Goal: Task Accomplishment & Management: Manage account settings

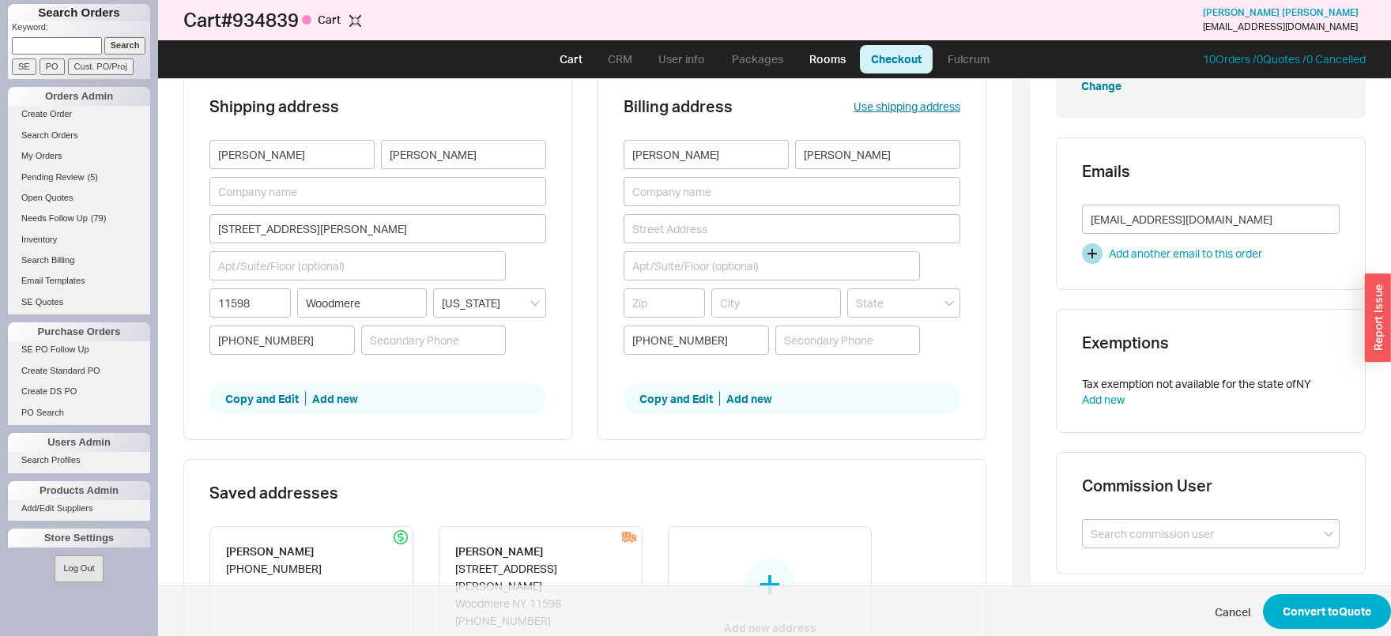
scroll to position [330, 0]
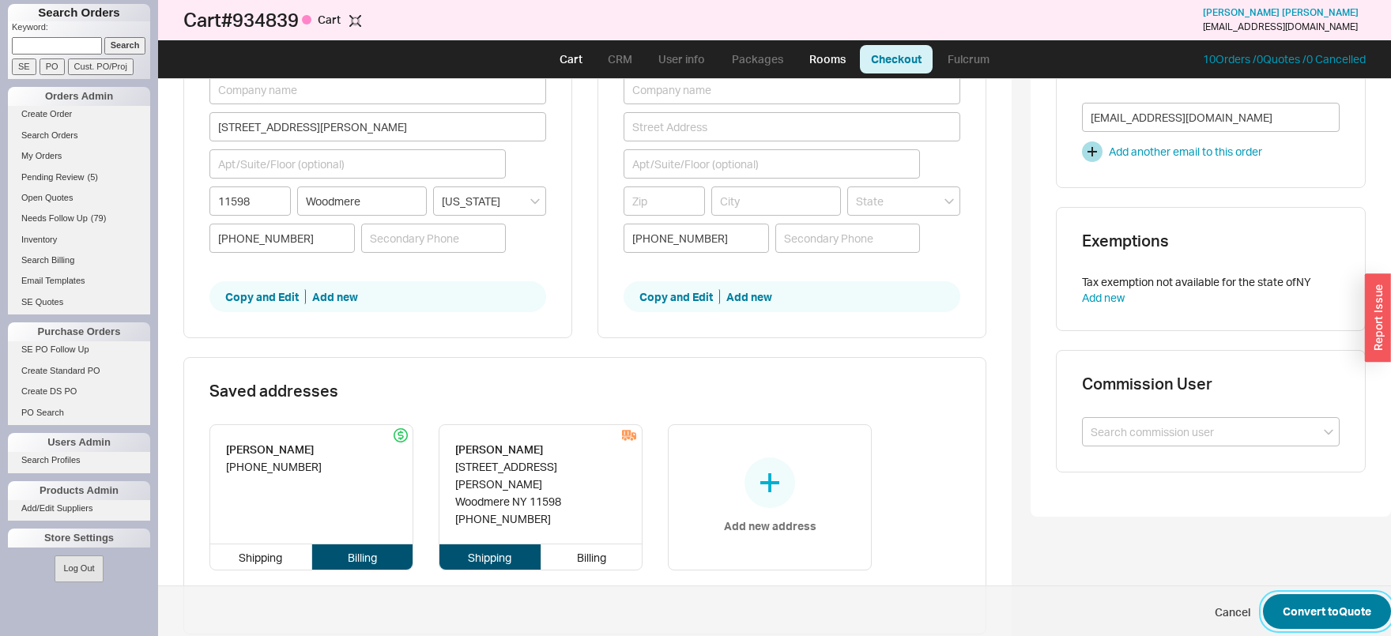
click at [1309, 610] on button "Convert to Quote" at bounding box center [1327, 611] width 128 height 35
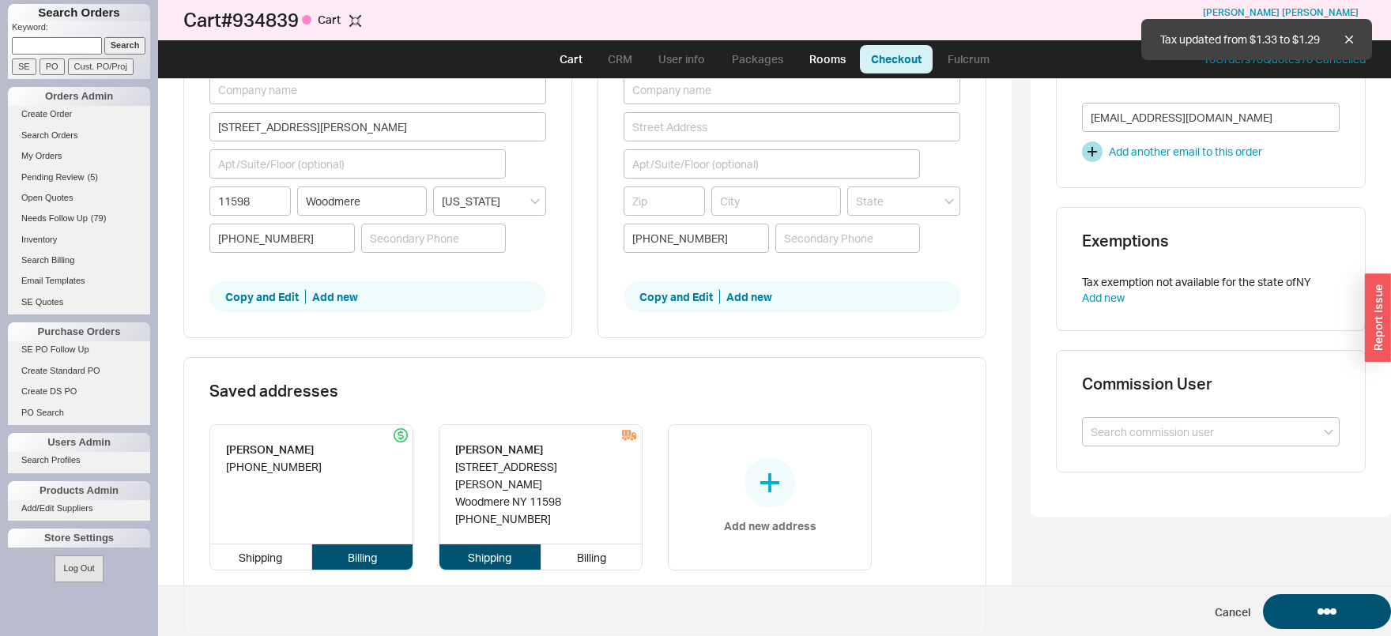
select select "LOW"
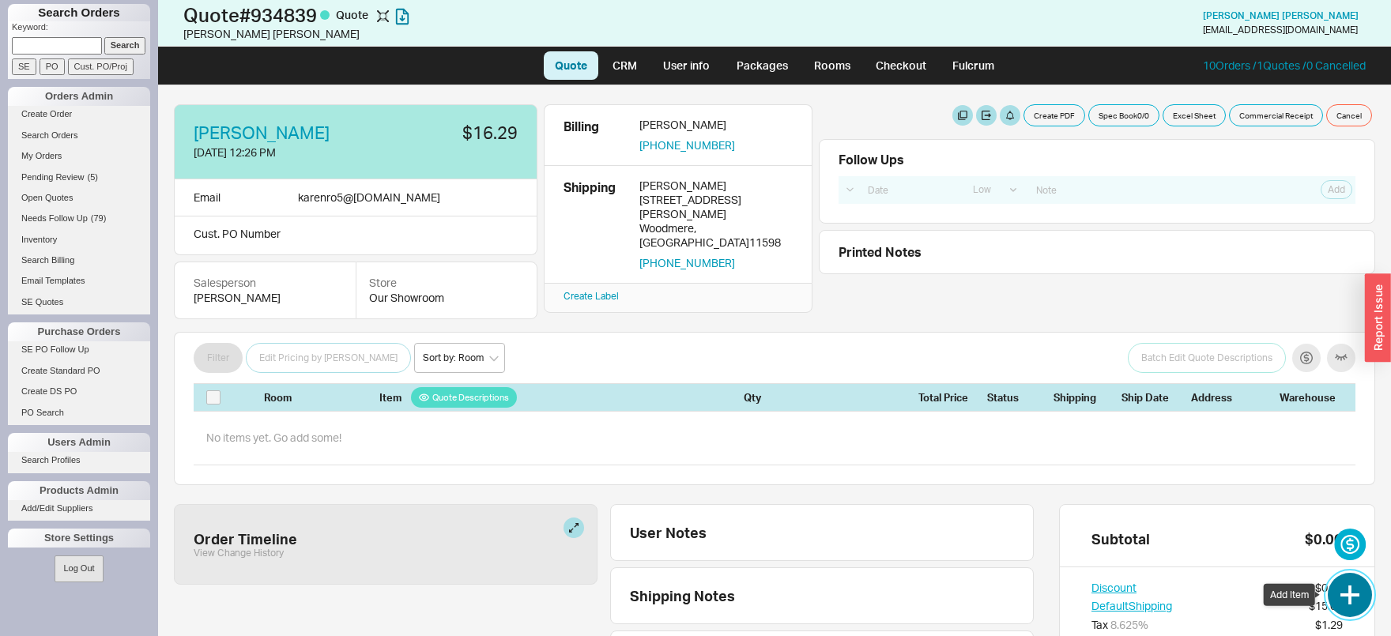
click at [1361, 605] on button "button" at bounding box center [1350, 595] width 44 height 44
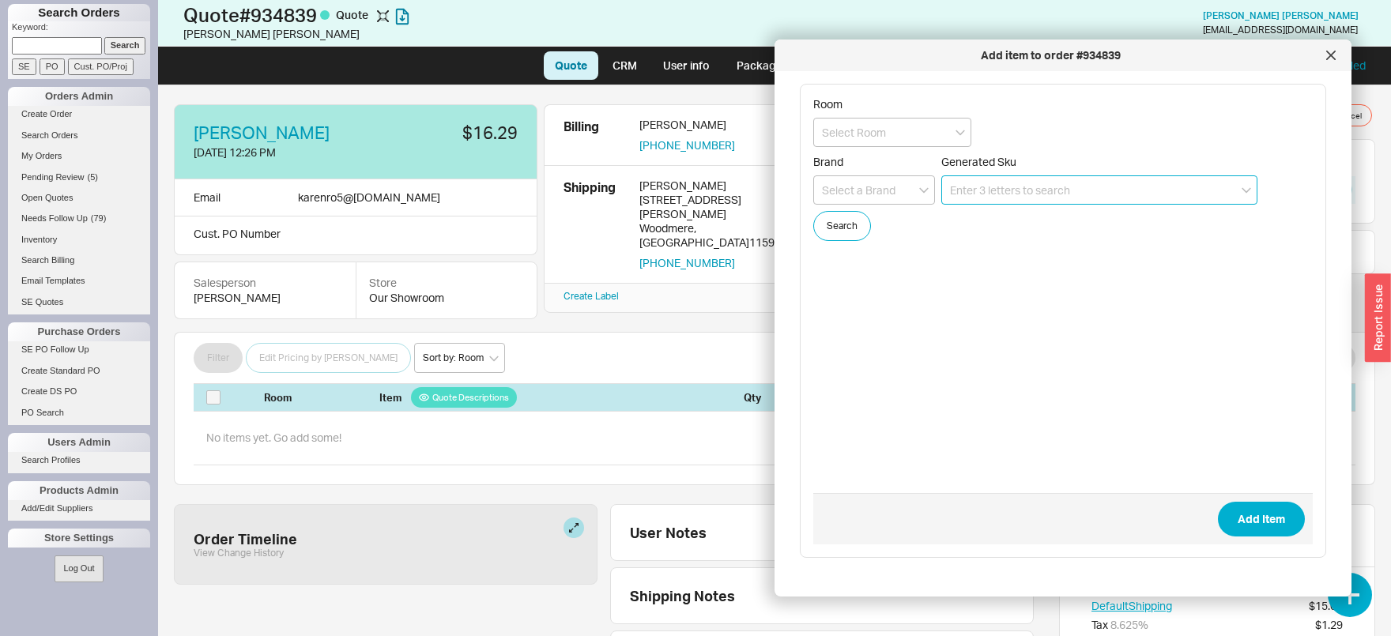
click at [1031, 190] on input at bounding box center [1099, 189] width 316 height 29
click at [926, 120] on input at bounding box center [892, 132] width 158 height 29
type input "Waterstone"
paste input "10350"
type input "10350-SN"
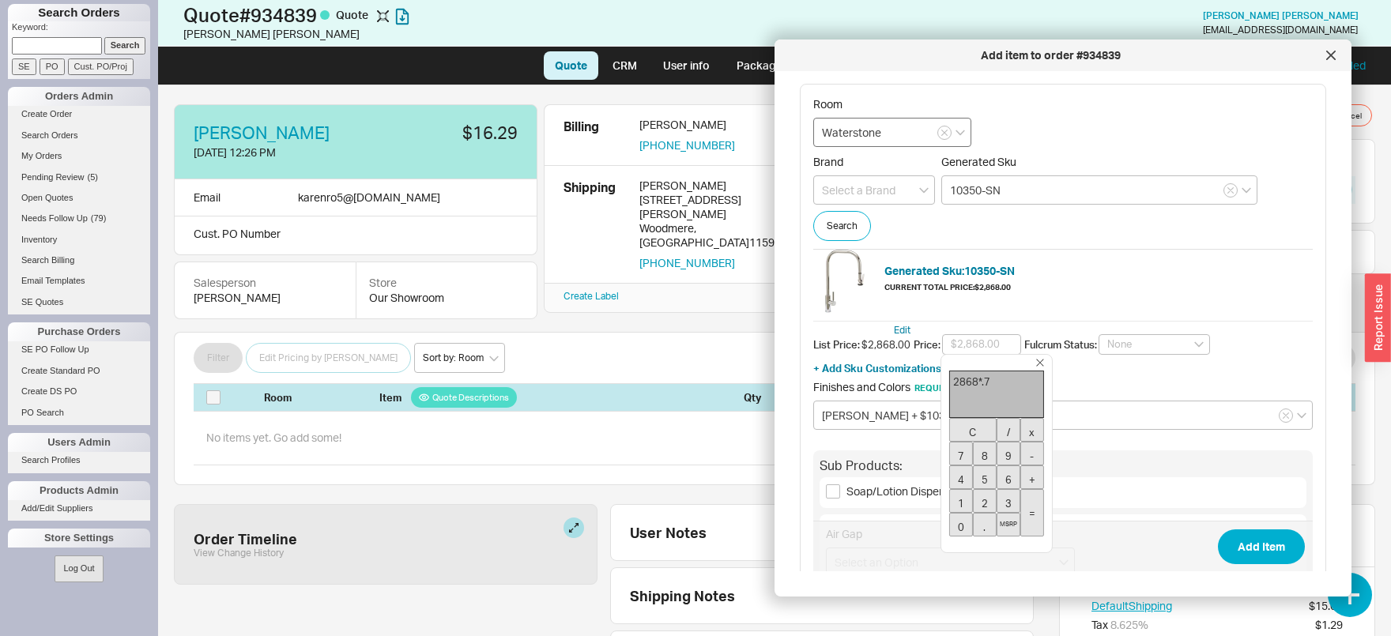
type input "$2,007.60"
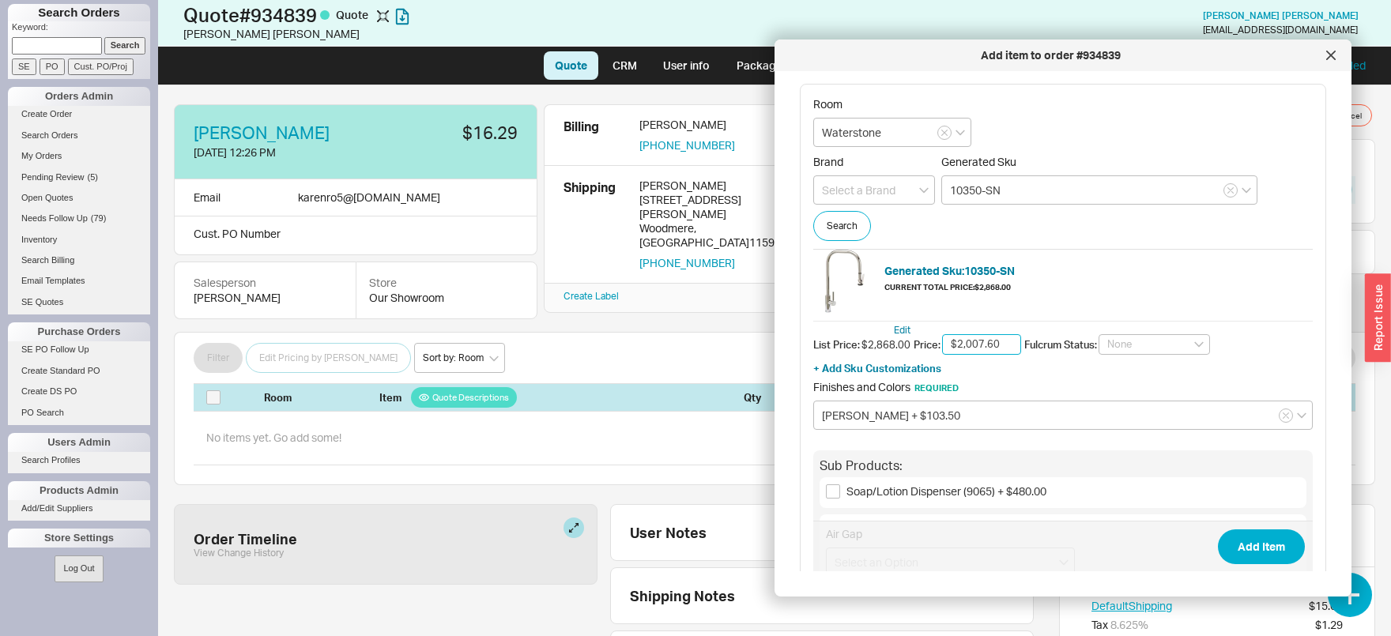
scroll to position [156, 0]
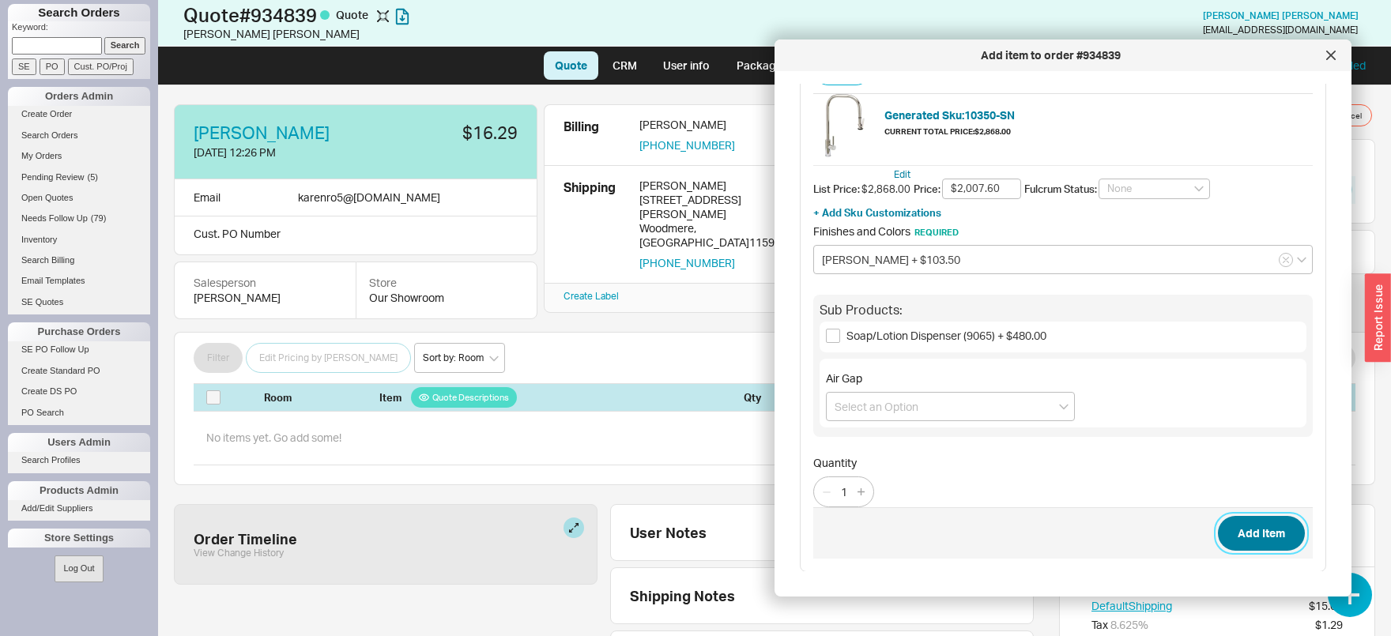
click at [1265, 530] on button "Add Item" at bounding box center [1261, 533] width 87 height 35
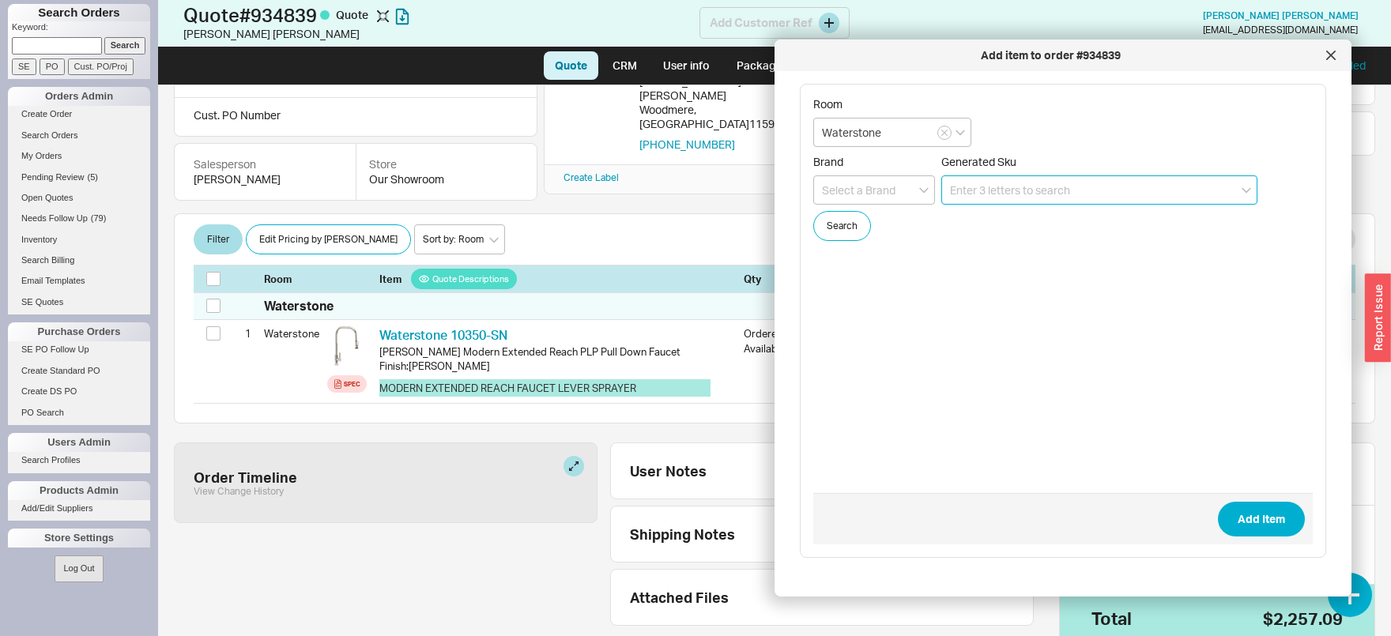
scroll to position [119, 0]
paste input "10360"
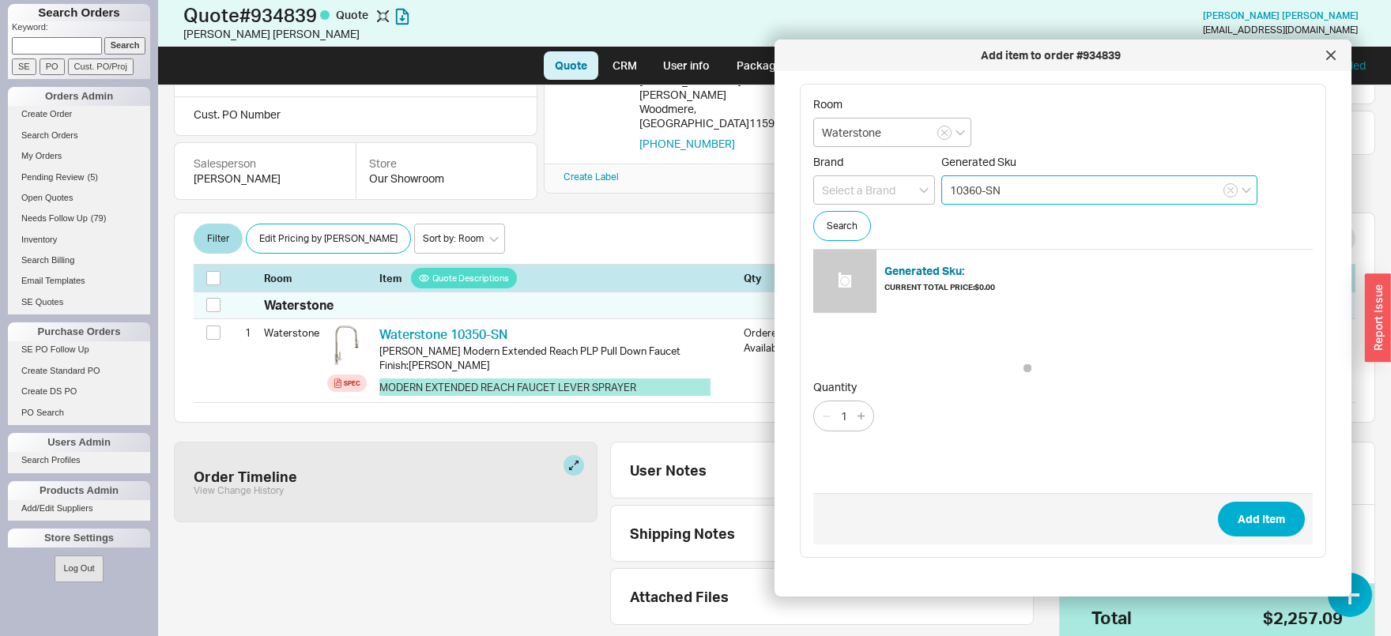
type input "10360-SN"
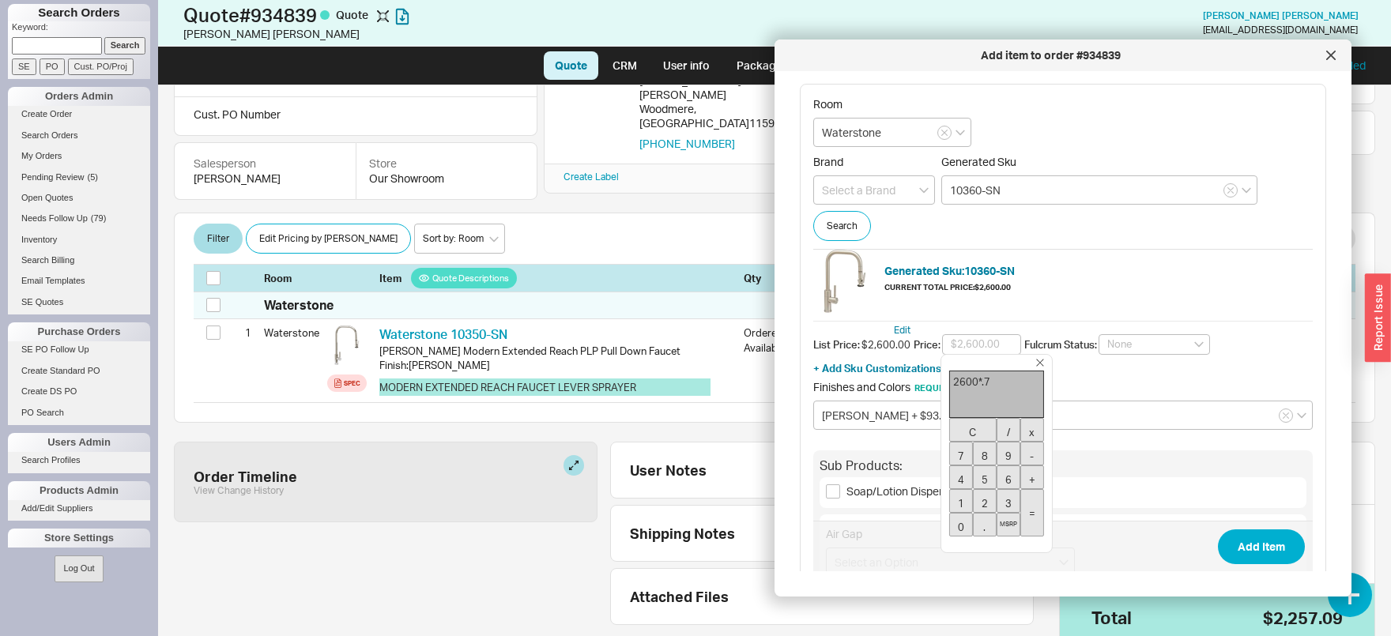
type input "$1,820.00"
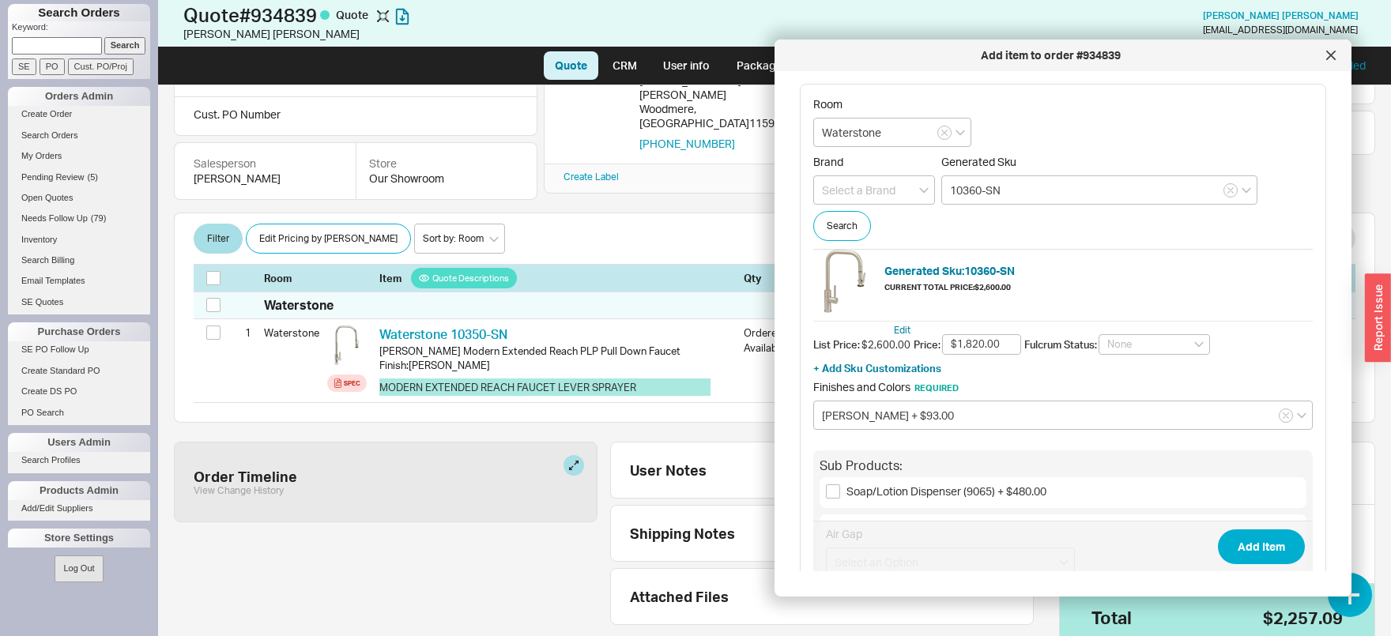
click at [1218, 529] on button "Add Item" at bounding box center [1261, 546] width 87 height 35
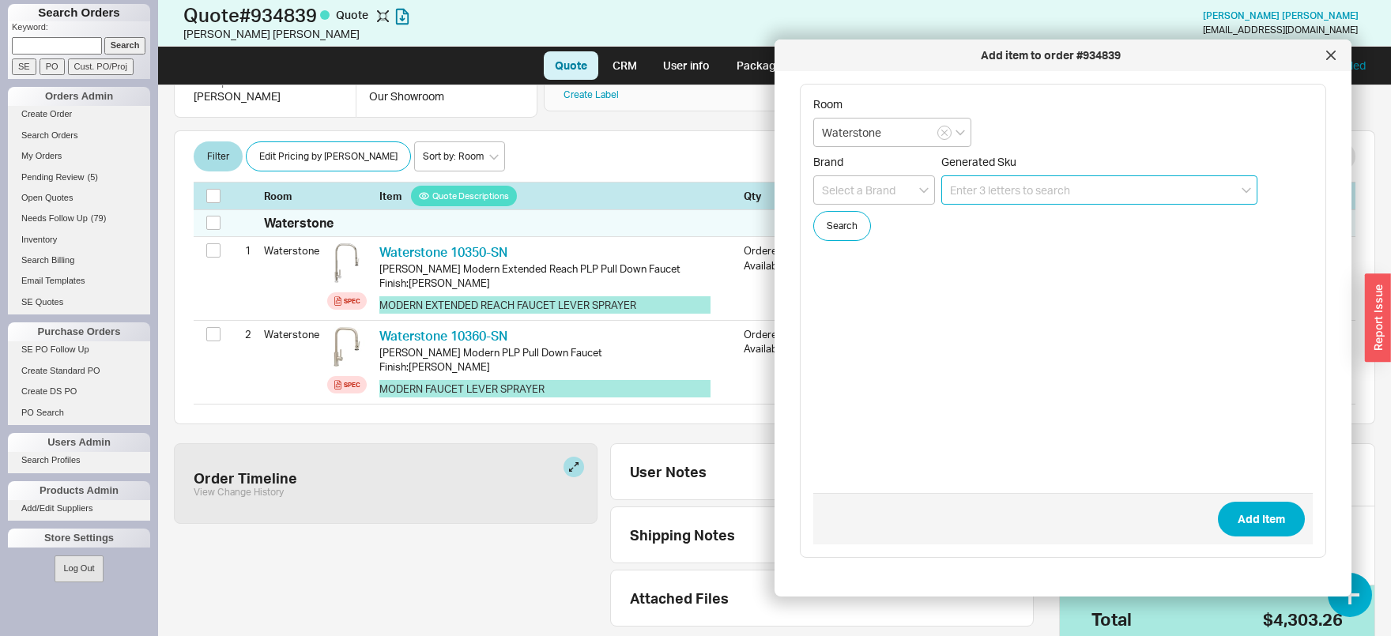
scroll to position [202, 0]
drag, startPoint x: 892, startPoint y: 135, endPoint x: 695, endPoint y: 125, distance: 197.0
click at [813, 125] on input "Waterstone" at bounding box center [892, 132] width 158 height 29
type input "Tara"
click at [1000, 190] on input at bounding box center [1099, 189] width 316 height 29
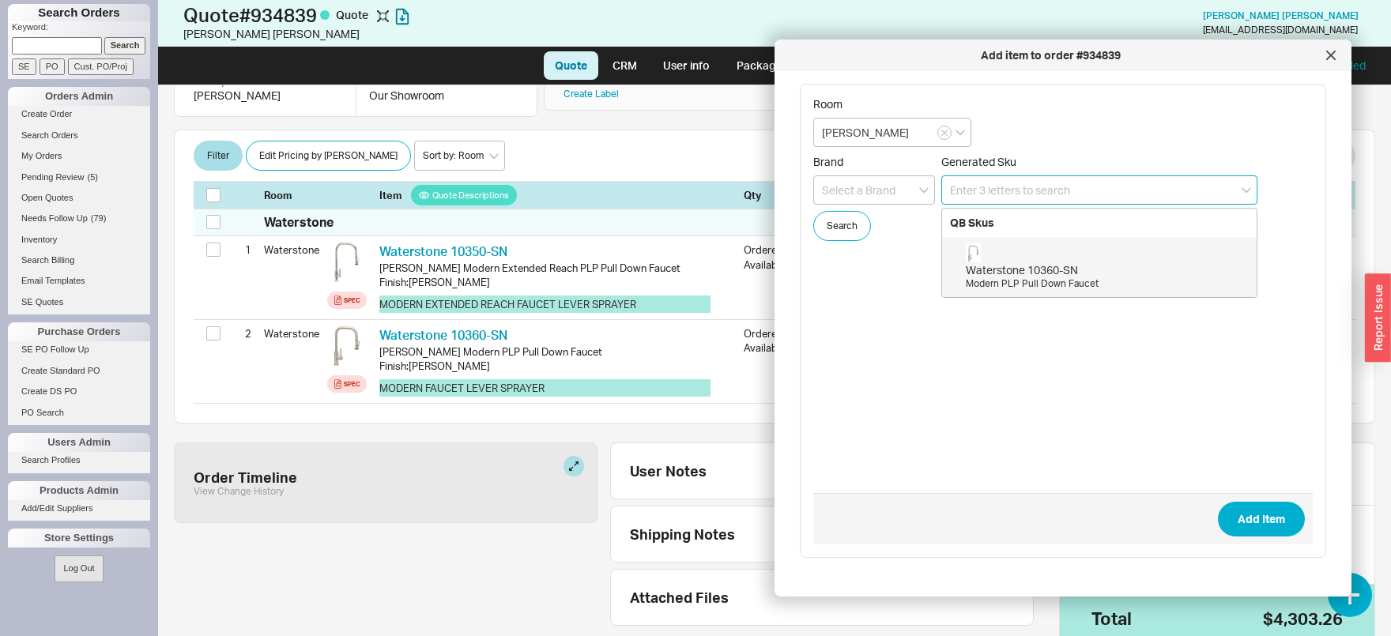
paste input "30 805 875"
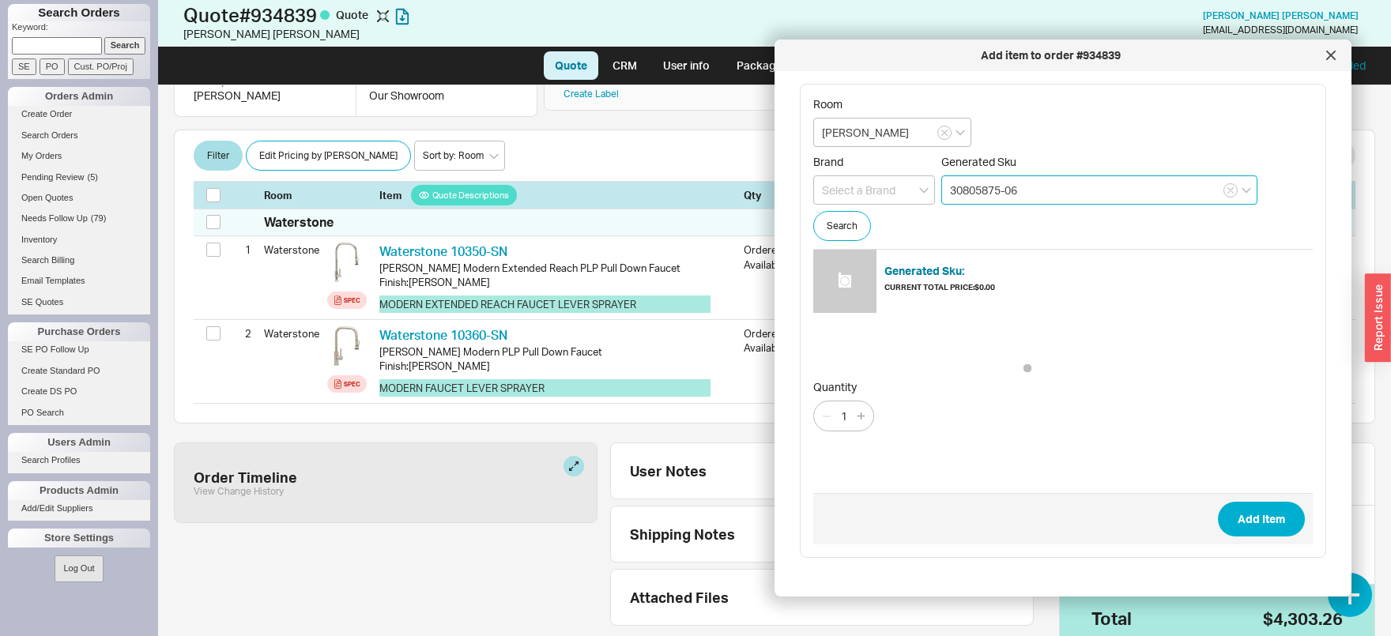
type input "30805875-06"
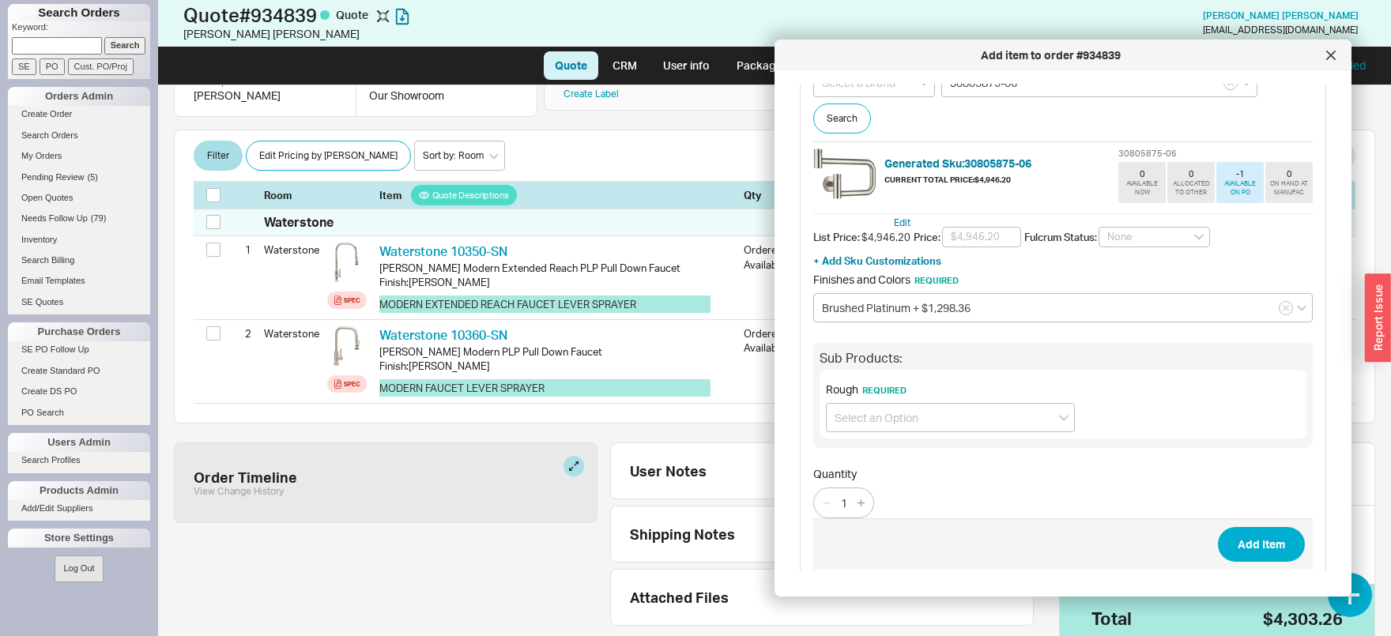
scroll to position [118, 0]
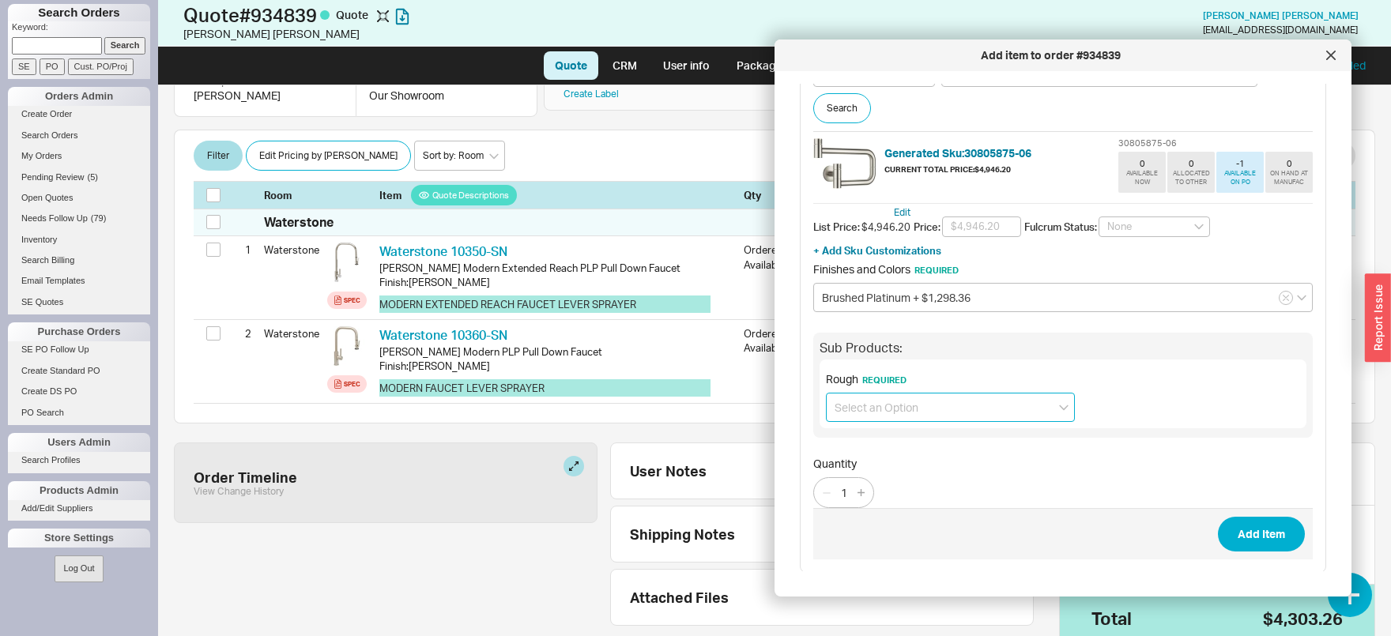
click at [985, 406] on input at bounding box center [950, 407] width 249 height 29
click at [948, 439] on div "Pot Filler Rough In Wall Elbow (35087970-900010) + $400.30" at bounding box center [950, 447] width 247 height 43
type input "Pot Filler Rough In Wall Elbow (35087970-900010) + $400.30"
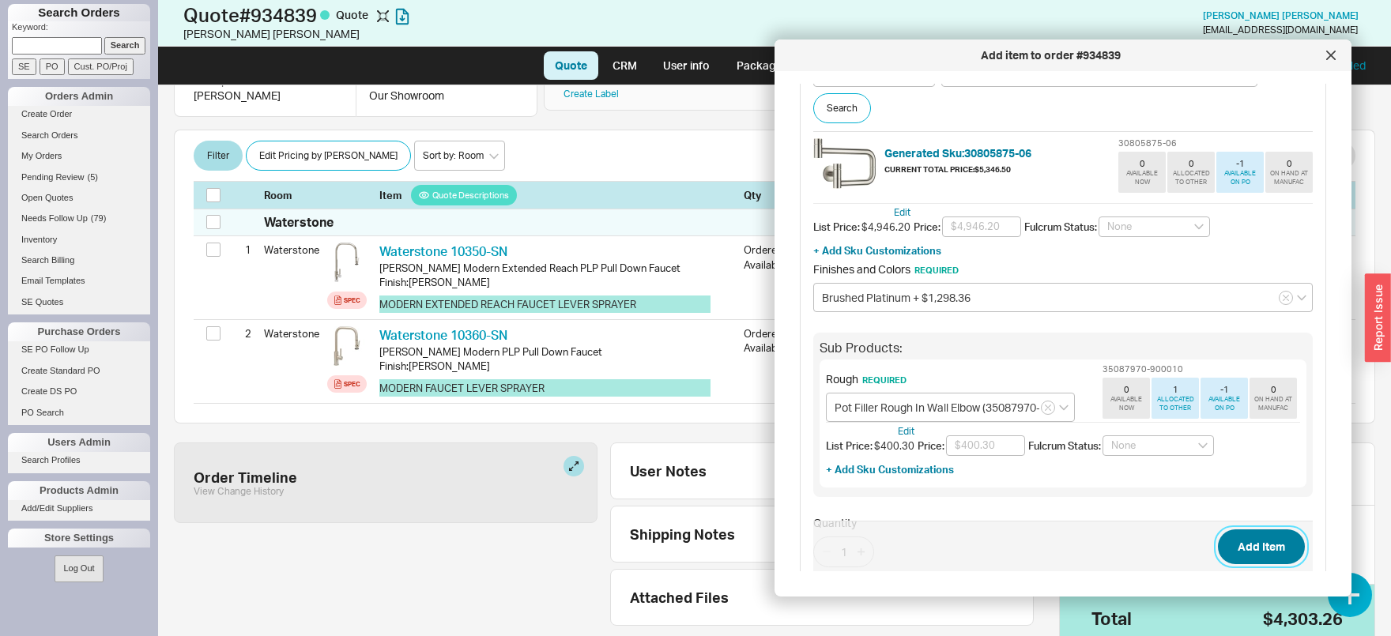
click at [1282, 543] on button "Add Item" at bounding box center [1261, 546] width 87 height 35
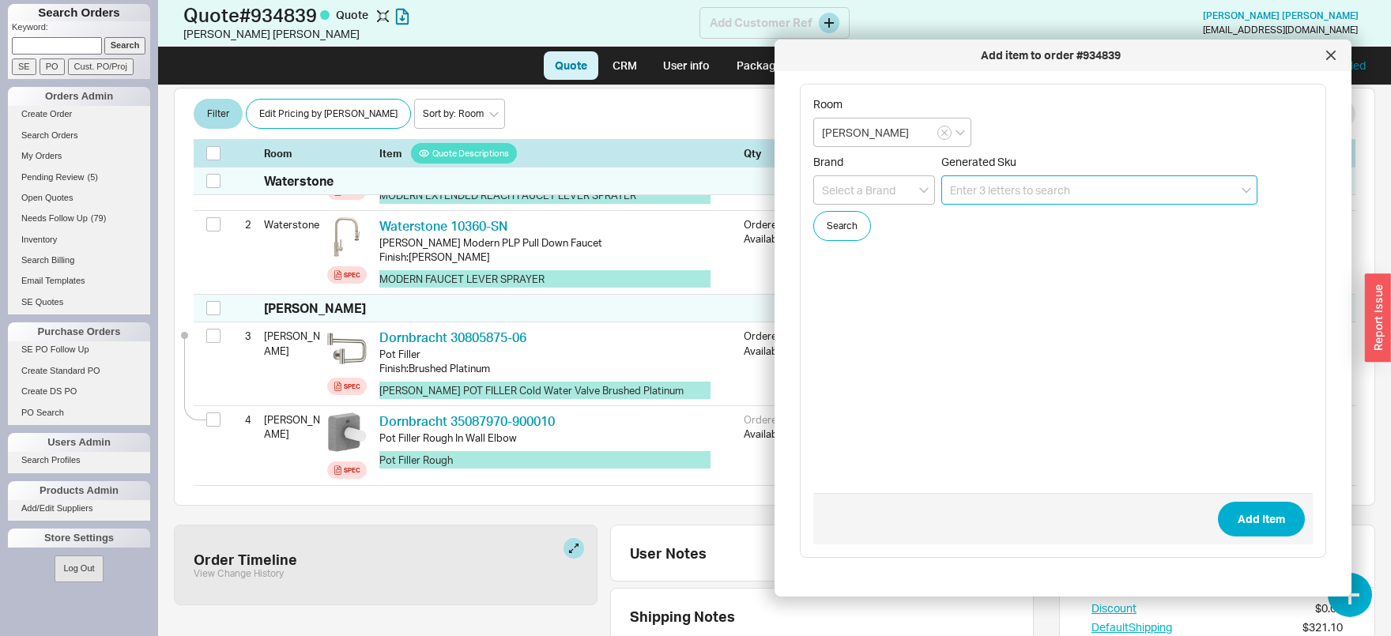
scroll to position [313, 0]
paste input "33 836 888"
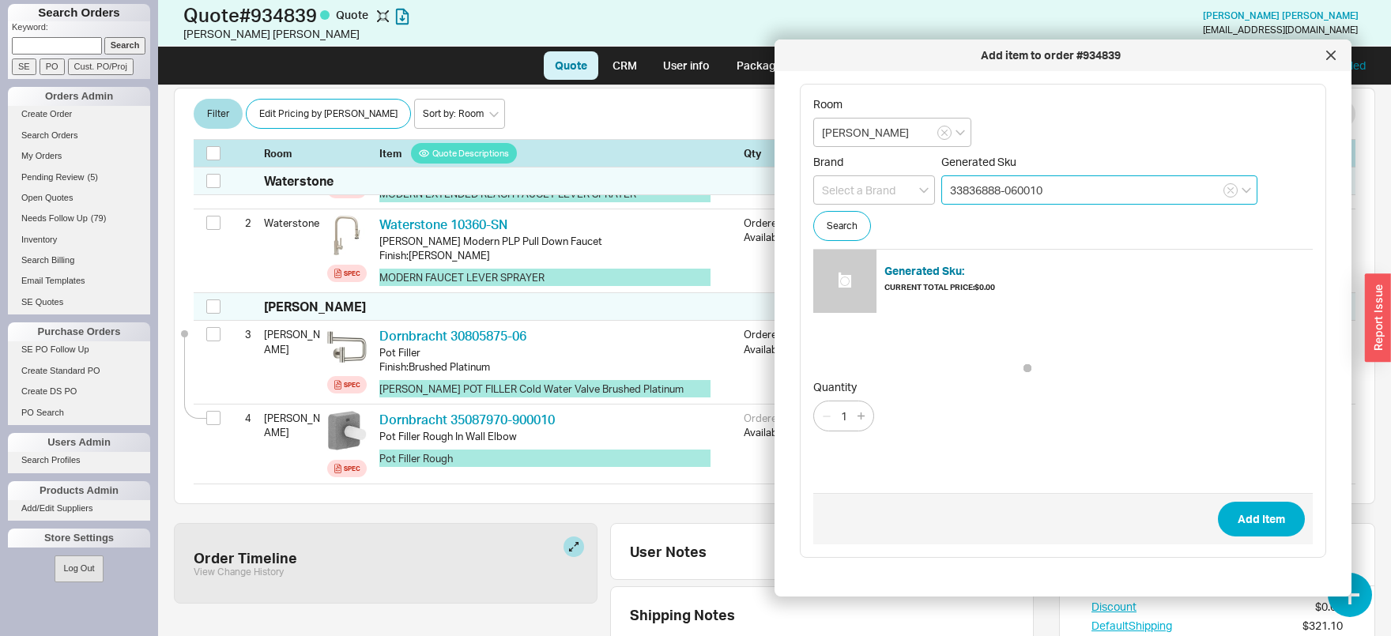
type input "33836888-060010"
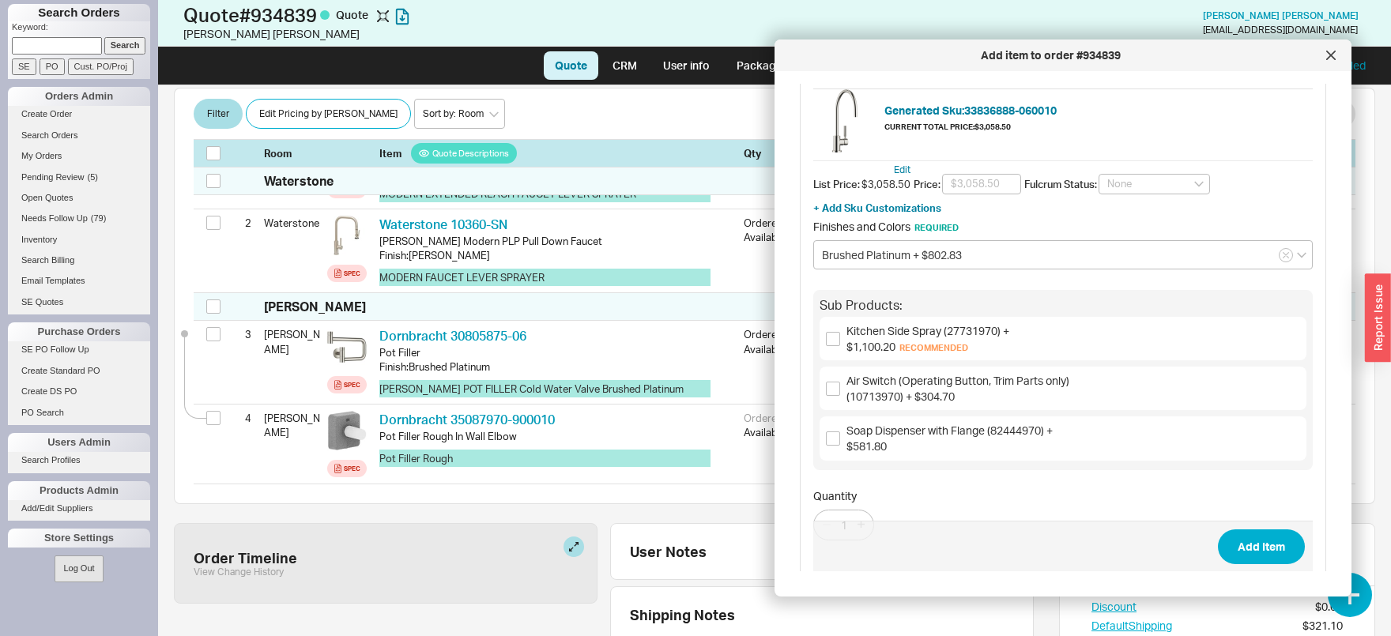
scroll to position [165, 0]
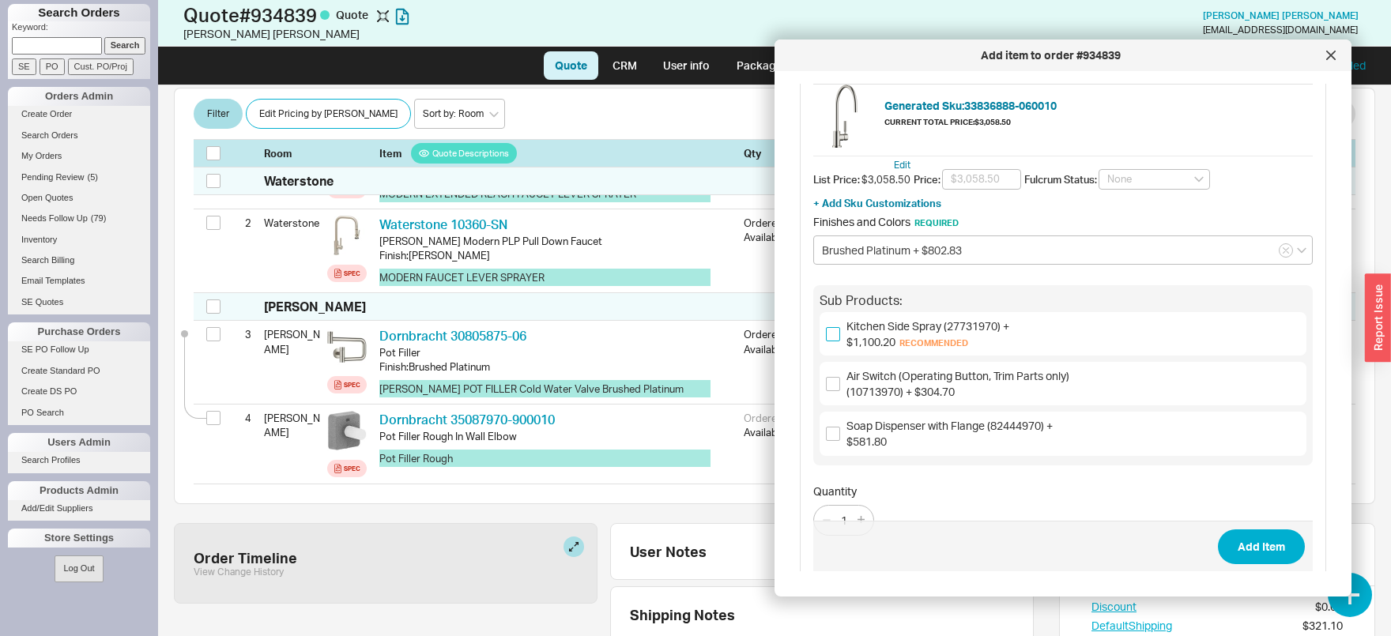
click at [832, 328] on input "Kitchen Side Spray (27731970) + $1,100.20 Recommended" at bounding box center [833, 334] width 14 height 14
checkbox input "true"
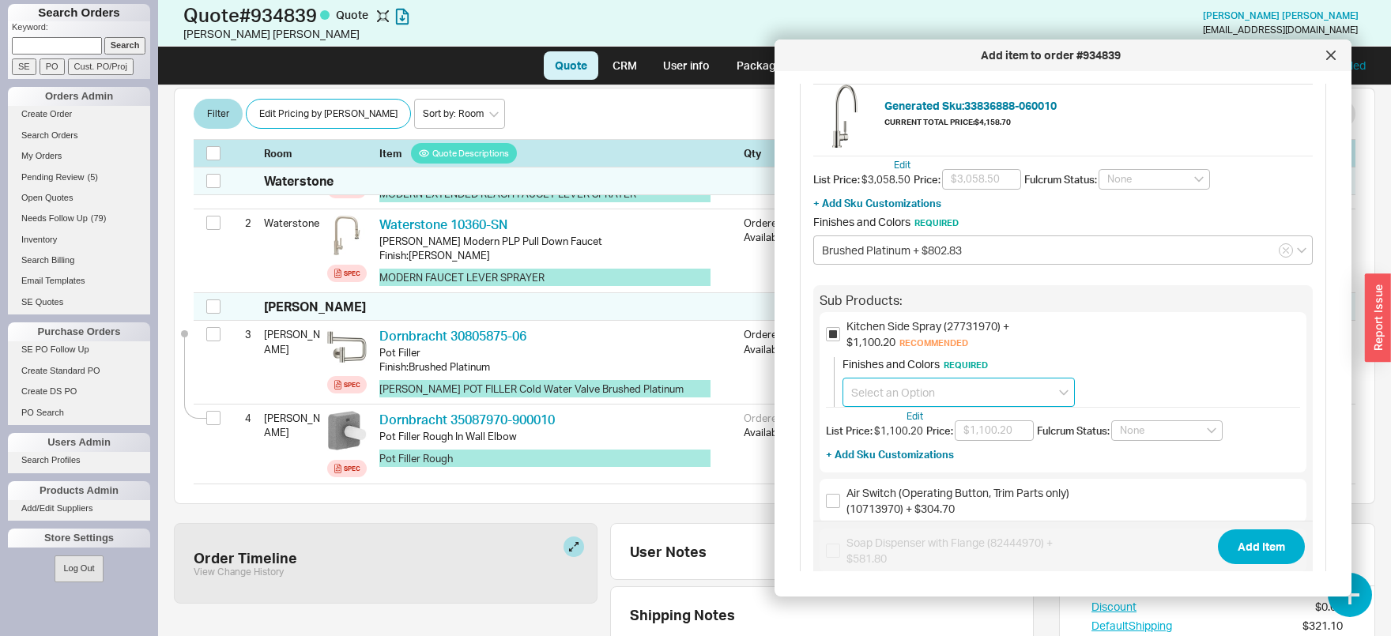
click at [982, 390] on input at bounding box center [958, 392] width 232 height 29
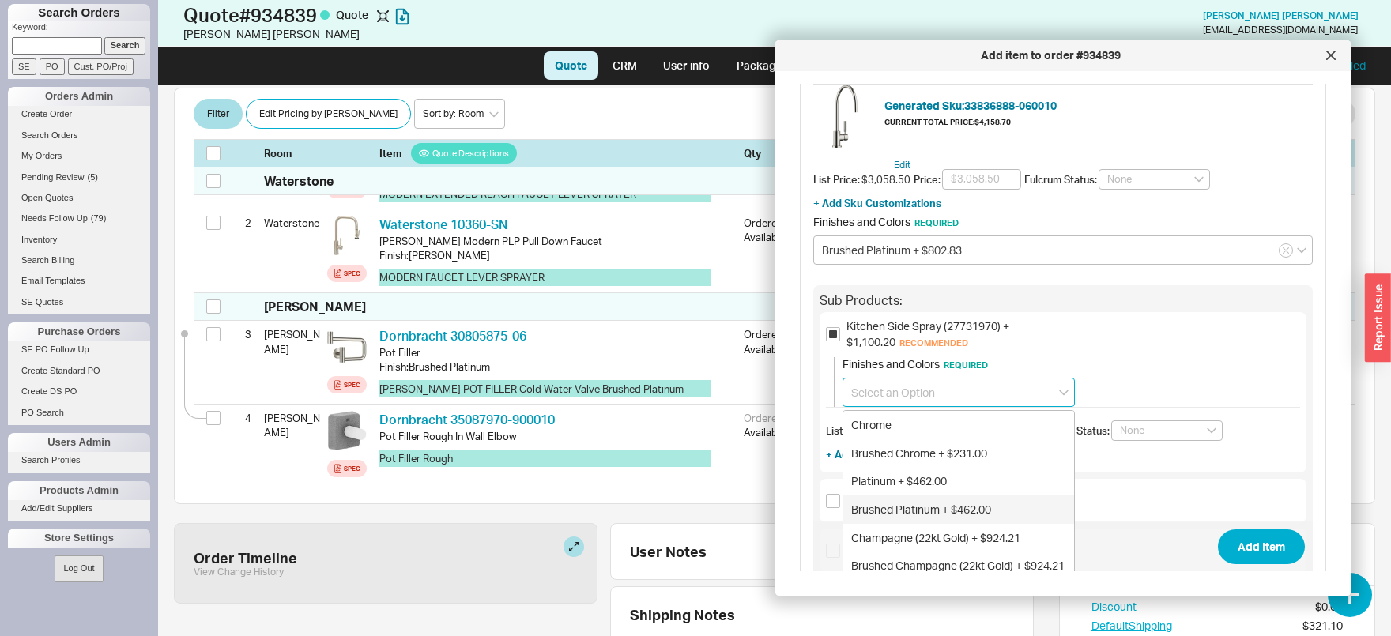
click at [948, 508] on div "Brushed Platinum + $462.00" at bounding box center [958, 510] width 231 height 28
type input "Brushed Platinum + $462.00"
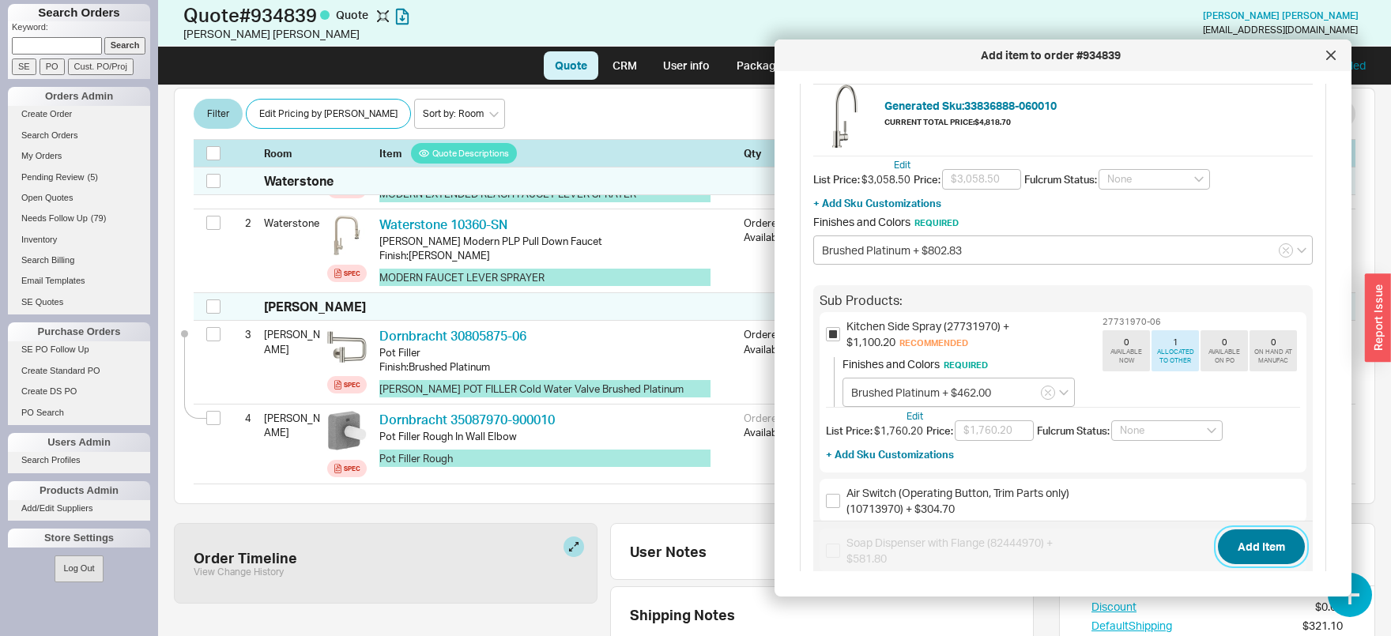
click at [1289, 541] on button "Add Item" at bounding box center [1261, 546] width 87 height 35
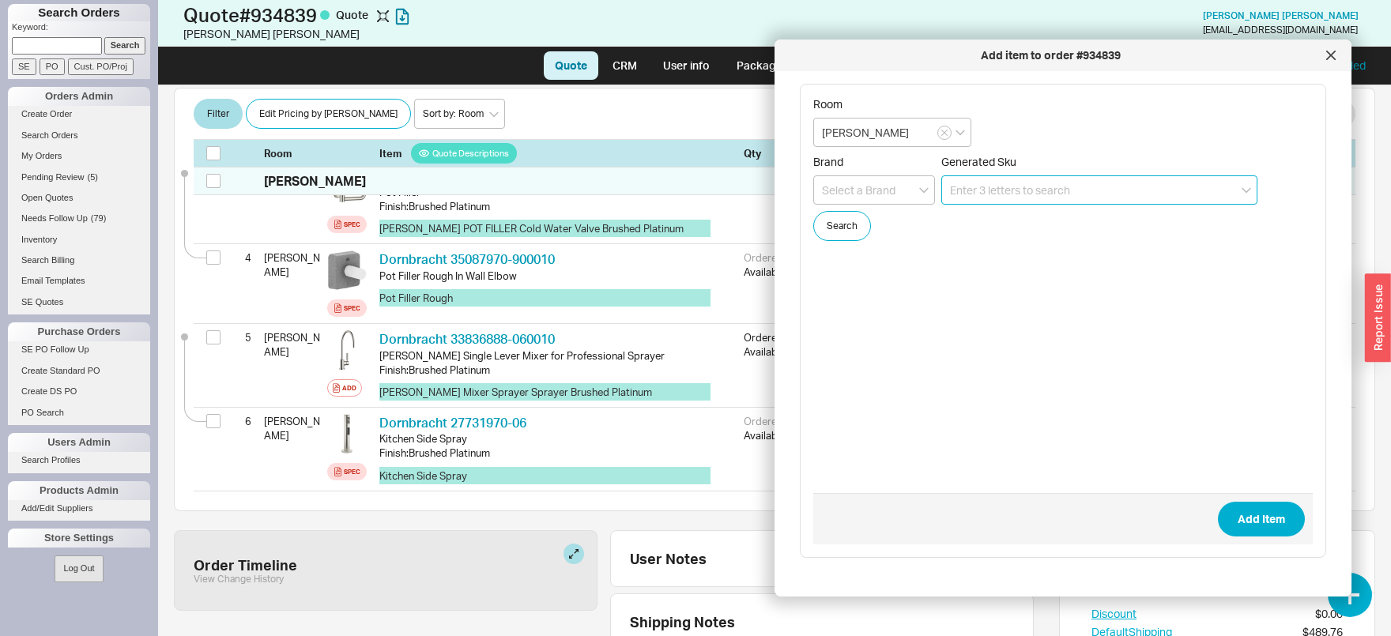
scroll to position [477, 0]
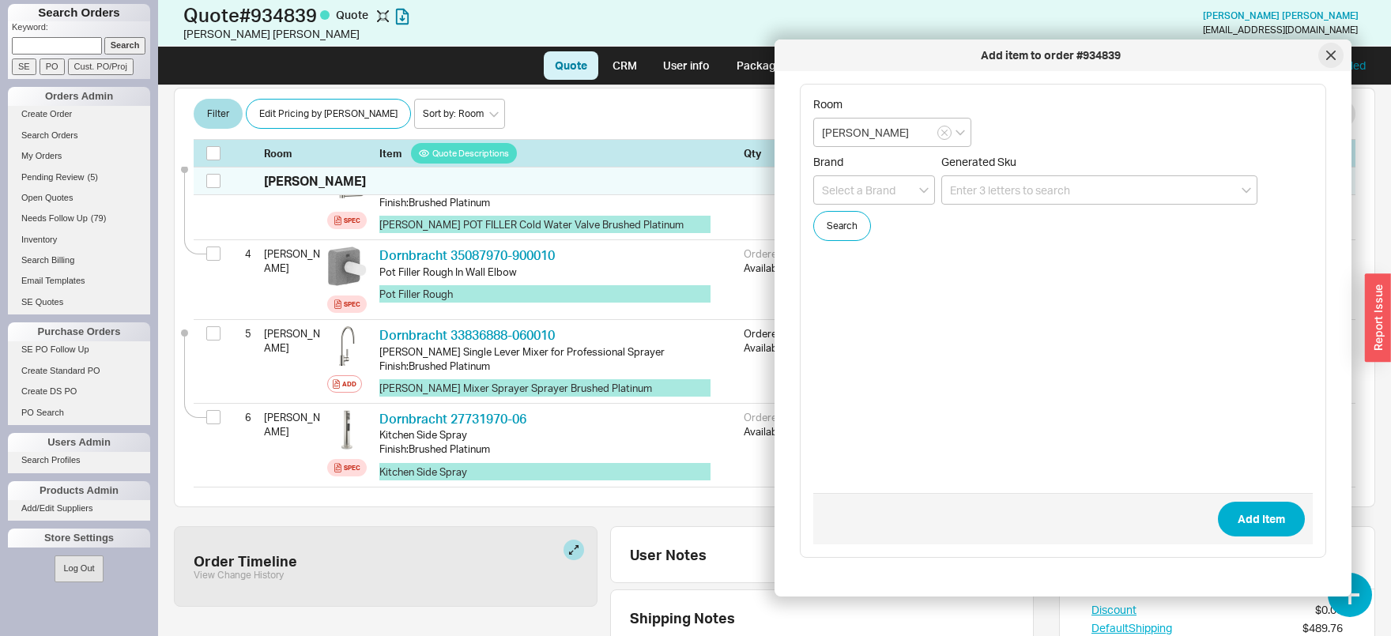
click at [1335, 63] on div at bounding box center [1330, 55] width 25 height 25
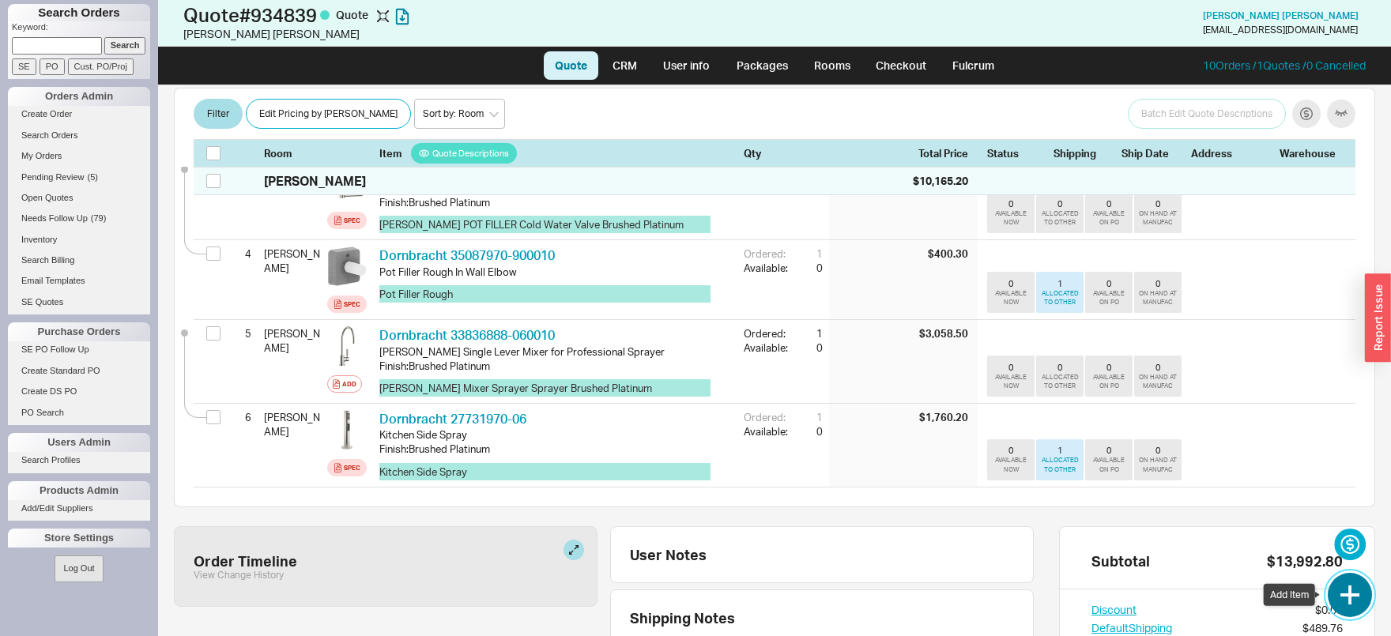
click at [1344, 606] on button "button" at bounding box center [1350, 595] width 44 height 44
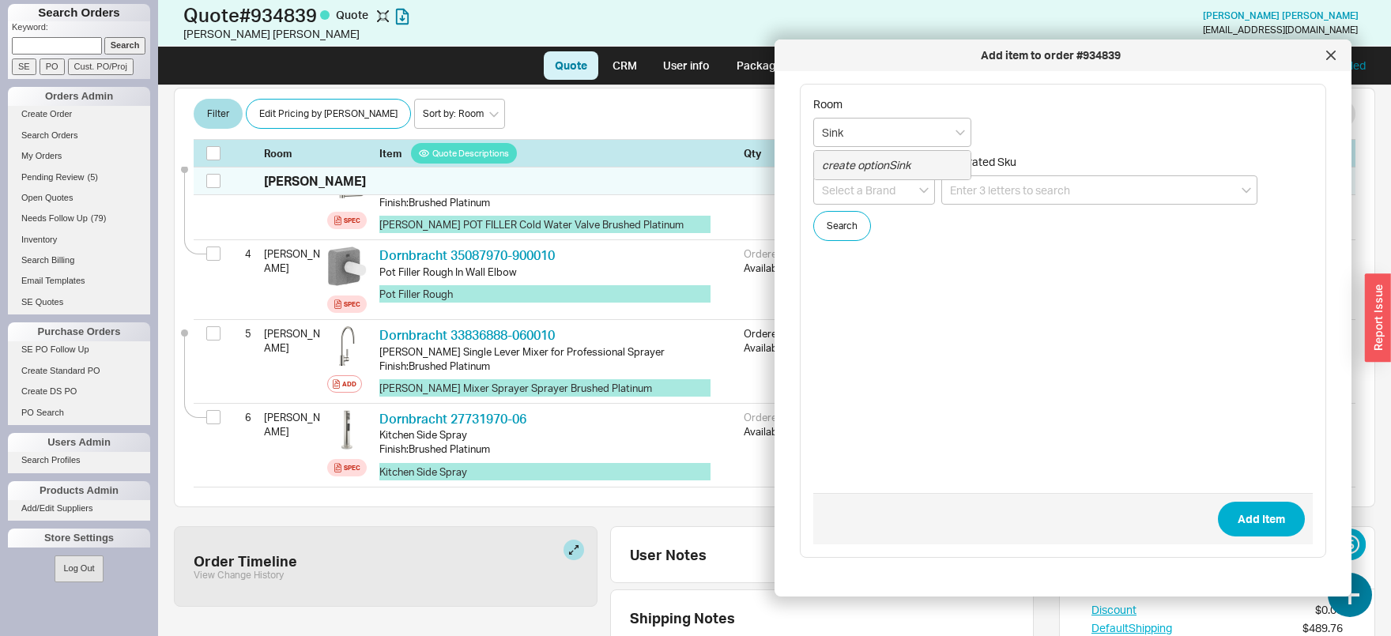
type input "Sink"
paste input "003213"
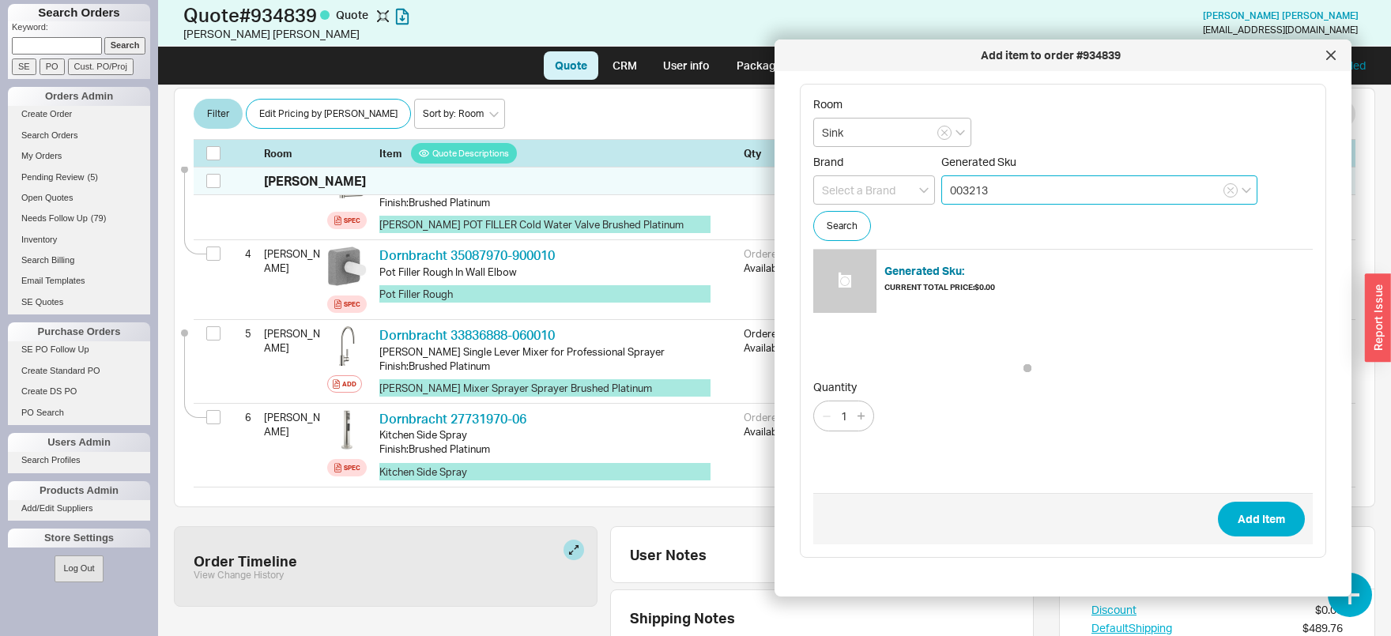
type input "003213"
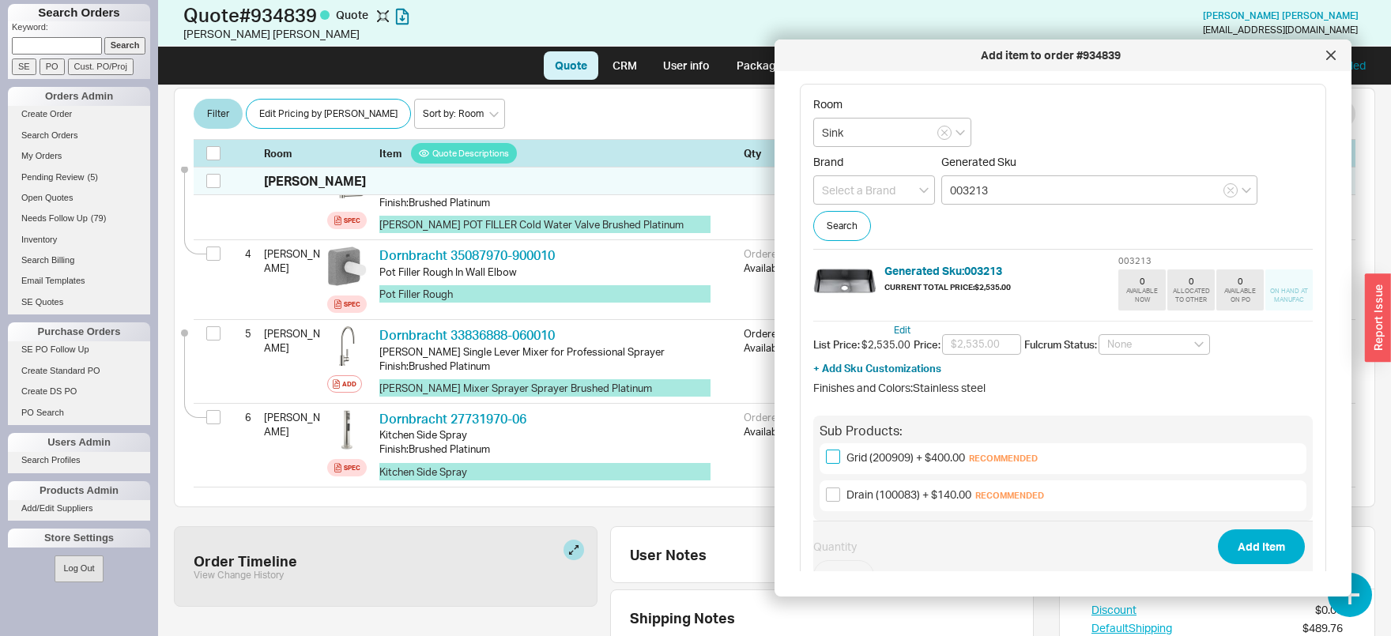
click at [834, 456] on input "Grid (200909) + $400.00 Recommended" at bounding box center [833, 457] width 14 height 14
checkbox input "true"
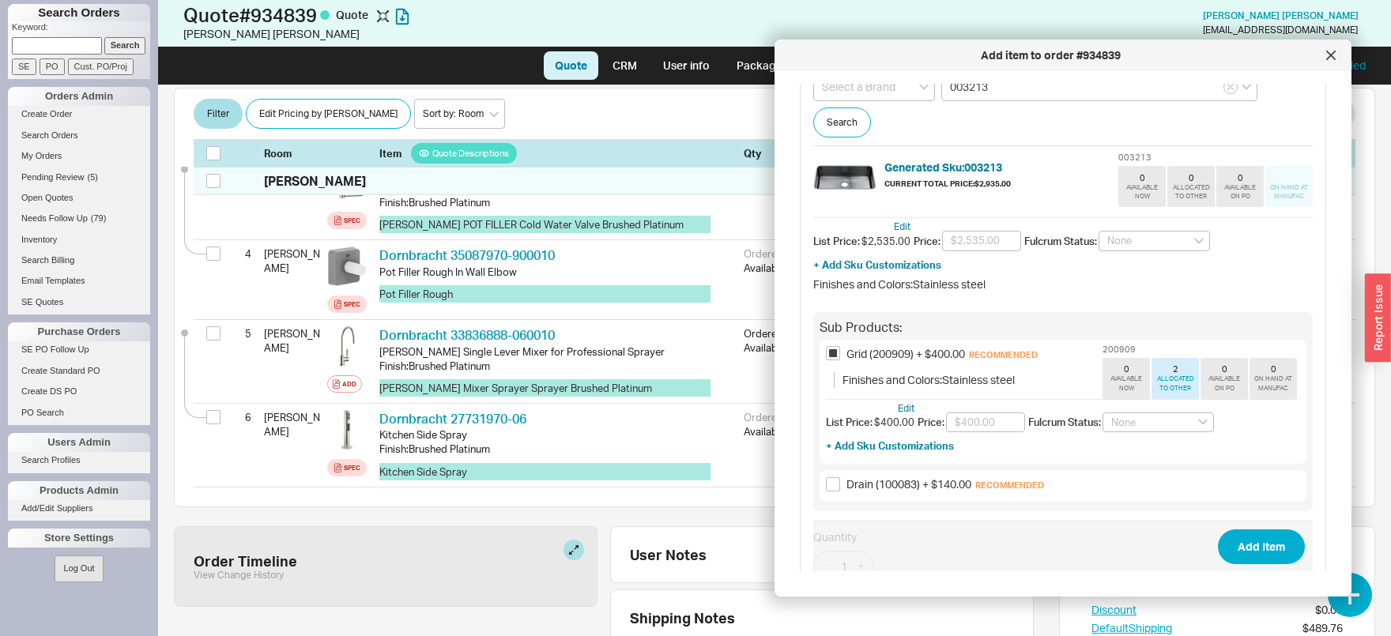
scroll to position [165, 0]
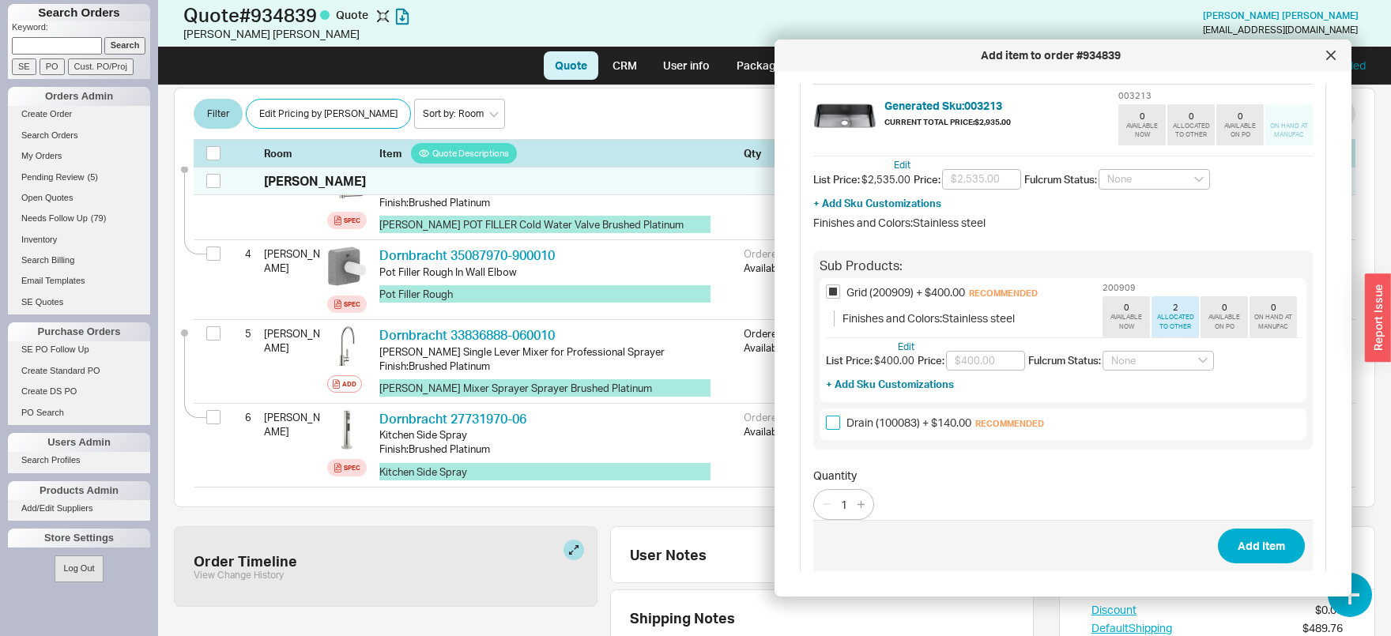
click at [831, 422] on input "Drain (100083) + $140.00 Recommended" at bounding box center [833, 423] width 14 height 14
checkbox input "true"
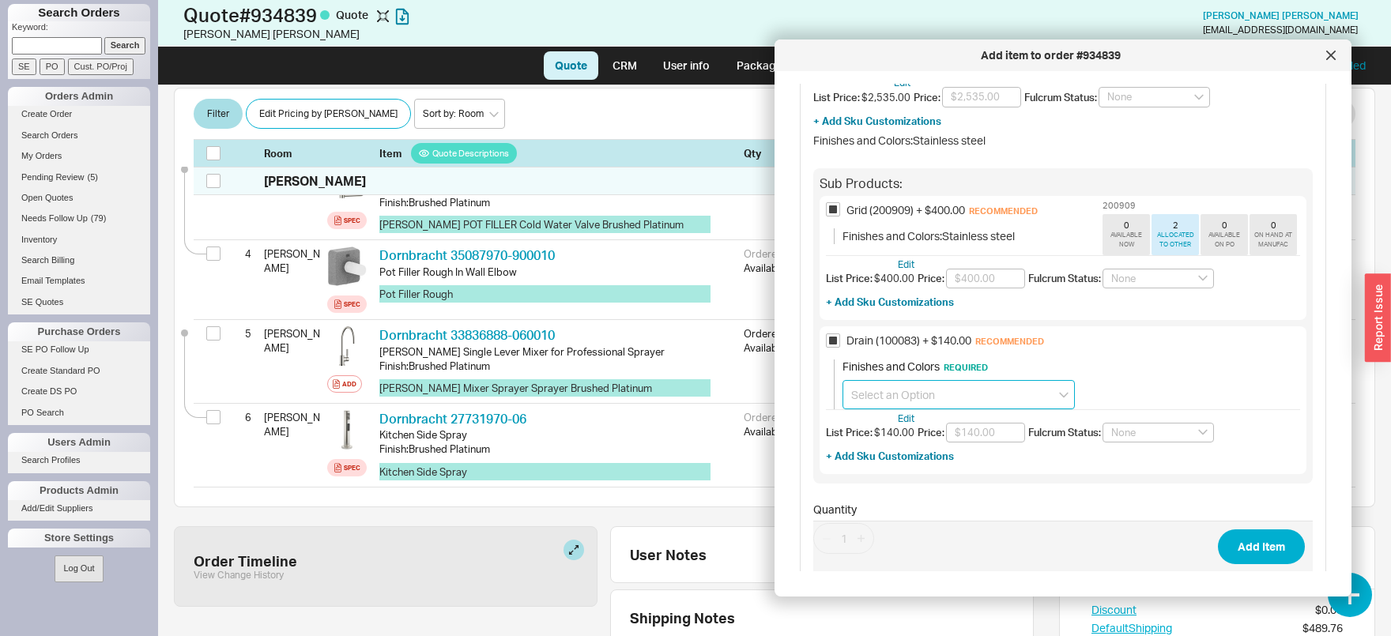
click at [892, 396] on input at bounding box center [958, 394] width 232 height 29
drag, startPoint x: 909, startPoint y: 448, endPoint x: 912, endPoint y: 428, distance: 20.8
click at [912, 428] on div "Satin Nickel + $38.50 Polished Chrome" at bounding box center [958, 442] width 232 height 58
click at [911, 430] on div "Satin Nickel + $38.50" at bounding box center [958, 427] width 231 height 28
type input "Satin Nickel + $38.50"
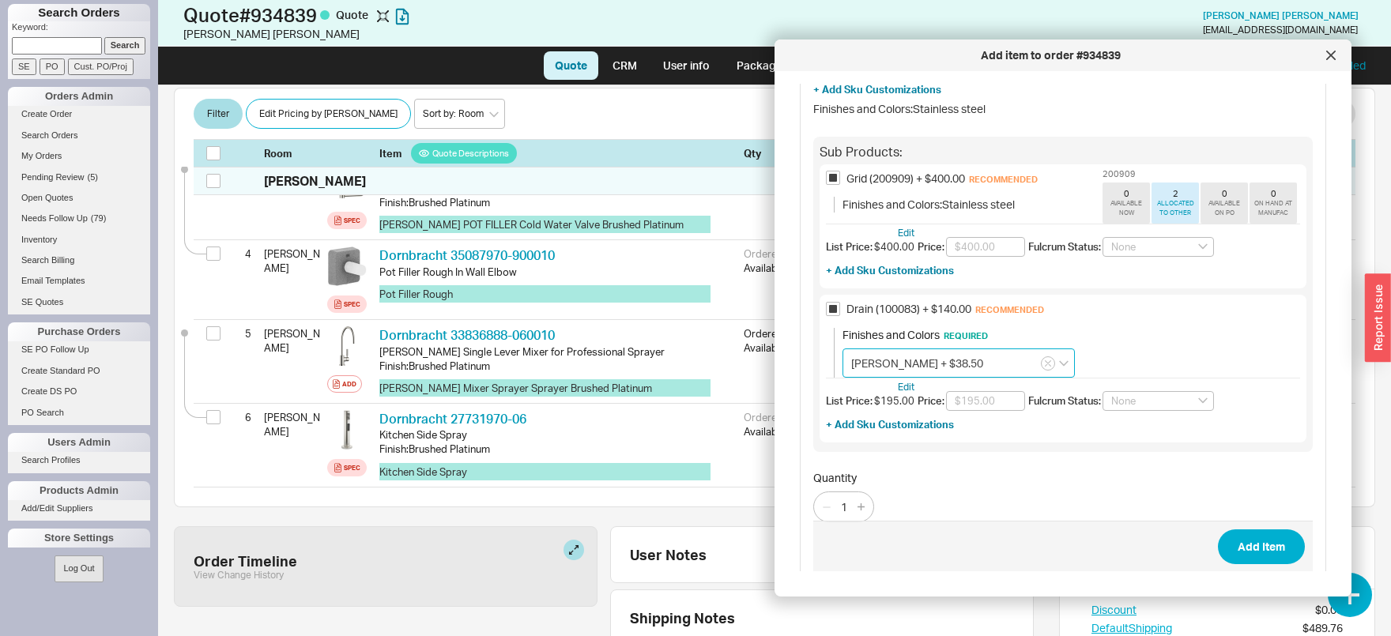
scroll to position [294, 0]
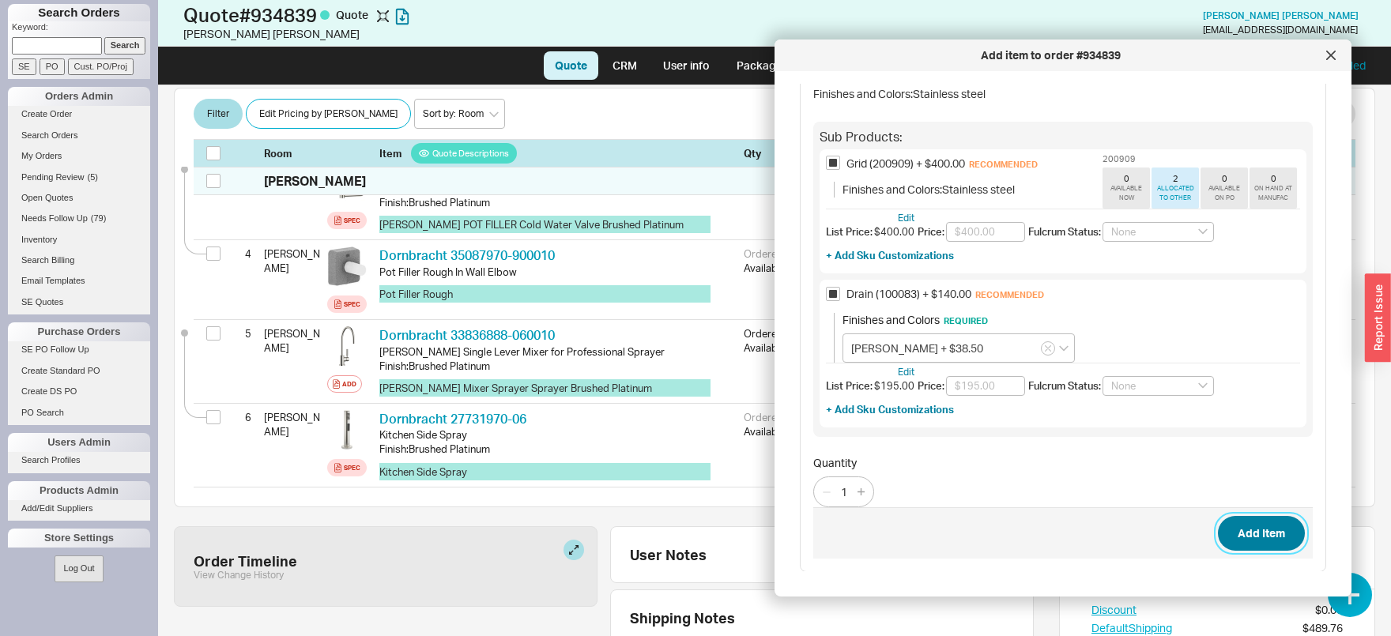
click at [1262, 530] on button "Add Item" at bounding box center [1261, 533] width 87 height 35
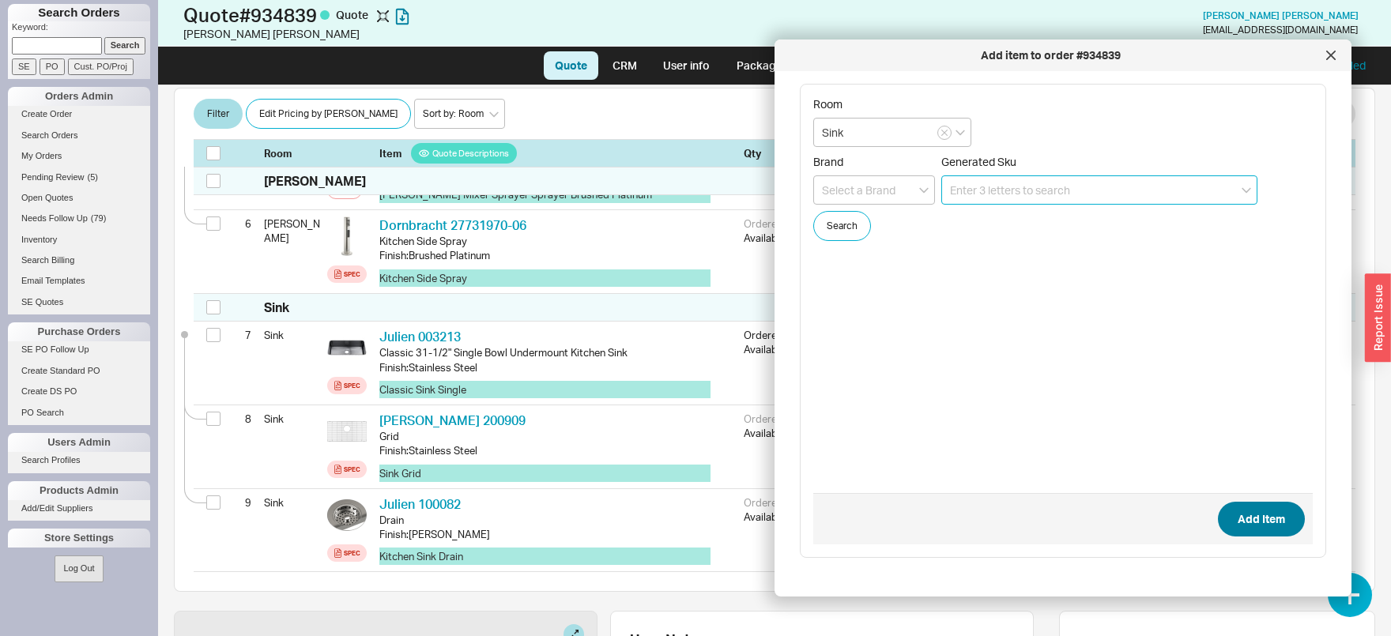
scroll to position [672, 0]
paste input "003211"
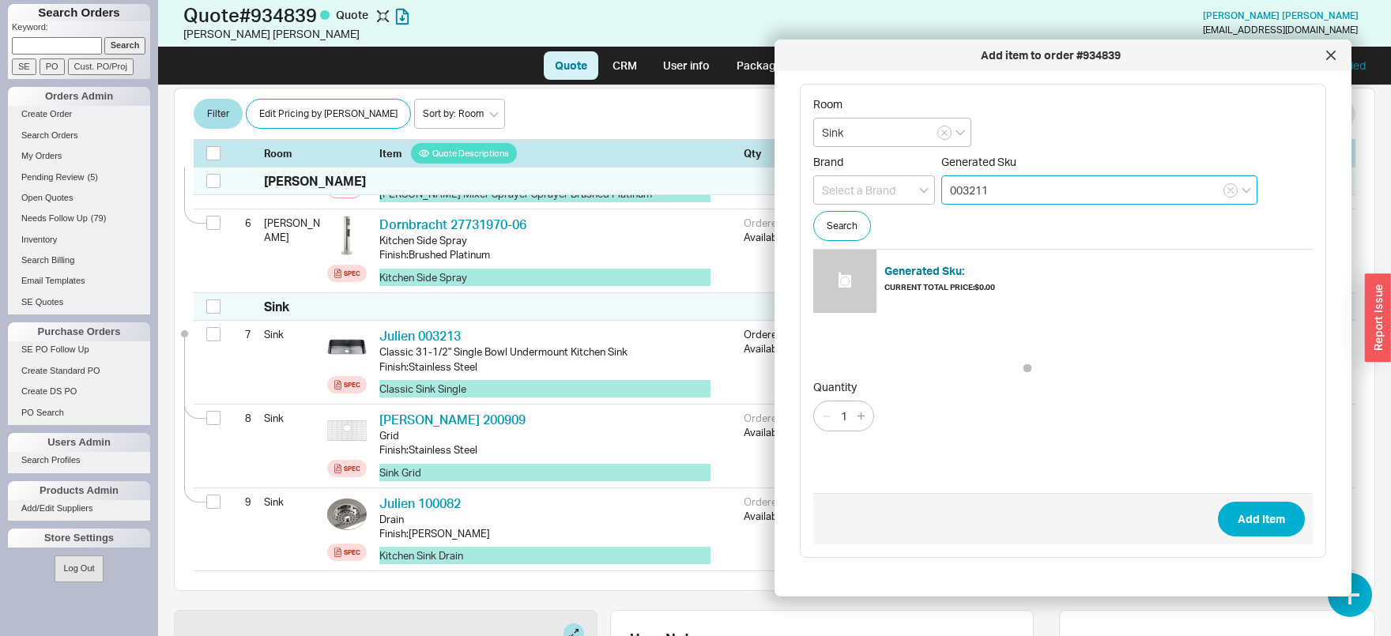
type input "003211"
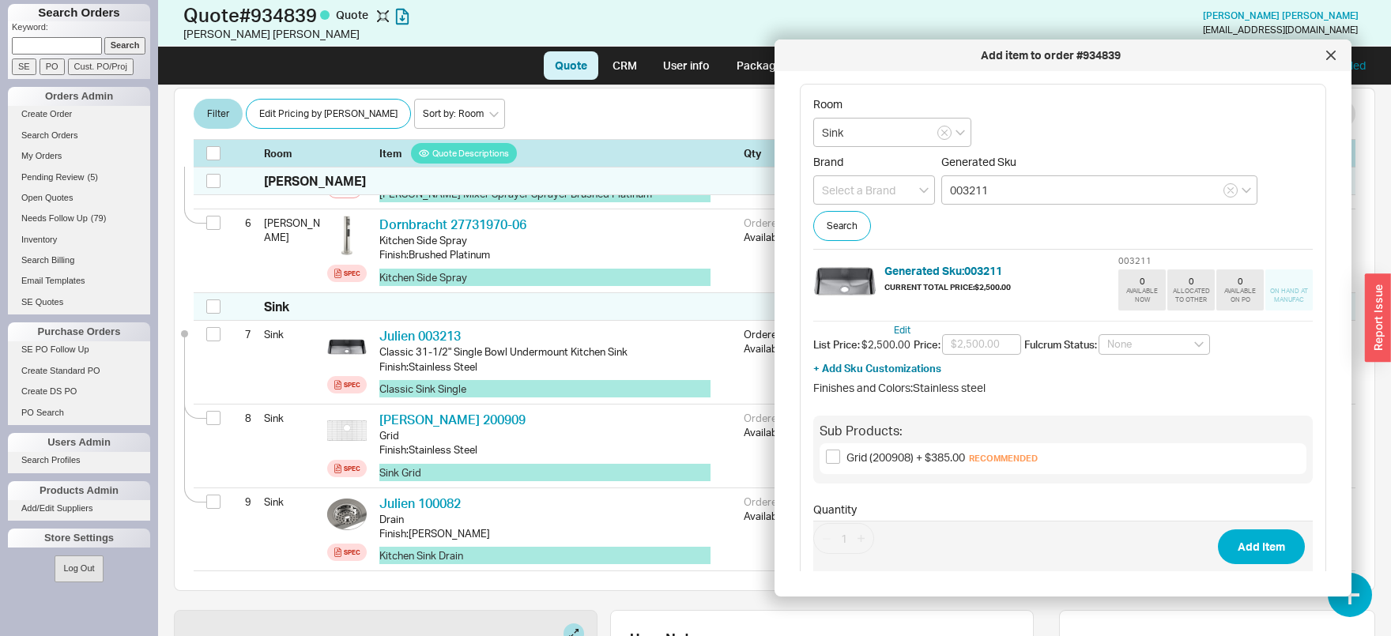
scroll to position [46, 0]
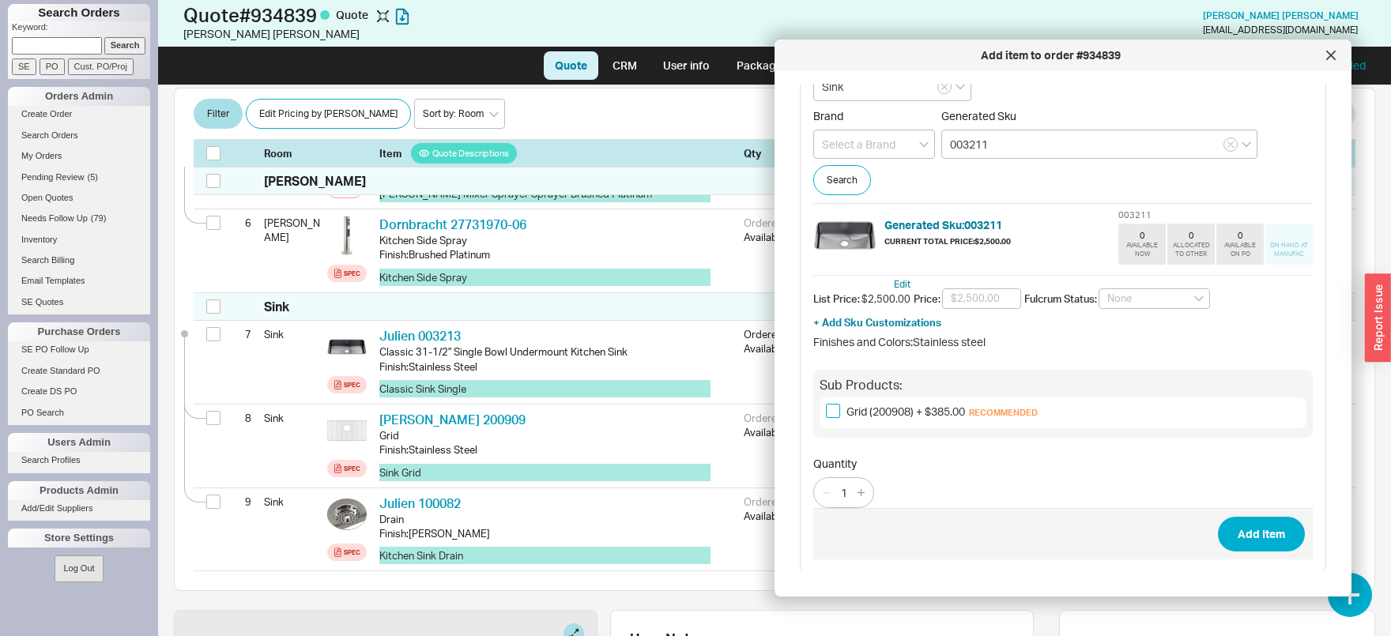
click at [837, 413] on input "Grid (200908) + $385.00 Recommended" at bounding box center [833, 411] width 14 height 14
checkbox input "true"
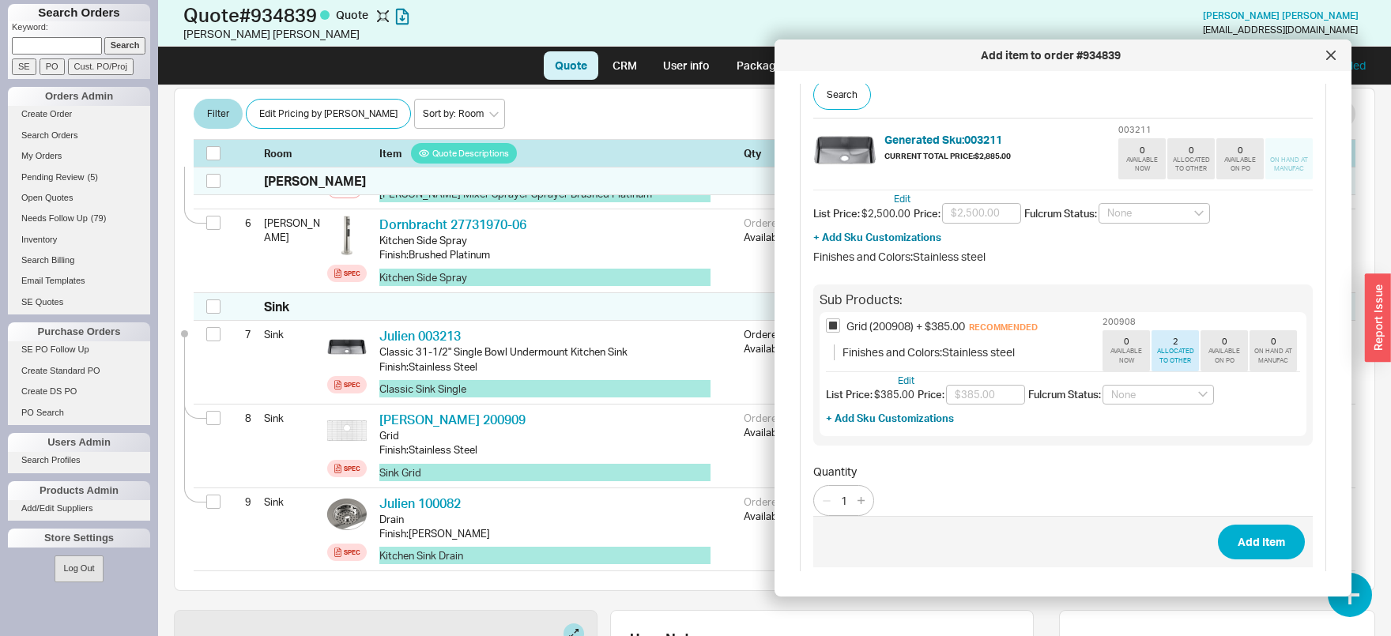
scroll to position [139, 0]
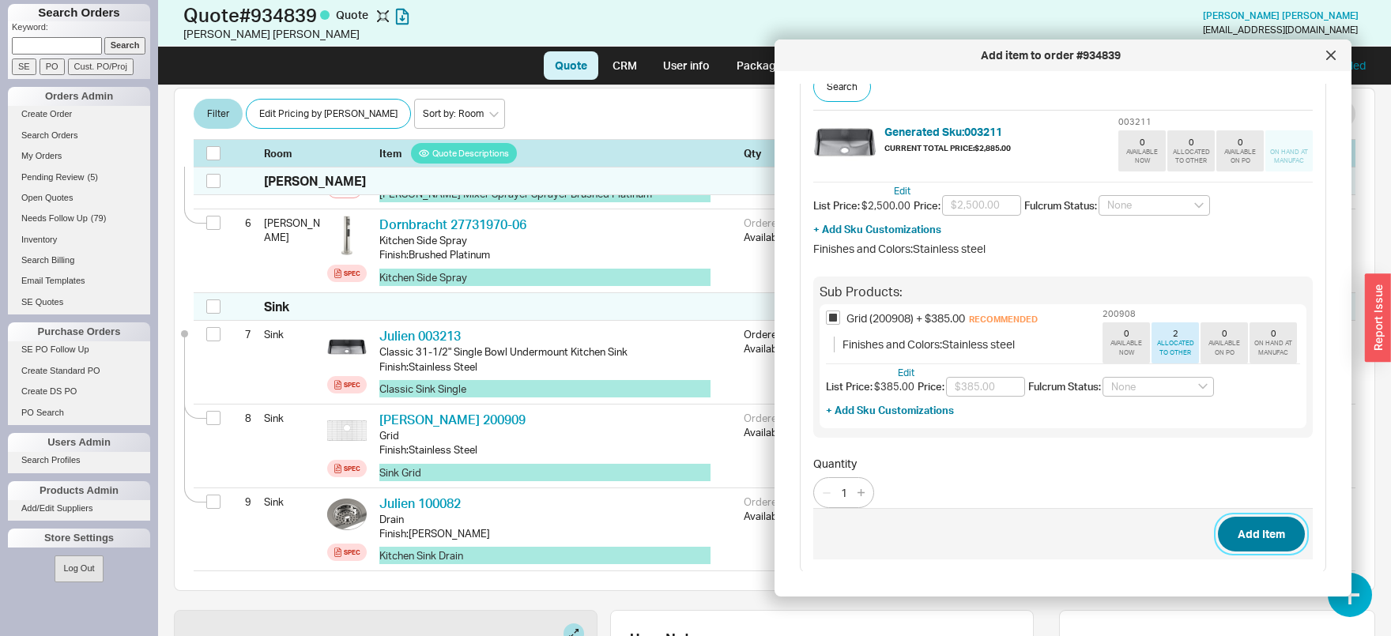
click at [1276, 540] on button "Add Item" at bounding box center [1261, 534] width 87 height 35
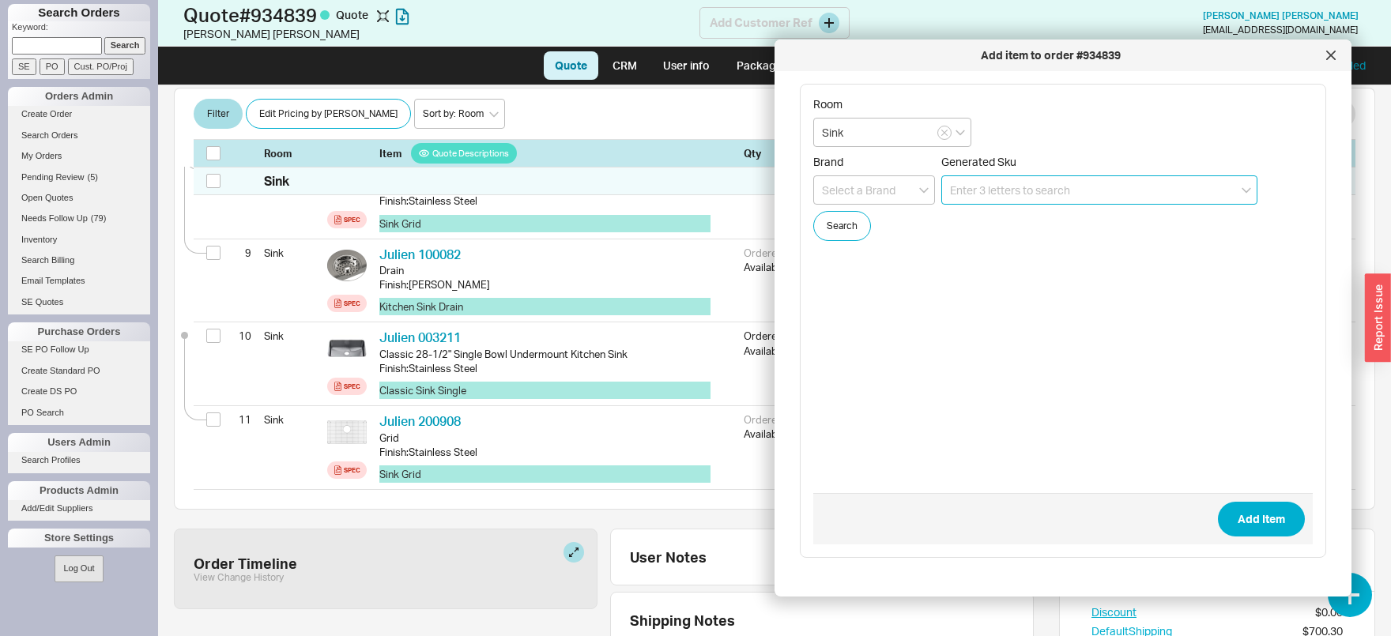
scroll to position [922, 0]
paste input "003207"
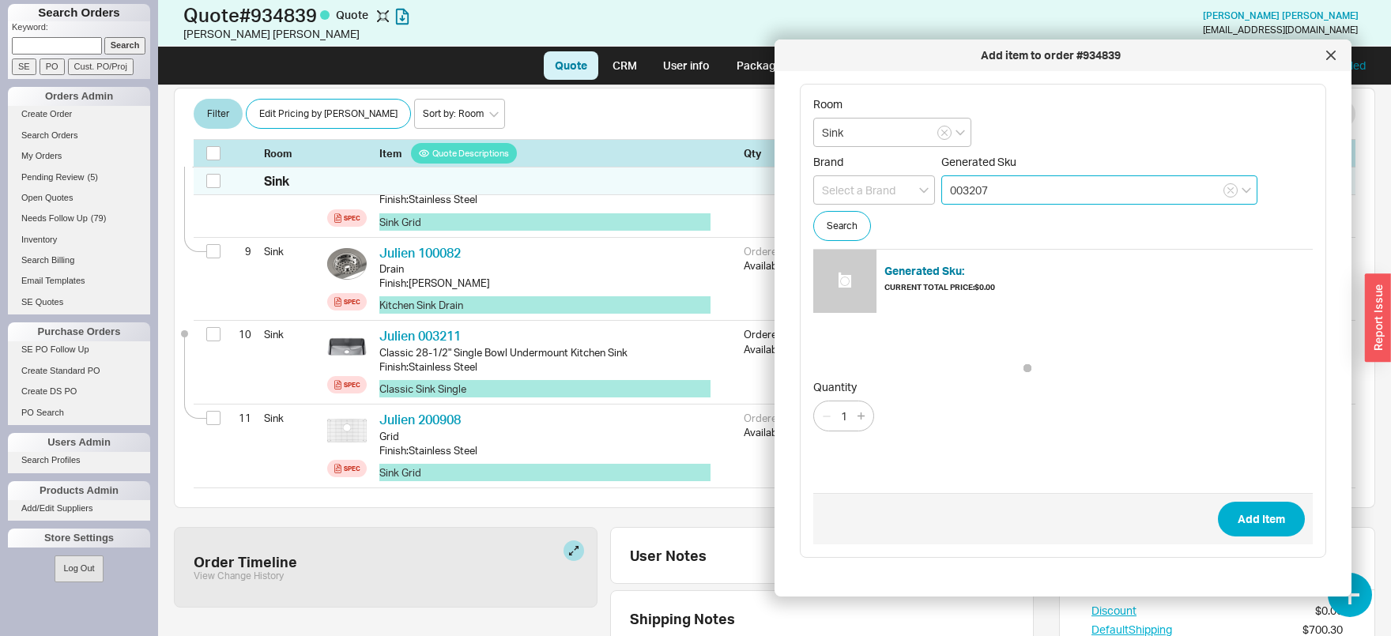
type input "003207"
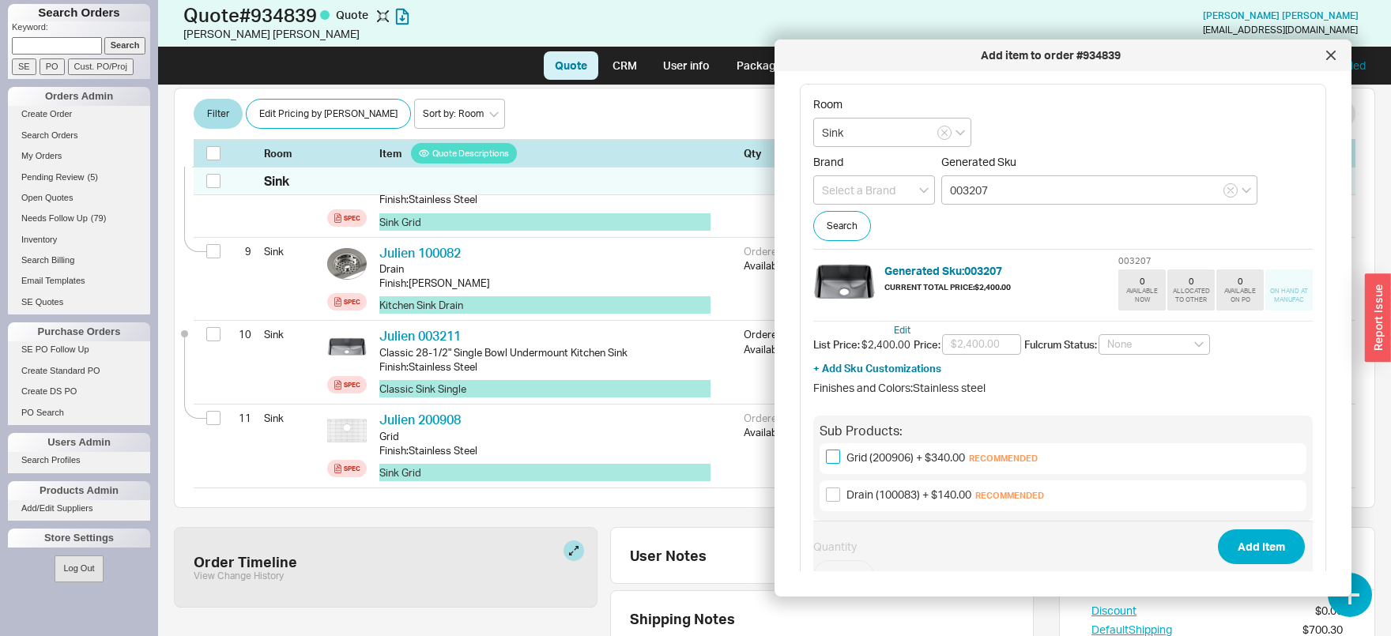
click at [831, 461] on input "Grid (200906) + $340.00 Recommended" at bounding box center [833, 457] width 14 height 14
checkbox input "true"
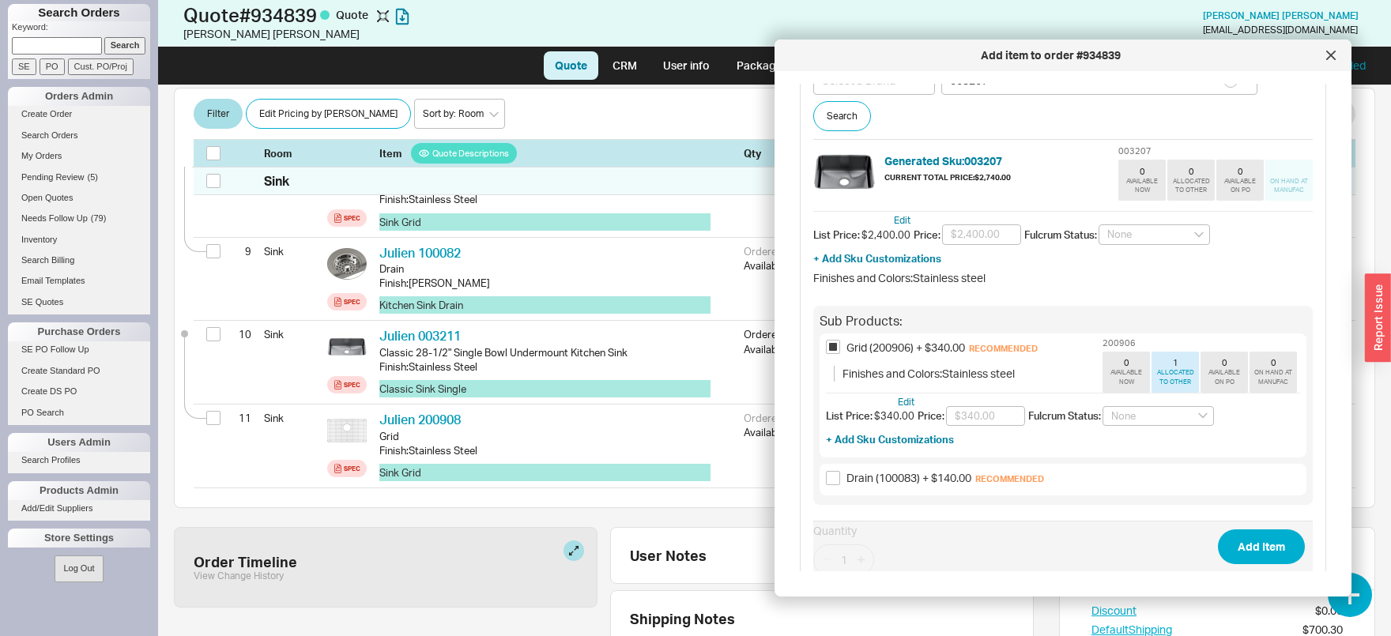
scroll to position [165, 0]
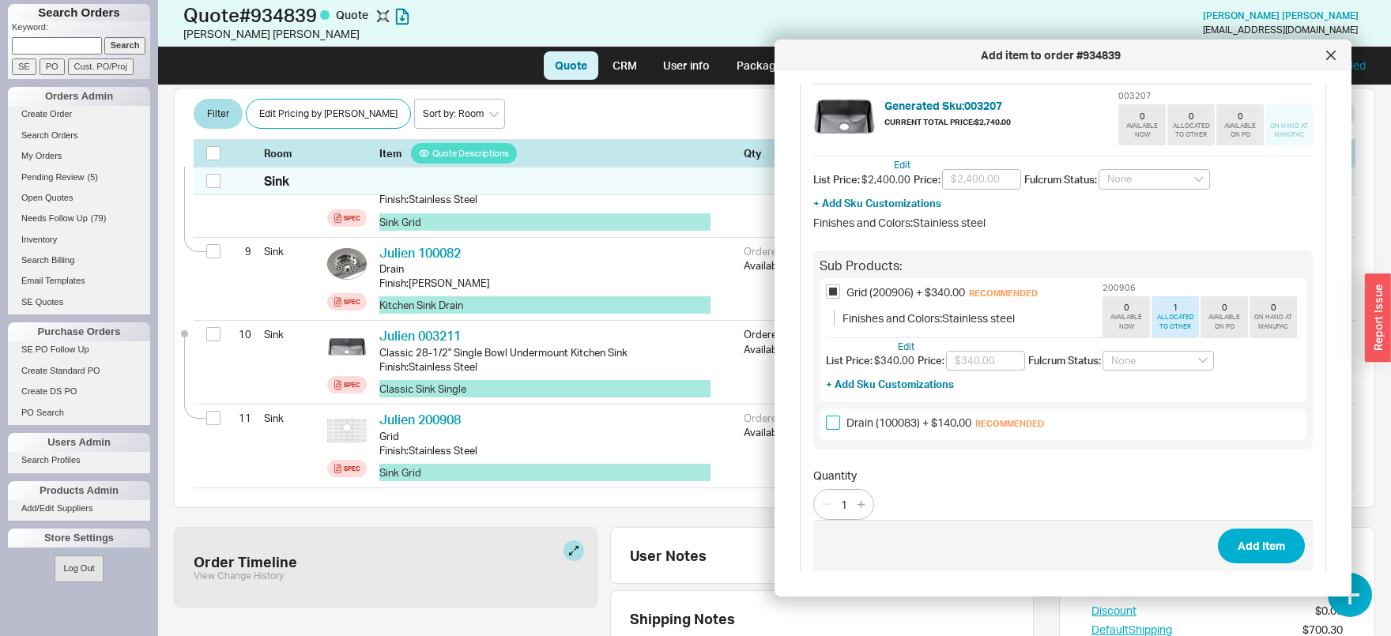
click at [835, 423] on input "Drain (100083) + $140.00 Recommended" at bounding box center [833, 423] width 14 height 14
checkbox input "true"
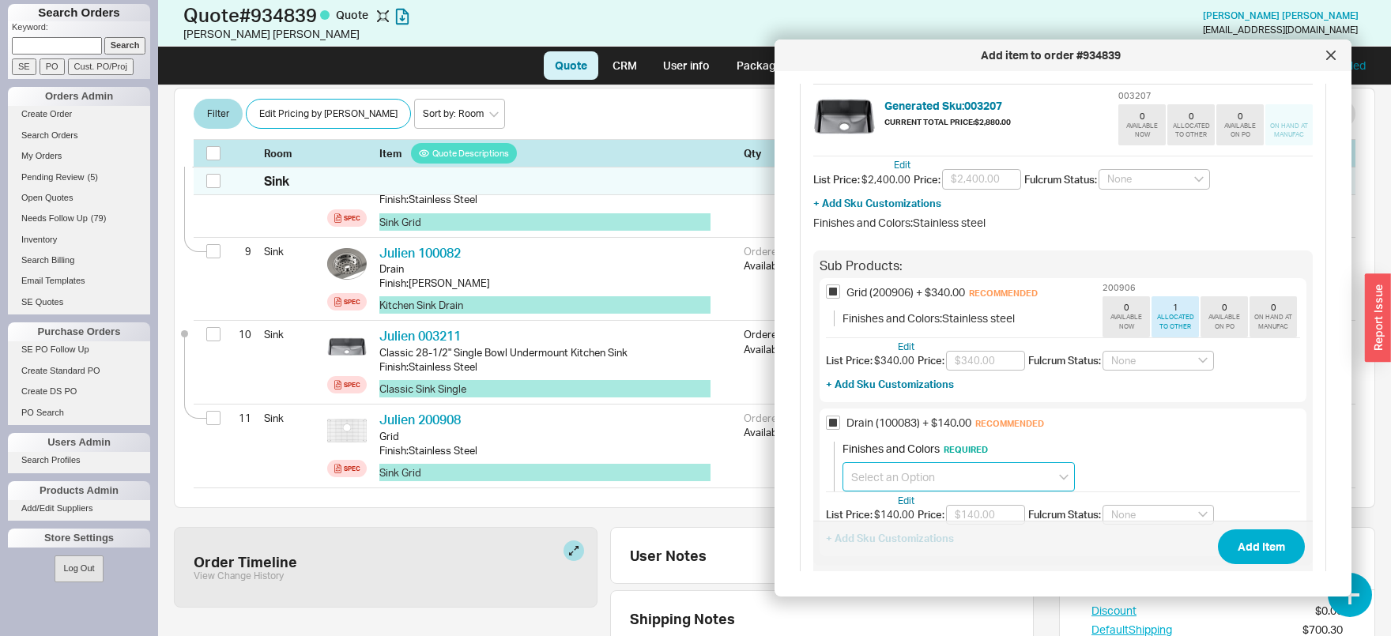
click at [874, 481] on input at bounding box center [958, 476] width 232 height 29
click at [884, 505] on div "Satin Nickel + $38.50" at bounding box center [958, 510] width 231 height 28
type input "Satin Nickel + $38.50"
click at [1266, 544] on button "Add Item" at bounding box center [1261, 546] width 87 height 35
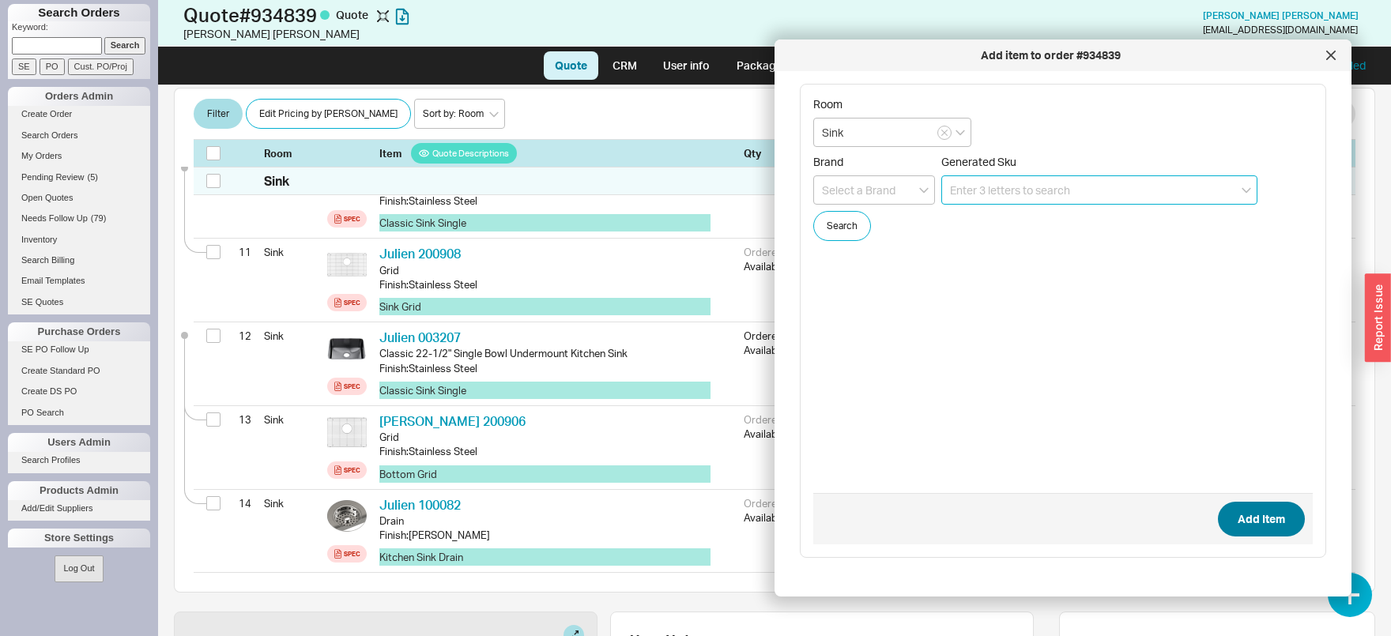
scroll to position [1090, 0]
click at [1339, 50] on div at bounding box center [1330, 55] width 25 height 25
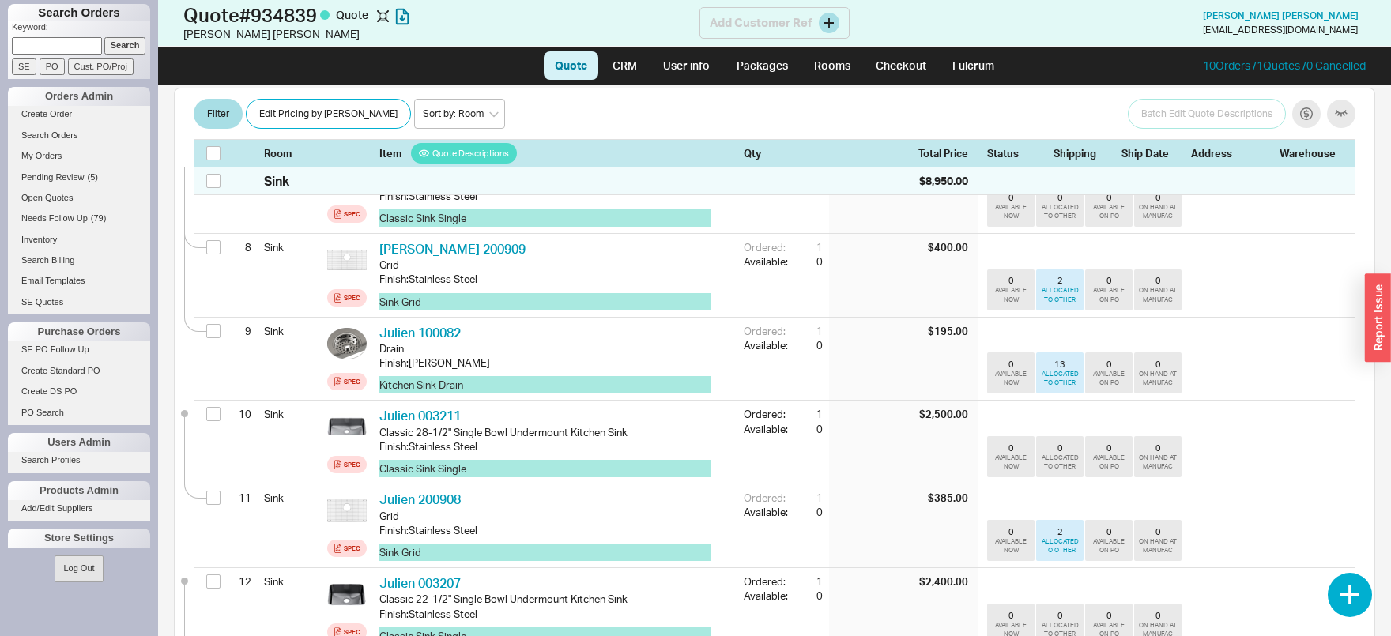
scroll to position [512, 0]
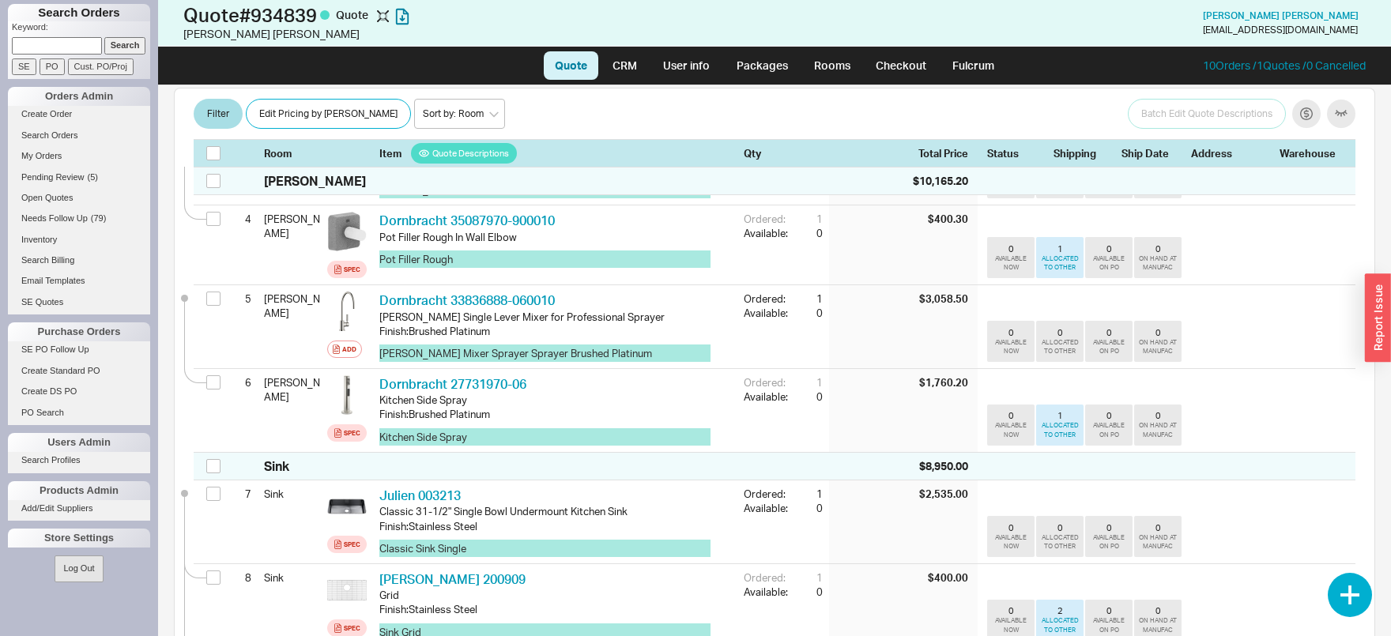
click at [52, 47] on input at bounding box center [57, 45] width 90 height 17
click at [1306, 115] on button "button" at bounding box center [1306, 114] width 28 height 28
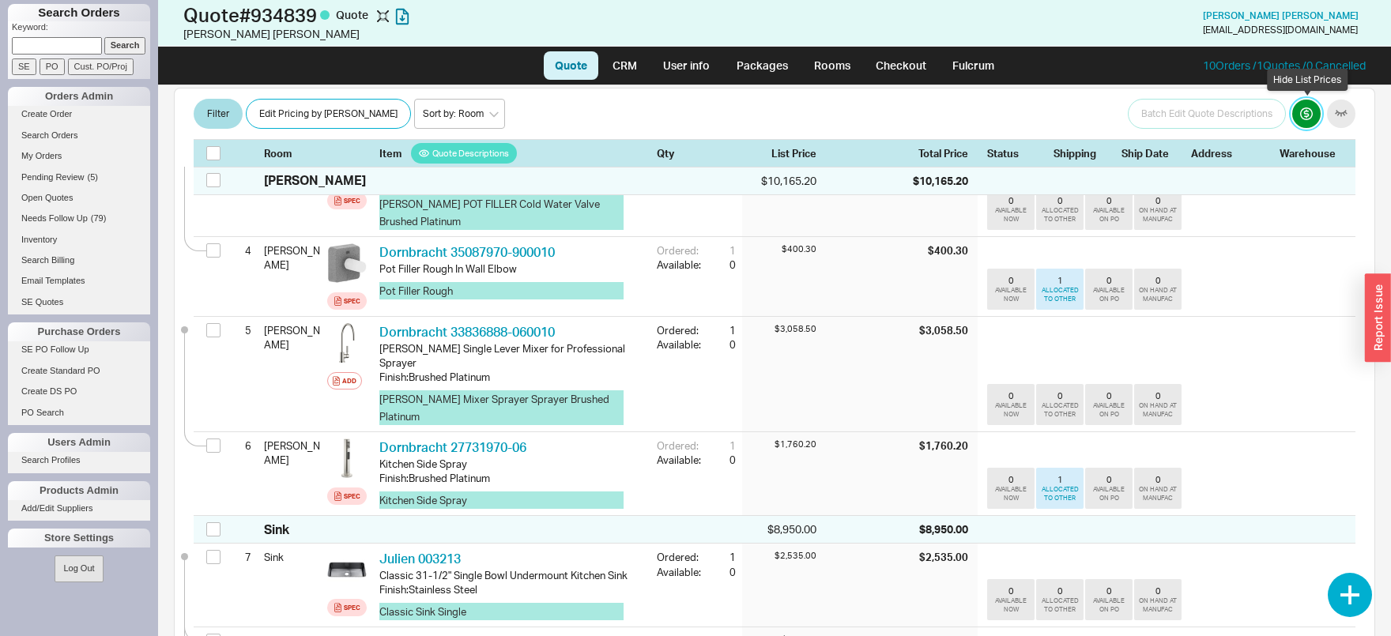
click at [1306, 115] on button "button" at bounding box center [1306, 114] width 28 height 28
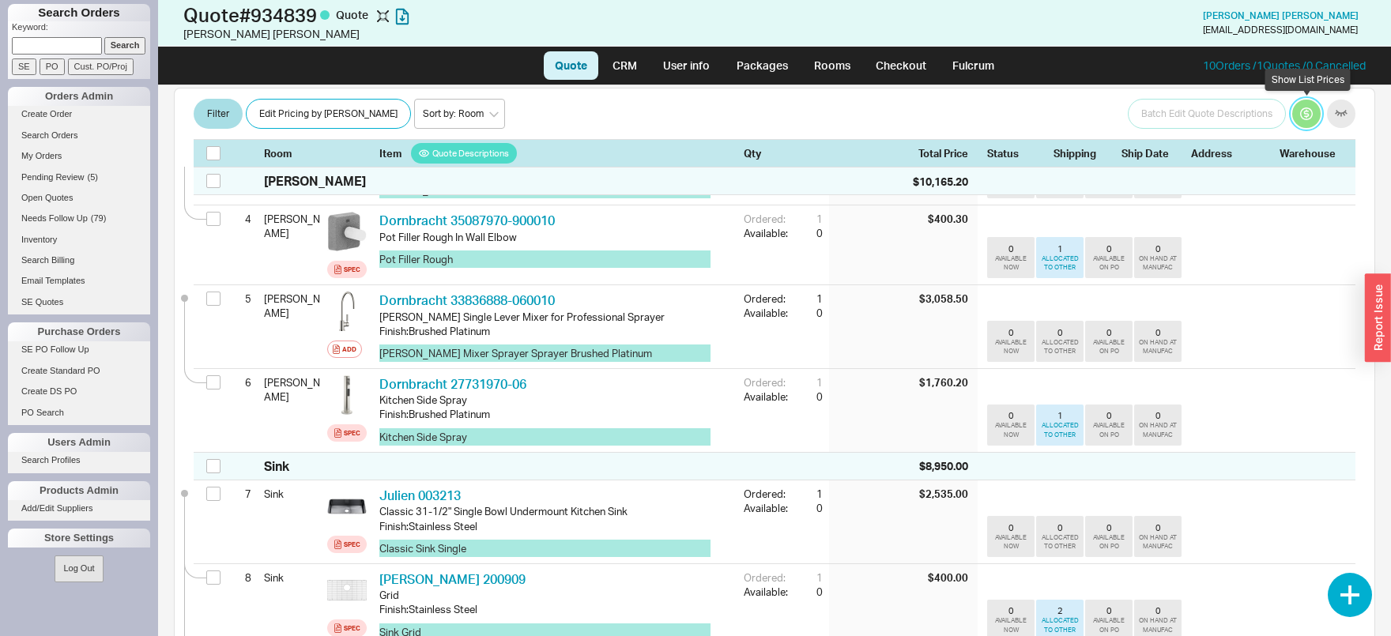
click at [1306, 115] on button "button" at bounding box center [1306, 114] width 28 height 28
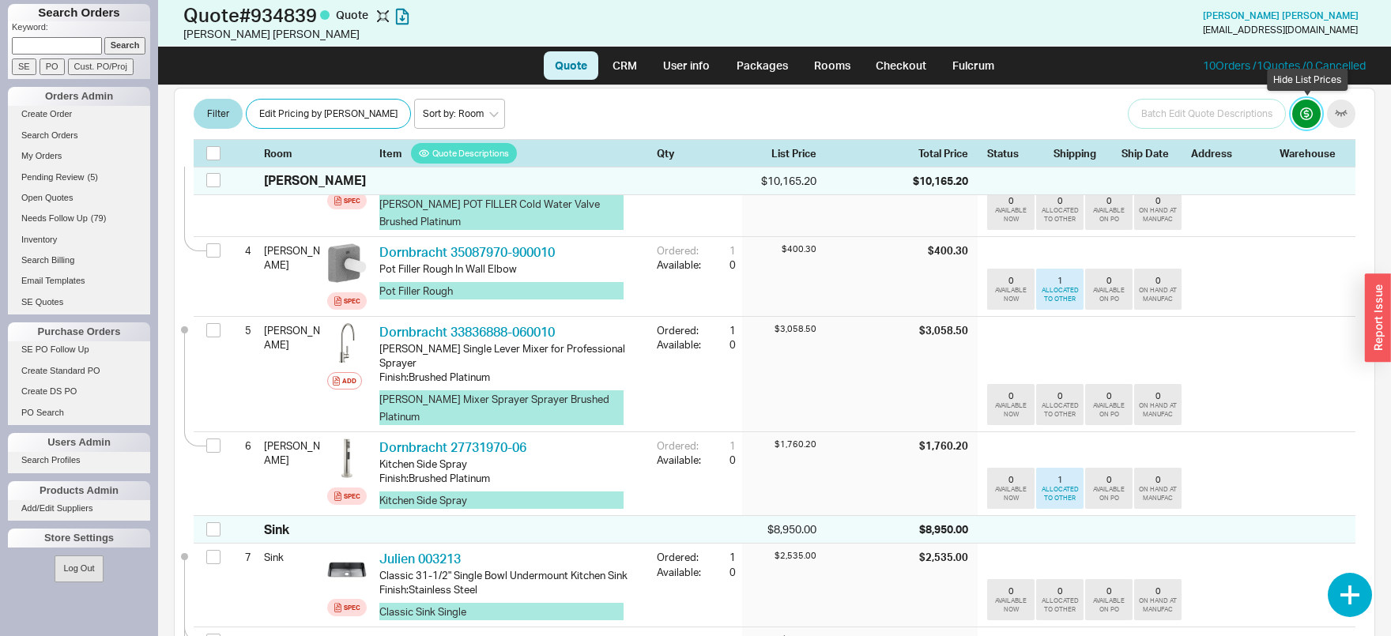
click at [1306, 115] on button "button" at bounding box center [1306, 114] width 28 height 28
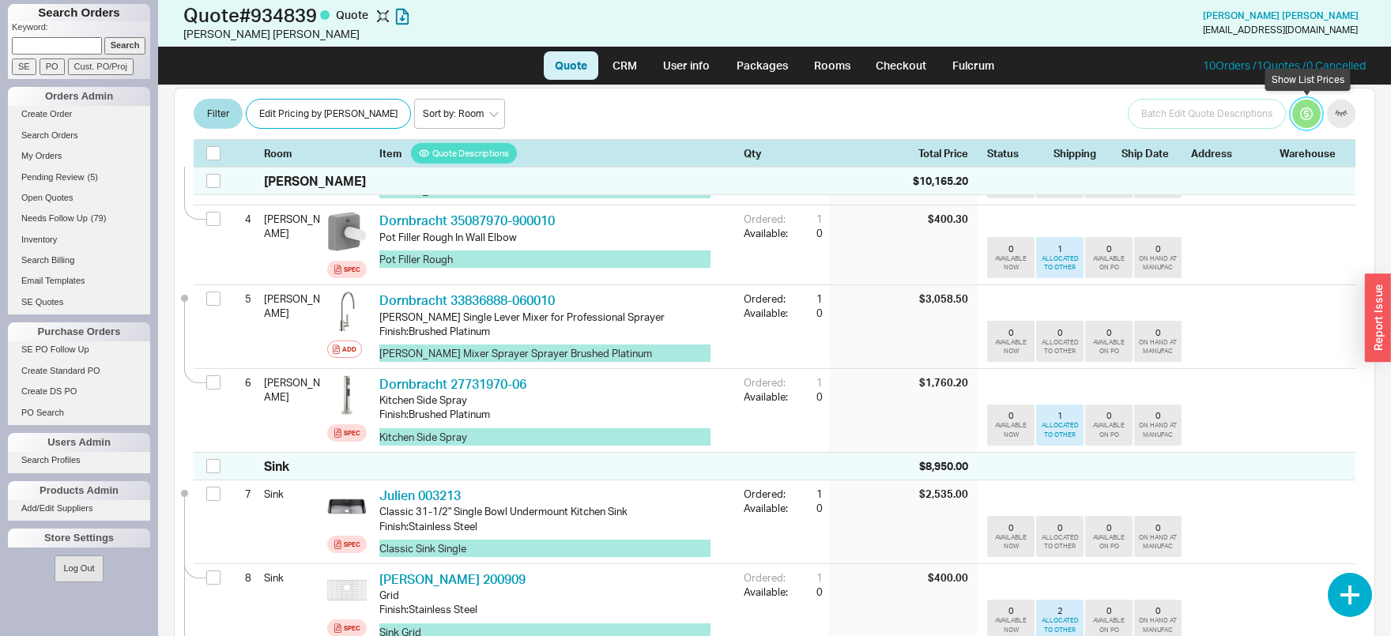
click at [1306, 115] on button "button" at bounding box center [1306, 114] width 28 height 28
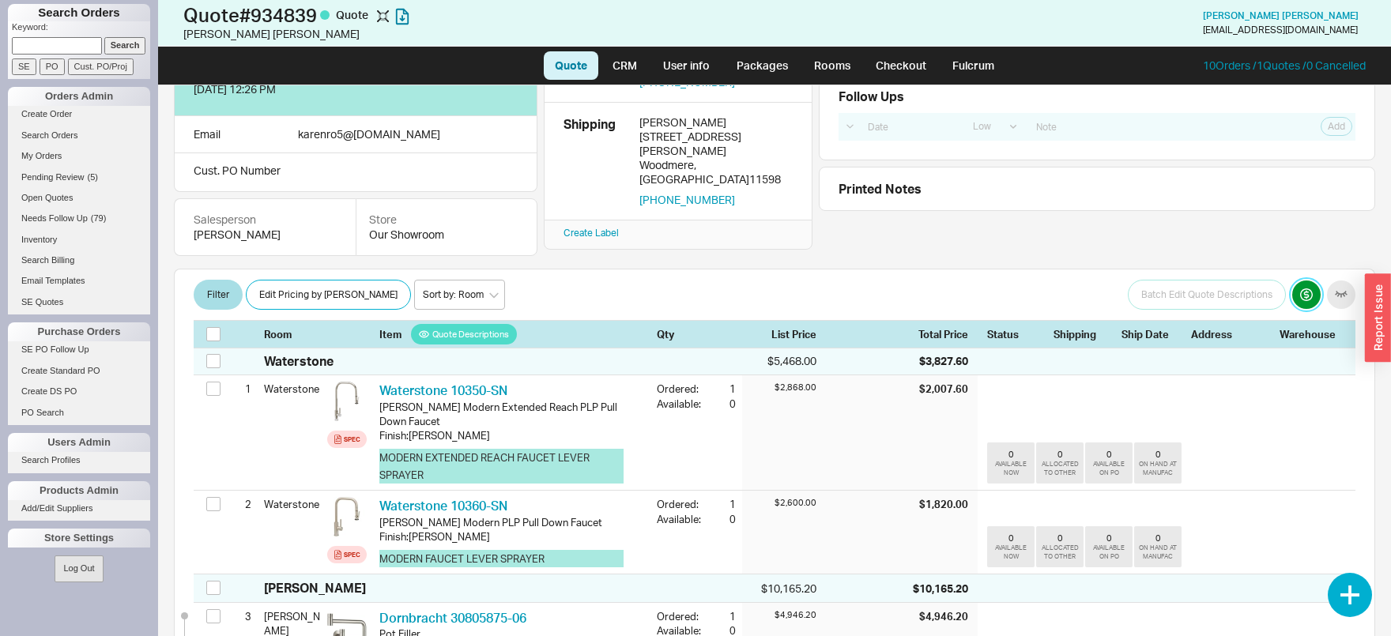
scroll to position [165, 0]
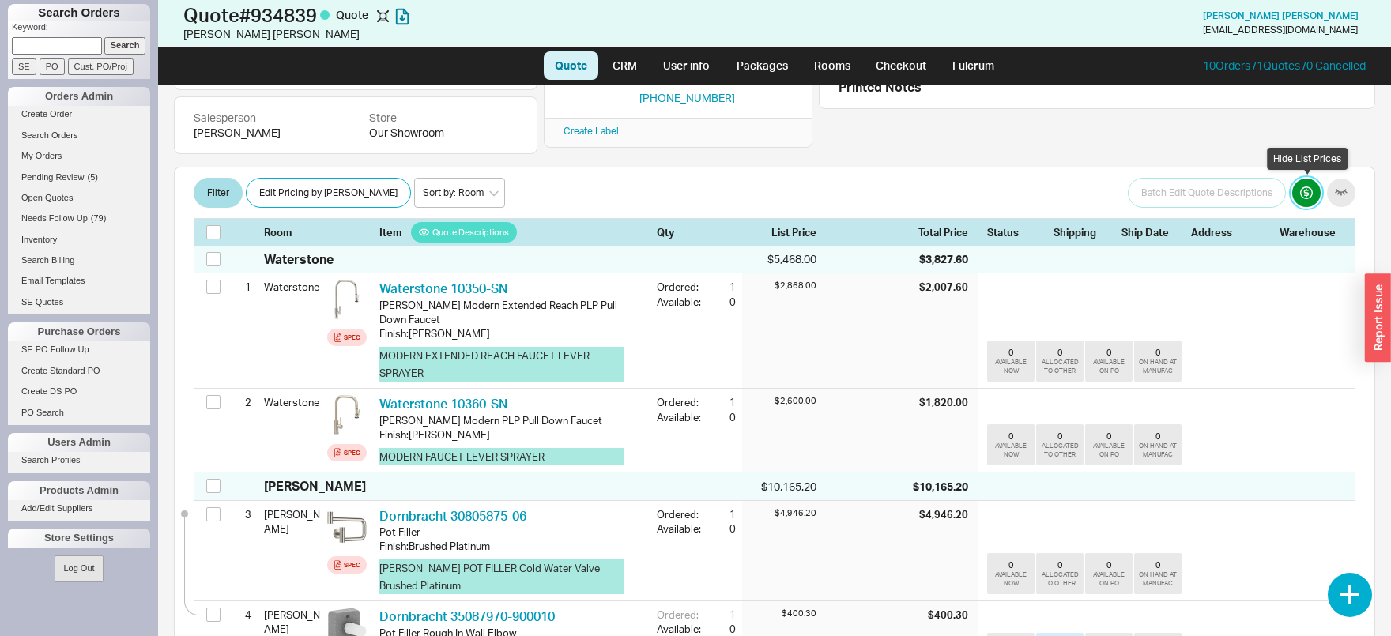
click at [1318, 197] on button "button" at bounding box center [1306, 193] width 28 height 28
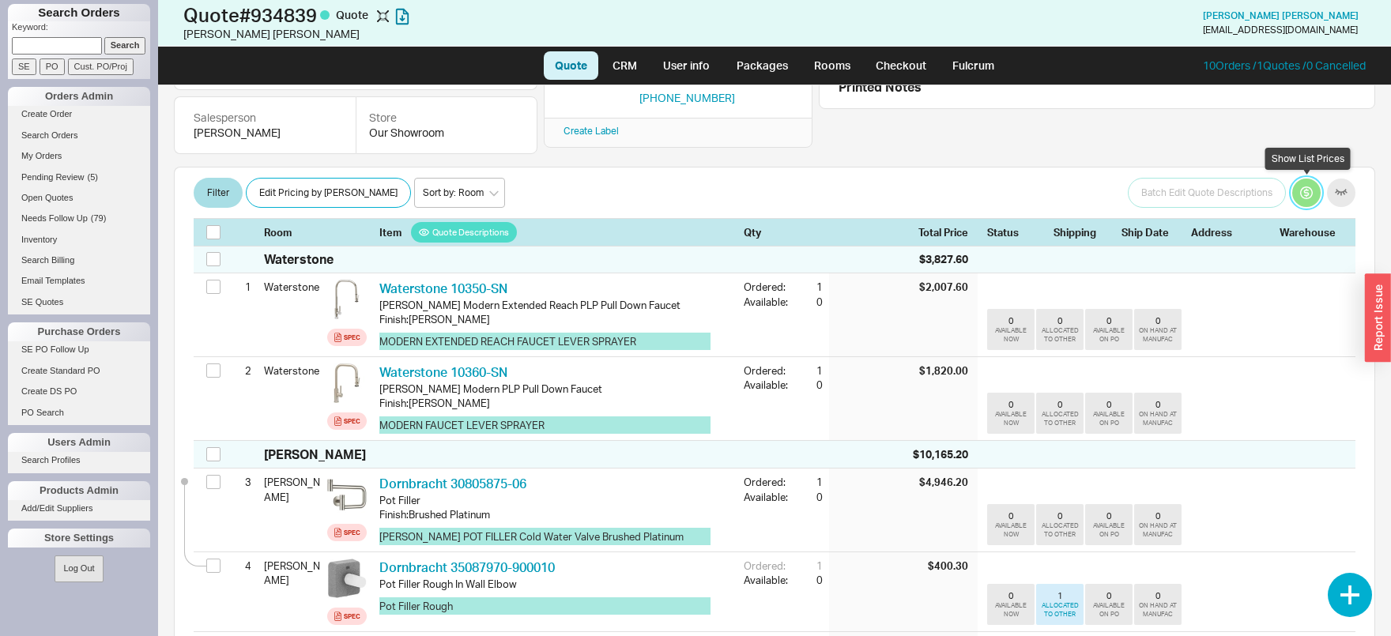
click at [1318, 197] on button "button" at bounding box center [1306, 193] width 28 height 28
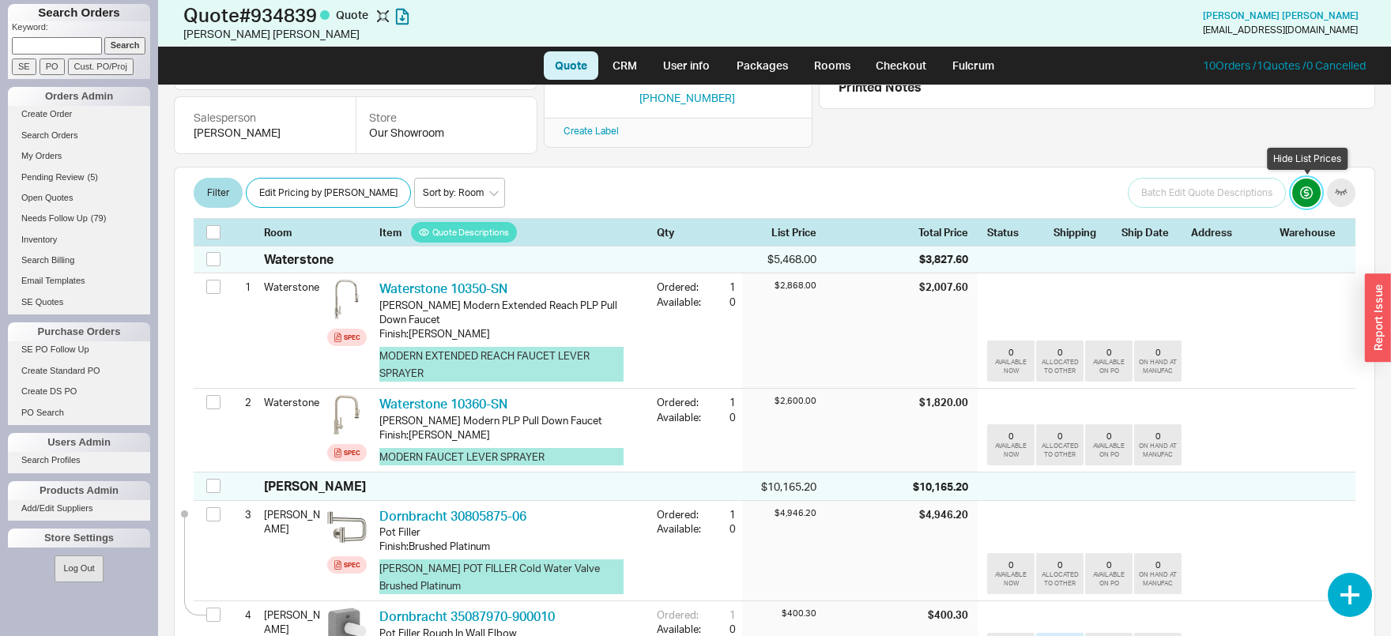
click at [1318, 197] on button "button" at bounding box center [1306, 193] width 28 height 28
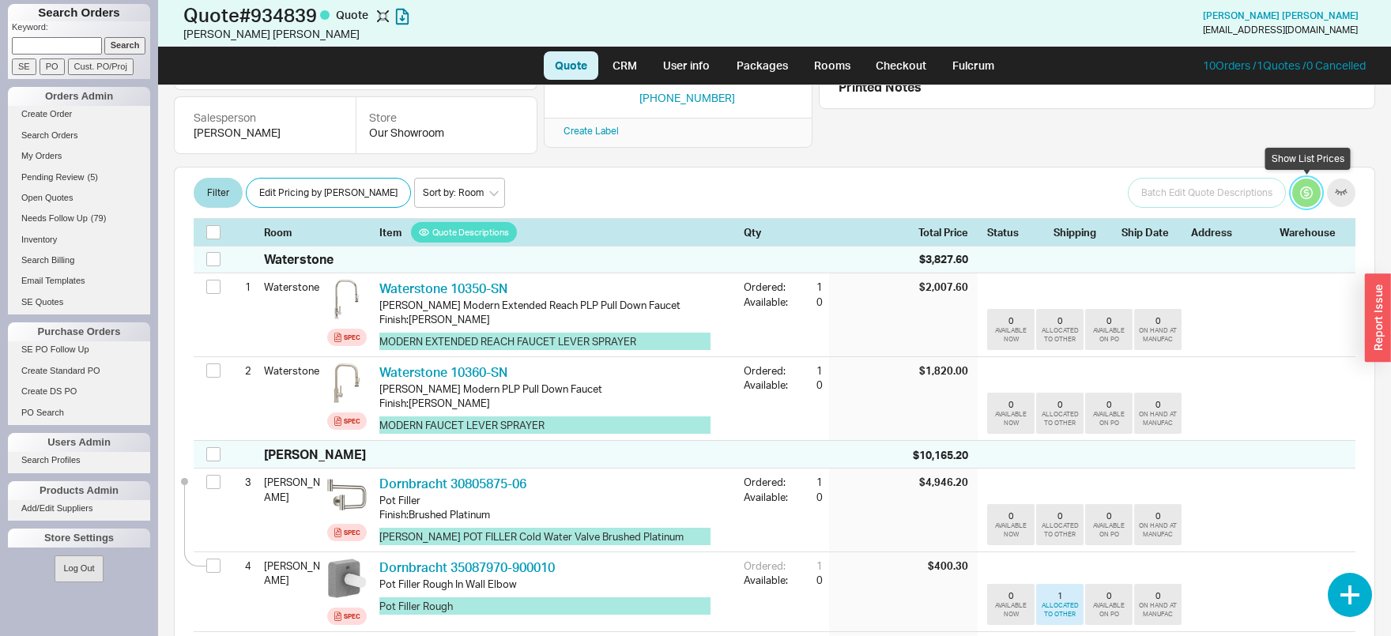
click at [1318, 197] on button "button" at bounding box center [1306, 193] width 28 height 28
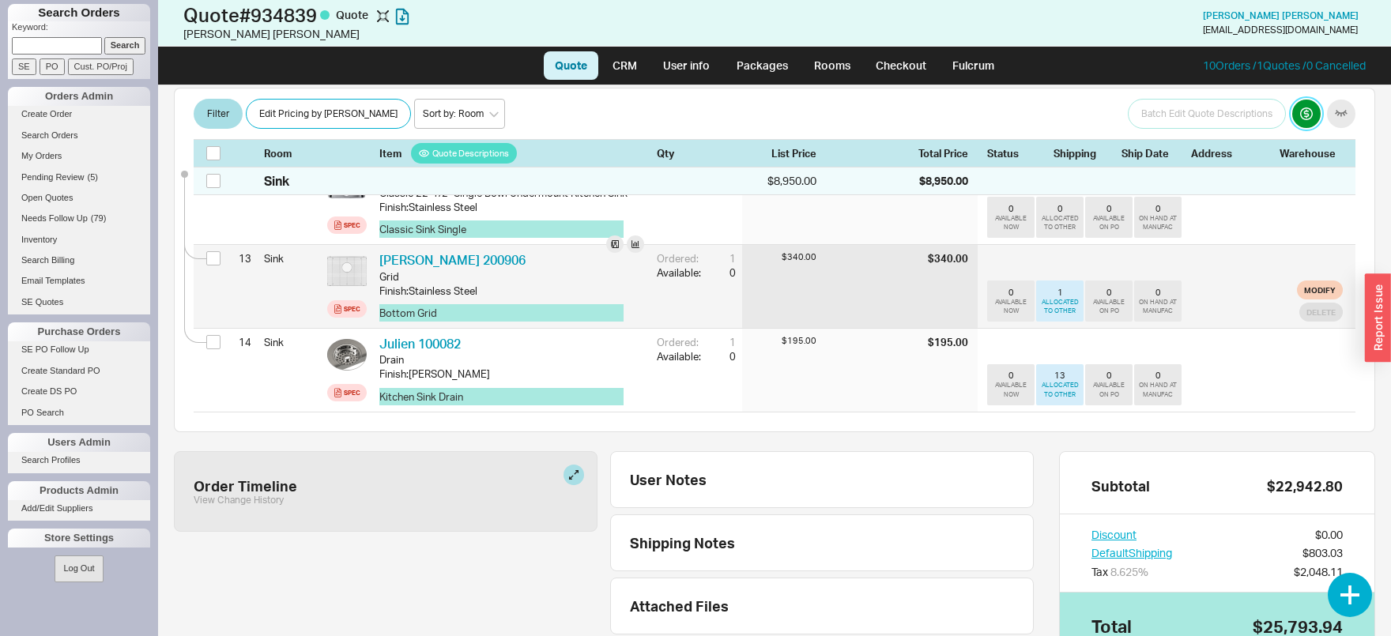
scroll to position [1363, 0]
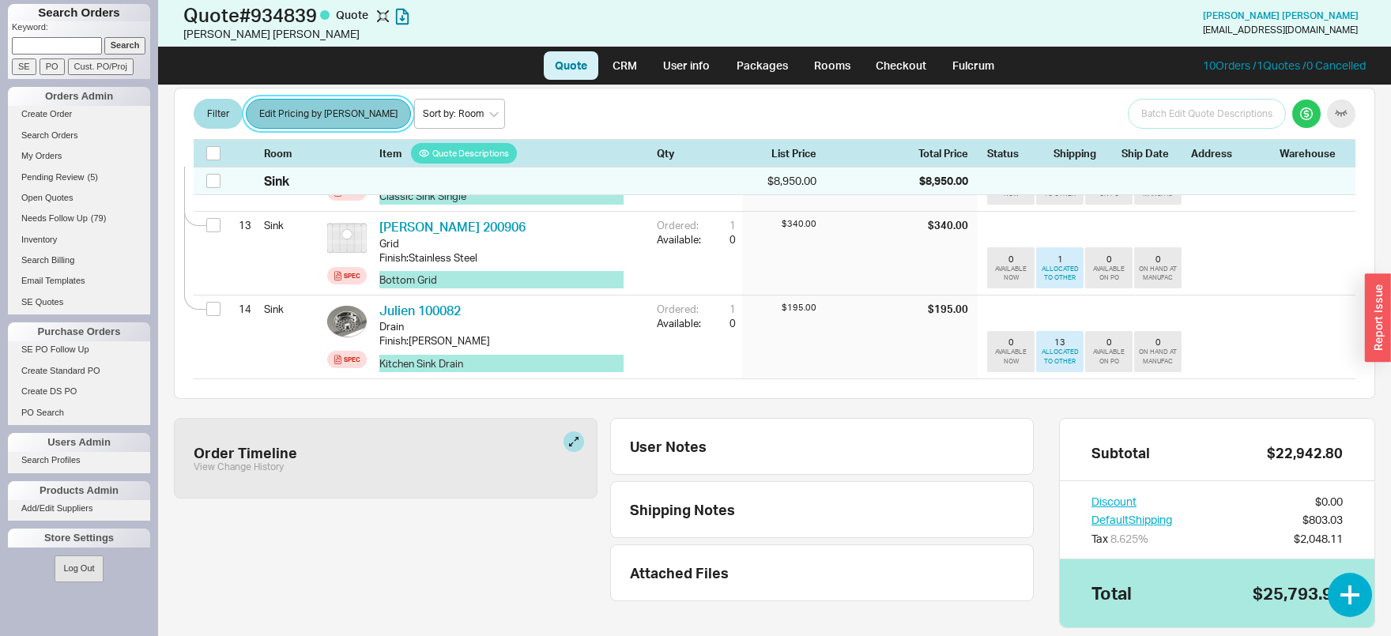
click at [300, 107] on button "Edit Pricing by [PERSON_NAME]" at bounding box center [328, 114] width 165 height 30
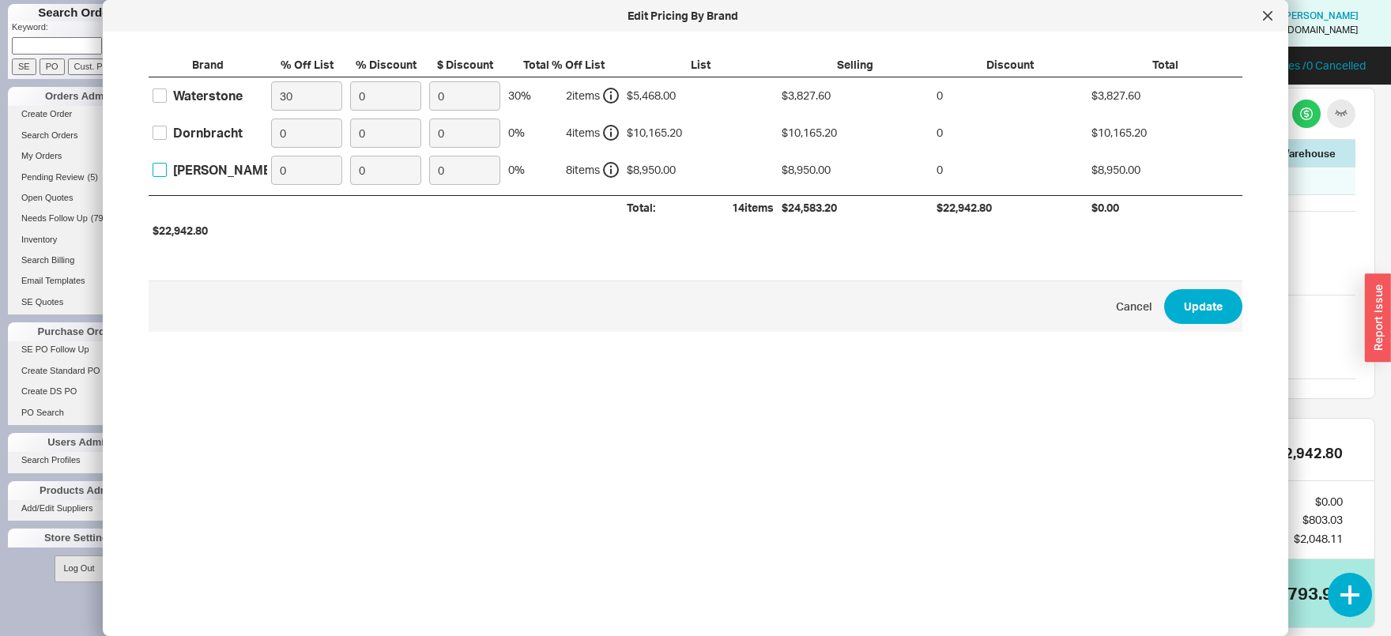
click at [163, 171] on input "Julien" at bounding box center [160, 170] width 14 height 14
checkbox input "true"
drag, startPoint x: 297, startPoint y: 170, endPoint x: 266, endPoint y: 170, distance: 30.8
click at [273, 170] on input "0" at bounding box center [306, 170] width 71 height 29
type input "30"
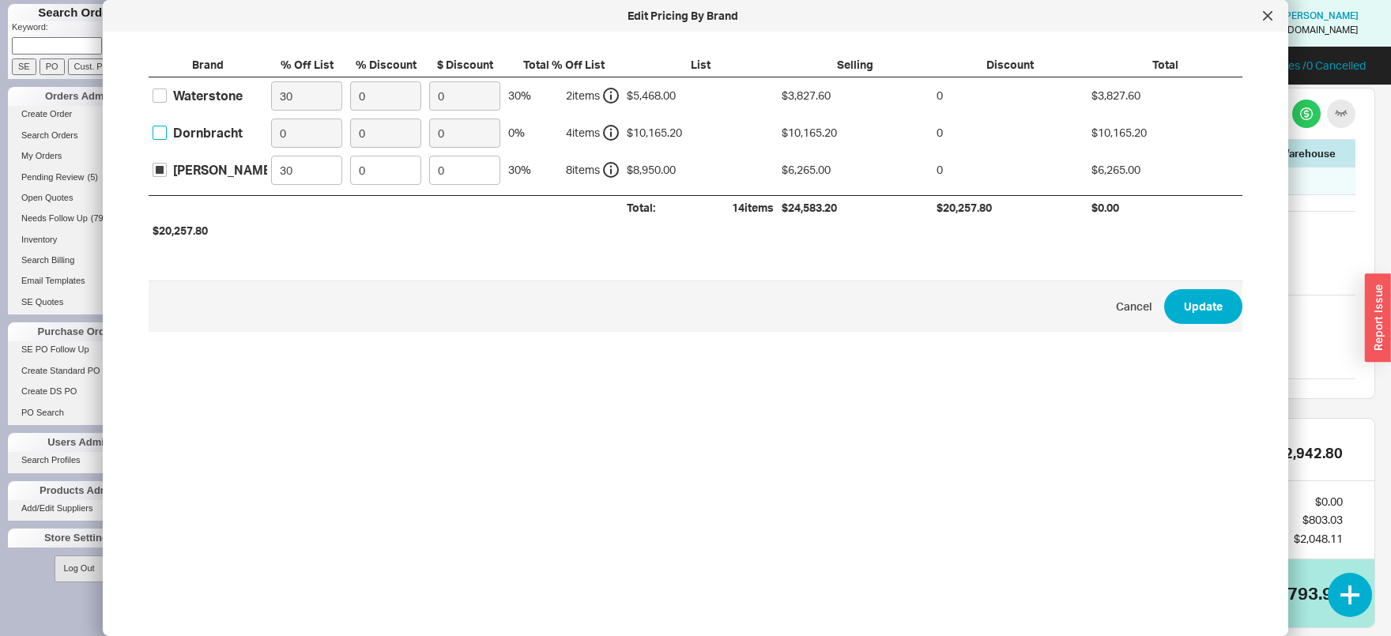
click at [160, 126] on input "Dornbracht" at bounding box center [160, 133] width 14 height 14
checkbox input "true"
click at [271, 130] on input "0" at bounding box center [306, 133] width 71 height 29
type input "30"
click at [1204, 311] on button "Update" at bounding box center [1203, 306] width 78 height 35
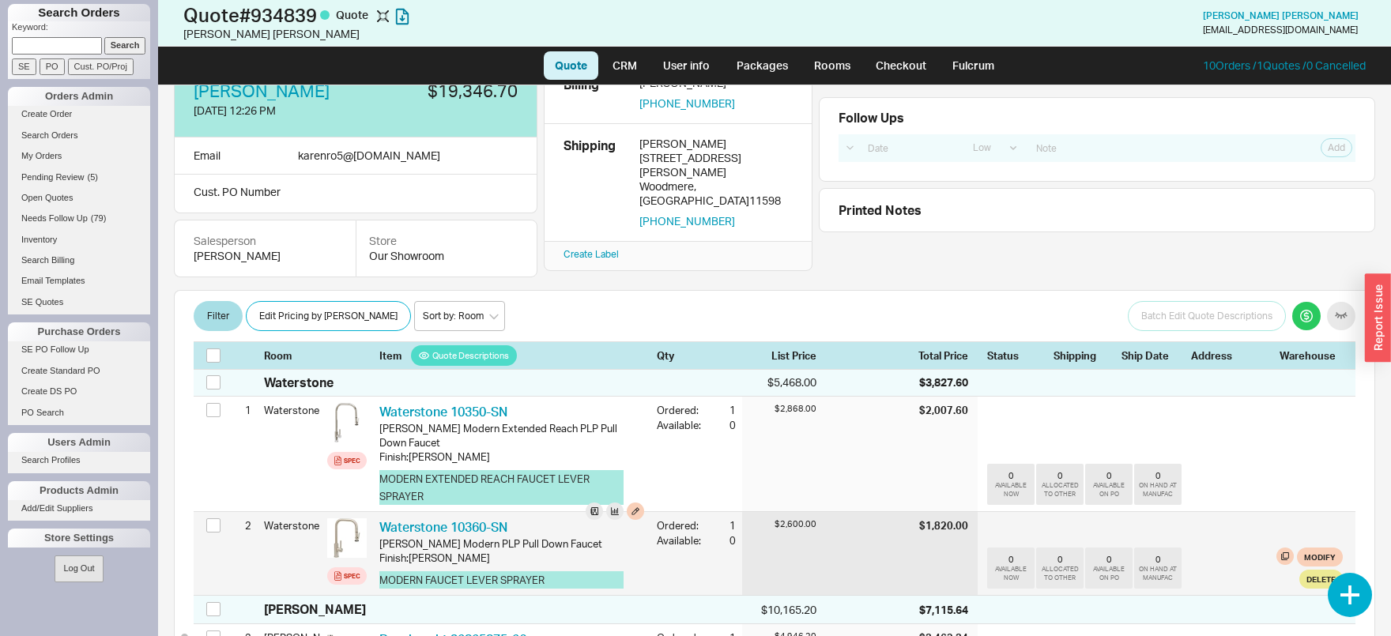
scroll to position [0, 0]
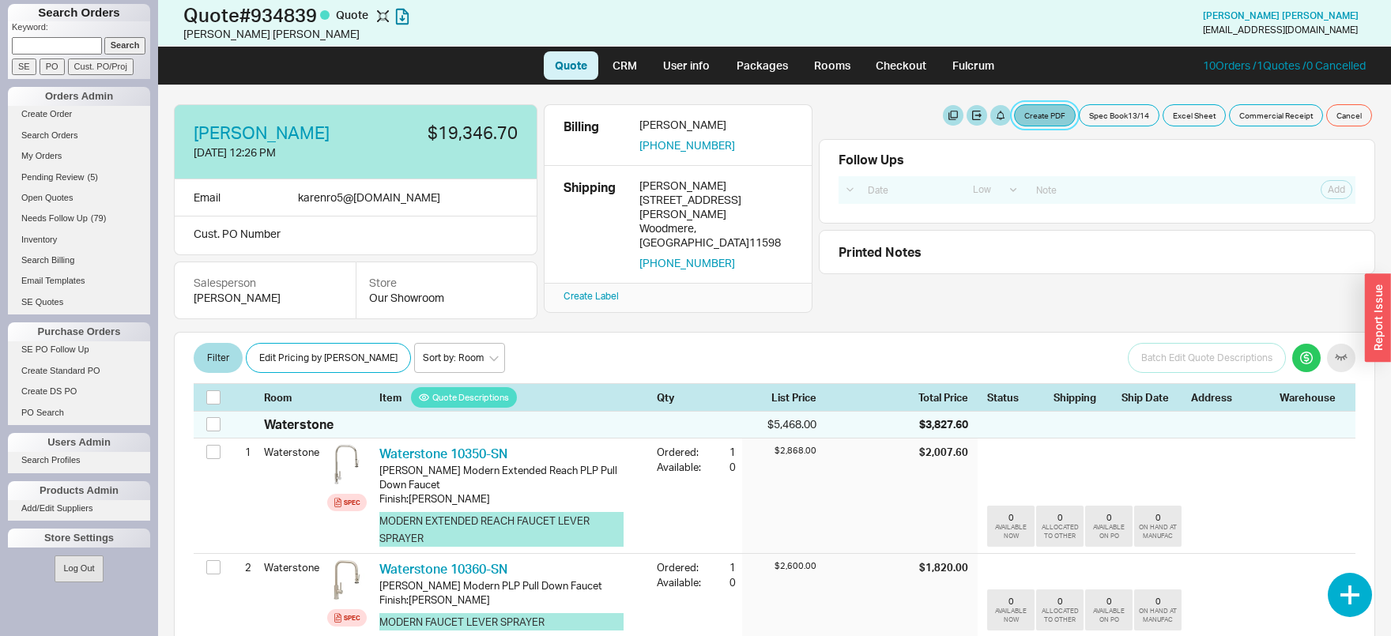
click at [1054, 117] on button "Create PDF" at bounding box center [1045, 115] width 62 height 22
select select "69473513"
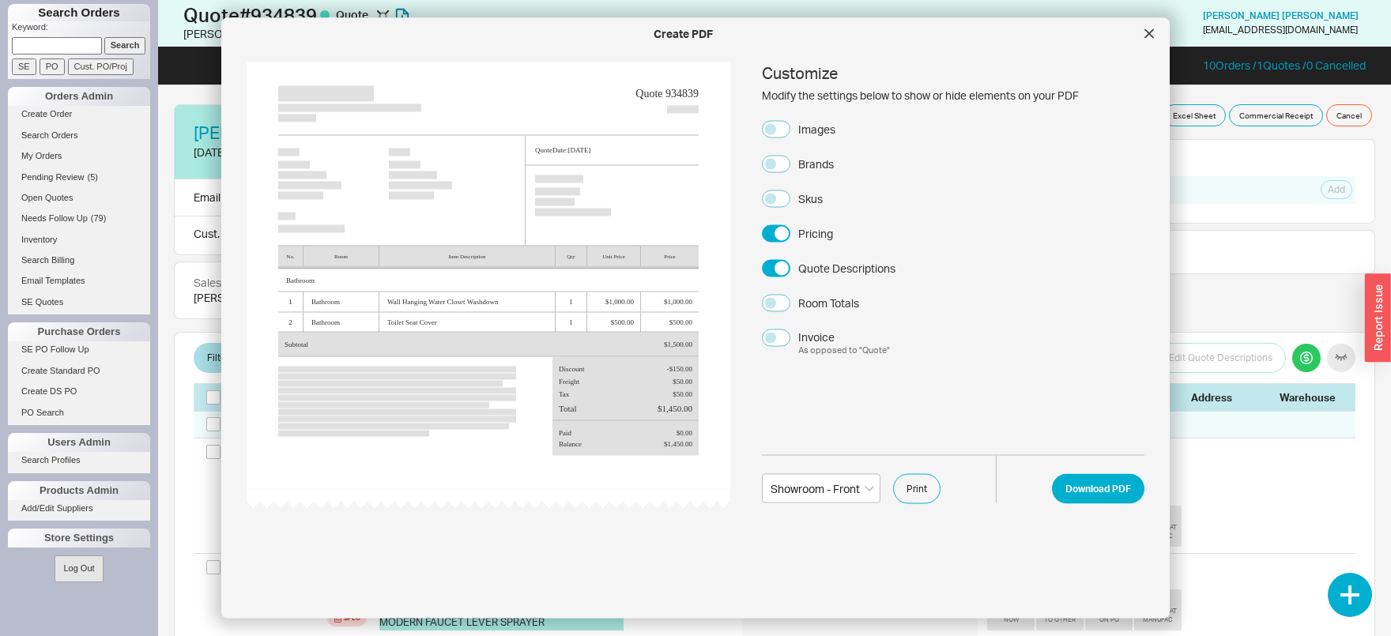
click at [823, 133] on div "Images" at bounding box center [816, 129] width 37 height 16
click at [790, 133] on button "Images" at bounding box center [776, 128] width 28 height 17
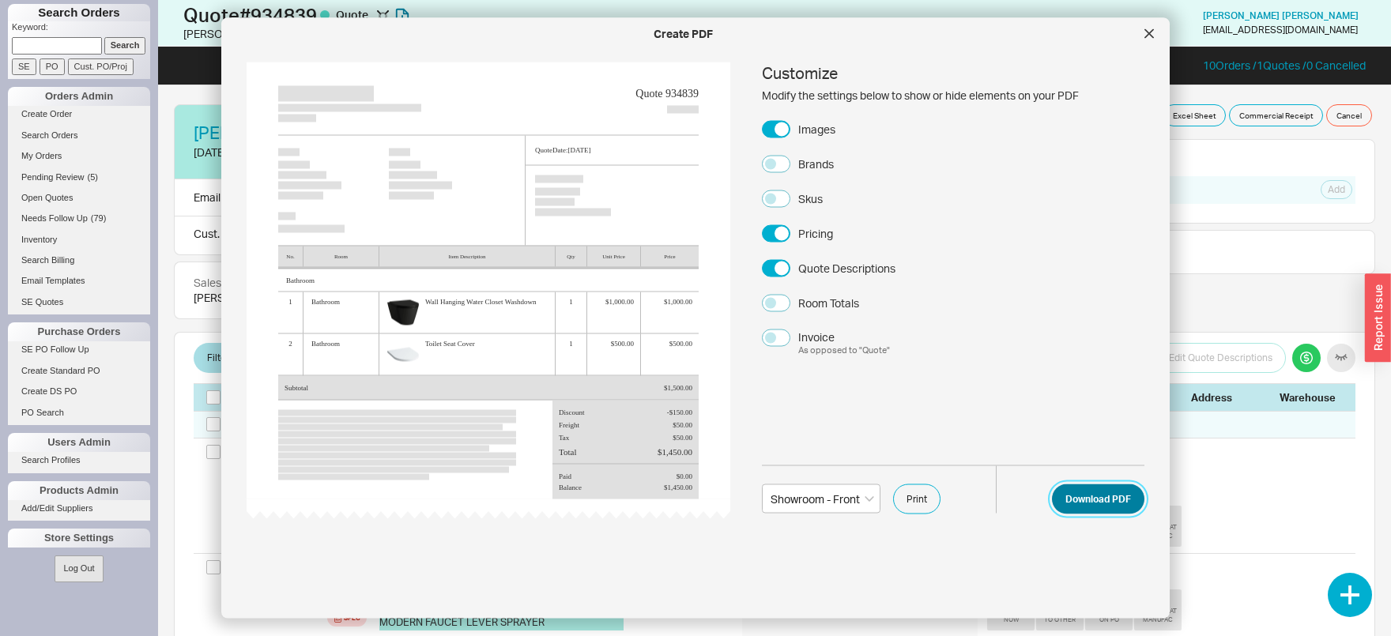
click at [1094, 501] on button "Download PDF" at bounding box center [1098, 499] width 92 height 30
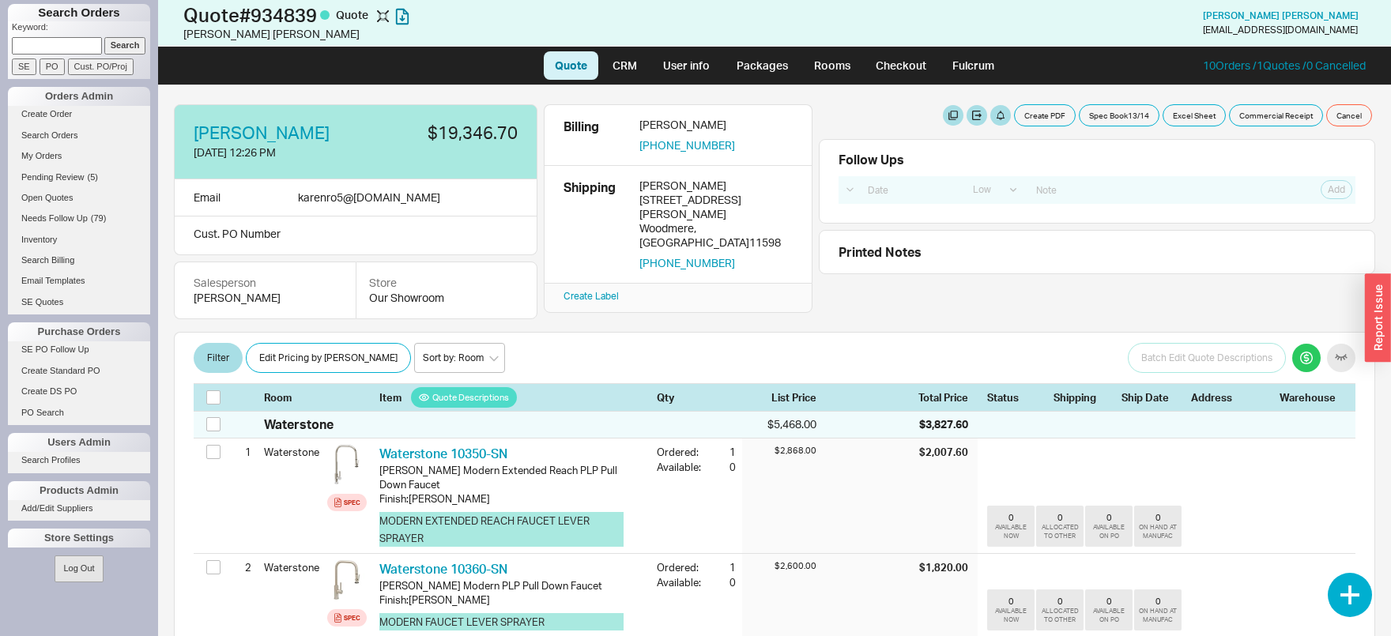
click at [61, 47] on input at bounding box center [57, 45] width 90 height 17
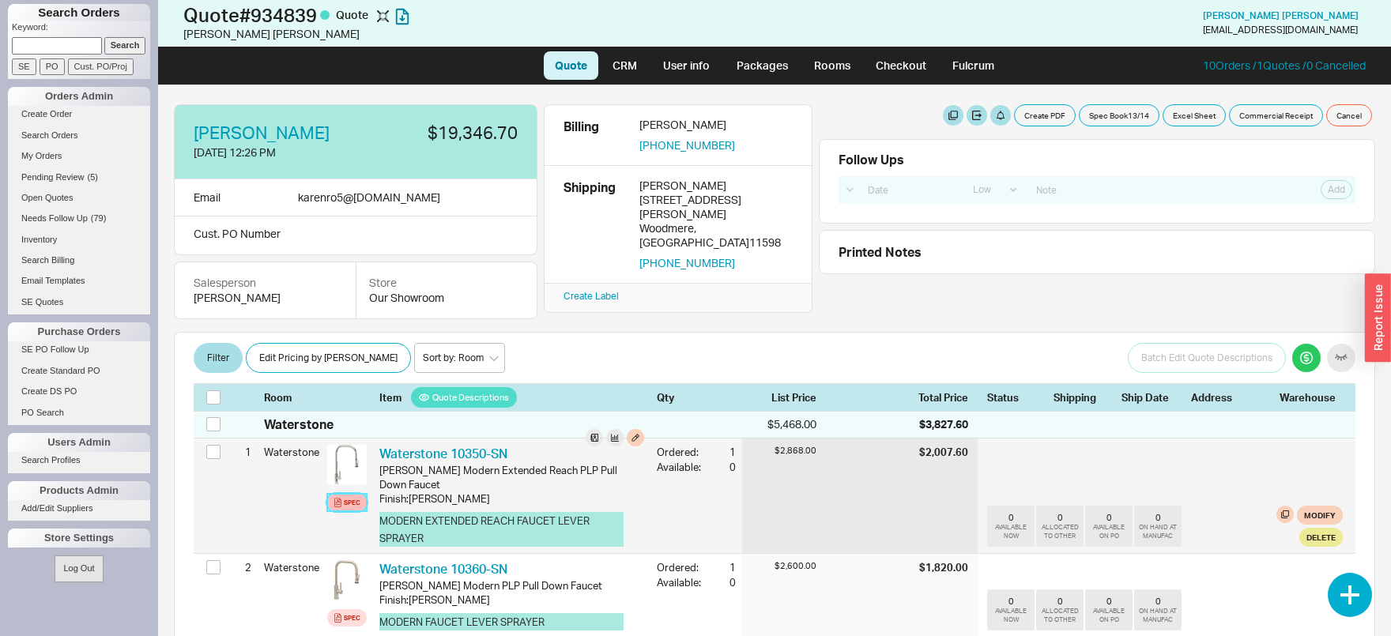
click at [352, 502] on div "Spec" at bounding box center [352, 502] width 17 height 13
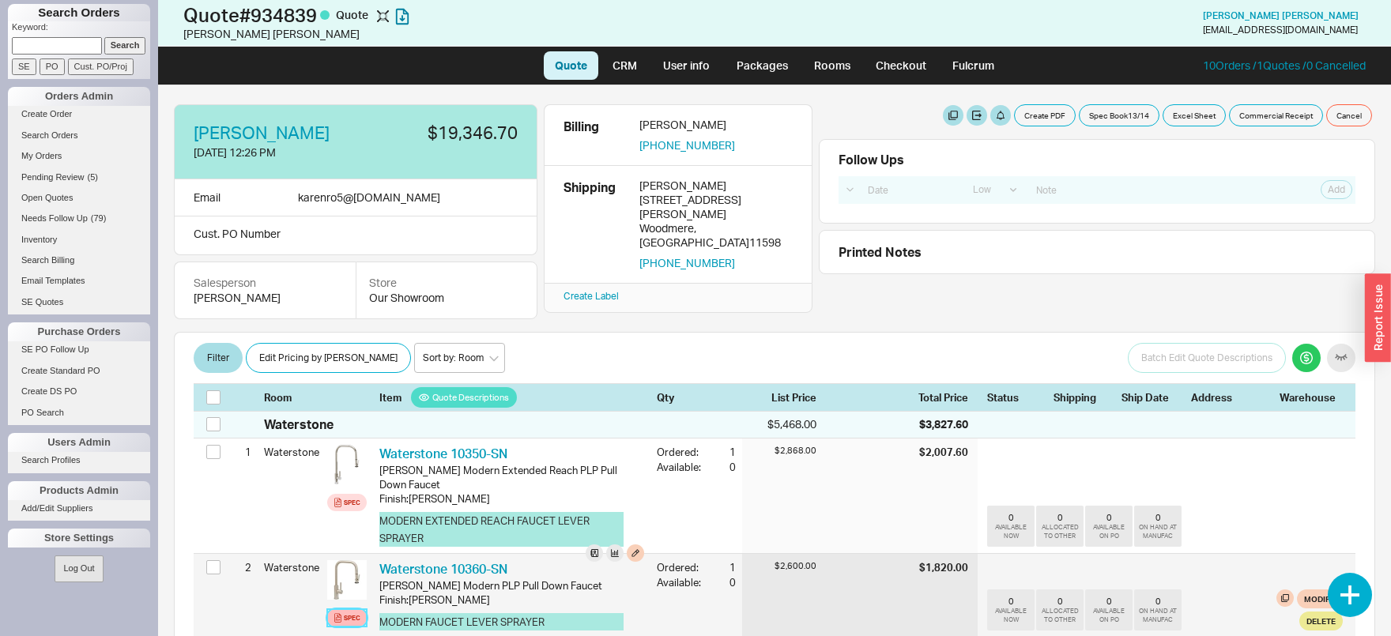
click at [344, 612] on div "Spec" at bounding box center [352, 618] width 17 height 13
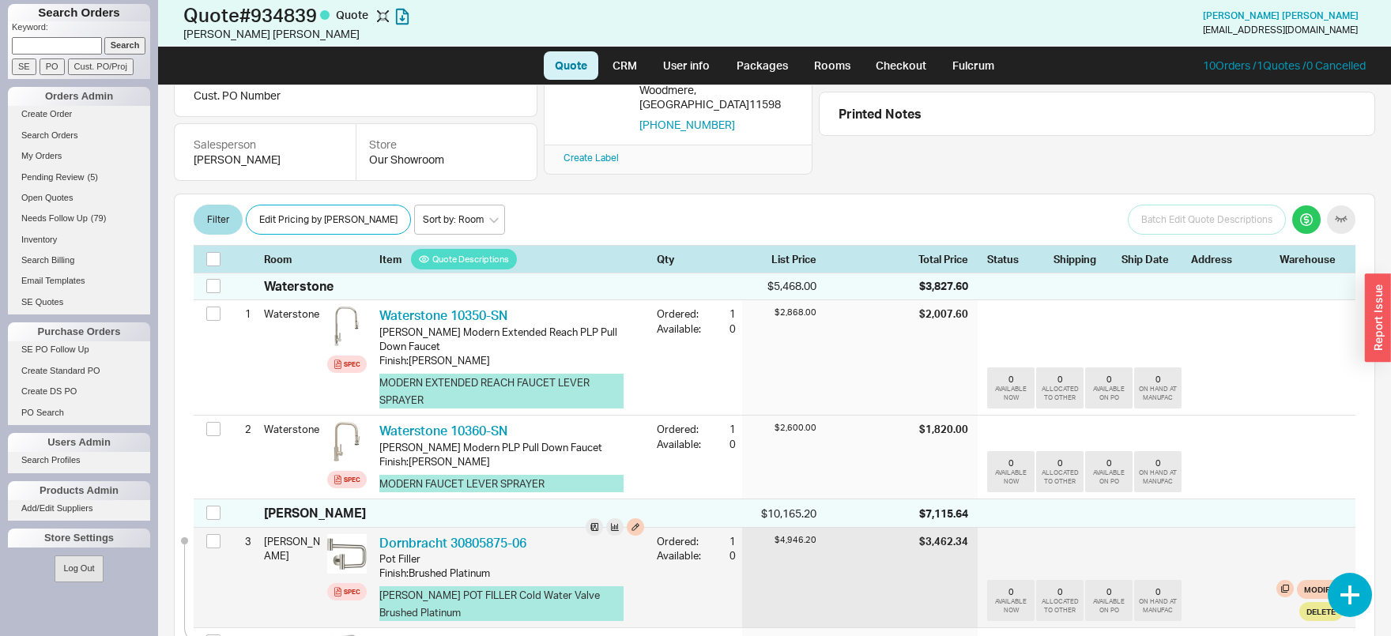
scroll to position [247, 0]
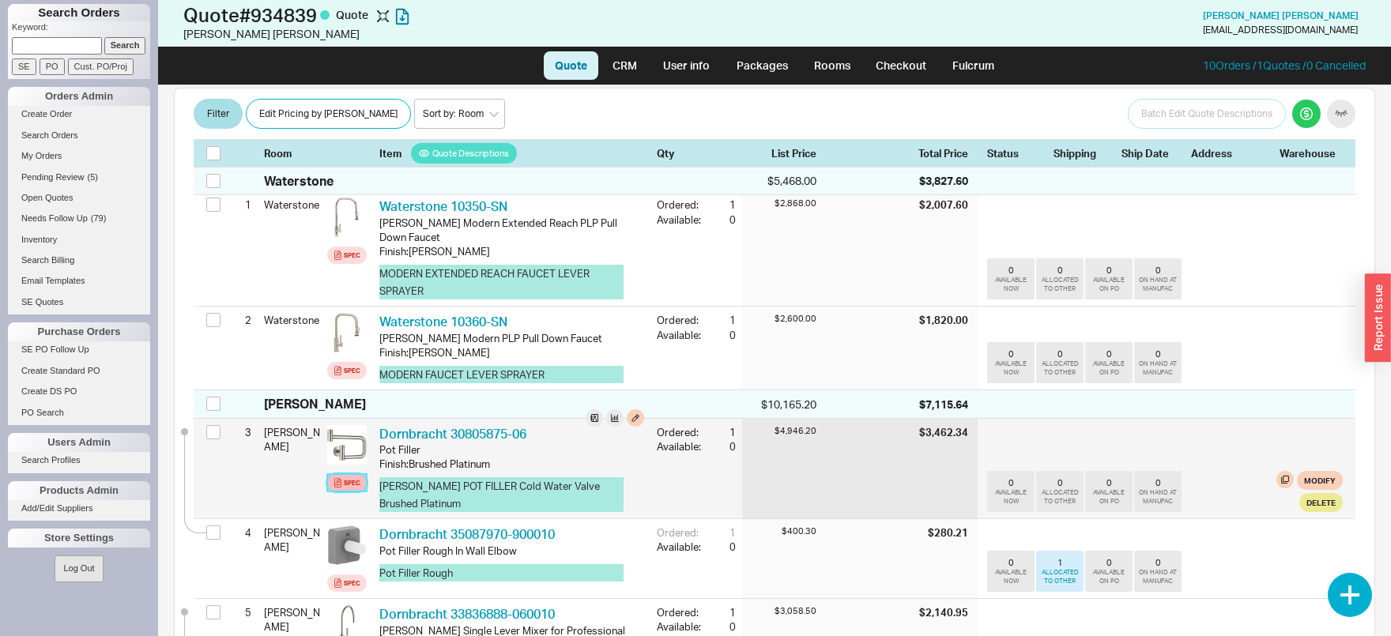
click at [356, 477] on div "Spec" at bounding box center [352, 483] width 17 height 13
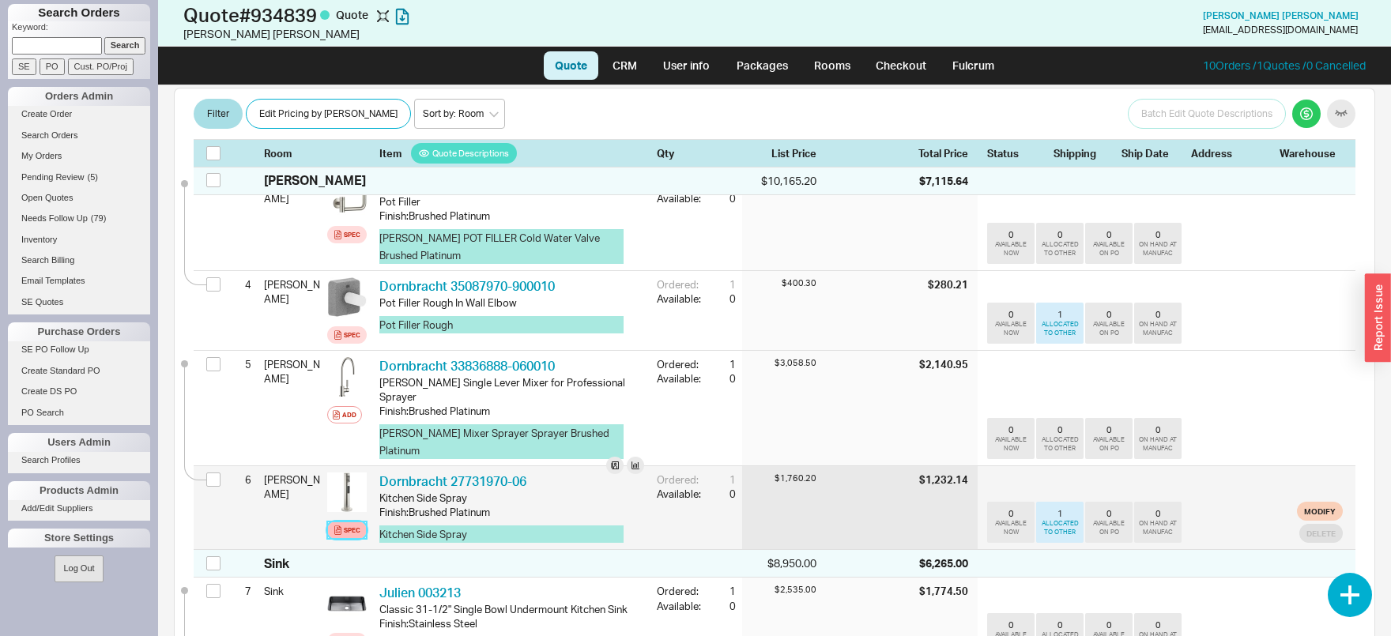
click at [339, 527] on icon at bounding box center [337, 529] width 5 height 4
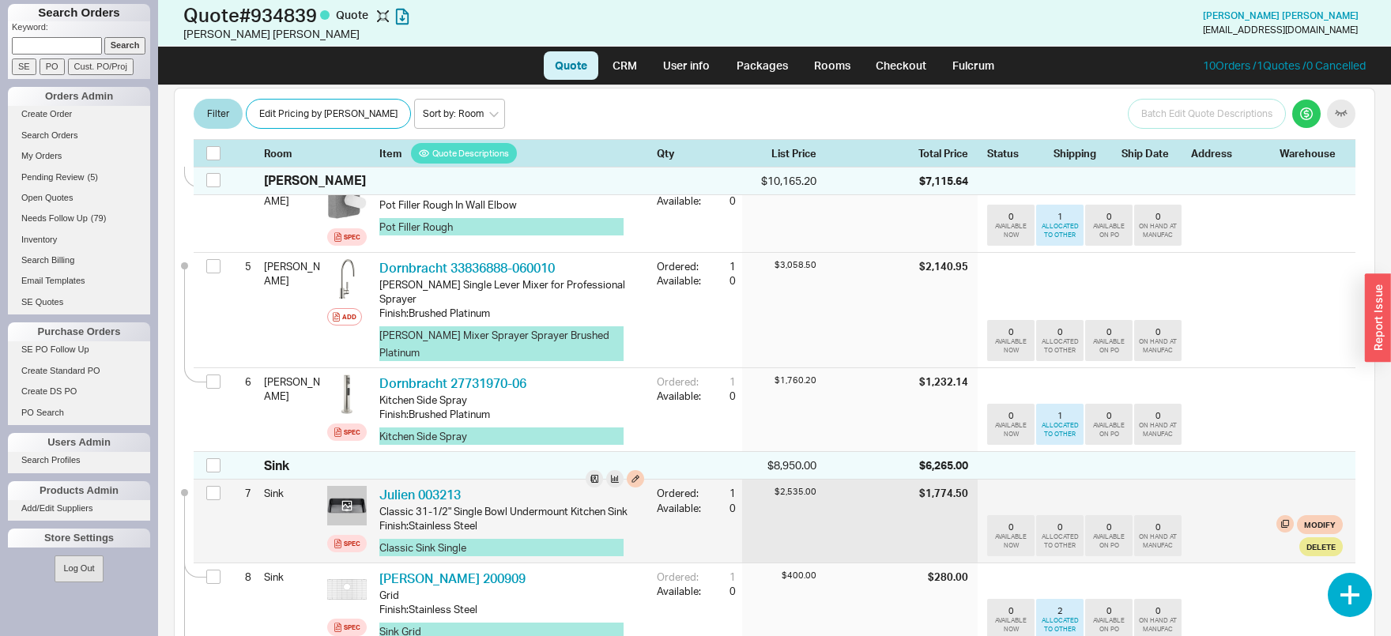
scroll to position [661, 0]
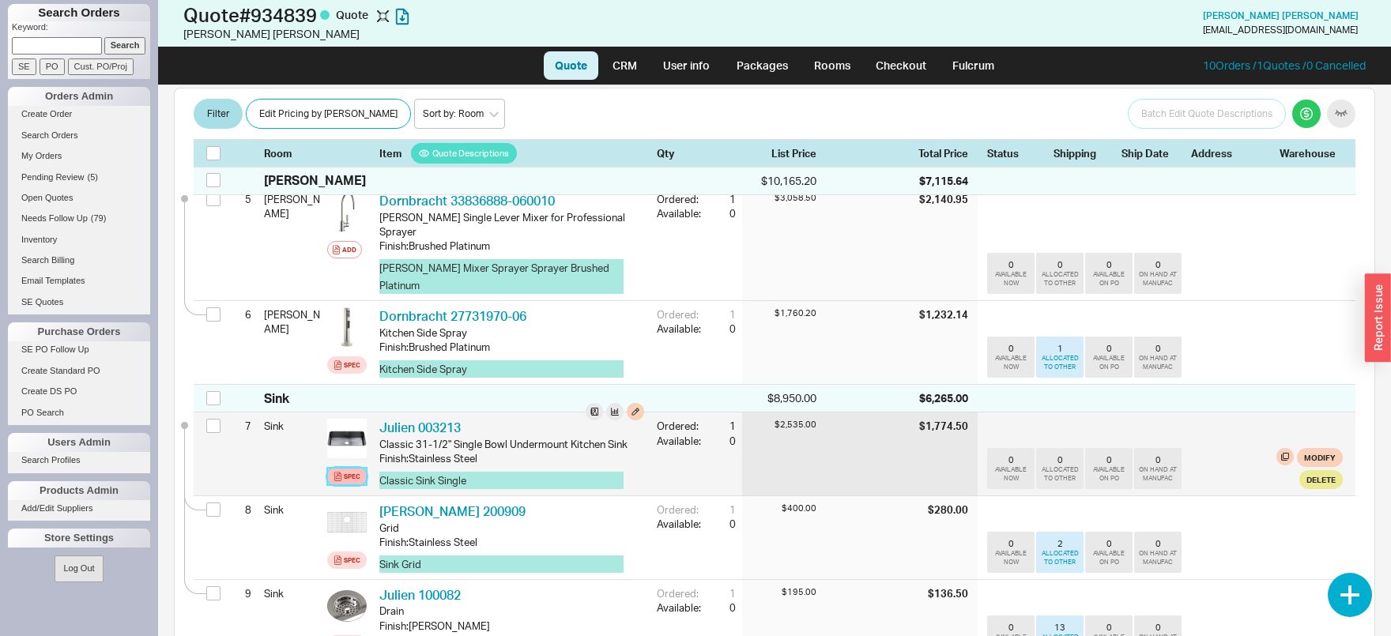
click at [345, 470] on div "Spec" at bounding box center [352, 476] width 17 height 13
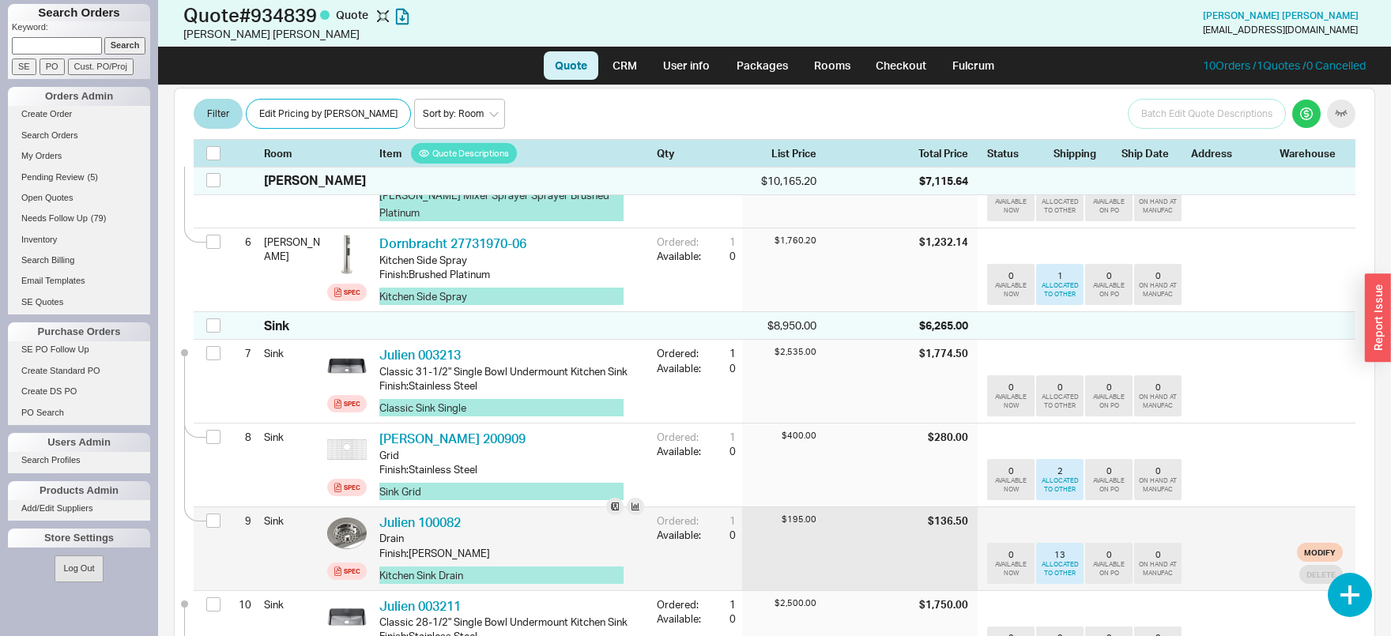
scroll to position [826, 0]
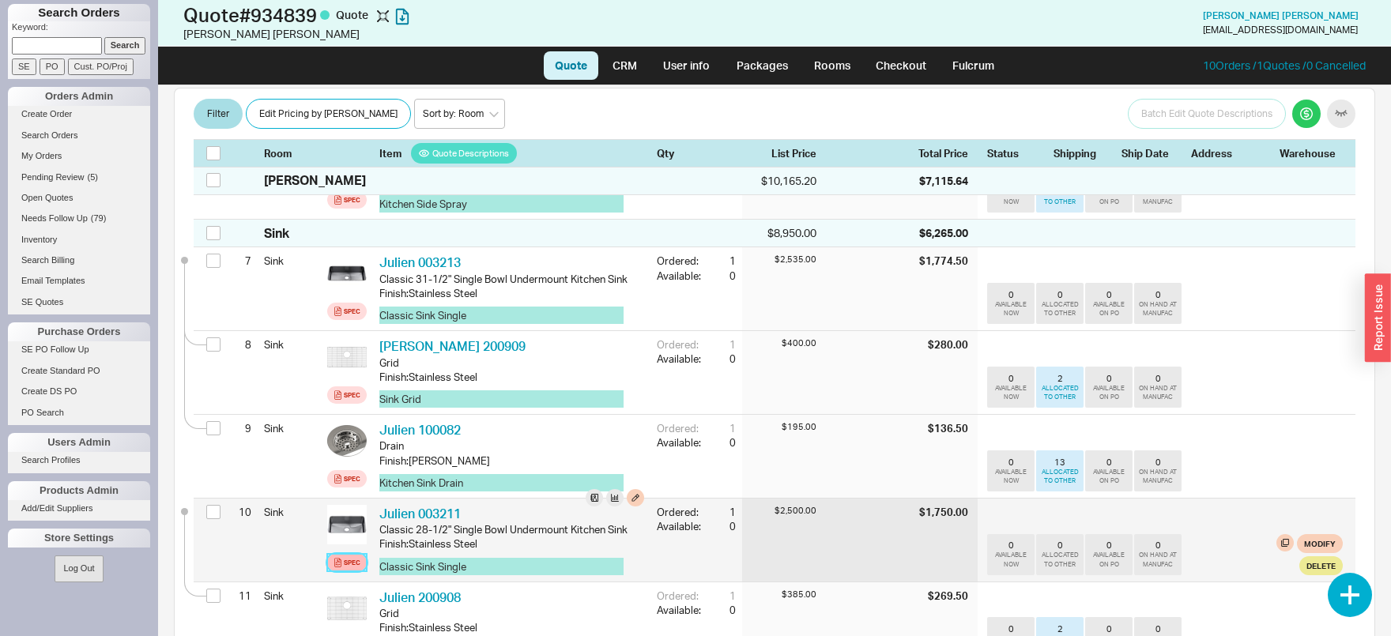
click at [344, 556] on div "Spec" at bounding box center [352, 562] width 17 height 13
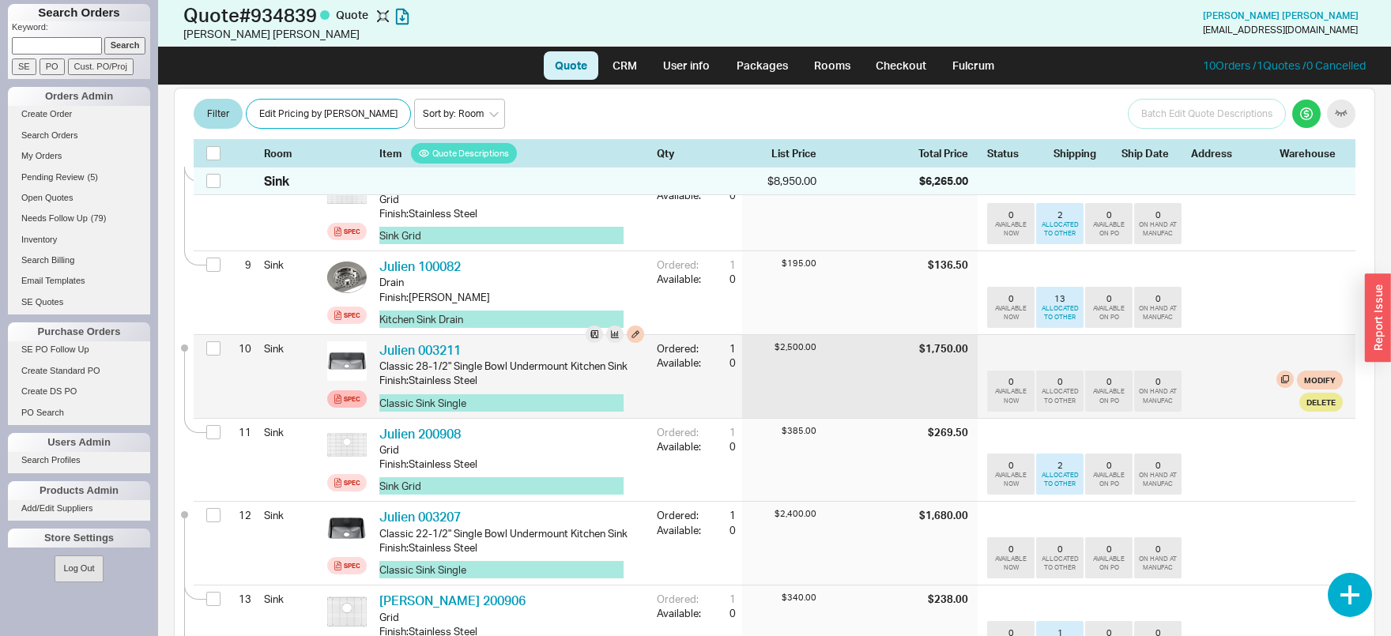
scroll to position [991, 0]
click at [344, 558] on div "Spec" at bounding box center [352, 564] width 17 height 13
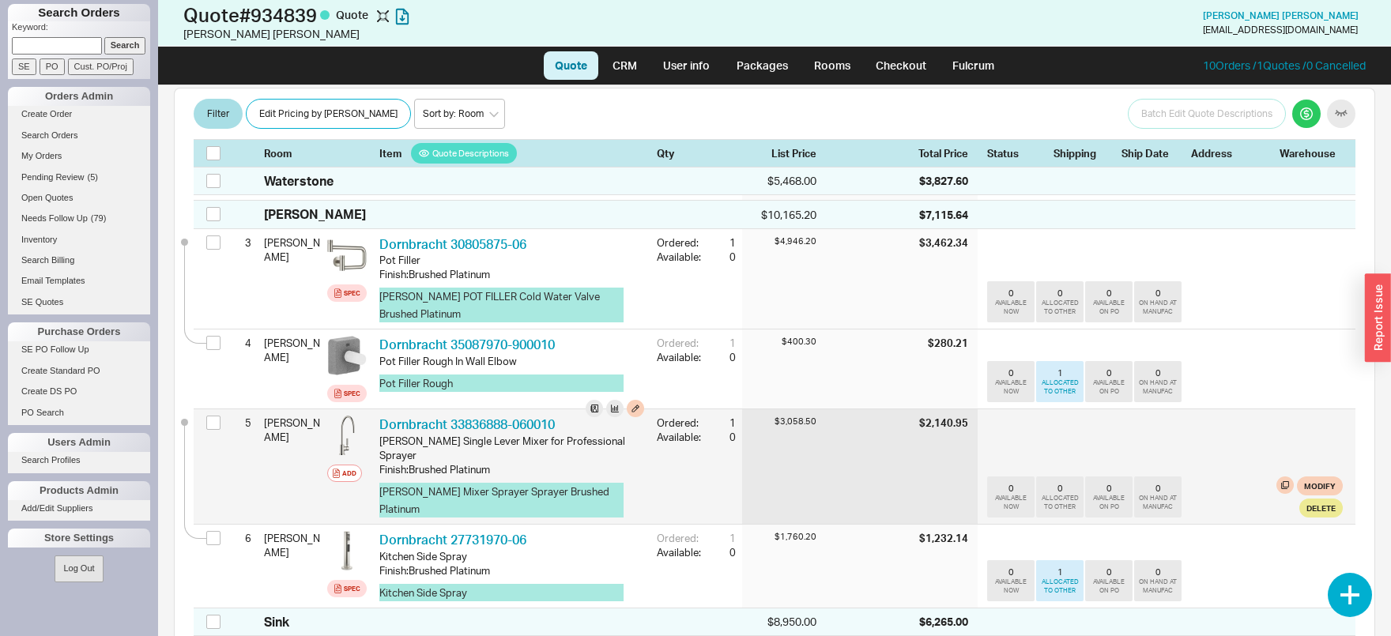
scroll to position [413, 0]
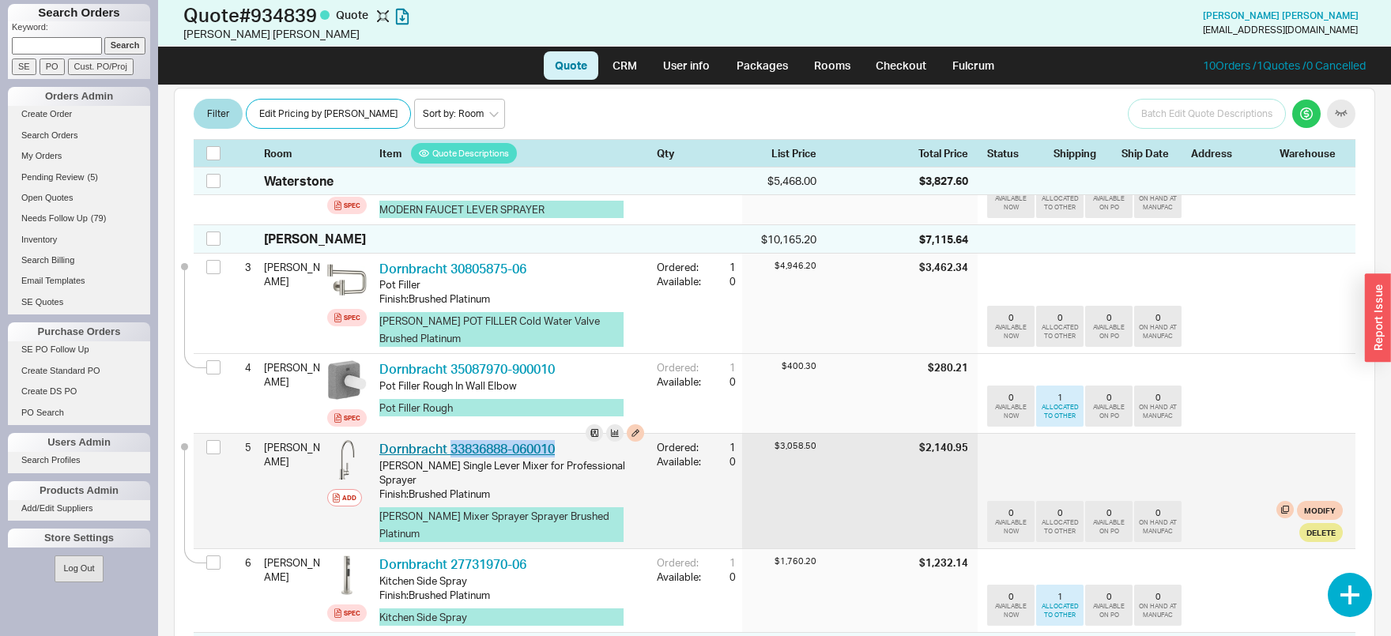
drag, startPoint x: 565, startPoint y: 435, endPoint x: 451, endPoint y: 431, distance: 113.9
click at [451, 440] on div "Dornbracht 33836888-060010 DRN 33836888-060010" at bounding box center [511, 448] width 265 height 17
copy link "33836888-060010"
click at [341, 489] on button "Add" at bounding box center [344, 497] width 35 height 17
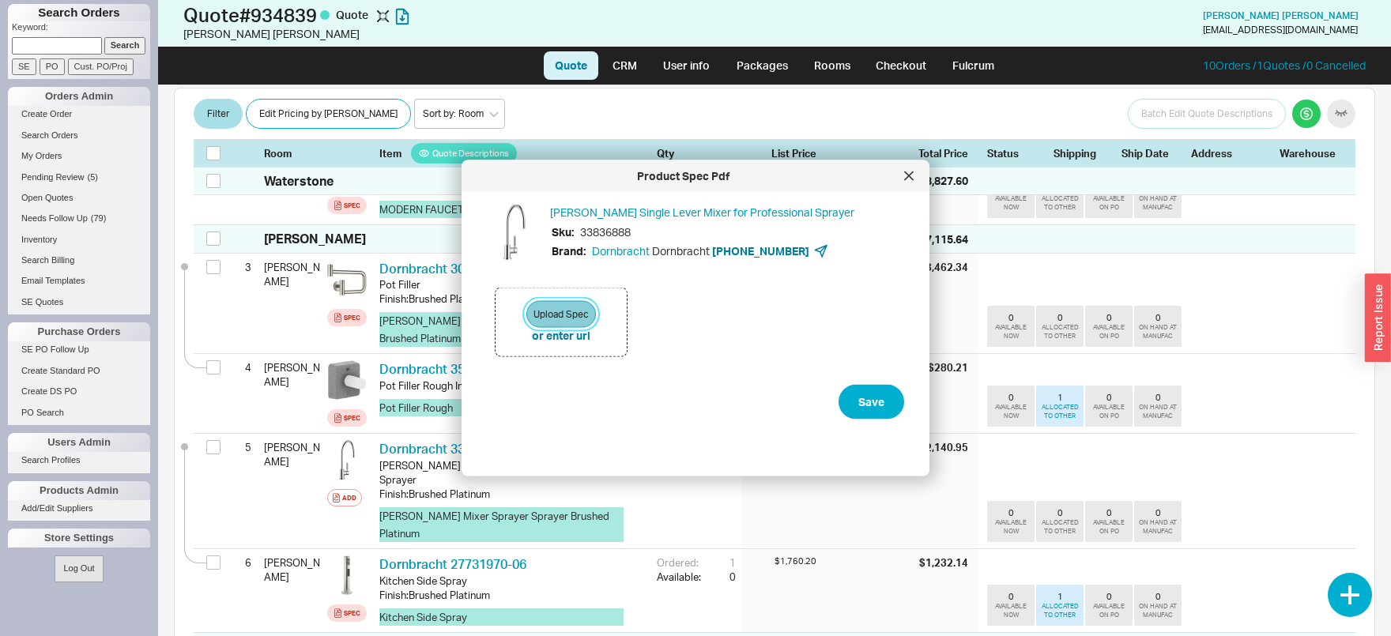
click at [577, 311] on button "Upload Spec" at bounding box center [561, 314] width 70 height 27
click at [905, 181] on div at bounding box center [908, 176] width 25 height 25
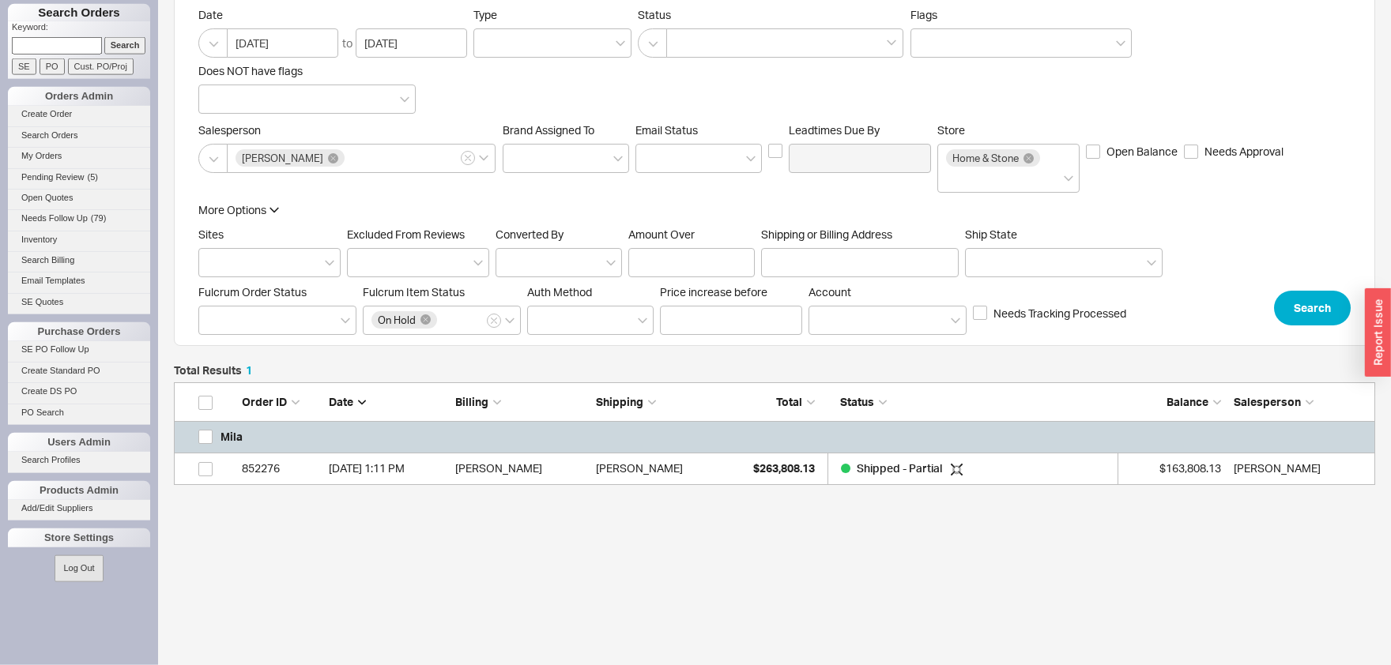
scroll to position [125, 0]
click at [36, 132] on link "Search Orders" at bounding box center [79, 135] width 142 height 17
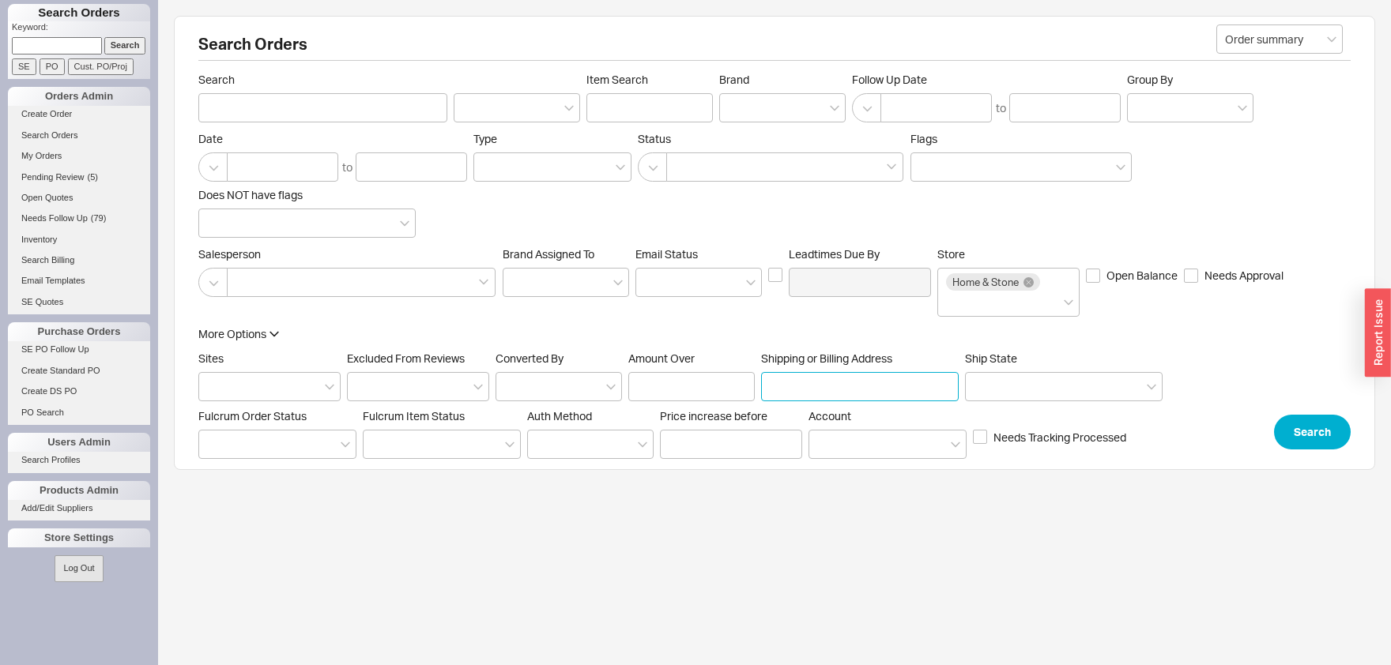
click at [822, 382] on input "Shipping or Billing Address" at bounding box center [860, 386] width 198 height 29
type input "52 lime"
click at [1280, 421] on button "Search" at bounding box center [1312, 432] width 77 height 35
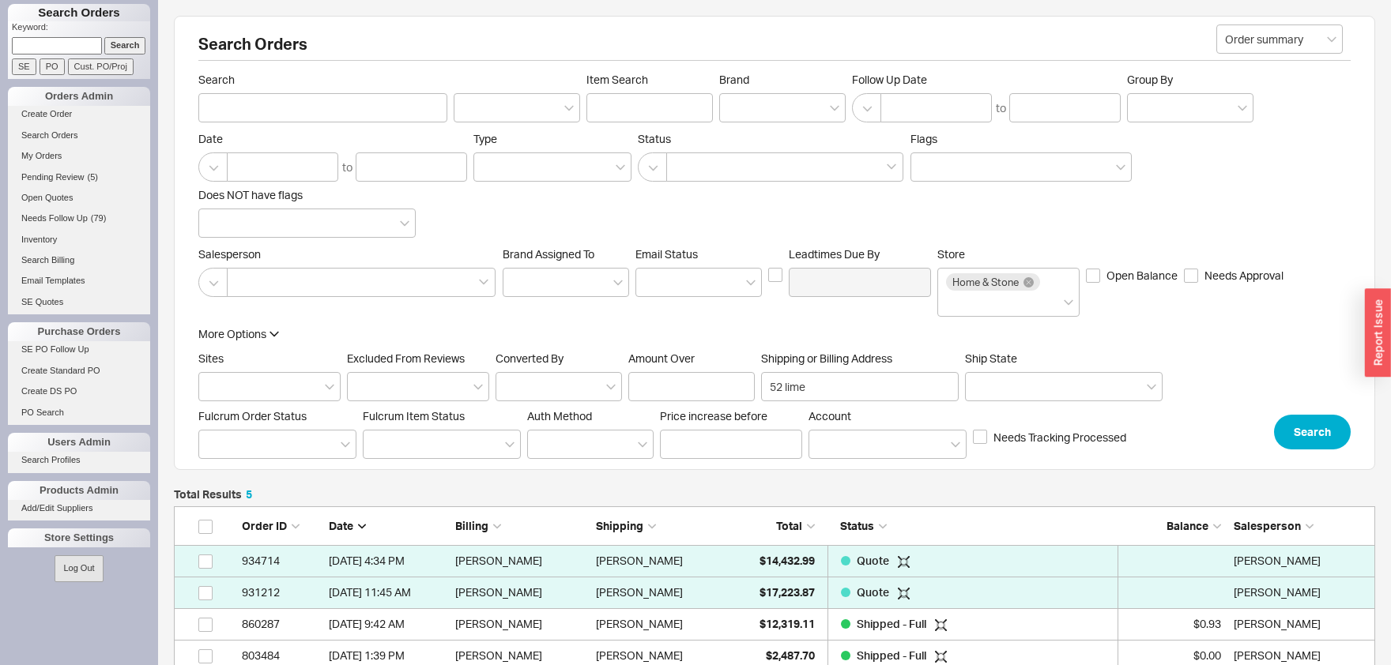
scroll to position [198, 1200]
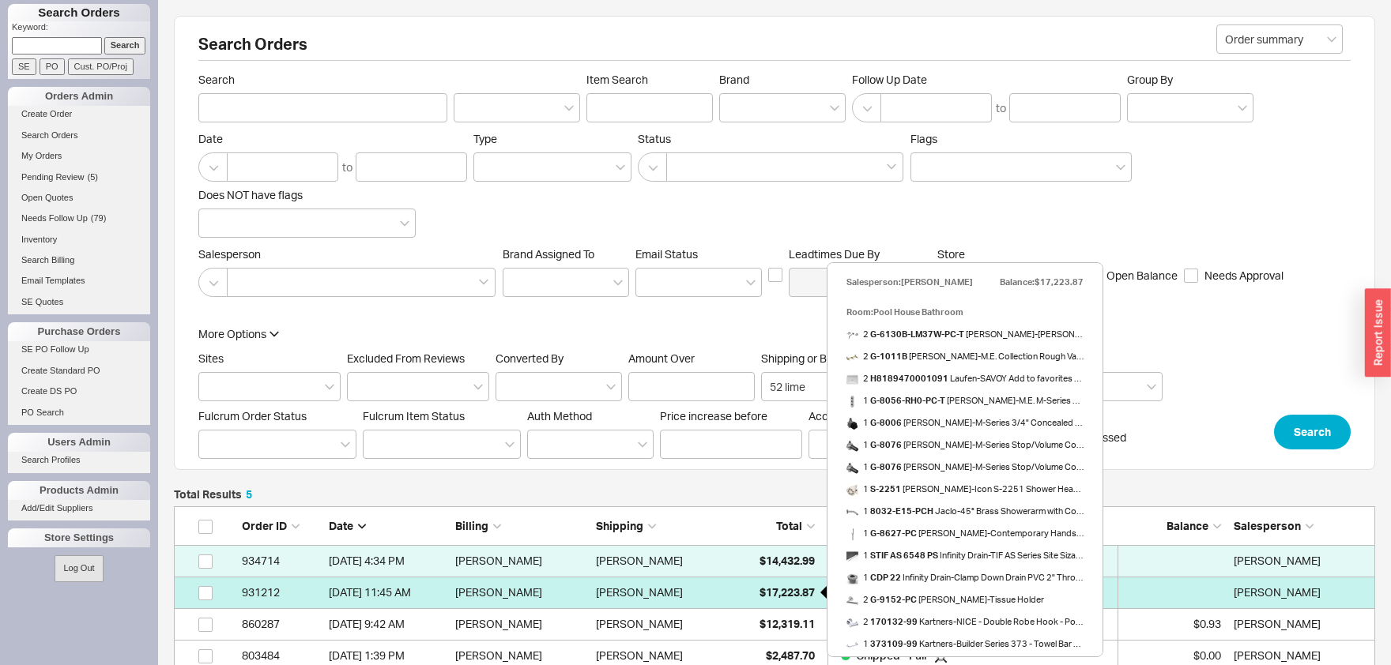
click at [800, 598] on span "$17,223.87" at bounding box center [786, 592] width 55 height 13
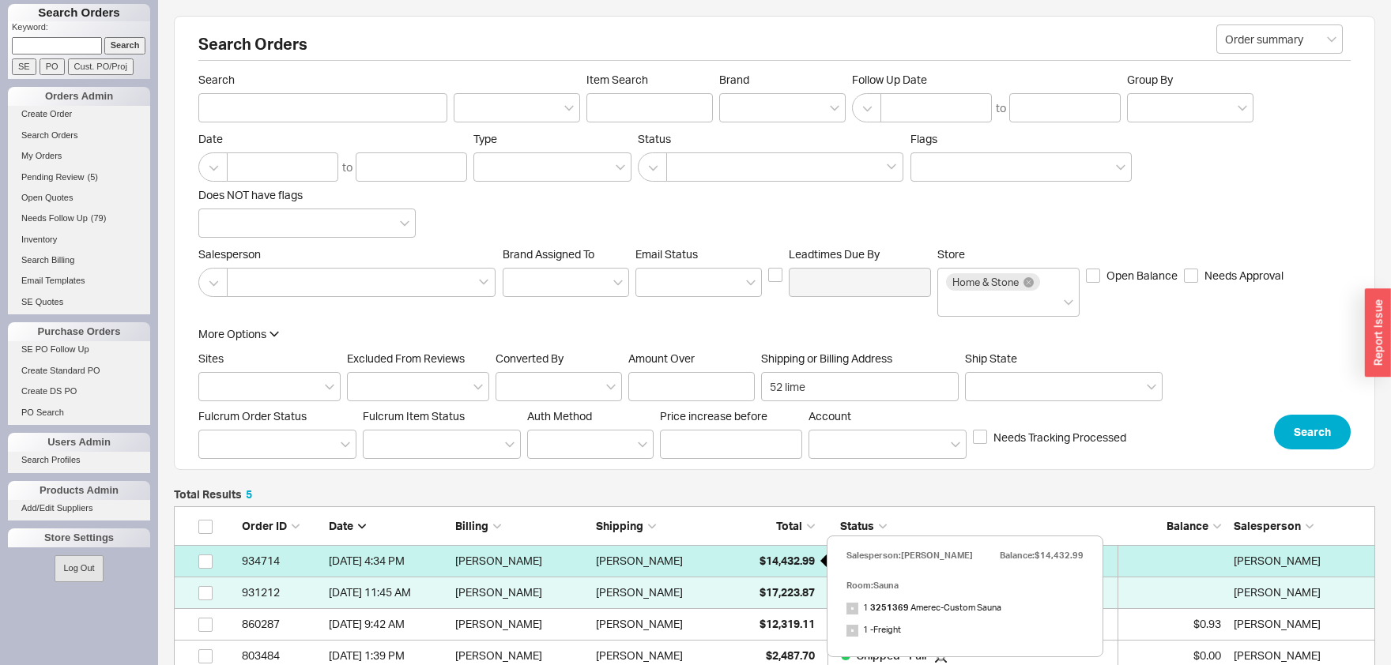
click at [776, 563] on span "$14,432.99" at bounding box center [786, 560] width 55 height 13
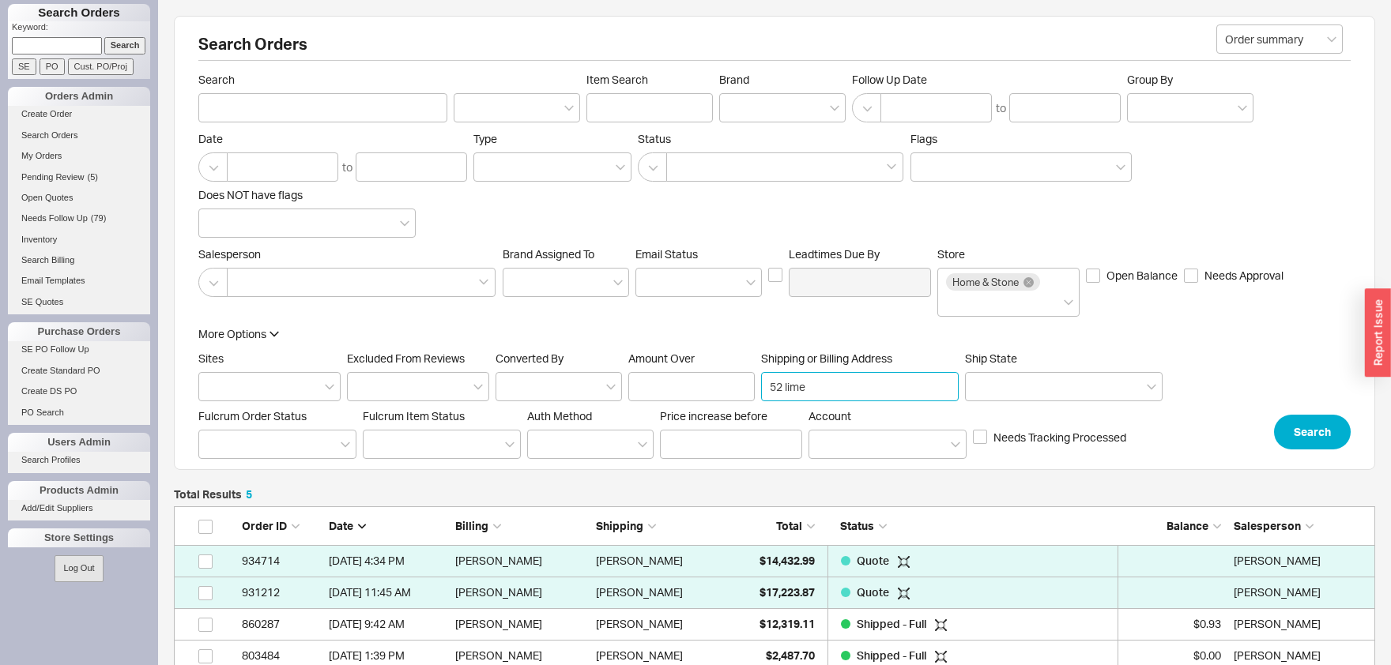
drag, startPoint x: 831, startPoint y: 394, endPoint x: 699, endPoint y: 394, distance: 131.2
click at [761, 394] on input "52 lime" at bounding box center [860, 386] width 198 height 29
type input "88 Southgate"
click at [1317, 419] on button "Search" at bounding box center [1312, 432] width 77 height 35
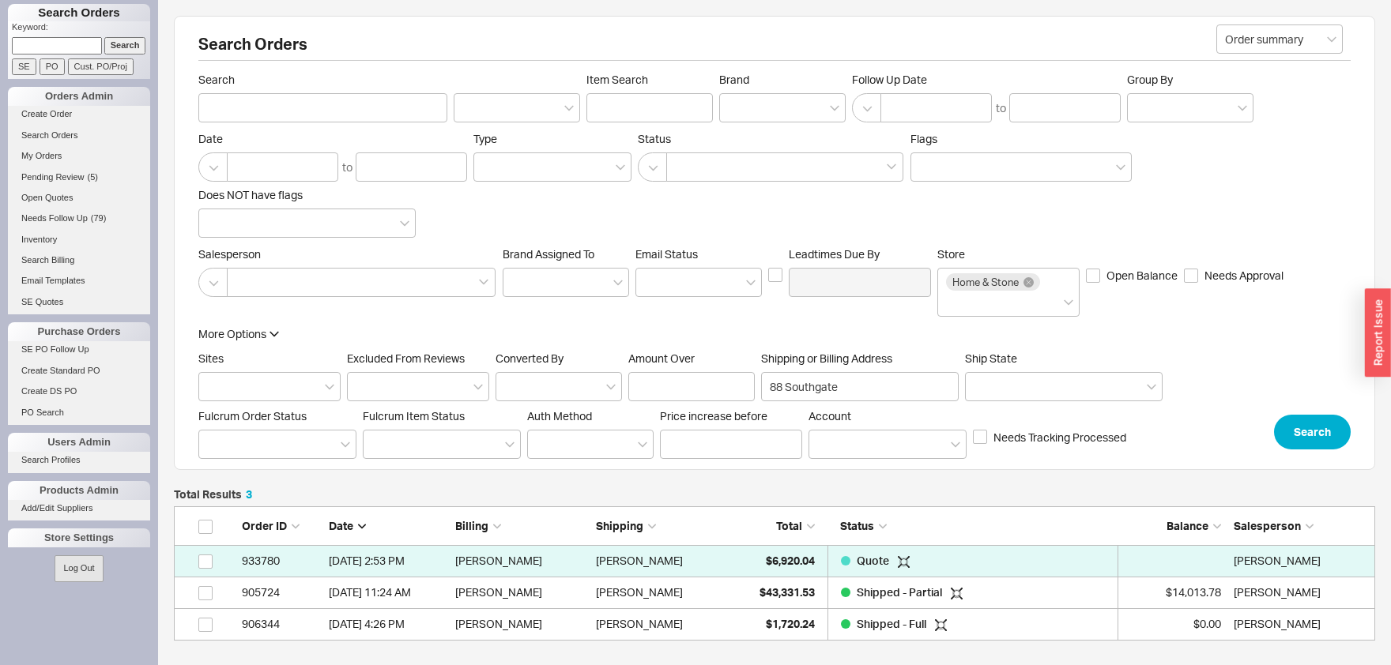
scroll to position [134, 1200]
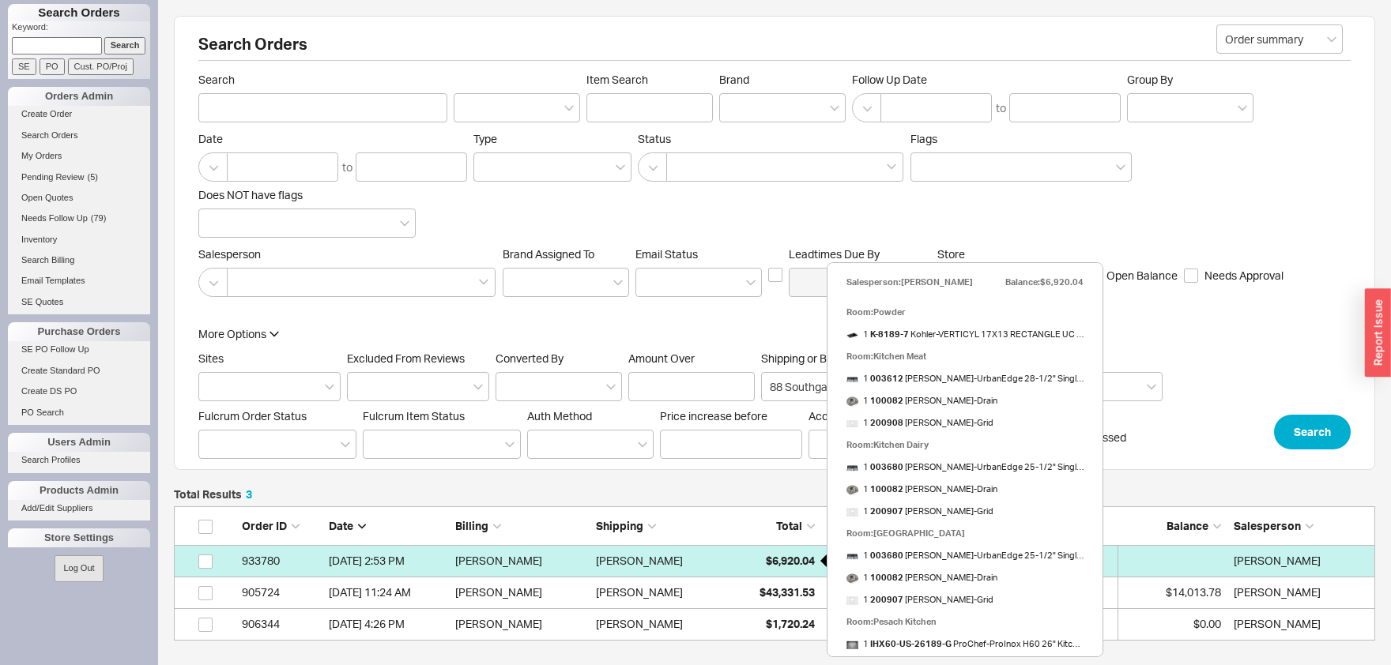
click at [770, 564] on span "$6,920.04" at bounding box center [790, 560] width 49 height 13
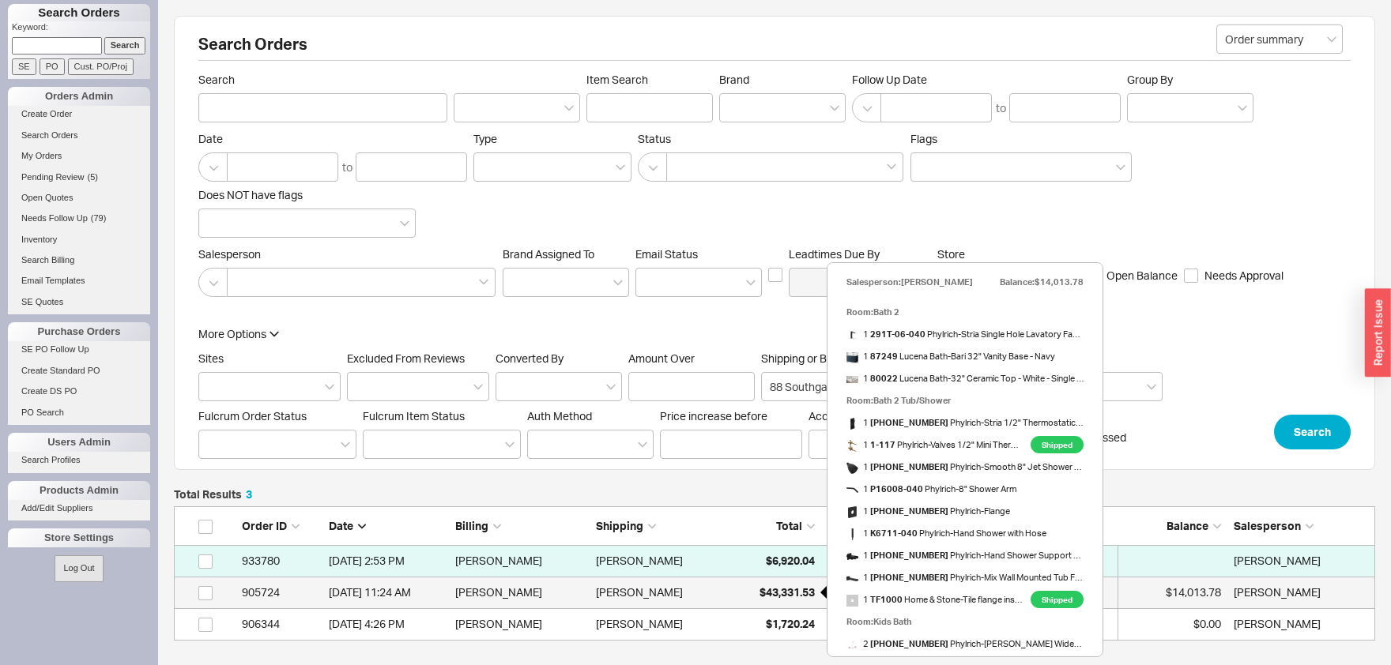
click at [780, 598] on span "$43,331.53" at bounding box center [786, 592] width 55 height 13
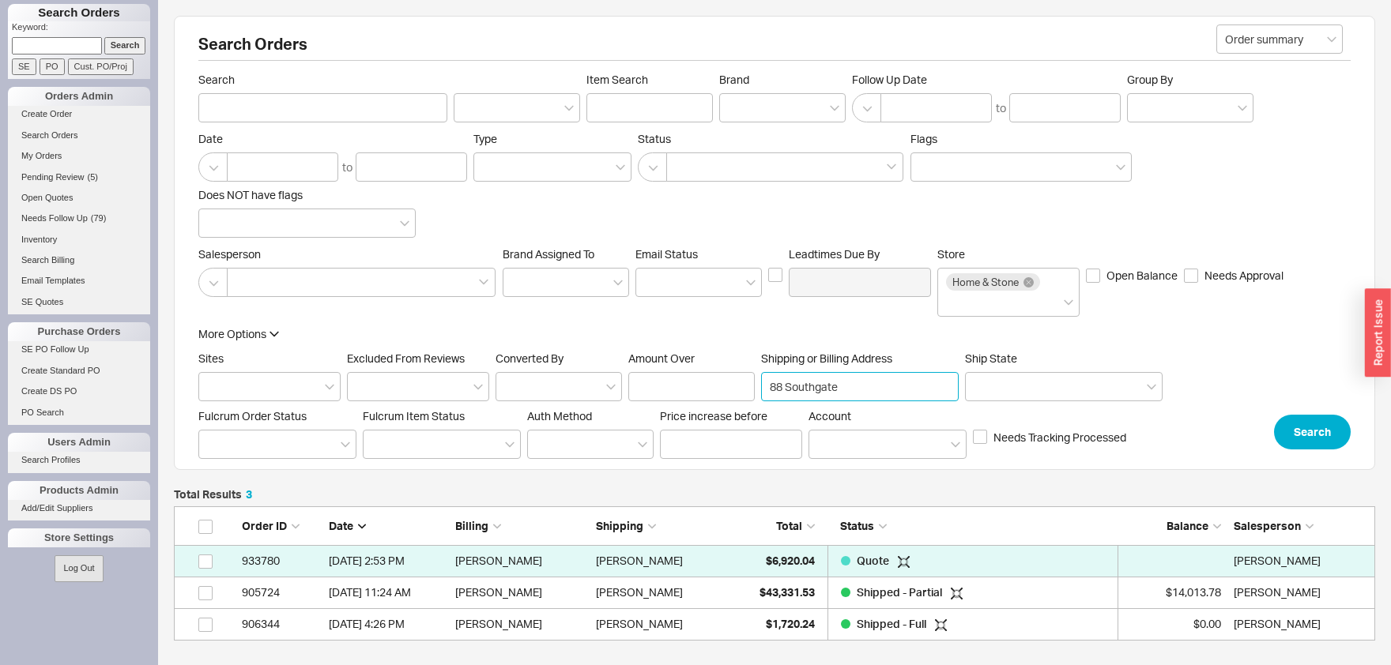
drag, startPoint x: 871, startPoint y: 384, endPoint x: 727, endPoint y: 390, distance: 144.0
click at [761, 390] on input "88 Southgate" at bounding box center [860, 386] width 198 height 29
type input "4 COBBLESTONE"
click at [1306, 435] on button "Search" at bounding box center [1312, 432] width 77 height 35
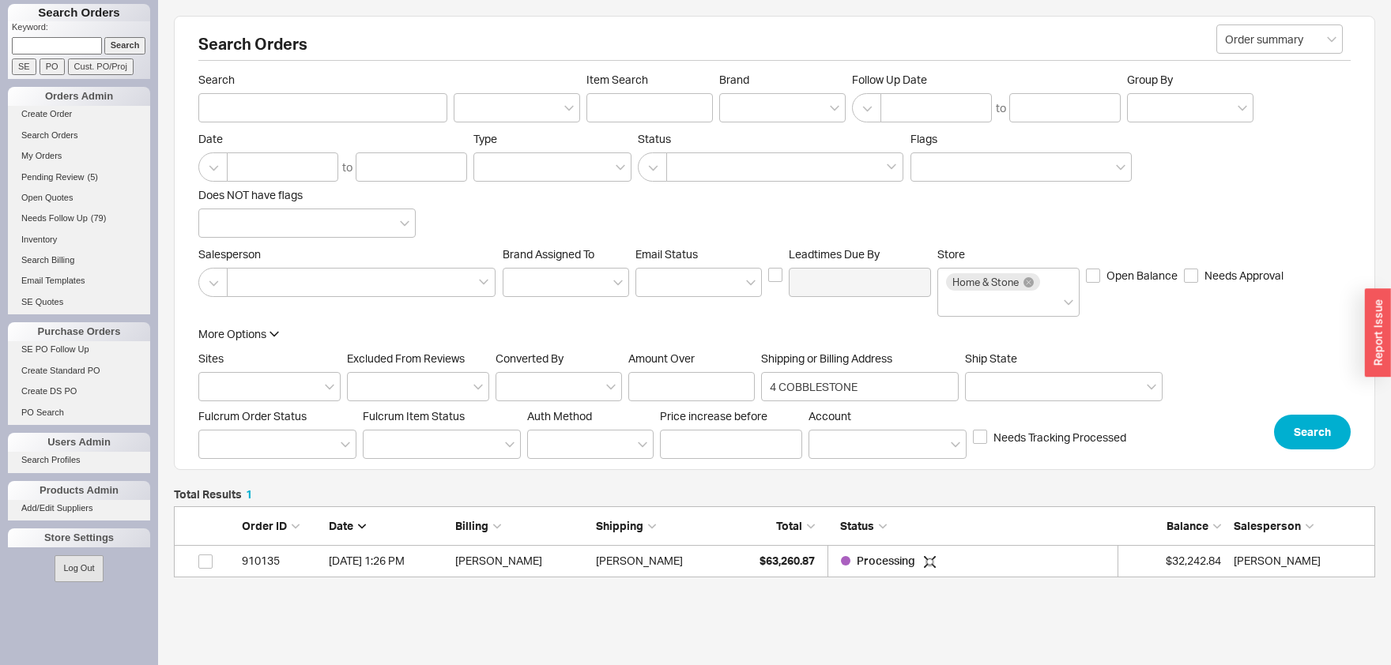
scroll to position [70, 1200]
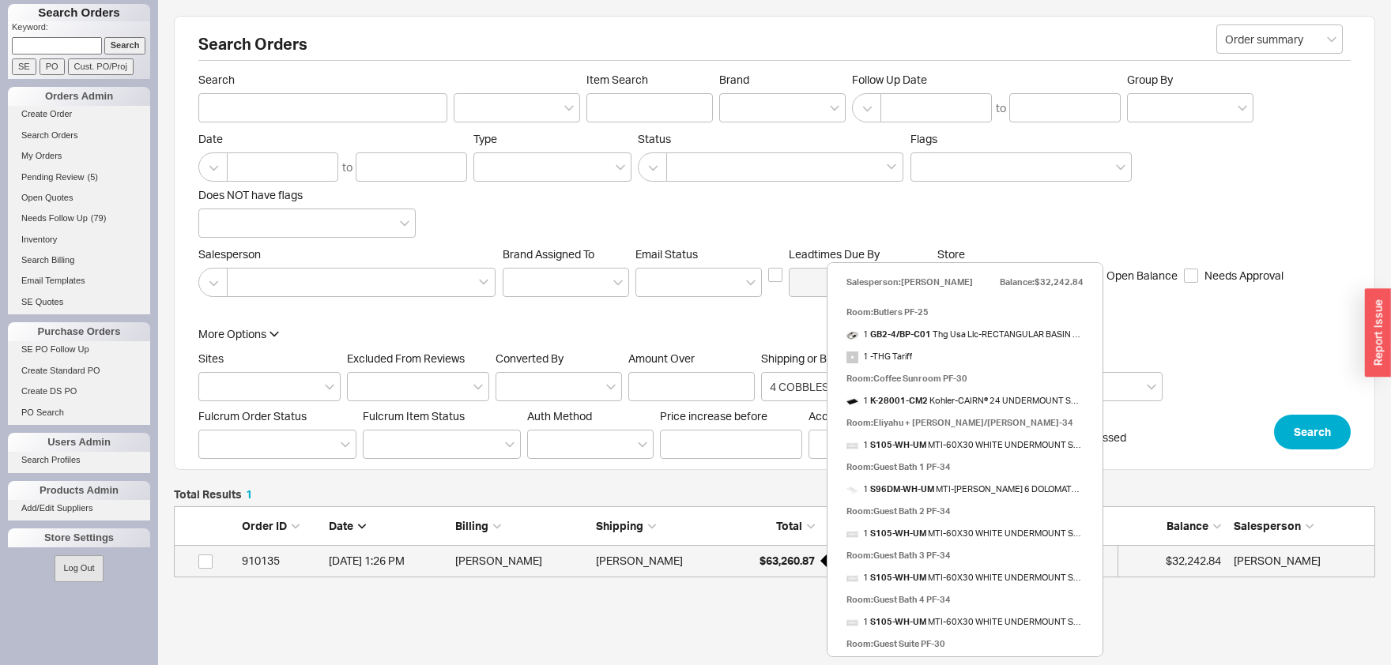
click at [755, 562] on div "$63,260.87" at bounding box center [775, 561] width 79 height 32
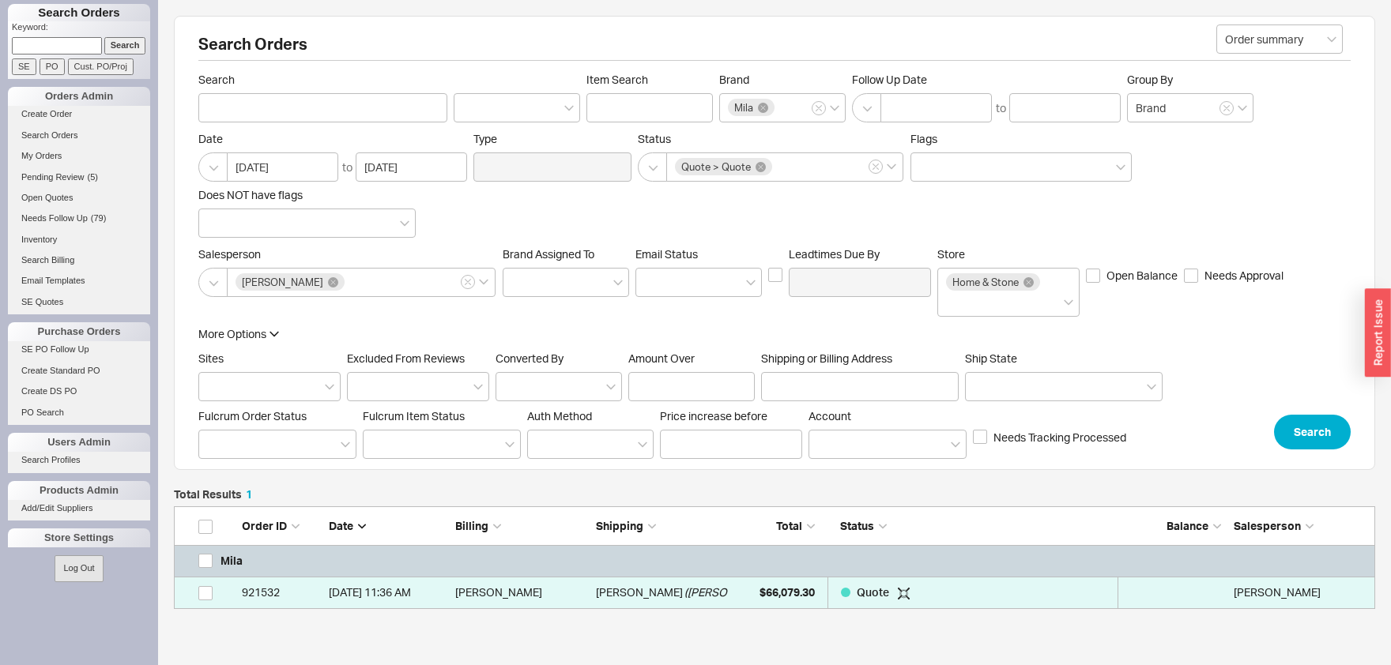
scroll to position [103, 1200]
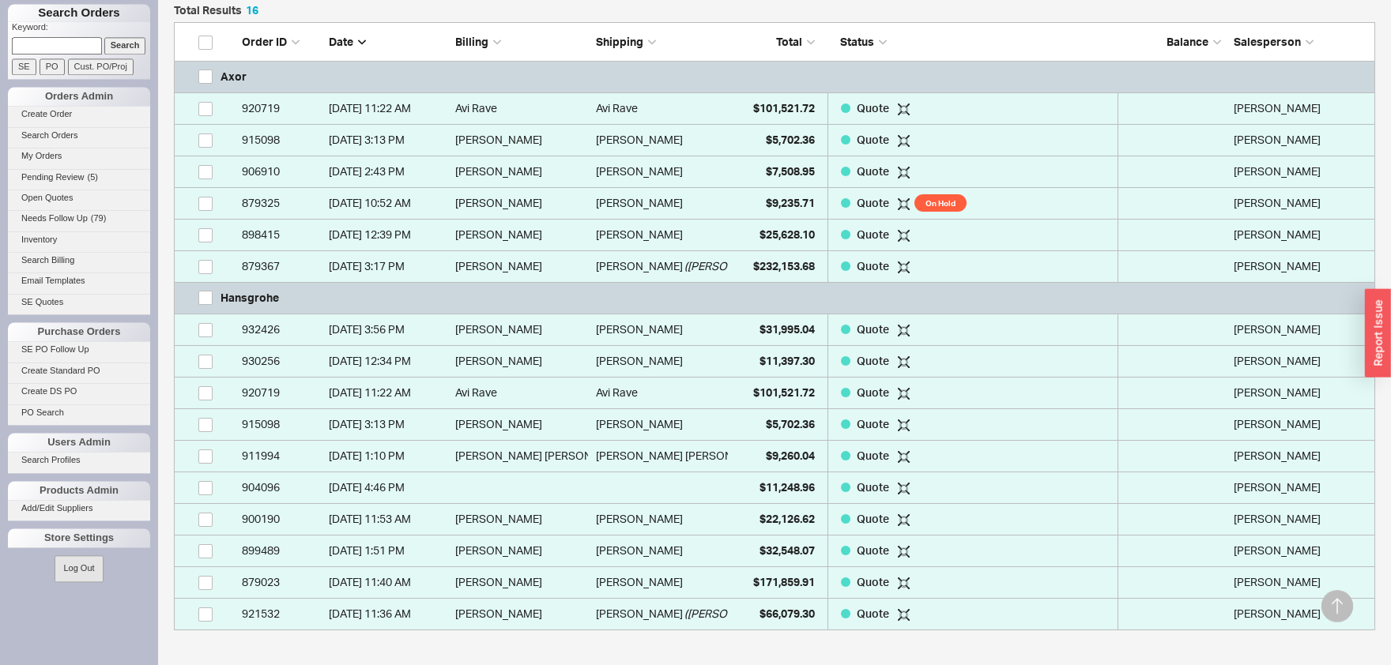
scroll to position [496, 0]
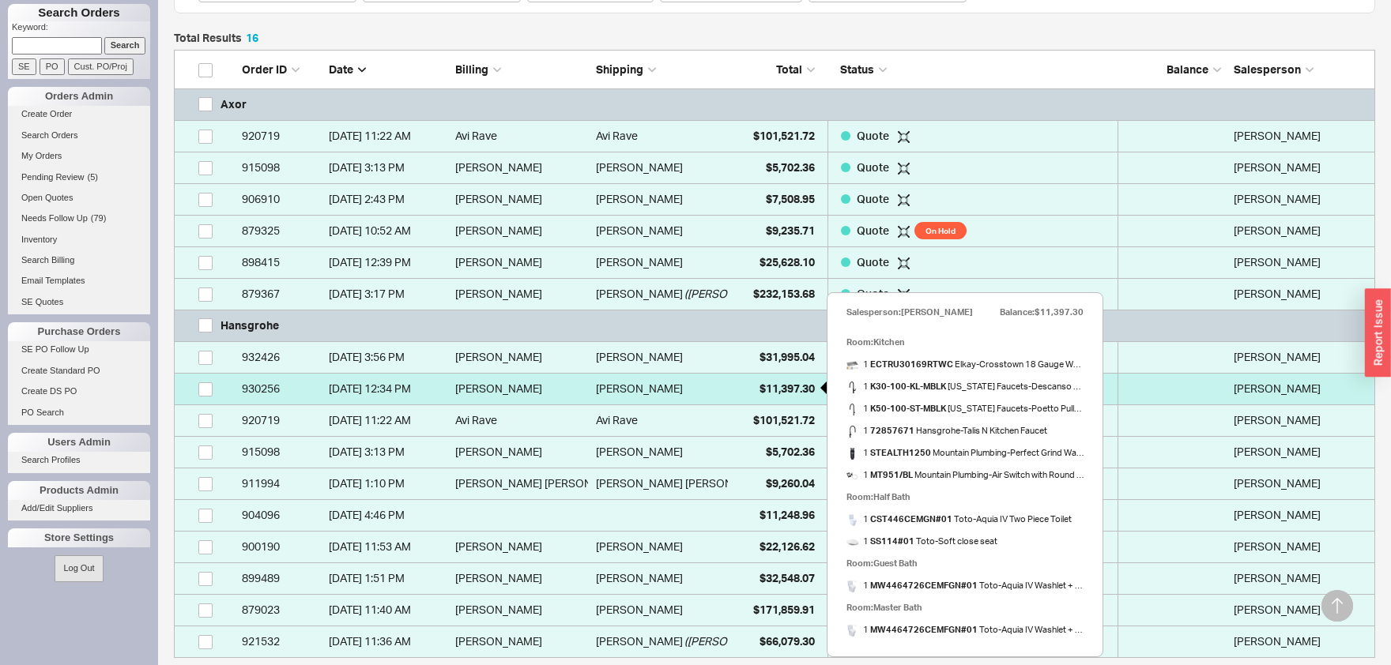
click at [786, 387] on span "$11,397.30" at bounding box center [786, 388] width 55 height 13
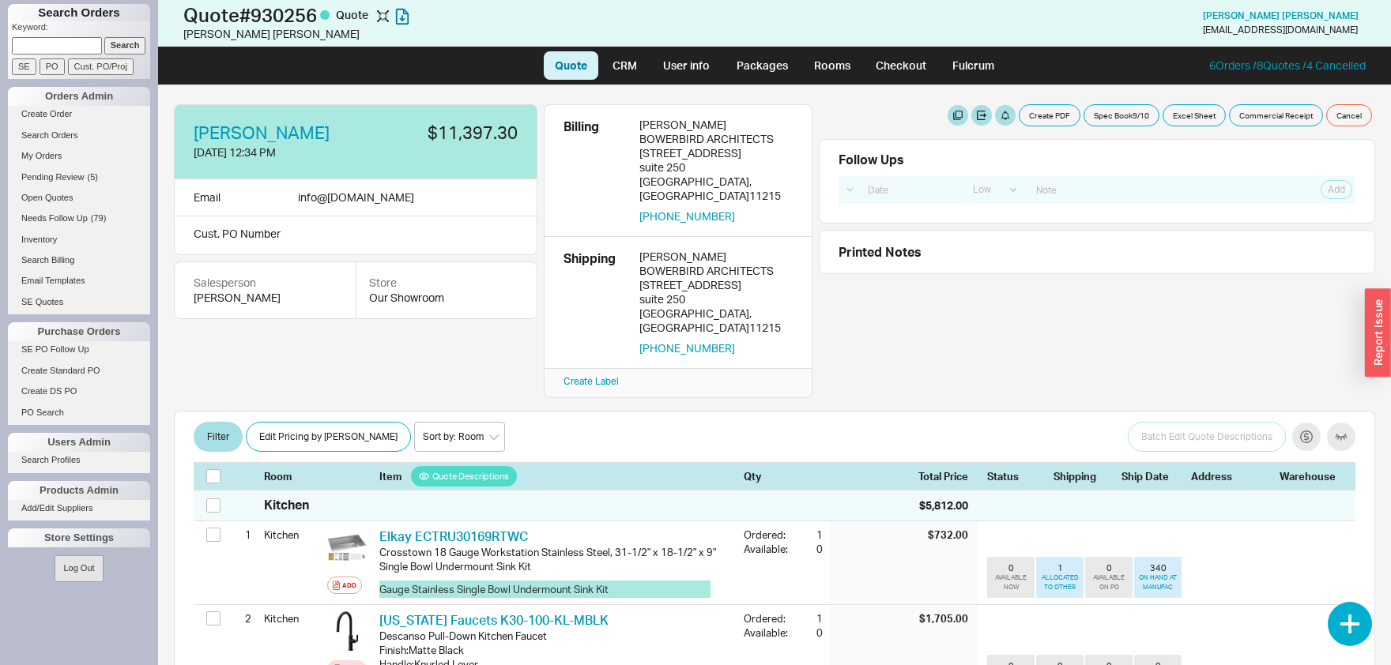
select select "LOW"
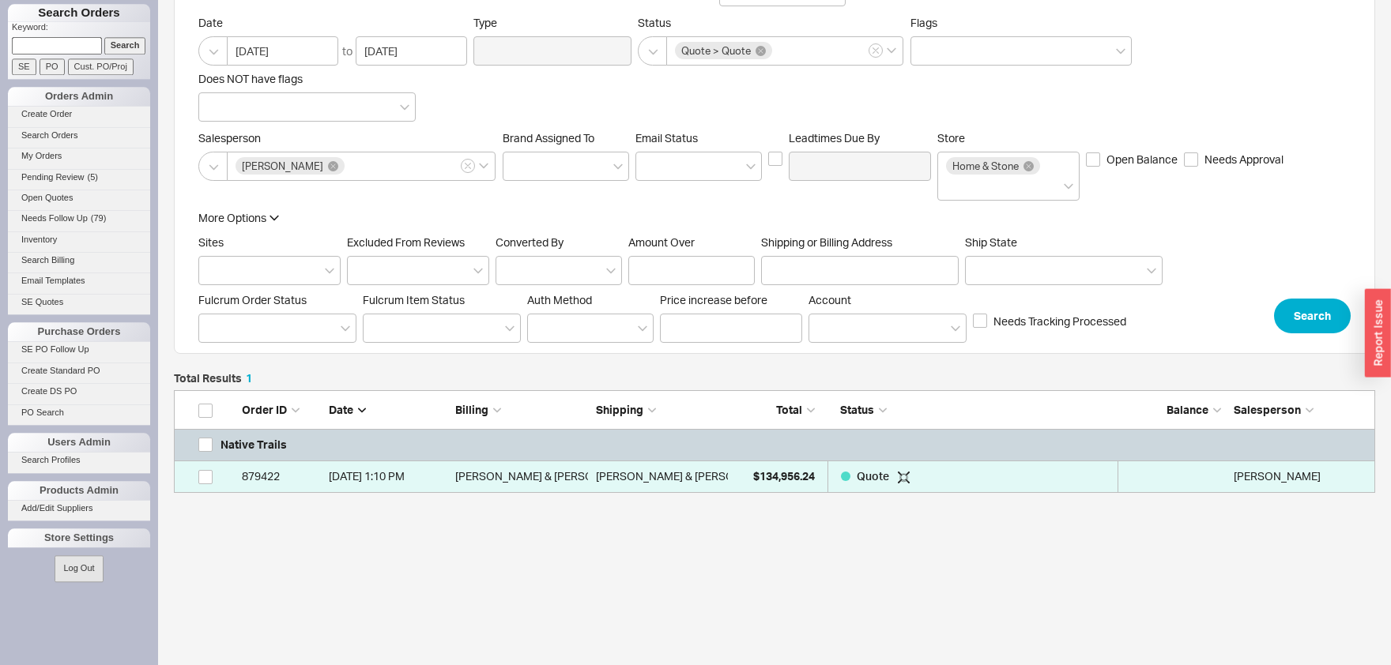
scroll to position [156, 0]
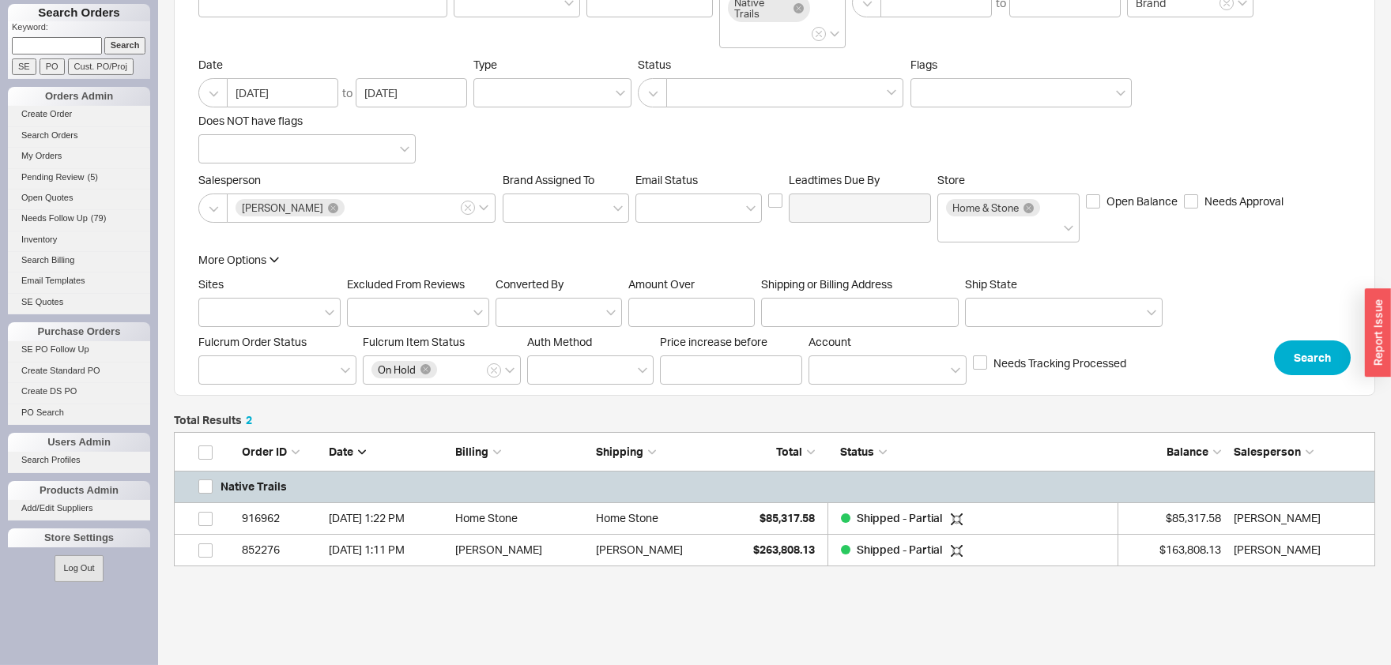
scroll to position [187, 0]
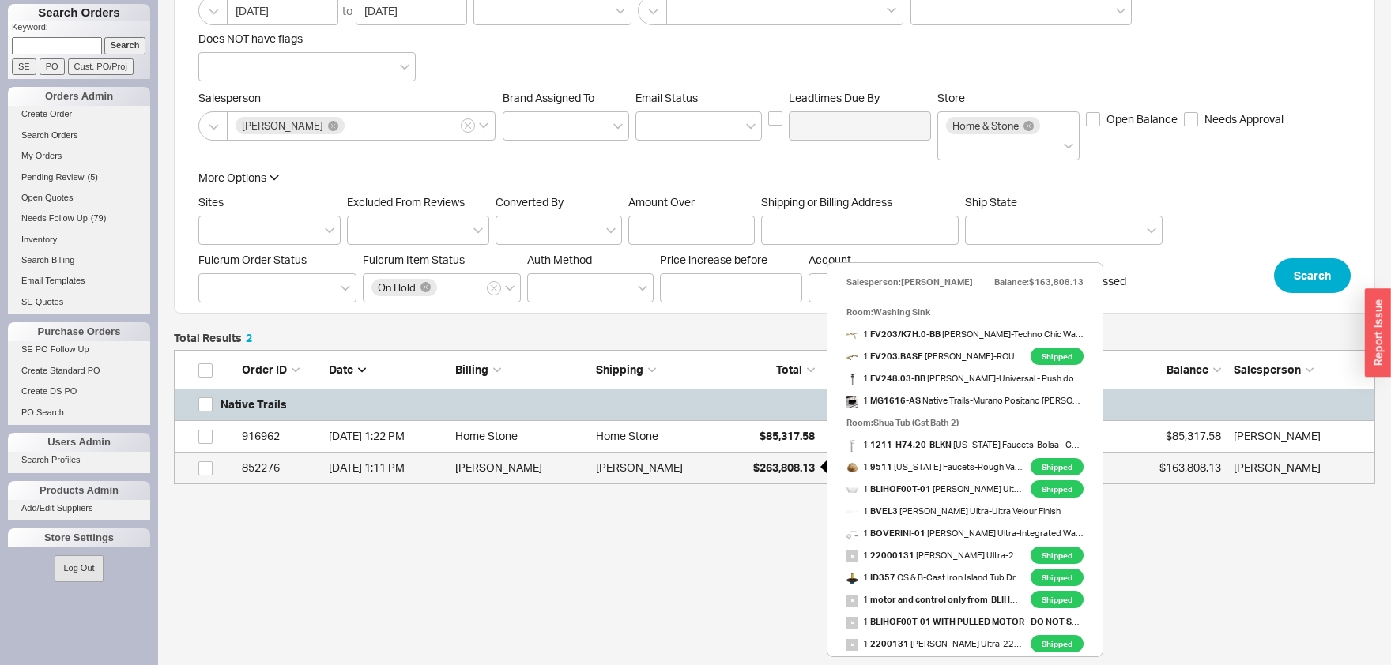
click at [767, 469] on span "$263,808.13" at bounding box center [784, 467] width 62 height 13
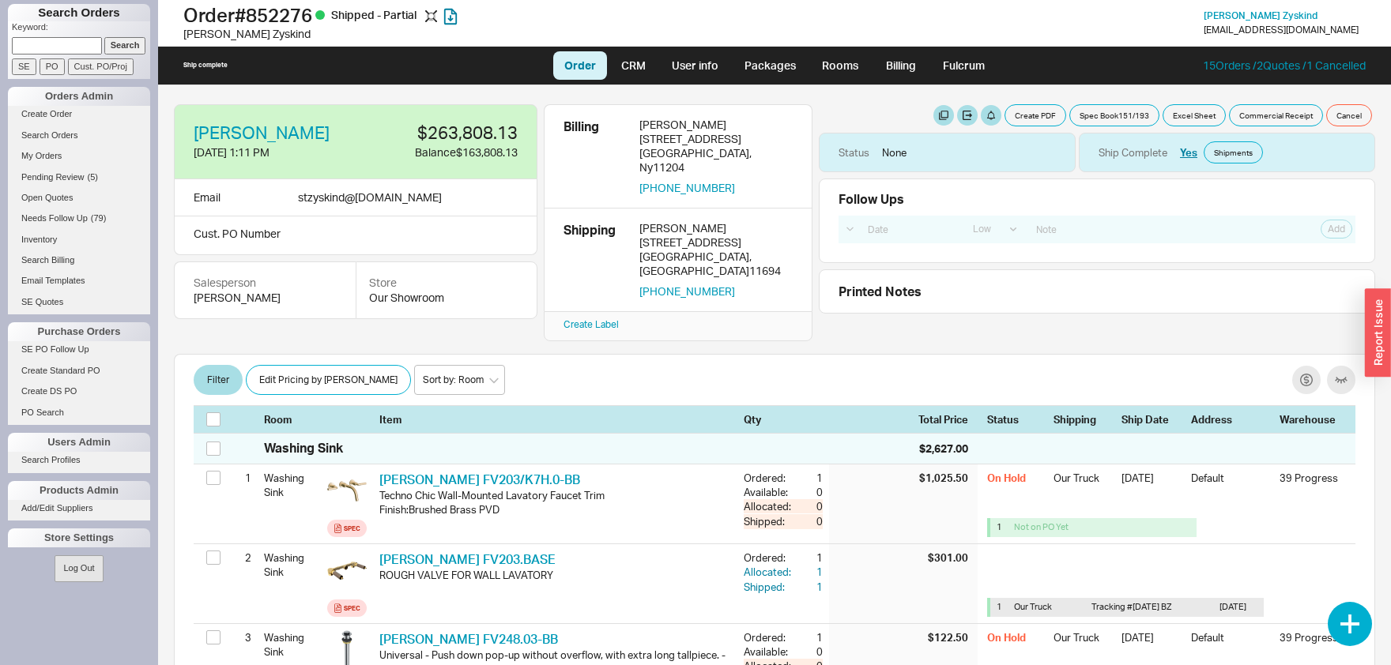
select select "LOW"
click at [289, 369] on button "Edit Pricing by [PERSON_NAME]" at bounding box center [328, 380] width 165 height 30
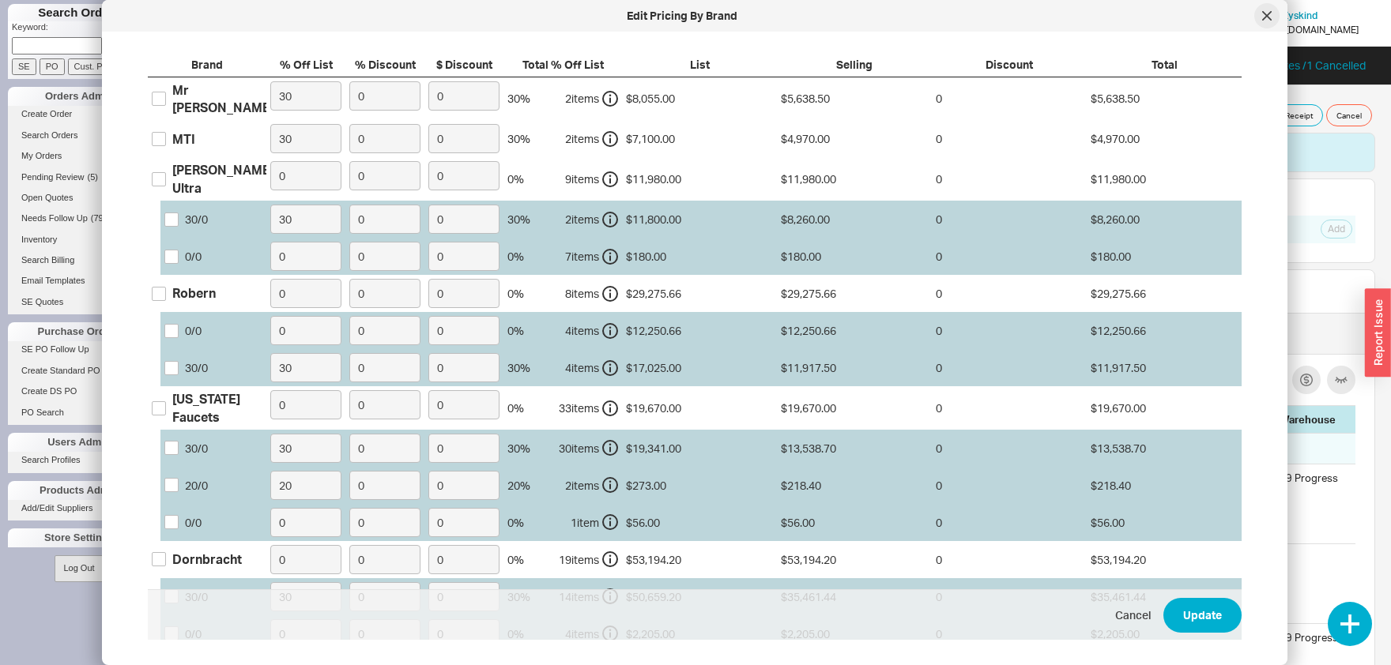
click at [1280, 13] on div "Edit Pricing By Brand" at bounding box center [694, 16] width 1185 height 32
click at [1271, 14] on icon at bounding box center [1266, 15] width 9 height 9
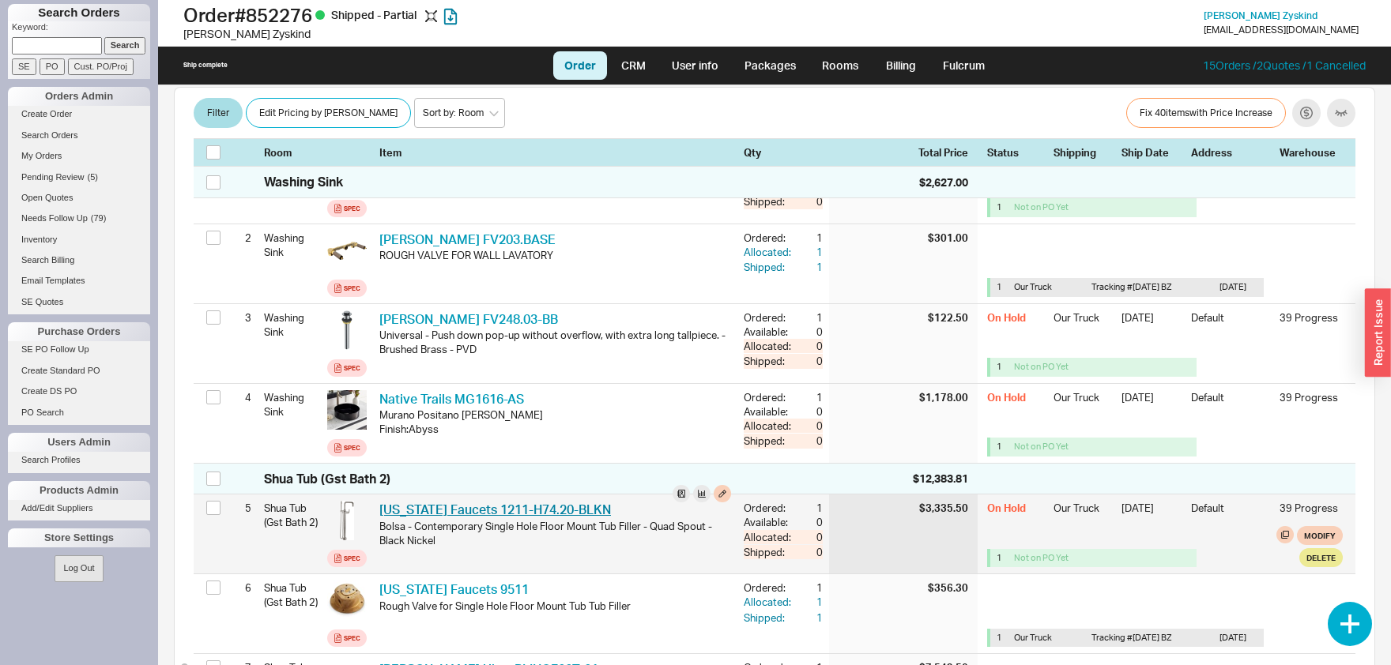
scroll to position [330, 0]
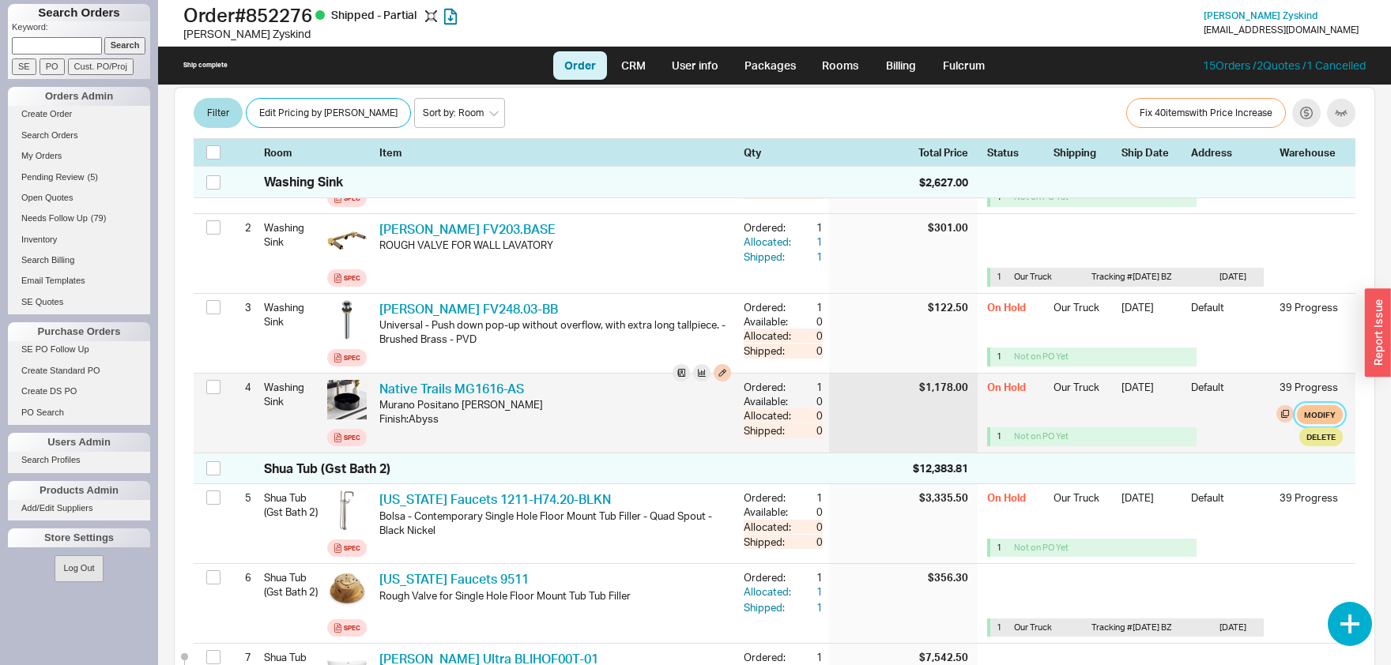
click at [1318, 405] on button "Modify" at bounding box center [1320, 414] width 46 height 19
select select "8"
select select "3"
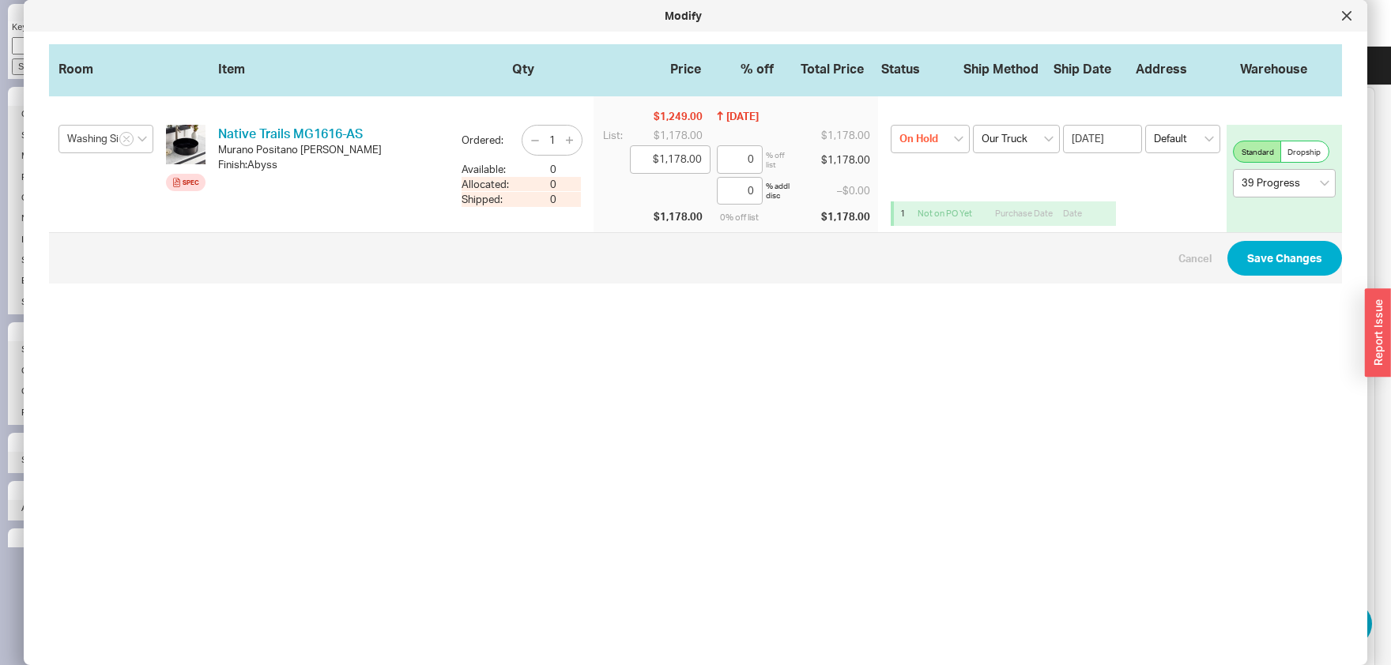
click at [921, 153] on label "On Hold None On Hold Call Before Ship Hold for Balance Wait For Cust. Call Wait…" at bounding box center [930, 150] width 79 height 51
click at [921, 153] on select "On Hold None On Hold Call Before Ship Hold for Balance Wait For Cust. Call Wait…" at bounding box center [930, 139] width 79 height 28
click option "On Hold" at bounding box center [0, 0] width 0 height 0
click at [891, 125] on select "On Hold None On Hold Call Before Ship Hold for Balance Wait For Cust. Call Wait…" at bounding box center [930, 139] width 79 height 28
select select
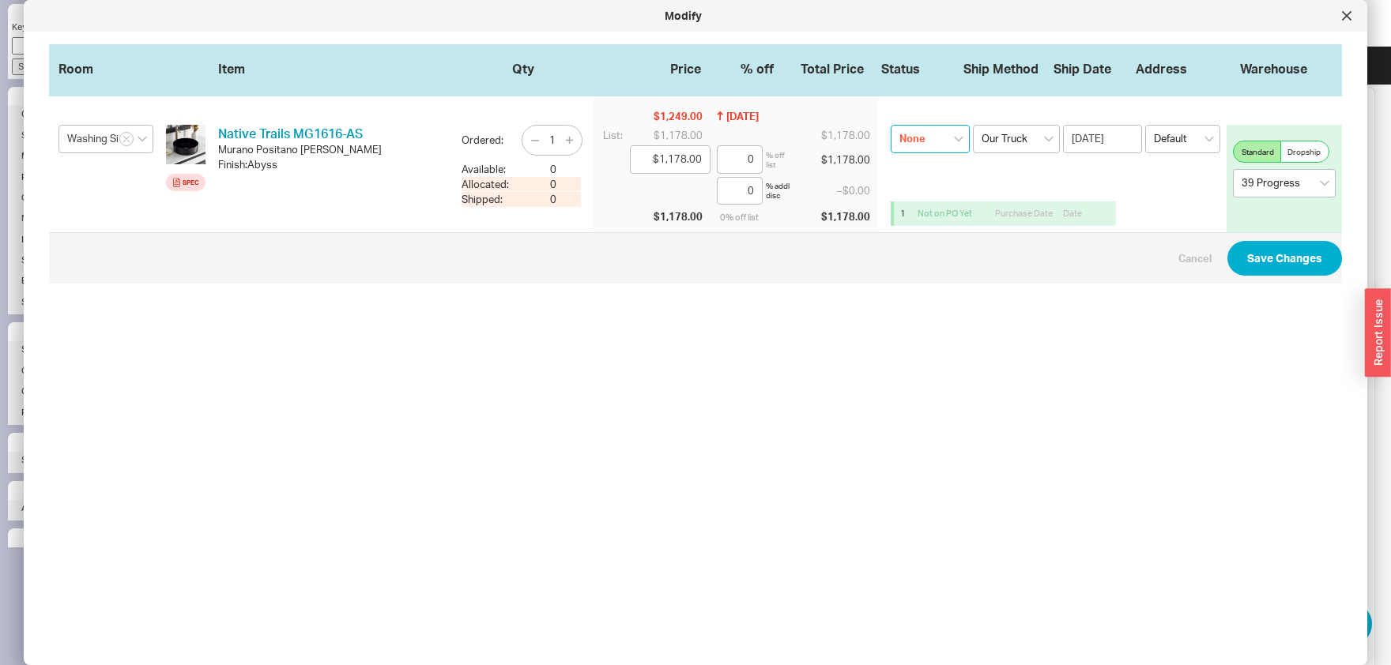
click option "None" at bounding box center [0, 0] width 0 height 0
click at [1283, 265] on button "Save Changes" at bounding box center [1284, 258] width 115 height 35
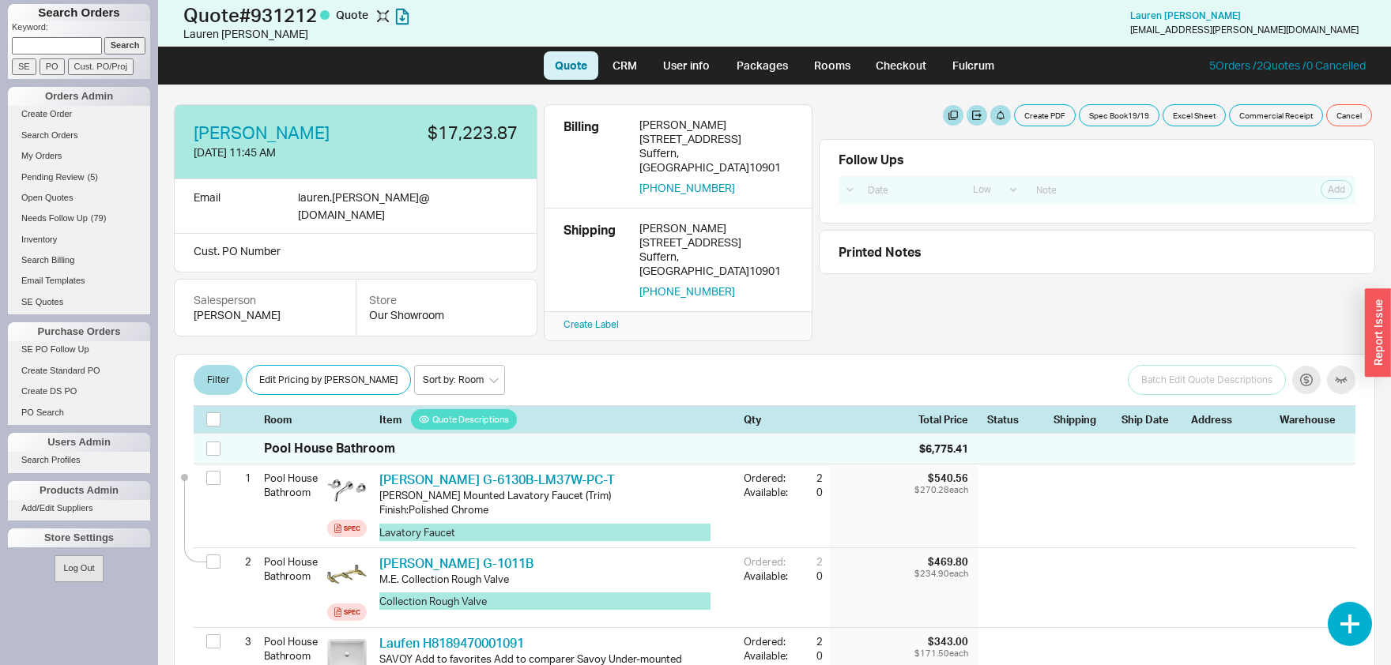
select select "LOW"
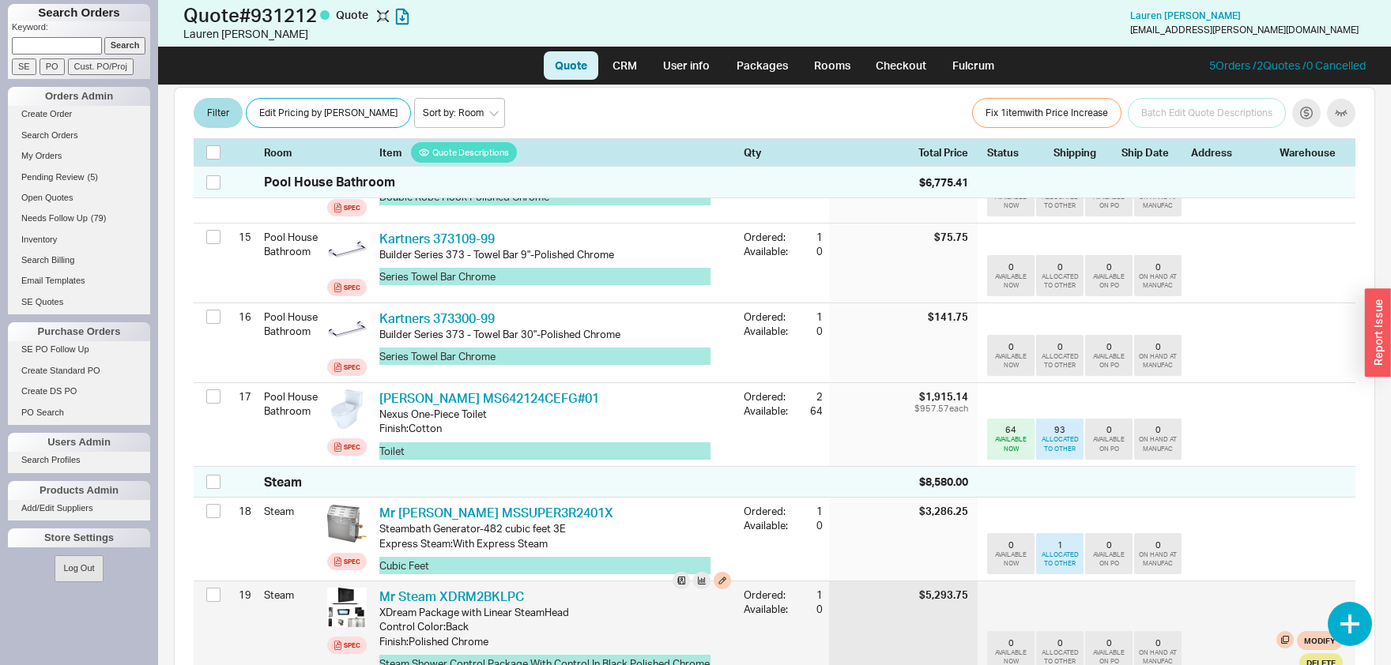
scroll to position [1569, 0]
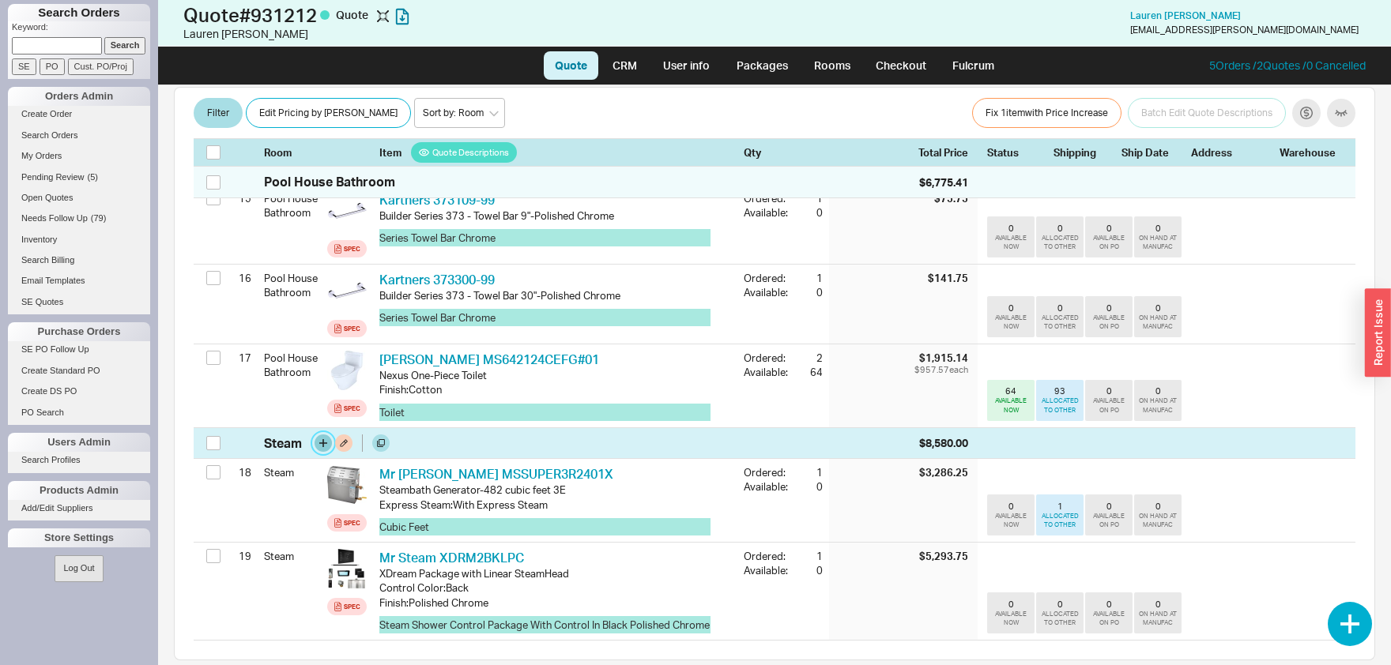
click at [326, 435] on button "button" at bounding box center [323, 443] width 17 height 17
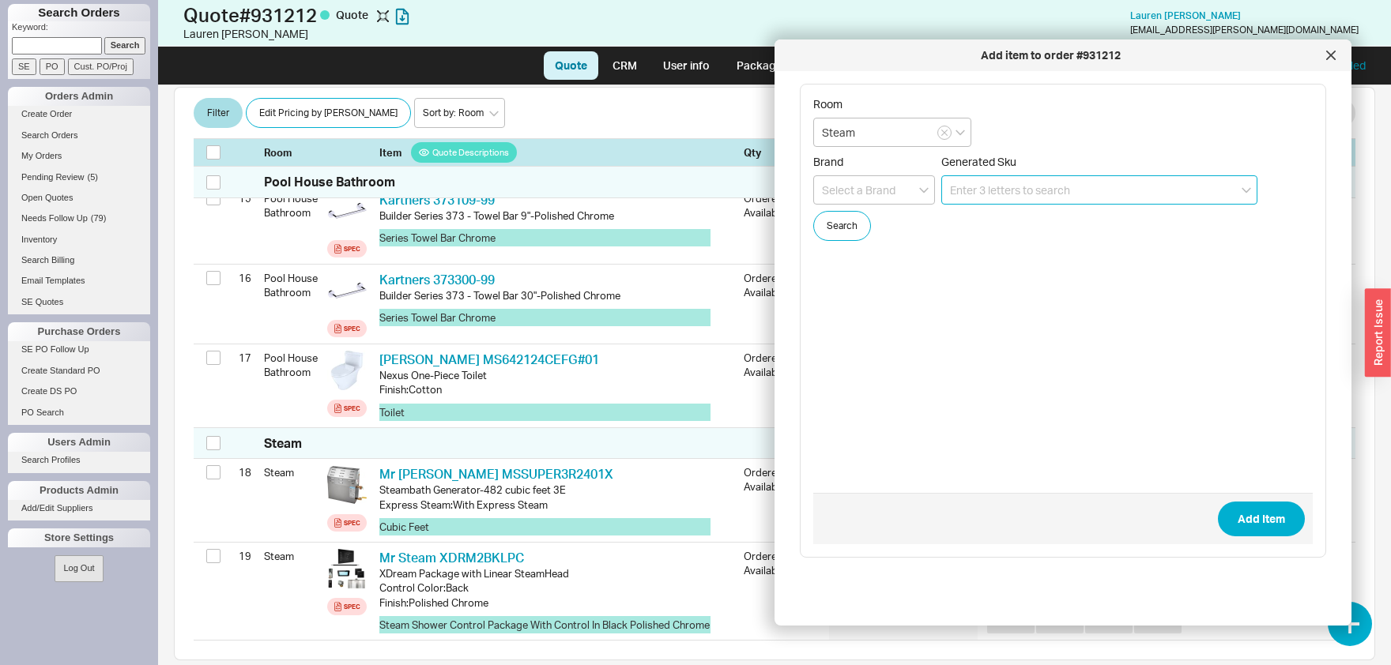
click at [1017, 176] on input at bounding box center [1099, 189] width 316 height 29
paste input "MSSUPER2R"
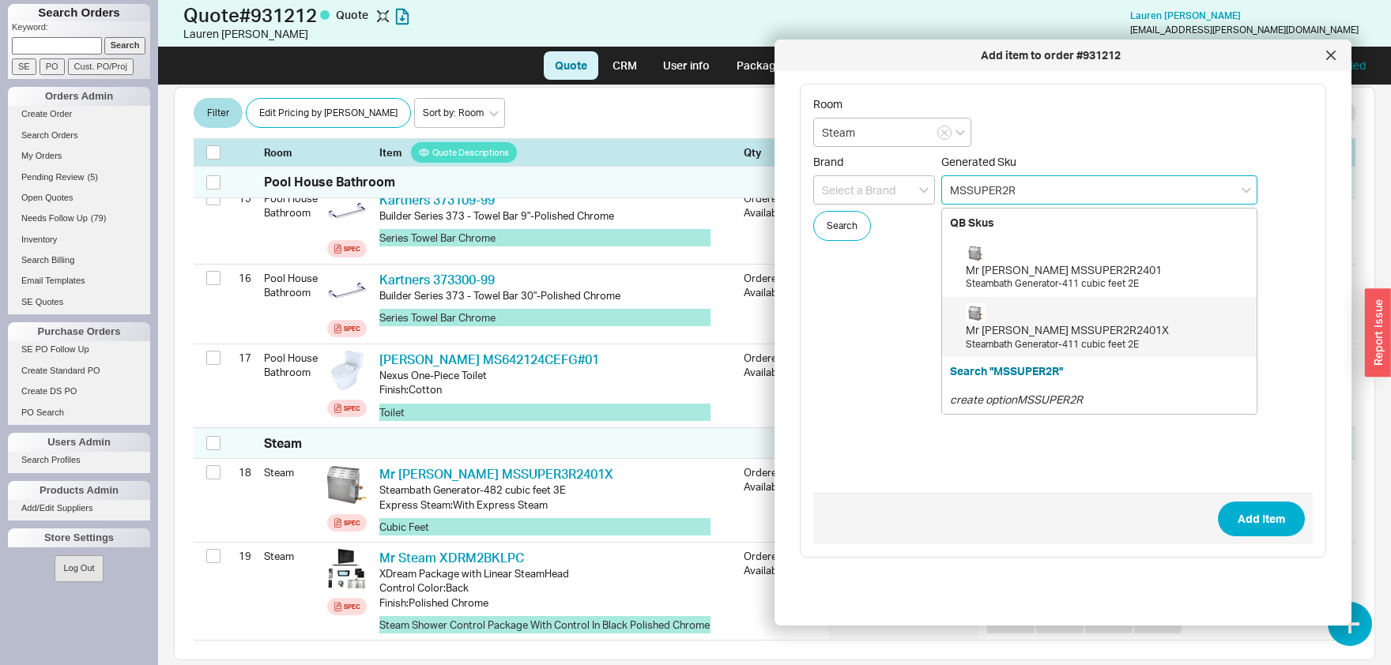
click at [1057, 338] on div "Steambath Generator-411 cubic feet 2E" at bounding box center [1107, 344] width 283 height 13
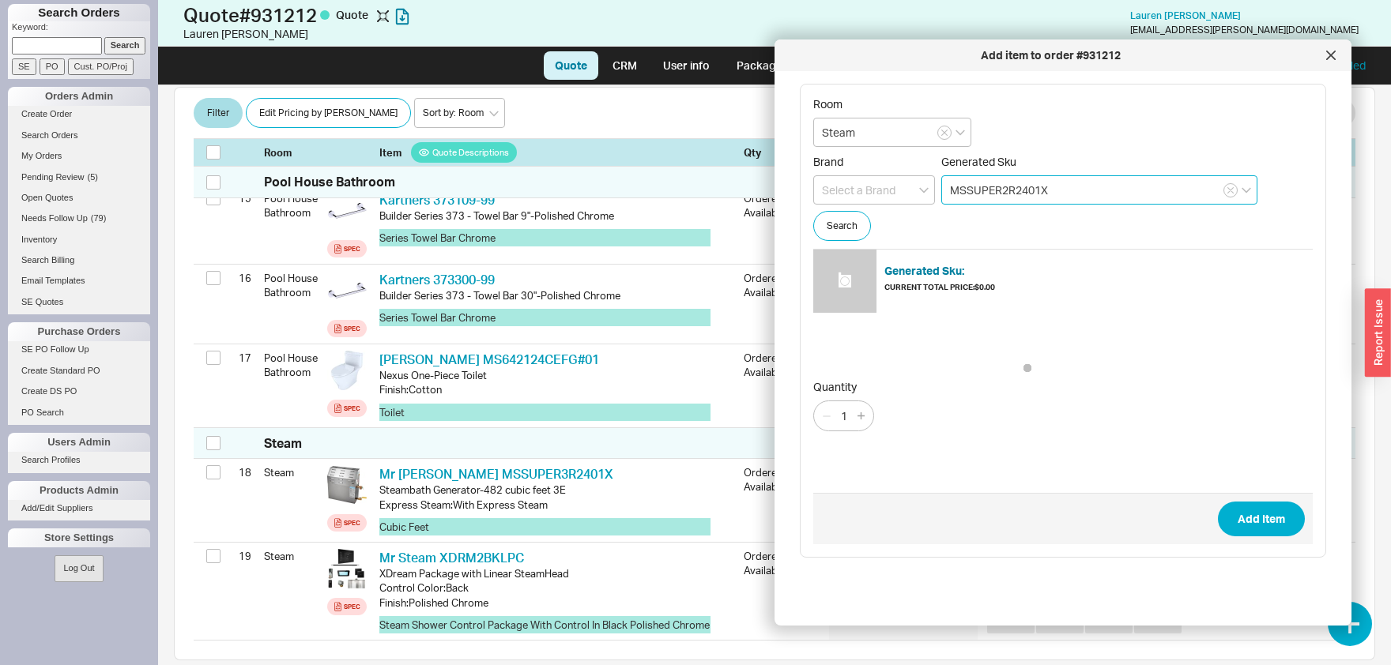
type input "MSSUPER2R2401X"
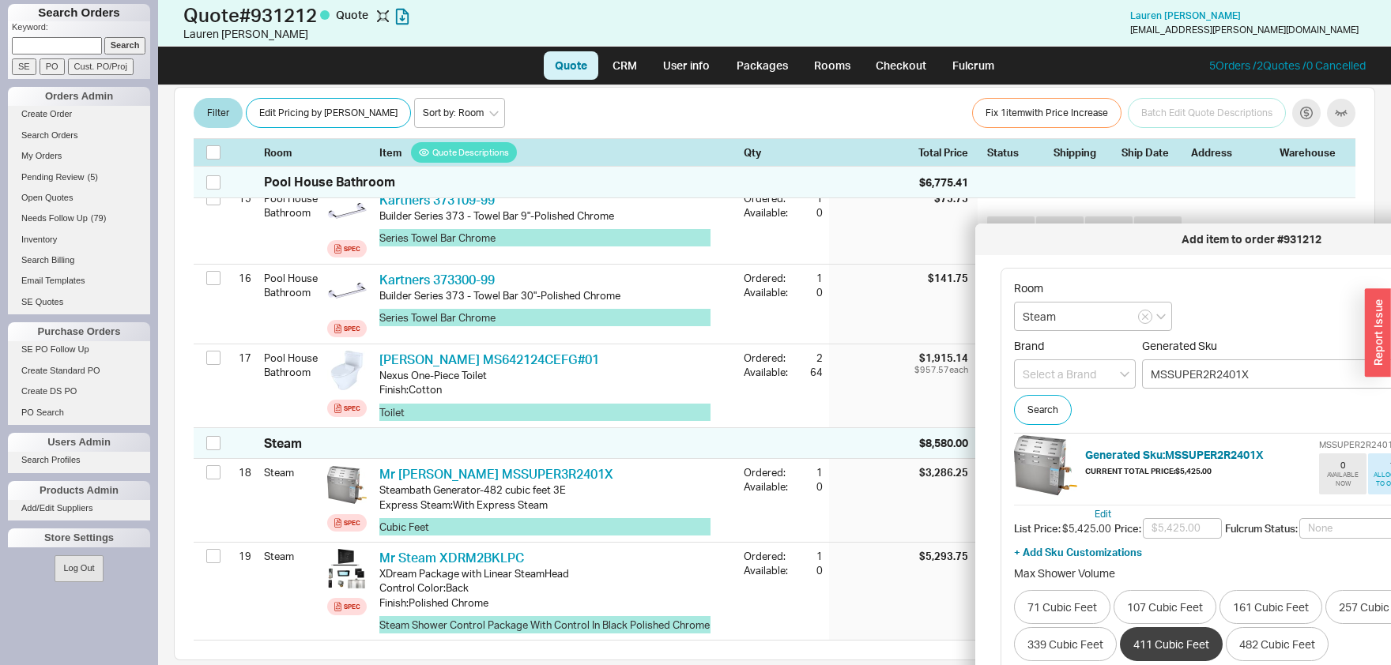
drag, startPoint x: 1128, startPoint y: 58, endPoint x: 1344, endPoint y: 226, distance: 273.8
click at [1344, 232] on div "Add item to order #931212" at bounding box center [1251, 240] width 536 height 16
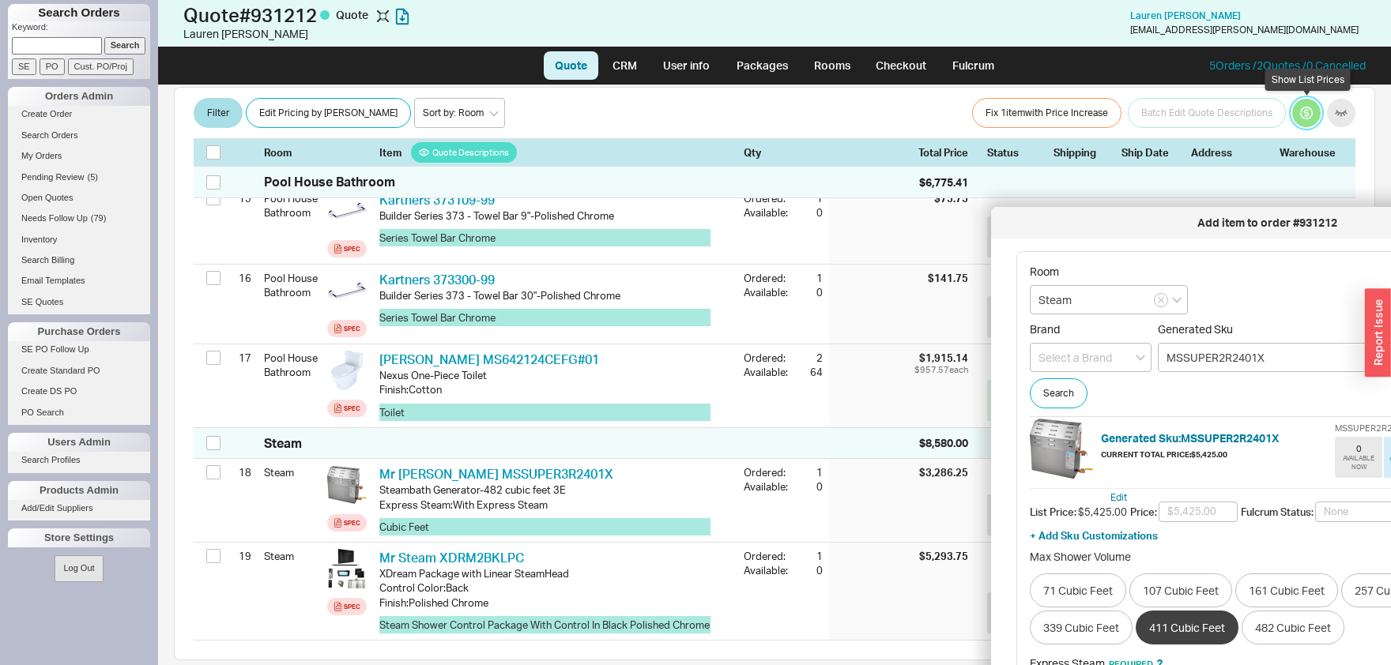
click at [1306, 110] on button "button" at bounding box center [1306, 114] width 28 height 28
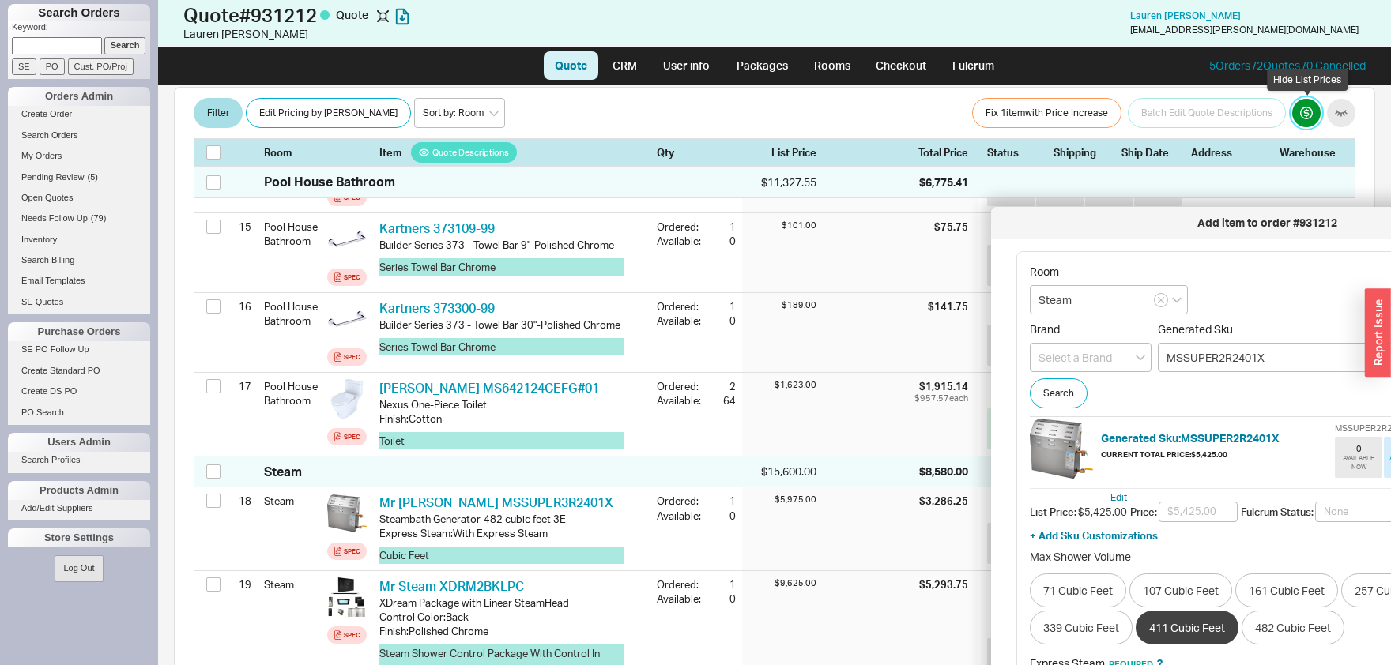
scroll to position [1597, 0]
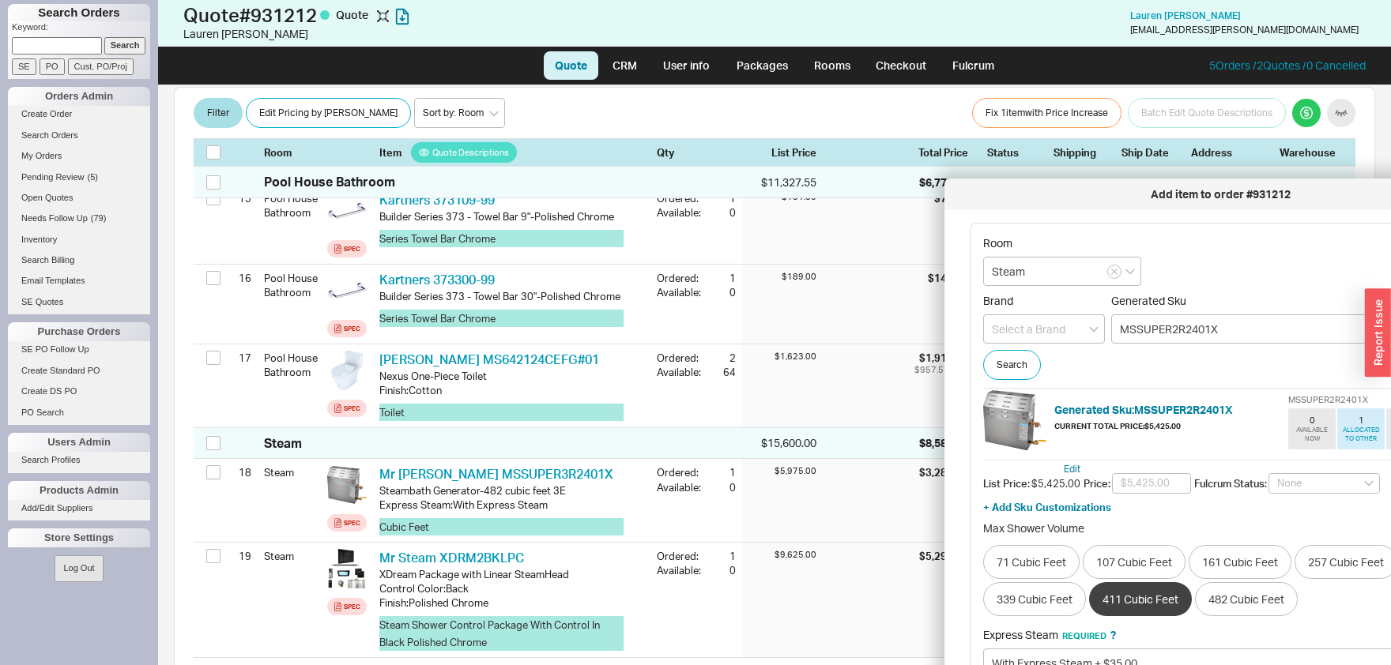
drag, startPoint x: 1144, startPoint y: 225, endPoint x: 1097, endPoint y: 197, distance: 54.6
click at [1097, 197] on div "Add item to order #931212" at bounding box center [1220, 195] width 536 height 16
click at [1313, 113] on button "button" at bounding box center [1306, 114] width 28 height 28
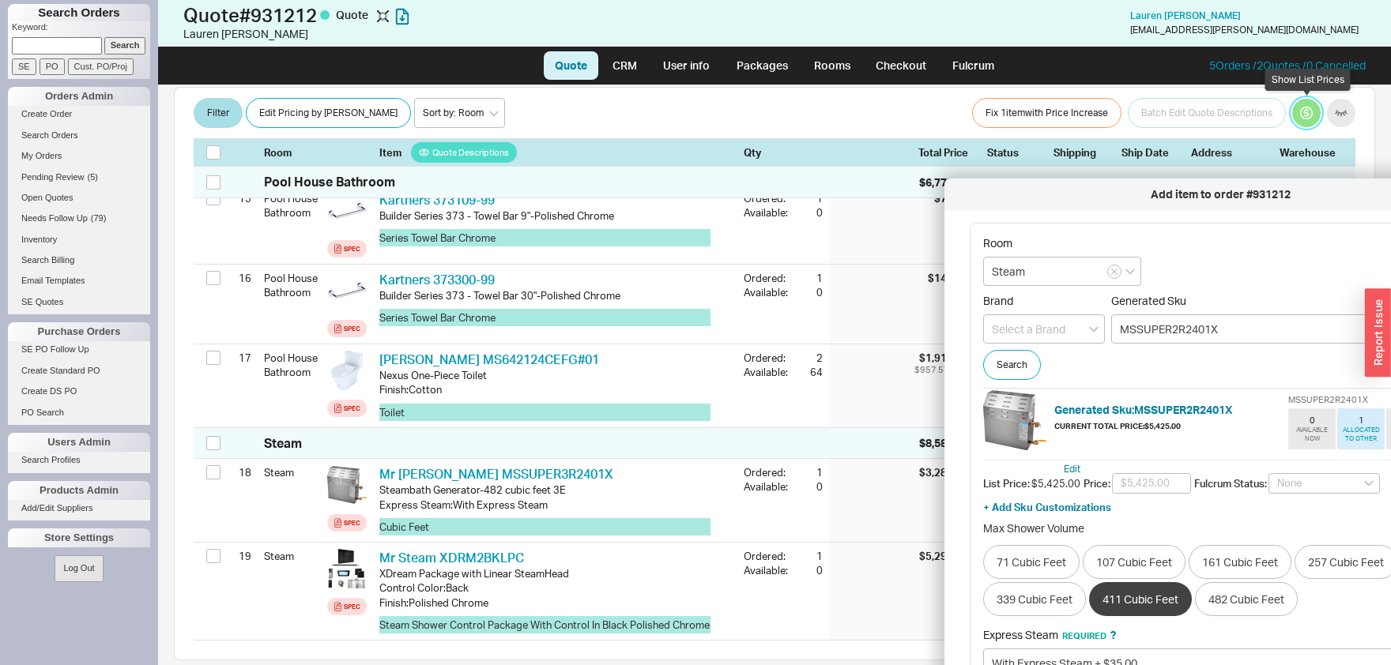
click at [1313, 112] on button "button" at bounding box center [1306, 114] width 28 height 28
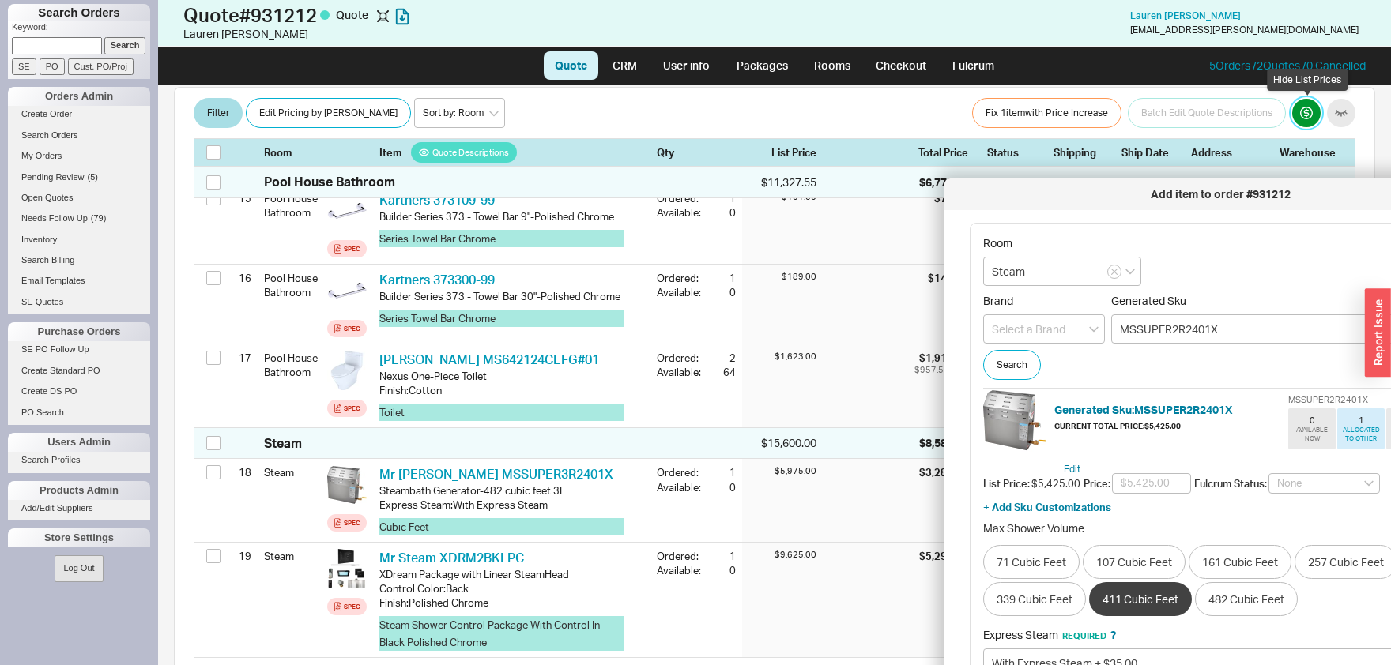
click at [1313, 112] on button "button" at bounding box center [1306, 114] width 28 height 28
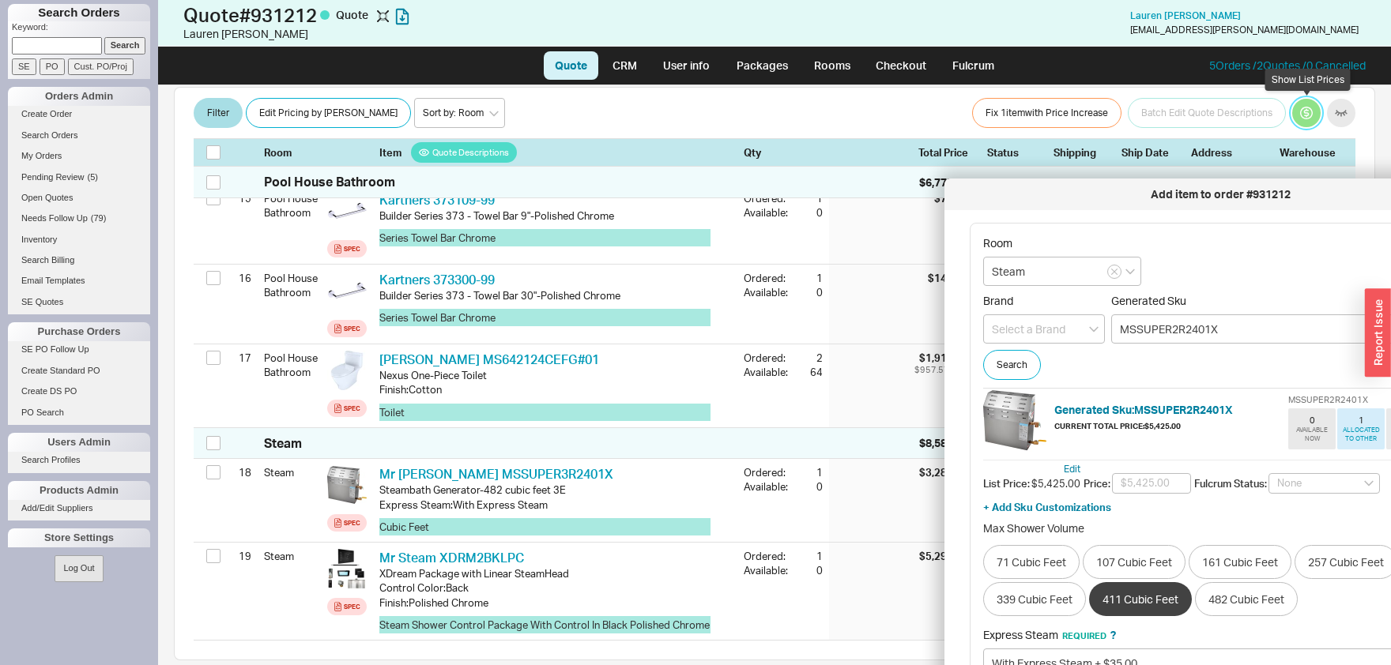
click at [1313, 112] on button "button" at bounding box center [1306, 114] width 28 height 28
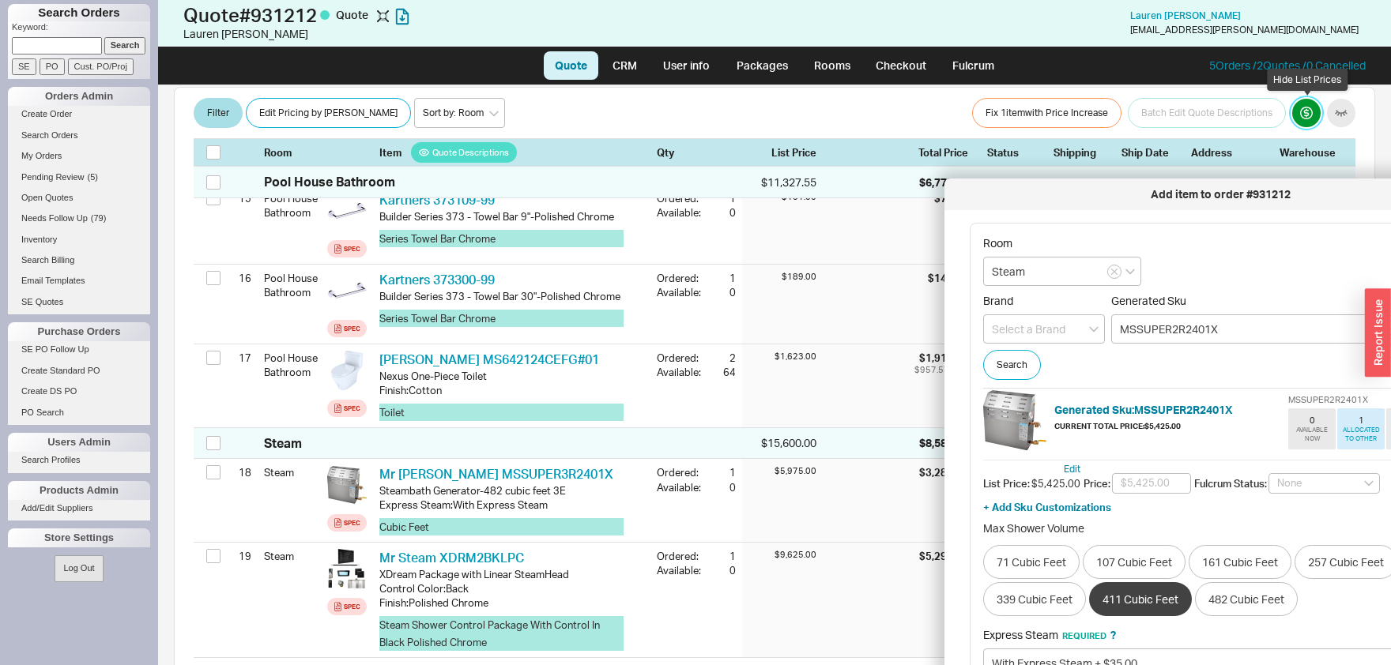
click at [1313, 112] on button "button" at bounding box center [1306, 114] width 28 height 28
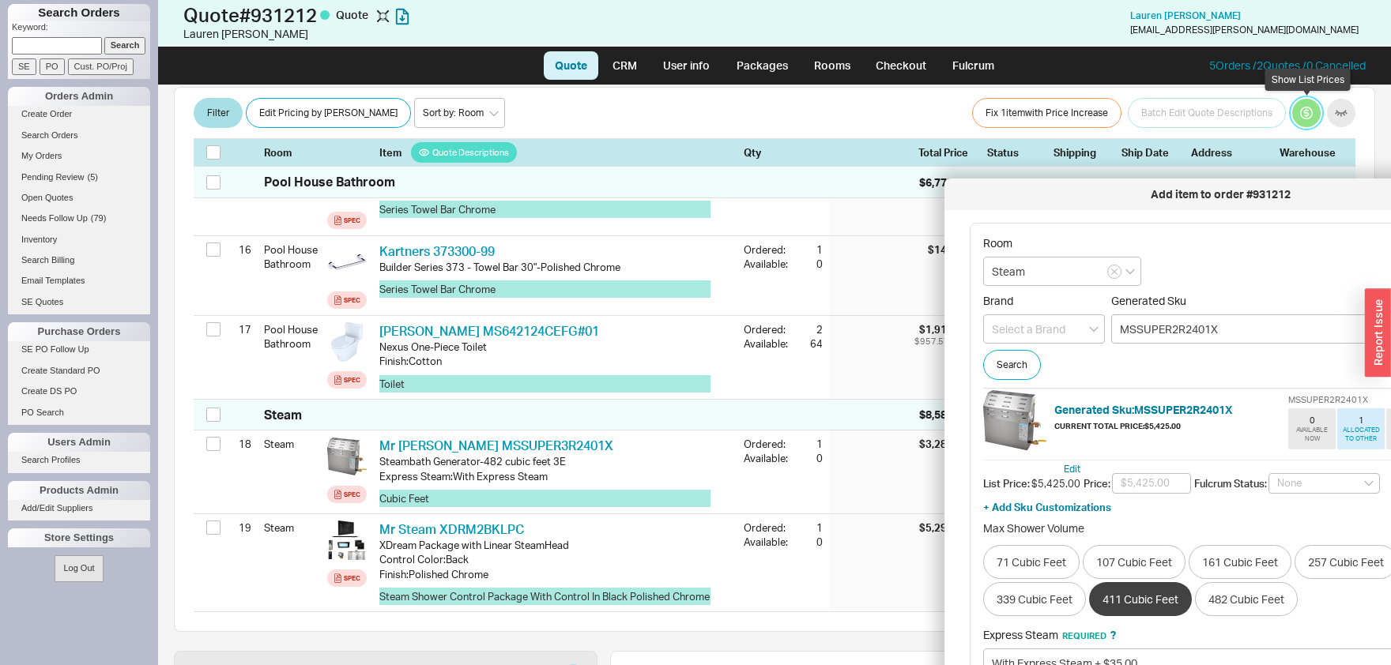
scroll to position [1569, 0]
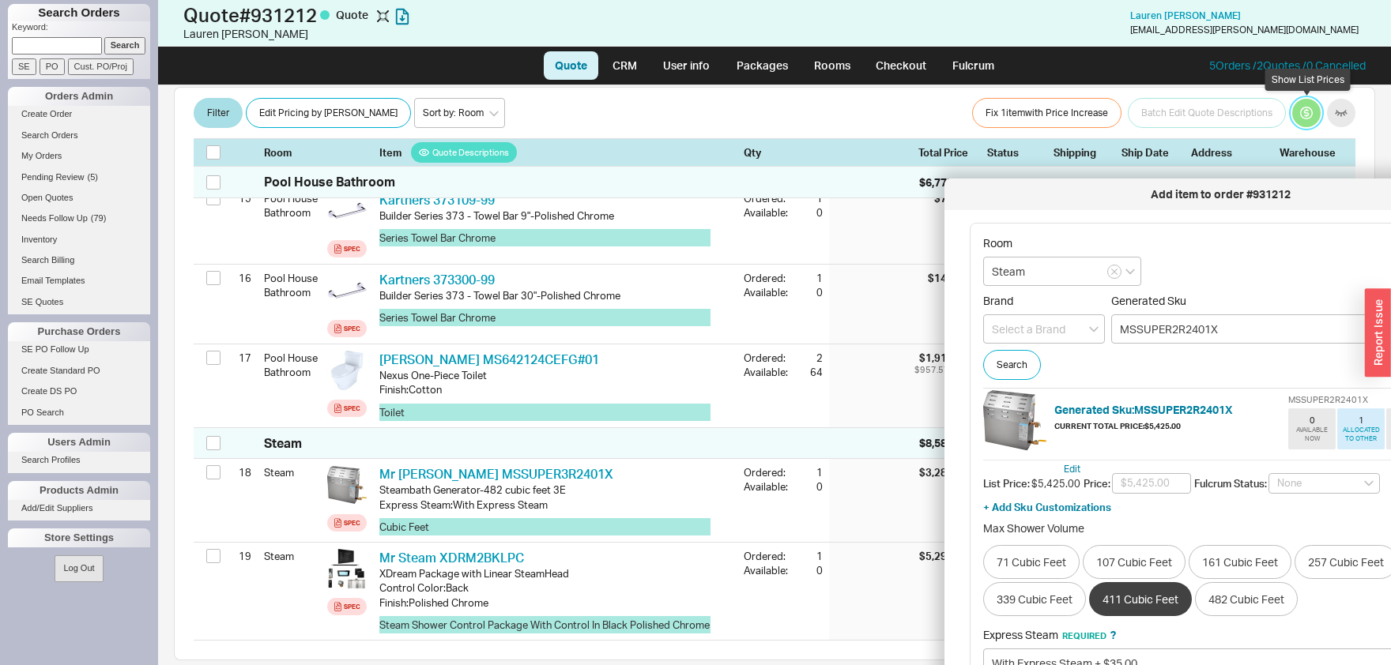
click at [1313, 112] on button "button" at bounding box center [1306, 114] width 28 height 28
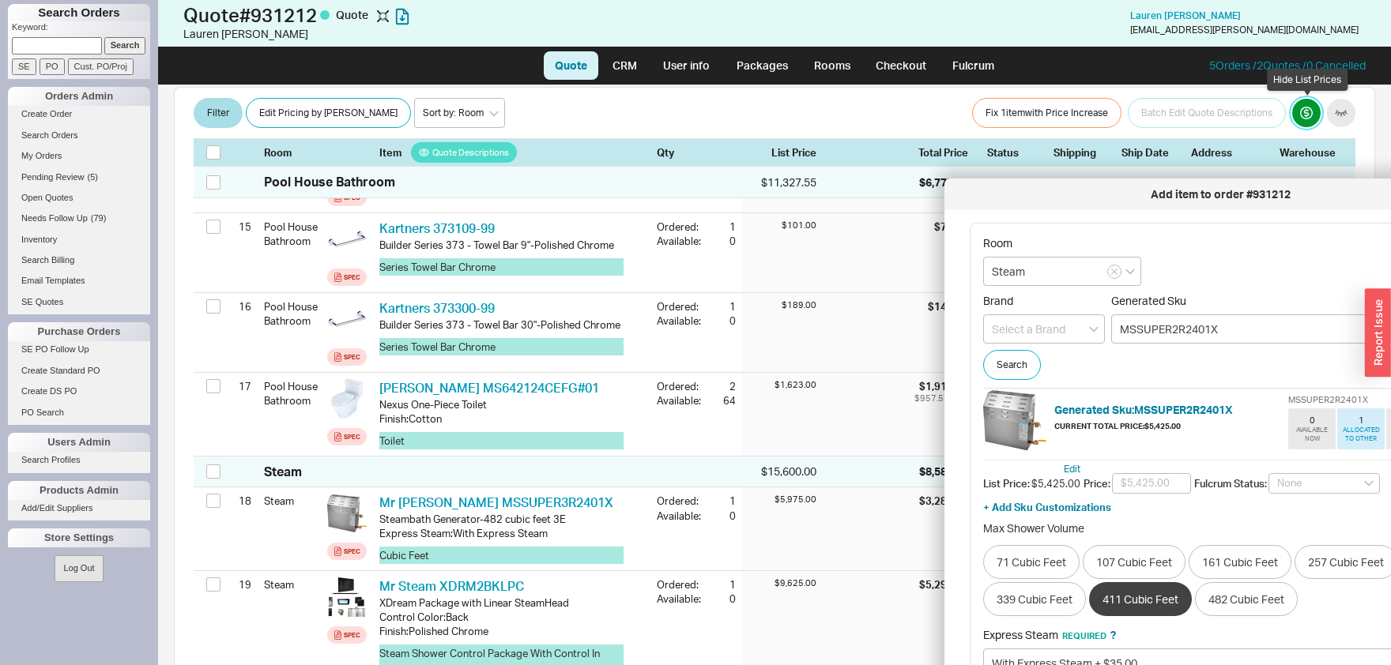
scroll to position [1597, 0]
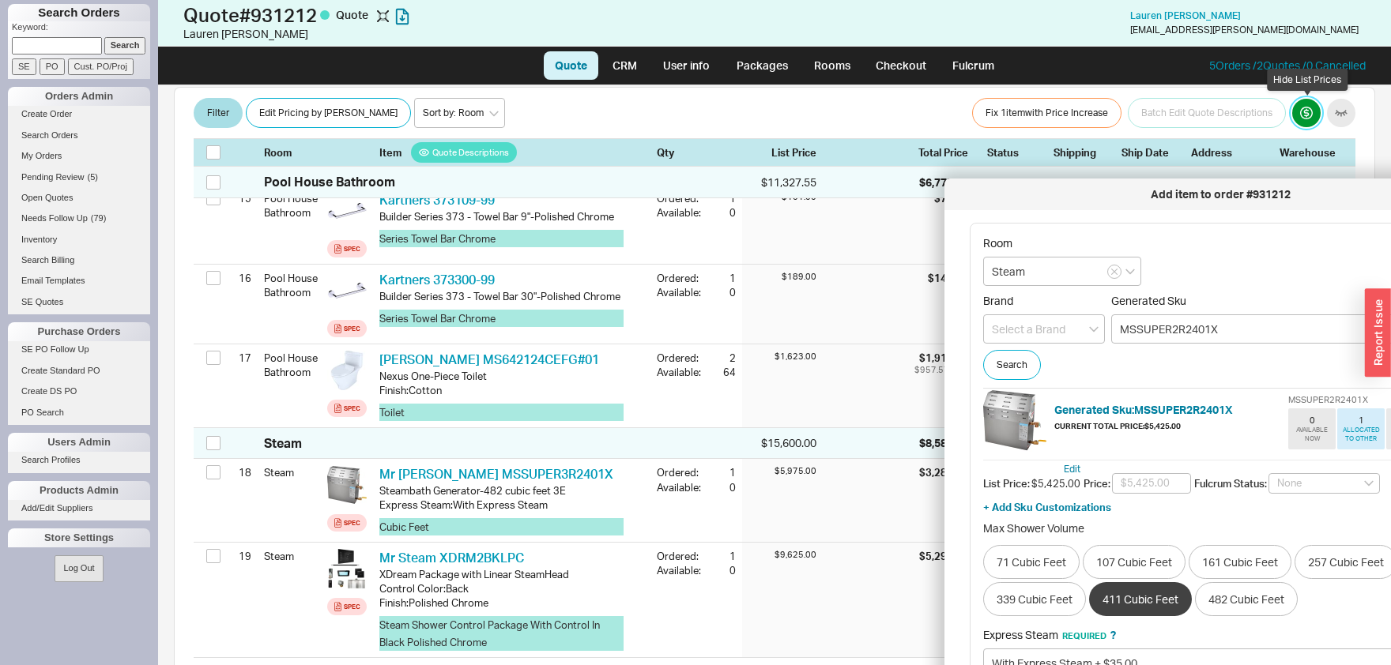
click at [1295, 118] on button "button" at bounding box center [1306, 114] width 28 height 28
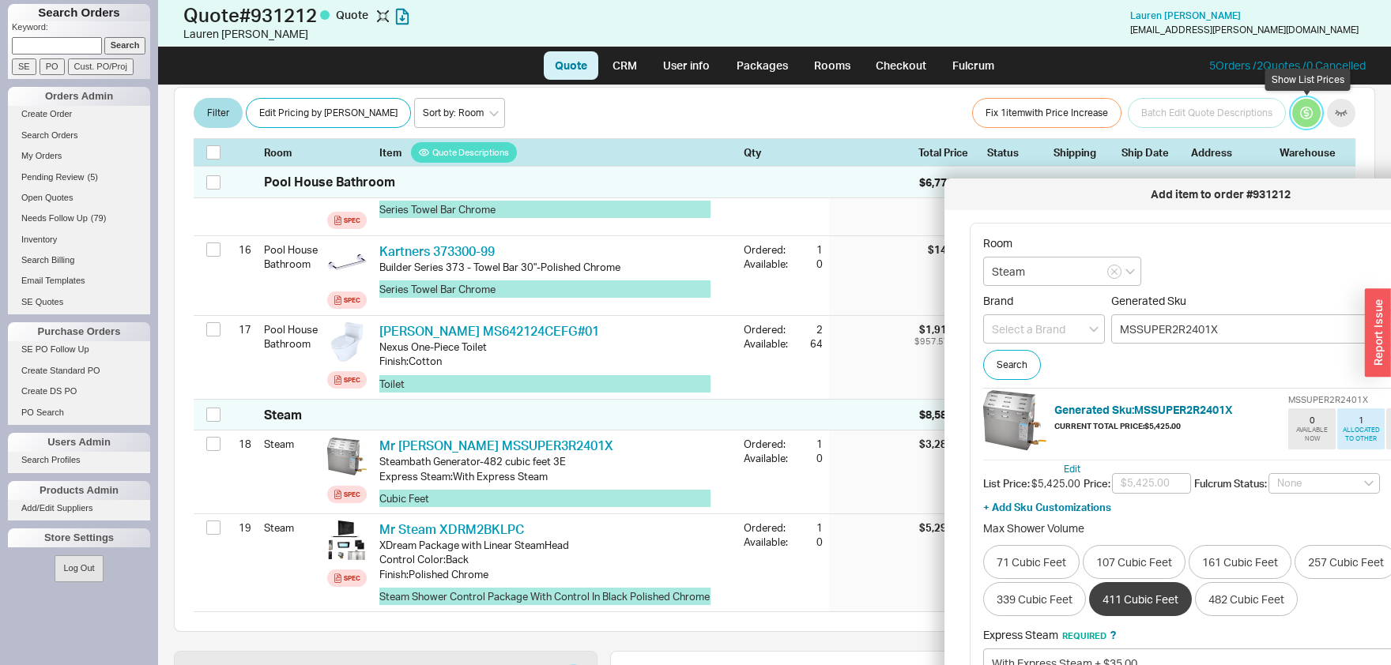
scroll to position [1569, 0]
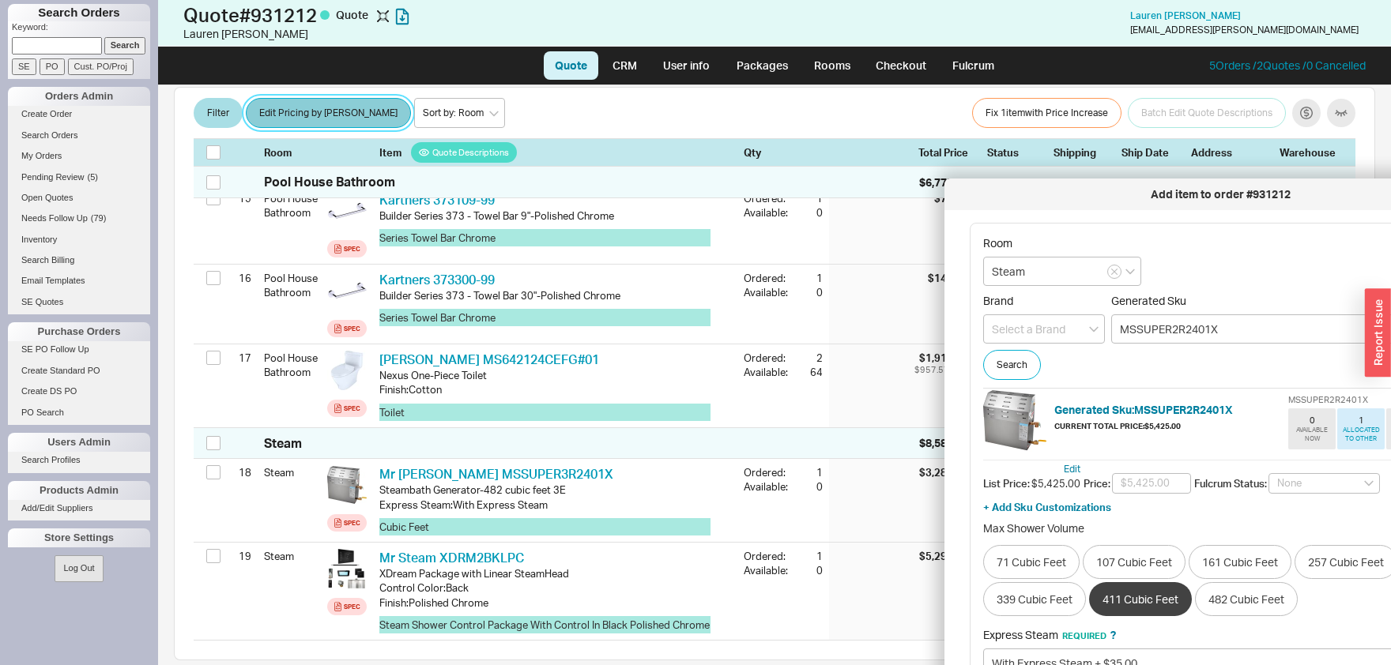
click at [320, 122] on button "Edit Pricing by [PERSON_NAME]" at bounding box center [328, 114] width 165 height 30
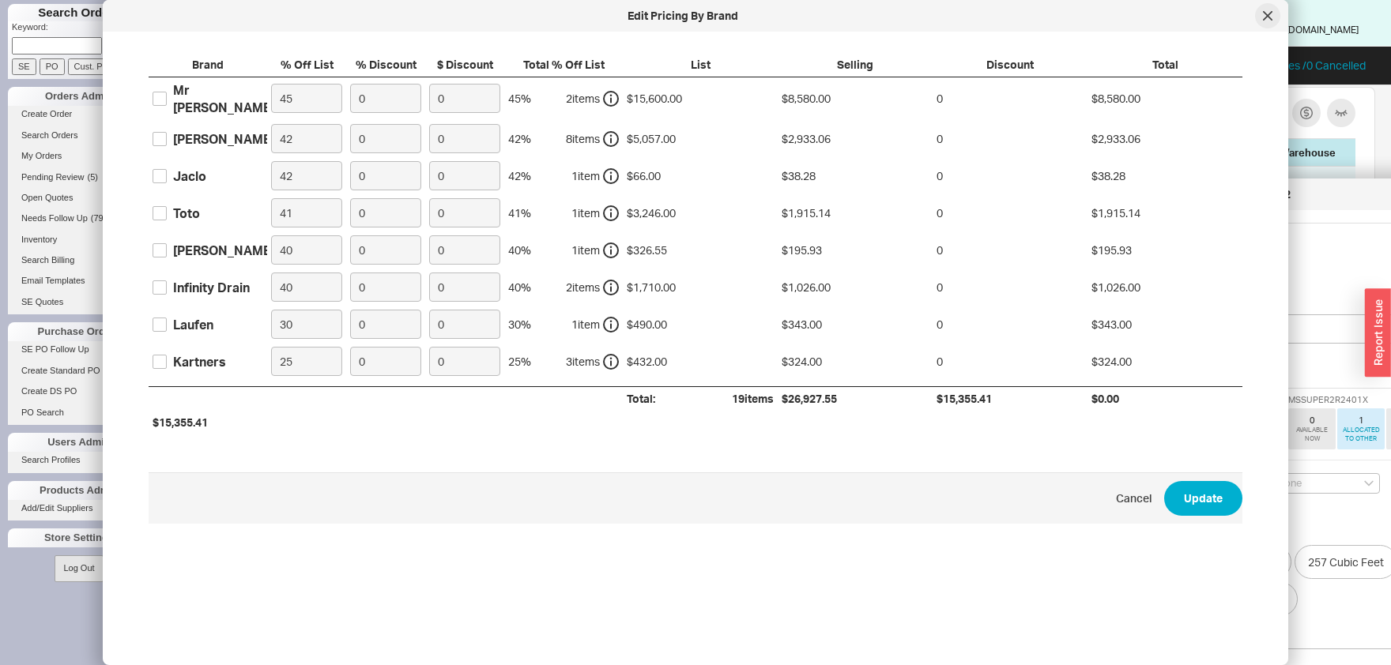
click at [1263, 13] on div at bounding box center [1267, 15] width 25 height 25
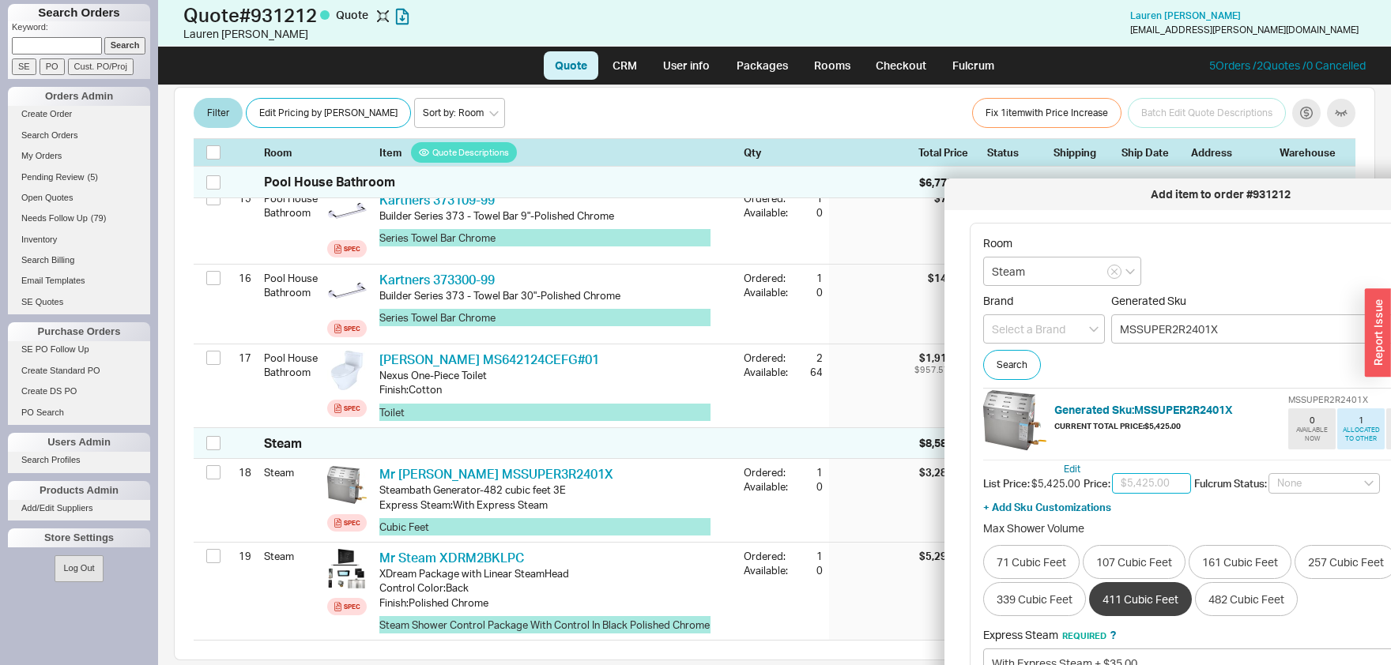
click at [1151, 483] on input "text" at bounding box center [1151, 483] width 79 height 21
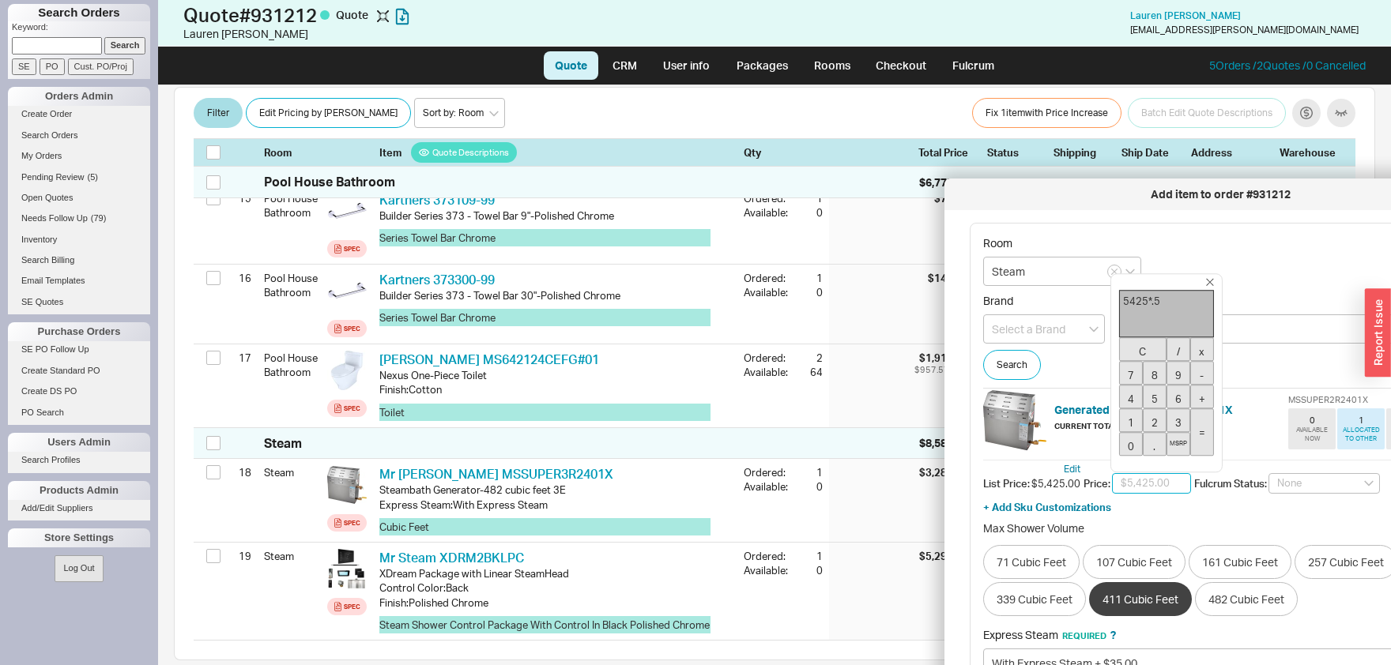
type input "$2,983.75"
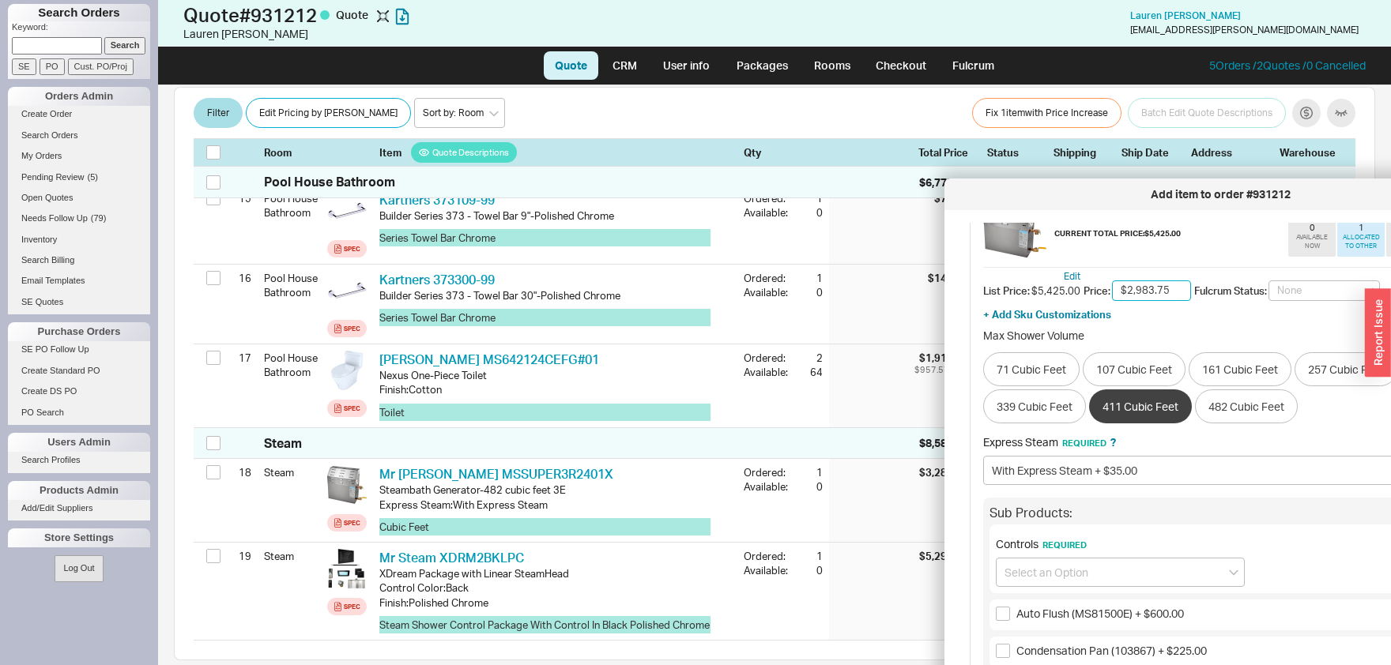
scroll to position [330, 0]
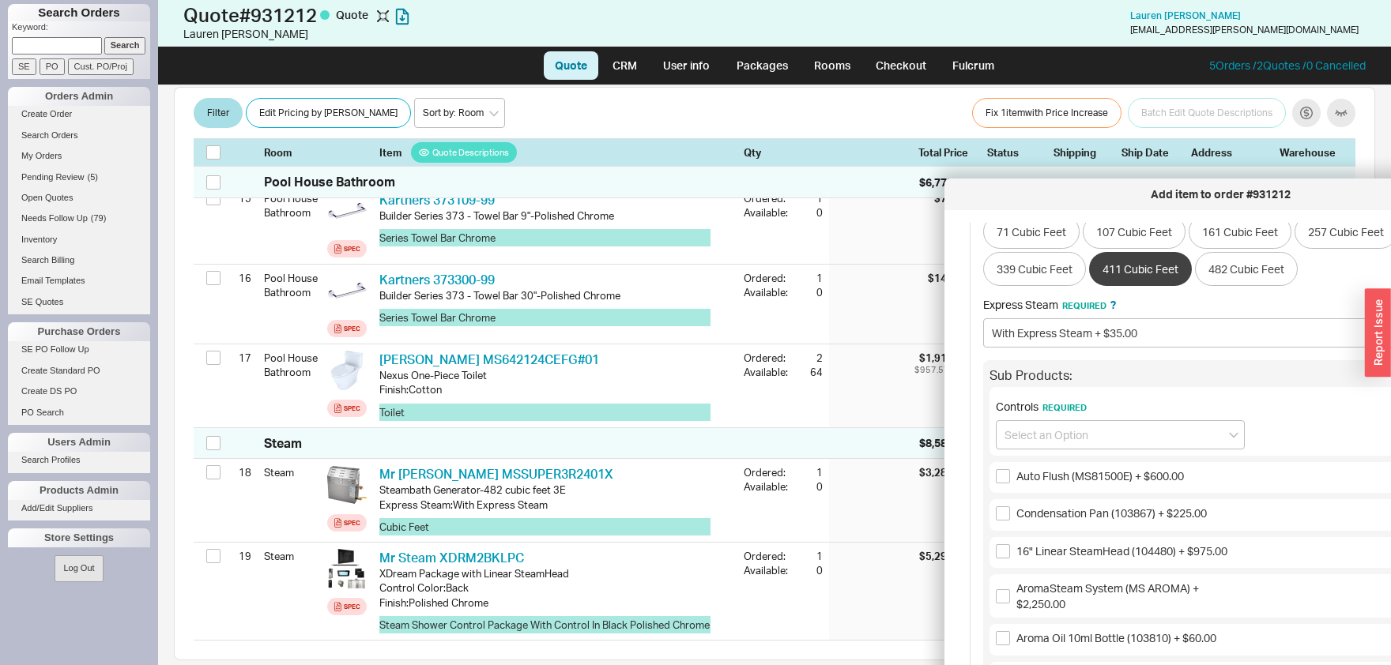
click at [1119, 450] on div "Controls Required" at bounding box center [1232, 421] width 487 height 69
click at [1117, 439] on input at bounding box center [1120, 434] width 249 height 29
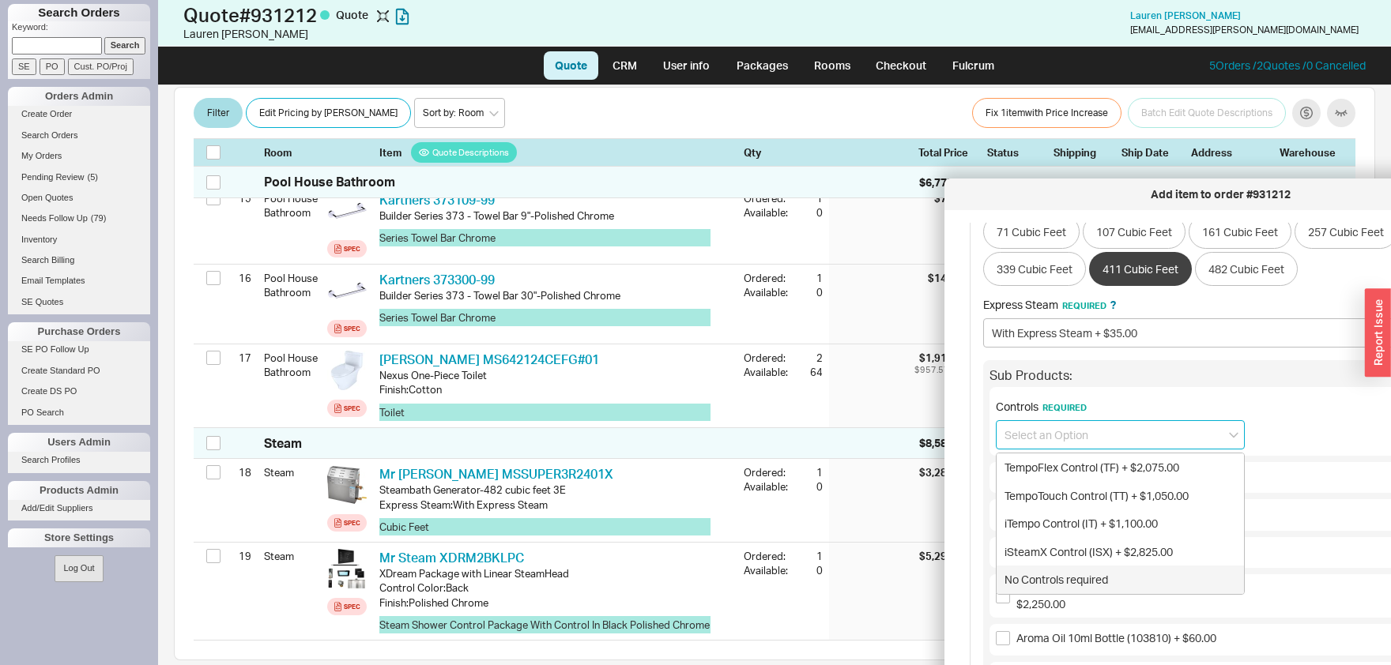
click at [1083, 572] on div "No Controls required" at bounding box center [1120, 580] width 247 height 28
type input "No Controls required"
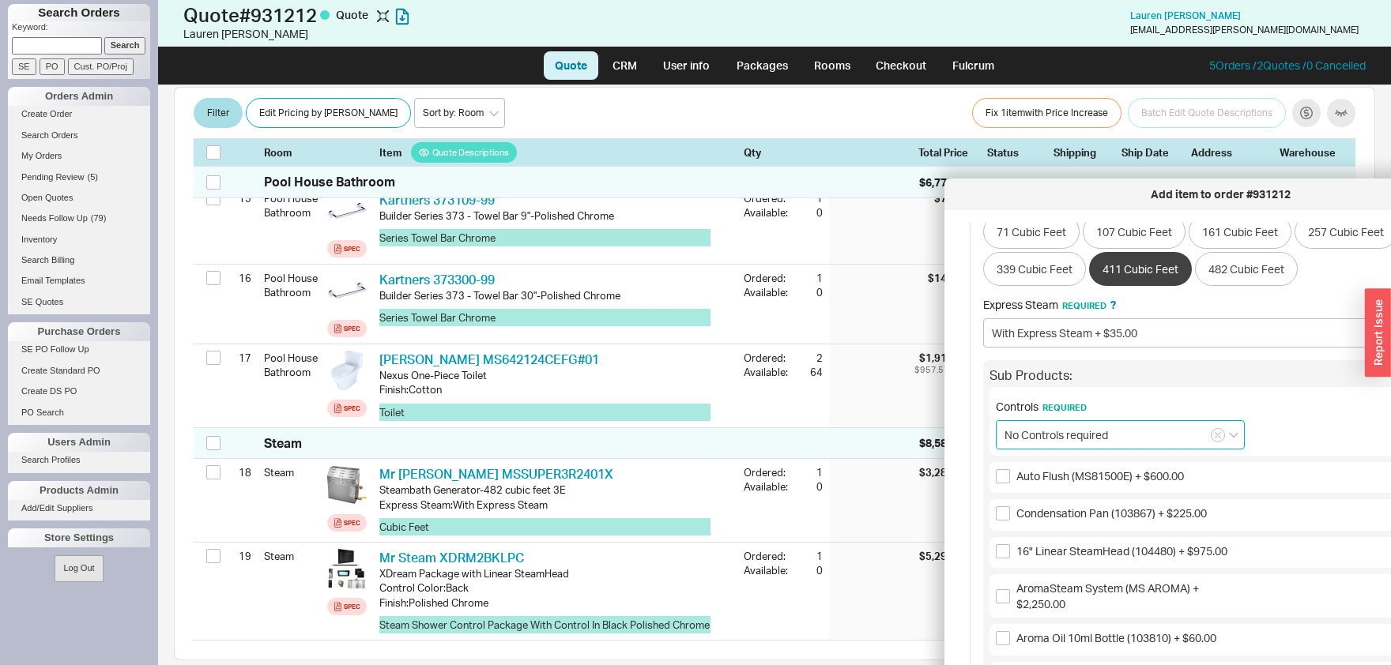
scroll to position [615, 0]
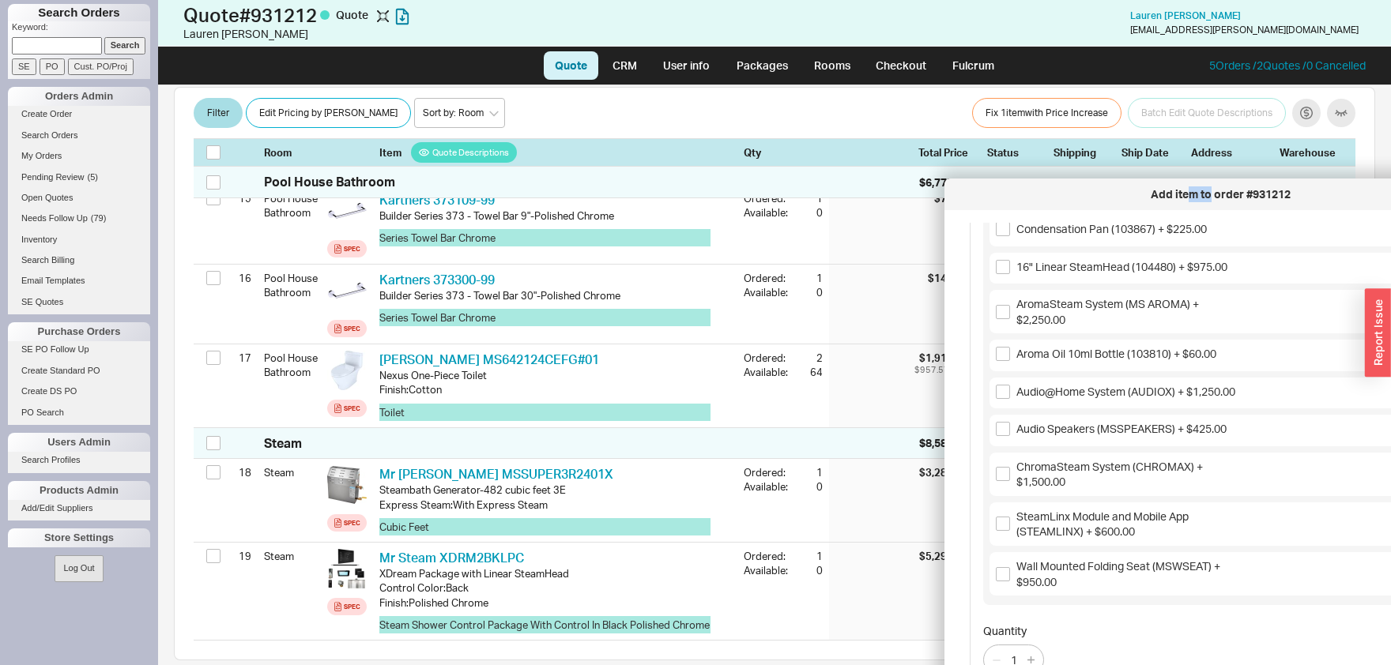
drag, startPoint x: 1209, startPoint y: 202, endPoint x: 868, endPoint y: 160, distance: 344.1
click at [952, 187] on div "Add item to order #931212" at bounding box center [1220, 195] width 536 height 16
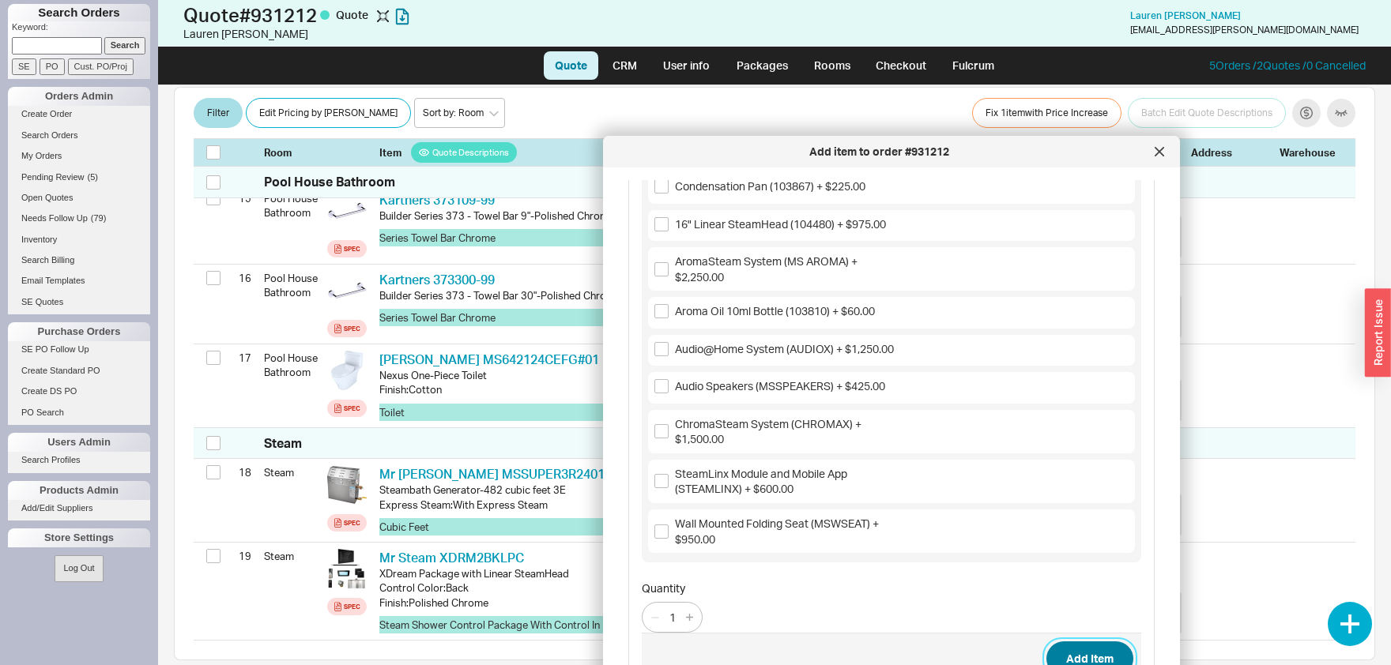
click at [1091, 653] on button "Add Item" at bounding box center [1089, 659] width 87 height 35
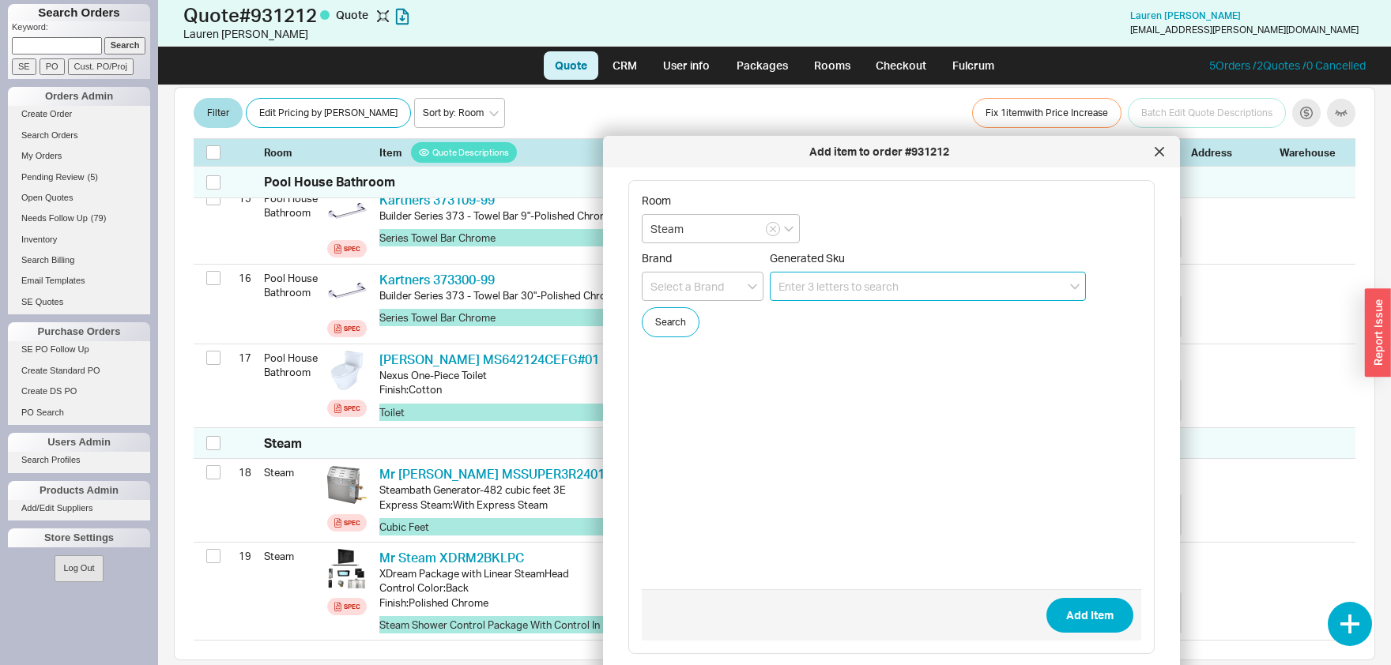
scroll to position [1554, 0]
click at [1161, 153] on icon at bounding box center [1159, 152] width 8 height 8
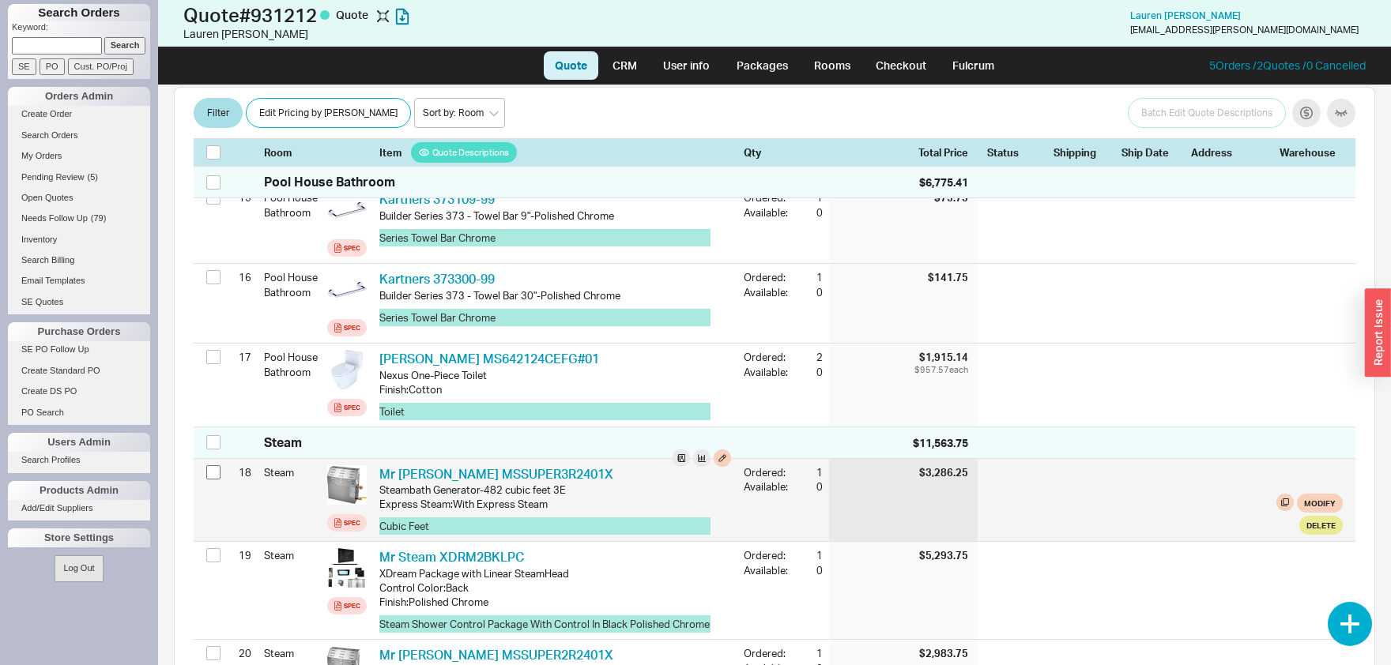
scroll to position [1569, 0]
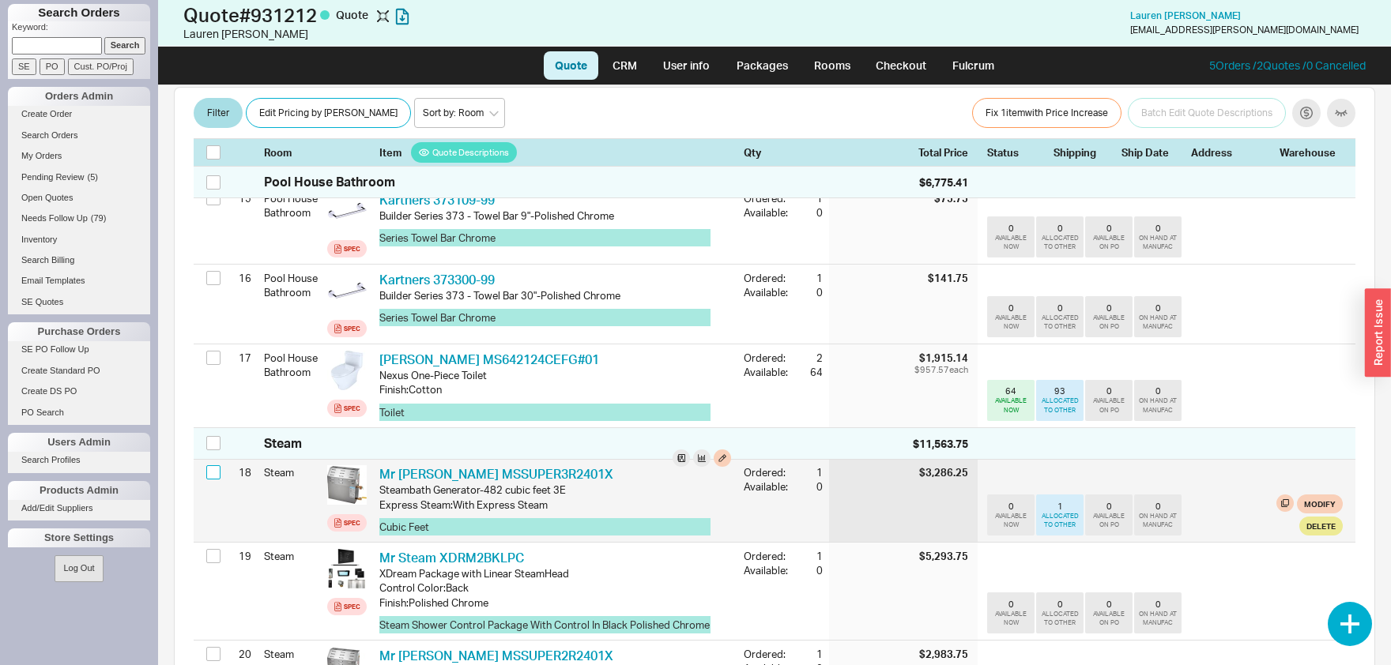
click at [216, 465] on input "checkbox" at bounding box center [213, 472] width 14 height 14
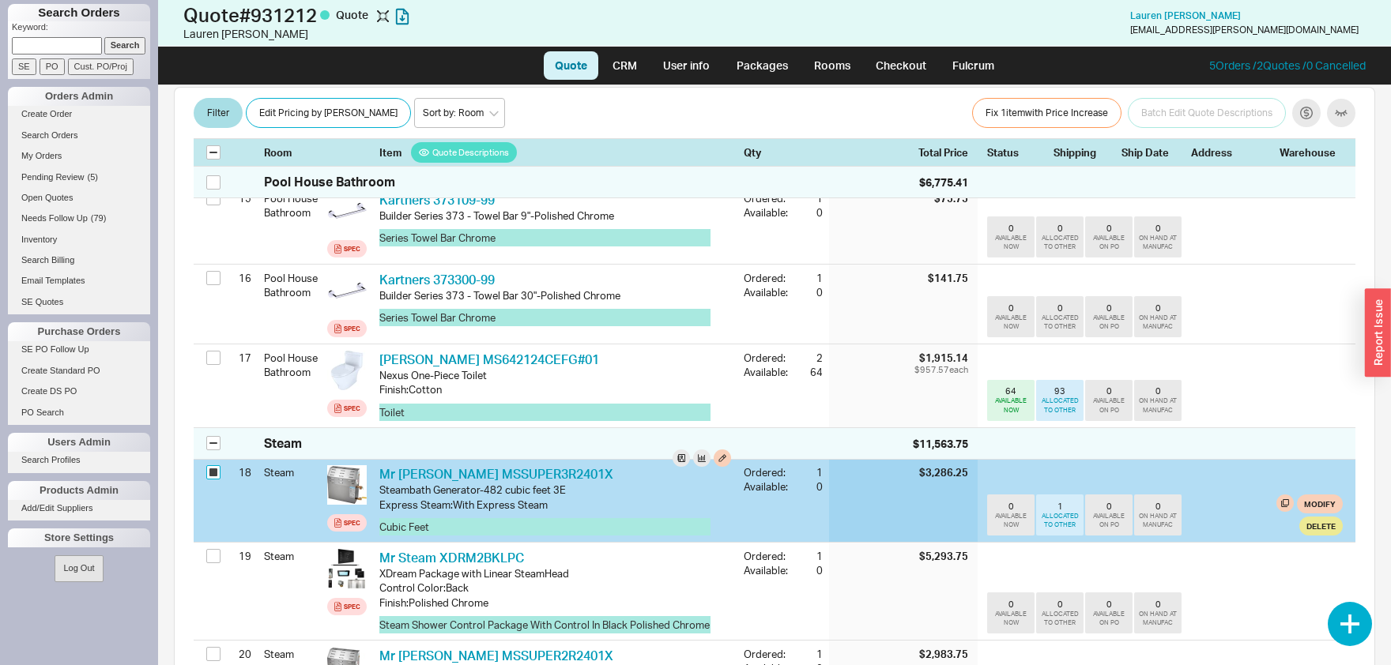
checkbox input "true"
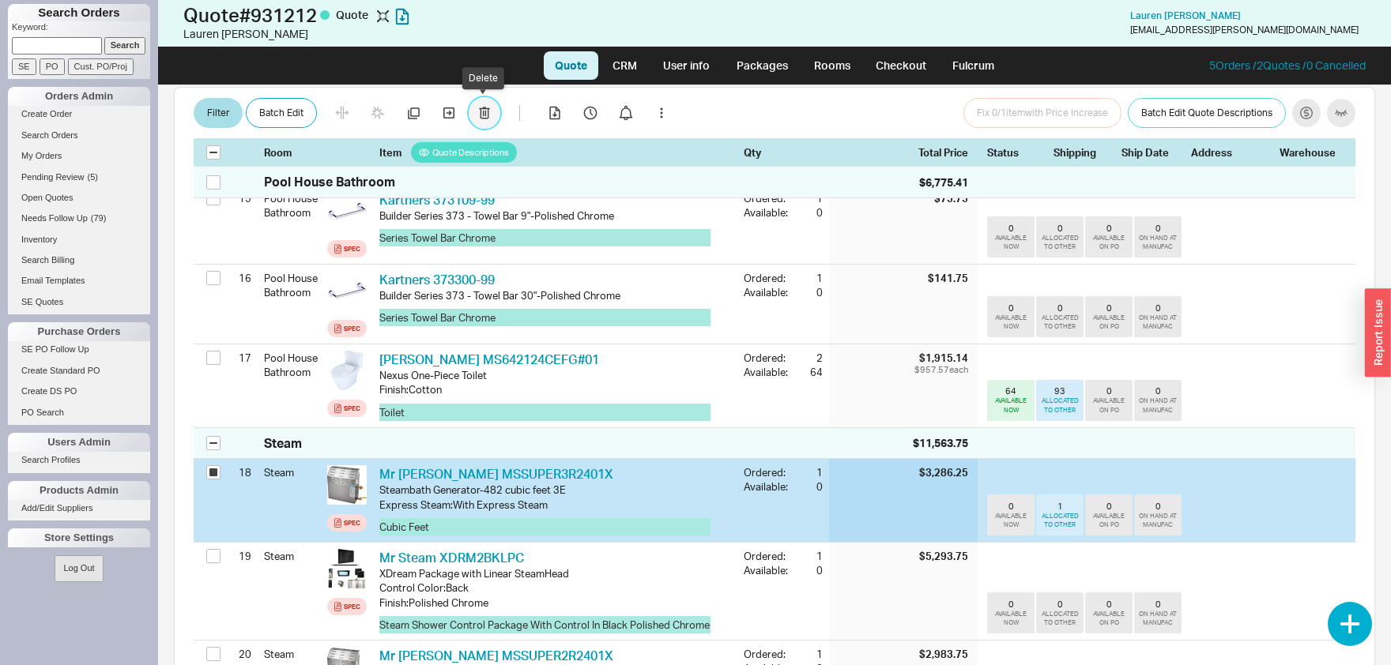
click at [477, 107] on button "button" at bounding box center [485, 114] width 32 height 32
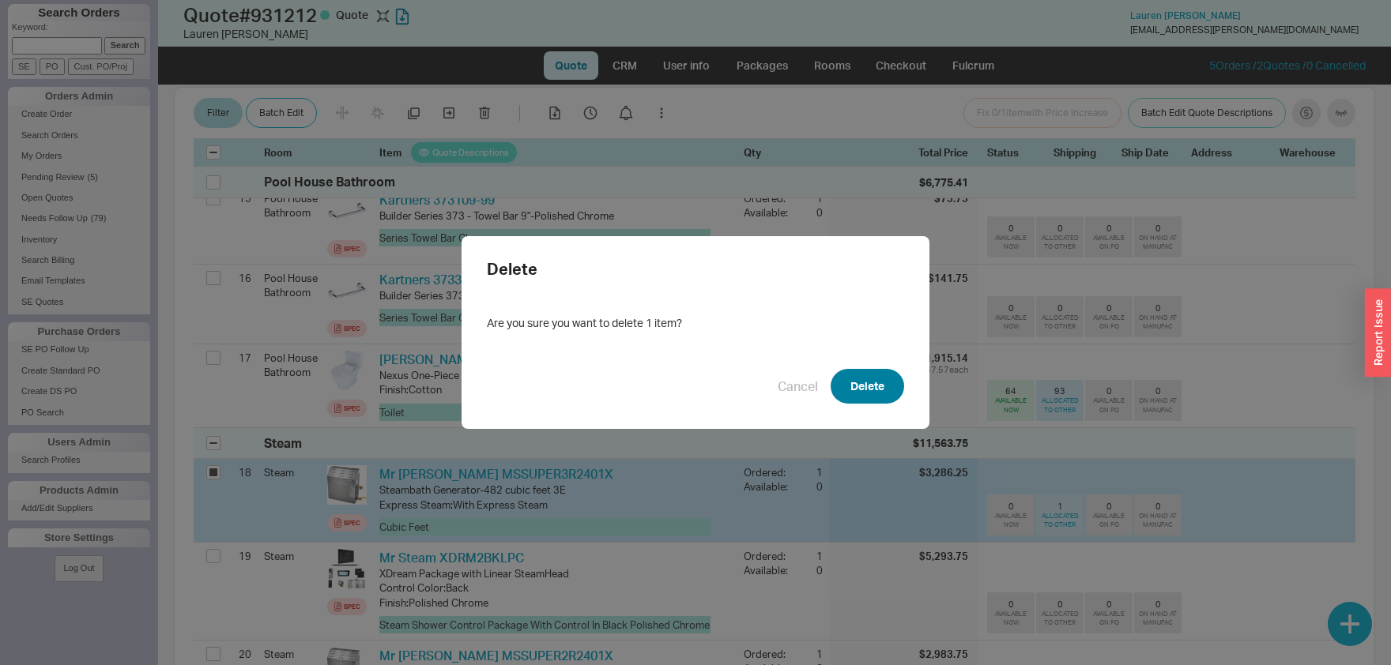
click at [886, 380] on button "Delete" at bounding box center [867, 386] width 73 height 35
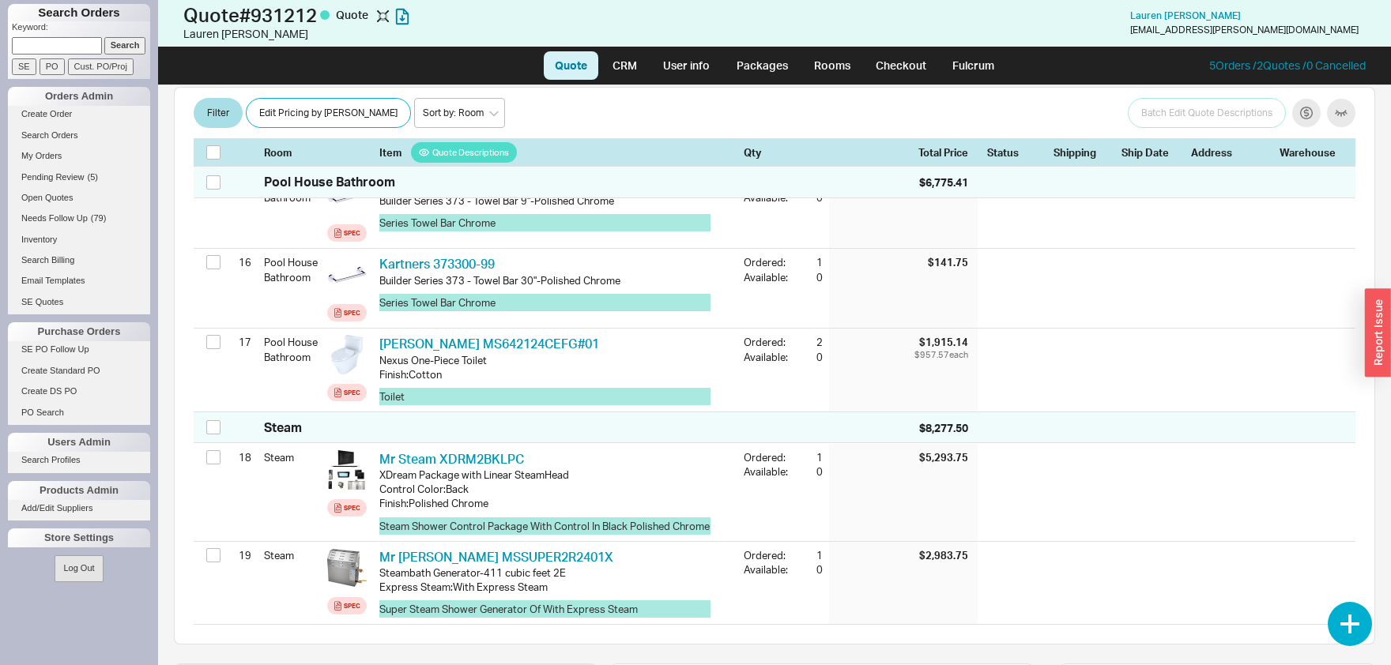
scroll to position [1554, 0]
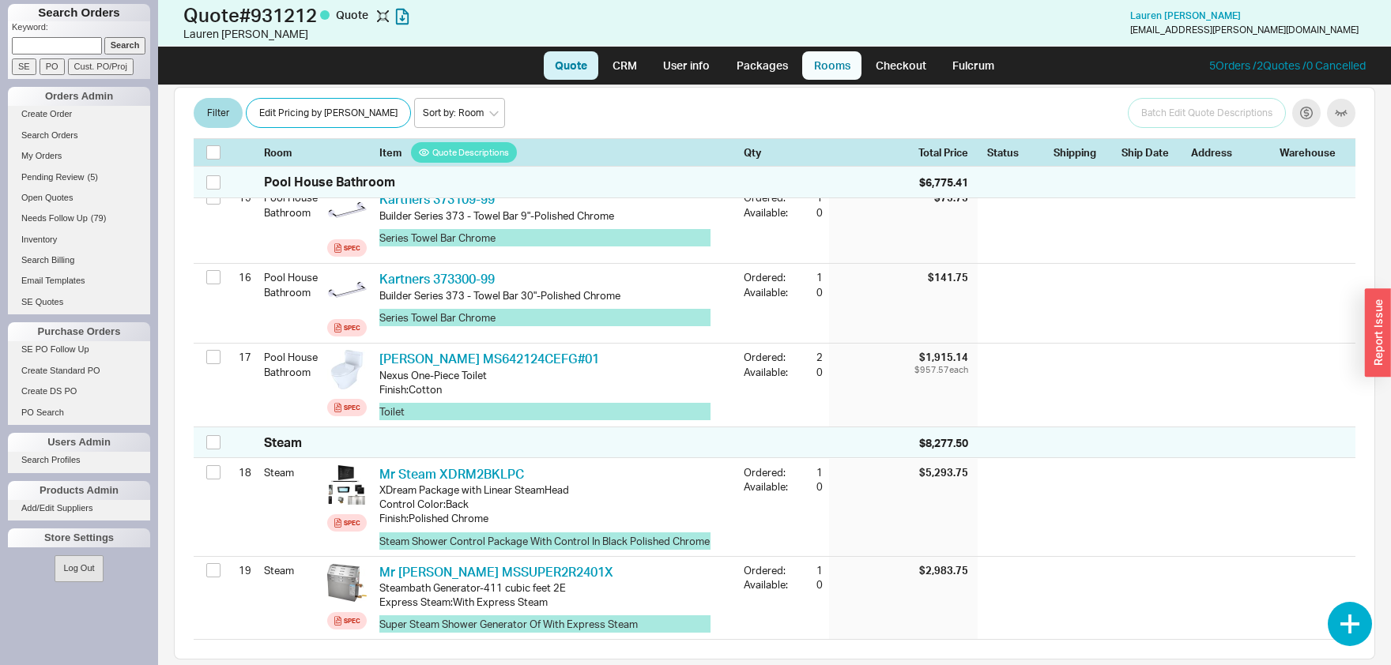
click at [831, 67] on link "Rooms" at bounding box center [831, 65] width 59 height 28
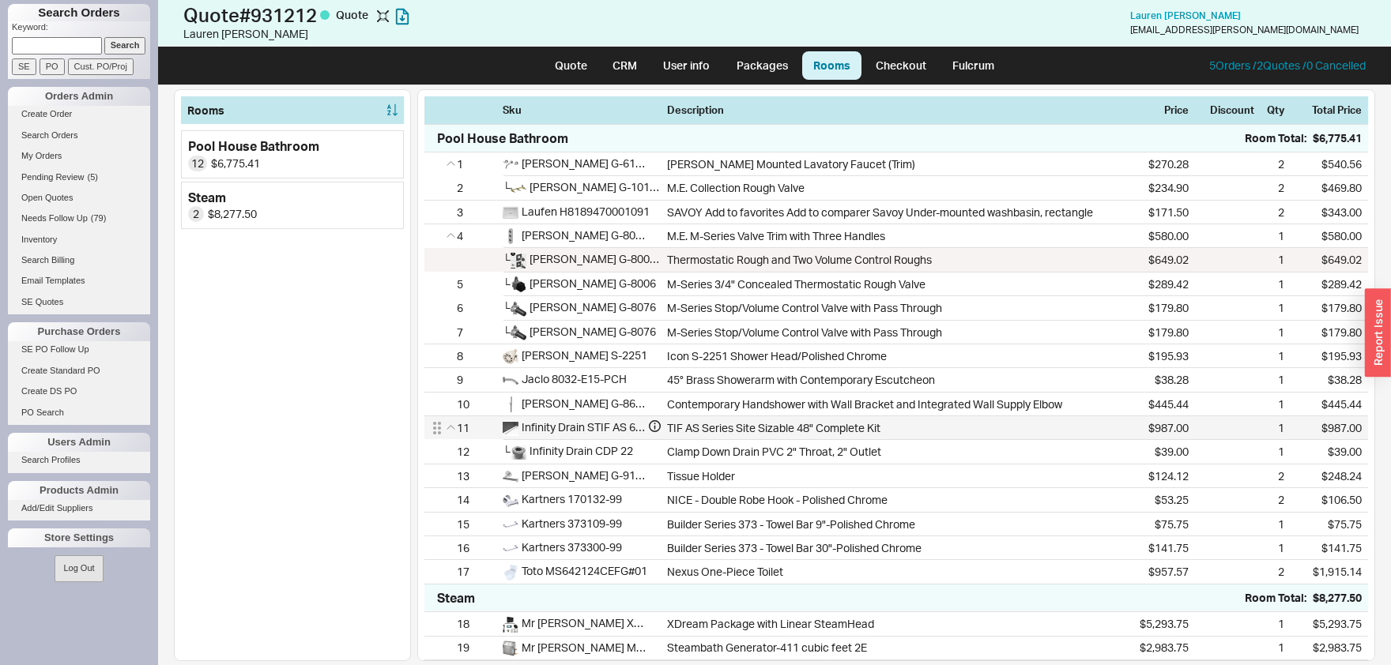
scroll to position [1, 0]
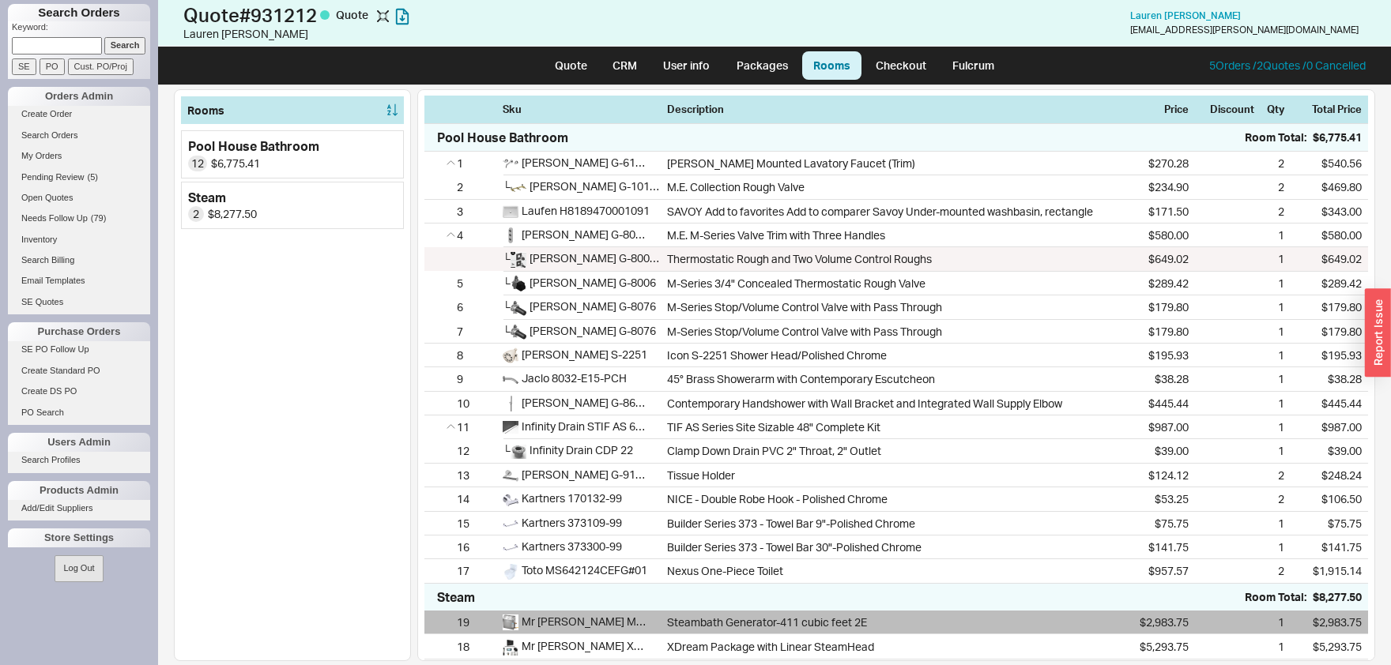
drag, startPoint x: 439, startPoint y: 646, endPoint x: 439, endPoint y: 622, distance: 24.5
click at [439, 622] on div "18 Mr Steam XDRM2BKLPC XDream Package with Linear SteamHead $5,293.75 1 $5,293.…" at bounding box center [896, 636] width 944 height 48
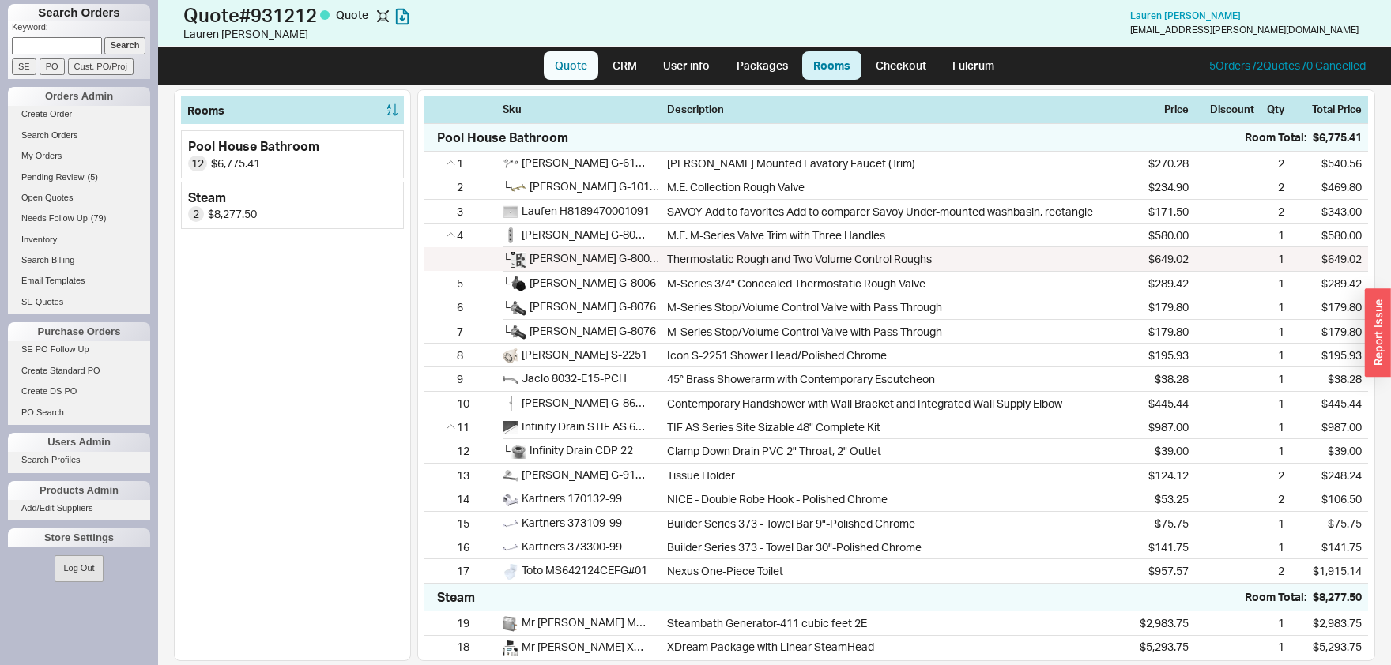
click at [585, 66] on link "Quote" at bounding box center [571, 65] width 55 height 28
select select "LOW"
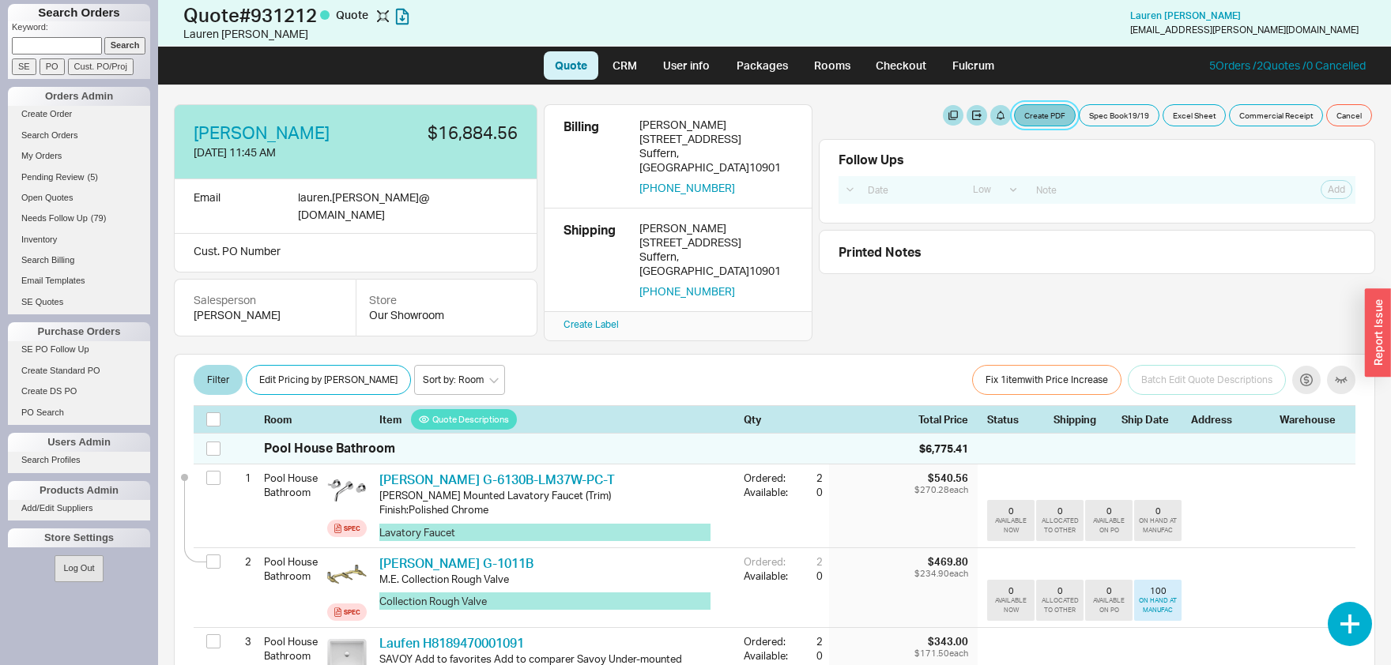
click at [1069, 115] on button "Create PDF" at bounding box center [1045, 115] width 62 height 22
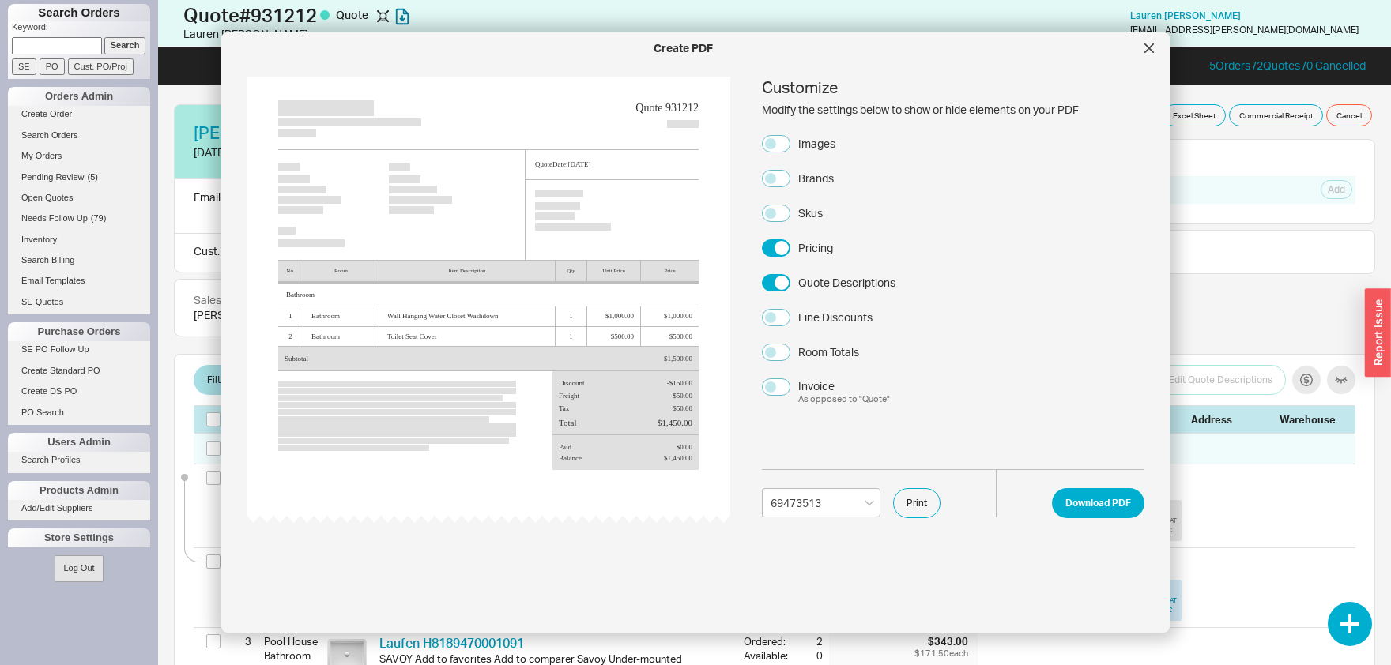
select select "69473513"
click at [823, 144] on div "Images" at bounding box center [816, 144] width 37 height 16
click at [790, 144] on button "Images" at bounding box center [776, 143] width 28 height 17
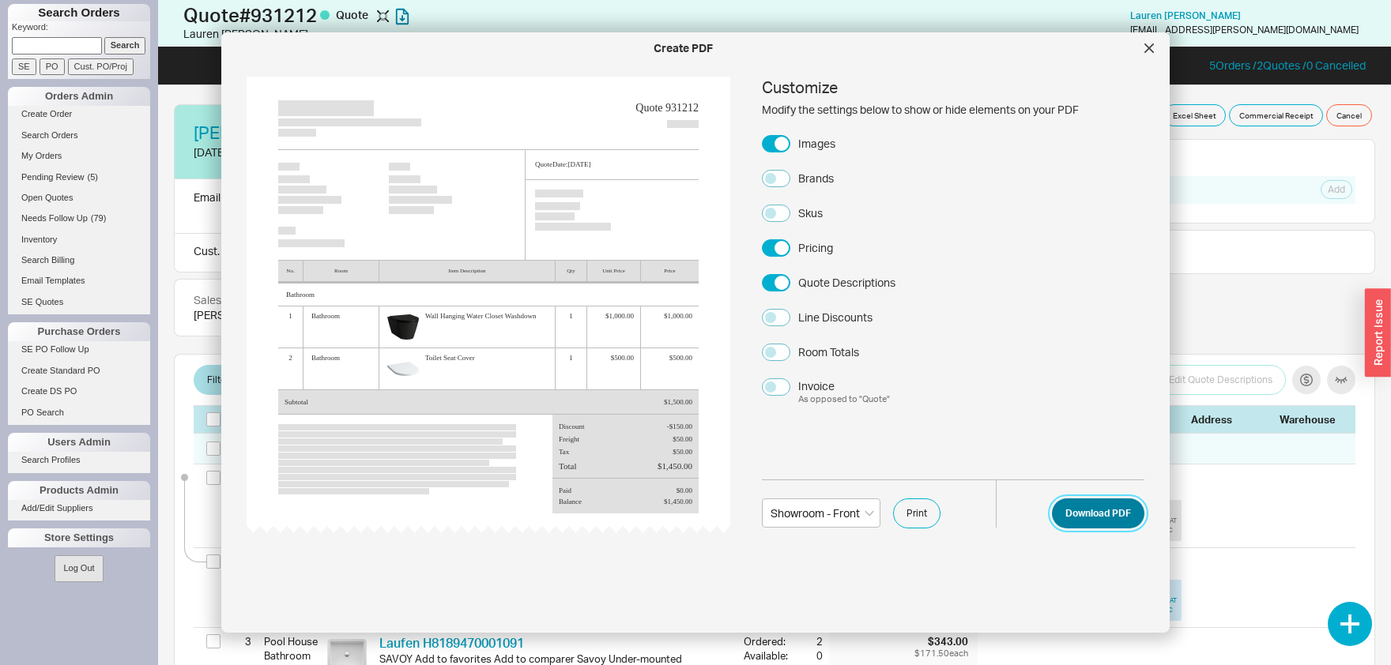
click at [1117, 509] on button "Download PDF" at bounding box center [1098, 514] width 92 height 30
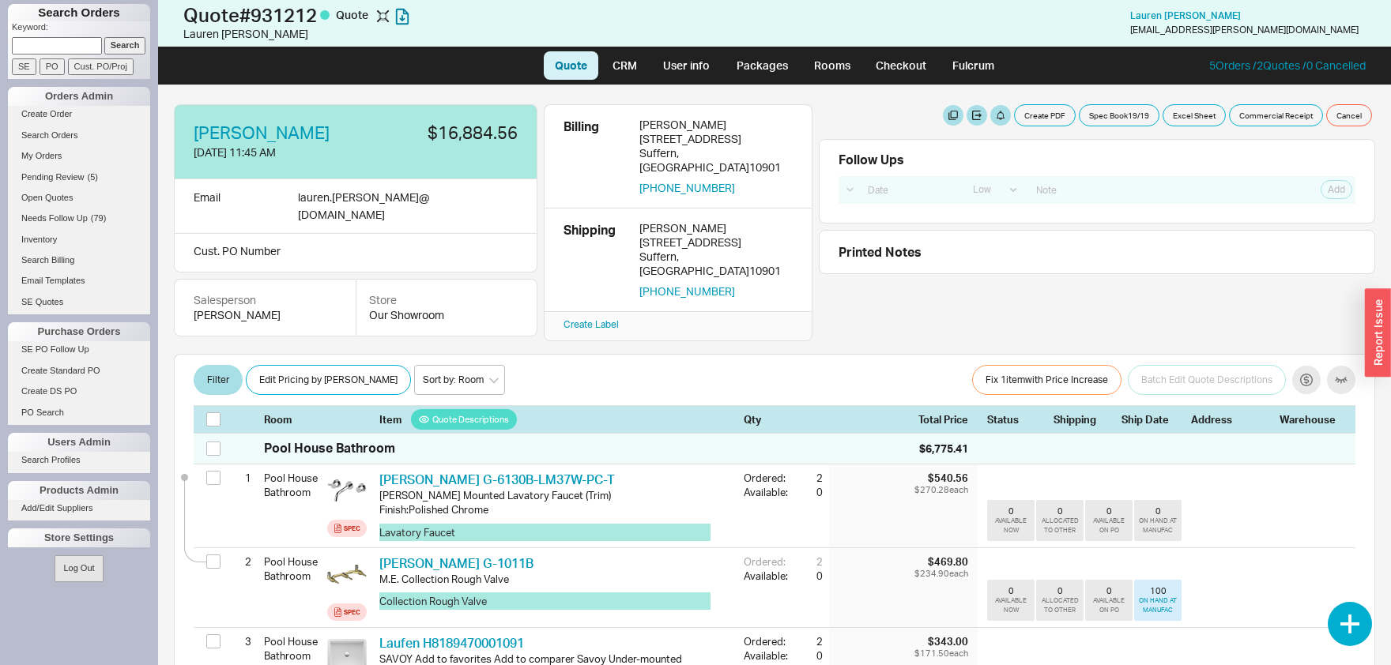
click at [42, 45] on input at bounding box center [57, 45] width 90 height 17
type input "k"
type input "bened"
click at [138, 48] on input "Search" at bounding box center [125, 45] width 42 height 17
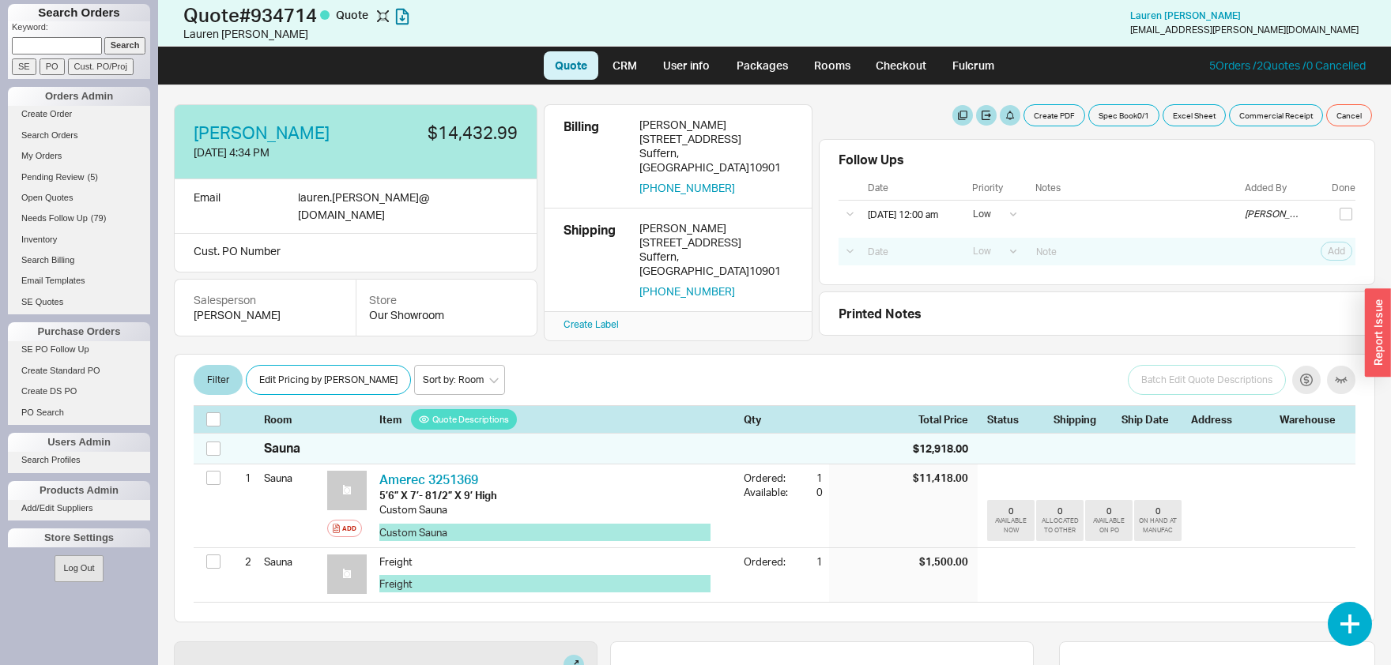
select select "LOW"
click at [409, 19] on icon "button" at bounding box center [402, 16] width 14 height 17
click at [1305, 373] on button "button" at bounding box center [1306, 380] width 28 height 28
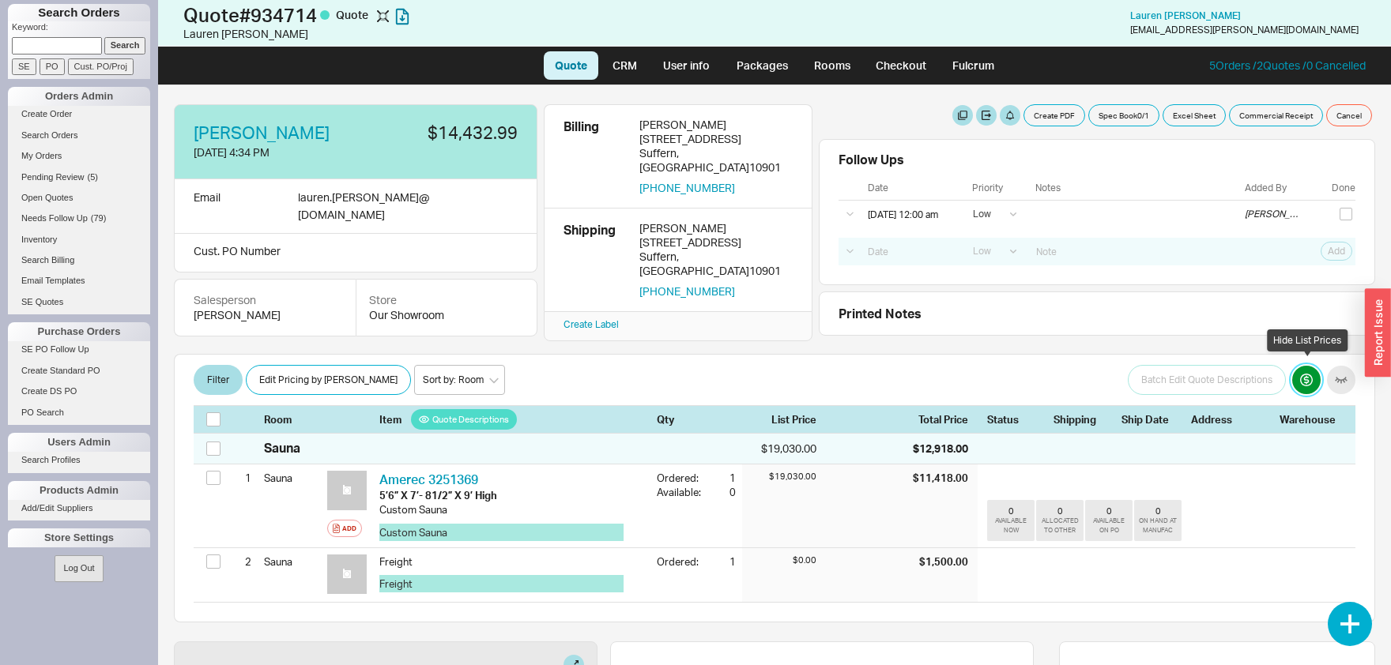
click at [1301, 372] on button "button" at bounding box center [1306, 380] width 28 height 28
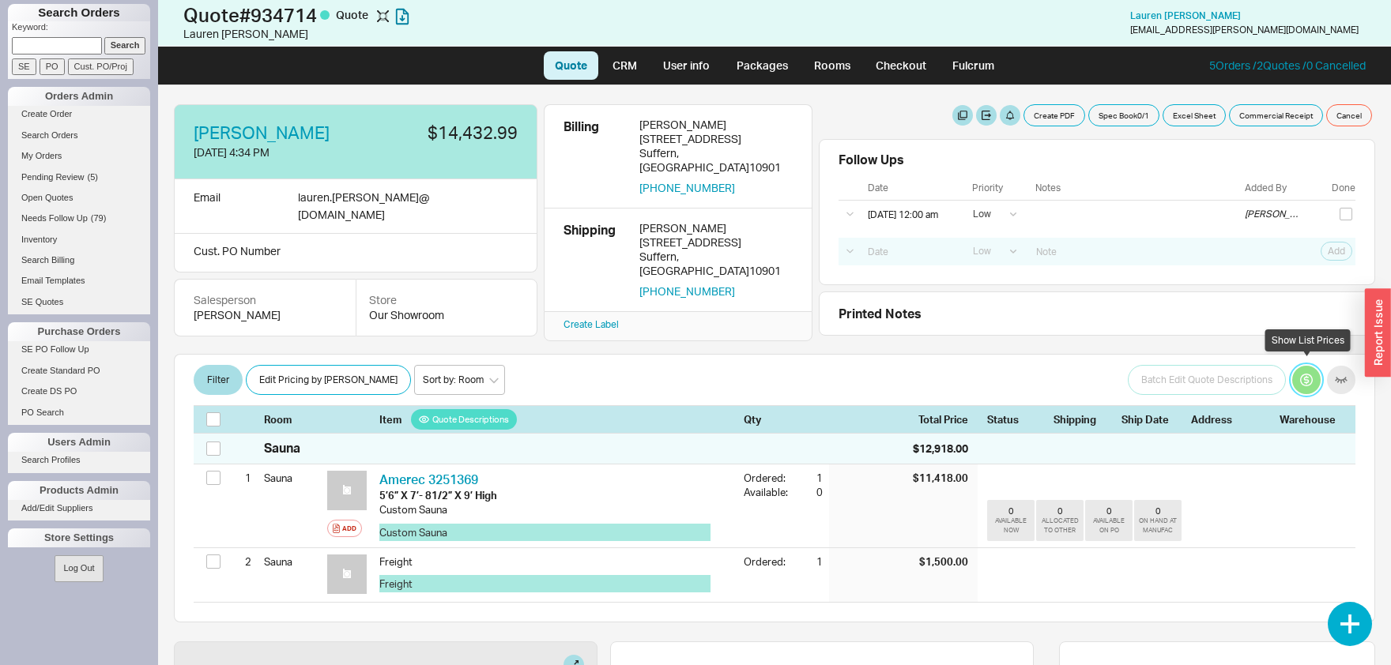
click at [1303, 379] on button "button" at bounding box center [1306, 380] width 28 height 28
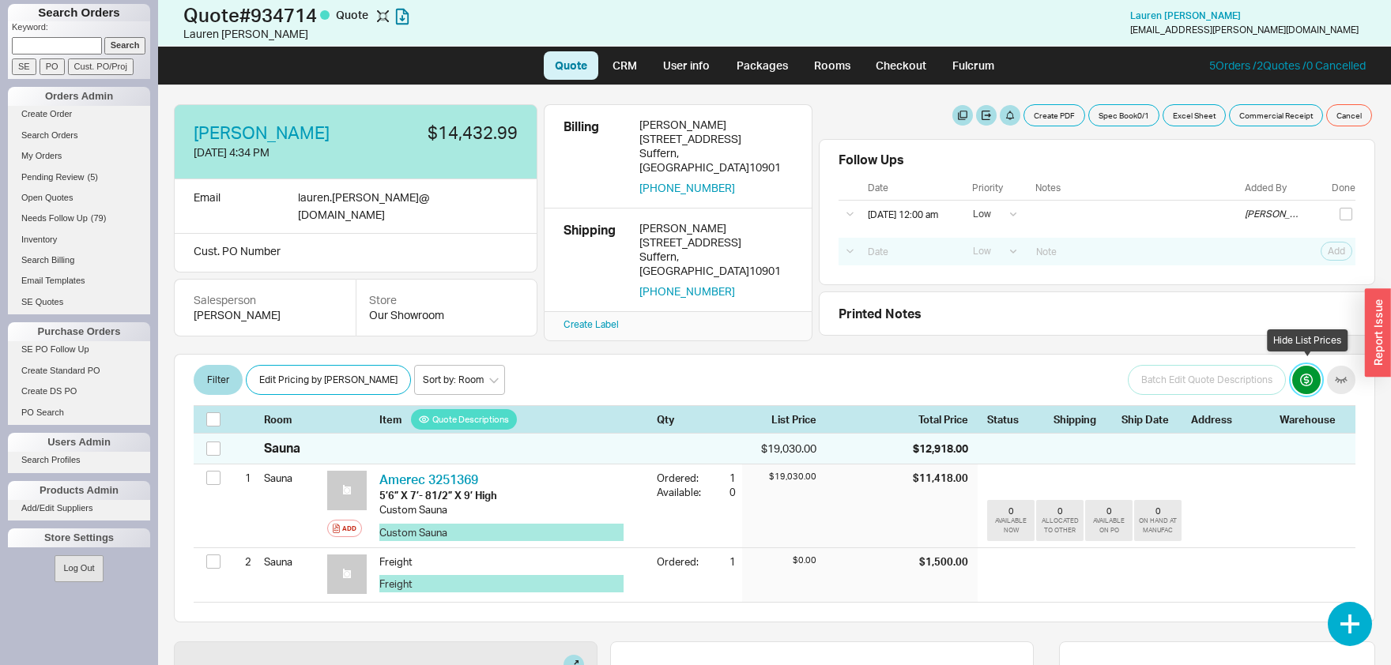
click at [1303, 379] on button "button" at bounding box center [1306, 380] width 28 height 28
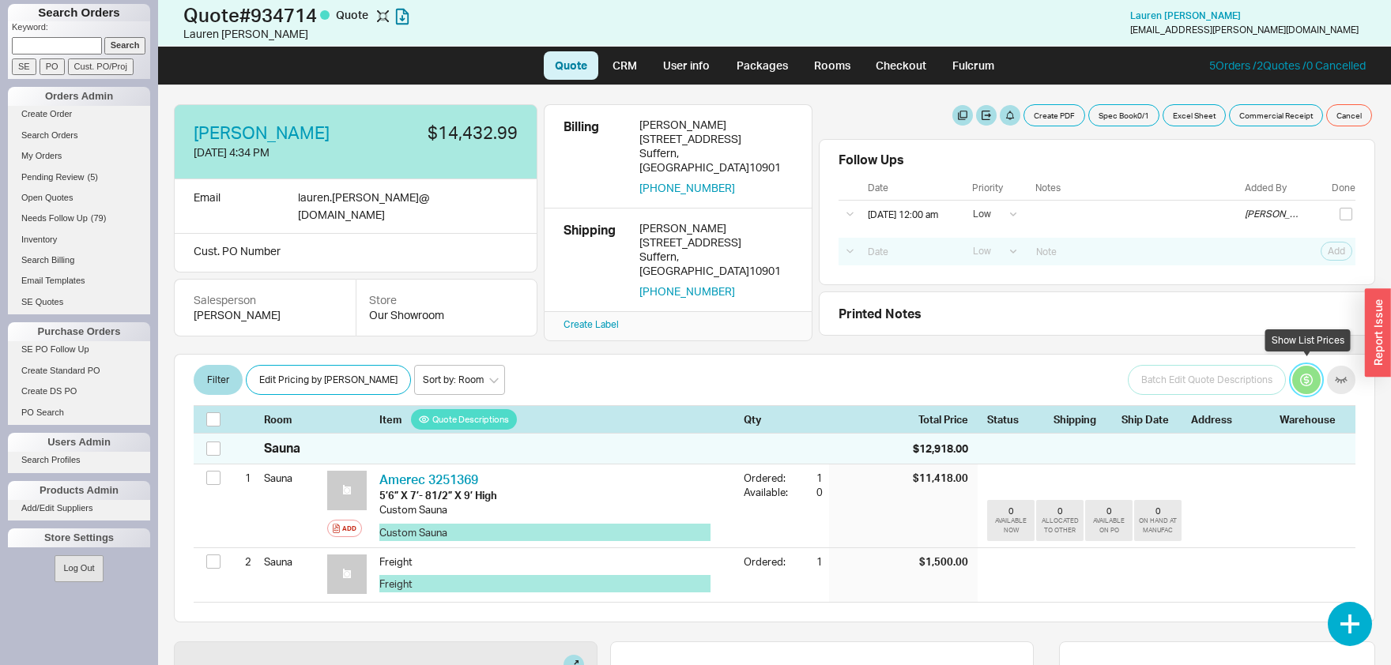
click at [1303, 379] on button "button" at bounding box center [1306, 380] width 28 height 28
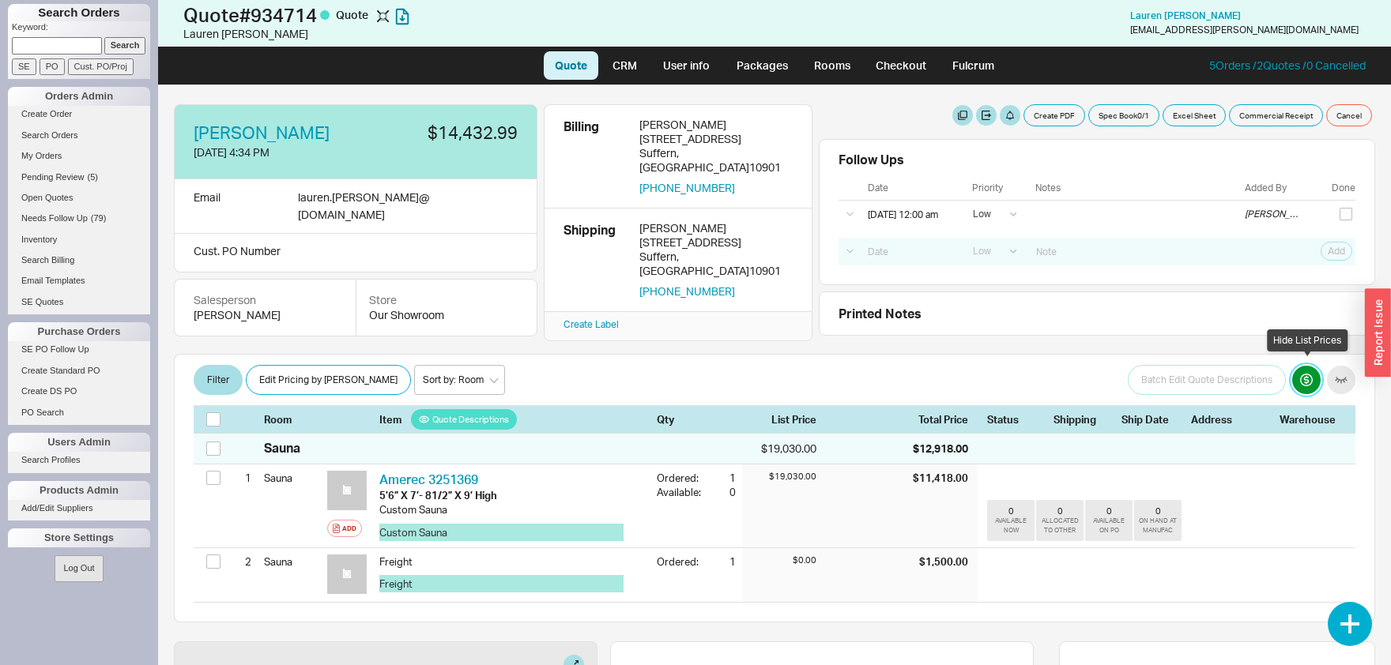
click at [1303, 379] on button "button" at bounding box center [1306, 380] width 28 height 28
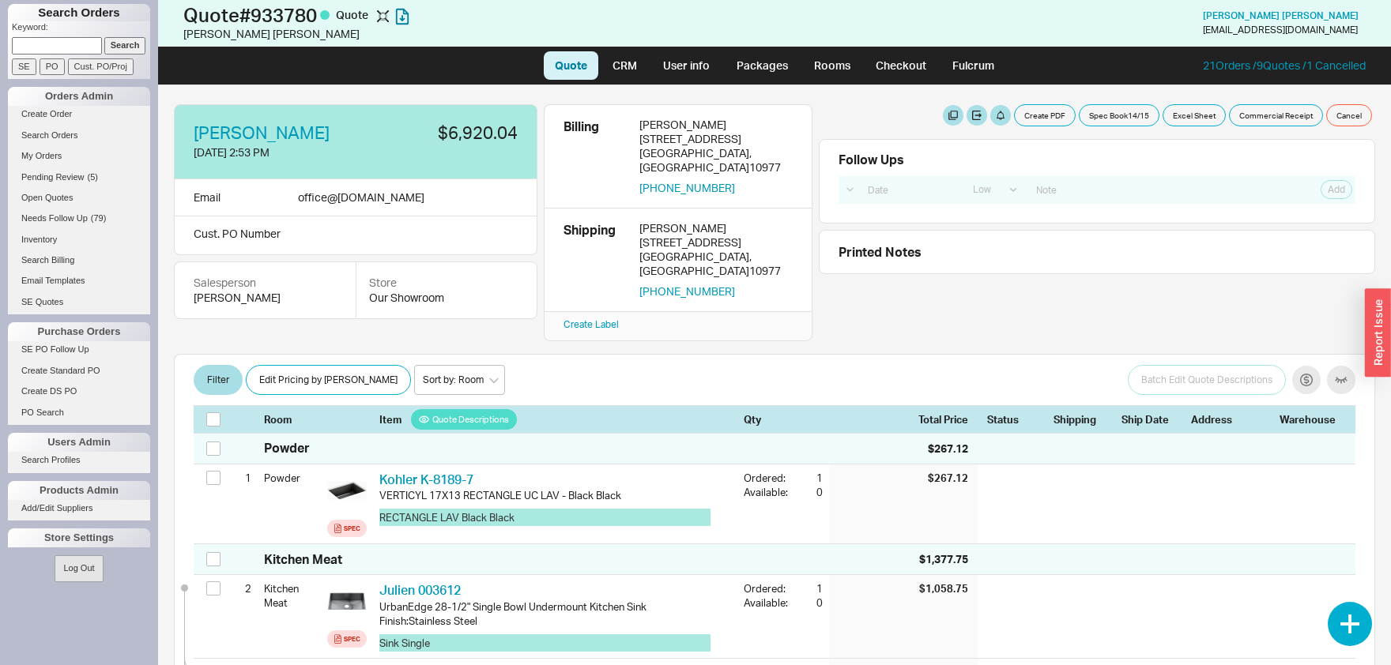
select select "LOW"
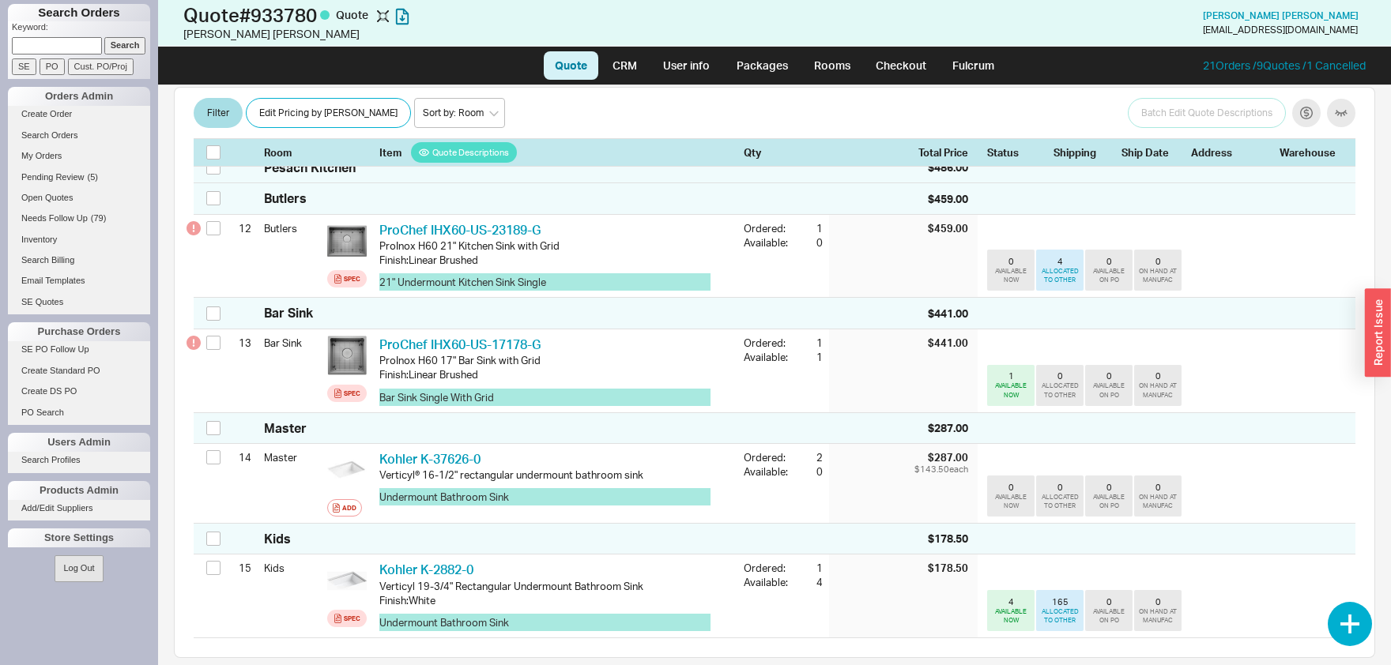
scroll to position [1573, 0]
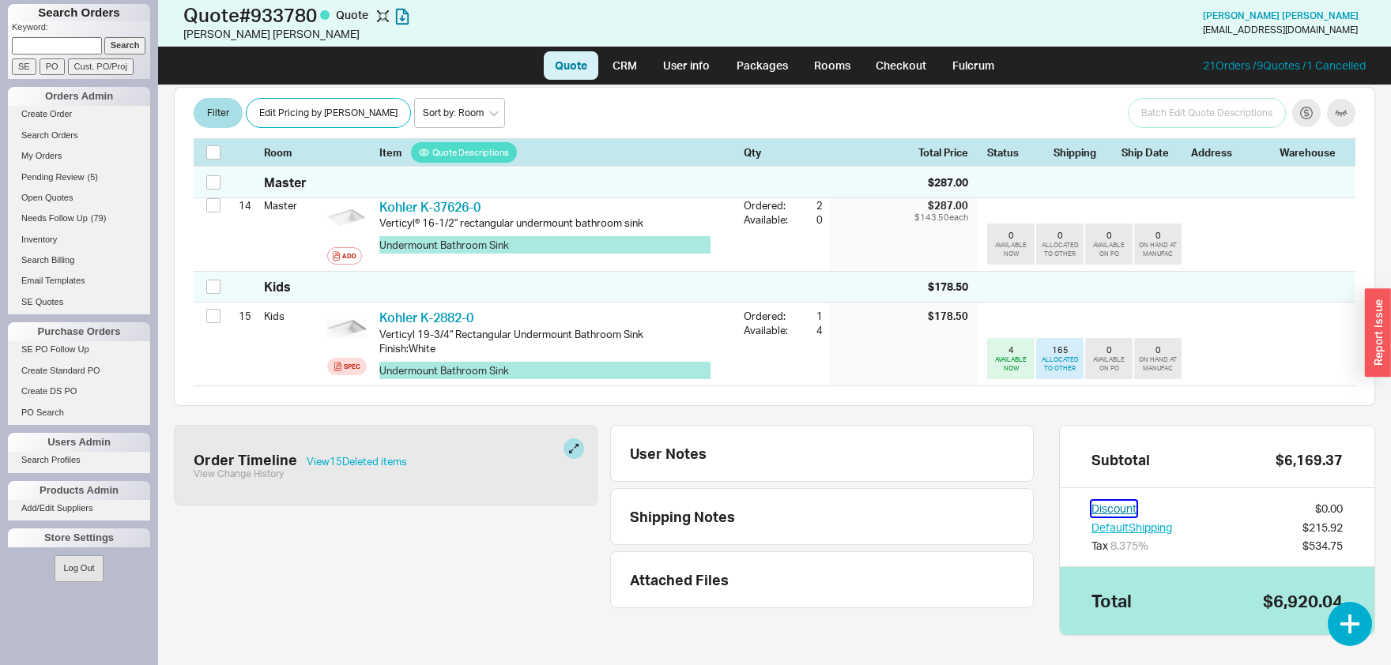
click at [1112, 501] on button "Discount" at bounding box center [1113, 509] width 45 height 16
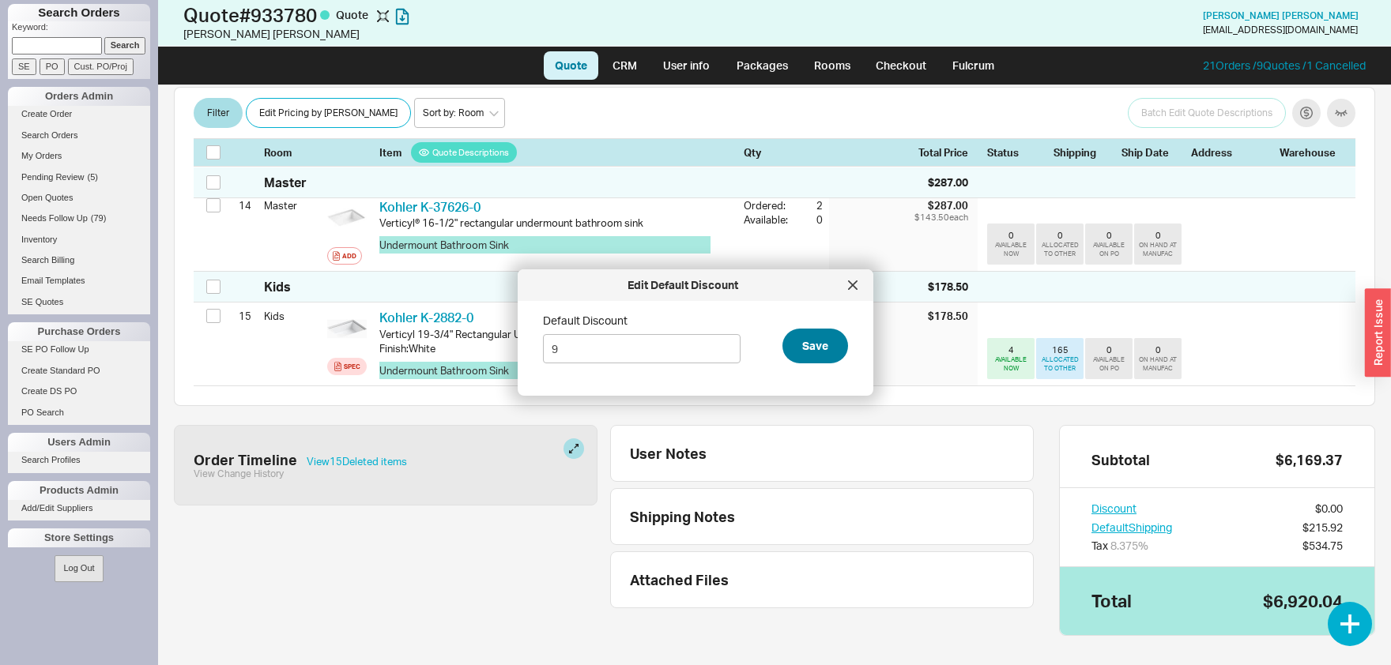
type input "9"
click at [812, 342] on button "Save" at bounding box center [815, 346] width 66 height 35
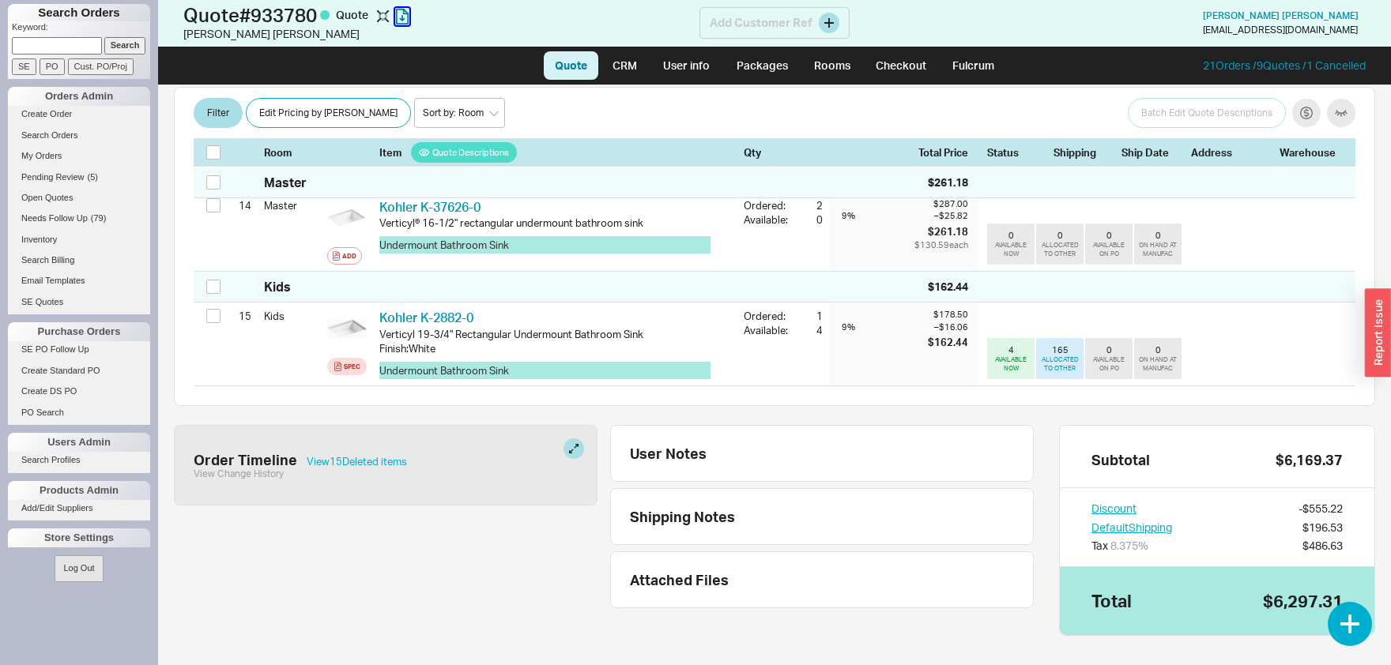
click at [405, 17] on icon "button" at bounding box center [402, 16] width 14 height 17
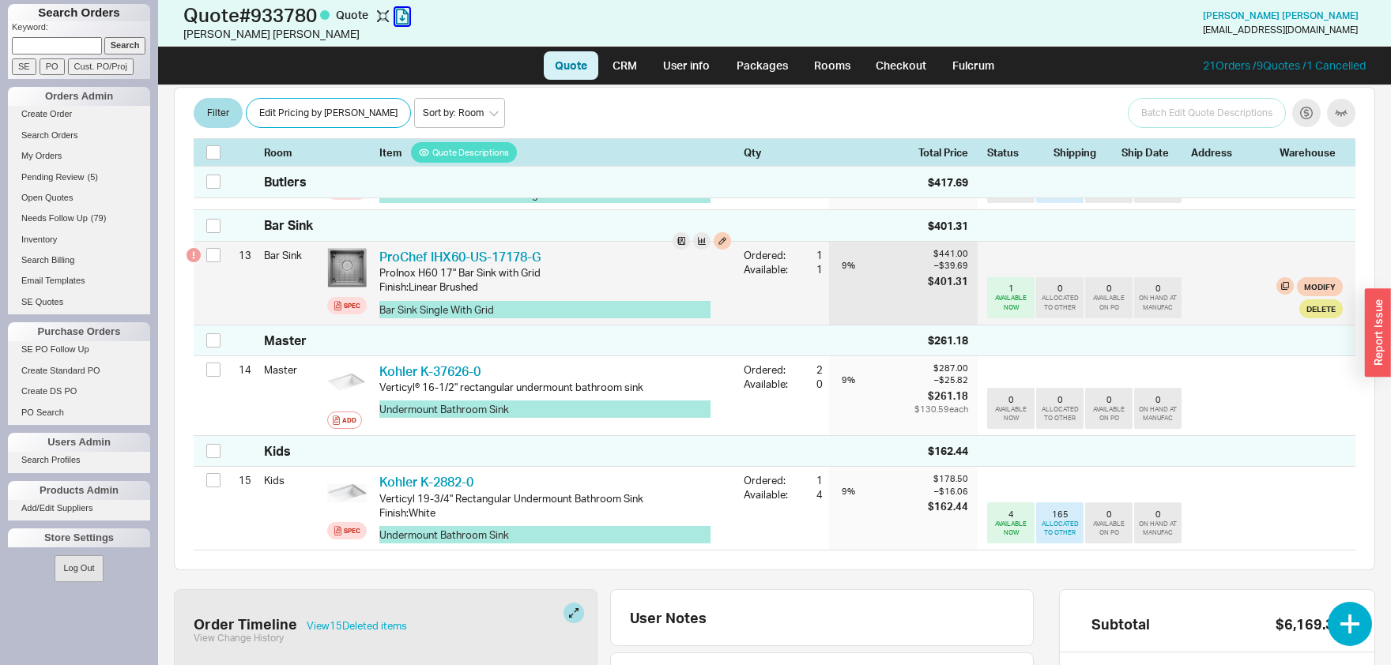
scroll to position [1408, 0]
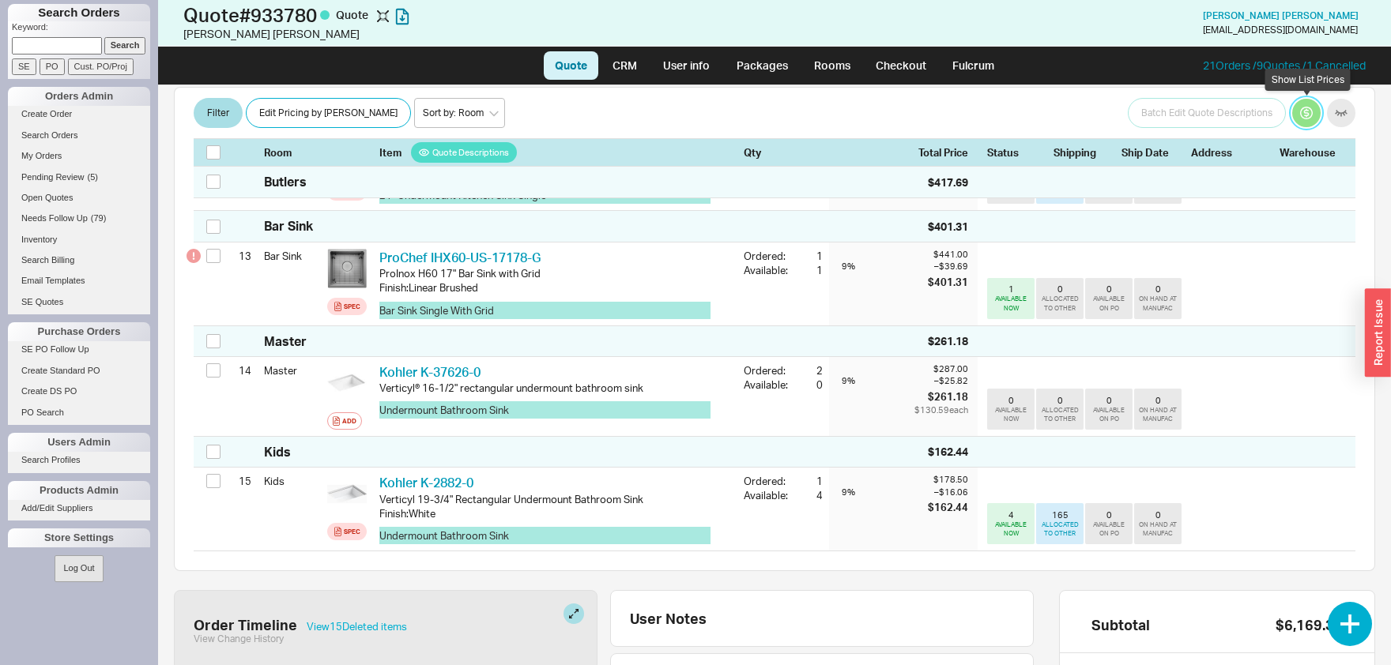
click at [1303, 115] on button "button" at bounding box center [1306, 114] width 28 height 28
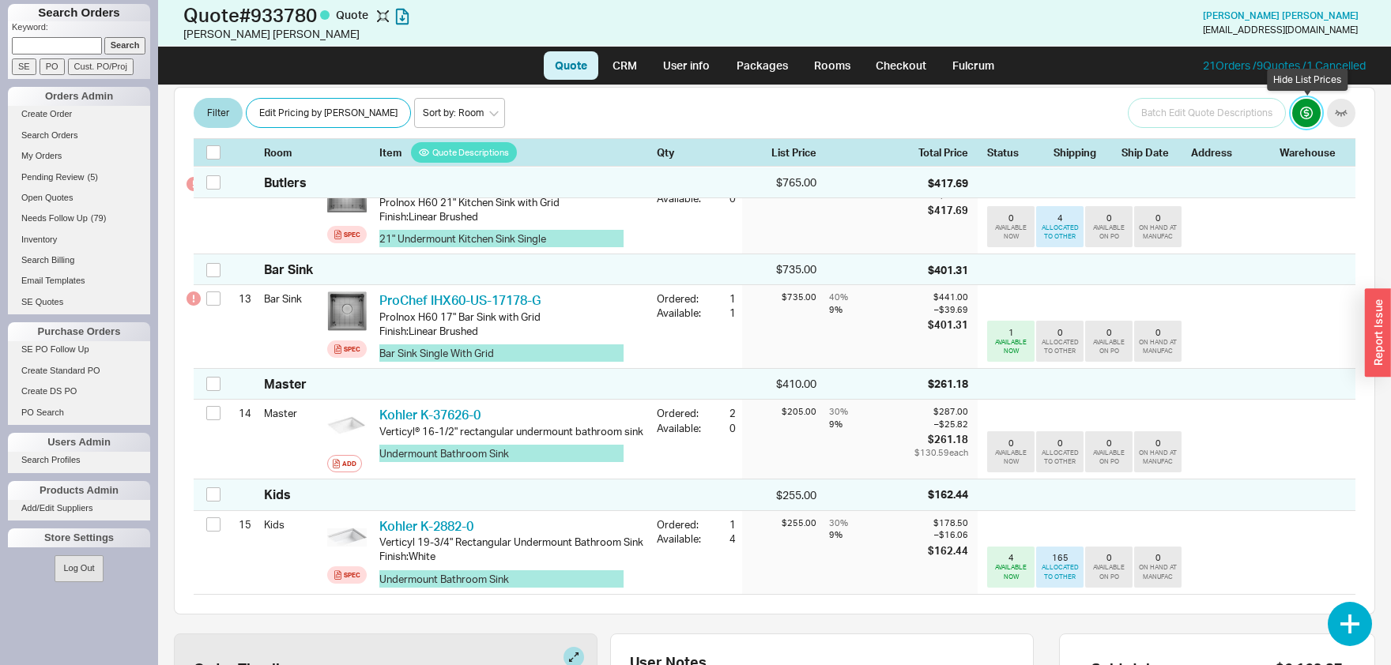
scroll to position [1452, 0]
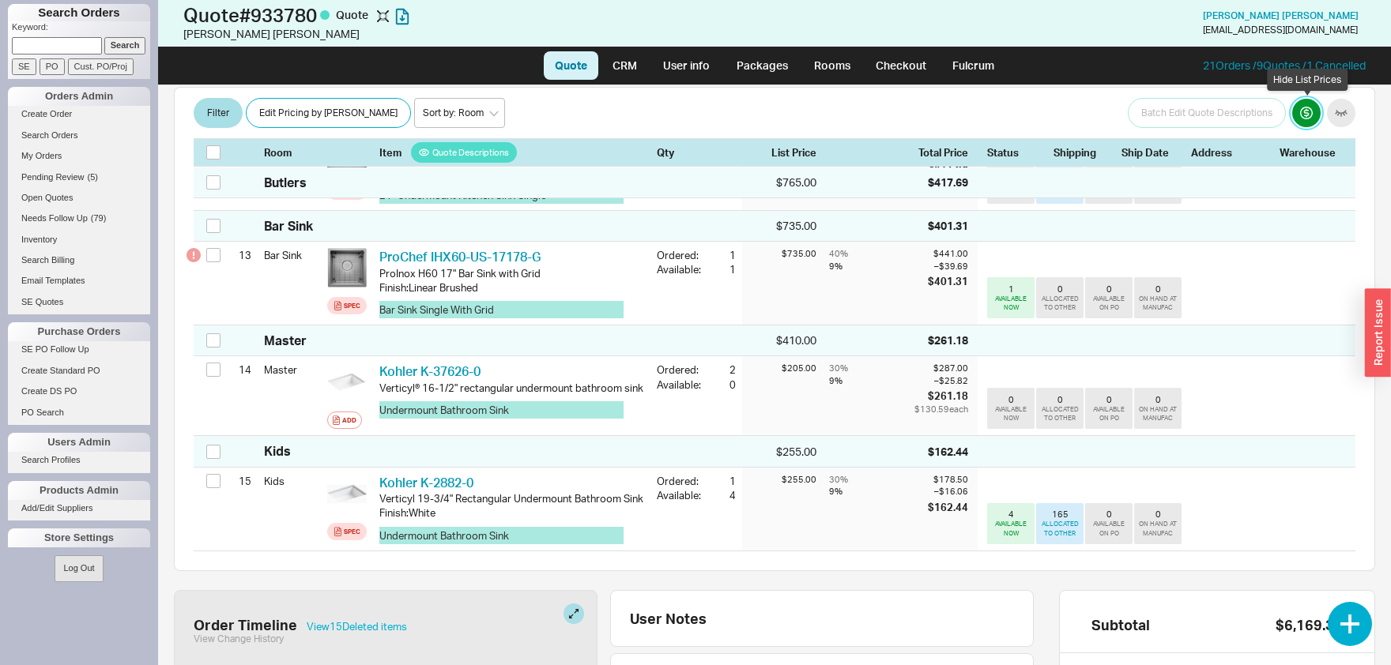
click at [1303, 115] on button "button" at bounding box center [1306, 114] width 28 height 28
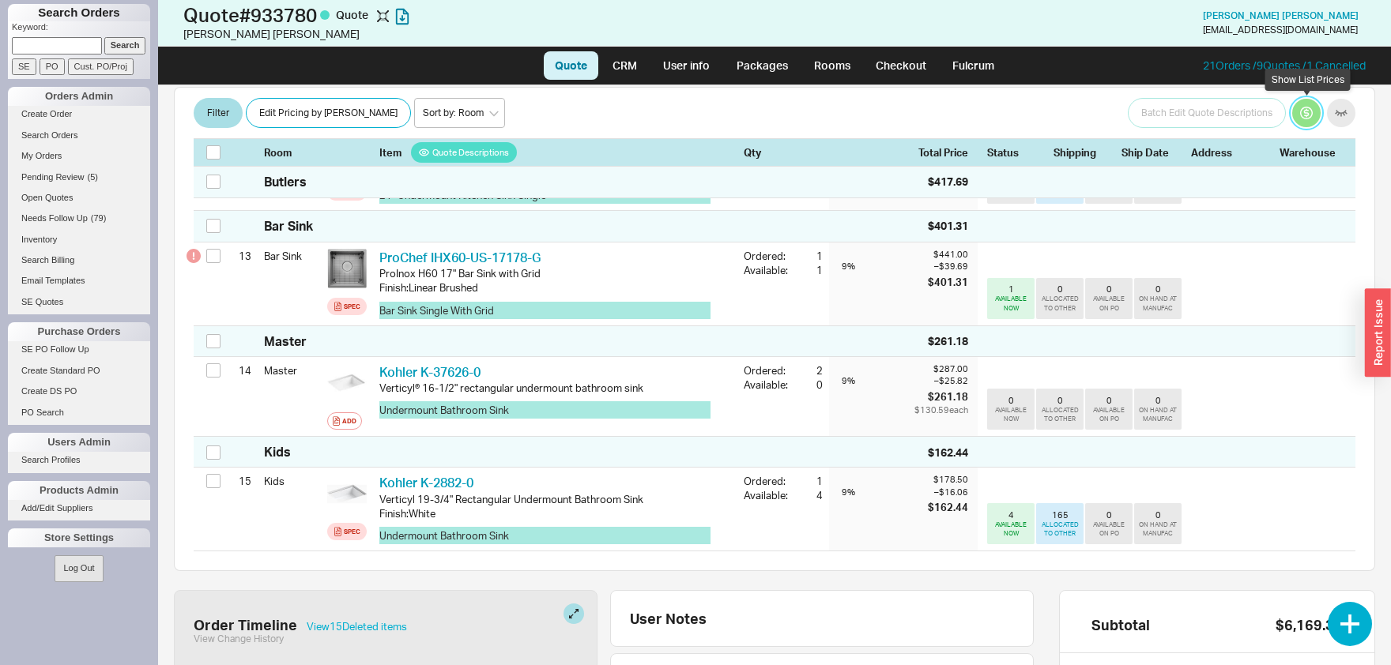
click at [1303, 115] on button "button" at bounding box center [1306, 114] width 28 height 28
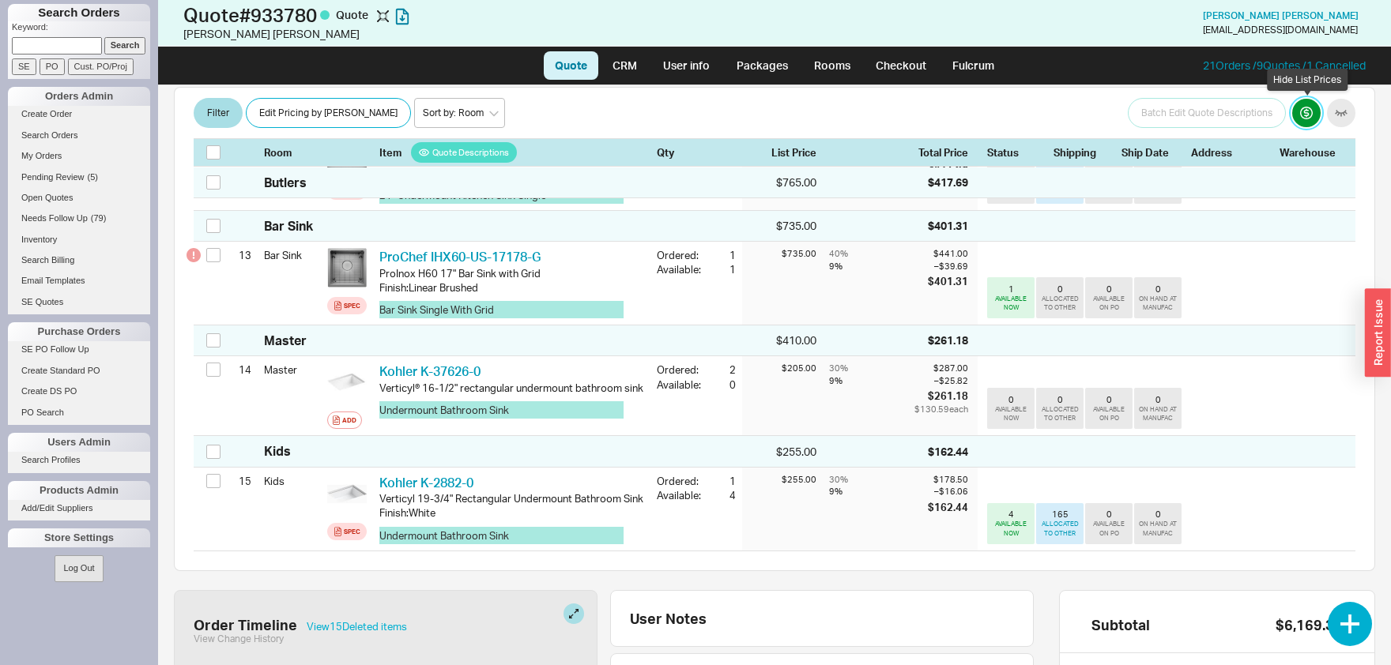
click at [1303, 115] on button "button" at bounding box center [1306, 114] width 28 height 28
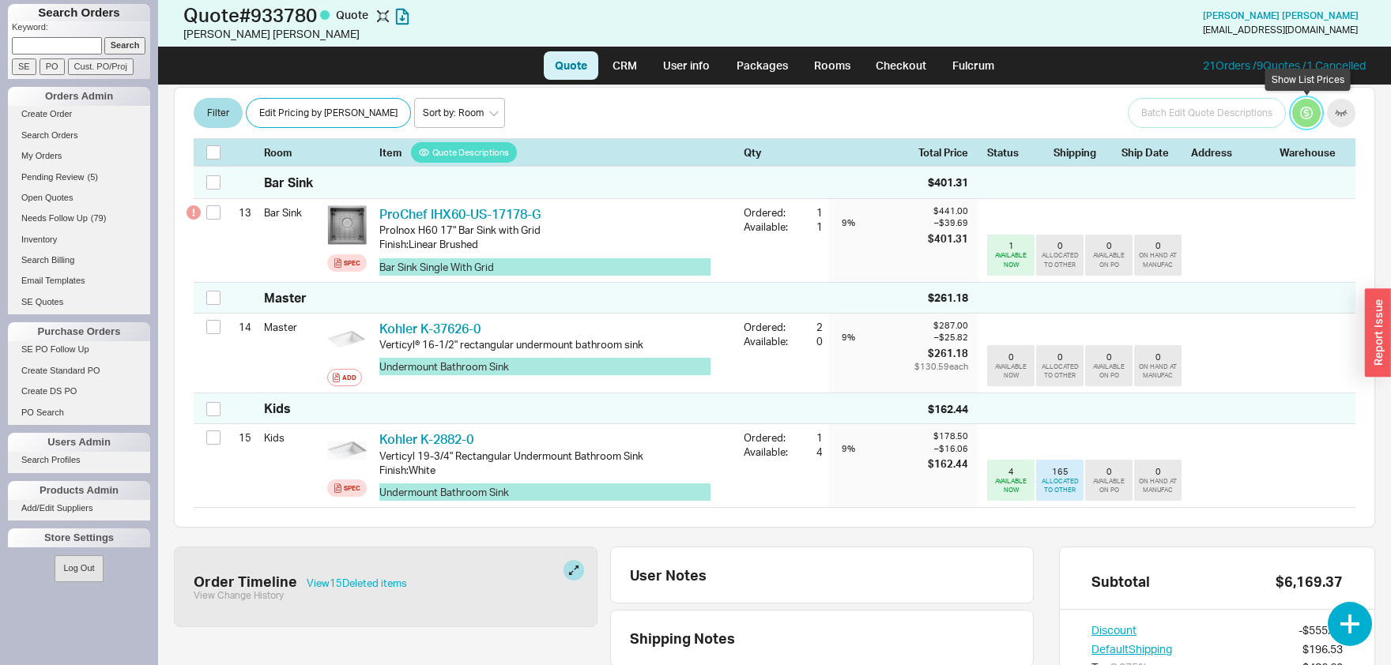
scroll to position [1408, 0]
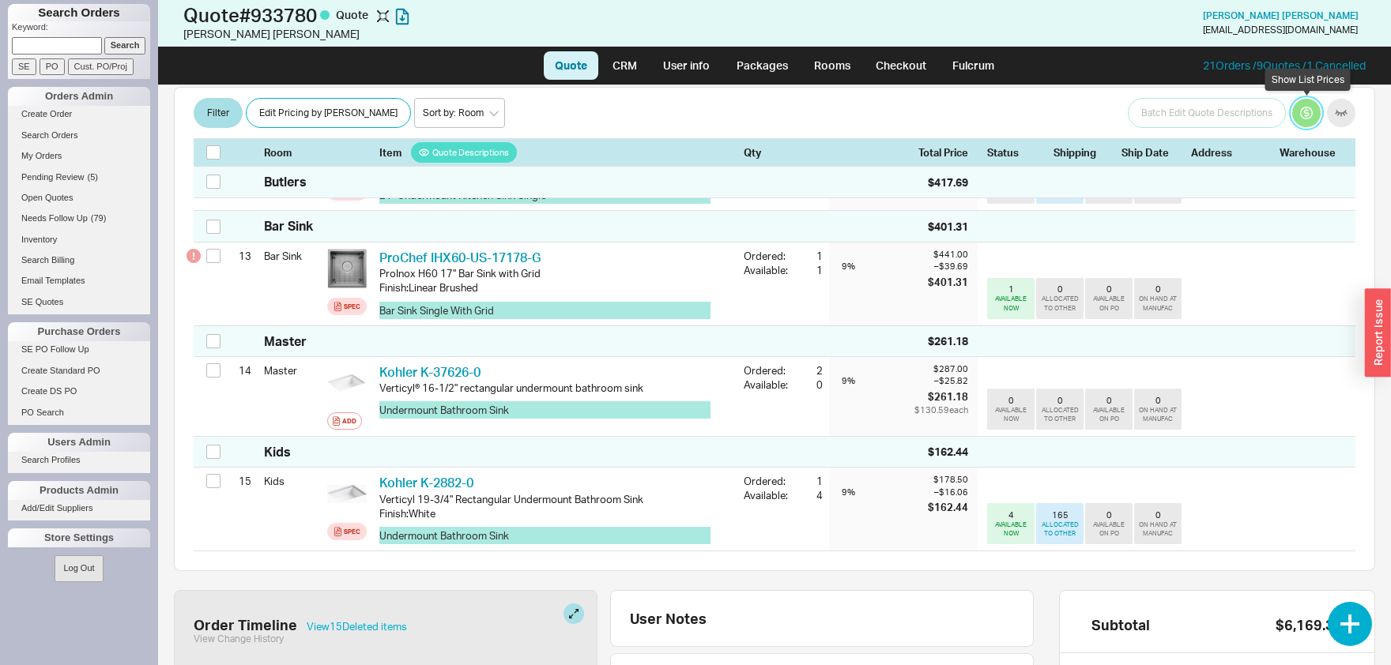
click at [1308, 109] on button "button" at bounding box center [1306, 114] width 28 height 28
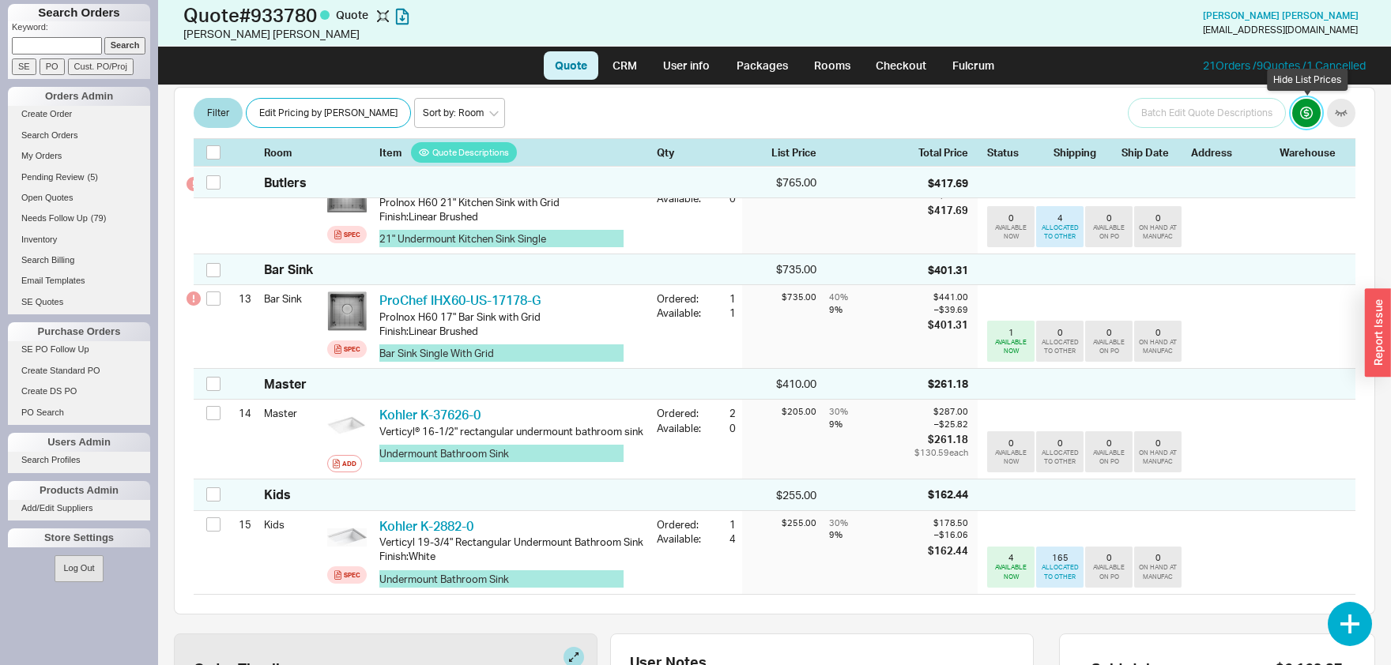
scroll to position [1452, 0]
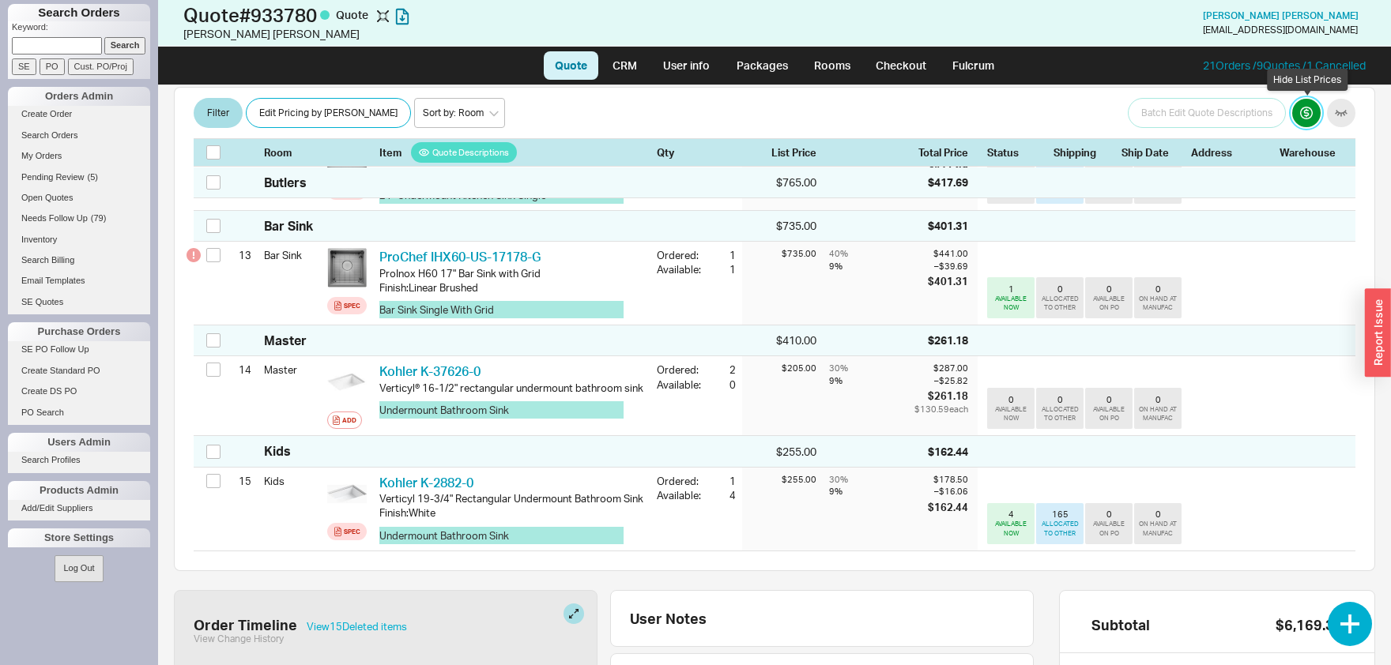
click at [1308, 109] on button "button" at bounding box center [1306, 114] width 28 height 28
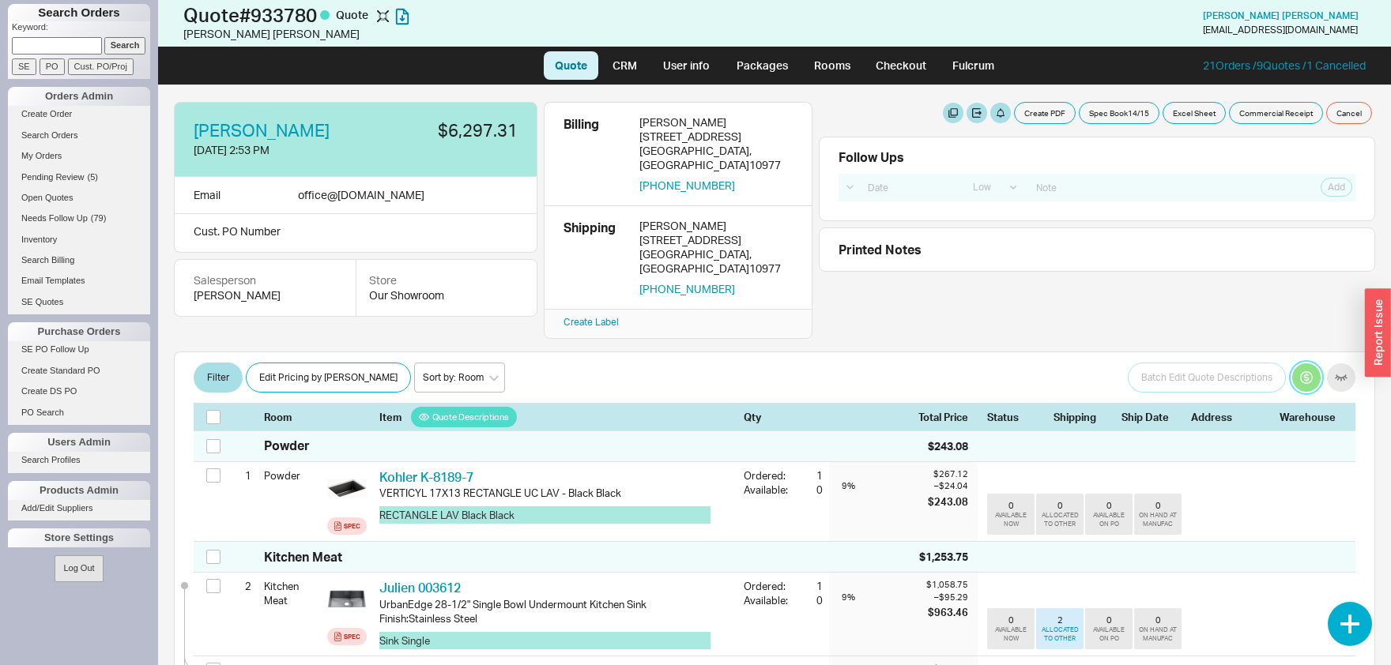
scroll to position [0, 0]
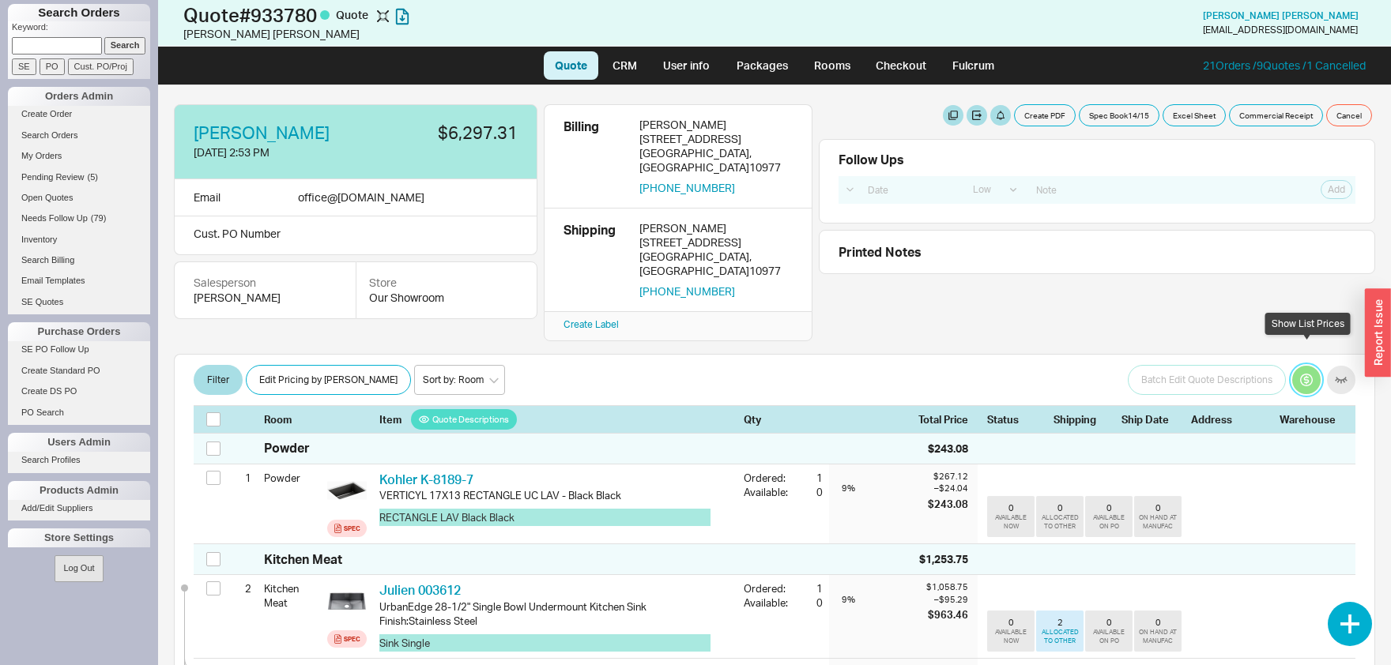
click at [1320, 366] on button "button" at bounding box center [1306, 380] width 28 height 28
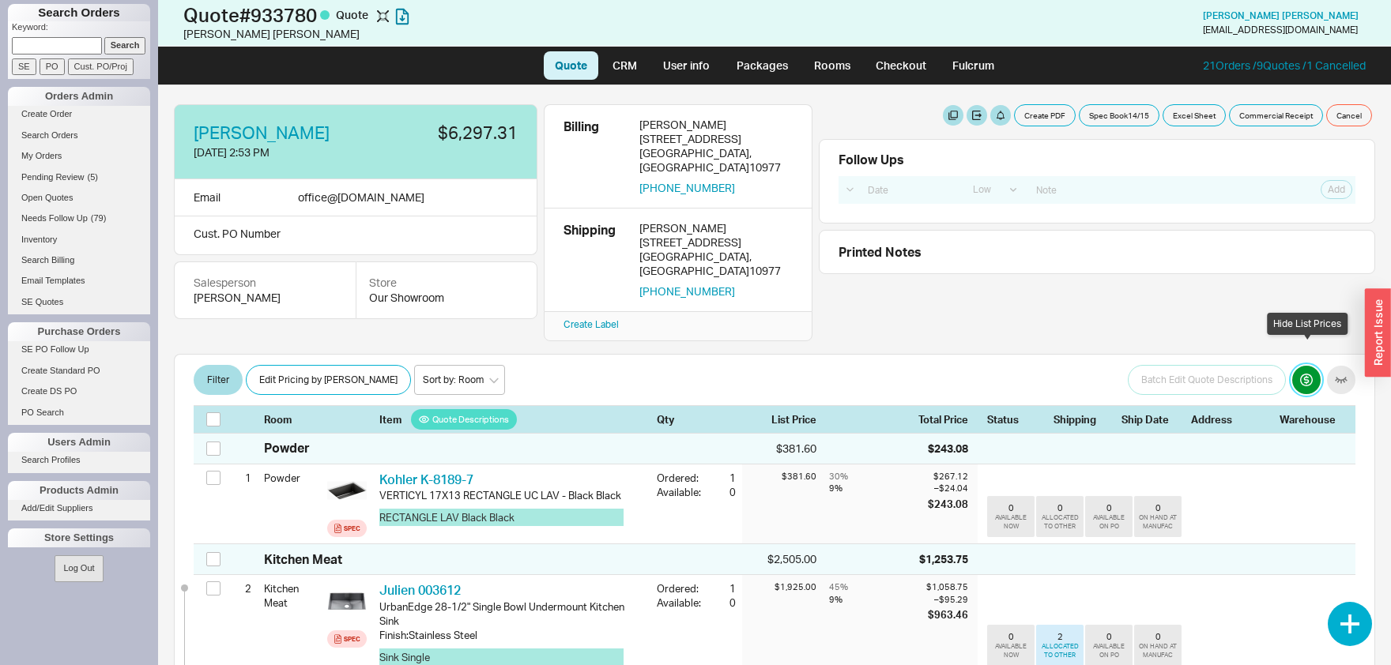
click at [1320, 366] on button "button" at bounding box center [1306, 380] width 28 height 28
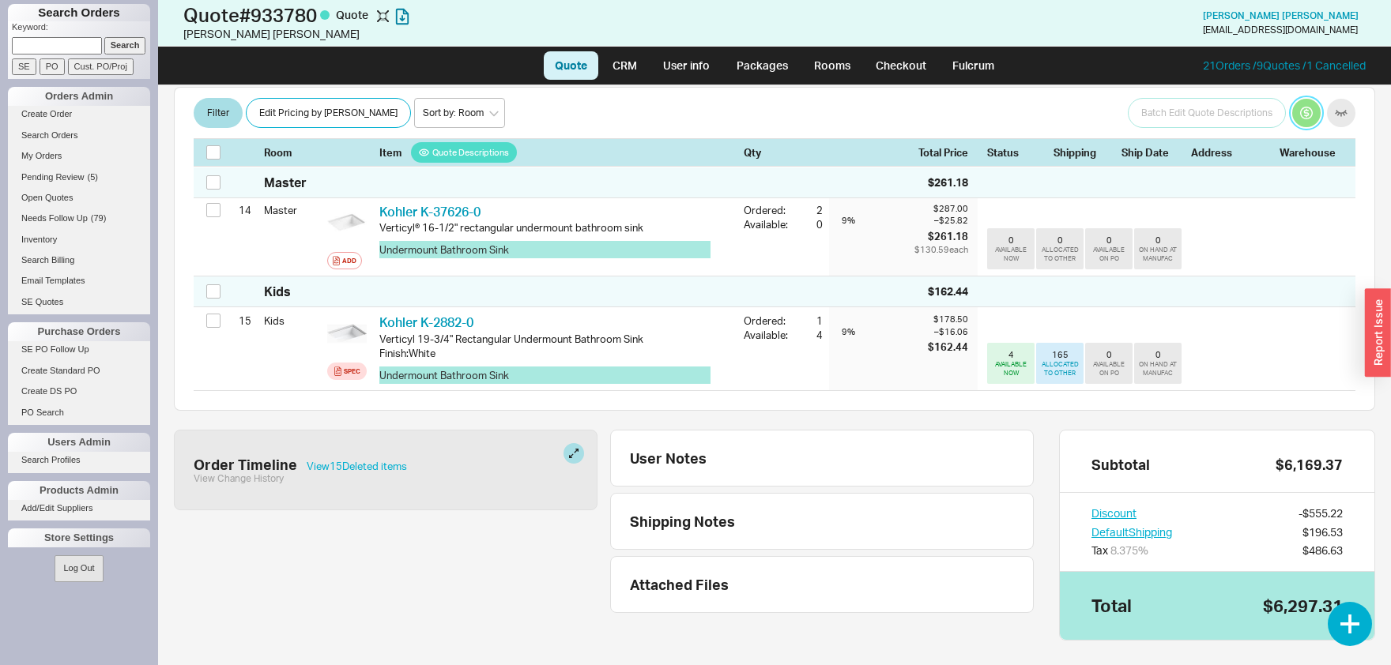
scroll to position [1573, 0]
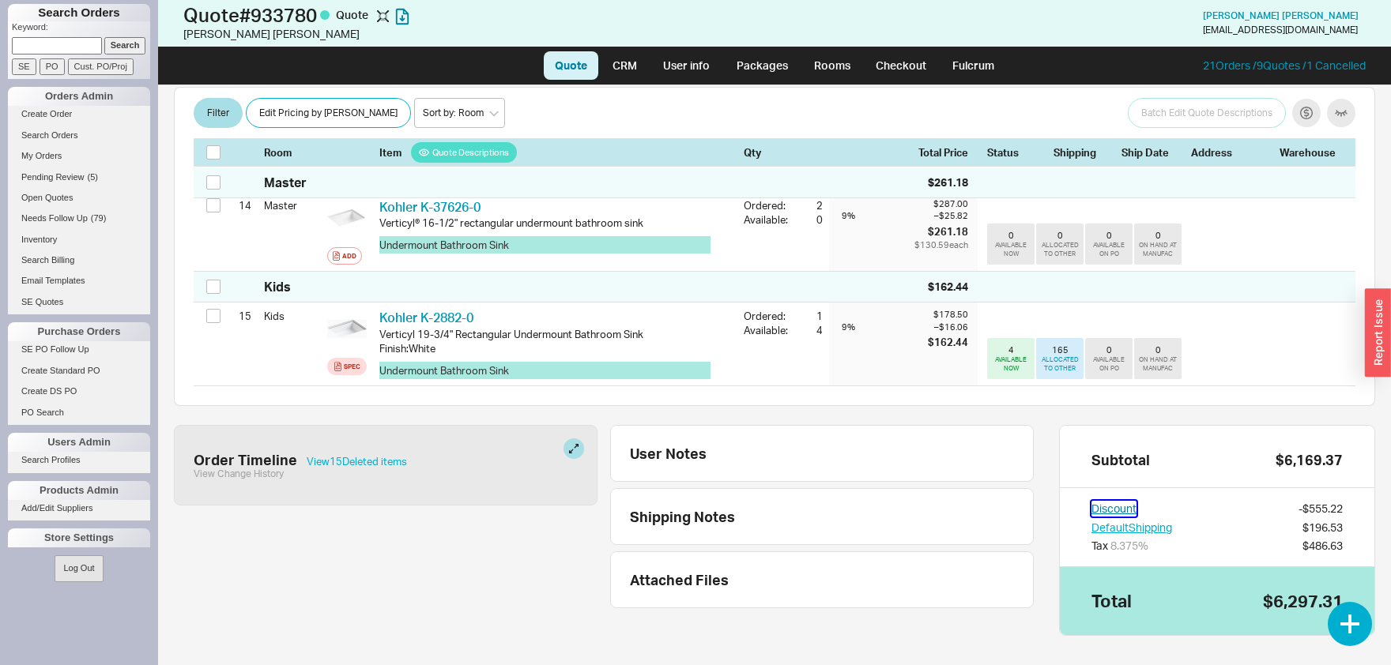
click at [1132, 501] on button "Discount" at bounding box center [1113, 509] width 45 height 16
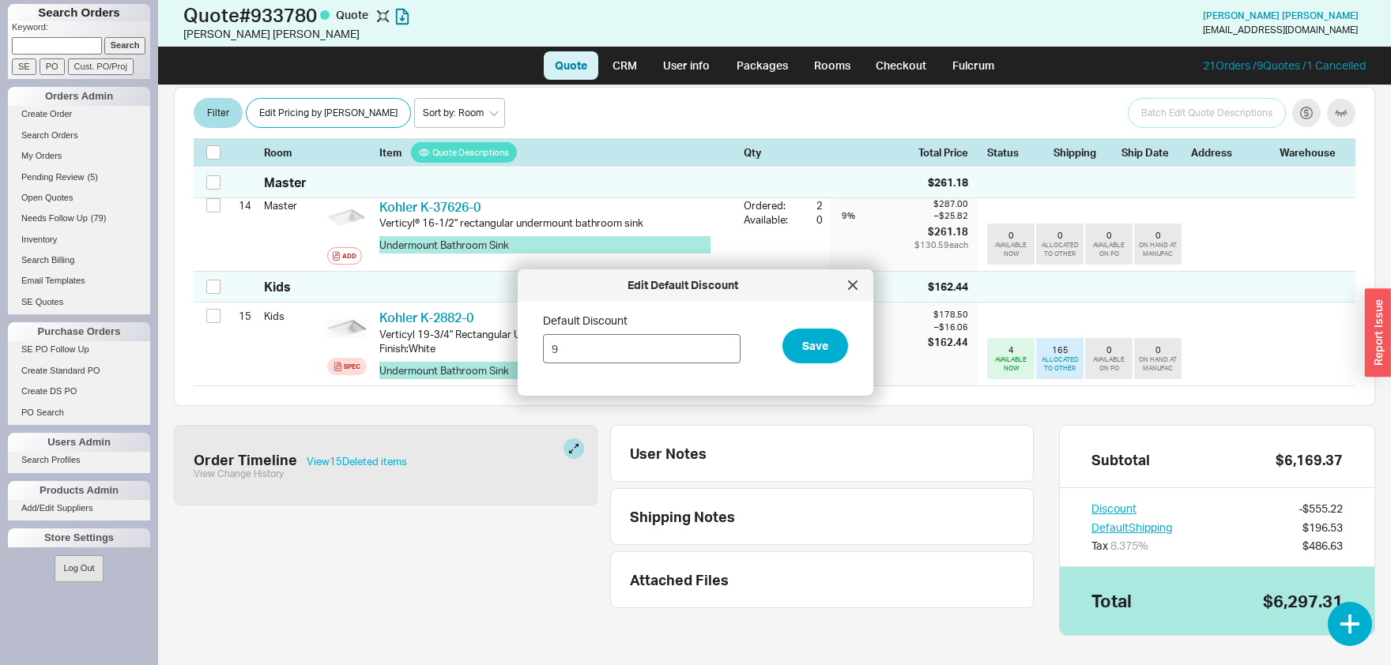
drag, startPoint x: 628, startPoint y: 349, endPoint x: 443, endPoint y: 356, distance: 185.9
click at [543, 356] on input "9" at bounding box center [642, 348] width 198 height 29
type input "0"
click at [809, 351] on button "Save" at bounding box center [815, 346] width 66 height 35
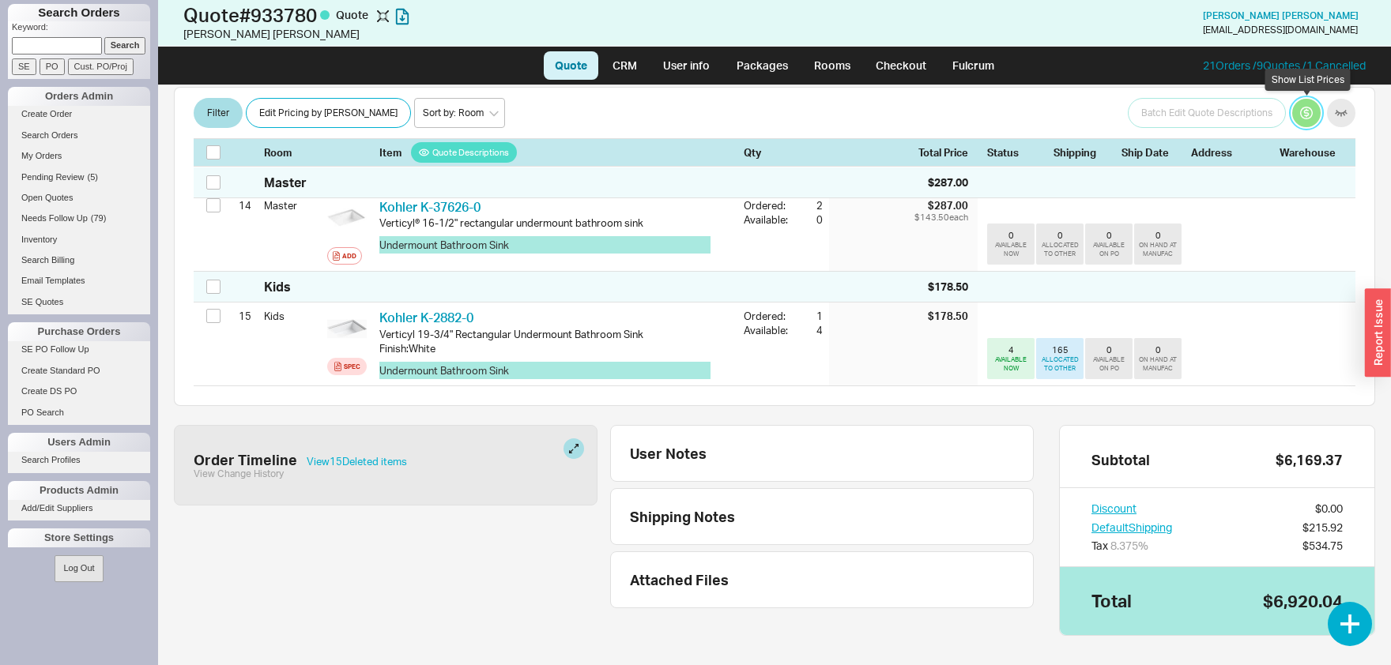
click at [1316, 109] on button "button" at bounding box center [1306, 114] width 28 height 28
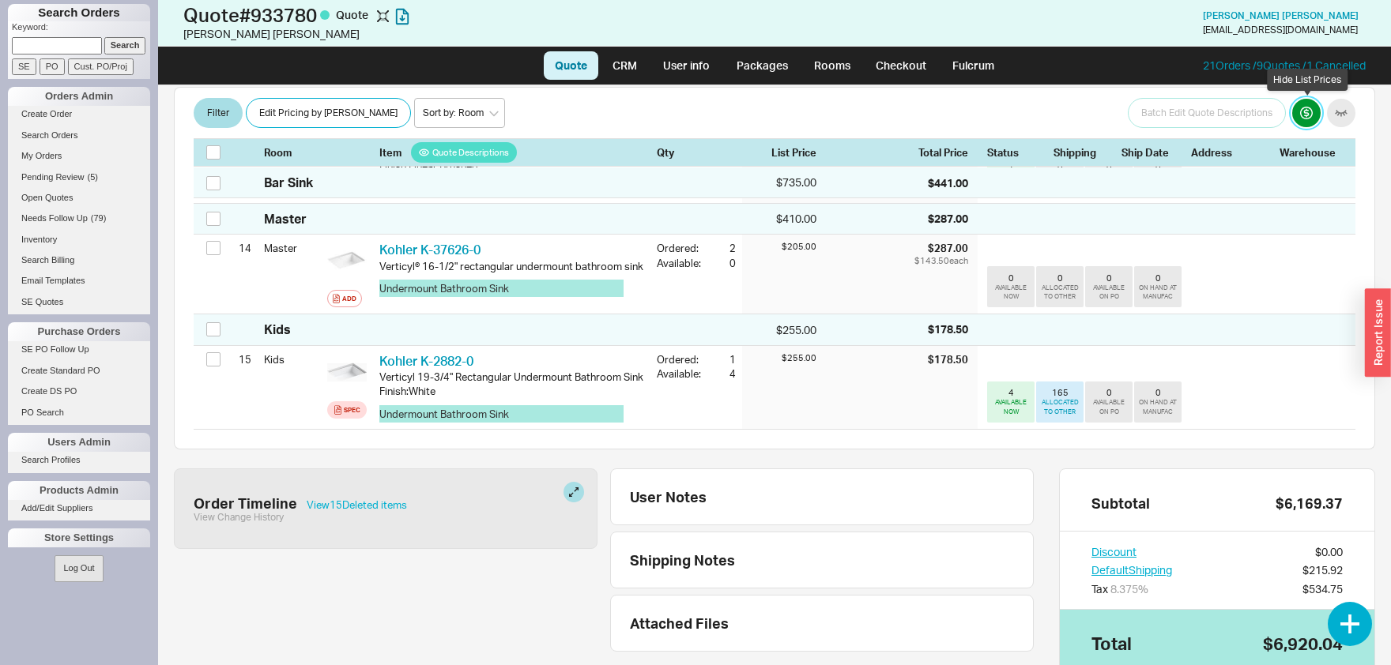
scroll to position [1617, 0]
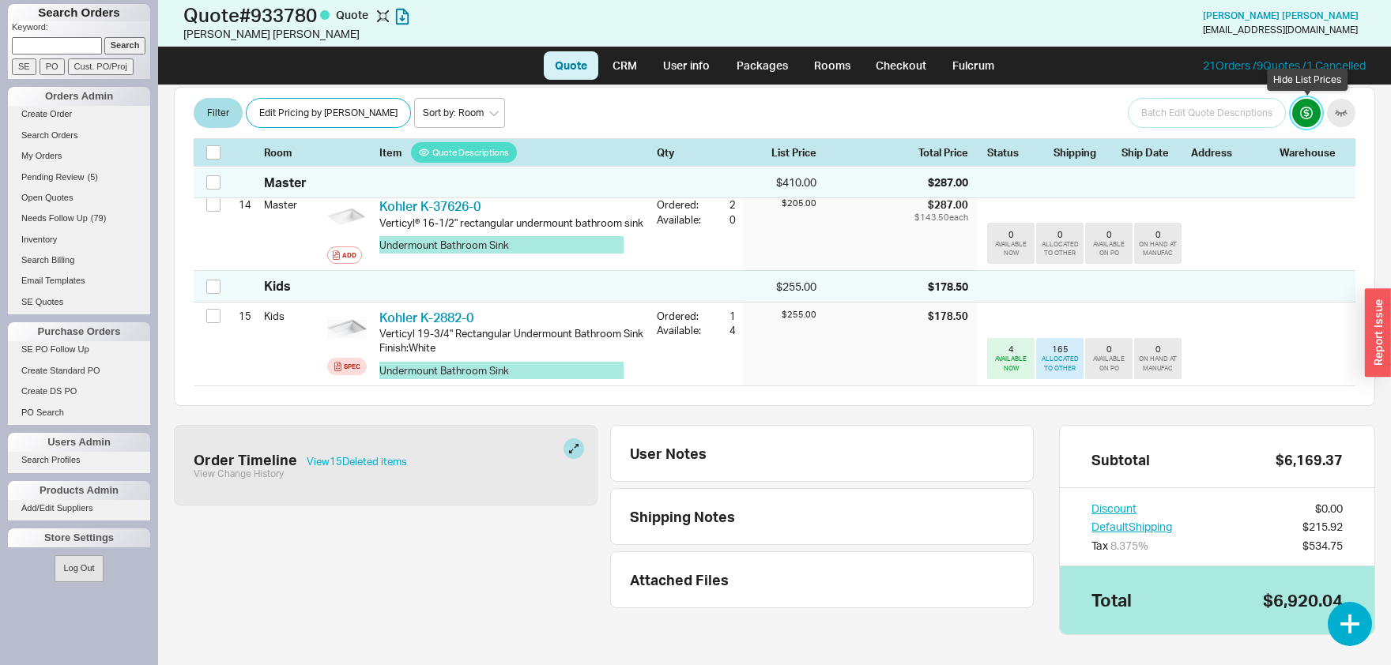
click at [1316, 109] on button "button" at bounding box center [1306, 114] width 28 height 28
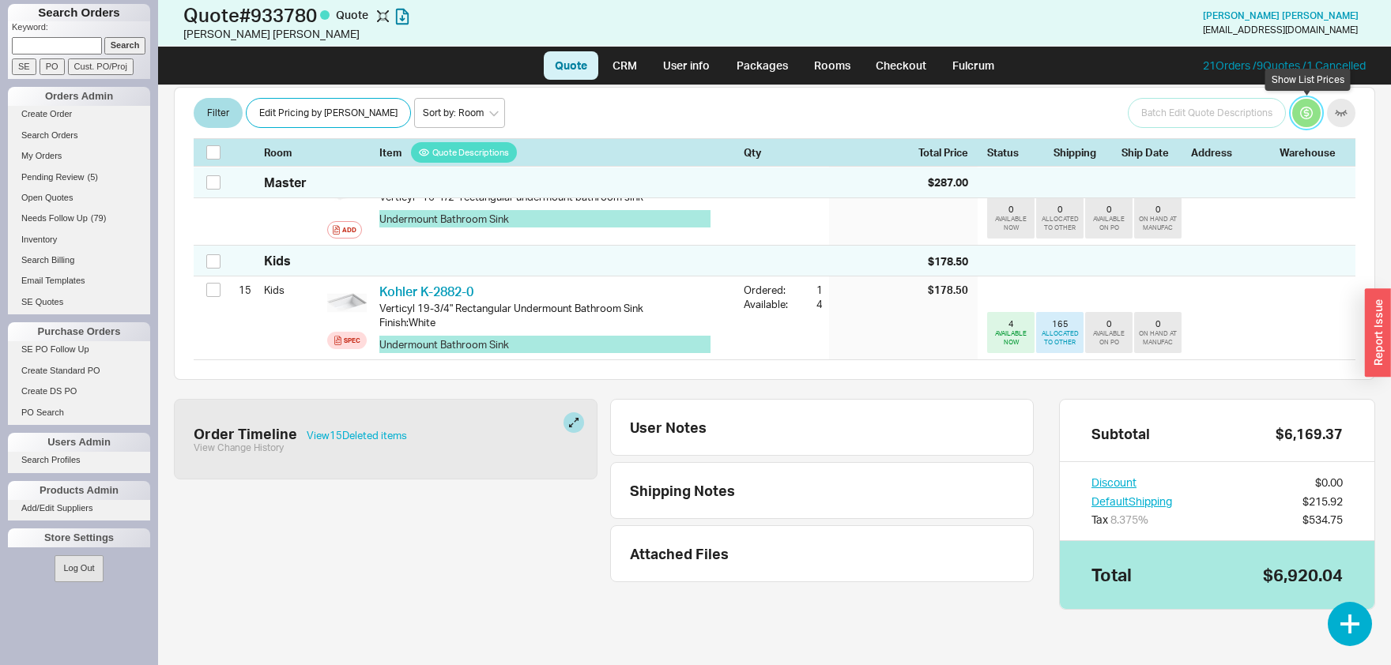
scroll to position [1573, 0]
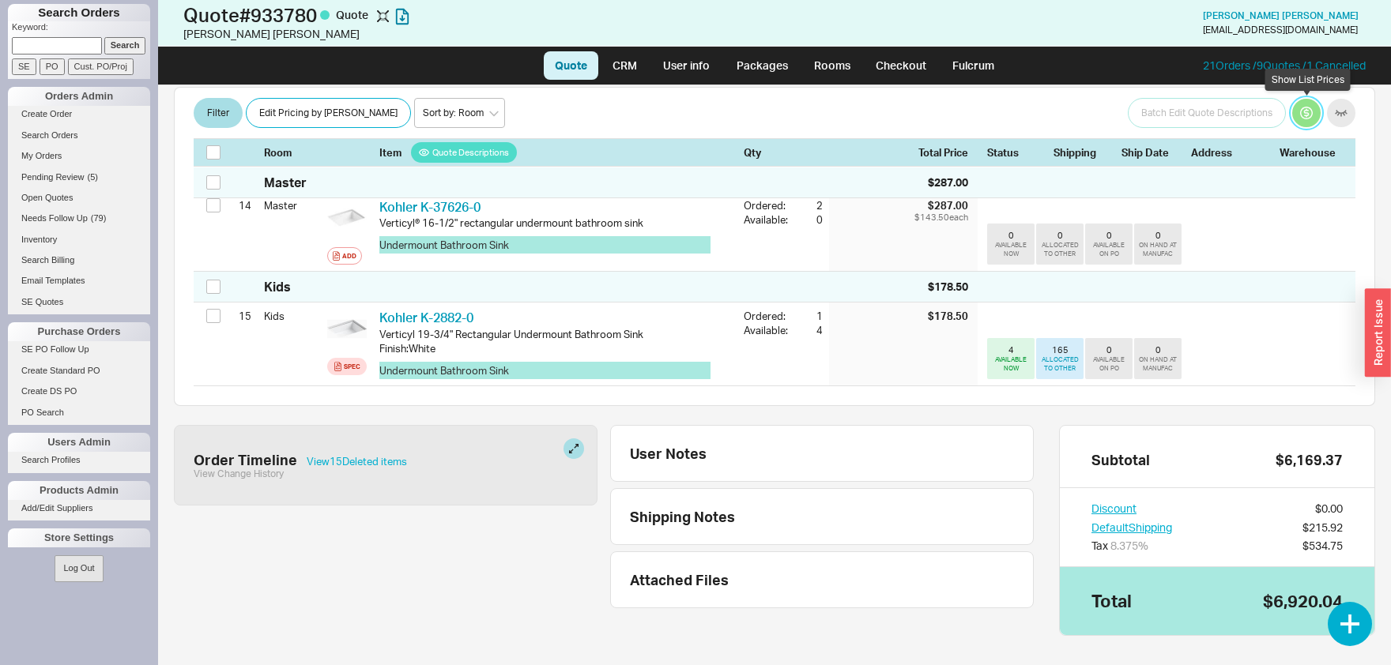
click at [1316, 109] on button "button" at bounding box center [1306, 114] width 28 height 28
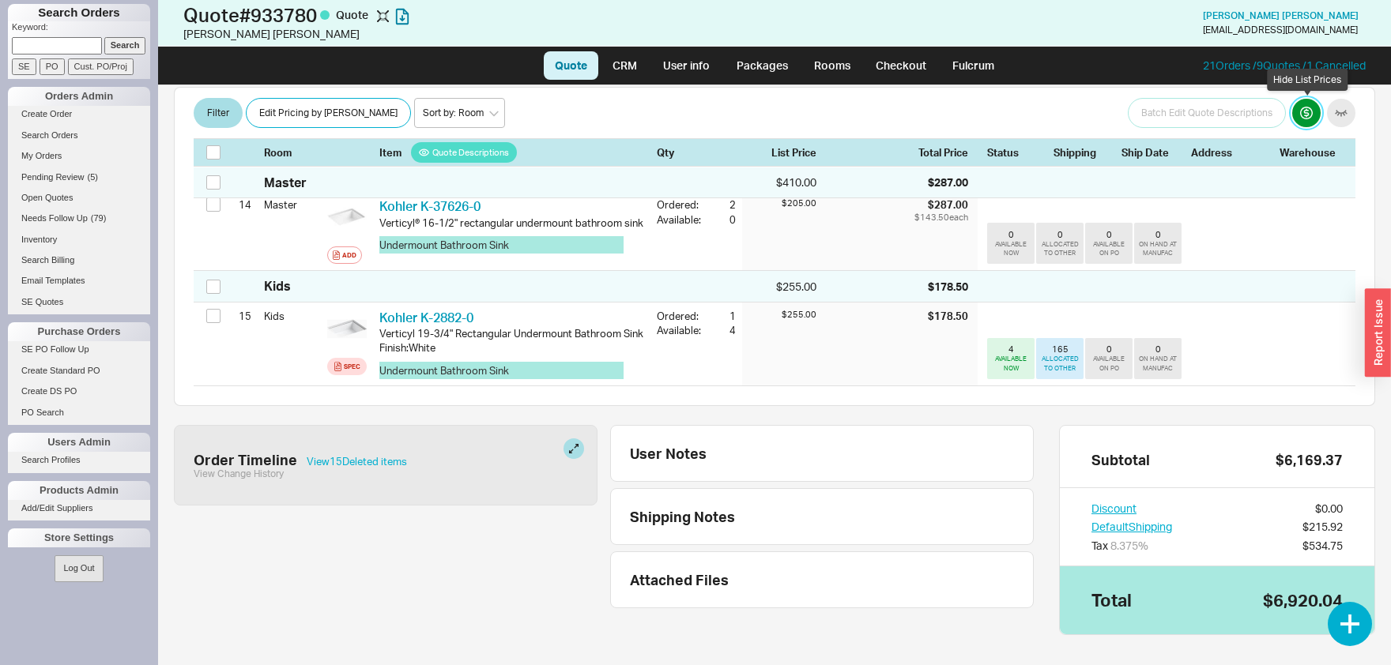
click at [1316, 111] on button "button" at bounding box center [1306, 114] width 28 height 28
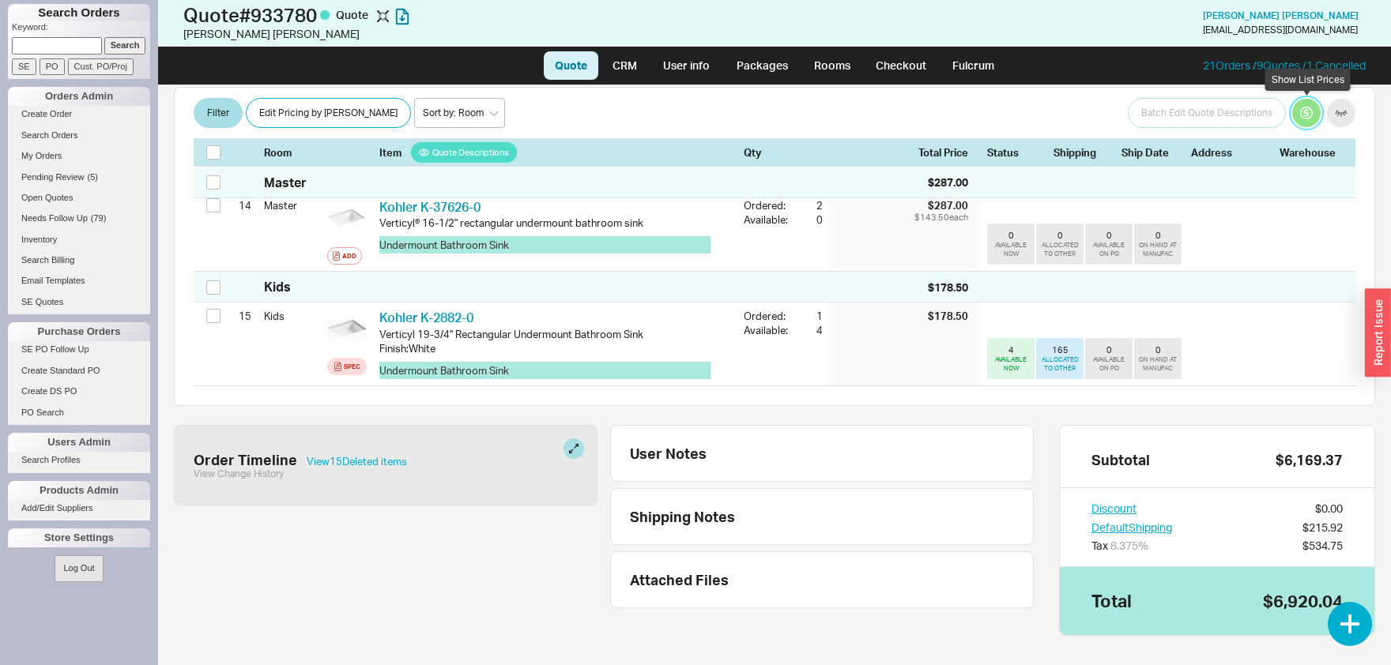
click at [1316, 111] on button "button" at bounding box center [1306, 114] width 28 height 28
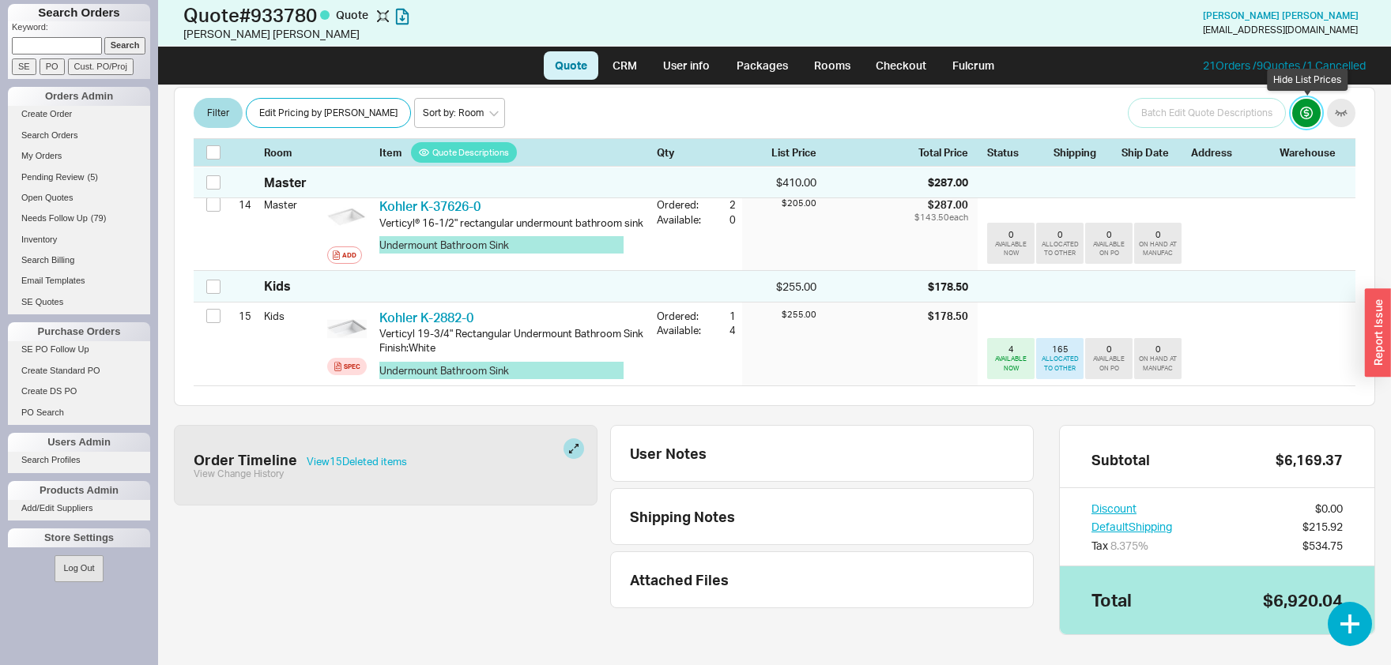
click at [1316, 111] on button "button" at bounding box center [1306, 114] width 28 height 28
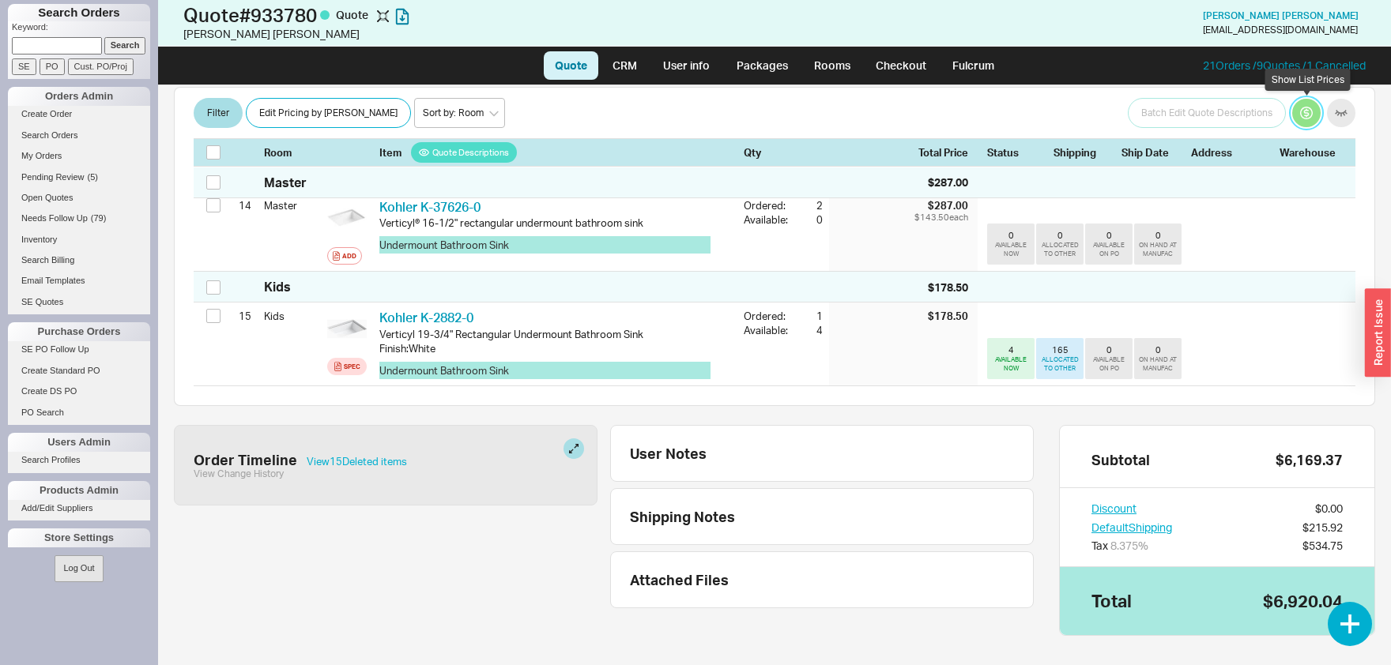
click at [1316, 111] on button "button" at bounding box center [1306, 114] width 28 height 28
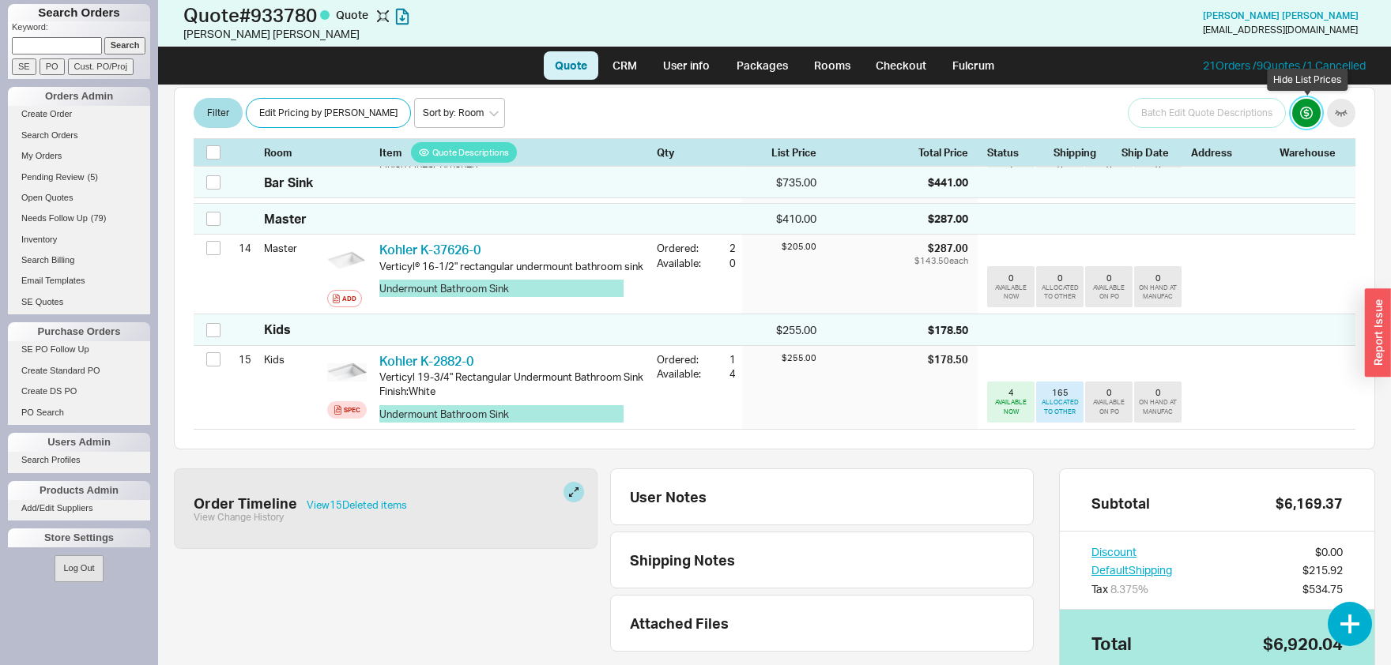
scroll to position [1617, 0]
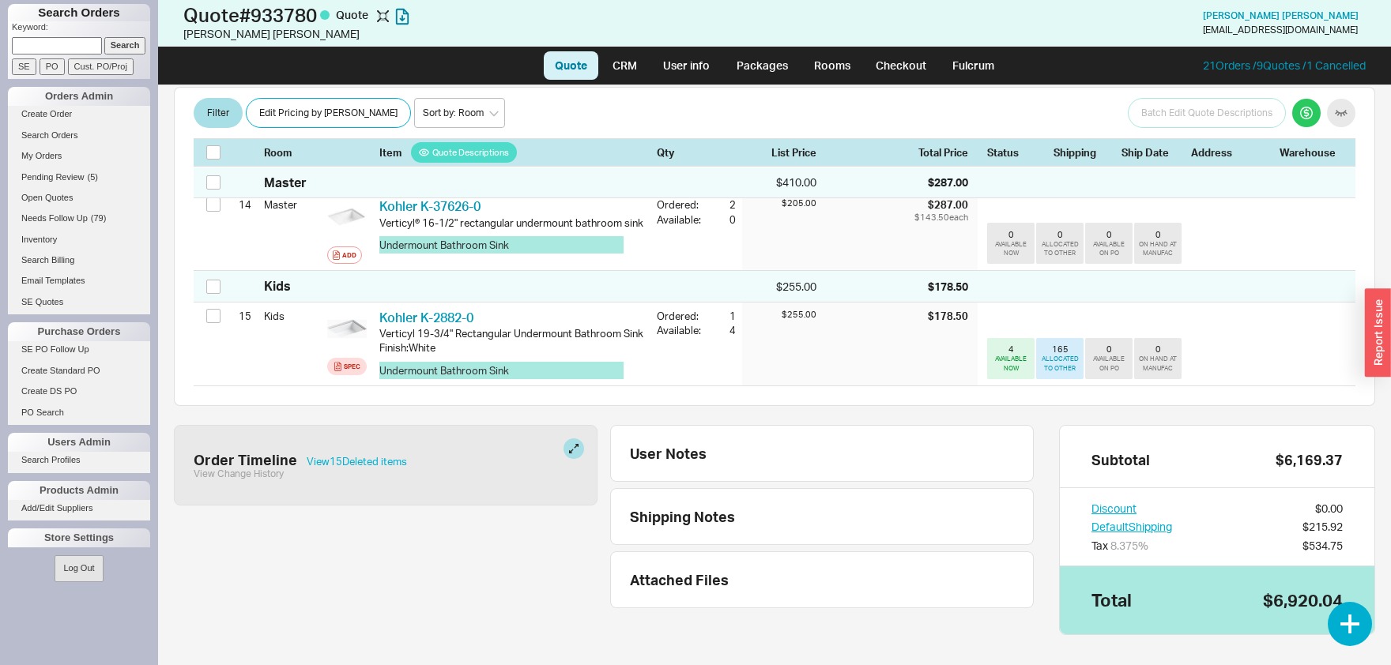
click at [1137, 501] on div "Discount" at bounding box center [1131, 509] width 81 height 16
click at [1129, 501] on button "Discount" at bounding box center [1113, 509] width 45 height 16
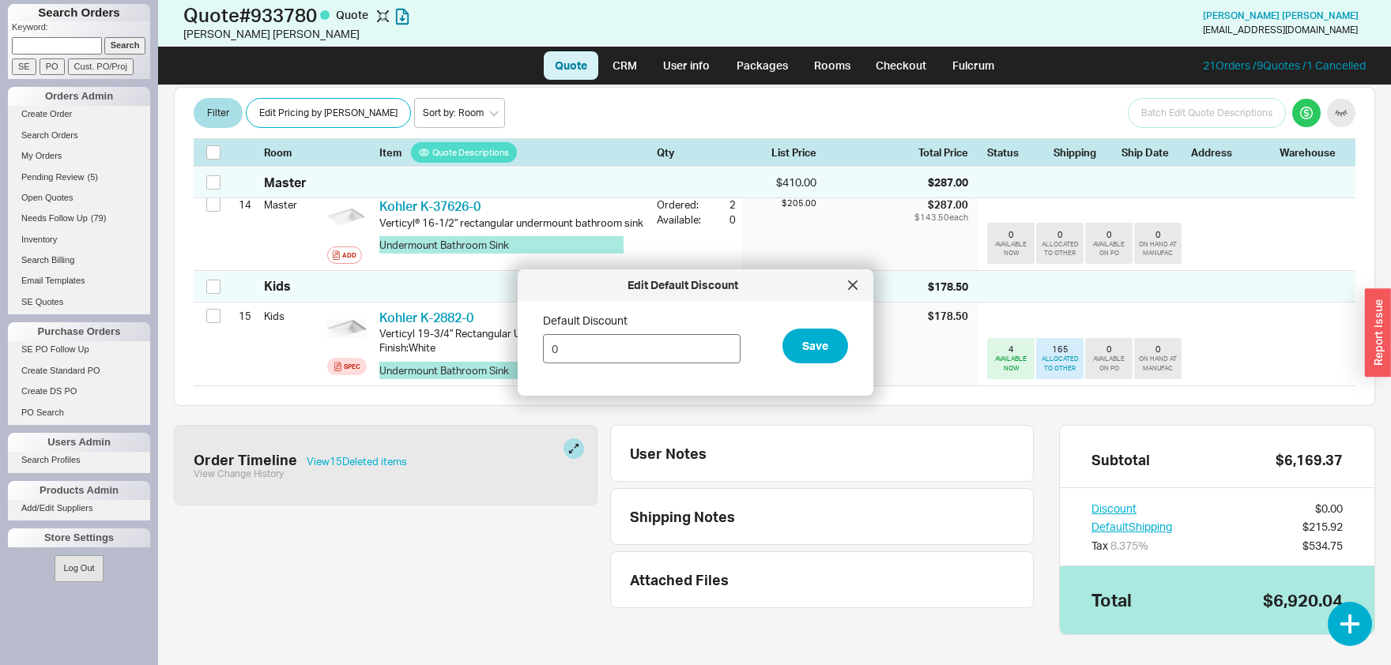
click at [610, 352] on input "0" at bounding box center [642, 348] width 198 height 29
type input "9"
click at [807, 346] on button "Save" at bounding box center [815, 346] width 66 height 35
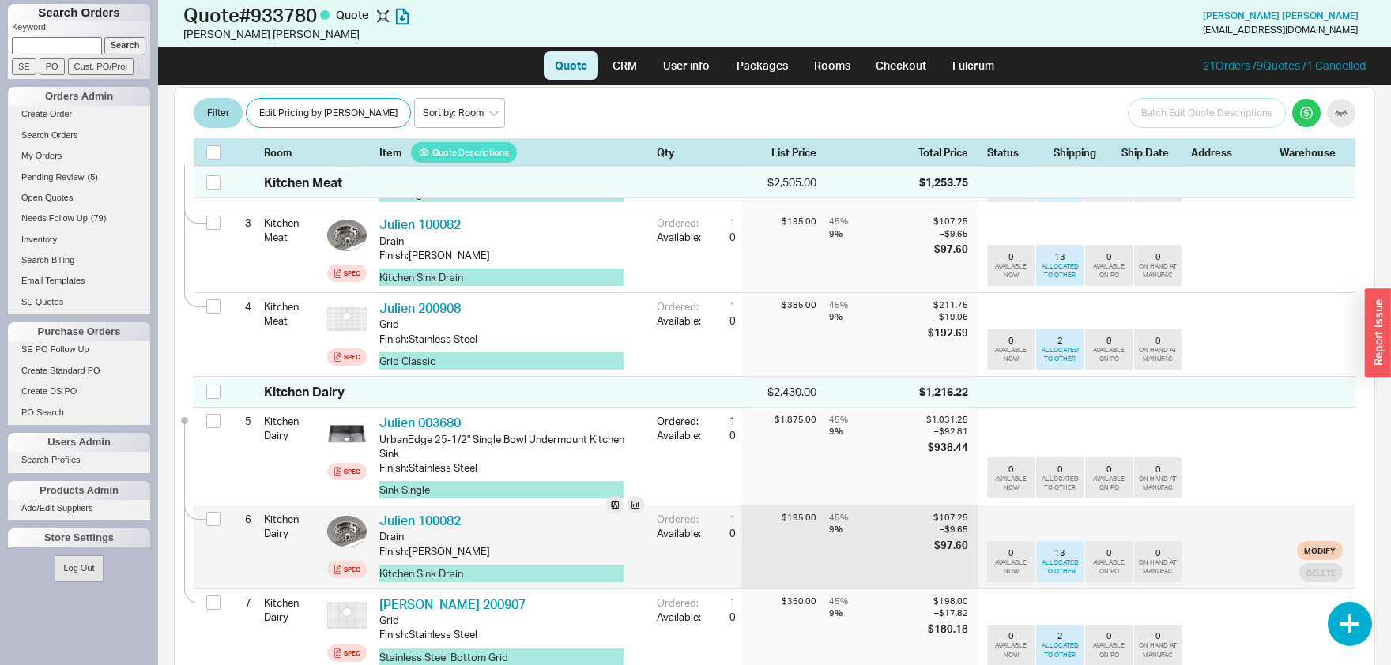
scroll to position [0, 0]
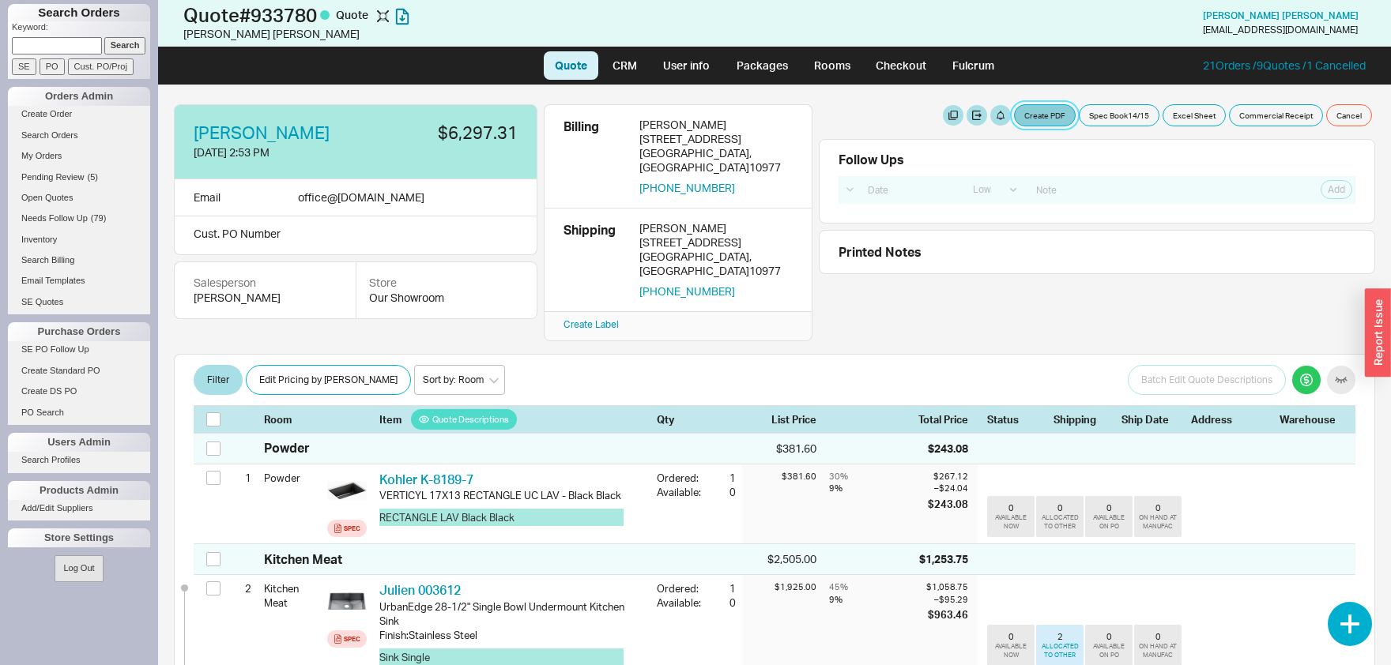
click at [1034, 117] on button "Create PDF" at bounding box center [1045, 115] width 62 height 22
select select "69473513"
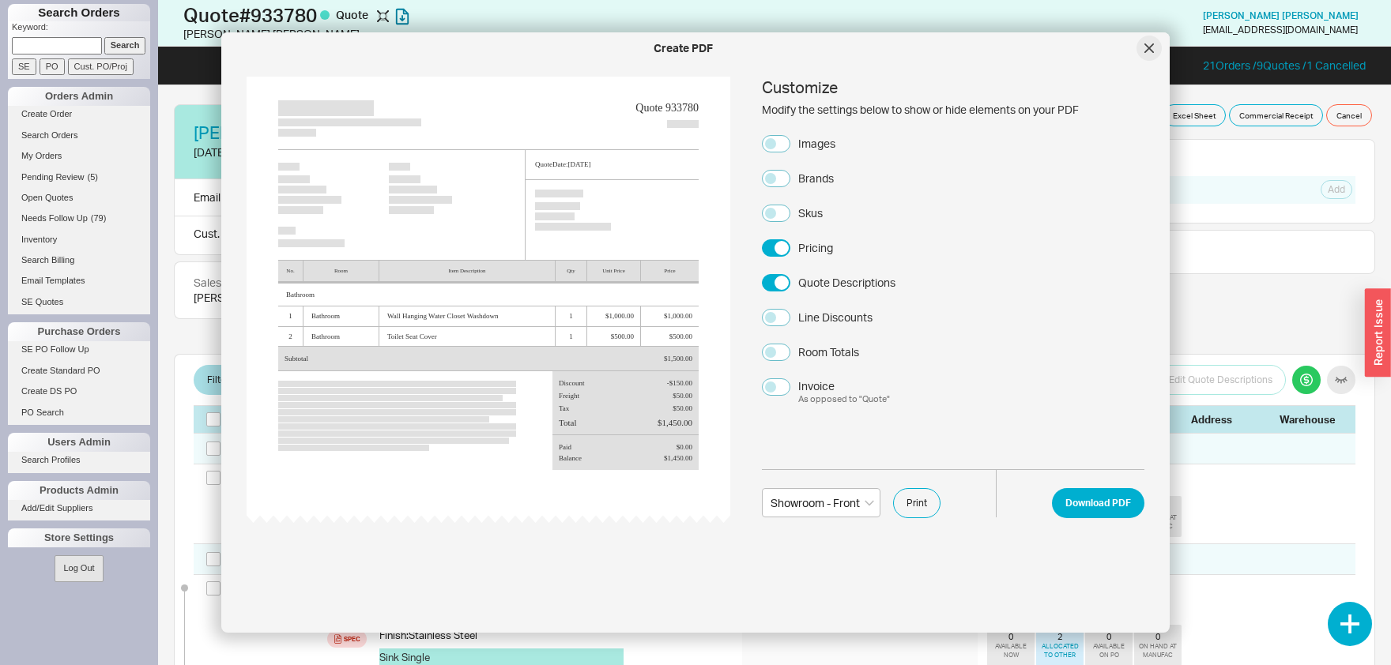
click at [1154, 50] on div at bounding box center [1148, 48] width 25 height 25
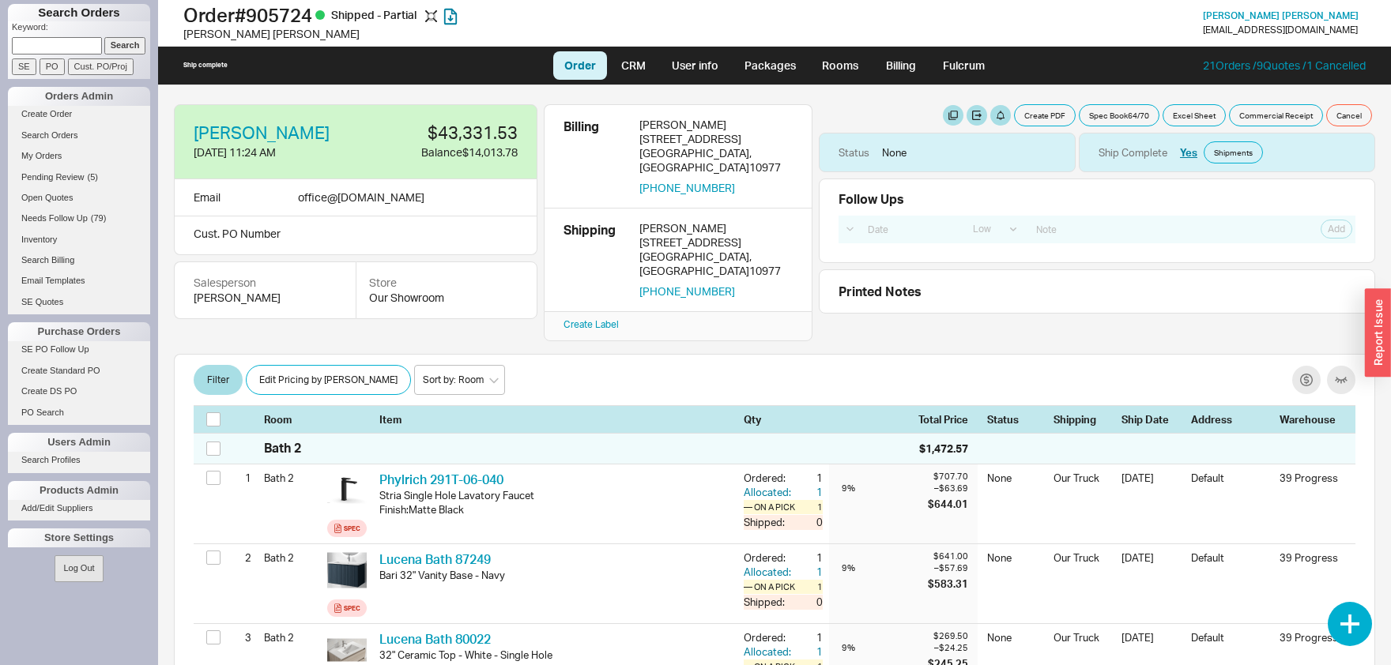
select select "LOW"
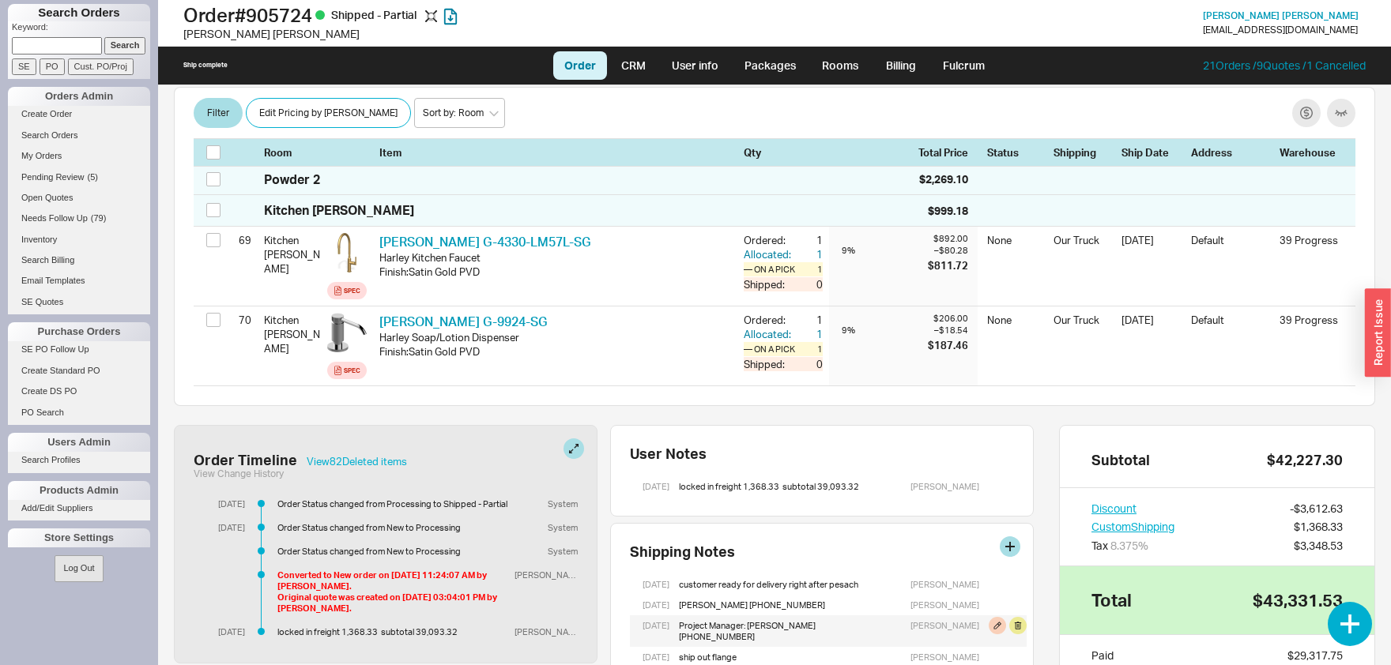
scroll to position [6252, 0]
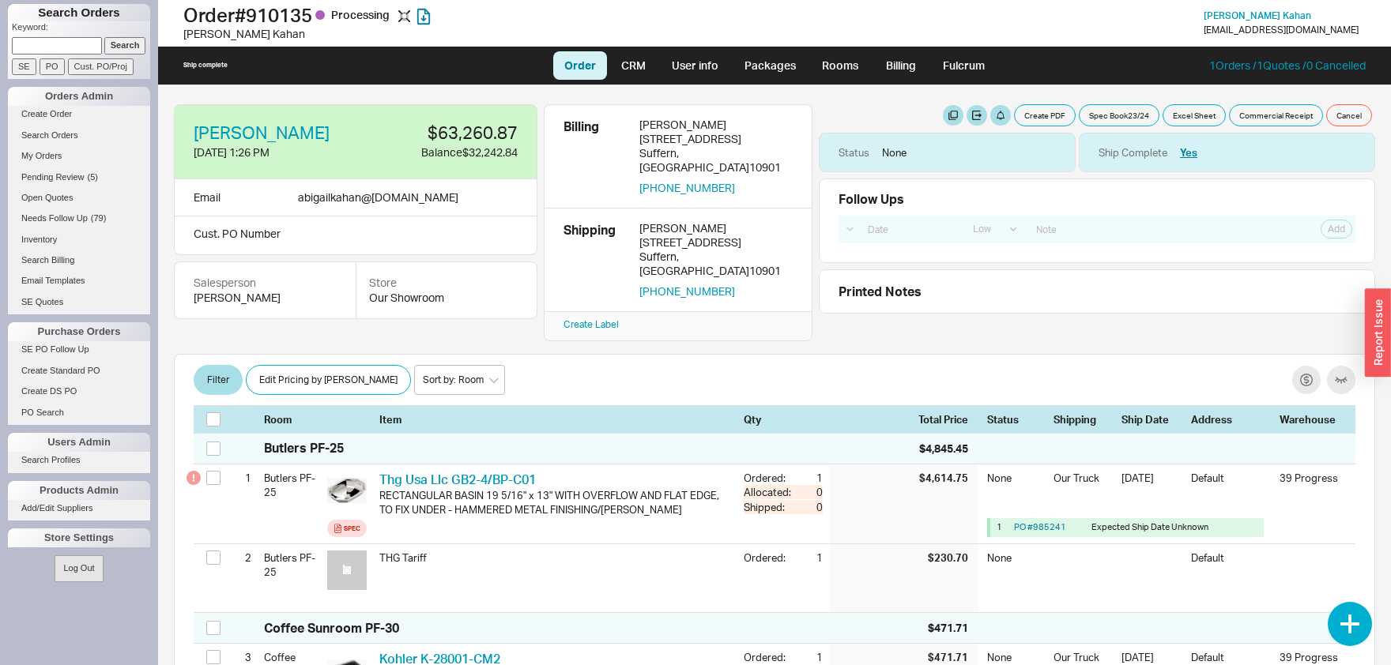
select select "LOW"
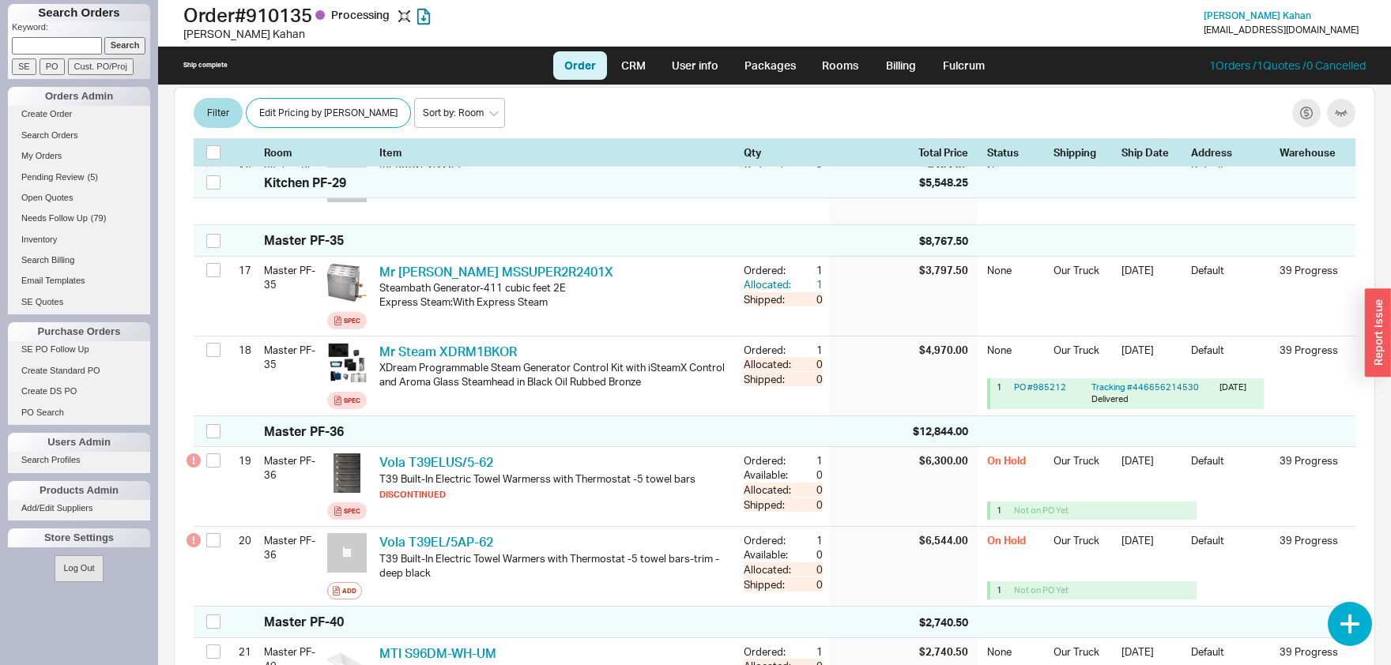
scroll to position [1734, 0]
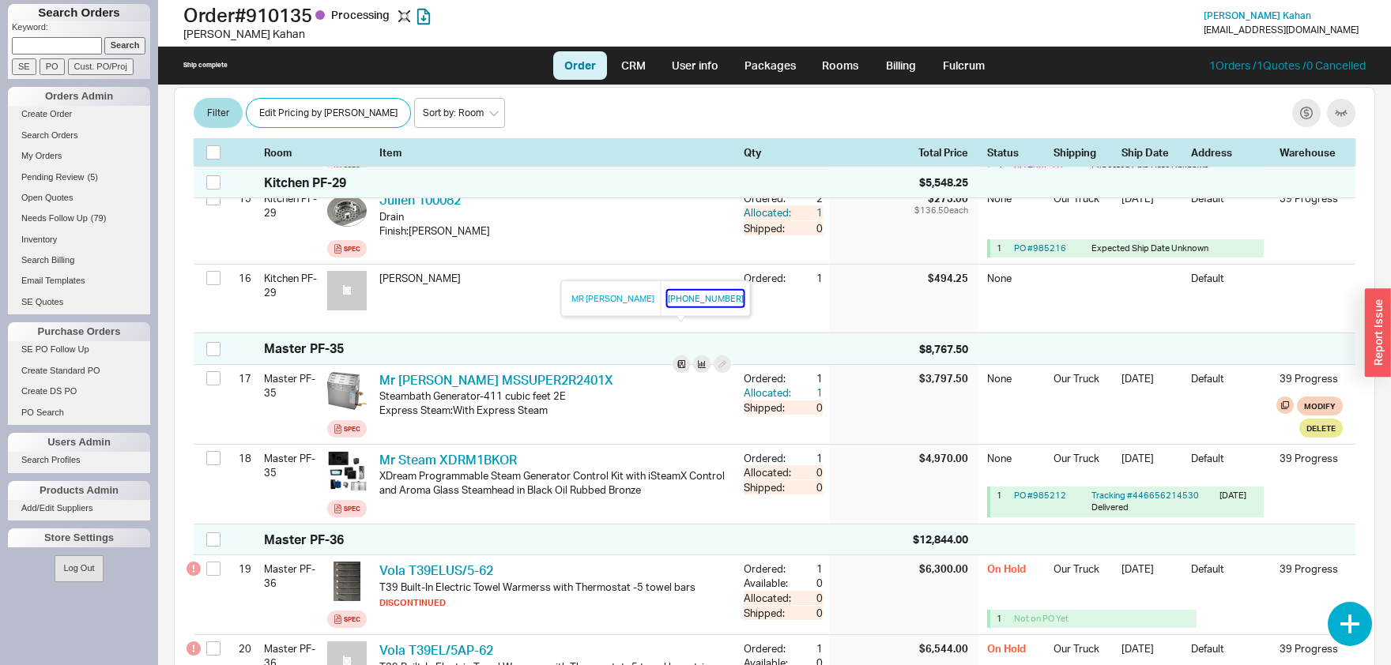
click at [673, 297] on button "[PHONE_NUMBER]" at bounding box center [706, 299] width 76 height 16
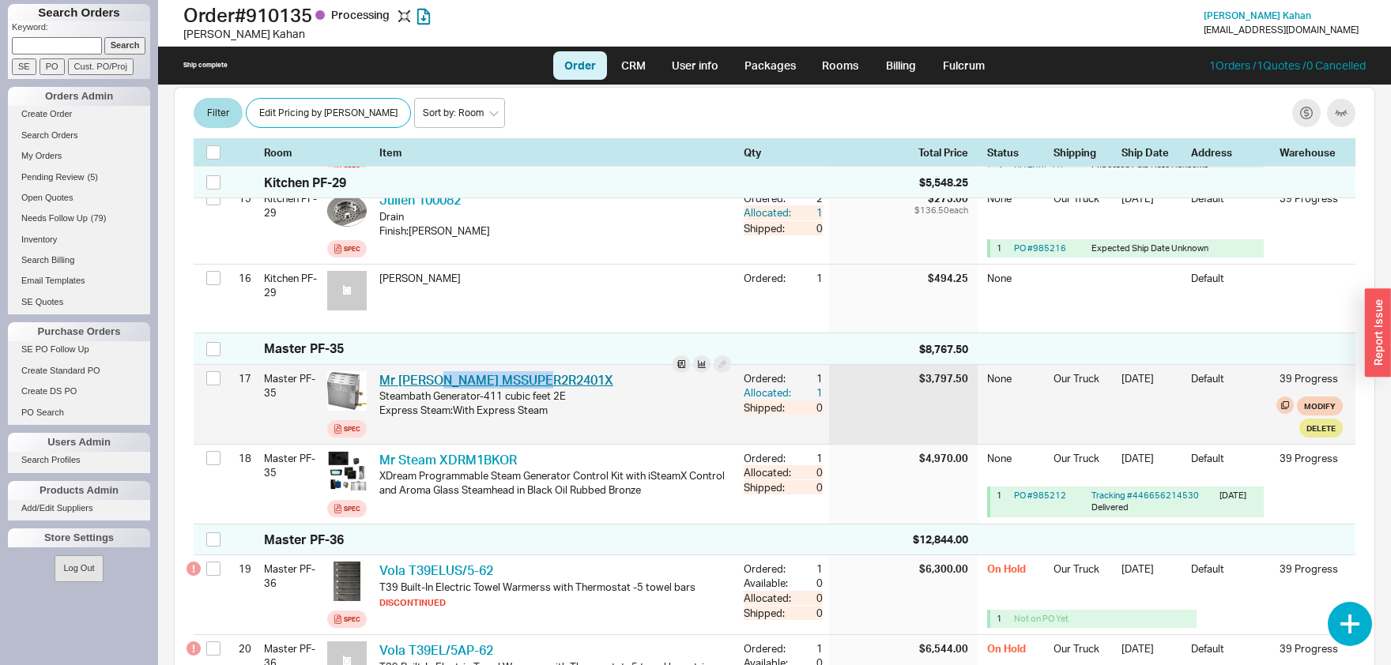
drag, startPoint x: 552, startPoint y: 347, endPoint x: 443, endPoint y: 351, distance: 109.9
click at [443, 371] on div "Mr Steam MSSUPER2R2401X MST MSSUPER2R2401X" at bounding box center [555, 379] width 352 height 17
copy link "MSSUPER2R2401X"
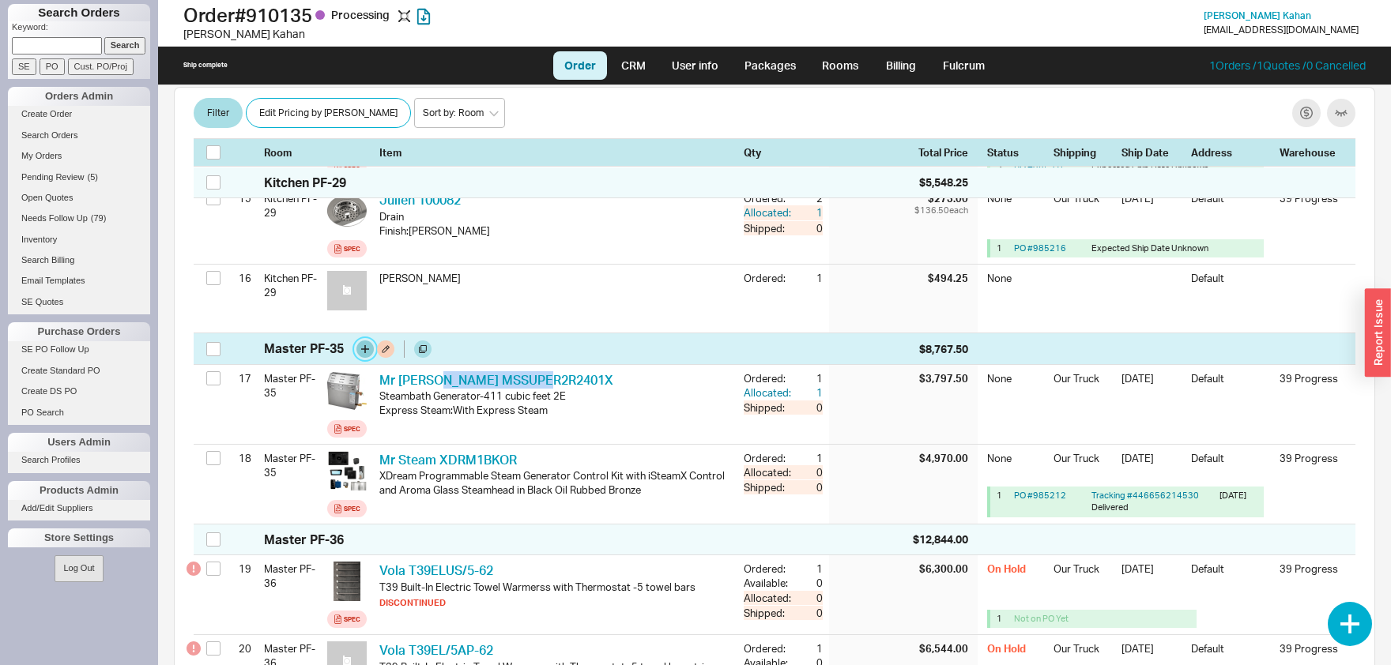
click at [364, 341] on button "button" at bounding box center [364, 349] width 17 height 17
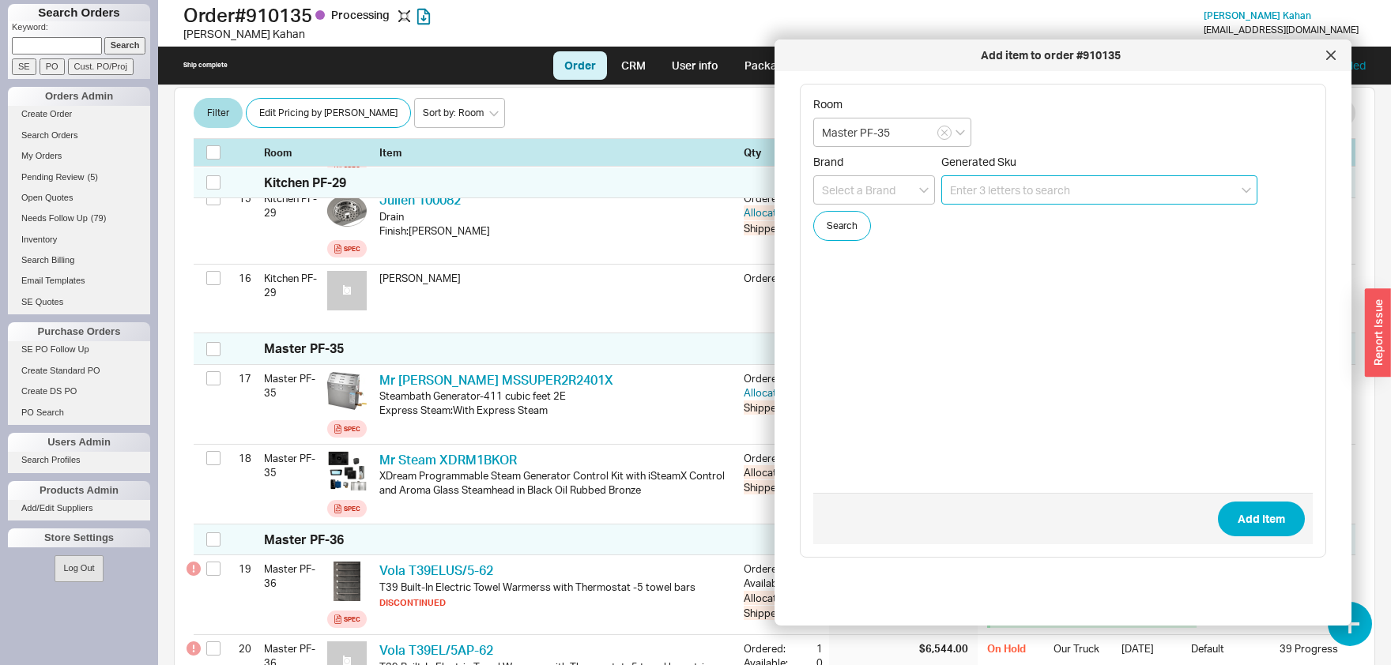
paste input "MSSUPER2R2401X"
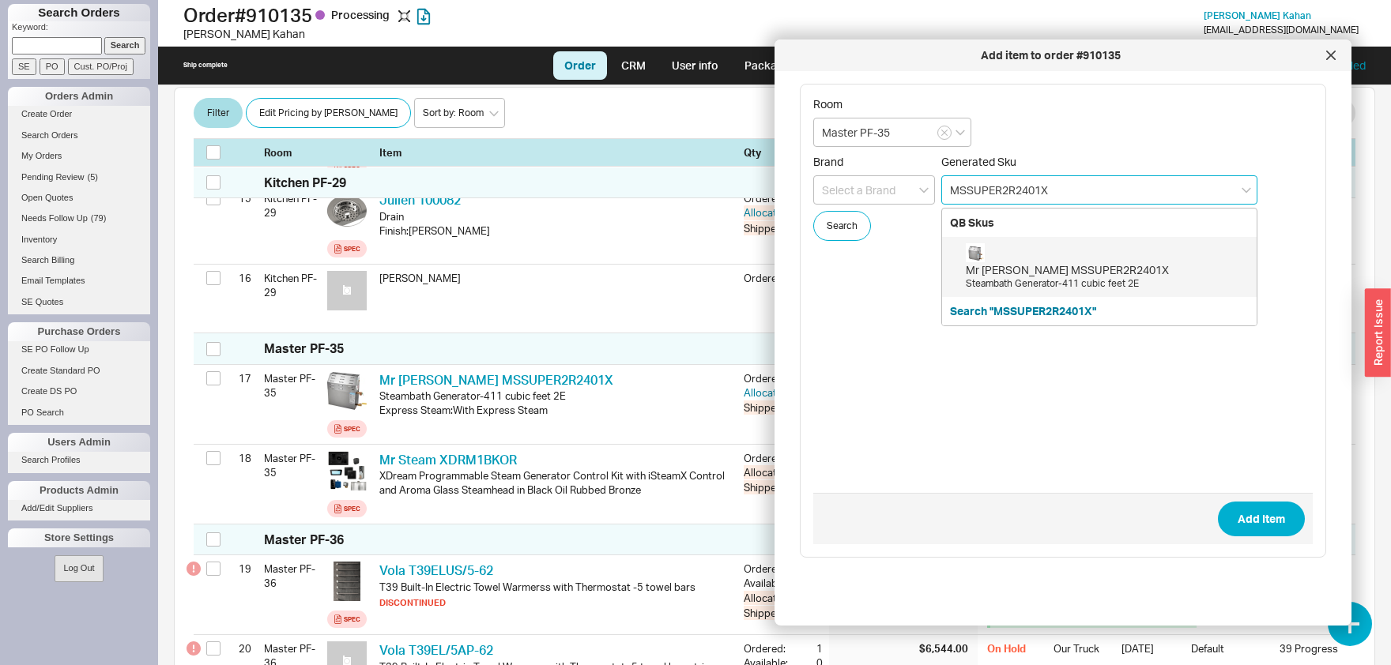
drag, startPoint x: 1057, startPoint y: 190, endPoint x: 1021, endPoint y: 190, distance: 35.6
click at [1021, 190] on input "MSSUPER2R2401X" at bounding box center [1099, 189] width 316 height 29
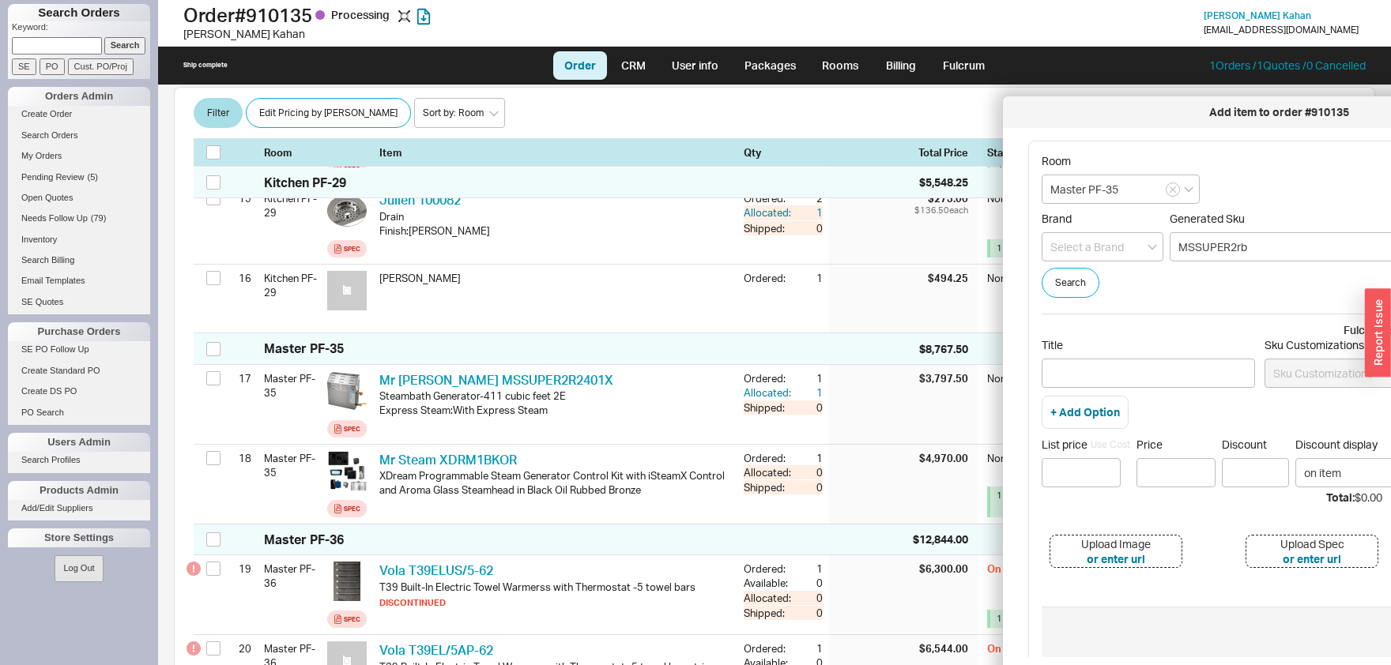
drag, startPoint x: 1124, startPoint y: 55, endPoint x: 1352, endPoint y: 112, distance: 235.4
click at [1352, 112] on div "Add item to order #910135" at bounding box center [1279, 112] width 536 height 16
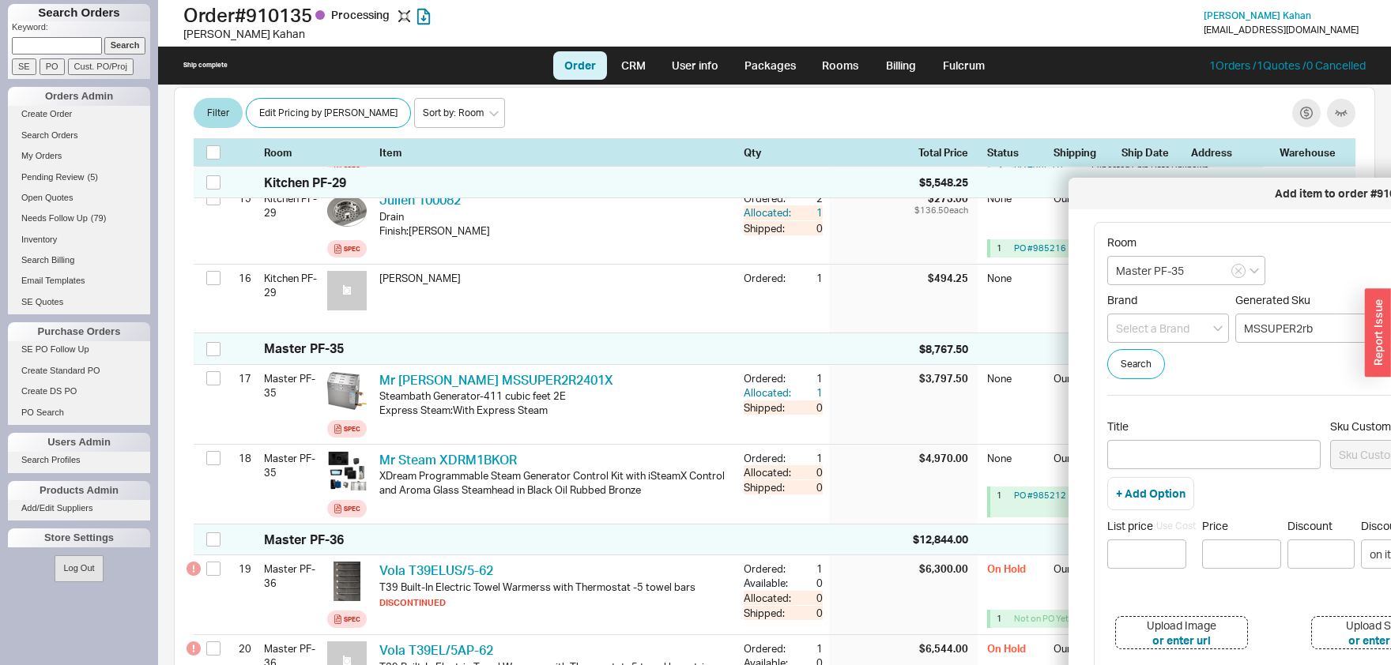
drag, startPoint x: 1150, startPoint y: 115, endPoint x: 1255, endPoint y: 221, distance: 149.2
click at [1250, 202] on div "Add item to order #910135" at bounding box center [1344, 194] width 536 height 16
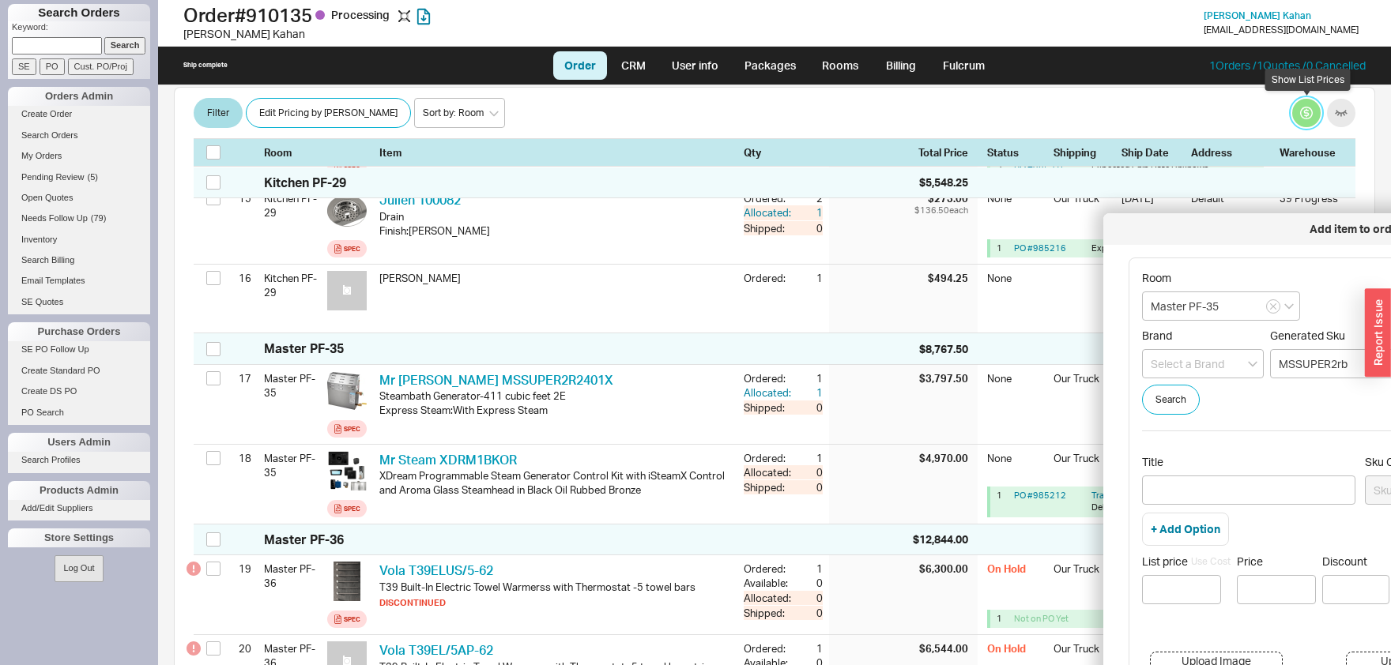
click at [1304, 118] on button "button" at bounding box center [1306, 114] width 28 height 28
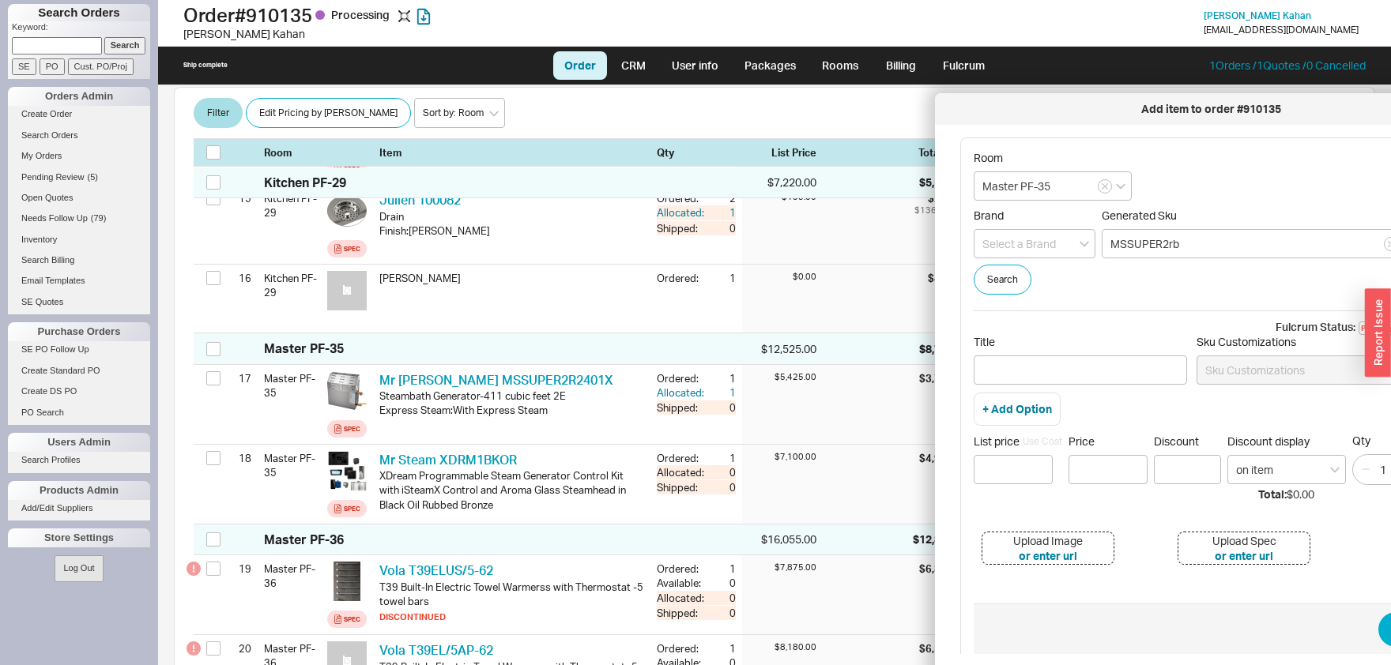
drag, startPoint x: 1265, startPoint y: 229, endPoint x: 1097, endPoint y: 109, distance: 206.8
click at [1097, 109] on div "Add item to order #910135" at bounding box center [1211, 109] width 536 height 16
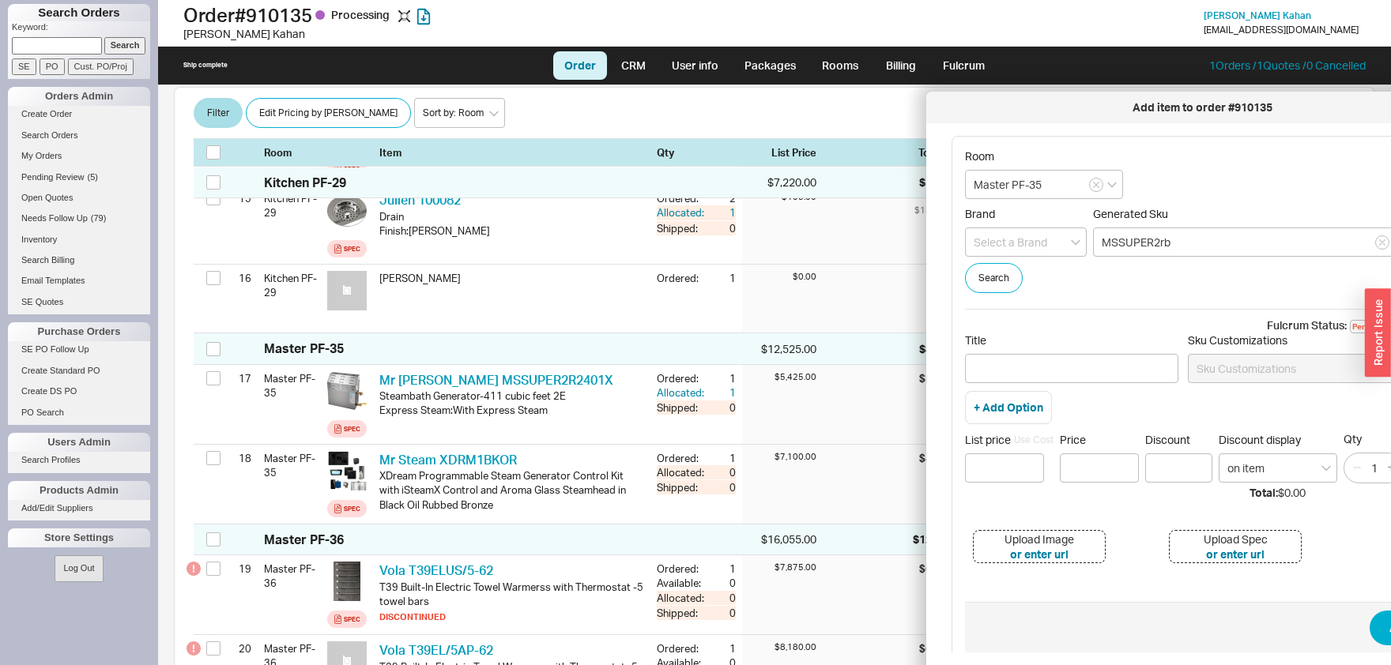
drag, startPoint x: 1208, startPoint y: 109, endPoint x: 1054, endPoint y: 139, distance: 157.0
click at [1068, 107] on div "Add item to order #910135" at bounding box center [1202, 108] width 536 height 16
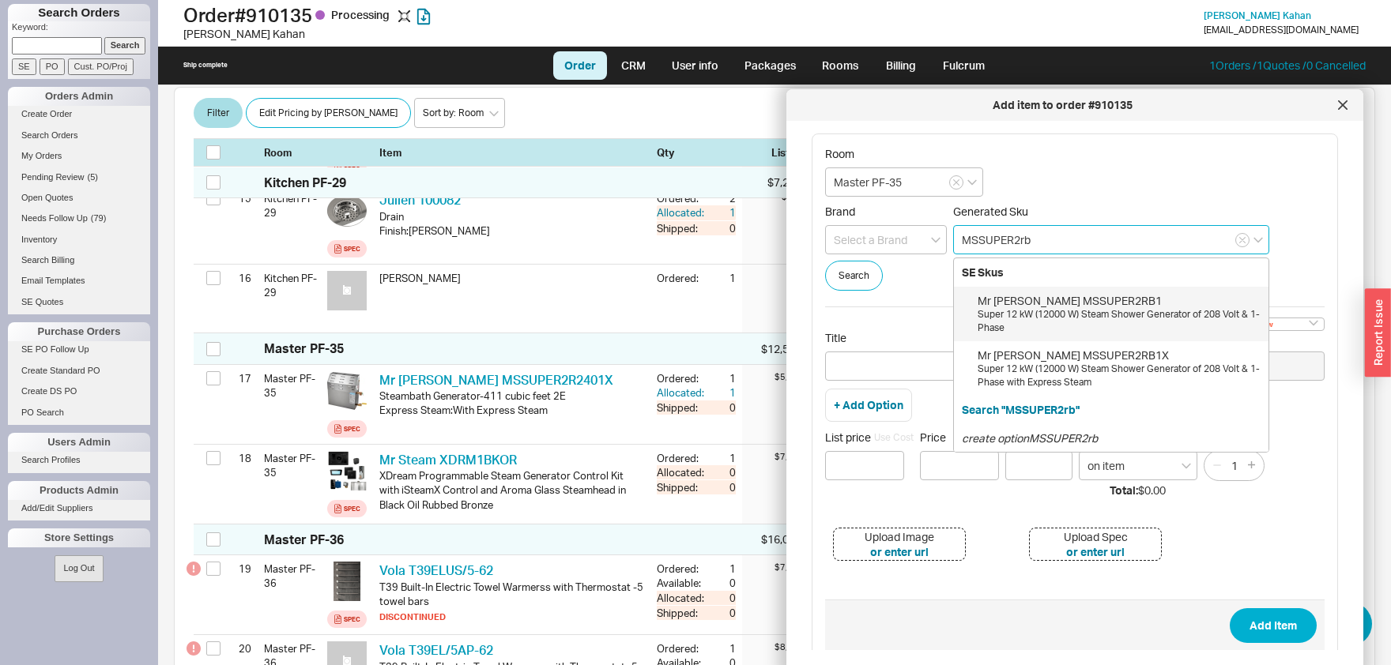
click at [1093, 239] on input "MSSUPER2rb" at bounding box center [1111, 239] width 316 height 29
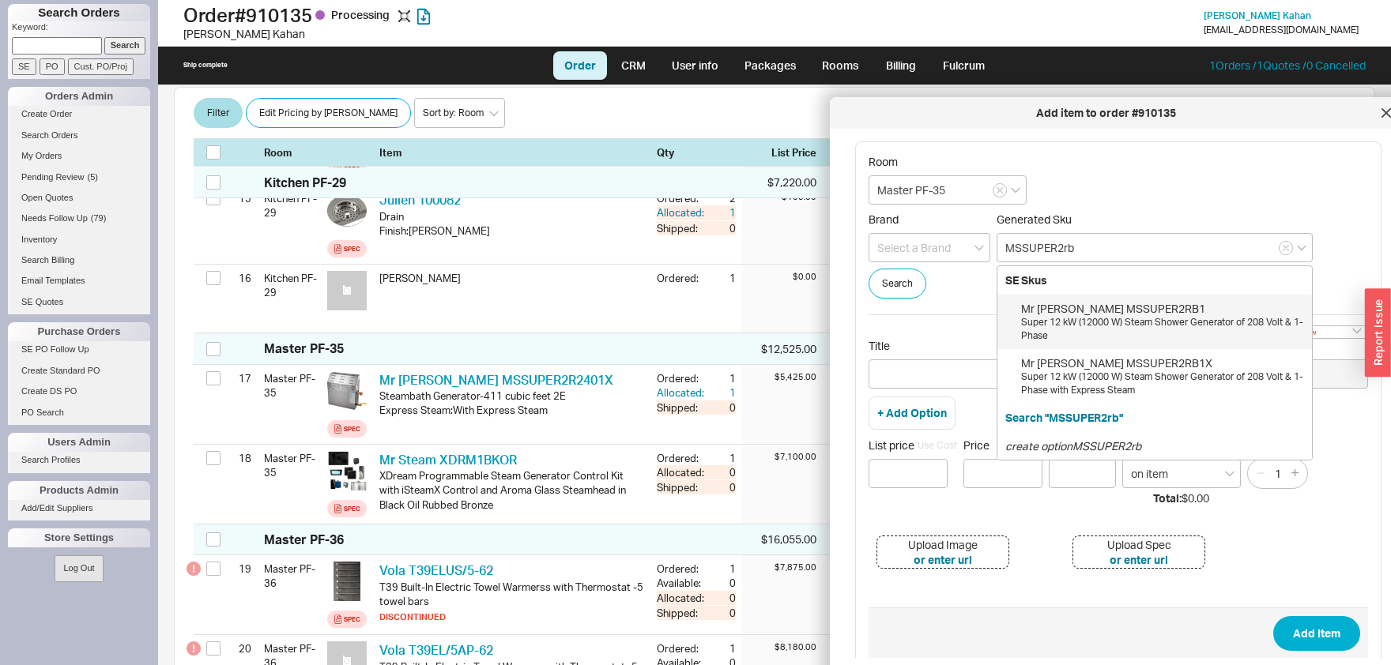
drag, startPoint x: 1217, startPoint y: 110, endPoint x: 1260, endPoint y: 118, distance: 43.4
click at [1260, 118] on div "Add item to order #910135" at bounding box center [1106, 113] width 536 height 16
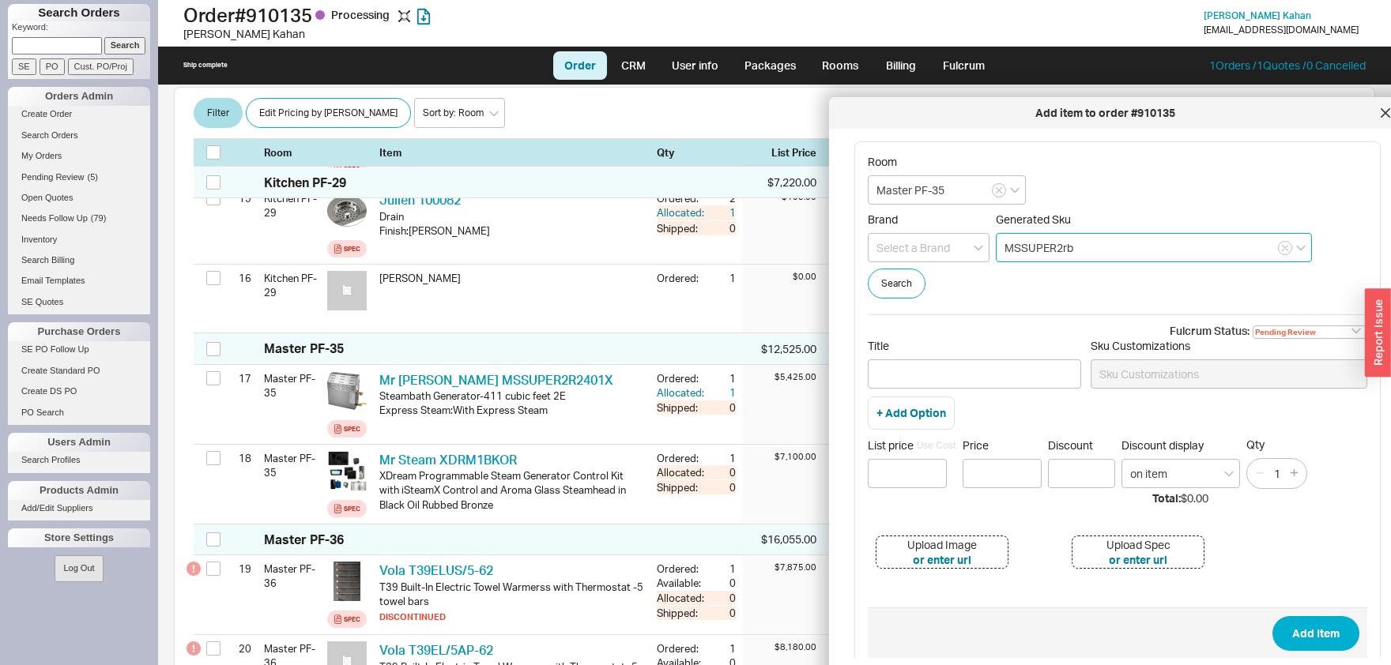
click at [1124, 254] on input "MSSUPER2rb" at bounding box center [1154, 247] width 316 height 29
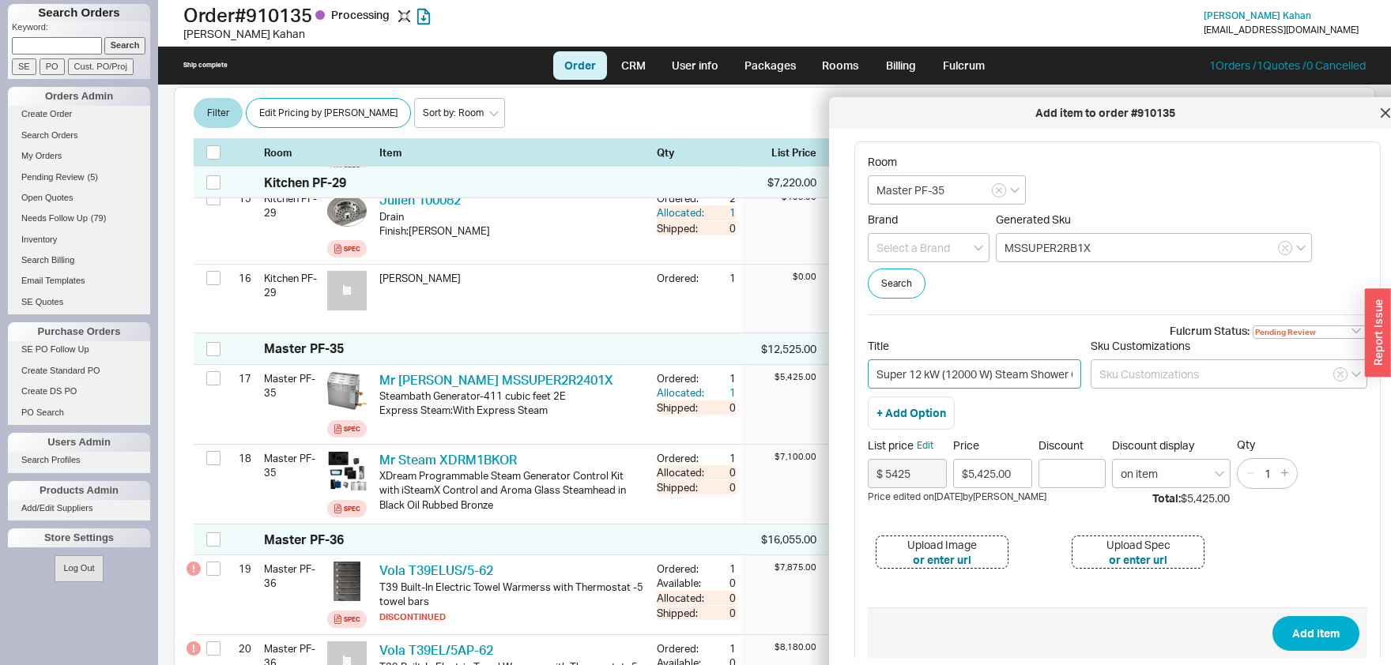
click at [993, 379] on input "Super 12 kW (12000 W) Steam Shower Generator of 208 Volt & 1-Phase with Express…" at bounding box center [974, 374] width 213 height 29
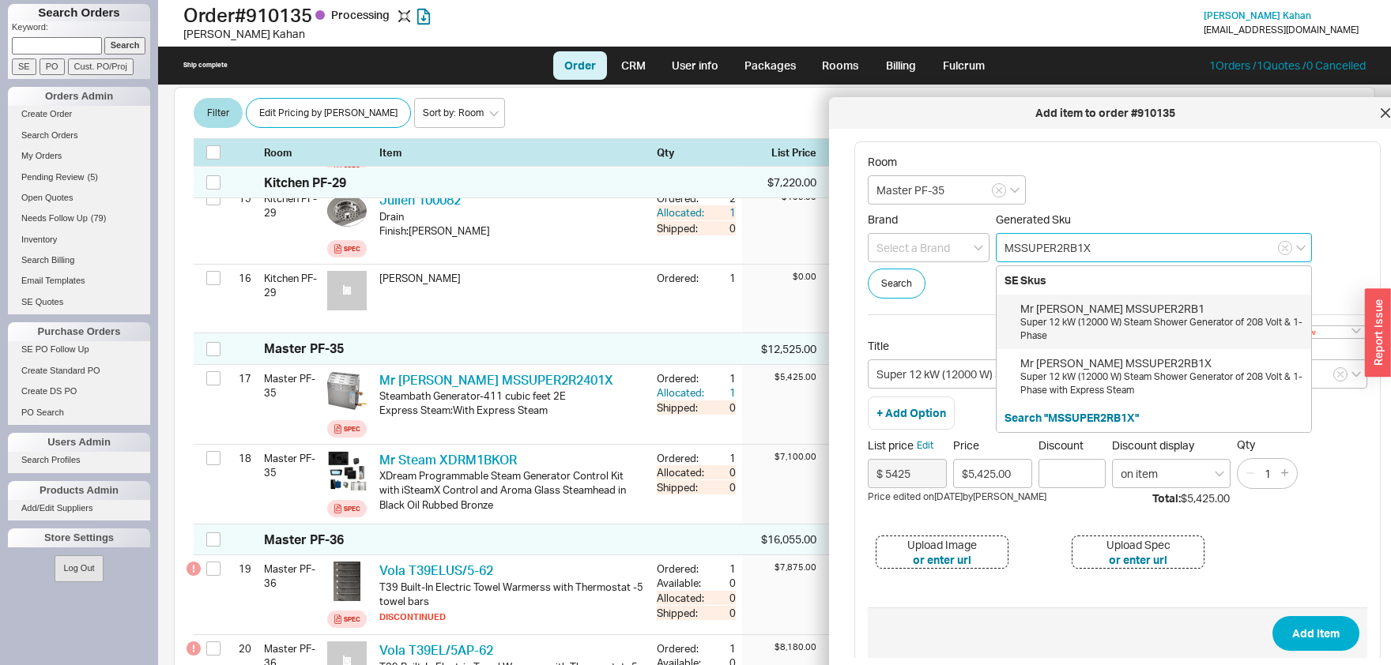
click at [1079, 245] on input "MSSUPER2RB1X" at bounding box center [1154, 247] width 316 height 29
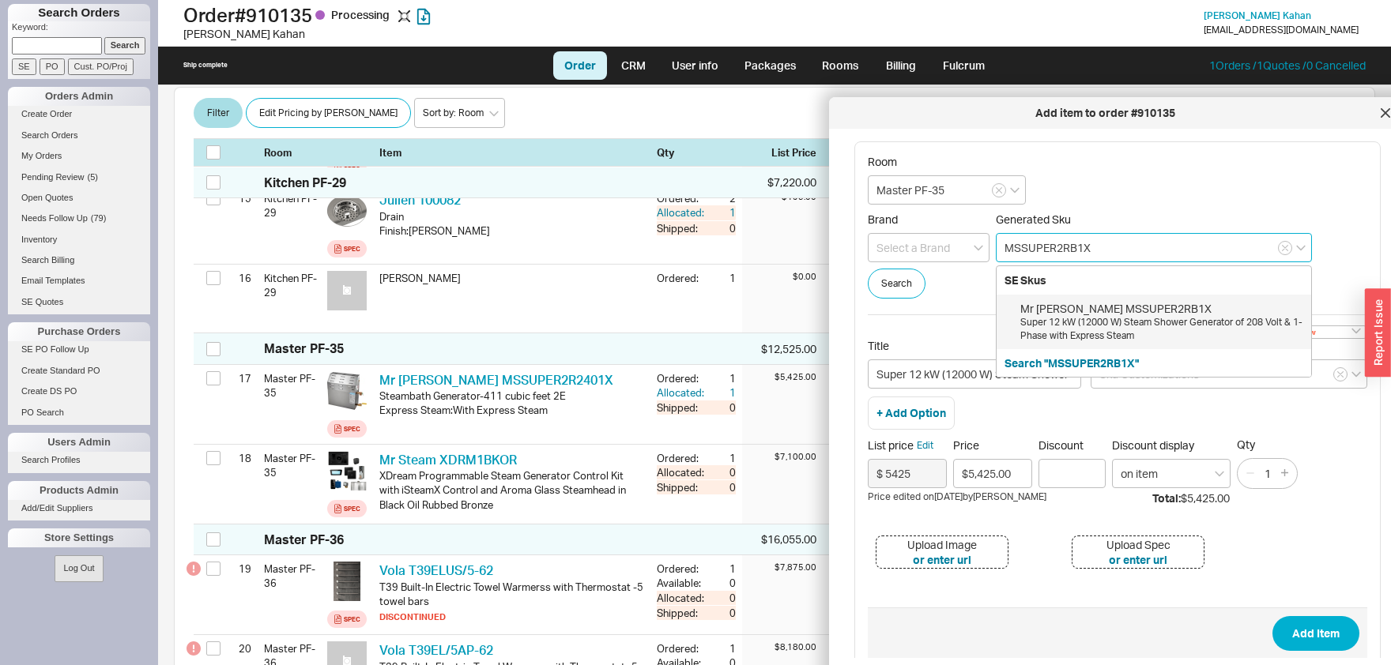
click at [1083, 247] on input "MSSUPER2RB1X" at bounding box center [1154, 247] width 316 height 29
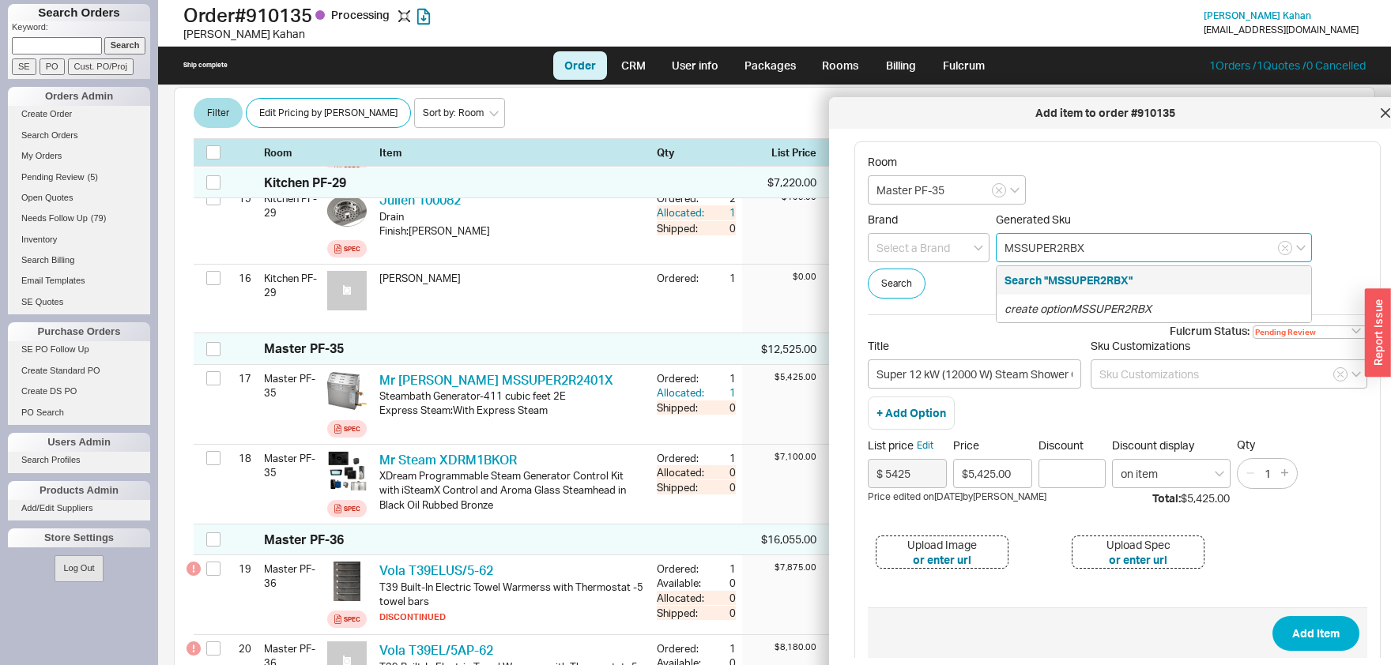
type input "MSSUPER2RB2X"
click at [1103, 315] on div "create option MSSUPER2RB2X" at bounding box center [1154, 309] width 315 height 28
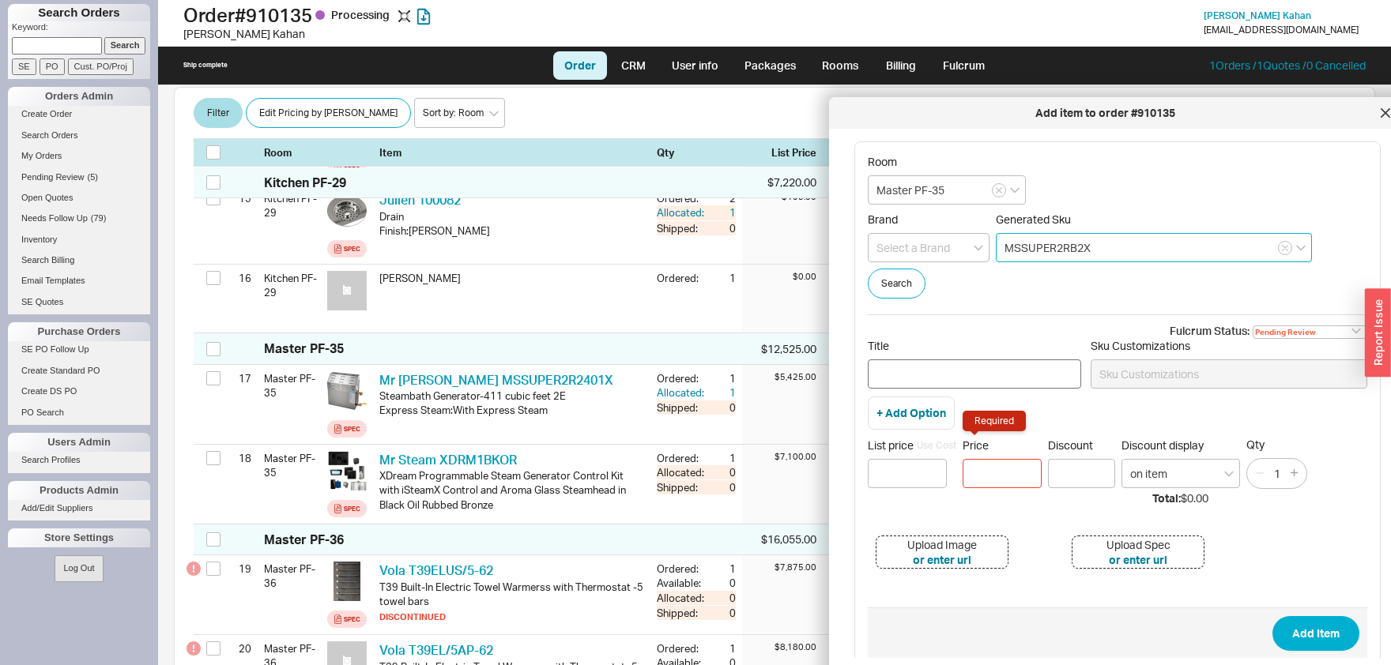
type input "MSSUPER2RB2X"
click at [964, 375] on input "Title" at bounding box center [974, 374] width 213 height 29
paste input "Super 12 kW (12000 W) Steam Shower Generator of 208 Volt & 1-Phase with Express…"
type input "Super 12 kW (12000 W) Steam Shower Generator of 208 Volt & 1-Phase with Express…"
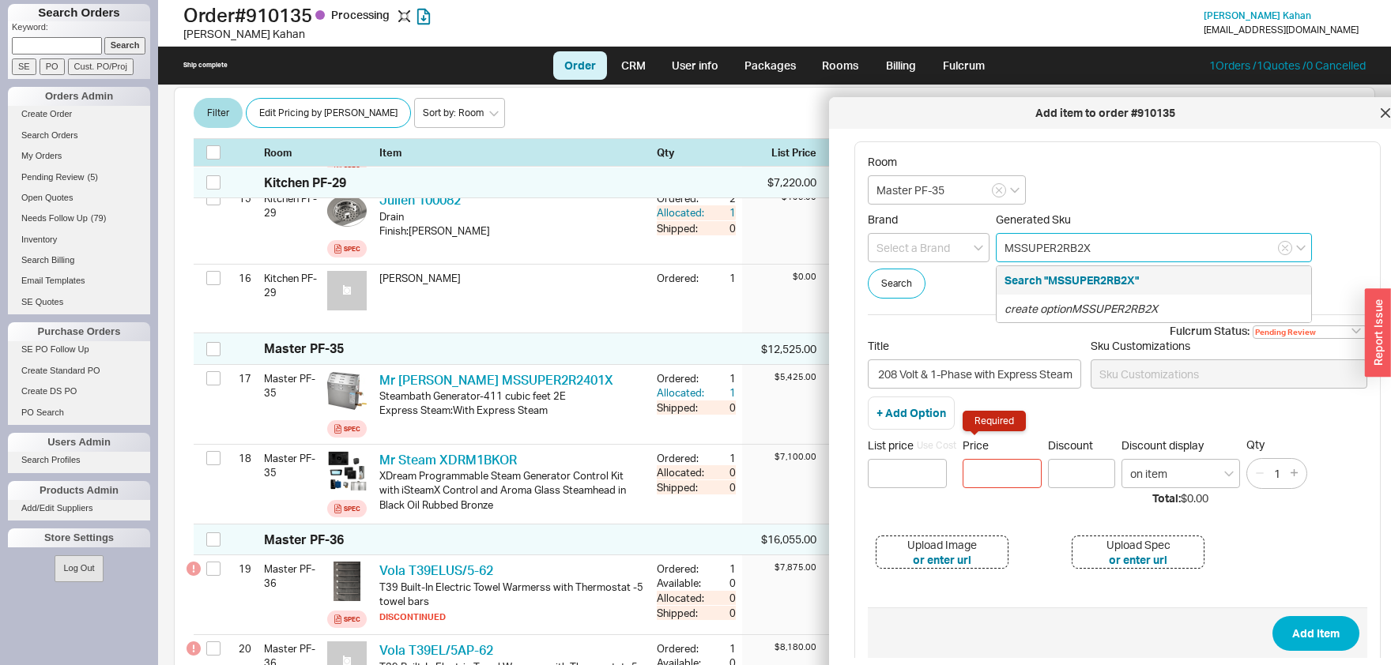
click at [1081, 247] on input "MSSUPER2RB2X" at bounding box center [1154, 247] width 316 height 29
click at [1117, 302] on icon "create option MSSUPER2RB3X" at bounding box center [1080, 308] width 153 height 13
type input "MSSUPER2RB3X"
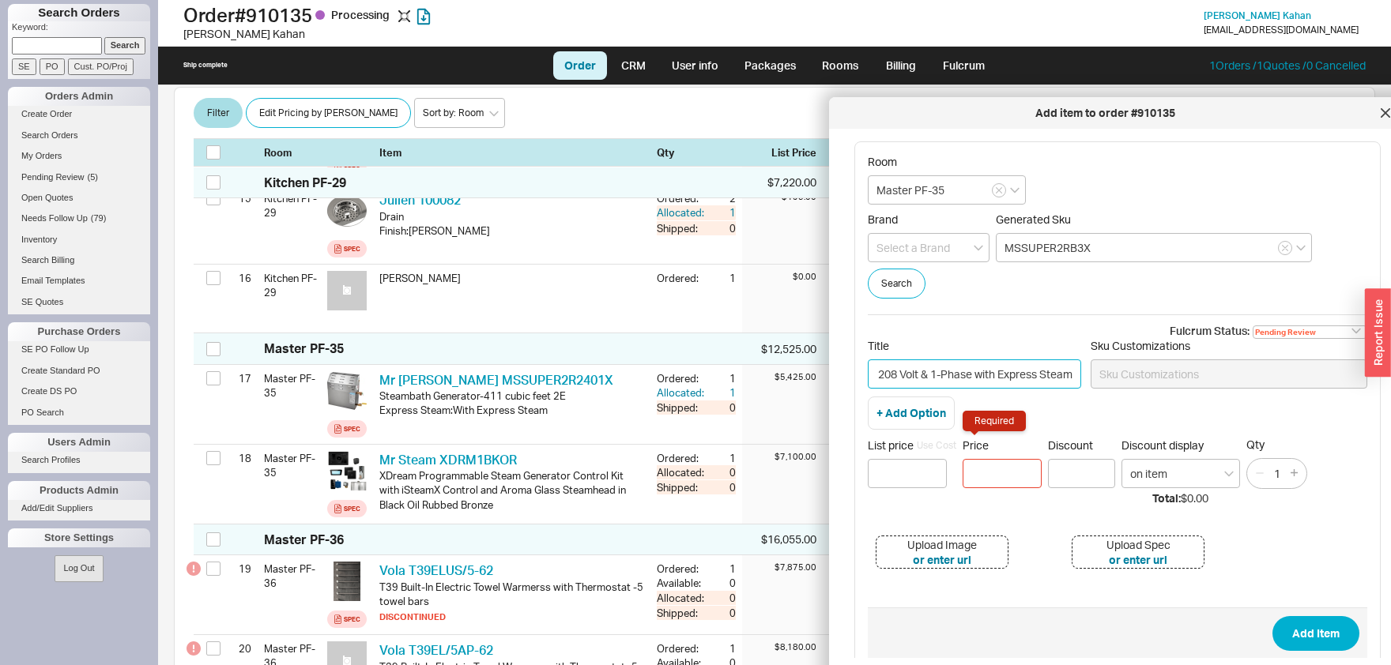
click at [933, 371] on input "Super 12 kW (12000 W) Steam Shower Generator of 208 Volt & 1-Phase with Express…" at bounding box center [974, 374] width 213 height 29
type input "Super 12 kW (12000 W) Steam Shower Generator of 208 Volt & 3-Phase with Express…"
click at [918, 468] on input at bounding box center [907, 473] width 79 height 29
type input "$ 5425"
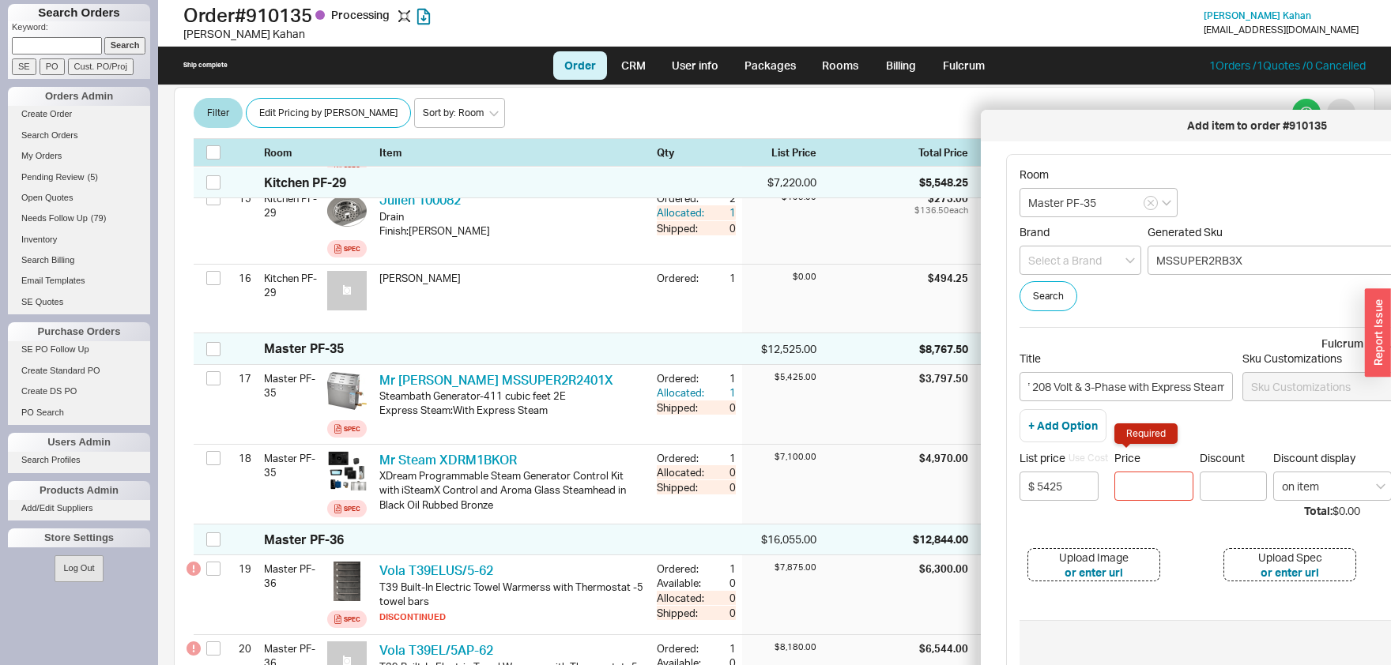
drag, startPoint x: 1144, startPoint y: 111, endPoint x: 1296, endPoint y: 123, distance: 152.3
click at [1296, 123] on div "Add item to order #910135" at bounding box center [1257, 126] width 536 height 16
drag, startPoint x: 1181, startPoint y: 486, endPoint x: 1166, endPoint y: 488, distance: 15.9
click at [1166, 488] on div "List price Use Cost $ 5425 Price Required Discount Discount display on item Qty…" at bounding box center [1268, 475] width 499 height 51
click at [1165, 487] on input "Price Required" at bounding box center [1153, 486] width 79 height 29
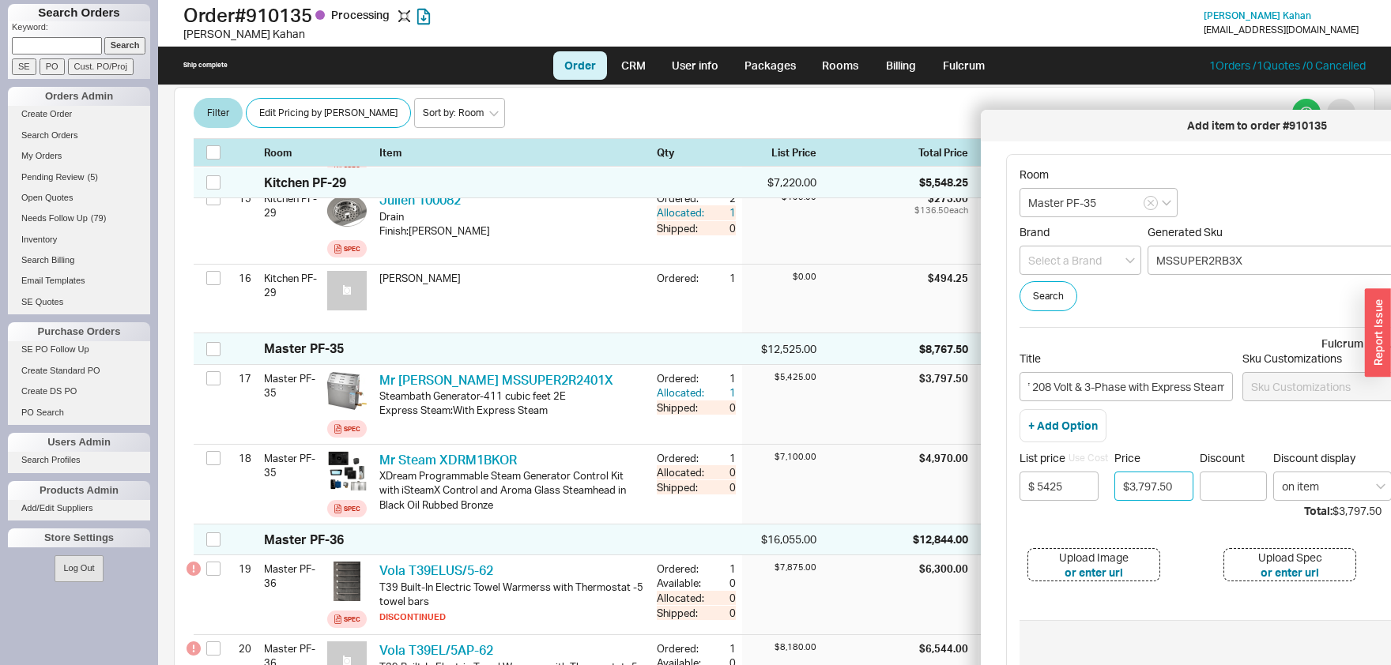
type input "$3,797.50"
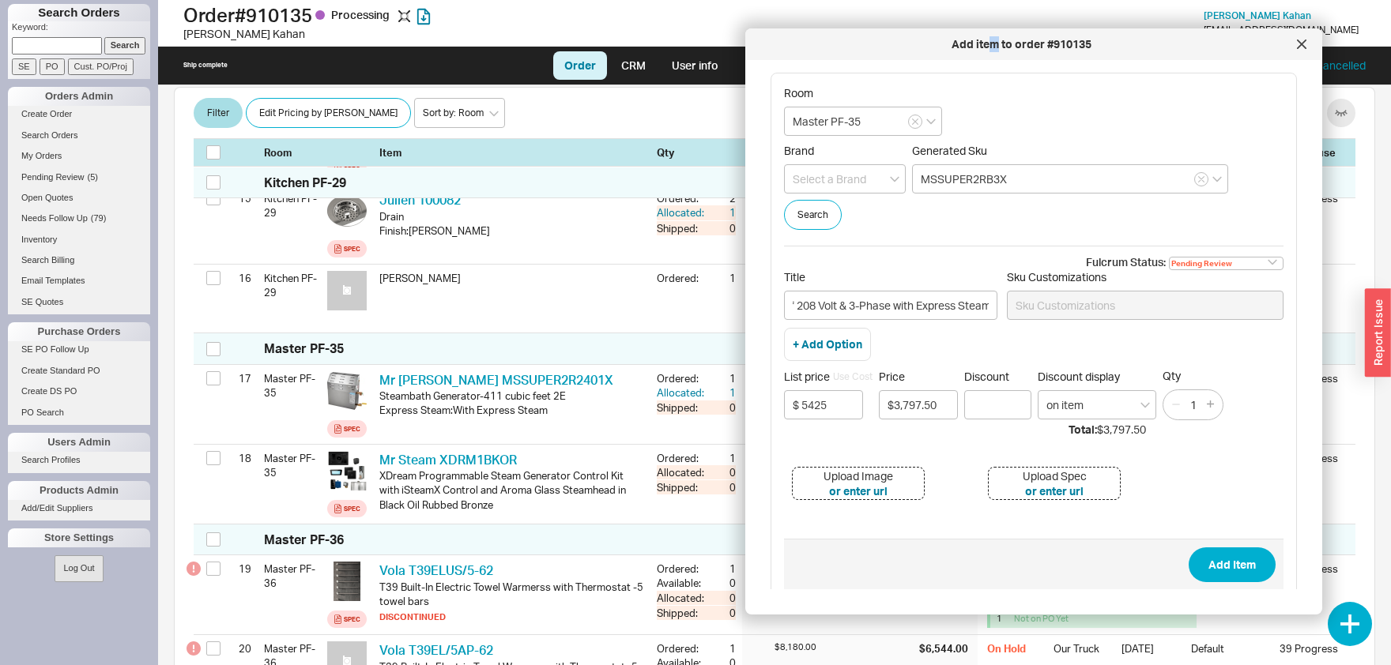
drag, startPoint x: 1234, startPoint y: 124, endPoint x: 921, endPoint y: 14, distance: 330.9
click at [921, 36] on div "Add item to order #910135" at bounding box center [1021, 44] width 536 height 16
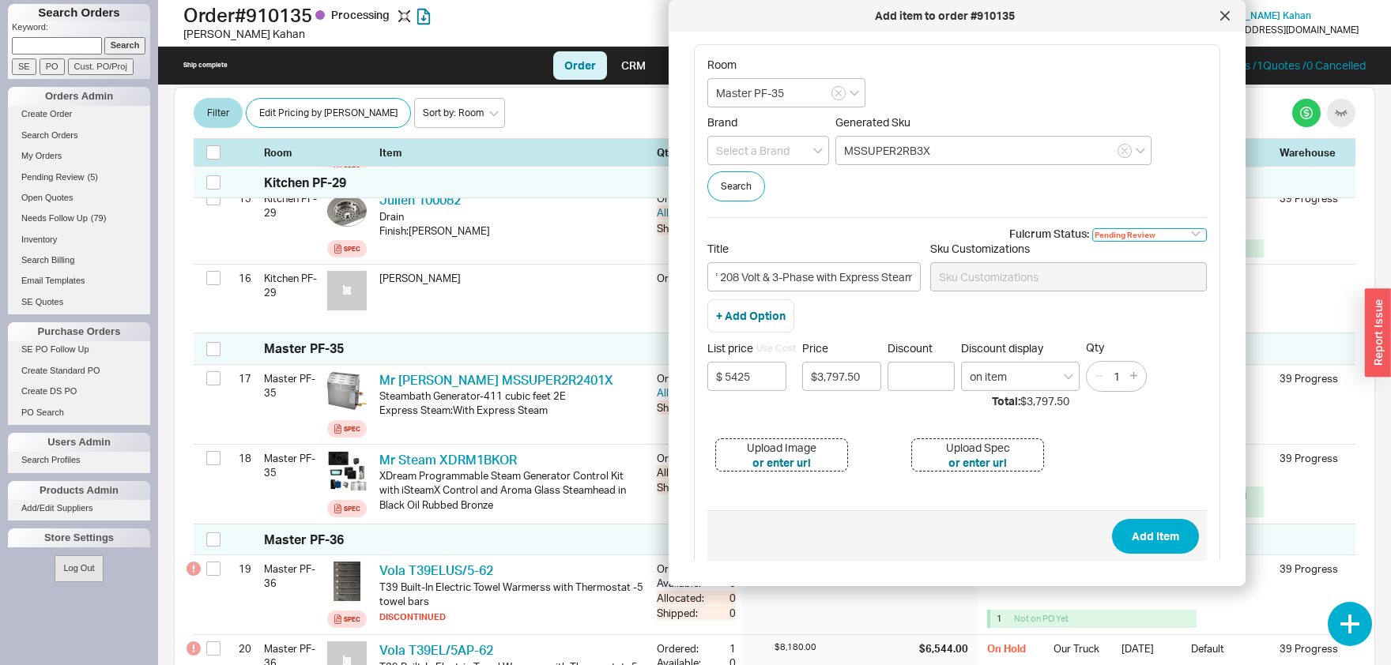
select select
click option "None" at bounding box center [0, 0] width 0 height 0
click at [1159, 541] on button "Add Item" at bounding box center [1155, 536] width 87 height 35
click at [759, 150] on input at bounding box center [768, 150] width 122 height 29
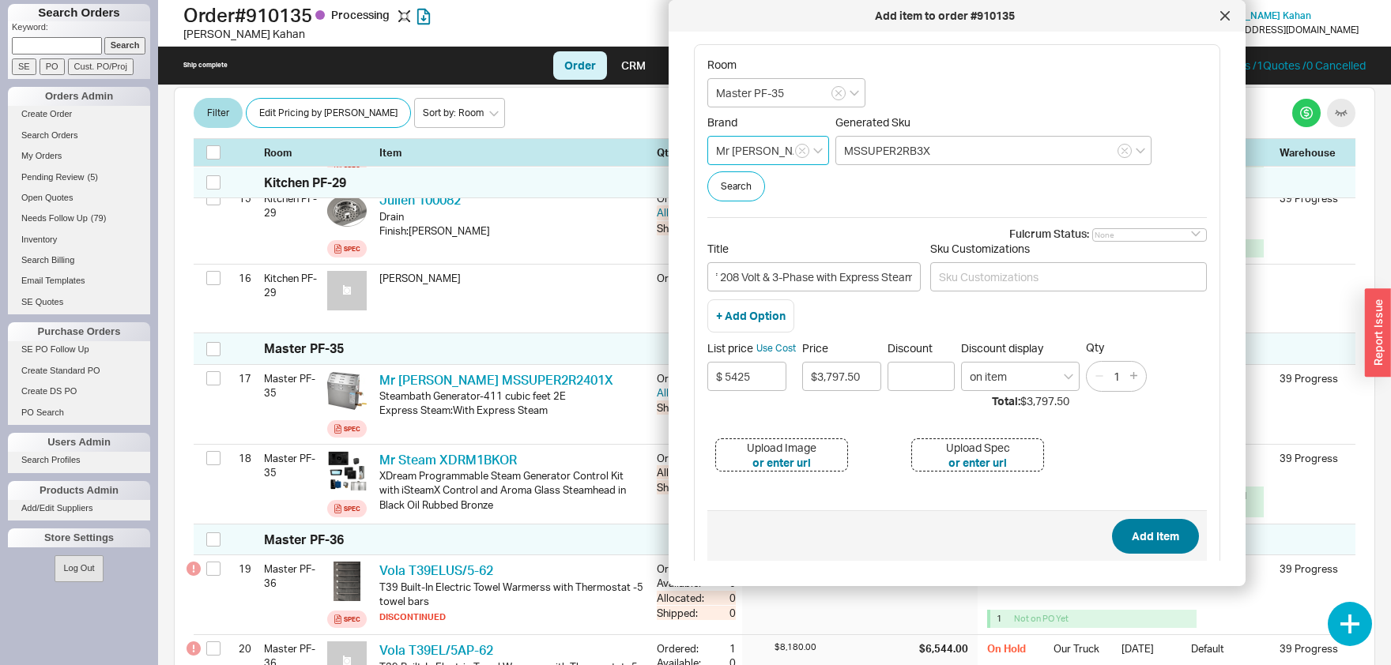
type input "Mr [PERSON_NAME]"
click at [1159, 543] on button "Add Item" at bounding box center [1155, 536] width 87 height 35
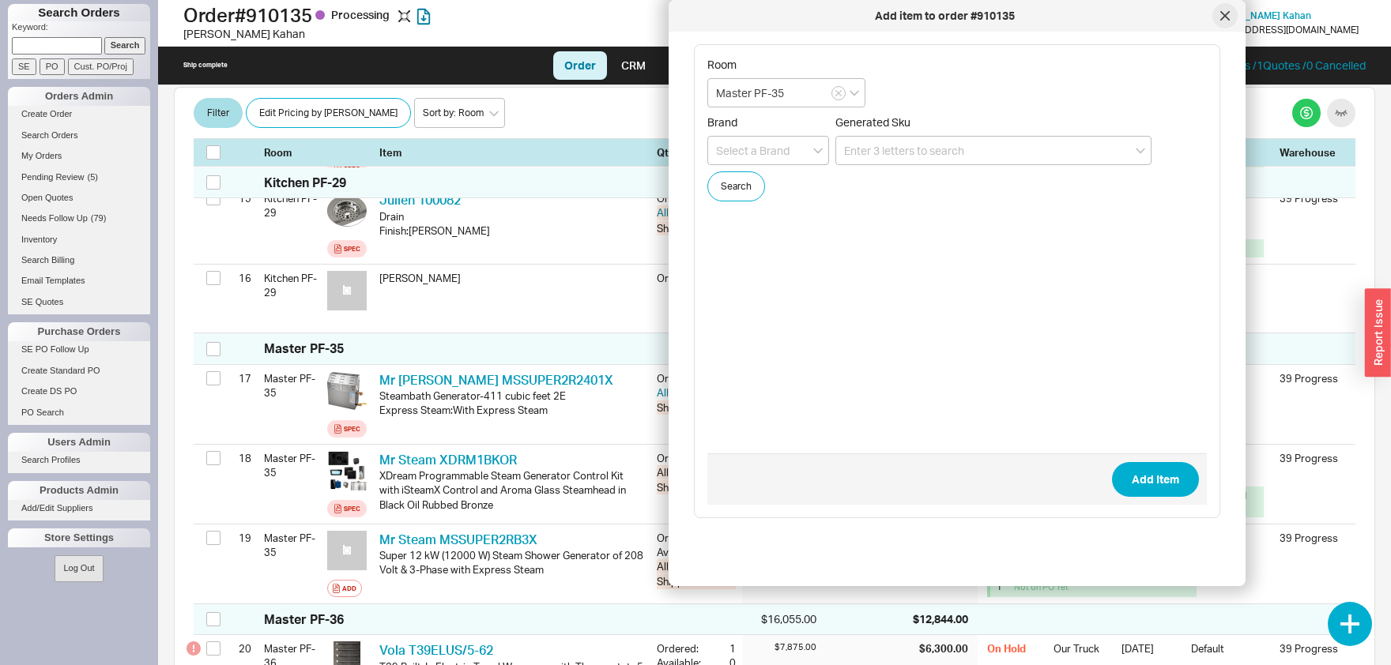
click at [1223, 9] on div at bounding box center [1224, 15] width 25 height 25
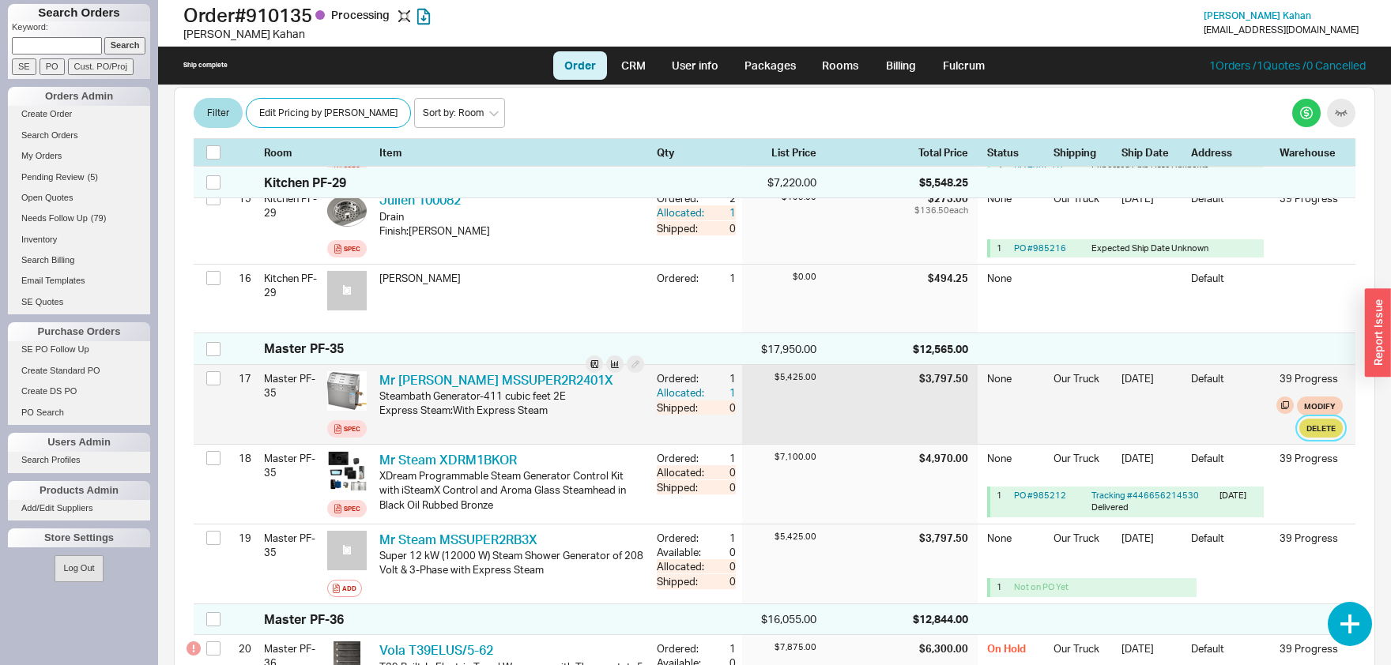
click at [1333, 419] on button "Delete" at bounding box center [1320, 428] width 43 height 19
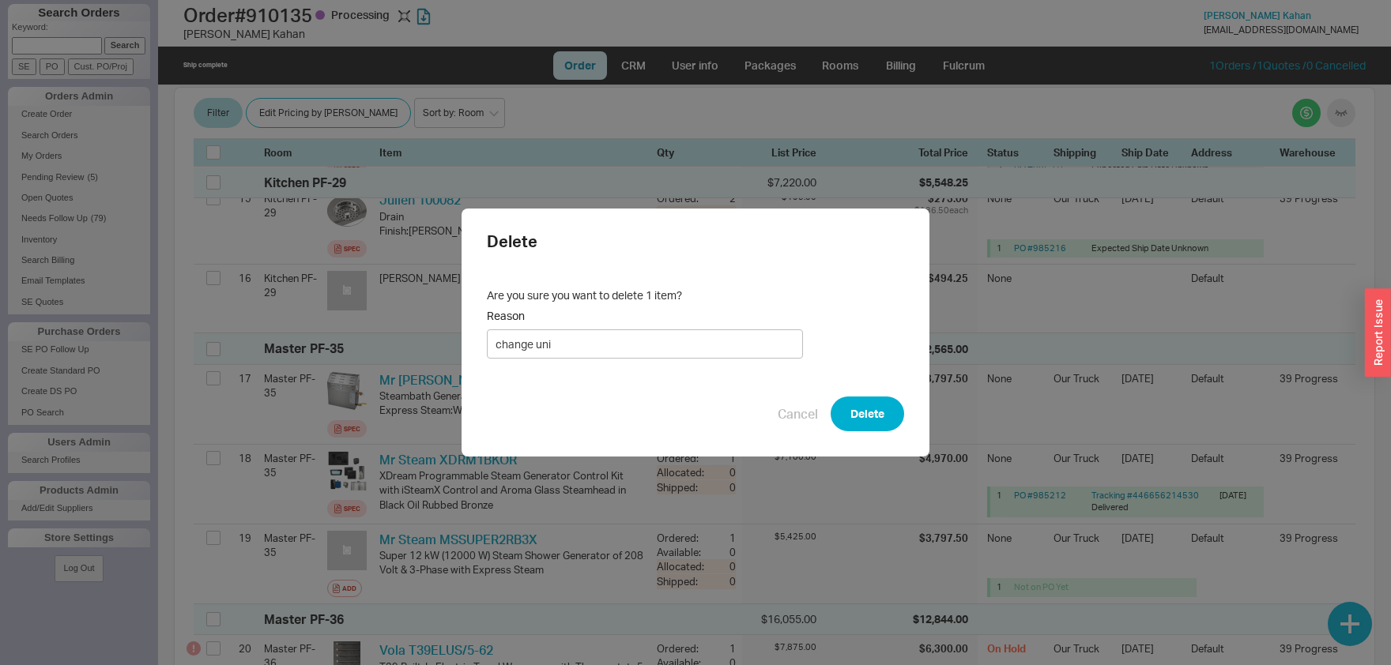
type input "change unit"
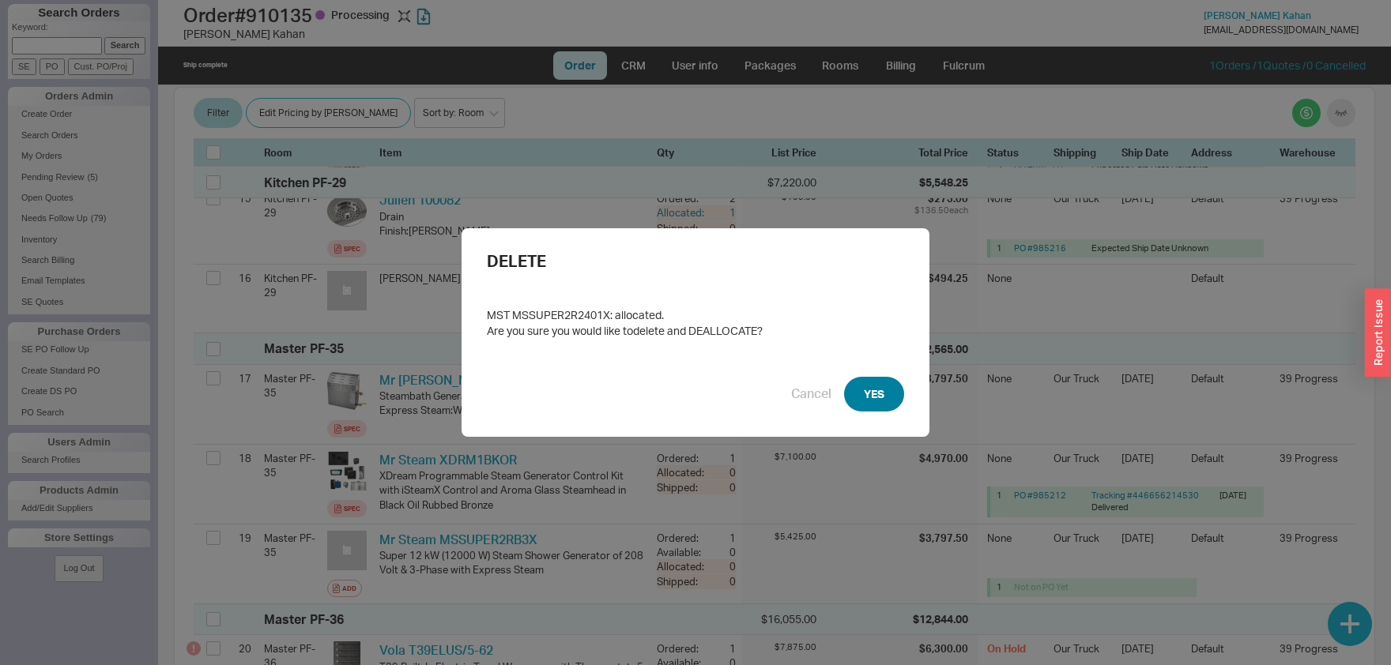
click at [875, 398] on button "YES" at bounding box center [874, 394] width 60 height 35
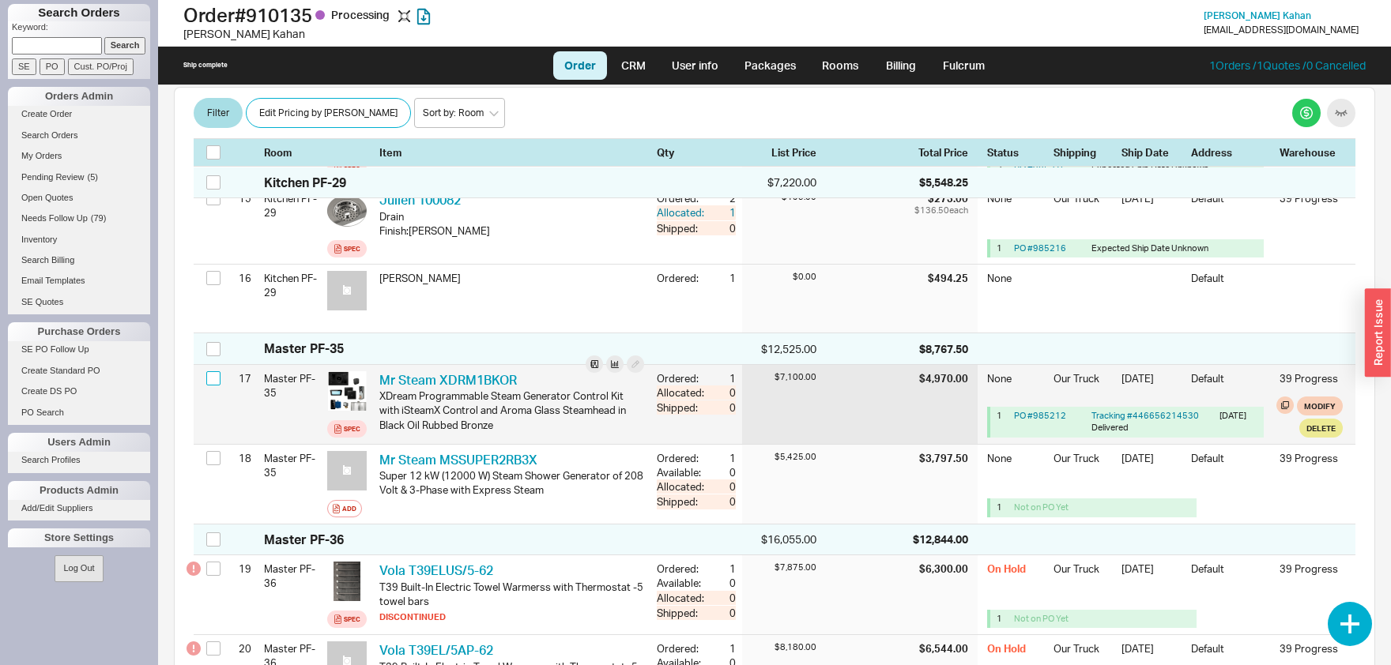
click at [217, 371] on input "checkbox" at bounding box center [213, 378] width 14 height 14
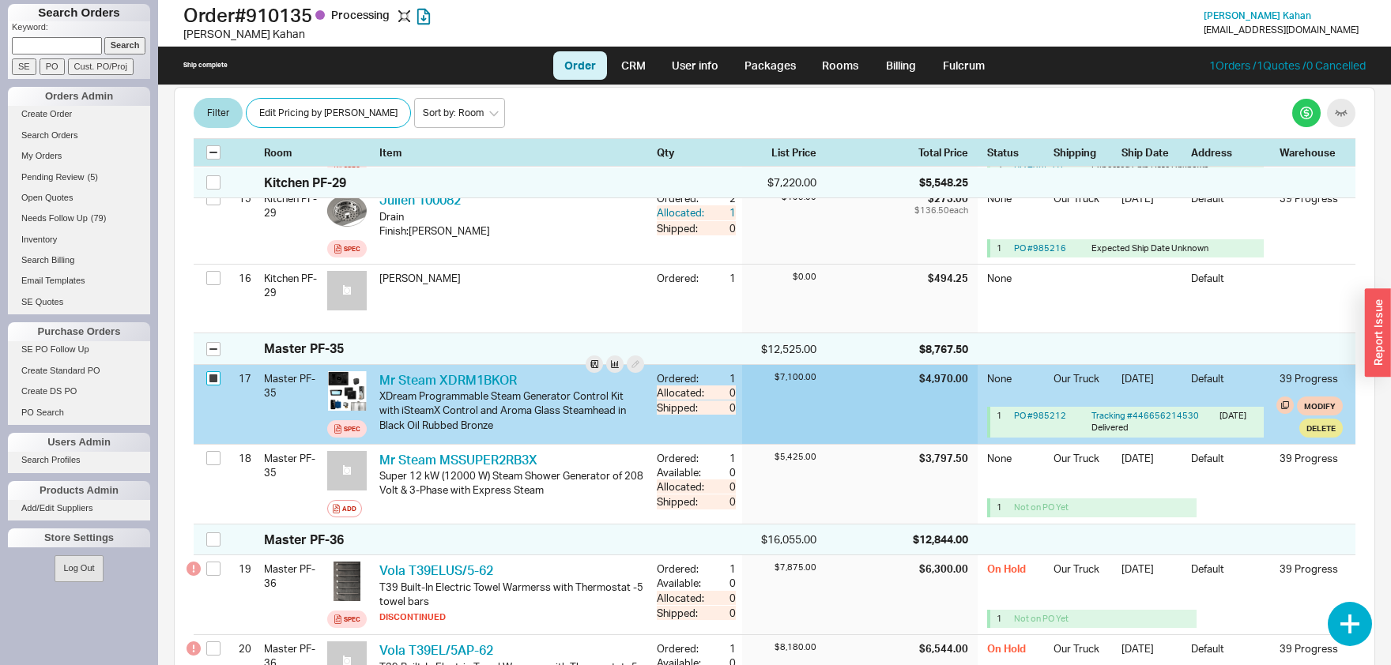
checkbox input "true"
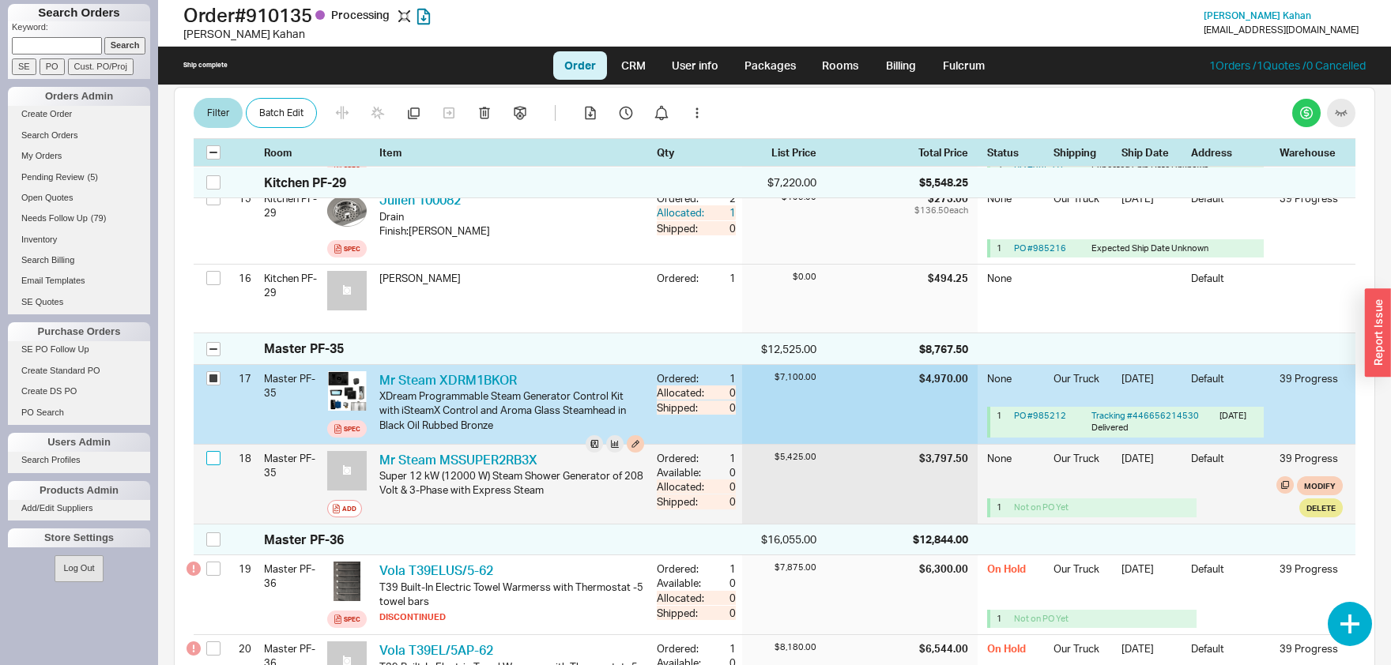
click at [216, 451] on input "checkbox" at bounding box center [213, 458] width 14 height 14
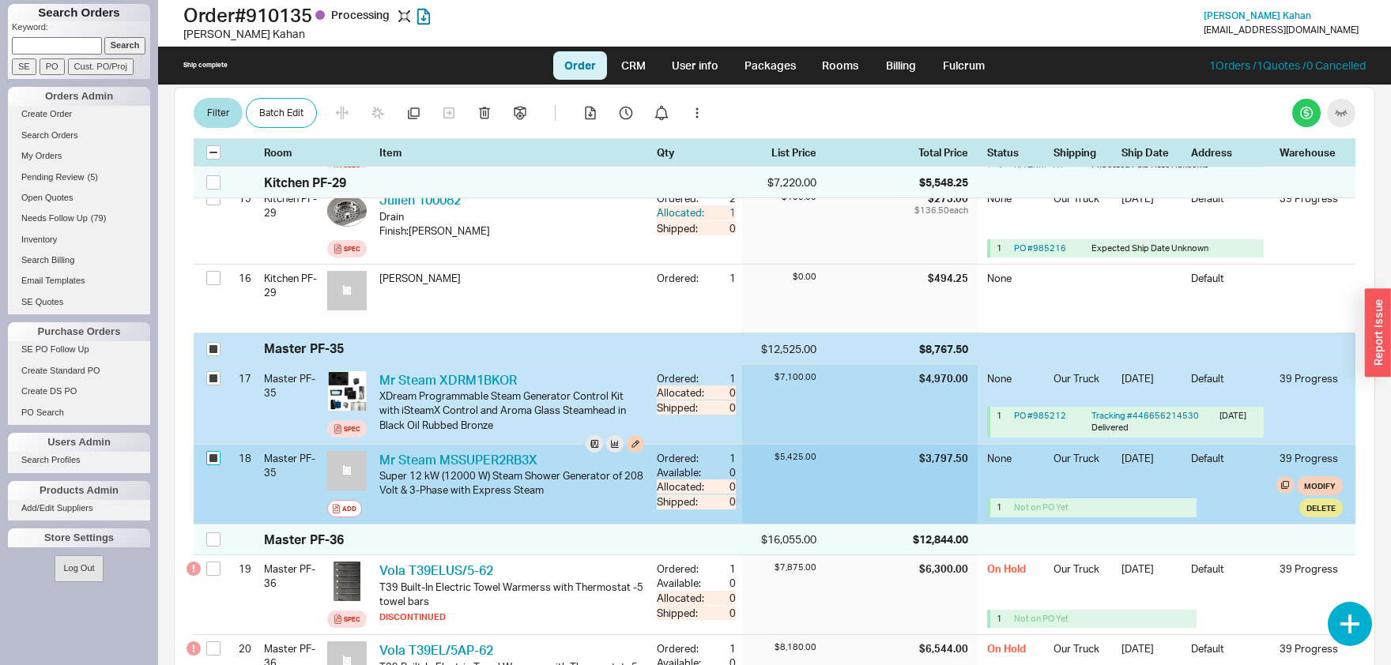
checkbox input "true"
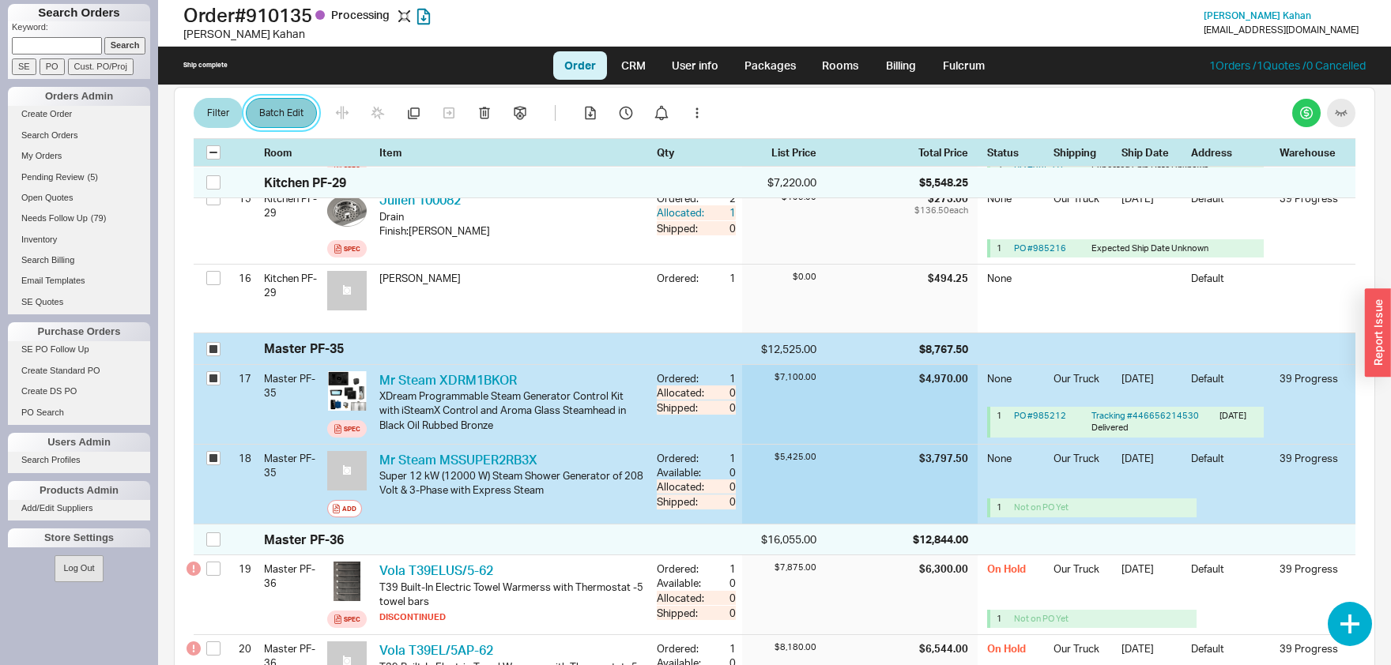
click at [292, 119] on button "Batch Edit" at bounding box center [281, 114] width 71 height 30
select select "8"
select select "3"
select select "8"
select select "3"
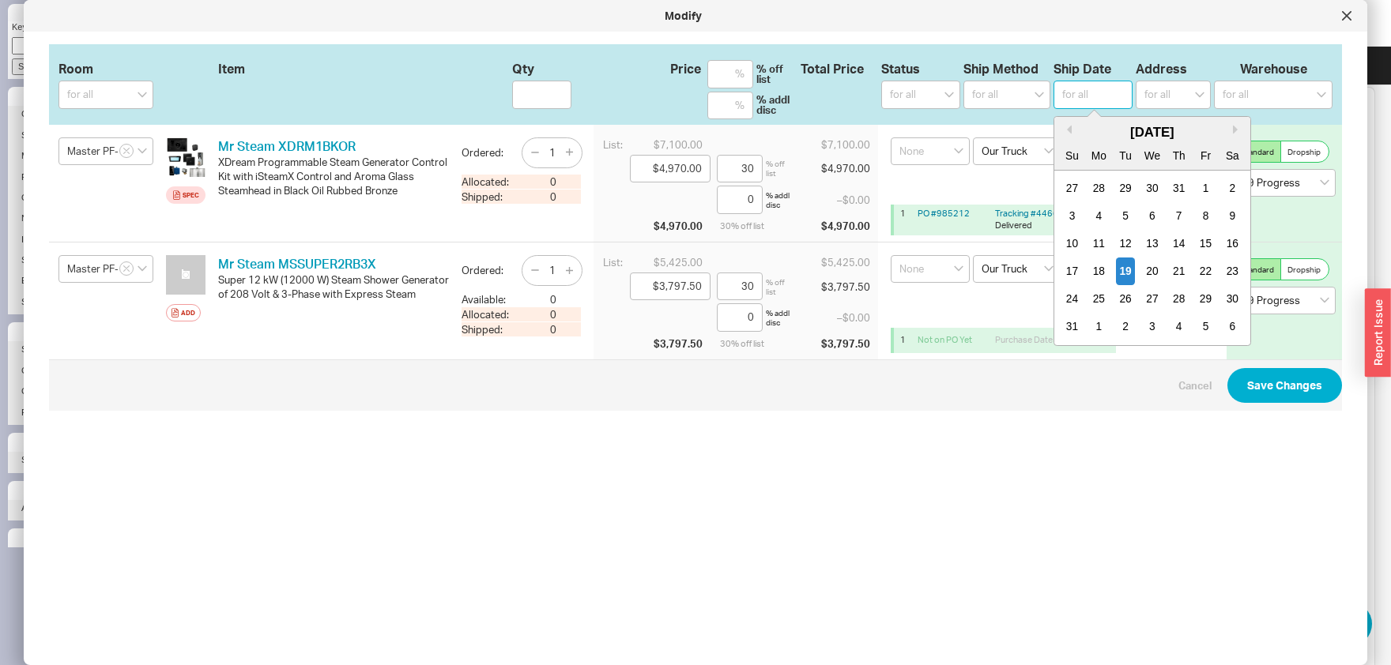
click at [1081, 95] on input at bounding box center [1092, 95] width 79 height 28
click at [1125, 303] on div "26" at bounding box center [1125, 299] width 19 height 28
type input "[DATE]"
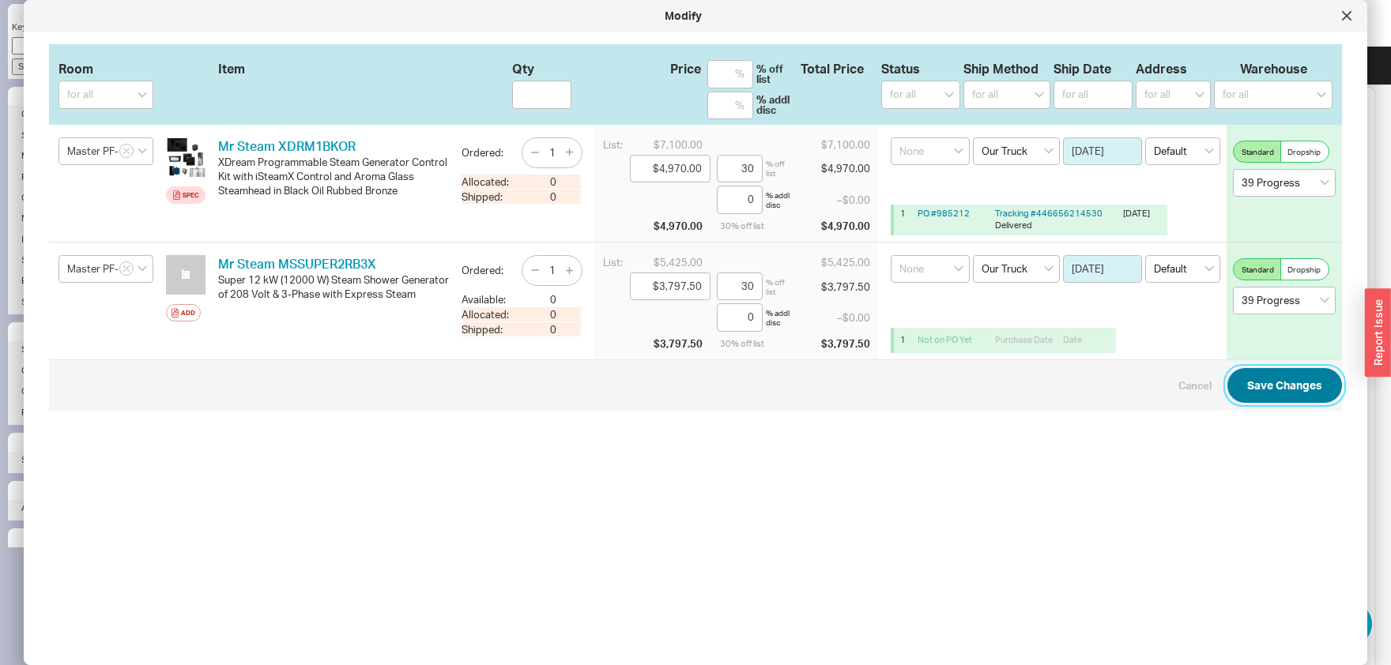
click at [1291, 387] on button "Save Changes" at bounding box center [1284, 385] width 115 height 35
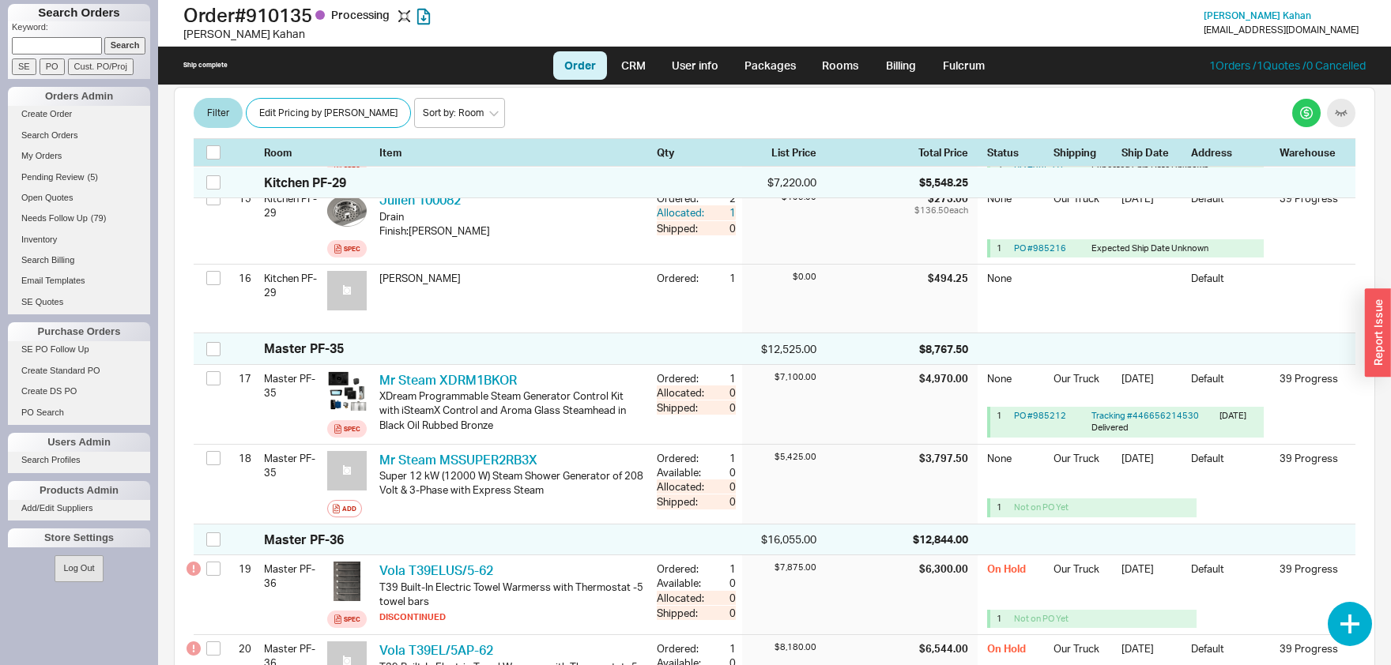
checkbox input "false"
click at [768, 68] on link "Packages" at bounding box center [770, 65] width 74 height 28
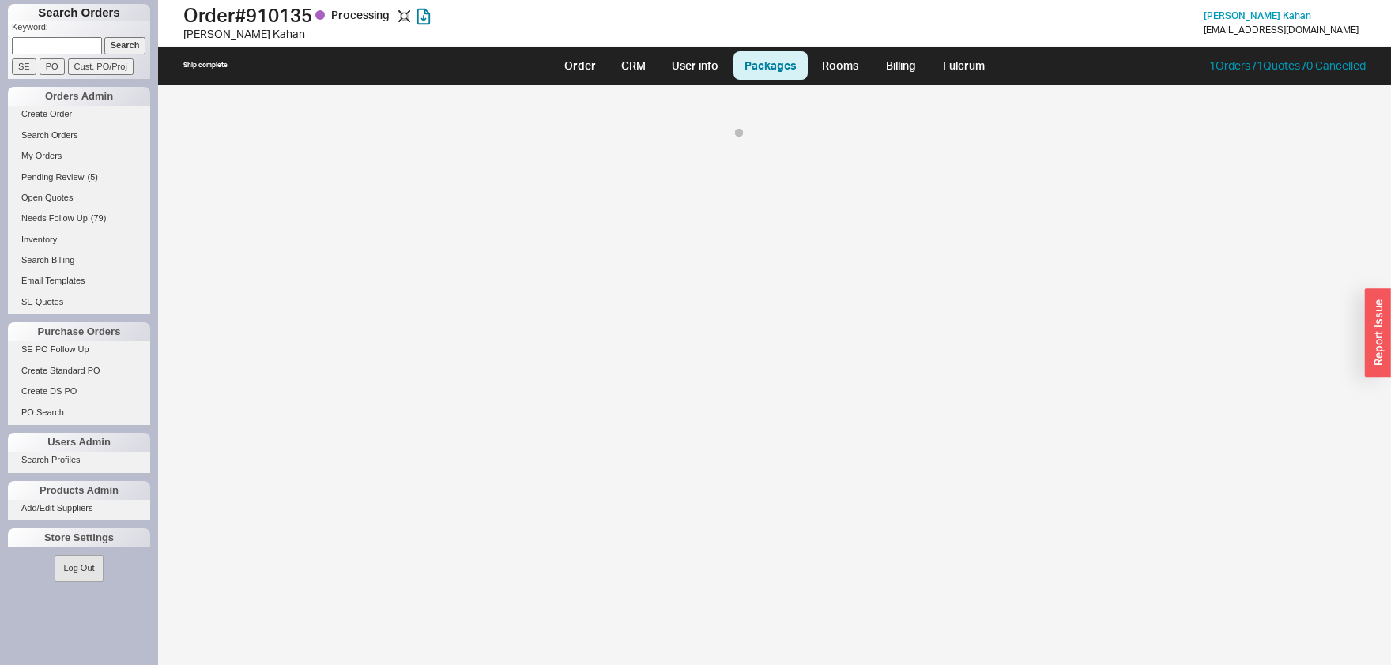
select select "8"
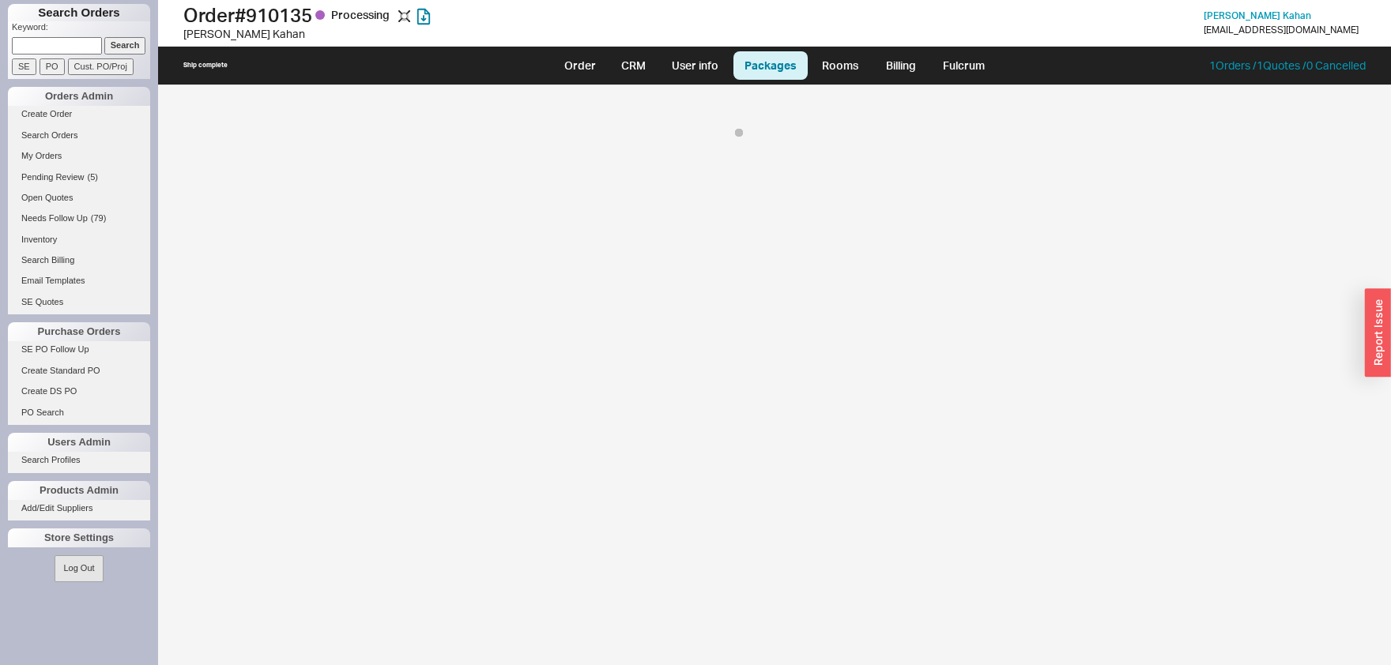
select select "8"
select select "On Hold"
select select "8"
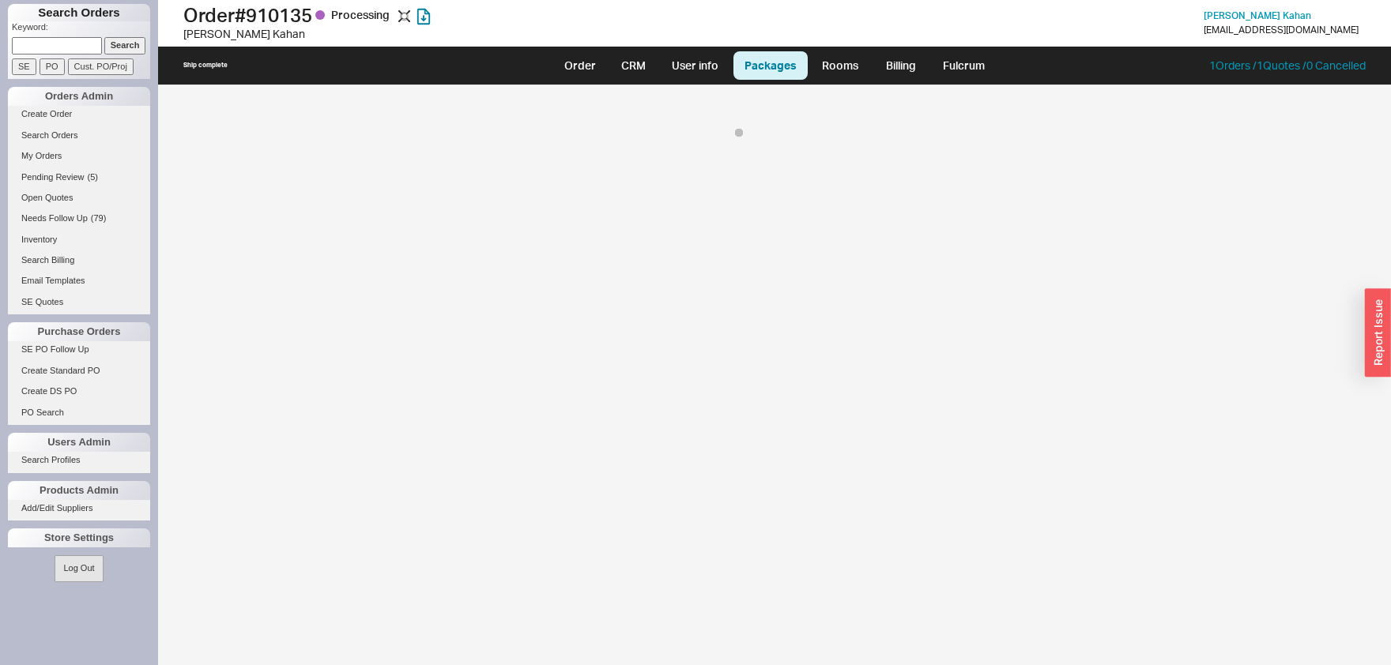
select select "On Hold"
select select "8"
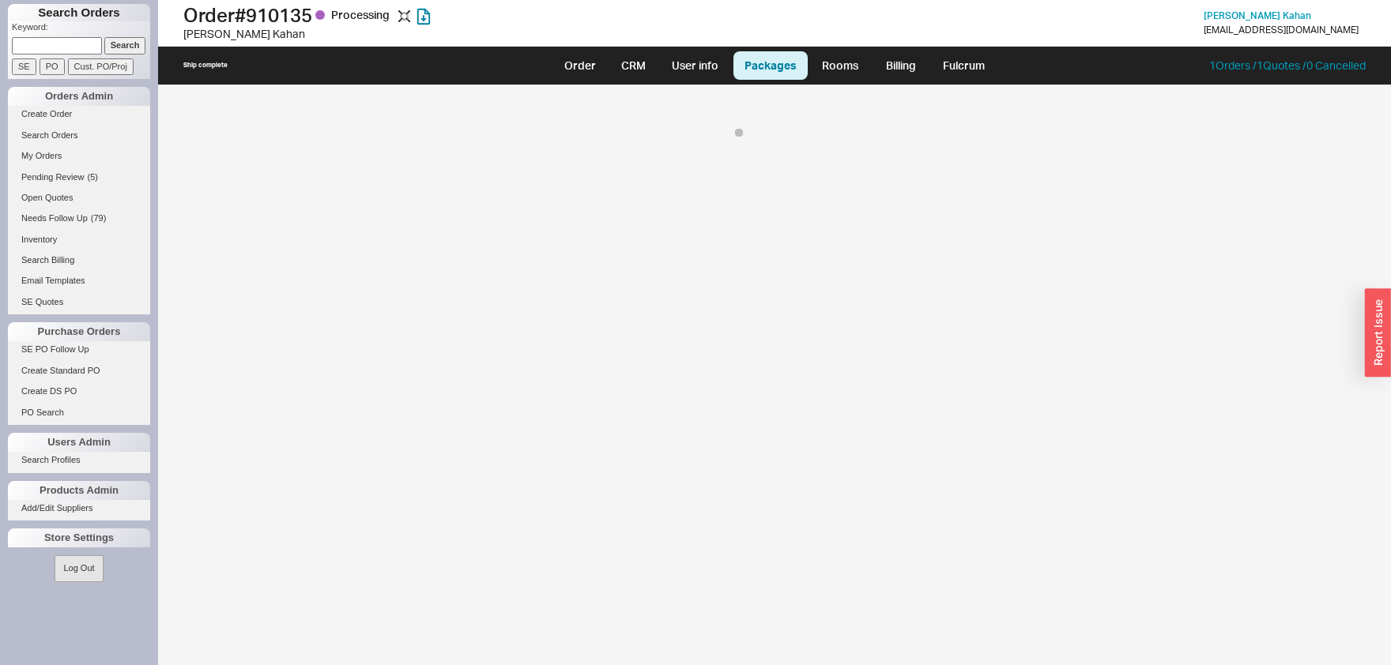
select select "8"
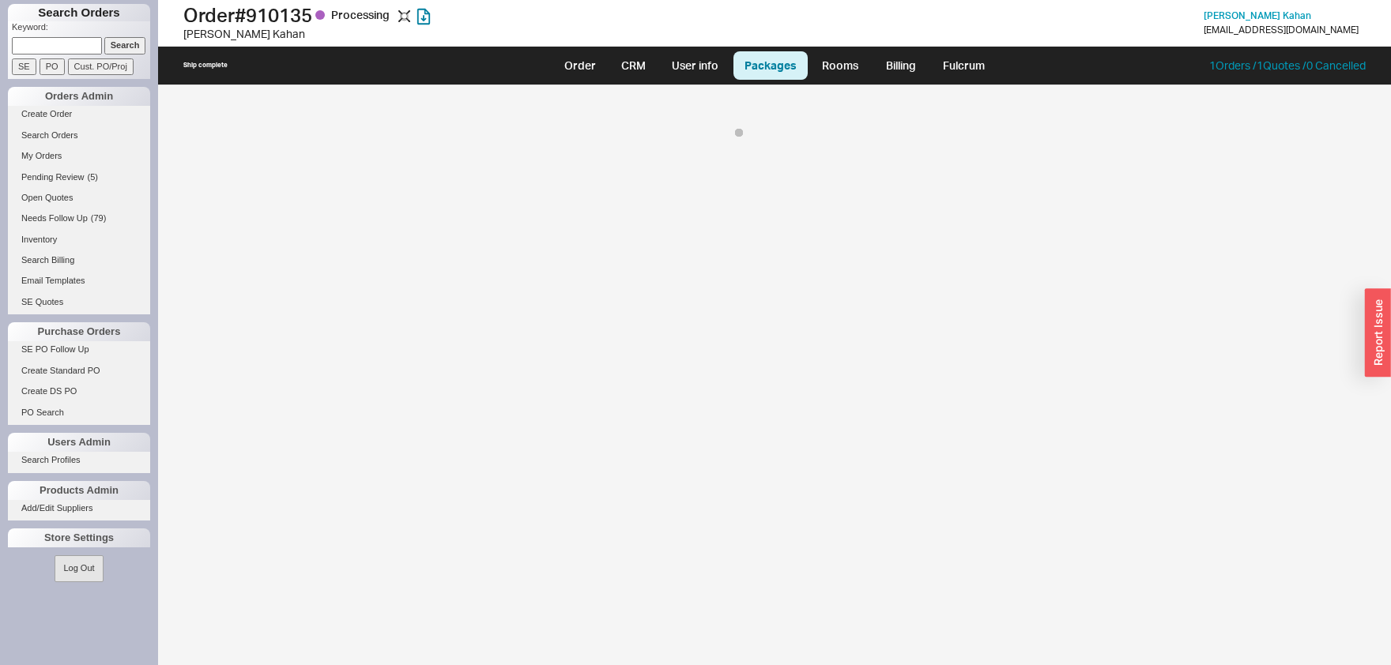
select select "8"
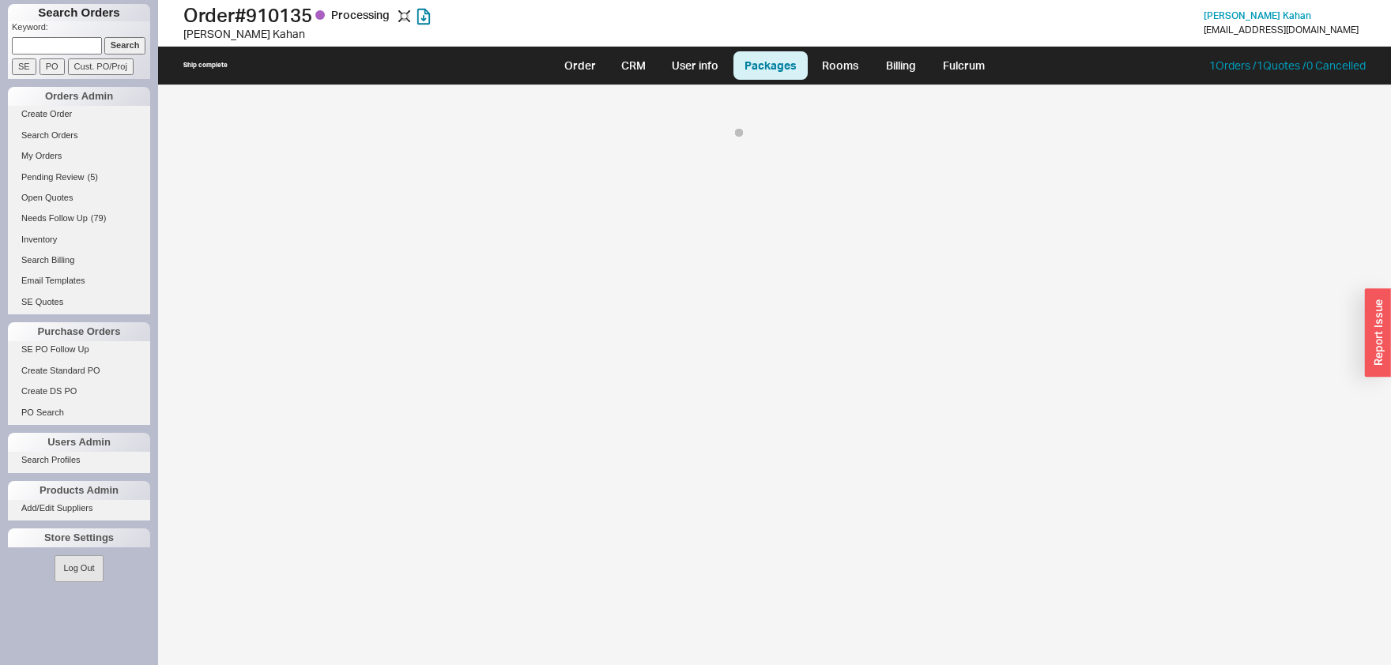
select select "8"
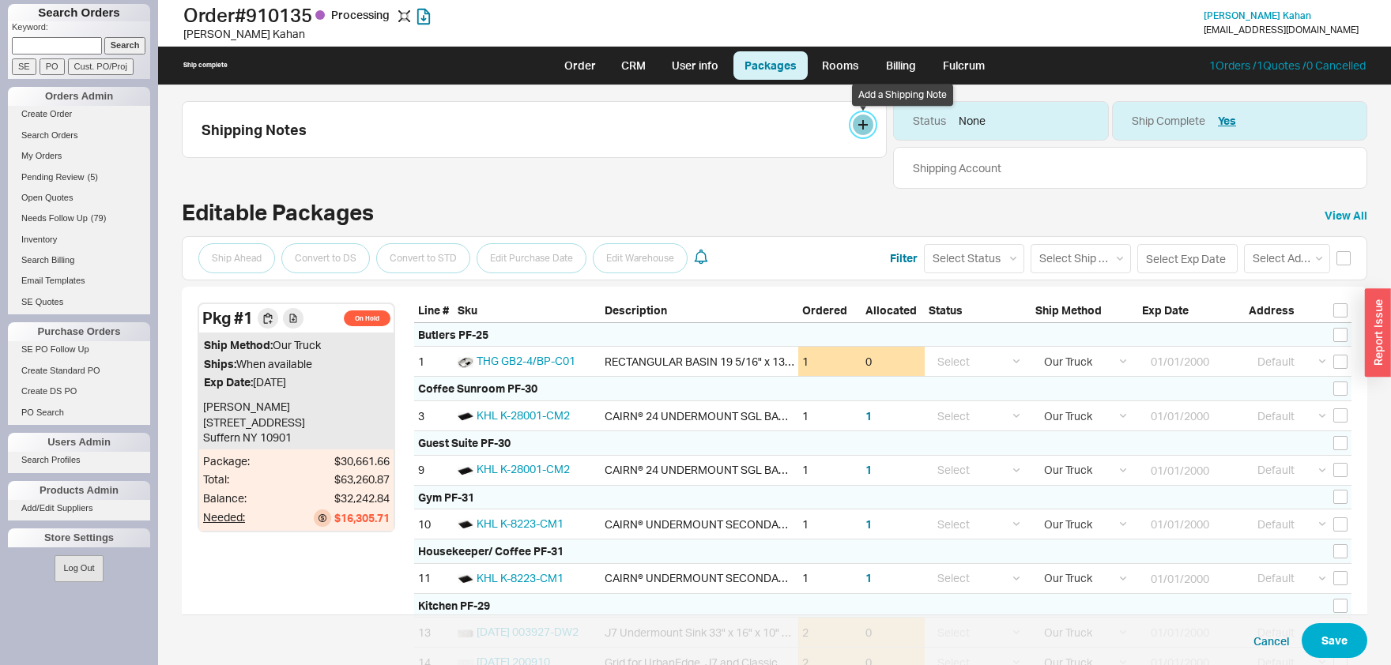
click at [869, 126] on button at bounding box center [863, 125] width 21 height 21
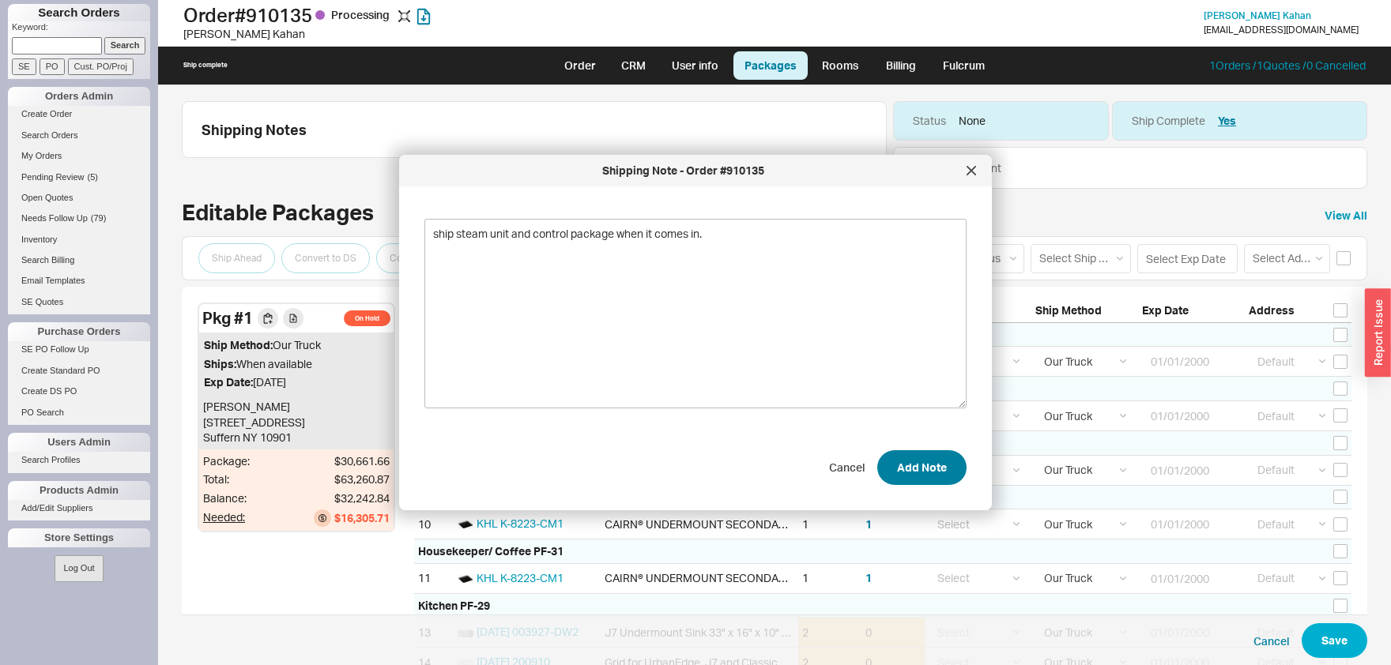
type textarea "ship steam unit and control package when it comes in."
click at [935, 466] on button "Add Note" at bounding box center [921, 467] width 89 height 35
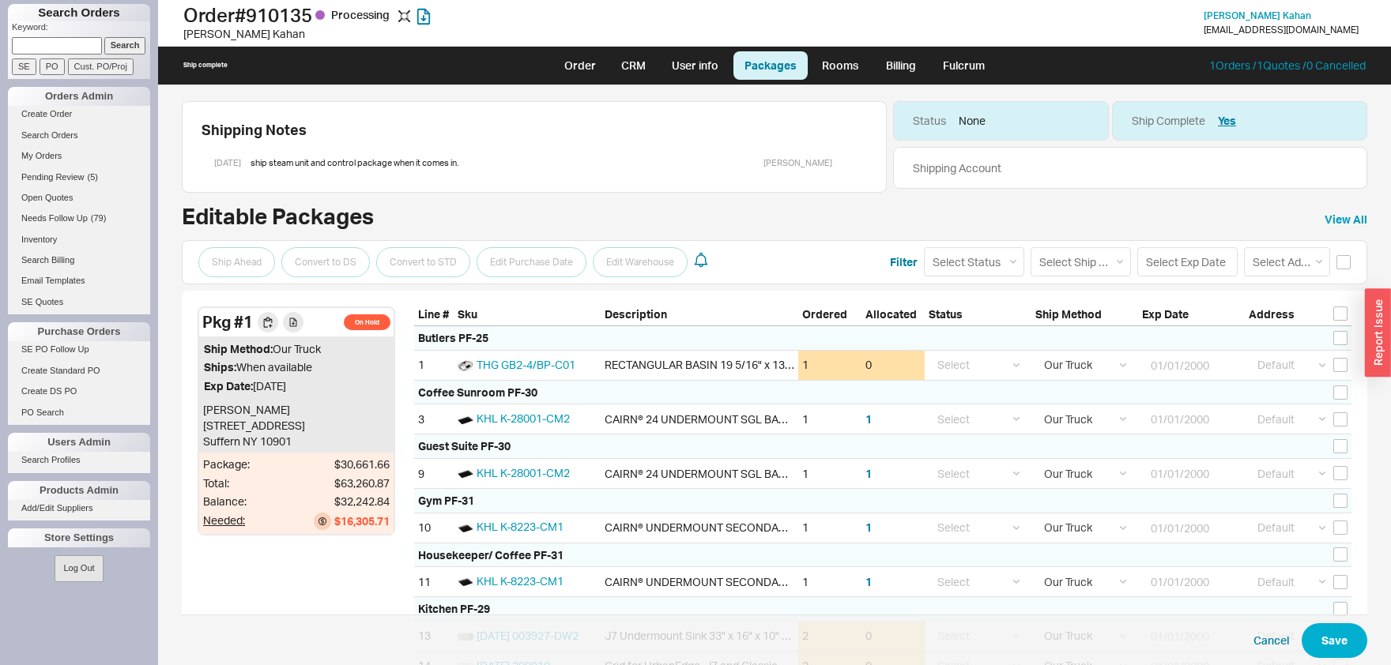
click at [62, 40] on input at bounding box center [57, 45] width 90 height 17
type input "[PERSON_NAME]"
click at [122, 43] on input "Search" at bounding box center [125, 45] width 42 height 17
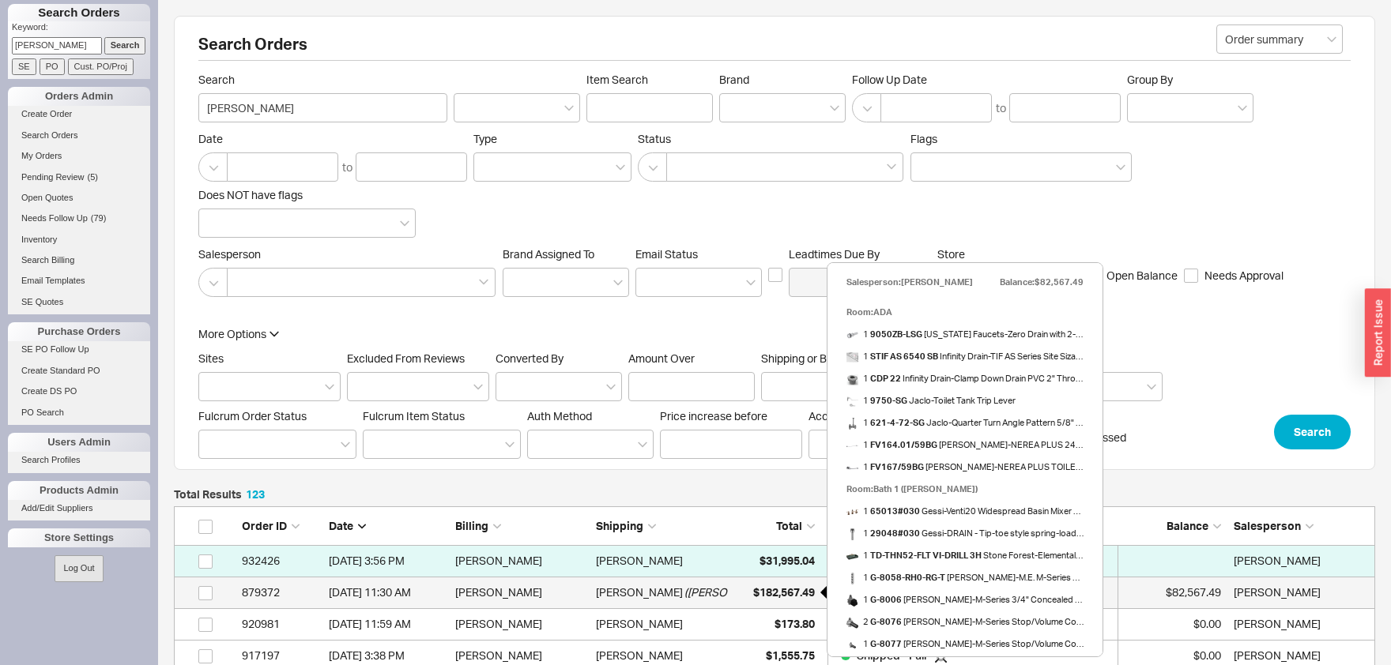
click at [789, 590] on span "$182,567.49" at bounding box center [784, 592] width 62 height 13
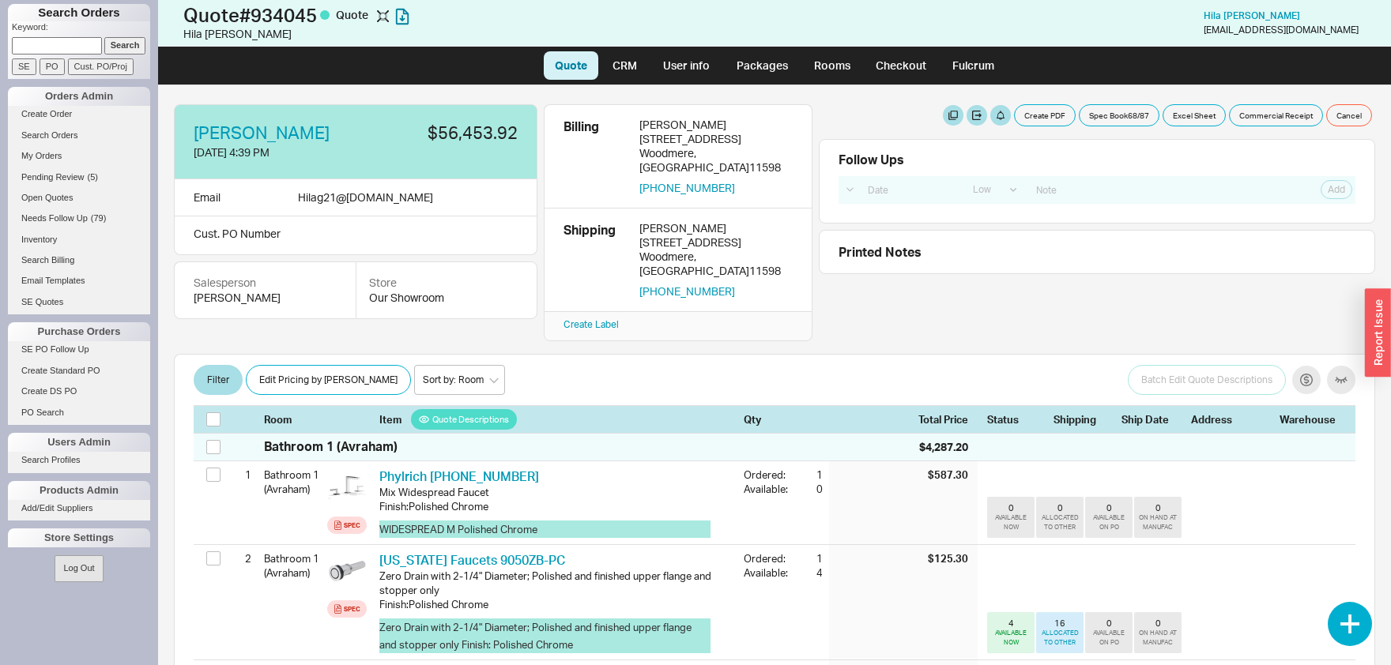
select select "LOW"
click at [1305, 366] on button "button" at bounding box center [1306, 380] width 28 height 28
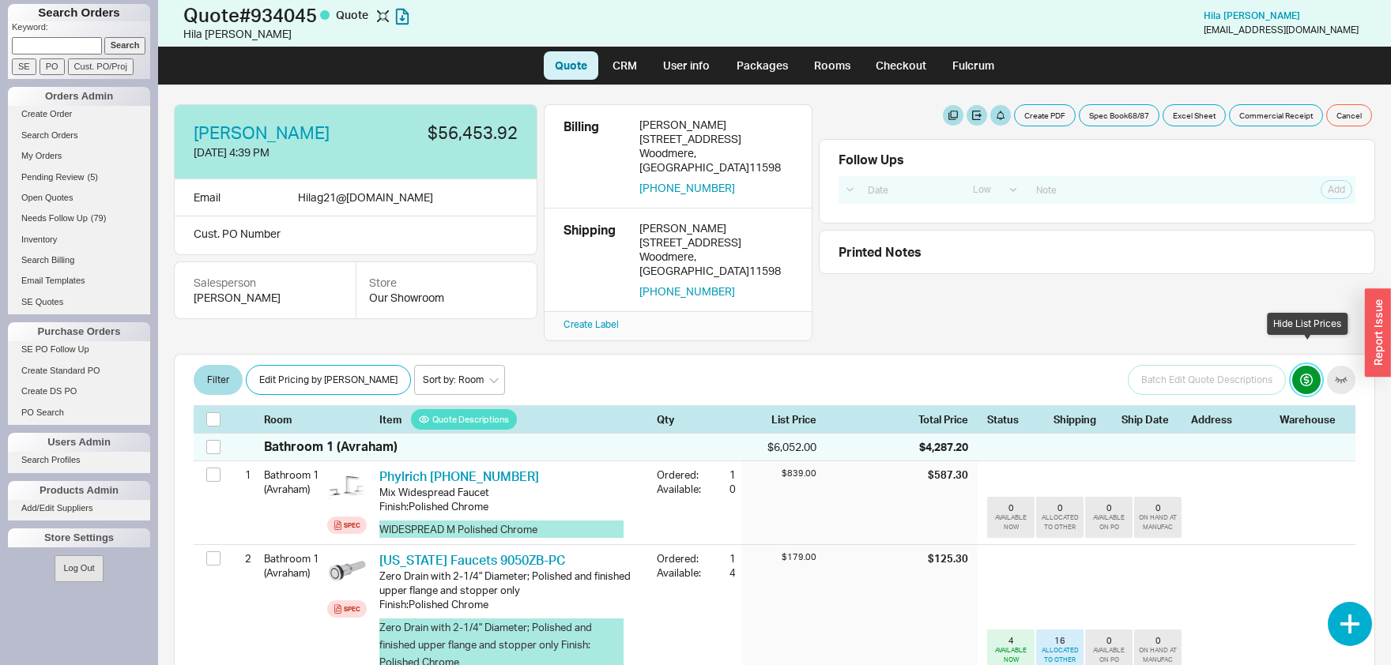
click at [1305, 366] on button "button" at bounding box center [1306, 380] width 28 height 28
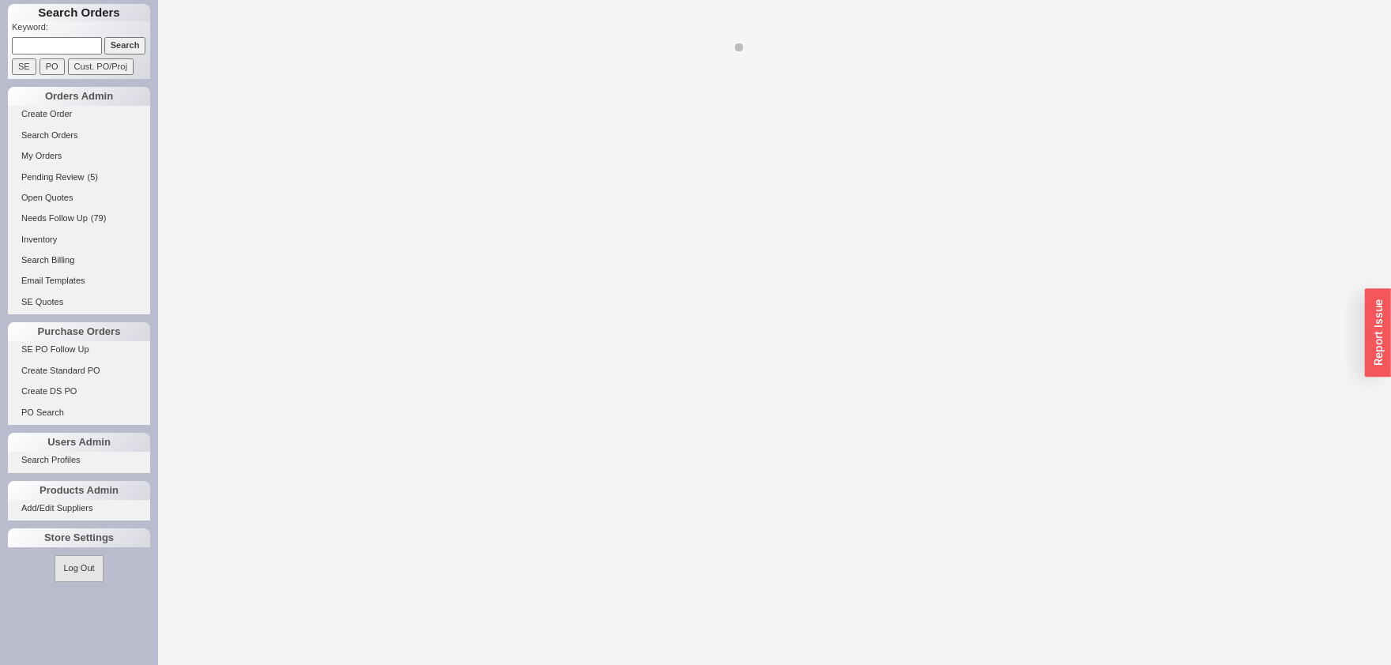
select select "LOW"
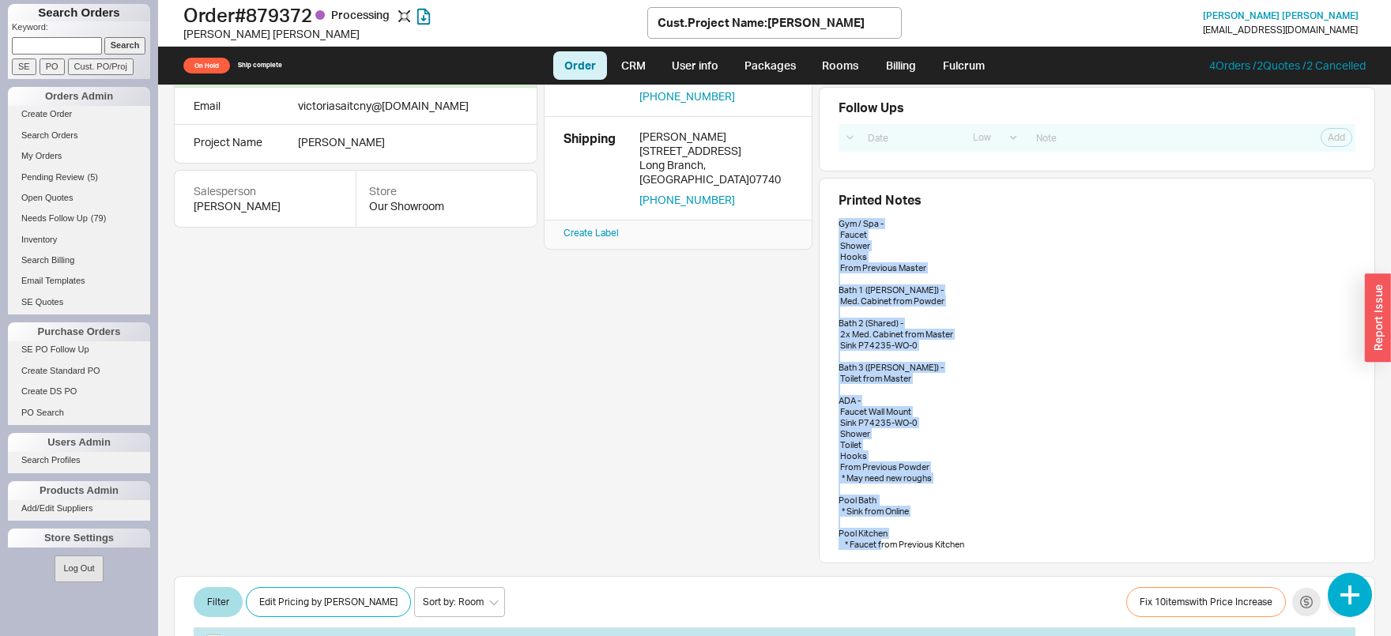
scroll to position [247, 0]
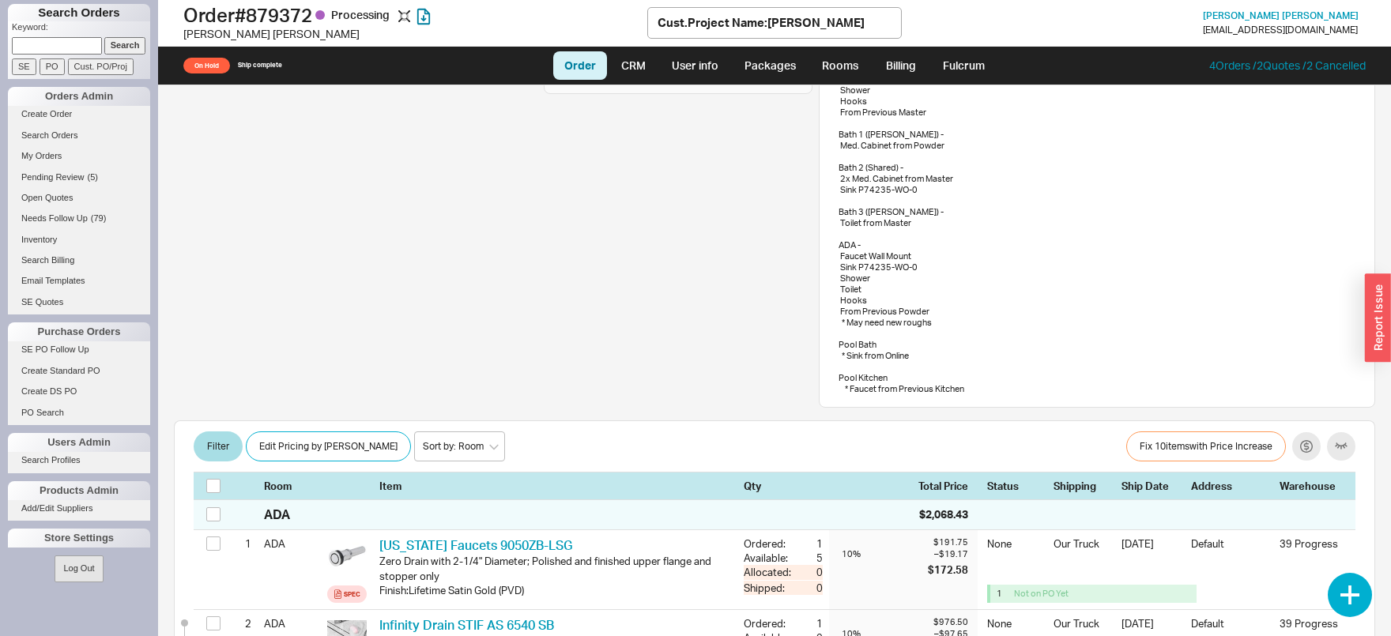
drag, startPoint x: 839, startPoint y: 314, endPoint x: 959, endPoint y: 423, distance: 162.2
click at [959, 424] on div "[PERSON_NAME] [DATE] 11:30 AM $182,567.49 Balance $82,567.49 Email victoriasait…" at bounding box center [774, 360] width 1233 height 551
copy div "Gym / Spa - Faucet Shower Hooks From Previous Master Bath 1 ([PERSON_NAME]) - M…"
click at [1030, 300] on div "Gym / Spa - Faucet Shower Hooks From Previous Master Bath 1 ([PERSON_NAME]) - M…" at bounding box center [1096, 228] width 517 height 332
click at [92, 48] on input at bounding box center [57, 45] width 90 height 17
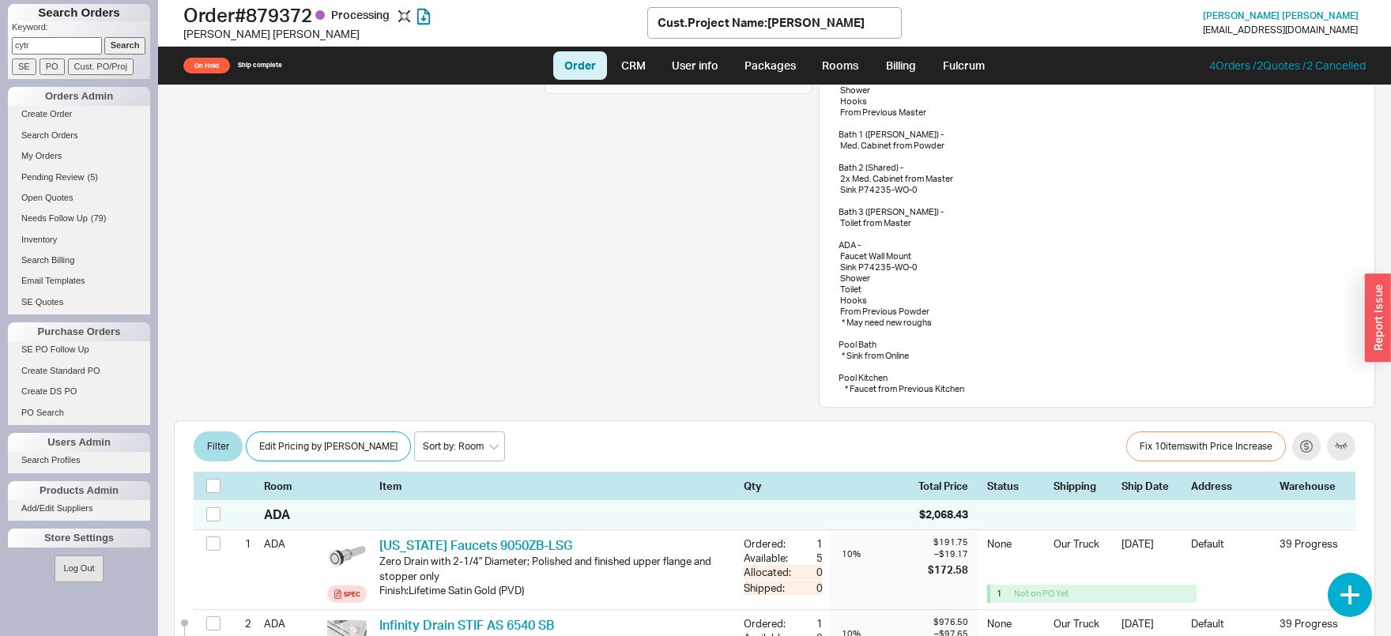
click at [126, 52] on input "Search" at bounding box center [125, 45] width 42 height 17
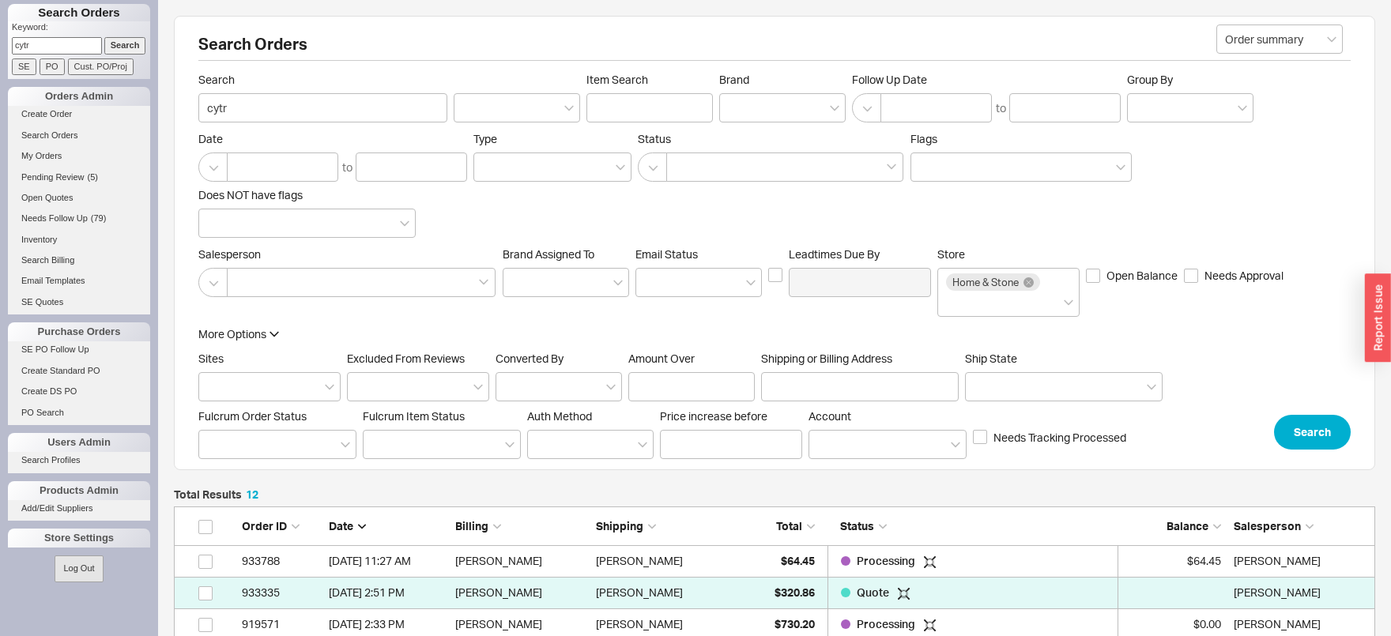
scroll to position [418, 1200]
click at [251, 103] on input "cytr" at bounding box center [322, 107] width 249 height 29
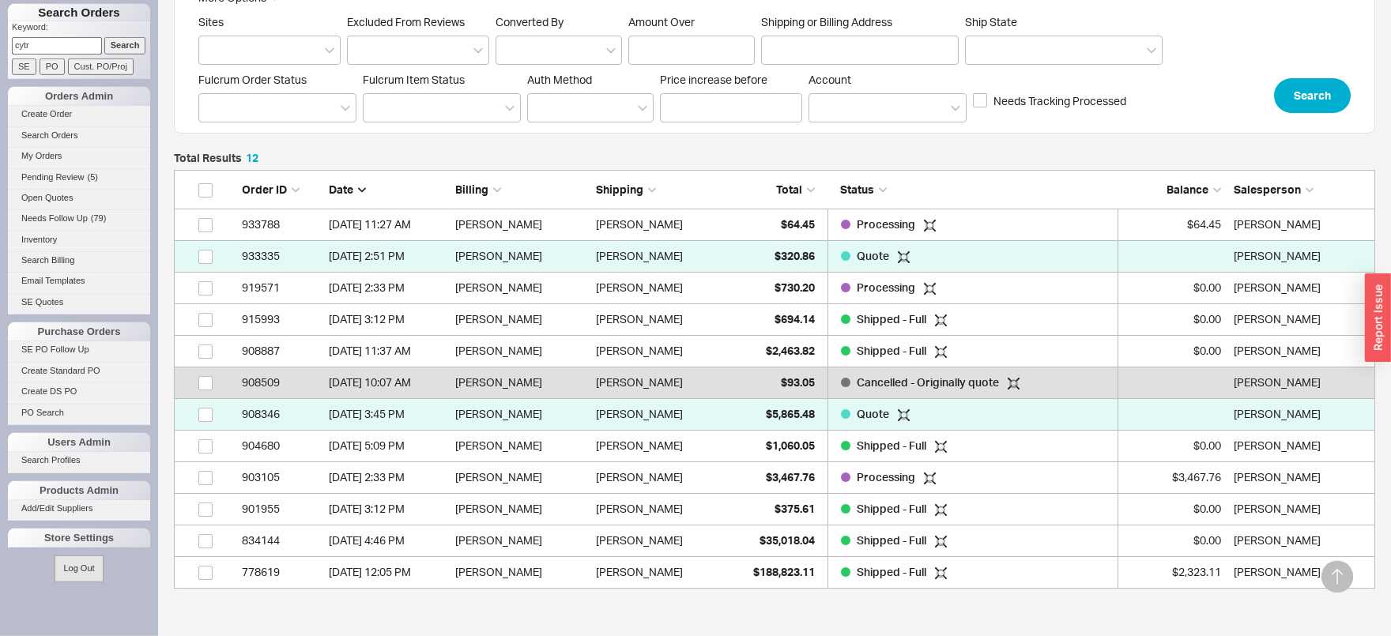
scroll to position [348, 0]
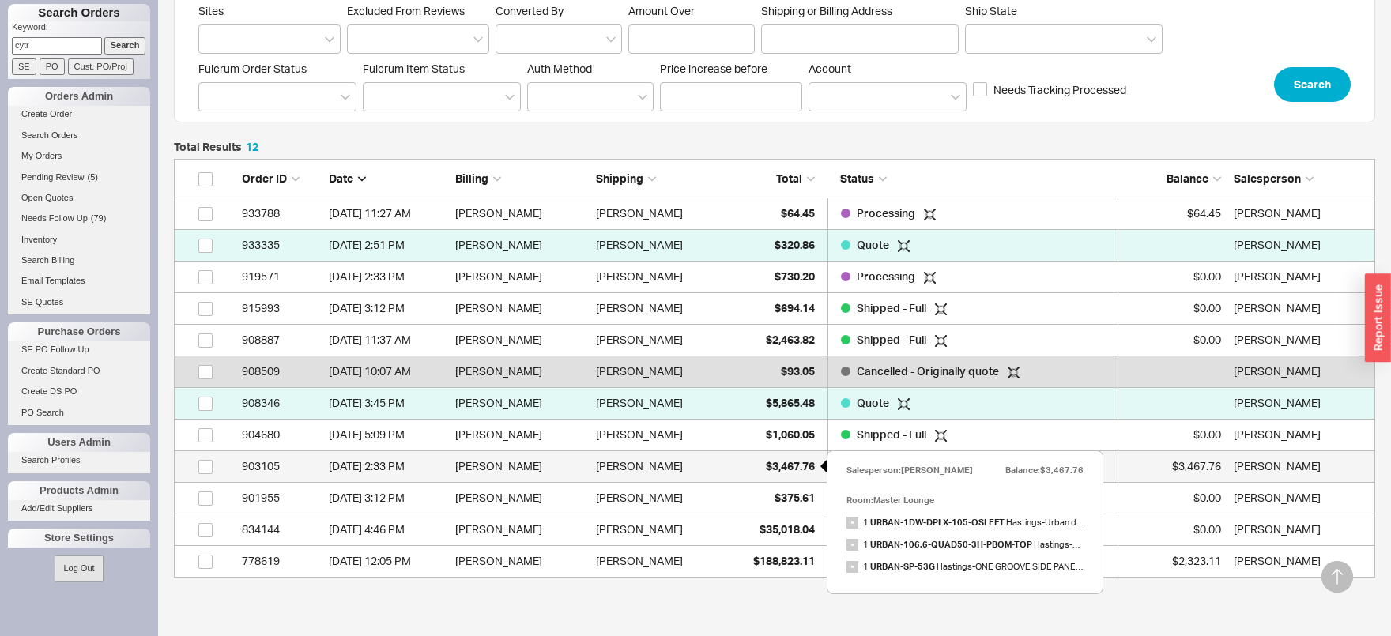
click at [785, 465] on span "$3,467.76" at bounding box center [790, 465] width 49 height 13
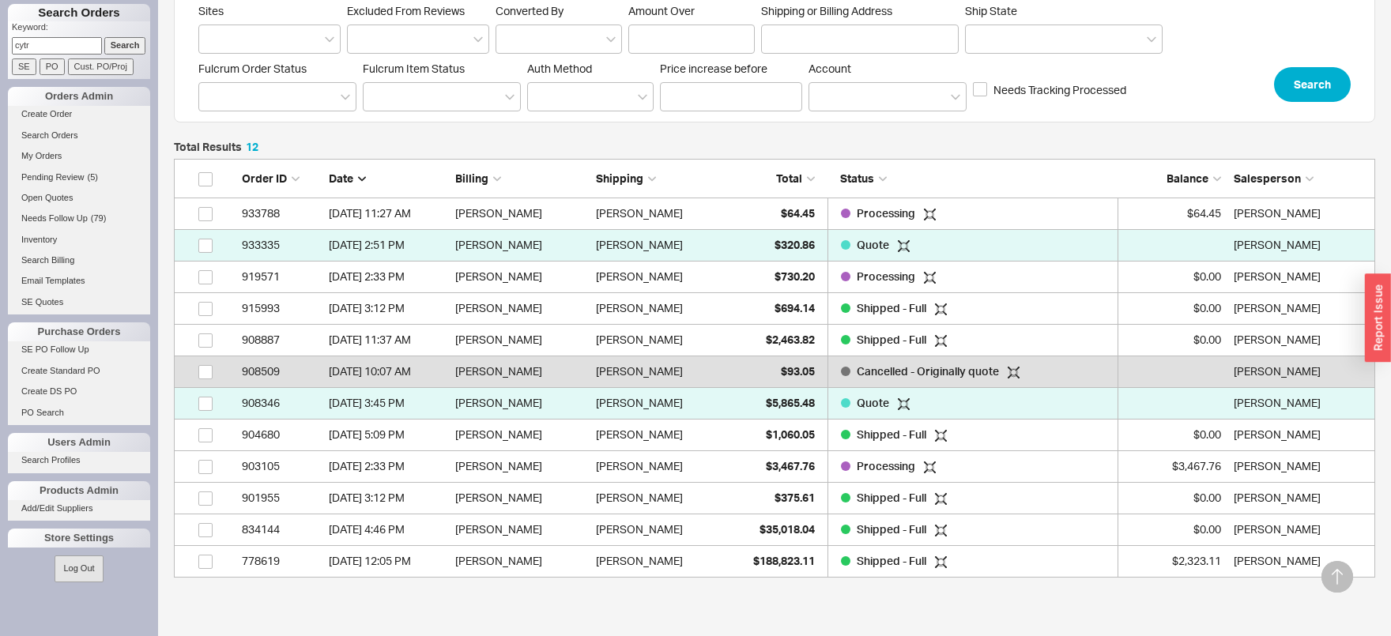
click at [76, 43] on input "cytr" at bounding box center [57, 45] width 90 height 17
type input "e"
type input "terz"
click at [120, 41] on input "Search" at bounding box center [125, 45] width 42 height 17
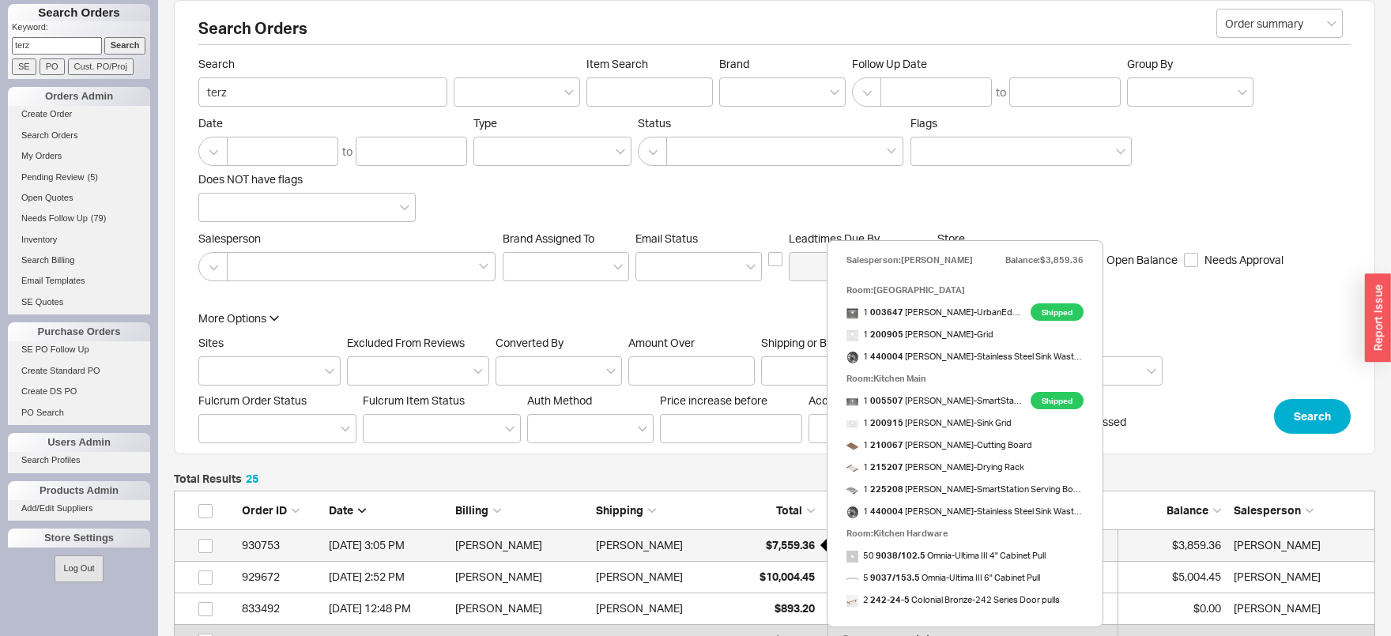
click at [805, 543] on span "$7,559.36" at bounding box center [790, 544] width 49 height 13
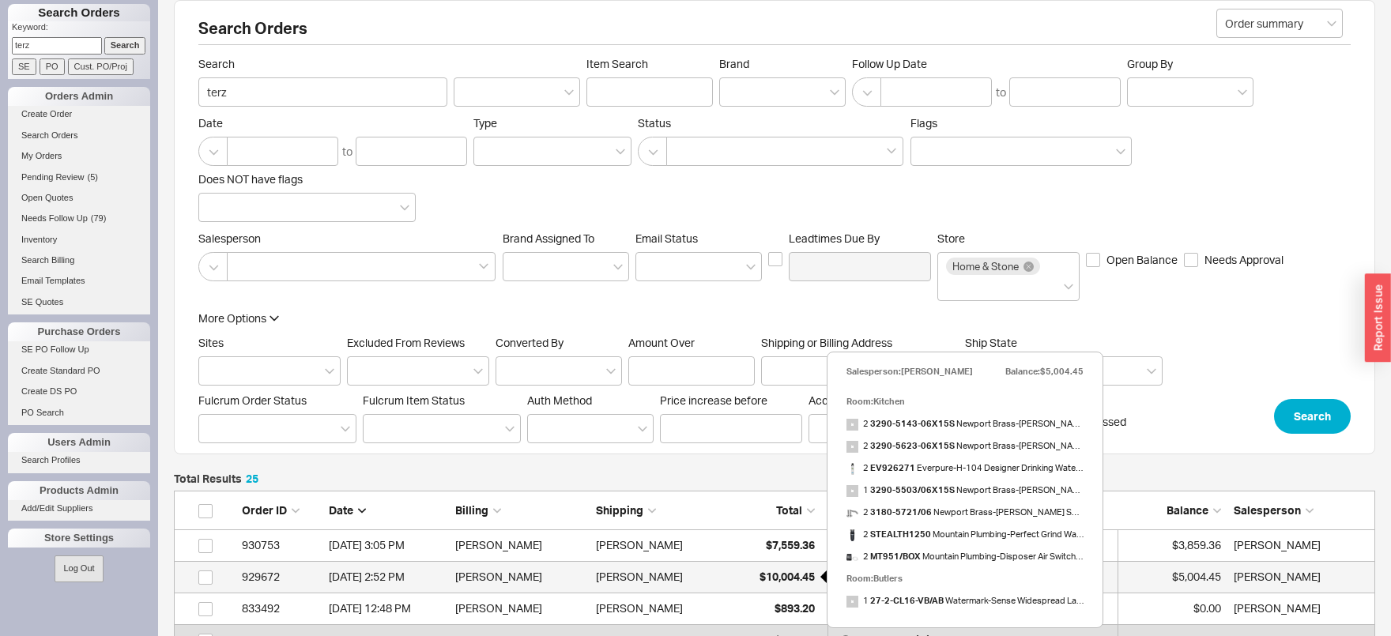
click at [791, 569] on div "$10,004.45" at bounding box center [775, 577] width 79 height 32
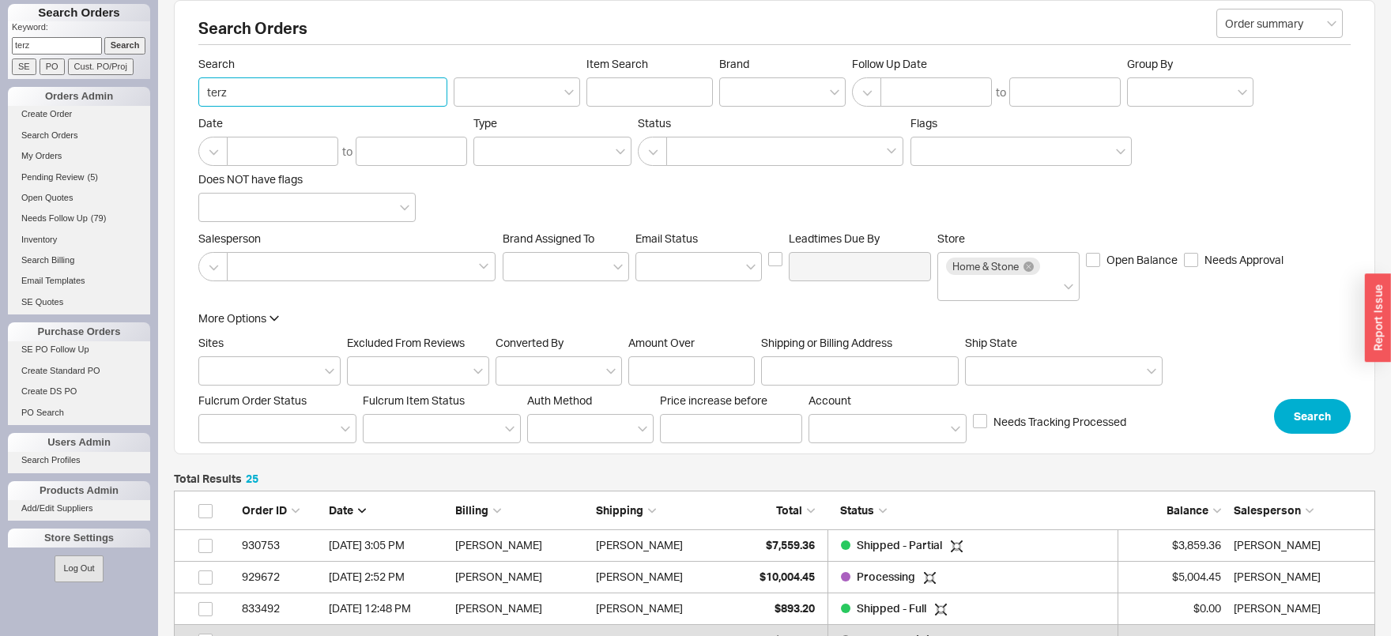
drag, startPoint x: 239, startPoint y: 93, endPoint x: 156, endPoint y: 100, distance: 83.3
click at [198, 100] on input "terz" at bounding box center [322, 91] width 249 height 29
type input "sutton"
click at [1328, 403] on button "Search" at bounding box center [1312, 416] width 77 height 35
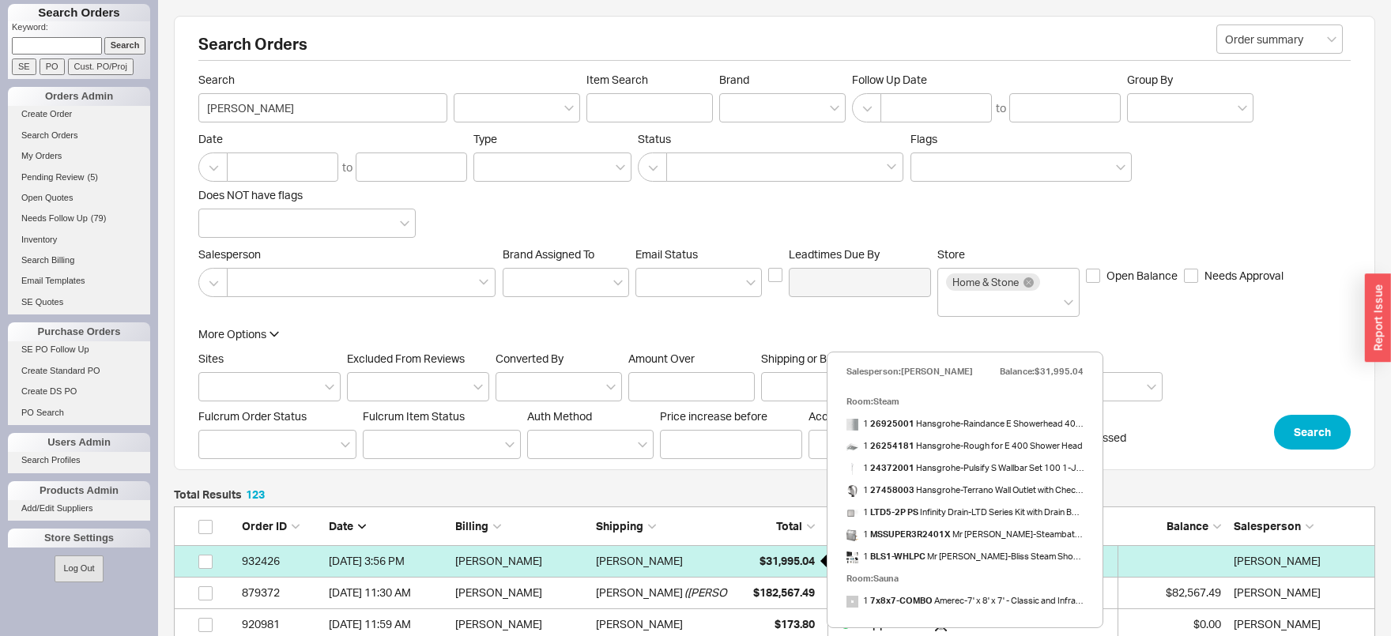
click at [774, 566] on span "$31,995.04" at bounding box center [786, 560] width 55 height 13
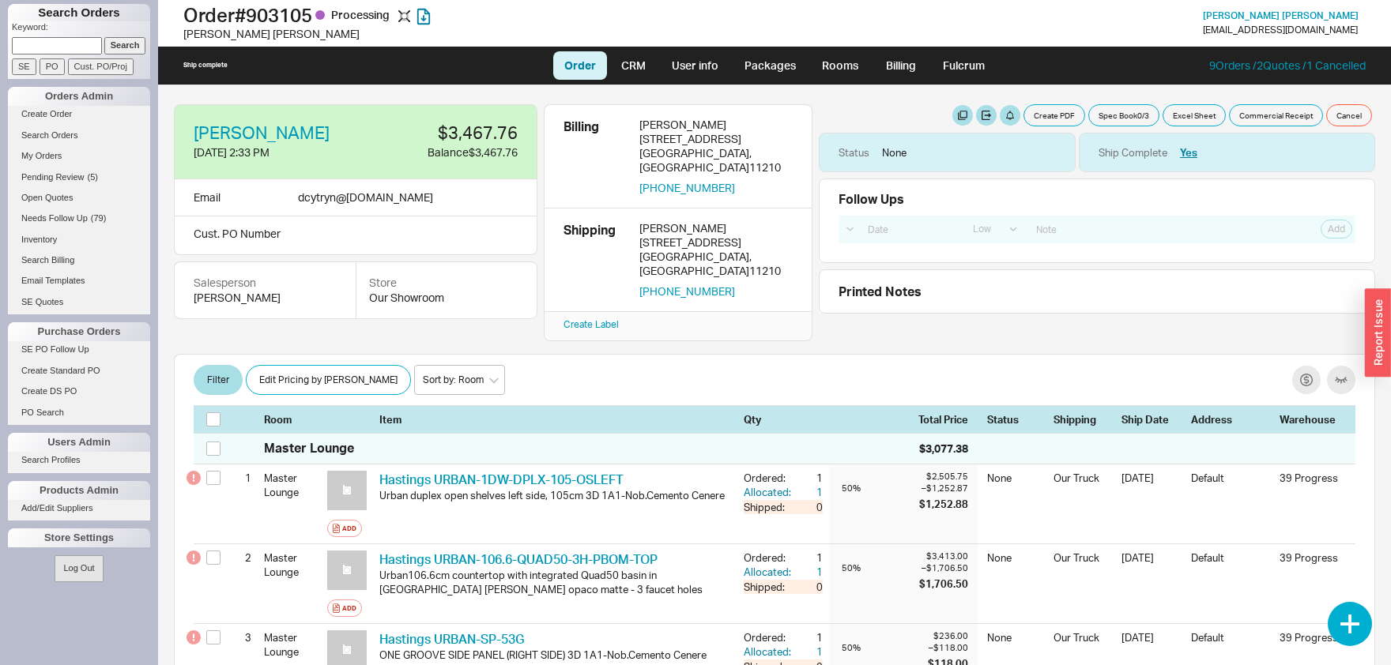
select select "LOW"
drag, startPoint x: 321, startPoint y: 13, endPoint x: 185, endPoint y: 13, distance: 135.9
click at [185, 13] on h1 "Order # 903105 Processing" at bounding box center [441, 15] width 516 height 22
copy h1 "Order # 903105"
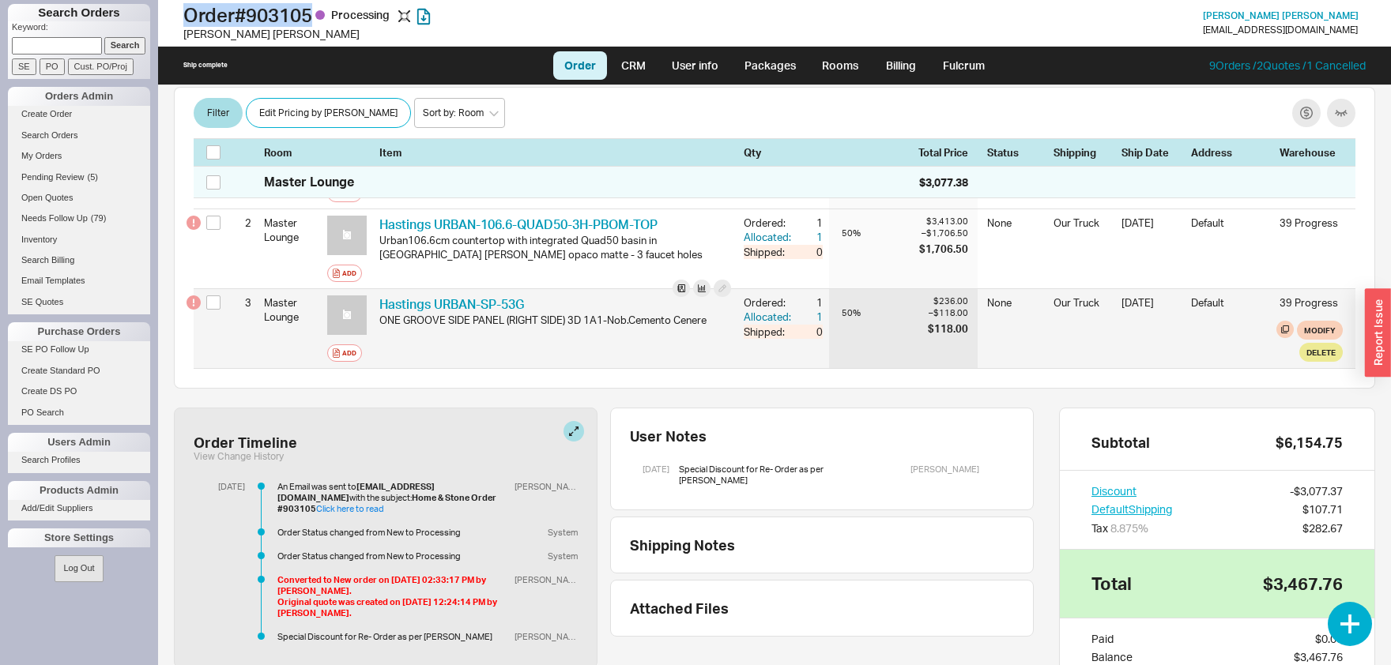
scroll to position [413, 0]
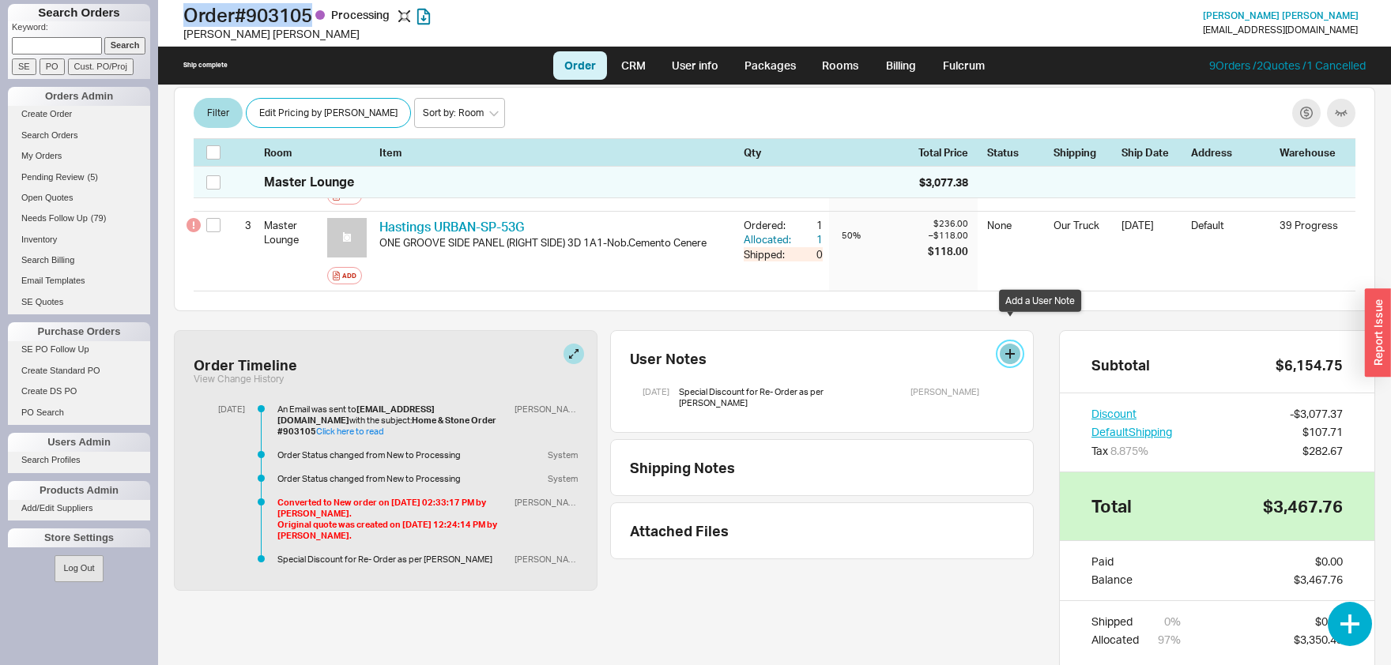
click at [1009, 344] on button at bounding box center [1010, 354] width 21 height 21
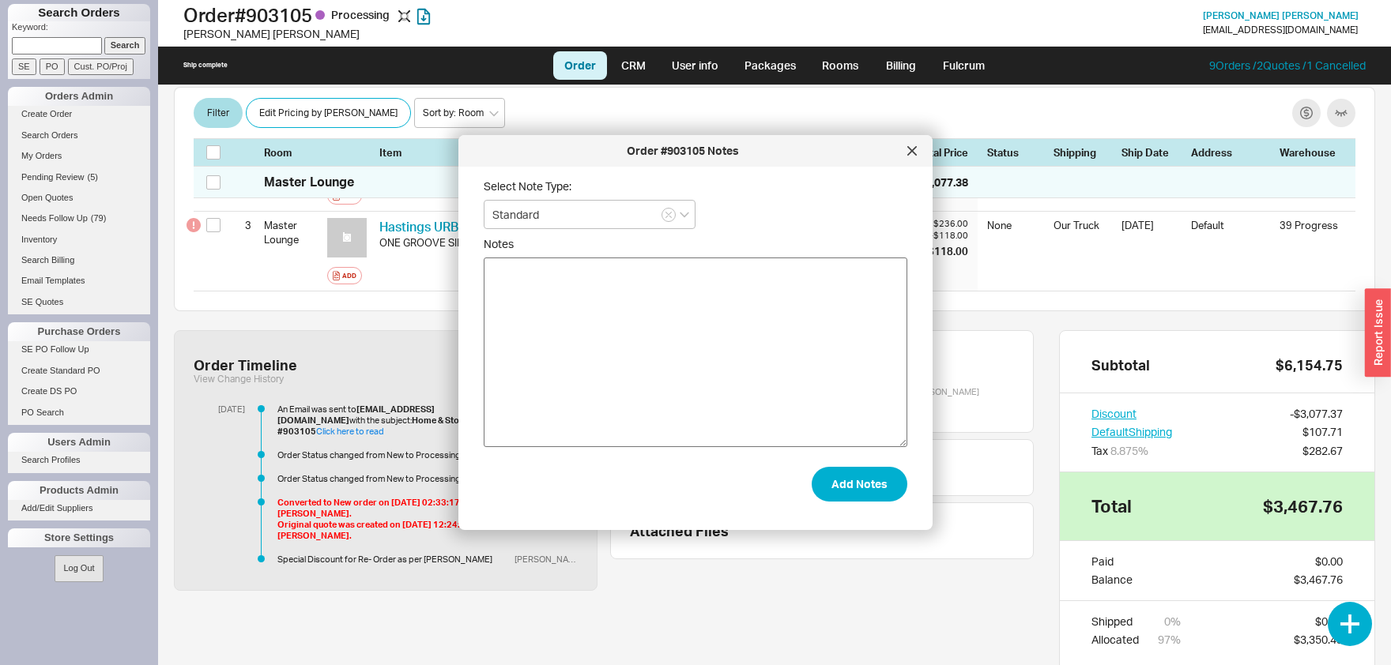
click at [761, 349] on textarea "Notes" at bounding box center [696, 353] width 424 height 190
type textarea "do not collect payment from Cytron as per Sammy"
click at [865, 492] on button "Add Notes" at bounding box center [860, 484] width 96 height 35
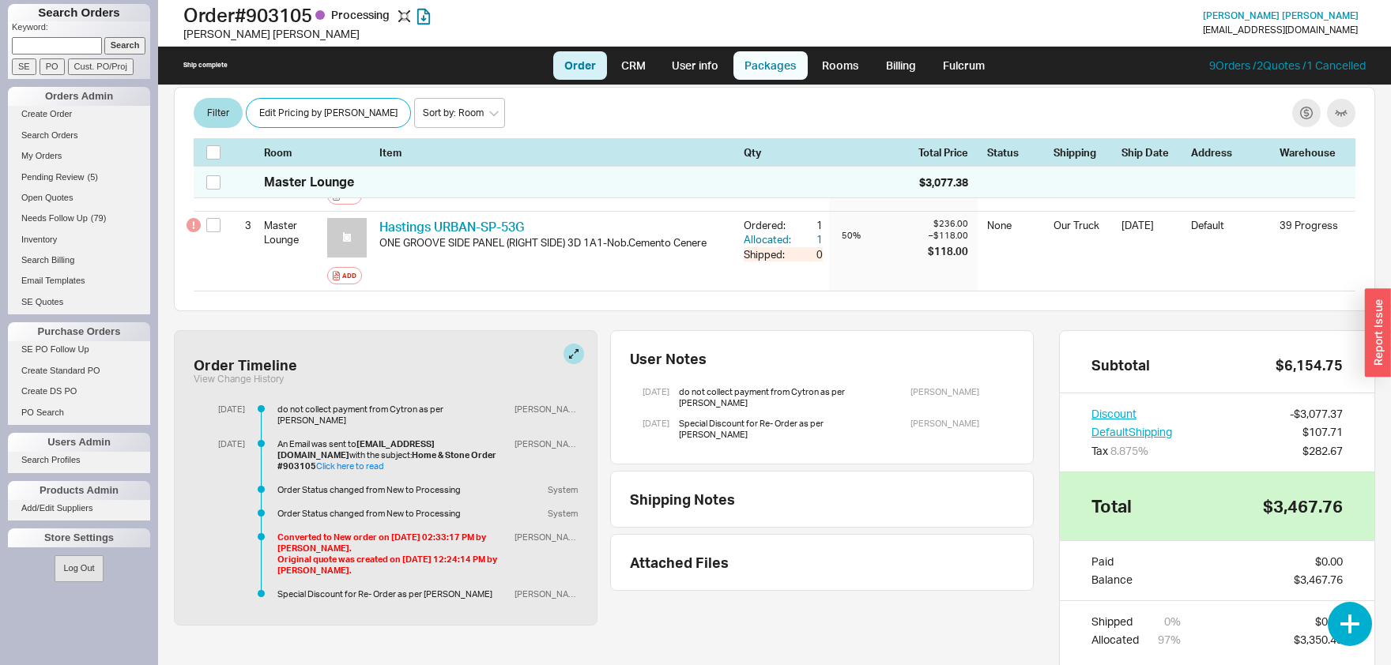
click at [786, 62] on link "Packages" at bounding box center [770, 65] width 74 height 28
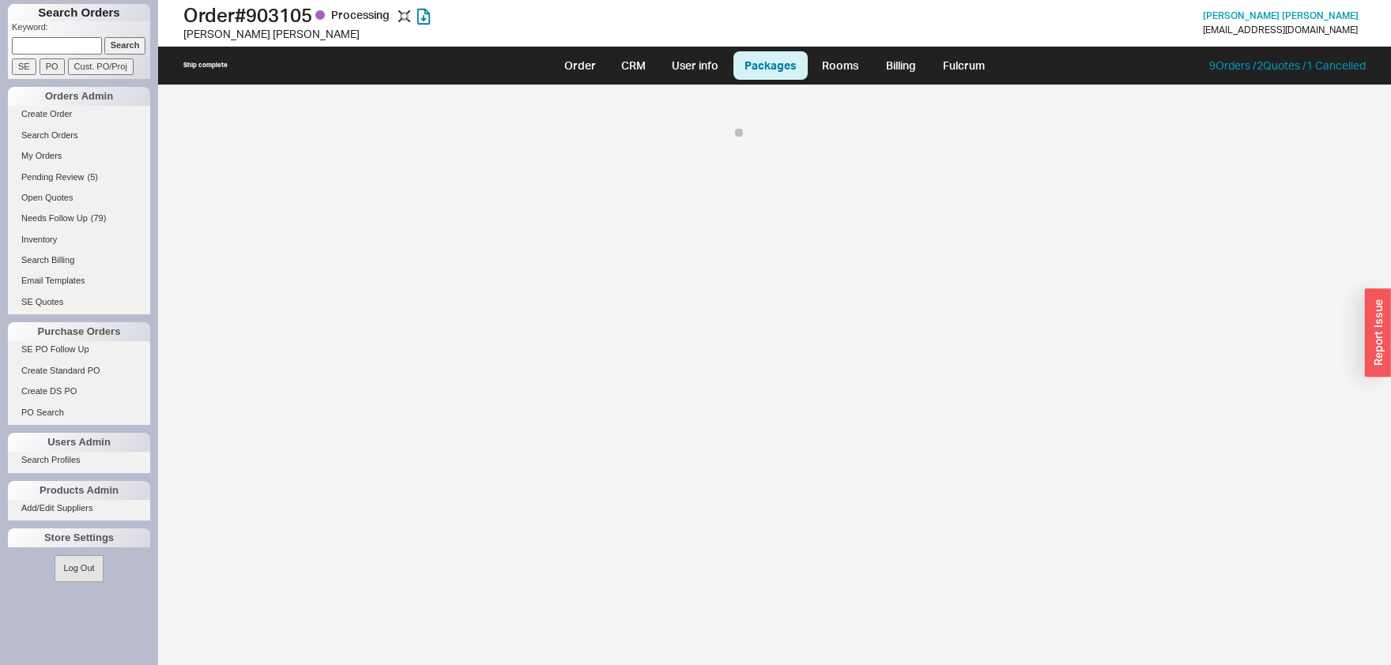
select select "8"
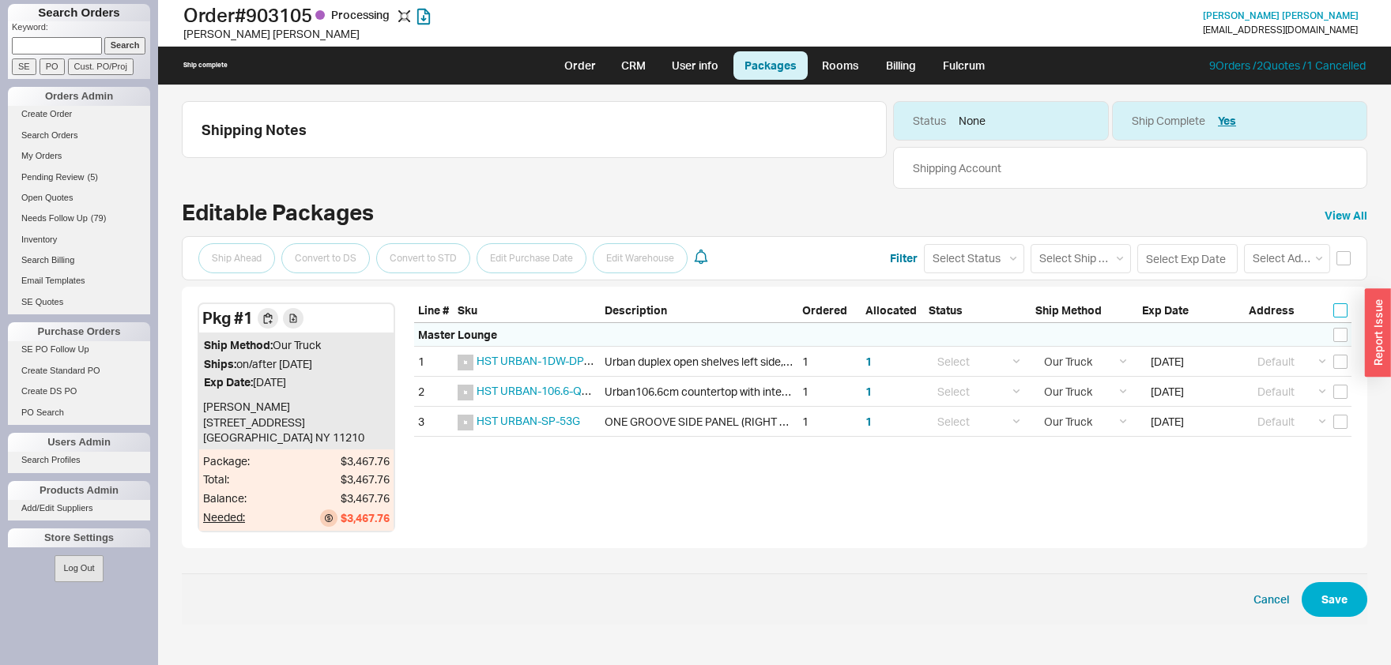
click at [1335, 309] on input "checkbox" at bounding box center [1340, 310] width 14 height 14
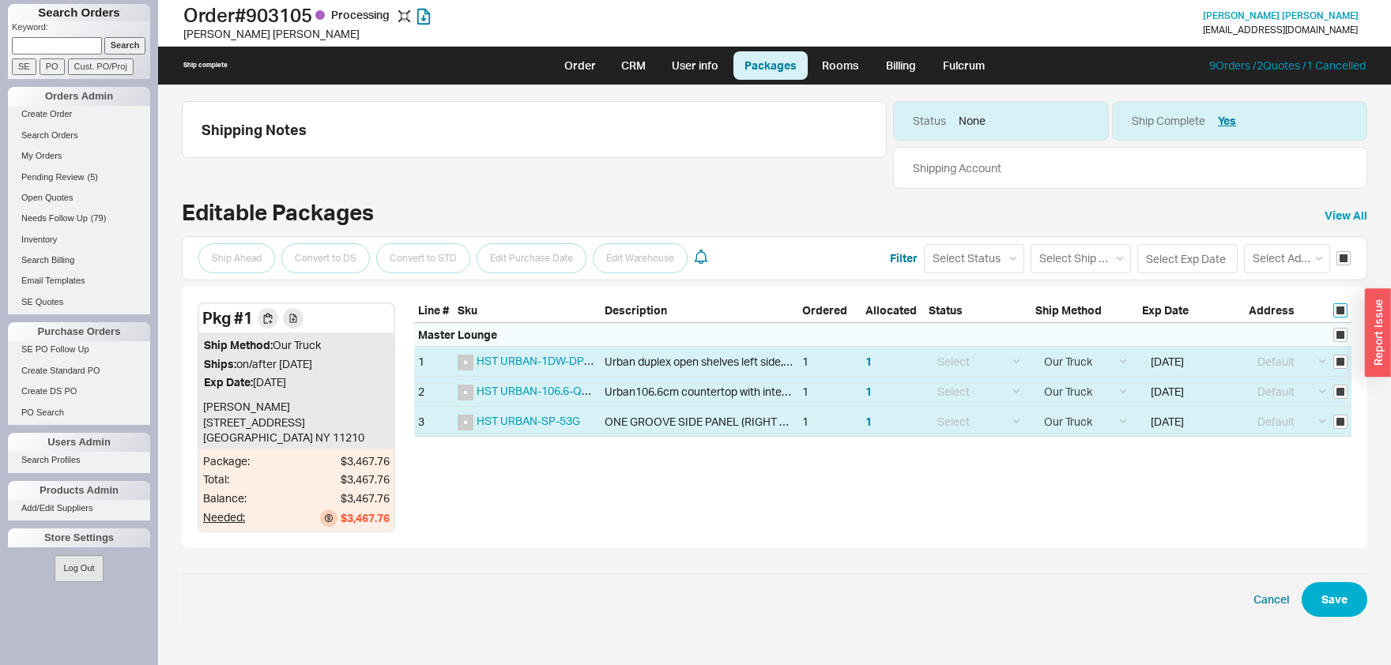
checkbox input "true"
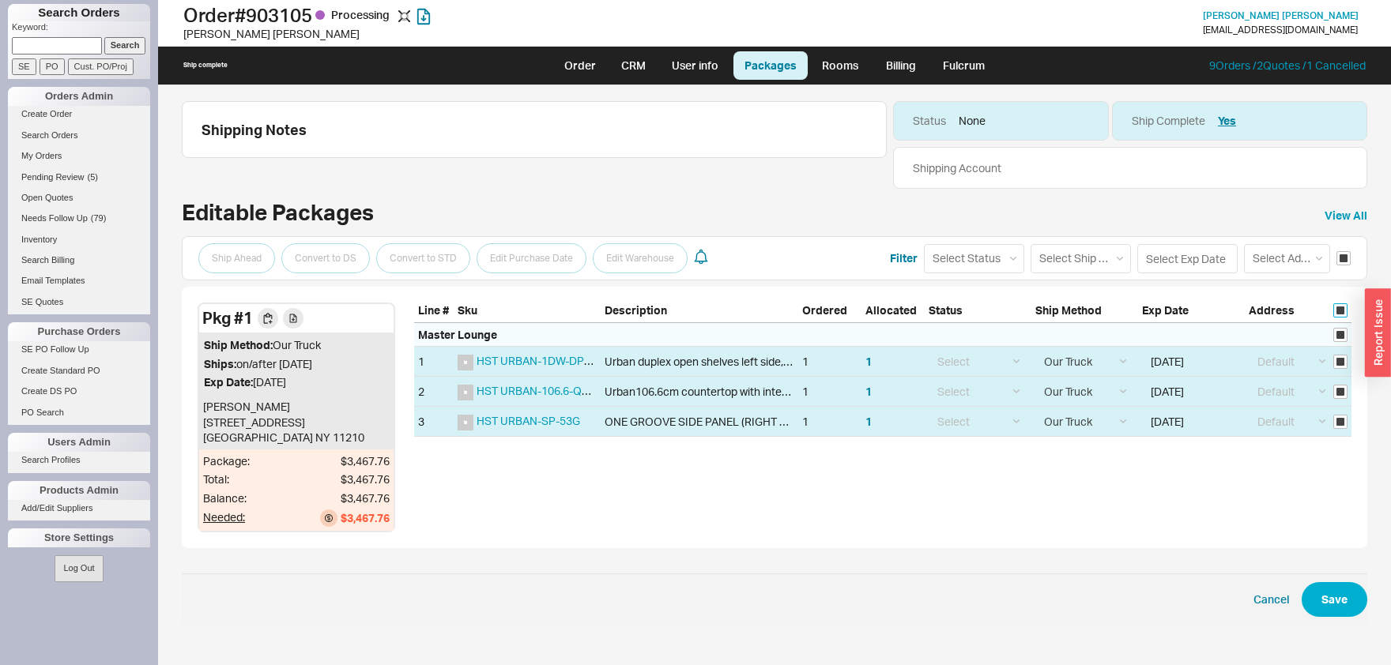
checkbox input "true"
click at [1163, 256] on input at bounding box center [1187, 258] width 100 height 29
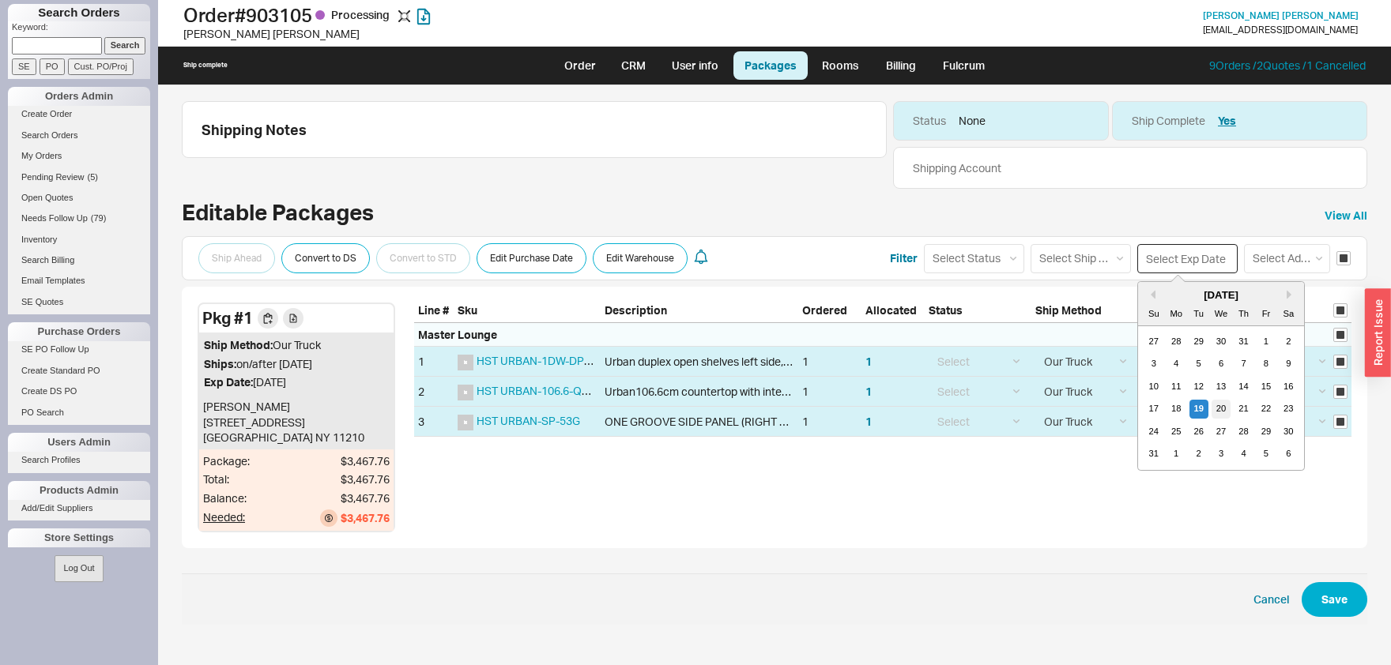
click at [1223, 404] on div "20" at bounding box center [1220, 409] width 19 height 19
type input "08/20/2025"
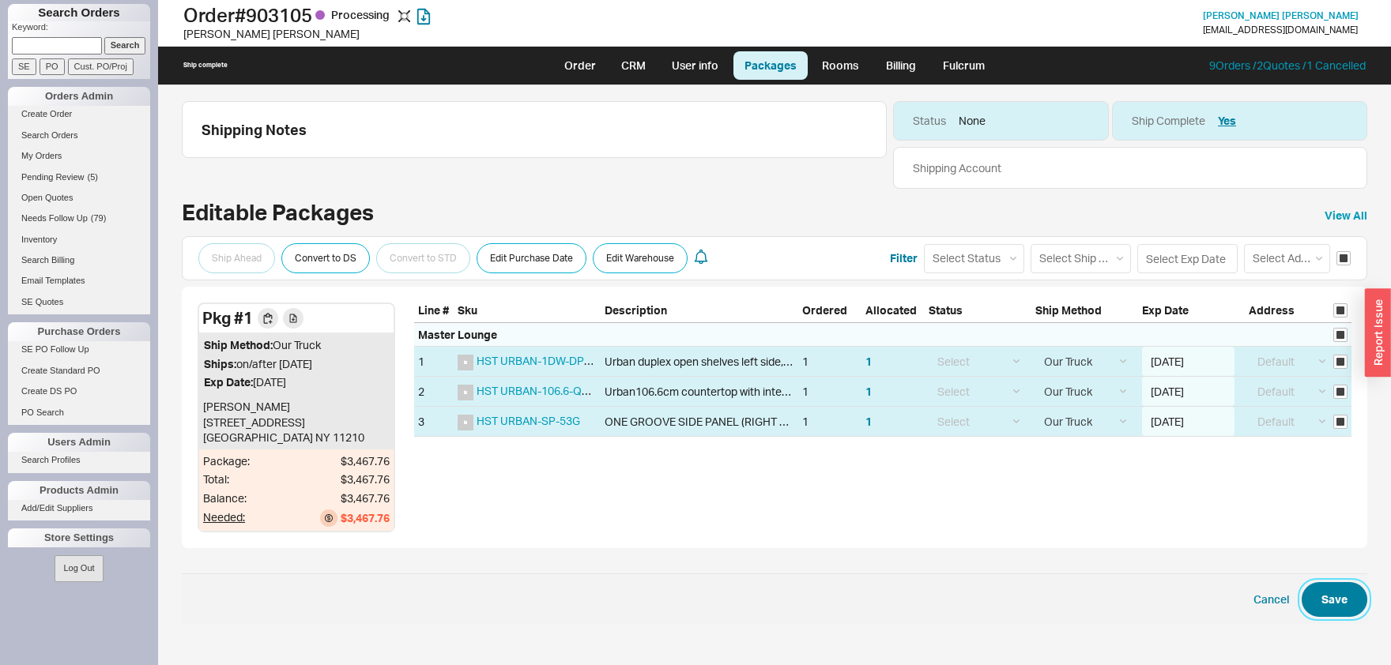
click at [1340, 592] on button "Save" at bounding box center [1335, 599] width 66 height 35
select select "8"
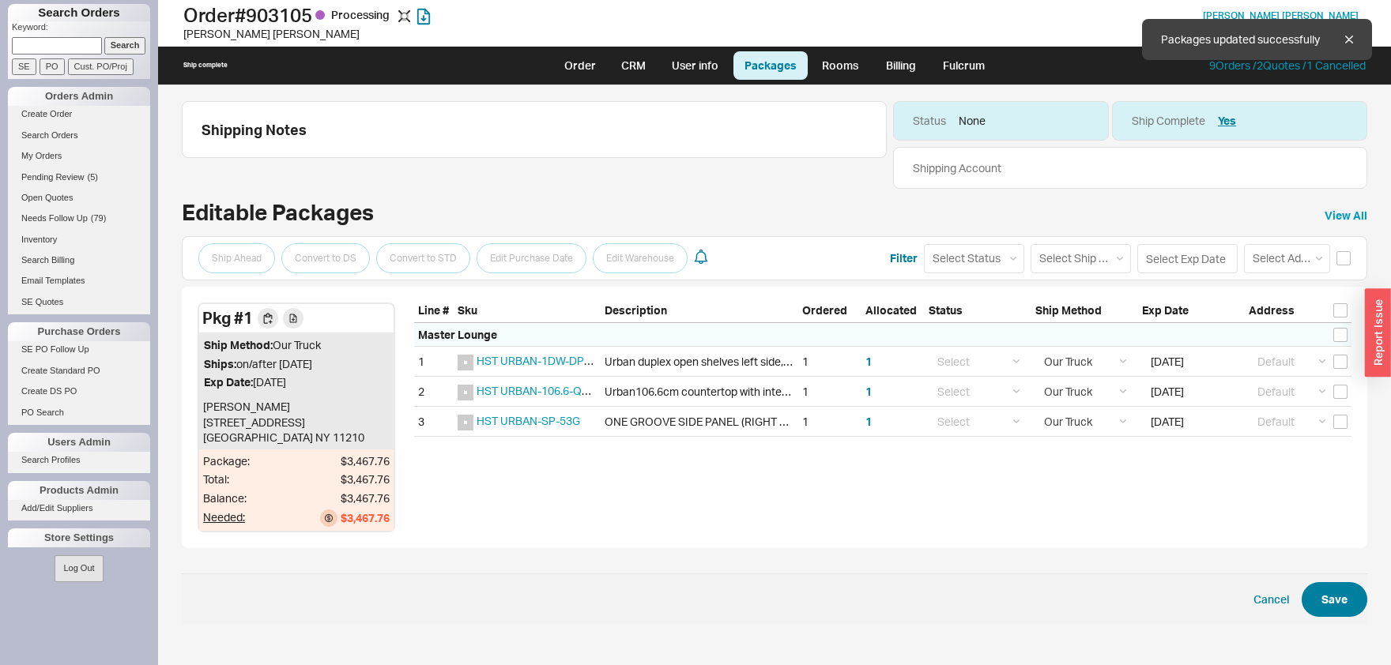
checkbox input "false"
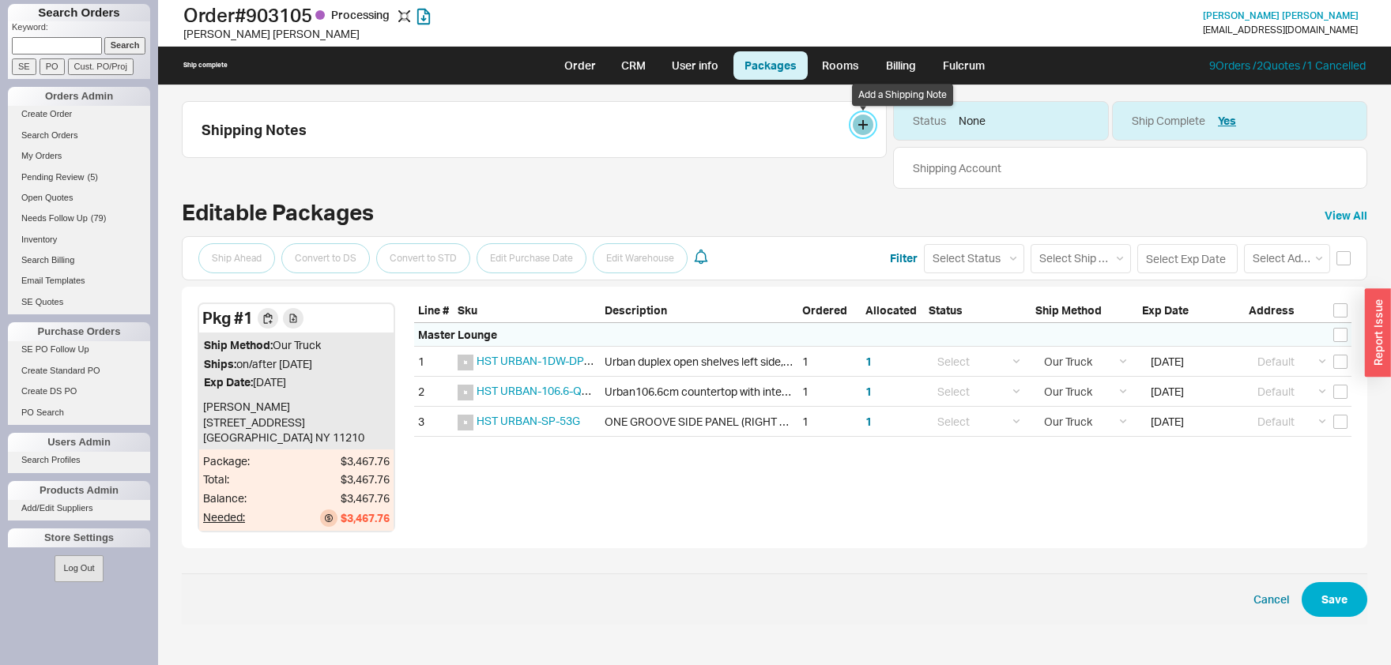
click at [871, 129] on button at bounding box center [863, 125] width 21 height 21
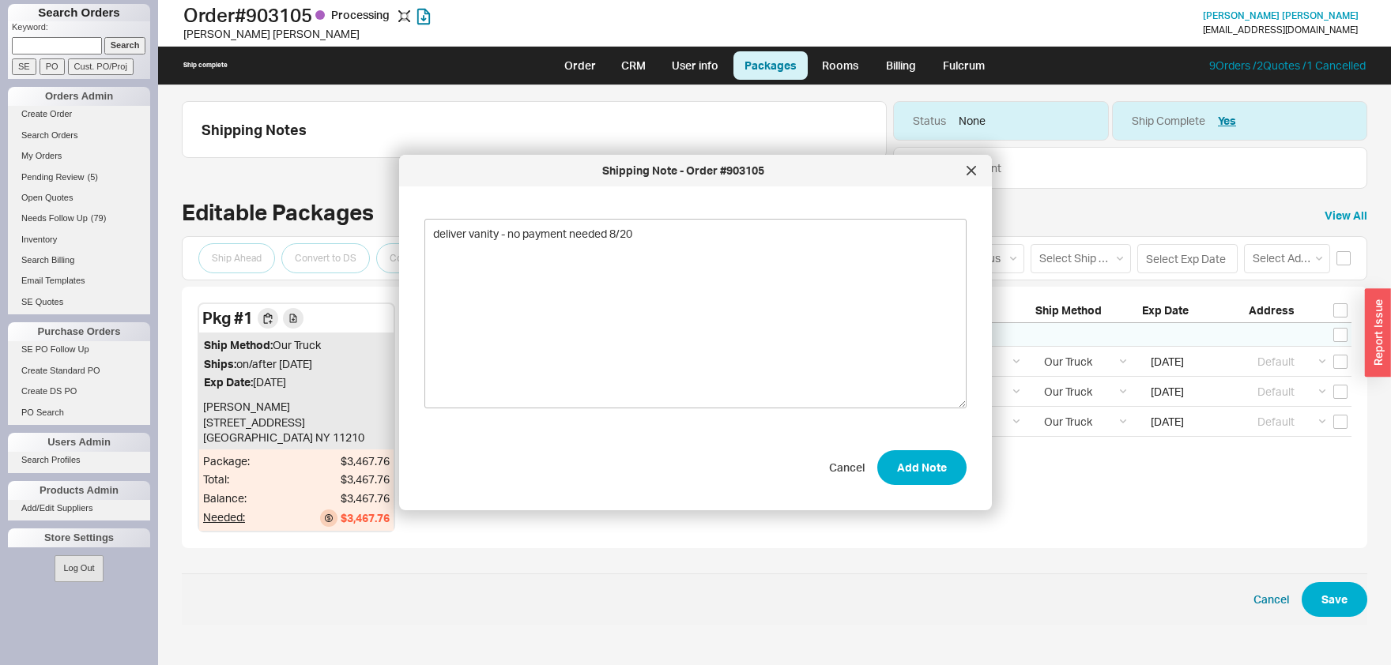
type textarea "deliver vanity - no payment needed 8/20"
click at [918, 489] on div "Shipping Note - Order #903105 deliver vanity - no payment needed 8/20 Cancel Ad…" at bounding box center [695, 333] width 593 height 356
click at [926, 473] on button "Add Note" at bounding box center [921, 467] width 89 height 35
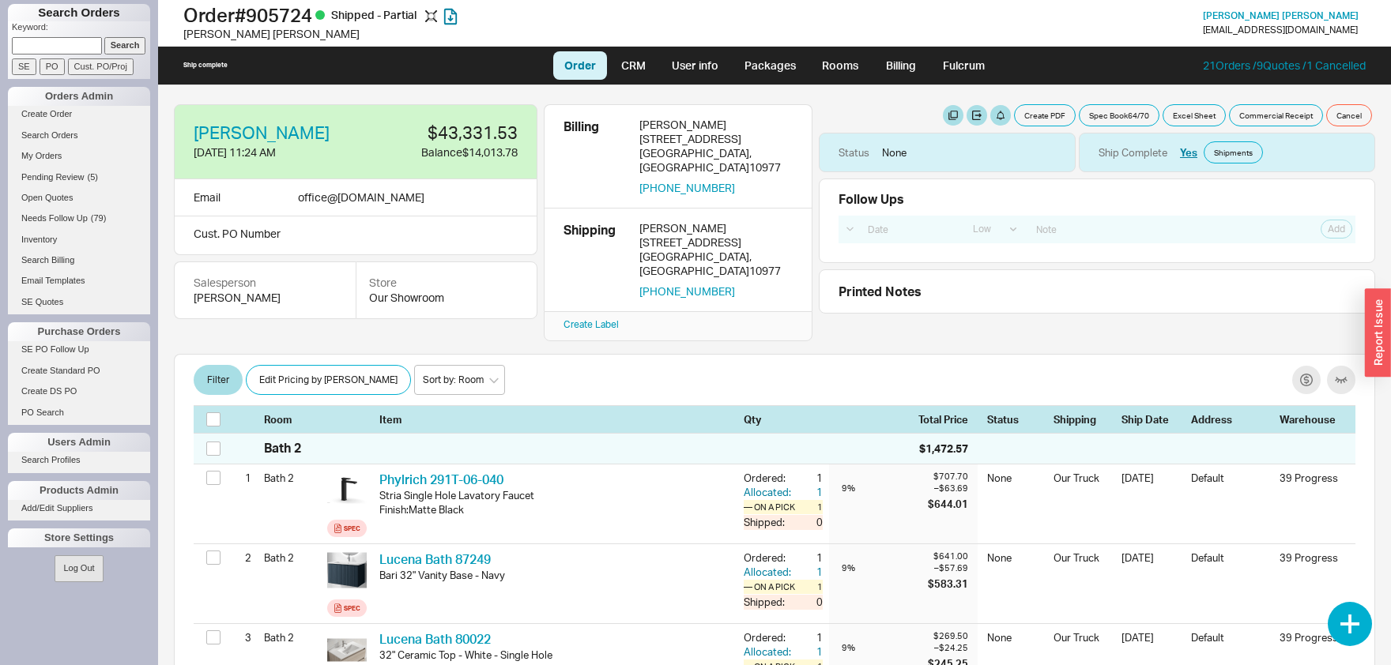
select select "LOW"
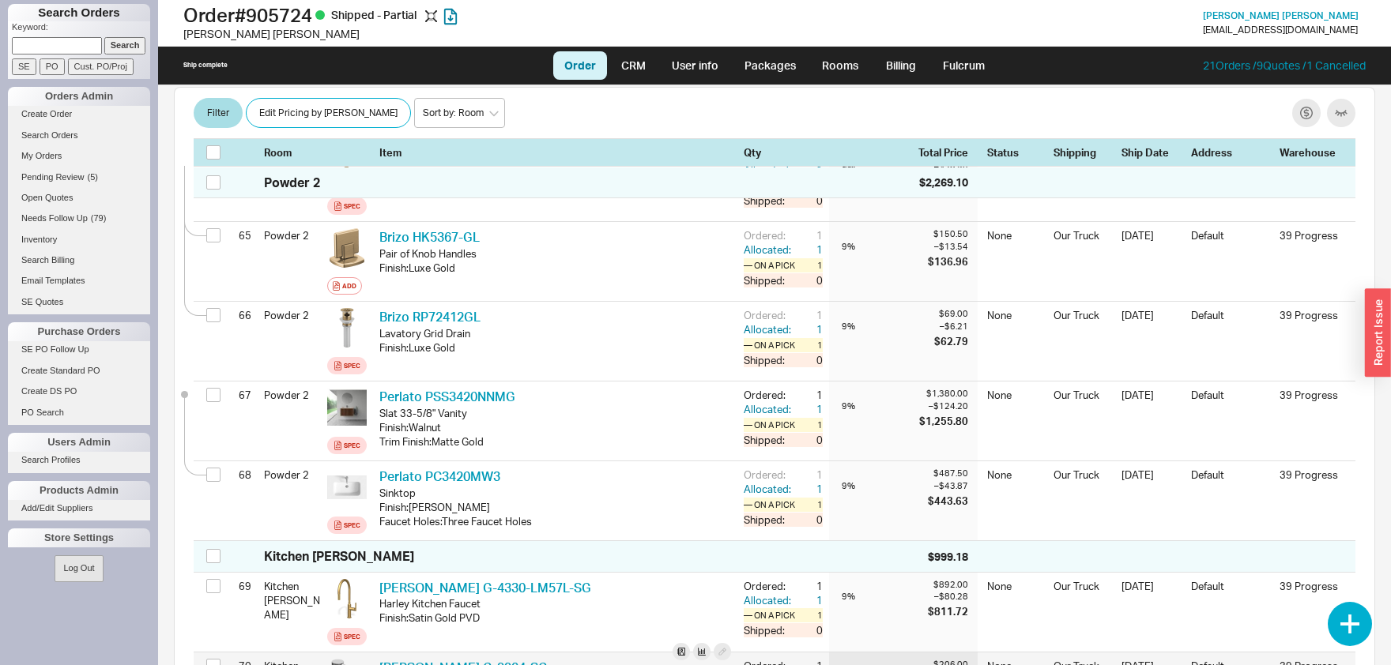
scroll to position [5756, 0]
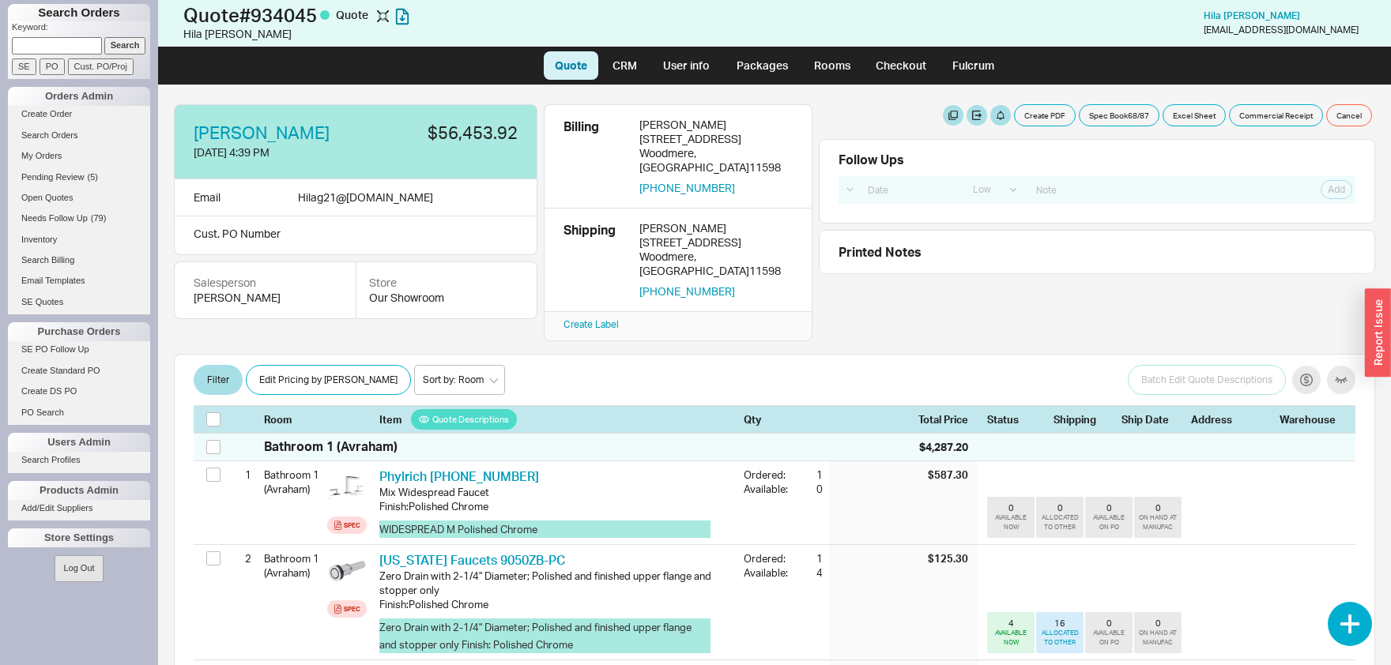
select select "LOW"
click at [364, 197] on div "Hilag21 @ [DOMAIN_NAME]" at bounding box center [365, 197] width 135 height 17
click at [364, 197] on div "Hilag21 @ gmail.com" at bounding box center [365, 197] width 135 height 17
copy div "Hilag21 @"
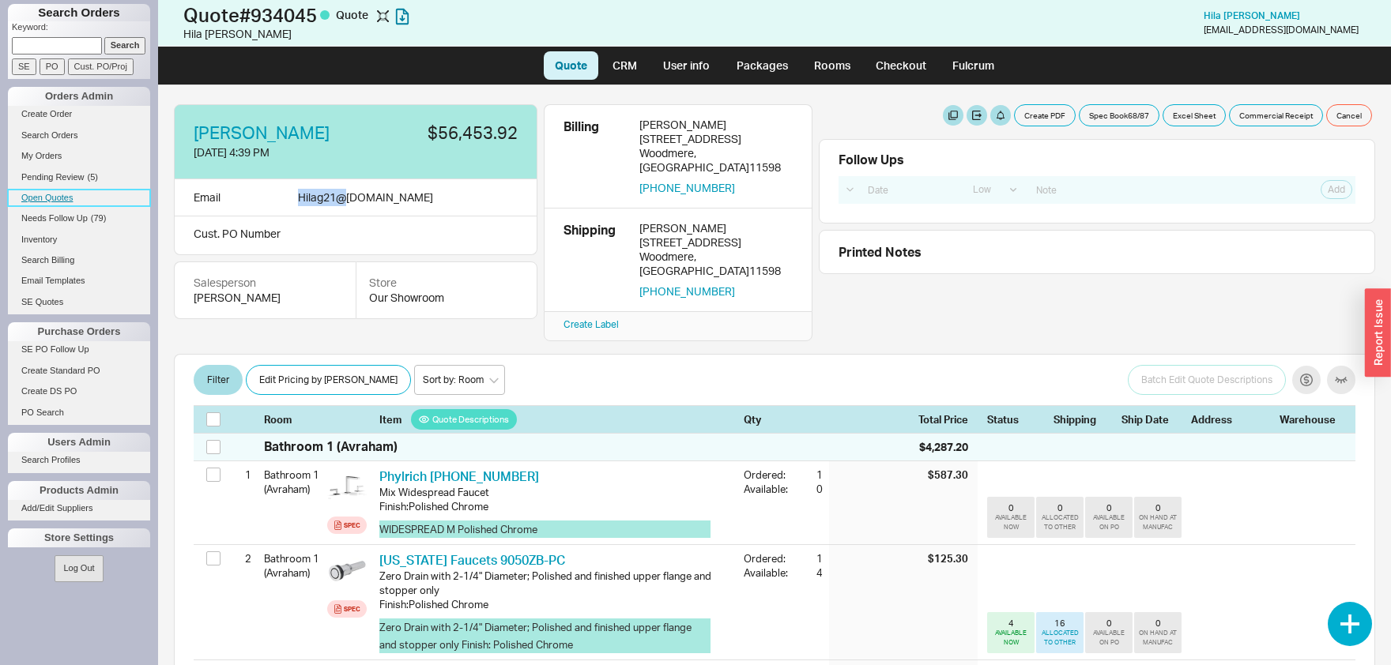
click at [35, 201] on link "Open Quotes" at bounding box center [79, 198] width 142 height 17
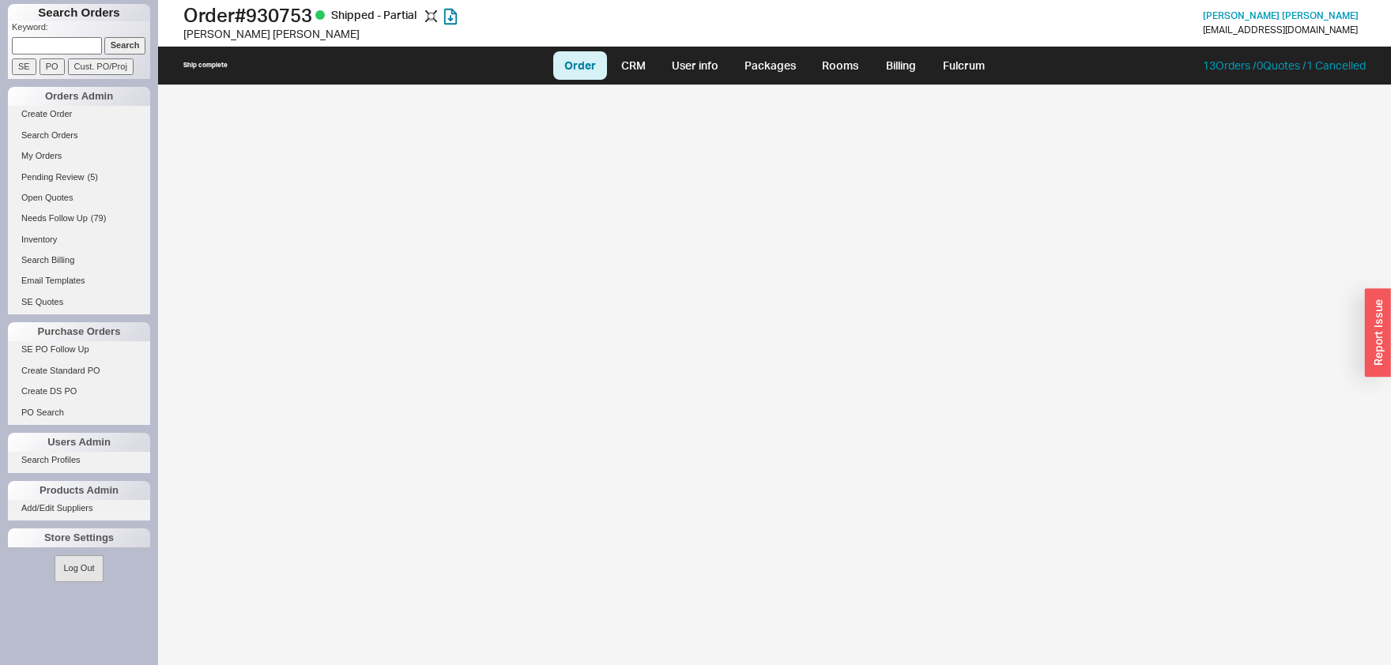
select select "LOW"
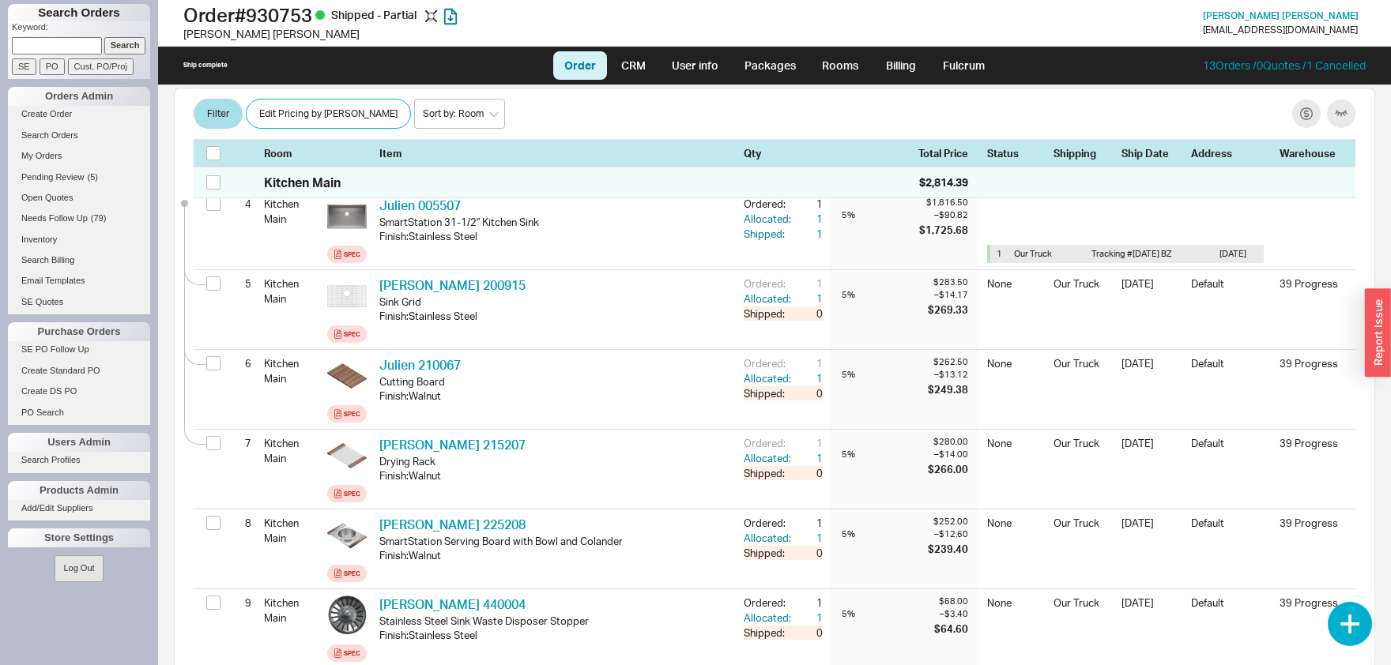
scroll to position [82, 0]
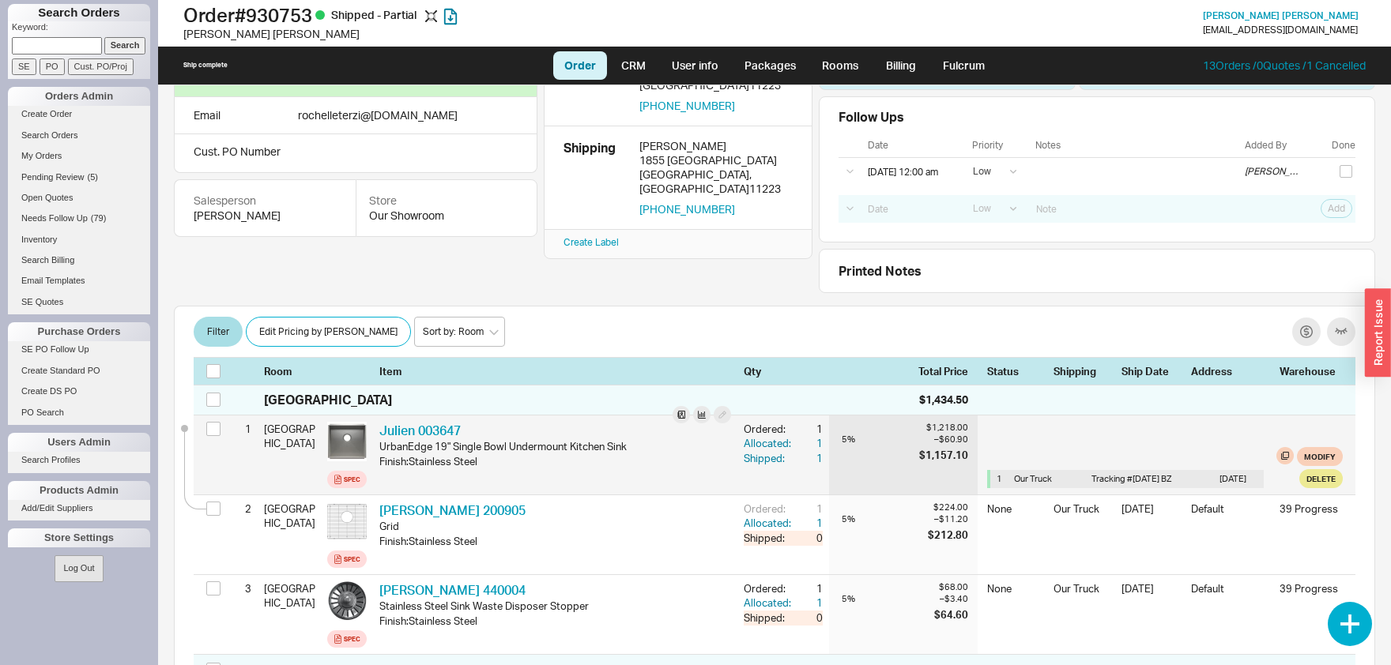
click at [970, 482] on div "$1,218.00 5 % – $60.90 $1,157.10" at bounding box center [903, 455] width 149 height 79
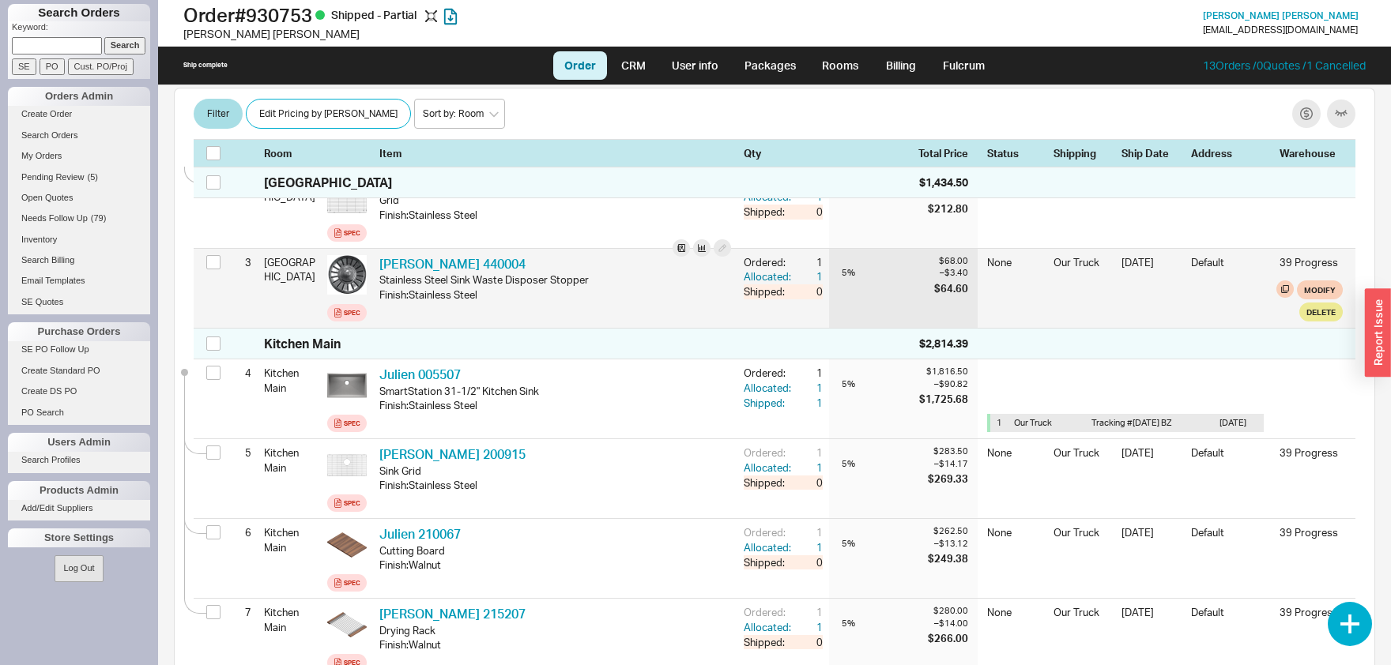
scroll to position [413, 0]
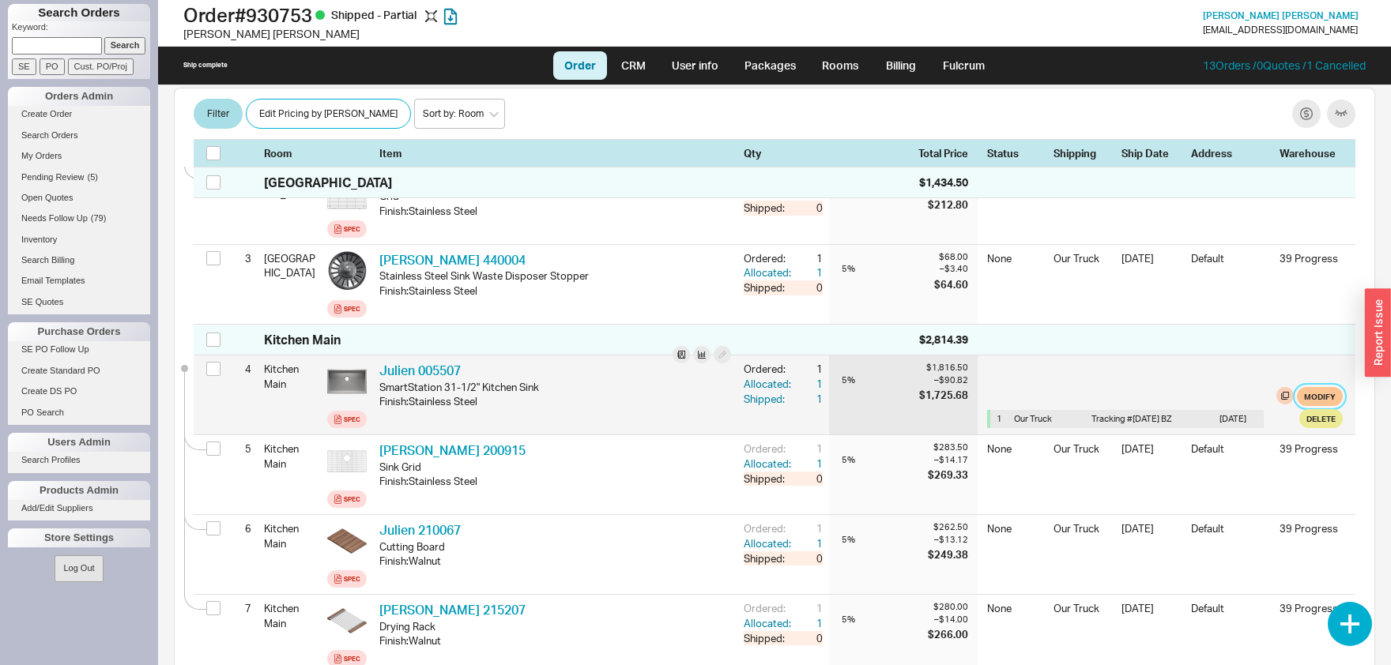
click at [1325, 396] on button "Modify" at bounding box center [1320, 396] width 46 height 19
select select "8"
select select "4030"
select select "3"
select select "8"
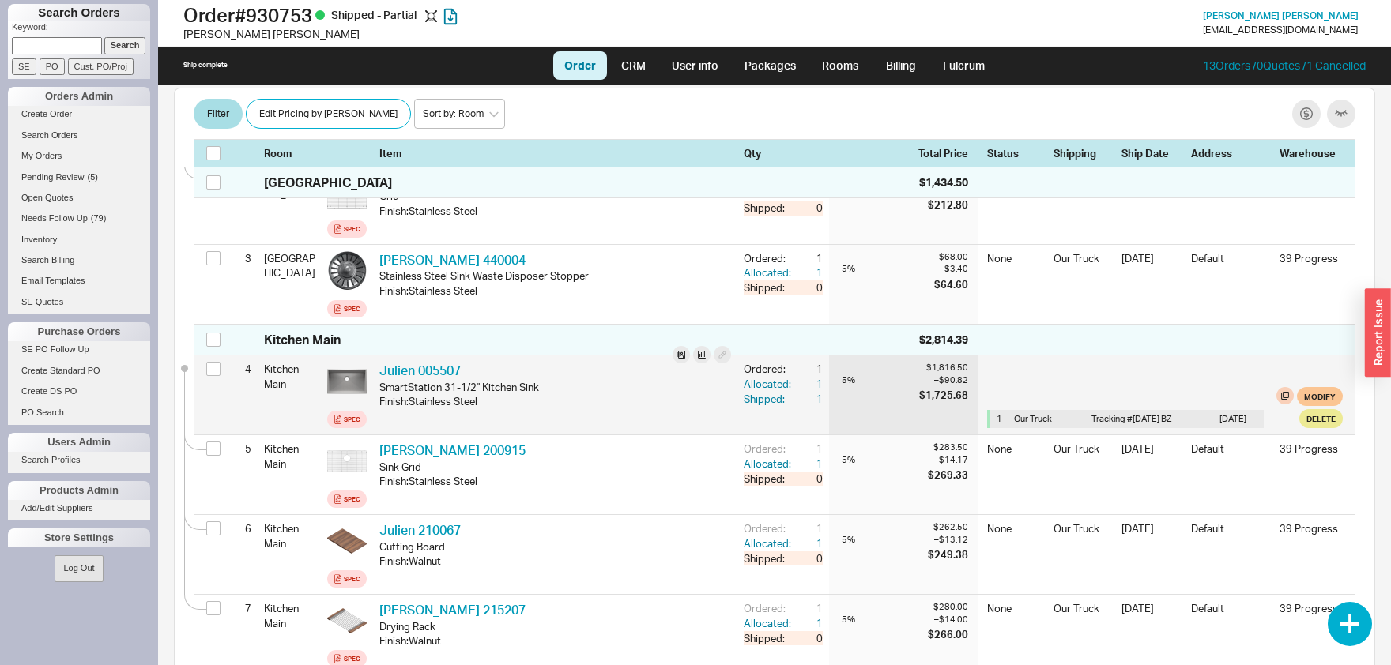
select select "3"
select select "8"
select select "3"
select select "8"
select select "3"
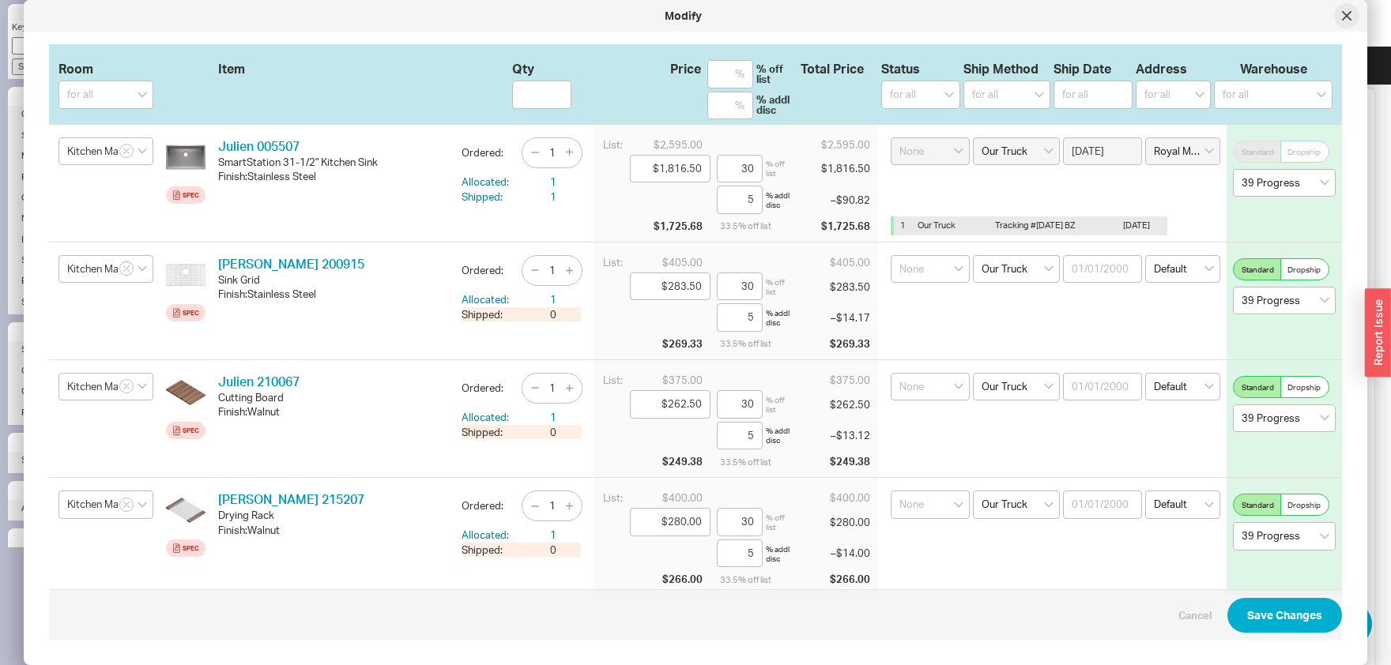
click at [1352, 13] on div at bounding box center [1346, 15] width 25 height 25
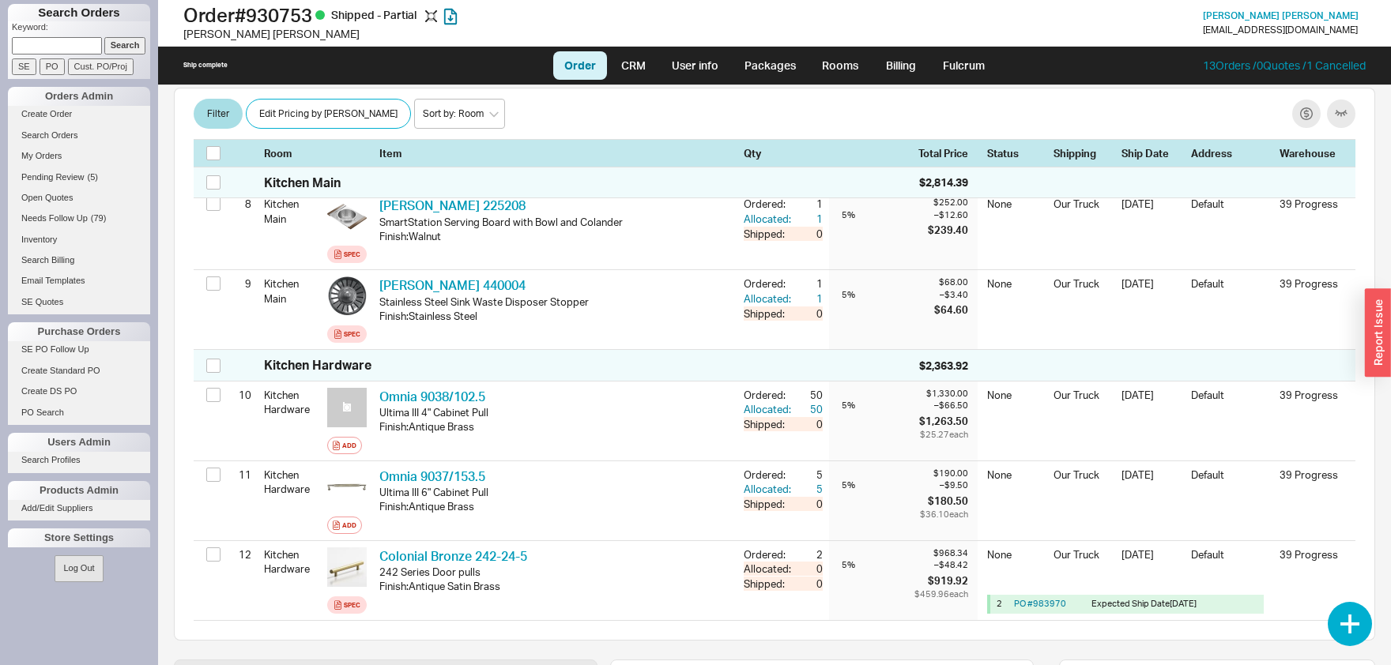
scroll to position [908, 0]
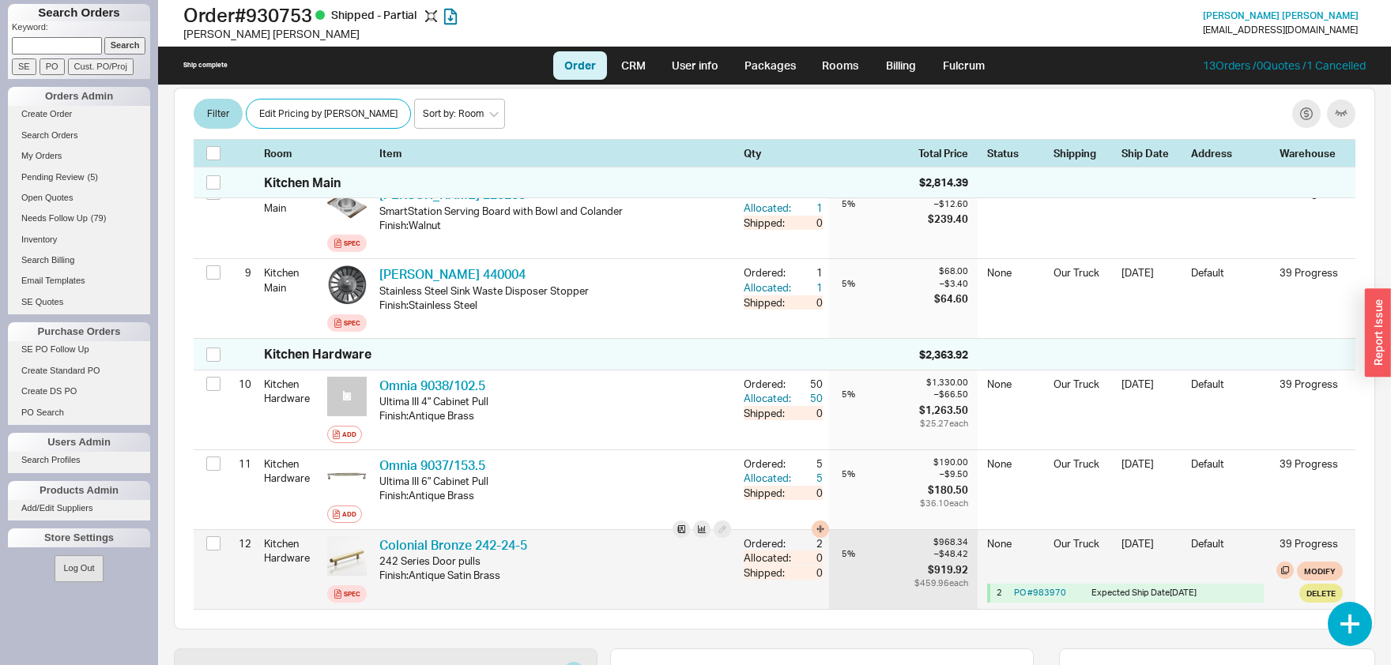
drag, startPoint x: 1211, startPoint y: 590, endPoint x: 1091, endPoint y: 590, distance: 119.3
click at [1091, 590] on div "2 PO # 983970 Expected Ship Date 8/27/25" at bounding box center [1126, 593] width 273 height 18
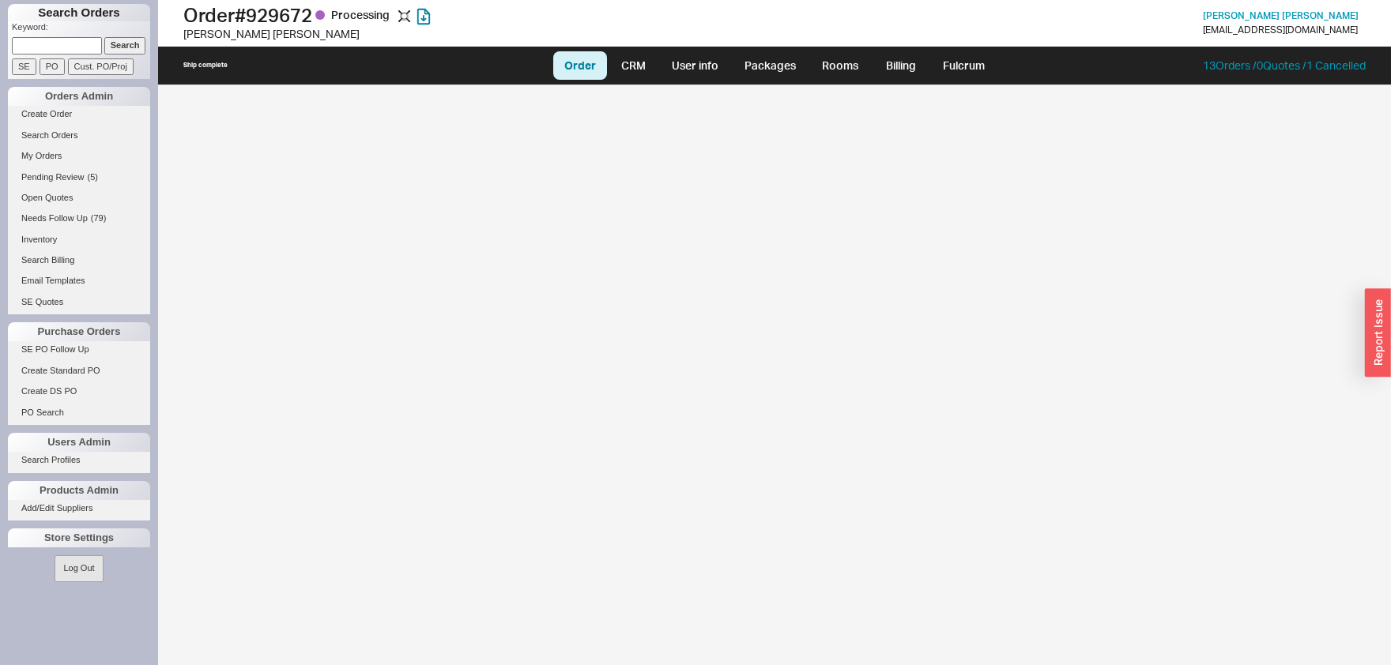
select select "LOW"
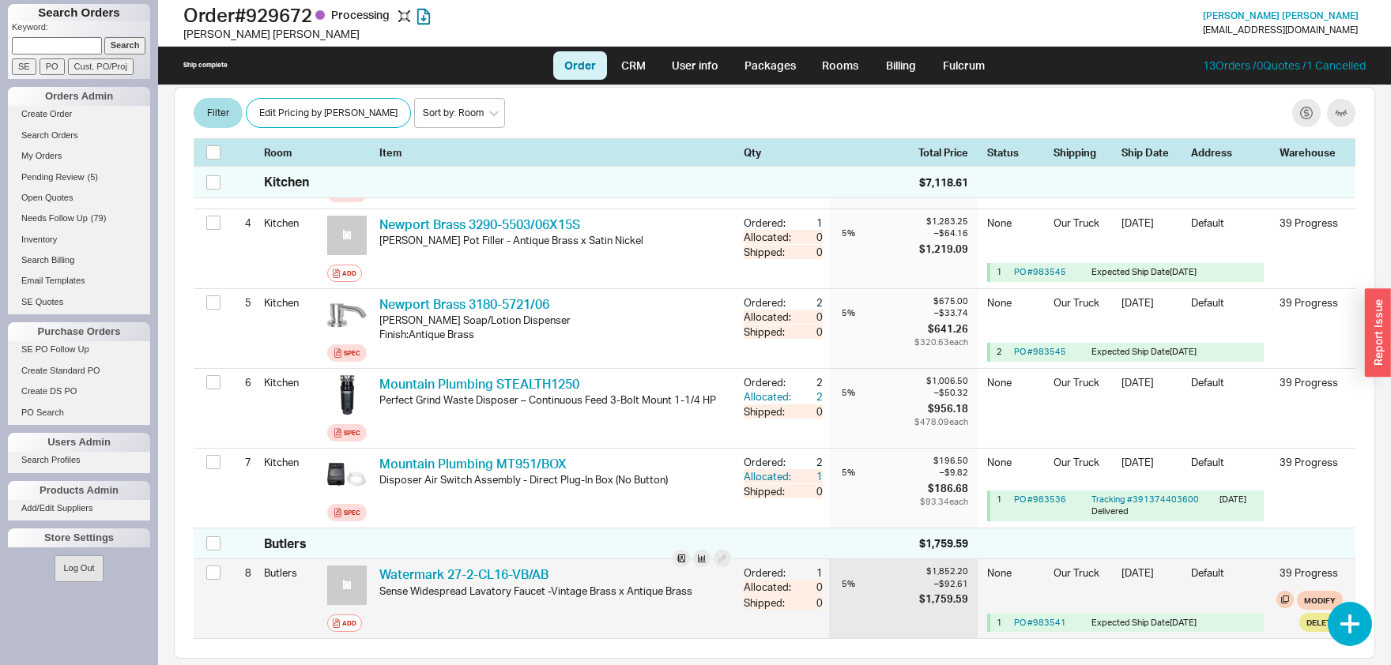
scroll to position [496, 0]
drag, startPoint x: 1230, startPoint y: 605, endPoint x: 1090, endPoint y: 605, distance: 139.9
click at [1090, 613] on div "1 PO # 983541 Expected Ship Date 10/16/25" at bounding box center [1126, 622] width 273 height 18
click at [1169, 565] on div "1/1/00" at bounding box center [1151, 577] width 60 height 25
drag, startPoint x: 1196, startPoint y: 598, endPoint x: 1162, endPoint y: 602, distance: 34.2
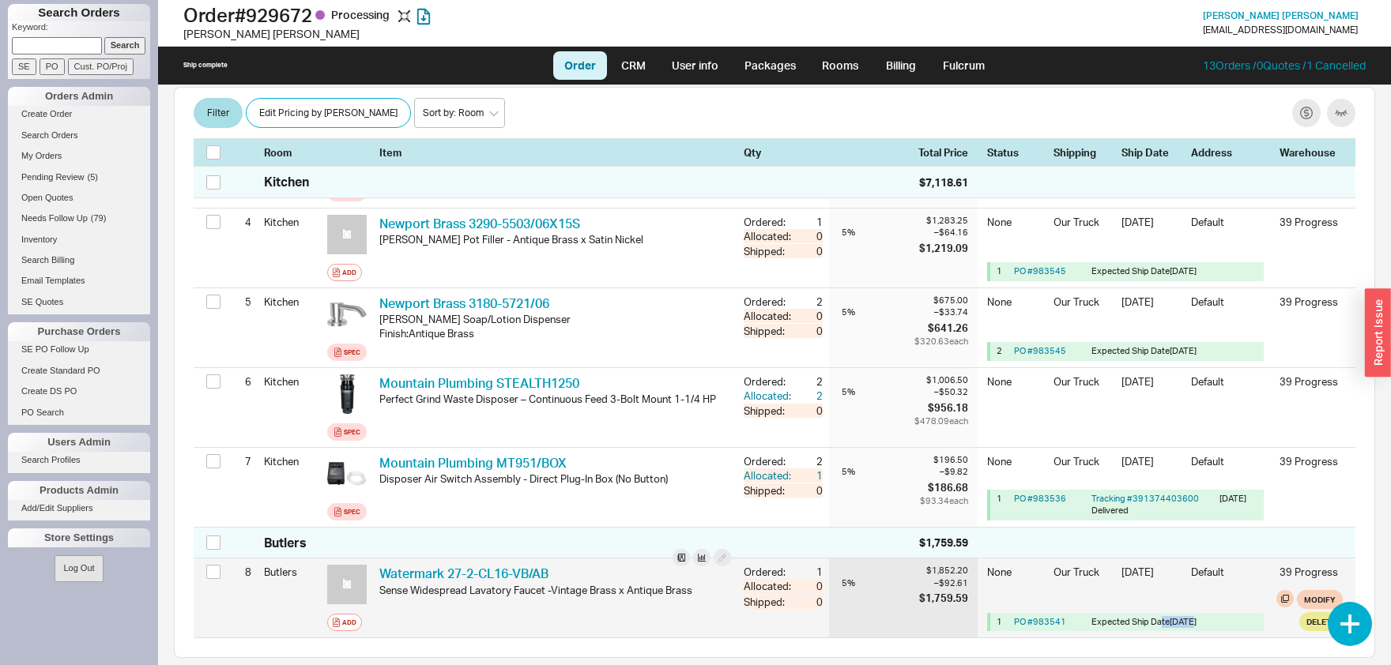
click at [1162, 616] on div "Expected Ship Date 10/16/25" at bounding box center [1152, 622] width 122 height 12
click at [1221, 613] on div "1 PO # 983541 Expected Ship Date 10/16/25" at bounding box center [1126, 622] width 273 height 18
drag, startPoint x: 1215, startPoint y: 602, endPoint x: 1170, endPoint y: 599, distance: 45.2
click at [1170, 613] on div "1 PO # 983541 Expected Ship Date 10/16/25" at bounding box center [1126, 622] width 273 height 18
click at [1186, 559] on div "None Our Truck 1/1/00 Default 39 Progress 1 PO # 983541 Expected Ship Date 10/1…" at bounding box center [1165, 598] width 356 height 79
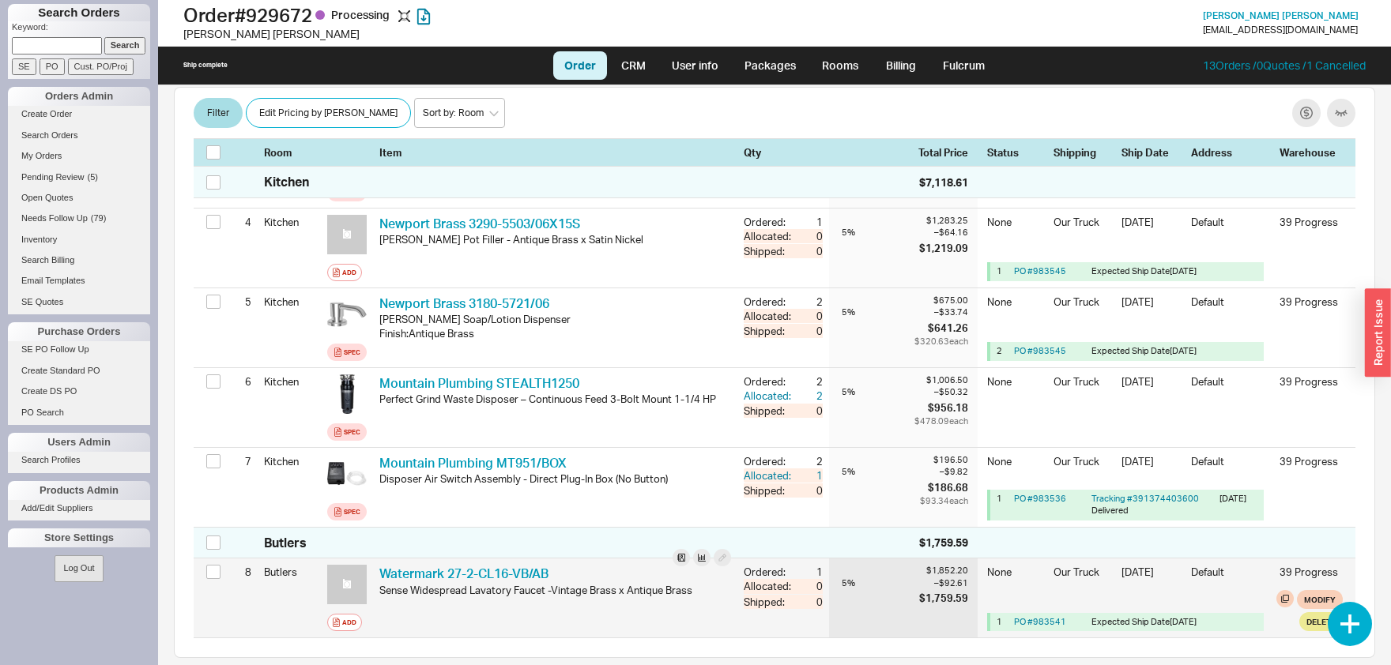
drag, startPoint x: 1214, startPoint y: 593, endPoint x: 1174, endPoint y: 605, distance: 41.3
click at [1174, 613] on div "1 PO # 983541 Expected Ship Date 10/16/25" at bounding box center [1126, 622] width 273 height 18
click at [1178, 590] on div "1 PO # 983541 Expected Ship Date 10/16/25 Modify Delete" at bounding box center [1165, 610] width 356 height 41
drag, startPoint x: 1208, startPoint y: 601, endPoint x: 1170, endPoint y: 601, distance: 38.7
click at [1170, 616] on div "Expected Ship Date 10/16/25" at bounding box center [1152, 622] width 122 height 12
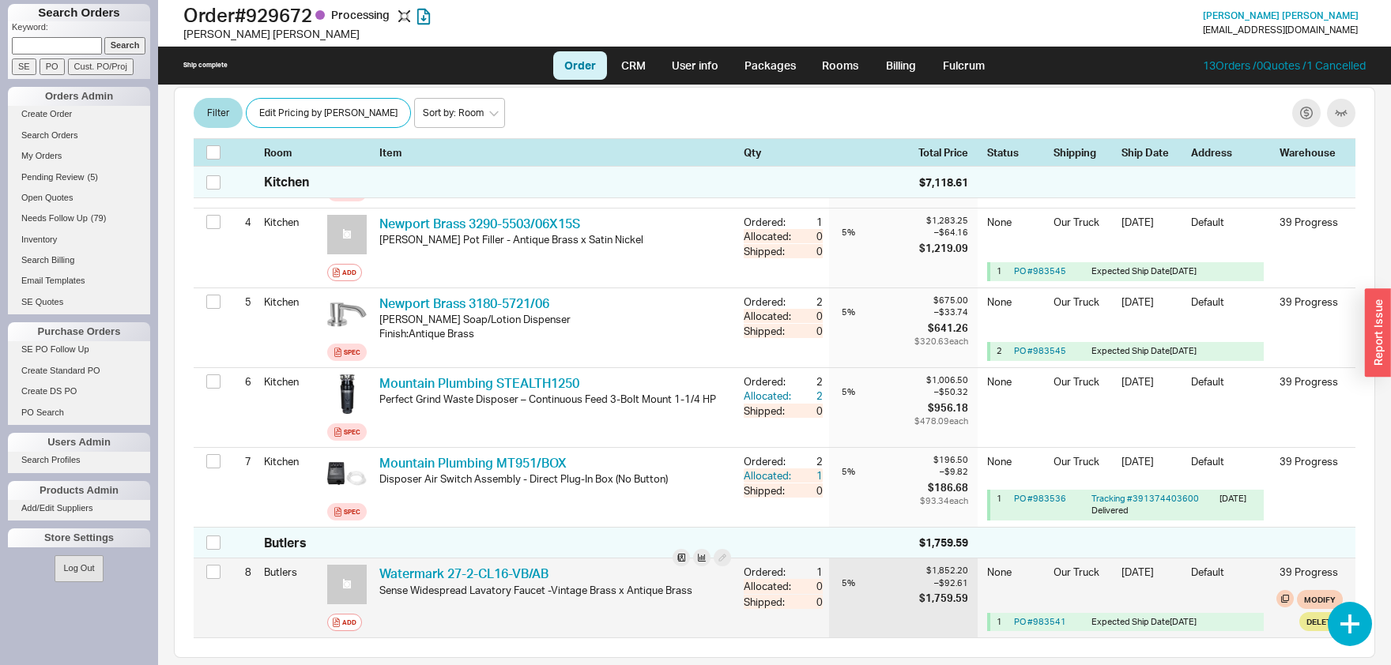
click at [1196, 616] on span "10/16/25" at bounding box center [1183, 621] width 27 height 11
drag, startPoint x: 1213, startPoint y: 595, endPoint x: 1170, endPoint y: 597, distance: 43.5
click at [1170, 613] on div "1 PO # 983541 Expected Ship Date 10/16/25" at bounding box center [1126, 622] width 273 height 18
click at [1214, 590] on div "1 PO # 983541 Expected Ship Date 10/16/25 Modify Delete" at bounding box center [1165, 610] width 356 height 41
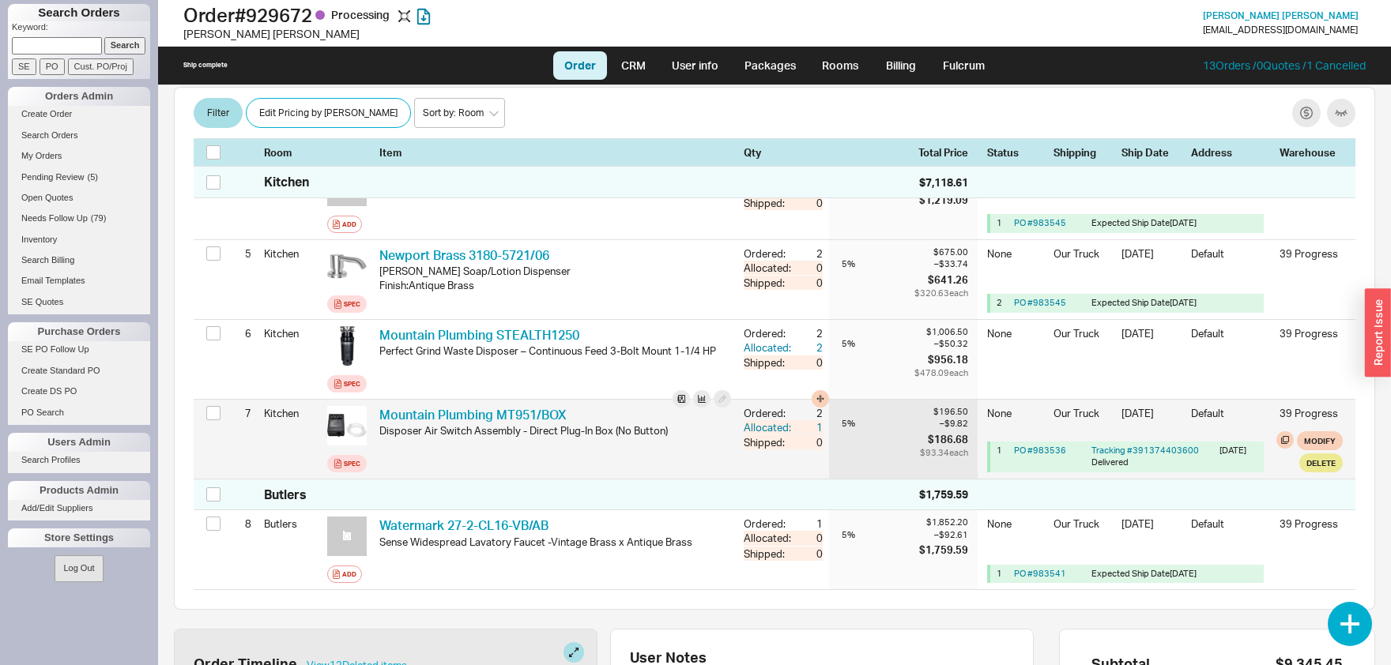
scroll to position [578, 0]
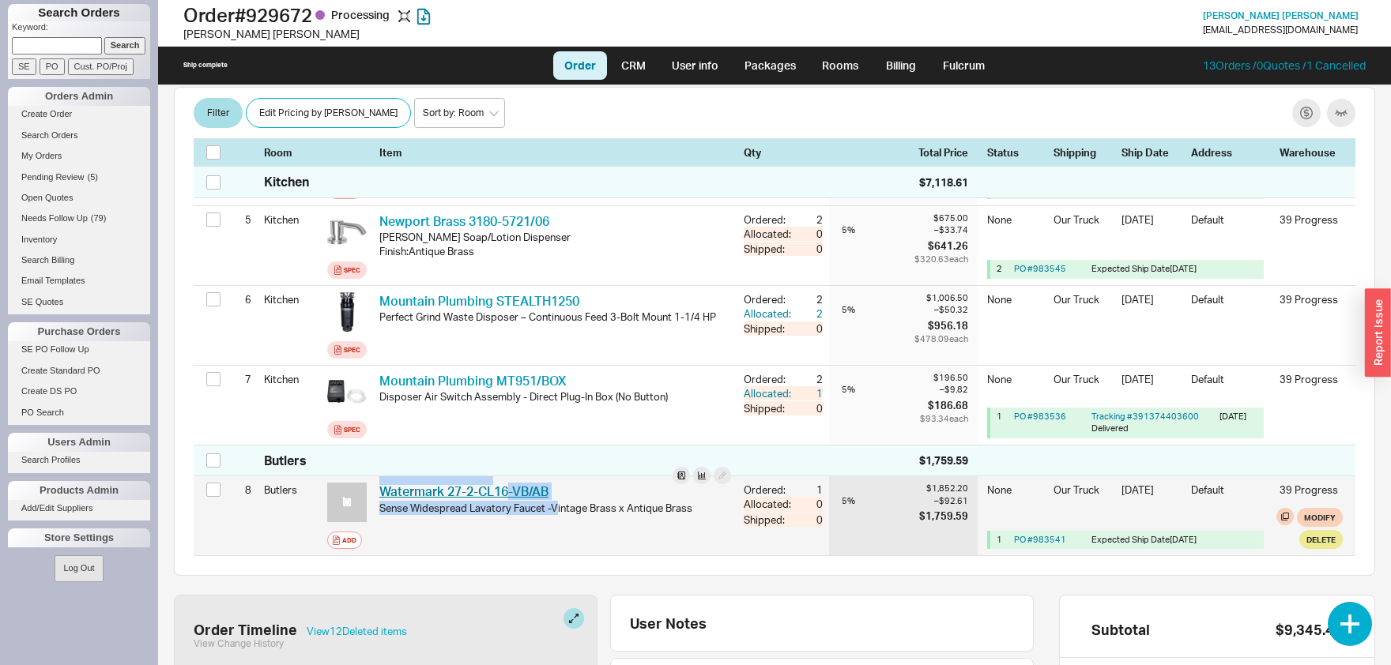
drag, startPoint x: 556, startPoint y: 479, endPoint x: 509, endPoint y: 468, distance: 48.7
click at [509, 483] on div "Watermark 27-2-CL16-VB/AB WTM 27-2-CL16-VB/AB Sense Widespread Lavatory Faucet …" at bounding box center [555, 516] width 352 height 66
click at [566, 483] on div "Watermark 27-2-CL16-VB/AB WTM 27-2-CL16-VB/AB" at bounding box center [555, 491] width 352 height 17
drag, startPoint x: 566, startPoint y: 466, endPoint x: 515, endPoint y: 469, distance: 50.7
click at [515, 483] on div "Watermark 27-2-CL16-VB/AB WTM 27-2-CL16-VB/AB" at bounding box center [555, 491] width 352 height 17
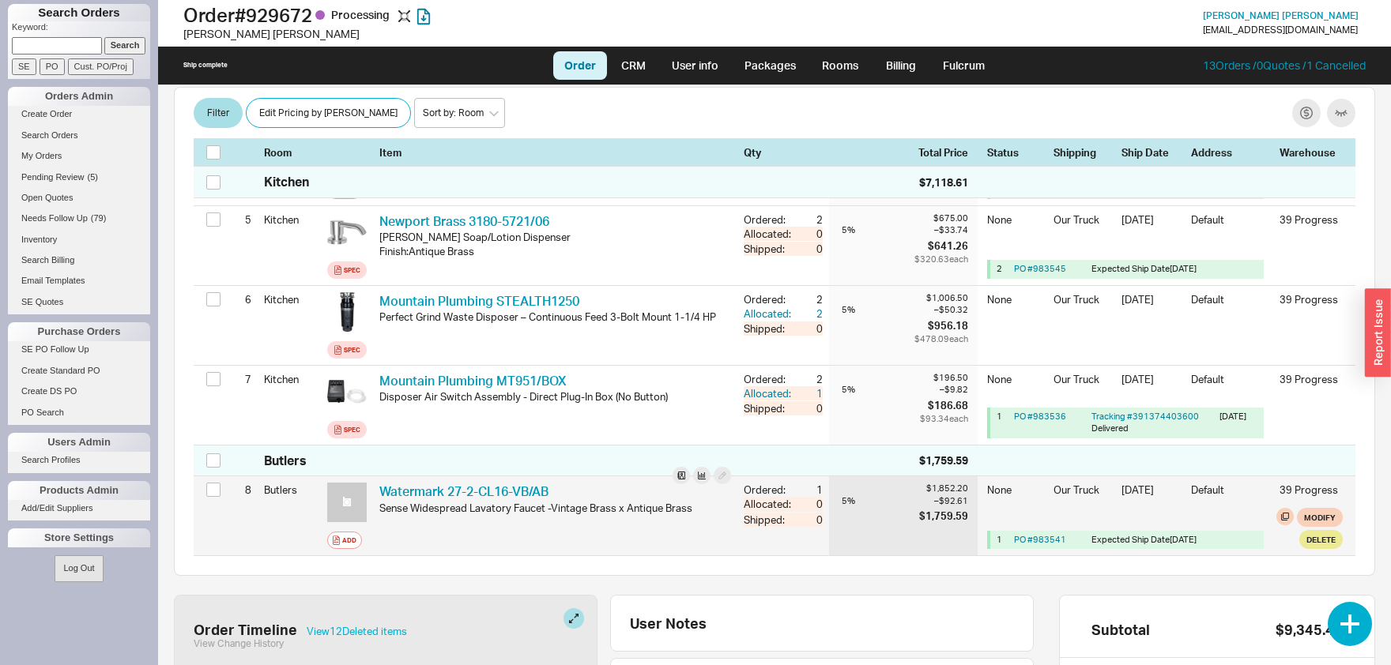
click at [580, 483] on div "Watermark 27-2-CL16-VB/AB WTM 27-2-CL16-VB/AB" at bounding box center [555, 491] width 352 height 17
drag, startPoint x: 557, startPoint y: 466, endPoint x: 517, endPoint y: 474, distance: 41.1
click at [517, 483] on div "Watermark 27-2-CL16-VB/AB WTM 27-2-CL16-VB/AB" at bounding box center [555, 491] width 352 height 17
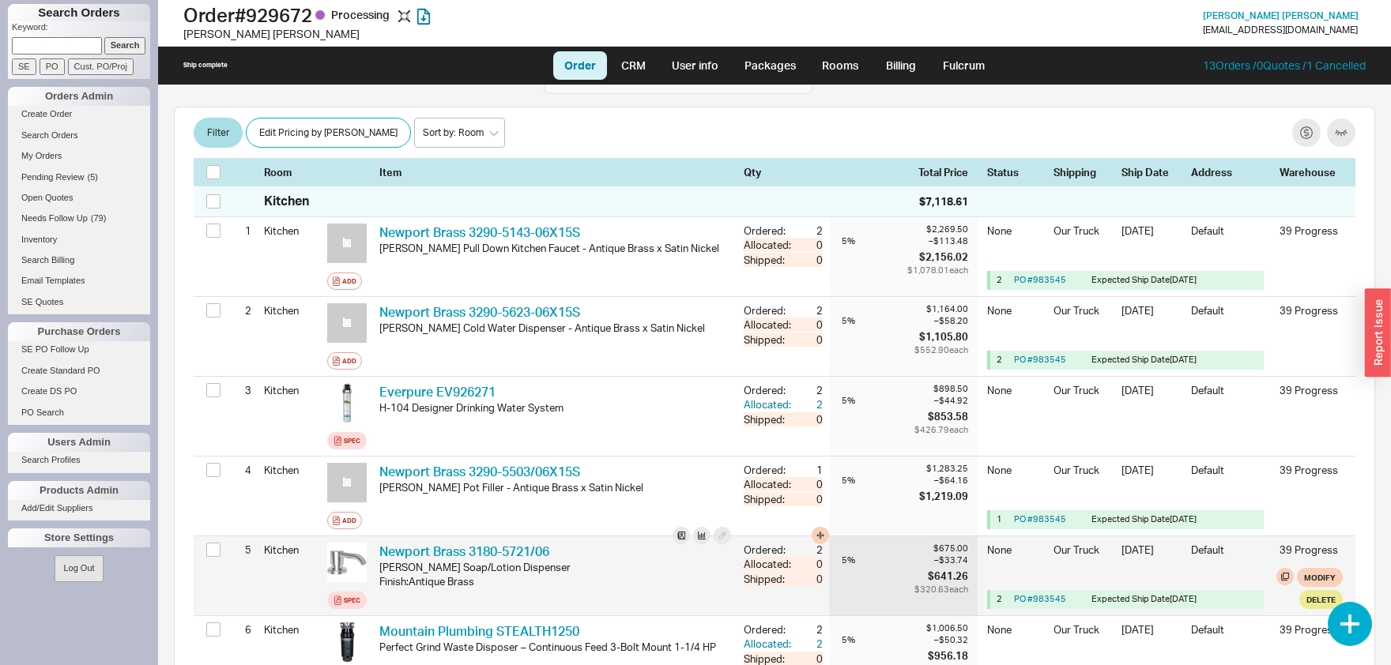
scroll to position [82, 0]
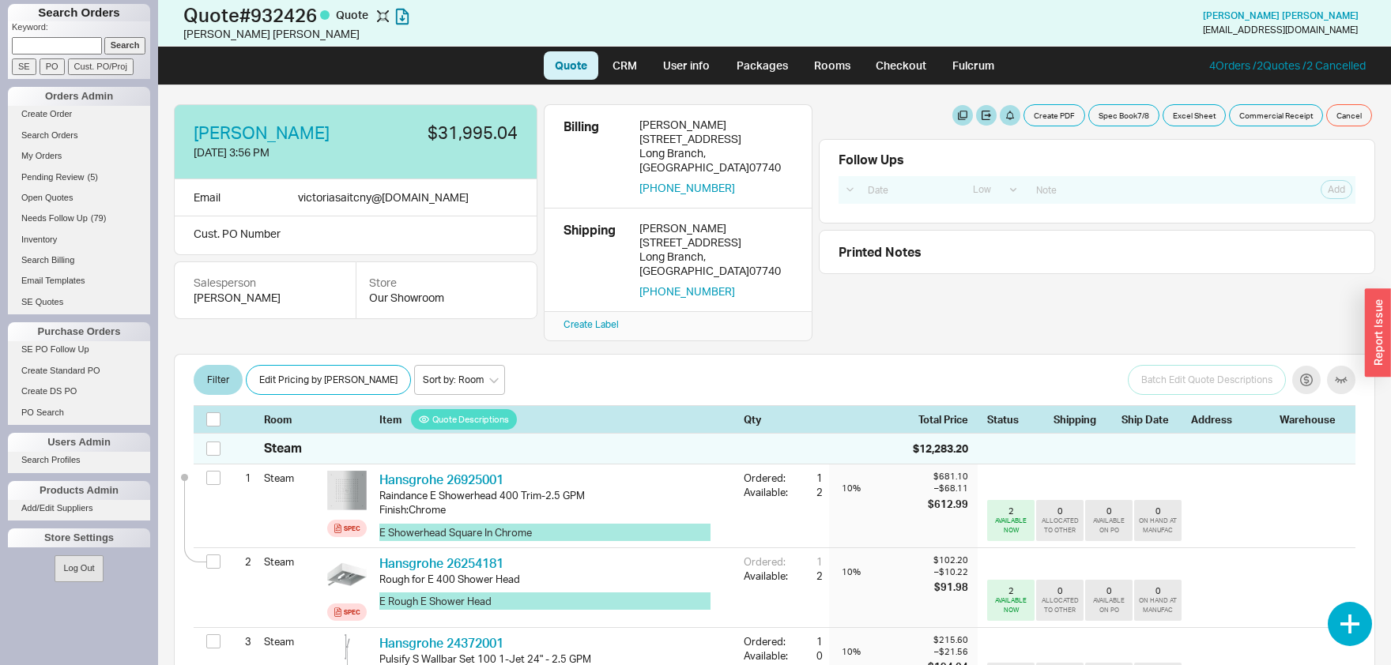
select select "LOW"
click at [1071, 112] on button "Create PDF" at bounding box center [1054, 115] width 62 height 22
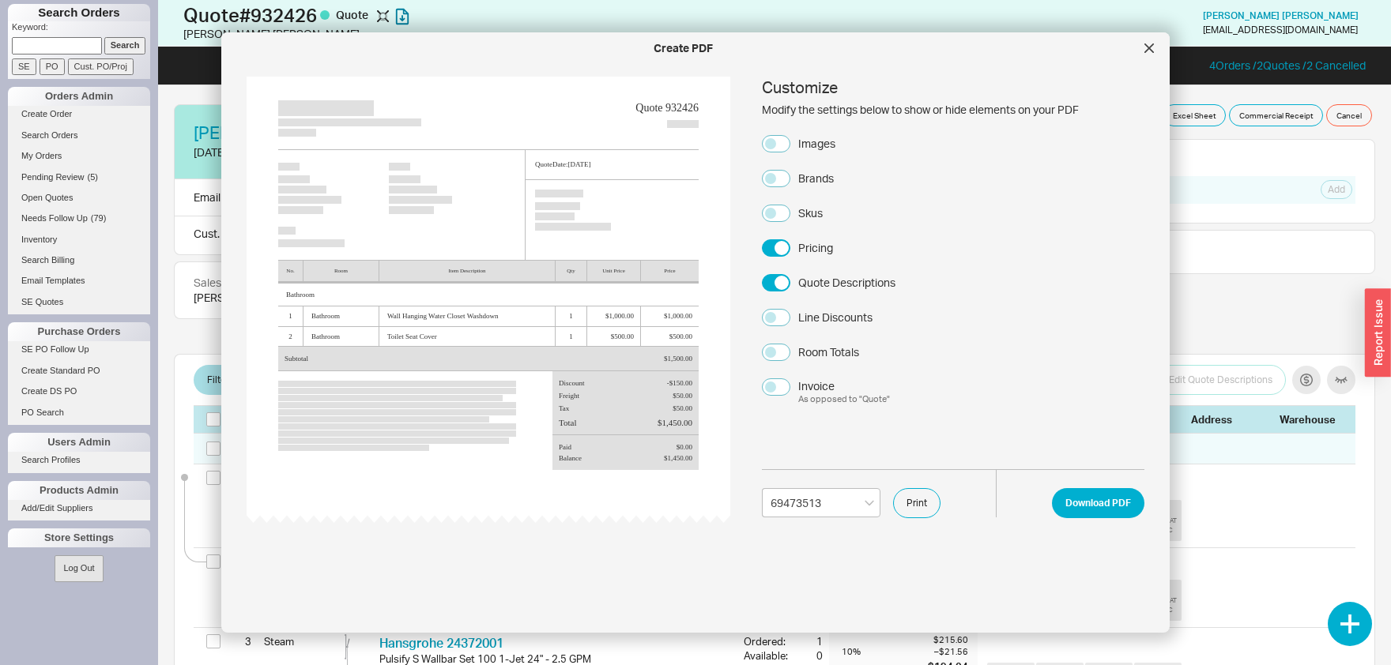
select select "69473513"
click at [773, 318] on button "Line Discounts" at bounding box center [776, 317] width 28 height 17
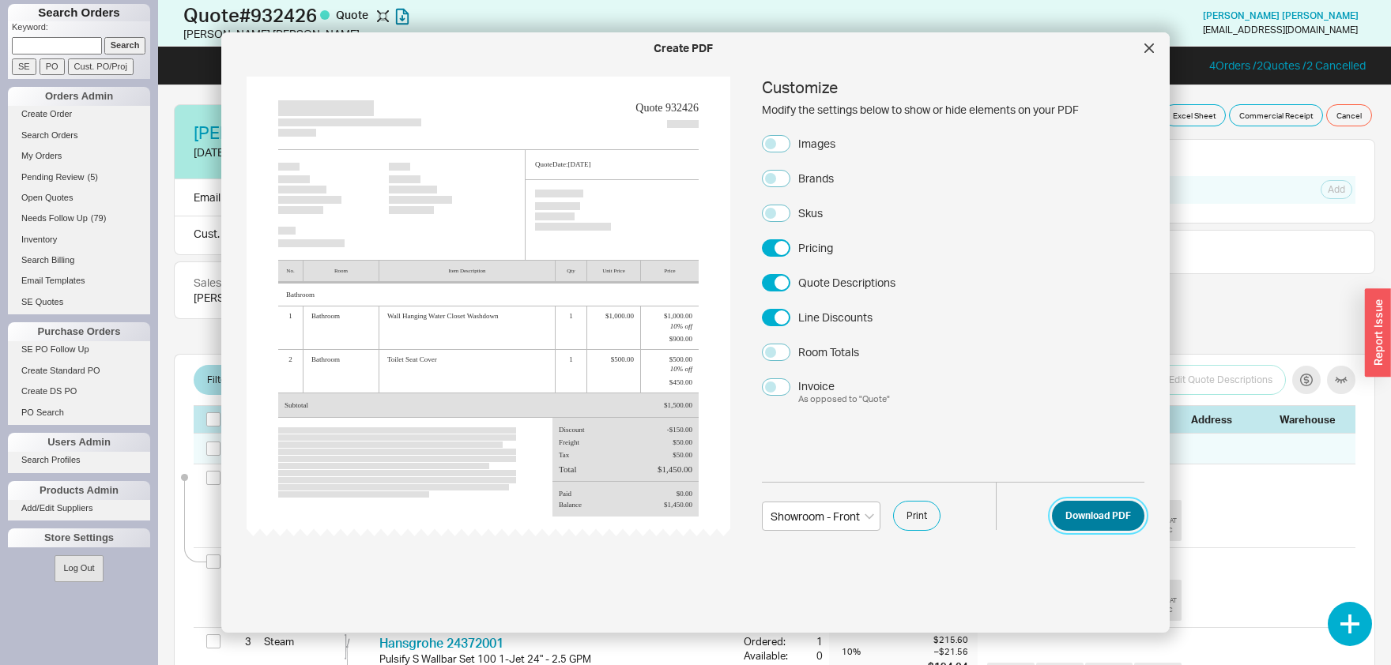
click at [1115, 515] on button "Download PDF" at bounding box center [1098, 516] width 92 height 30
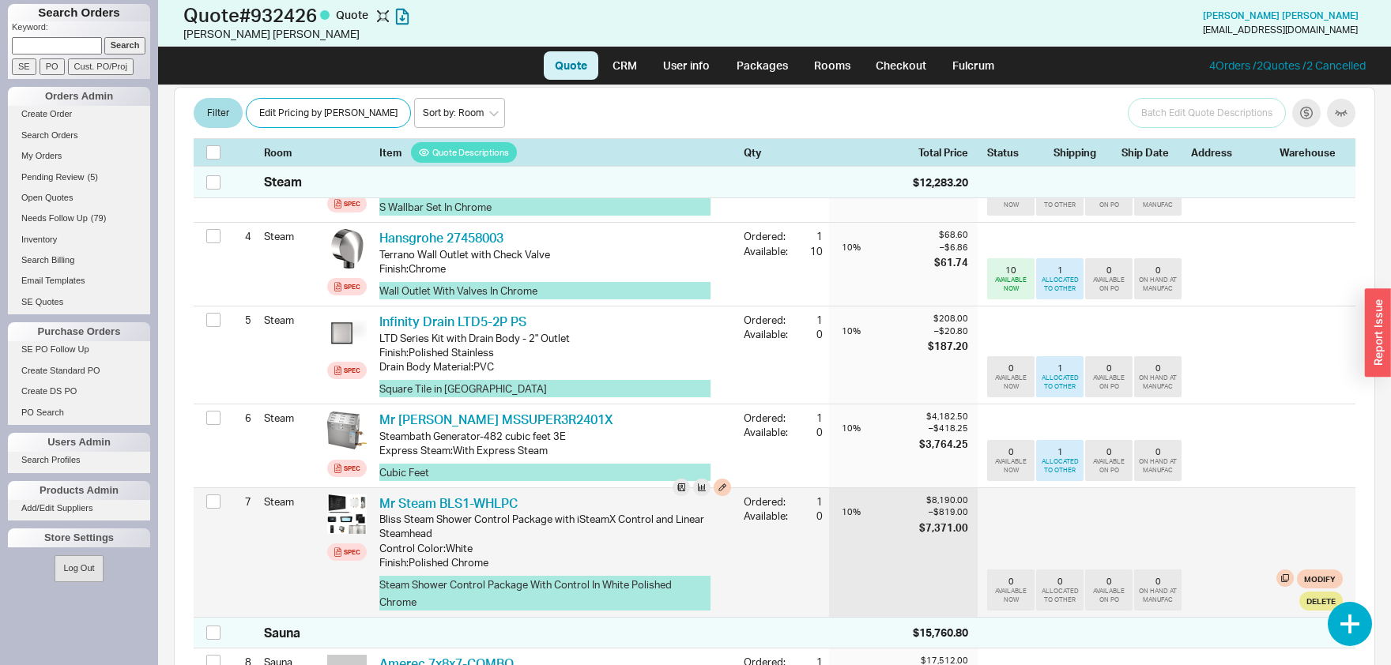
scroll to position [484, 0]
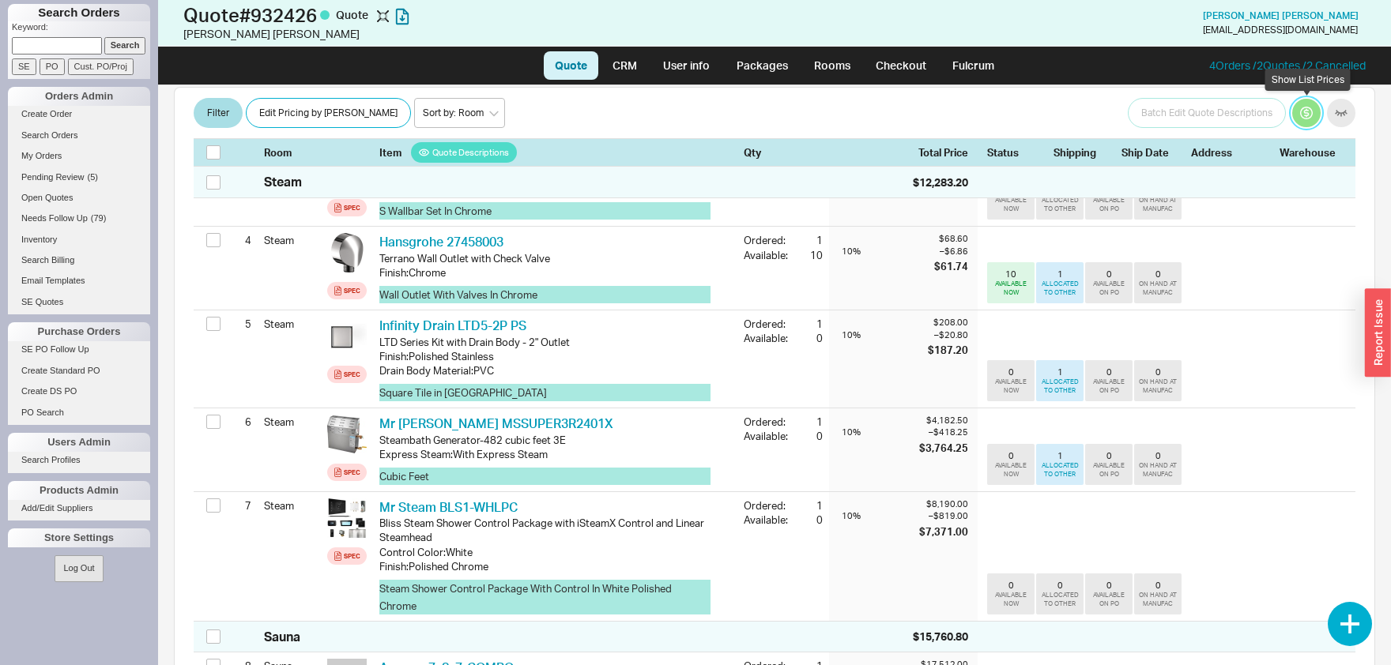
click at [1303, 110] on button "button" at bounding box center [1306, 114] width 28 height 28
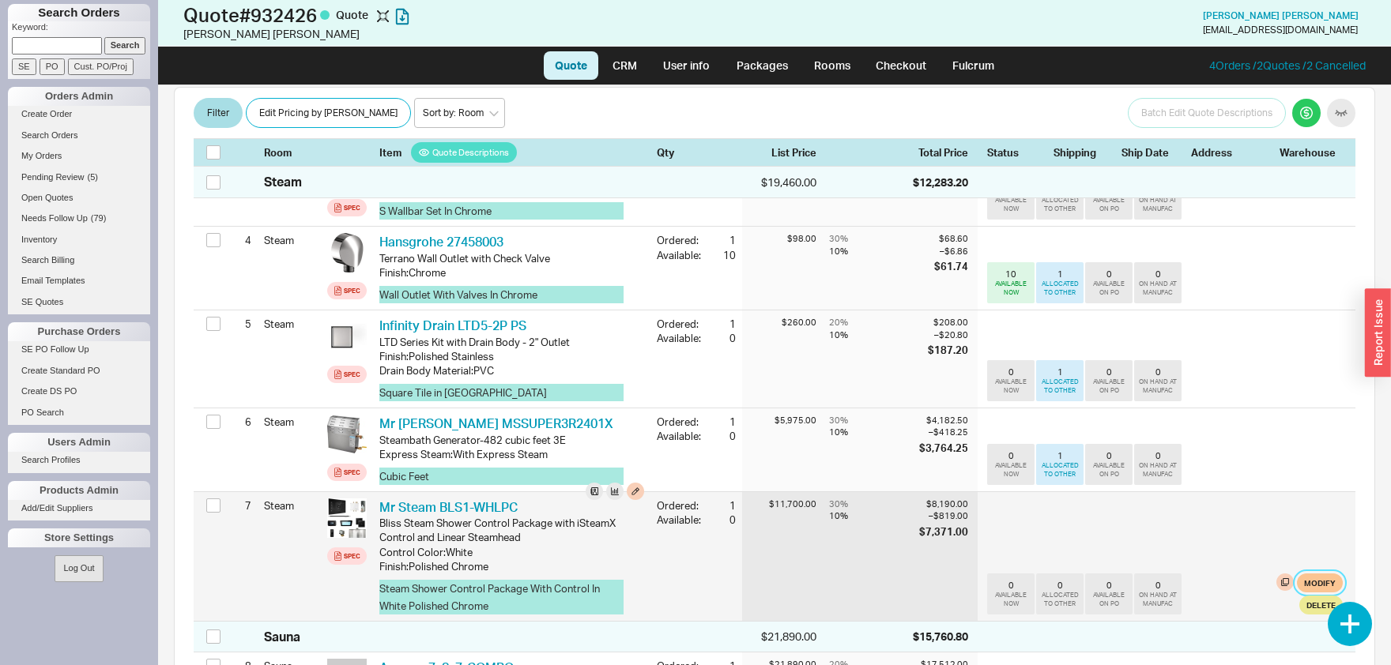
click at [1321, 574] on button "Modify" at bounding box center [1320, 583] width 46 height 19
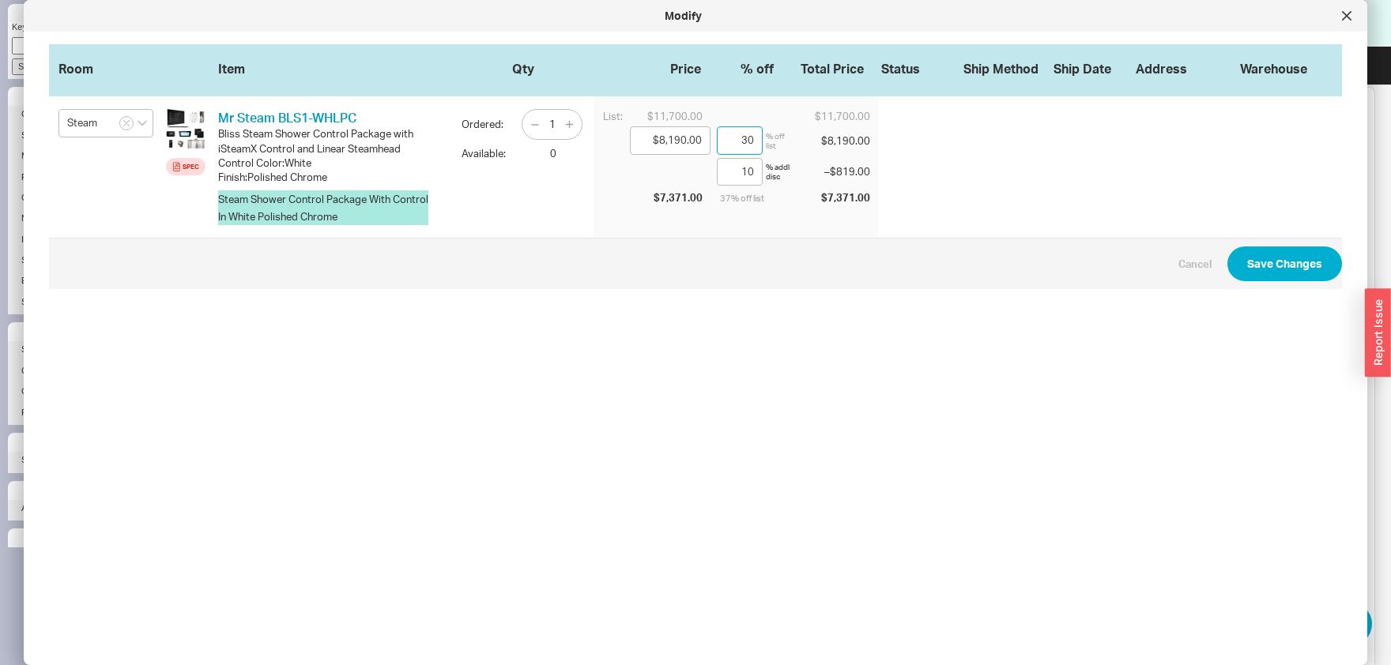
click at [749, 144] on input "30" at bounding box center [740, 140] width 46 height 28
type input "$7,605.00"
type input "35"
click at [1284, 257] on button "Save Changes" at bounding box center [1284, 264] width 115 height 35
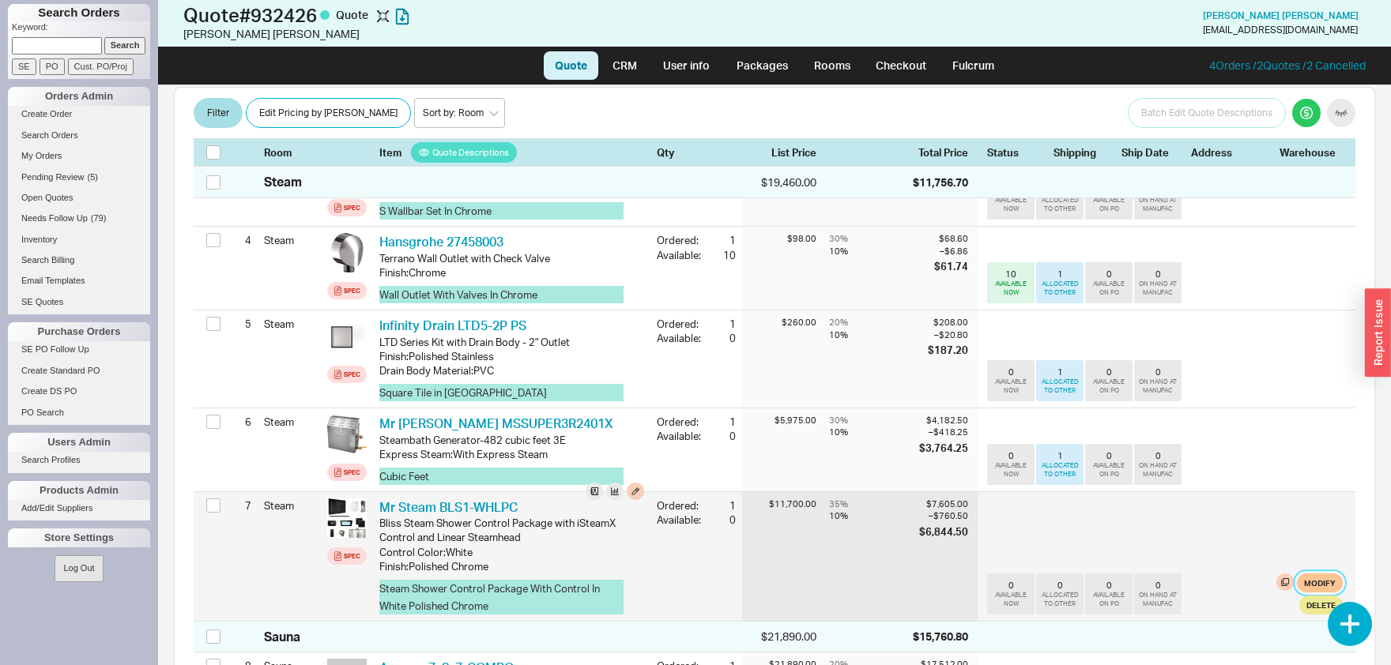
click at [1329, 574] on button "Modify" at bounding box center [1320, 583] width 46 height 19
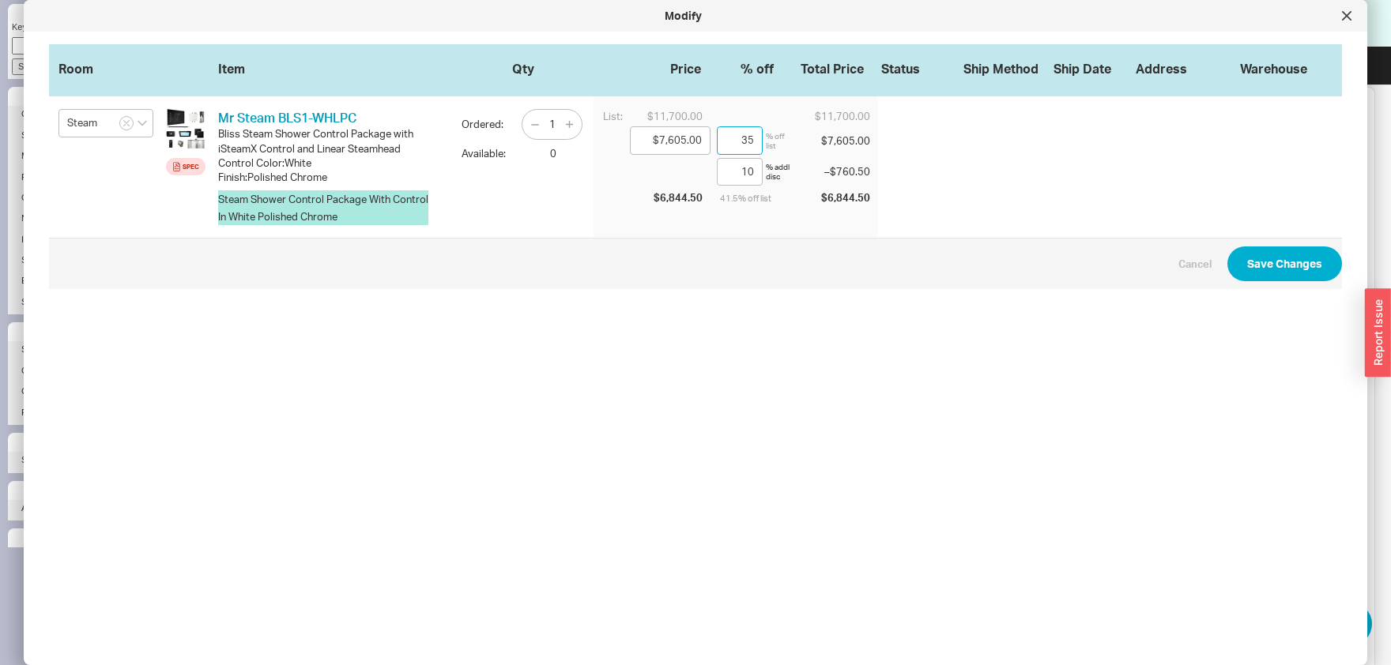
click at [748, 141] on input "35" at bounding box center [740, 140] width 46 height 28
type input "$8,190.00"
type input "30"
drag, startPoint x: 756, startPoint y: 169, endPoint x: 719, endPoint y: 166, distance: 36.5
click at [719, 166] on input "10" at bounding box center [740, 172] width 46 height 28
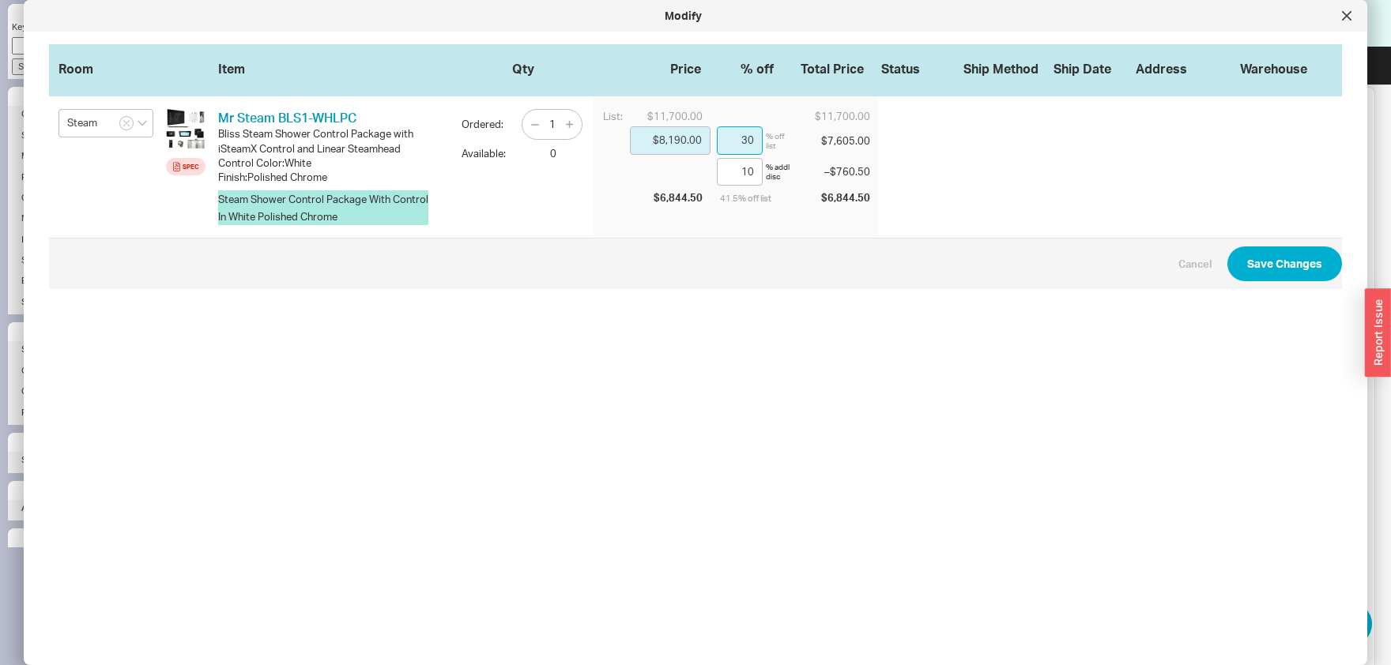
click at [755, 138] on input "30" at bounding box center [740, 140] width 46 height 28
type input "$11,349.00"
type input "3"
type input "$7,956.00"
type input "32"
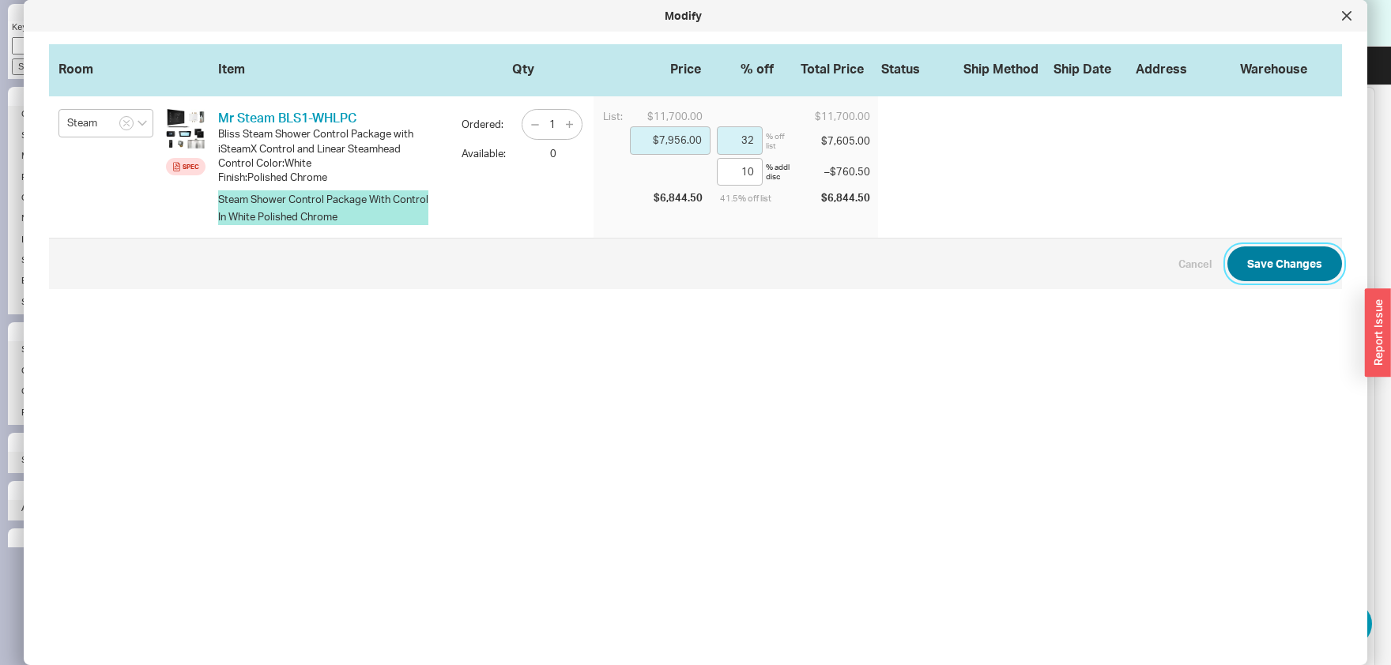
click at [1304, 248] on button "Save Changes" at bounding box center [1284, 264] width 115 height 35
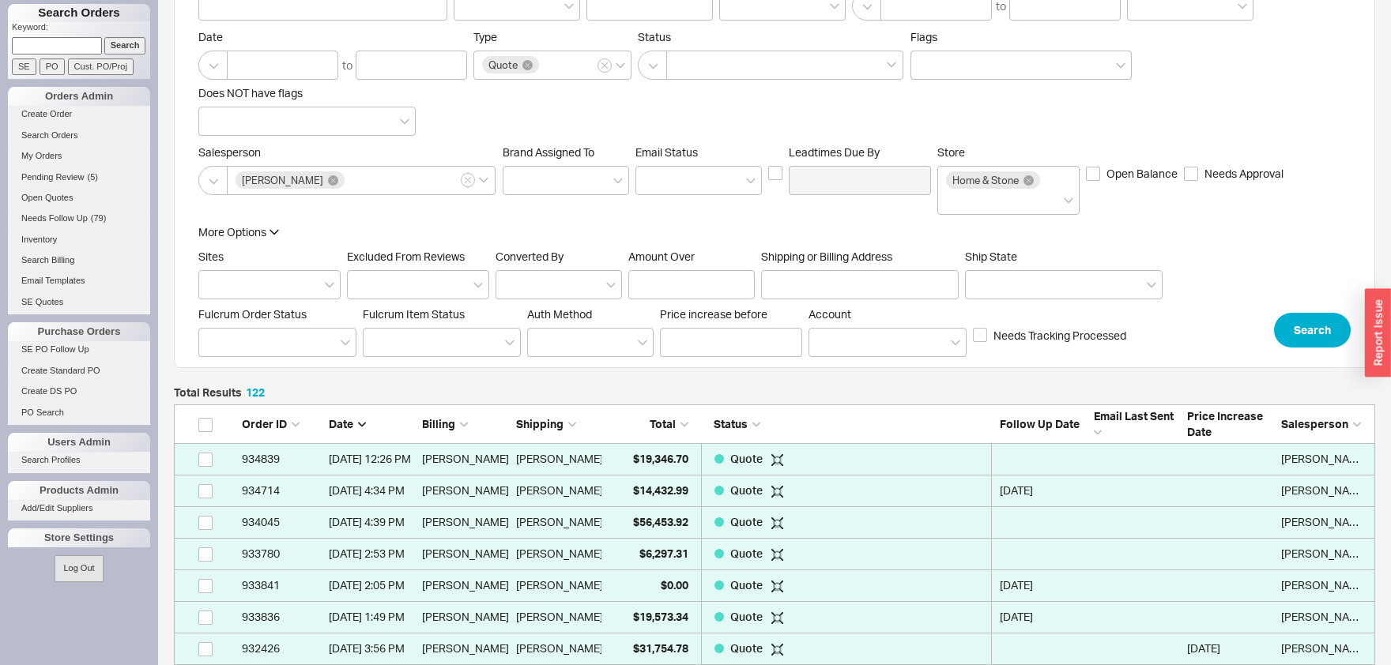
scroll to position [174, 0]
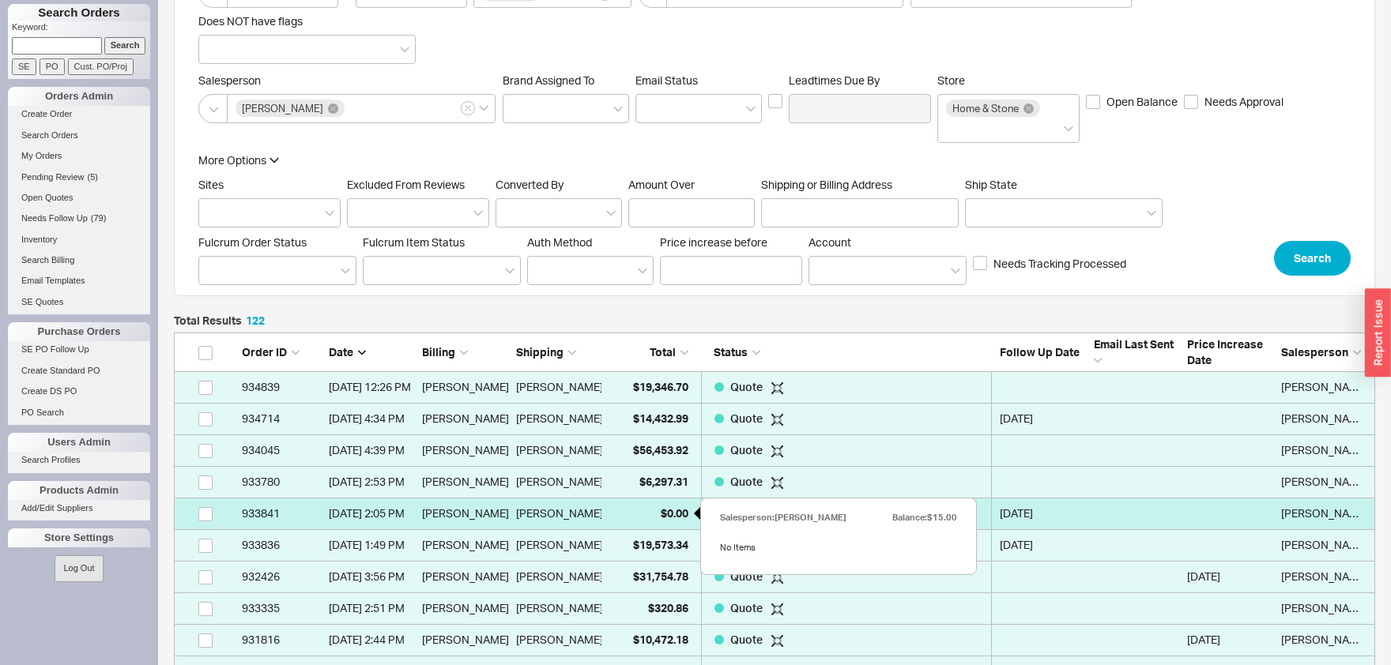
click at [661, 518] on span "$0.00" at bounding box center [675, 513] width 28 height 13
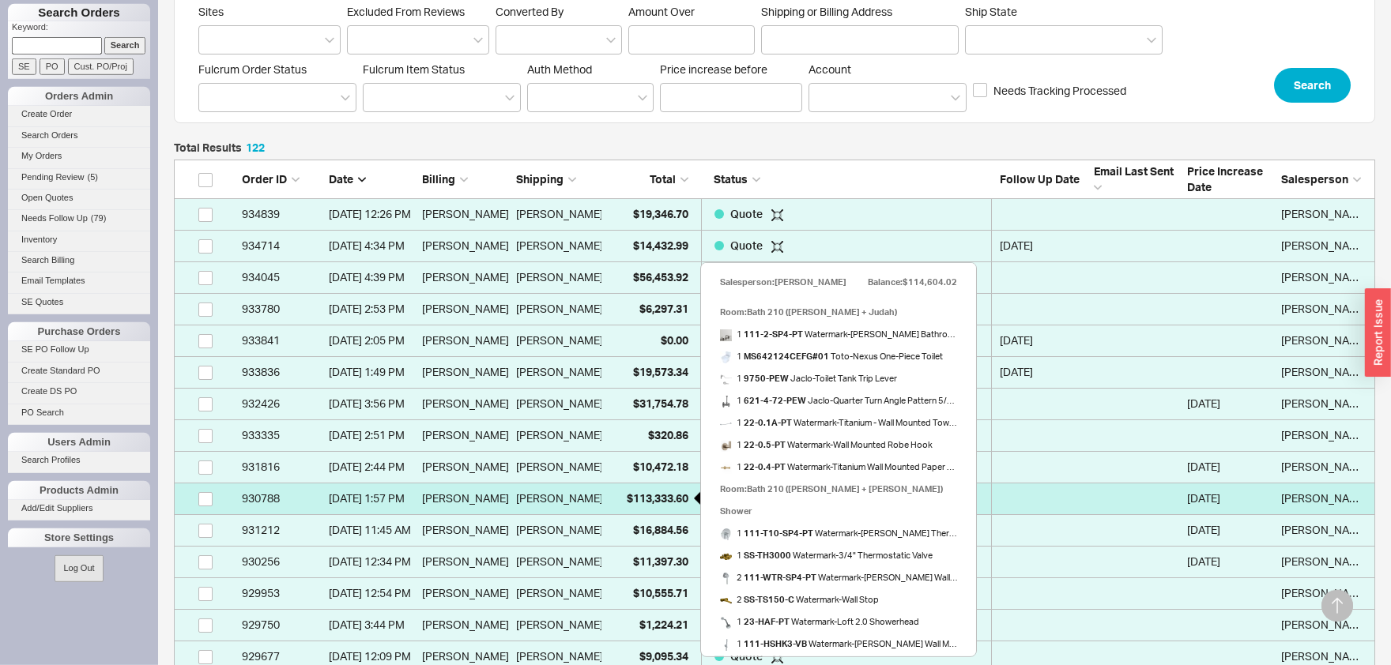
scroll to position [348, 0]
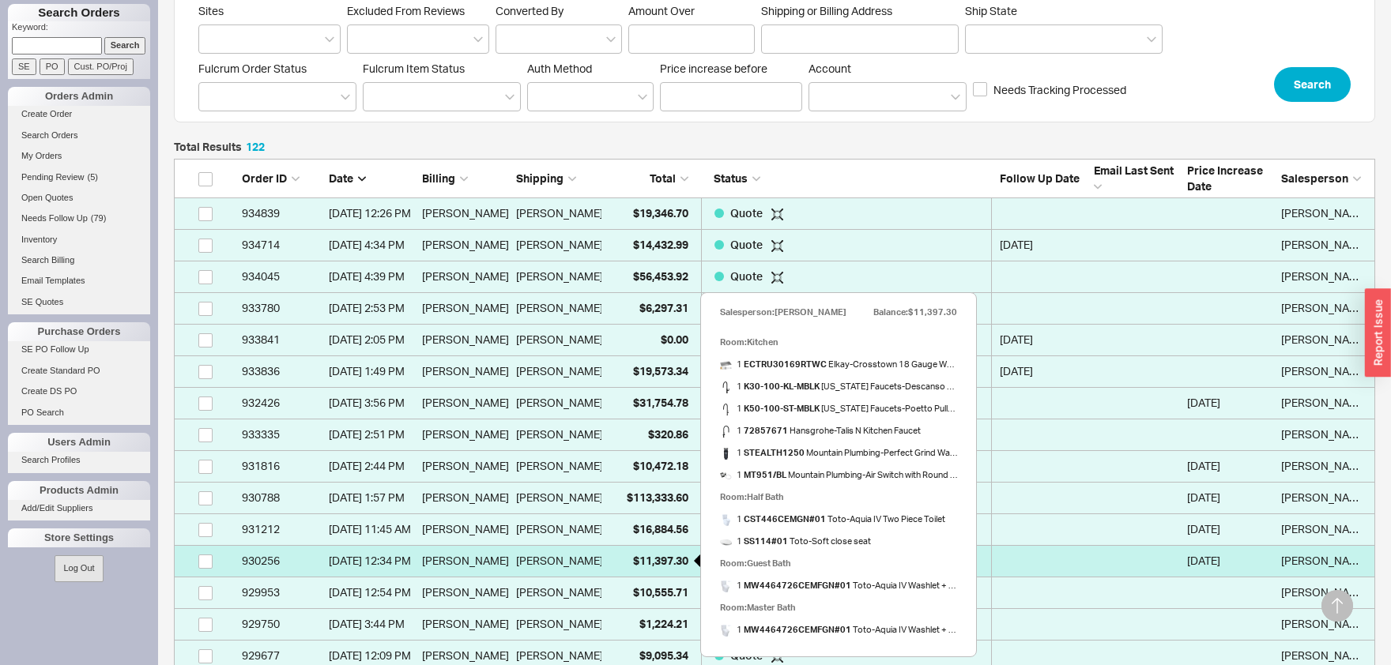
click at [671, 568] on div "$11,397.30" at bounding box center [648, 561] width 79 height 32
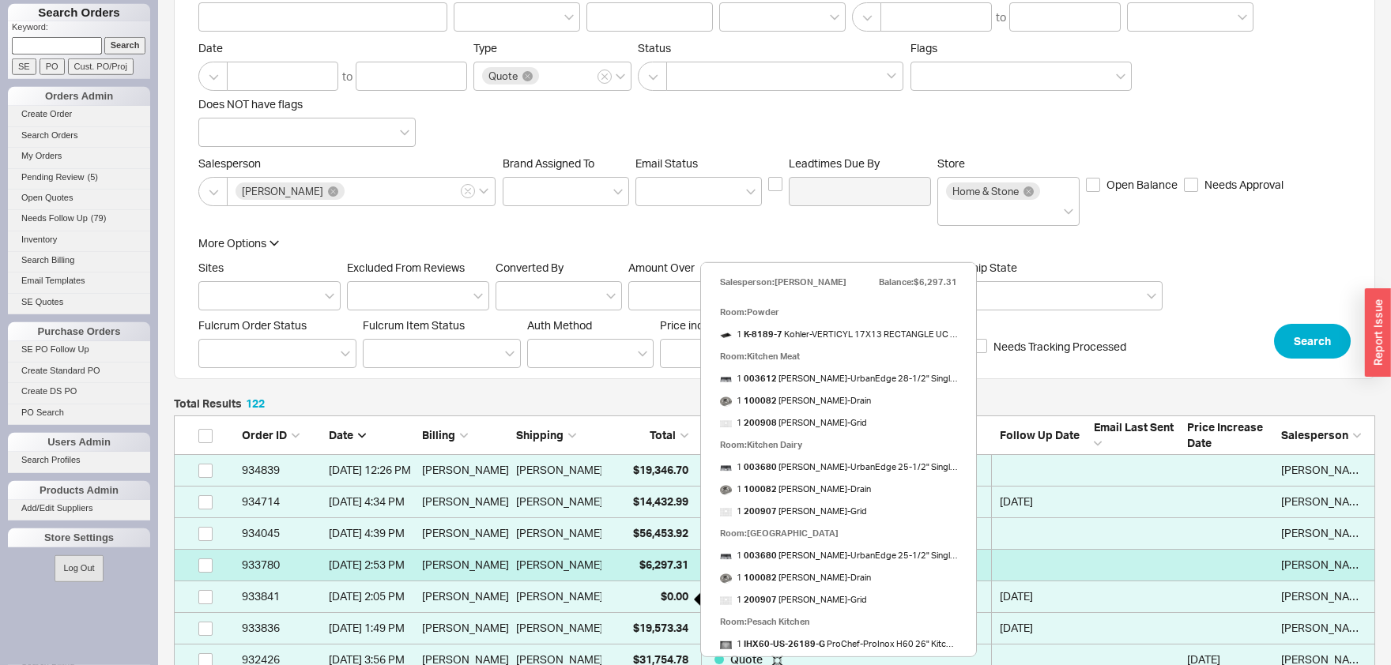
scroll to position [0, 0]
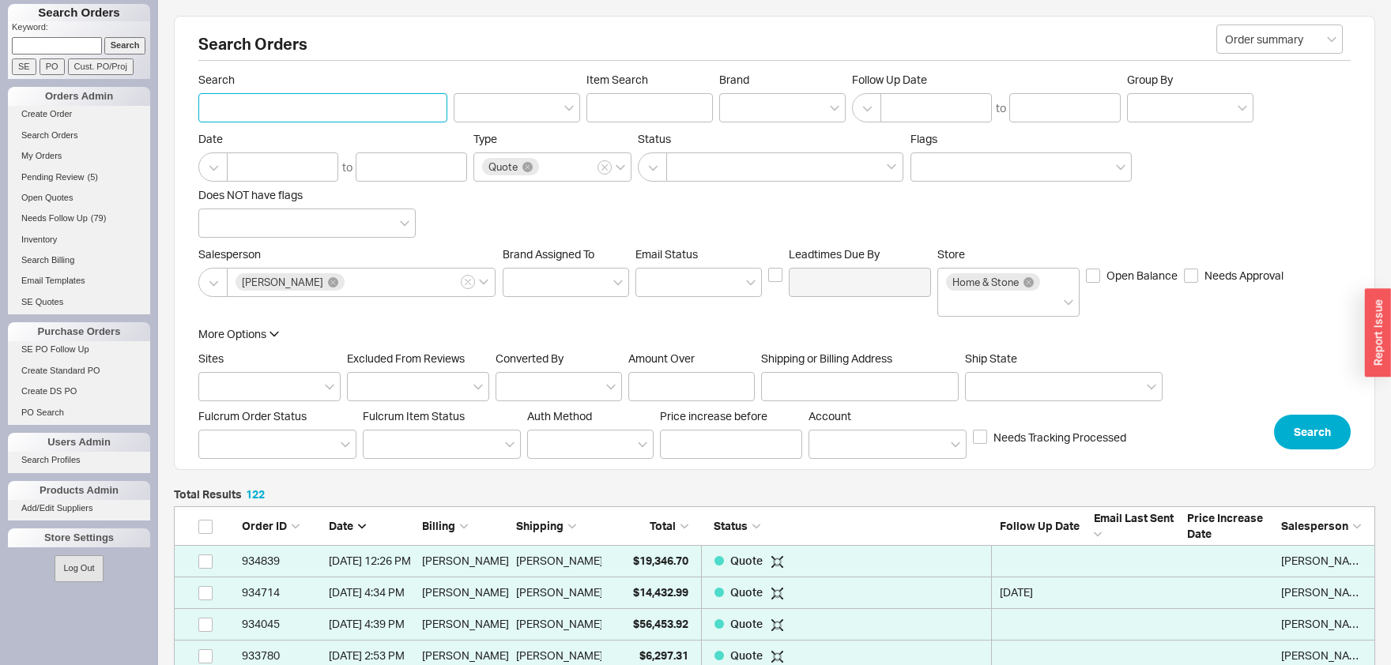
click at [369, 109] on input "Search" at bounding box center [322, 107] width 249 height 29
type input "bransd"
click at [1323, 419] on button "Search" at bounding box center [1312, 432] width 77 height 35
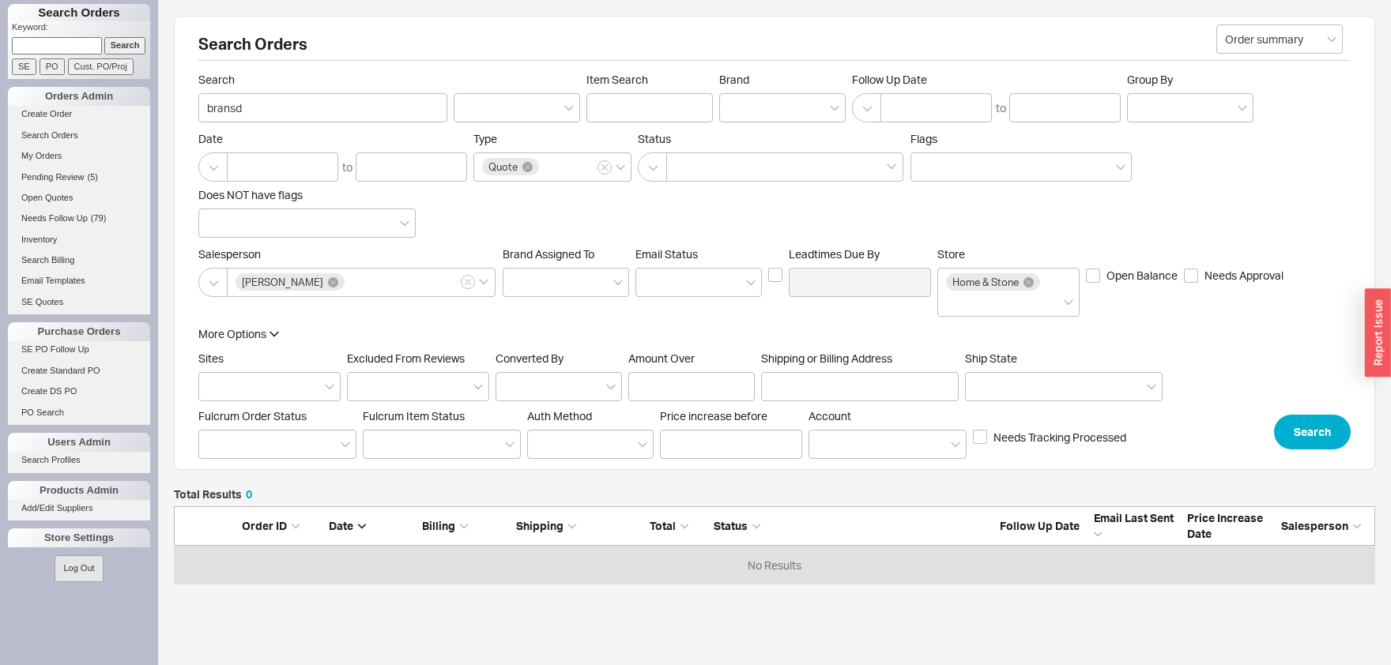
scroll to position [78, 1200]
click at [280, 111] on input "bransd" at bounding box center [322, 107] width 249 height 29
type input "brands"
click at [1302, 420] on button "Search" at bounding box center [1312, 432] width 77 height 35
drag, startPoint x: 326, startPoint y: 93, endPoint x: 45, endPoint y: 77, distance: 281.8
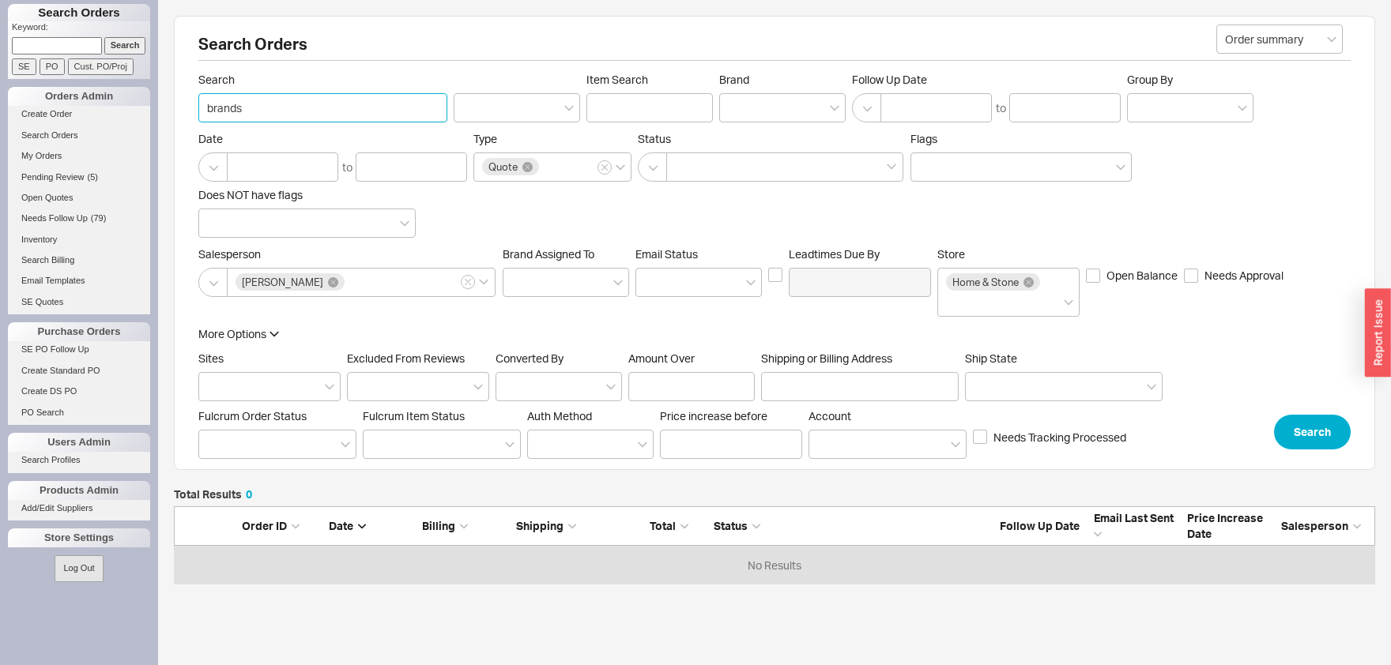
click at [198, 93] on input "brands" at bounding box center [322, 107] width 249 height 29
click at [45, 135] on link "Search Orders" at bounding box center [79, 135] width 142 height 17
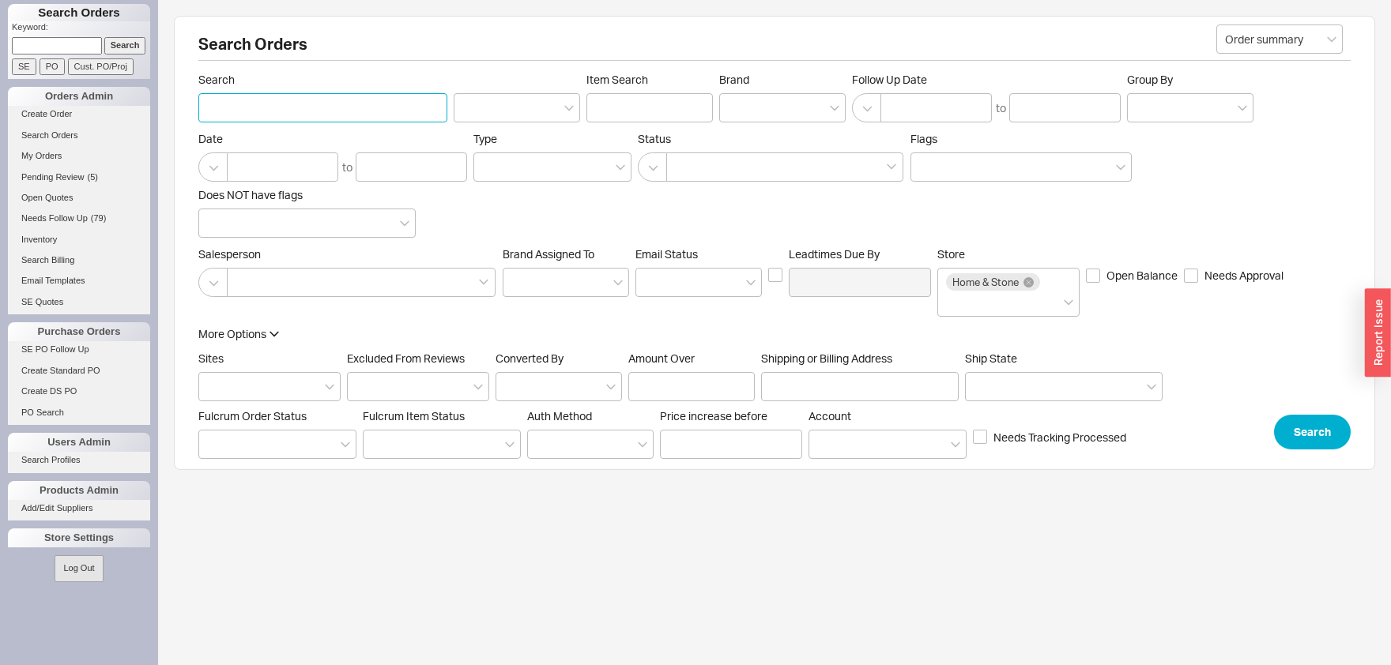
click at [258, 118] on input "Search" at bounding box center [322, 107] width 249 height 29
type input "brands"
click at [1312, 419] on button "Search" at bounding box center [1312, 432] width 77 height 35
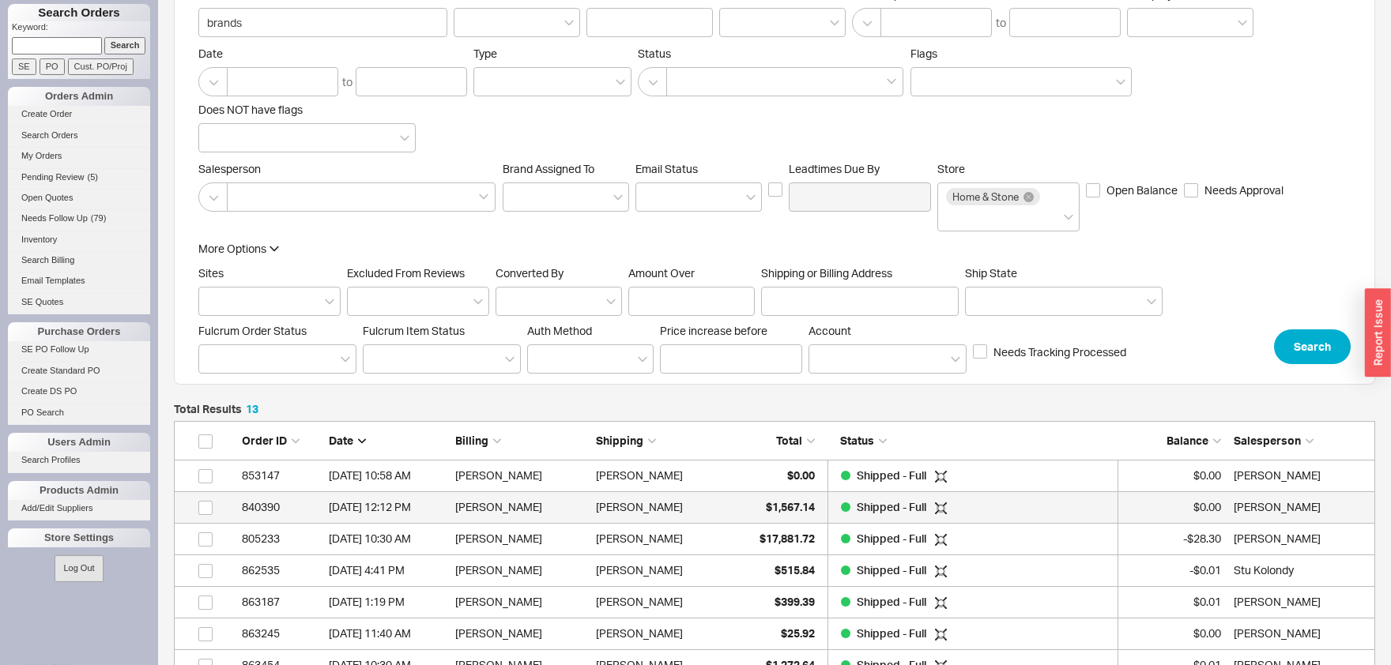
scroll to position [87, 0]
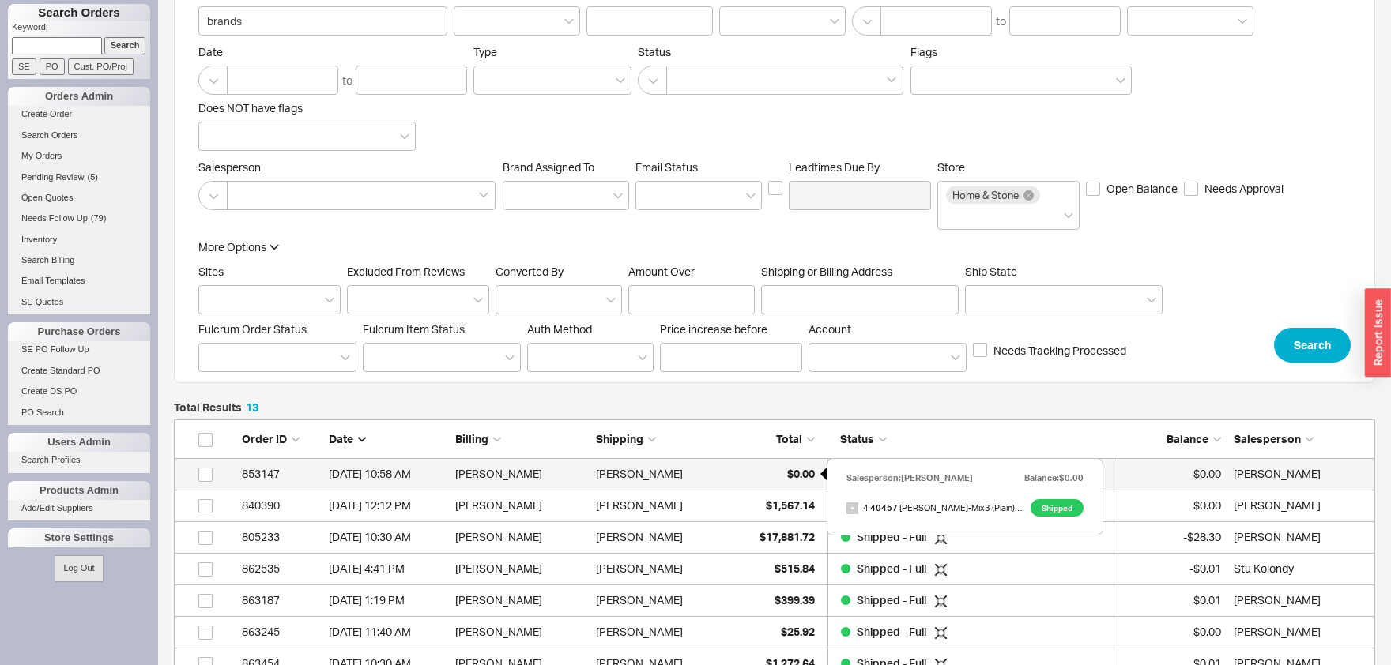
click at [802, 468] on span "$0.00" at bounding box center [801, 473] width 28 height 13
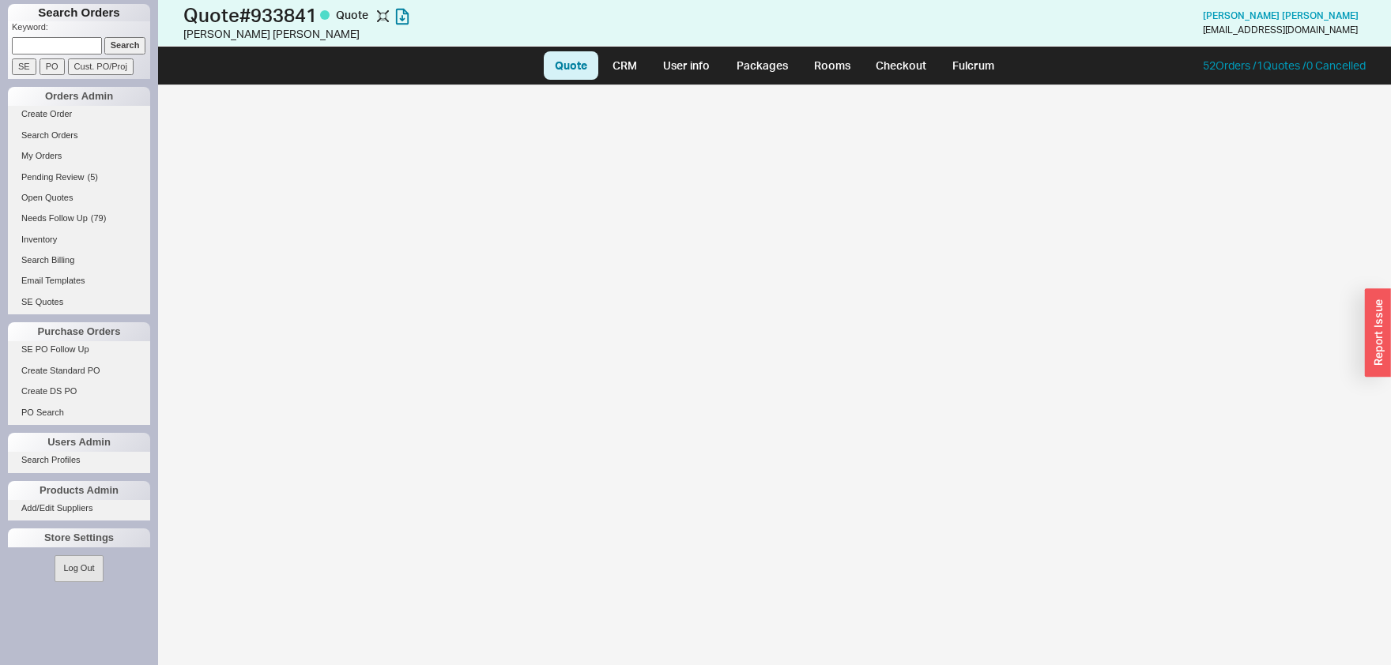
select select "LOW"
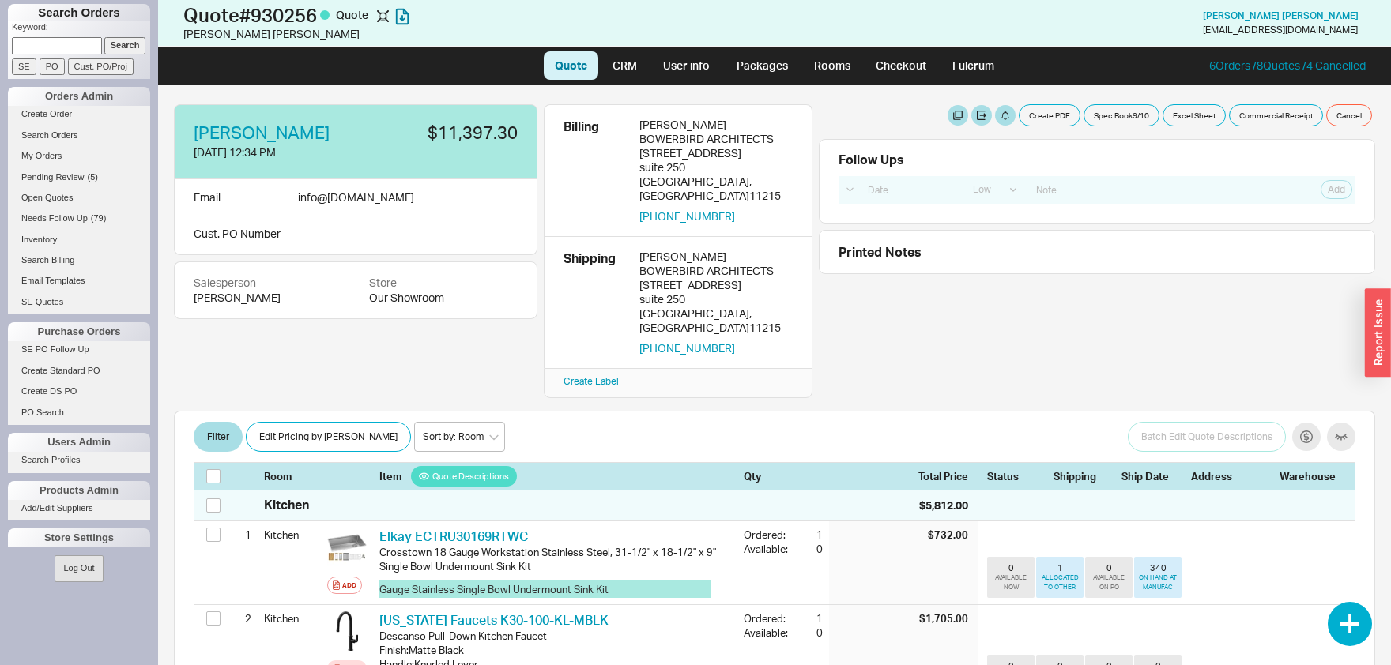
select select "LOW"
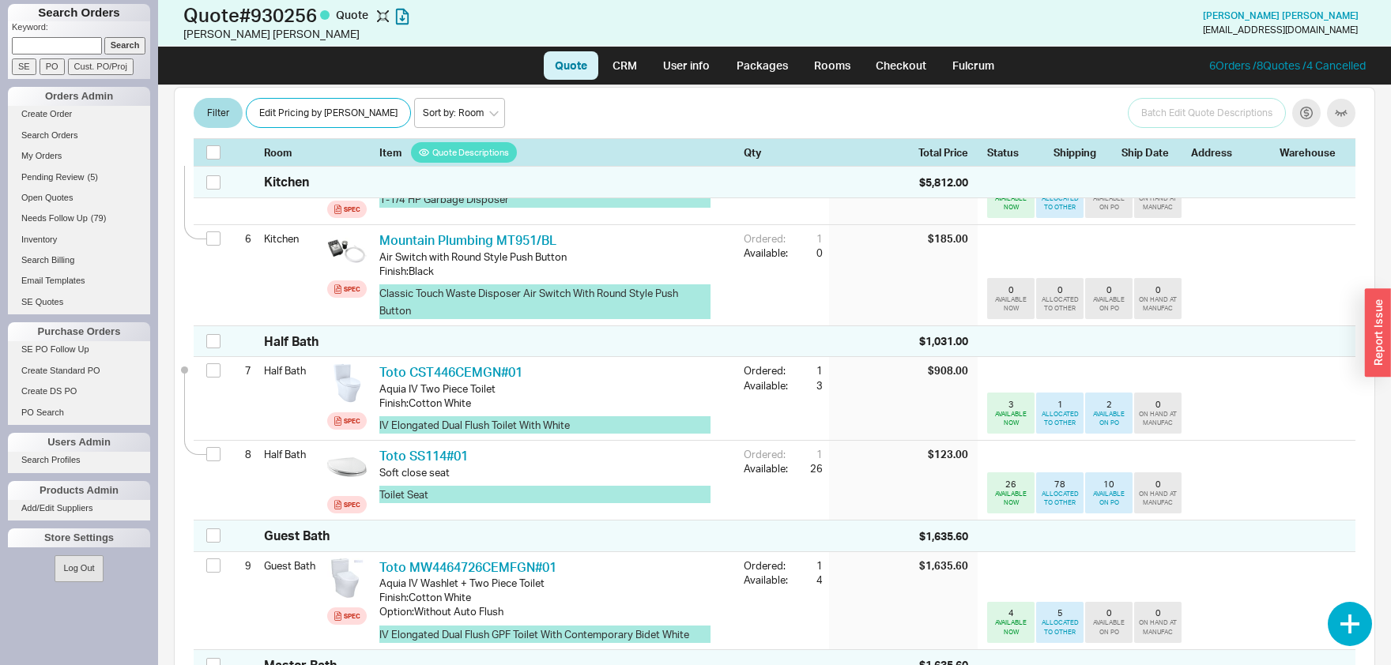
scroll to position [743, 0]
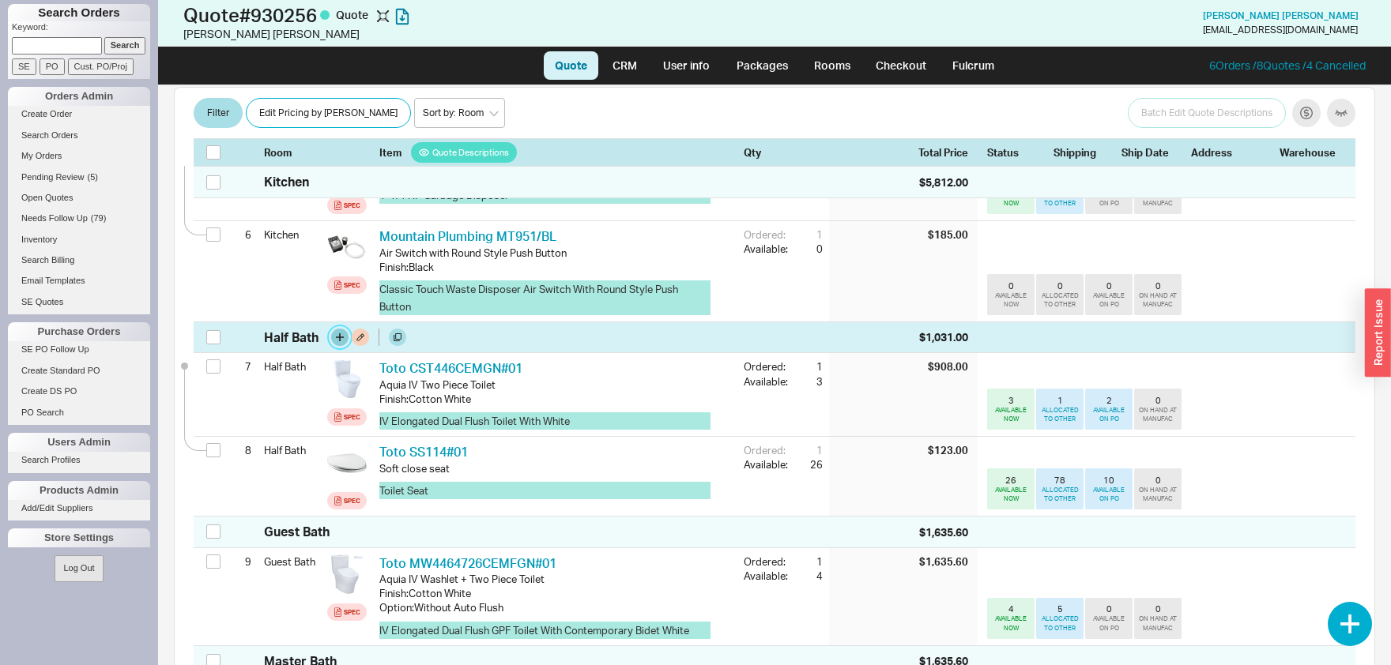
click at [337, 329] on button "button" at bounding box center [339, 337] width 17 height 17
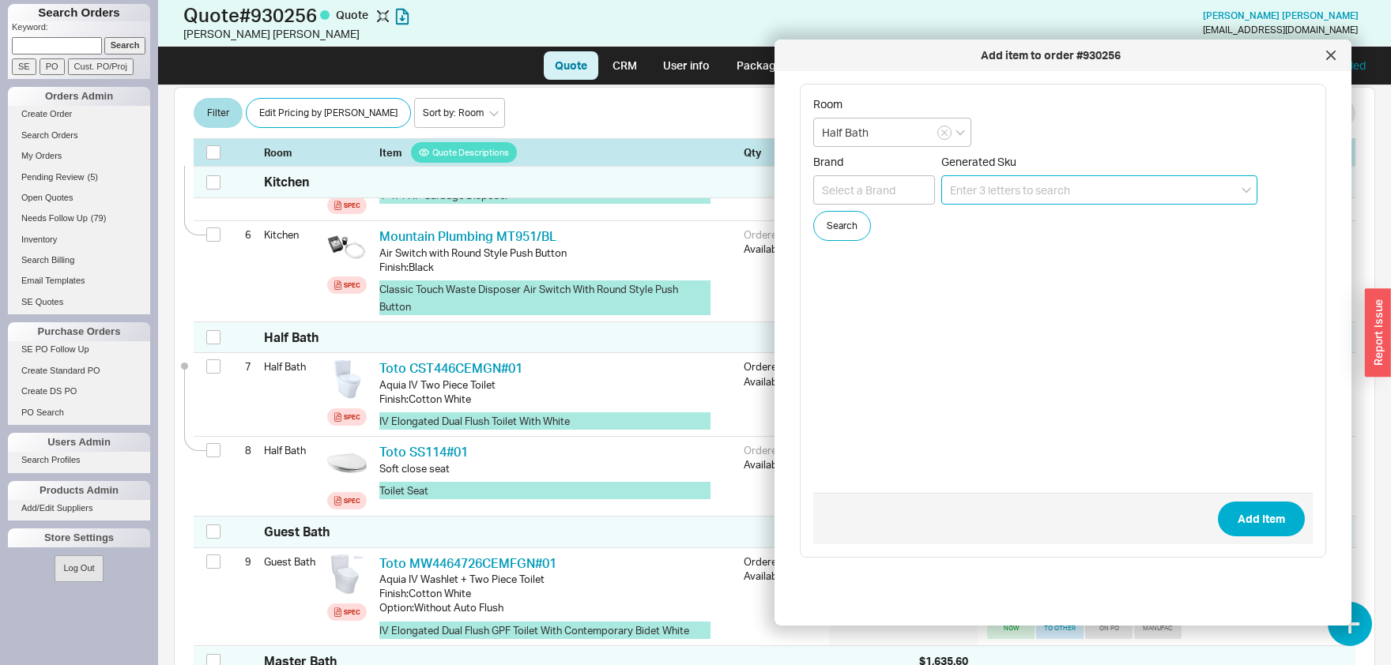
click at [1059, 189] on input at bounding box center [1099, 189] width 316 height 29
type input "59001#031"
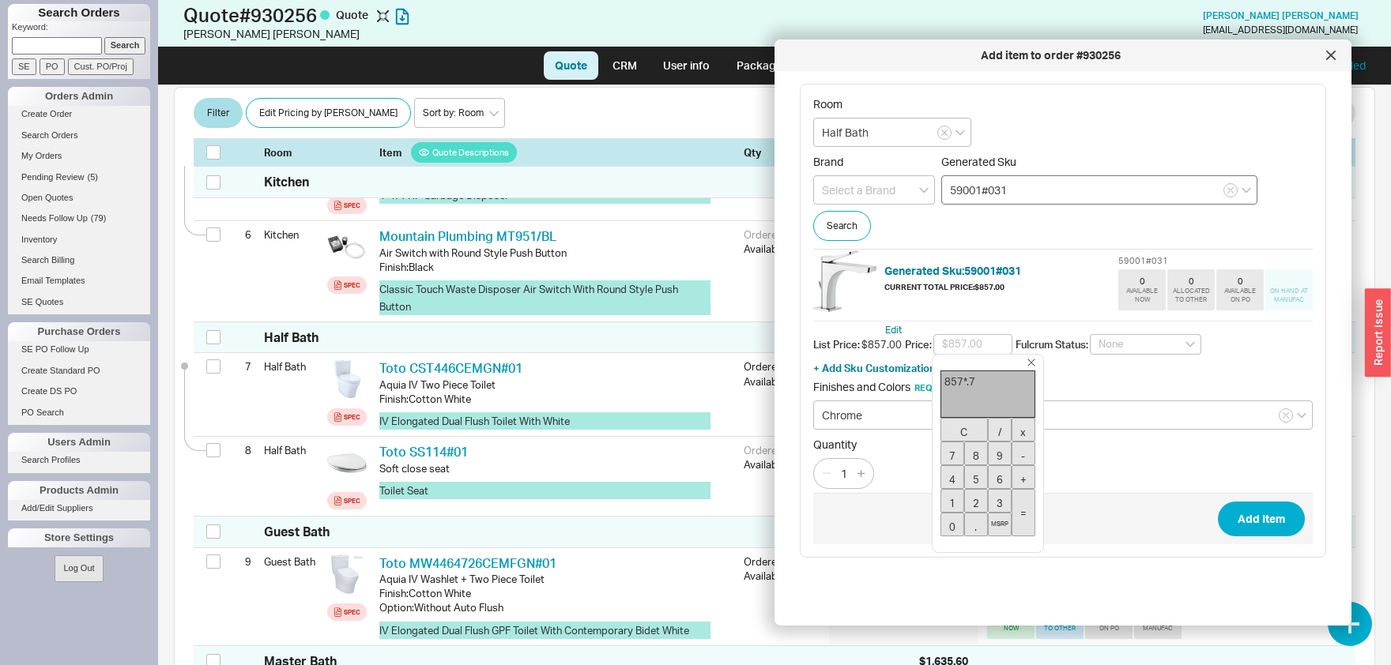
type input "$599.90"
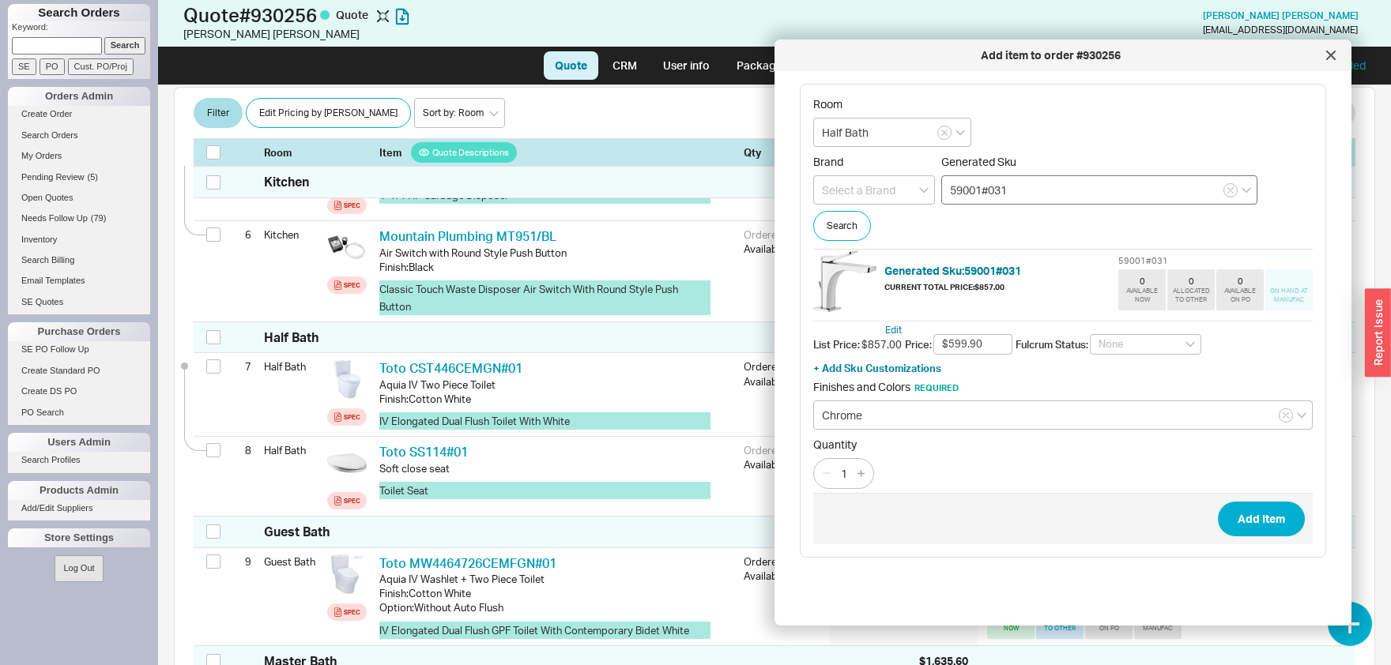
click at [1218, 502] on button "Add Item" at bounding box center [1261, 519] width 87 height 35
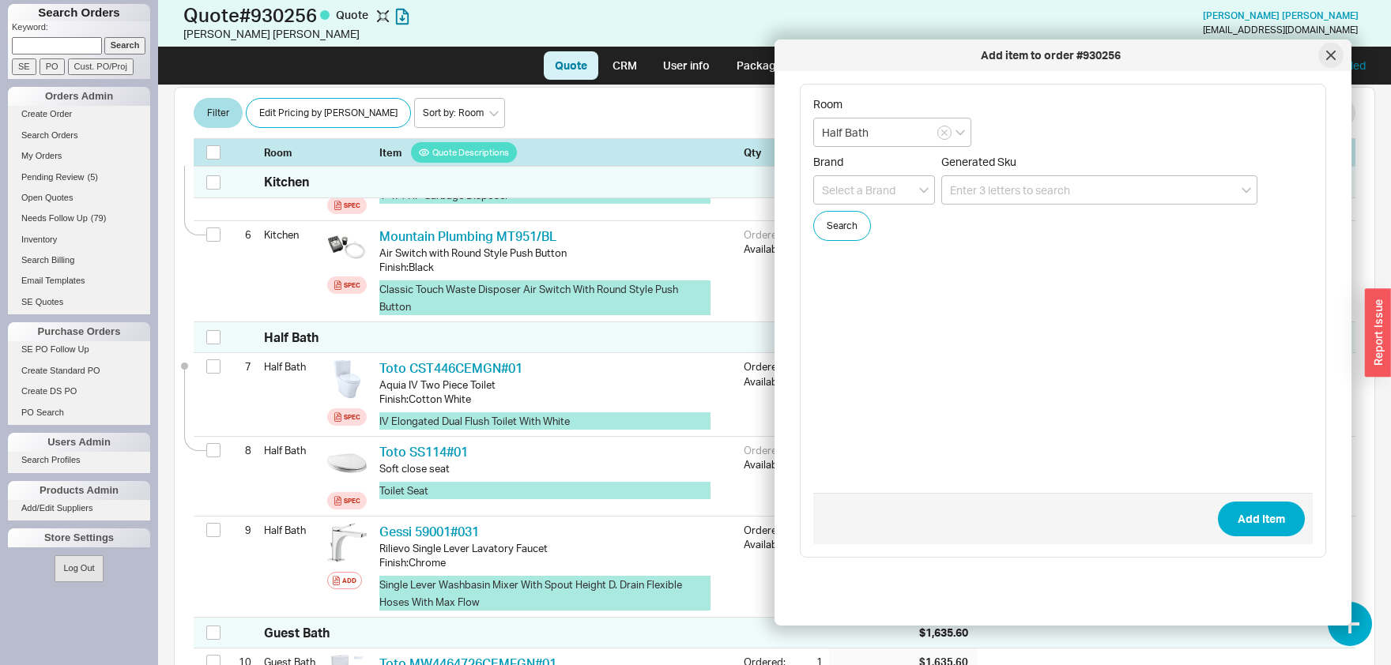
click at [1336, 59] on div at bounding box center [1330, 55] width 25 height 25
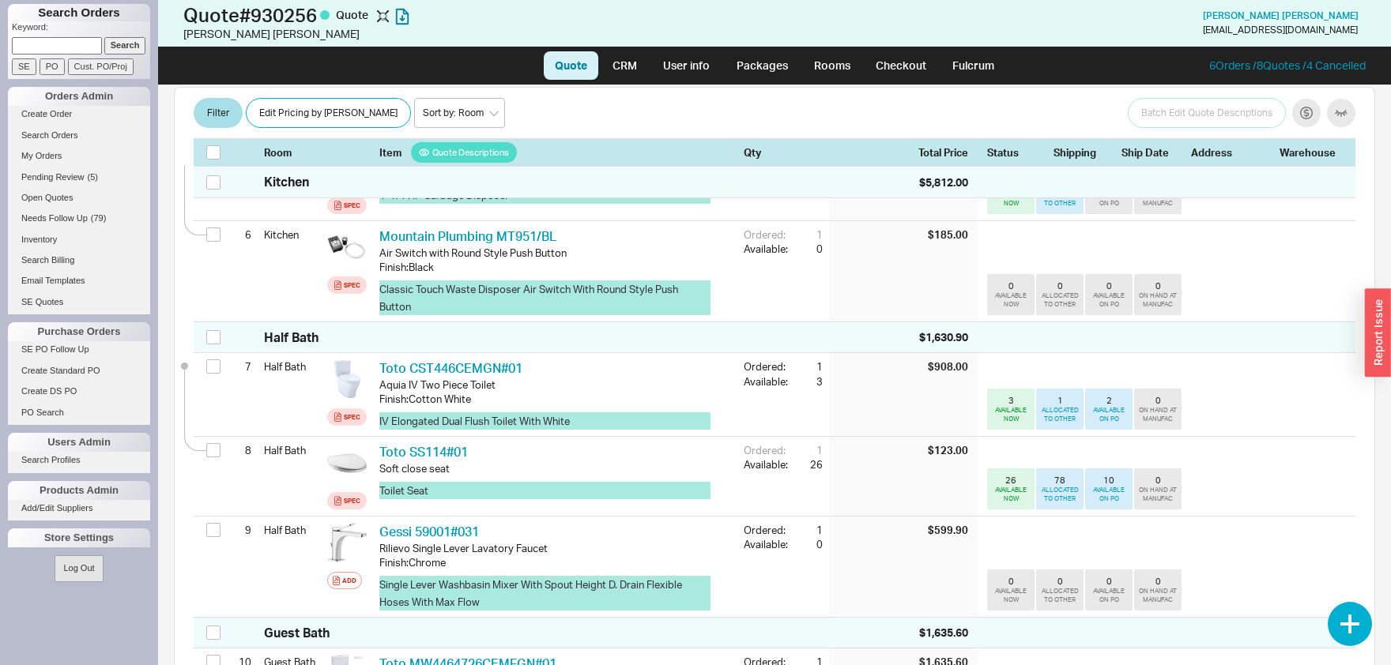
click at [863, 72] on li "Checkout" at bounding box center [901, 65] width 76 height 28
click at [848, 71] on link "Rooms" at bounding box center [831, 65] width 59 height 28
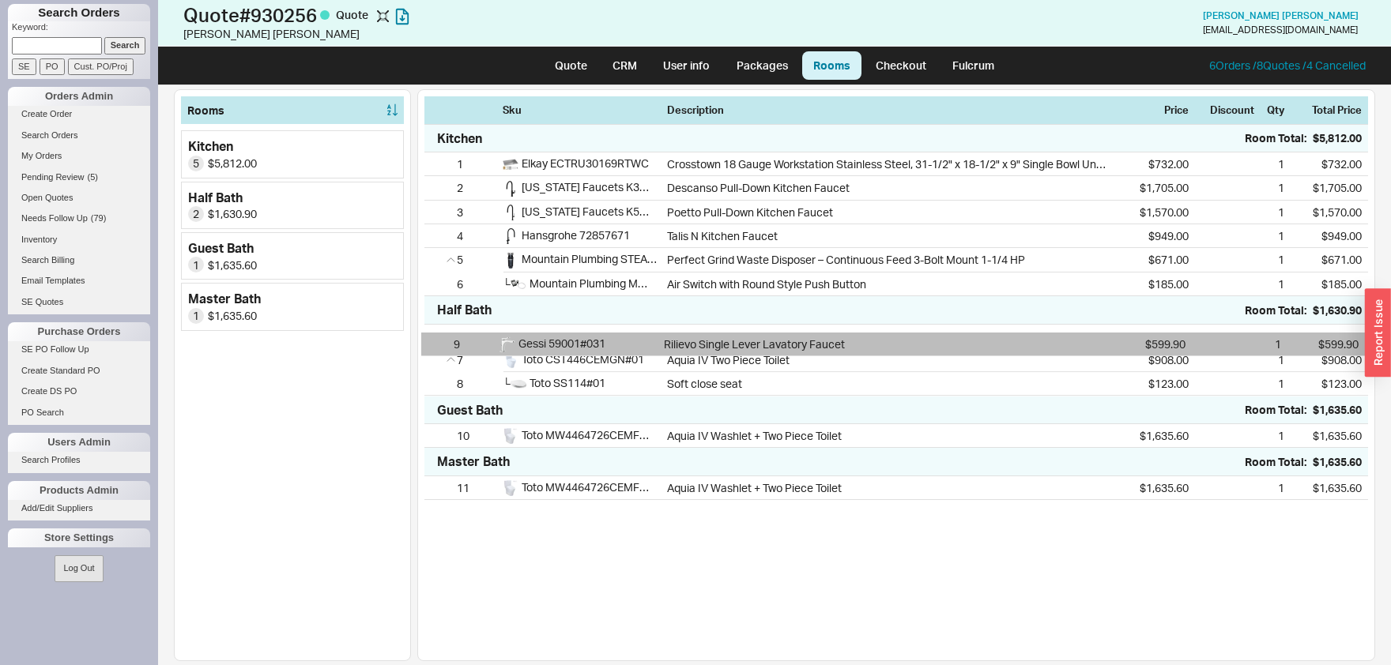
drag, startPoint x: 436, startPoint y: 386, endPoint x: 433, endPoint y: 341, distance: 45.9
click at [433, 341] on div "7 Toto CST446CEMGN#01 Aquia IV Two Piece Toilet $908.00 1 $908.00 8 └ Toto SS11…" at bounding box center [896, 361] width 944 height 72
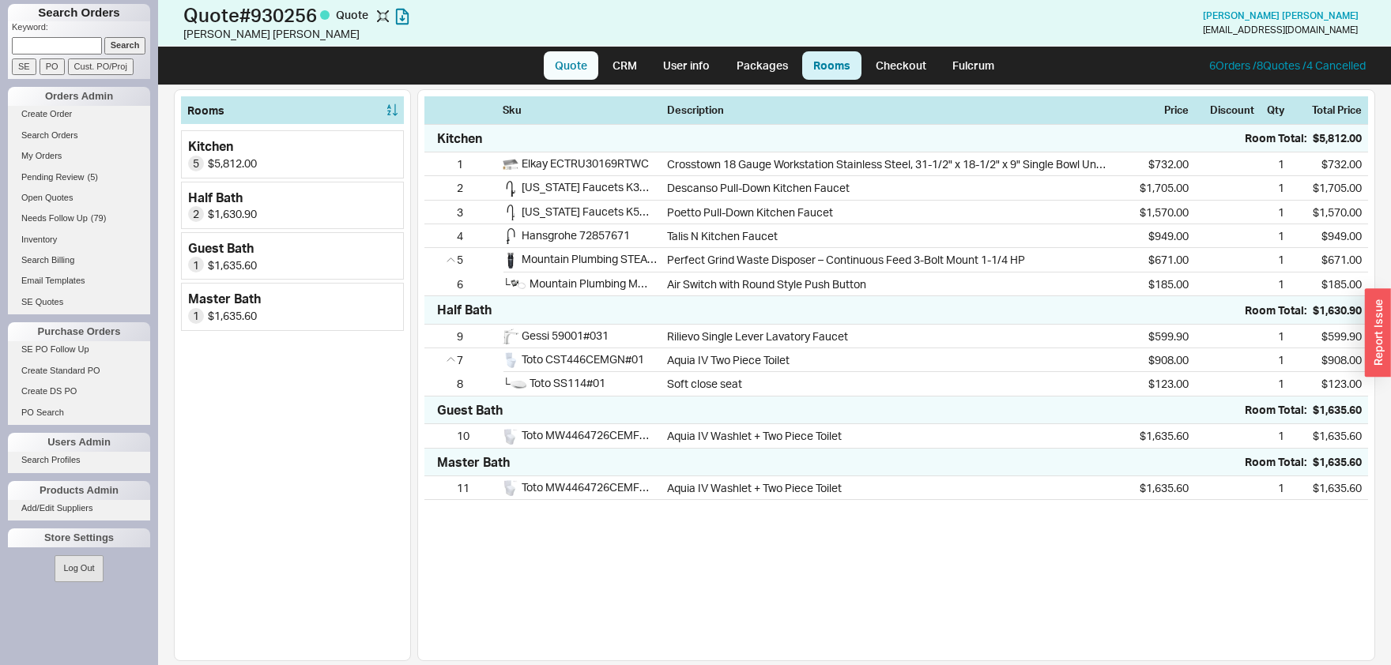
click at [578, 62] on link "Quote" at bounding box center [571, 65] width 55 height 28
select select "LOW"
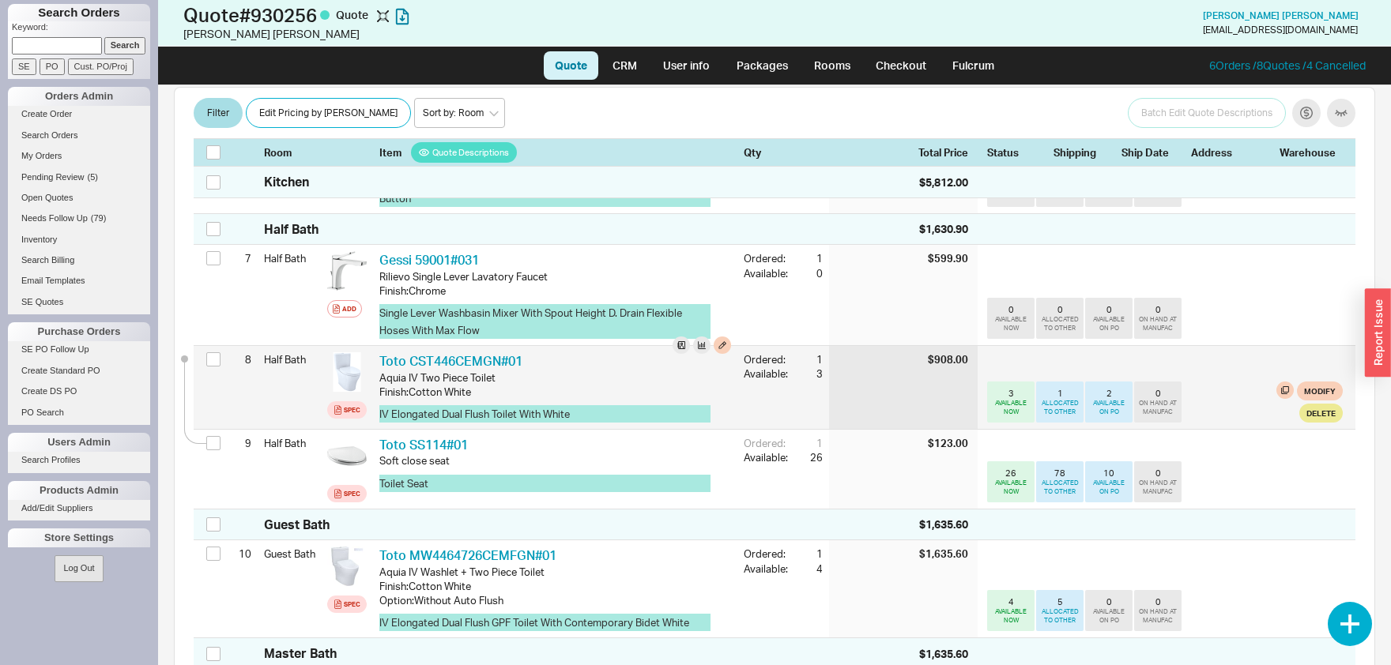
scroll to position [826, 0]
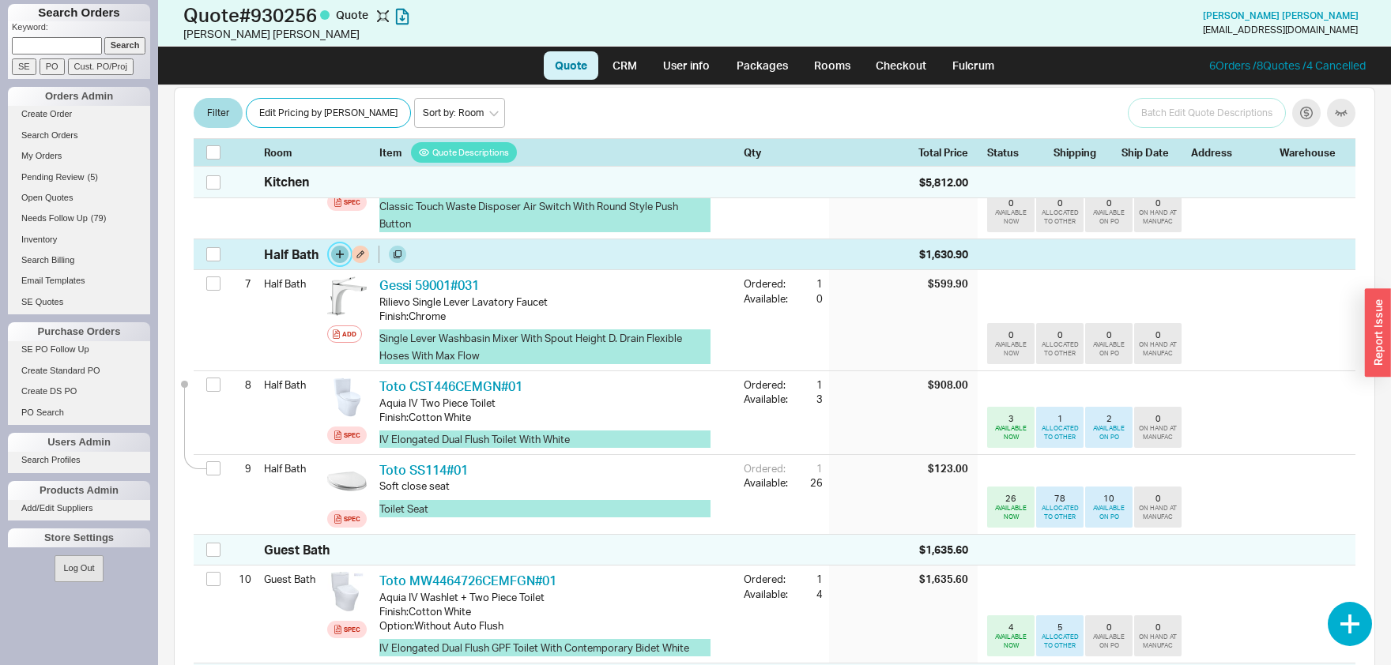
click at [342, 246] on button "button" at bounding box center [339, 254] width 17 height 17
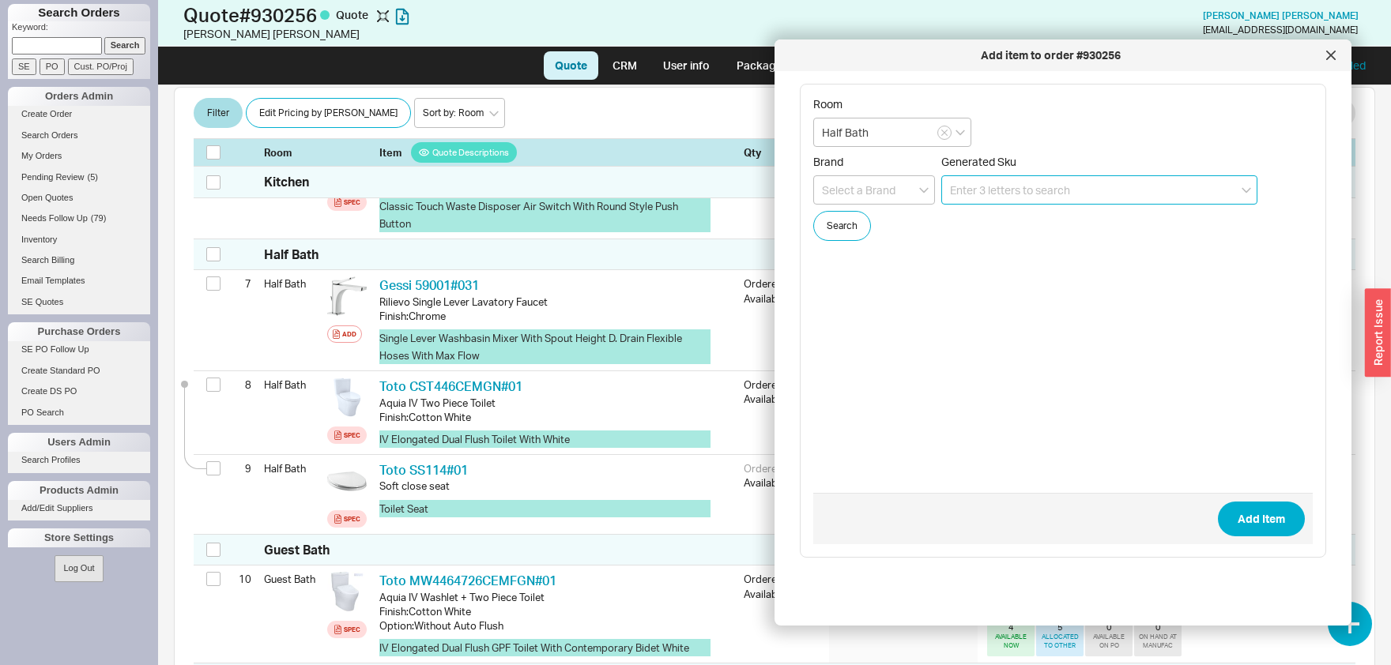
click at [976, 188] on input at bounding box center [1099, 189] width 316 height 29
paste input "LC6927"
type input "LC6927N3030"
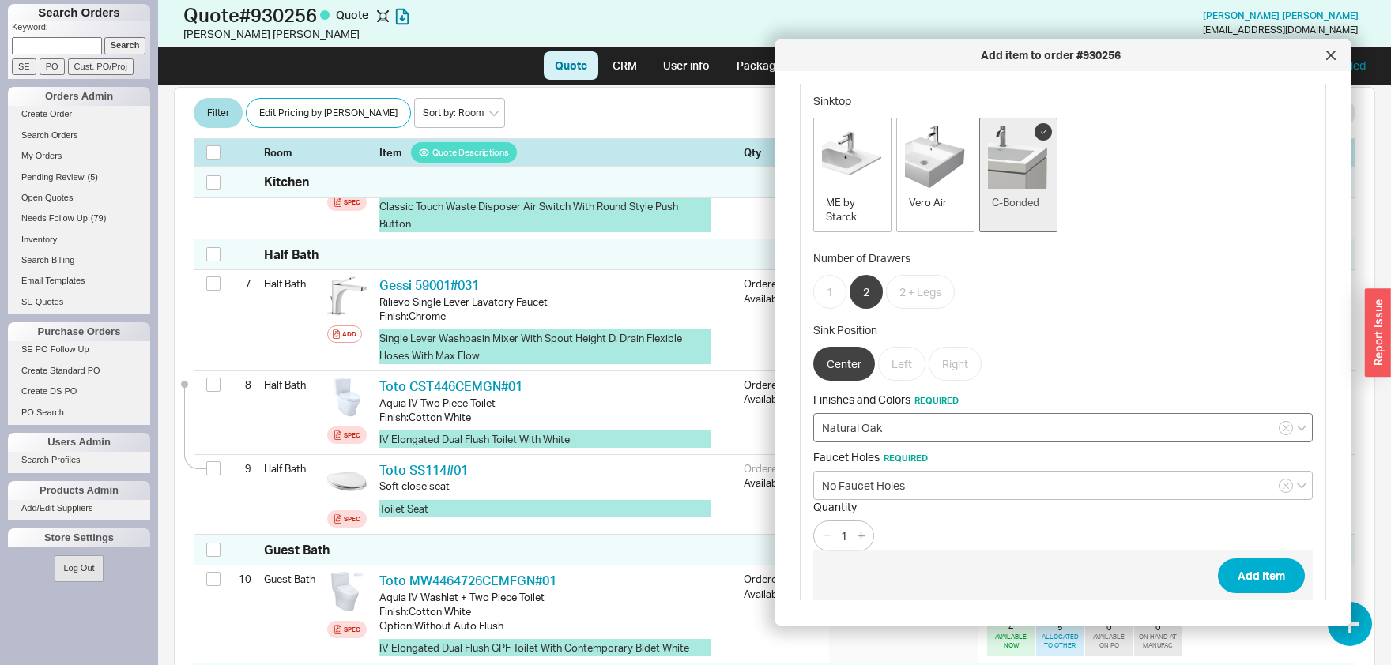
scroll to position [374, 0]
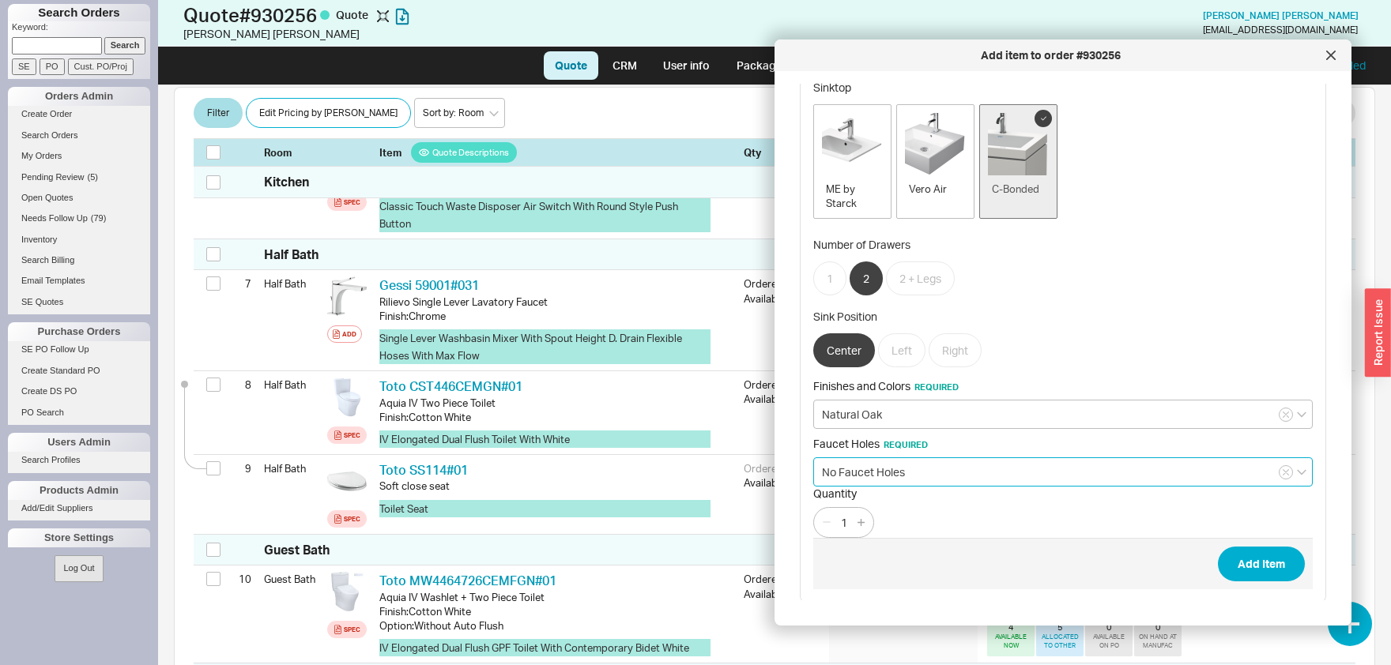
click at [944, 470] on input "No Faucet Holes" at bounding box center [1062, 472] width 499 height 29
click at [892, 534] on div "One Faucet Hole" at bounding box center [1063, 532] width 498 height 28
type input "One Faucet Hole"
click at [1253, 563] on button "Add Item" at bounding box center [1261, 564] width 87 height 35
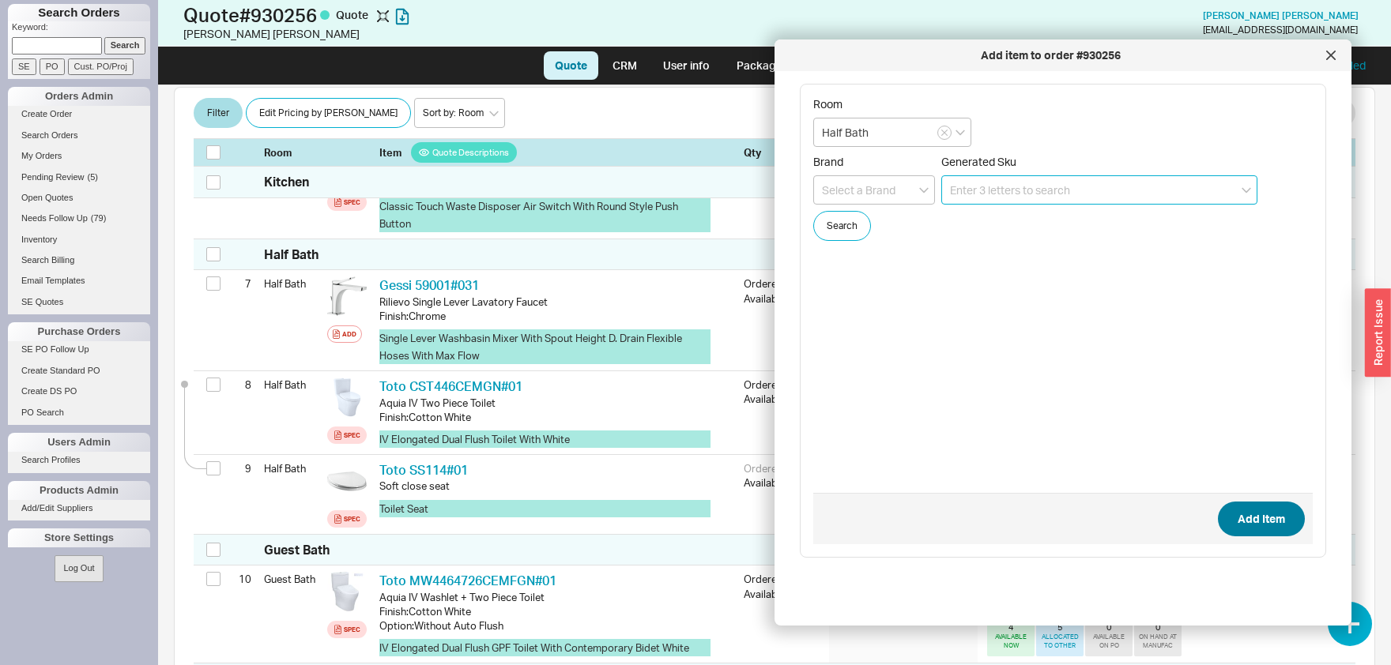
scroll to position [0, 0]
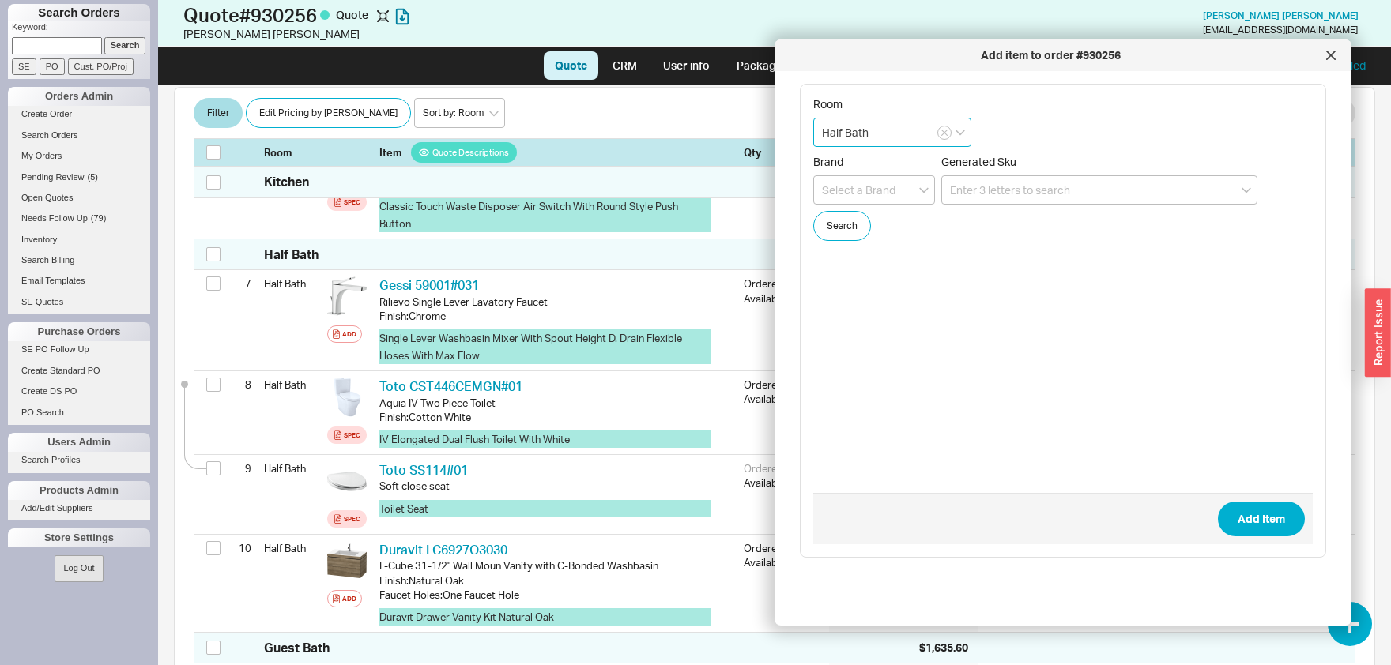
drag, startPoint x: 848, startPoint y: 135, endPoint x: 711, endPoint y: 122, distance: 137.3
click at [813, 121] on input "Half Bath" at bounding box center [892, 132] width 158 height 29
type input "Master"
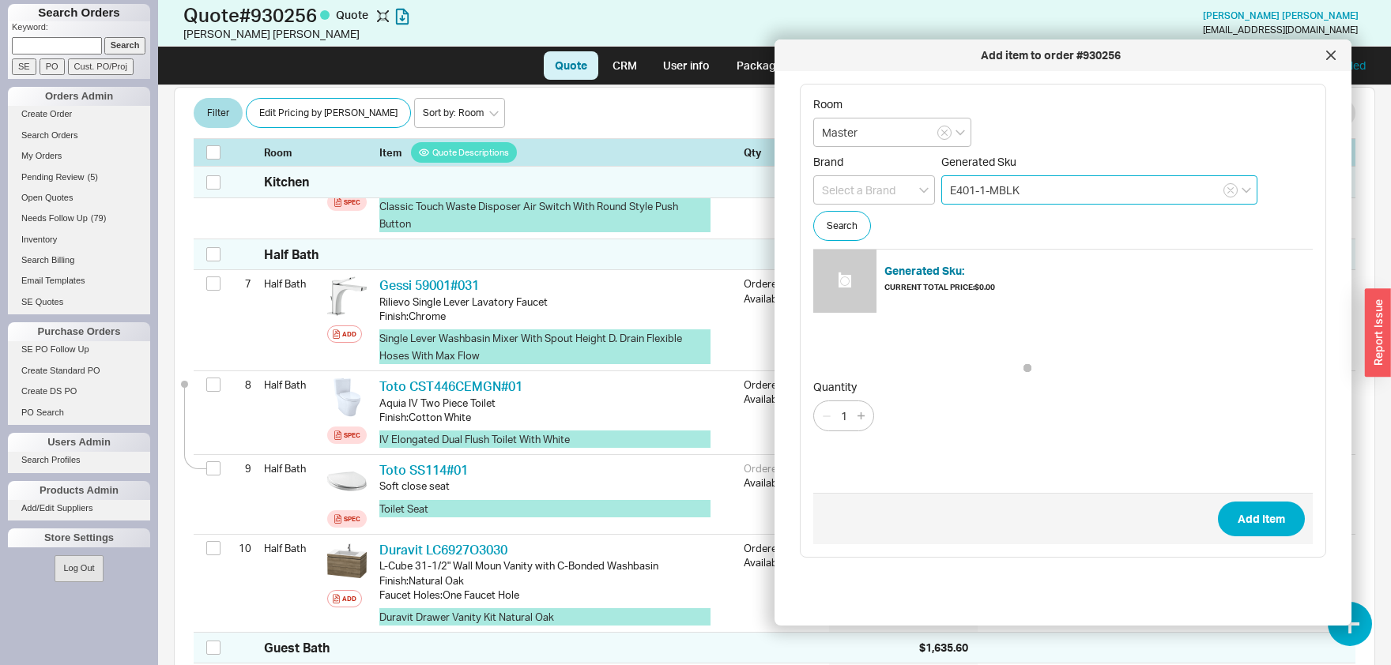
type input "E401-1-MBLK"
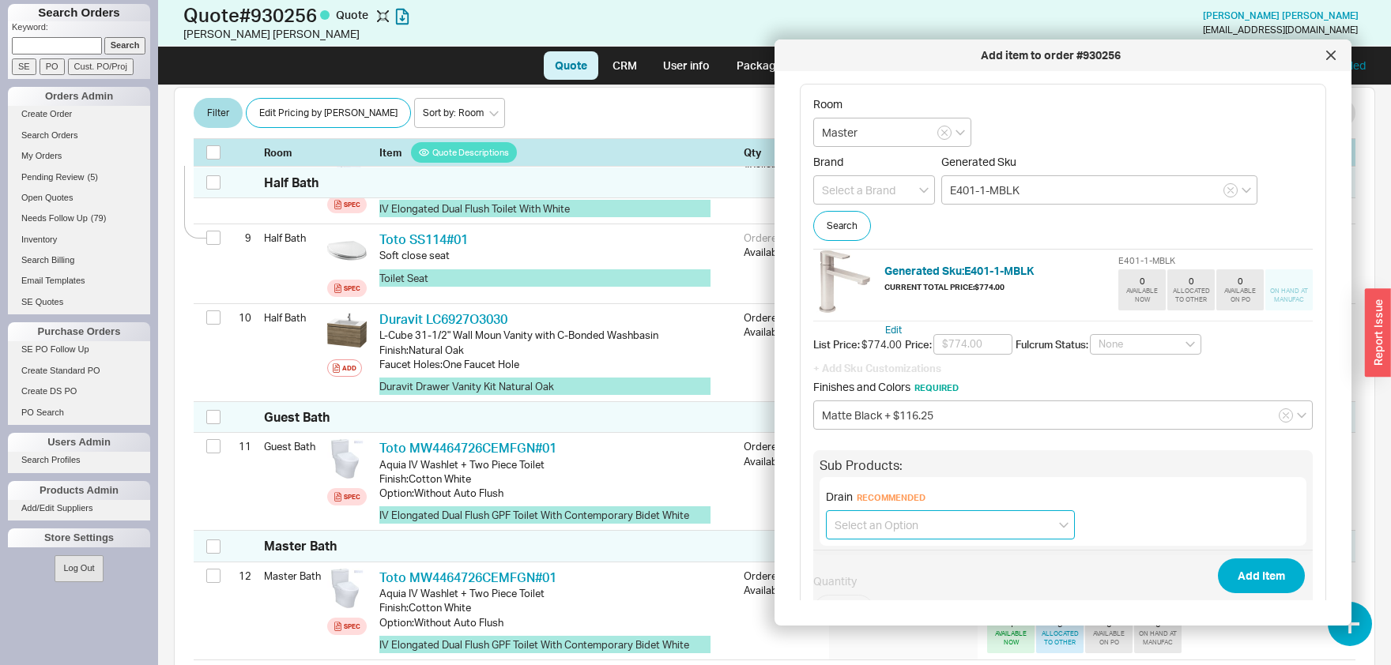
scroll to position [1073, 0]
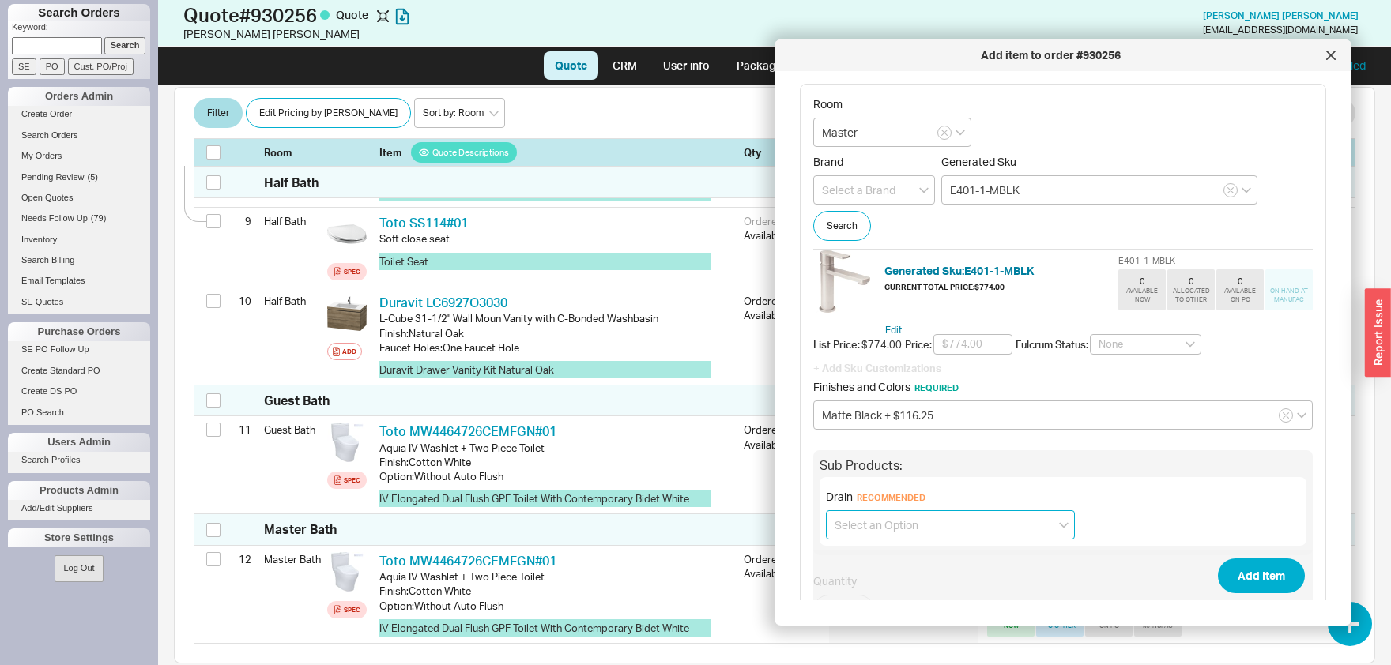
click at [1004, 515] on input at bounding box center [950, 525] width 249 height 29
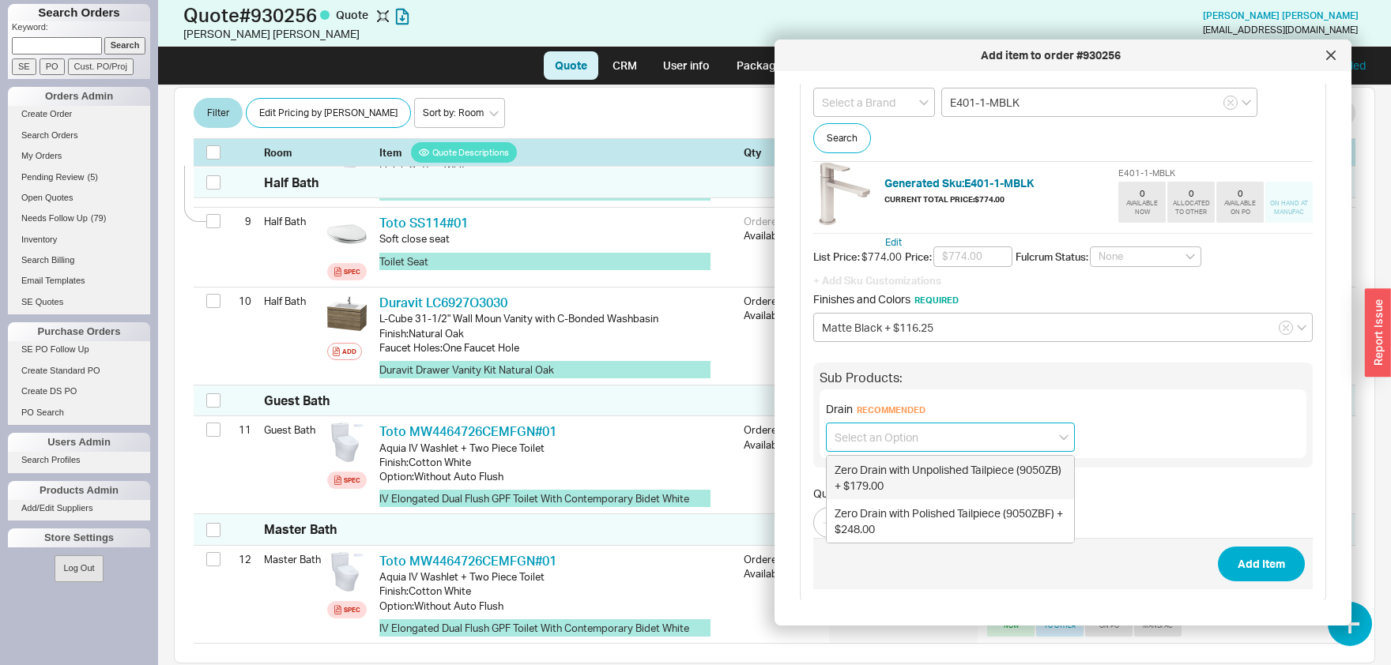
click at [944, 461] on div "Zero Drain with Unpolished Tailpiece (9050ZB) + $179.00" at bounding box center [950, 477] width 247 height 43
type input "Zero Drain with Unpolished Tailpiece (9050ZB) + $179.00"
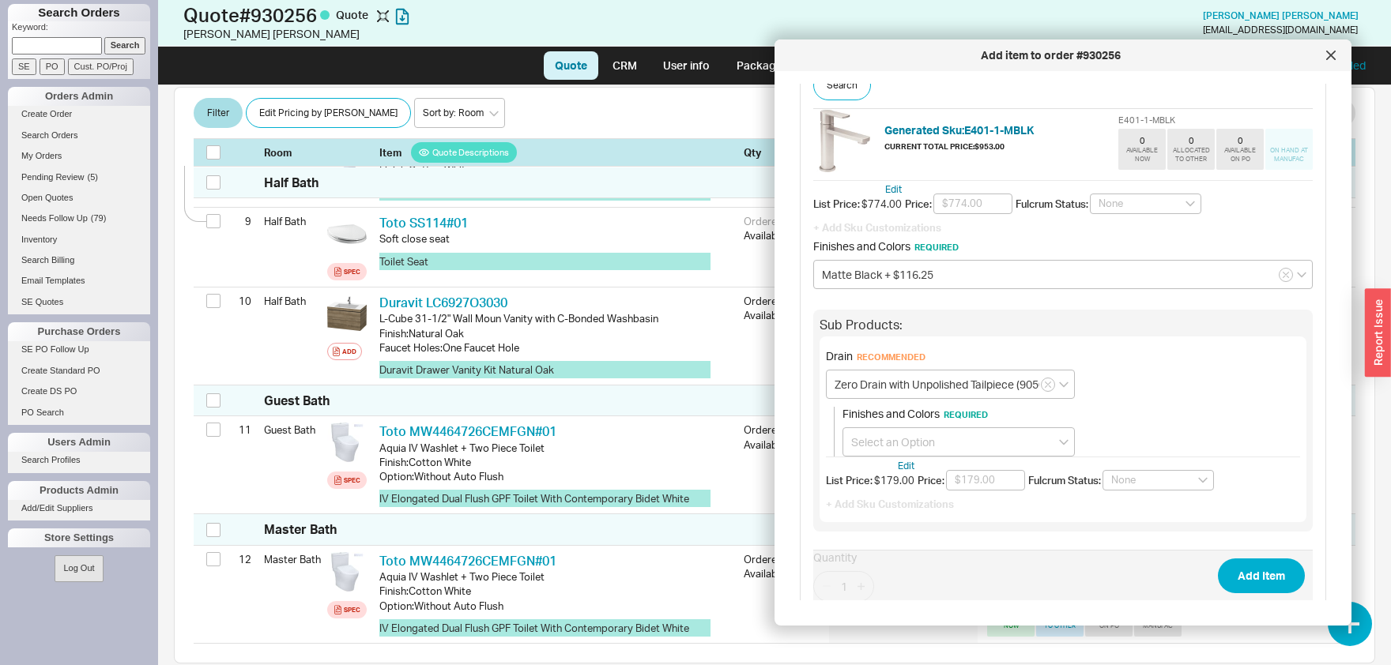
scroll to position [205, 0]
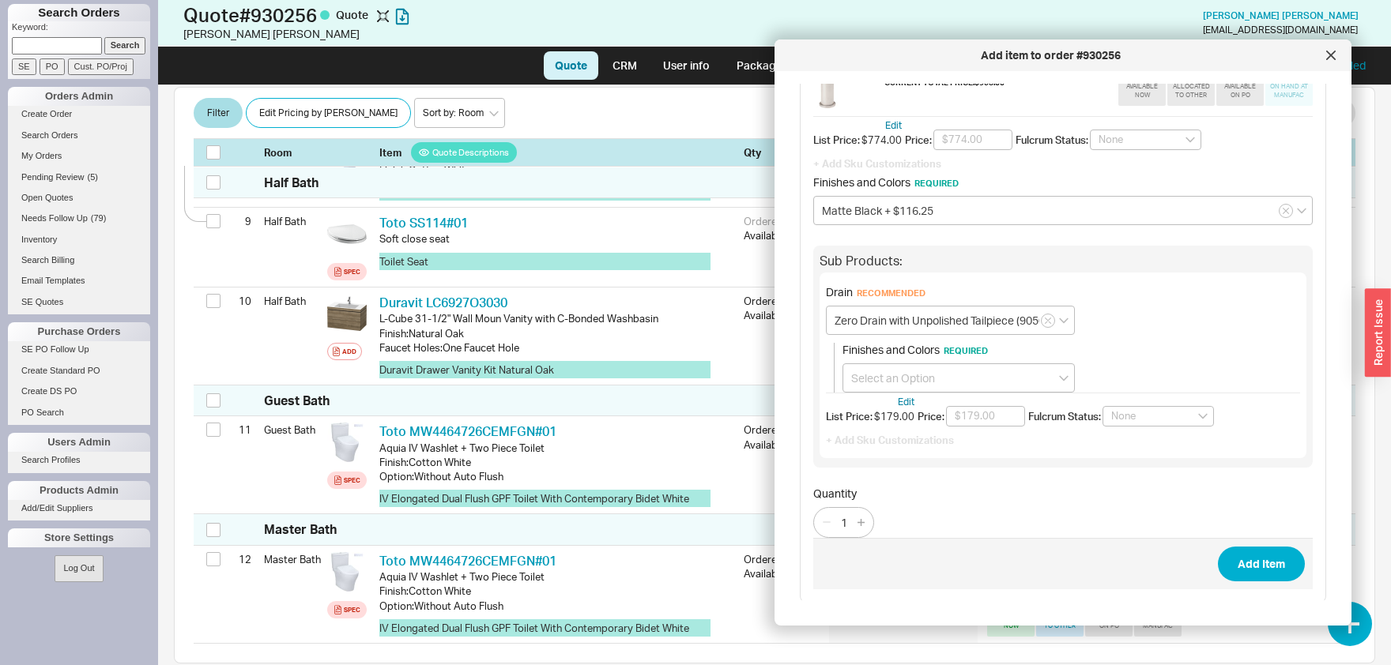
click at [951, 355] on span "Required" at bounding box center [966, 350] width 44 height 11
click at [944, 373] on input at bounding box center [958, 378] width 232 height 29
click at [956, 404] on div "Matte Black + $33.75" at bounding box center [958, 411] width 231 height 28
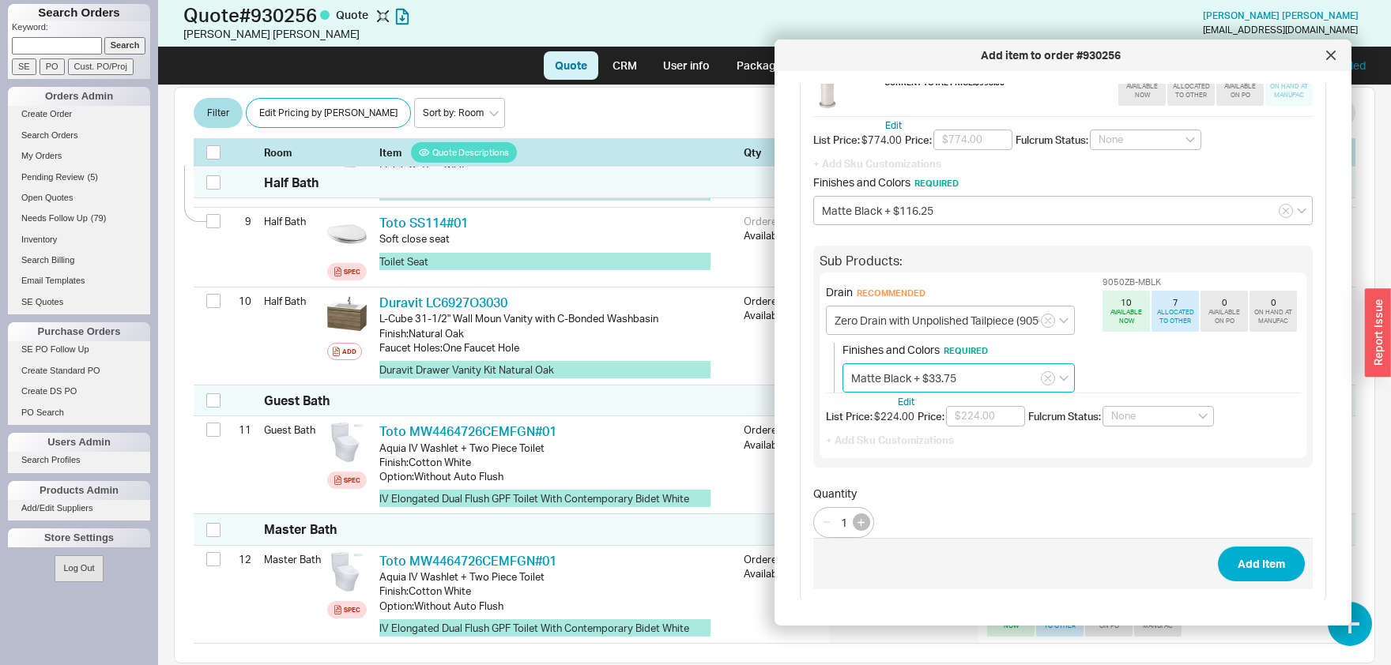
type input "Matte Black + $33.75"
click at [862, 519] on icon "button" at bounding box center [860, 522] width 7 height 7
type input "2"
click at [1257, 564] on button "Add Item" at bounding box center [1261, 564] width 87 height 35
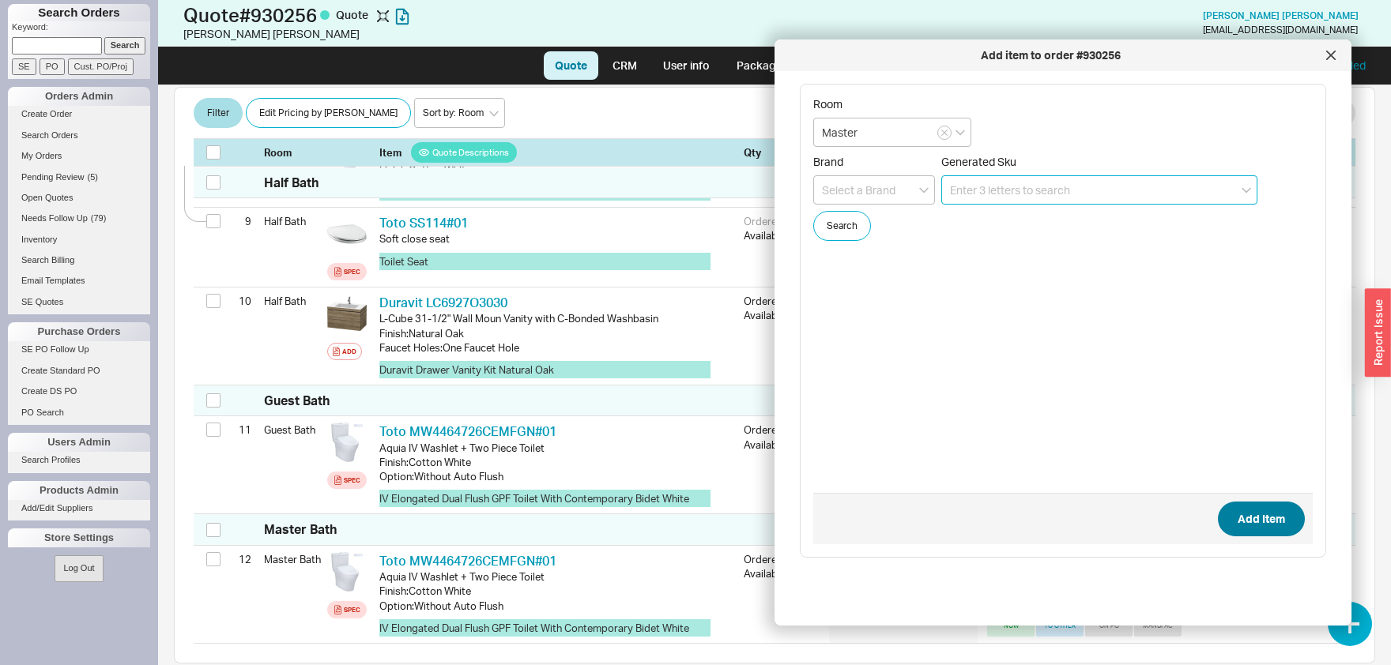
scroll to position [0, 0]
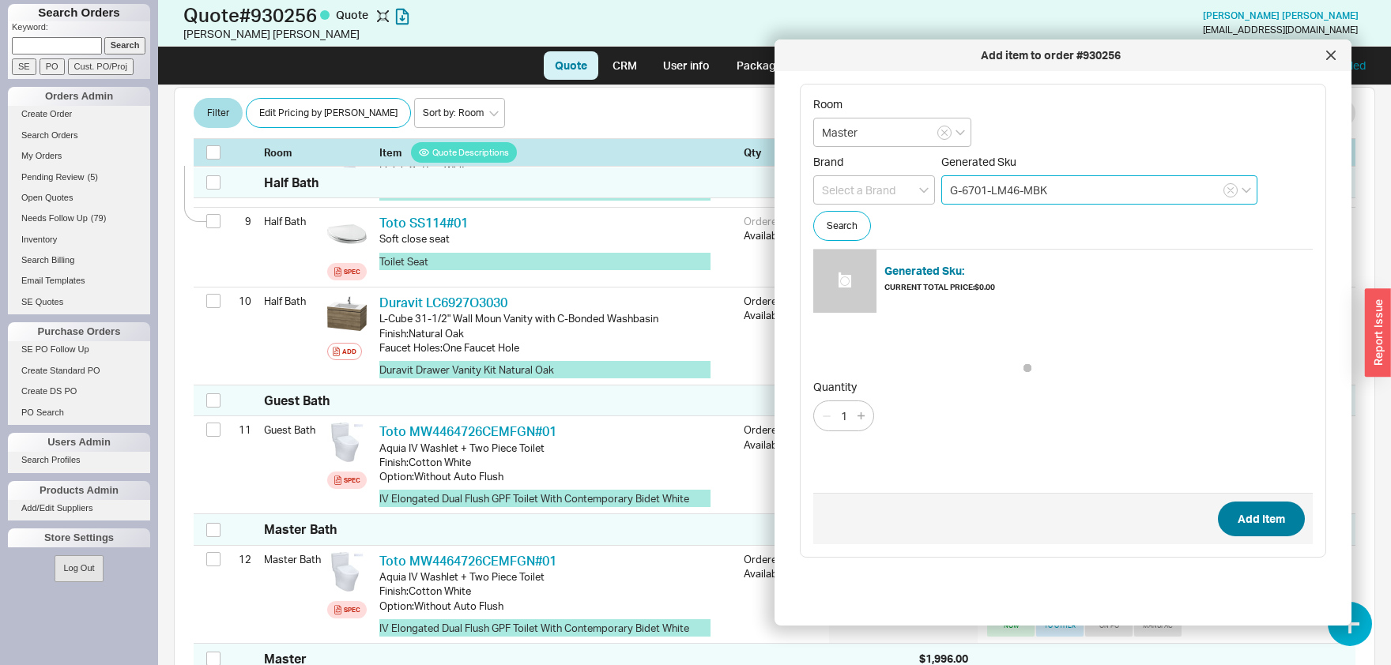
type input "G-6701-LM46-MBK"
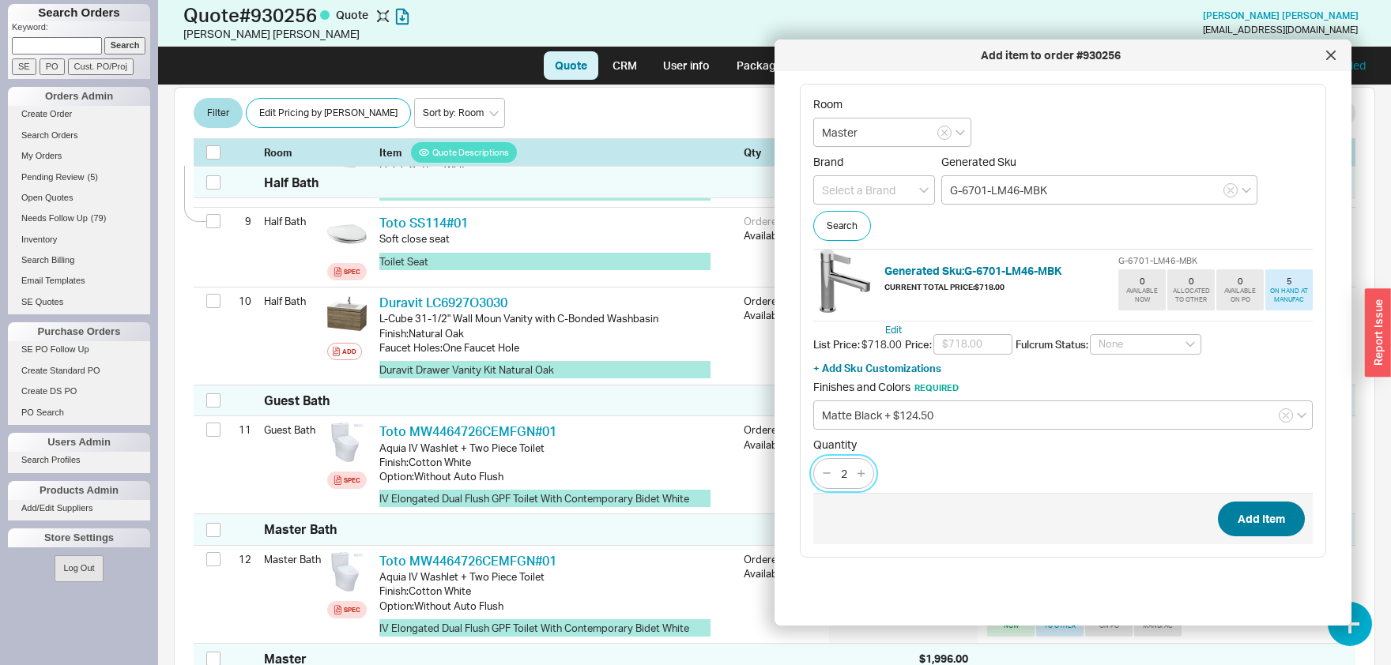
type input "2"
click at [1218, 502] on button "Add Item" at bounding box center [1261, 519] width 87 height 35
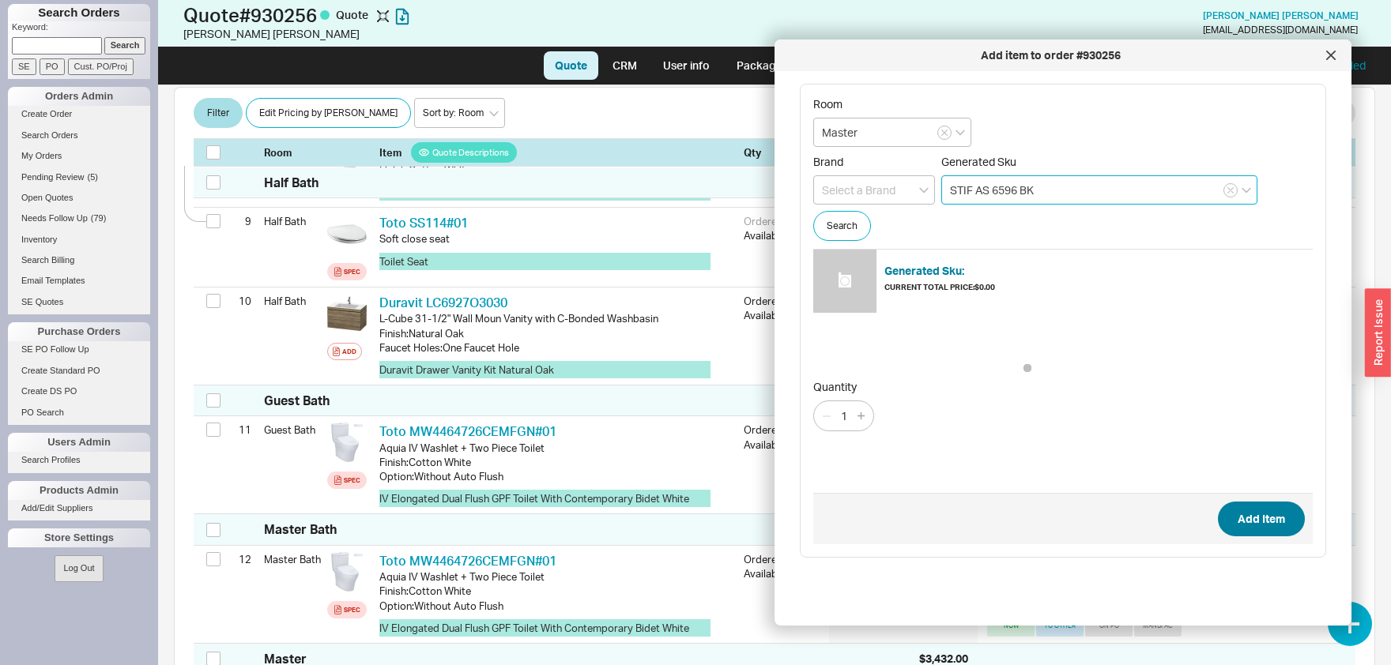
type input "STIF AS 6596 BK"
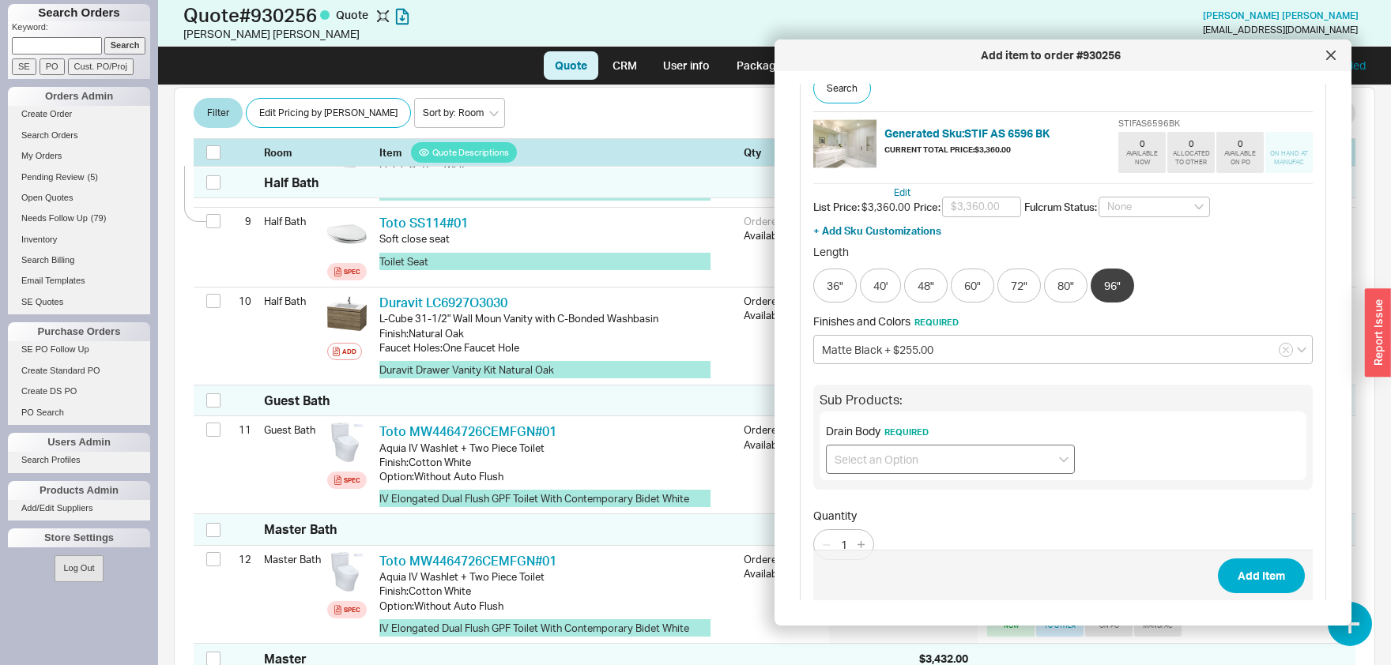
scroll to position [160, 0]
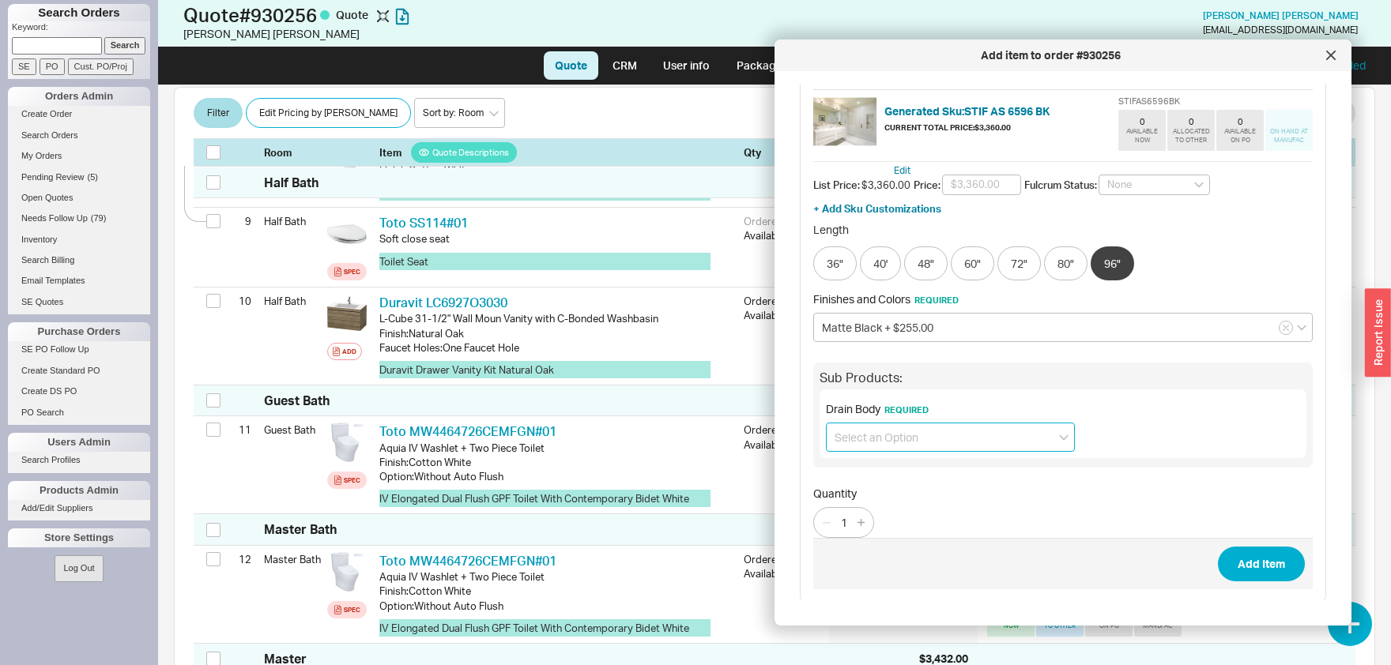
click at [962, 434] on input at bounding box center [950, 437] width 249 height 29
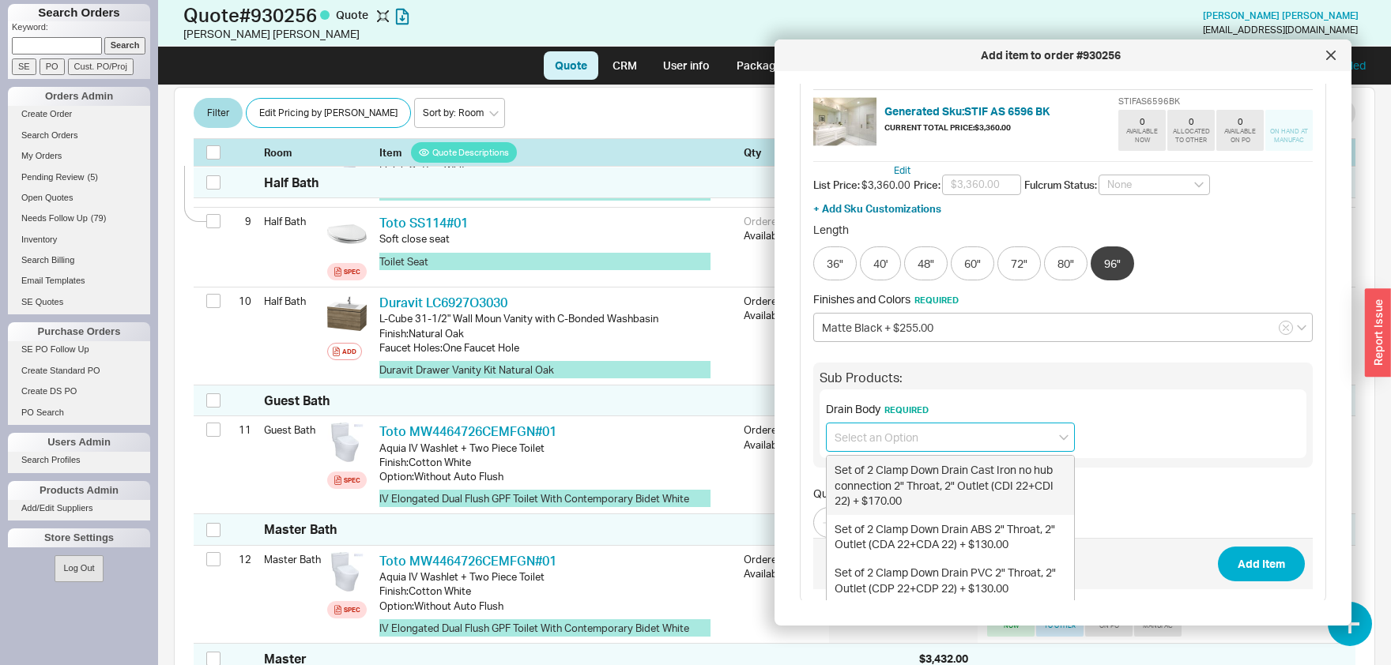
click at [926, 492] on div "Set of 2 Clamp Down Drain Cast Iron no hub connection 2" Throat, 2" Outlet (CDI…" at bounding box center [950, 485] width 247 height 59
type input "Set of 2 Clamp Down Drain Cast Iron no hub connection 2" Throat, 2" Outlet (CDI…"
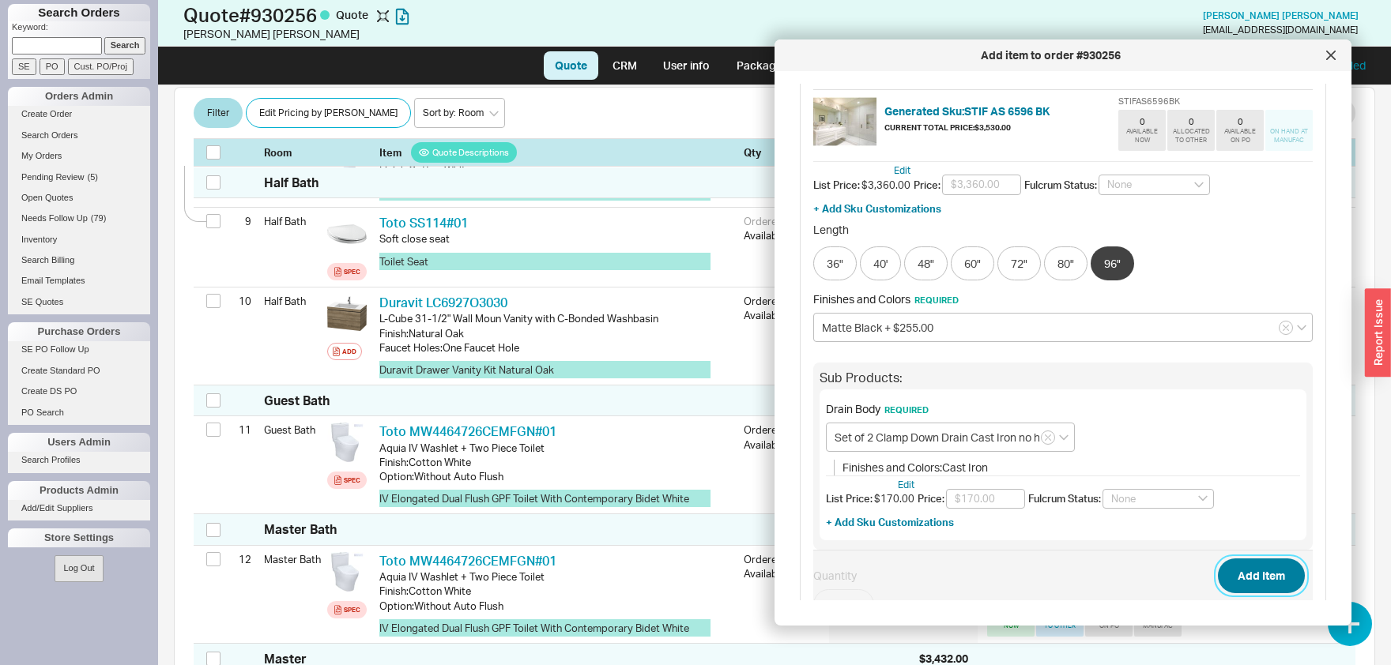
click at [1284, 582] on button "Add Item" at bounding box center [1261, 576] width 87 height 35
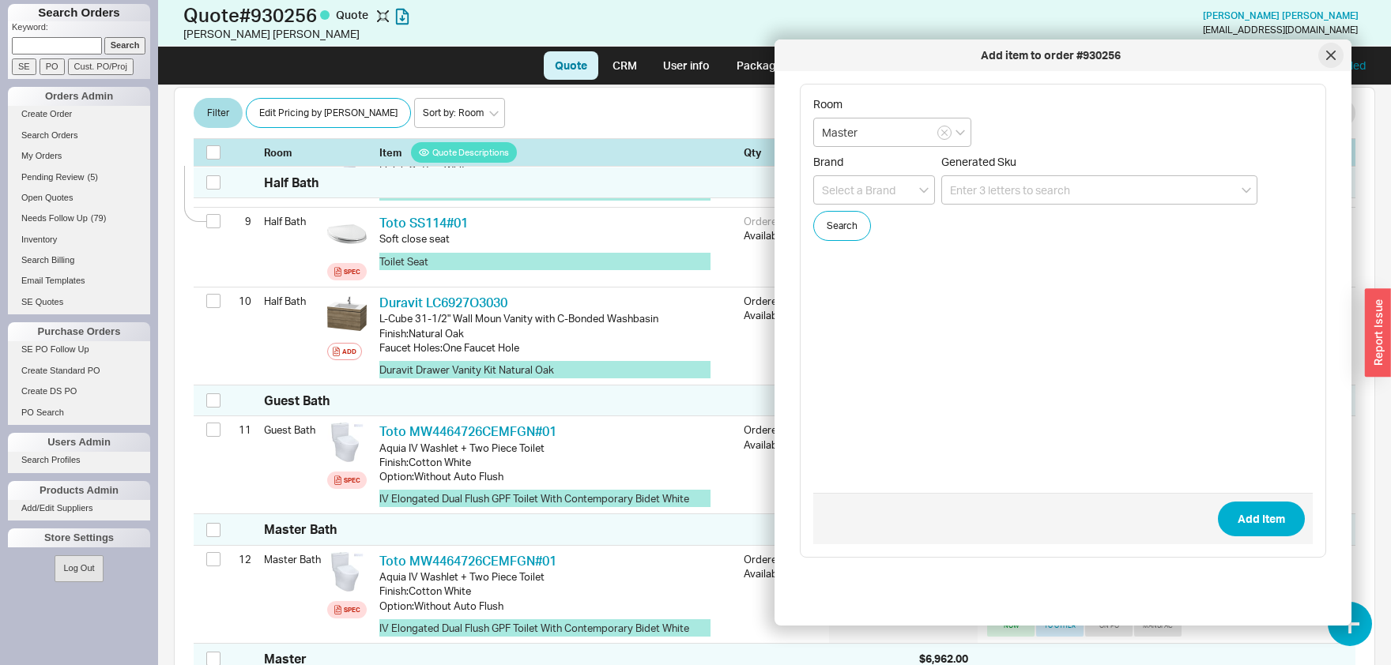
click at [1336, 50] on div at bounding box center [1330, 55] width 25 height 25
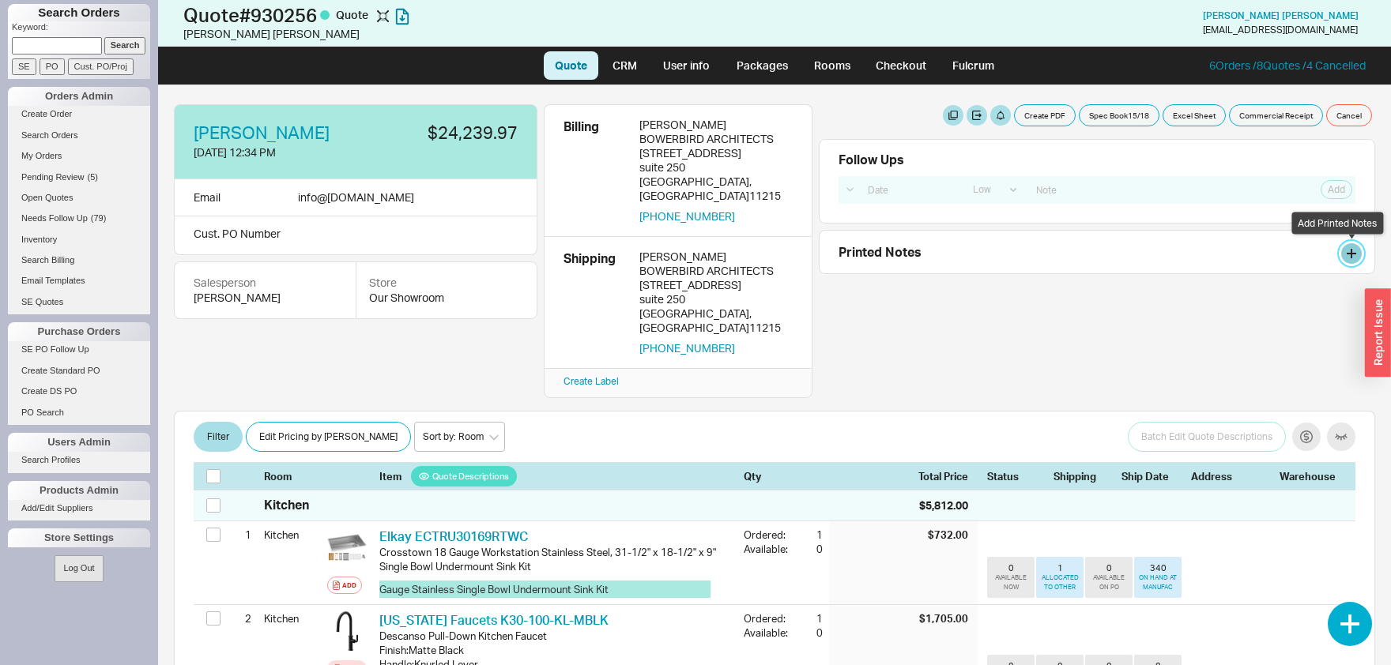
click at [1355, 248] on button at bounding box center [1351, 253] width 21 height 21
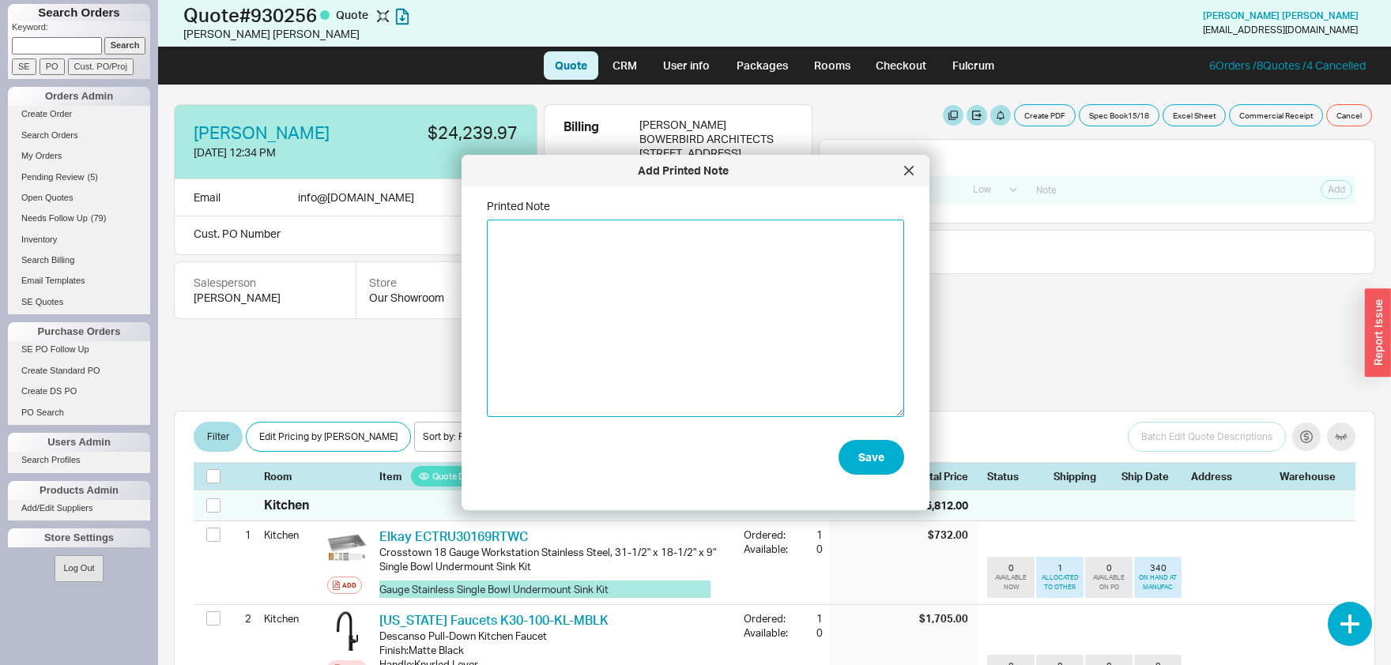
click at [588, 318] on textarea "Printed Note" at bounding box center [695, 319] width 417 height 198
type textarea "Master - * Rain Head from Wall * Multi Function Handheld on Hook * Wall Mount T…"
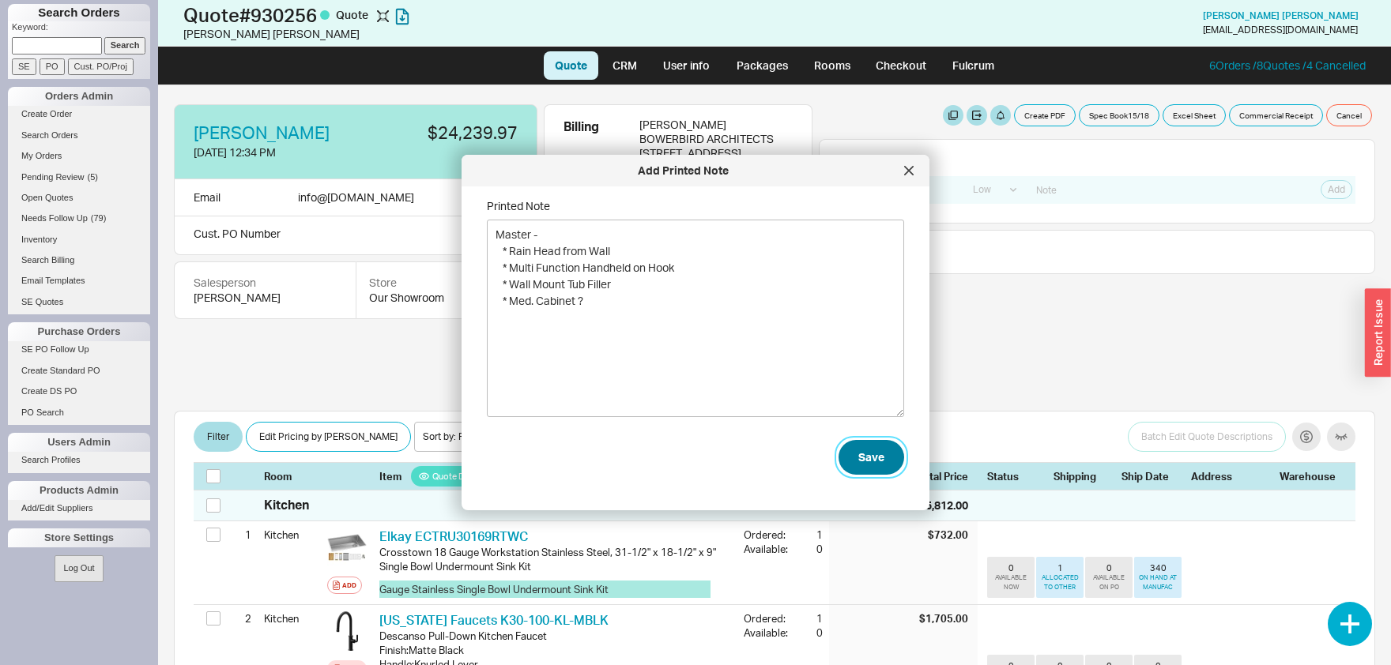
click at [879, 452] on button "Save" at bounding box center [871, 457] width 66 height 35
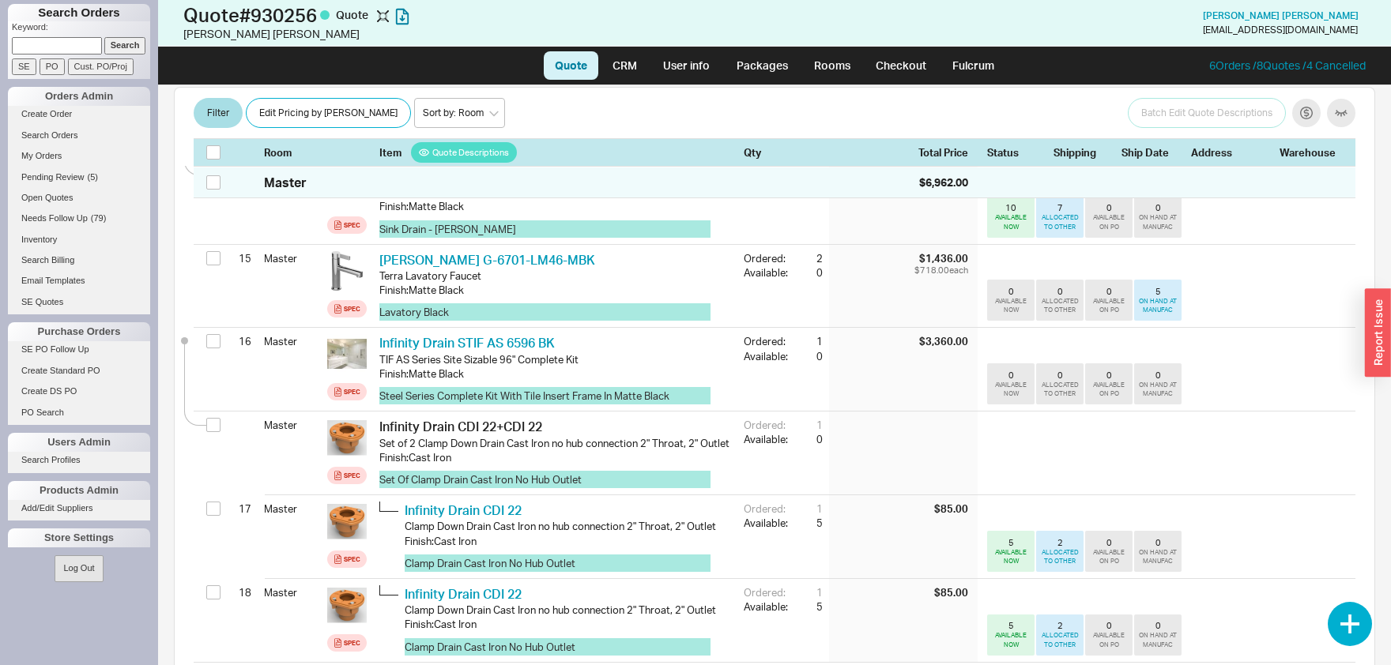
scroll to position [1569, 0]
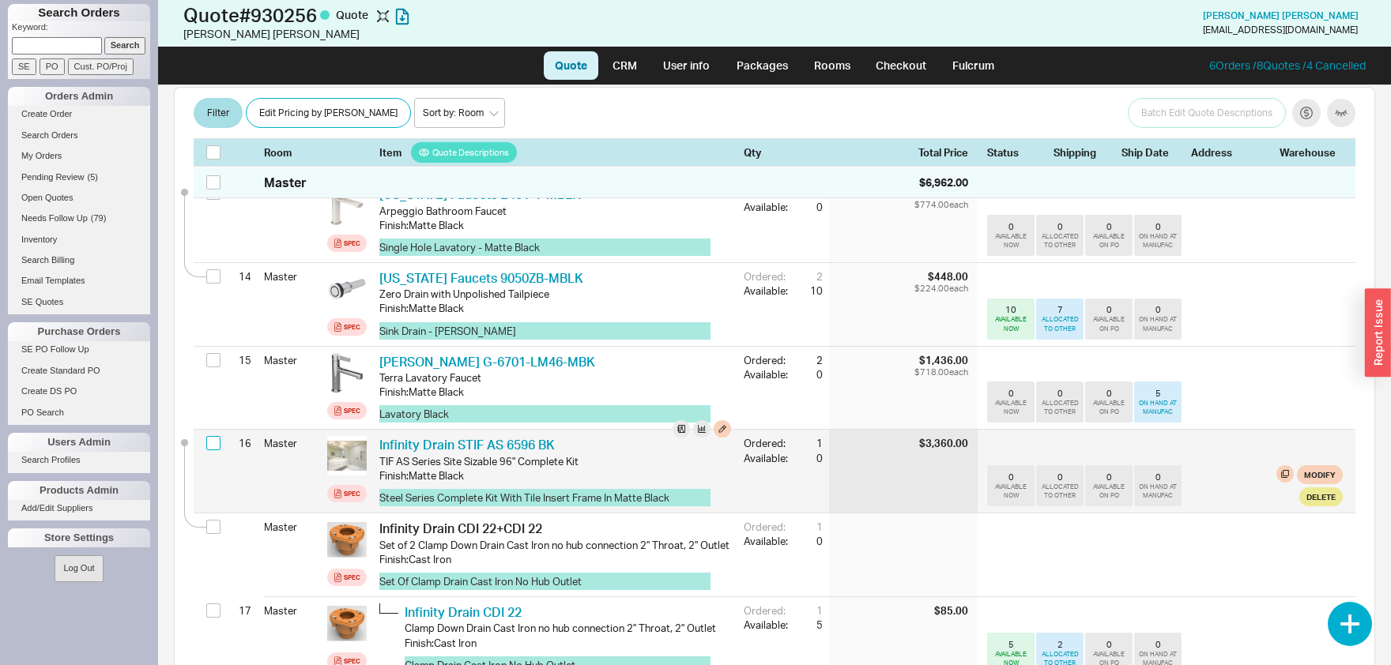
click at [213, 436] on input "checkbox" at bounding box center [213, 443] width 14 height 14
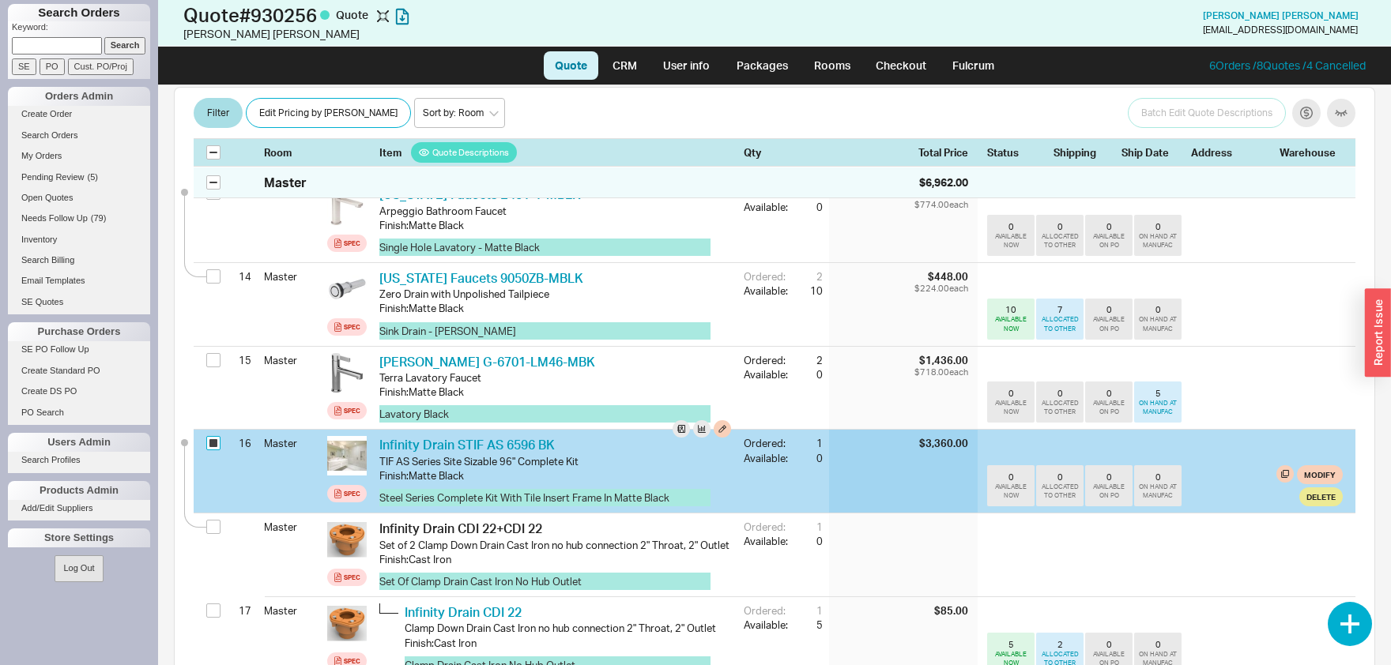
checkbox input "true"
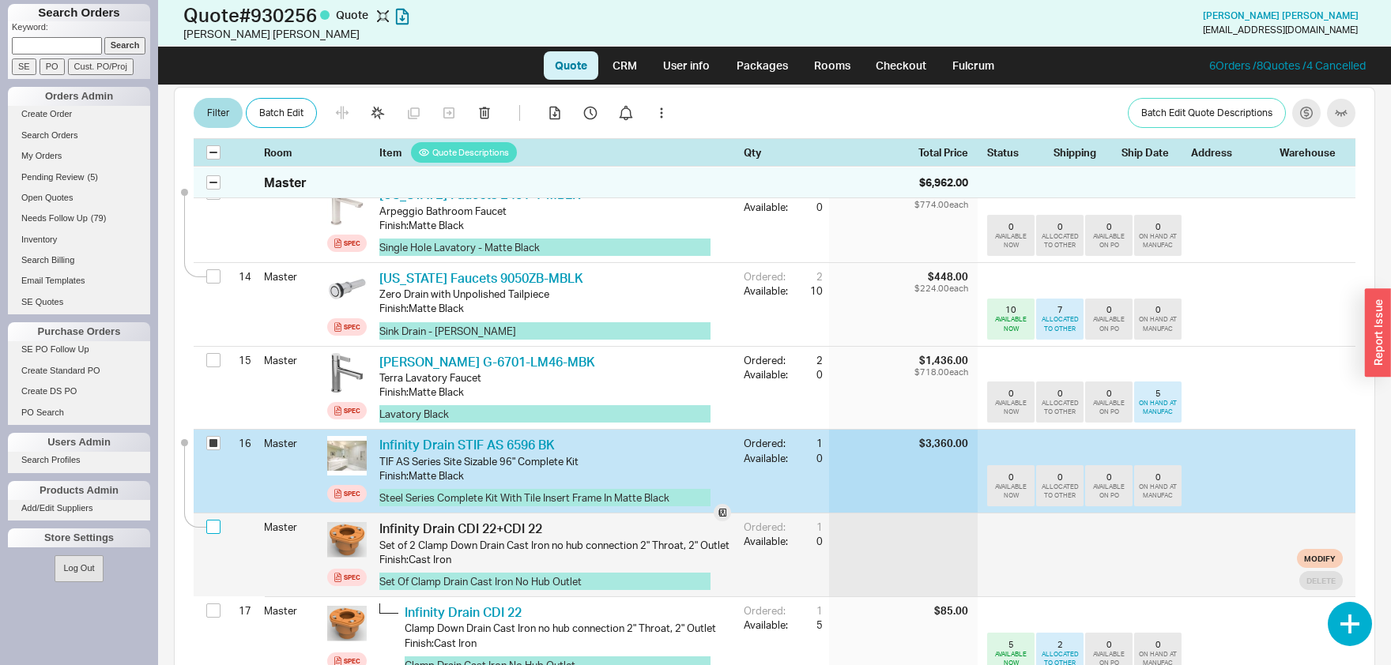
click at [213, 520] on input "checkbox" at bounding box center [213, 527] width 14 height 14
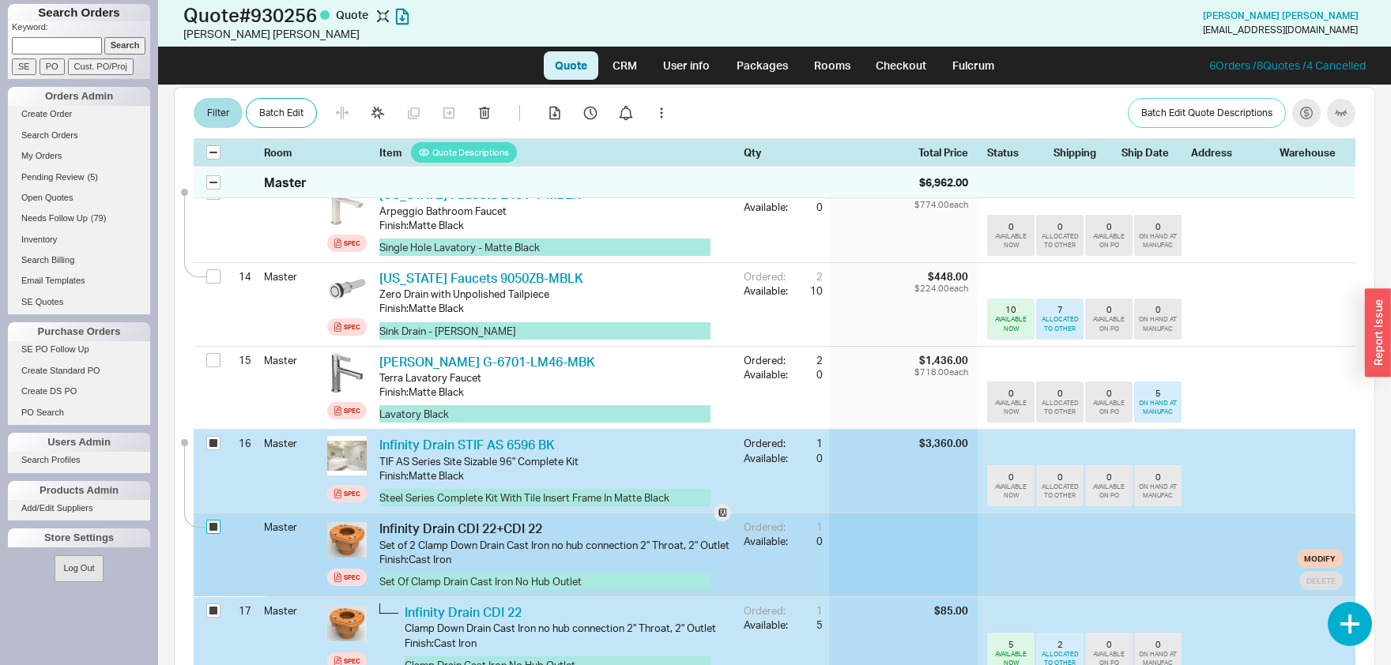
checkbox input "true"
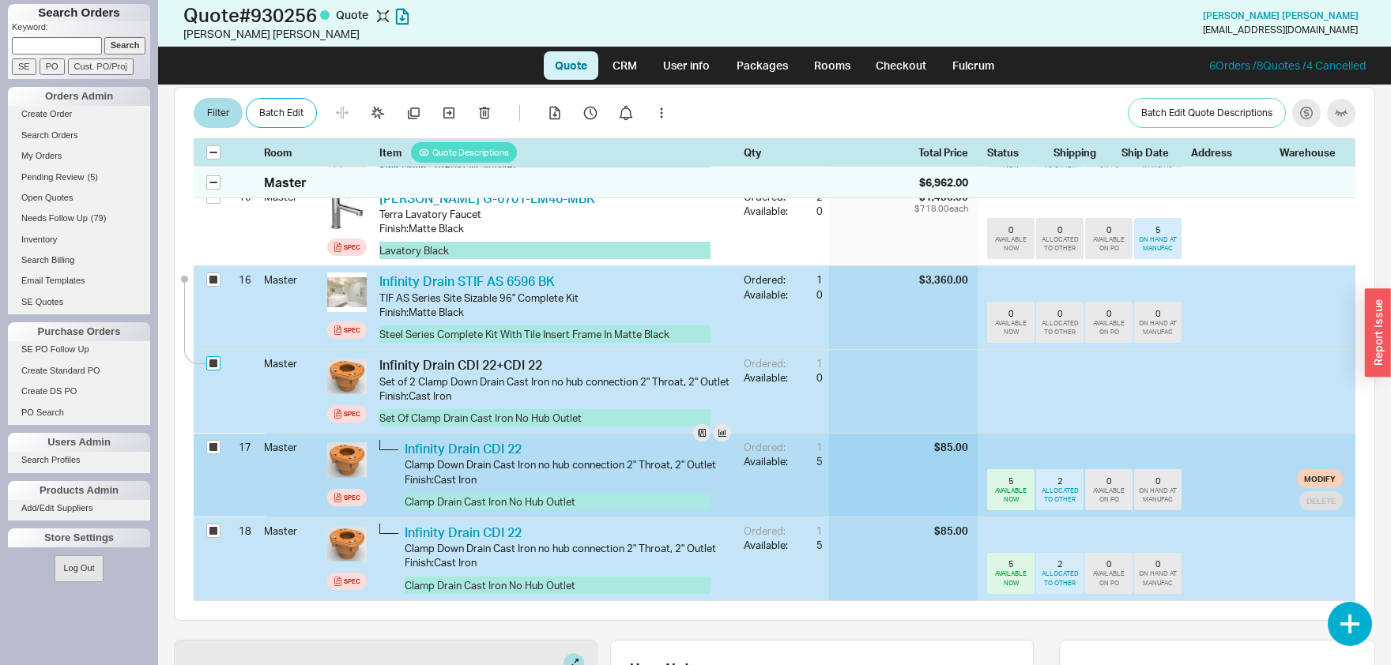
scroll to position [1734, 0]
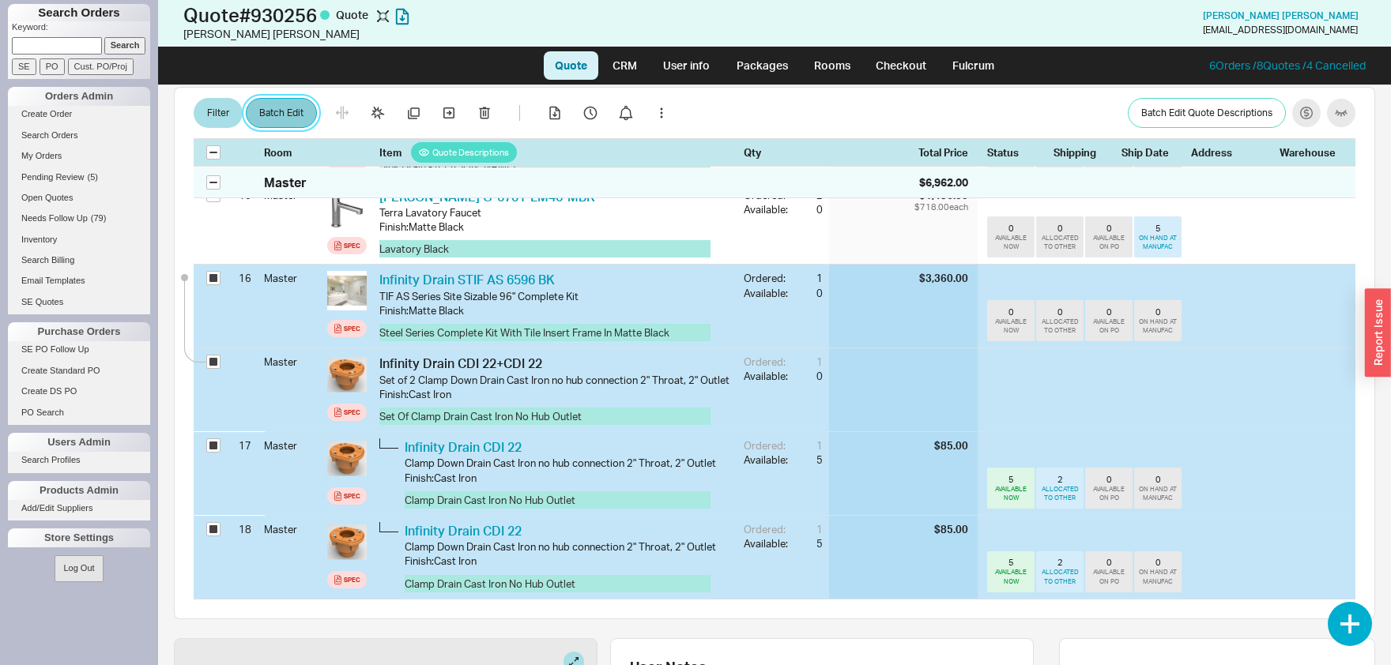
click at [278, 107] on button "Batch Edit" at bounding box center [281, 114] width 71 height 30
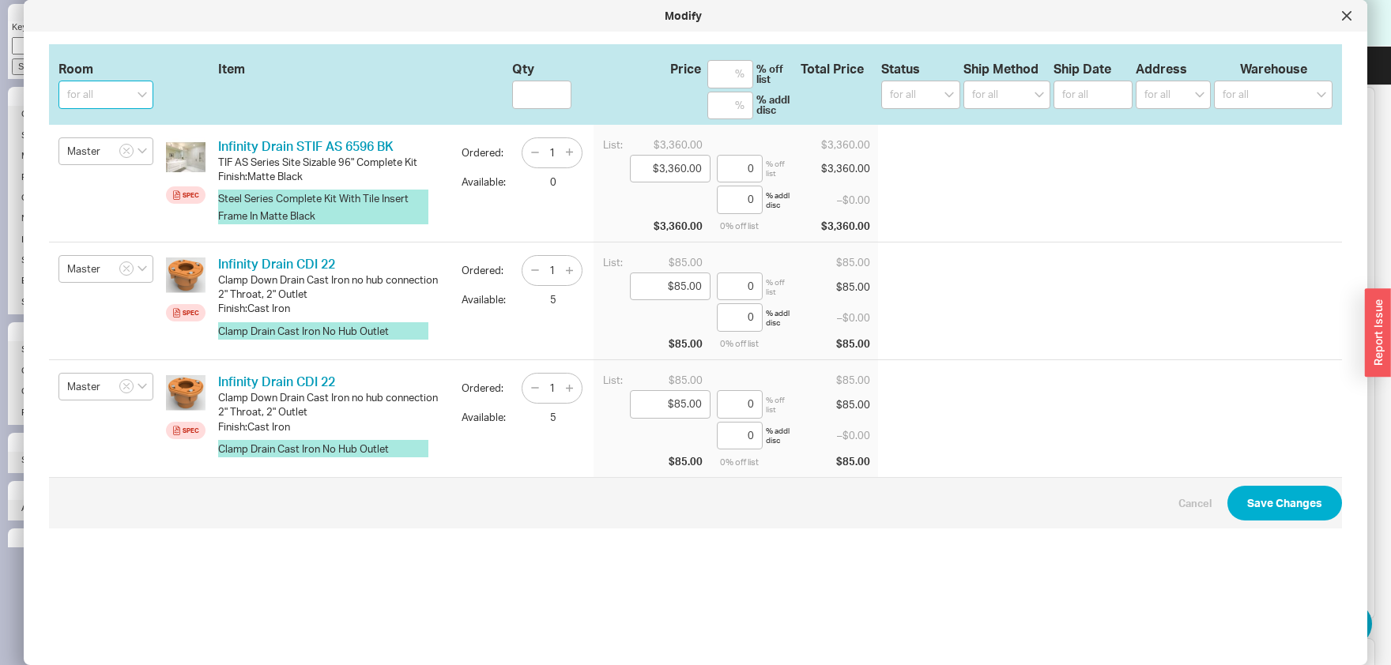
click at [106, 94] on input at bounding box center [105, 95] width 95 height 28
type input "Master Shower"
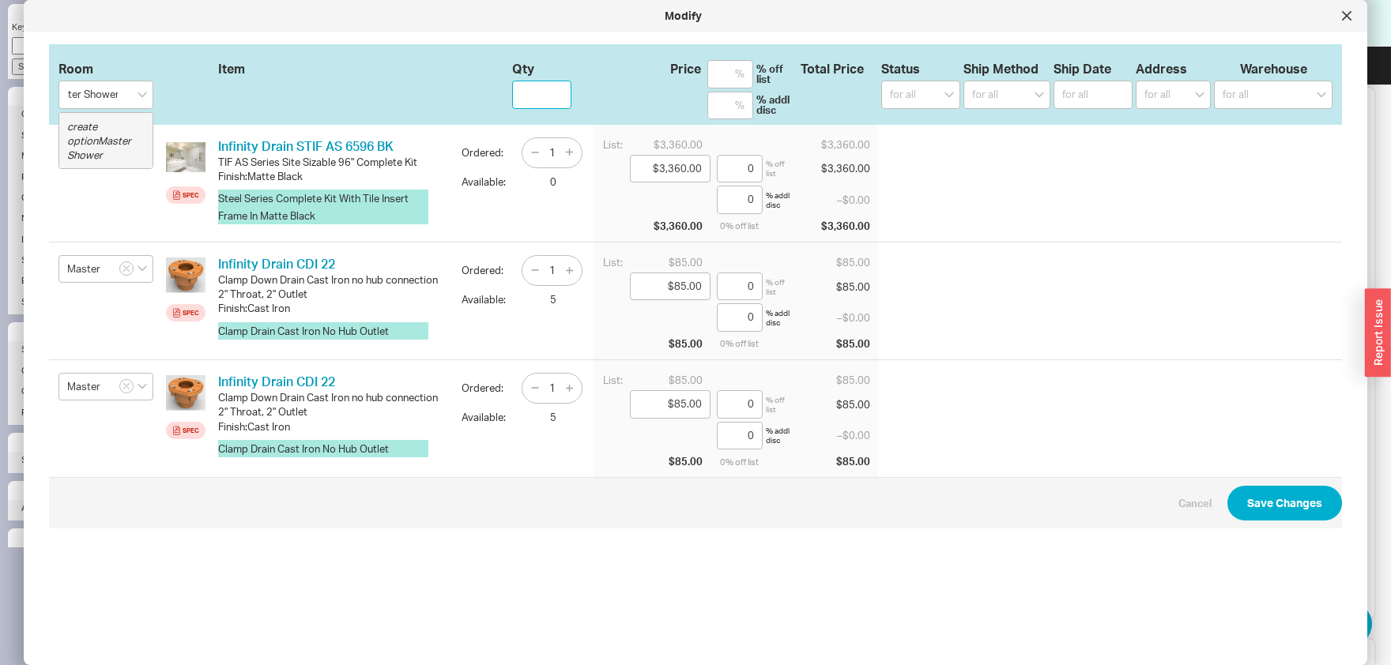
type input "Master Shower"
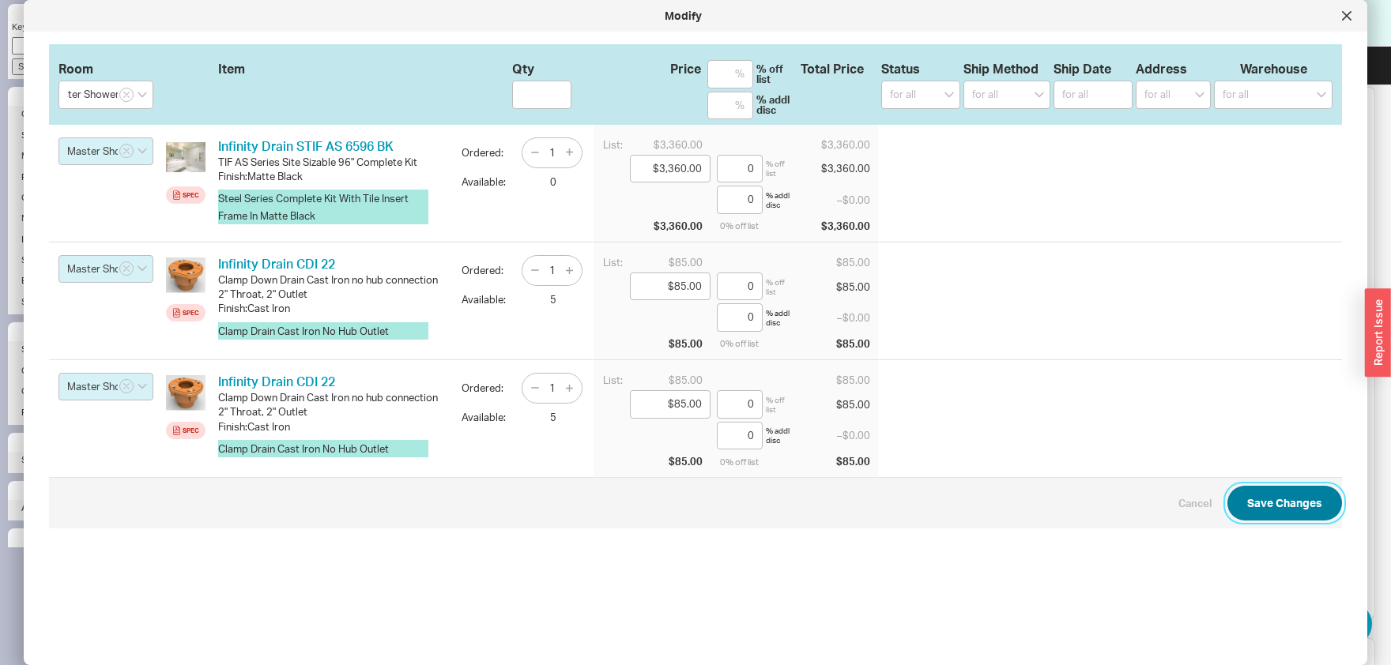
click at [1273, 502] on button "Save Changes" at bounding box center [1284, 503] width 115 height 35
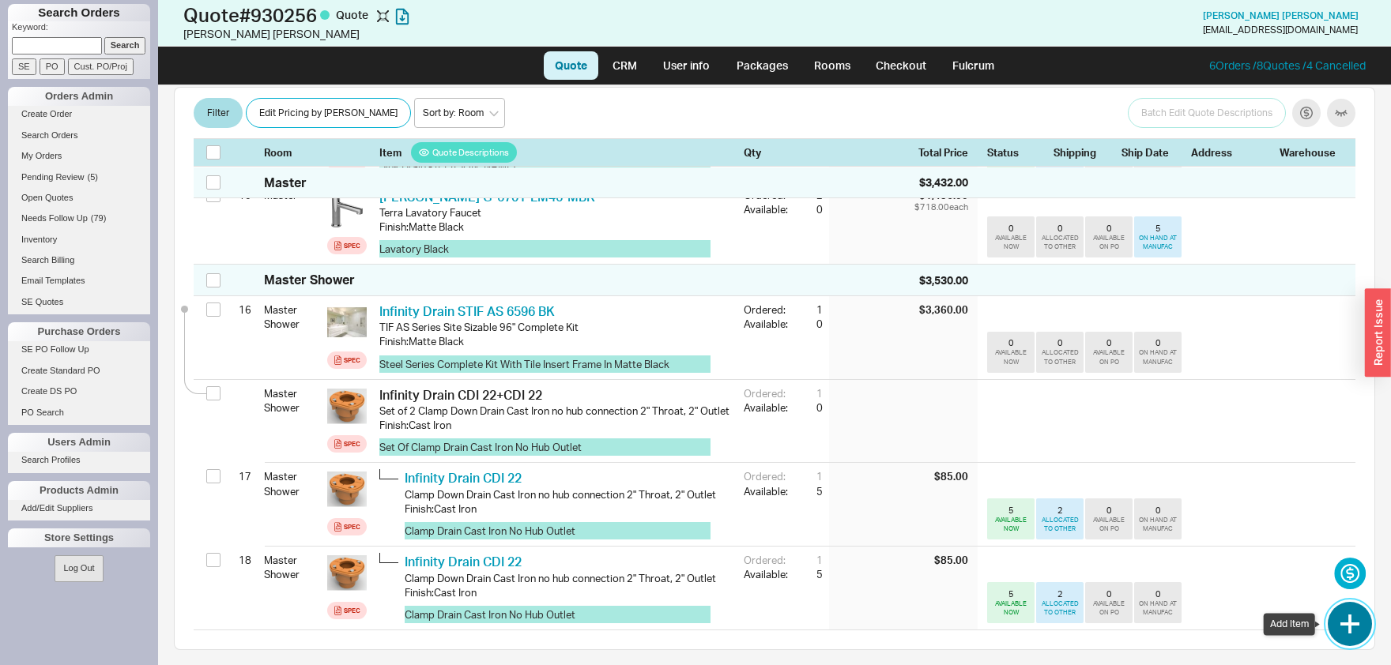
click at [1354, 628] on button "button" at bounding box center [1350, 624] width 44 height 44
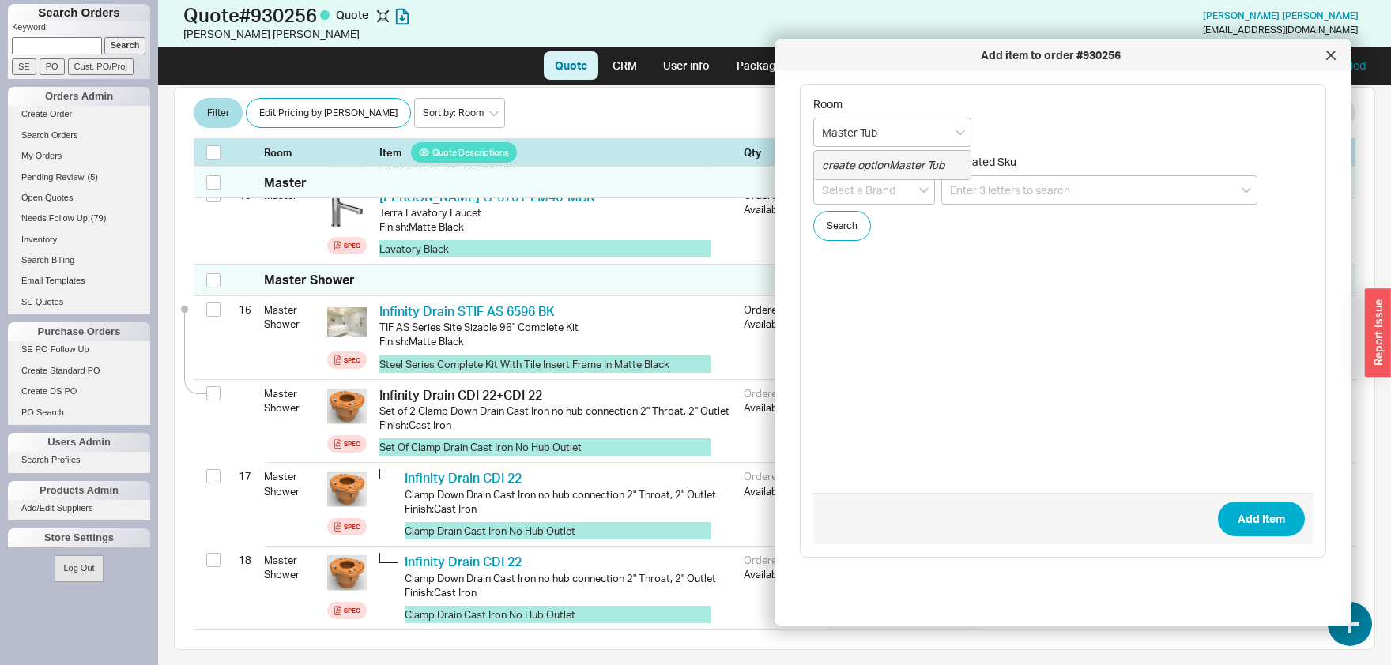
type input "Master Tub"
click at [968, 182] on input at bounding box center [1099, 189] width 316 height 29
paste input "PLETRV6730"
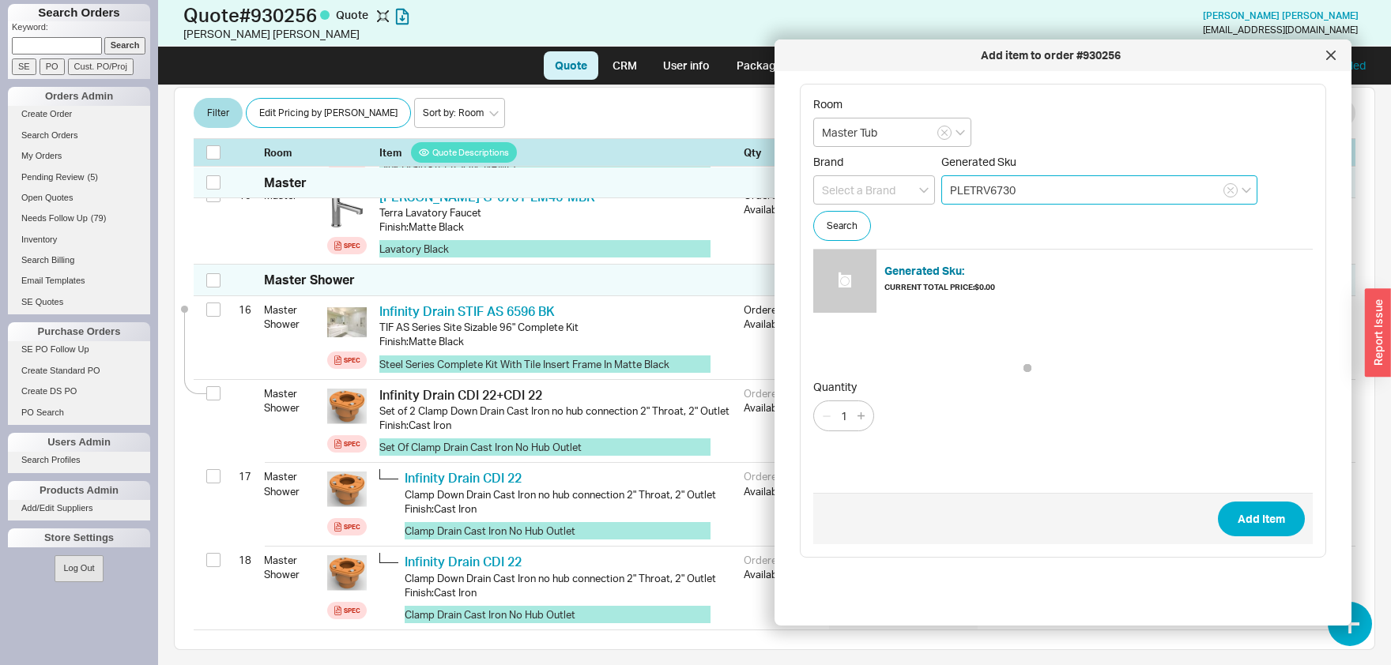
type input "PLETRV6730"
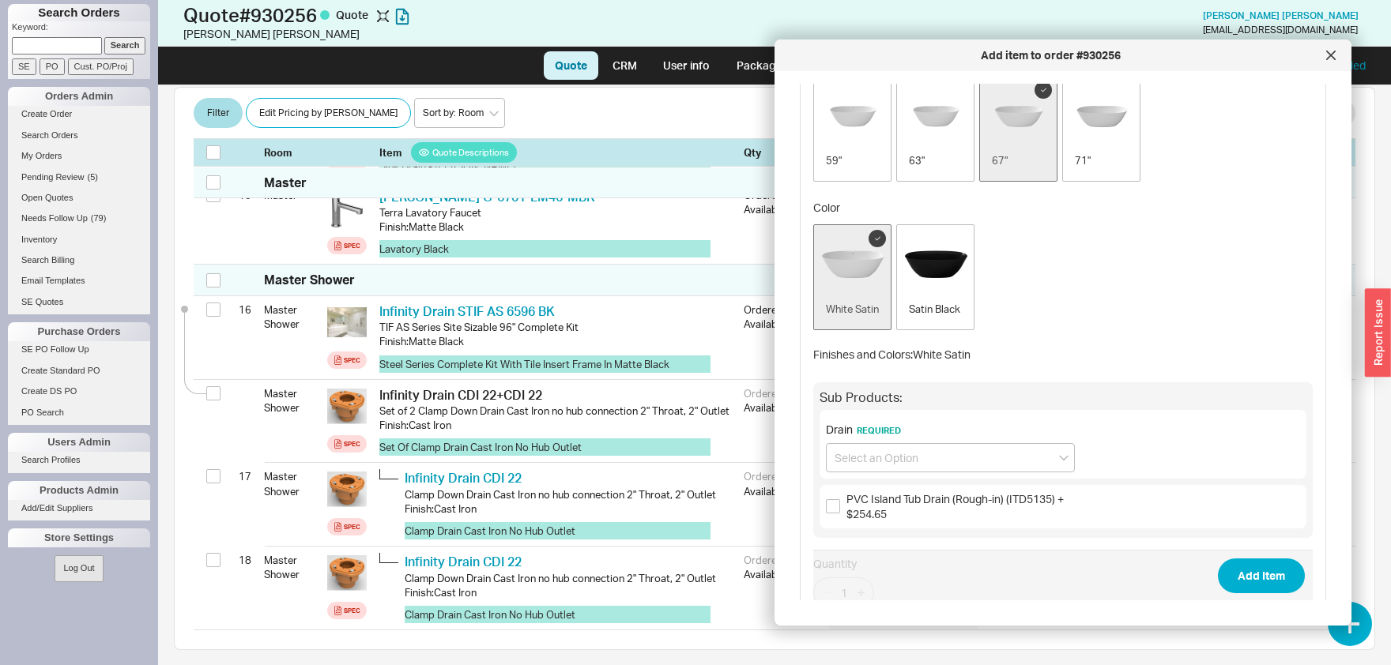
scroll to position [401, 0]
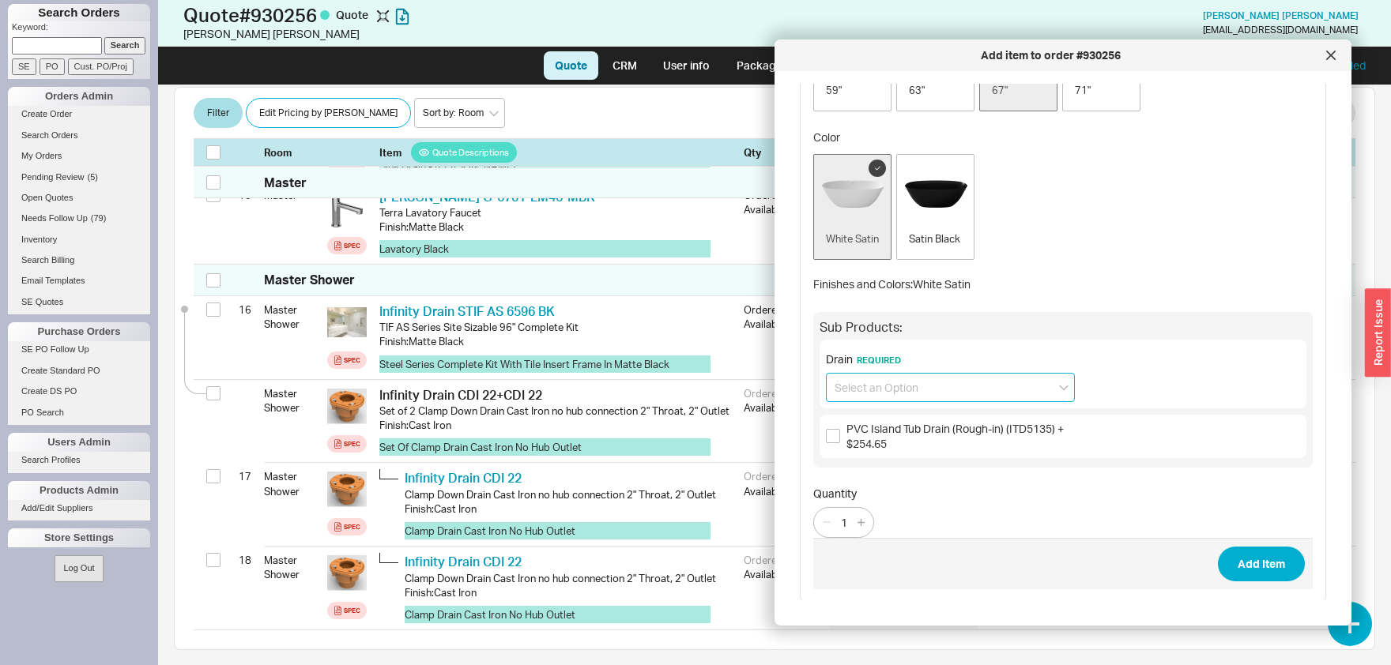
click at [956, 391] on input at bounding box center [950, 387] width 249 height 29
click at [958, 390] on input at bounding box center [950, 387] width 249 height 29
click at [1283, 564] on button "Add Item" at bounding box center [1261, 564] width 87 height 35
click at [907, 383] on input at bounding box center [950, 387] width 249 height 29
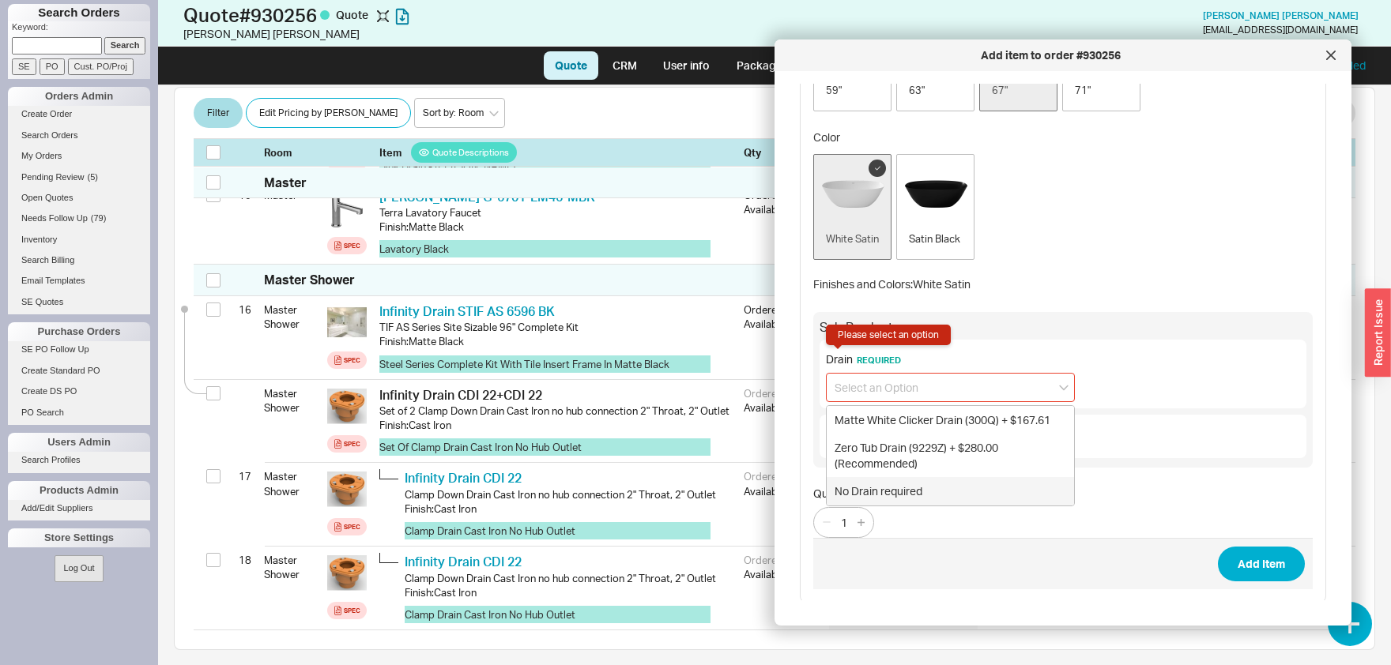
click at [874, 483] on div "No Drain required" at bounding box center [950, 491] width 247 height 28
type input "No Drain required"
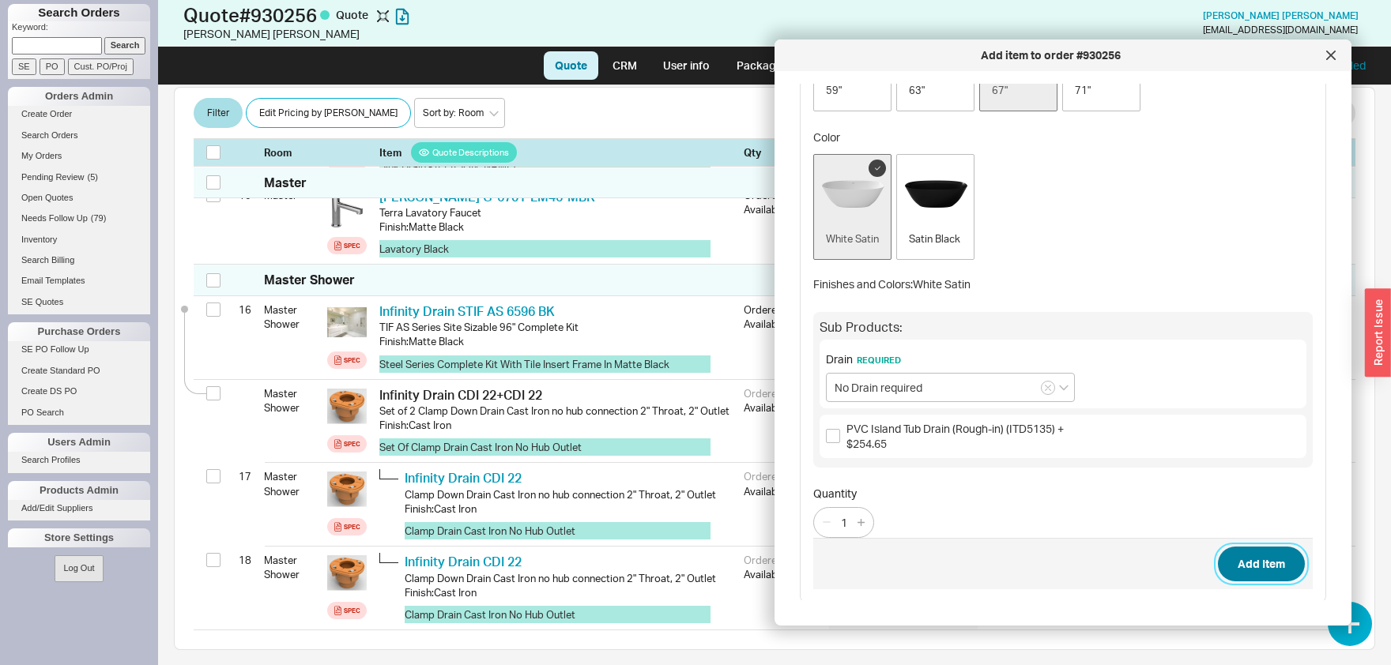
click at [1272, 553] on button "Add Item" at bounding box center [1261, 564] width 87 height 35
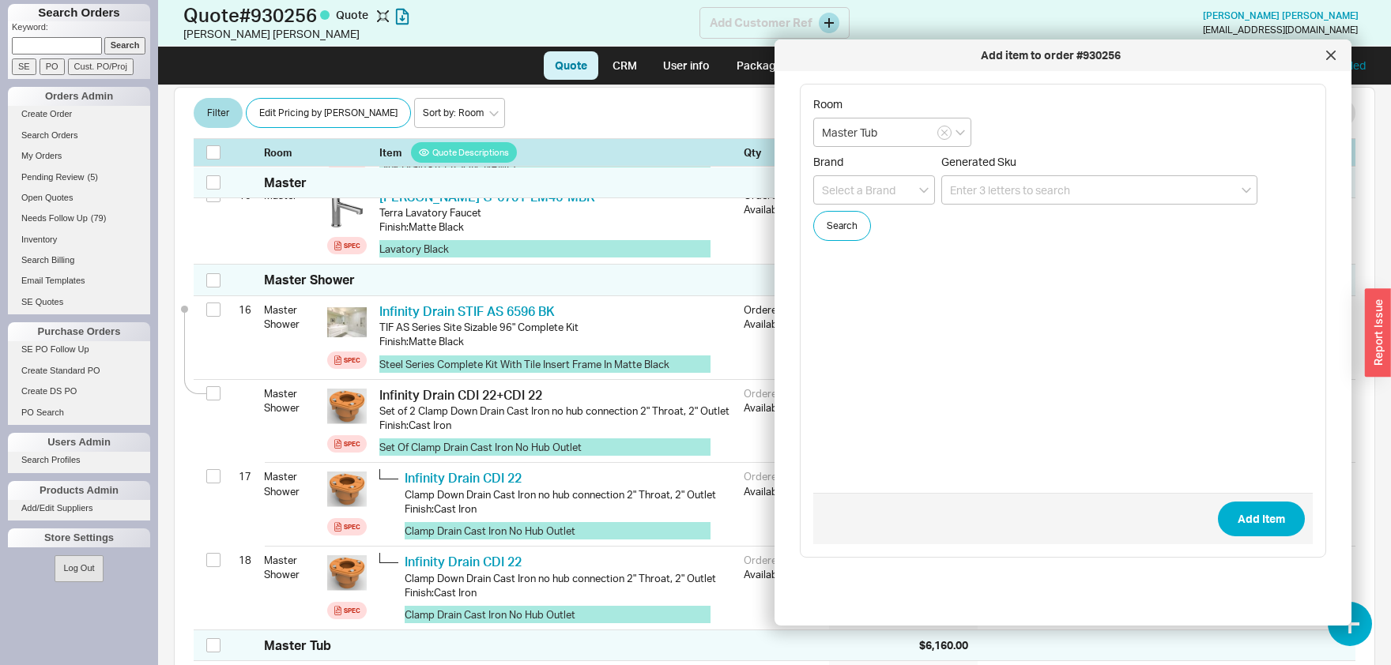
scroll to position [1930, 0]
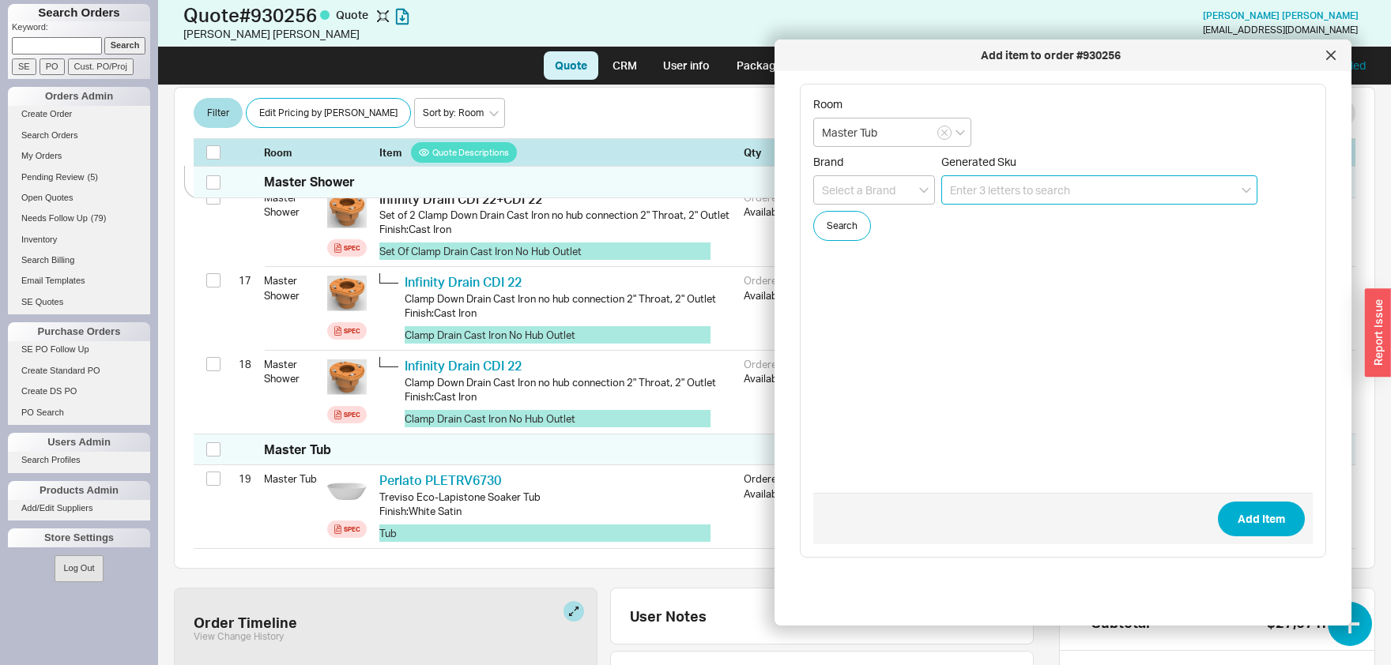
paste input "PLEMDN6730"
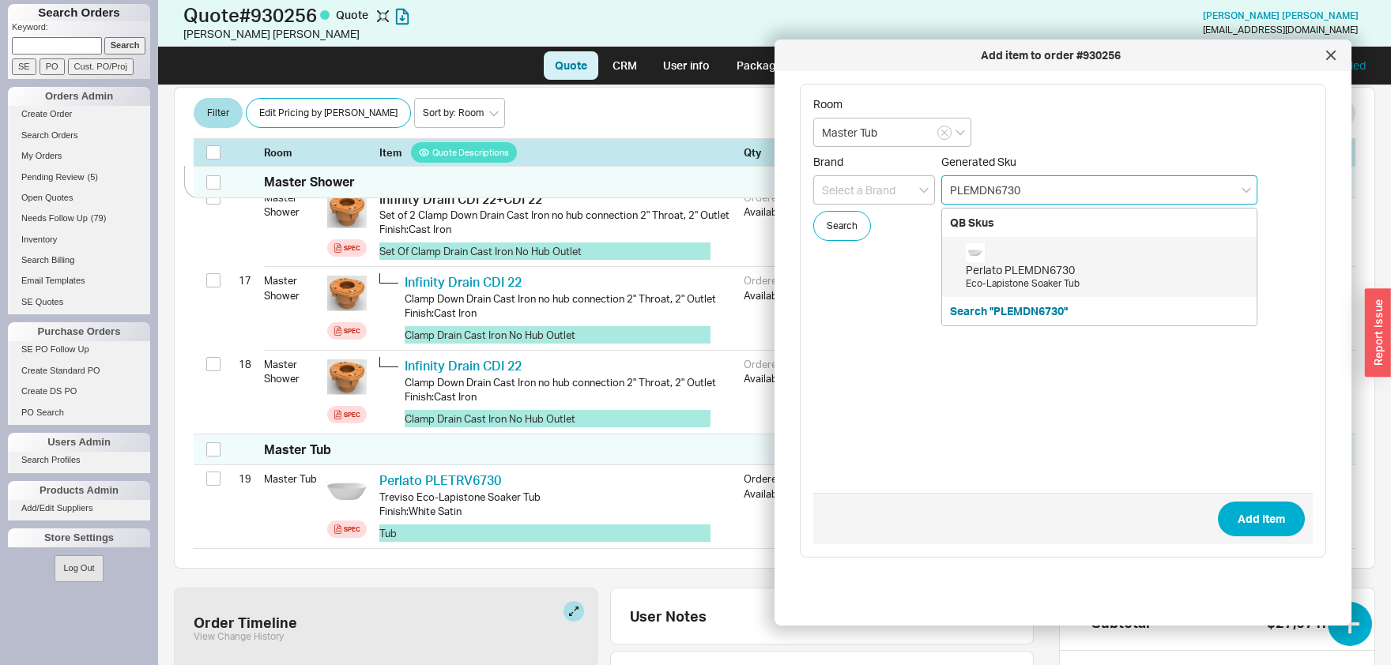
click at [1022, 273] on div "Perlato PLEMDN6730" at bounding box center [1107, 270] width 283 height 16
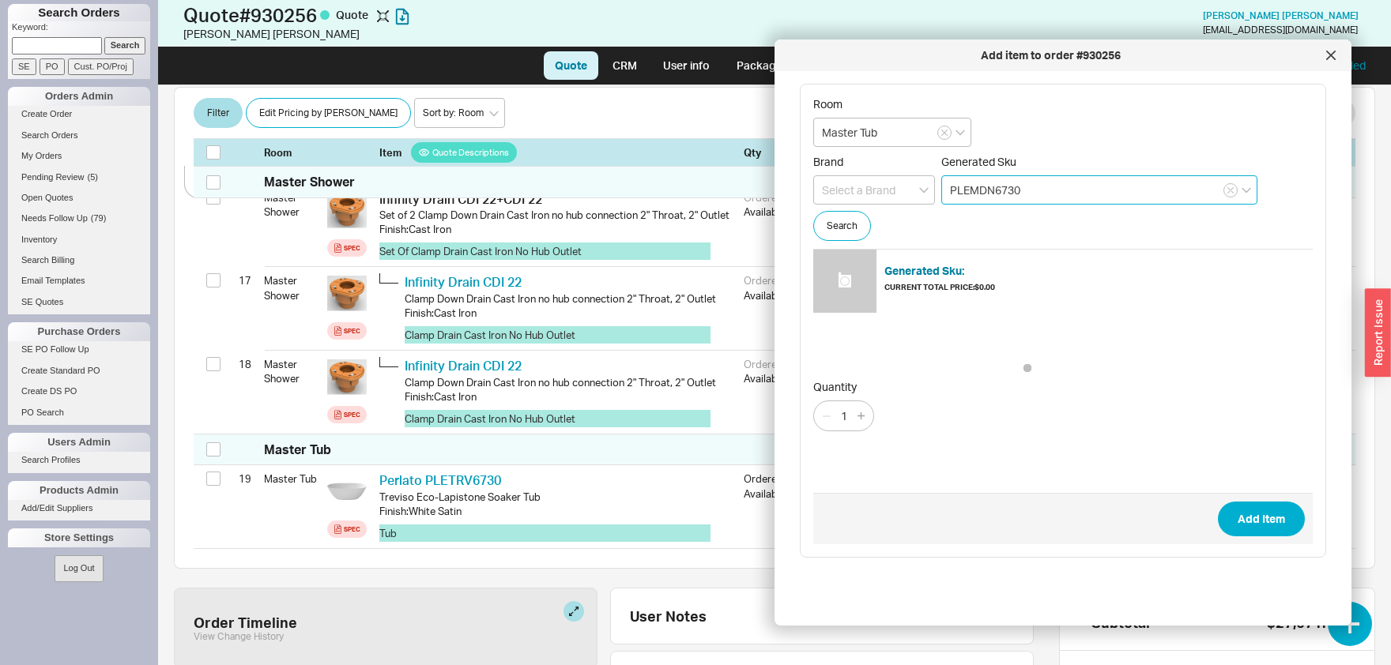
type input "PLEMDN6730"
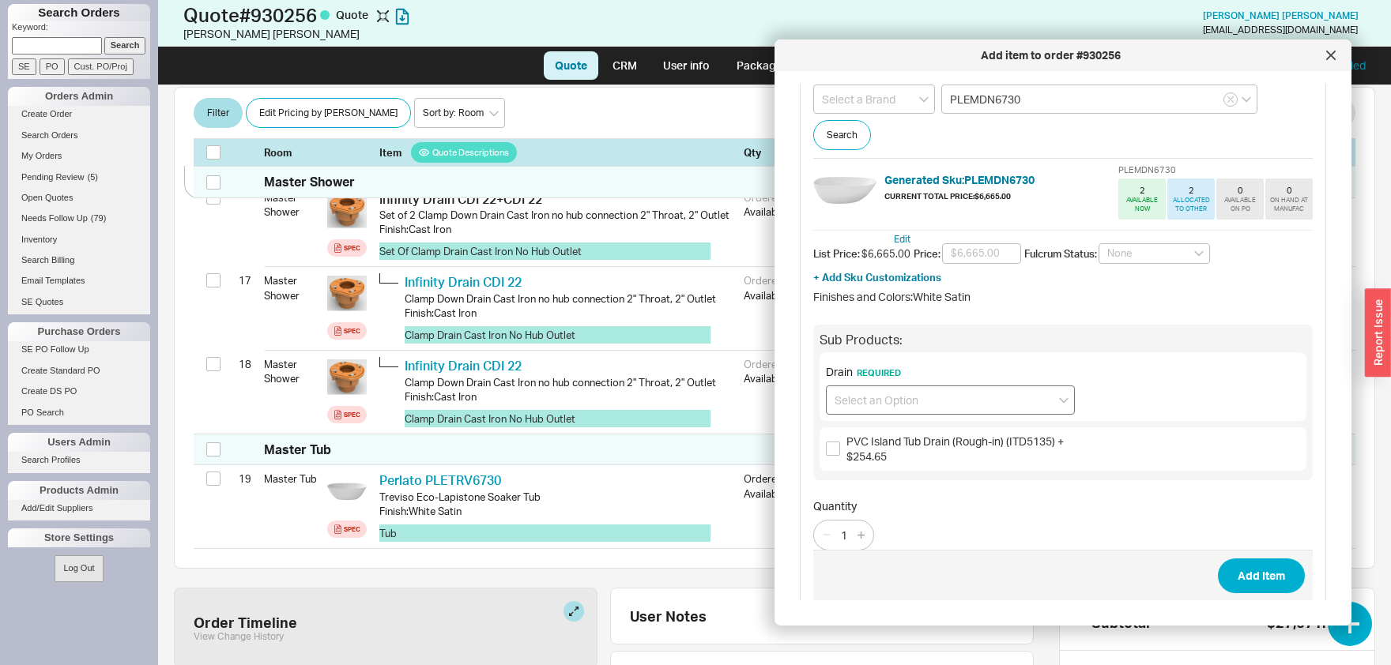
scroll to position [104, 0]
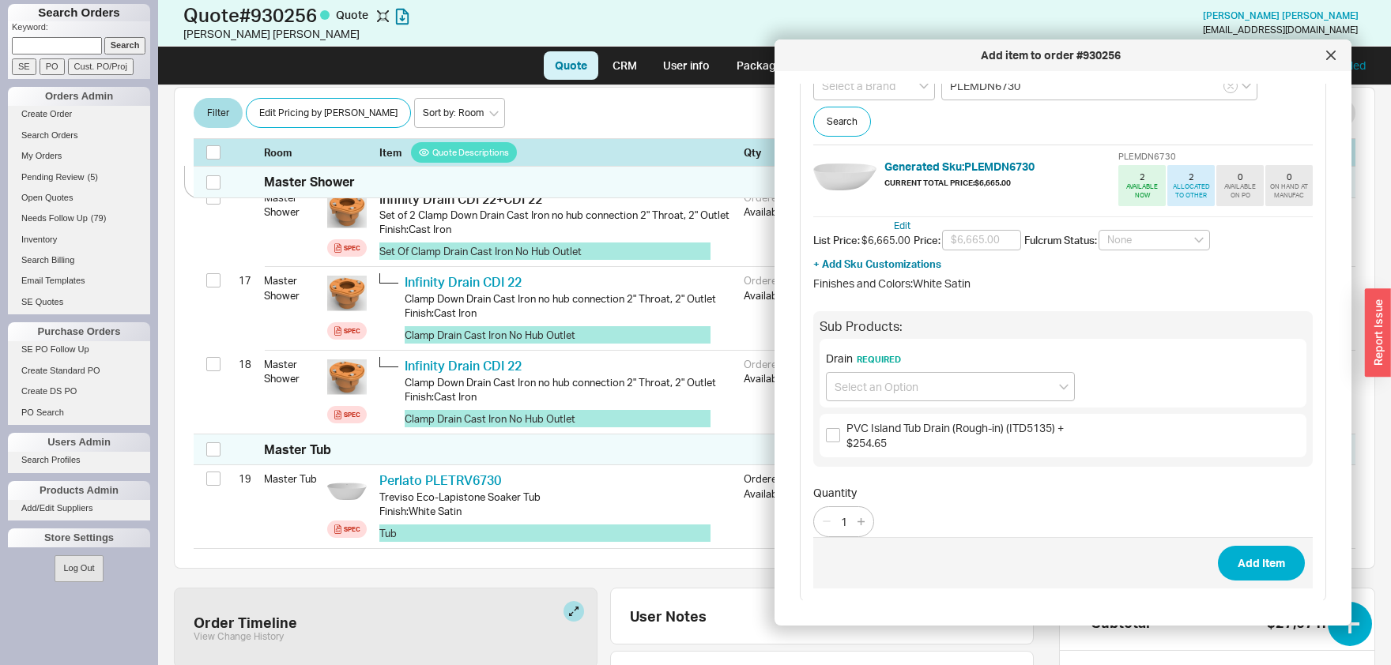
click at [948, 360] on span "Drain Required" at bounding box center [950, 359] width 249 height 14
click at [933, 382] on input at bounding box center [950, 386] width 249 height 29
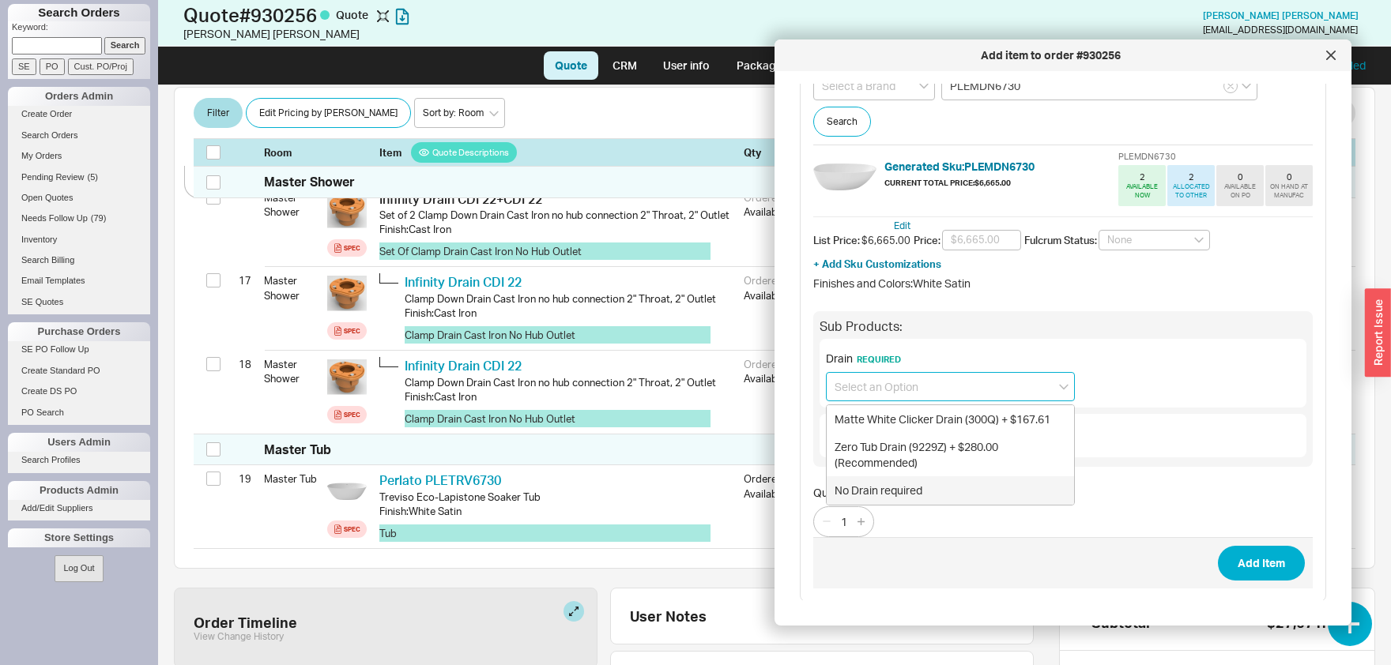
click at [891, 490] on div "No Drain required" at bounding box center [950, 491] width 247 height 28
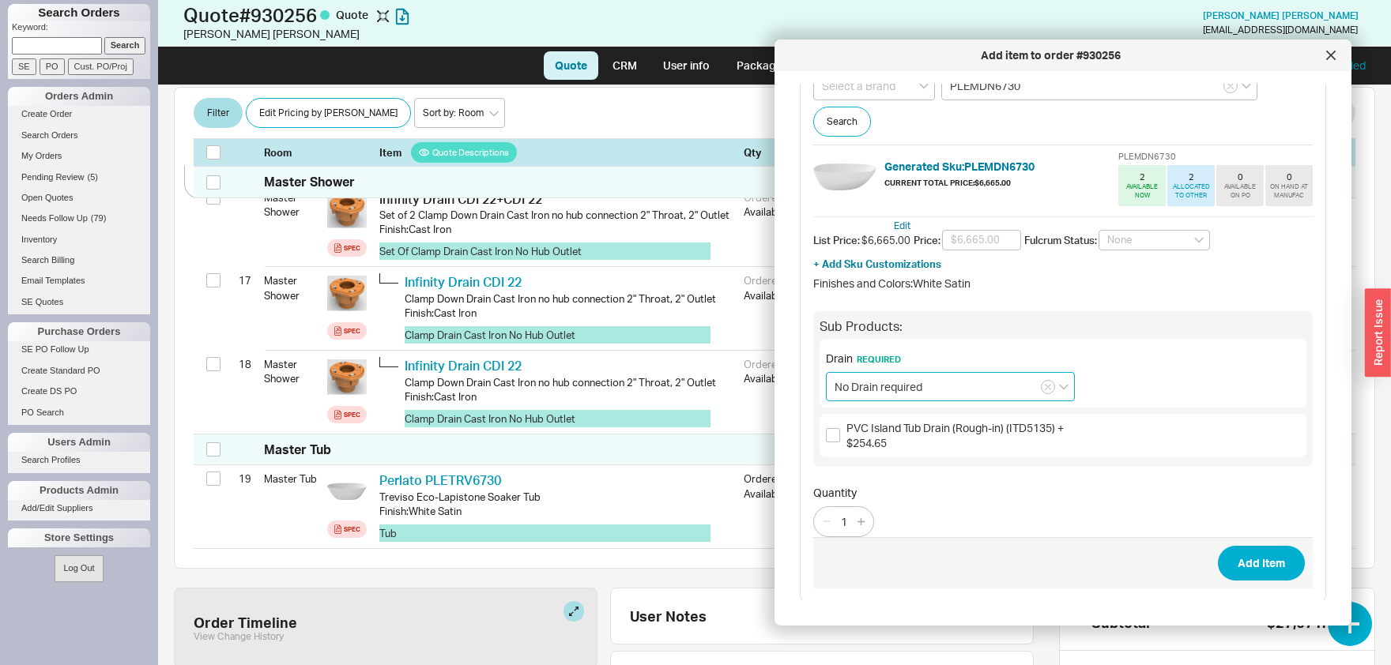
type input "No Drain required"
click at [1262, 560] on button "Add Item" at bounding box center [1261, 563] width 87 height 35
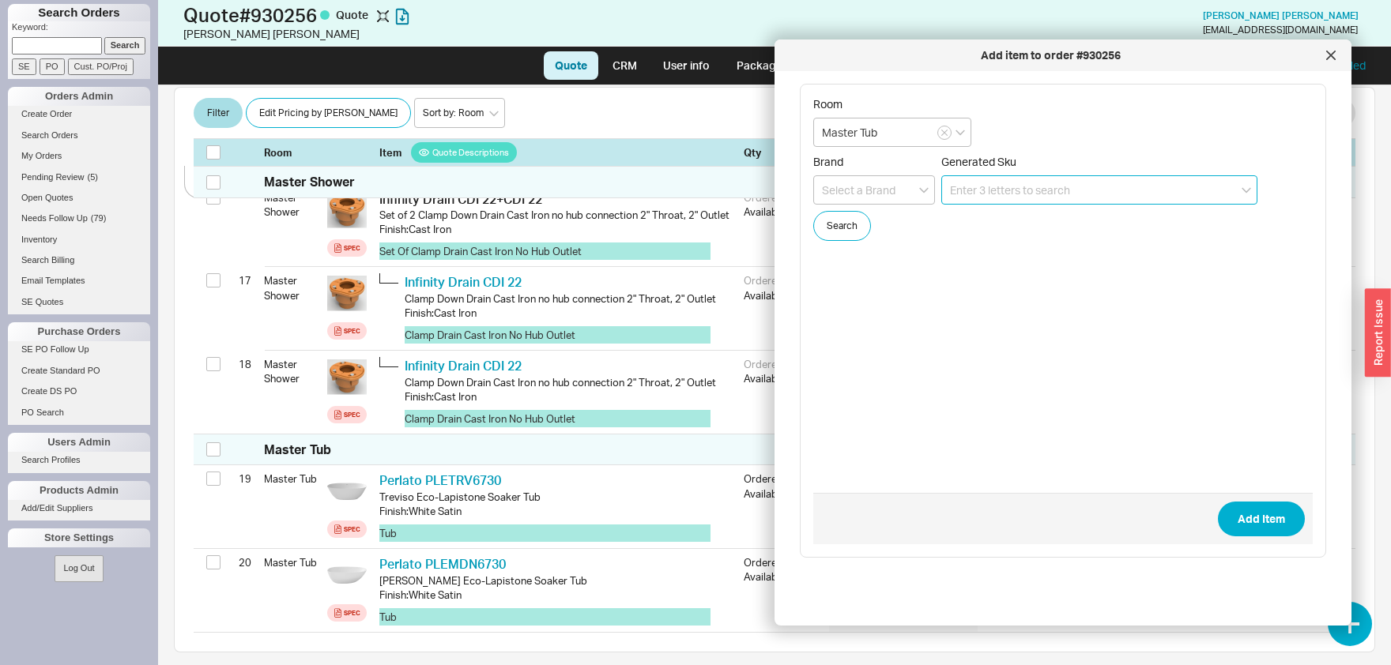
paste input "PLEGNV7032"
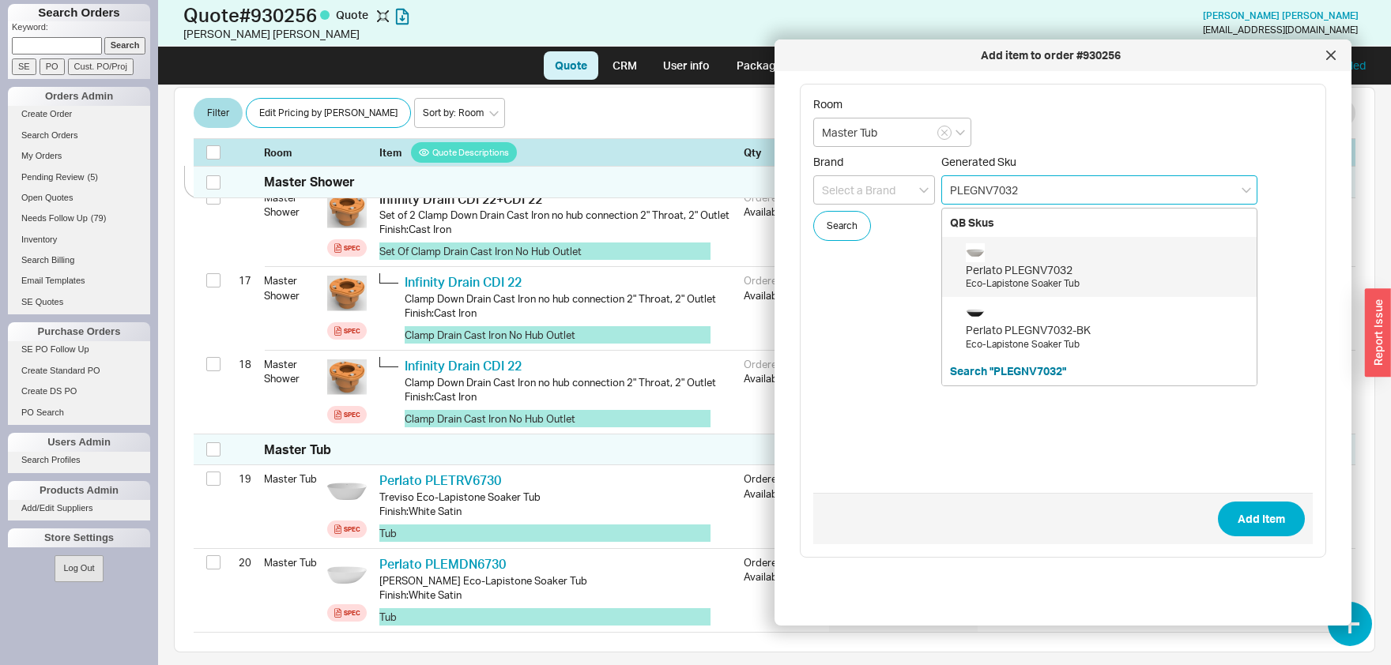
click at [1031, 256] on div "Perlato PLEGNV7032 Eco-Lapistone Soaker Tub" at bounding box center [1107, 266] width 283 height 47
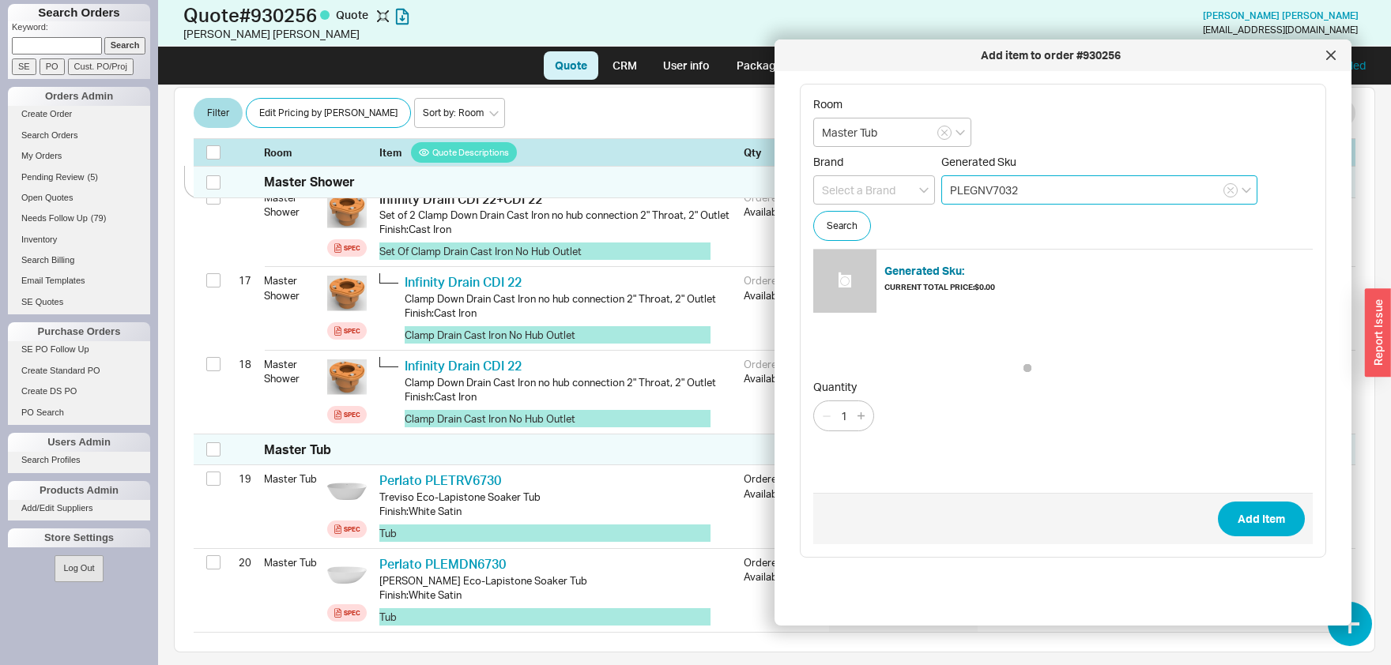
type input "PLEGNV7032"
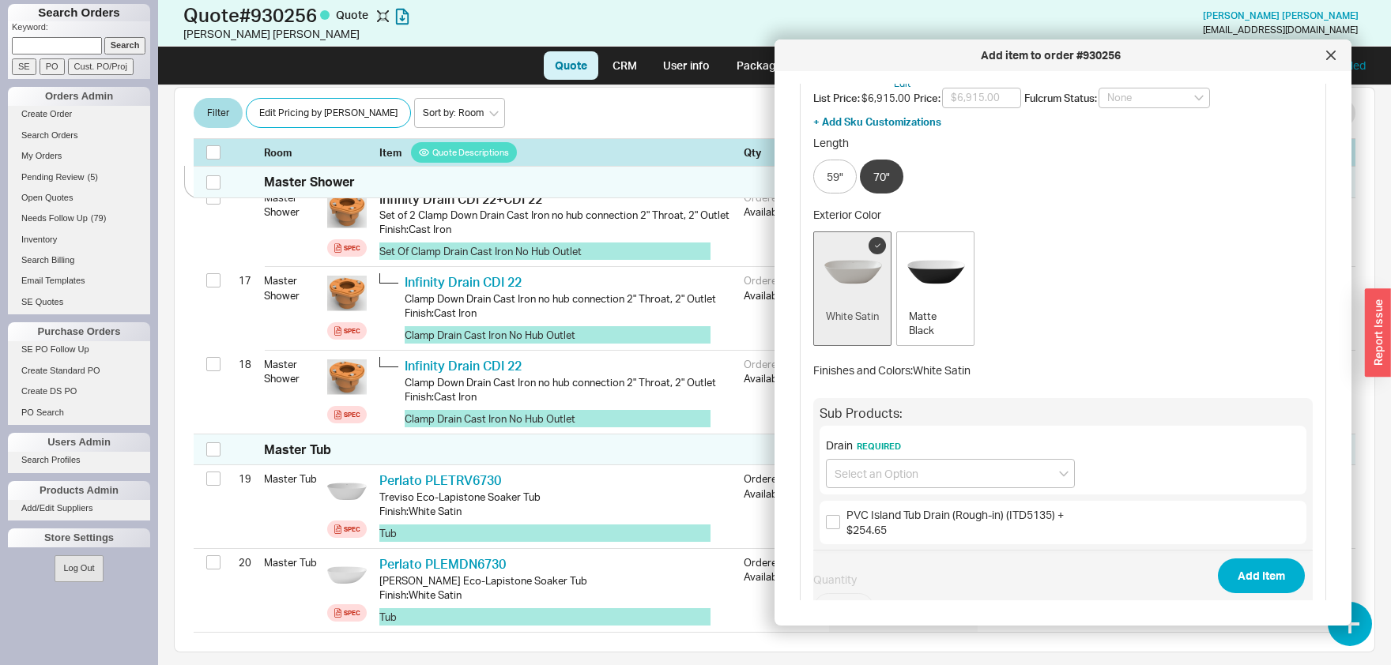
scroll to position [247, 0]
click at [905, 462] on input at bounding box center [950, 472] width 249 height 29
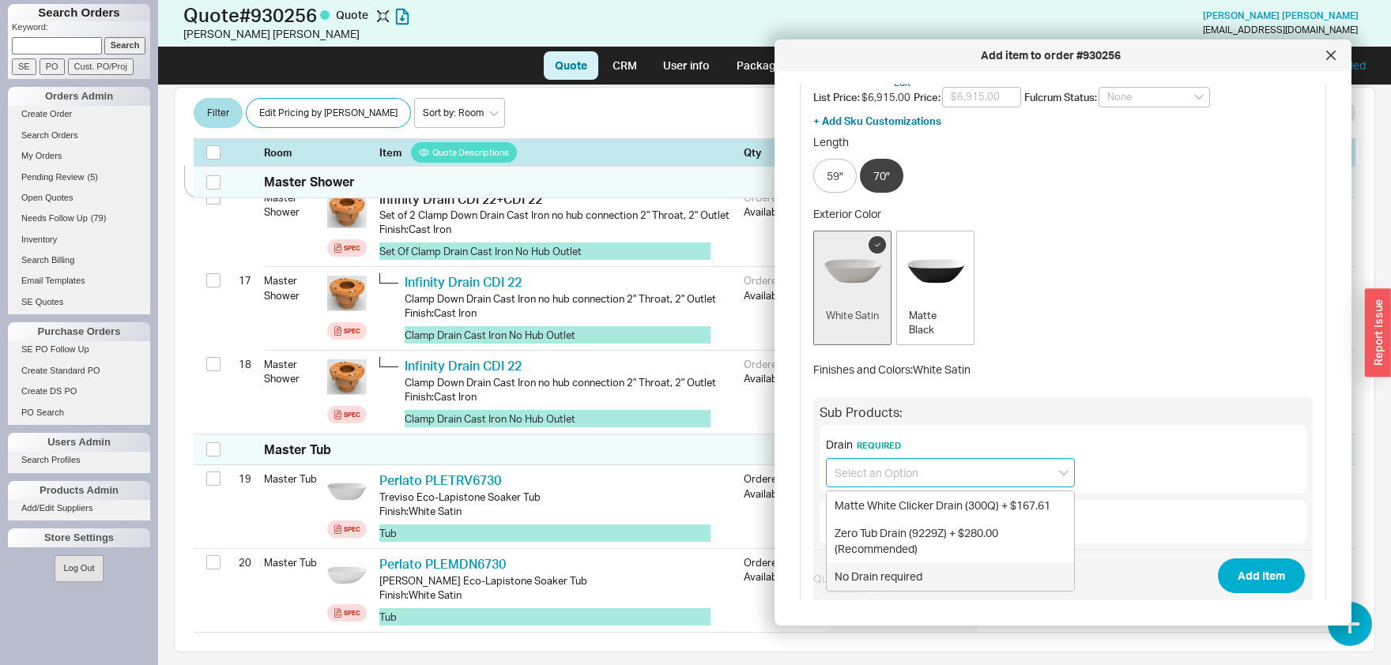
click at [904, 569] on div "No Drain required" at bounding box center [950, 577] width 247 height 28
type input "No Drain required"
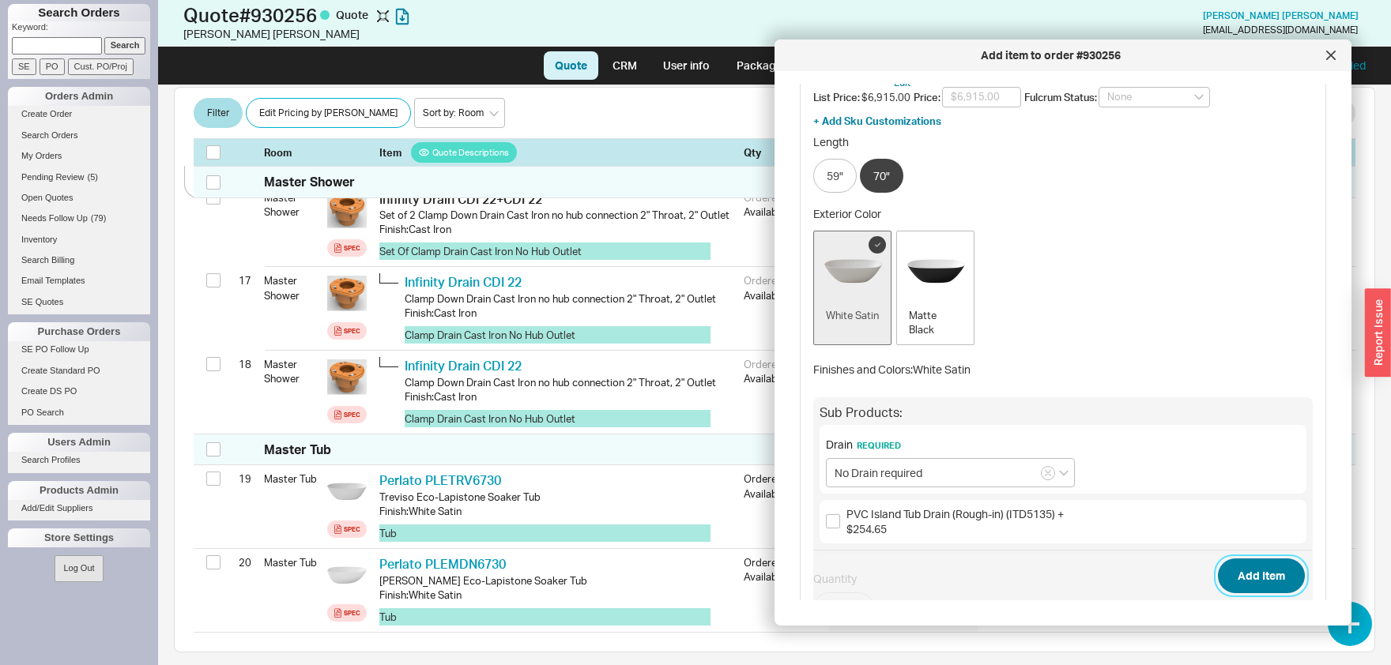
click at [1255, 575] on button "Add Item" at bounding box center [1261, 576] width 87 height 35
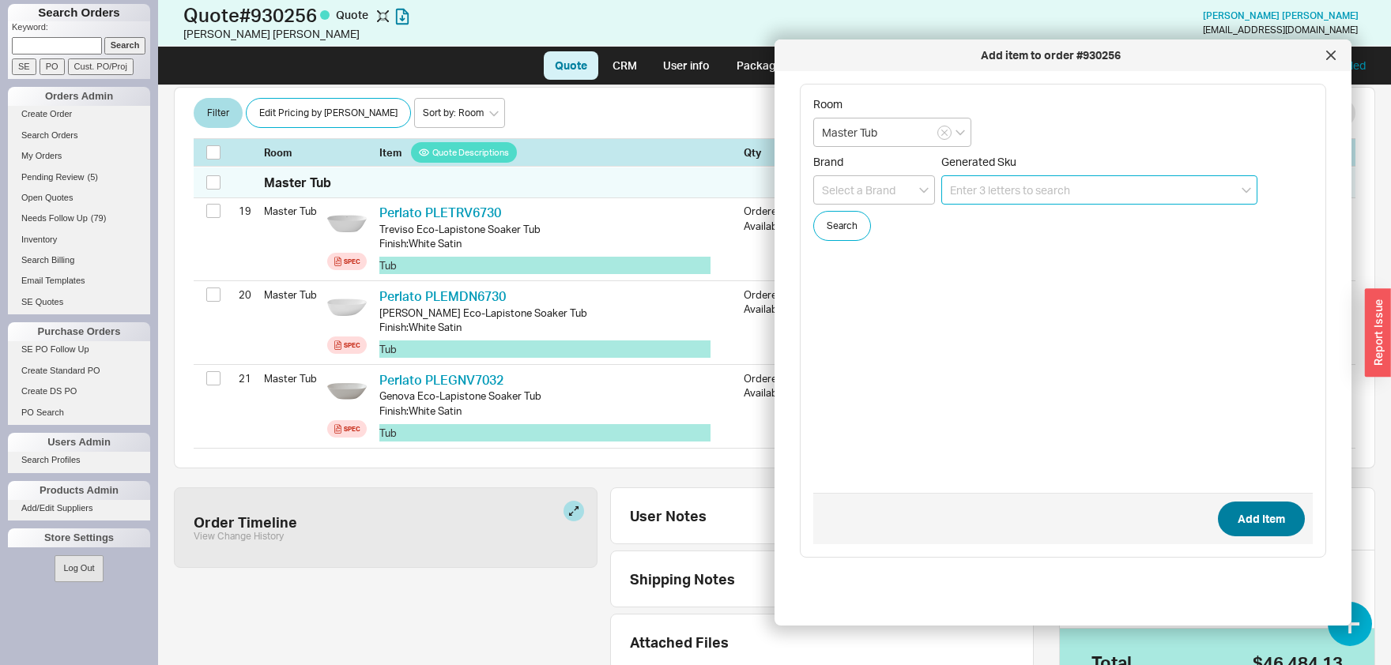
scroll to position [2199, 0]
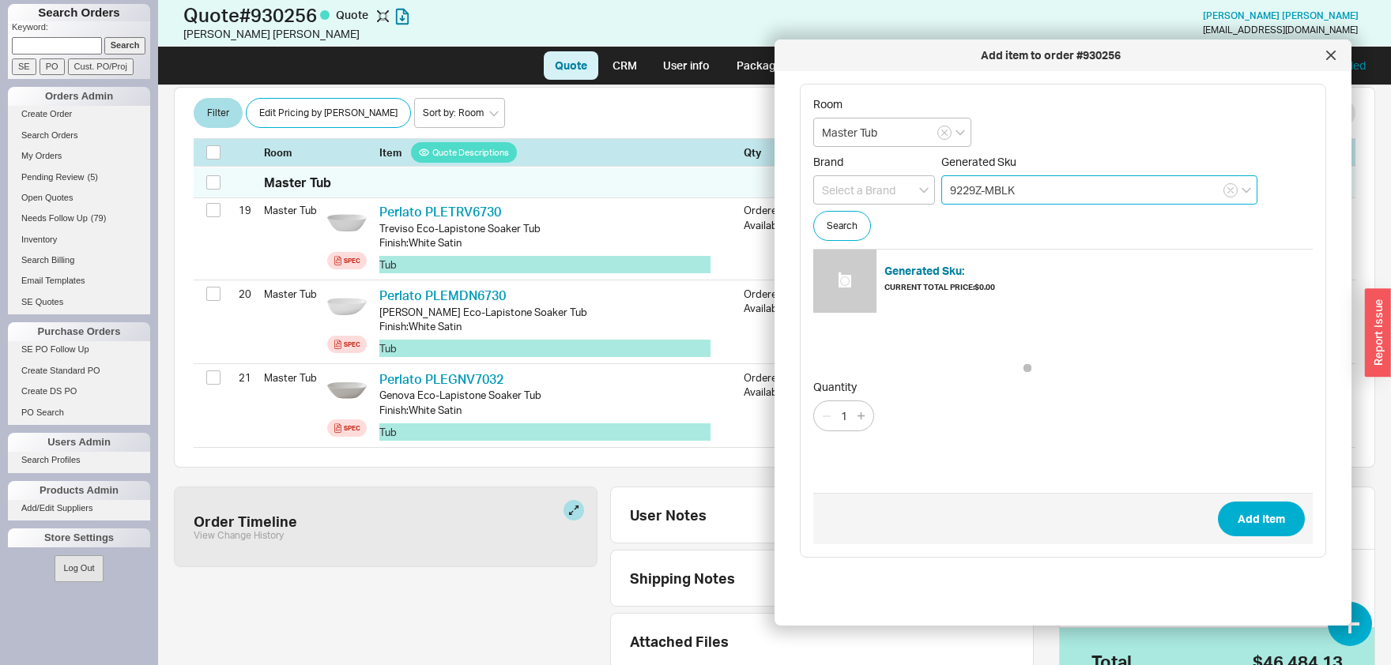
type input "9229Z-MBLK"
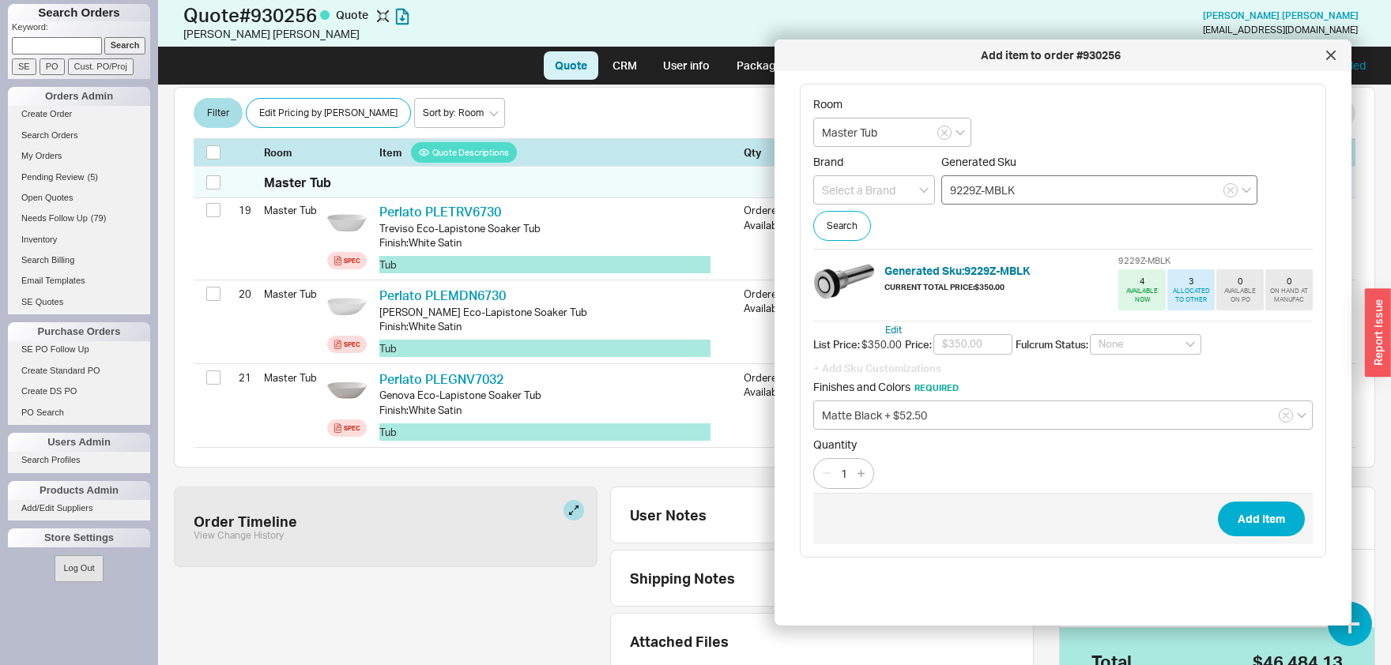
click at [1218, 502] on button "Add Item" at bounding box center [1261, 519] width 87 height 35
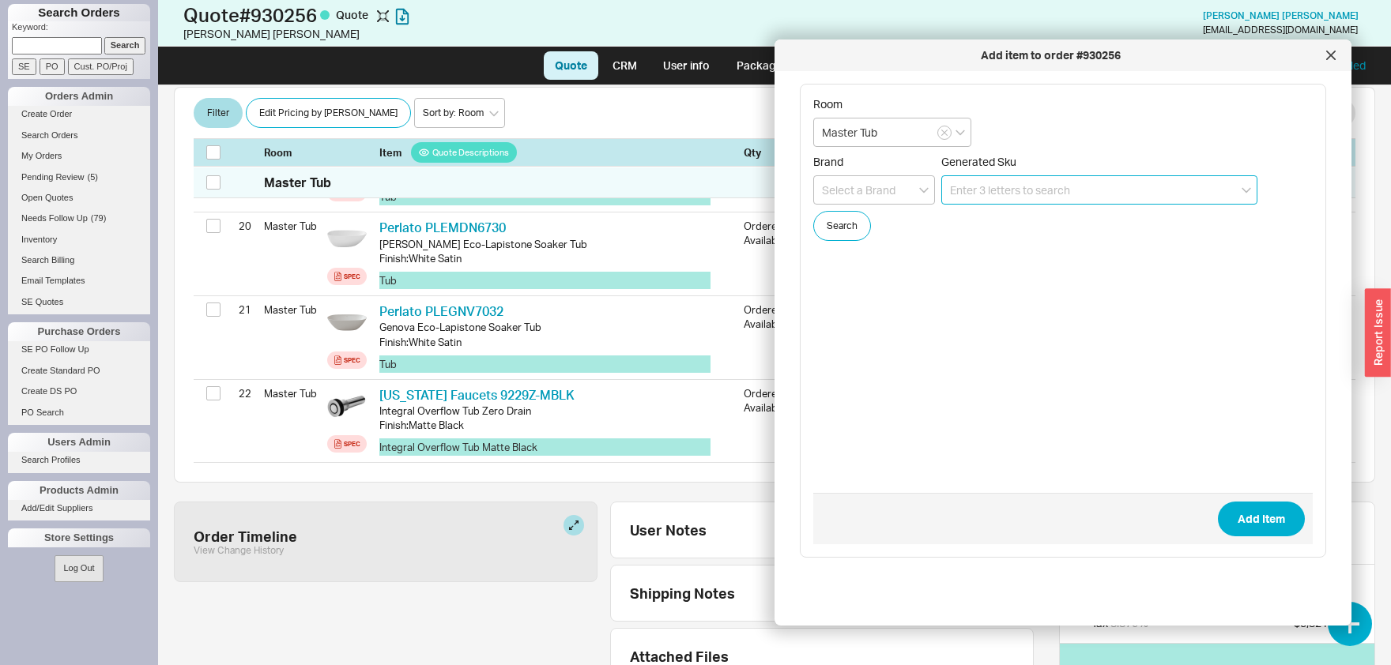
type input "o"
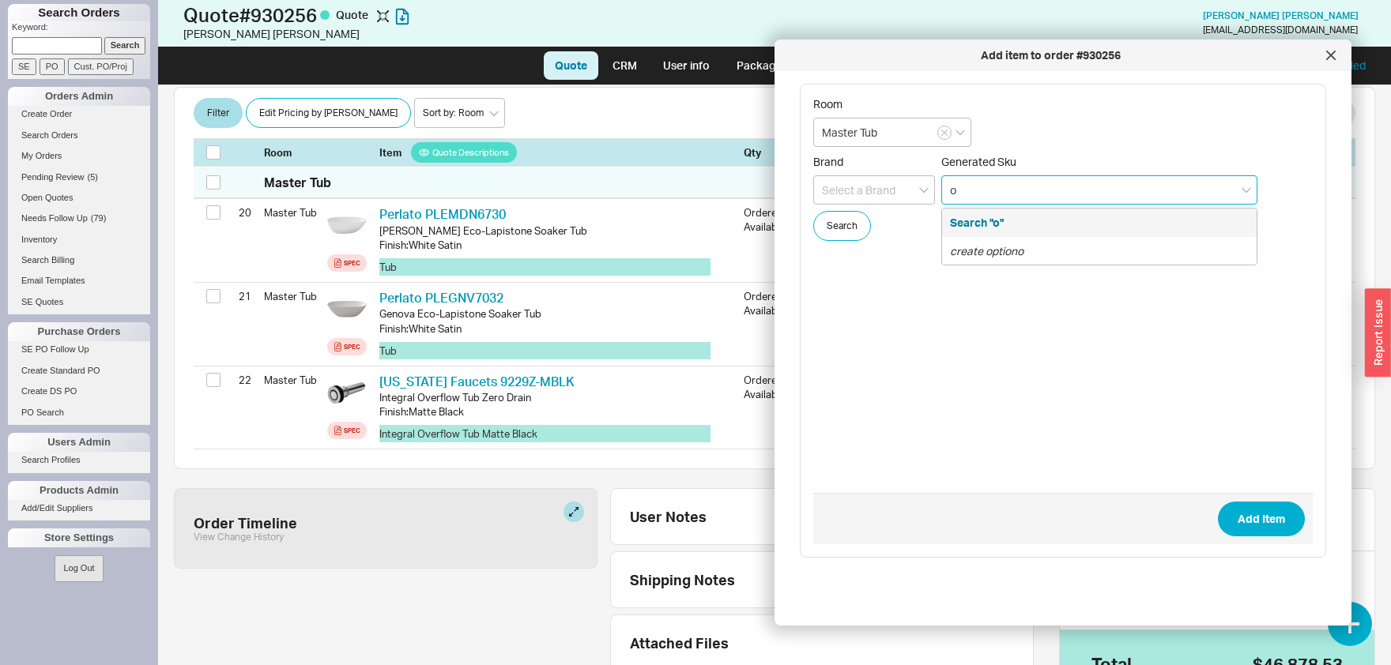
scroll to position [2282, 0]
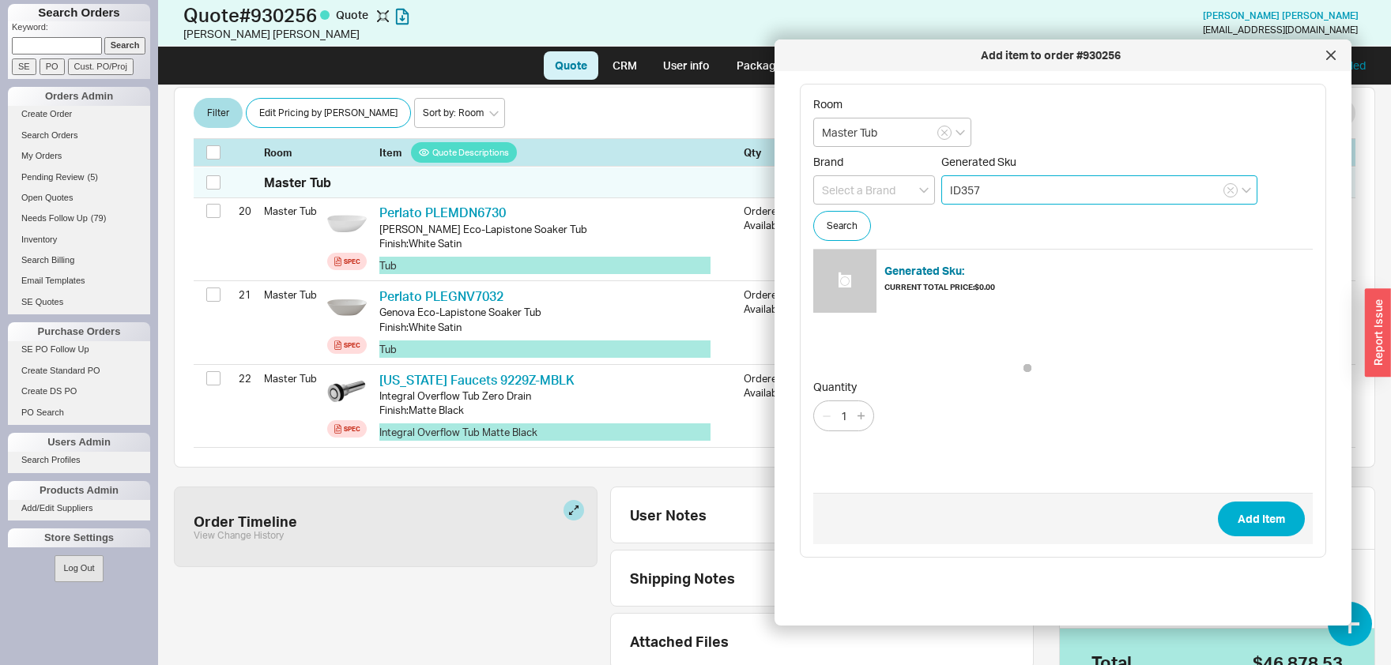
type input "ID357"
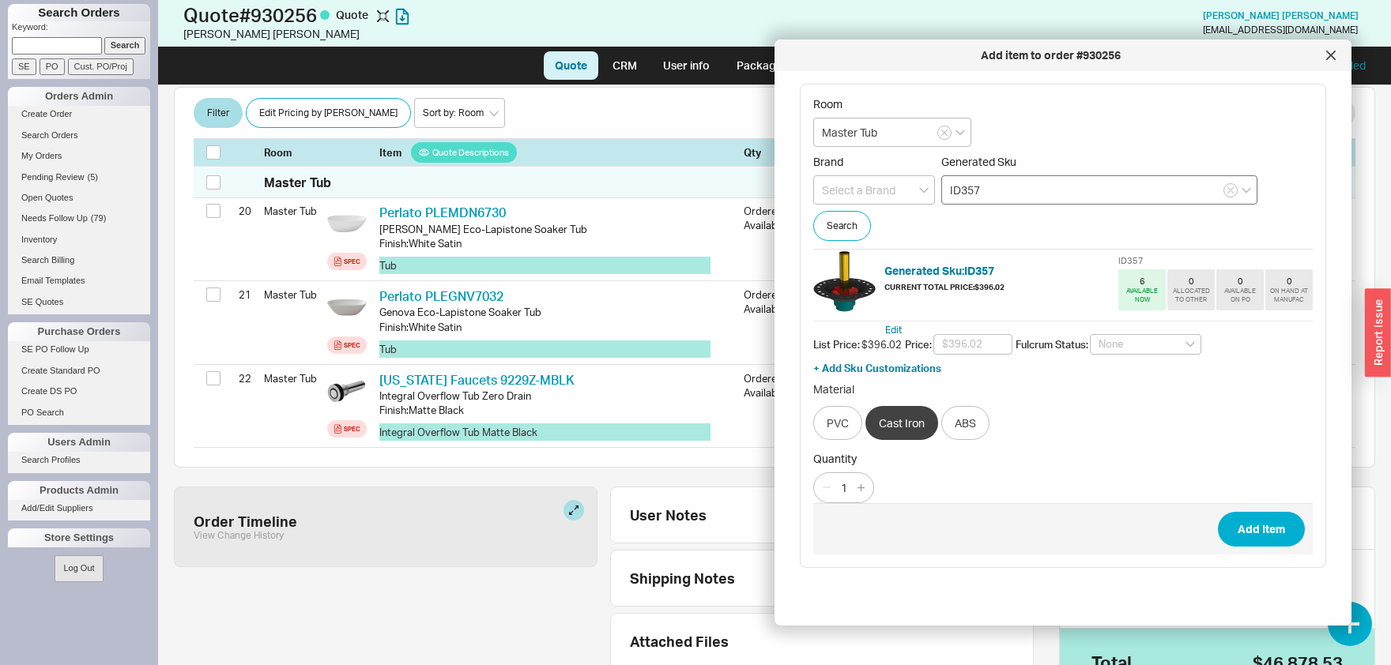
click at [1218, 512] on button "Add Item" at bounding box center [1261, 529] width 87 height 35
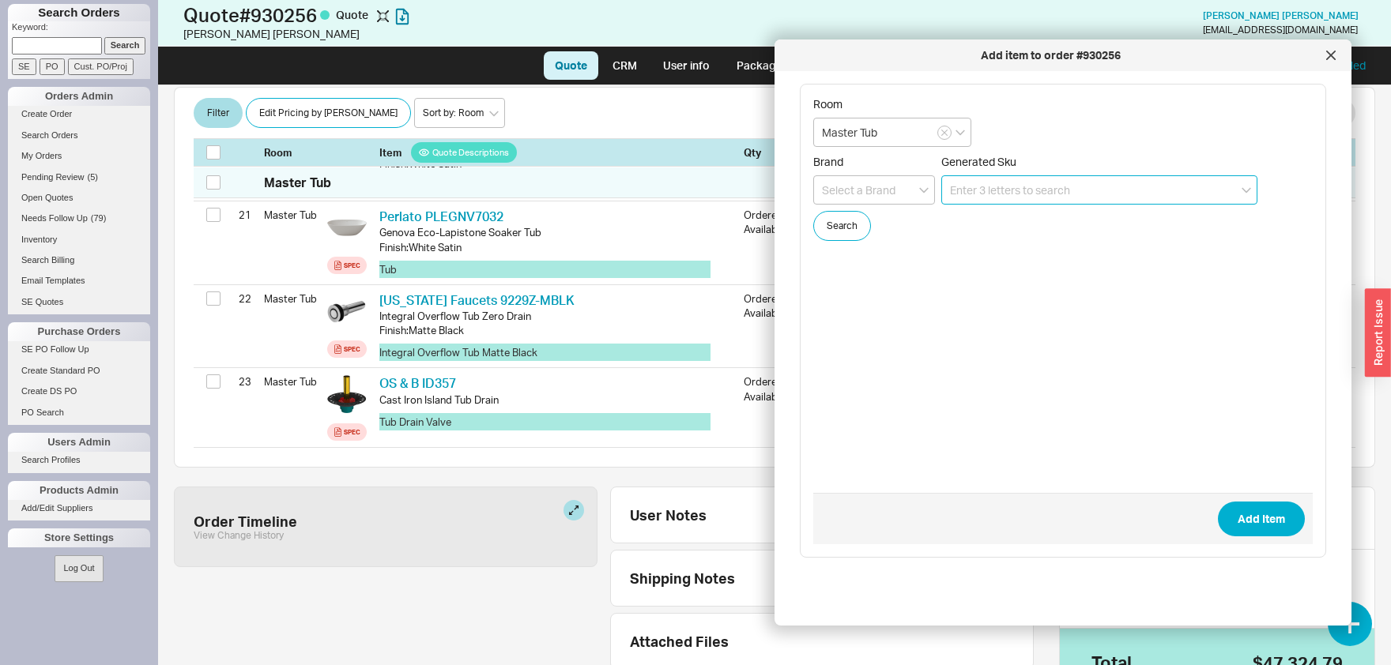
scroll to position [2364, 0]
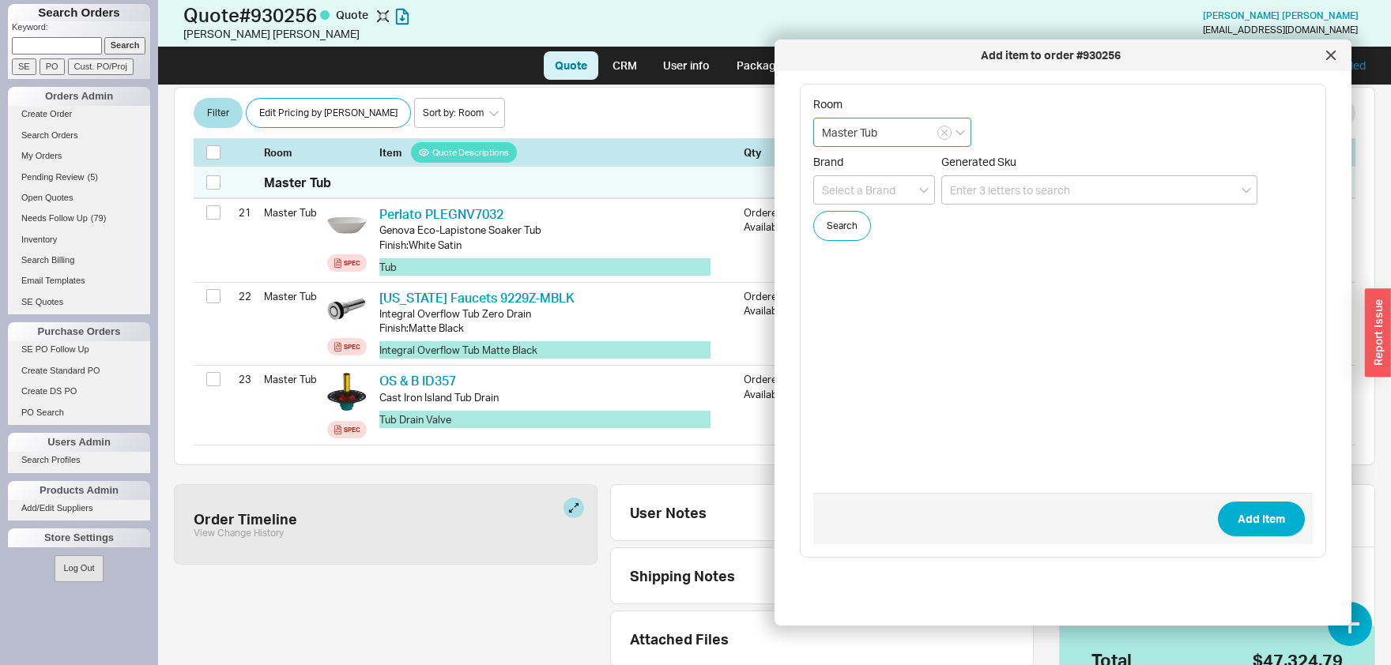
drag, startPoint x: 797, startPoint y: 130, endPoint x: 654, endPoint y: 122, distance: 143.3
click at [813, 122] on input "Master Tub" at bounding box center [892, 132] width 158 height 29
type input "Kids"
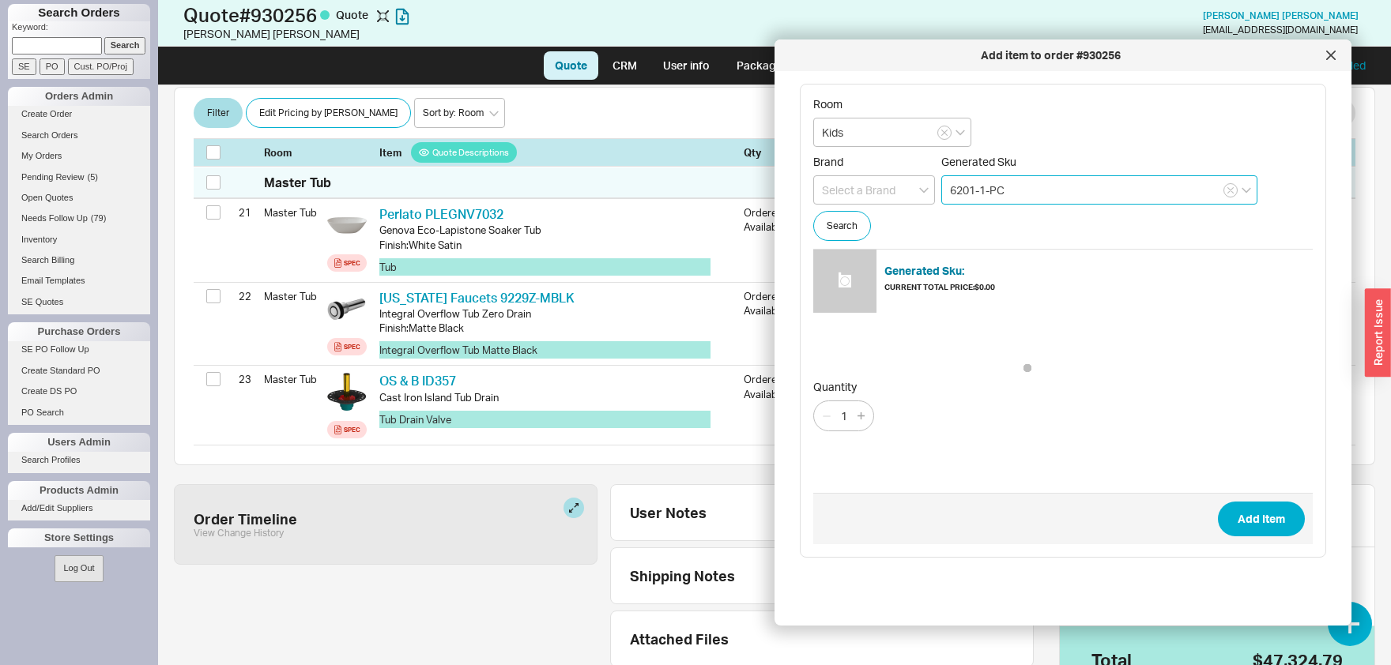
type input "6201-1-PC"
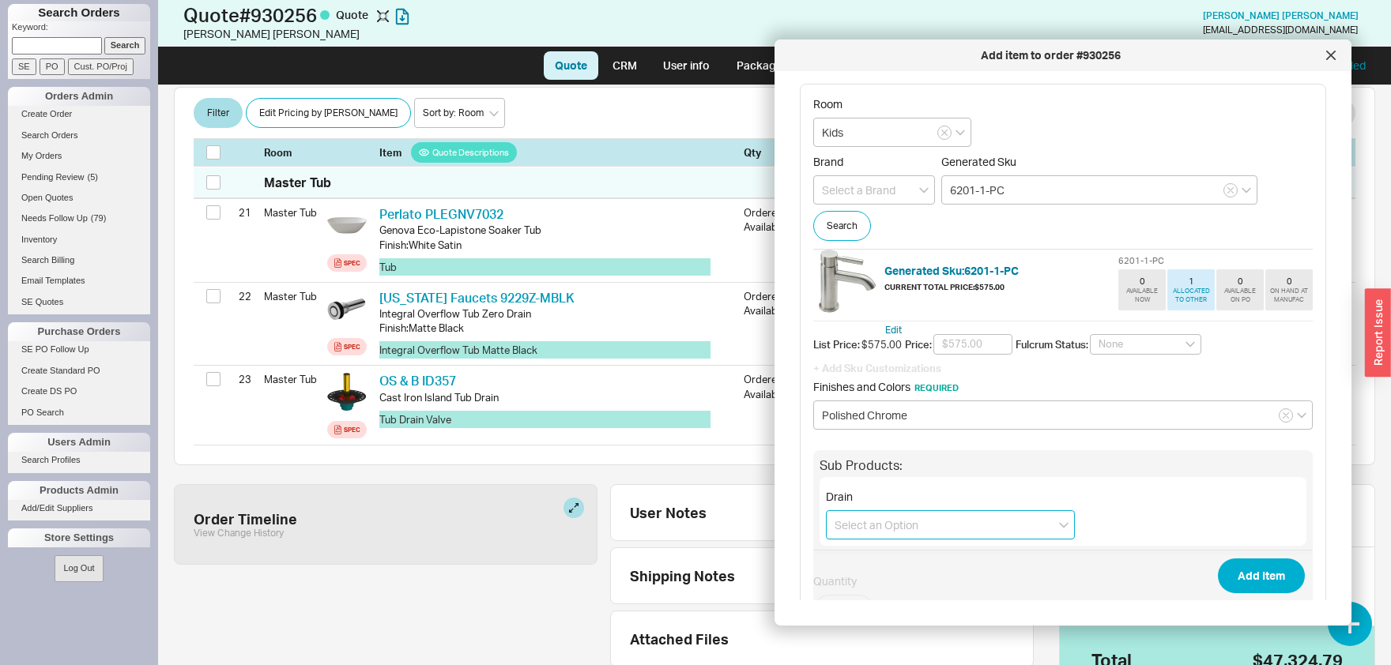
click at [926, 526] on input at bounding box center [950, 525] width 249 height 29
click at [926, 556] on div "Zero Drain with Unpolished Tailpiece (9050ZB) + $179.00" at bounding box center [950, 565] width 247 height 43
type input "Zero Drain with Unpolished Tailpiece (9050ZB) + $179.00"
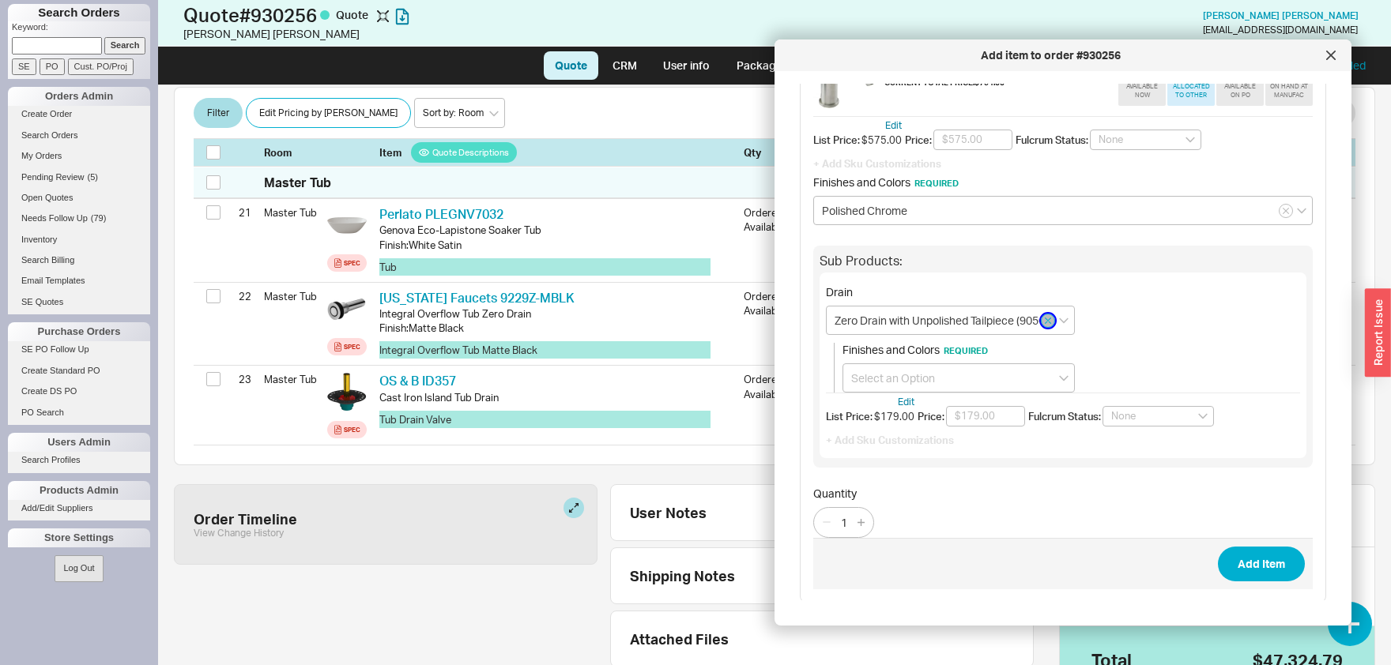
click at [1048, 318] on icon "button" at bounding box center [1048, 320] width 6 height 9
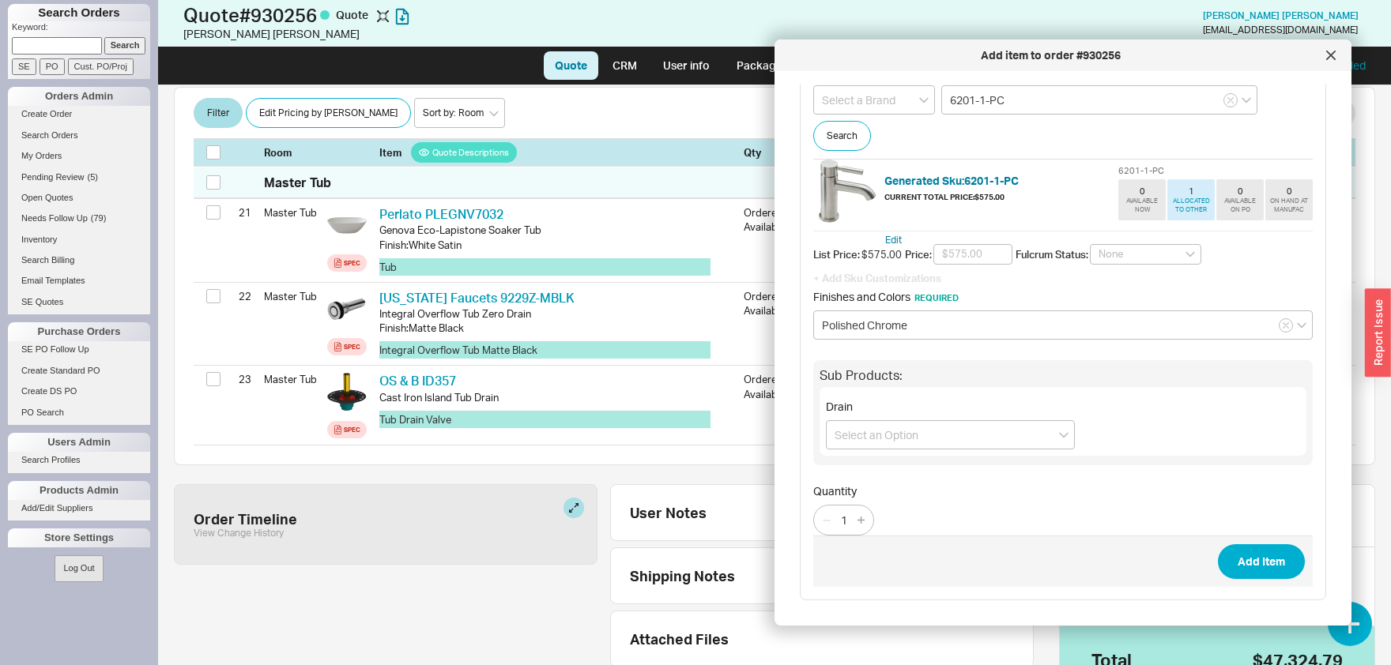
scroll to position [88, 0]
click at [967, 439] on input at bounding box center [950, 437] width 249 height 29
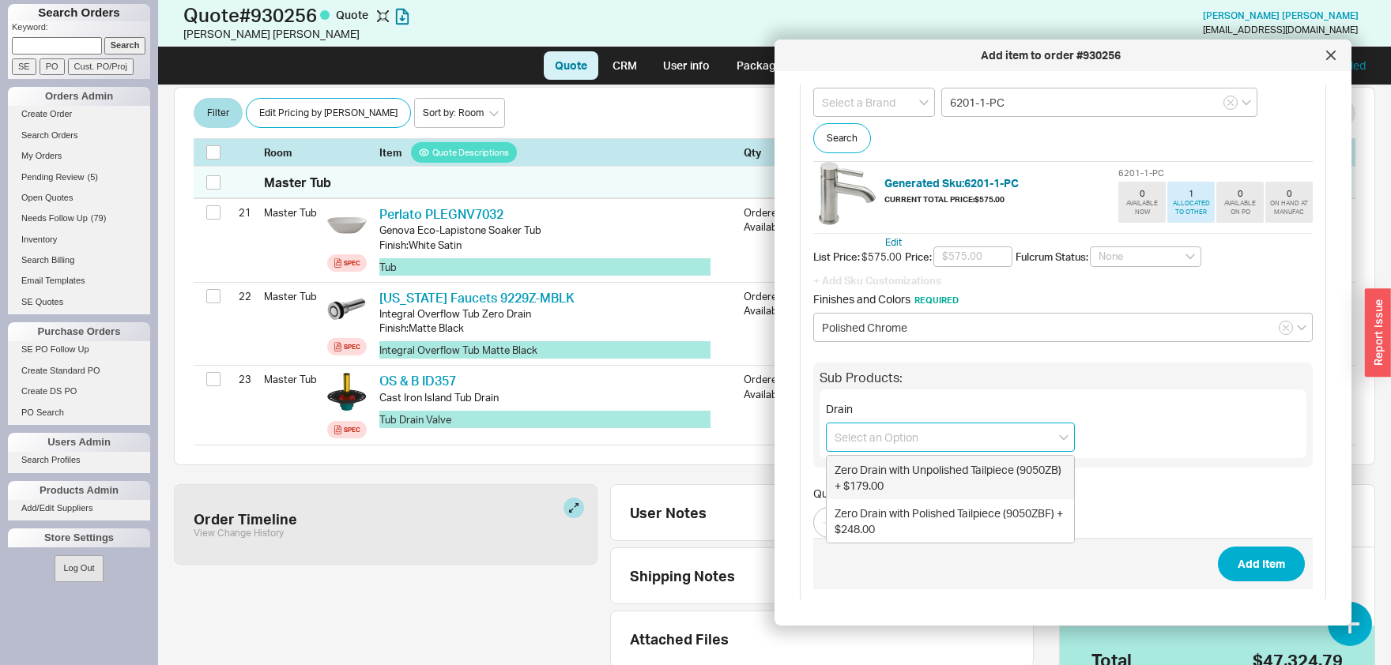
click at [970, 431] on input at bounding box center [950, 437] width 249 height 29
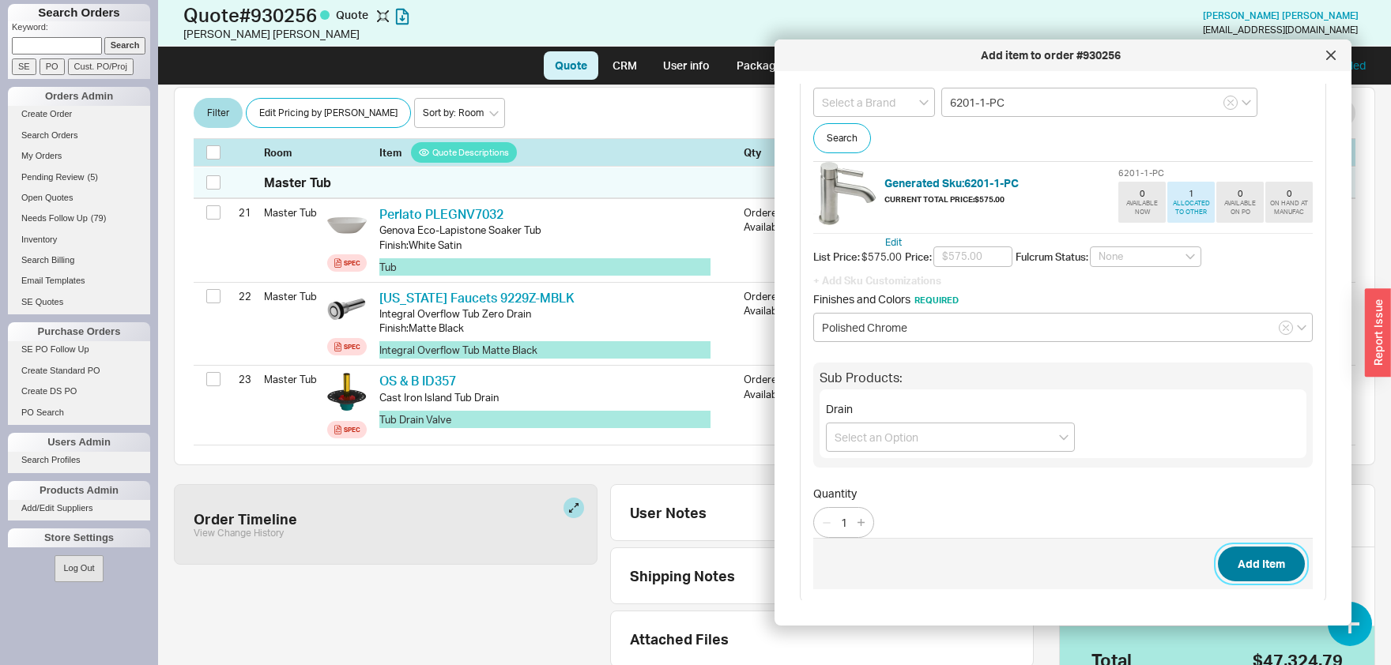
click at [1272, 555] on button "Add Item" at bounding box center [1261, 564] width 87 height 35
type input "Kids"
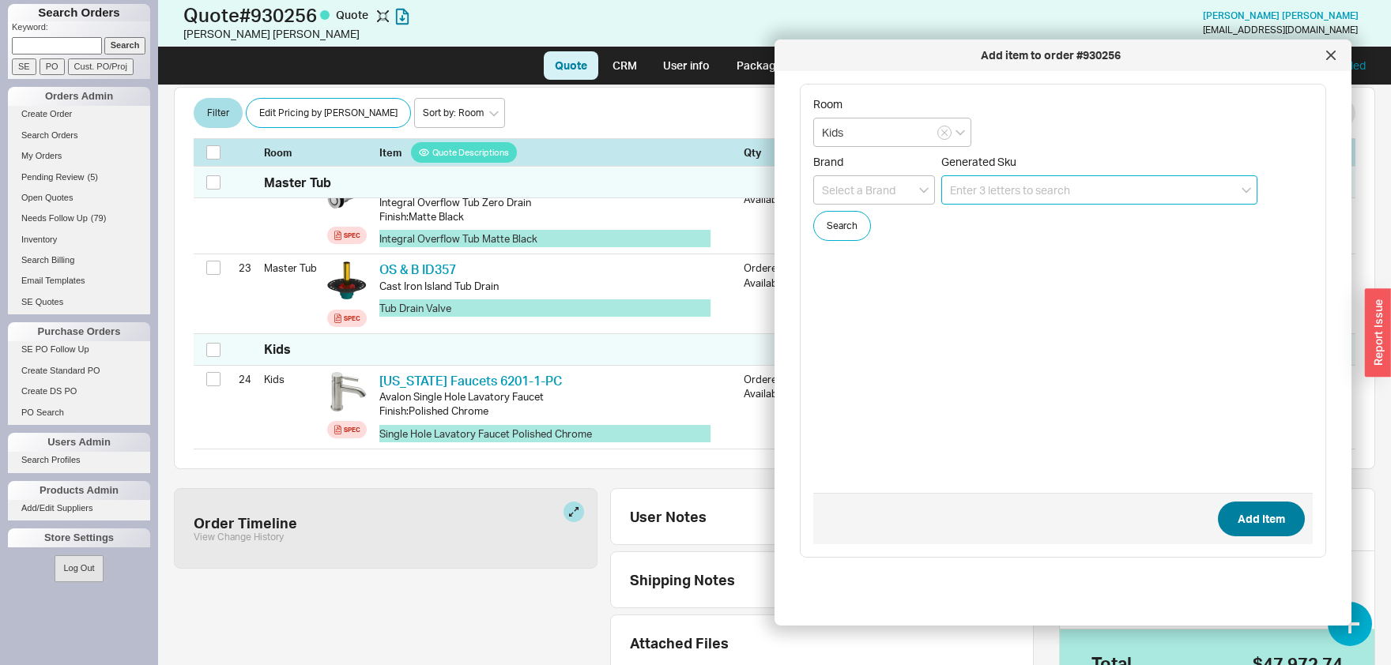
scroll to position [2477, 0]
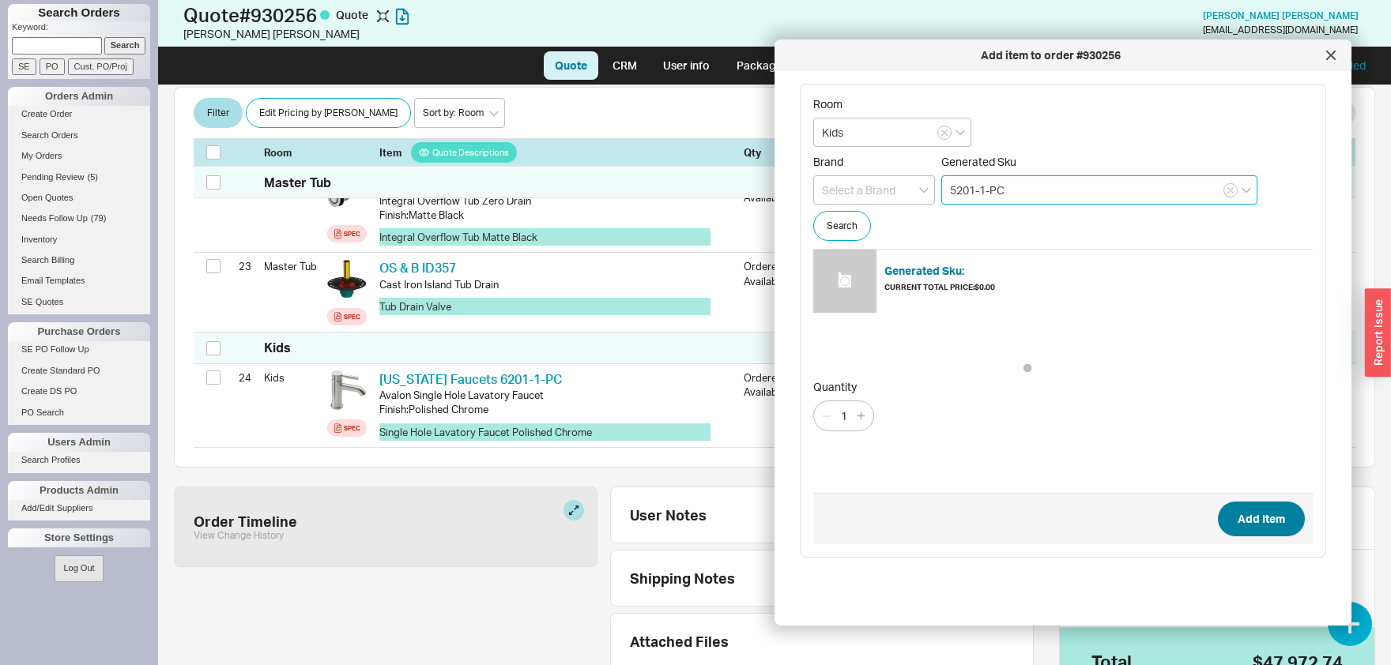
type input "5201-1-PC"
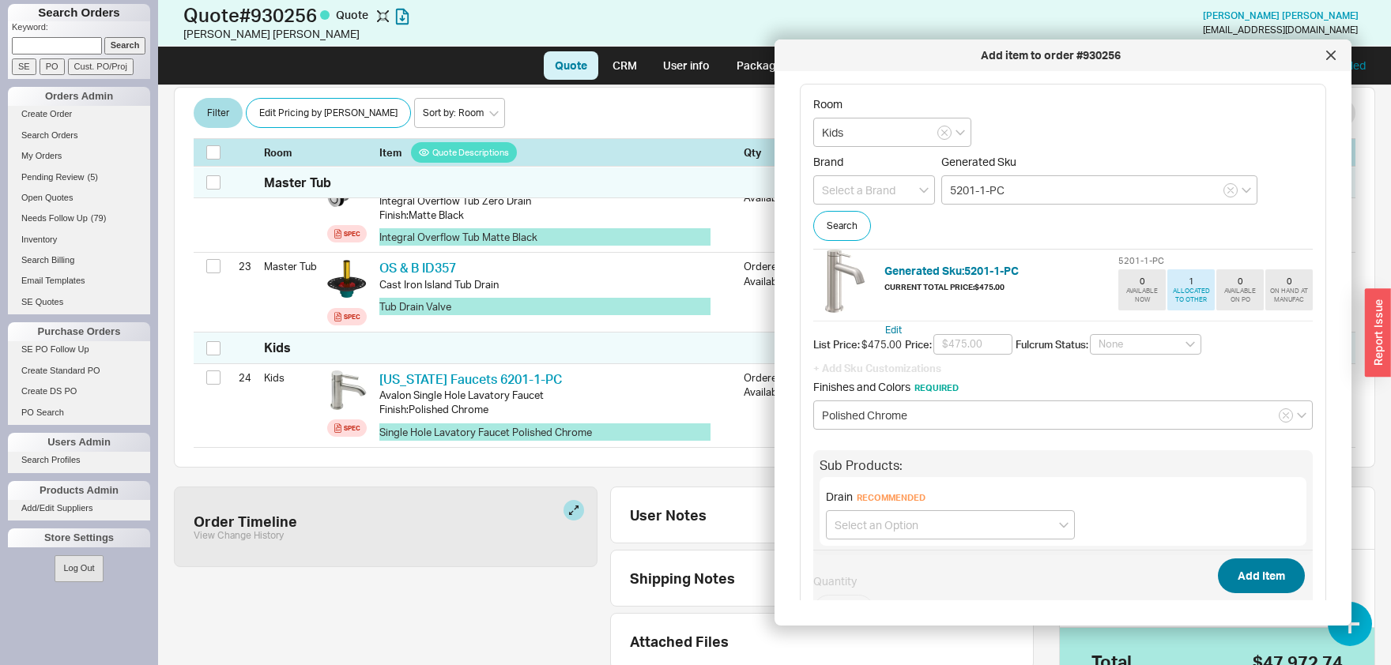
click at [1218, 559] on button "Add Item" at bounding box center [1261, 576] width 87 height 35
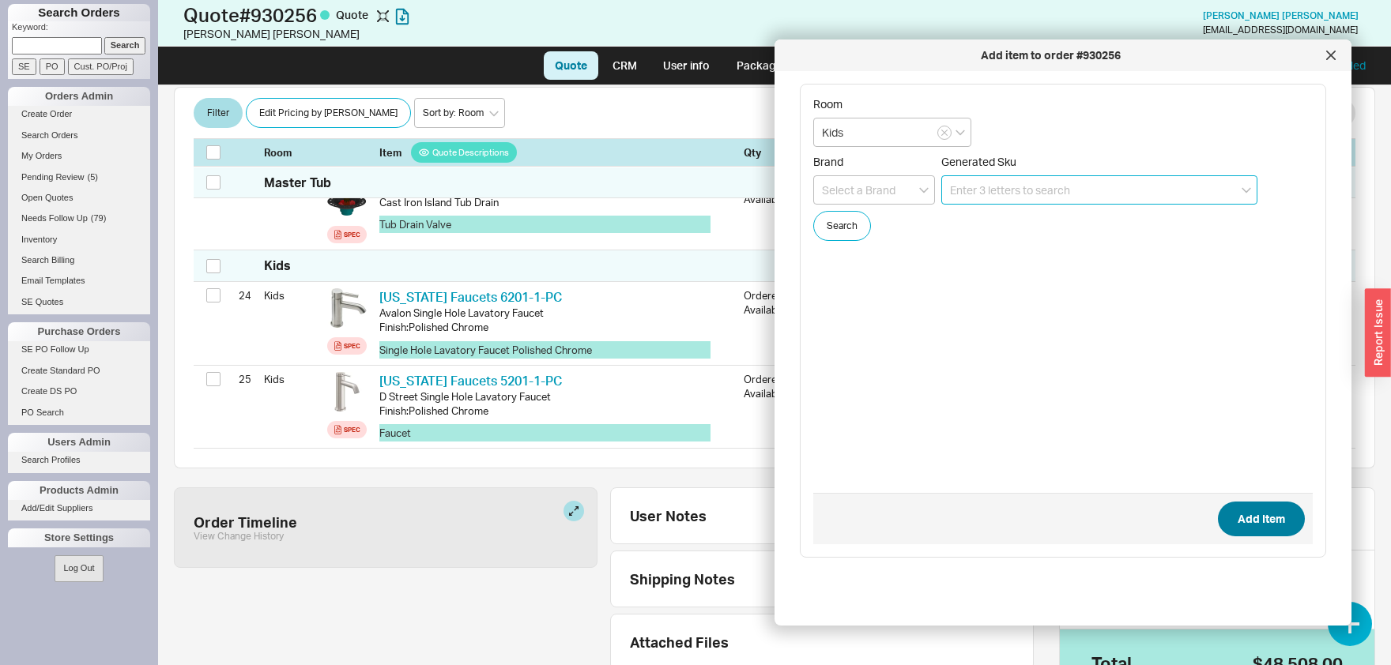
scroll to position [2560, 0]
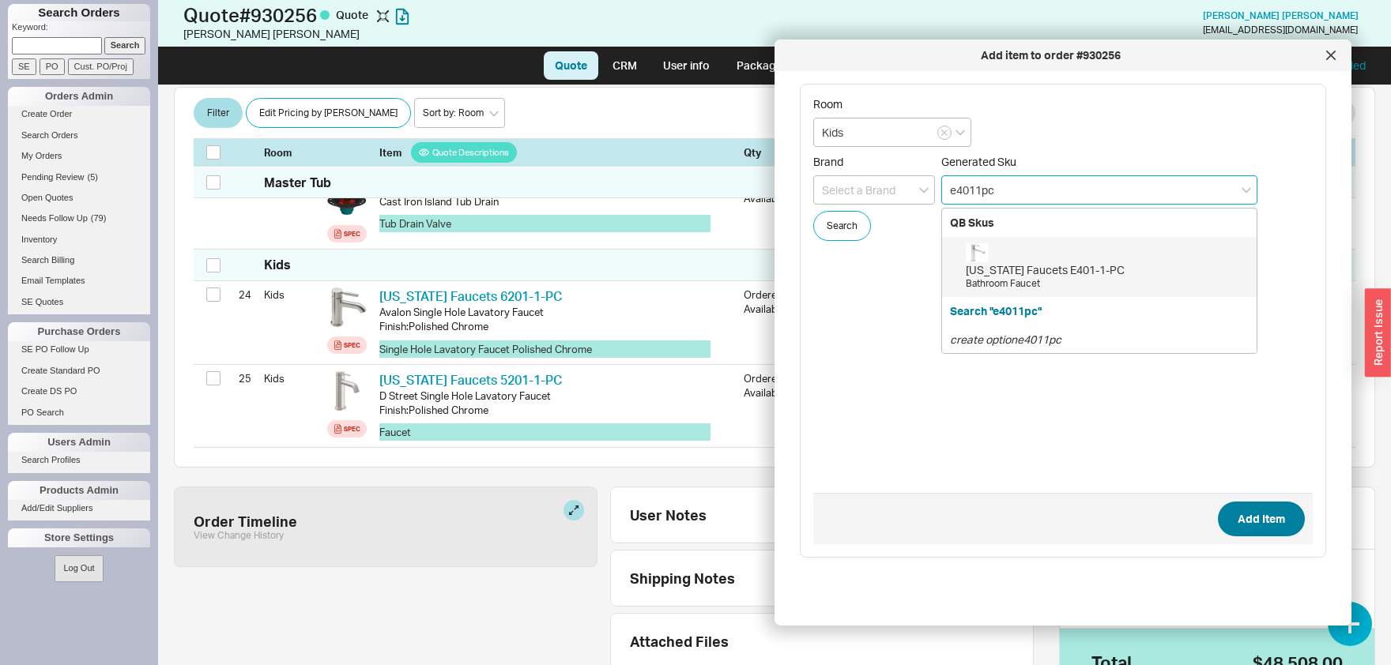
type input "E401-1-PC"
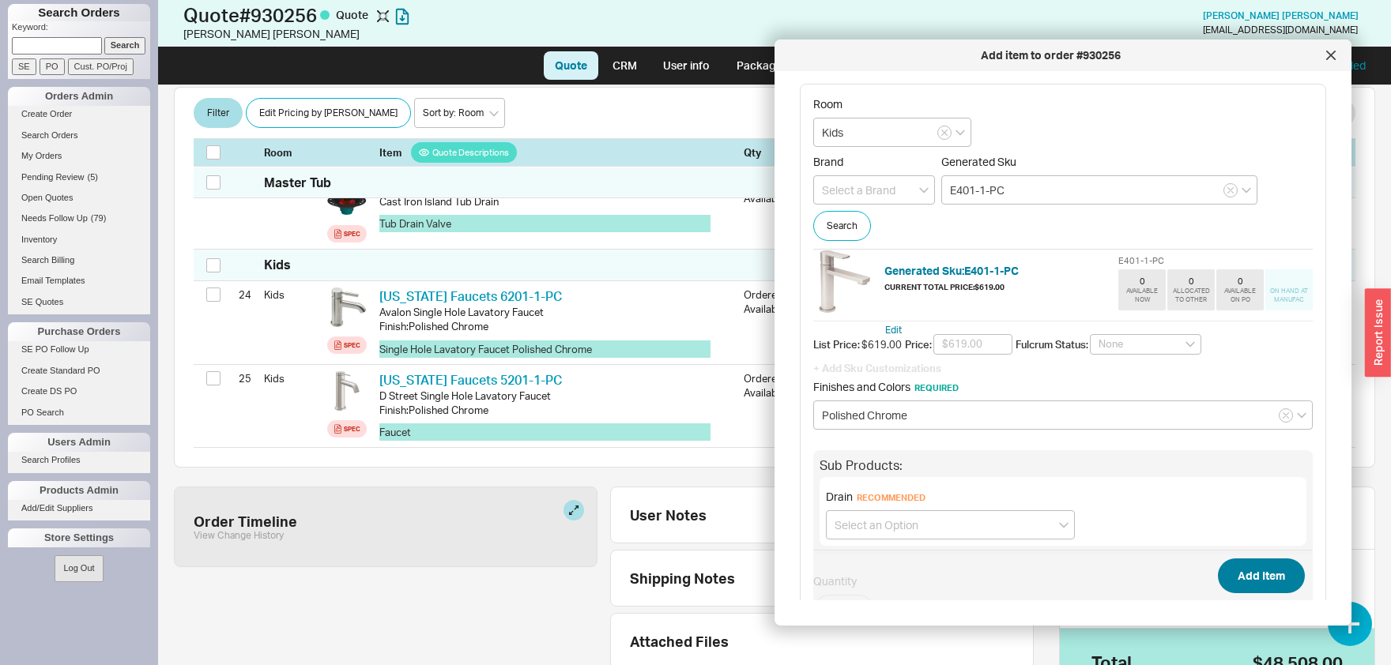
click at [1218, 559] on button "Add Item" at bounding box center [1261, 576] width 87 height 35
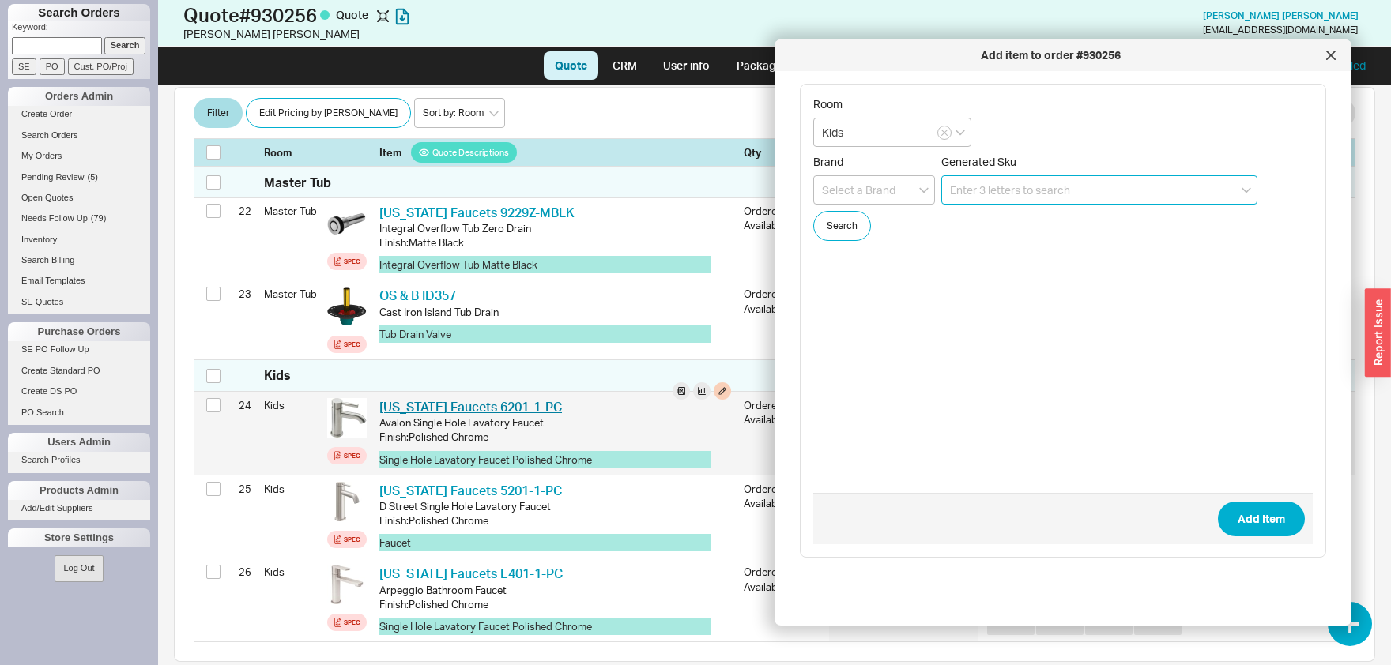
scroll to position [2478, 0]
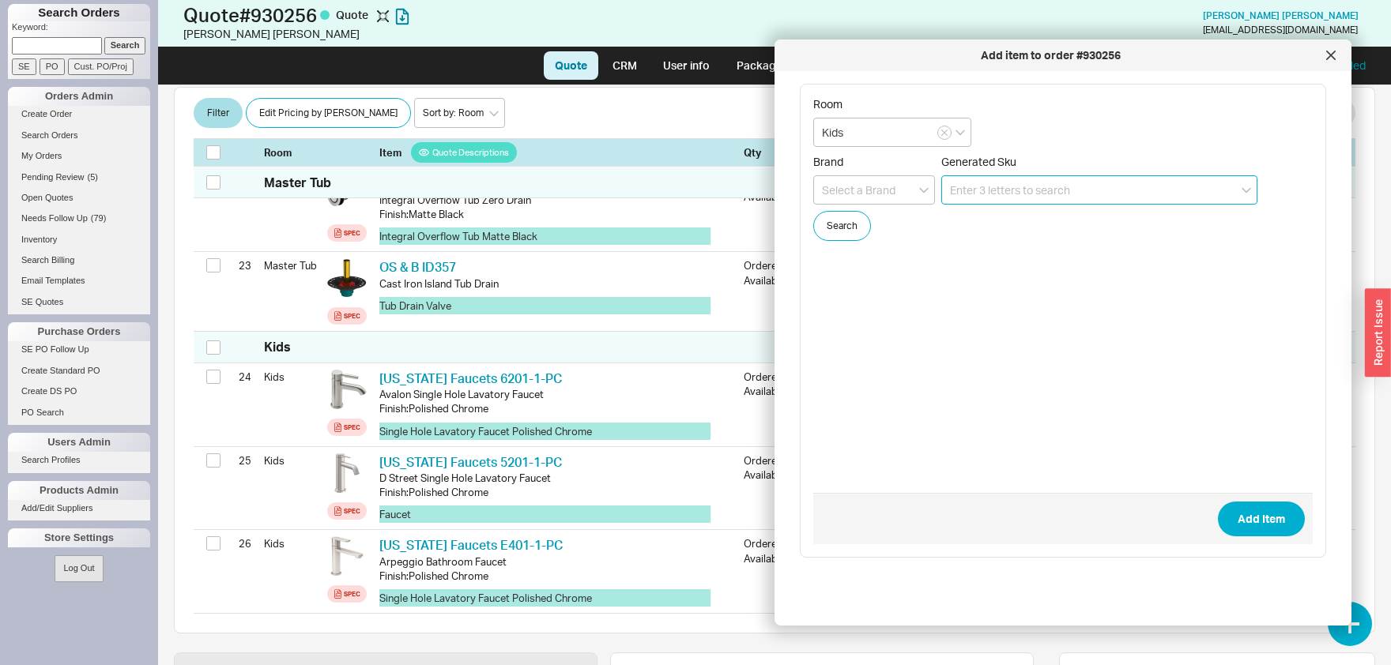
paste input "700654"
type input "700654000000090"
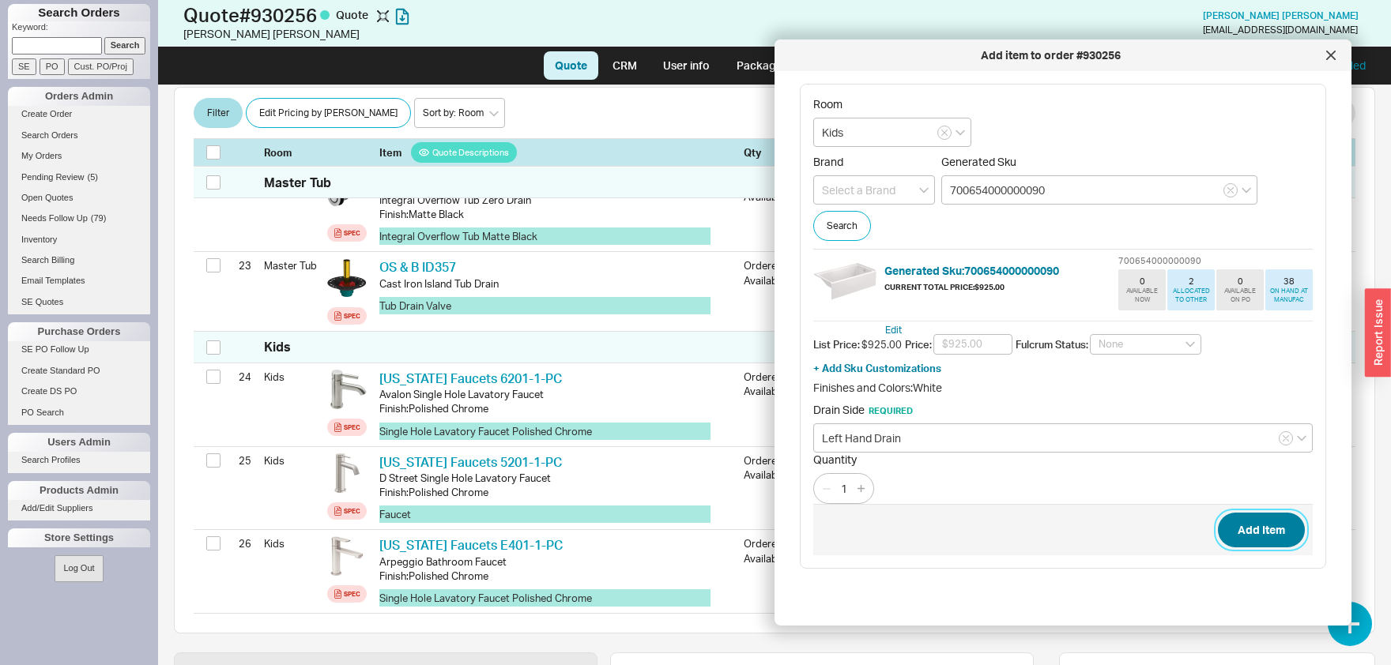
click at [1281, 537] on button "Add Item" at bounding box center [1261, 530] width 87 height 35
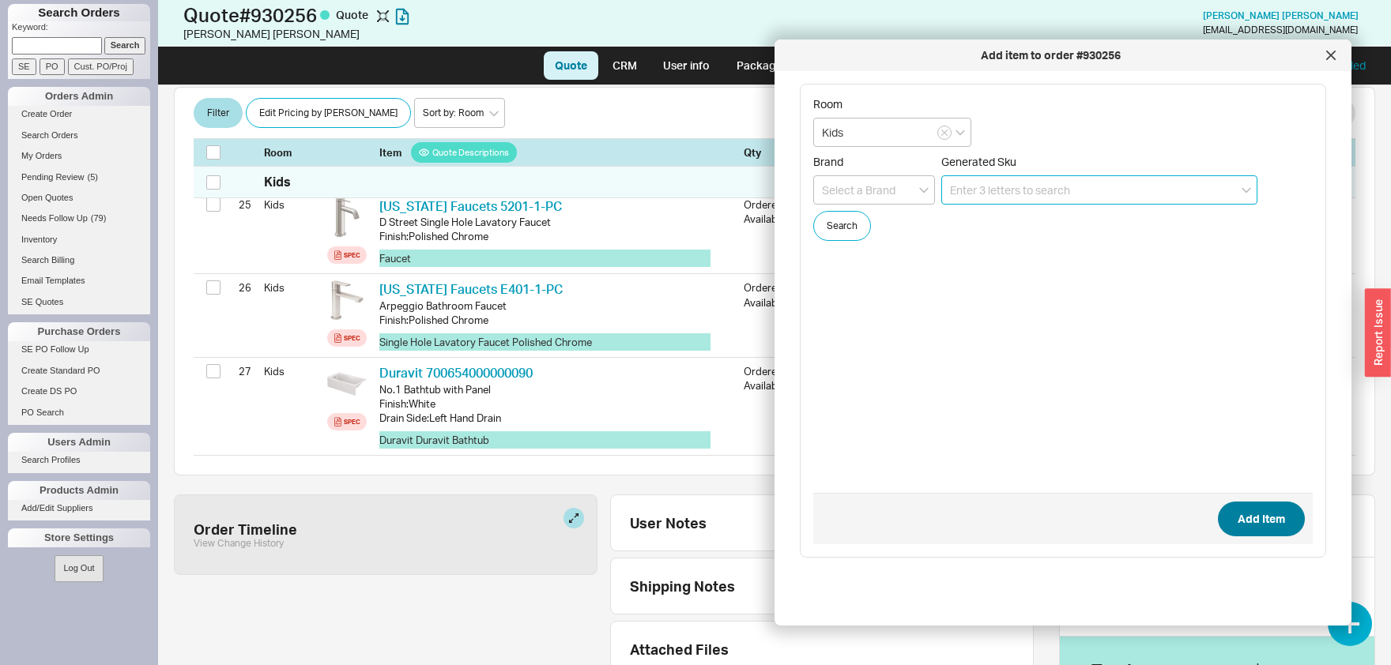
scroll to position [2734, 0]
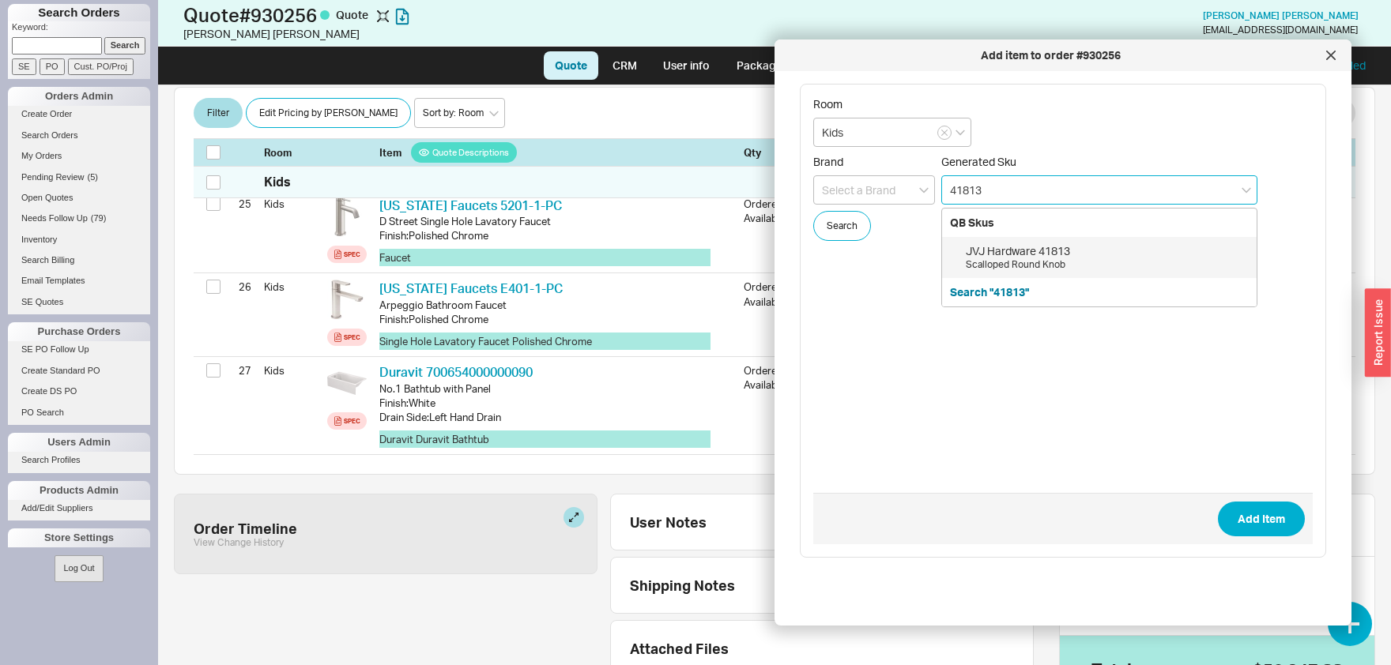
drag, startPoint x: 945, startPoint y: 189, endPoint x: 955, endPoint y: 191, distance: 9.8
click at [947, 189] on input "41813" at bounding box center [1099, 189] width 316 height 29
click at [993, 261] on div "DISCONTINUED" at bounding box center [1107, 266] width 283 height 16
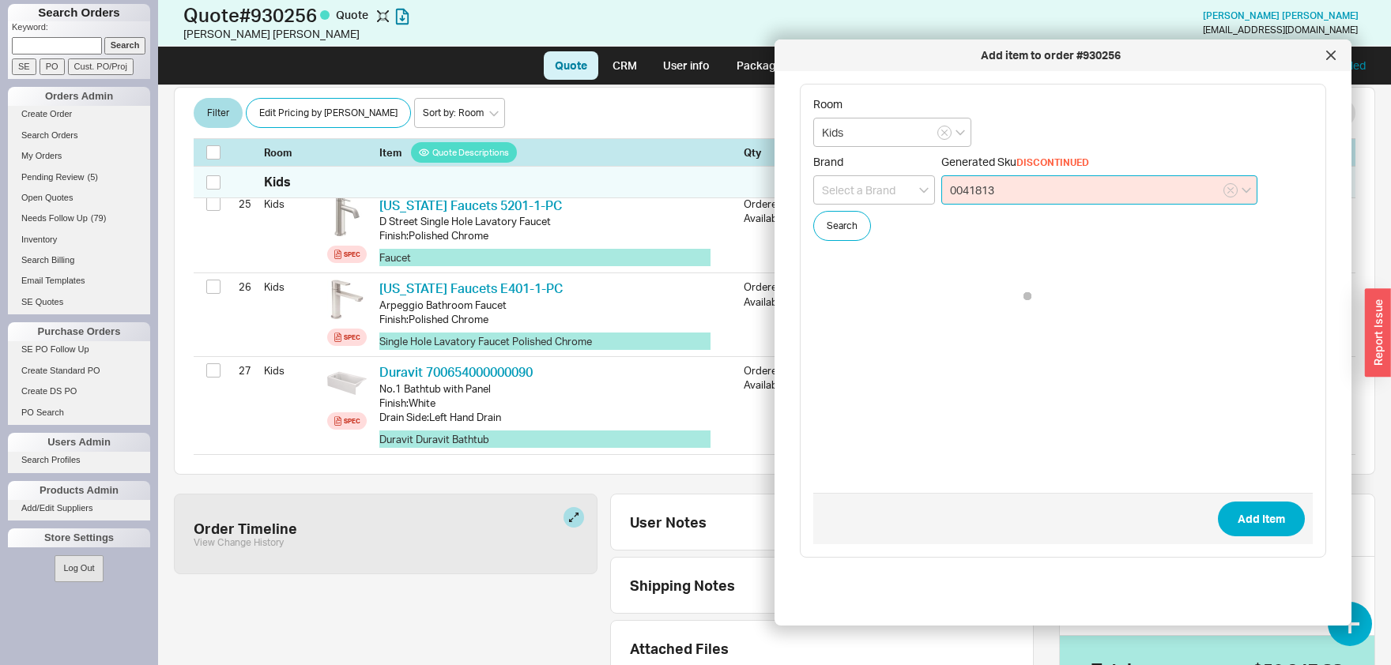
type input "0041813"
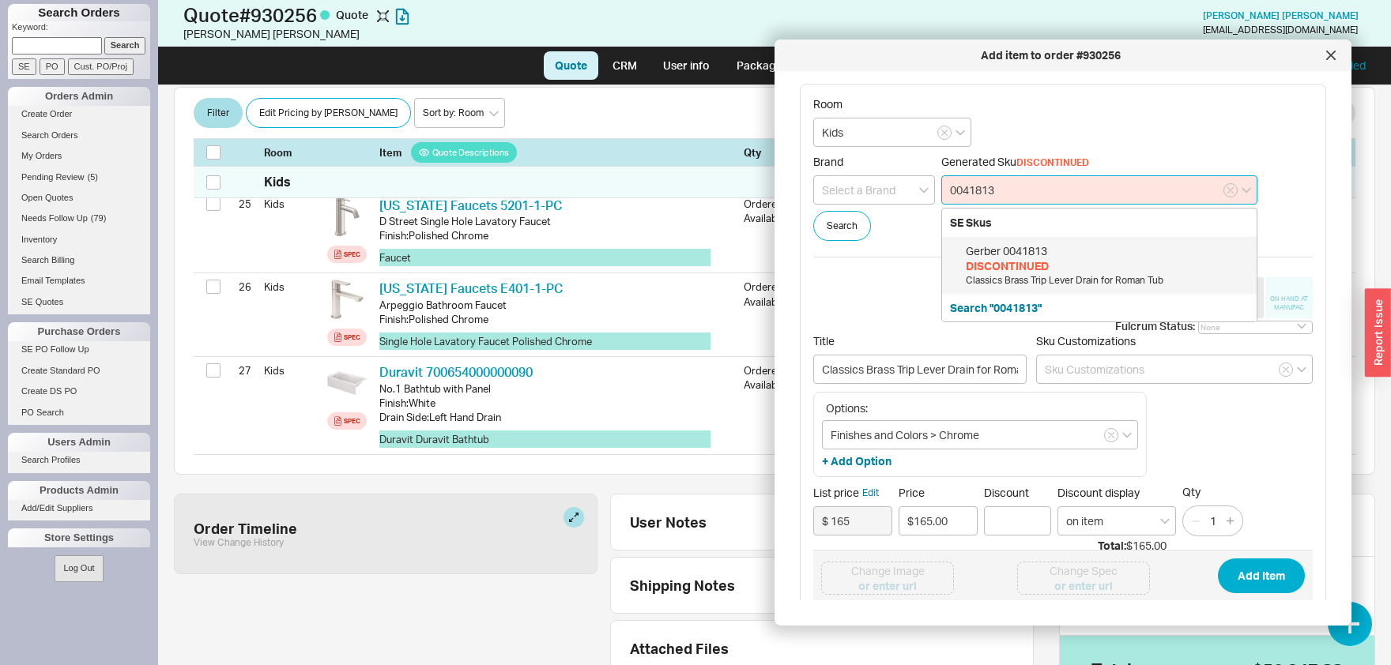
click at [961, 199] on input "0041813" at bounding box center [1099, 189] width 316 height 29
click at [905, 188] on input at bounding box center [874, 189] width 122 height 29
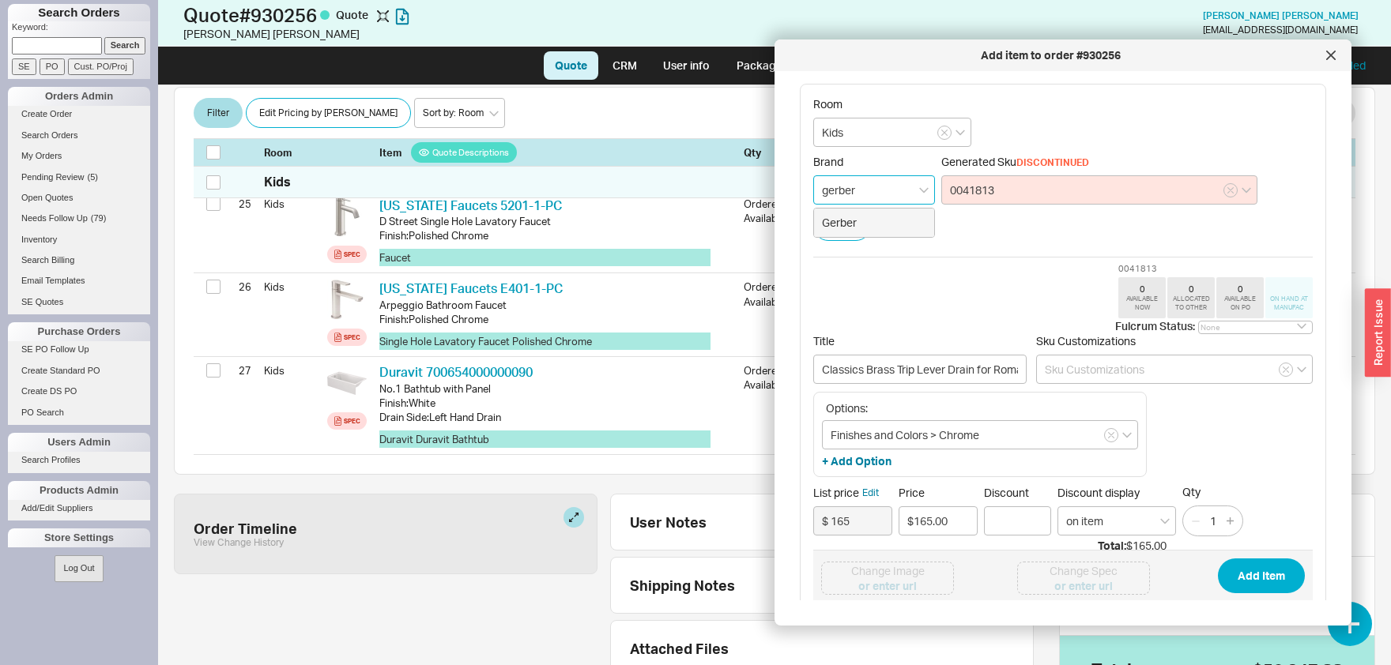
type input "gerber"
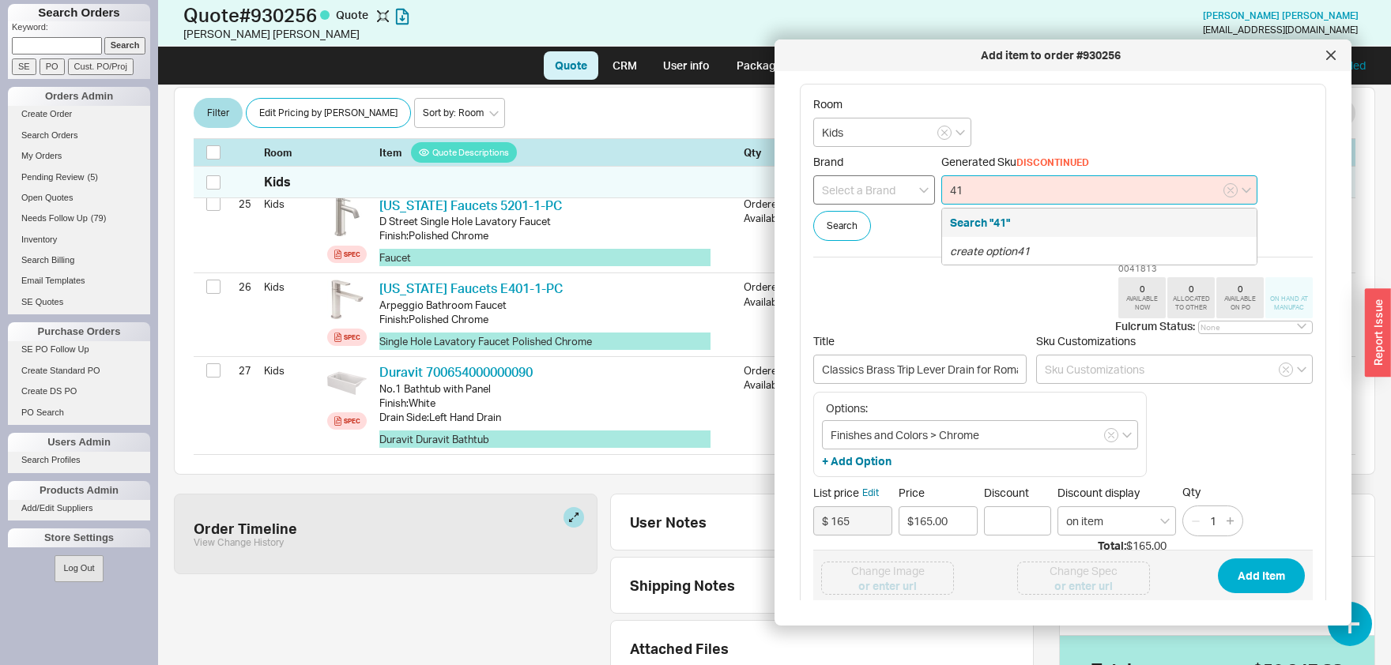
type input "4"
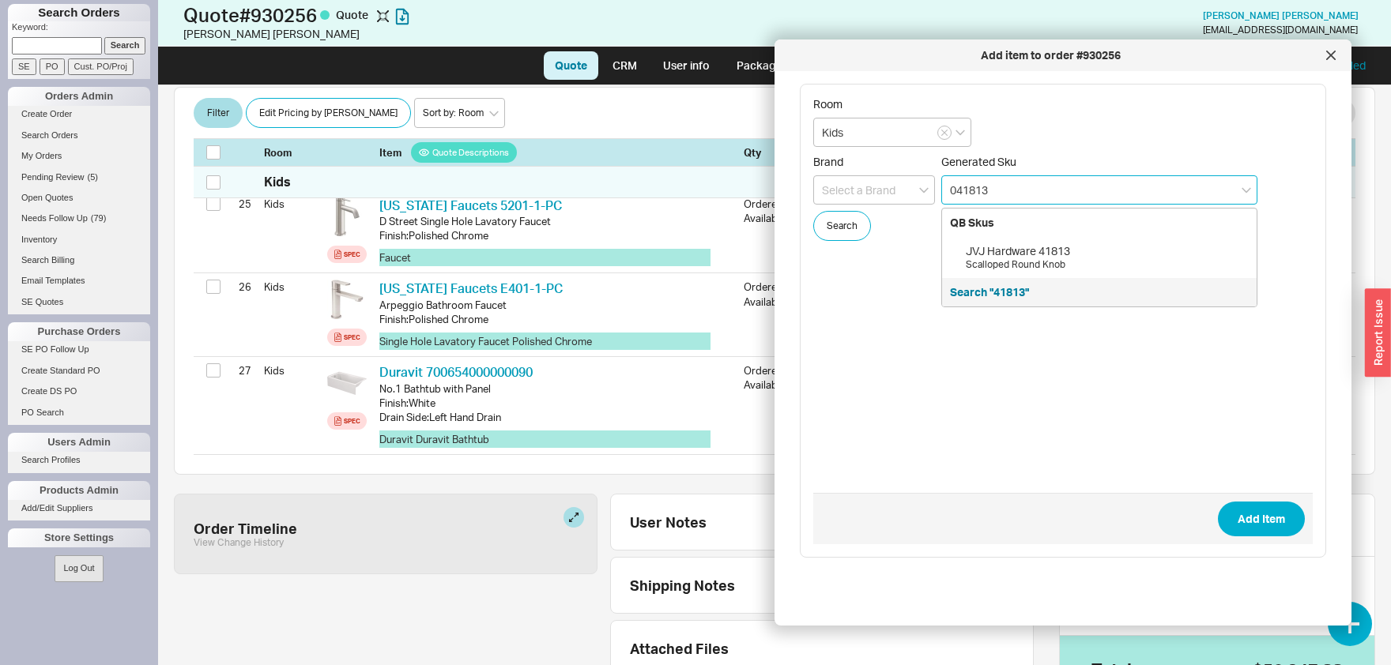
type input "0041813"
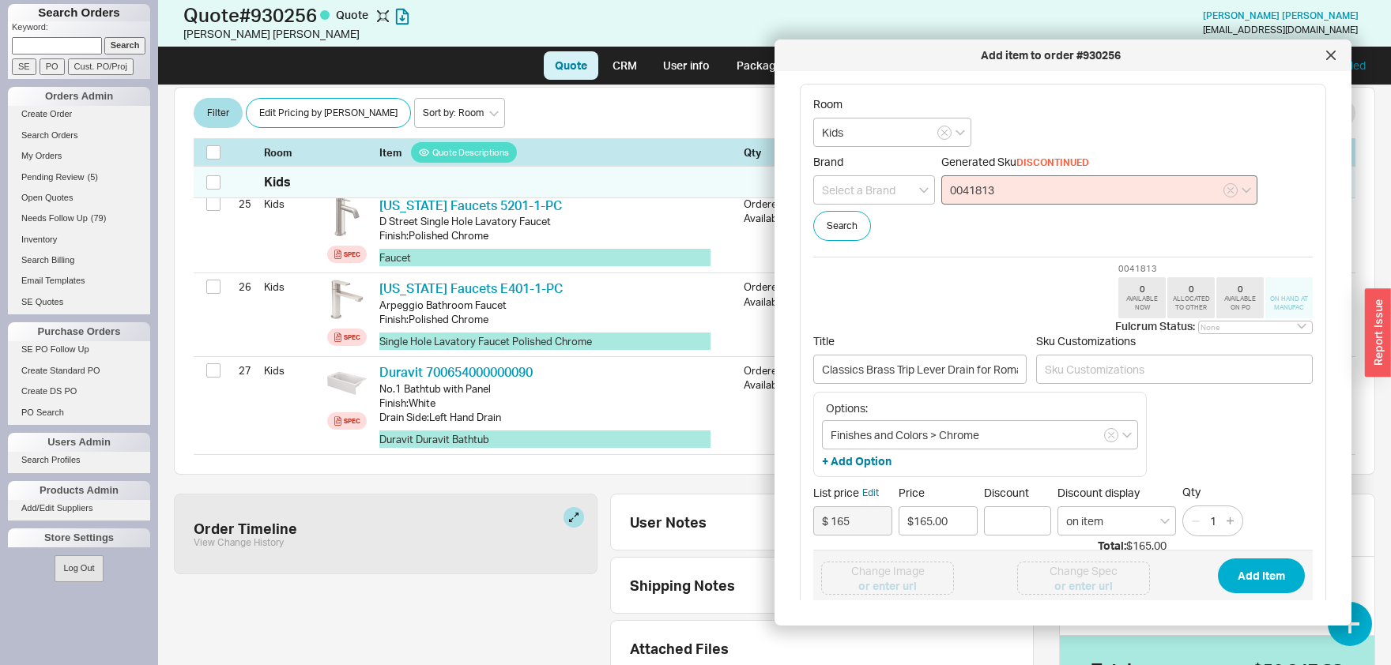
click at [1218, 559] on button "Add Item" at bounding box center [1261, 576] width 87 height 35
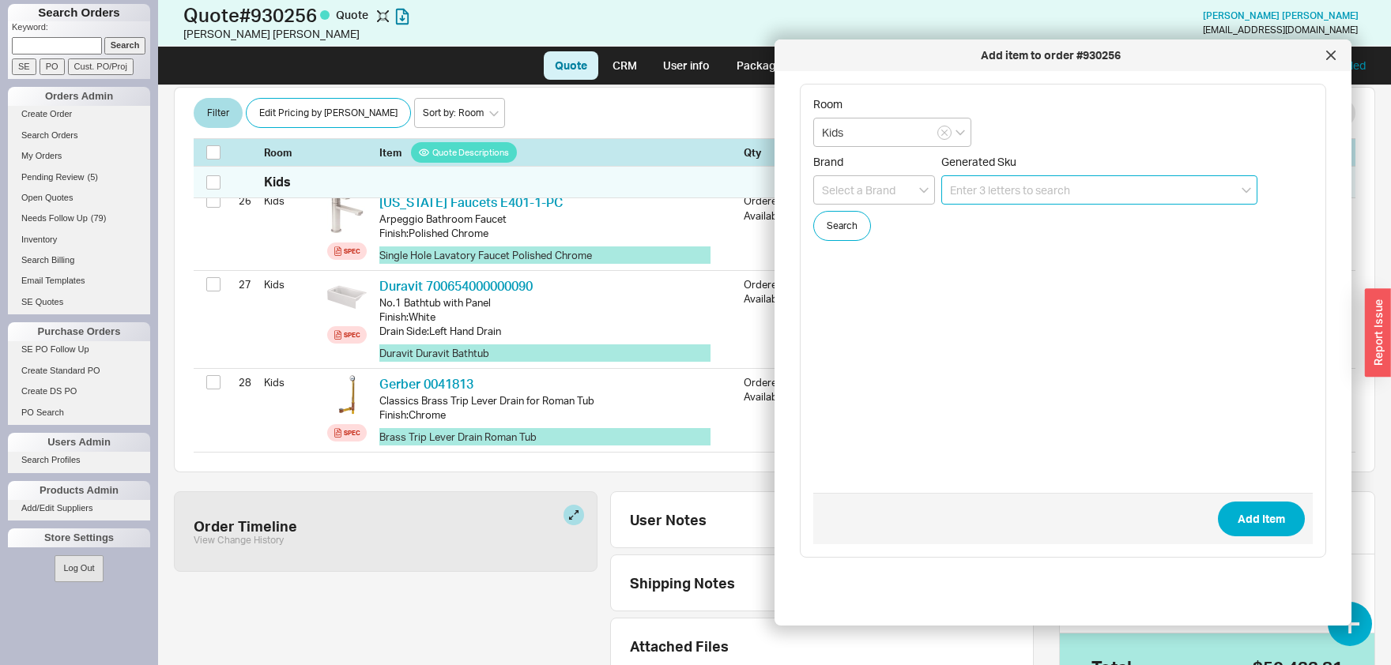
scroll to position [2825, 0]
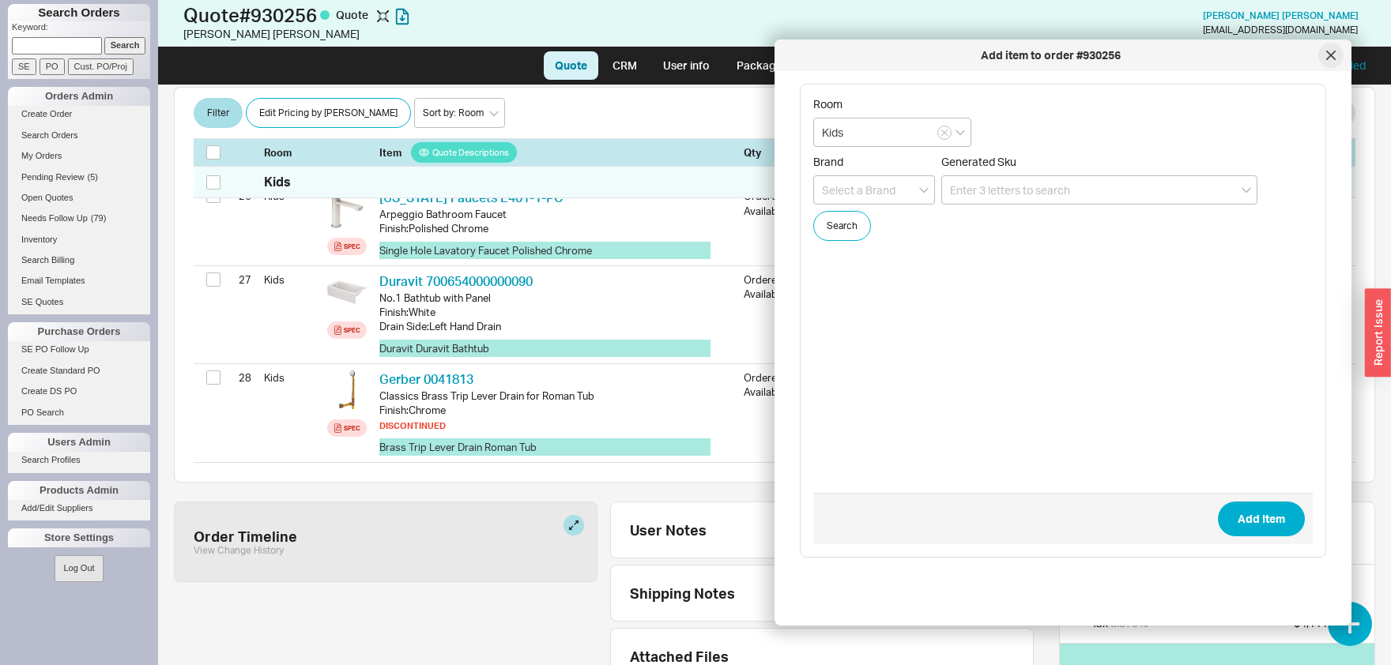
click at [1339, 52] on div at bounding box center [1330, 55] width 25 height 25
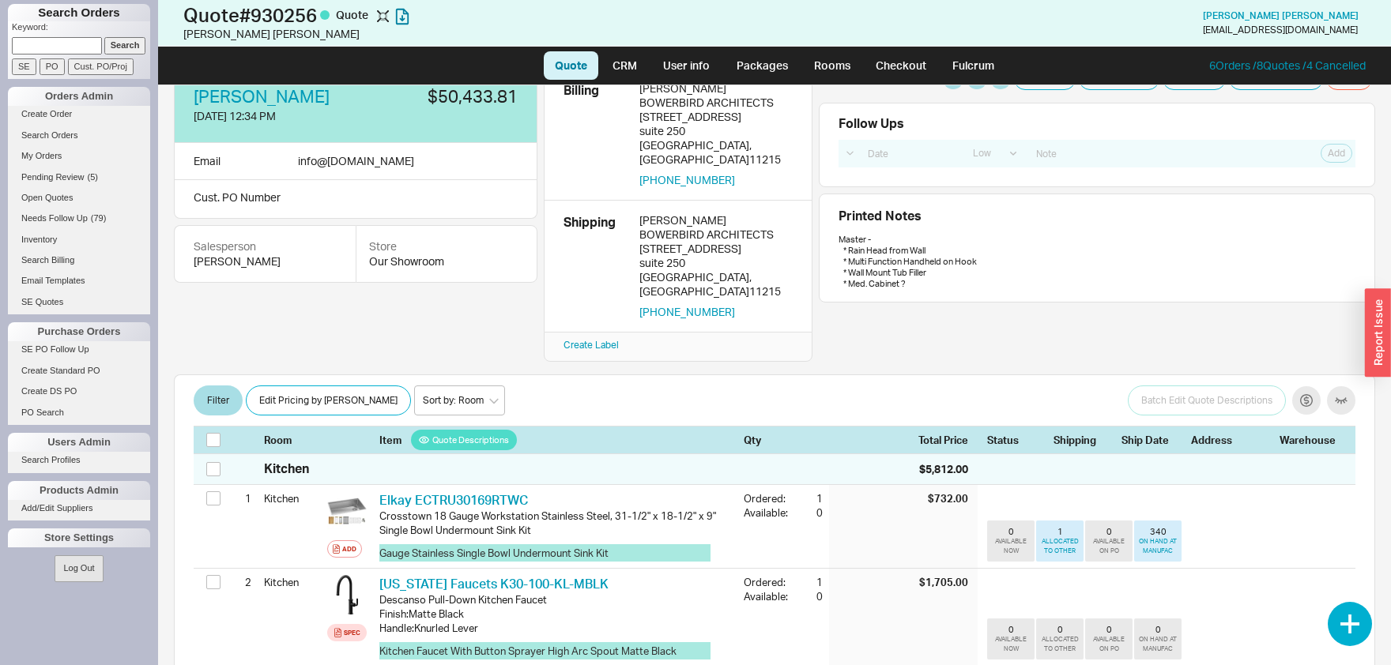
scroll to position [0, 0]
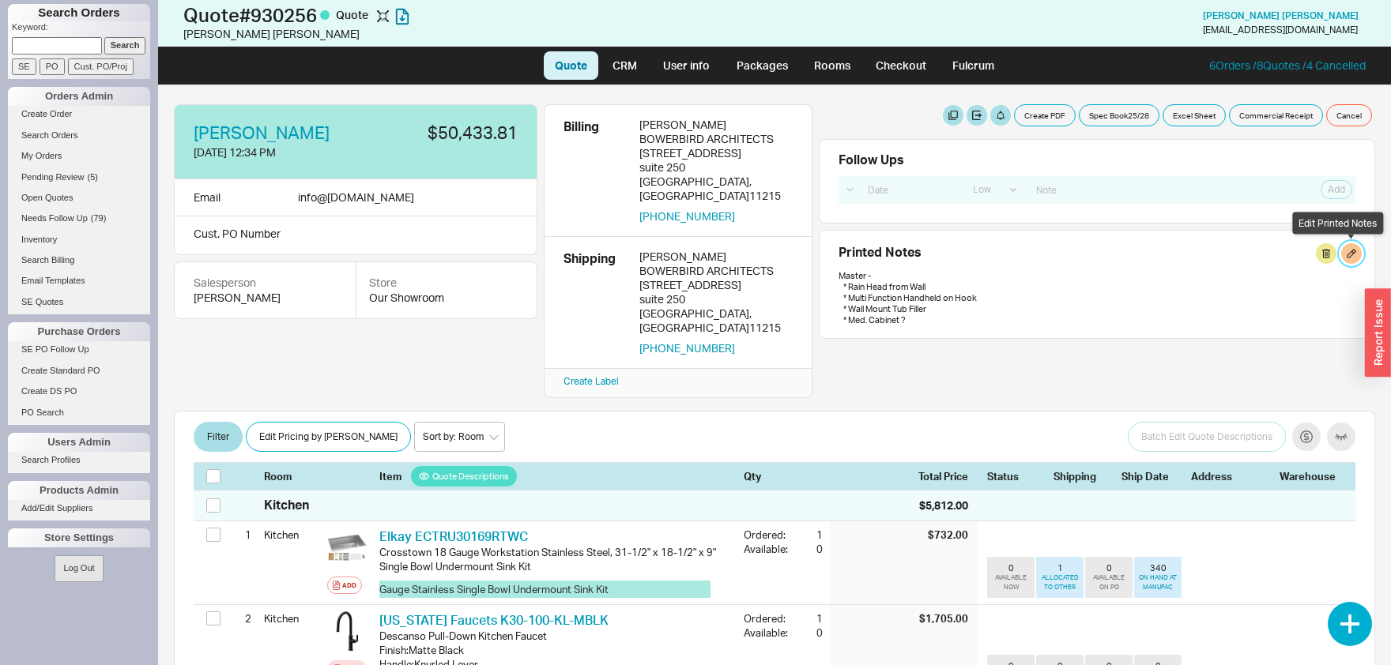
click at [1356, 258] on button at bounding box center [1351, 253] width 21 height 21
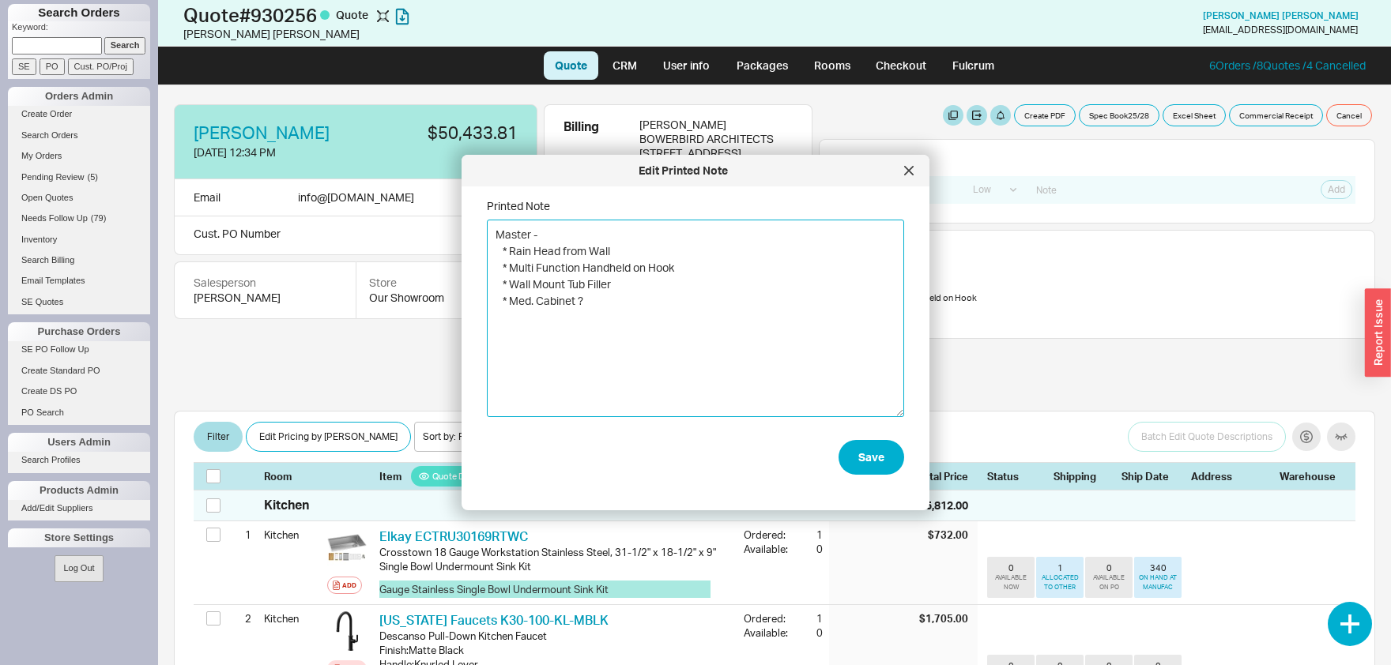
click at [653, 341] on textarea "Master - * Rain Head from Wall * Multi Function Handheld on Hook * Wall Mount T…" at bounding box center [695, 319] width 417 height 198
click at [518, 329] on textarea "Master - * Rain Head from Wall * Multi Function Handheld on Hook * Wall Mount T…" at bounding box center [695, 319] width 417 height 198
type textarea "Master - * Rain Head from Wall * Multi Function Handheld on Hook * Wall Mount T…"
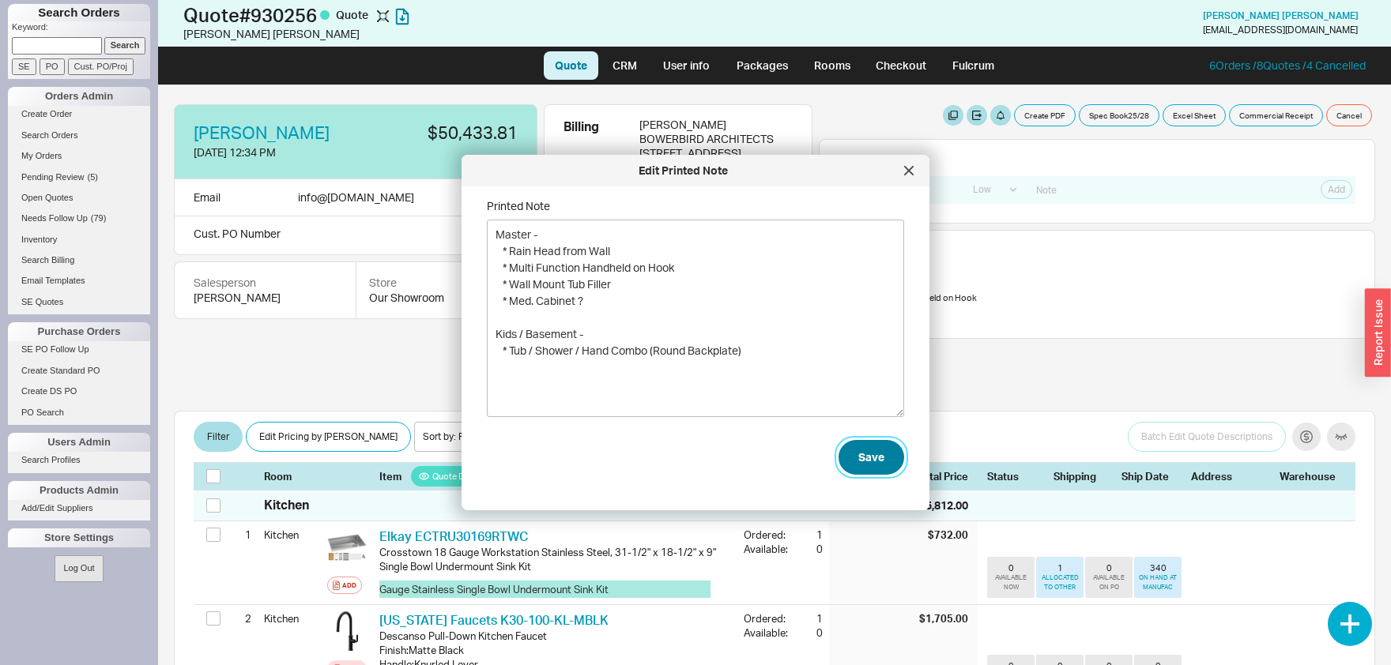
click at [876, 461] on button "Save" at bounding box center [871, 457] width 66 height 35
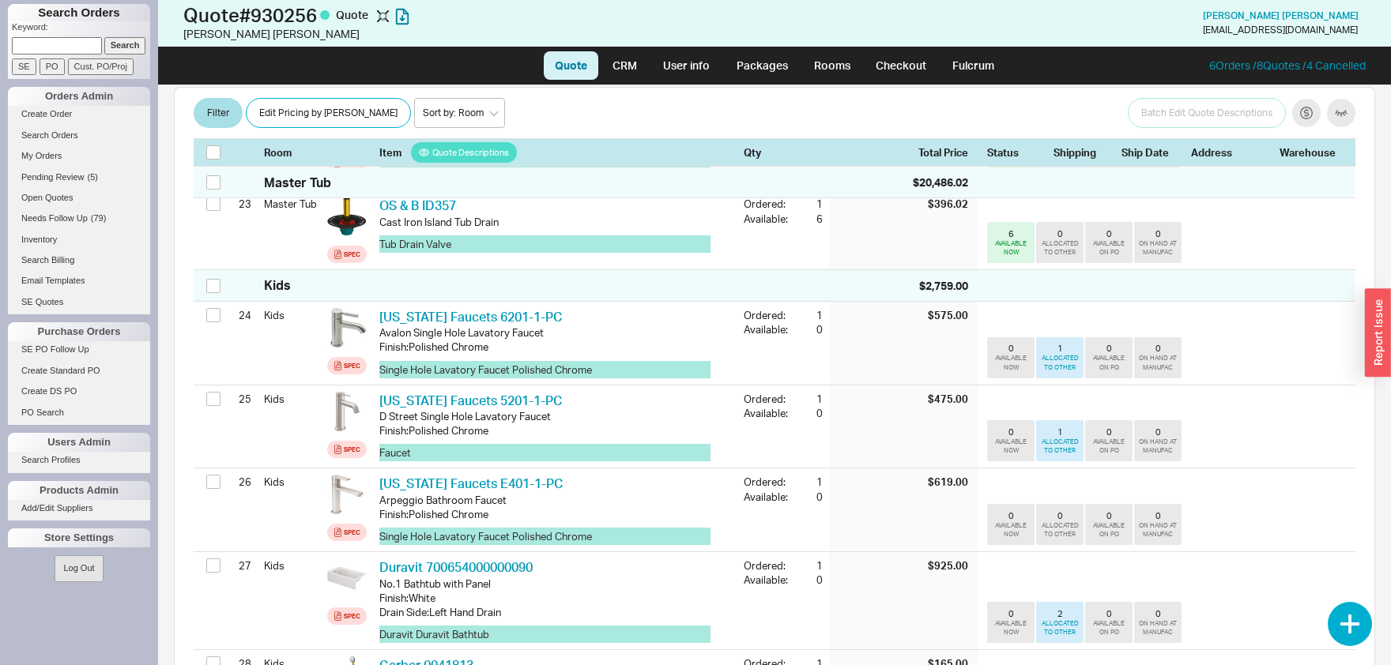
scroll to position [2898, 0]
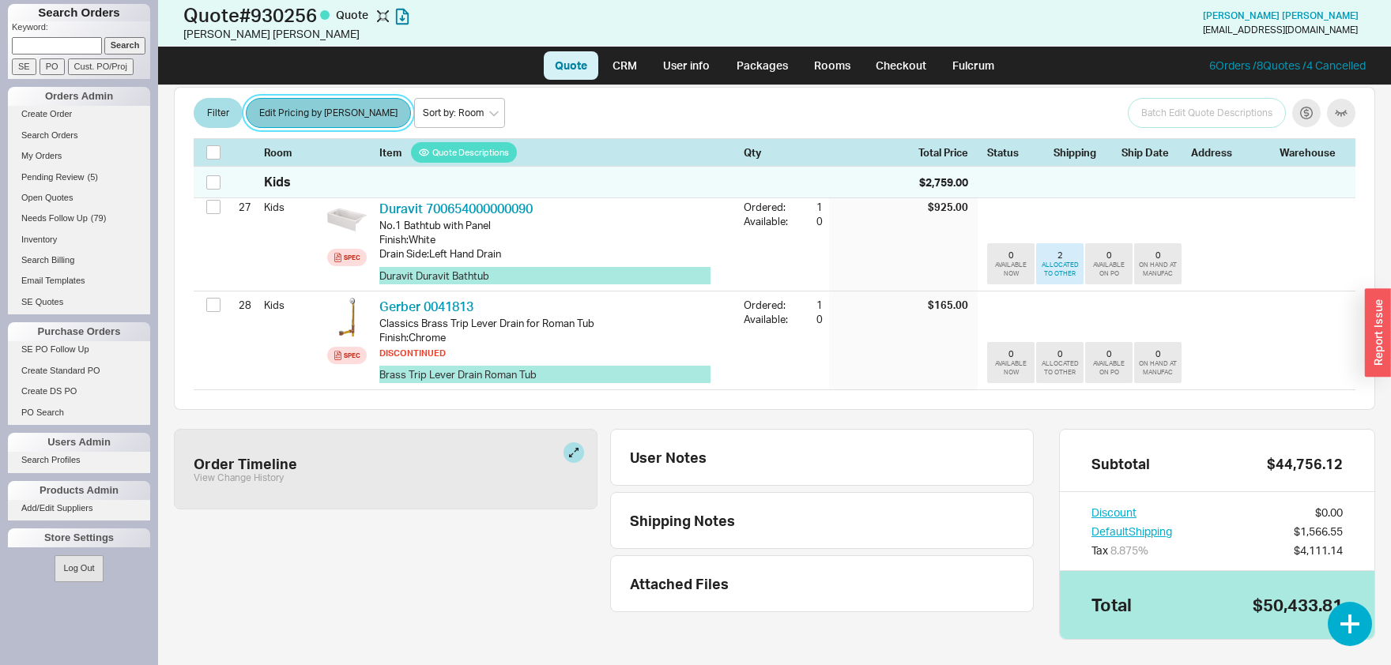
click at [322, 114] on button "Edit Pricing by [PERSON_NAME]" at bounding box center [328, 114] width 165 height 30
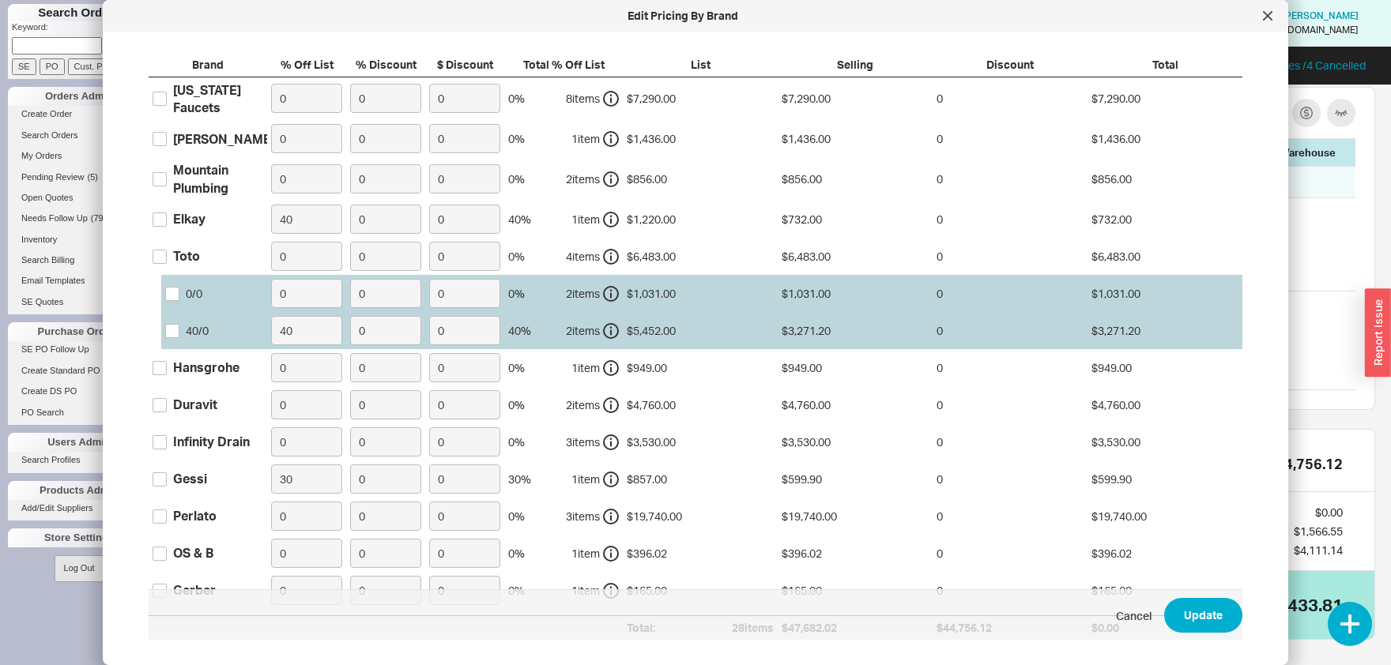
click at [168, 90] on label "[US_STATE] Faucets" at bounding box center [208, 99] width 111 height 36
click at [167, 92] on input "[US_STATE] Faucets" at bounding box center [160, 99] width 14 height 14
checkbox input "true"
click at [164, 141] on input "[PERSON_NAME]" at bounding box center [160, 139] width 14 height 14
checkbox input "true"
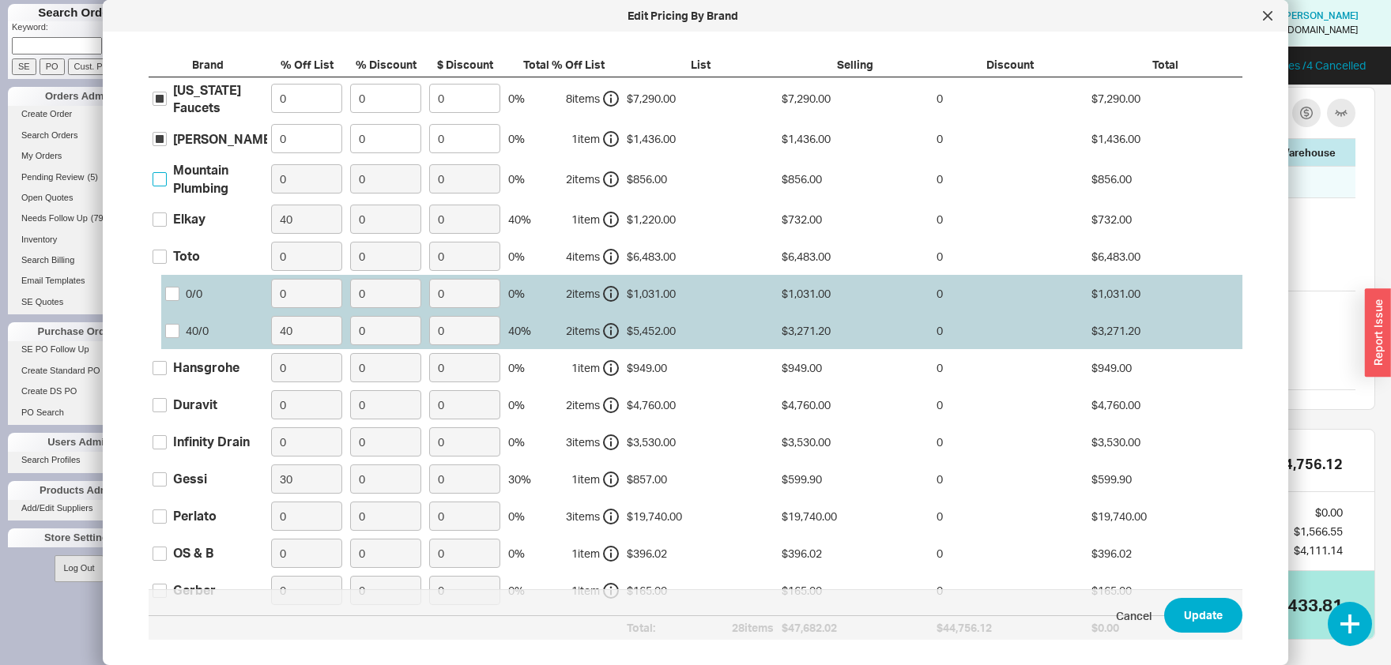
click at [156, 186] on input "Mountain Plumbing" at bounding box center [160, 179] width 14 height 14
checkbox input "true"
click at [159, 216] on input "Elkay" at bounding box center [160, 220] width 14 height 14
checkbox input "true"
click at [160, 265] on label "Toto" at bounding box center [176, 255] width 47 height 17
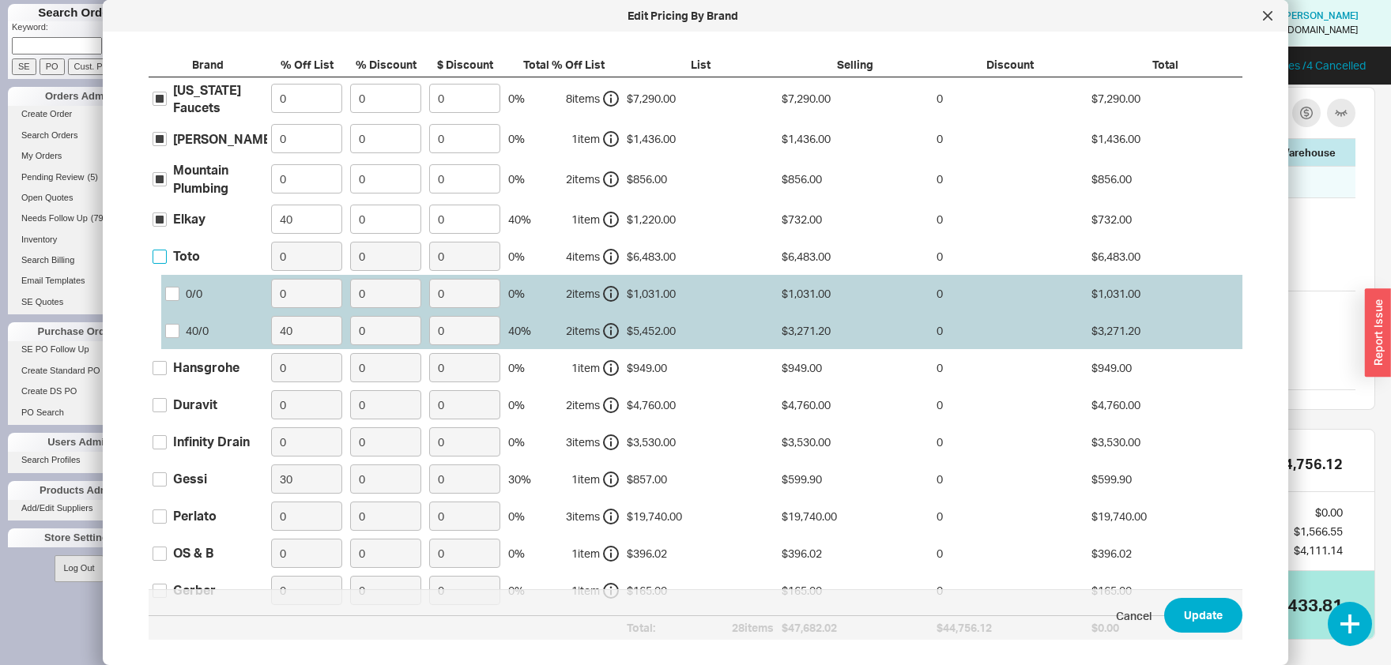
click at [160, 264] on input "Toto" at bounding box center [160, 257] width 14 height 14
checkbox input "true"
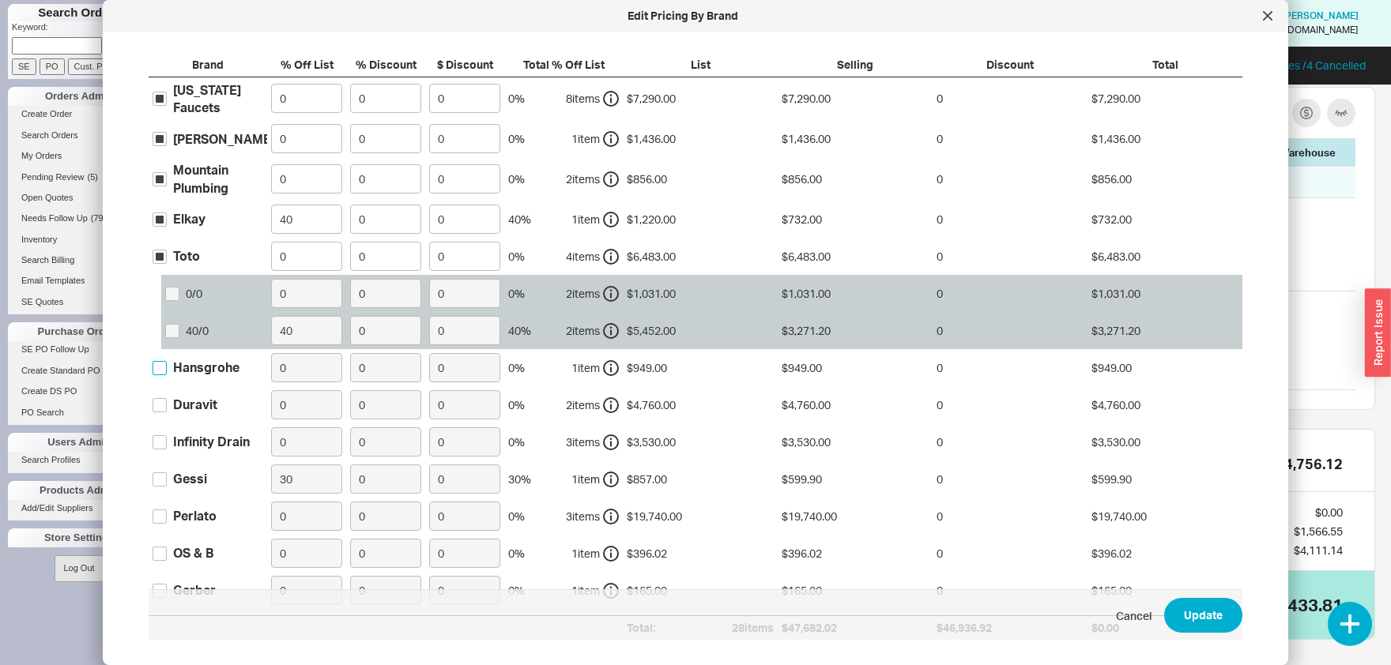
click at [160, 369] on input "Hansgrohe" at bounding box center [160, 368] width 14 height 14
checkbox input "true"
click at [162, 407] on input "Duravit" at bounding box center [160, 405] width 14 height 14
checkbox input "true"
drag, startPoint x: 162, startPoint y: 439, endPoint x: 162, endPoint y: 454, distance: 15.0
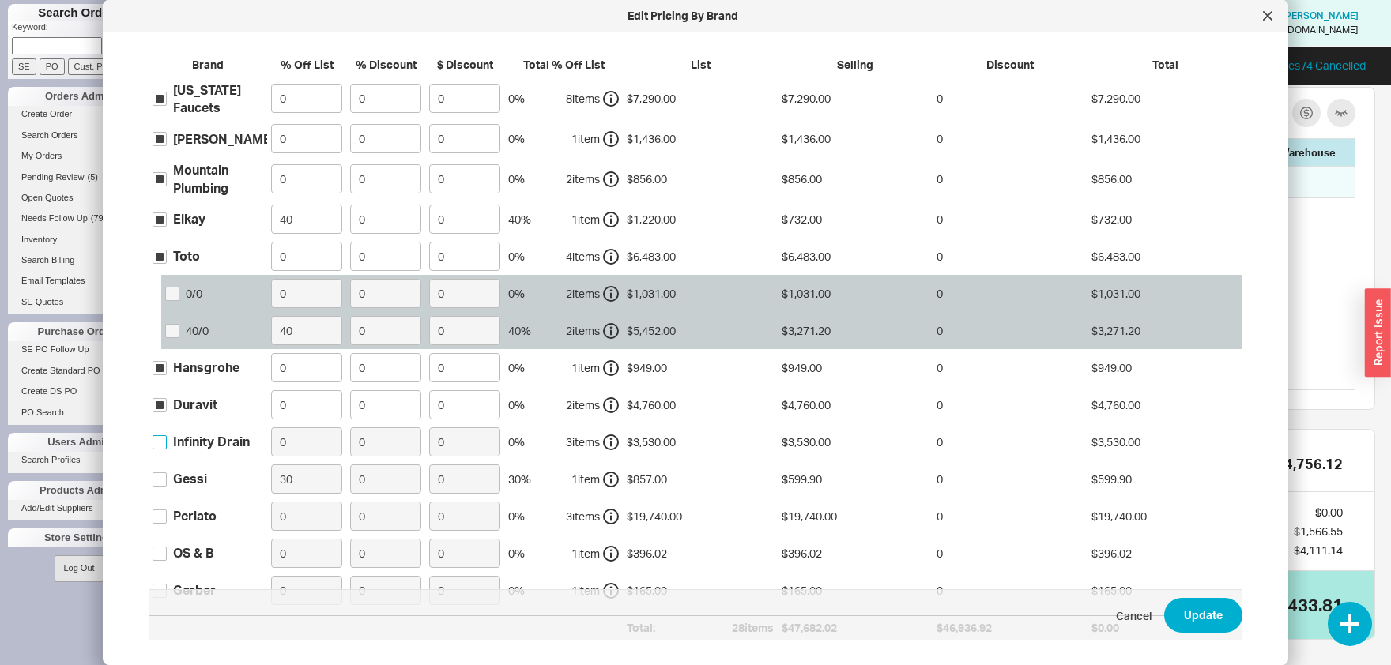
click at [162, 440] on input "Infinity Drain" at bounding box center [160, 442] width 14 height 14
checkbox input "true"
drag, startPoint x: 164, startPoint y: 478, endPoint x: 161, endPoint y: 509, distance: 30.9
click at [164, 479] on input "Gessi" at bounding box center [160, 480] width 14 height 14
checkbox input "true"
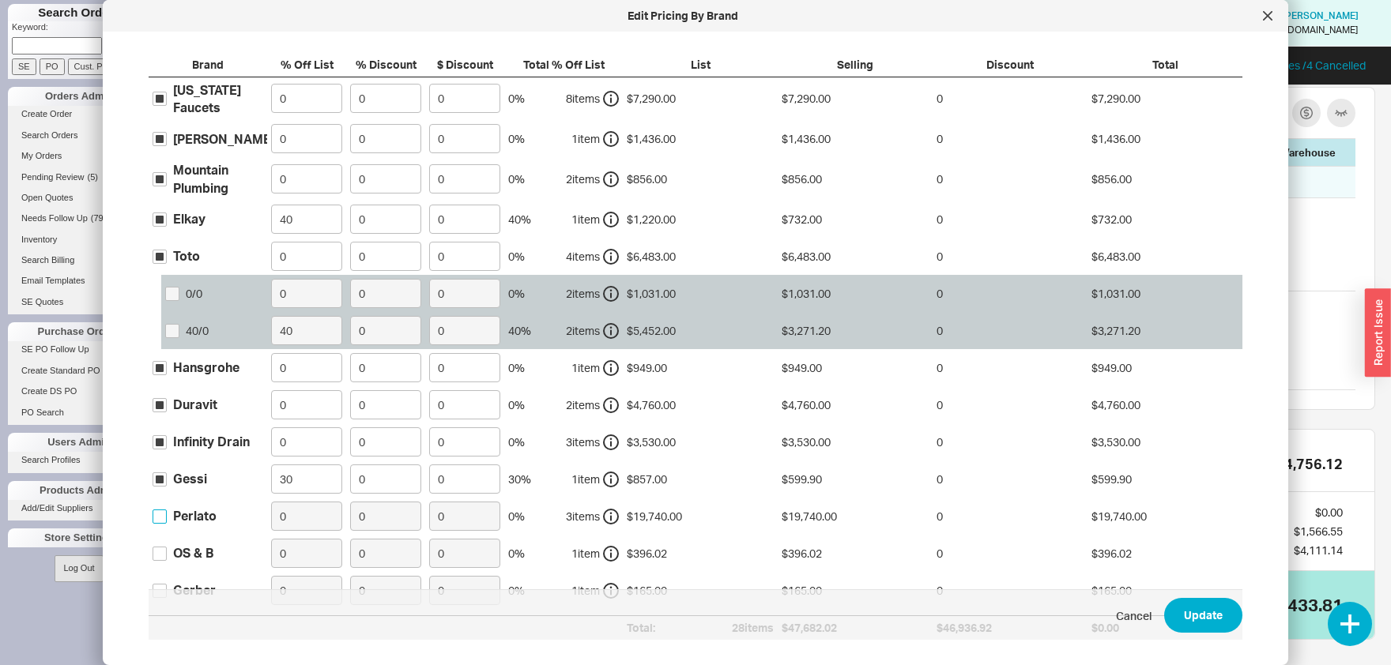
click at [161, 516] on input "Perlato" at bounding box center [160, 517] width 14 height 14
checkbox input "true"
click at [170, 547] on label "OS & B" at bounding box center [183, 553] width 61 height 17
click at [167, 547] on input "OS & B" at bounding box center [160, 554] width 14 height 14
checkbox input "true"
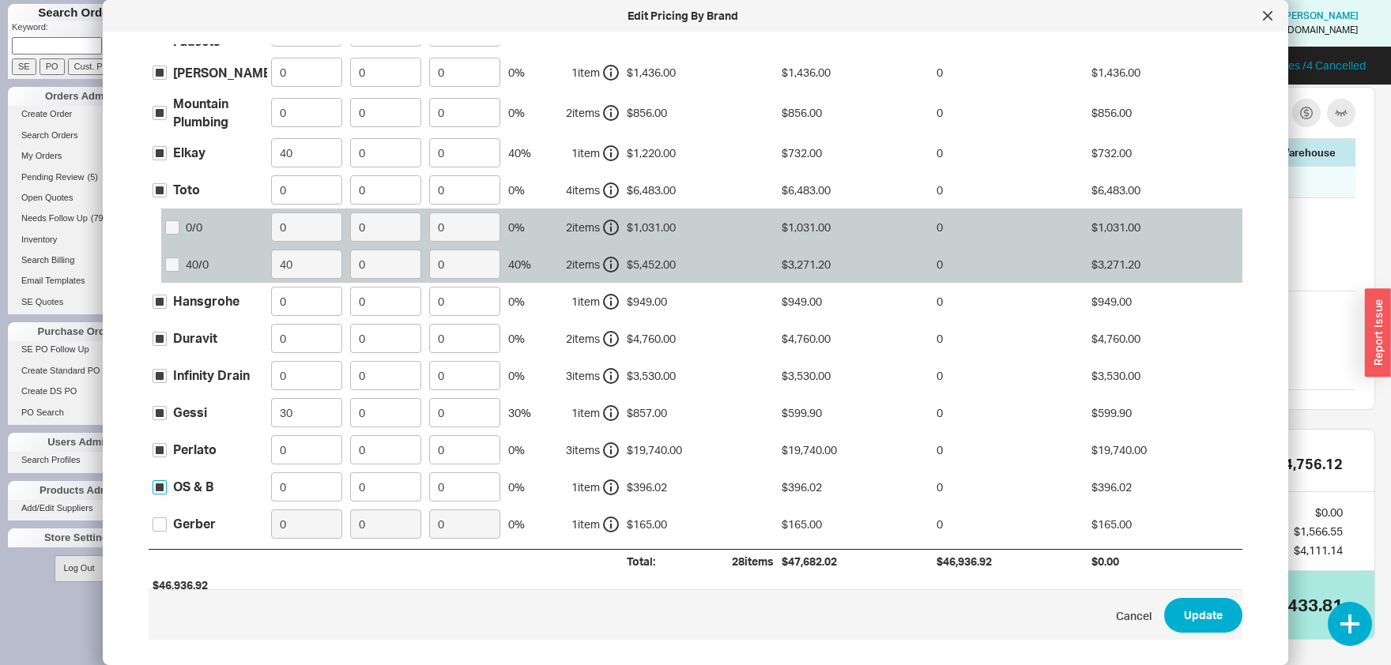
scroll to position [122, 0]
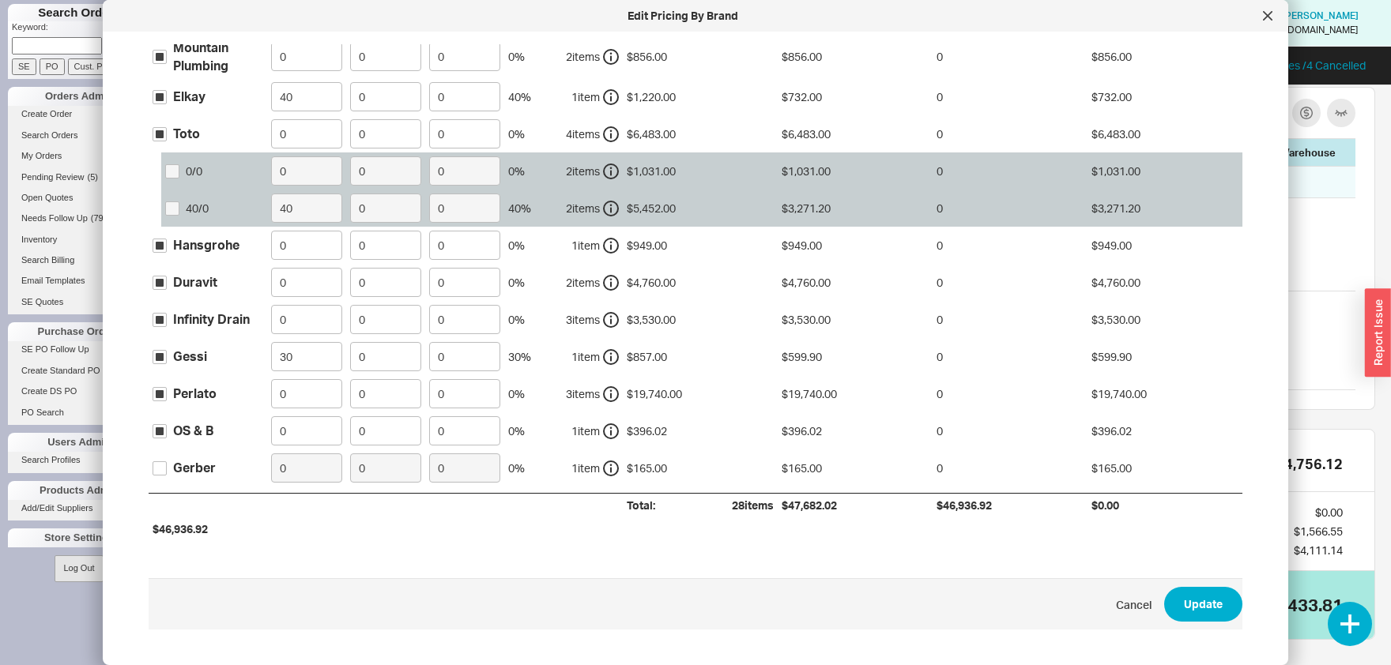
click at [168, 466] on label "Gerber" at bounding box center [184, 467] width 63 height 17
click at [167, 466] on input "Gerber" at bounding box center [160, 469] width 14 height 14
checkbox input "true"
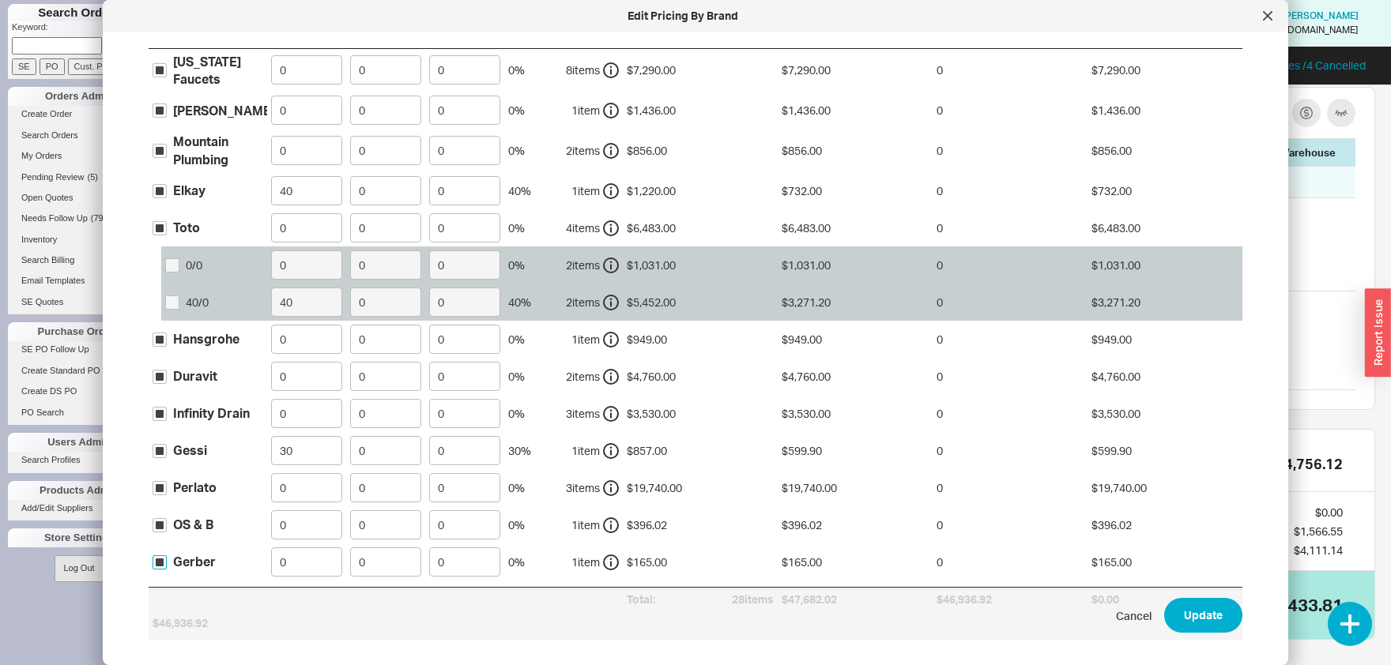
scroll to position [0, 0]
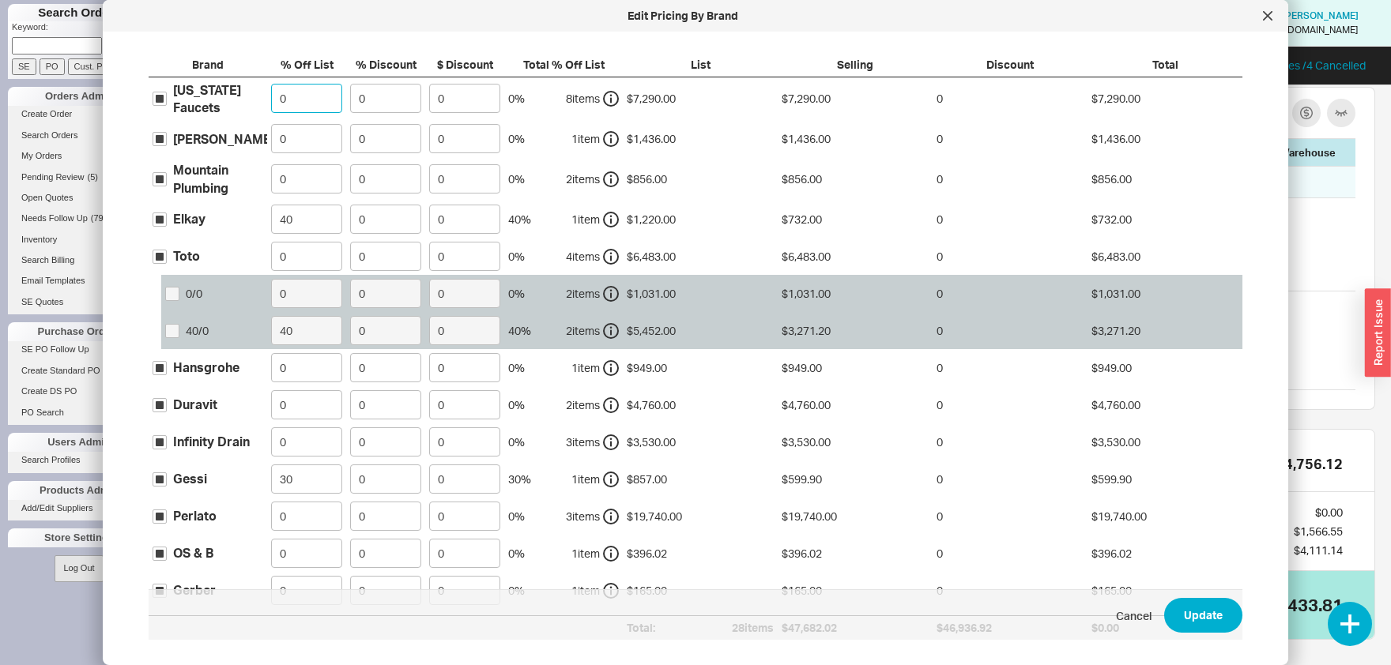
click at [305, 104] on input "0" at bounding box center [306, 98] width 71 height 29
type input "30"
click at [300, 137] on input "0" at bounding box center [306, 138] width 71 height 29
click at [302, 137] on input "0" at bounding box center [306, 138] width 71 height 29
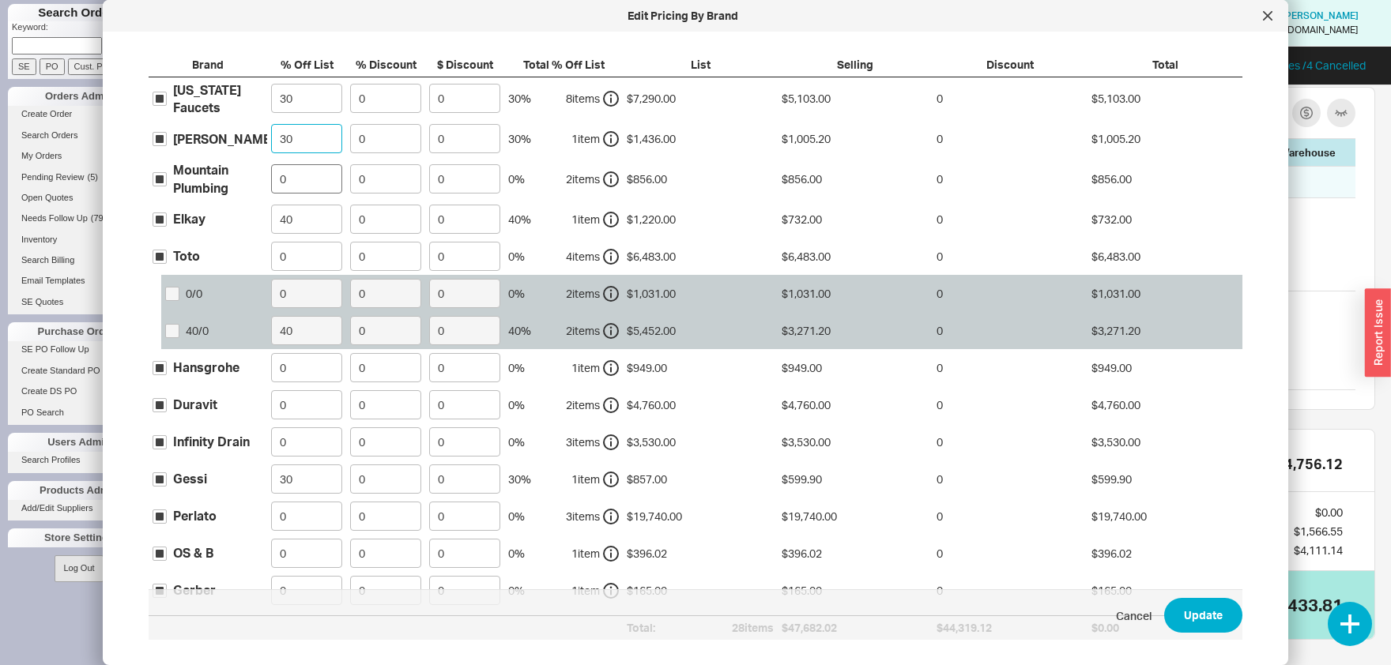
type input "30"
click at [308, 190] on input "0" at bounding box center [306, 178] width 71 height 29
click at [309, 190] on input "0" at bounding box center [306, 178] width 71 height 29
type input "30"
drag, startPoint x: 310, startPoint y: 92, endPoint x: 300, endPoint y: 95, distance: 9.8
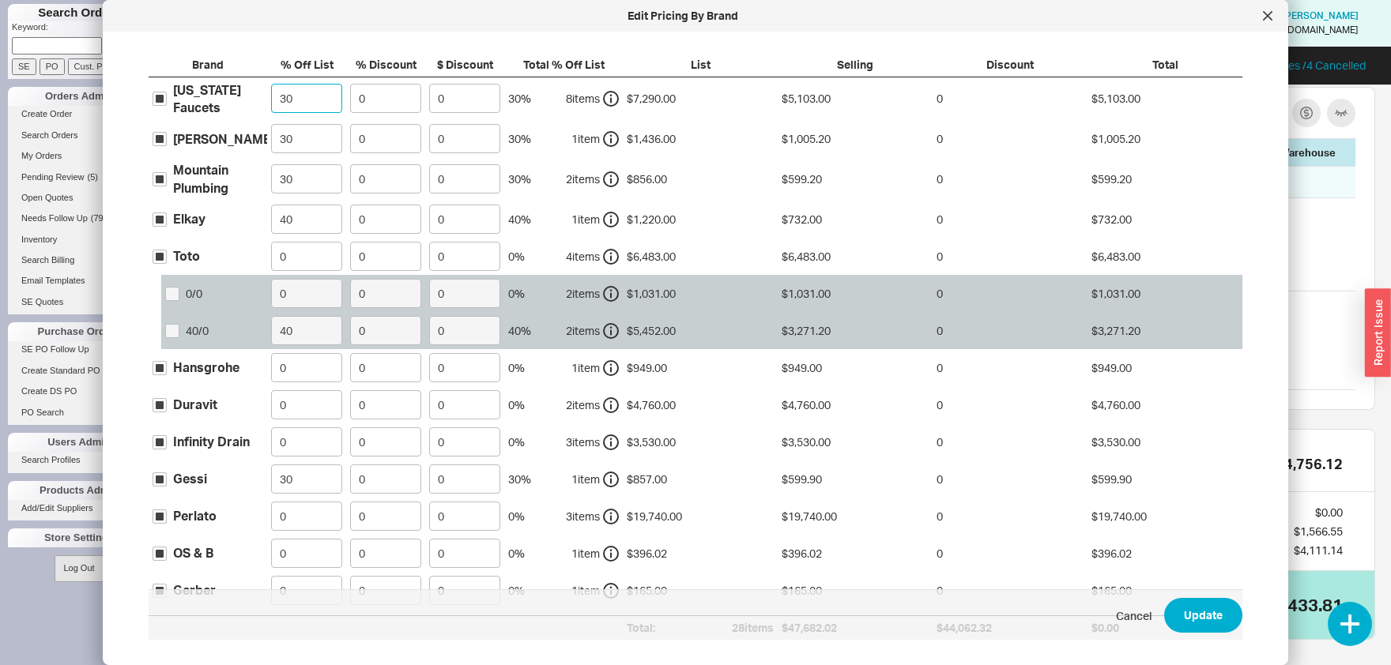
click at [300, 95] on input "30" at bounding box center [306, 98] width 71 height 29
drag, startPoint x: 300, startPoint y: 253, endPoint x: 266, endPoint y: 254, distance: 34.8
click at [271, 254] on input "0" at bounding box center [306, 256] width 71 height 29
type input "40"
click at [326, 372] on input "0" at bounding box center [306, 367] width 71 height 29
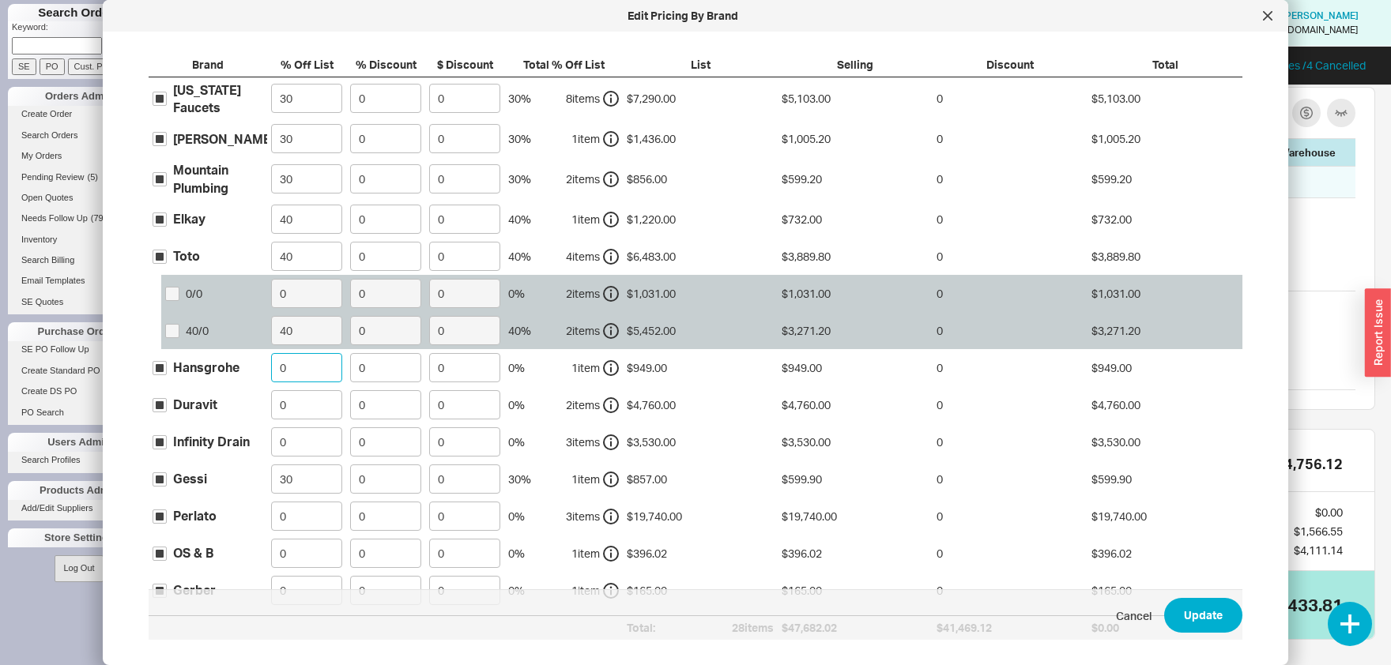
click at [326, 372] on input "0" at bounding box center [306, 367] width 71 height 29
type input "35"
click at [300, 405] on input "0" at bounding box center [306, 404] width 71 height 29
type input "30"
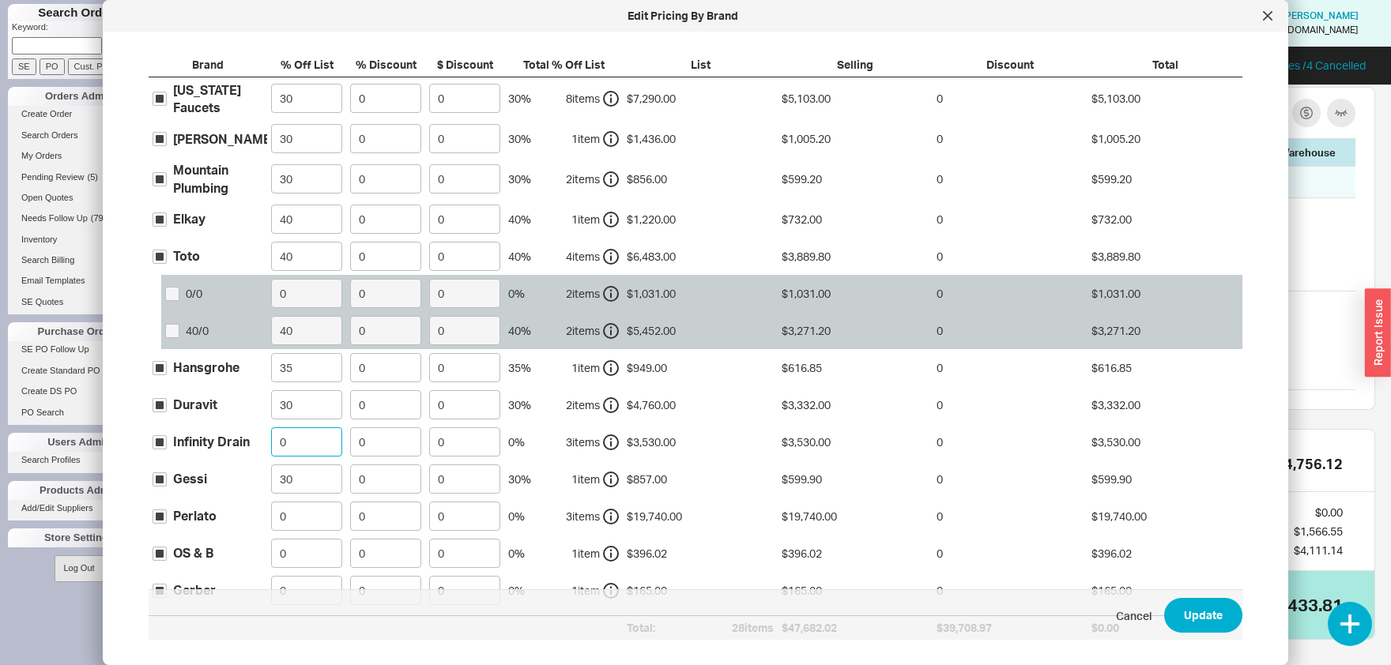
click at [299, 445] on input "0" at bounding box center [306, 442] width 71 height 29
click at [299, 444] on input "0" at bounding box center [306, 442] width 71 height 29
type input "30"
click at [309, 518] on input "0" at bounding box center [306, 516] width 71 height 29
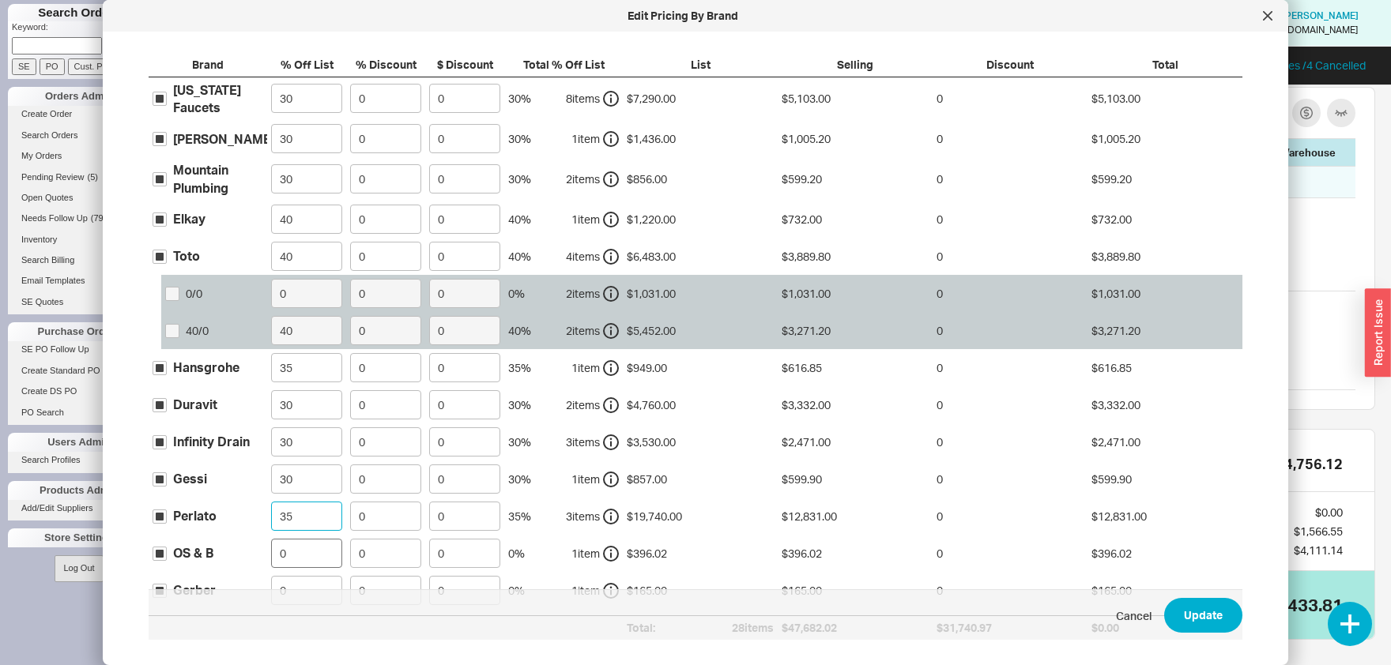
type input "35"
click at [306, 546] on input "0" at bounding box center [306, 553] width 71 height 29
type input "35"
drag, startPoint x: 310, startPoint y: 92, endPoint x: 251, endPoint y: 100, distance: 59.1
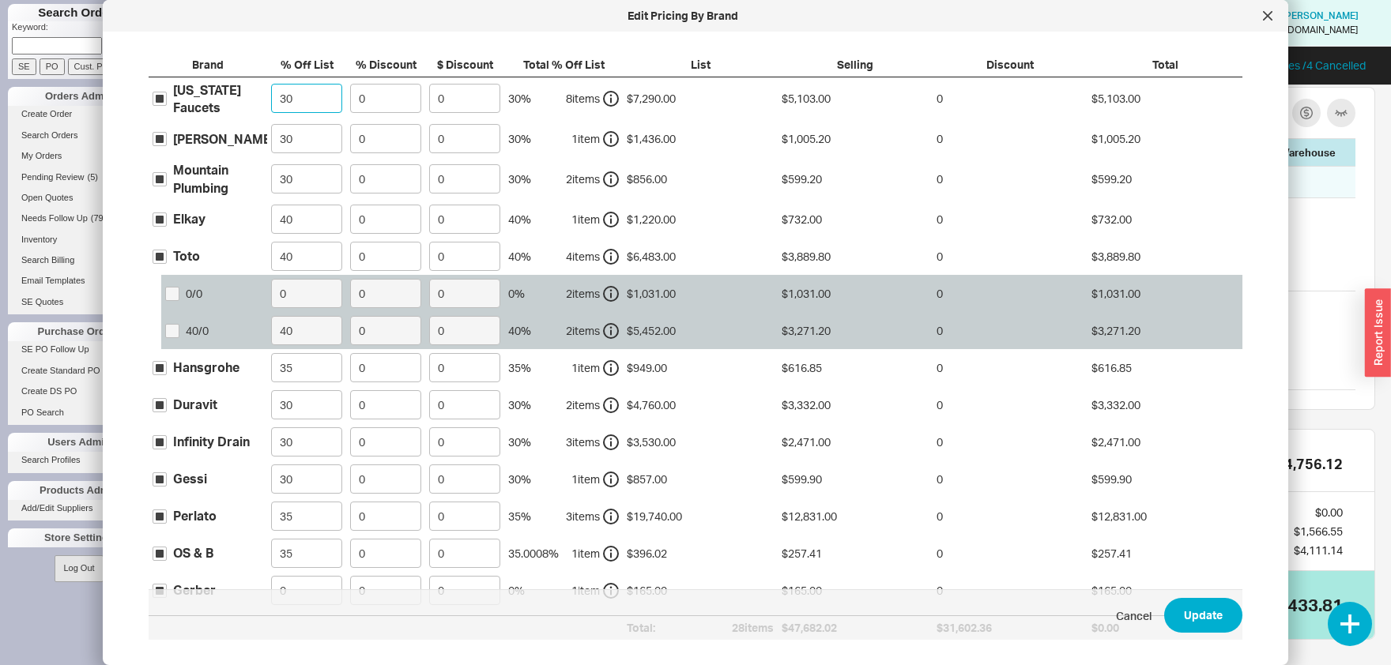
click at [271, 100] on input "30" at bounding box center [306, 98] width 71 height 29
type input "35"
click at [300, 144] on input "30" at bounding box center [306, 138] width 71 height 29
type input "35"
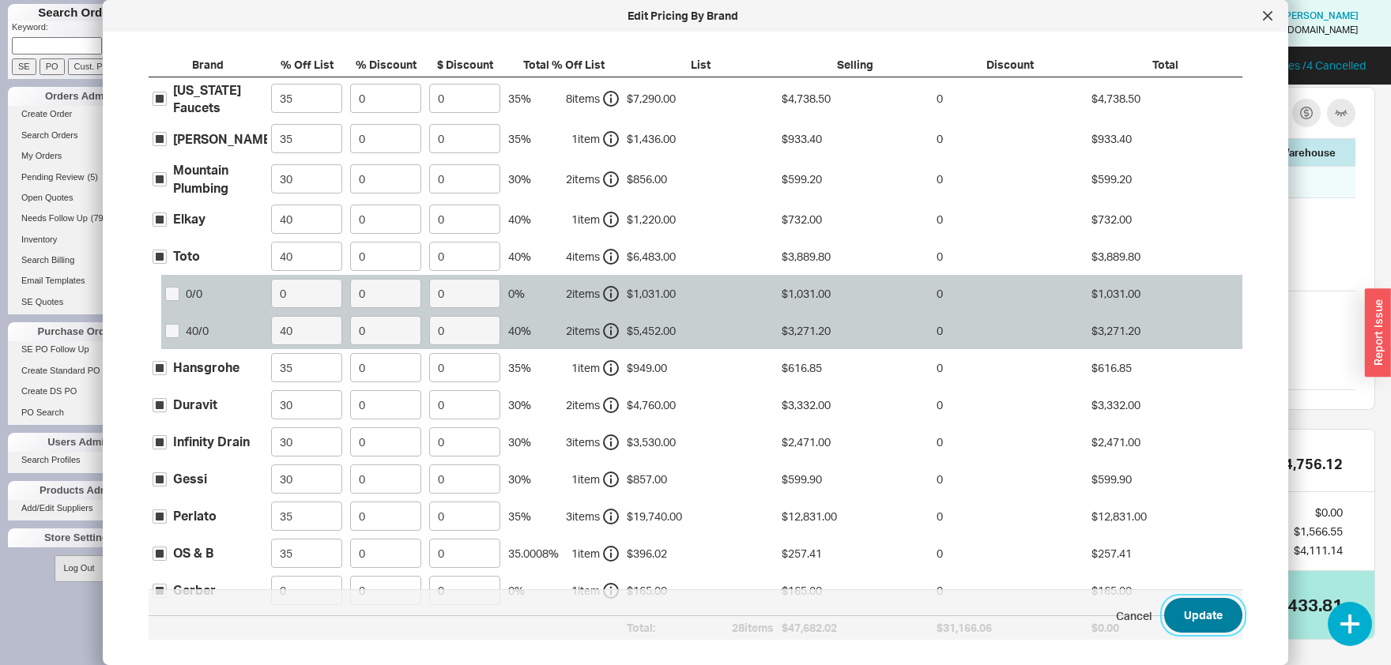
click at [1216, 620] on button "Update" at bounding box center [1203, 615] width 78 height 35
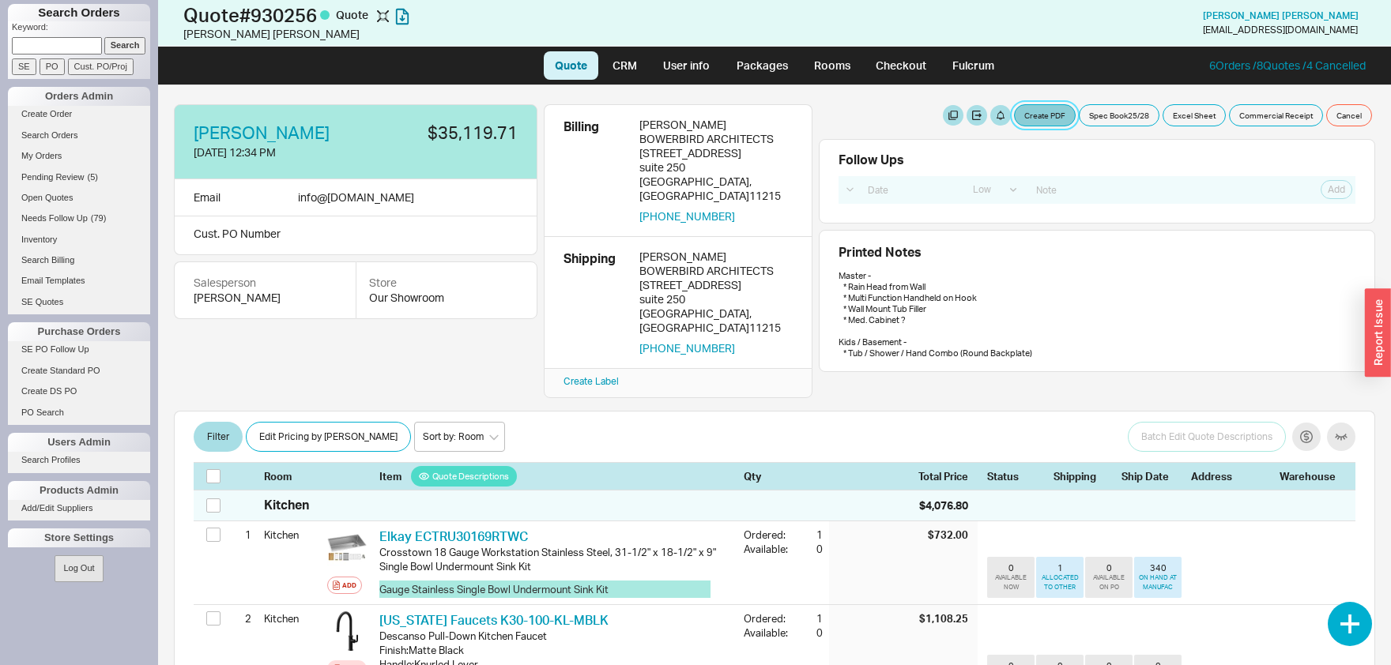
click at [1046, 118] on button "Create PDF" at bounding box center [1045, 115] width 62 height 22
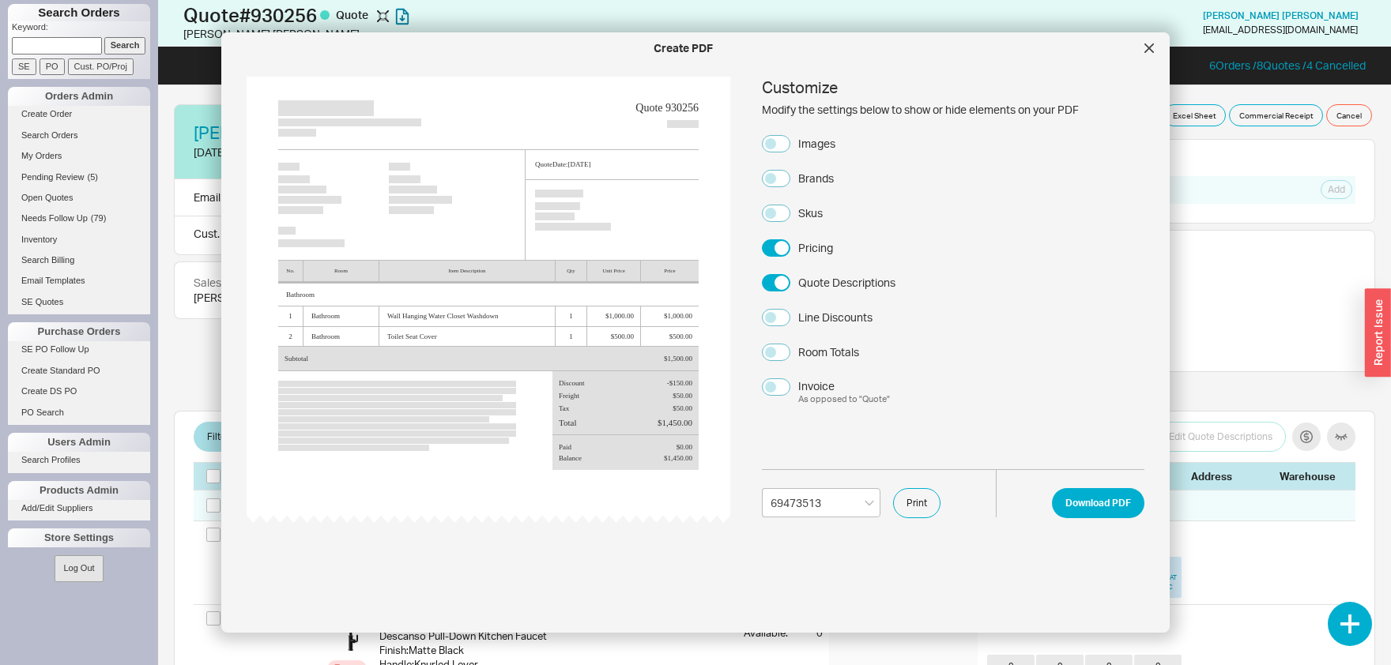
select select "69473513"
click at [810, 141] on div "Images" at bounding box center [816, 144] width 37 height 16
click at [790, 141] on button "Images" at bounding box center [776, 143] width 28 height 17
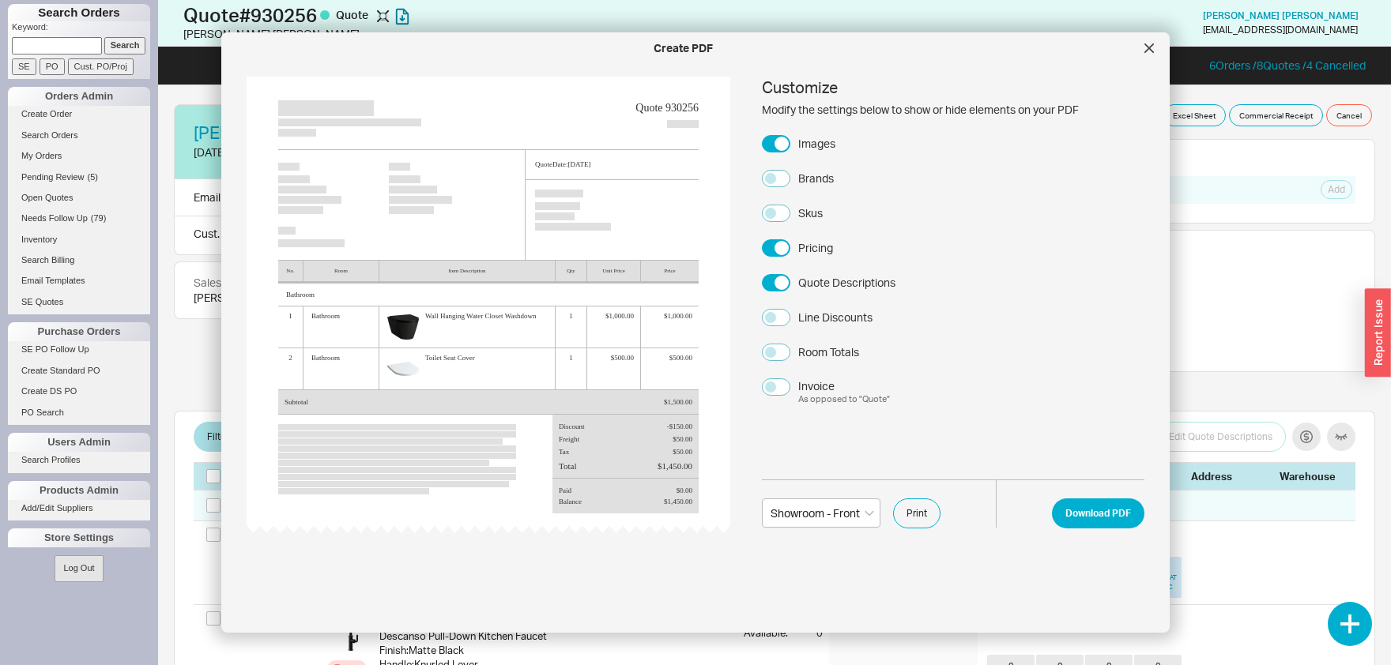
click at [807, 179] on div "Brands" at bounding box center [816, 179] width 36 height 16
click at [790, 179] on button "Brands" at bounding box center [776, 178] width 28 height 17
click at [803, 209] on div "Skus" at bounding box center [810, 213] width 24 height 16
click at [790, 209] on button "Skus" at bounding box center [776, 213] width 28 height 17
click at [1105, 521] on button "Download PDF" at bounding box center [1098, 514] width 92 height 30
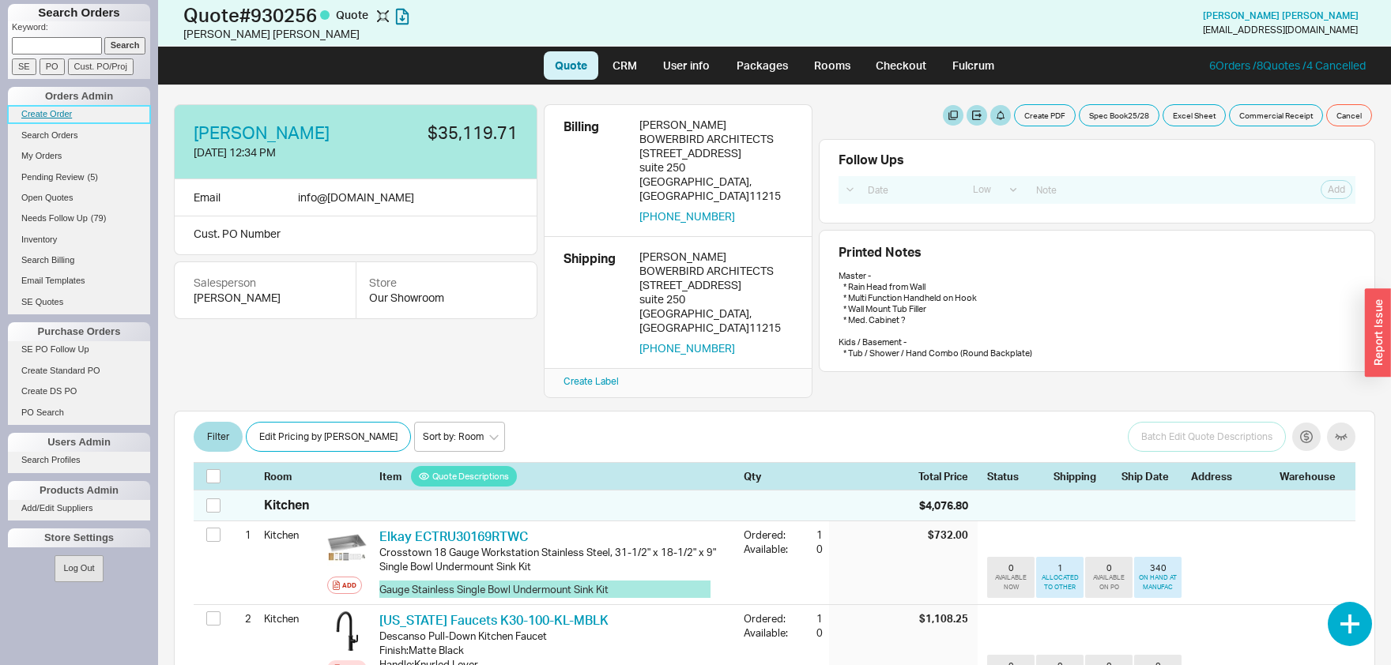
click at [39, 119] on link "Create Order" at bounding box center [79, 114] width 142 height 17
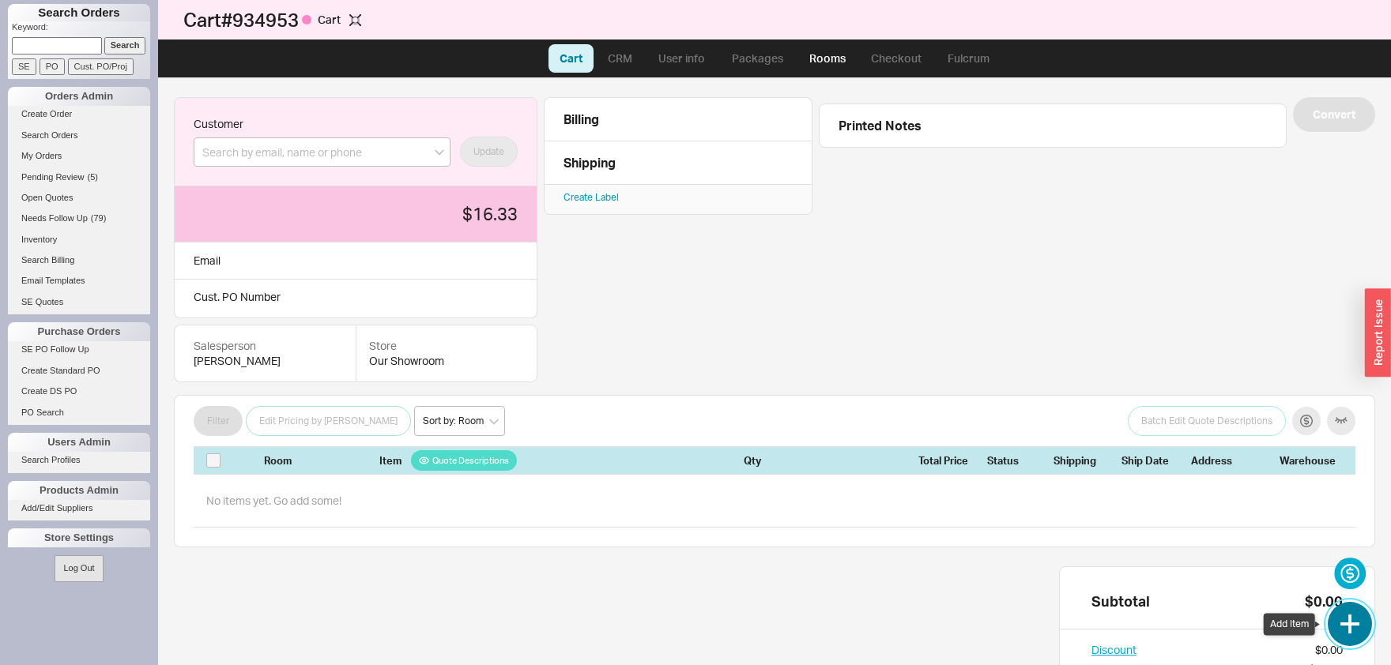
click at [1349, 611] on button "button" at bounding box center [1350, 624] width 44 height 44
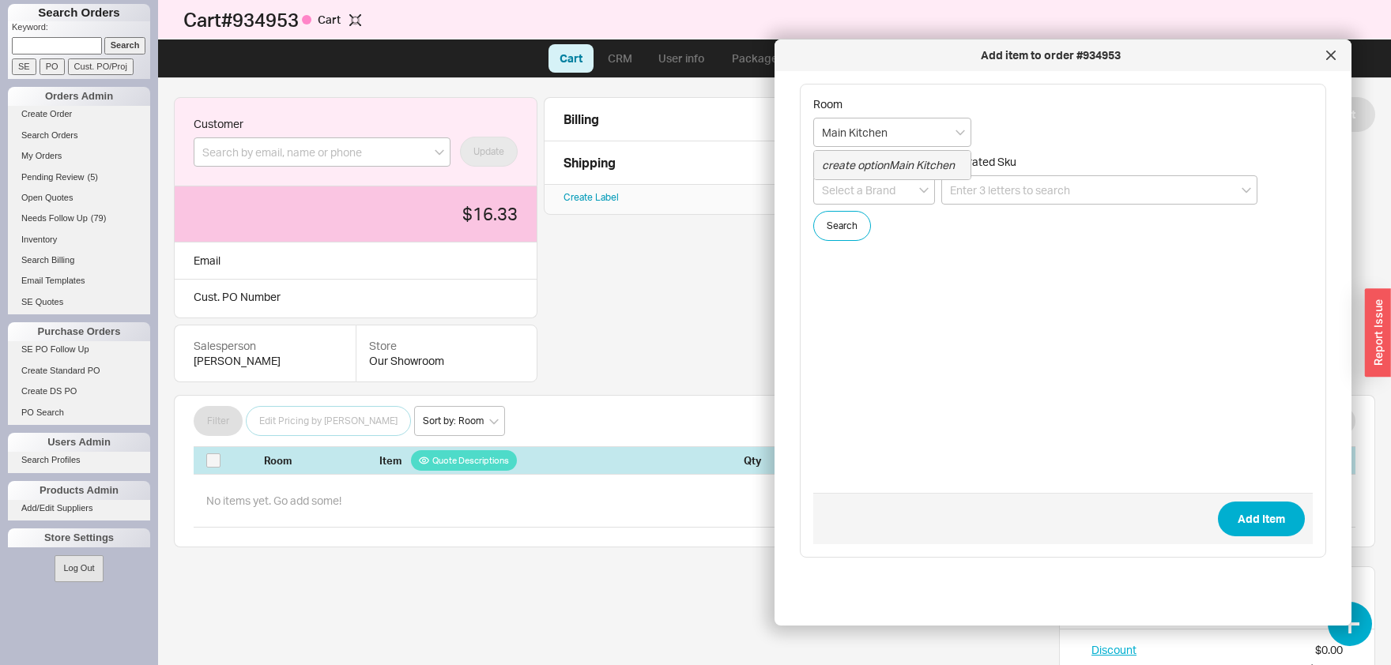
type input "Main Kitchen"
paste input "3290-5113"
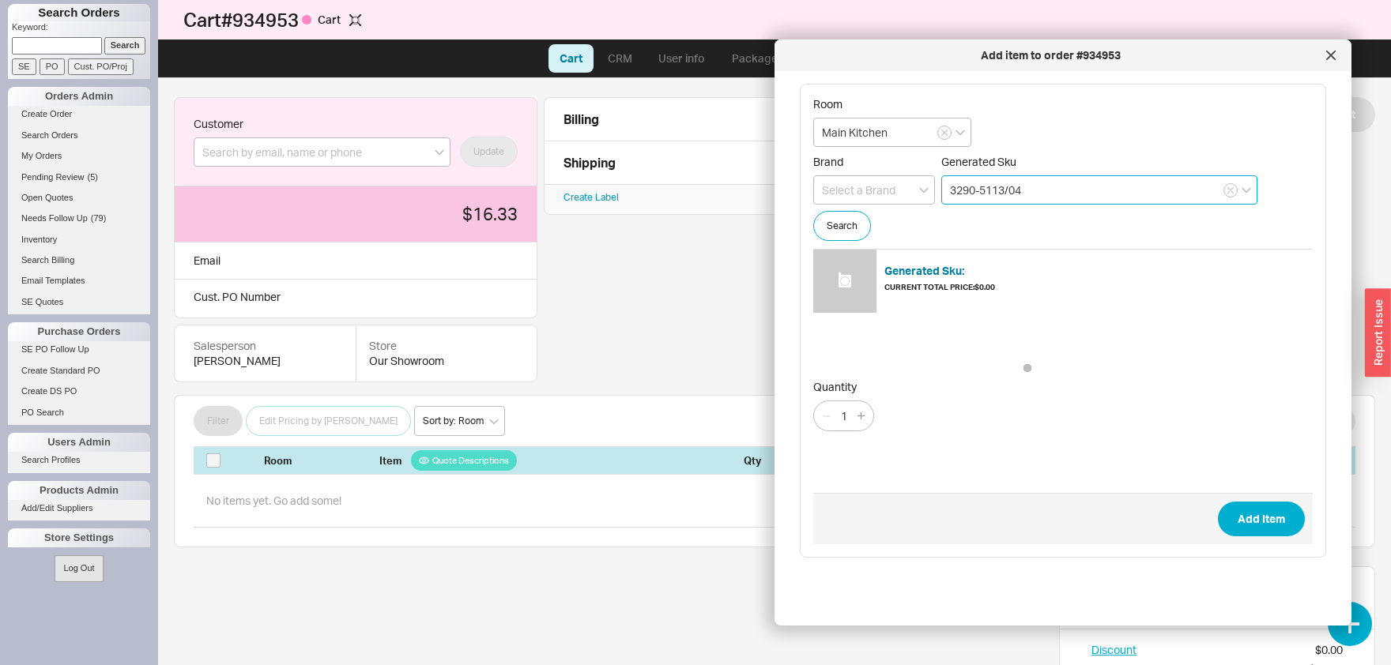
type input "3290-5113/04"
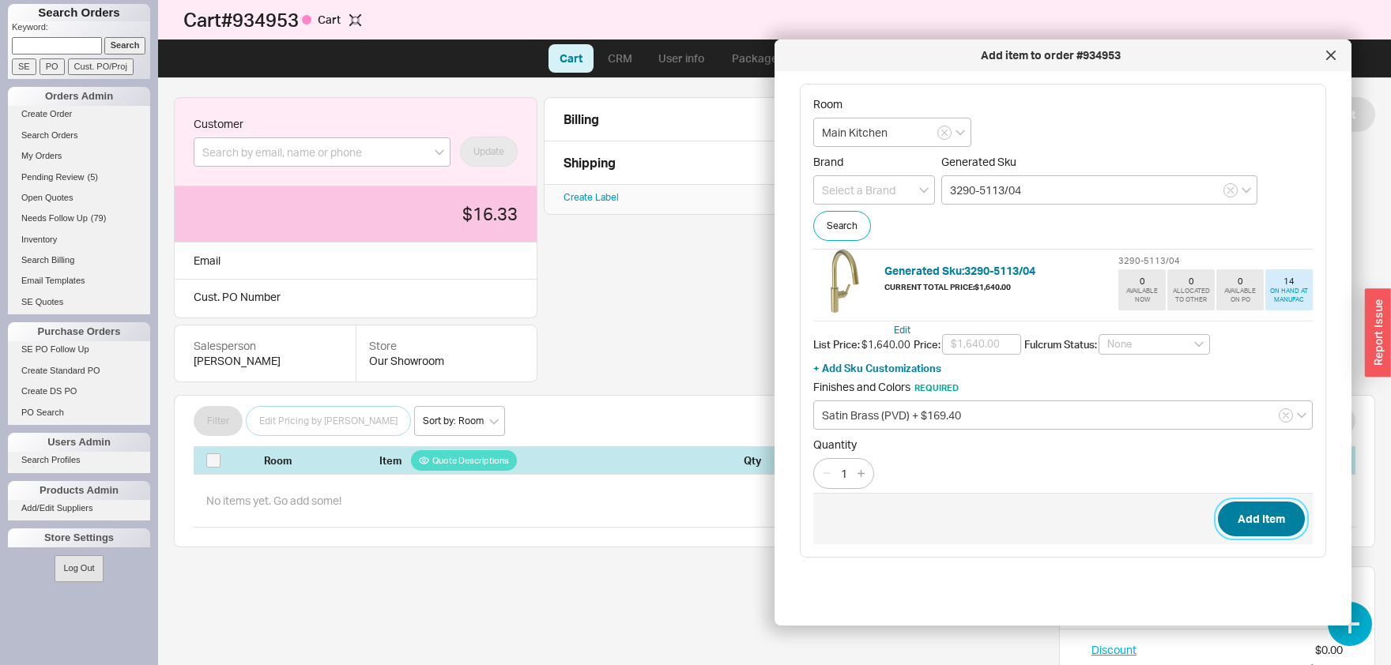
click at [1244, 528] on button "Add Item" at bounding box center [1261, 519] width 87 height 35
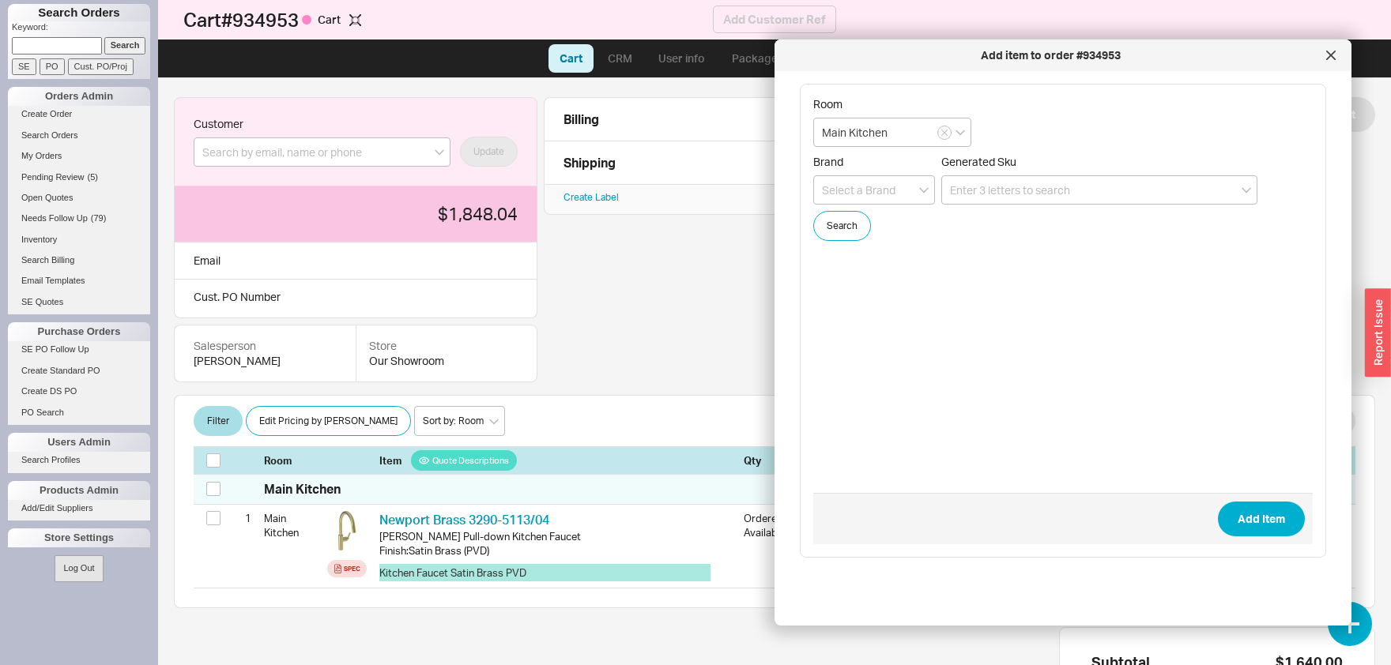
scroll to position [6, 0]
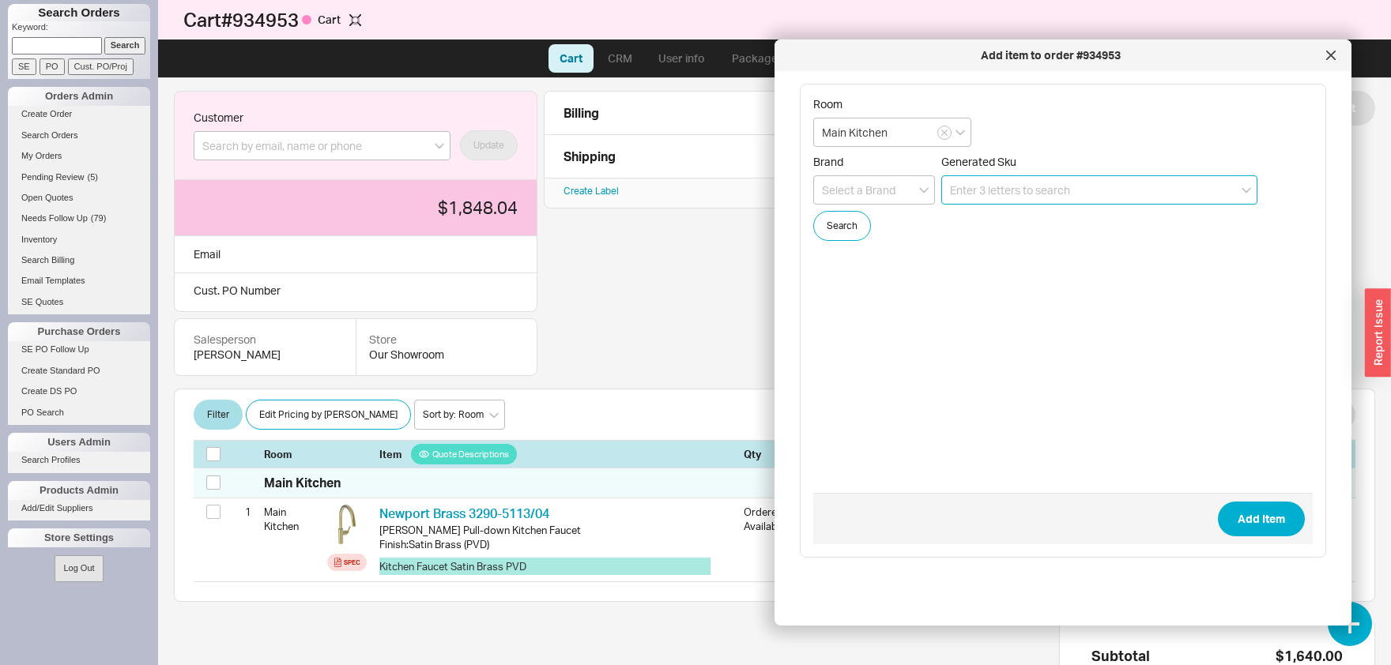
paste input "3290-5503"
type input "3290-5503/04"
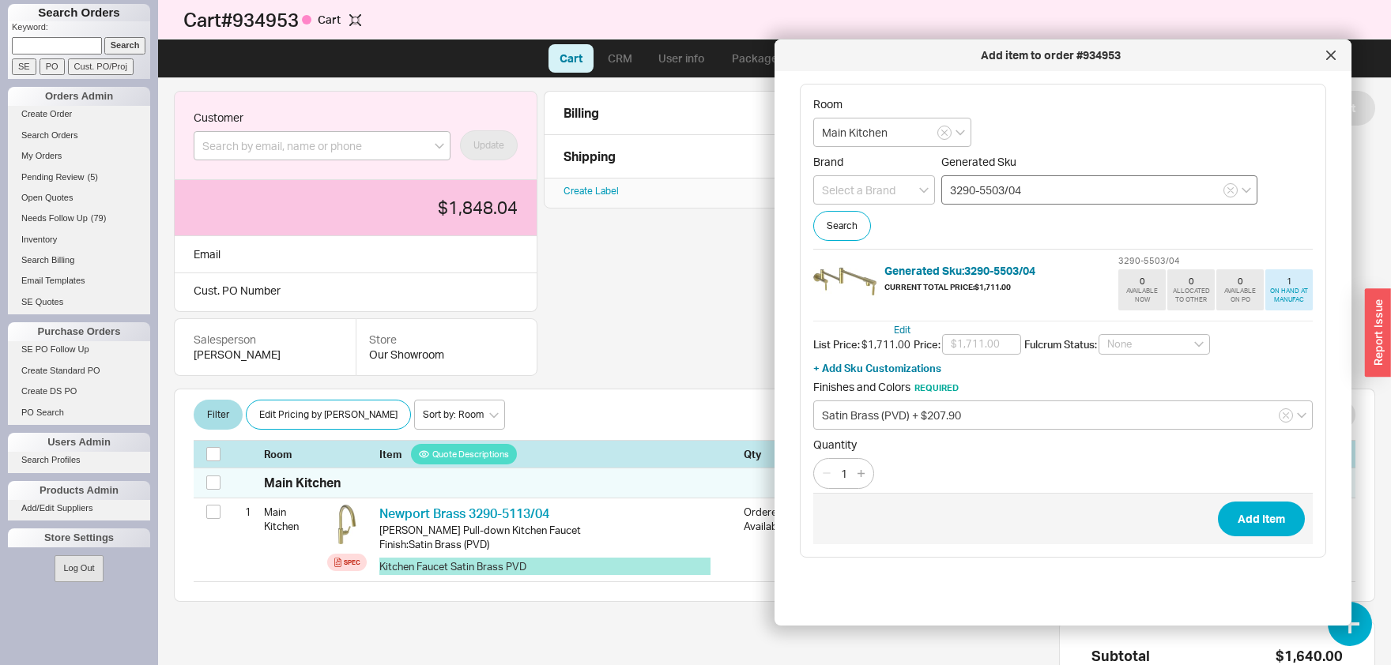
click at [1218, 502] on button "Add Item" at bounding box center [1261, 519] width 87 height 35
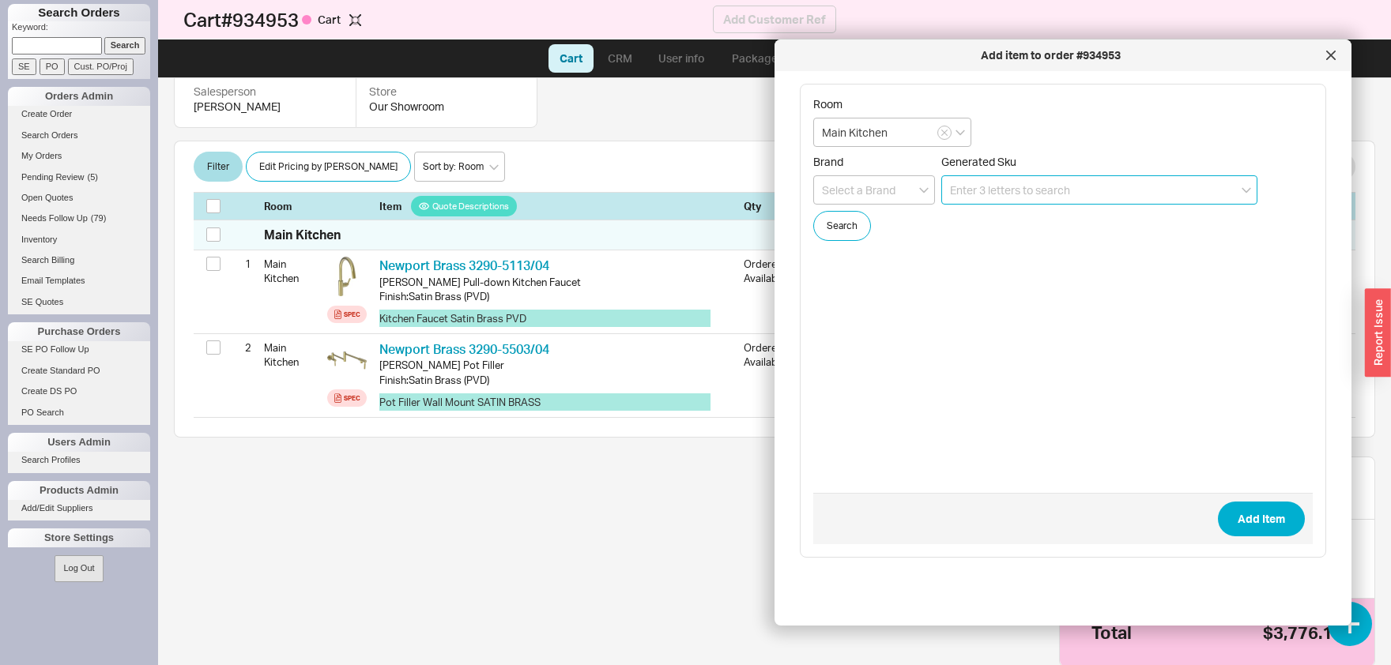
scroll to position [257, 0]
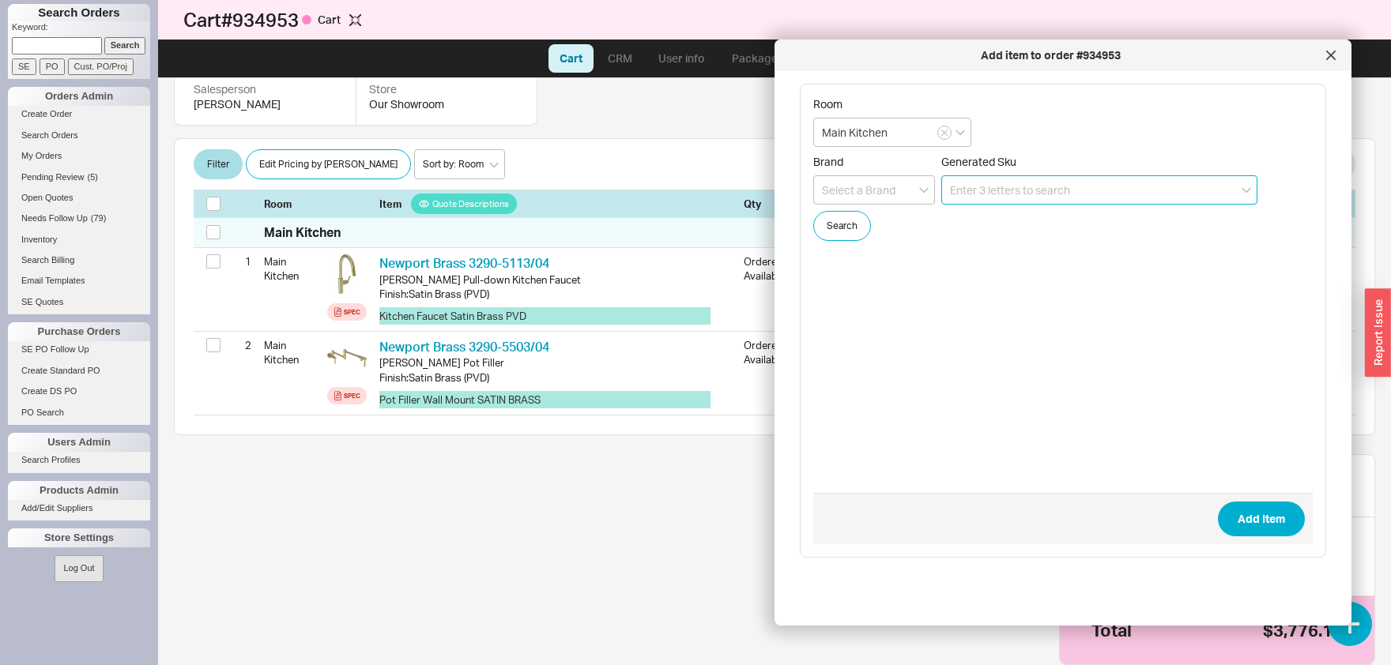
paste input "1320 660"
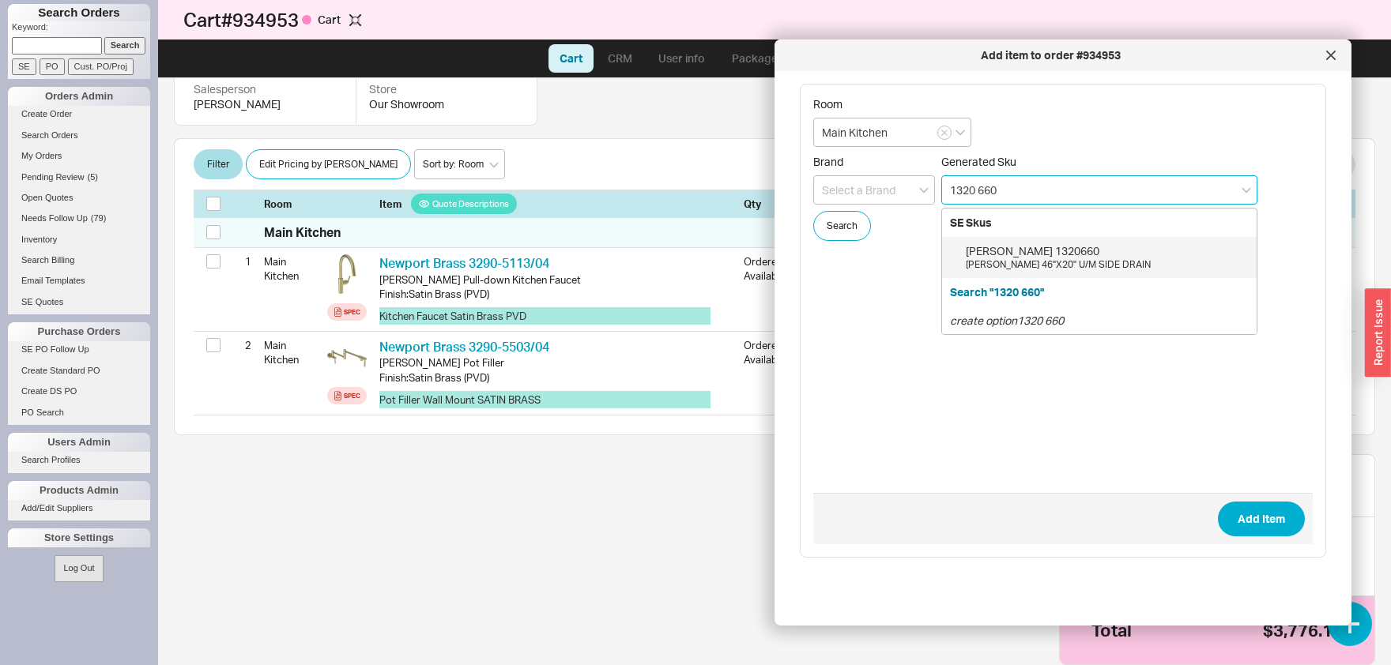
click at [1004, 260] on div "LEONARDO 46"X20" U/M SIDE DRAIN" at bounding box center [1107, 264] width 283 height 13
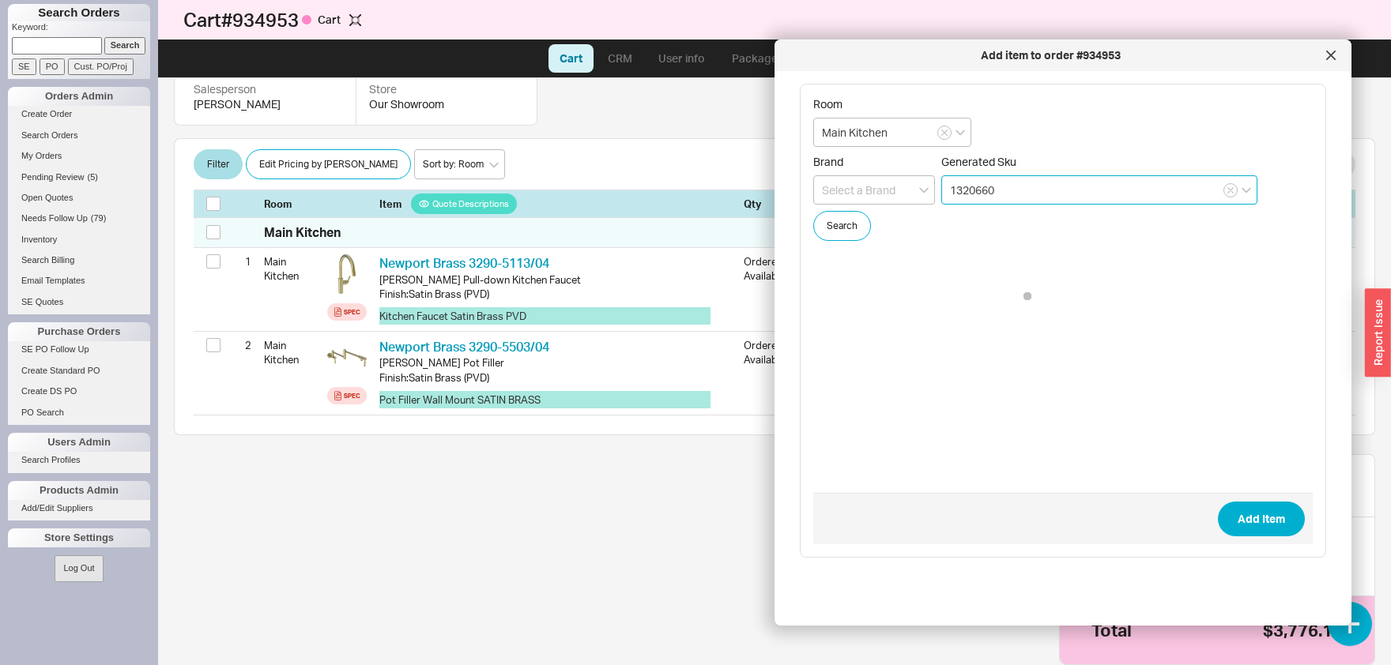
type input "1320660"
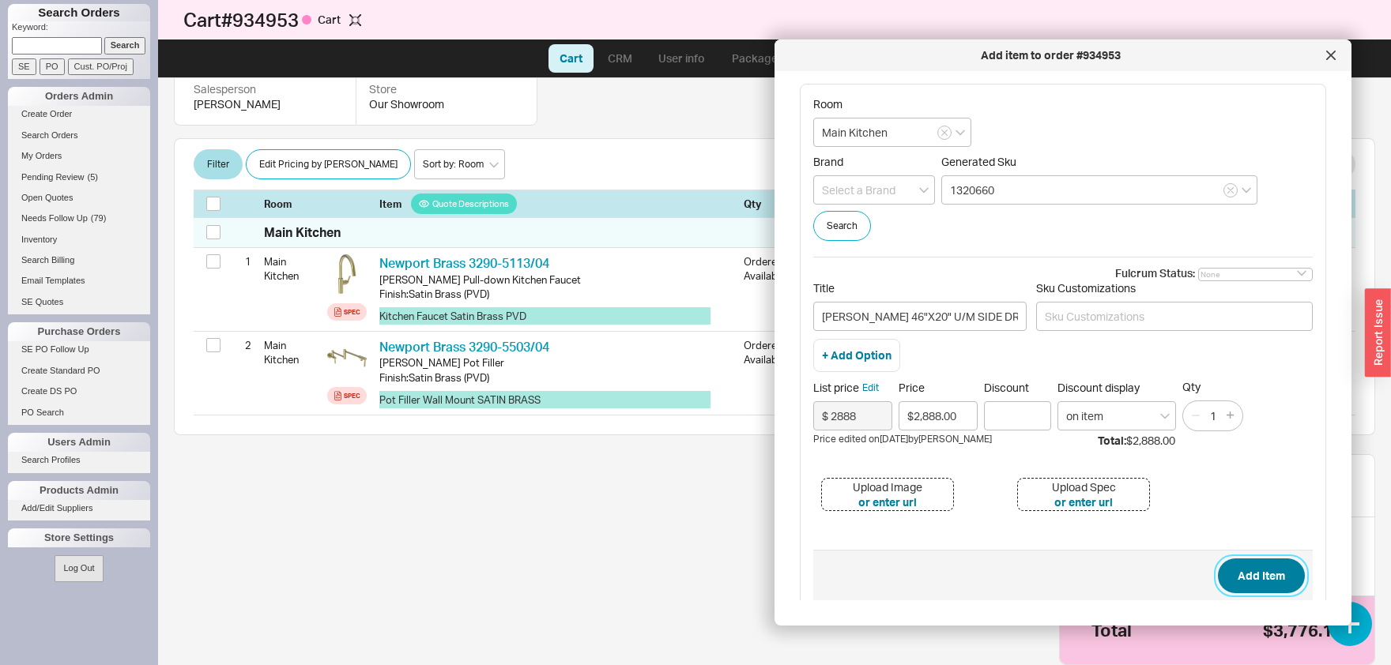
click at [1272, 580] on button "Add Item" at bounding box center [1261, 576] width 87 height 35
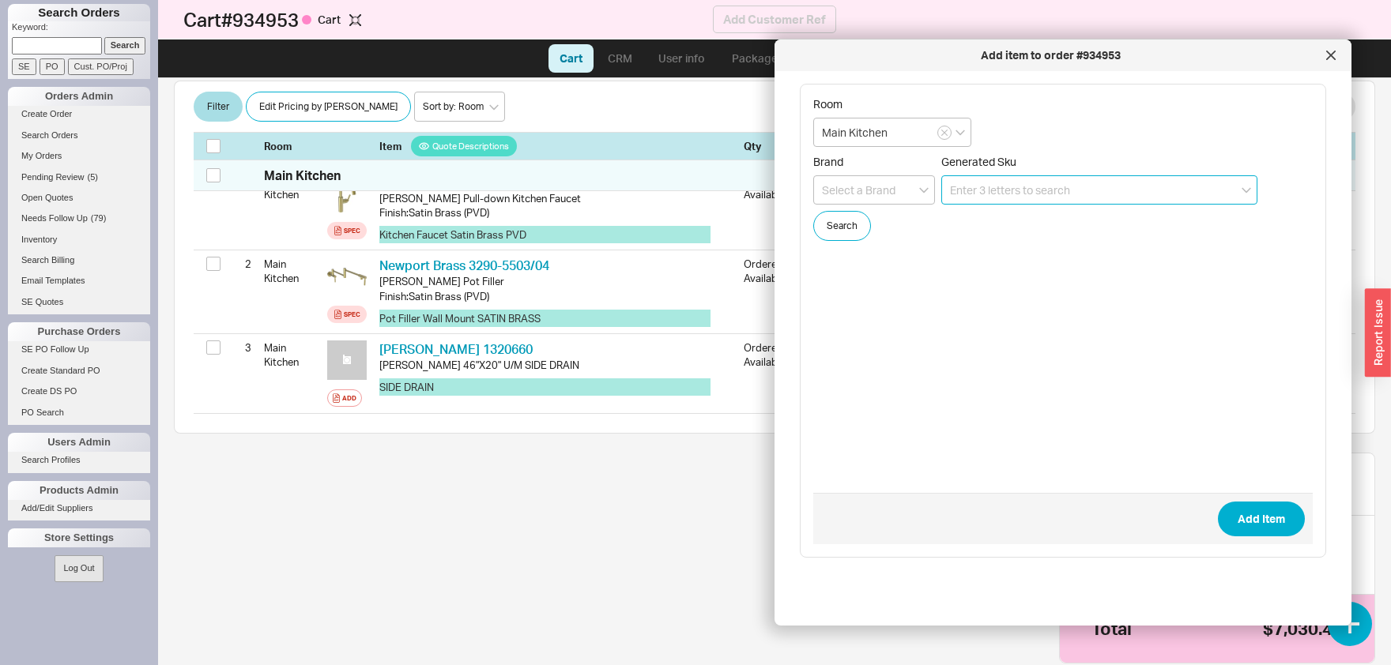
scroll to position [339, 0]
drag, startPoint x: 899, startPoint y: 129, endPoint x: 690, endPoint y: 126, distance: 208.7
click at [813, 126] on input "Main Kitchen" at bounding box center [892, 132] width 158 height 29
type input "Powder"
paste input "FV203/J2D.0"
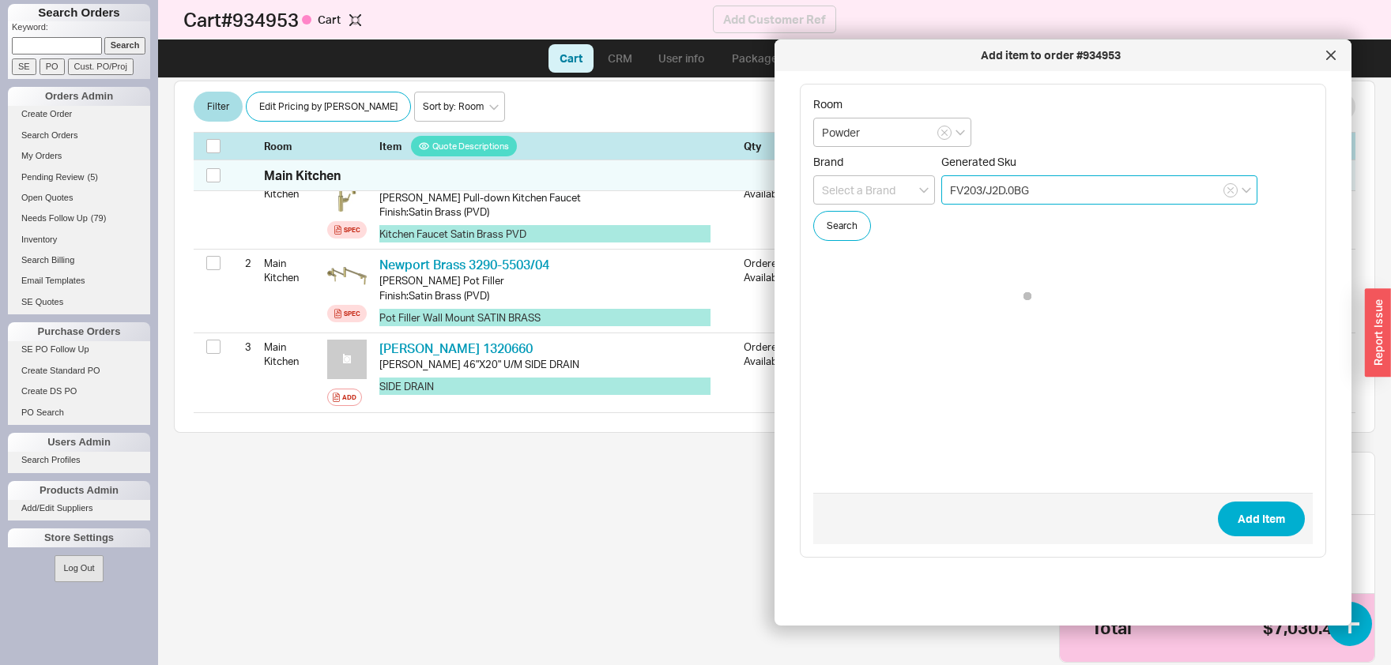
type input "FV203/J2D.0BG"
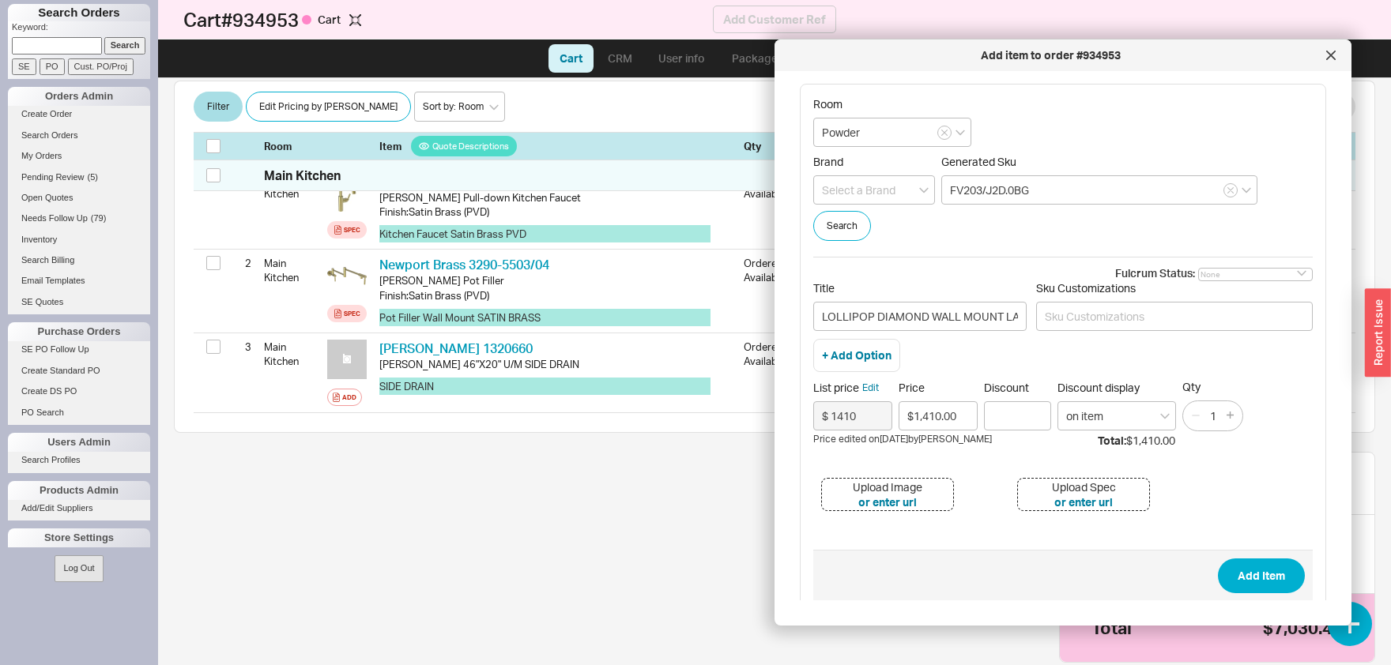
click at [1218, 559] on button "Add Item" at bounding box center [1261, 576] width 87 height 35
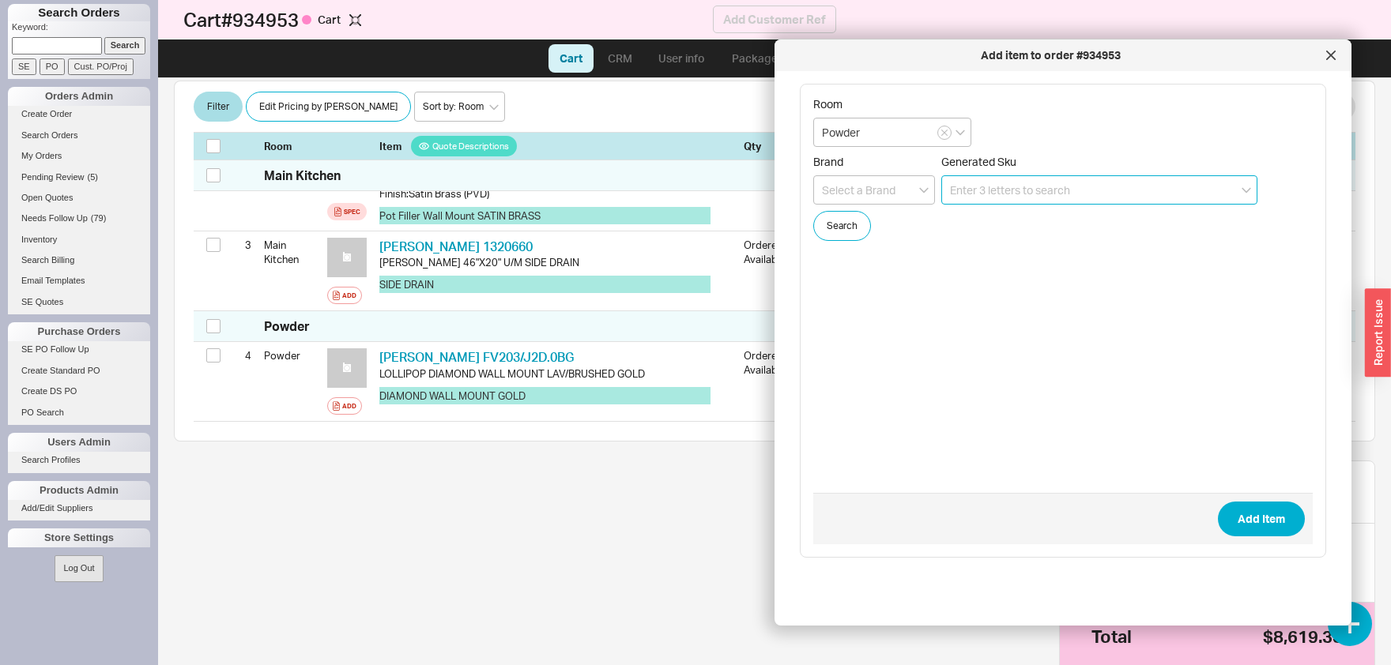
scroll to position [450, 0]
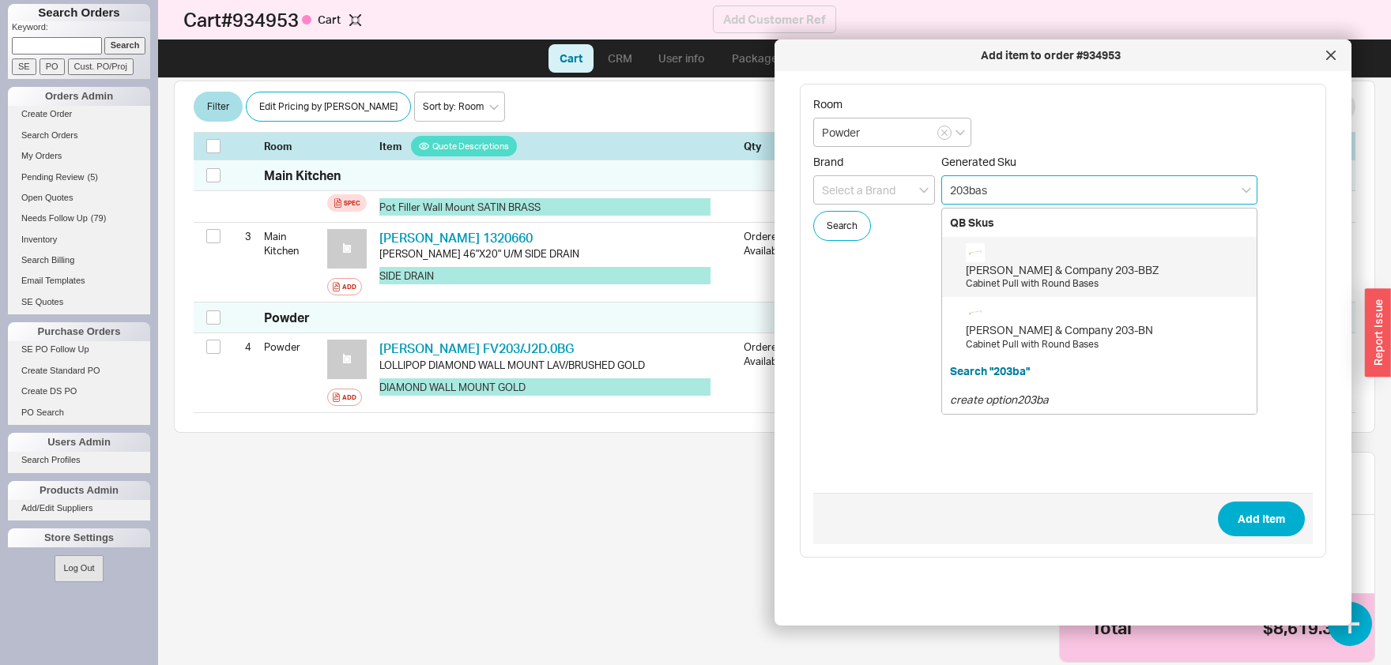
type input "203base"
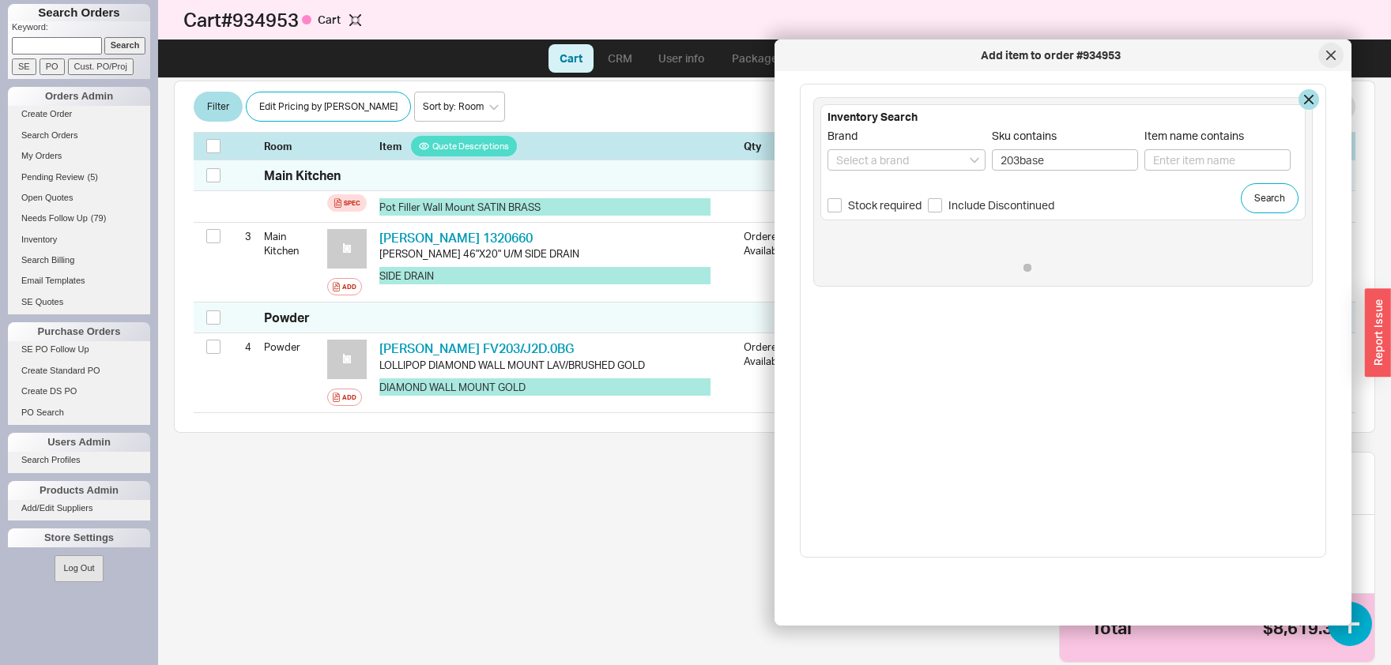
click at [1332, 59] on icon at bounding box center [1330, 55] width 9 height 9
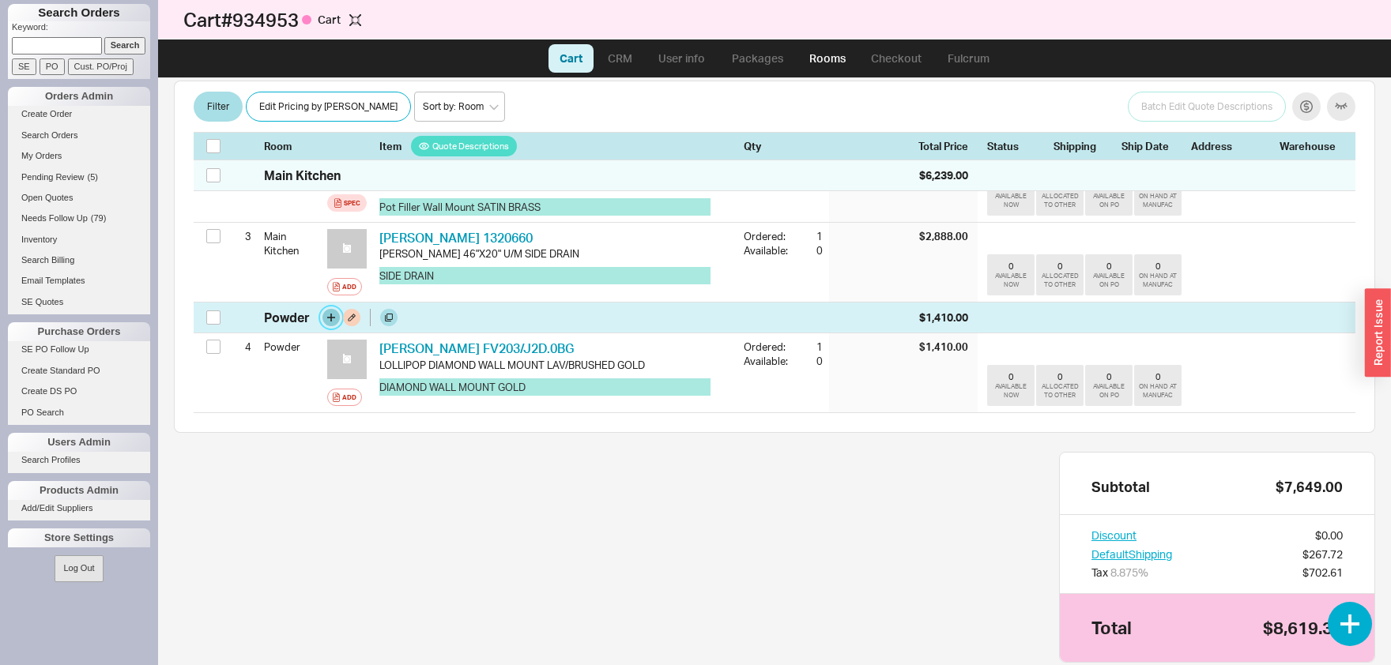
click at [332, 319] on button "button" at bounding box center [330, 317] width 17 height 17
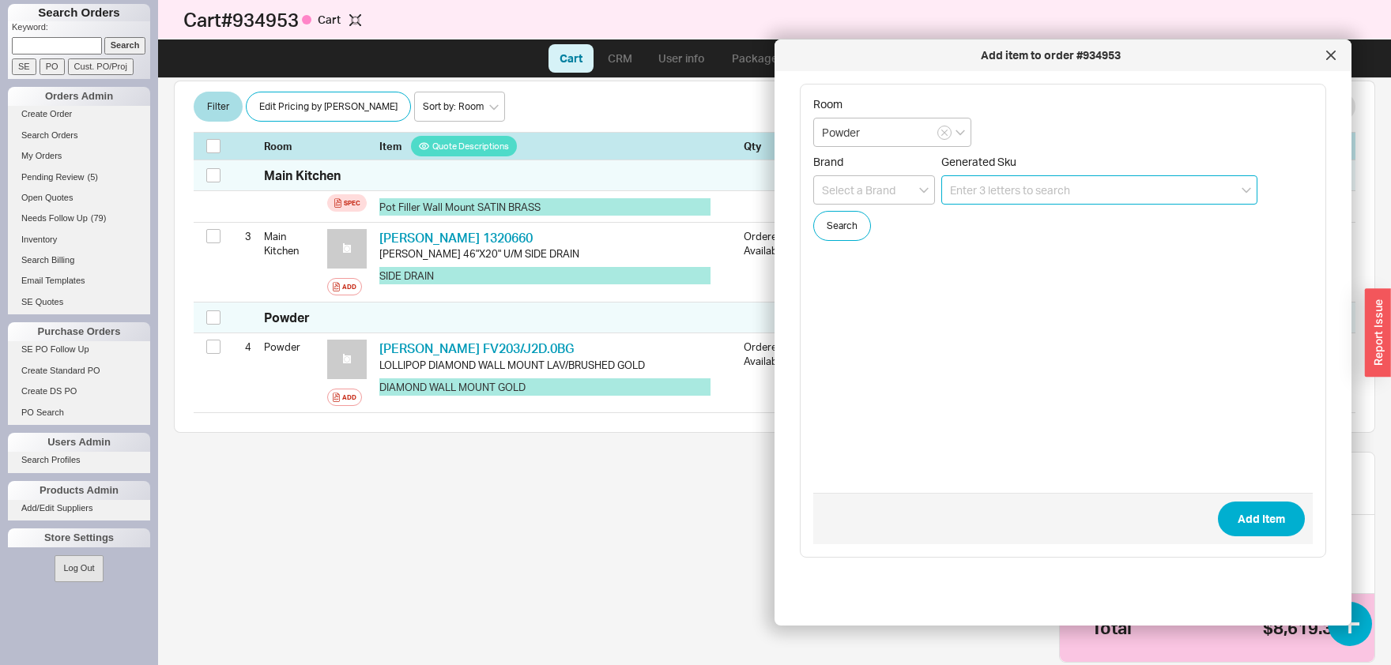
click at [951, 179] on input at bounding box center [1099, 189] width 316 height 29
type input "FV203.BASE"
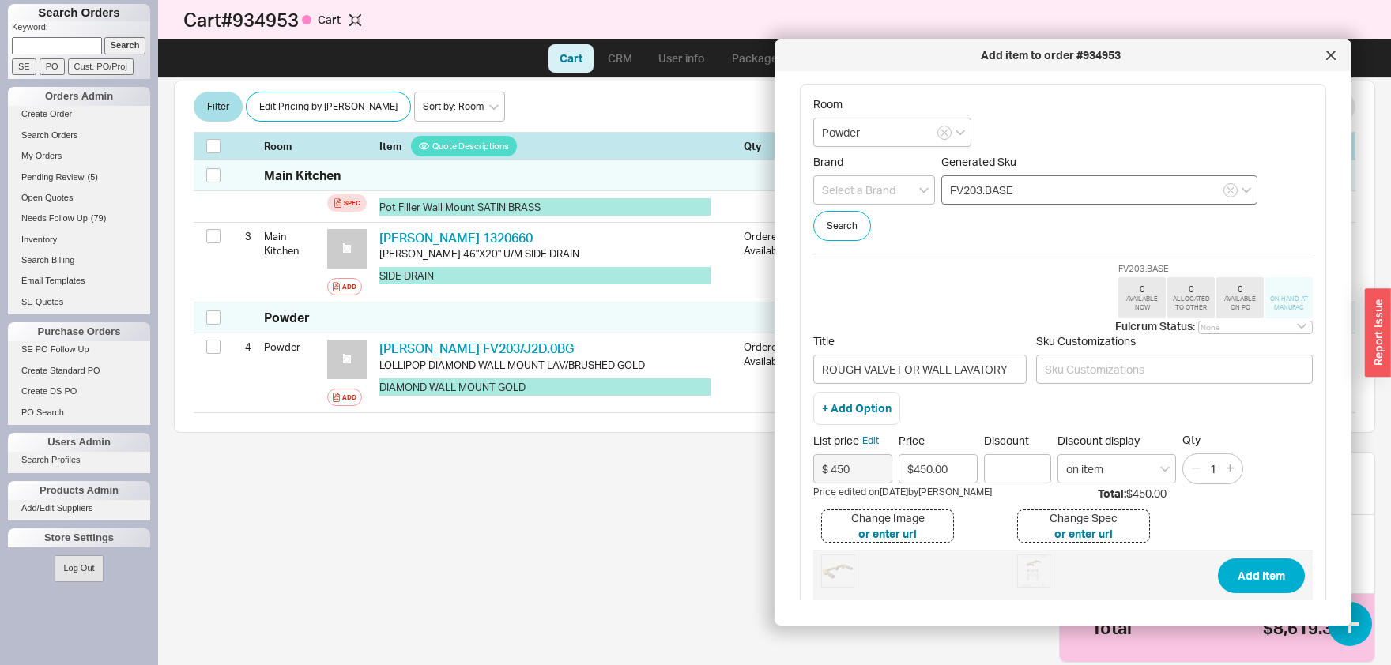
click at [1218, 559] on button "Add Item" at bounding box center [1261, 576] width 87 height 35
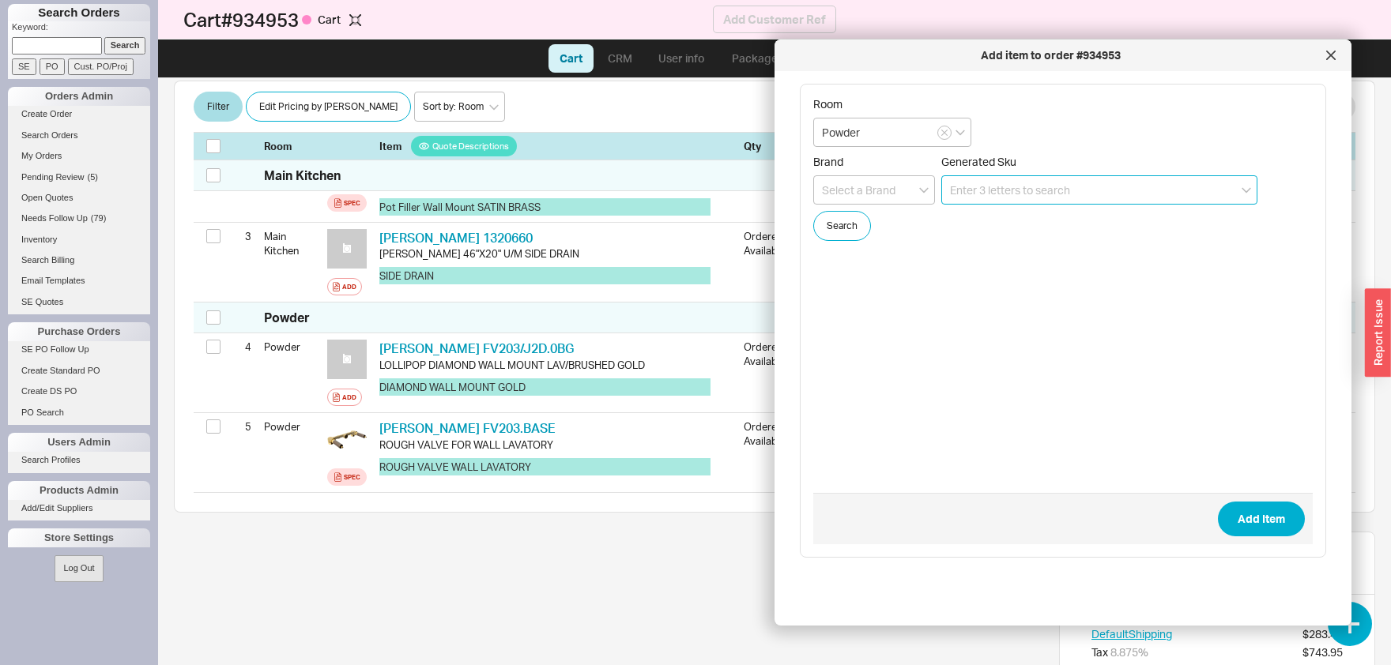
paste input "FV162/K1"
type input "FV162/K1-BG"
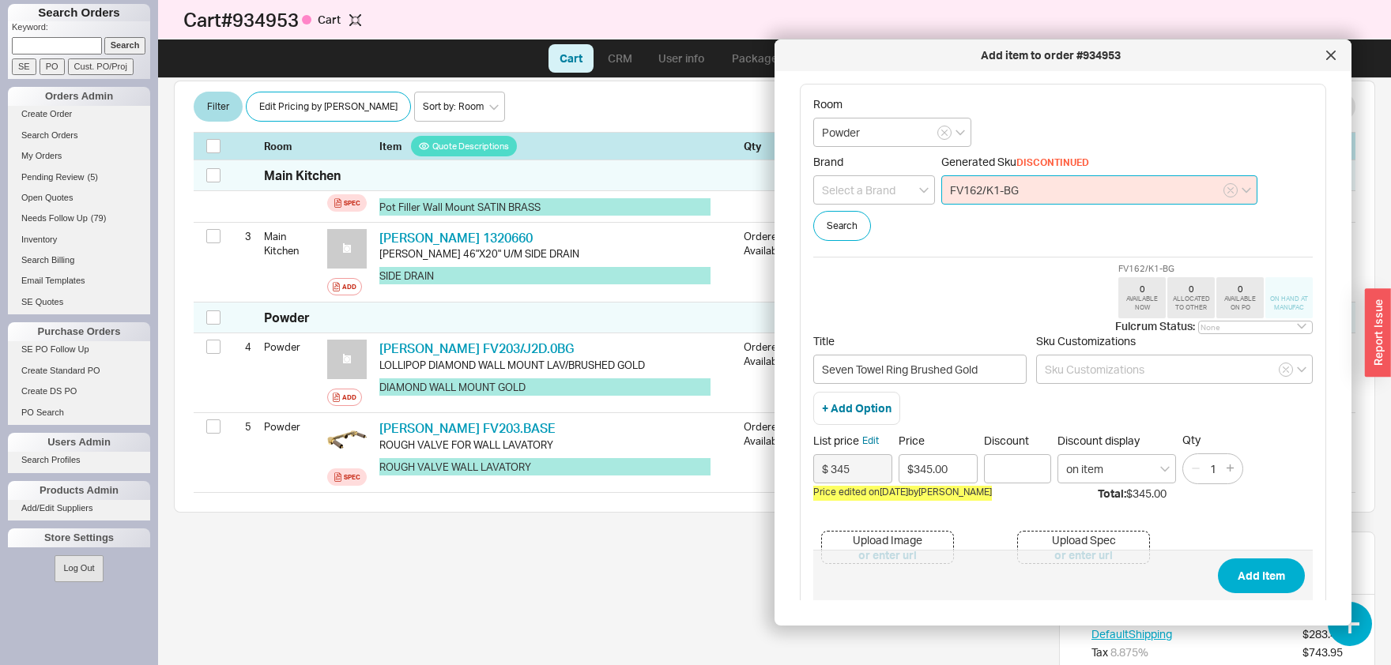
click at [1031, 190] on input "FV162/K1-BG" at bounding box center [1099, 189] width 316 height 29
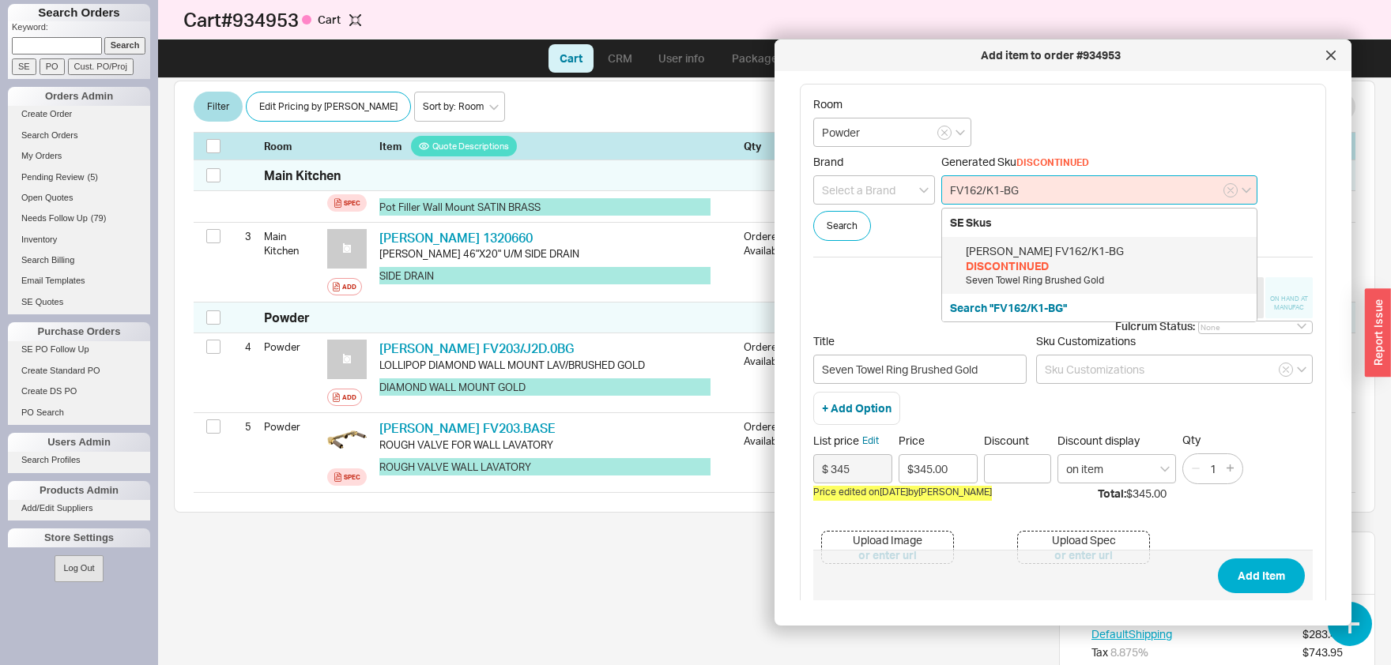
click at [1049, 266] on div "DISCONTINUED" at bounding box center [1107, 266] width 283 height 16
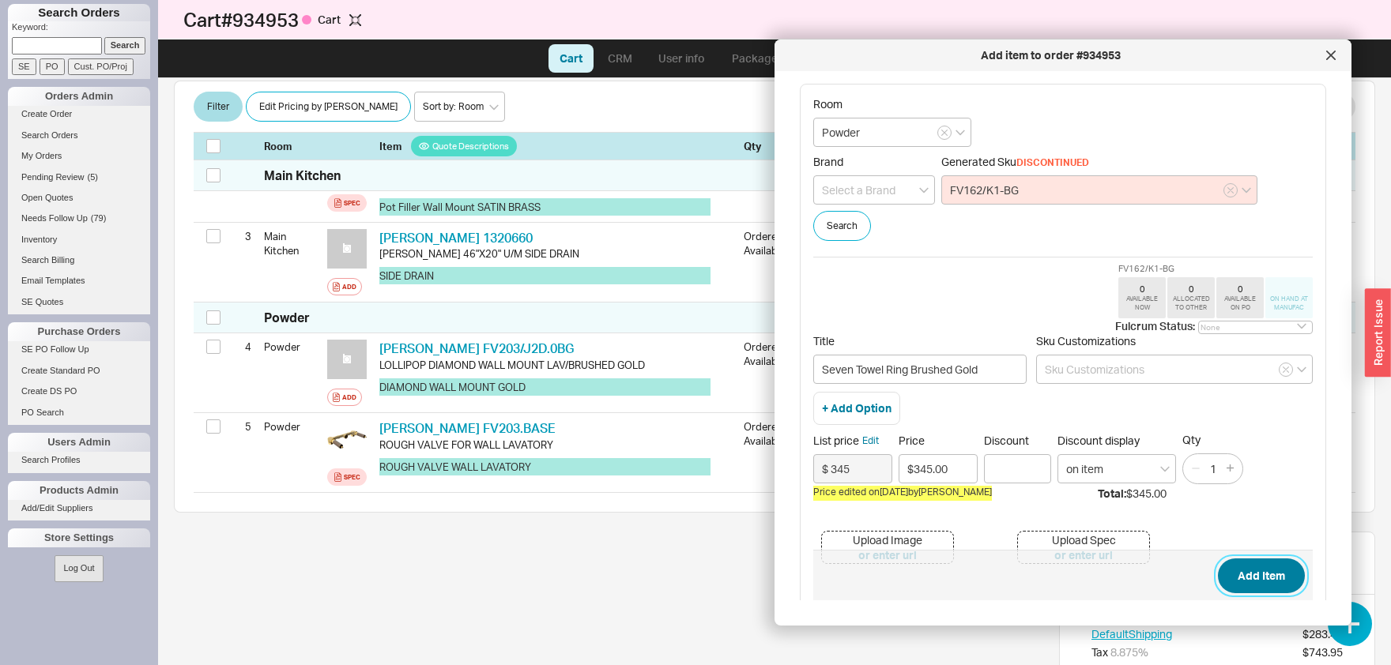
click at [1250, 576] on button "Add Item" at bounding box center [1261, 576] width 87 height 35
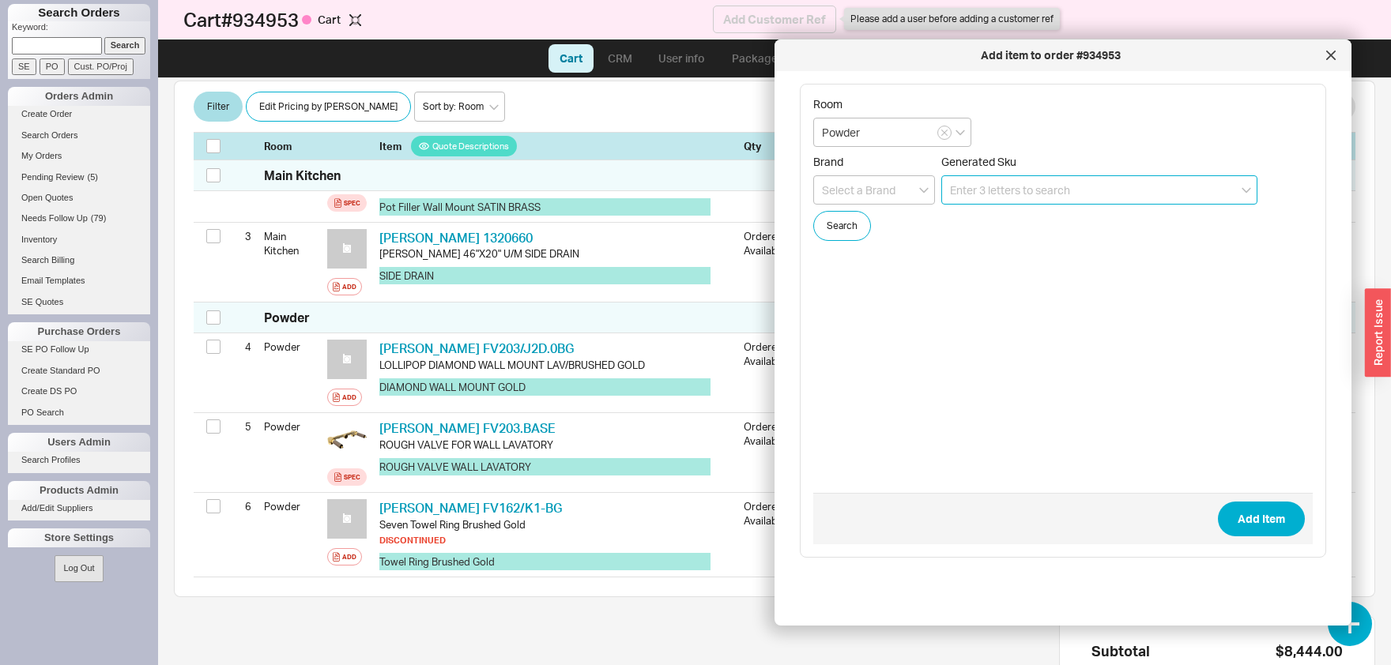
paste input "FV167/K1"
type input "FV167/K1-BG"
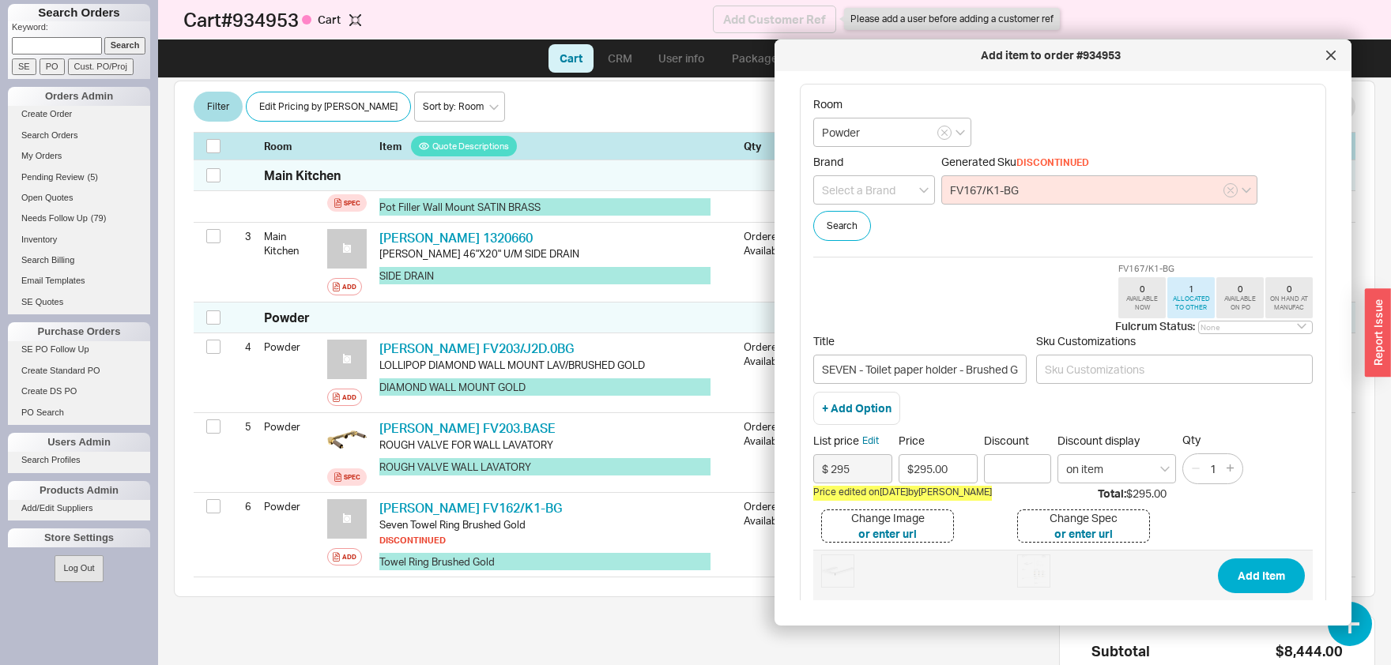
click at [1218, 559] on button "Add Item" at bounding box center [1261, 576] width 87 height 35
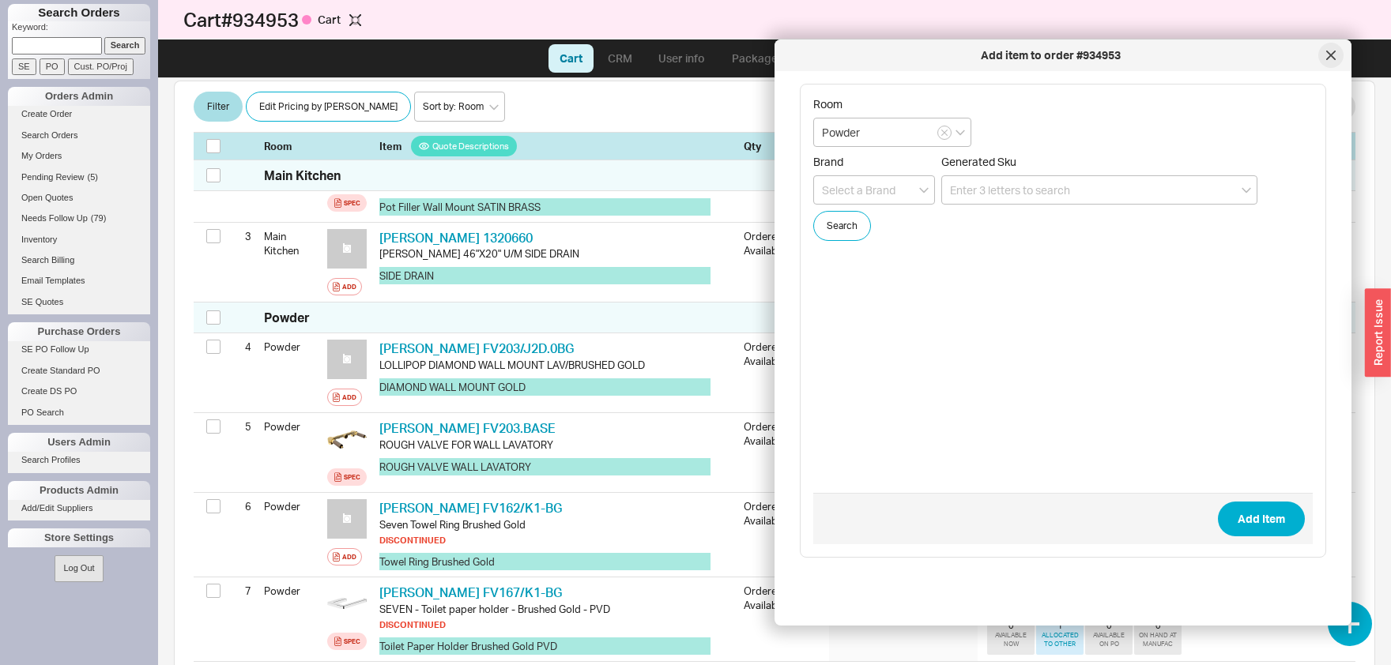
click at [1326, 49] on div at bounding box center [1330, 55] width 25 height 25
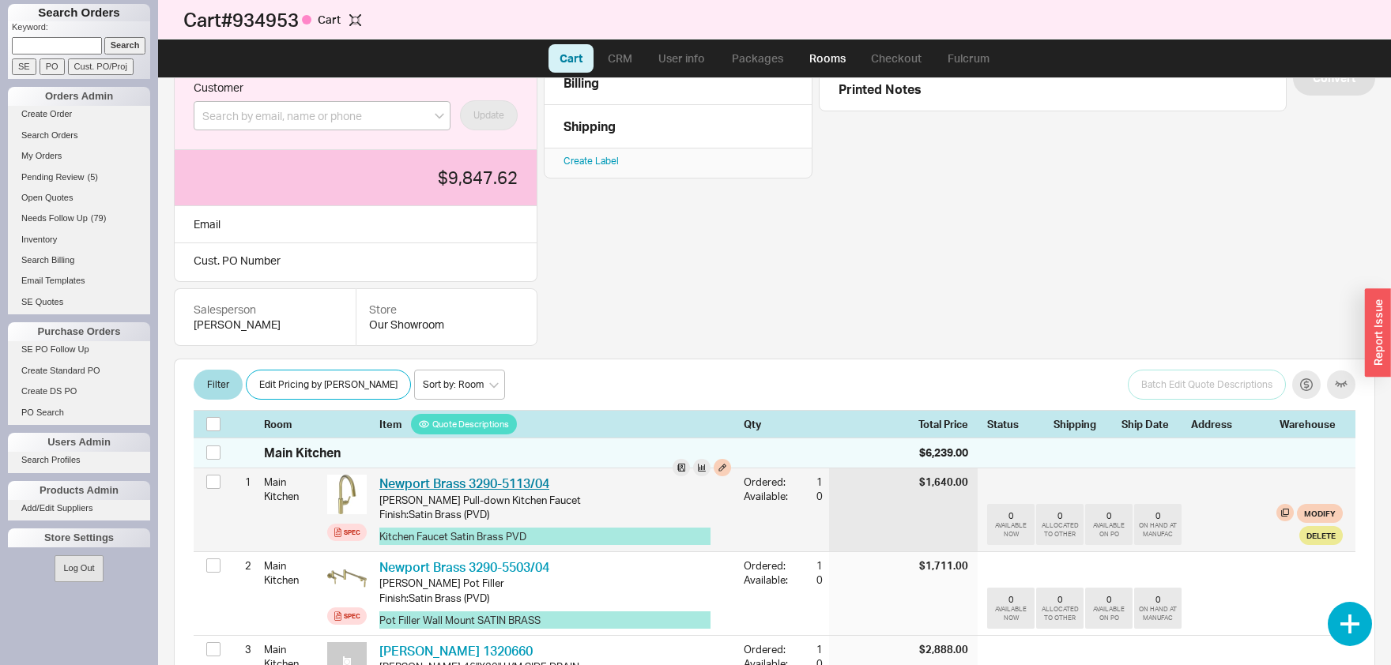
scroll to position [0, 0]
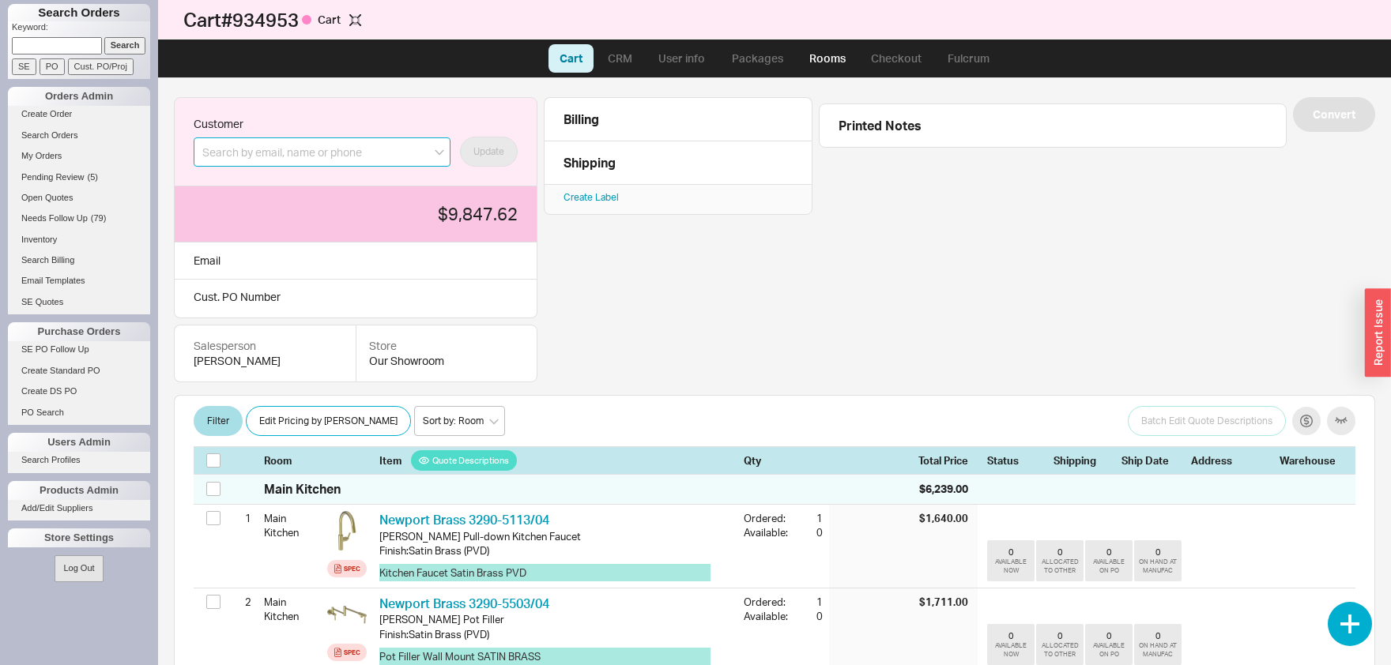
paste input "i.m.c@verizon.net"
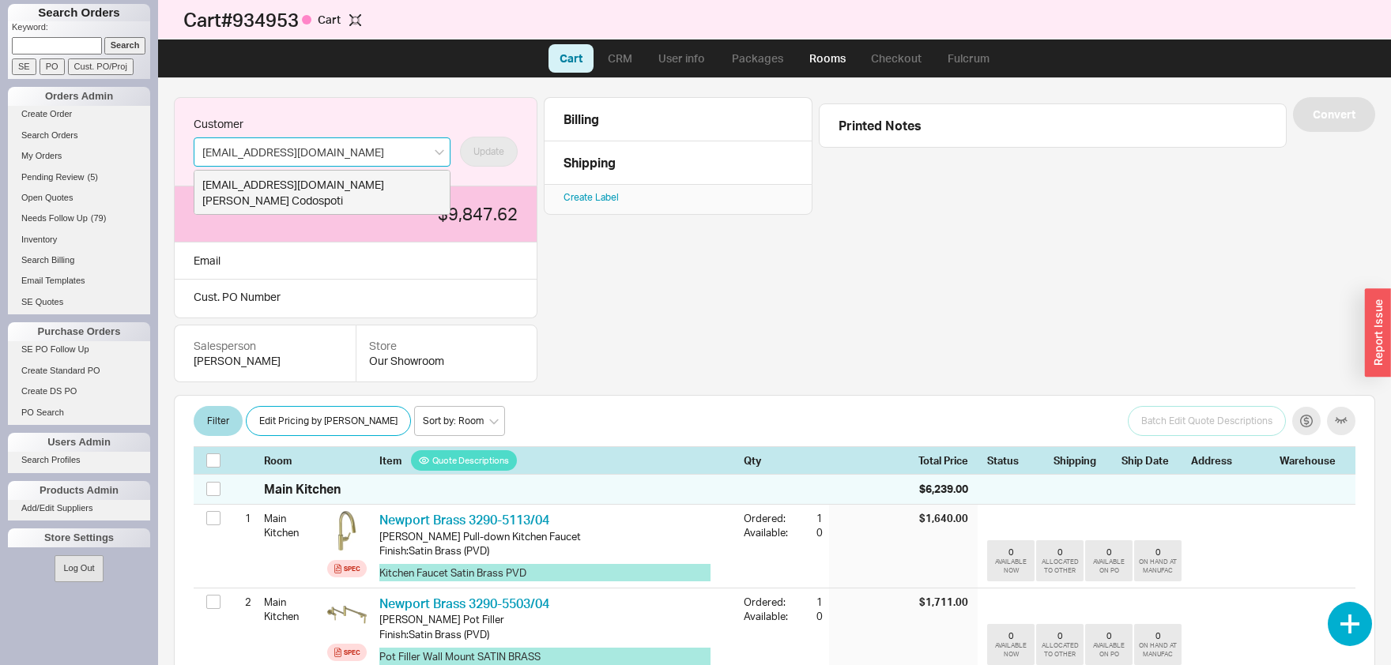
click at [323, 183] on div "i.m.c@verizon.net" at bounding box center [321, 185] width 239 height 16
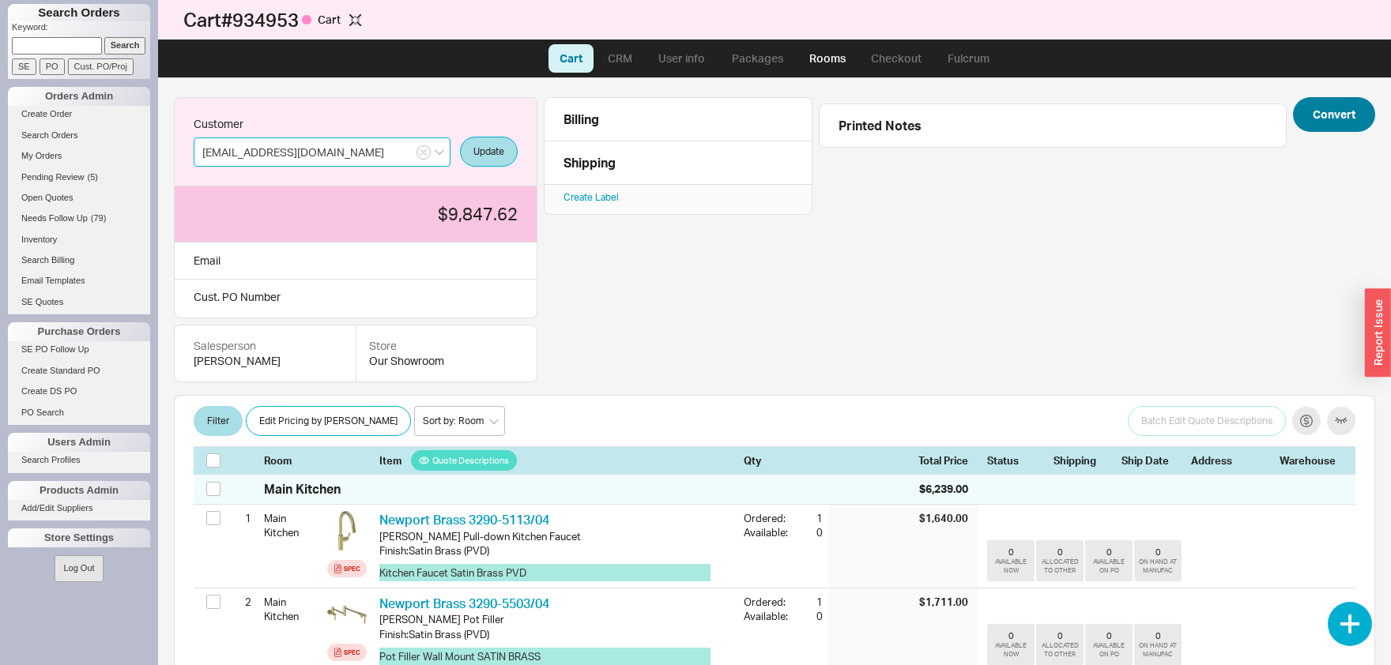
type input "i.m.c@verizon.net"
click at [1340, 117] on button "Convert" at bounding box center [1334, 114] width 82 height 35
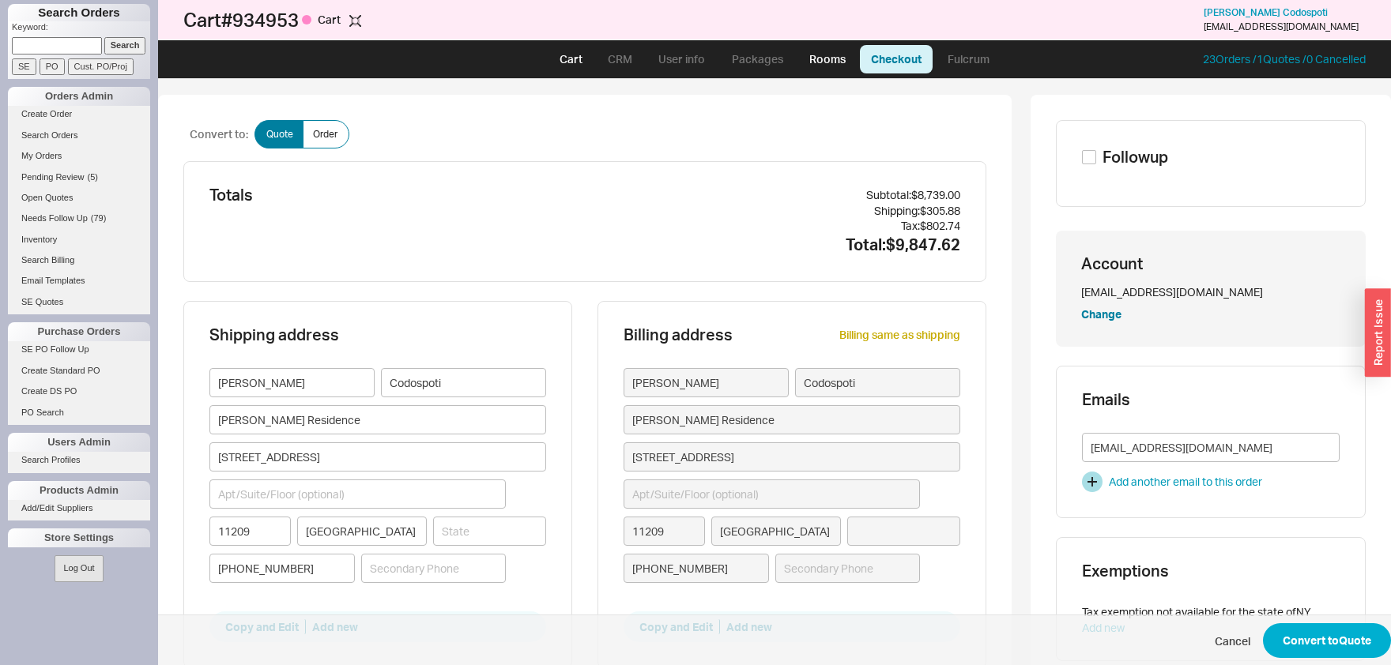
type input "New York"
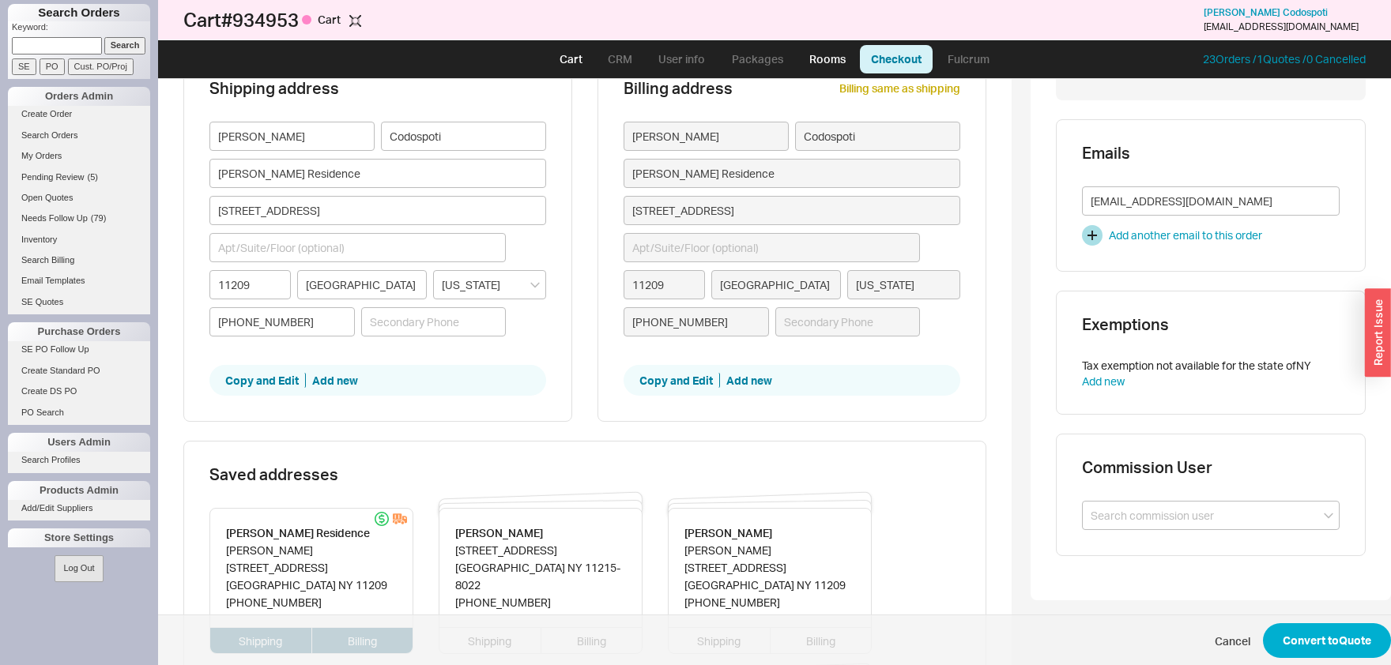
scroll to position [330, 0]
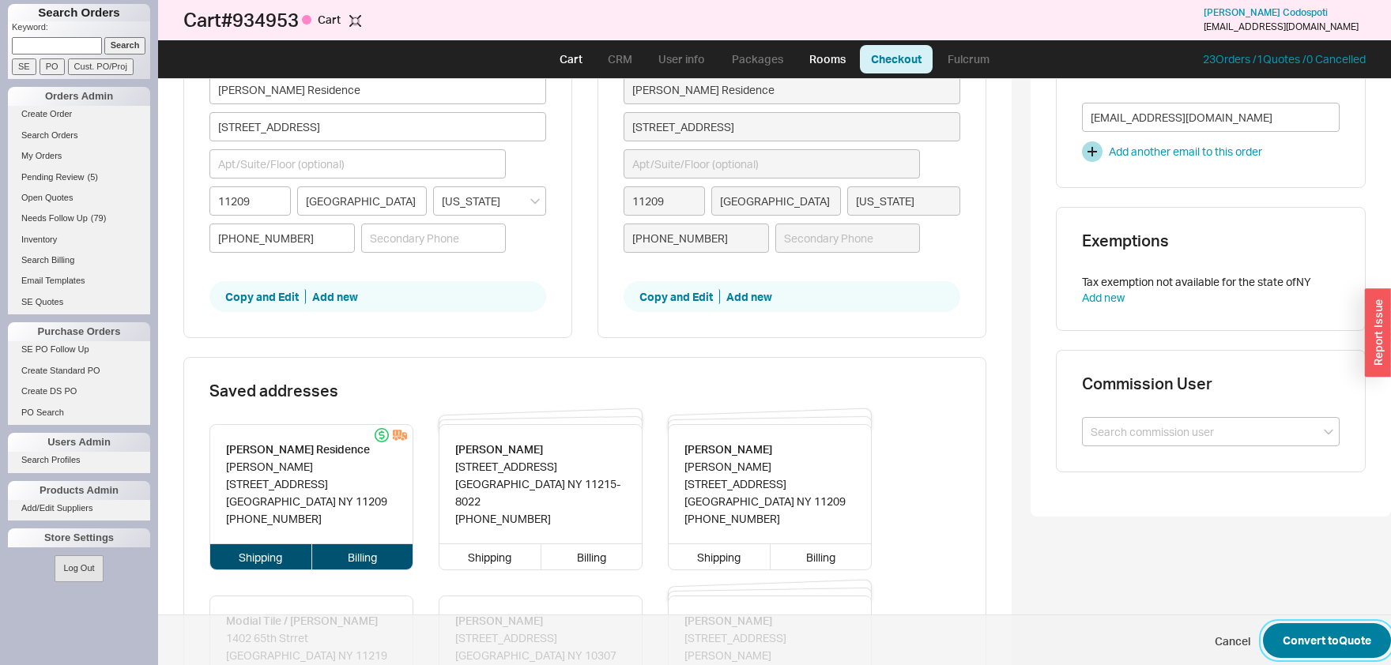
click at [1351, 643] on button "Convert to Quote" at bounding box center [1327, 641] width 128 height 35
select select "LOW"
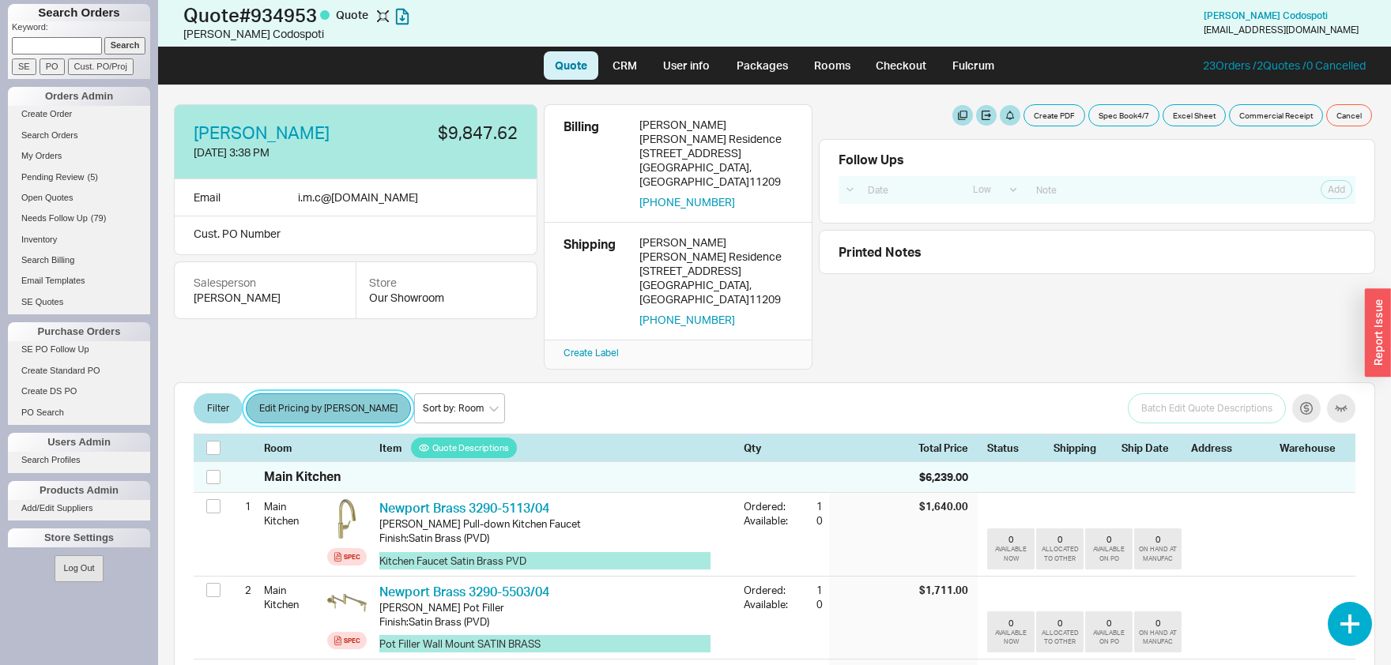
click at [298, 394] on button "Edit Pricing by [PERSON_NAME]" at bounding box center [328, 409] width 165 height 30
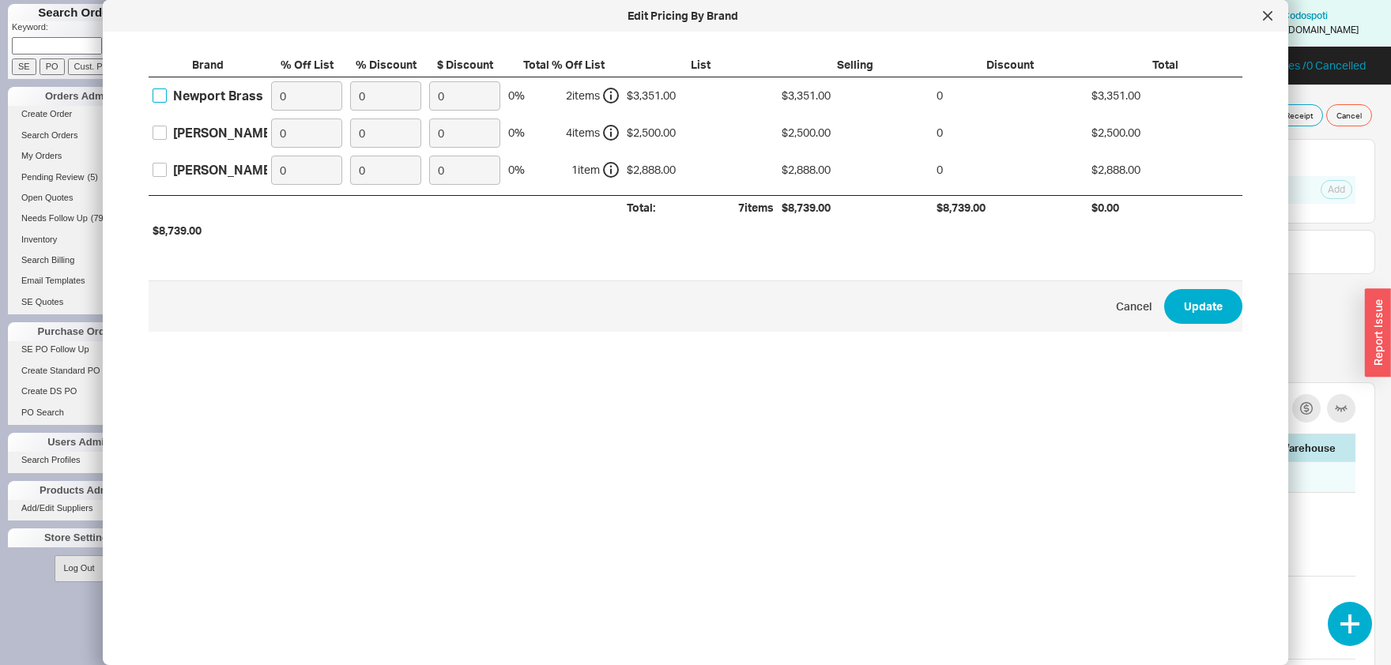
click at [154, 98] on input "Newport Brass" at bounding box center [160, 96] width 14 height 14
checkbox input "true"
click at [160, 138] on input "Franz Viegener" at bounding box center [160, 133] width 14 height 14
checkbox input "true"
click at [164, 177] on input "Foster" at bounding box center [160, 170] width 14 height 14
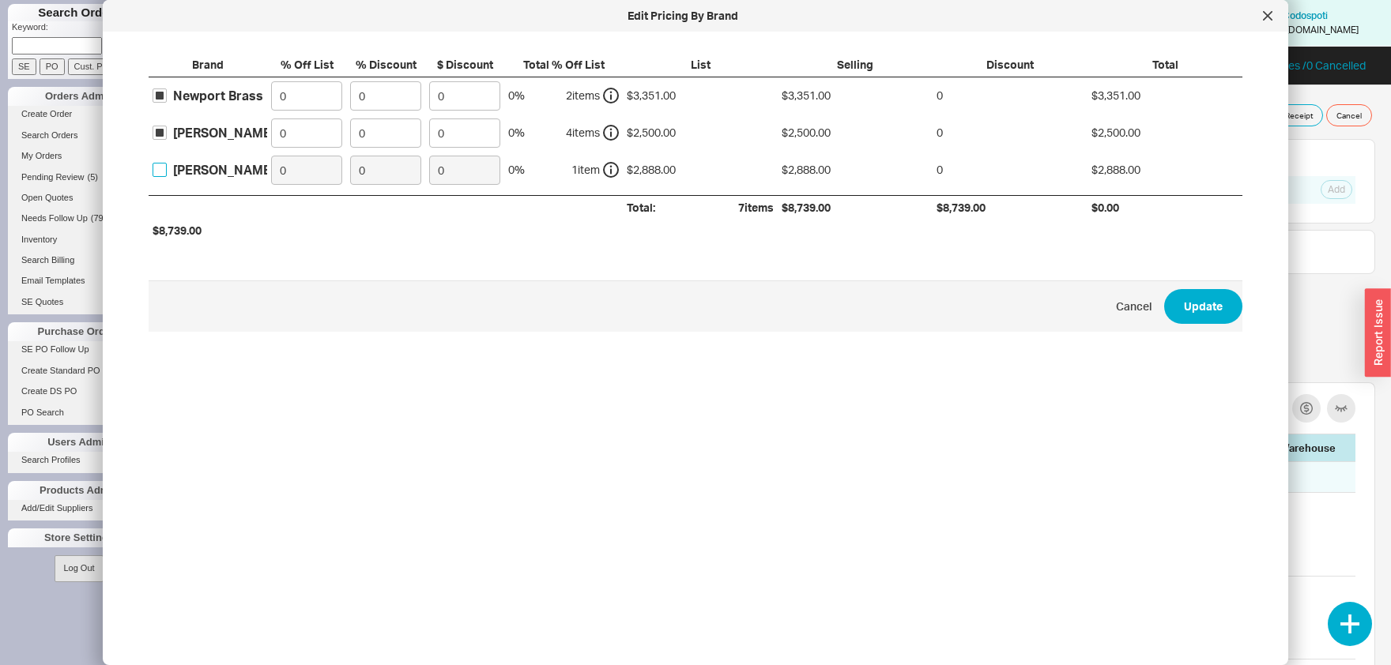
checkbox input "true"
click at [324, 100] on input "0" at bounding box center [306, 95] width 71 height 29
type input "30"
click at [314, 131] on input "0" at bounding box center [306, 133] width 71 height 29
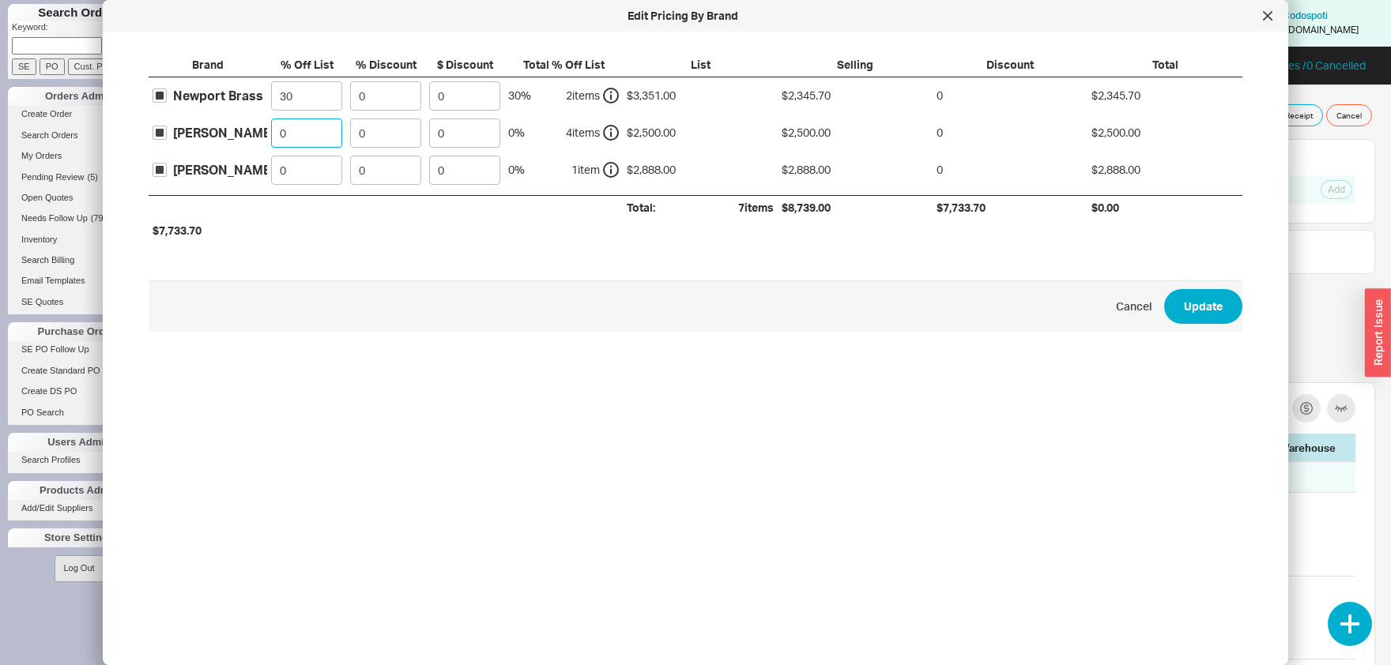
click at [314, 134] on input "0" at bounding box center [306, 133] width 71 height 29
type input "30"
click at [306, 179] on input "0" at bounding box center [306, 170] width 71 height 29
type input "30"
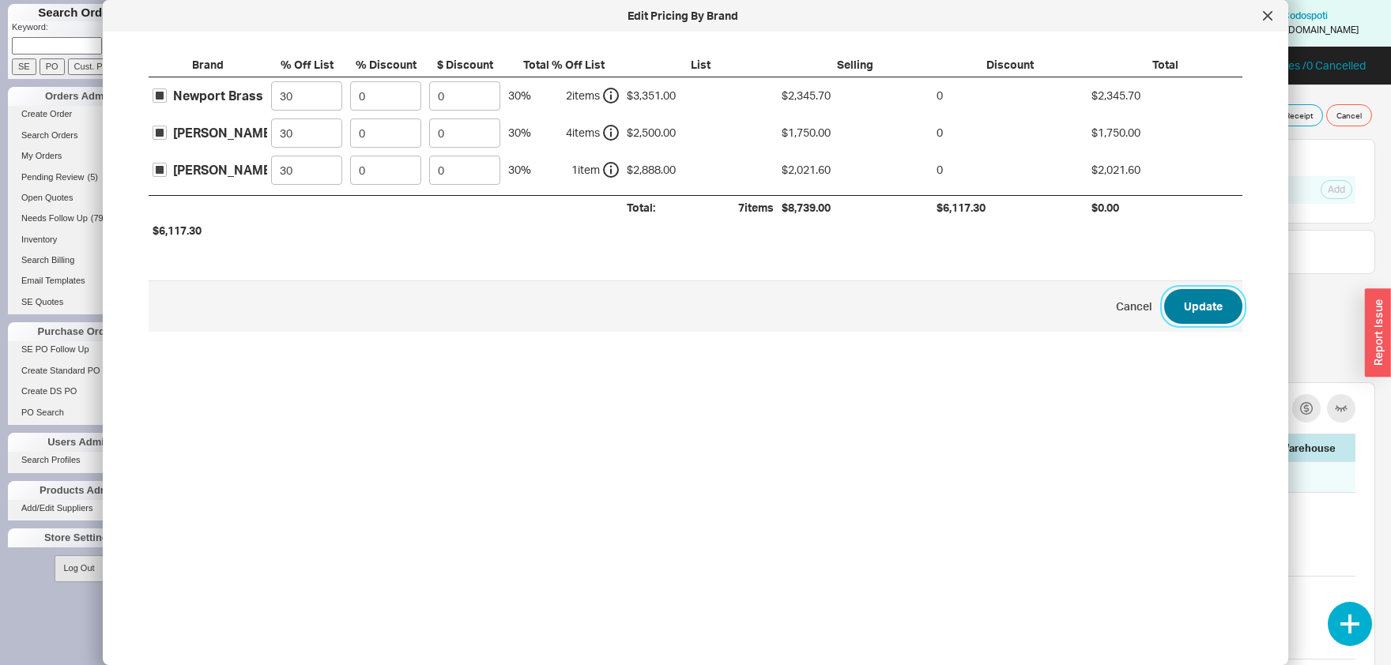
click at [1196, 324] on button "Update" at bounding box center [1203, 306] width 78 height 35
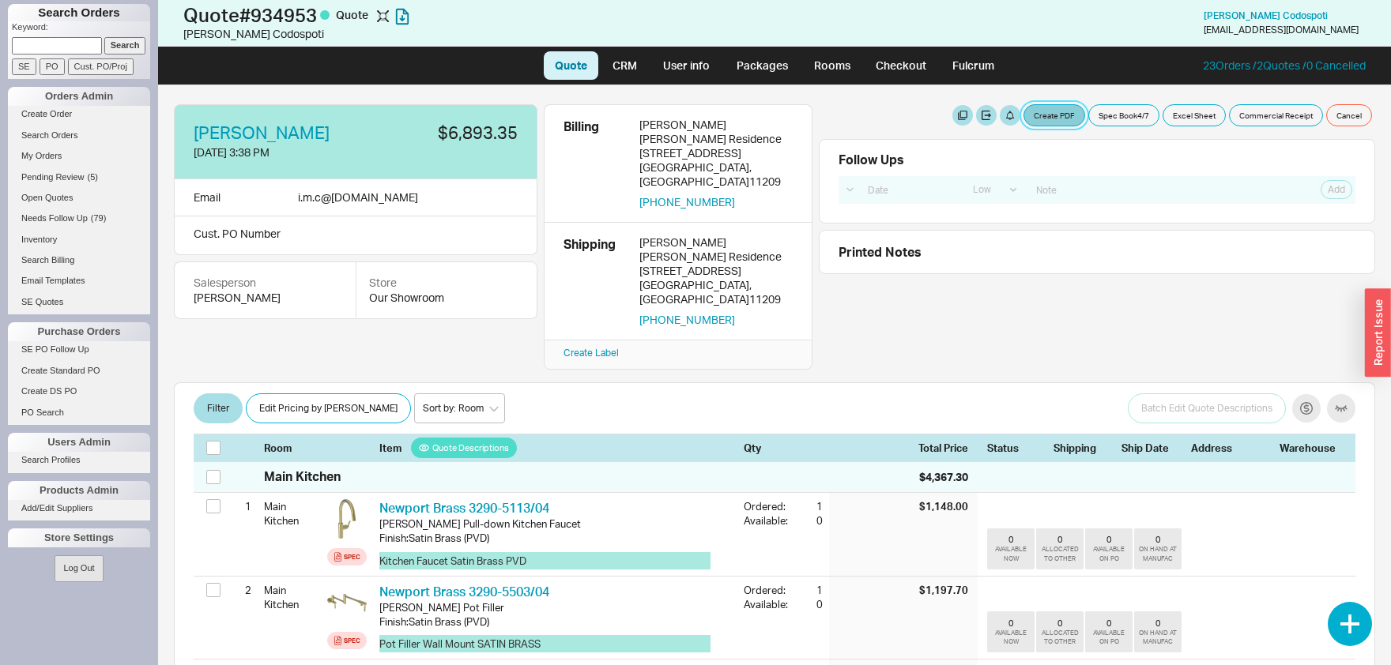
click at [1053, 118] on button "Create PDF" at bounding box center [1054, 115] width 62 height 22
select select "69473513"
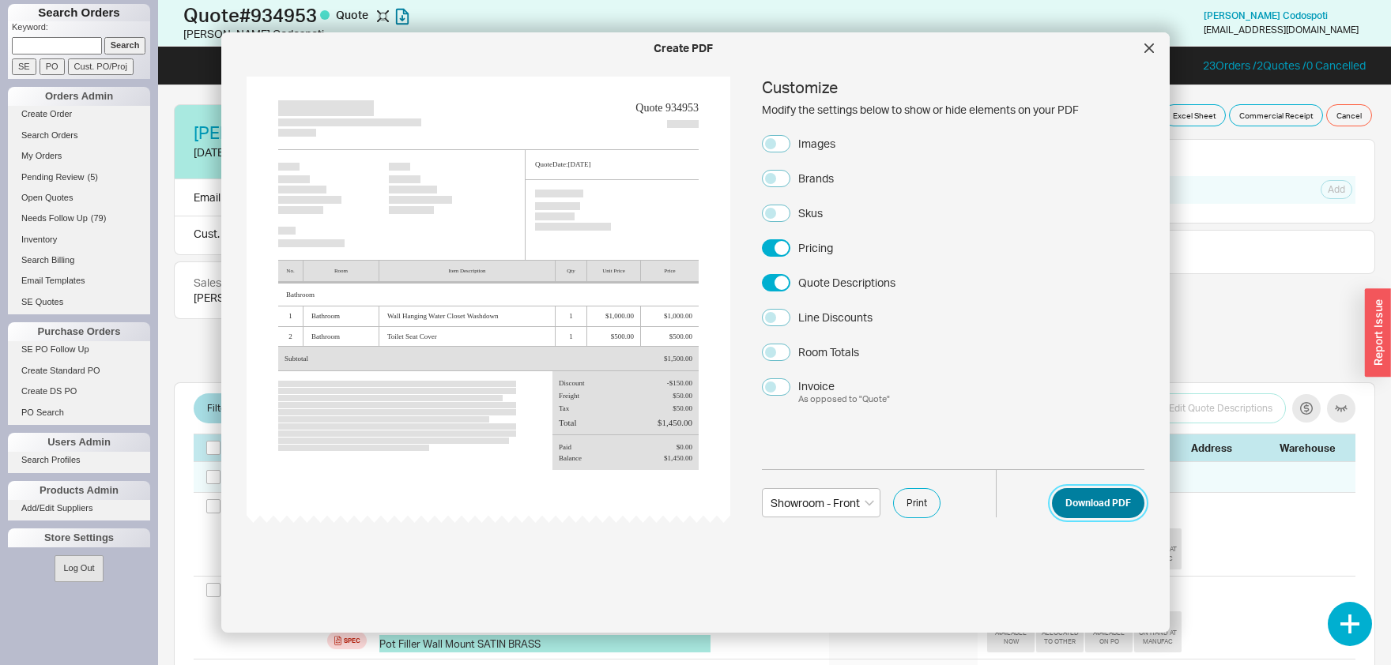
click at [1068, 509] on button "Download PDF" at bounding box center [1098, 503] width 92 height 30
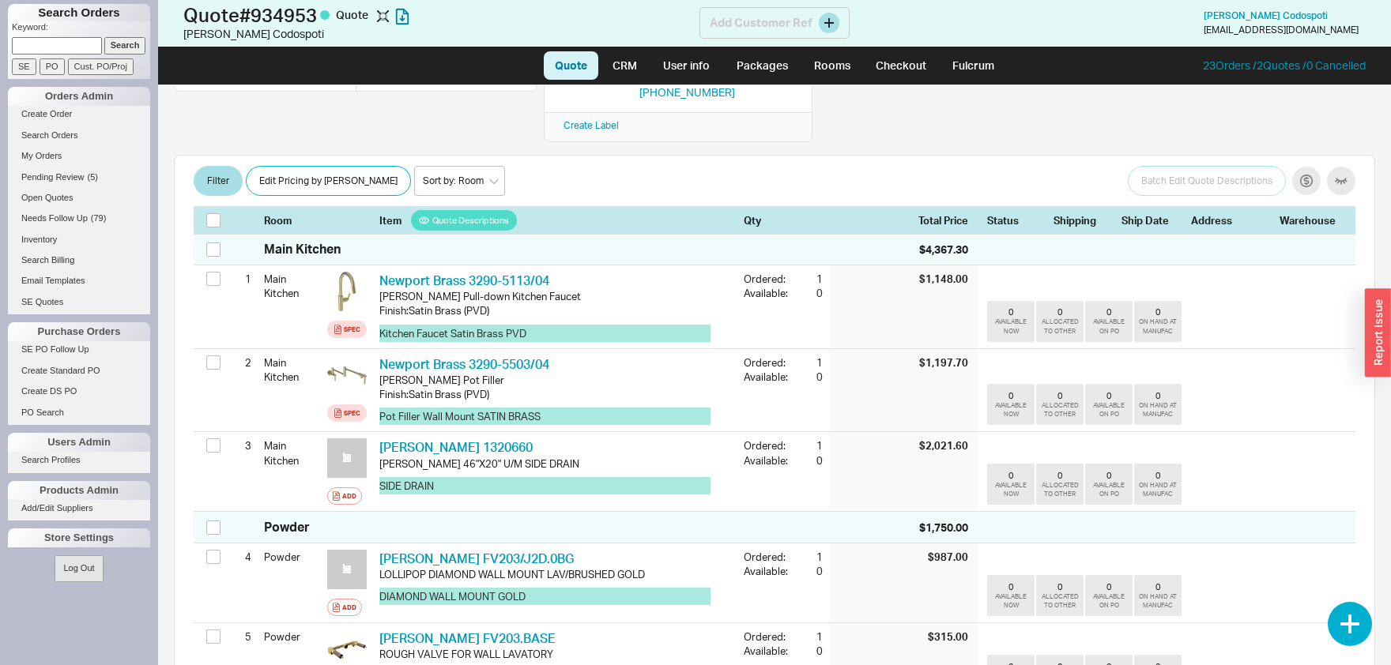
scroll to position [82, 0]
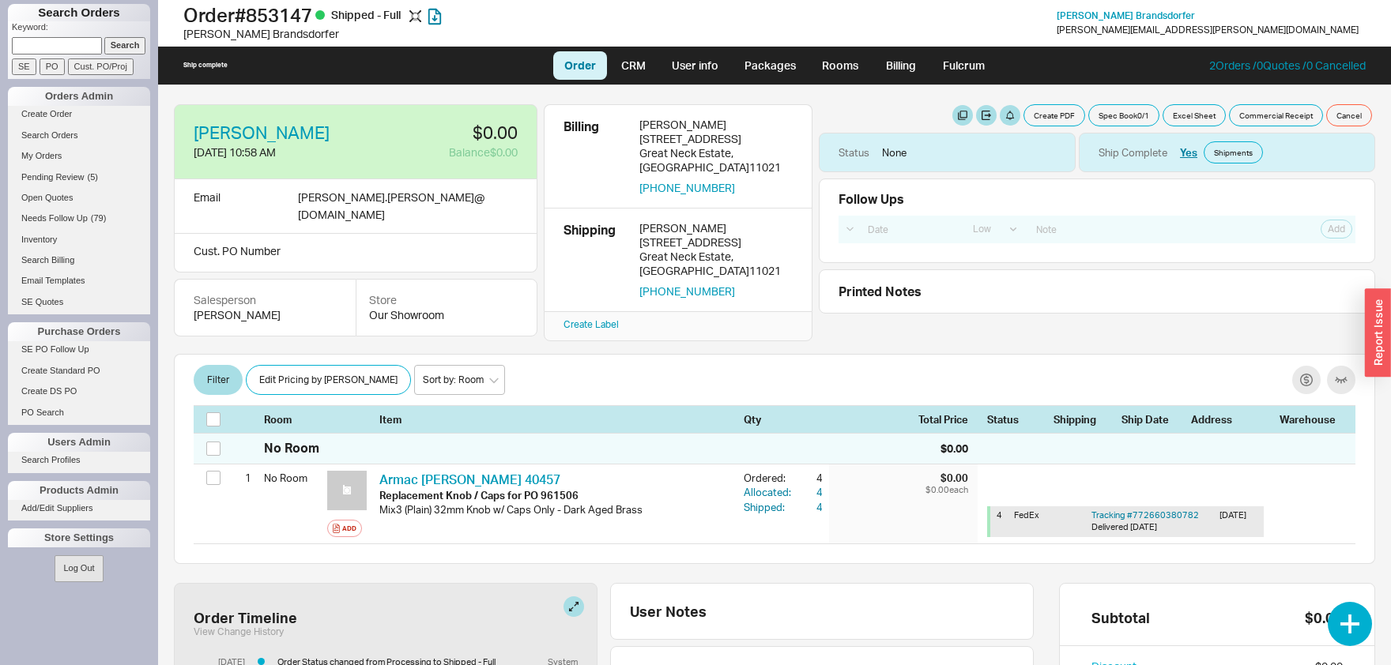
select select "LOW"
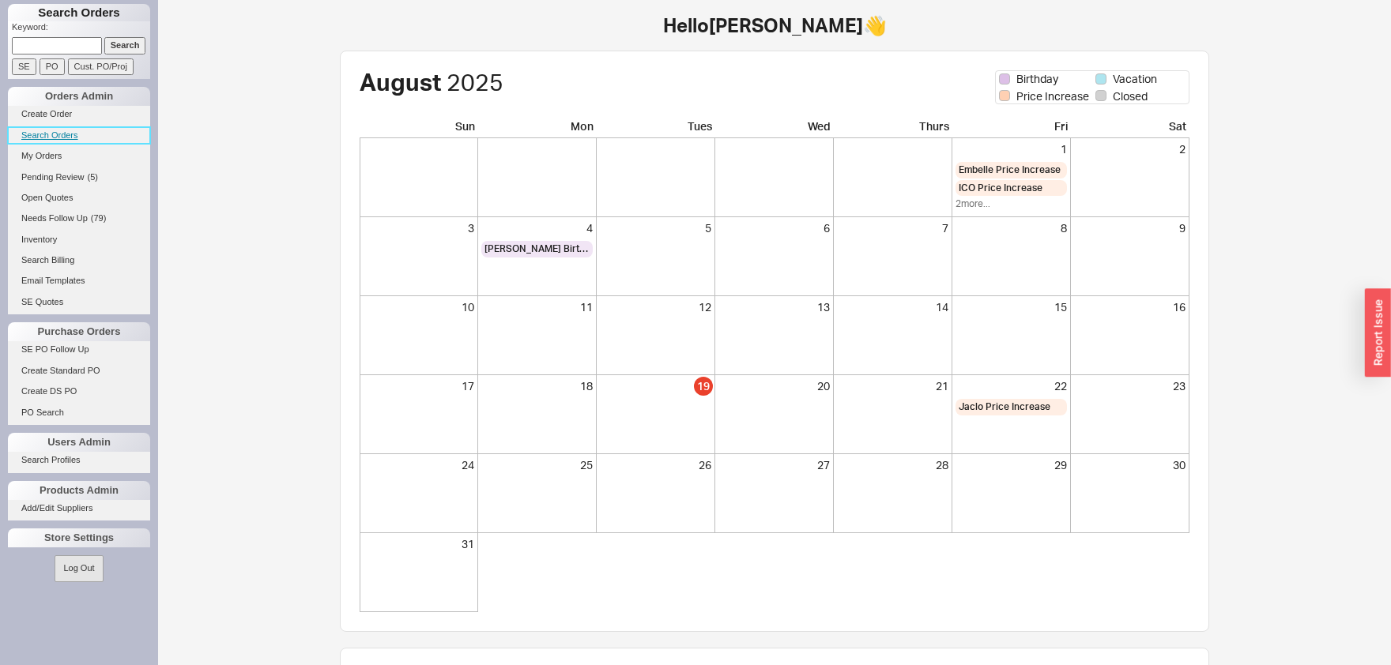
click at [44, 127] on link "Search Orders" at bounding box center [79, 135] width 142 height 17
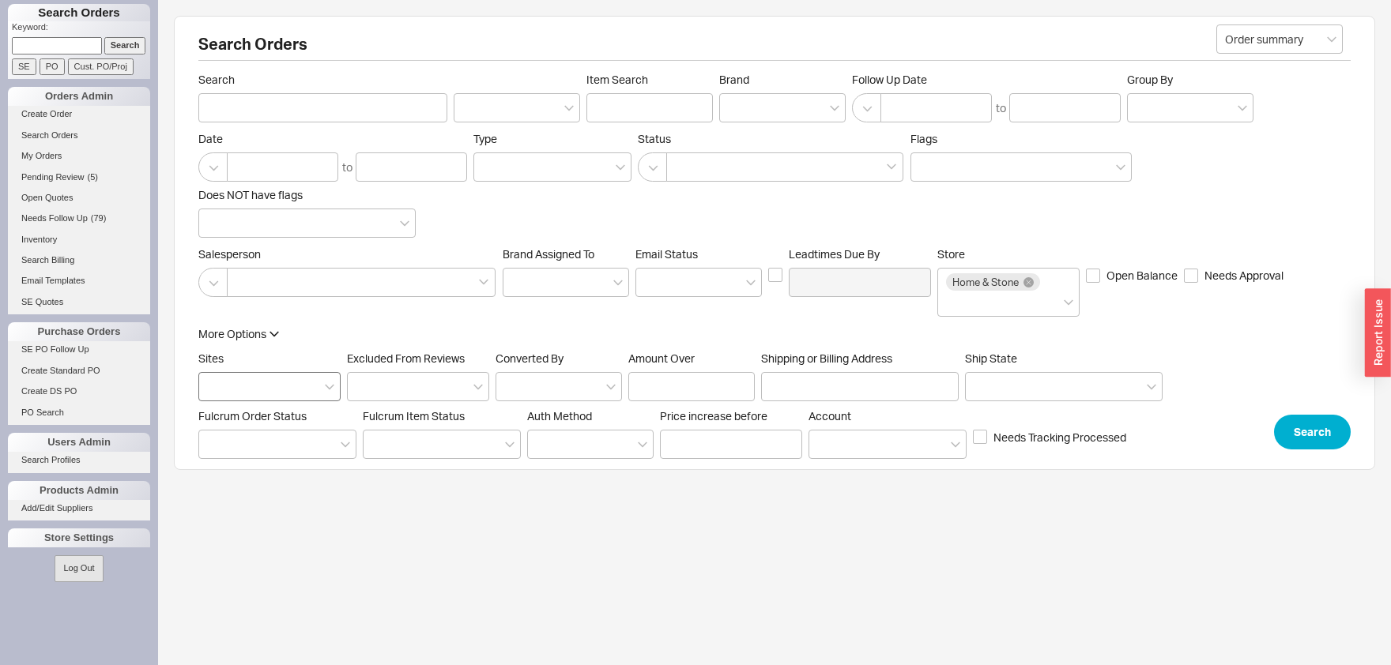
click at [269, 379] on div at bounding box center [269, 386] width 142 height 29
click at [218, 379] on input "Sites" at bounding box center [212, 387] width 11 height 18
click at [256, 439] on div "HS Display Orders" at bounding box center [269, 447] width 141 height 28
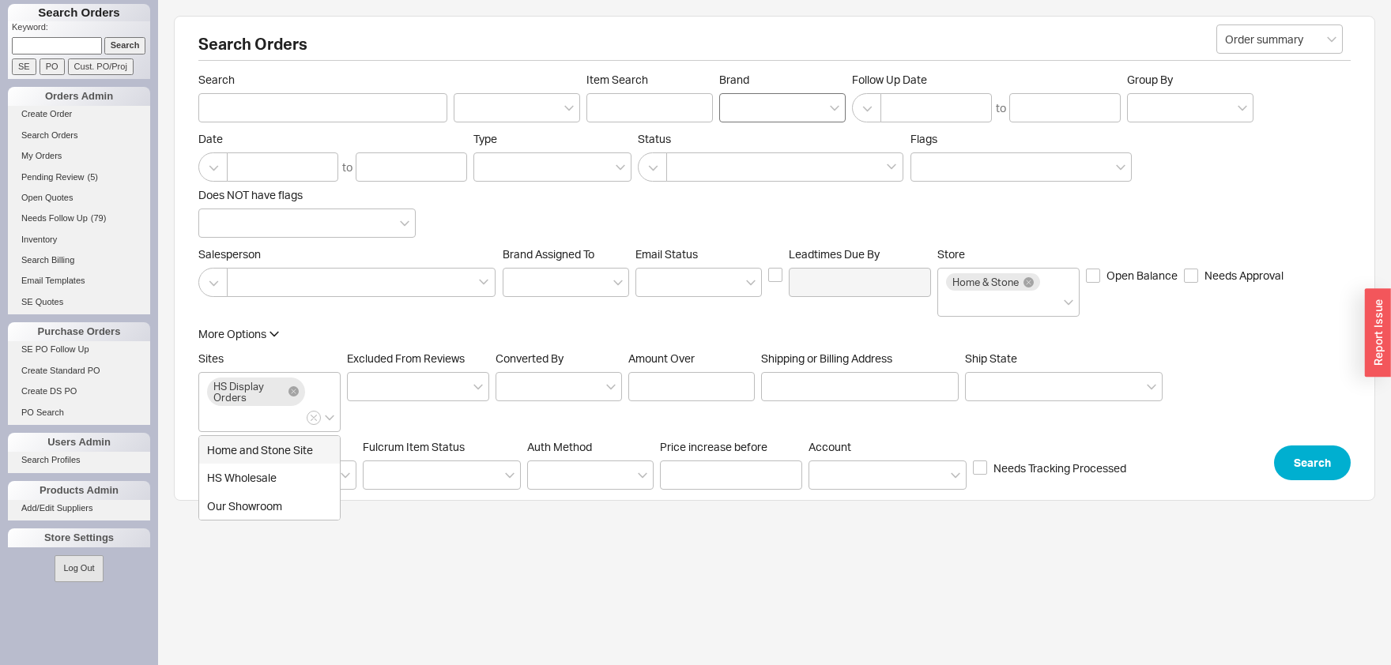
click at [767, 100] on div at bounding box center [782, 107] width 126 height 29
click at [739, 100] on input "Brand" at bounding box center [733, 108] width 11 height 18
type input "dur"
click at [775, 145] on div "Duravit" at bounding box center [782, 140] width 125 height 28
type input "Brand"
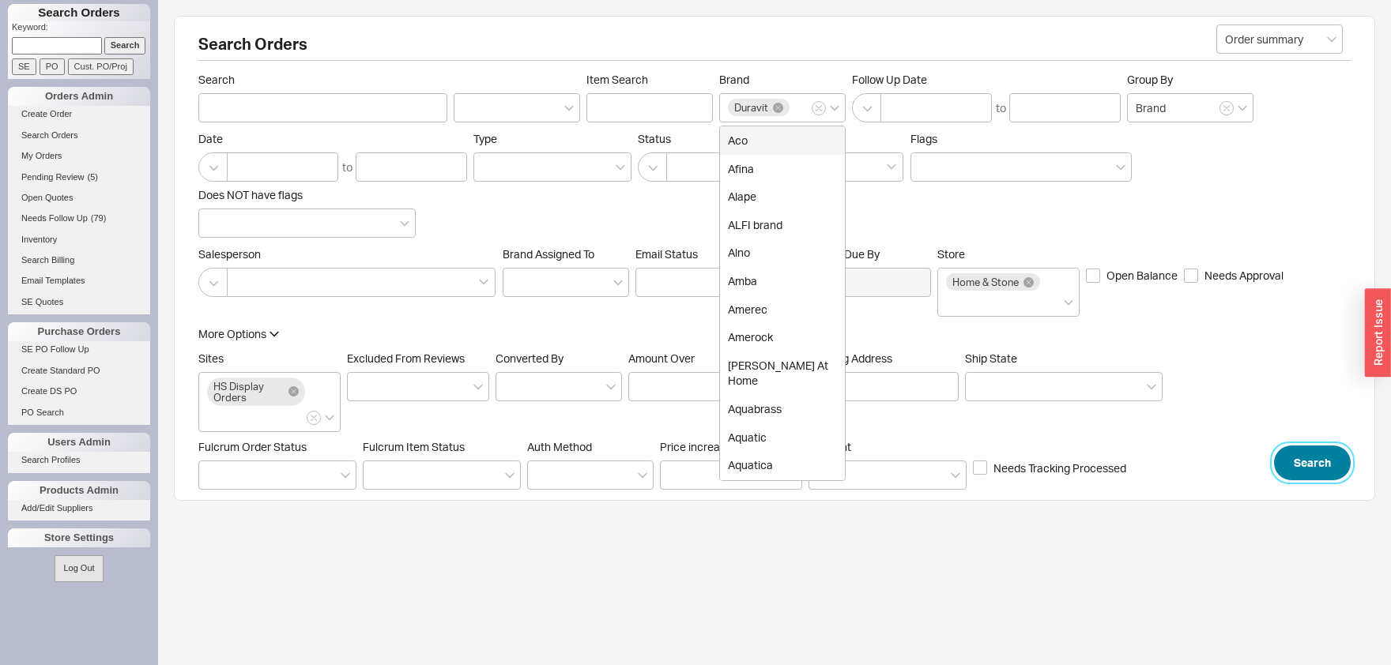
click at [1291, 465] on button "Search" at bounding box center [1312, 463] width 77 height 35
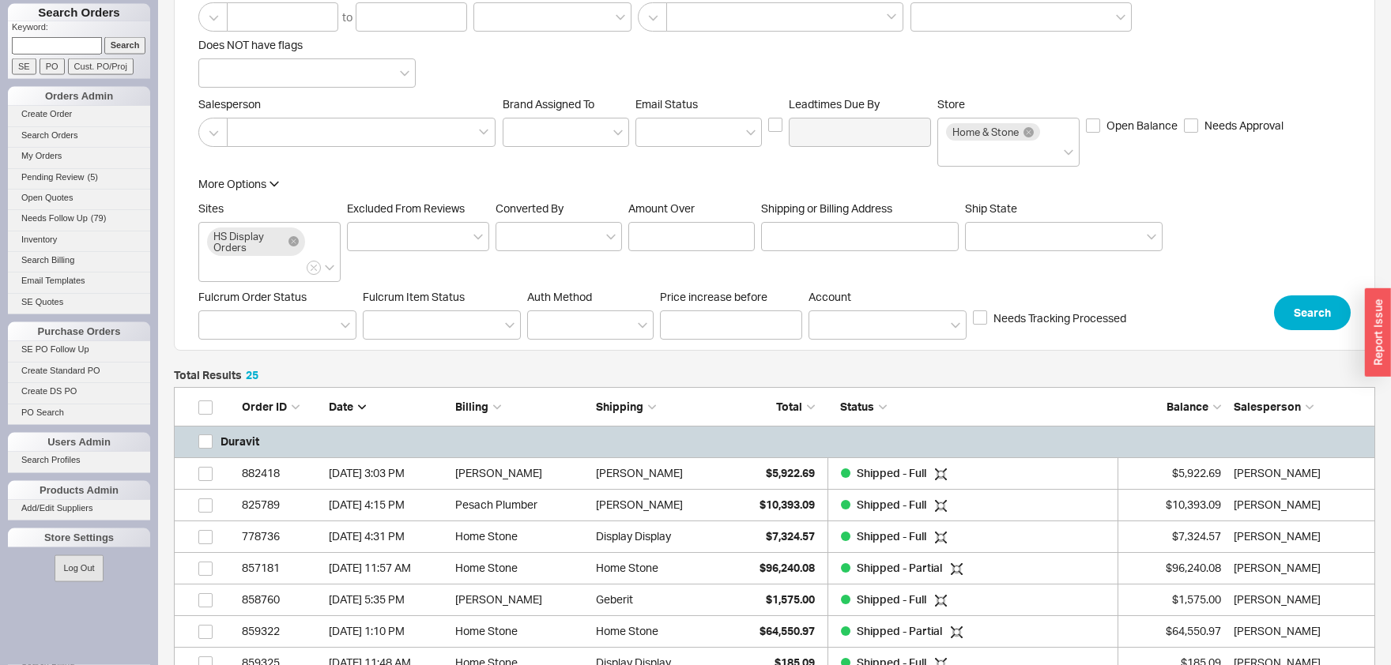
scroll to position [174, 0]
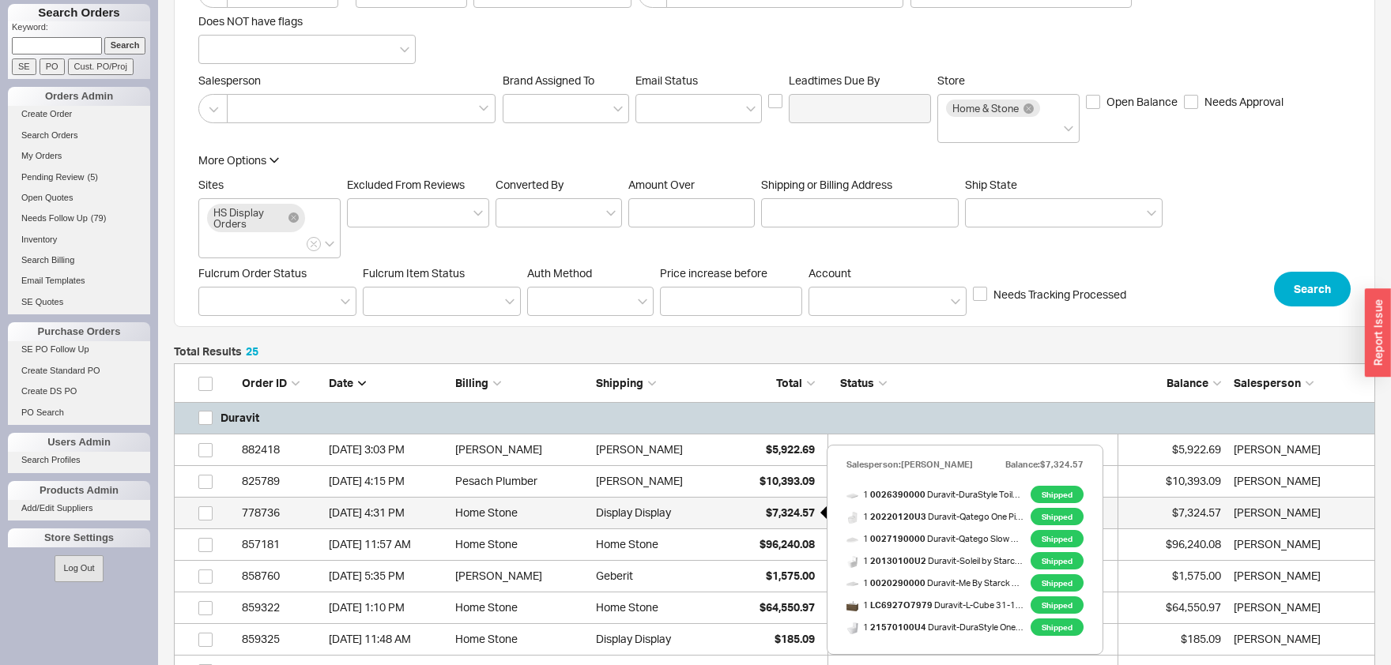
click at [778, 509] on span "$7,324.57" at bounding box center [790, 512] width 49 height 13
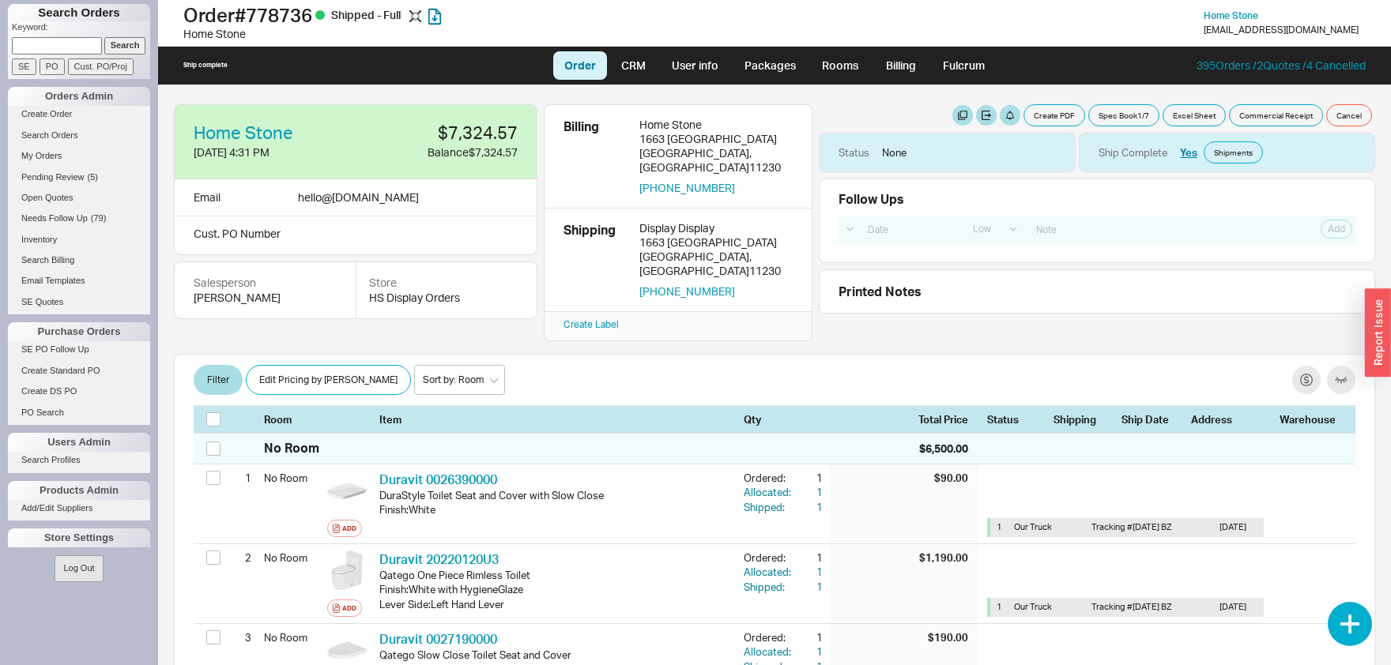
select select "LOW"
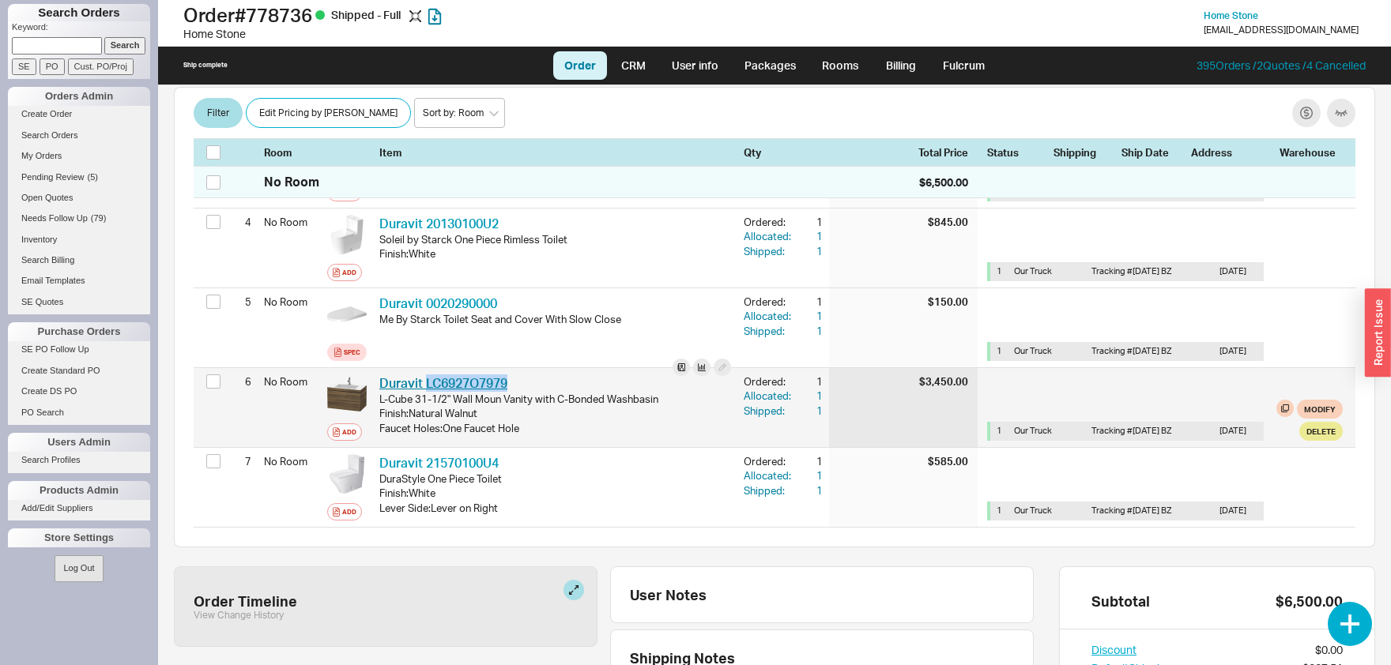
drag, startPoint x: 529, startPoint y: 354, endPoint x: 424, endPoint y: 361, distance: 104.6
click at [424, 375] on div "Duravit LC6927O7979 DRV LC6927O7979" at bounding box center [555, 383] width 352 height 17
copy link "LC6927O7979"
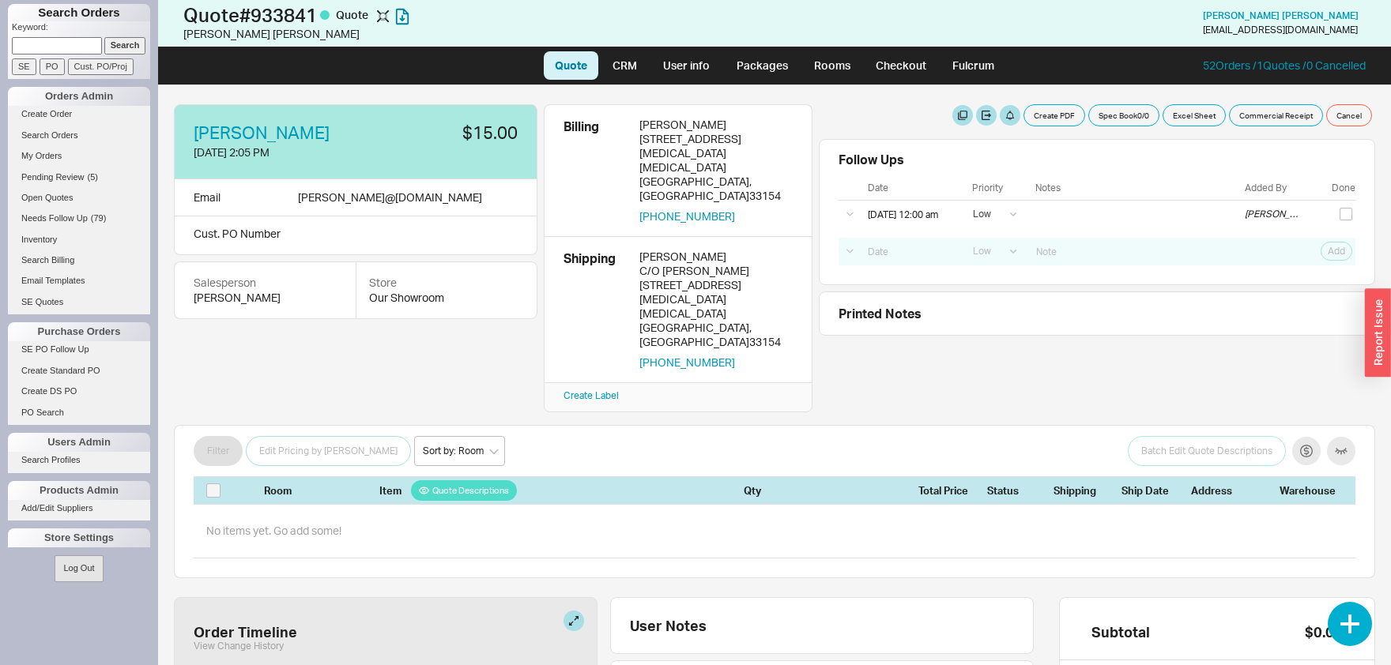
select select "LOW"
click at [1342, 631] on button "button" at bounding box center [1350, 624] width 44 height 44
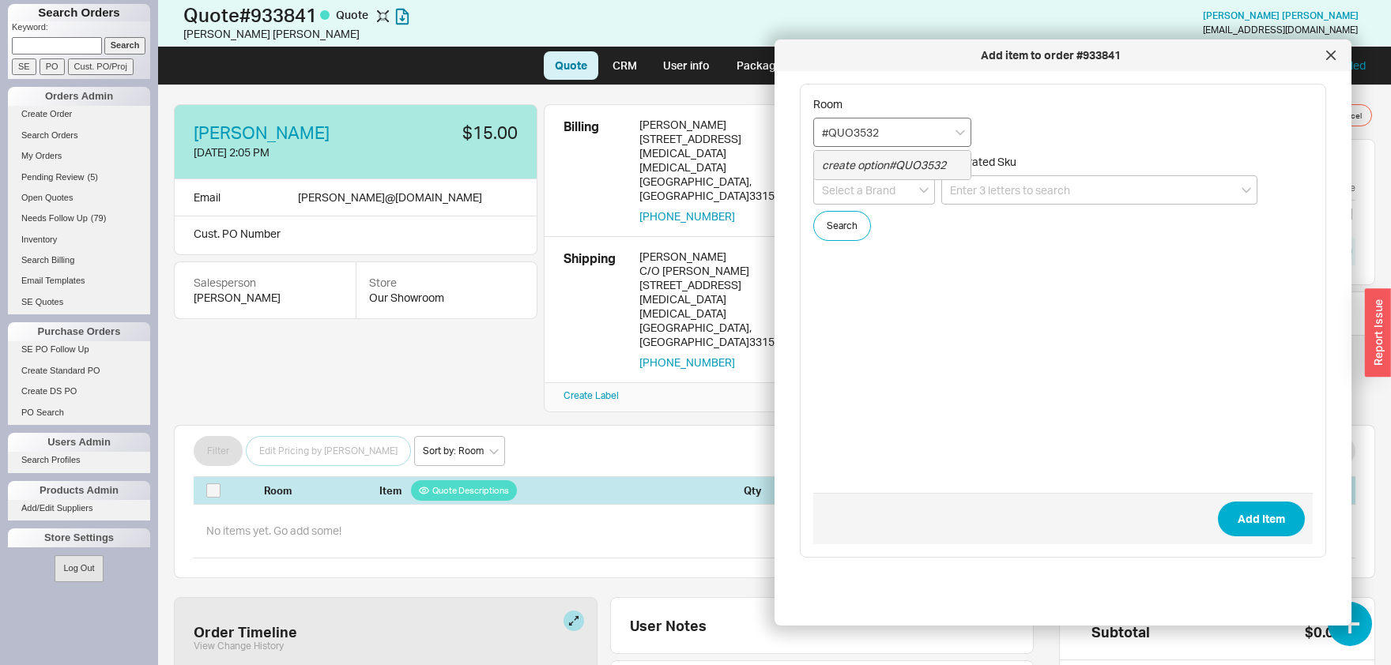
drag, startPoint x: 831, startPoint y: 132, endPoint x: 816, endPoint y: 132, distance: 14.2
click at [816, 132] on input "#QUO3532" at bounding box center [892, 132] width 158 height 29
type input "QUO3532"
click at [854, 133] on input "QUO3532" at bounding box center [892, 132] width 158 height 29
click at [855, 131] on input "QUO3532" at bounding box center [892, 132] width 158 height 29
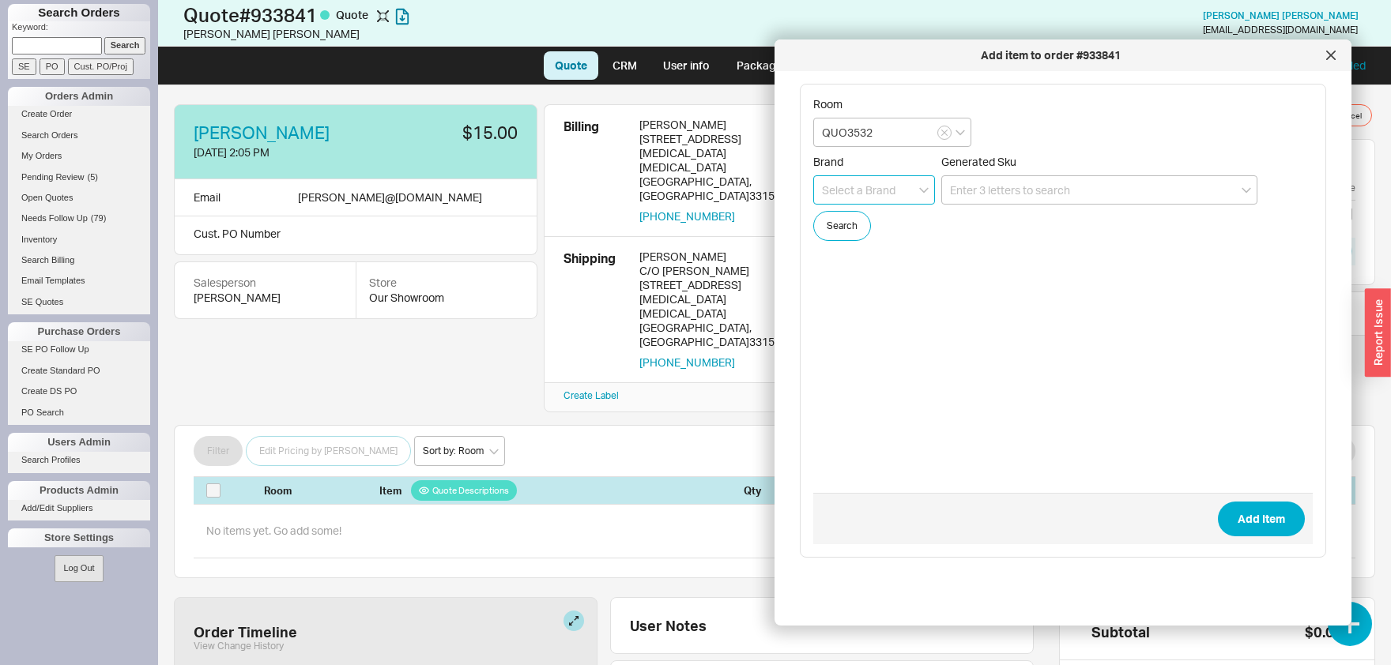
click at [853, 188] on input at bounding box center [874, 189] width 122 height 29
type input "Infinity Drain"
paste input "QUO3532"
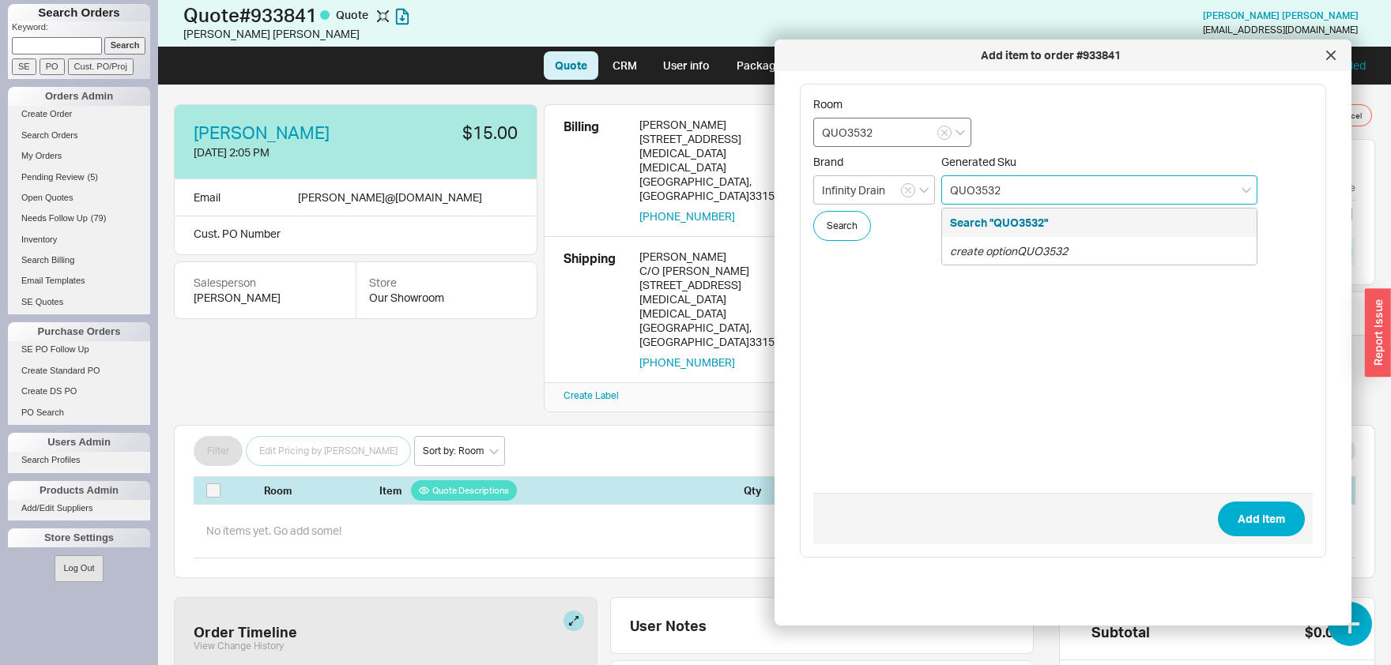
type input "QUO3532"
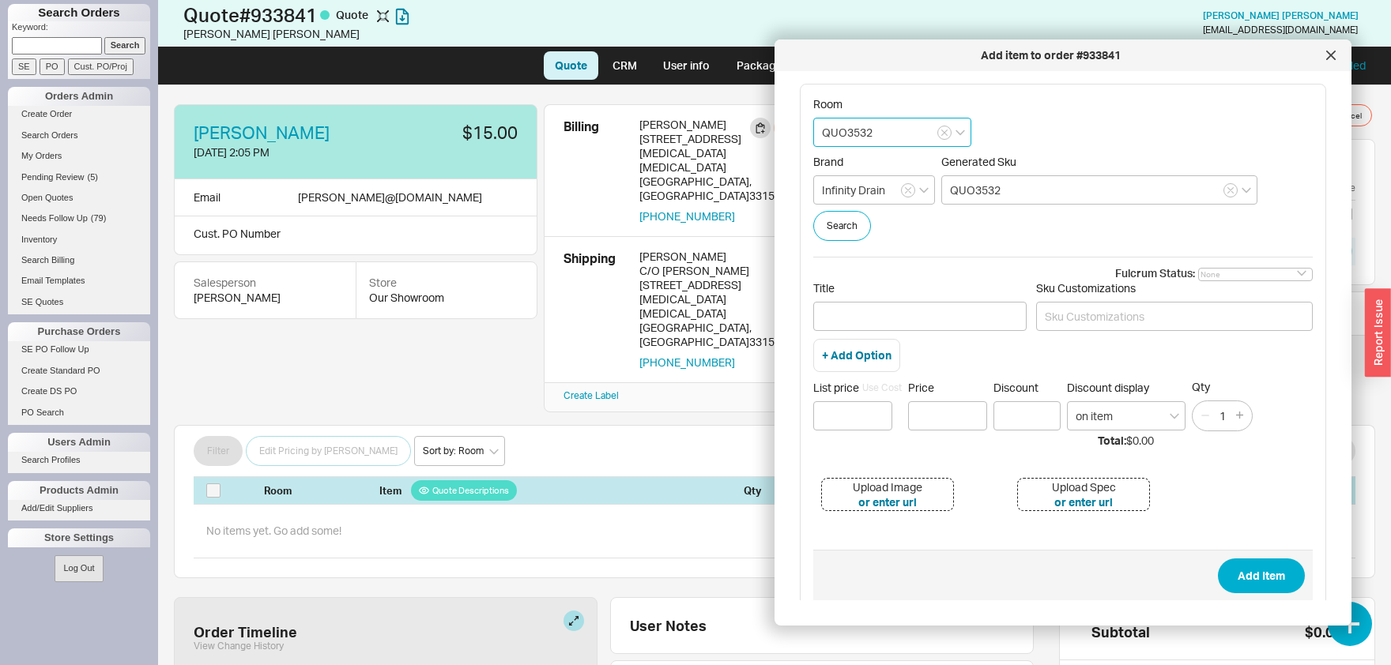
drag, startPoint x: 756, startPoint y: 132, endPoint x: 747, endPoint y: 132, distance: 8.7
click at [813, 132] on input "QUO3532" at bounding box center [892, 132] width 158 height 29
click at [1031, 190] on input "QUO3532" at bounding box center [1099, 189] width 316 height 29
click at [1019, 243] on div "create option QUO3532" at bounding box center [1099, 251] width 315 height 28
paste input "FXTIF 6580 COMPLETE CUSTOM KIT IN POLISHED STAINLESS"
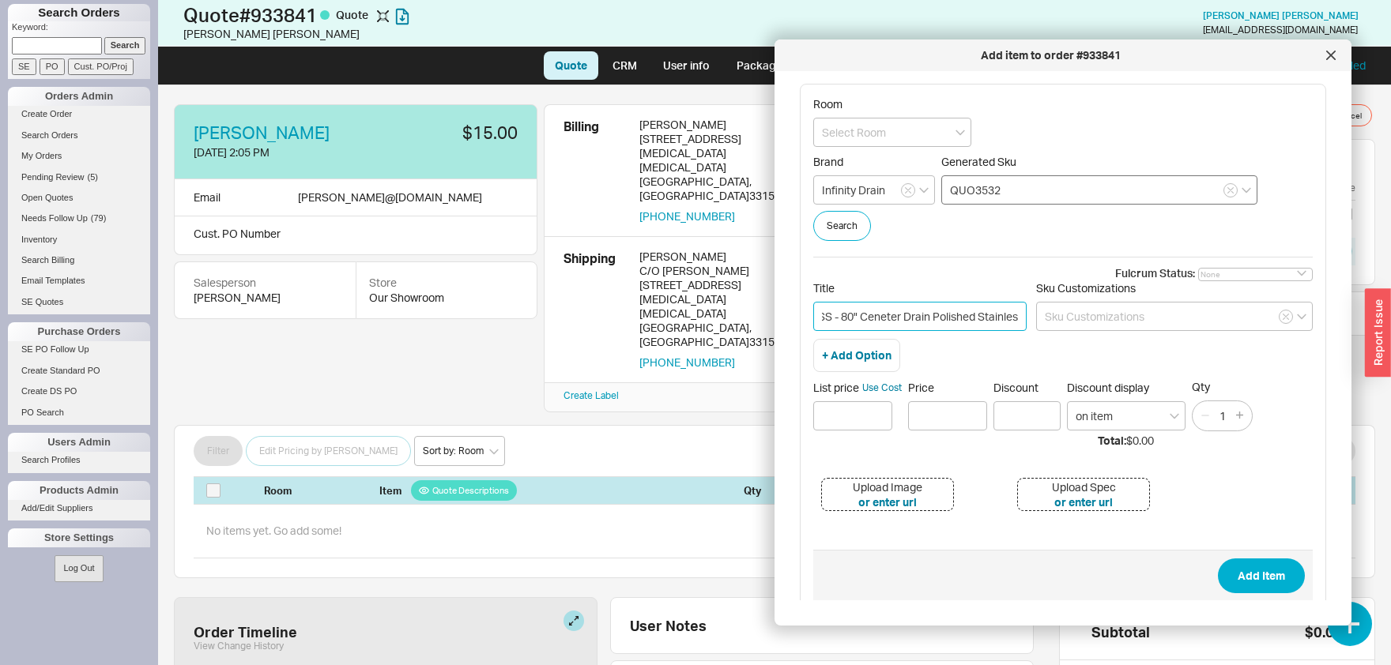
scroll to position [0, 312]
type input "FXTIF 6580 COMPLETE CUSTOM KIT IN POLISHED STAINLESS - 80" Ceneter Drain Polish…"
click at [879, 389] on button "Use Cost" at bounding box center [882, 388] width 40 height 14
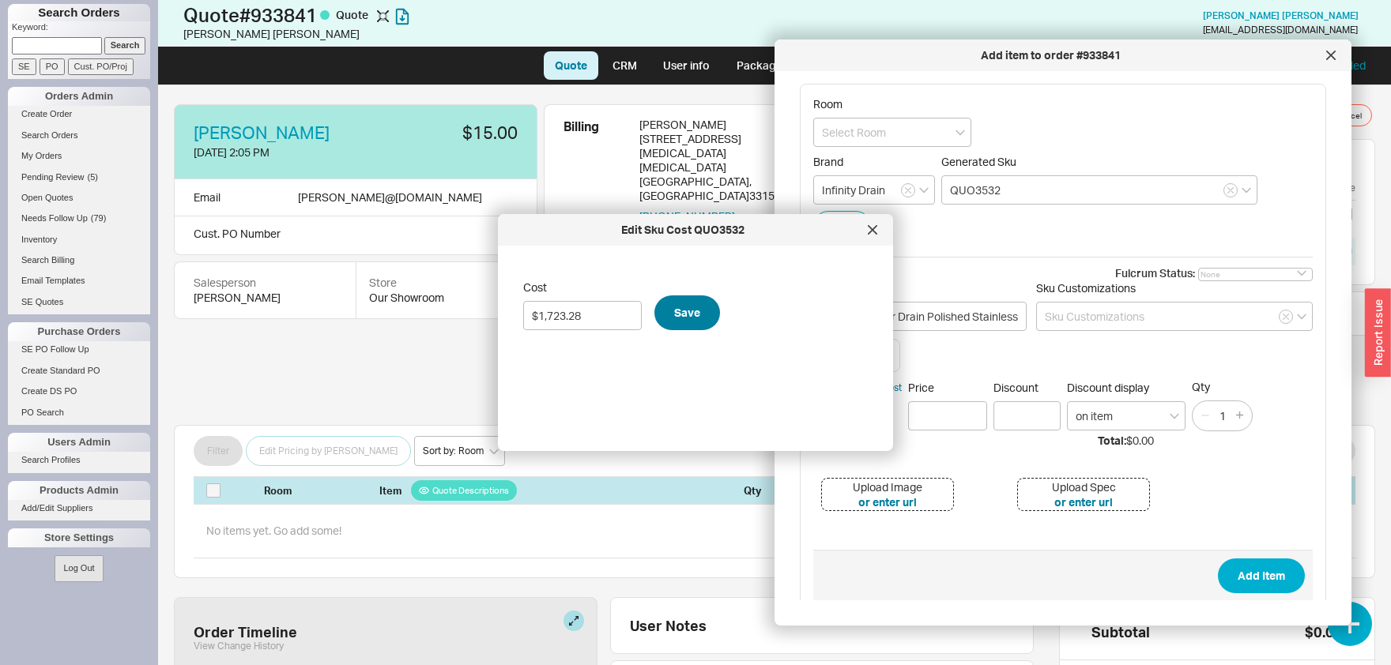
type input "$1,723.28"
click at [679, 321] on button "Save" at bounding box center [687, 313] width 66 height 35
type input "$ 4255.01"
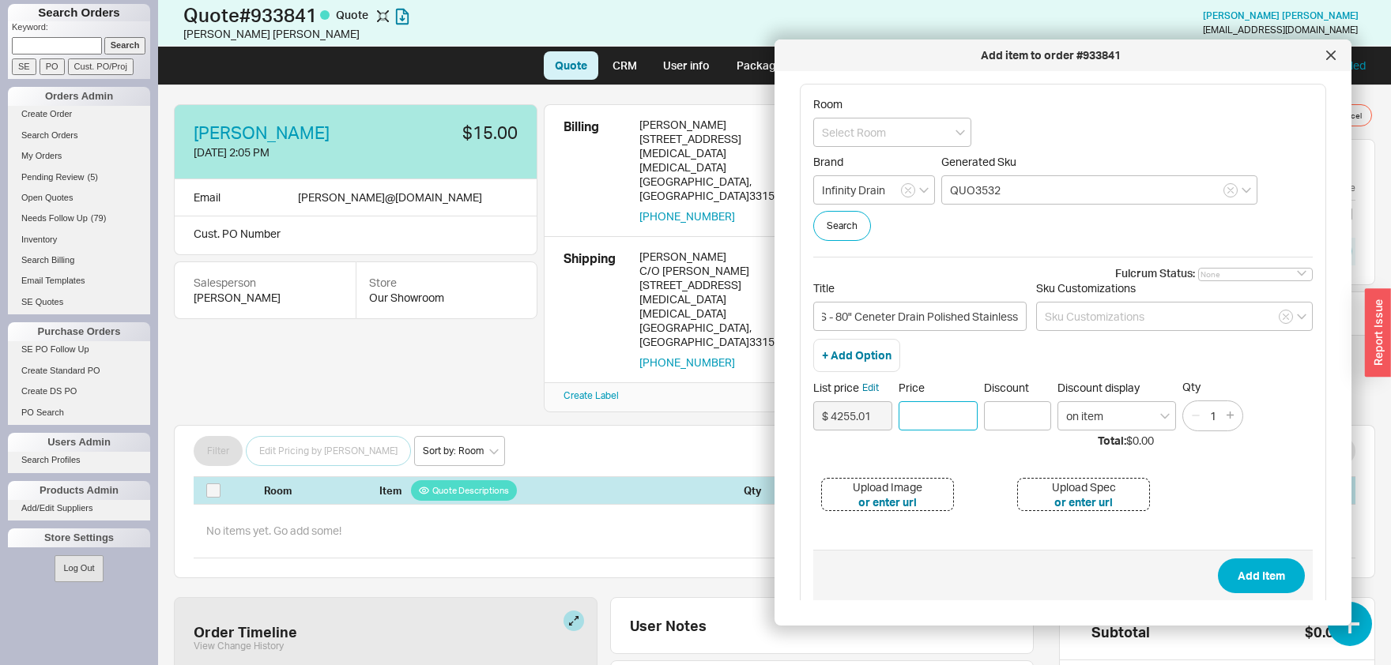
click at [959, 419] on input "Price" at bounding box center [938, 415] width 79 height 29
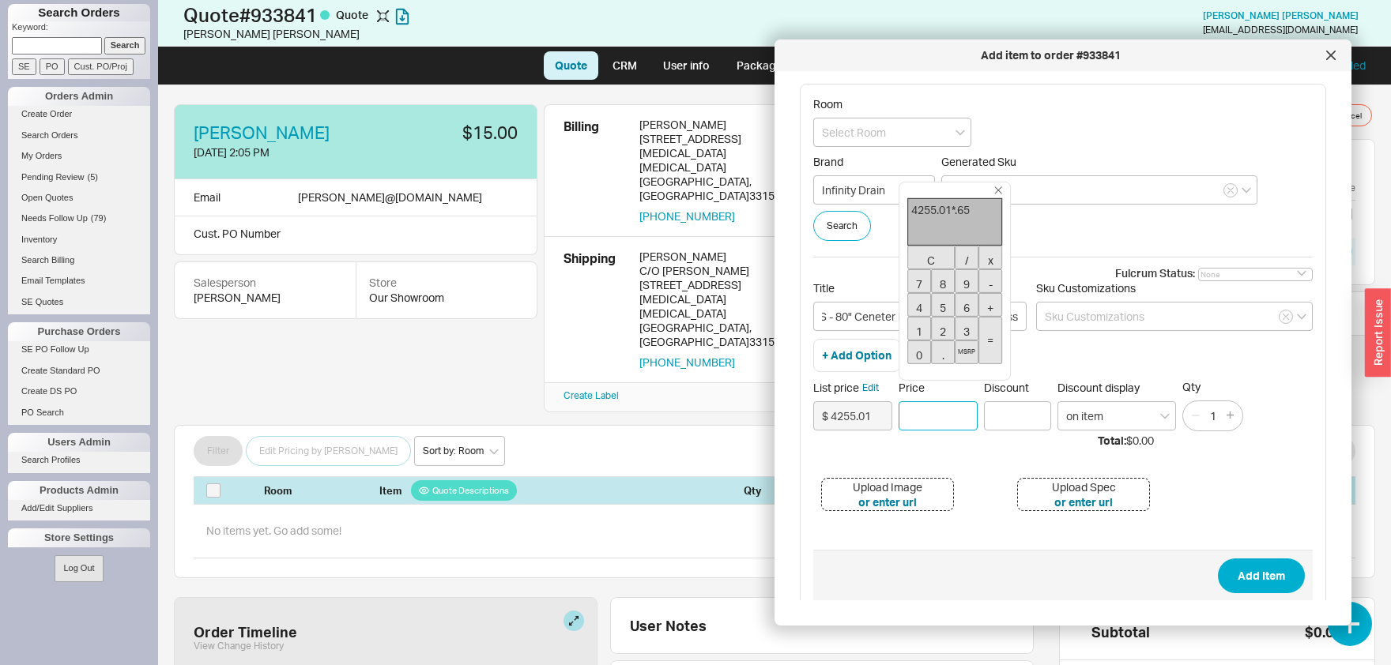
type input "$2,765.76"
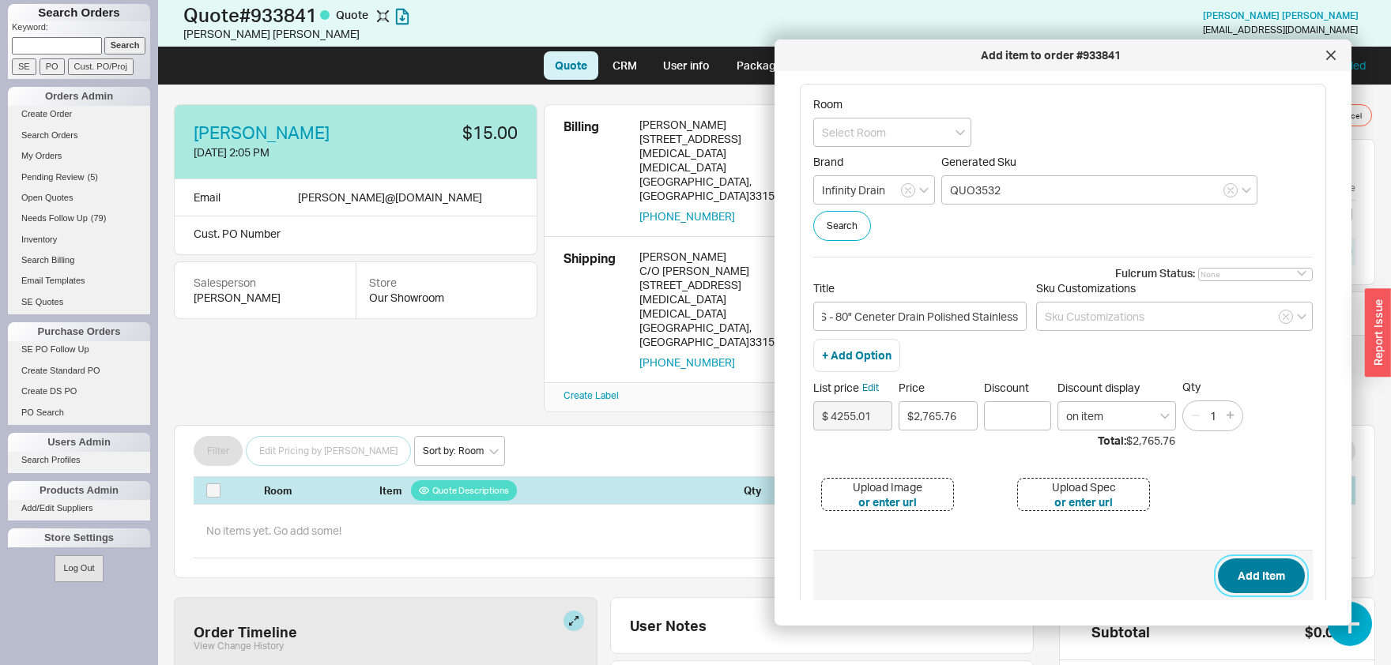
click at [1255, 578] on button "Add Item" at bounding box center [1261, 576] width 87 height 35
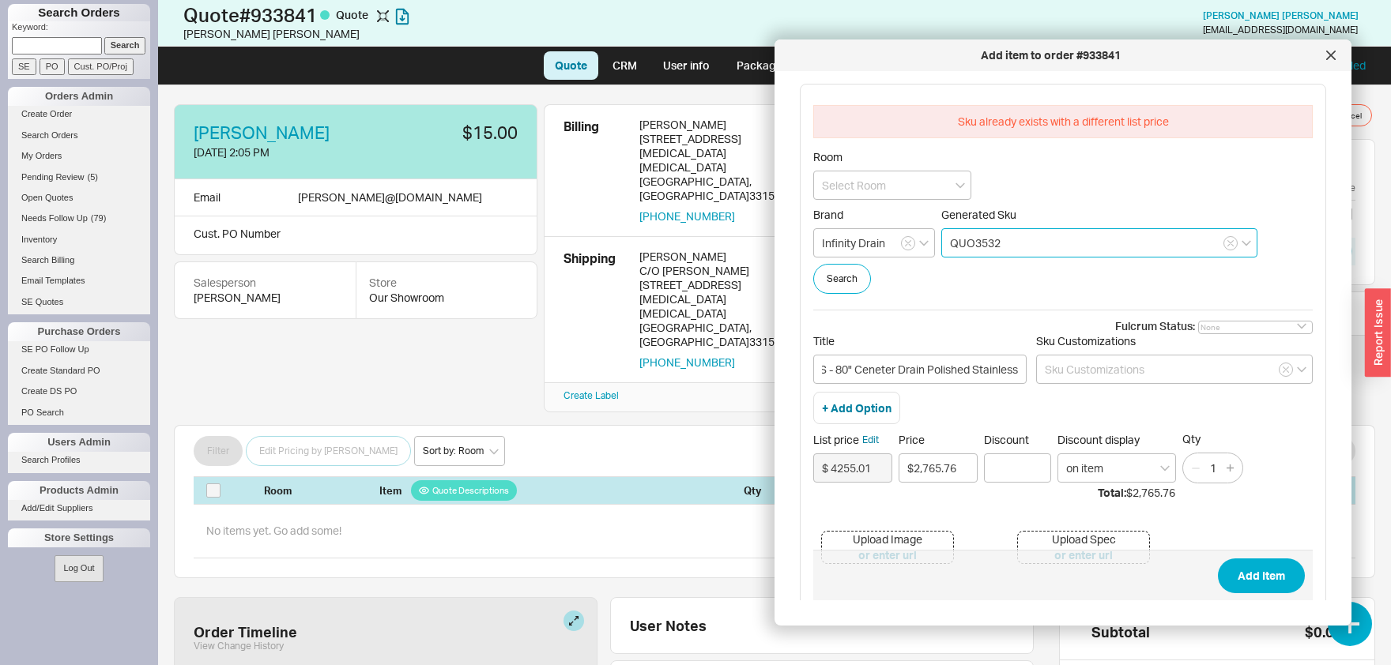
click at [1064, 242] on input "QUO3532" at bounding box center [1099, 242] width 316 height 29
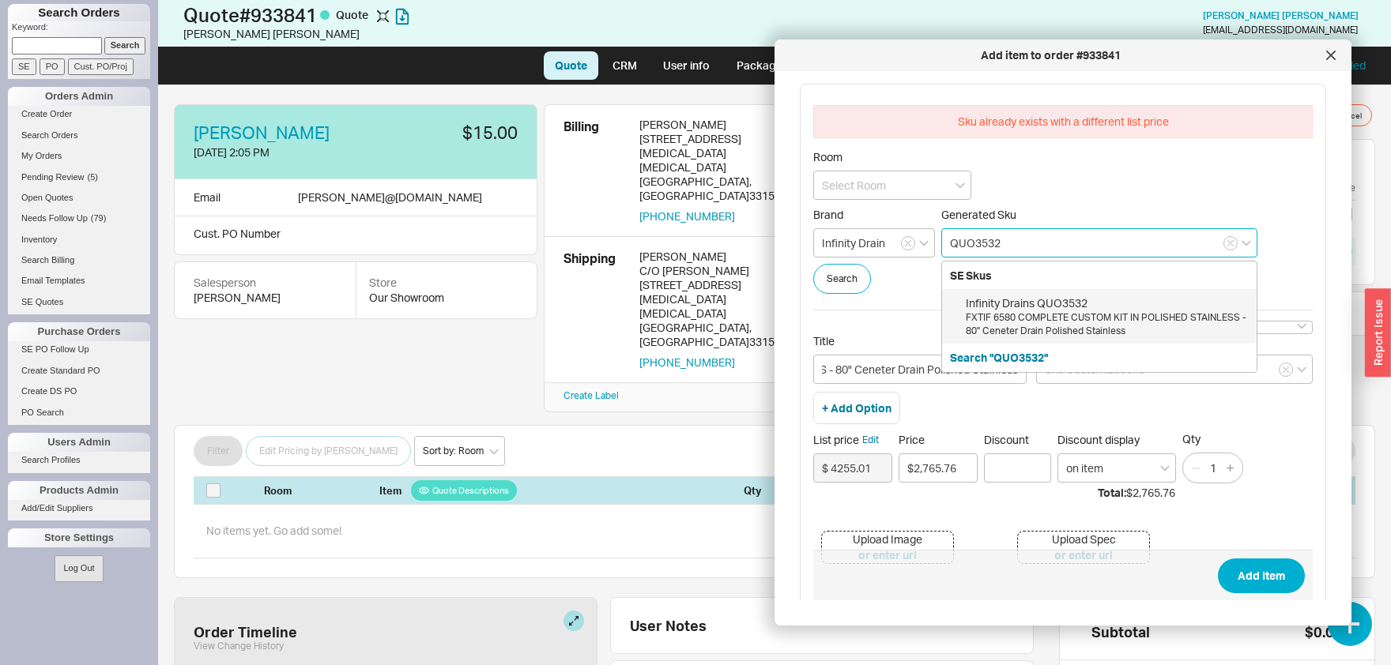
click at [1013, 327] on div "FXTIF 6580 COMPLETE CUSTOM KIT IN POLISHED STAINLESS - 80" Ceneter Drain Polish…" at bounding box center [1107, 324] width 283 height 27
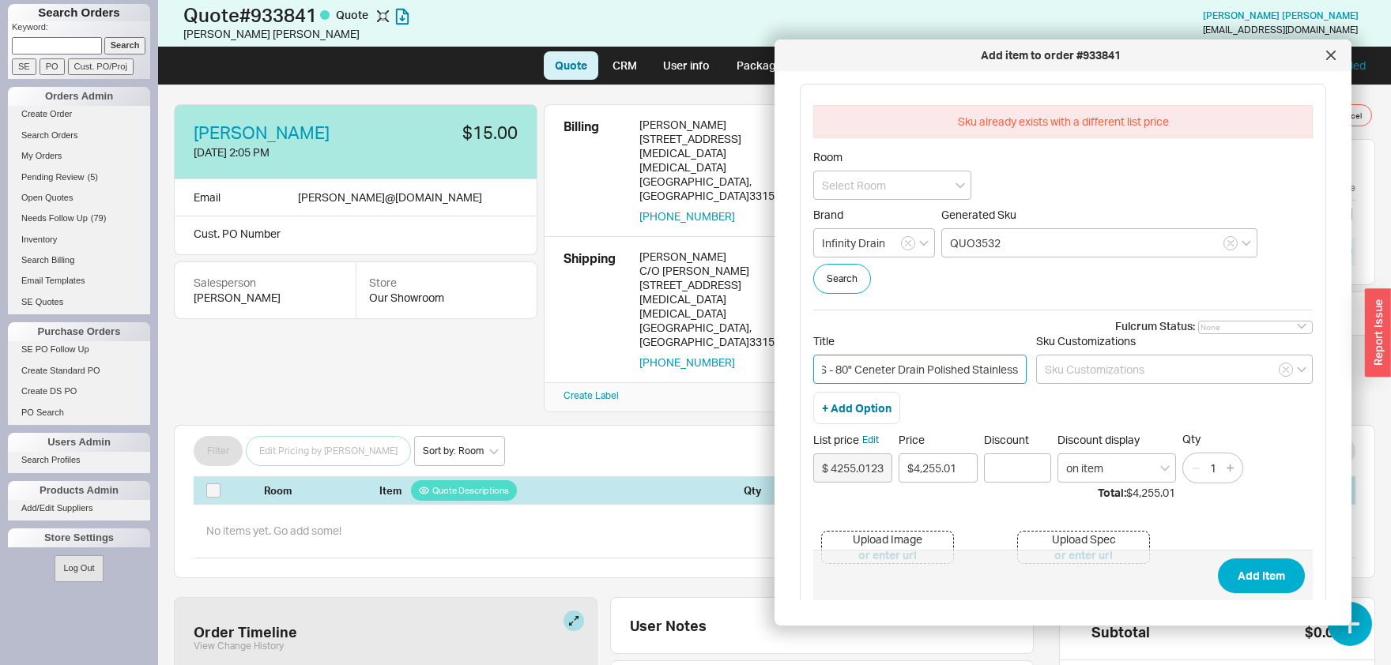
drag, startPoint x: 925, startPoint y: 369, endPoint x: 1102, endPoint y: 363, distance: 177.9
click at [1027, 363] on input "FXTIF 6580 COMPLETE CUSTOM KIT IN POLISHED STAINLESS - 80" Ceneter Drain Polish…" at bounding box center [919, 369] width 213 height 29
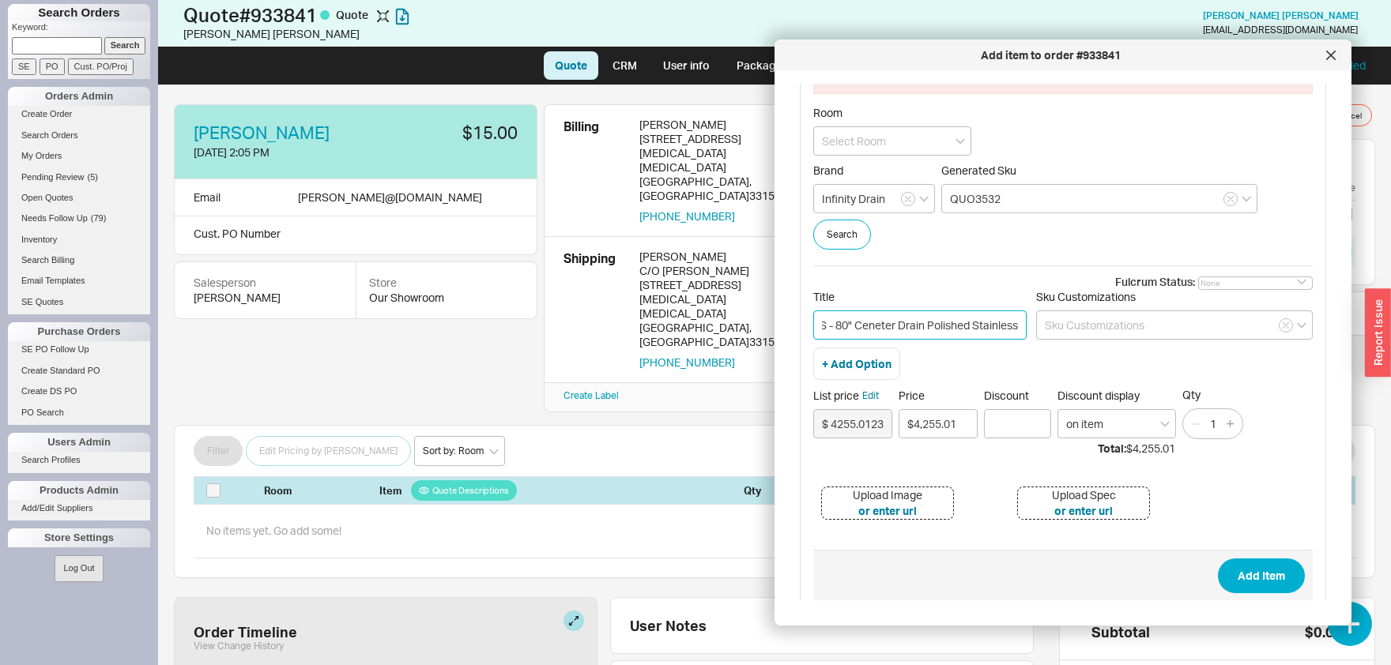
scroll to position [70, 0]
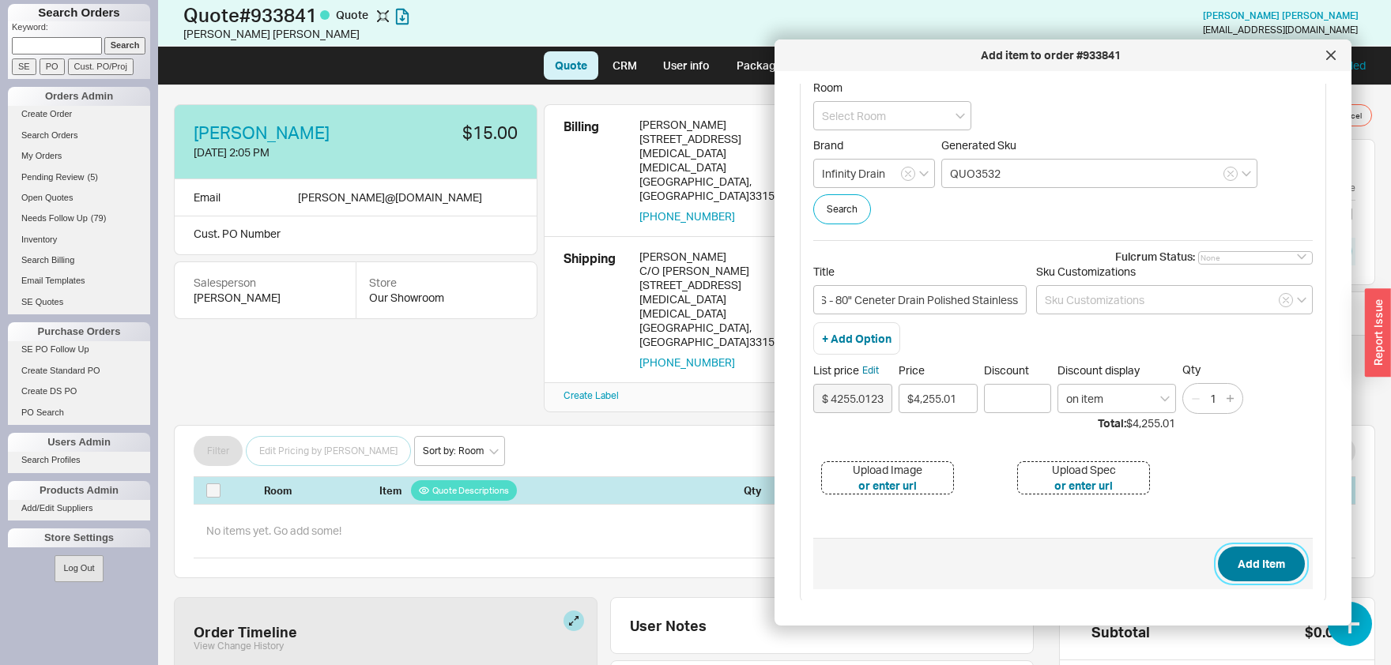
click at [1279, 561] on button "Add Item" at bounding box center [1261, 564] width 87 height 35
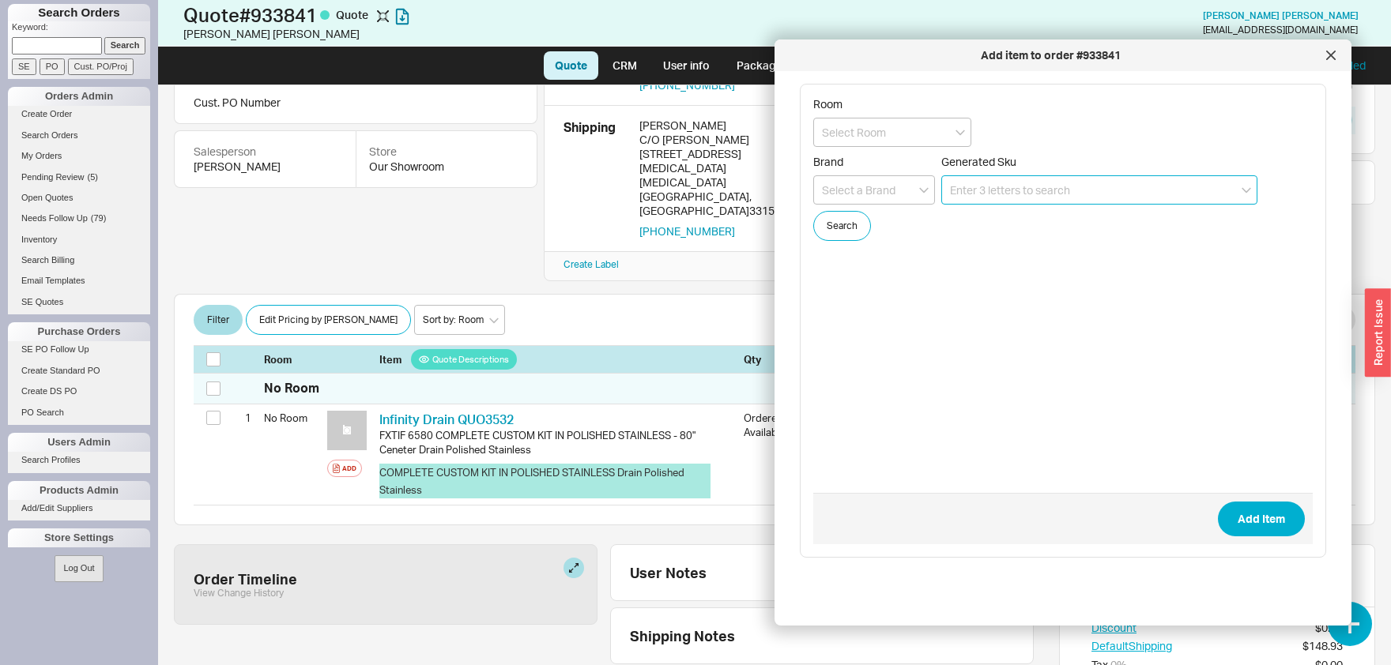
scroll to position [132, 0]
click at [1332, 57] on icon at bounding box center [1331, 55] width 8 height 8
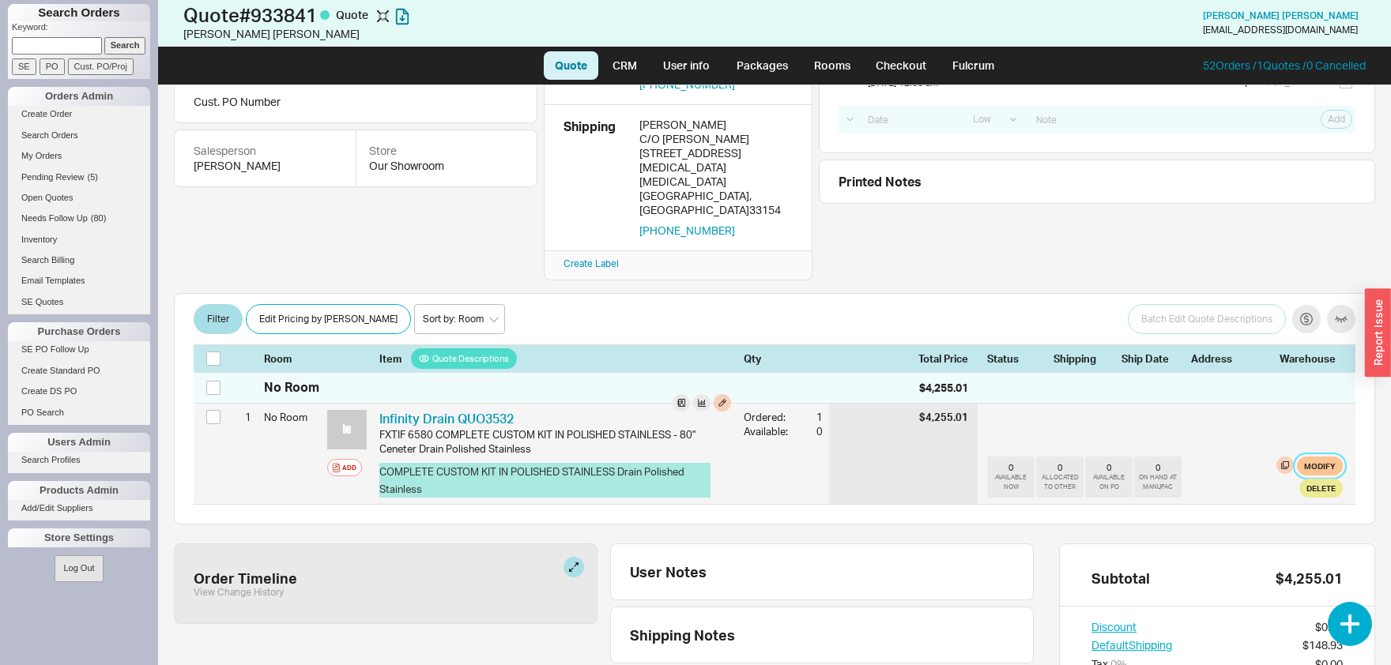
click at [1321, 457] on button "Modify" at bounding box center [1320, 466] width 46 height 19
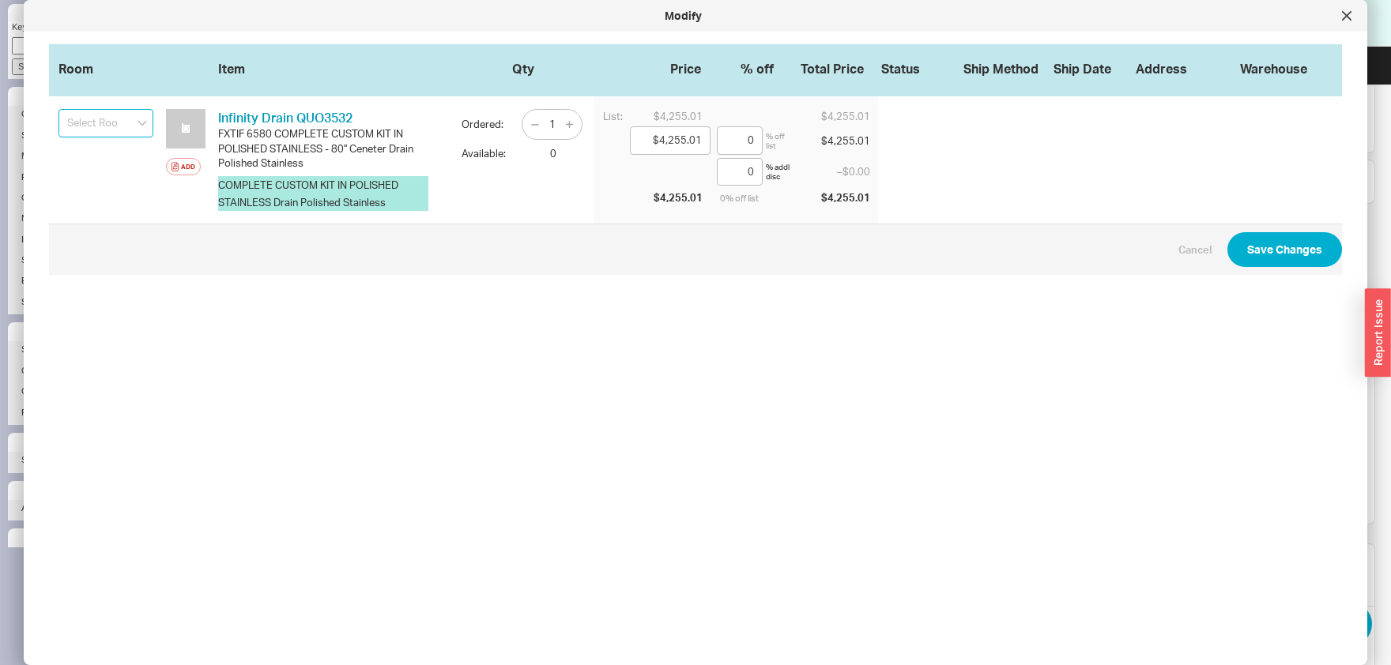
click at [96, 132] on input at bounding box center [105, 123] width 95 height 28
type input "Master"
click at [1291, 254] on button "Save Changes" at bounding box center [1284, 249] width 115 height 35
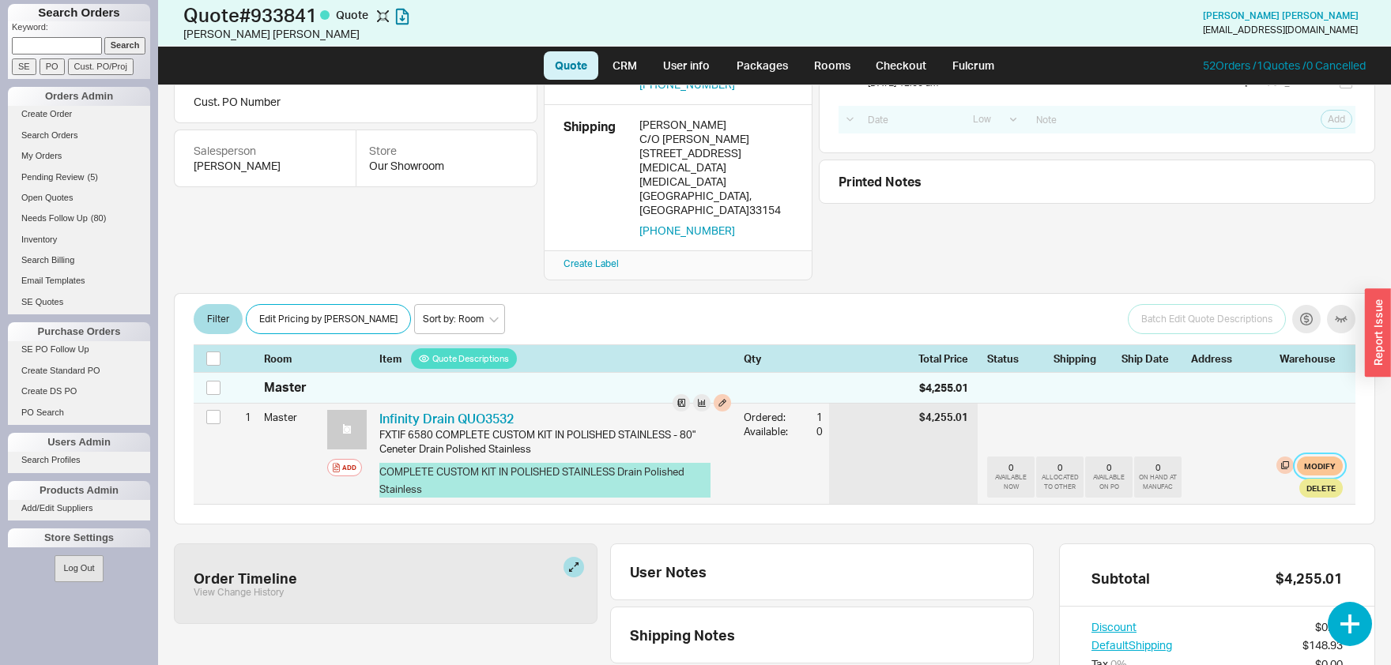
click at [1315, 457] on button "Modify" at bounding box center [1320, 466] width 46 height 19
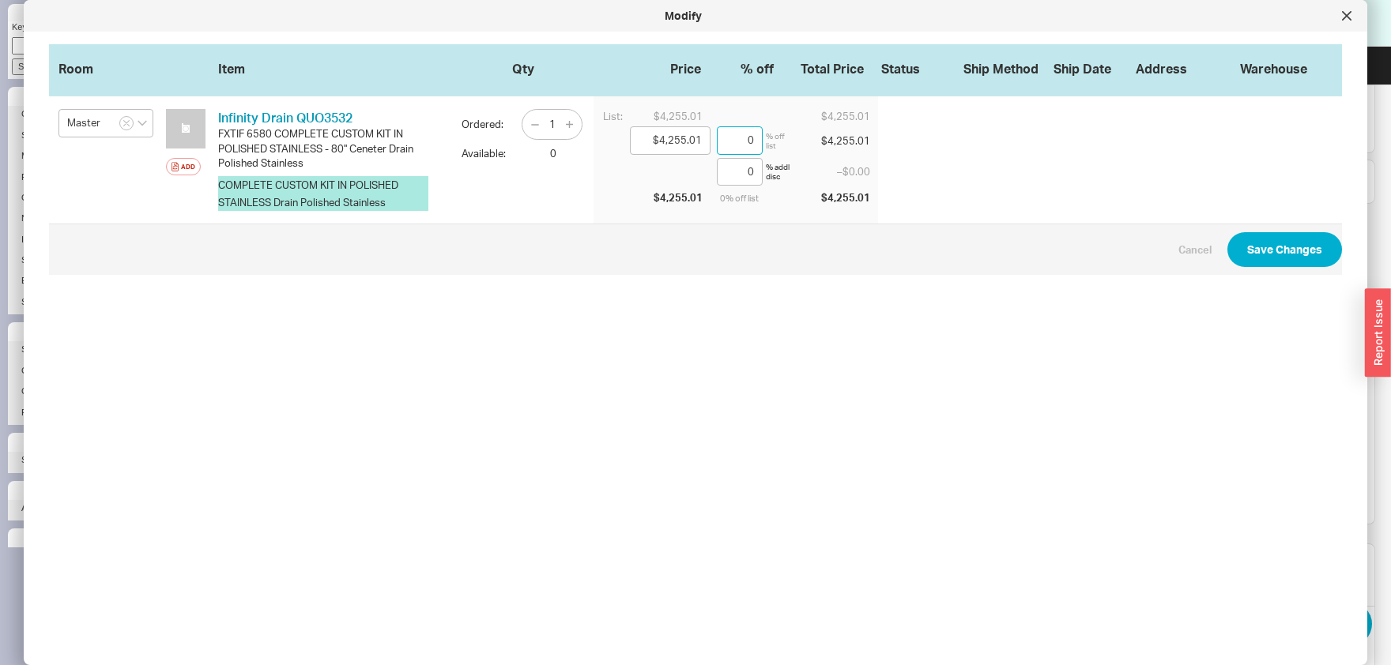
click at [746, 134] on input "0" at bounding box center [740, 140] width 46 height 28
type input "$4,127.36"
type input "3"
type input "$2,765.76"
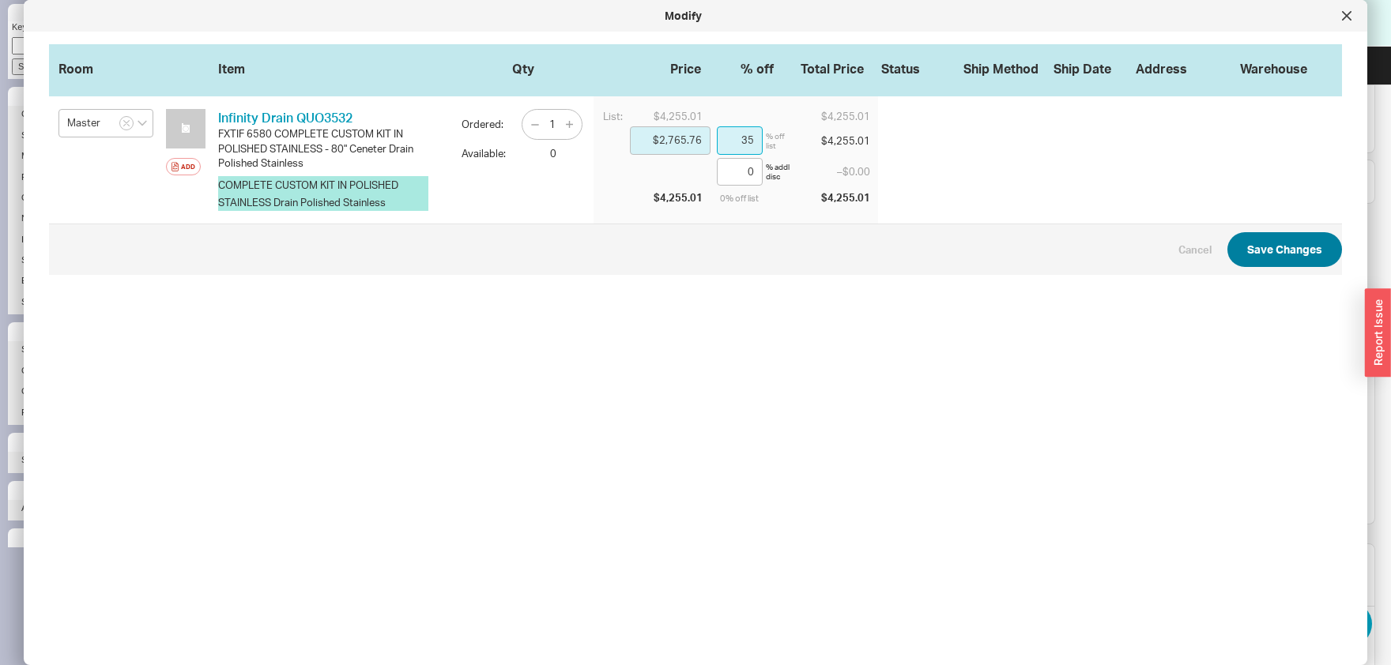
type input "35"
click at [1256, 254] on button "Save Changes" at bounding box center [1284, 249] width 115 height 35
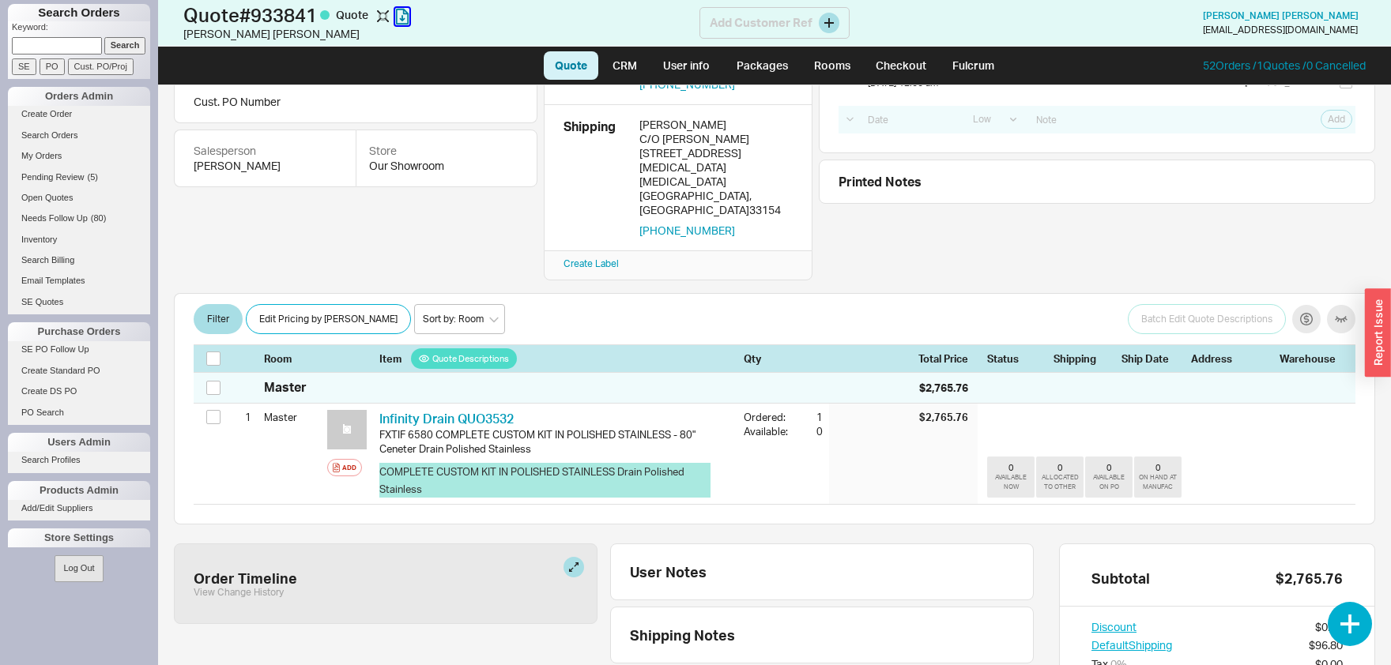
click at [405, 13] on icon "button" at bounding box center [402, 16] width 14 height 17
click at [58, 135] on link "Search Orders" at bounding box center [79, 135] width 142 height 17
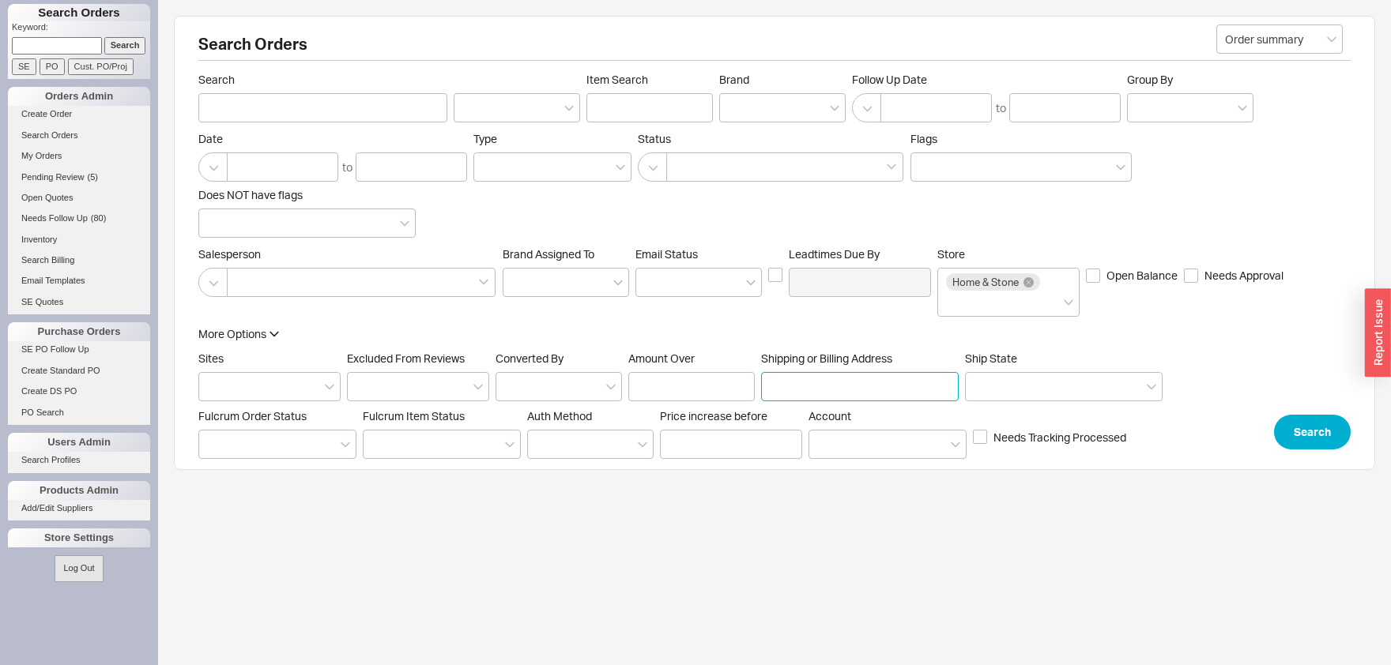
click at [814, 381] on input "Shipping or Billing Address" at bounding box center [860, 386] width 198 height 29
type input "1390"
click at [1317, 438] on button "Search" at bounding box center [1312, 432] width 77 height 35
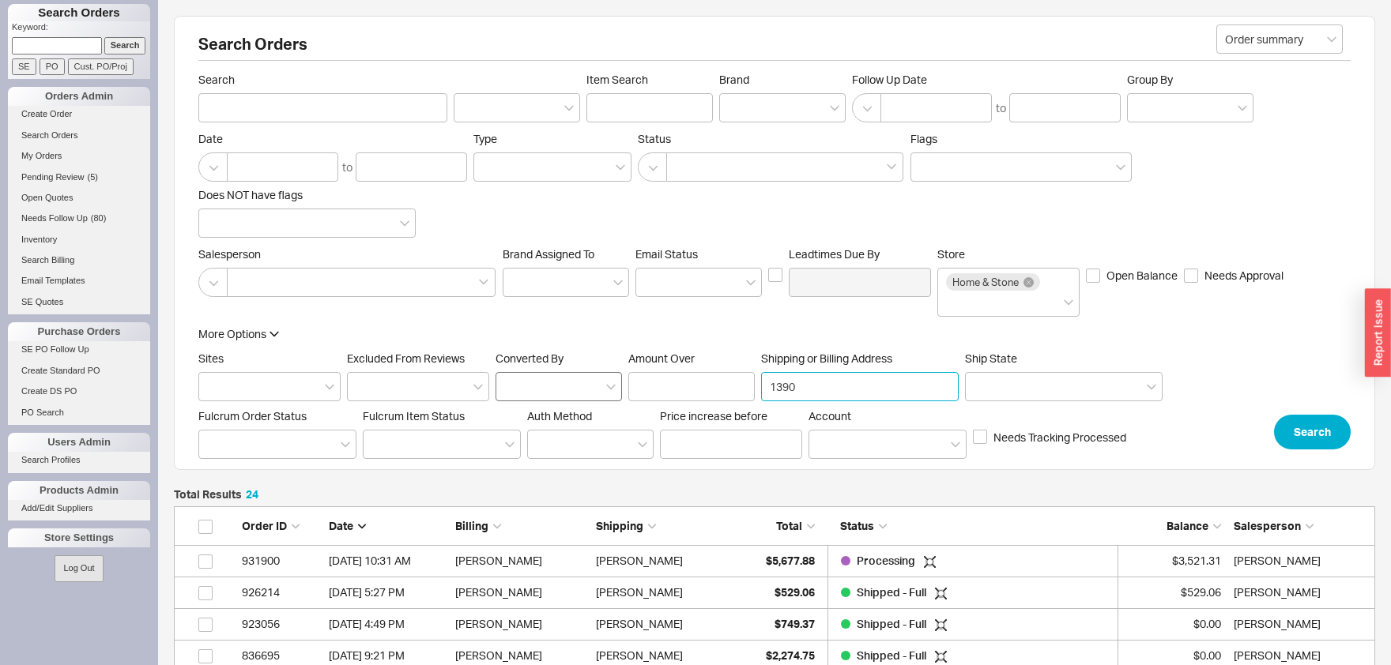
drag, startPoint x: 846, startPoint y: 387, endPoint x: 621, endPoint y: 394, distance: 224.5
click at [761, 394] on input "1390" at bounding box center [860, 386] width 198 height 29
click at [294, 100] on input "Search" at bounding box center [322, 107] width 249 height 29
type input "golomb"
click at [1306, 457] on div "Search Orders Order summary Search golomb Item Search Brand Follow Up Date to G…" at bounding box center [774, 243] width 1201 height 454
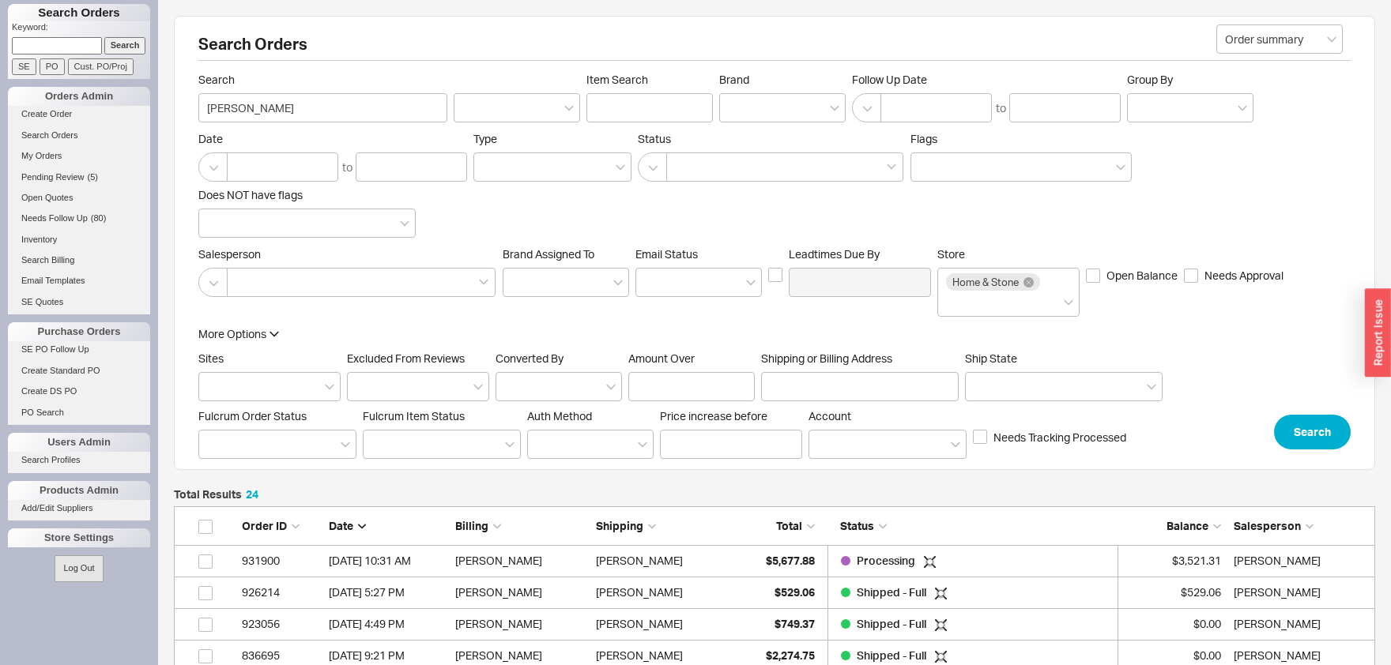
click at [1307, 450] on div "Search Orders Order summary Search golomb Item Search Brand Follow Up Date to G…" at bounding box center [774, 243] width 1201 height 454
click at [1309, 438] on button "Search" at bounding box center [1312, 432] width 77 height 35
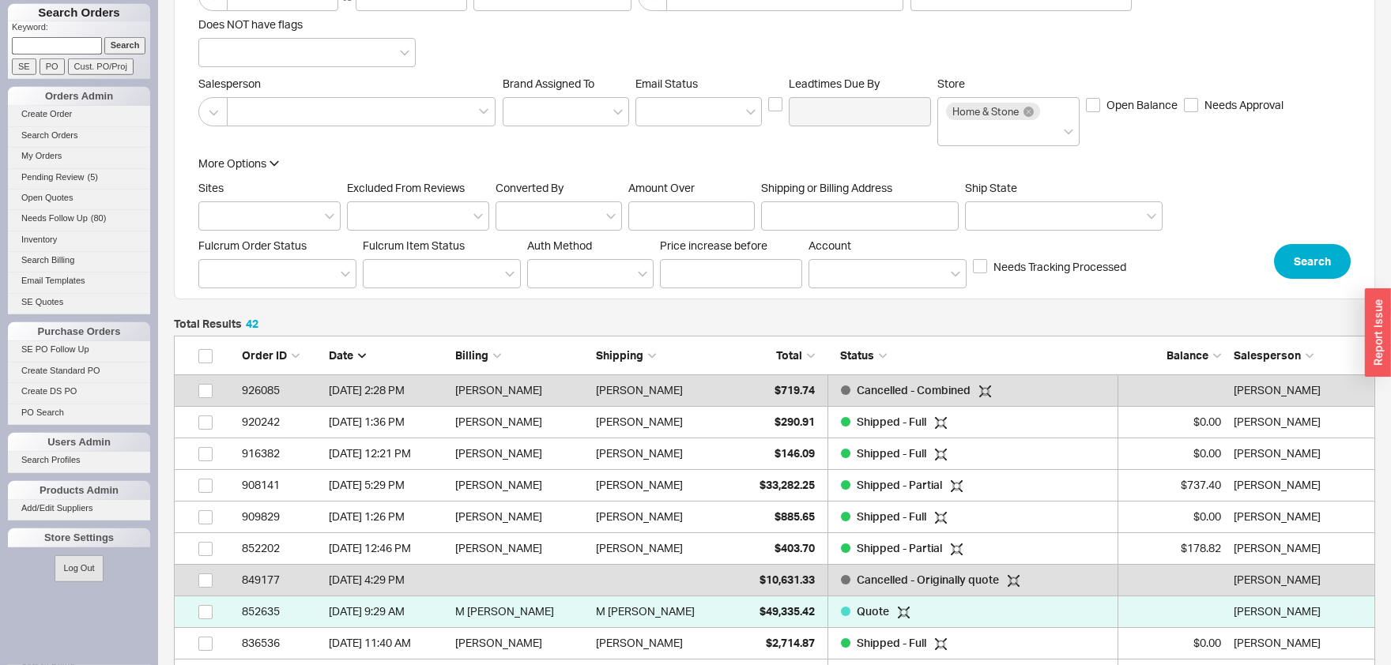
scroll to position [174, 0]
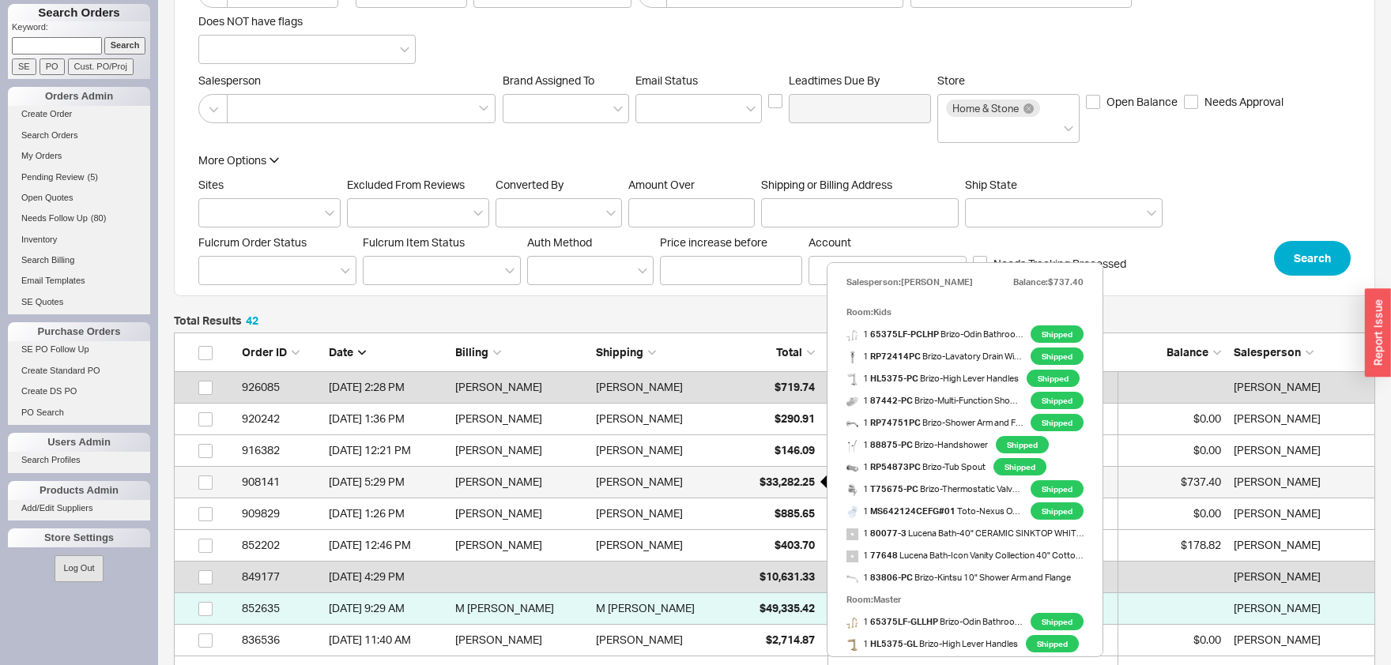
click at [784, 483] on span "$33,282.25" at bounding box center [786, 481] width 55 height 13
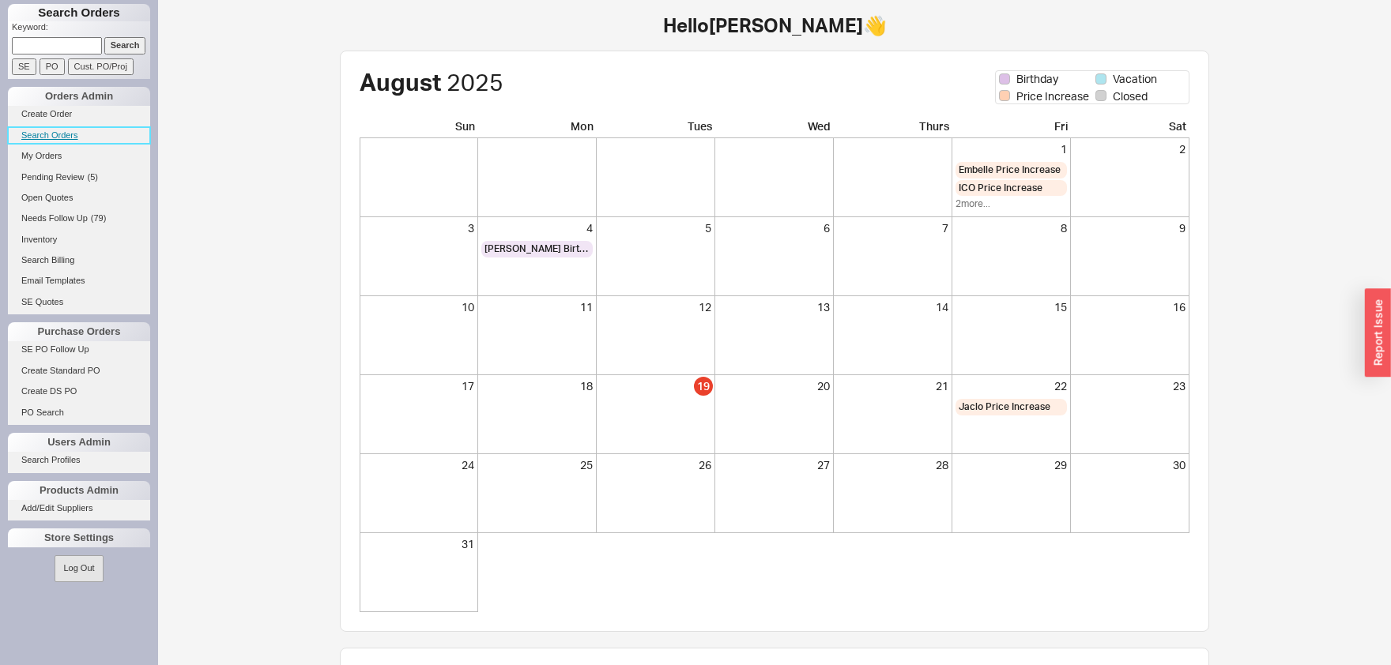
click at [60, 134] on link "Search Orders" at bounding box center [79, 135] width 142 height 17
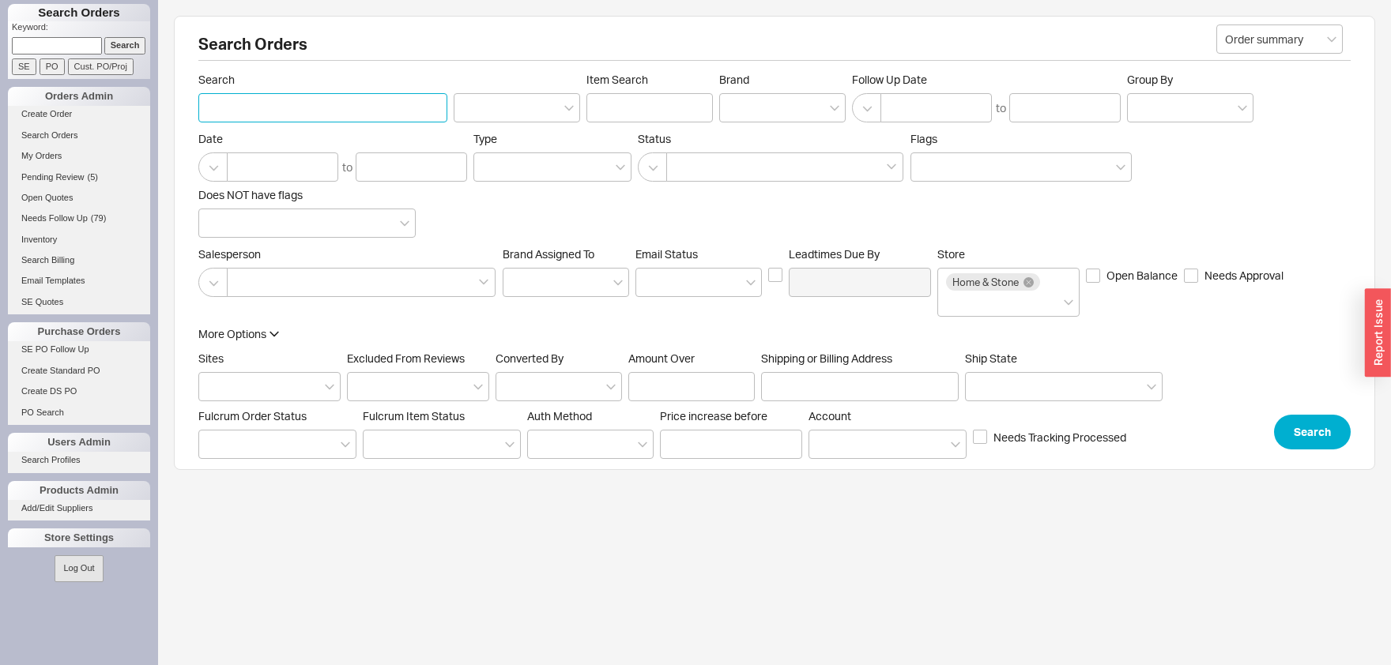
paste input "[PERSON_NAME]"
type input "[PERSON_NAME]"
click at [1314, 428] on button "Search" at bounding box center [1312, 432] width 77 height 35
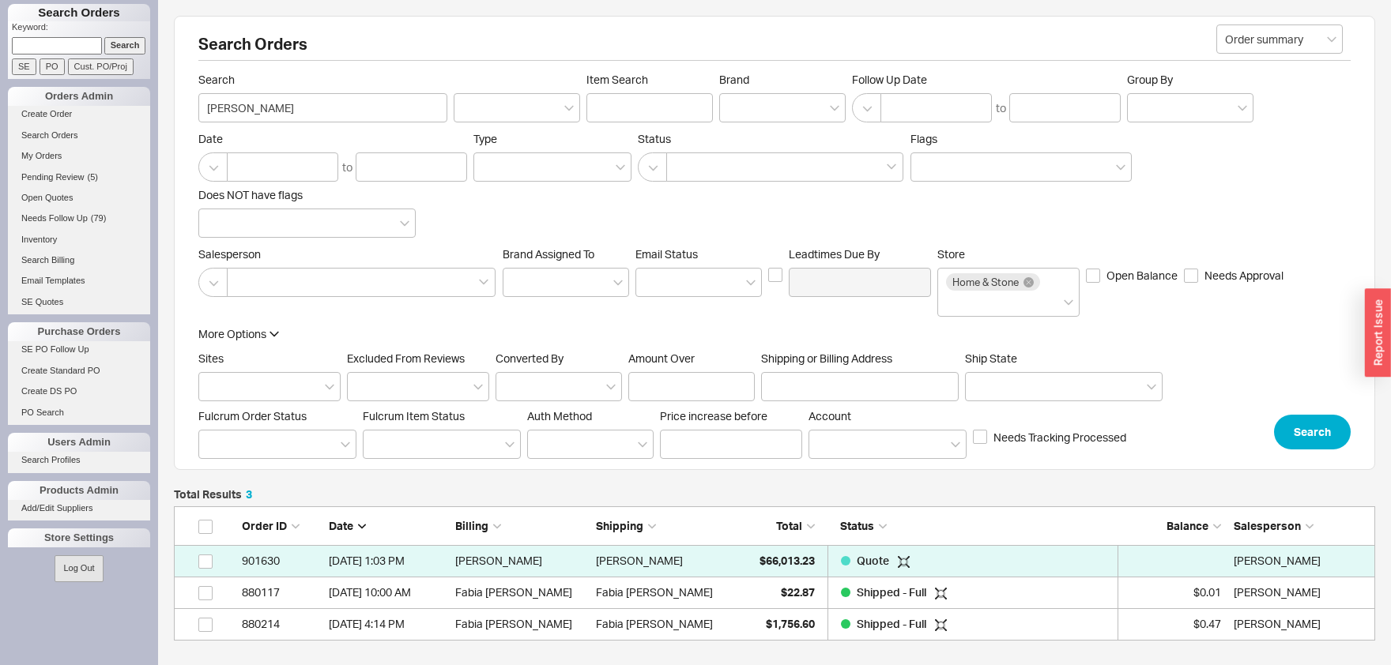
scroll to position [134, 1200]
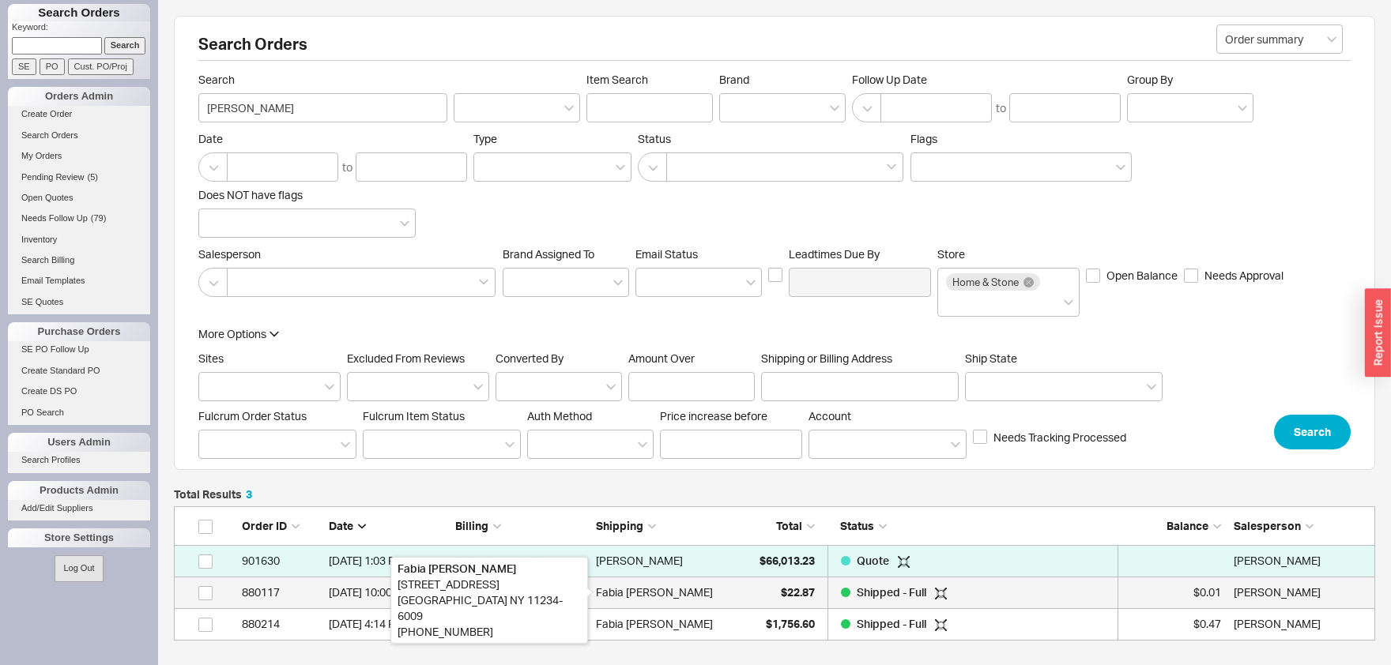
click at [684, 598] on div "Fabia [PERSON_NAME]" at bounding box center [654, 593] width 117 height 32
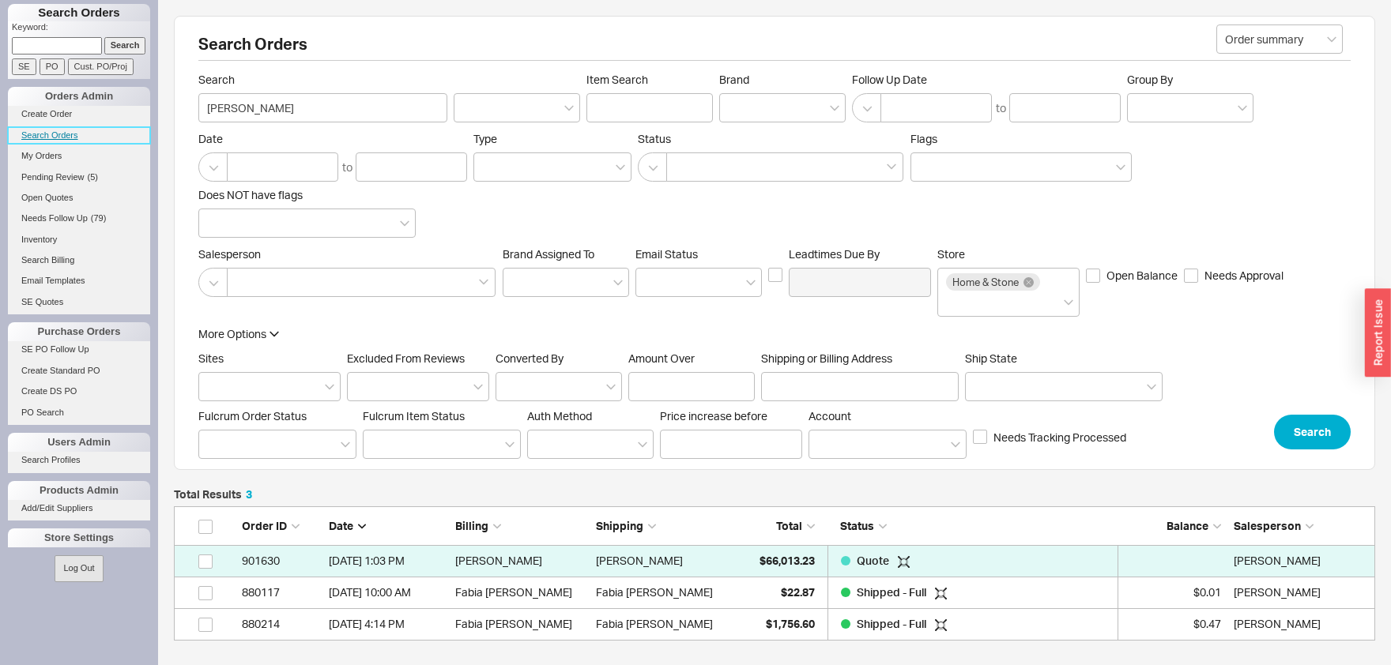
click at [56, 134] on link "Search Orders" at bounding box center [79, 135] width 142 height 17
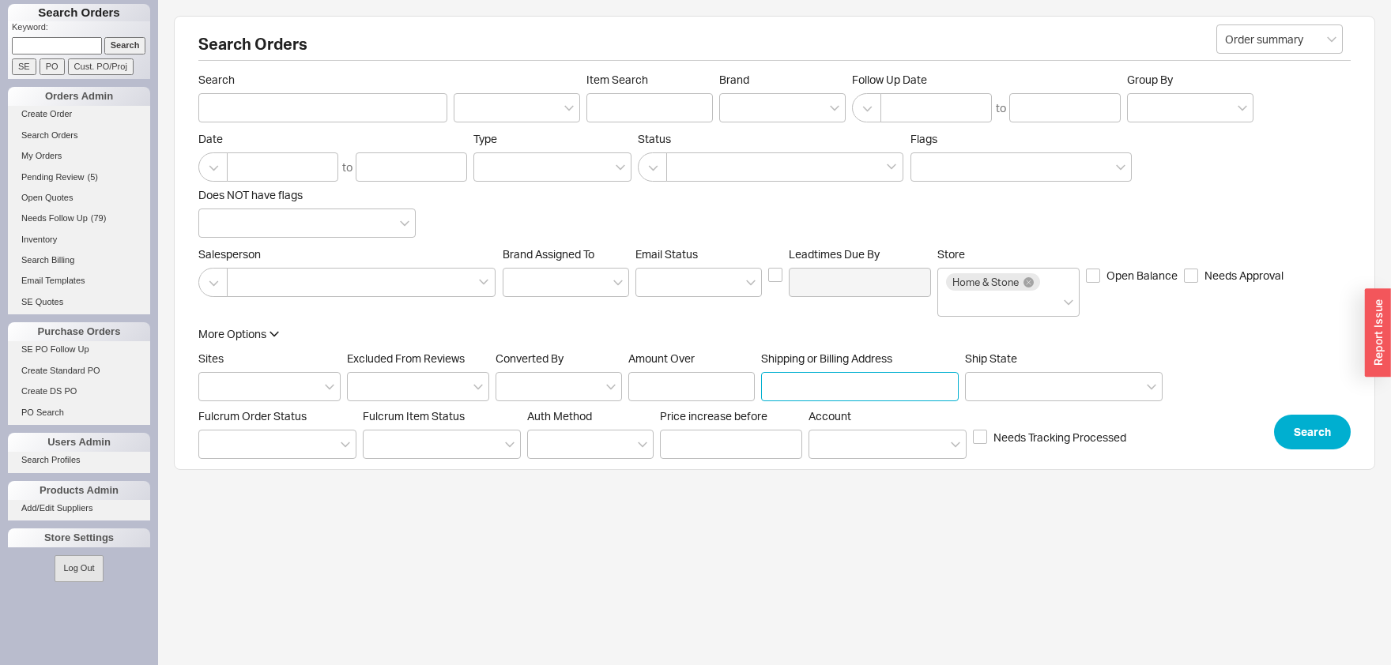
click at [788, 389] on input "Shipping or Billing Address" at bounding box center [860, 386] width 198 height 29
type input "88 bal bay"
click at [1292, 419] on button "Search" at bounding box center [1312, 432] width 77 height 35
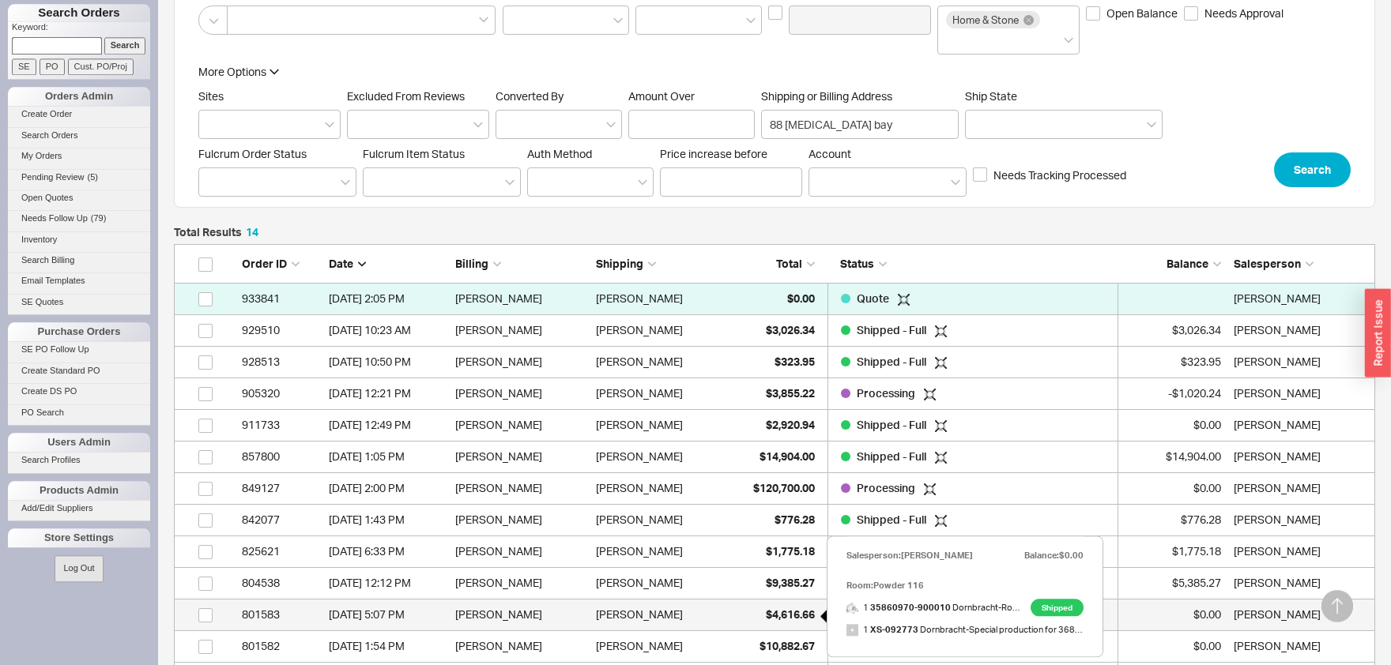
scroll to position [348, 0]
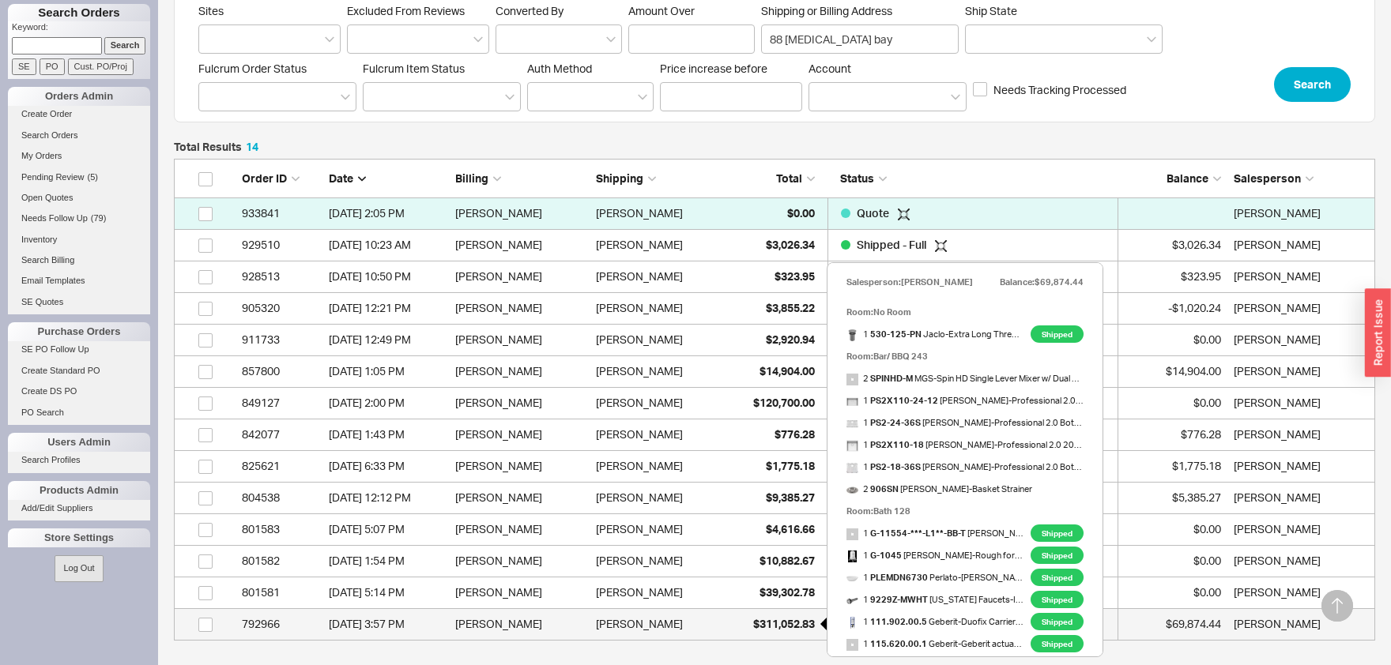
click at [776, 622] on span "$311,052.83" at bounding box center [784, 623] width 62 height 13
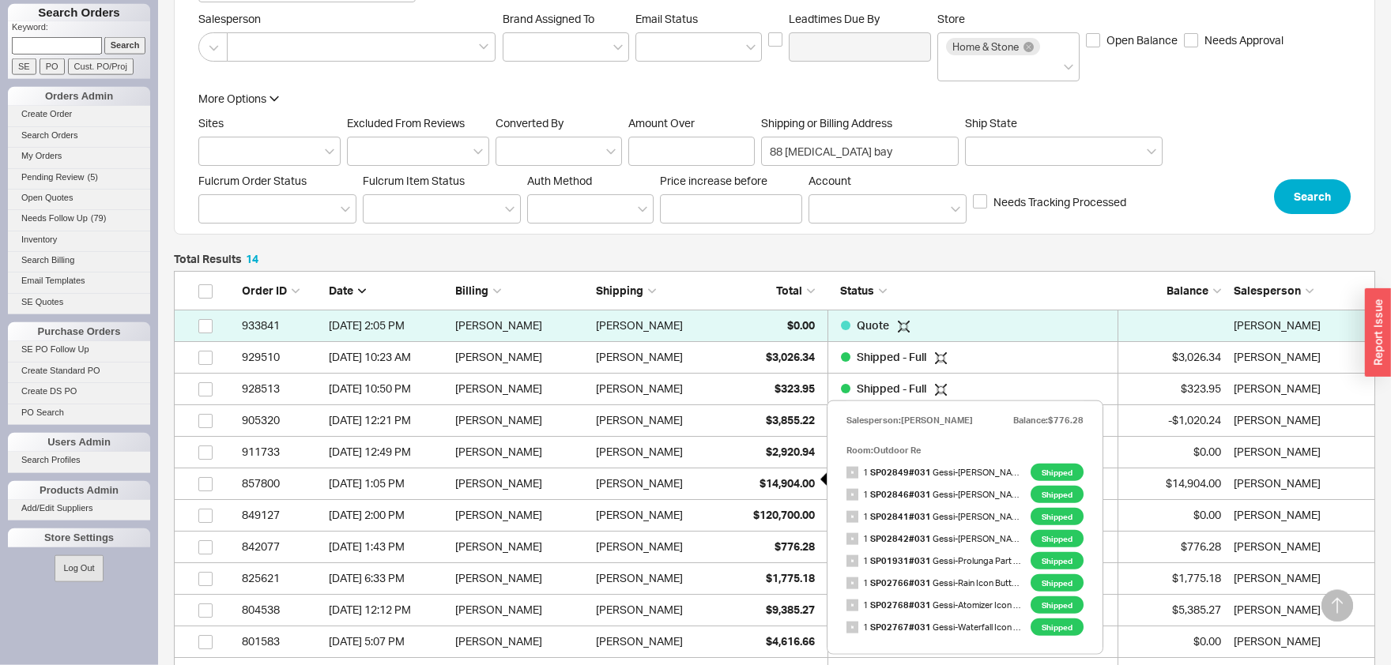
scroll to position [174, 0]
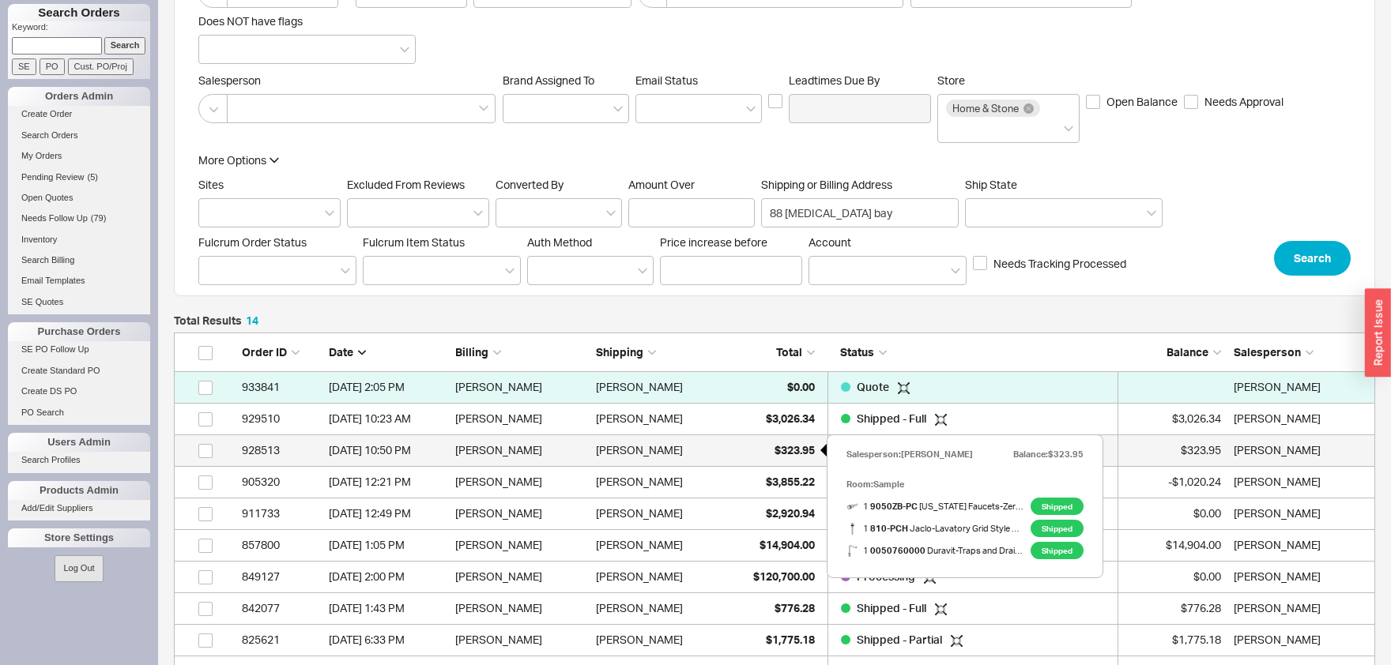
click at [796, 454] on span "$323.95" at bounding box center [794, 449] width 40 height 13
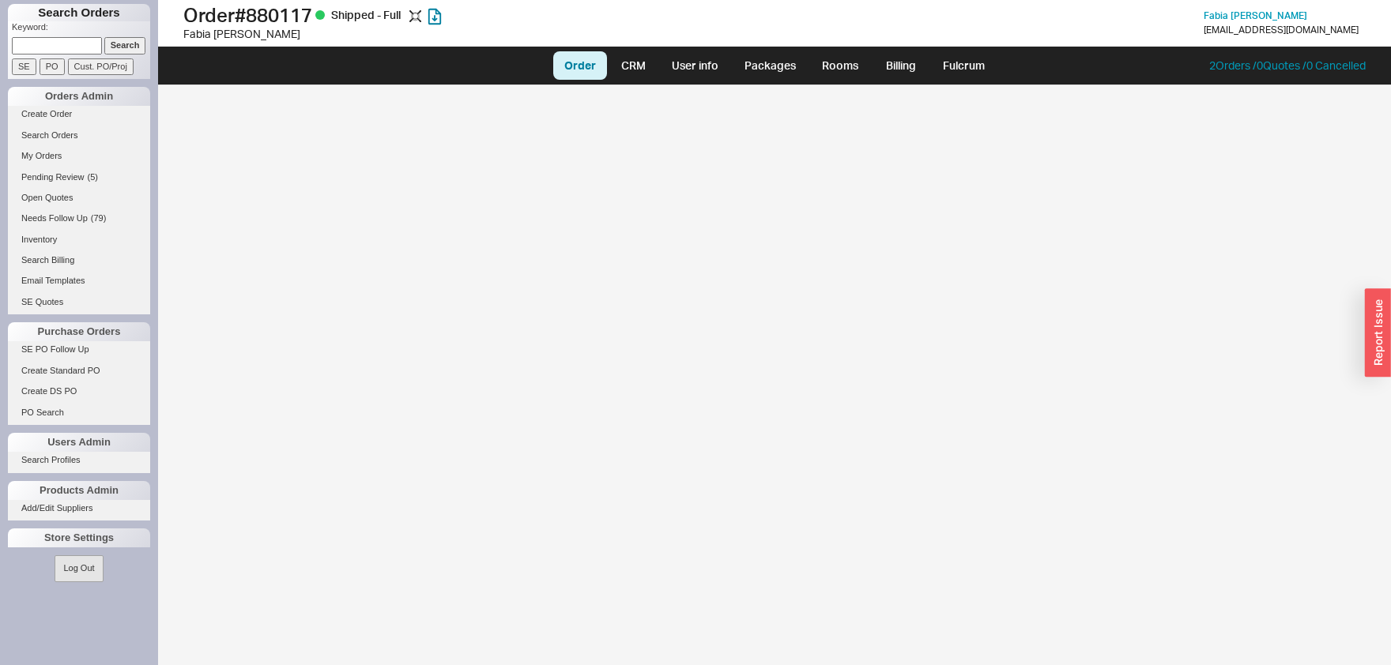
select select "LOW"
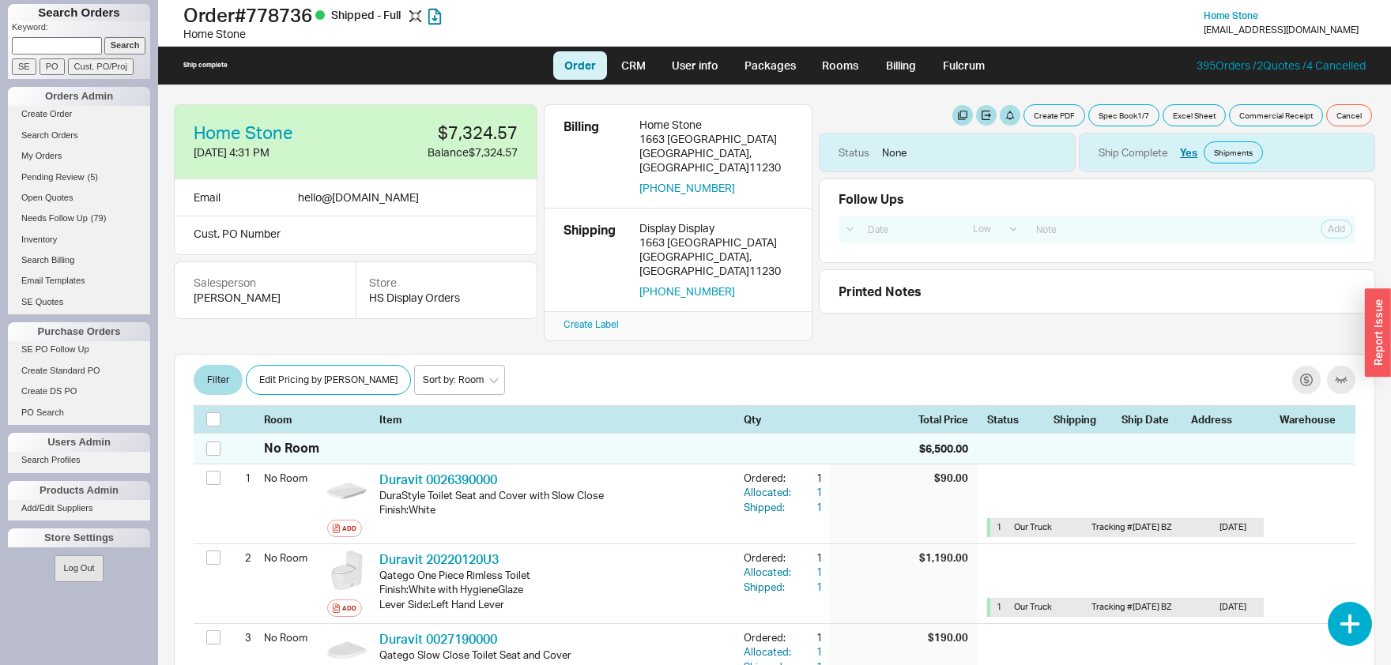
select select "LOW"
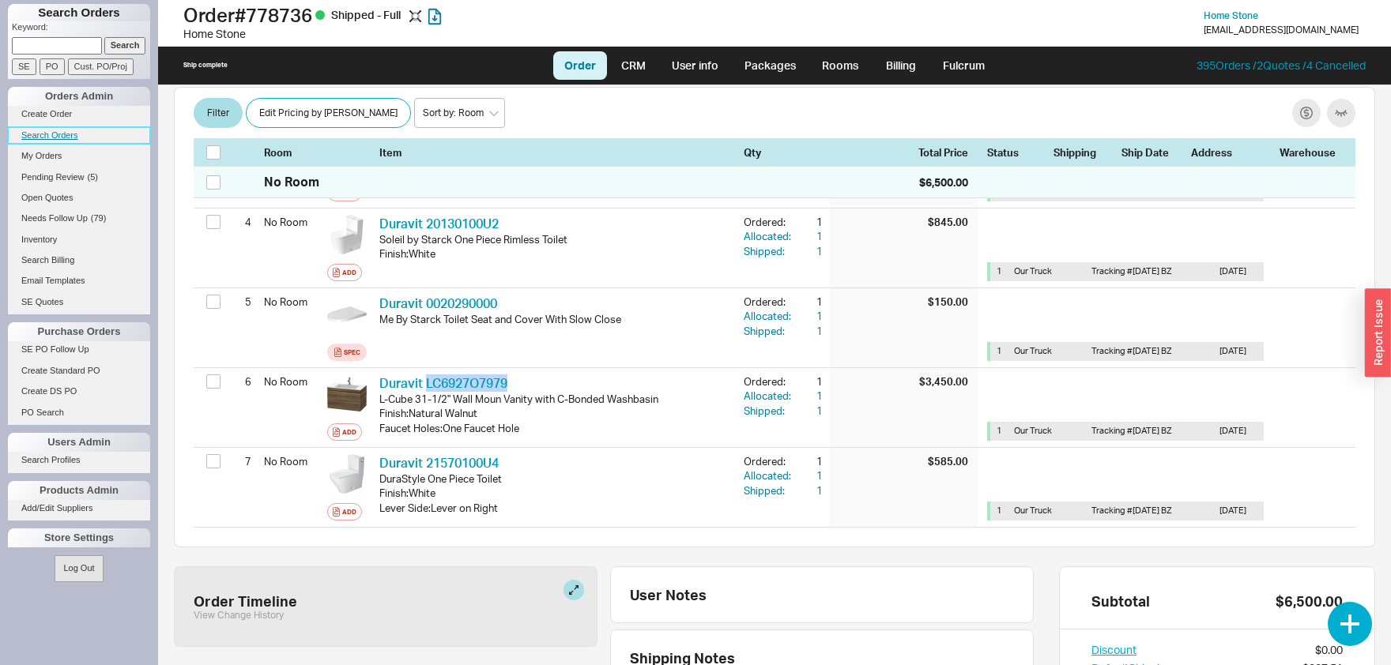
click at [66, 133] on link "Search Orders" at bounding box center [79, 135] width 142 height 17
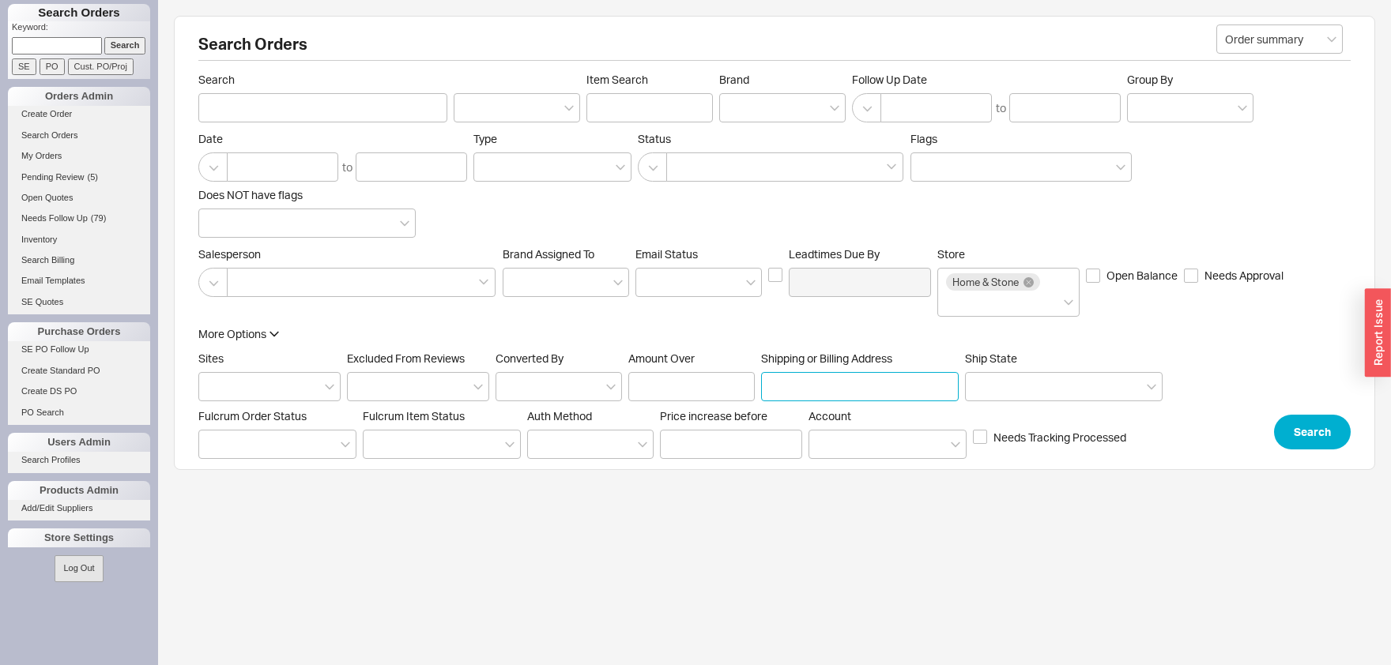
paste input "[STREET_ADDRESS]"
type input "[STREET_ADDRESS]"
click at [1317, 433] on button "Search" at bounding box center [1312, 432] width 77 height 35
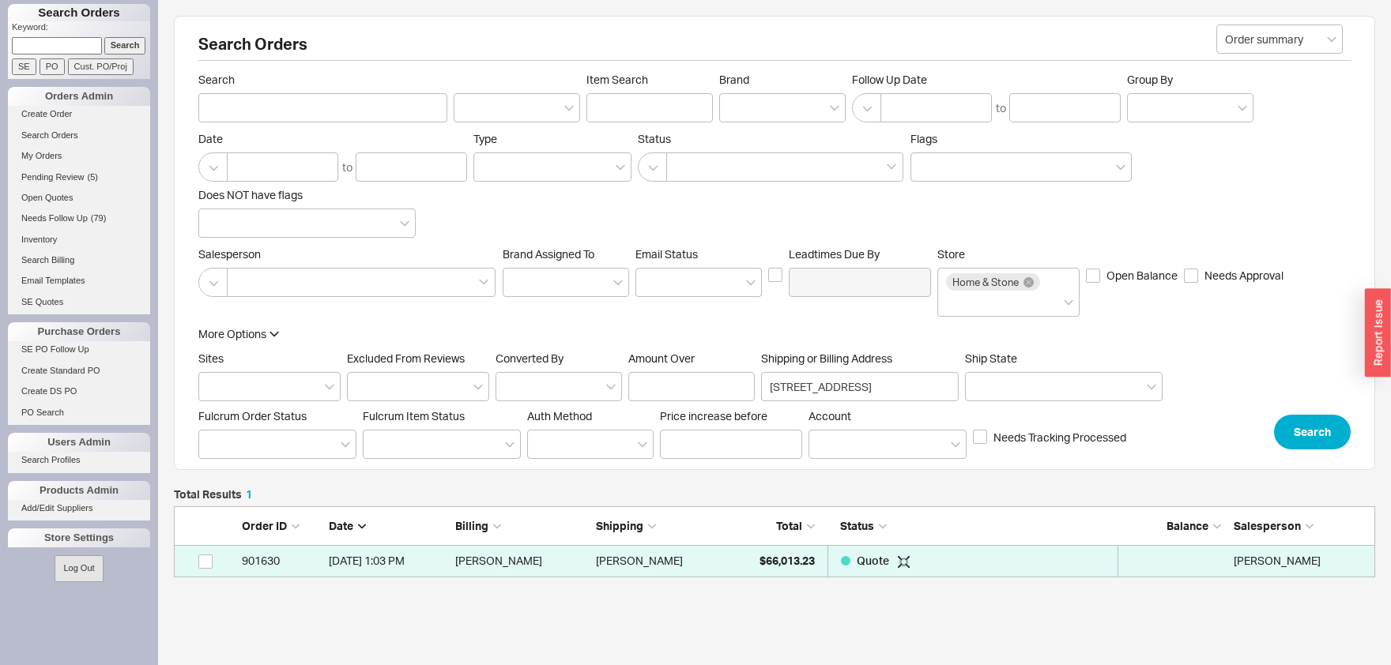
scroll to position [70, 1200]
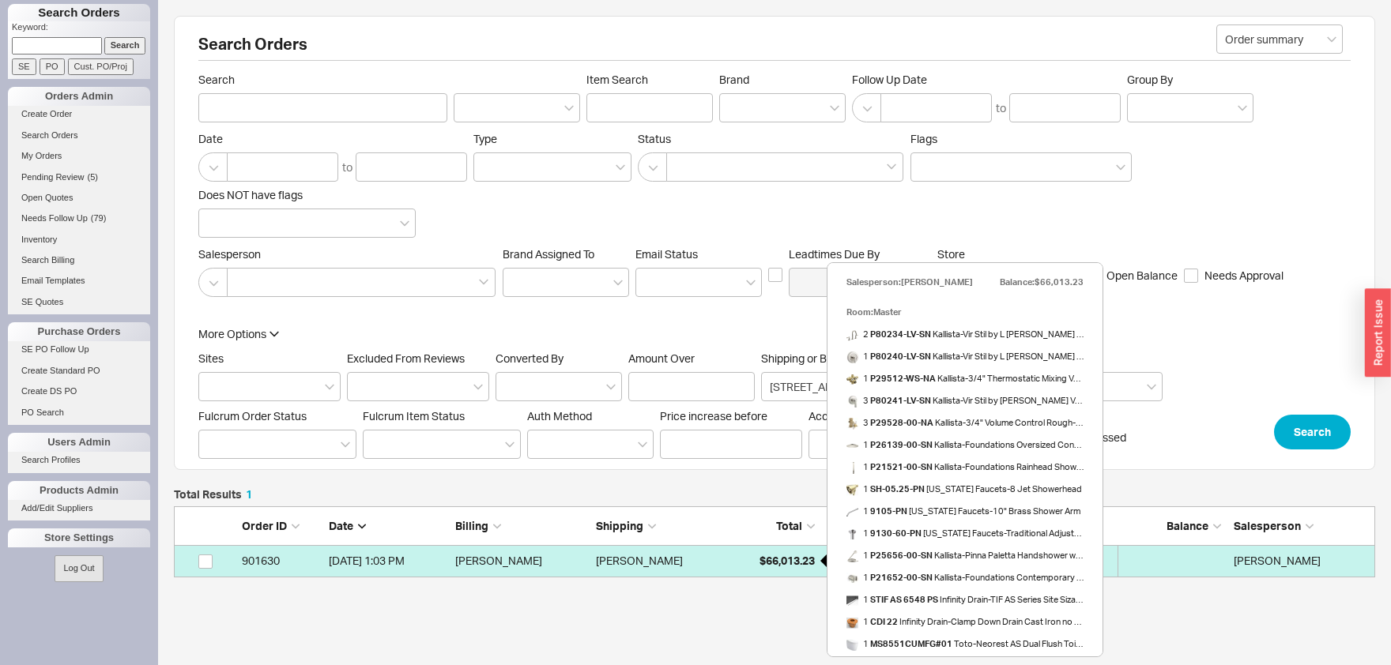
click at [794, 563] on span "$66,013.23" at bounding box center [786, 560] width 55 height 13
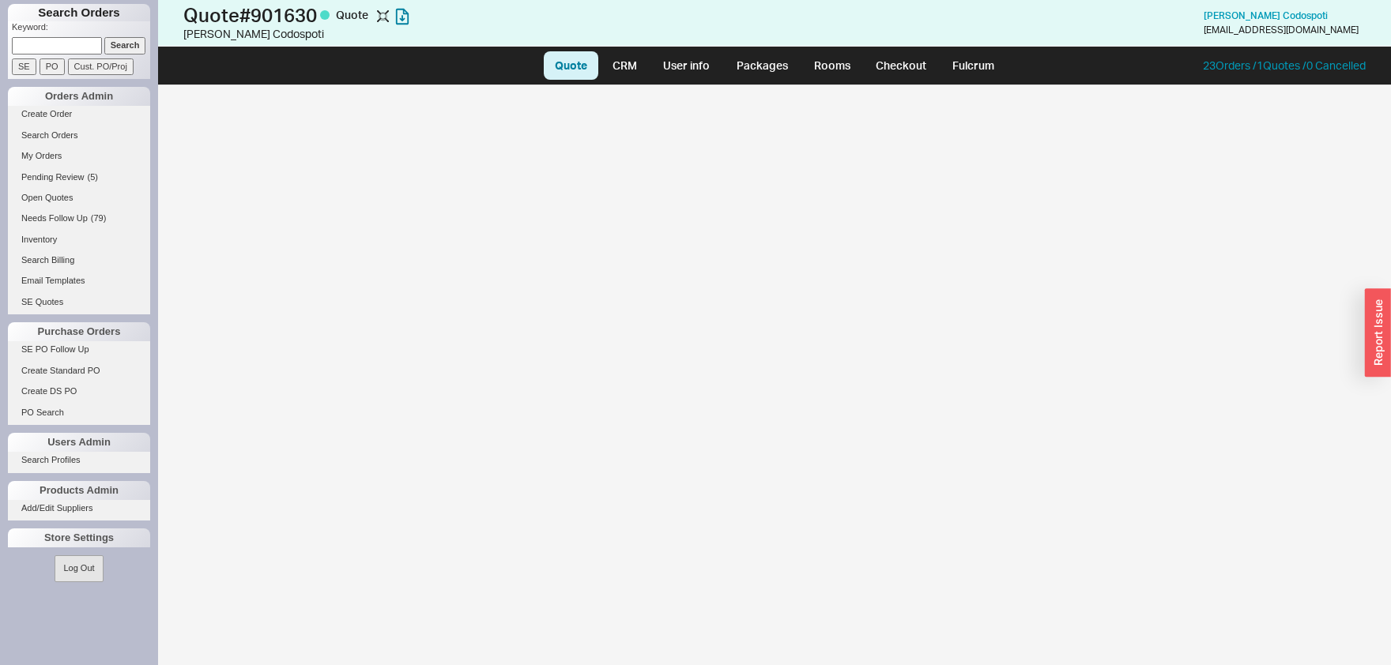
select select "LOW"
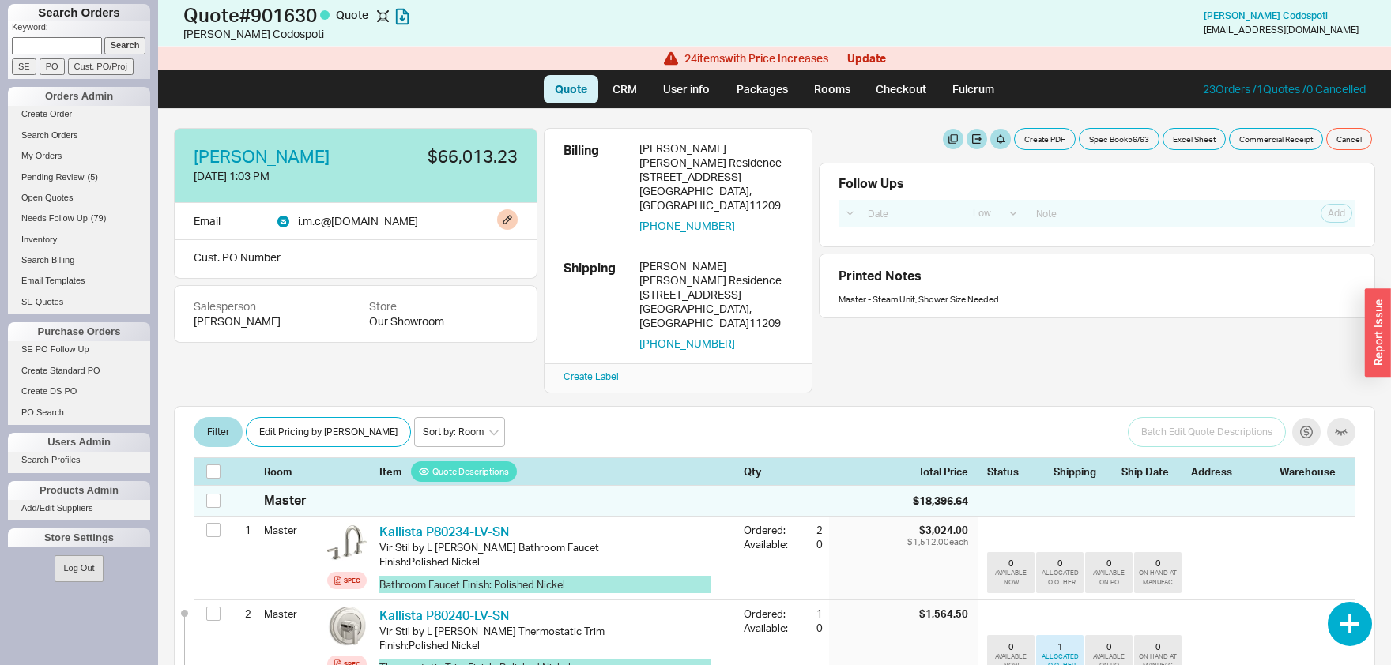
click at [331, 224] on div "i.m.c @ verizon.net" at bounding box center [358, 221] width 120 height 17
copy div "i.m.c @"
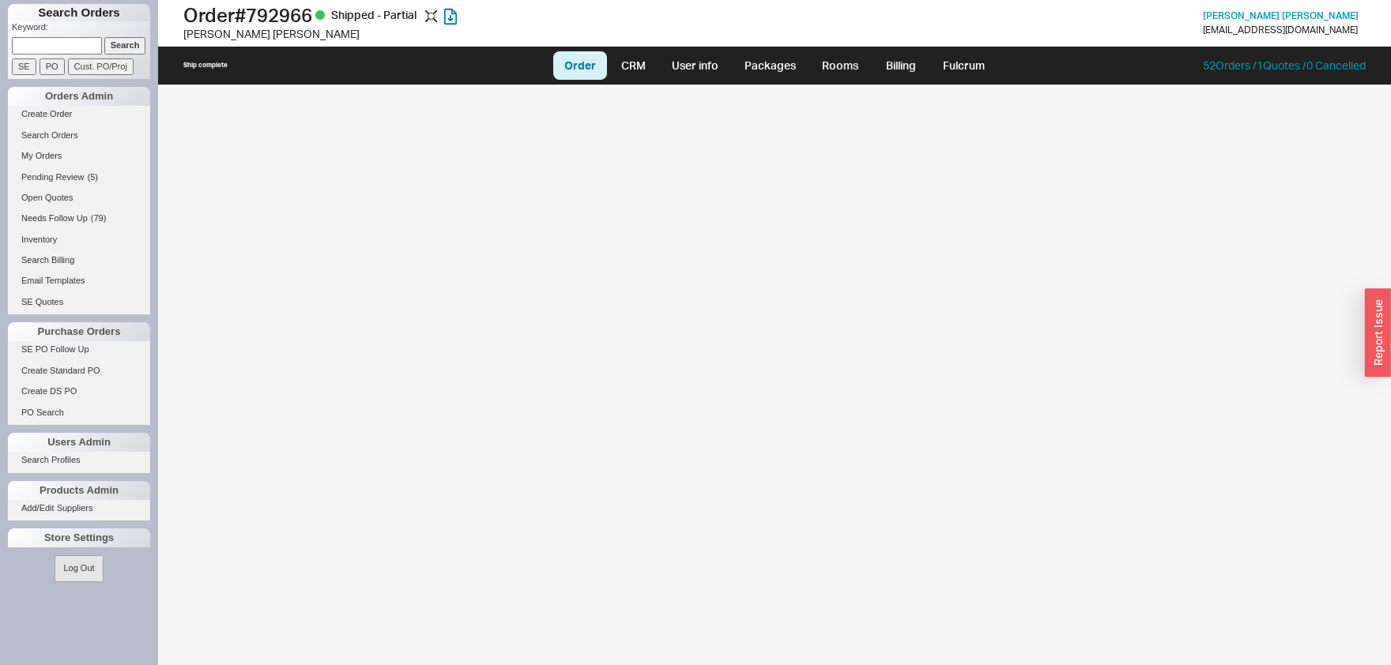
select select "LOW"
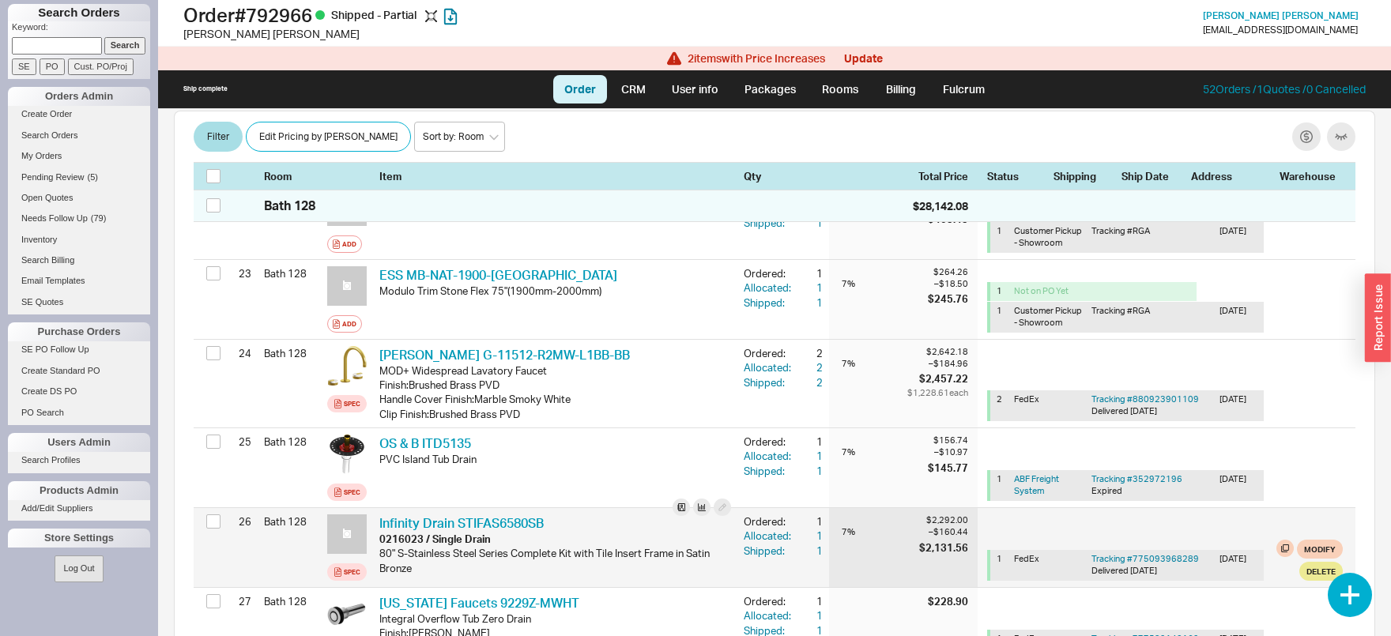
scroll to position [2140, 0]
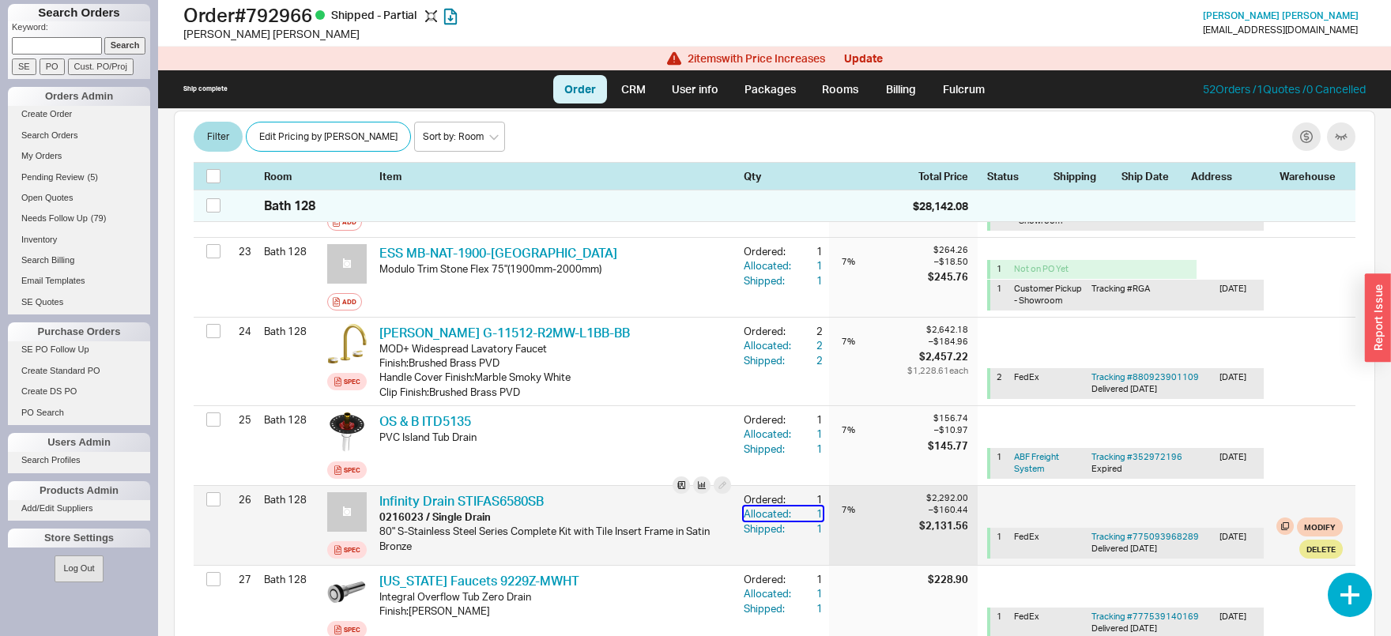
click at [821, 507] on div "1" at bounding box center [808, 514] width 28 height 14
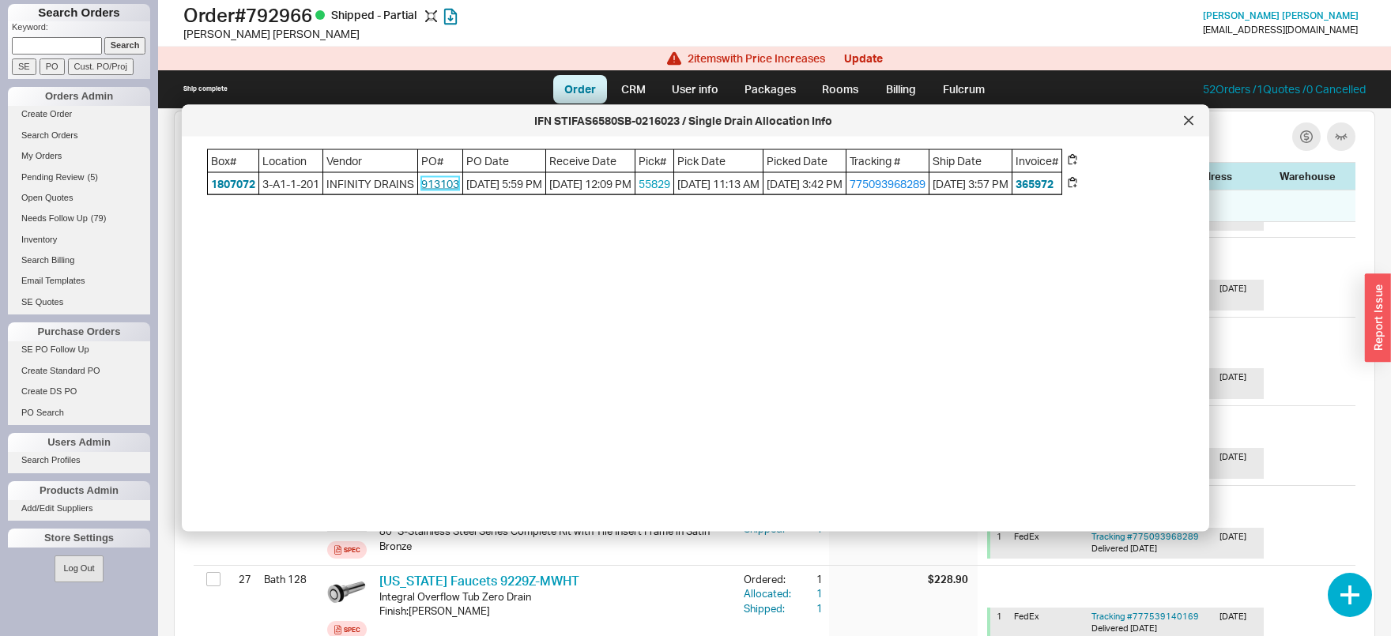
click at [422, 179] on link "913103" at bounding box center [440, 182] width 38 height 13
click at [1185, 115] on div at bounding box center [1188, 120] width 25 height 25
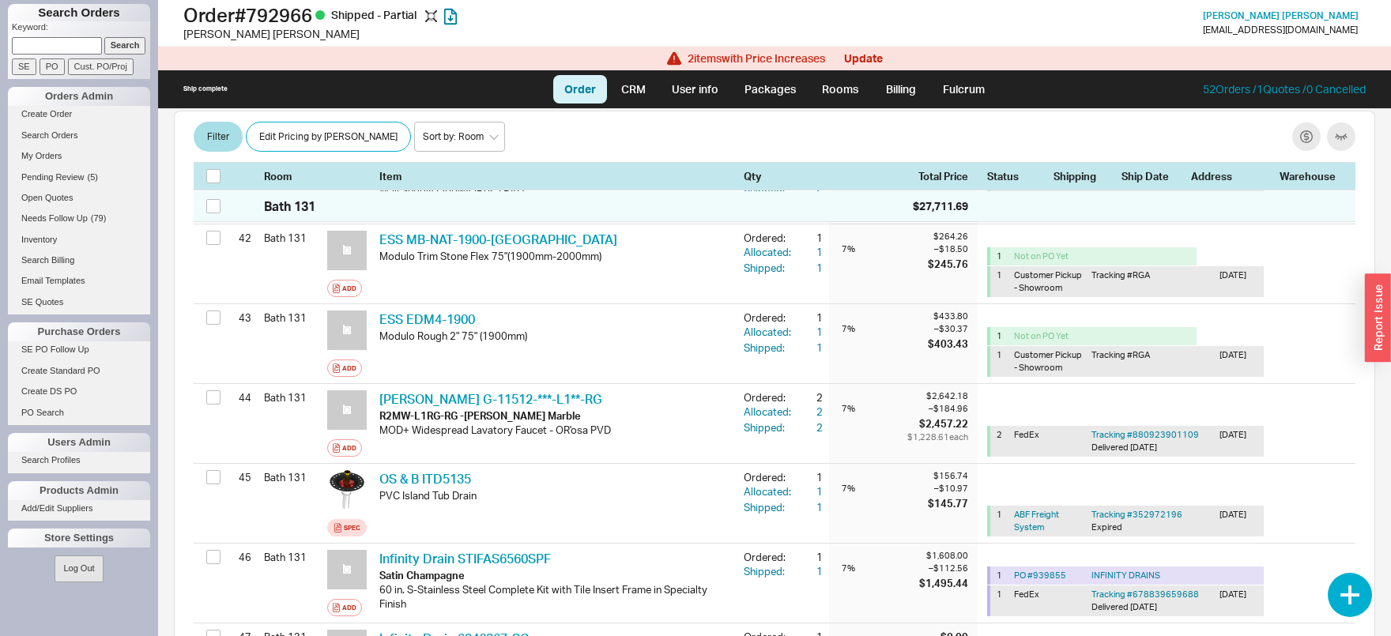
scroll to position [3792, 0]
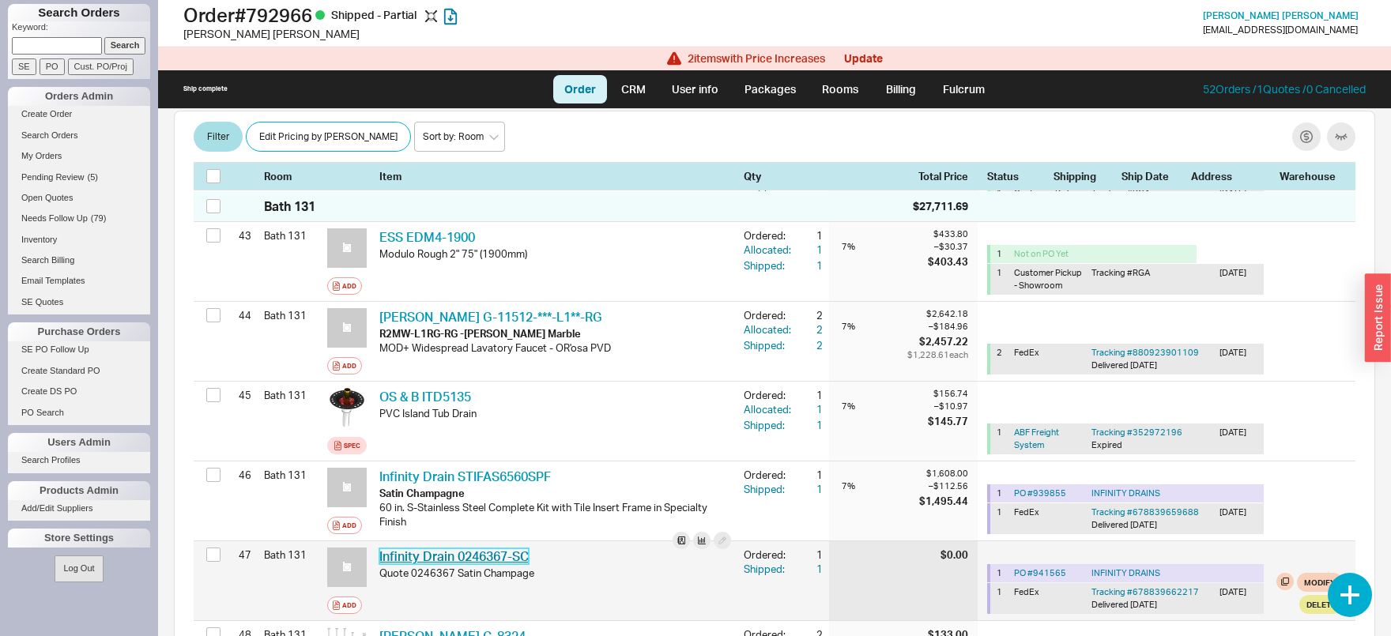
click at [500, 548] on link "Infinity Drain 0246367-SC" at bounding box center [453, 556] width 149 height 16
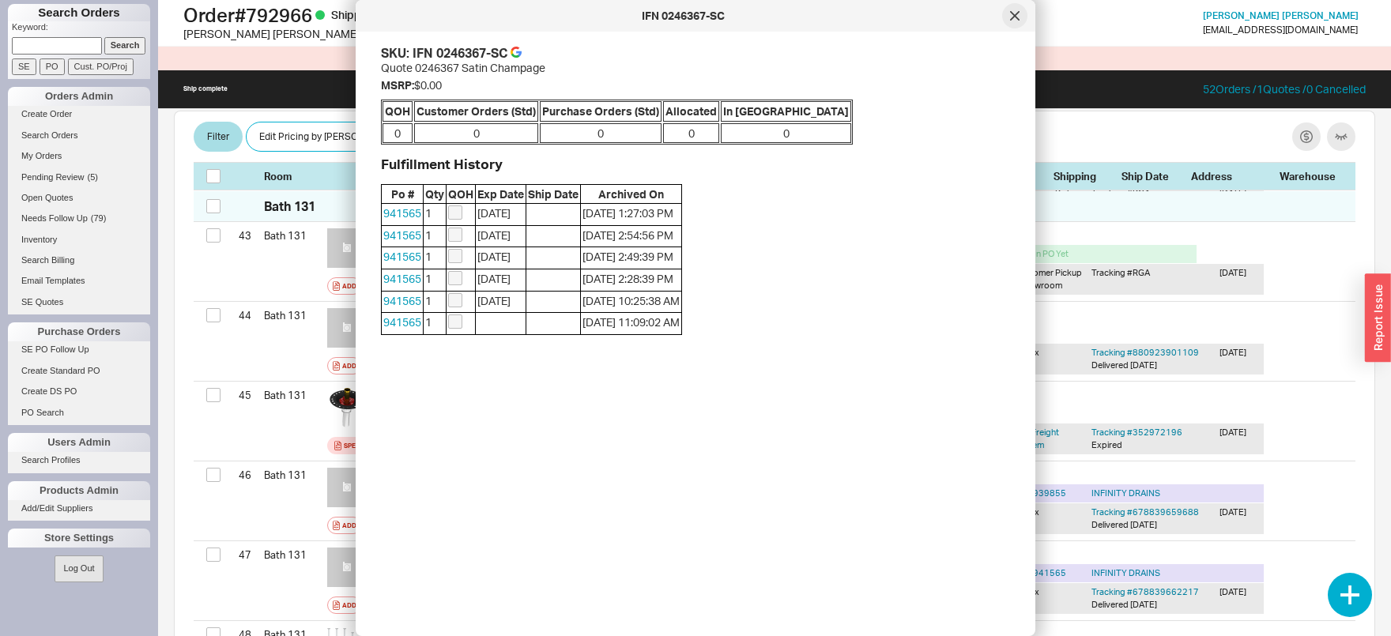
click at [1022, 22] on div at bounding box center [1014, 15] width 25 height 25
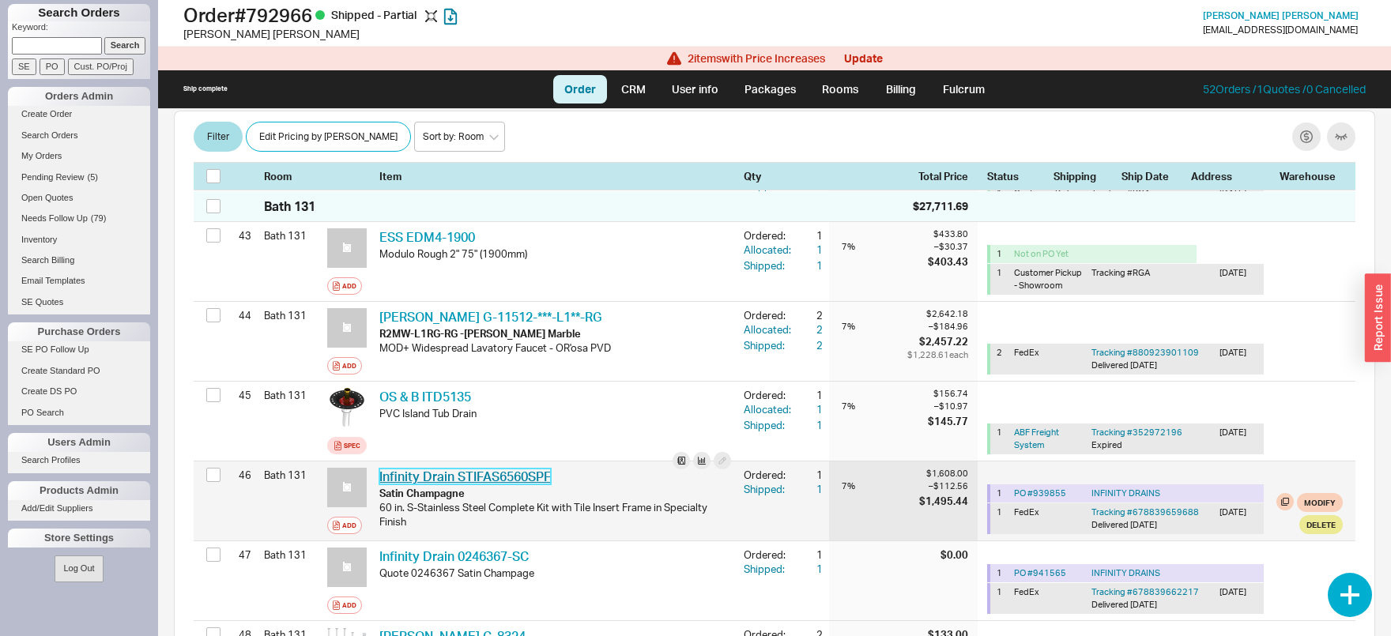
click at [508, 469] on link "Infinity Drain STIFAS6560SPF" at bounding box center [464, 477] width 171 height 16
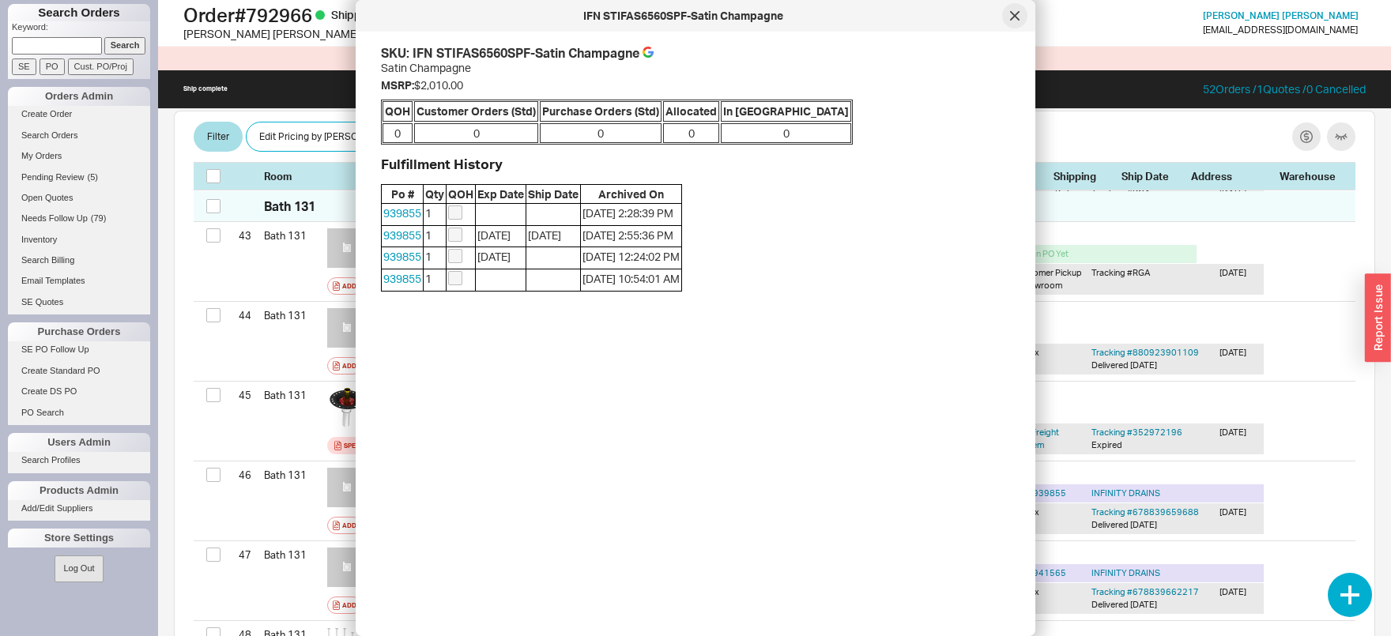
click at [1015, 21] on div at bounding box center [1014, 15] width 25 height 25
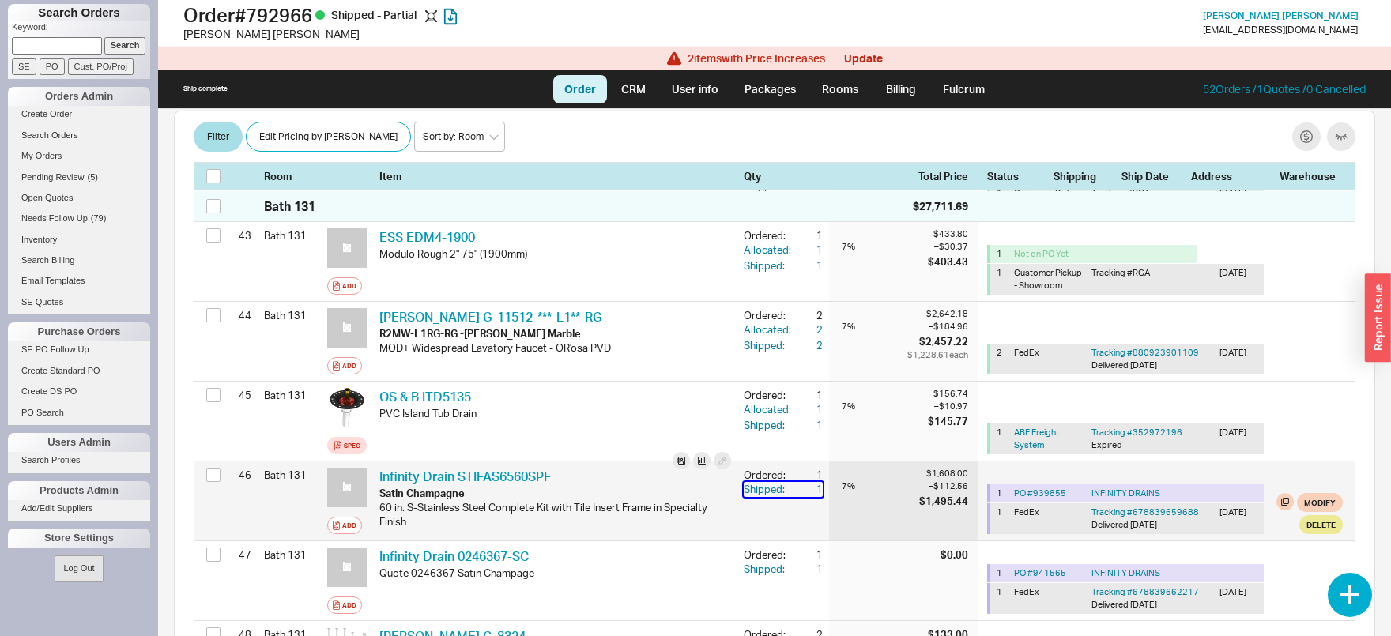
click at [818, 482] on div "1" at bounding box center [808, 489] width 28 height 14
click at [1150, 488] on span "INFINITY DRAINS" at bounding box center [1125, 493] width 69 height 11
click at [1042, 488] on link "PO # 939855" at bounding box center [1040, 493] width 52 height 11
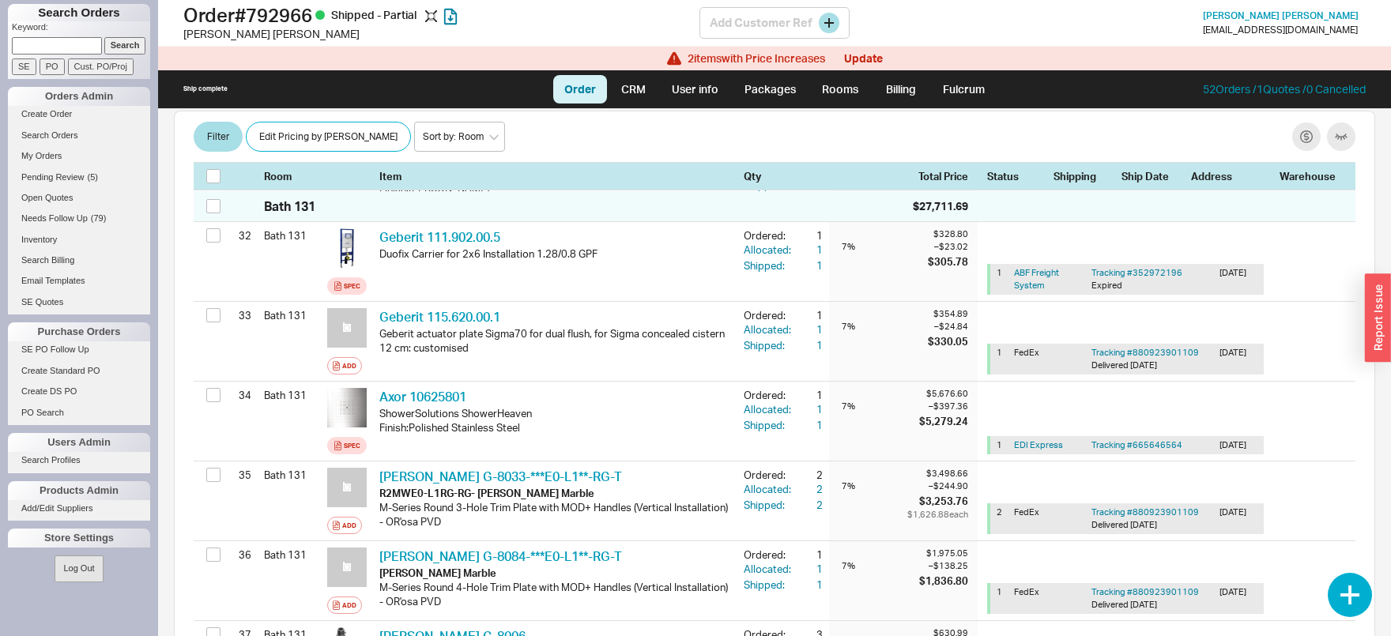
scroll to position [2884, 0]
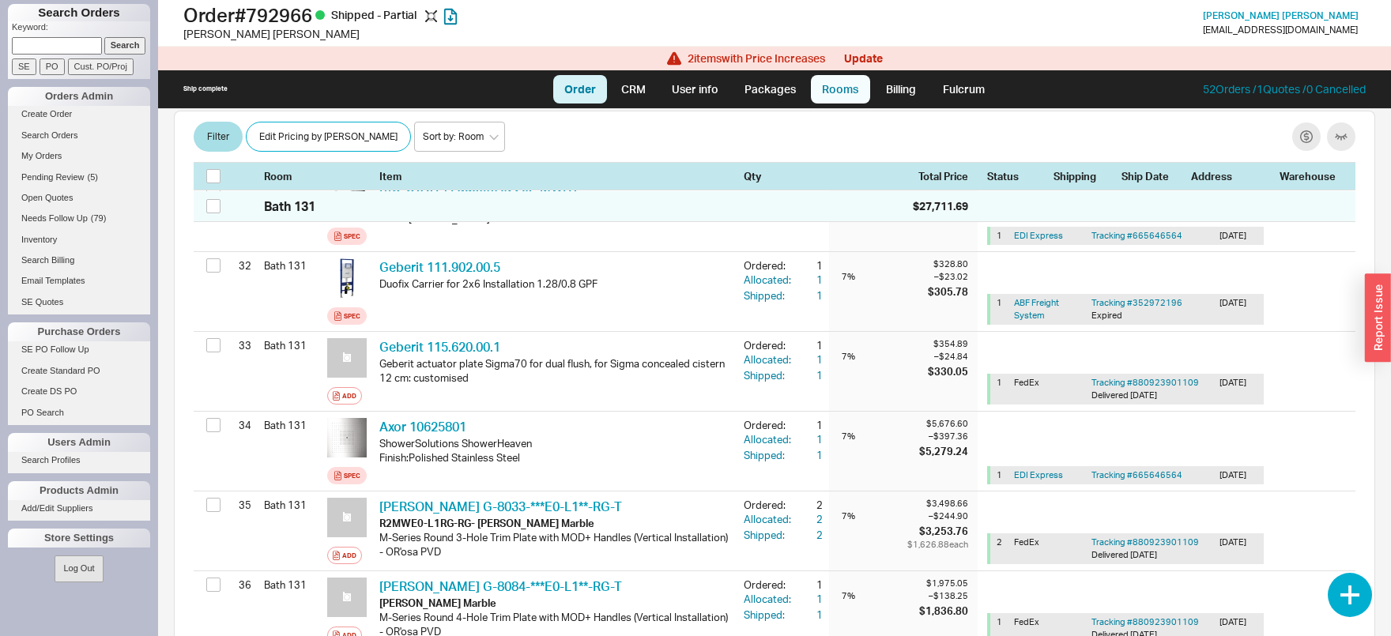
click at [840, 89] on link "Rooms" at bounding box center [840, 89] width 59 height 28
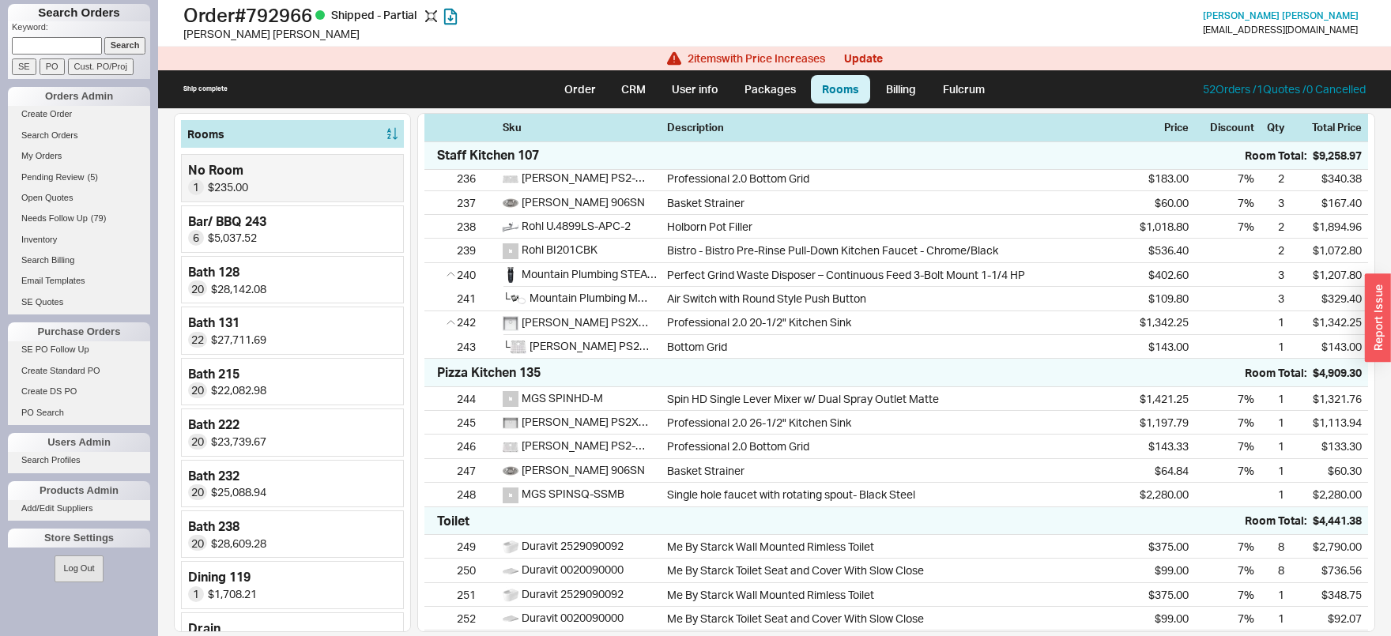
scroll to position [6442, 0]
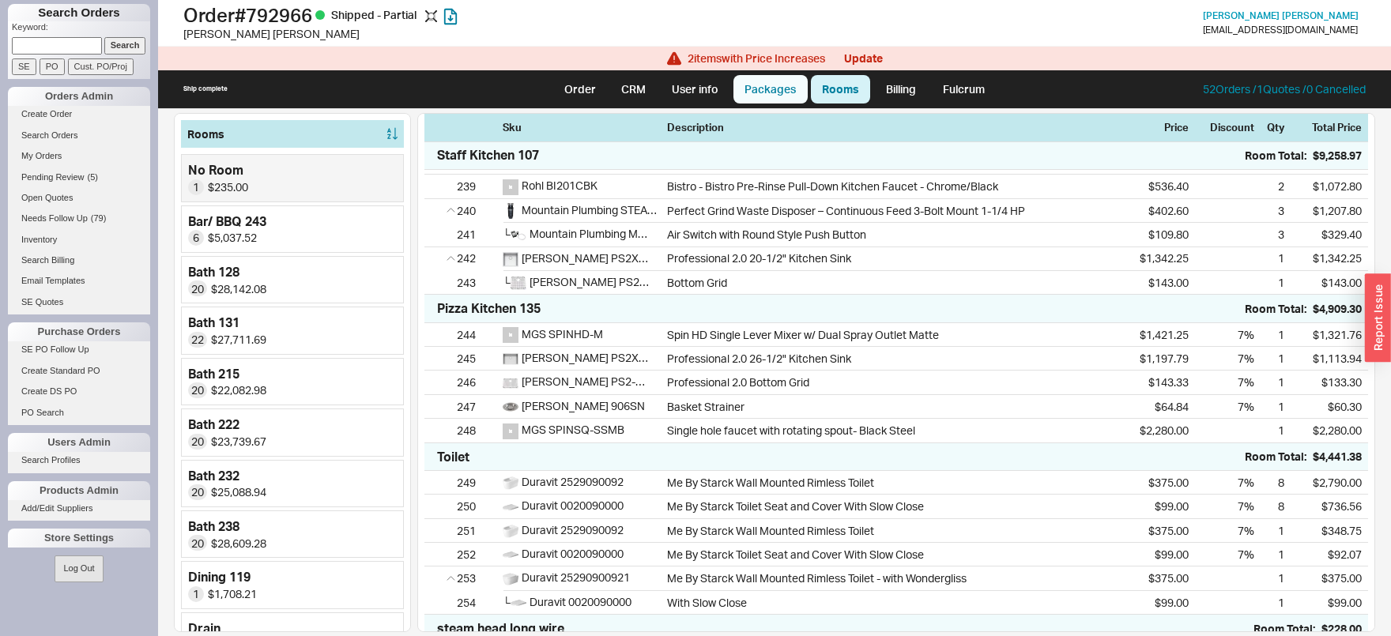
click at [786, 96] on link "Packages" at bounding box center [770, 89] width 74 height 28
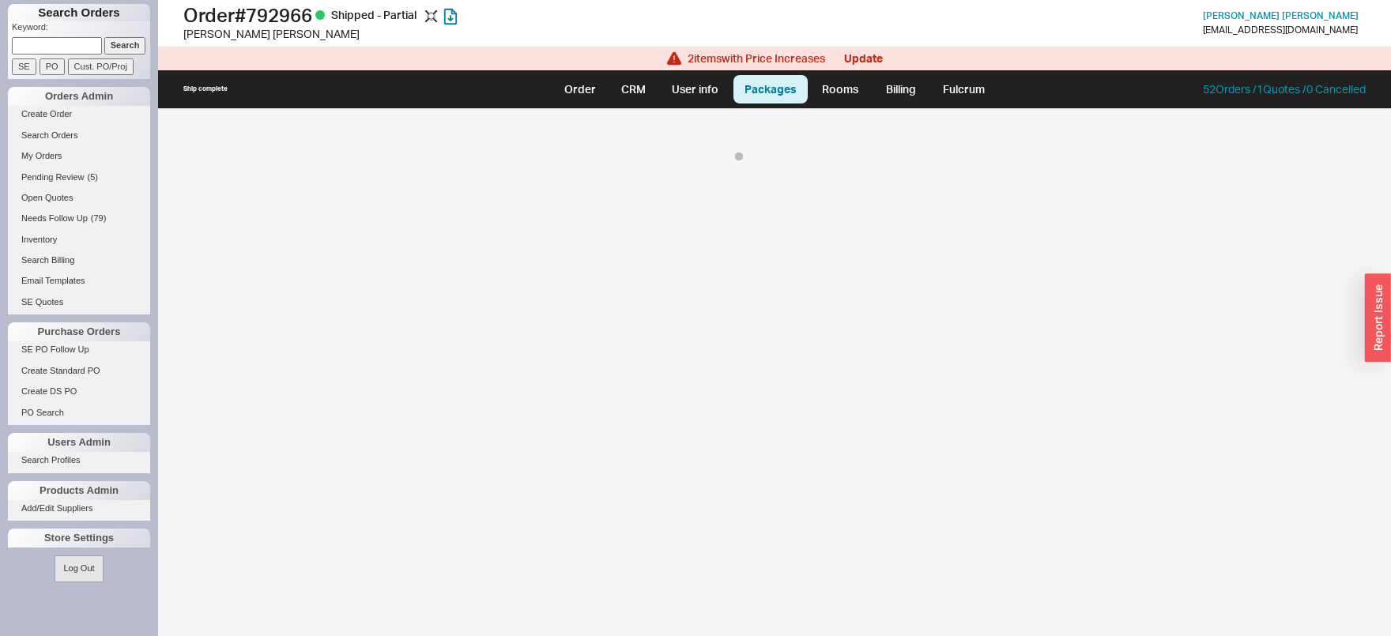
select select "1"
select select "4021"
select select "1"
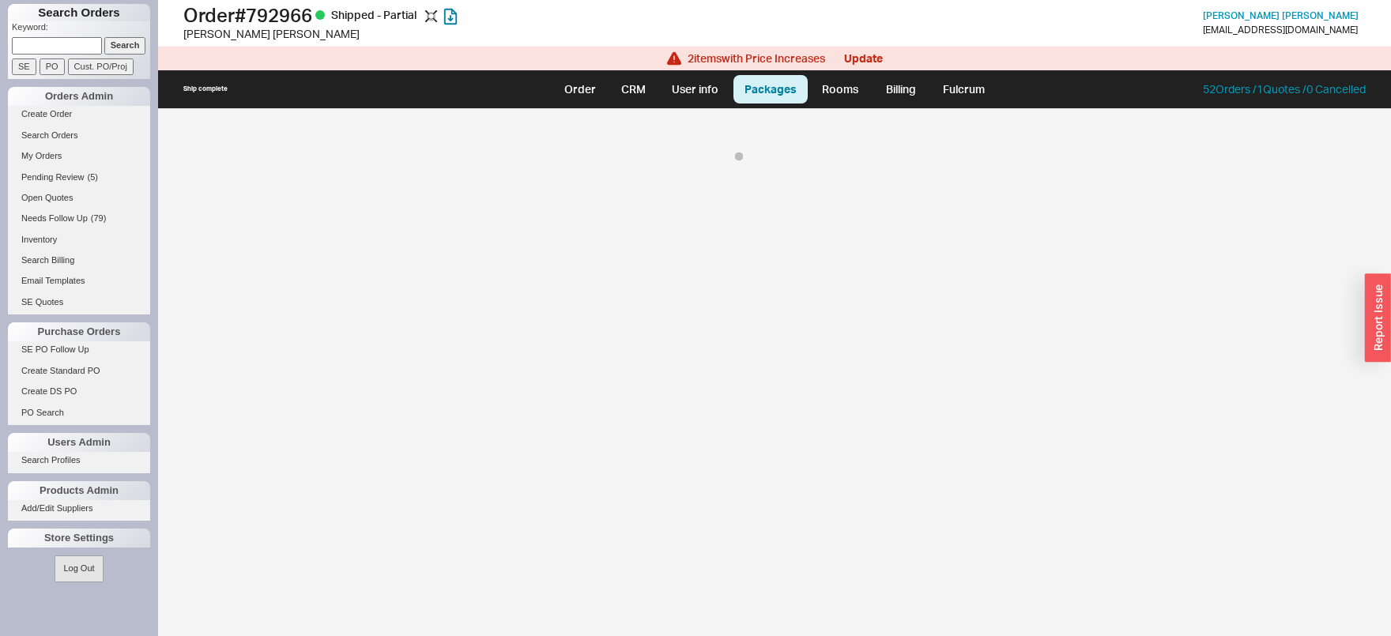
select select "1"
select select "On Hold"
select select "1"
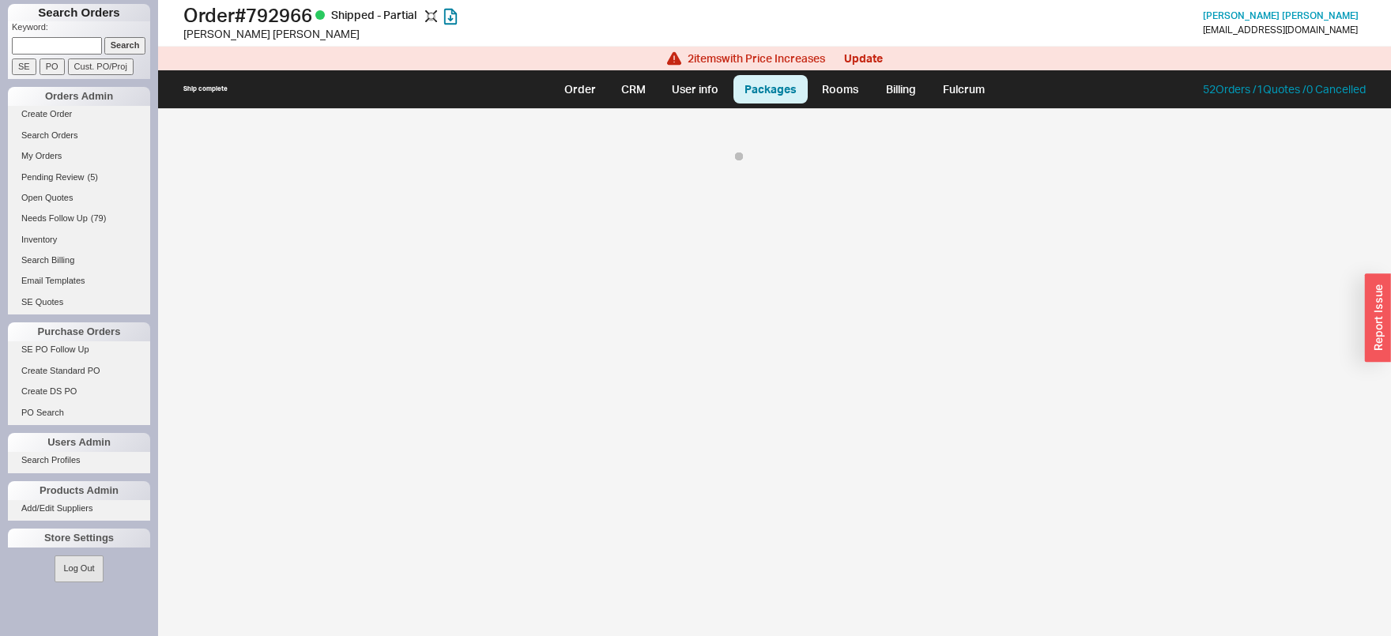
select select "1"
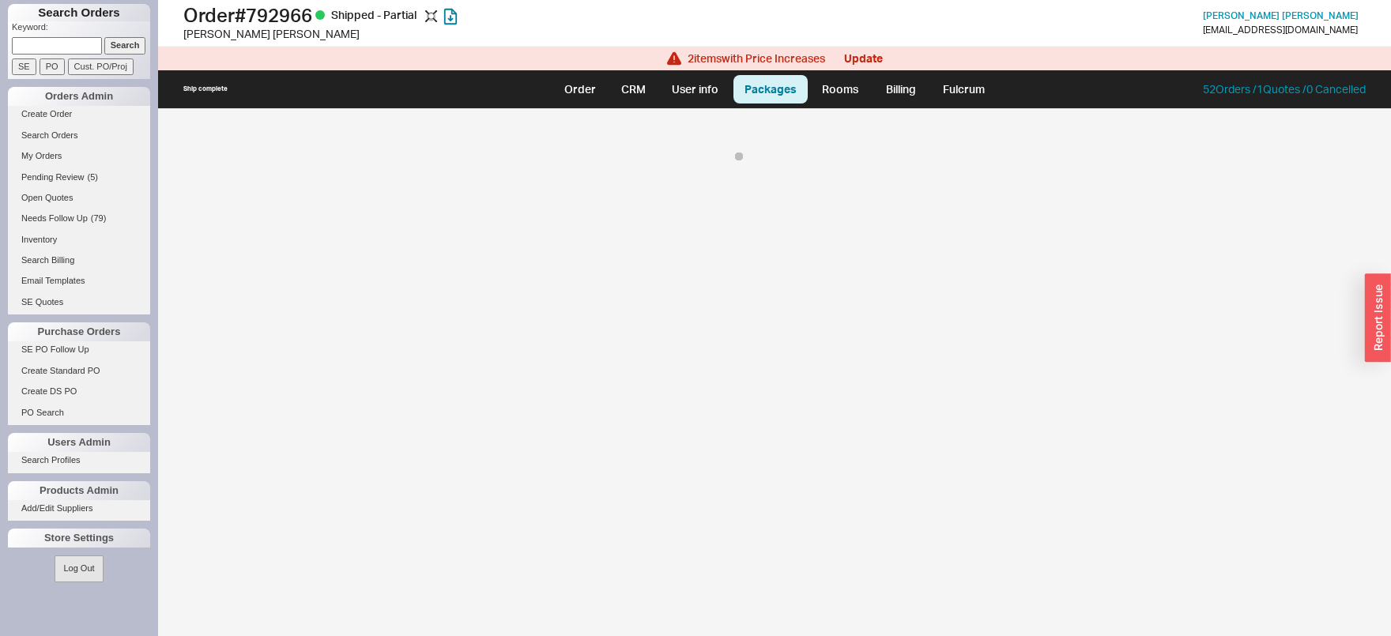
select select "1"
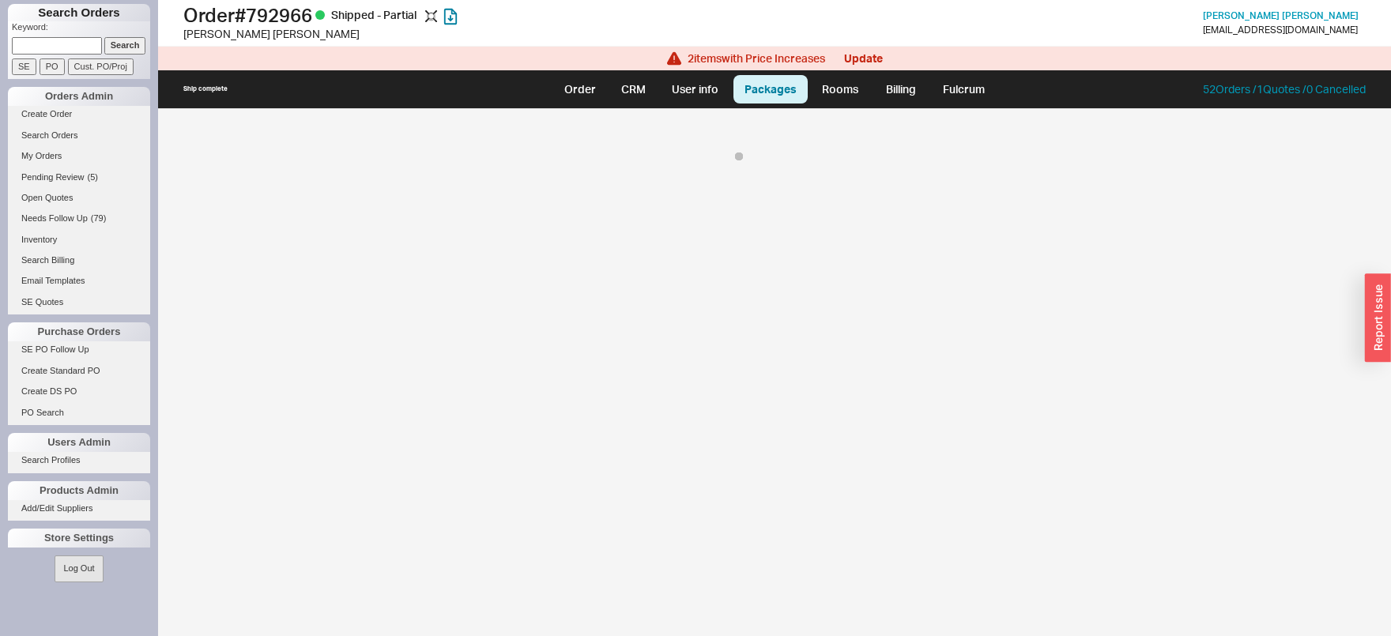
select select "1"
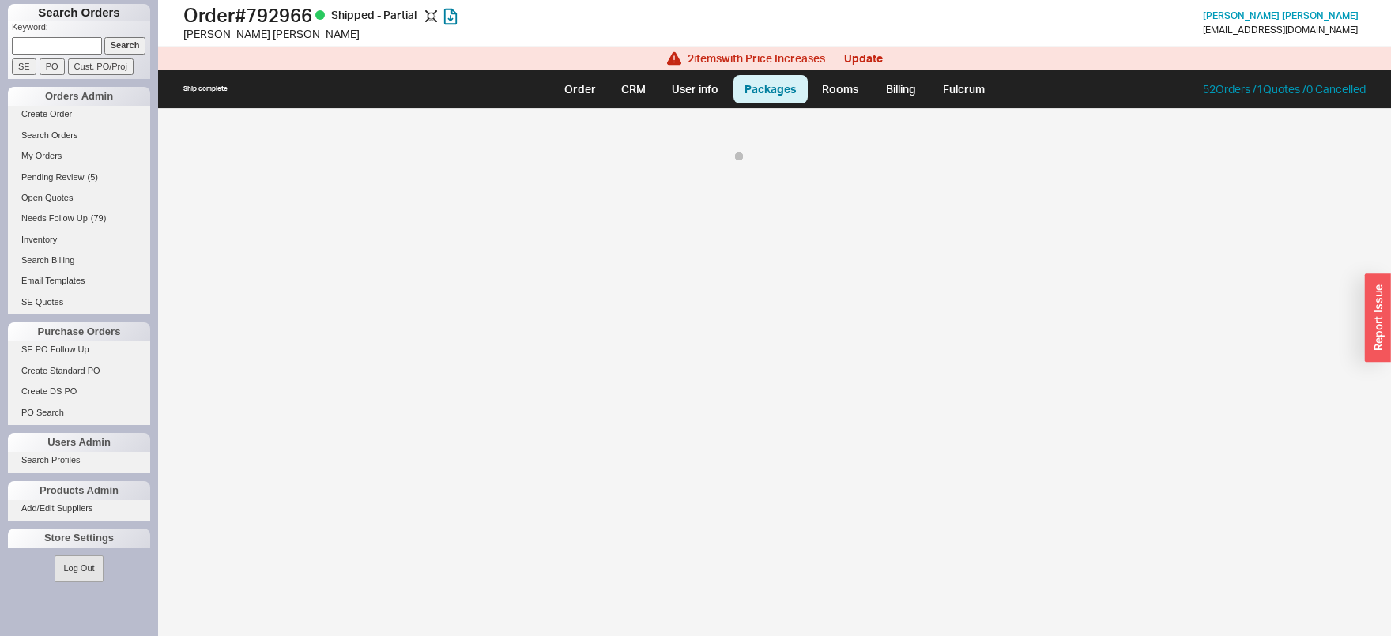
select select "1"
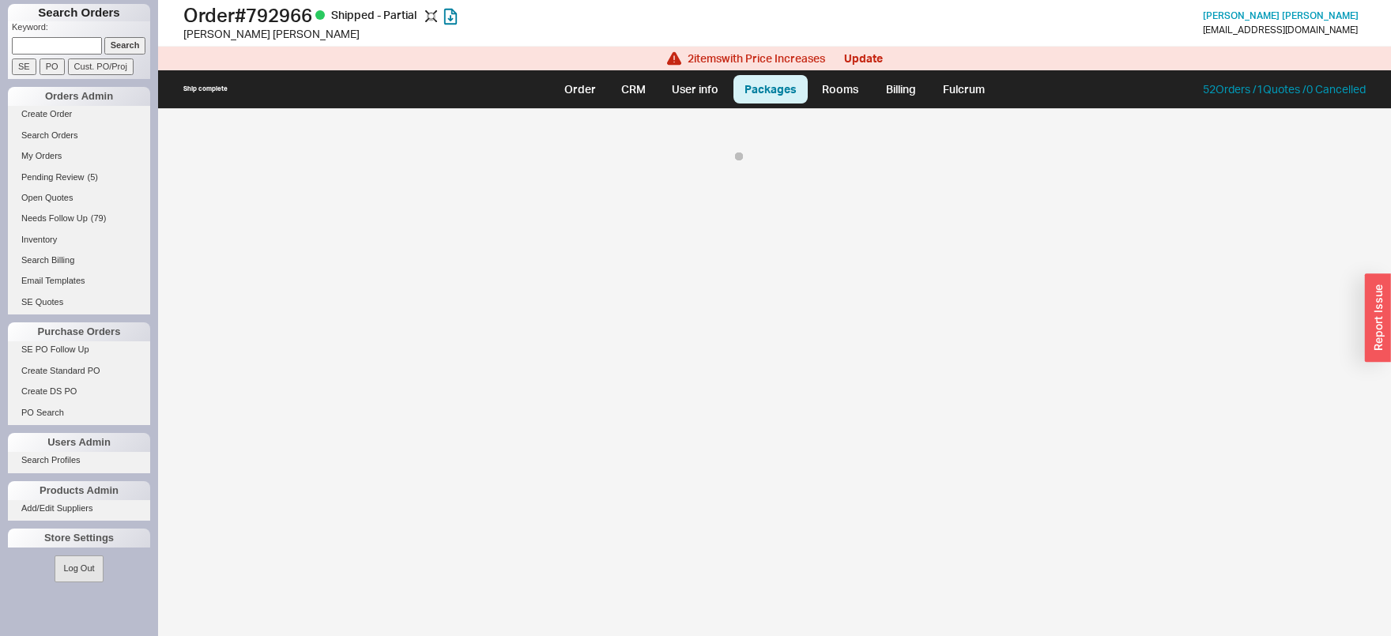
select select "1"
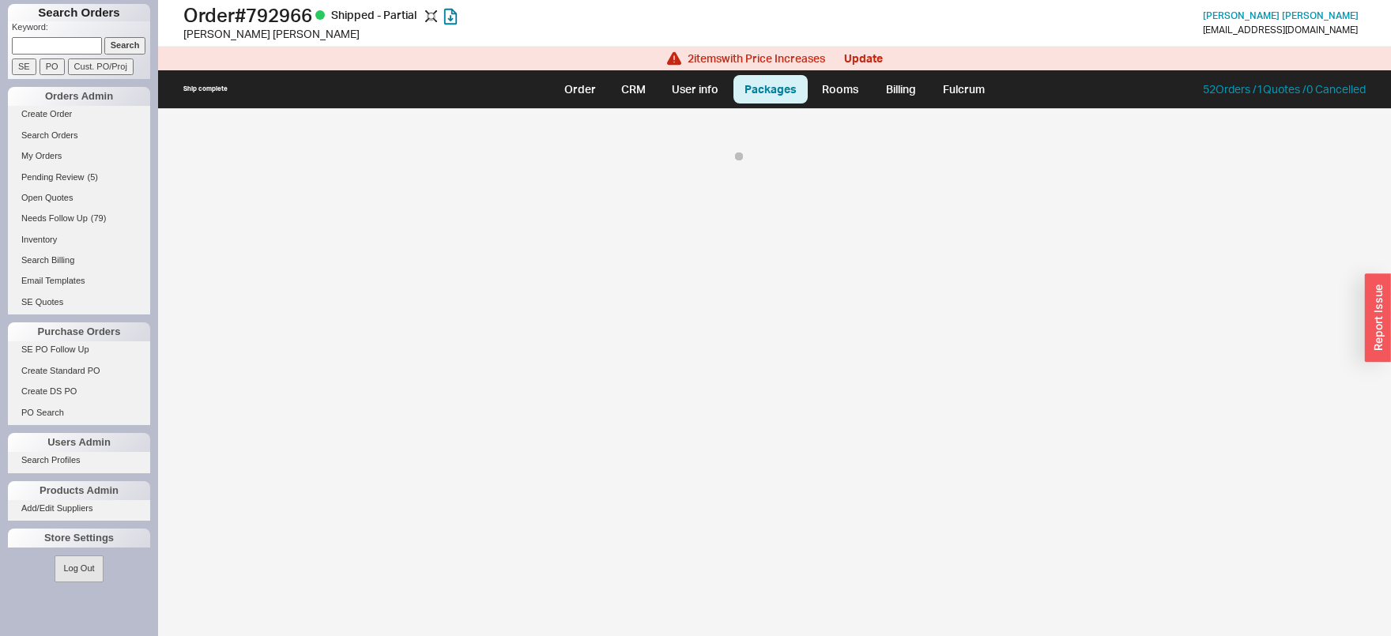
select select "1"
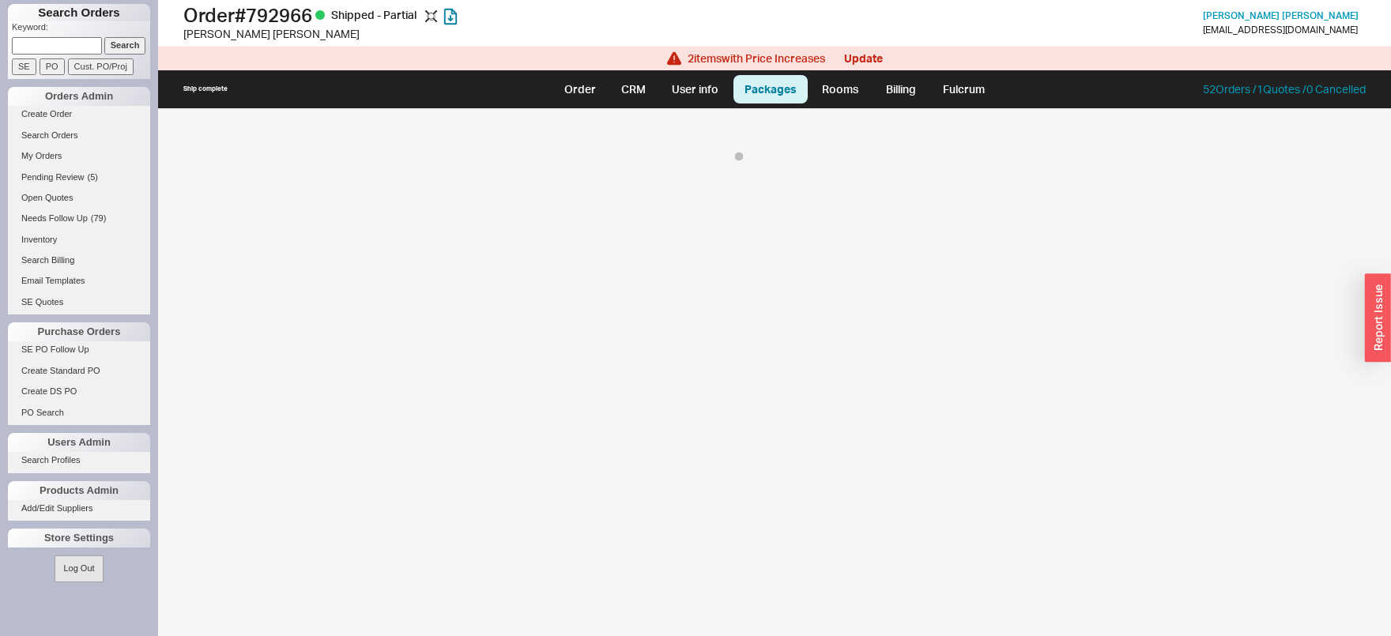
select select "1"
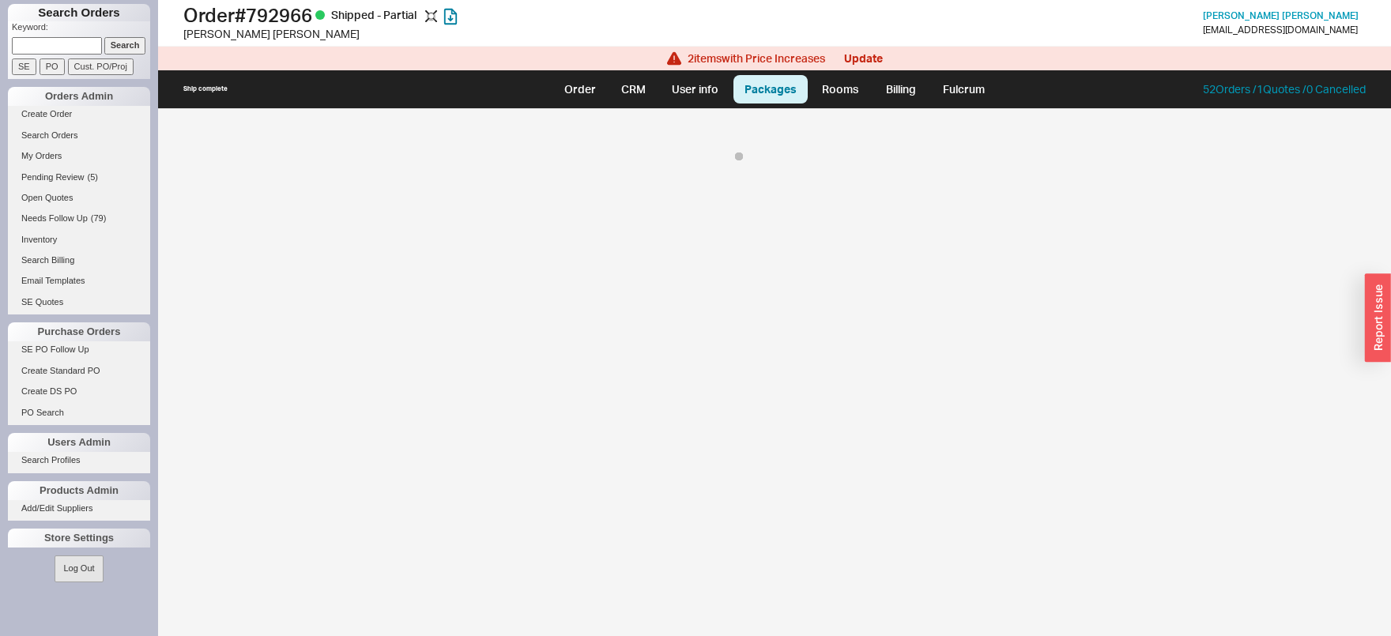
select select "1"
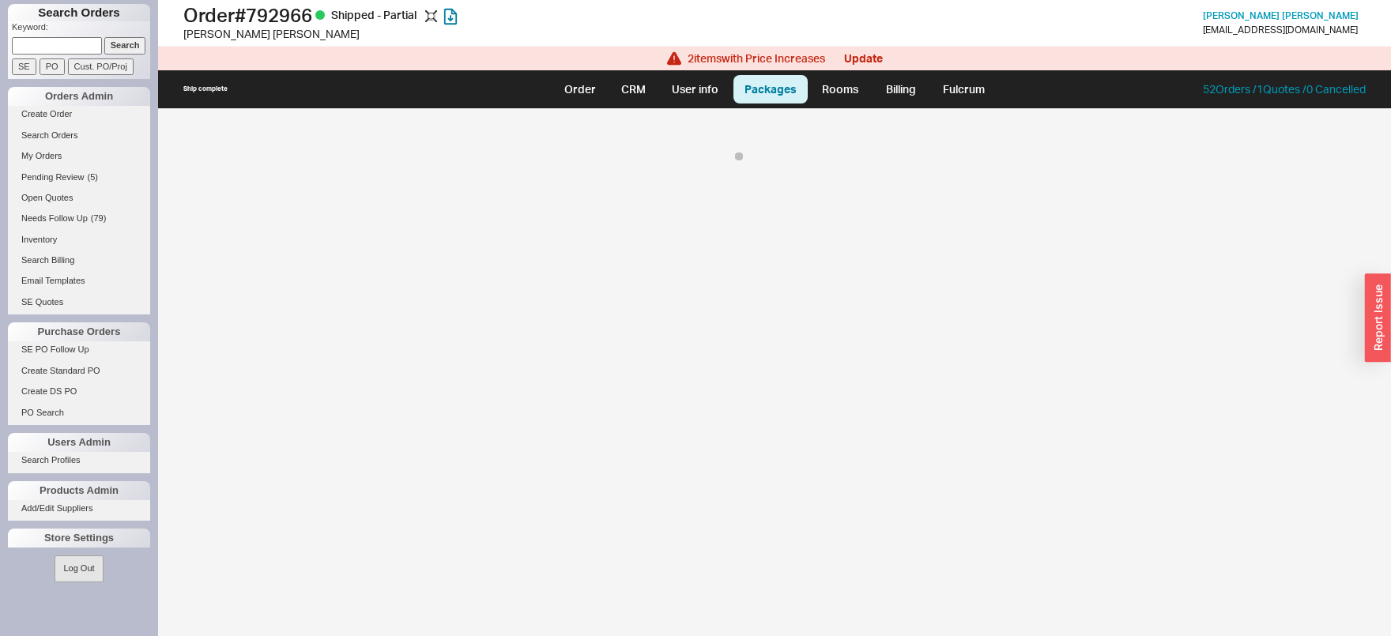
select select "1"
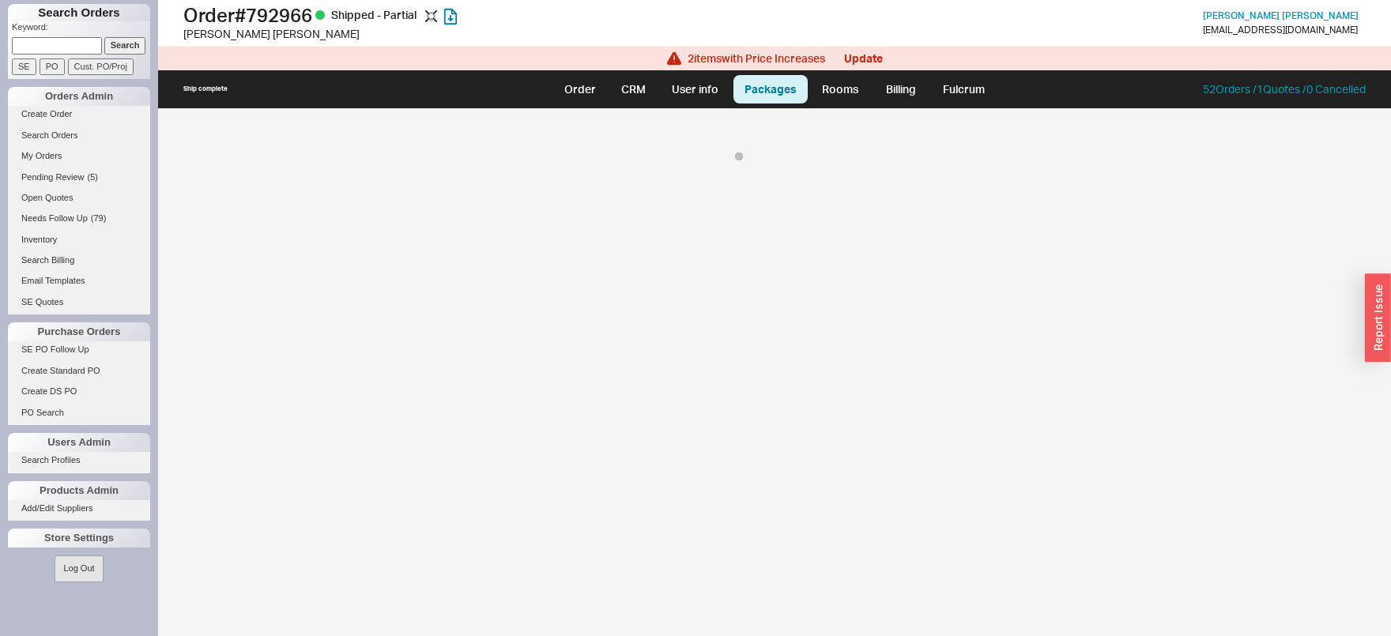
select select "1"
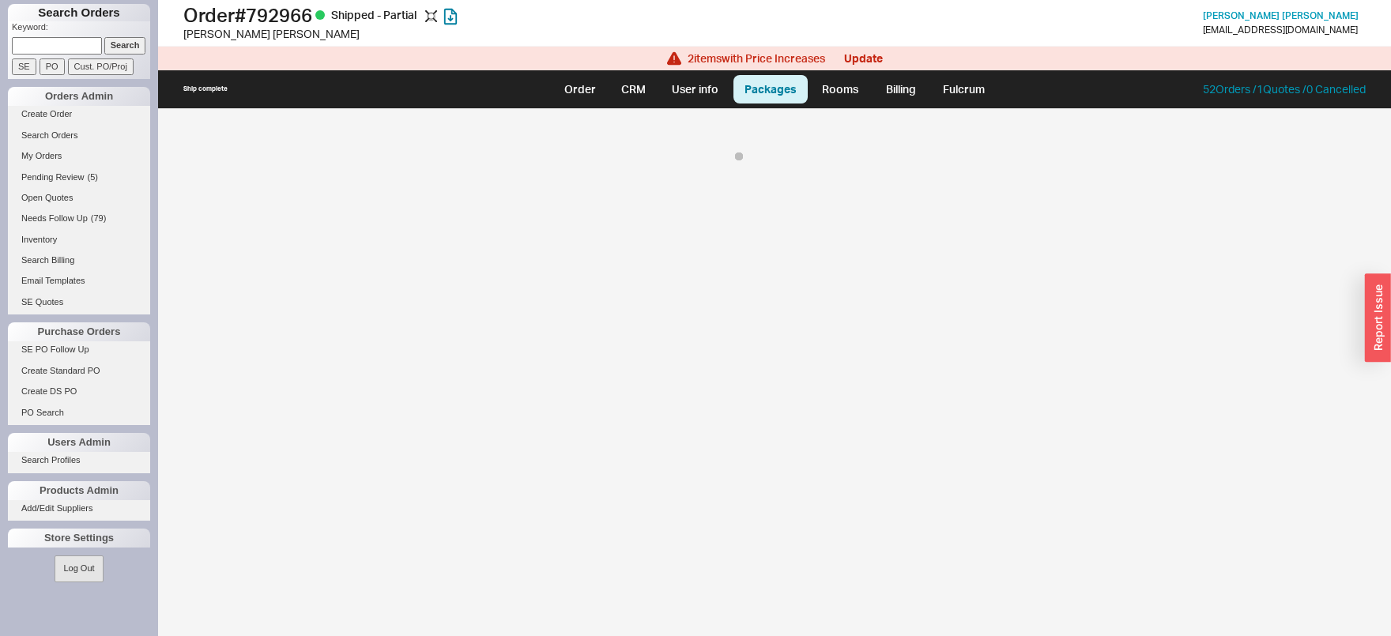
select select "1"
select select "On Hold"
select select "1"
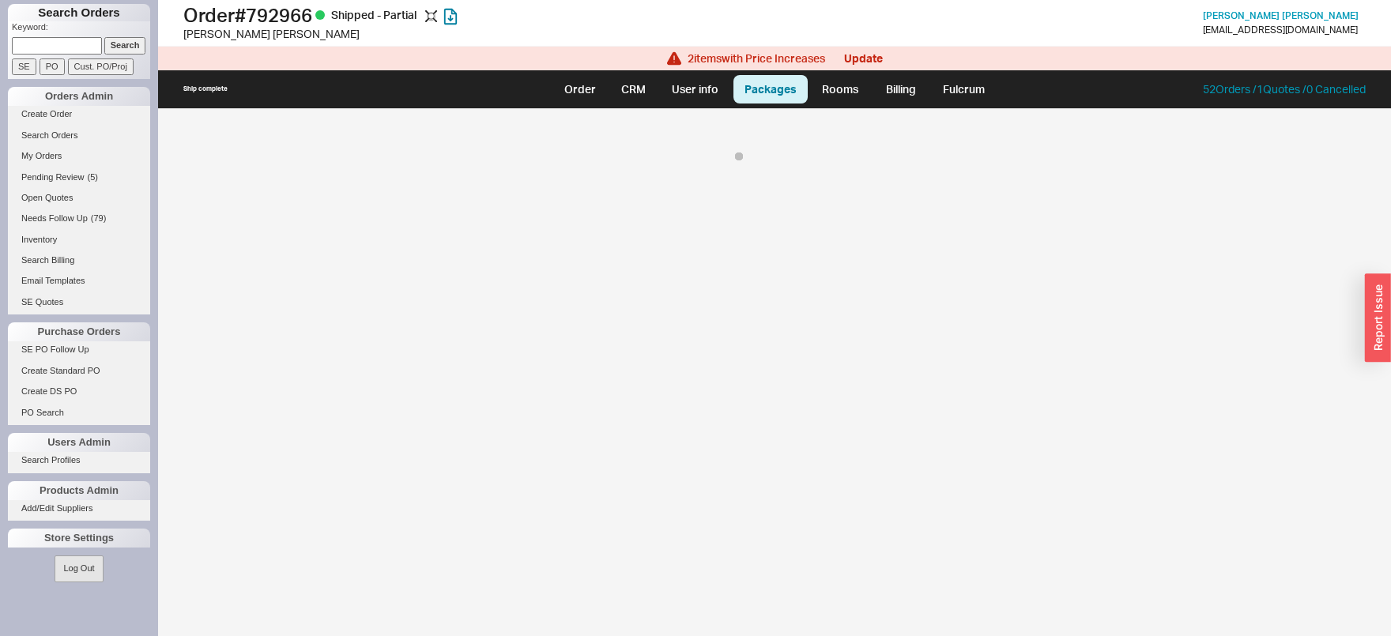
select select "On Hold"
select select "1"
select select "On Hold"
select select "1"
select select "On Hold"
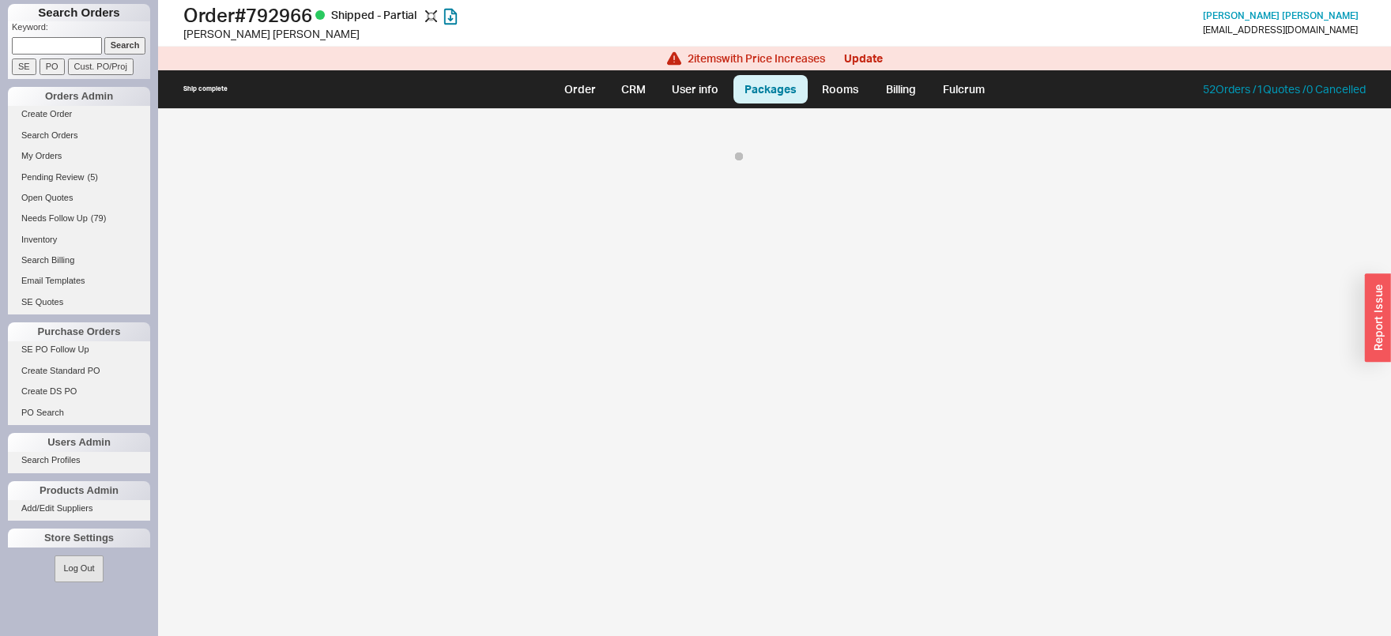
select select "1"
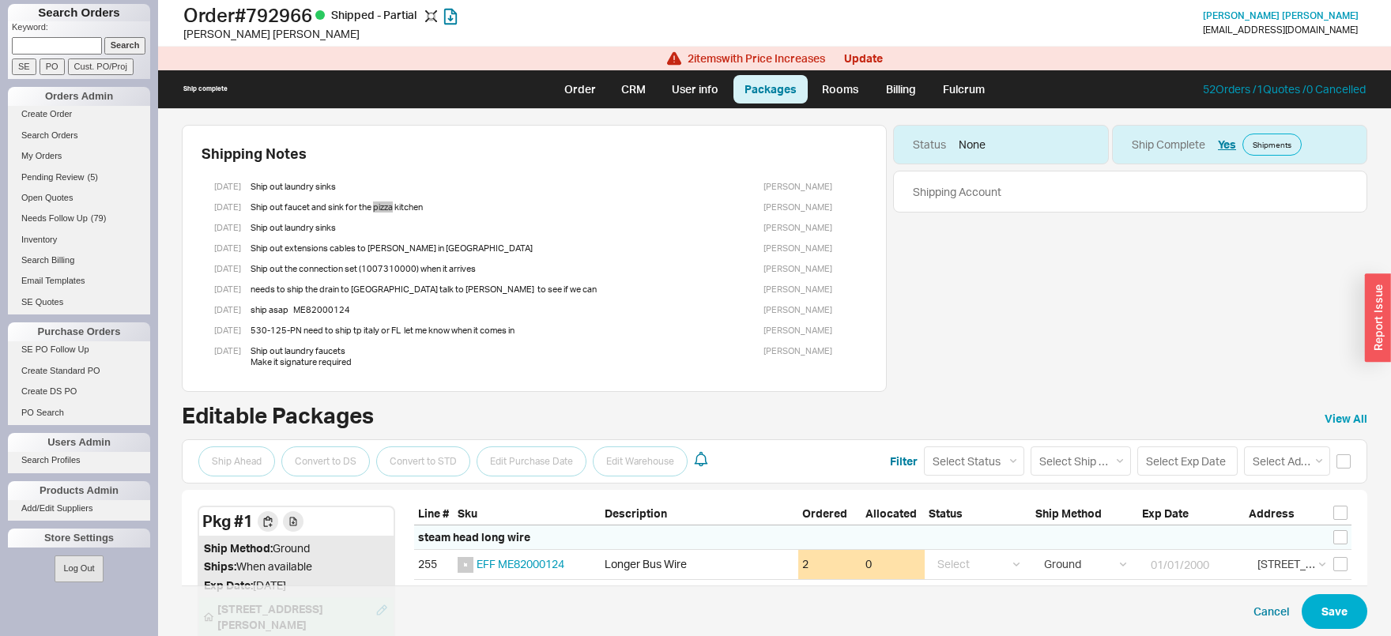
scroll to position [82, 0]
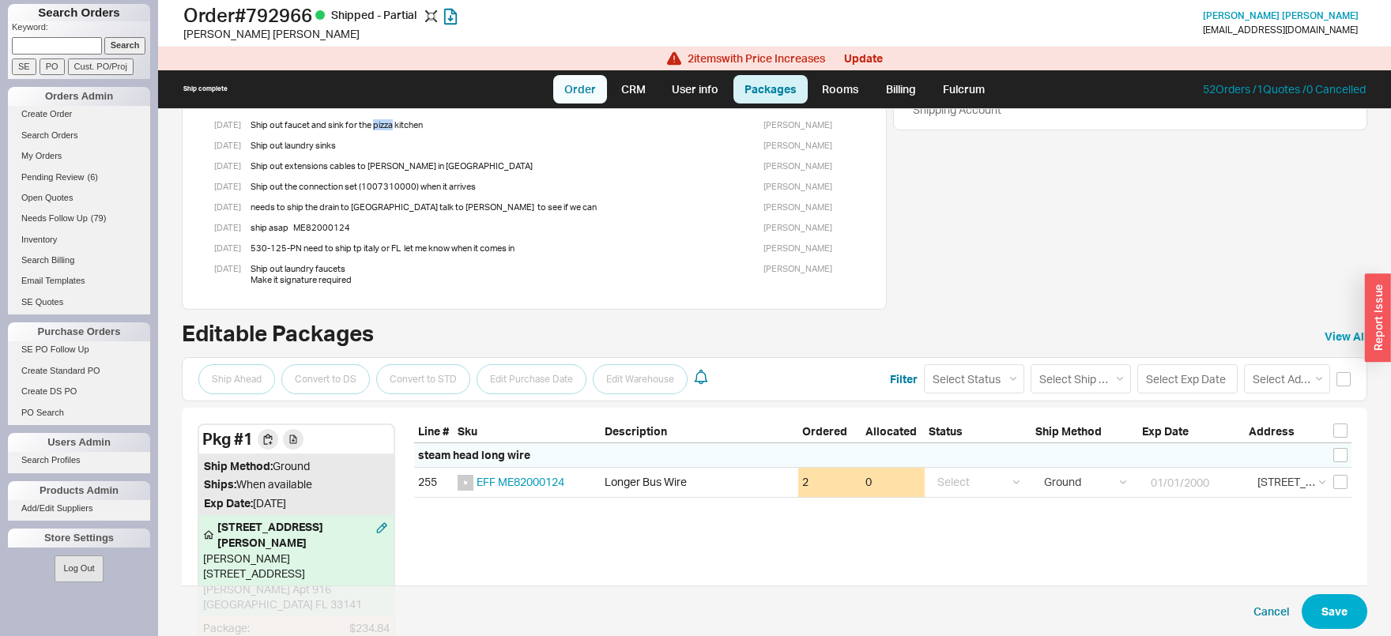
click at [576, 83] on link "Order" at bounding box center [580, 89] width 54 height 28
select select "LOW"
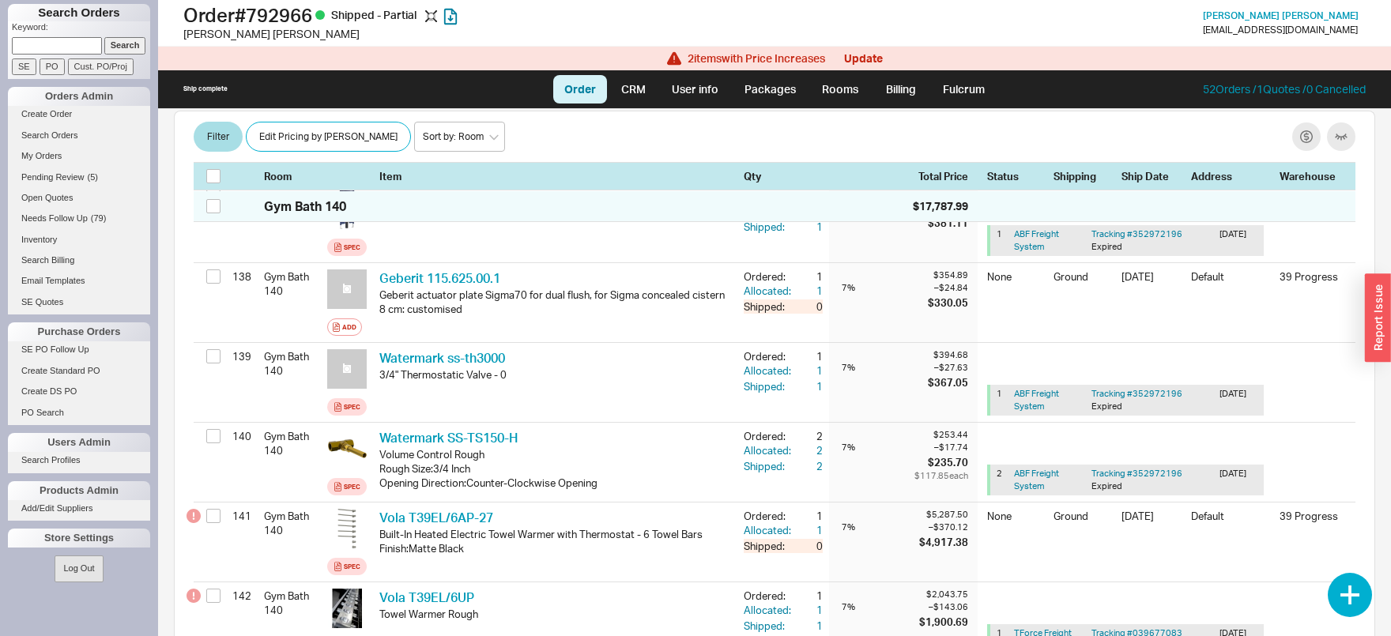
scroll to position [3793, 0]
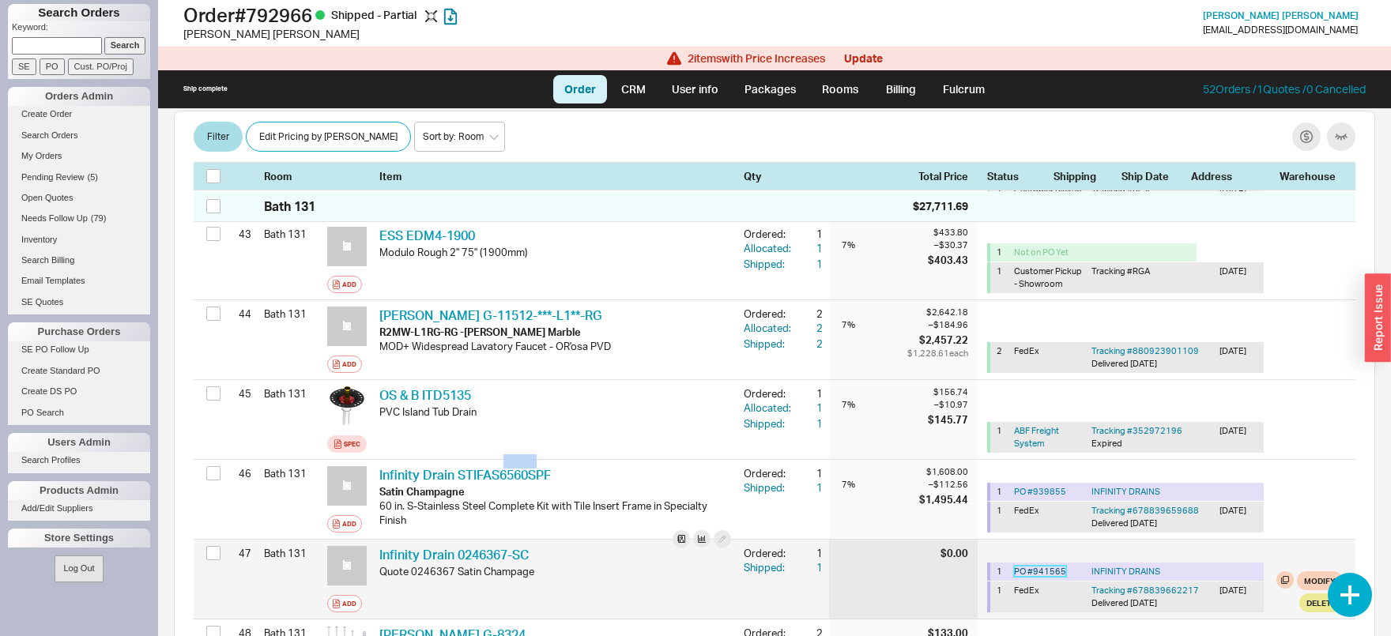
click at [1055, 566] on link "PO # 941565" at bounding box center [1040, 571] width 52 height 11
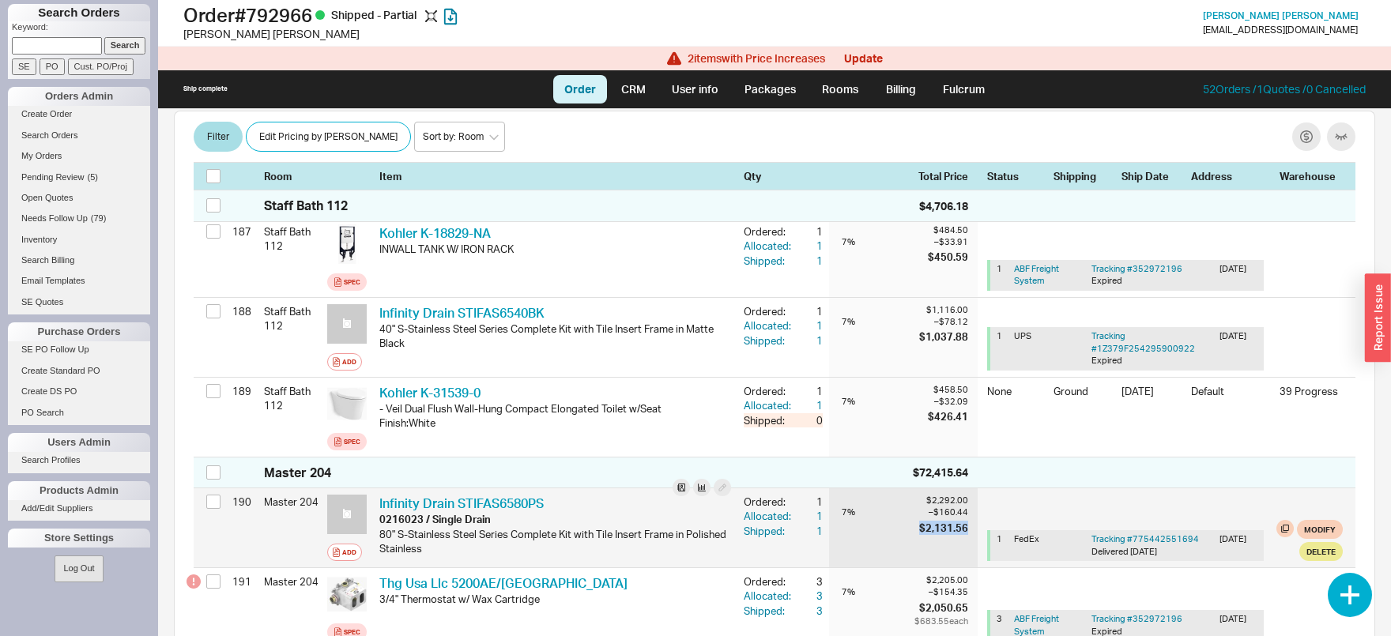
drag, startPoint x: 971, startPoint y: 431, endPoint x: 920, endPoint y: 430, distance: 51.4
click at [920, 488] on div "$2,292.00 7 % – $160.44 $2,131.56" at bounding box center [903, 527] width 149 height 79
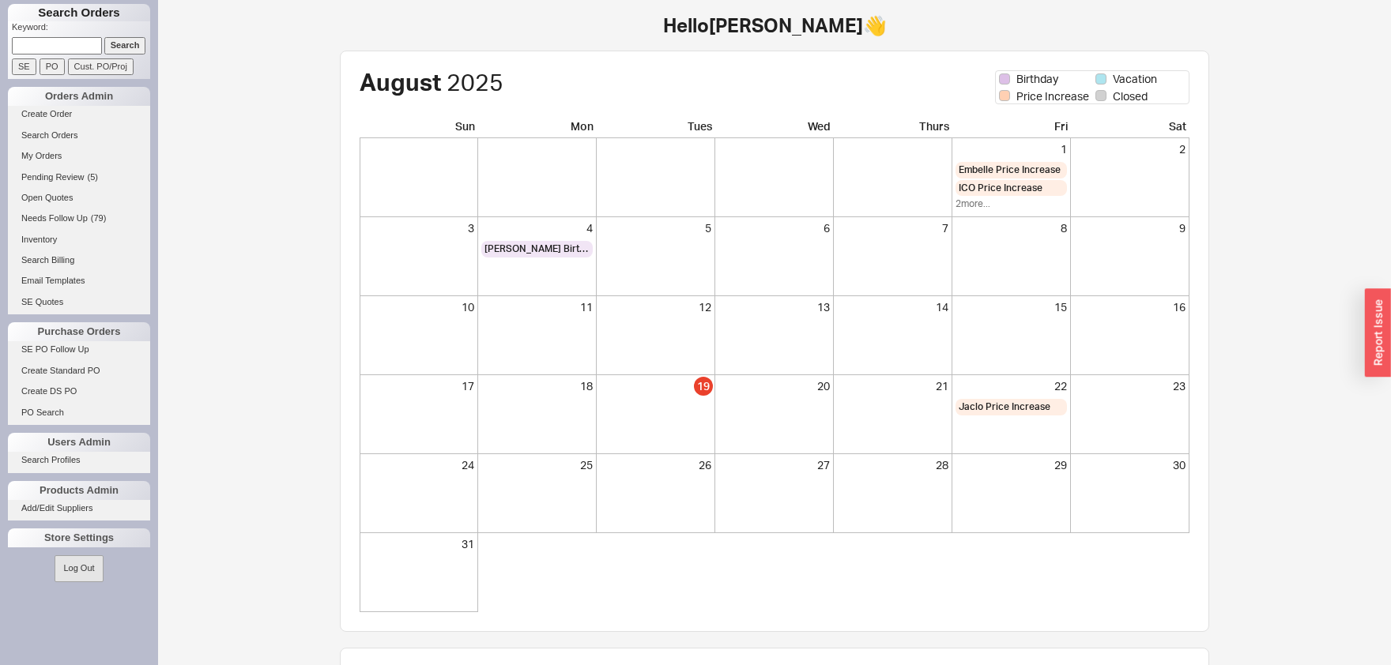
click at [86, 40] on input at bounding box center [57, 45] width 90 height 17
type input "imc"
click at [131, 52] on input "Search" at bounding box center [125, 45] width 42 height 17
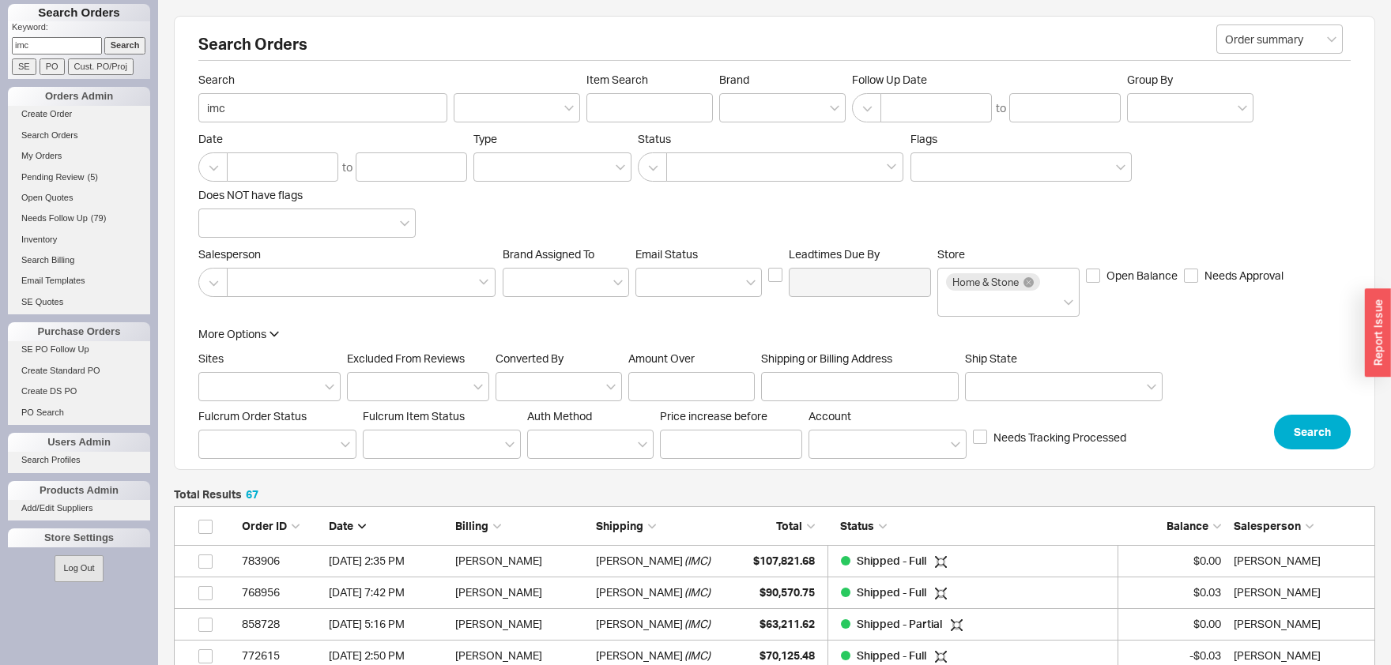
scroll to position [2157, 1200]
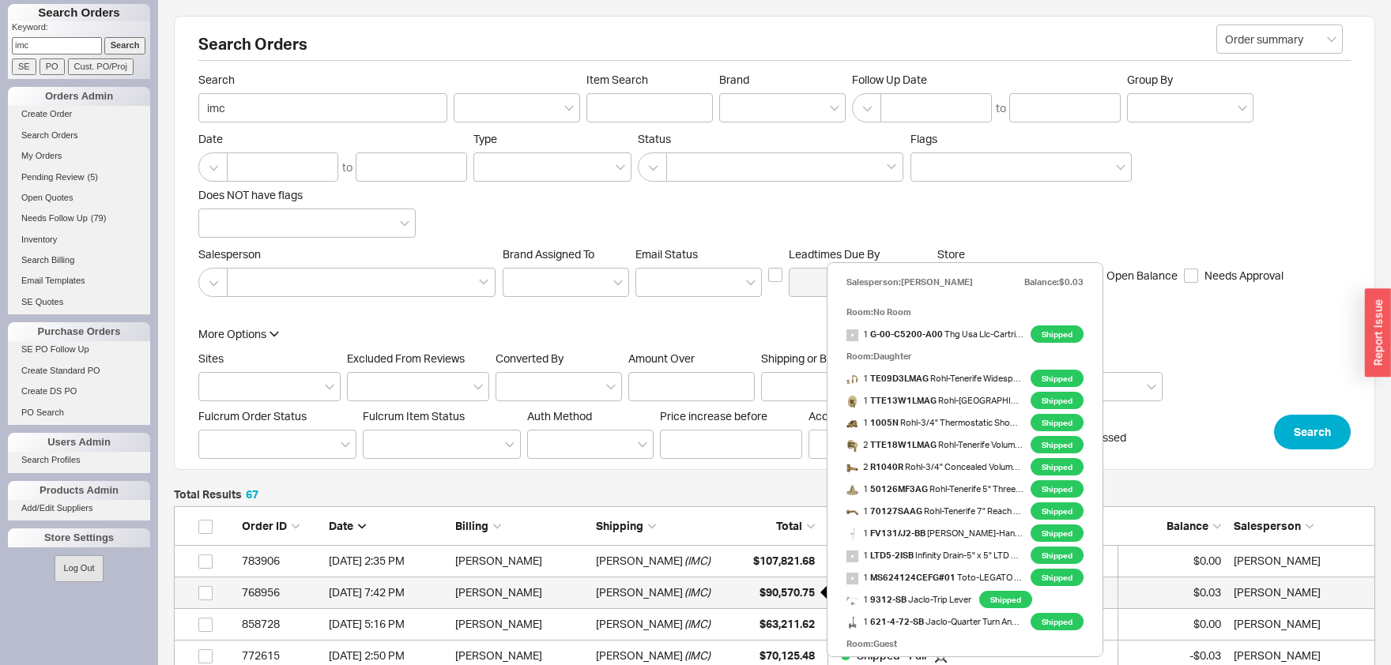
click at [795, 586] on div "$90,570.75" at bounding box center [775, 593] width 79 height 32
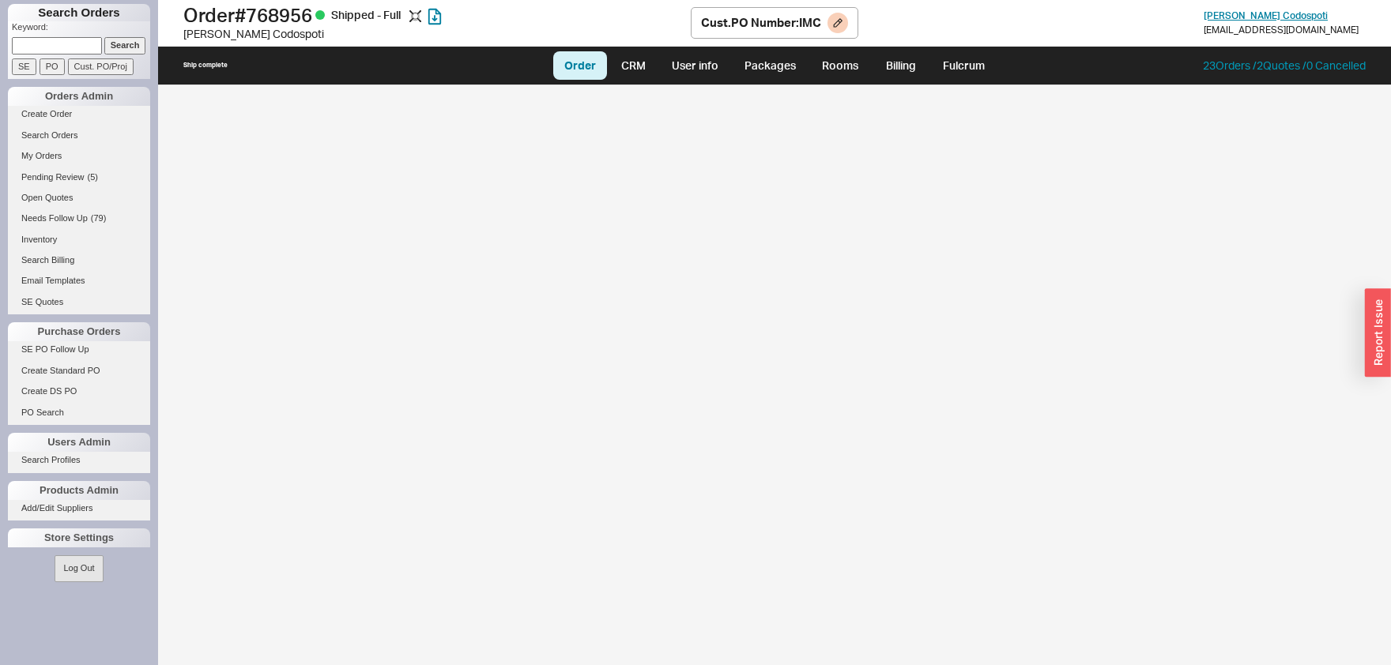
select select "LOW"
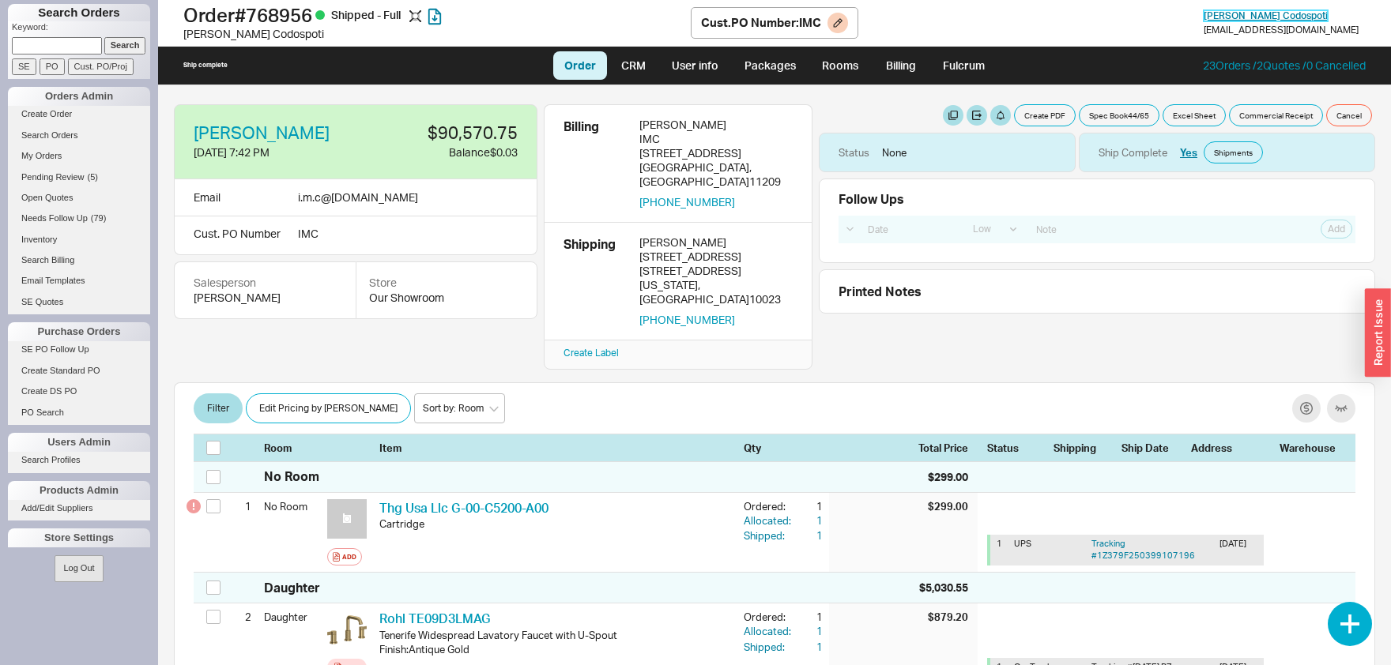
click at [1328, 13] on span "Anthony Codospoti" at bounding box center [1266, 15] width 124 height 12
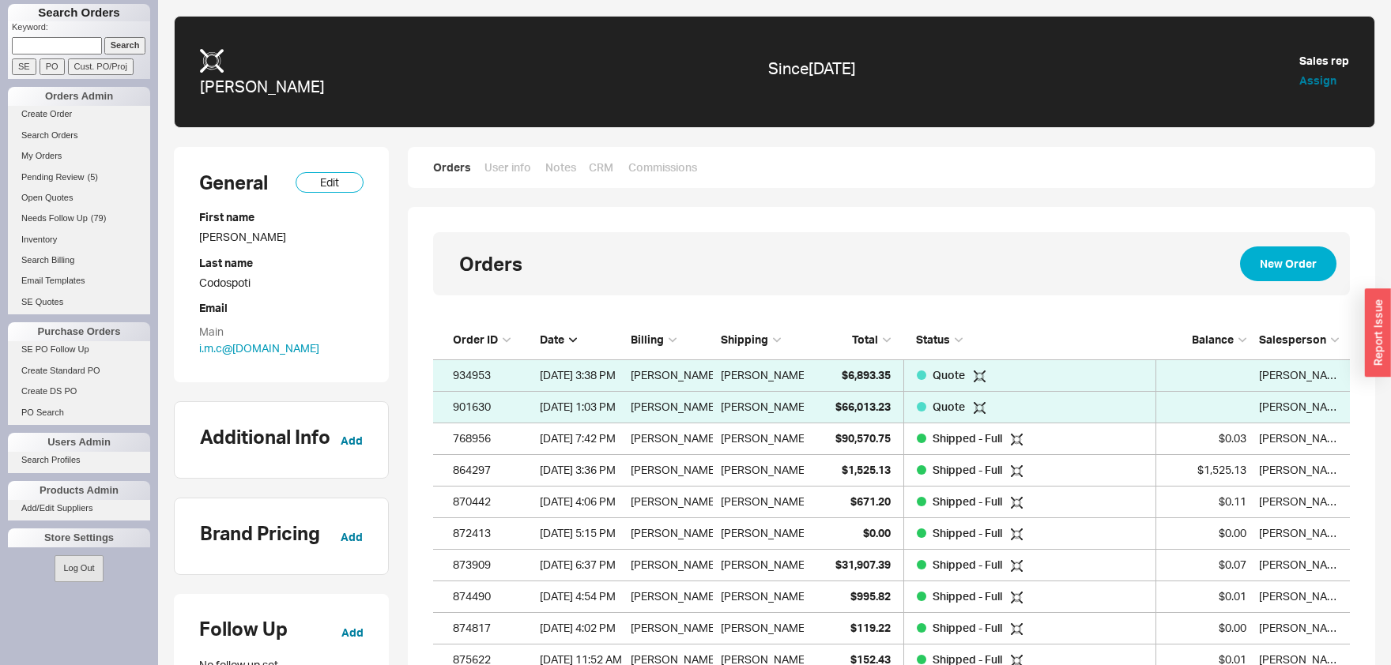
scroll to position [829, 917]
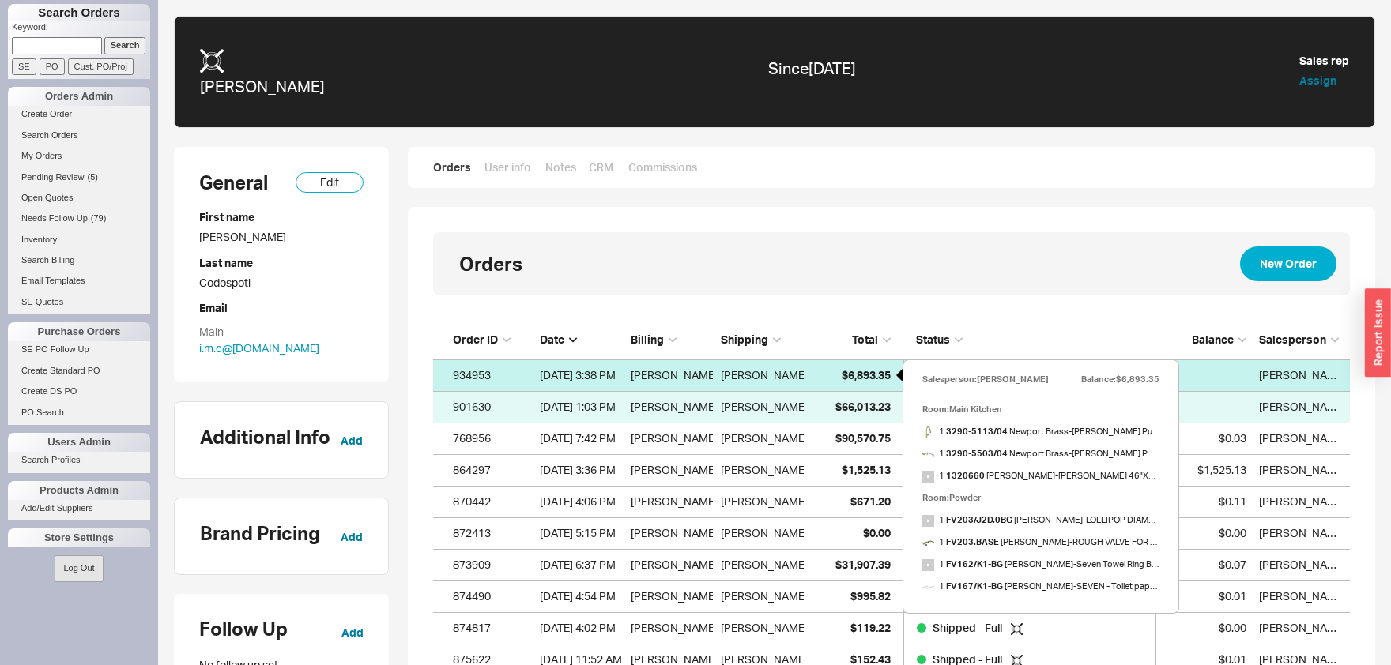
click at [865, 379] on span "$6,893.35" at bounding box center [866, 374] width 49 height 13
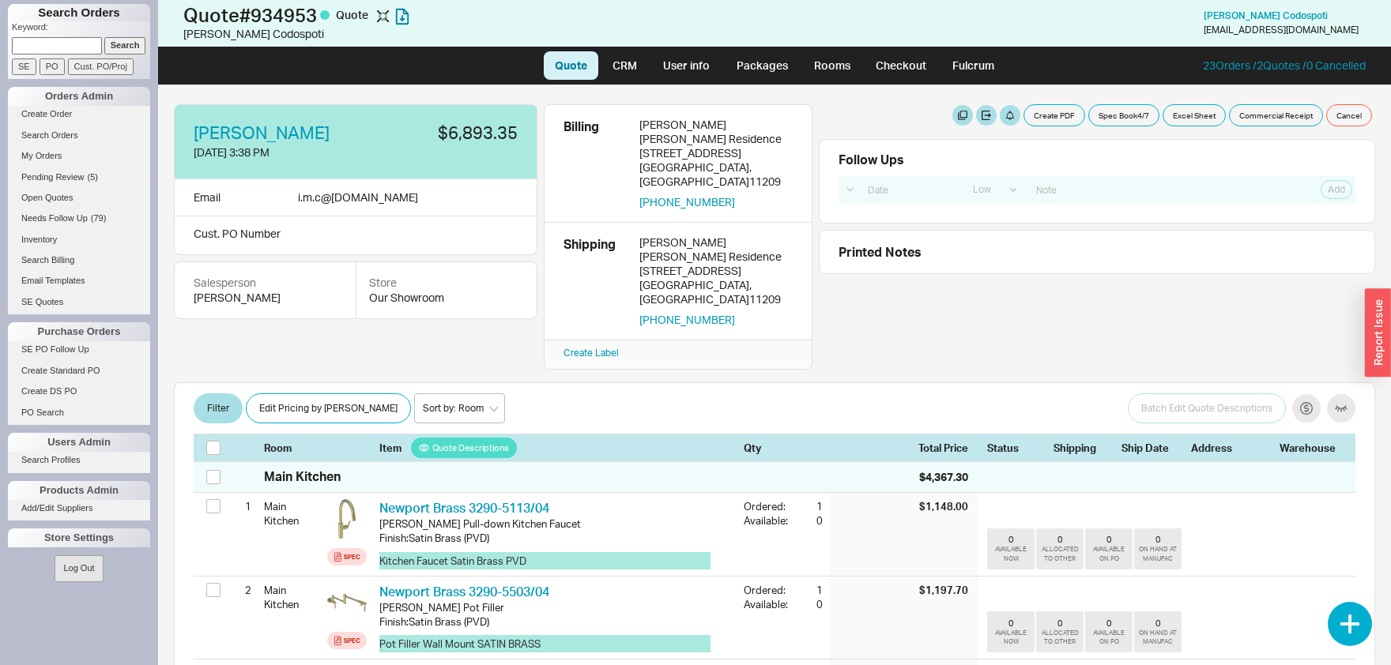
select select "LOW"
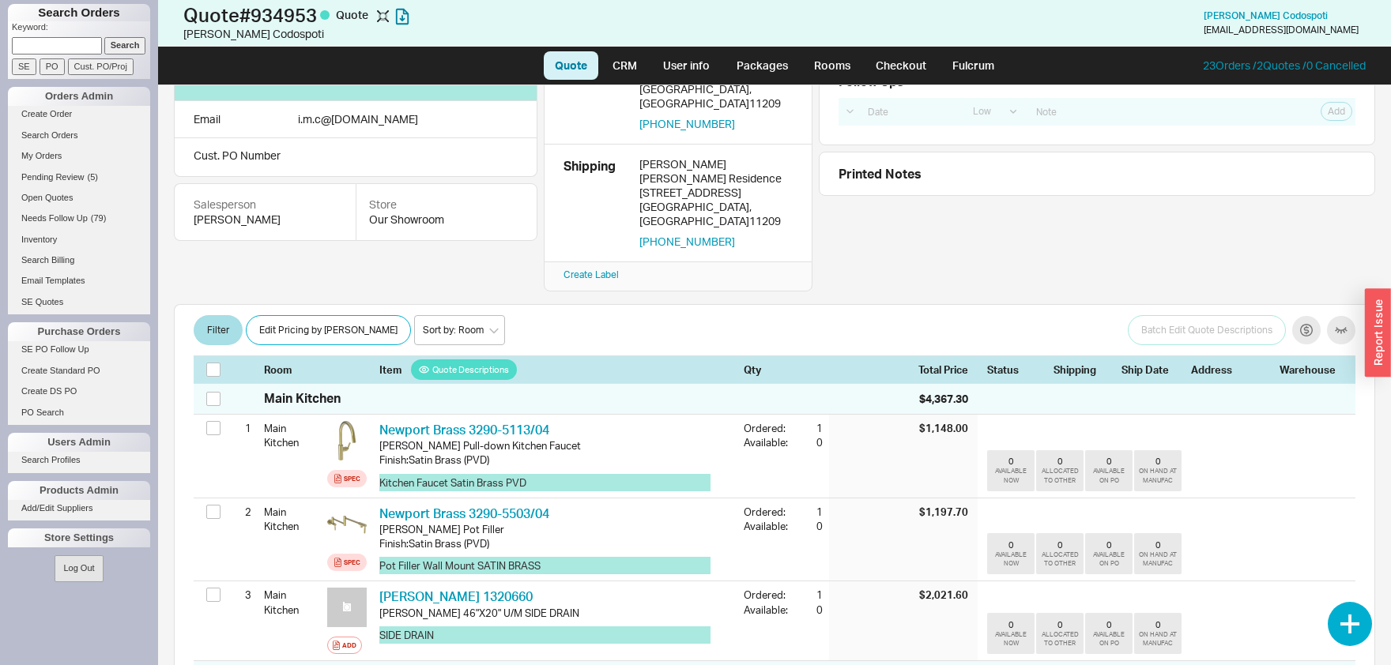
scroll to position [82, 0]
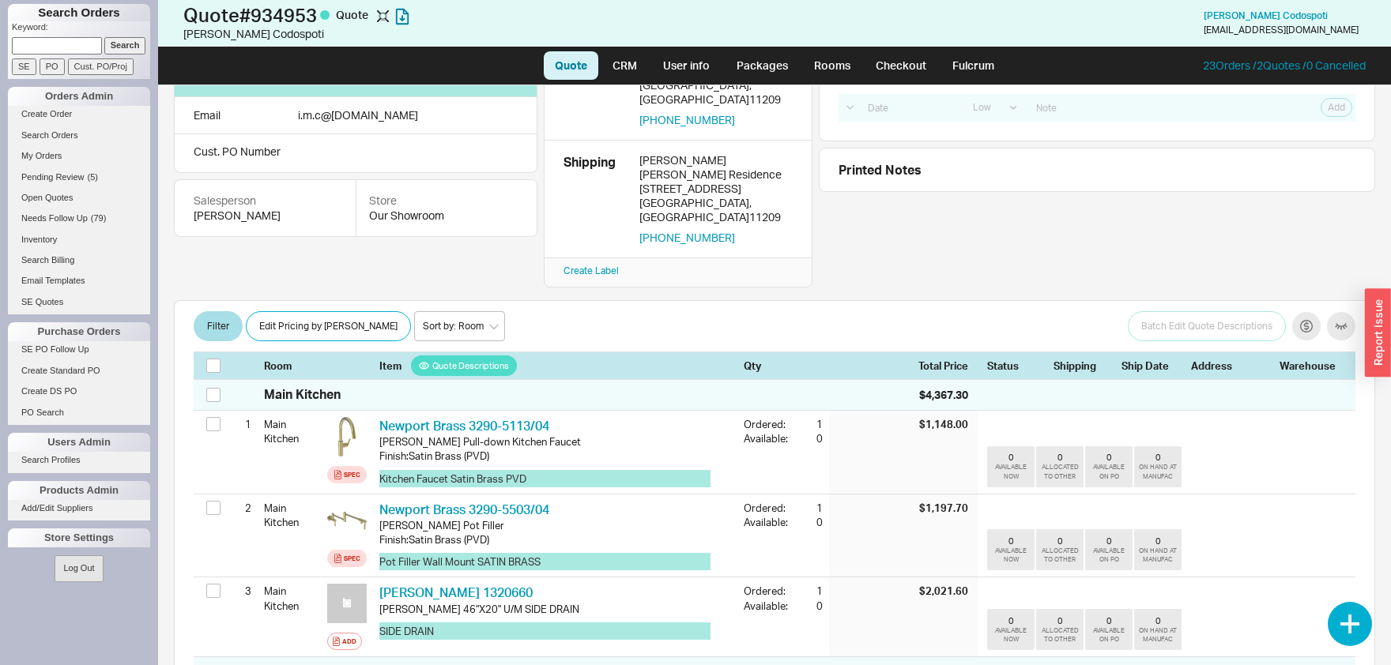
click at [1313, 311] on div "Batch Edit Quote Descriptions" at bounding box center [1242, 326] width 228 height 30
click at [1309, 312] on button "button" at bounding box center [1306, 326] width 28 height 28
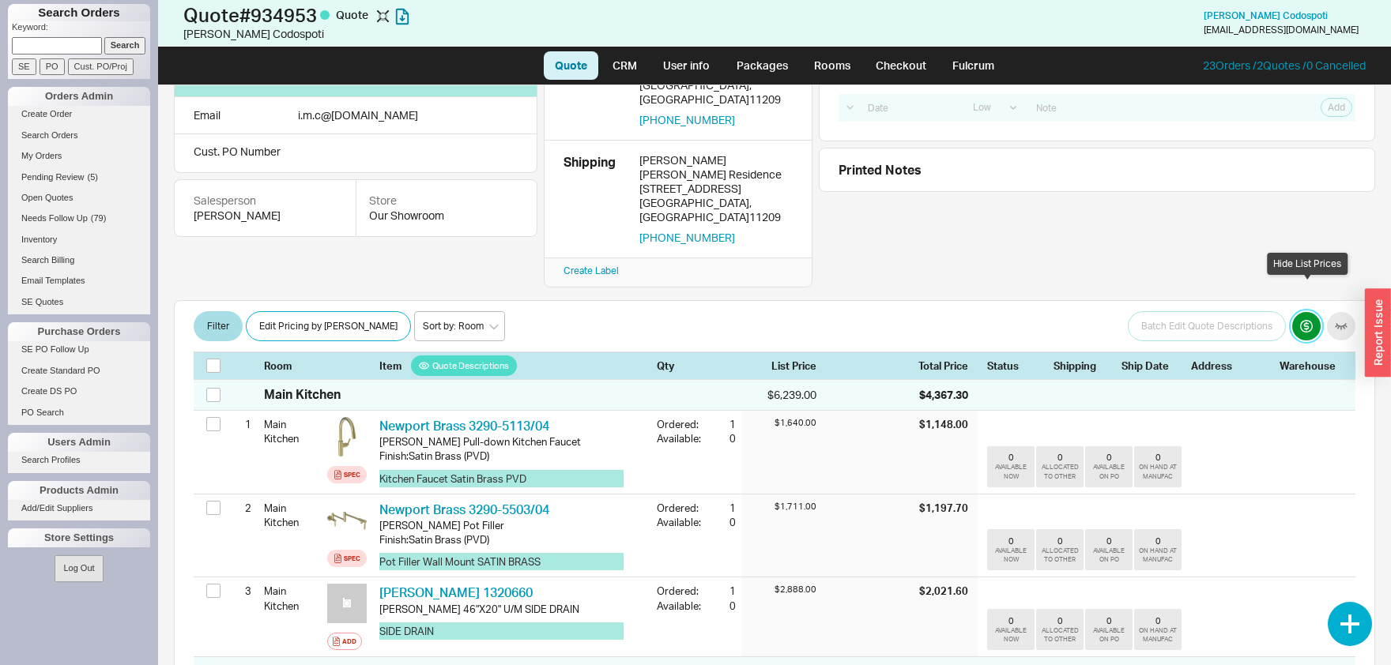
click at [1309, 312] on button "button" at bounding box center [1306, 326] width 28 height 28
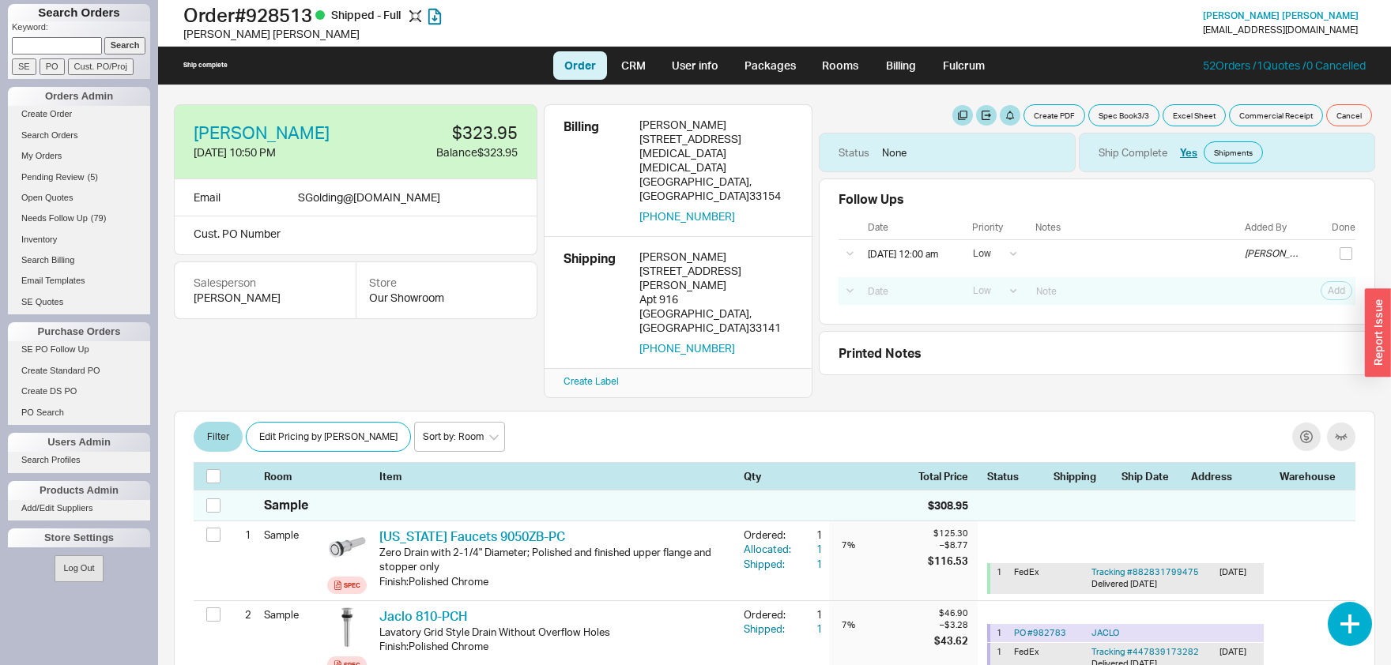
select select "LOW"
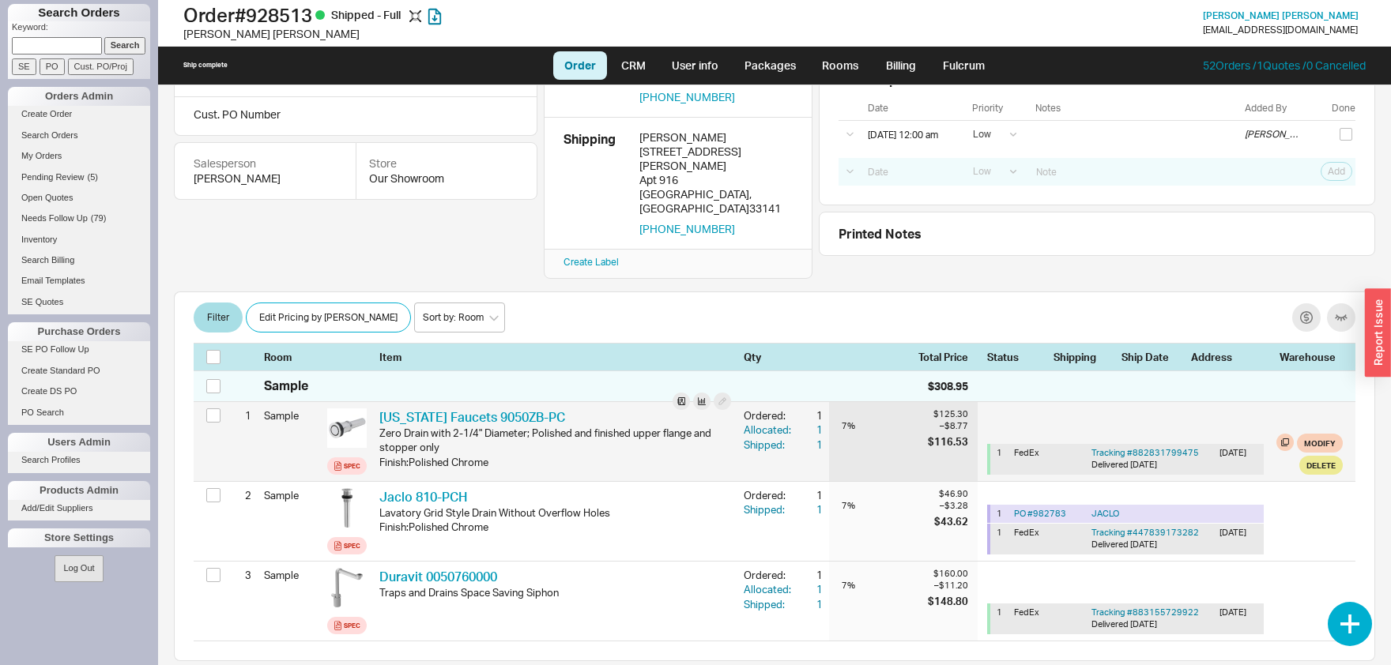
scroll to position [165, 0]
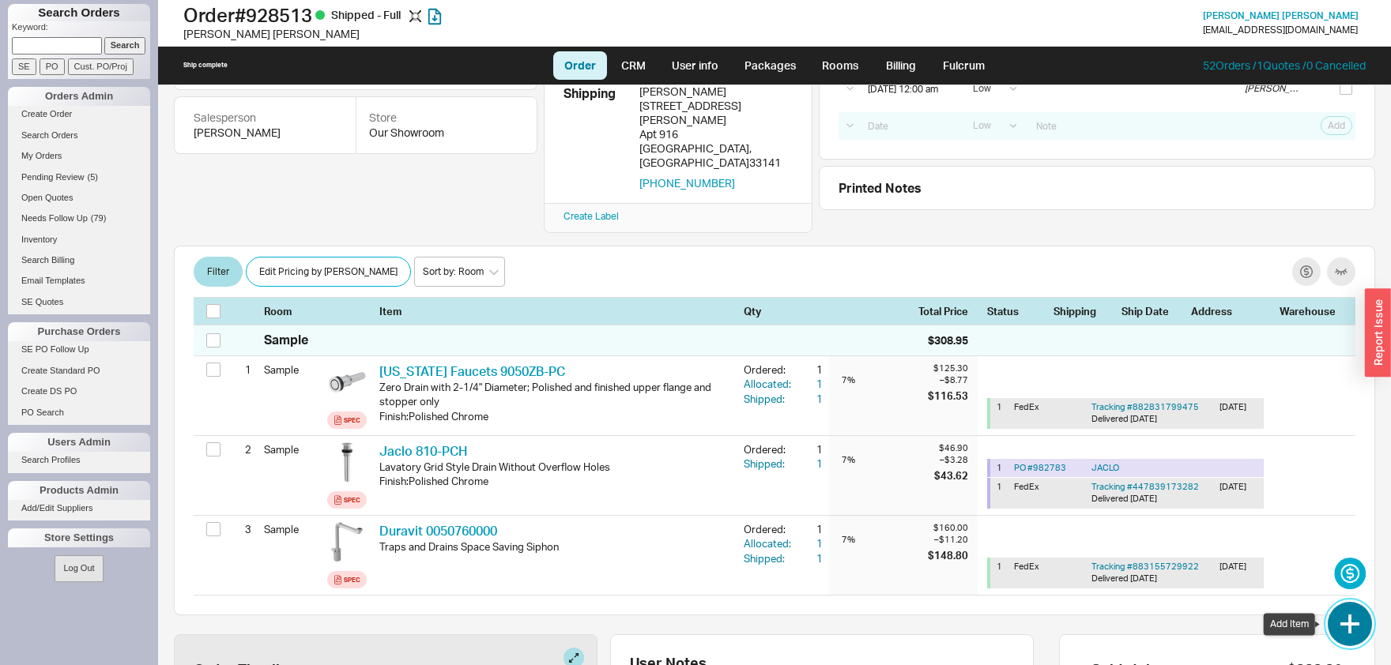
click at [1351, 635] on button "button" at bounding box center [1350, 624] width 44 height 44
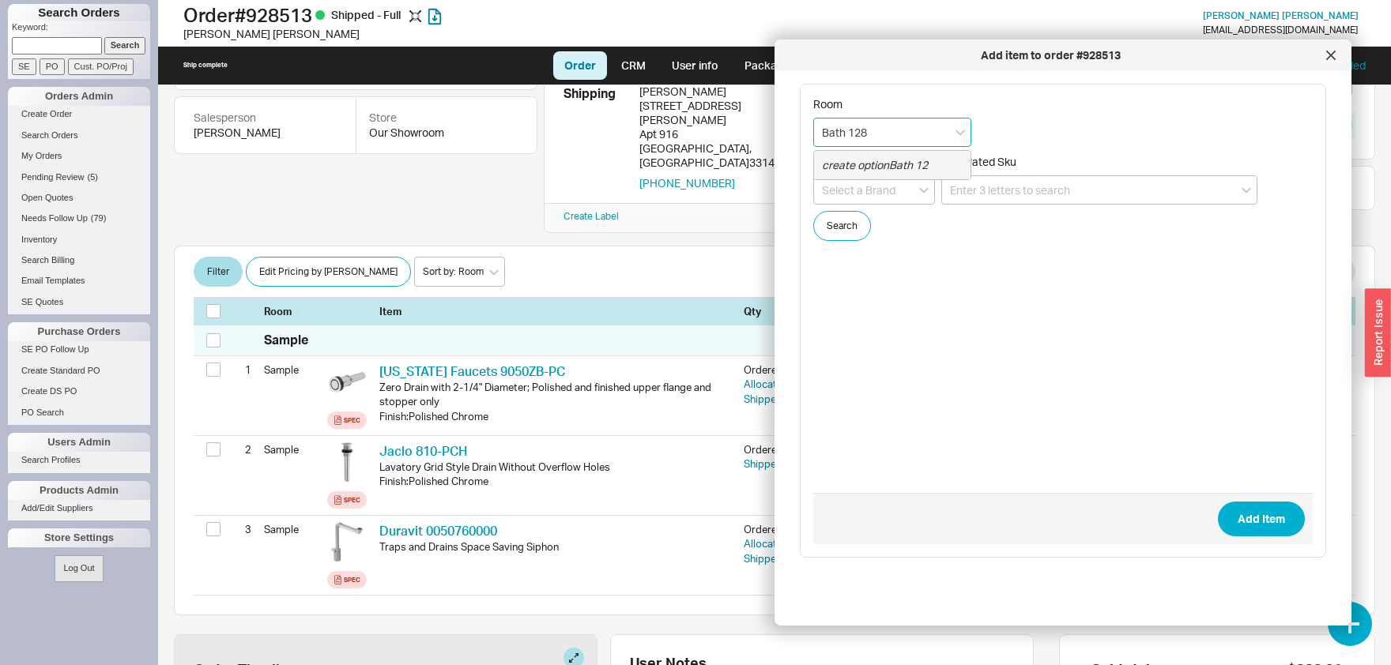
type input "Bath 128"
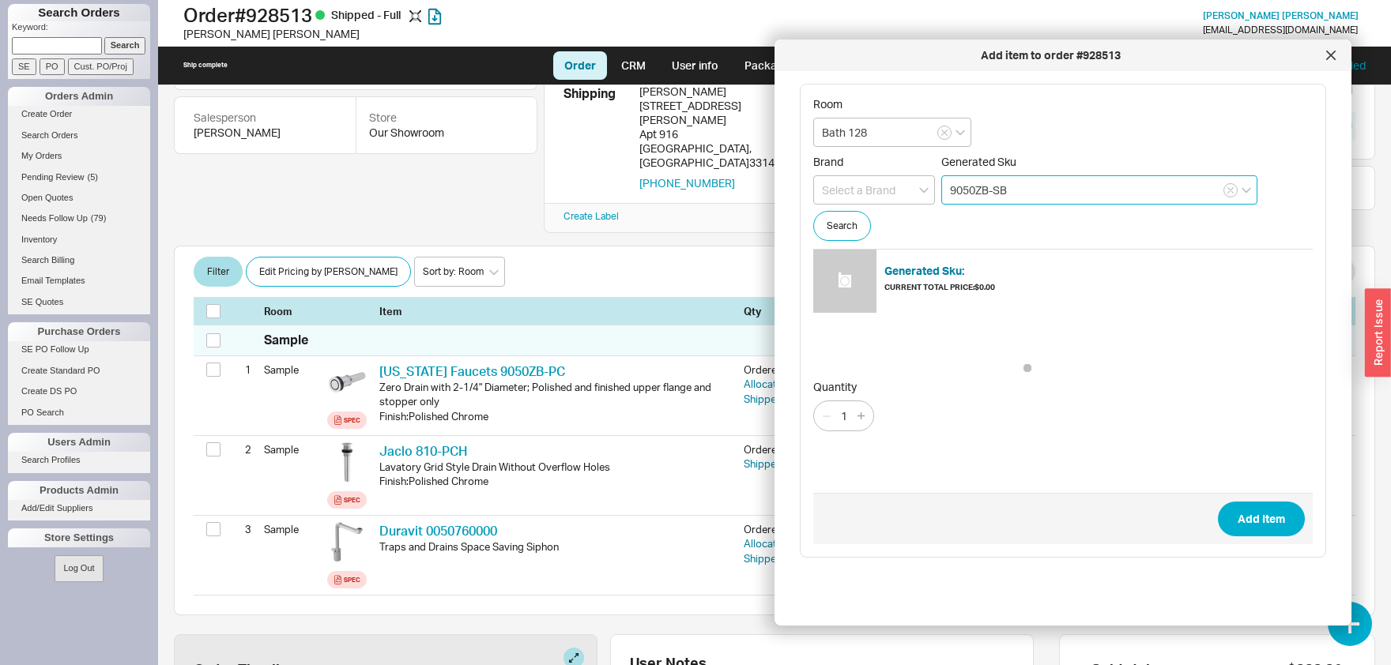
type input "9050ZB-SB"
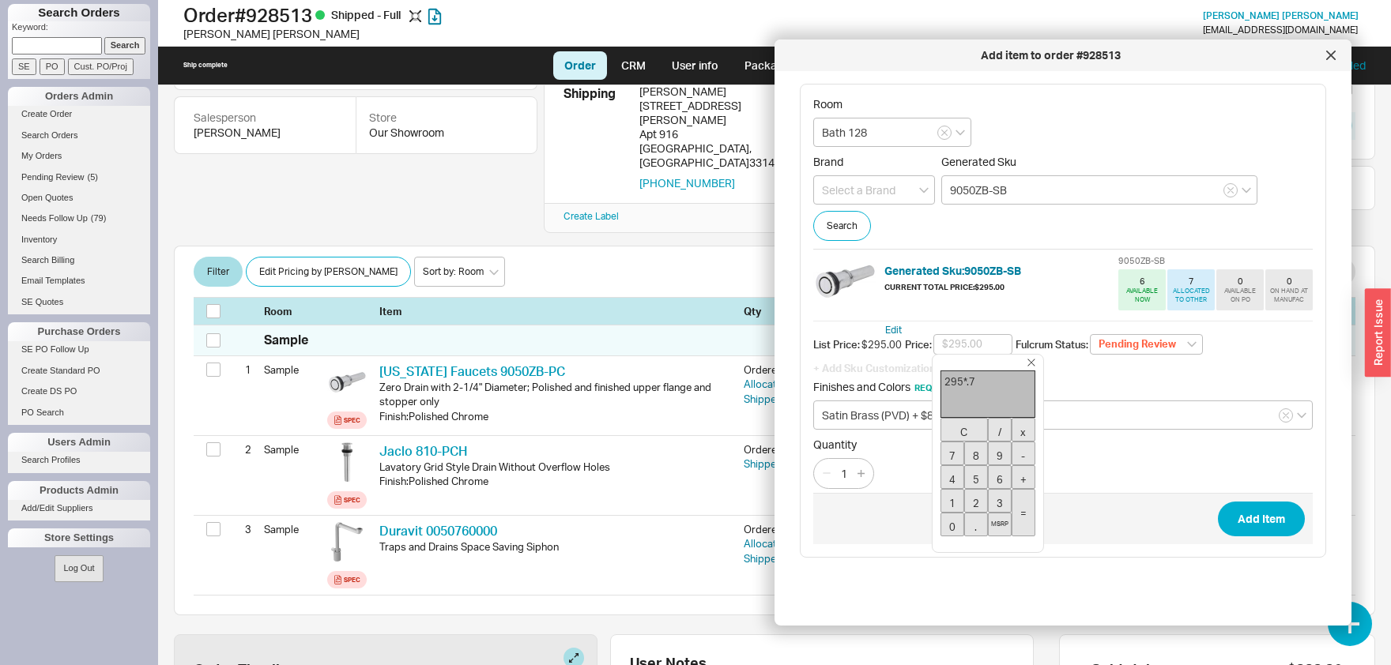
type input "$206.50"
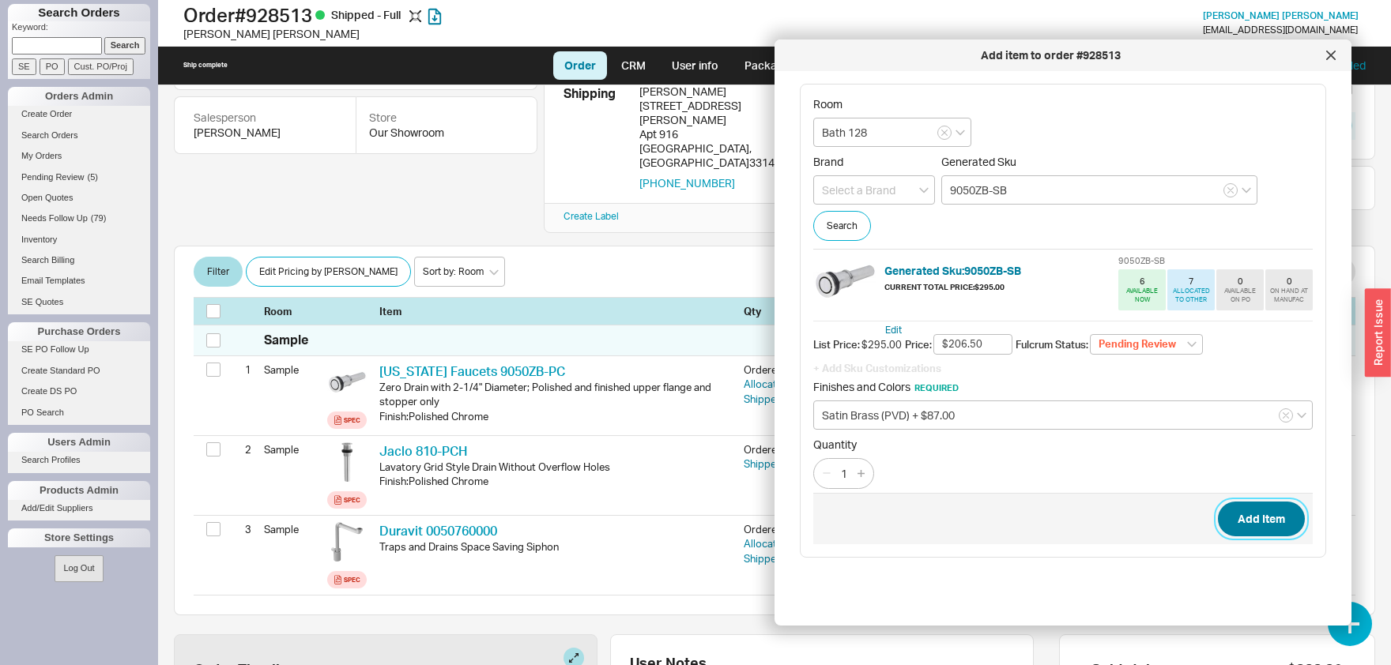
click at [1261, 518] on button "Add Item" at bounding box center [1261, 519] width 87 height 35
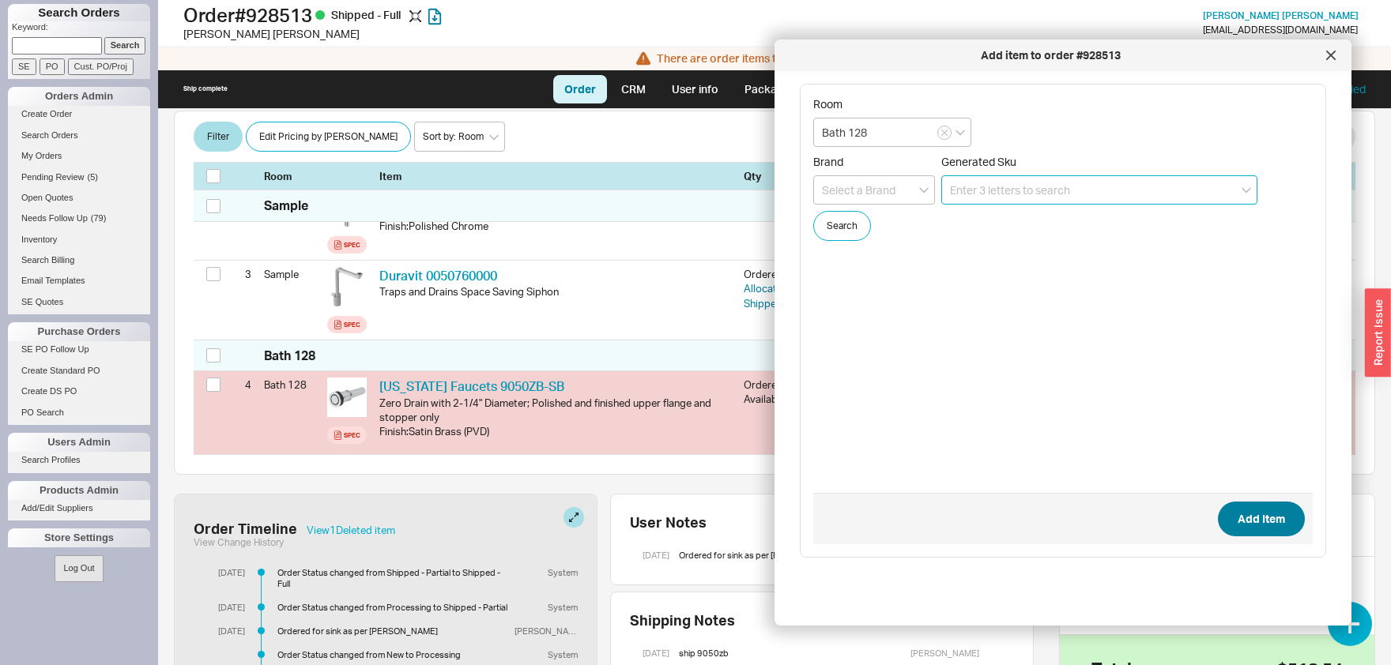
scroll to position [445, 0]
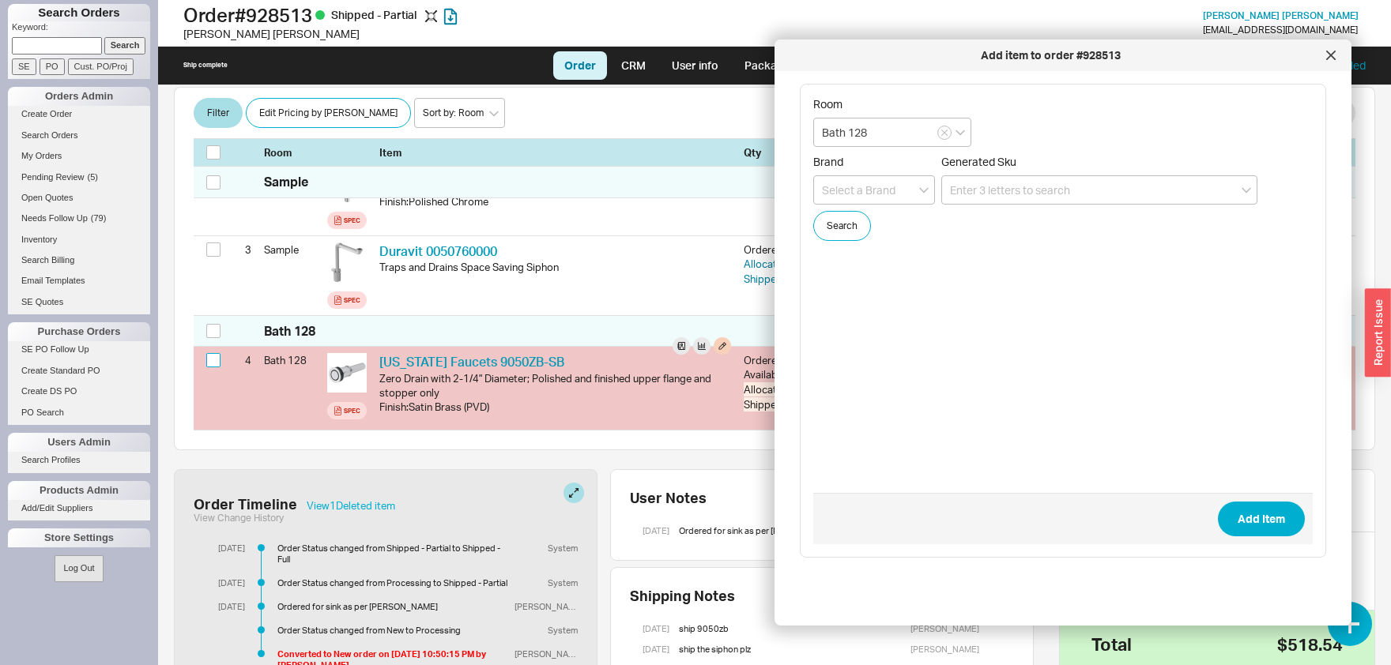
click at [210, 353] on input "checkbox" at bounding box center [213, 360] width 14 height 14
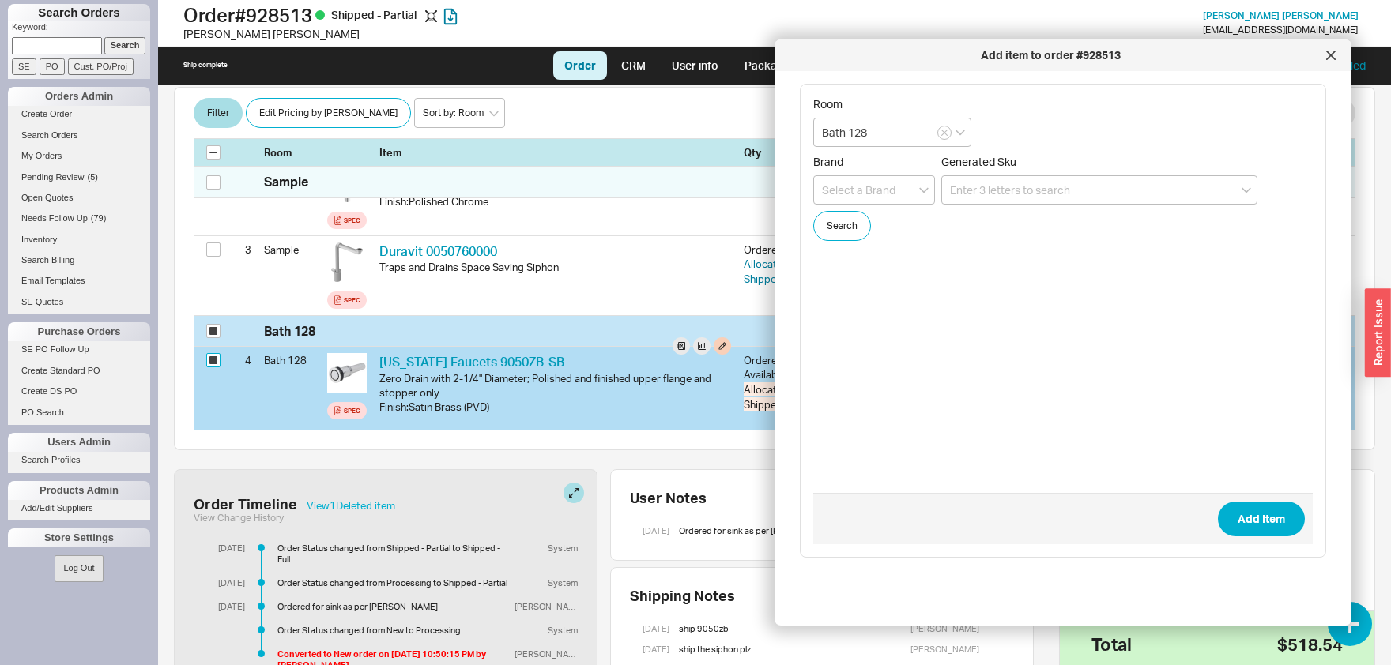
checkbox input "true"
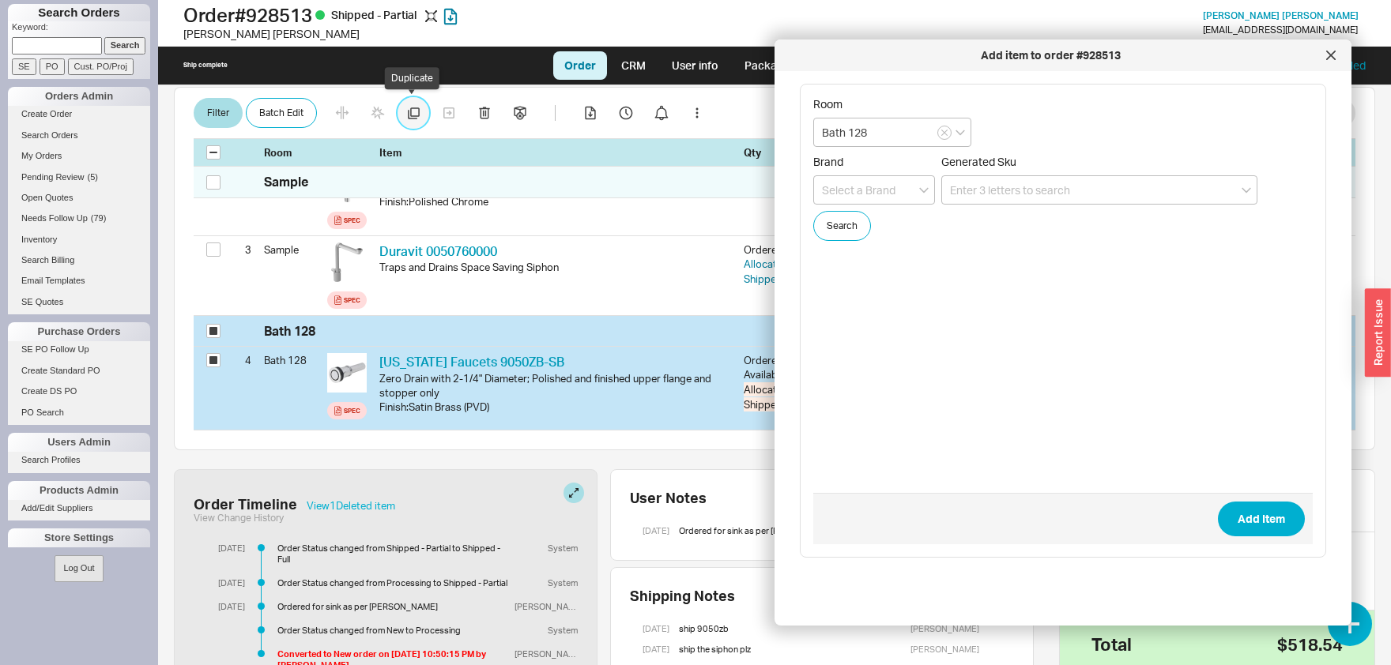
click at [416, 110] on icon "button" at bounding box center [414, 113] width 12 height 12
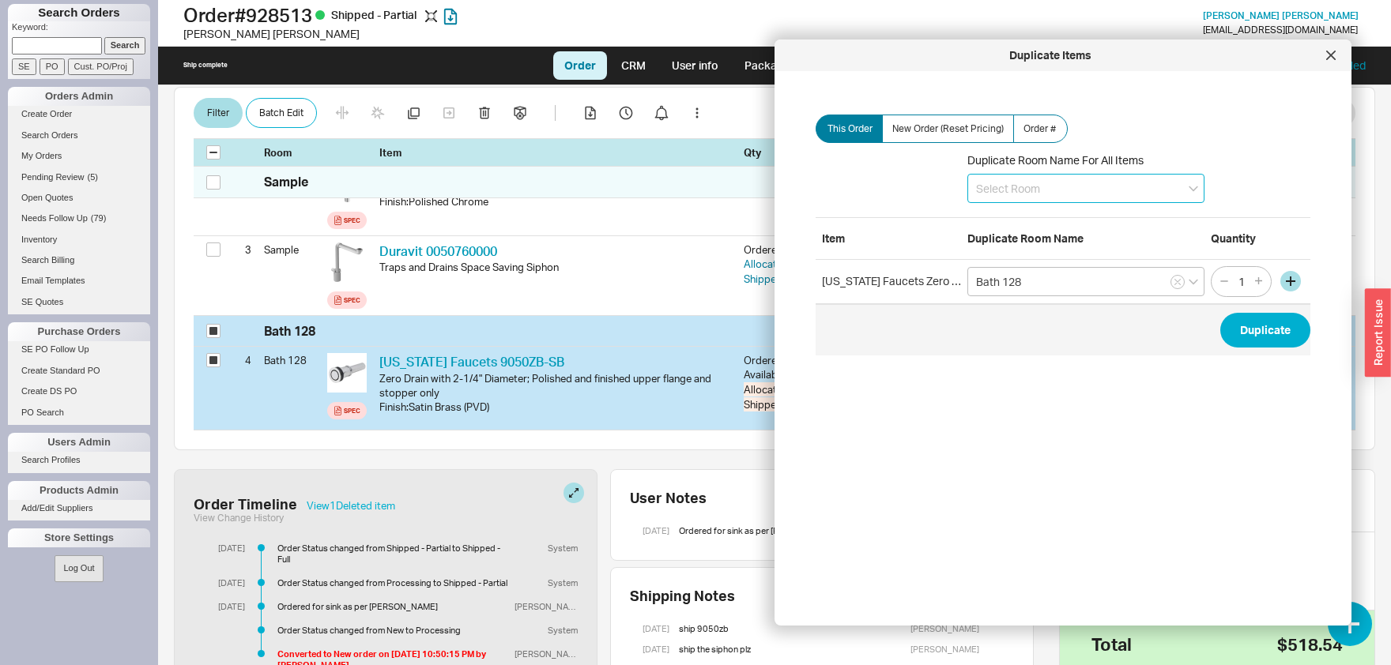
click at [1067, 182] on input at bounding box center [1085, 188] width 237 height 29
type input "A"
type input "Bath 238"
click at [1281, 341] on button "Duplicate" at bounding box center [1265, 330] width 90 height 35
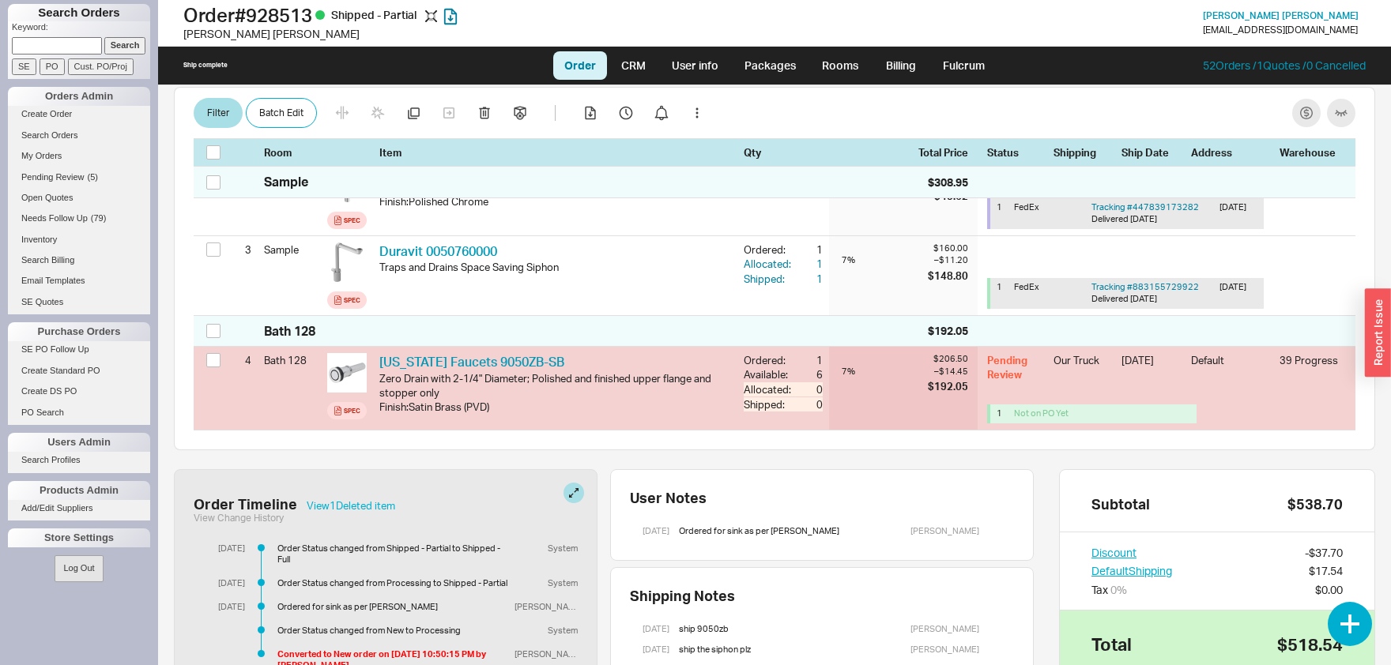
checkbox input "false"
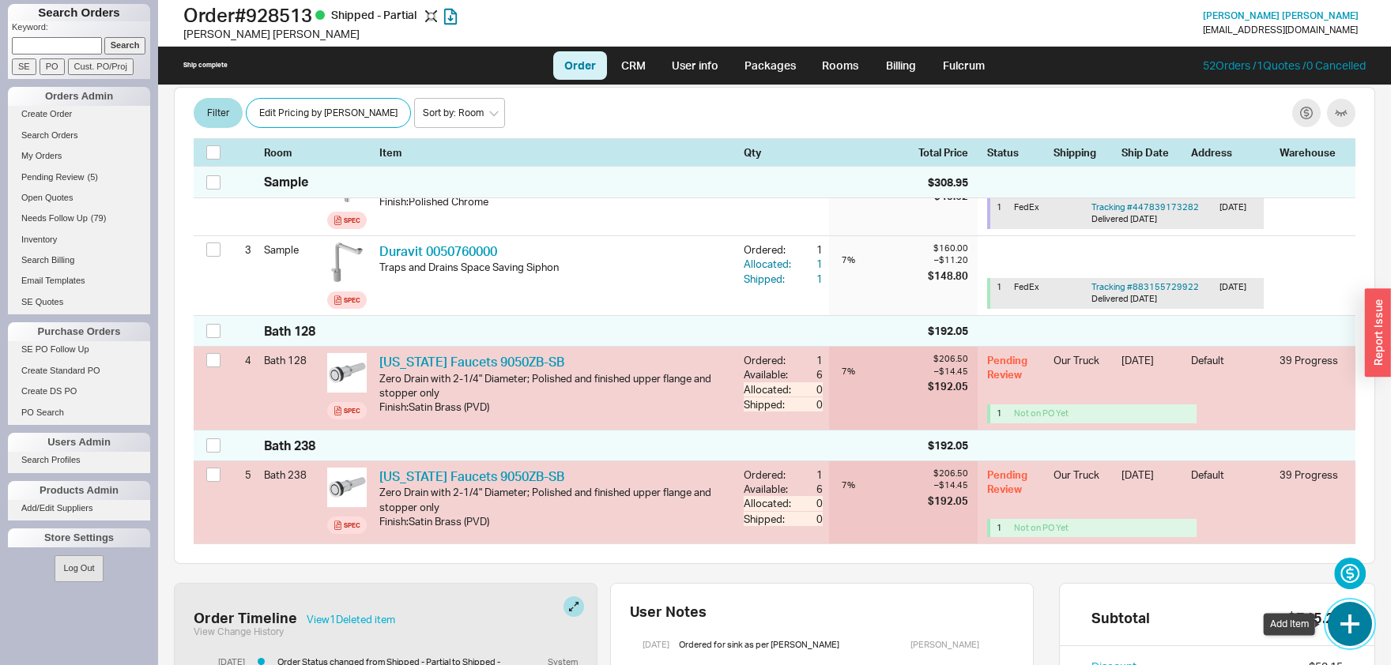
click at [1351, 605] on button "button" at bounding box center [1350, 624] width 44 height 44
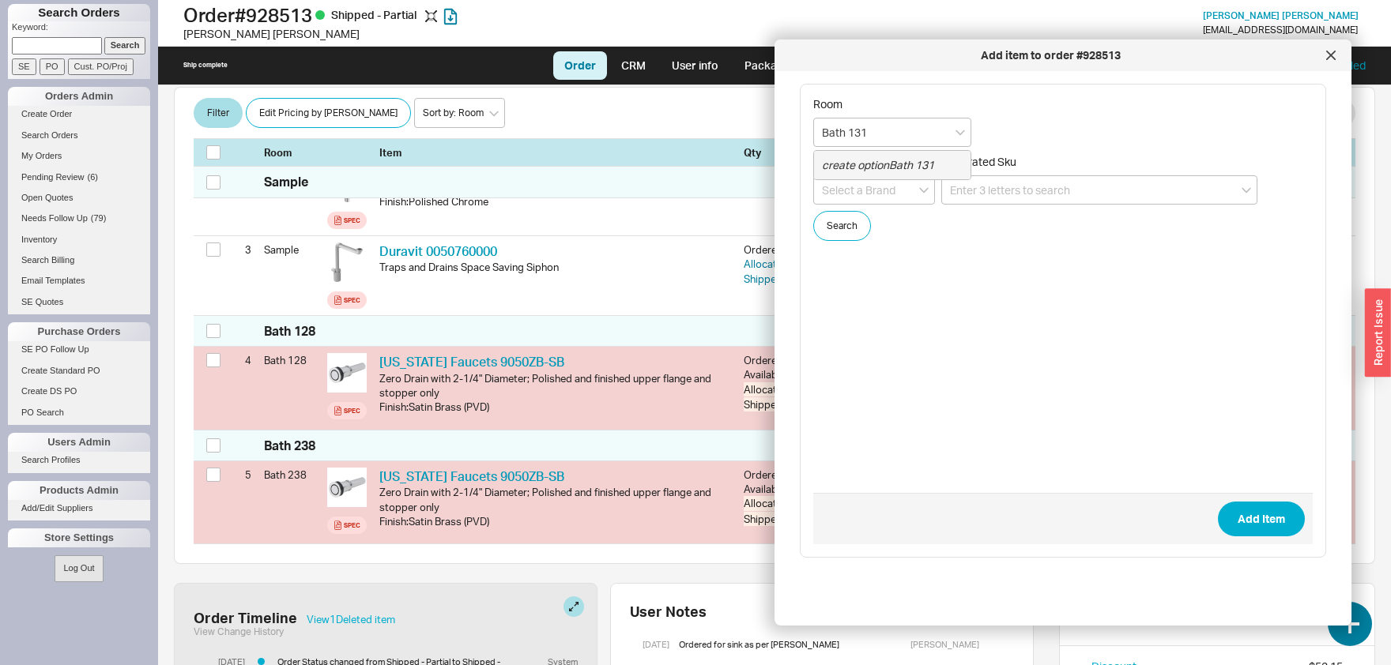
type input "Bath 131"
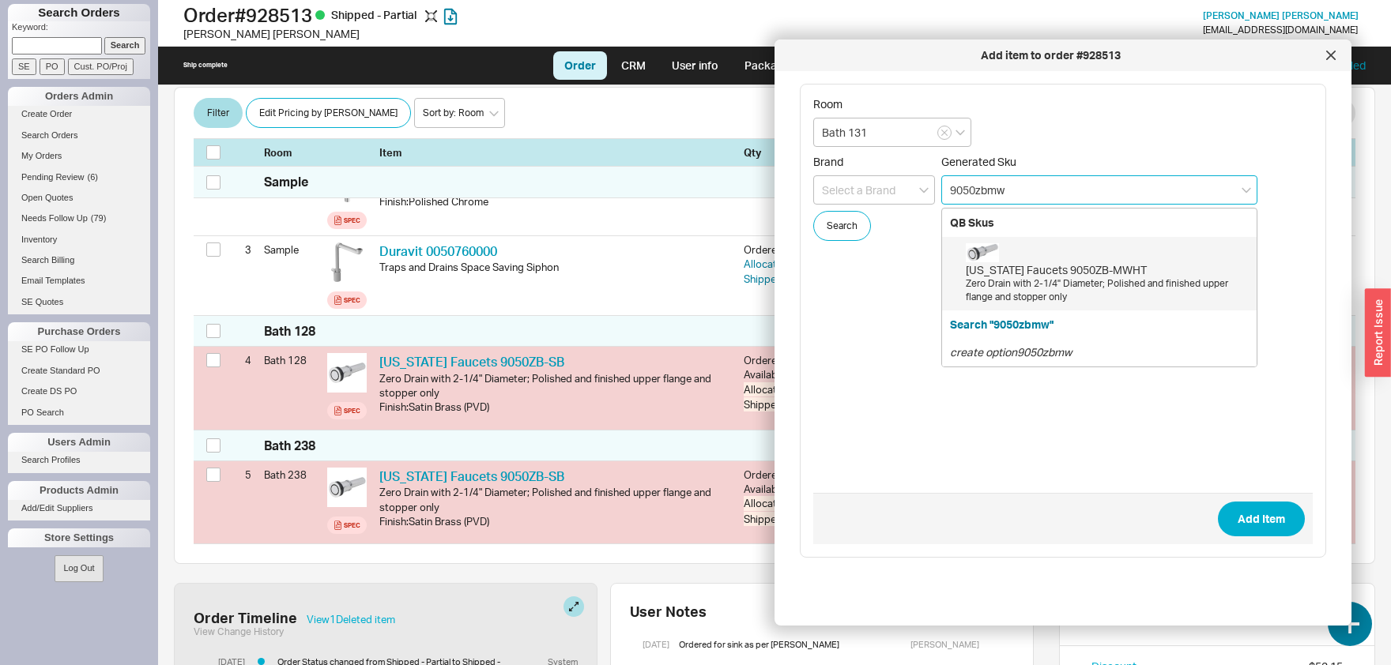
type input "9050ZB-MWHT"
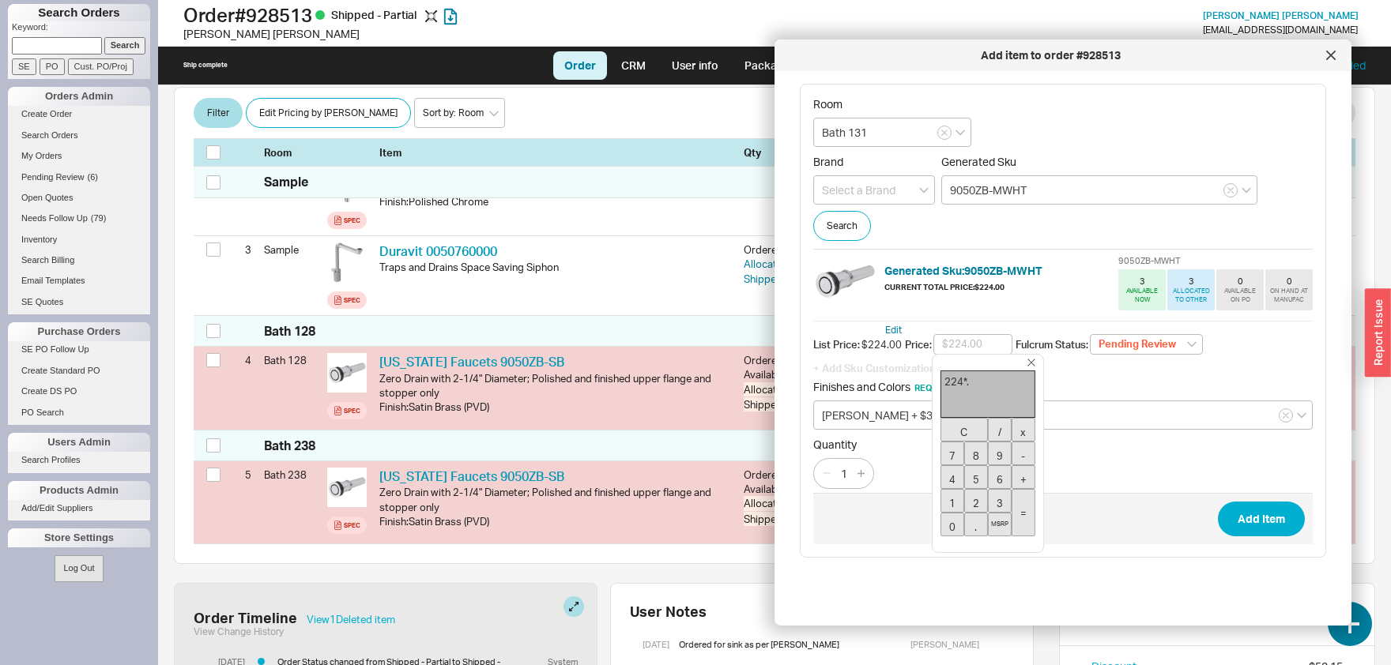
type input "$156.80"
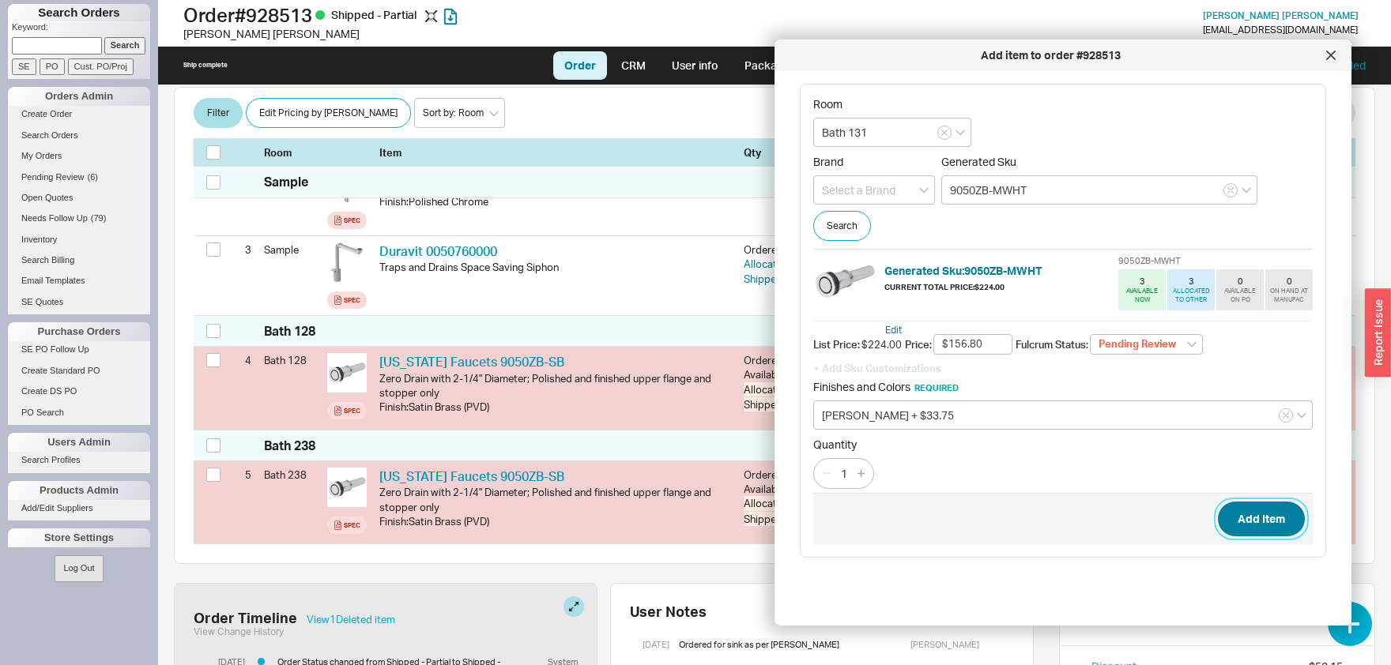
click at [1265, 526] on button "Add Item" at bounding box center [1261, 519] width 87 height 35
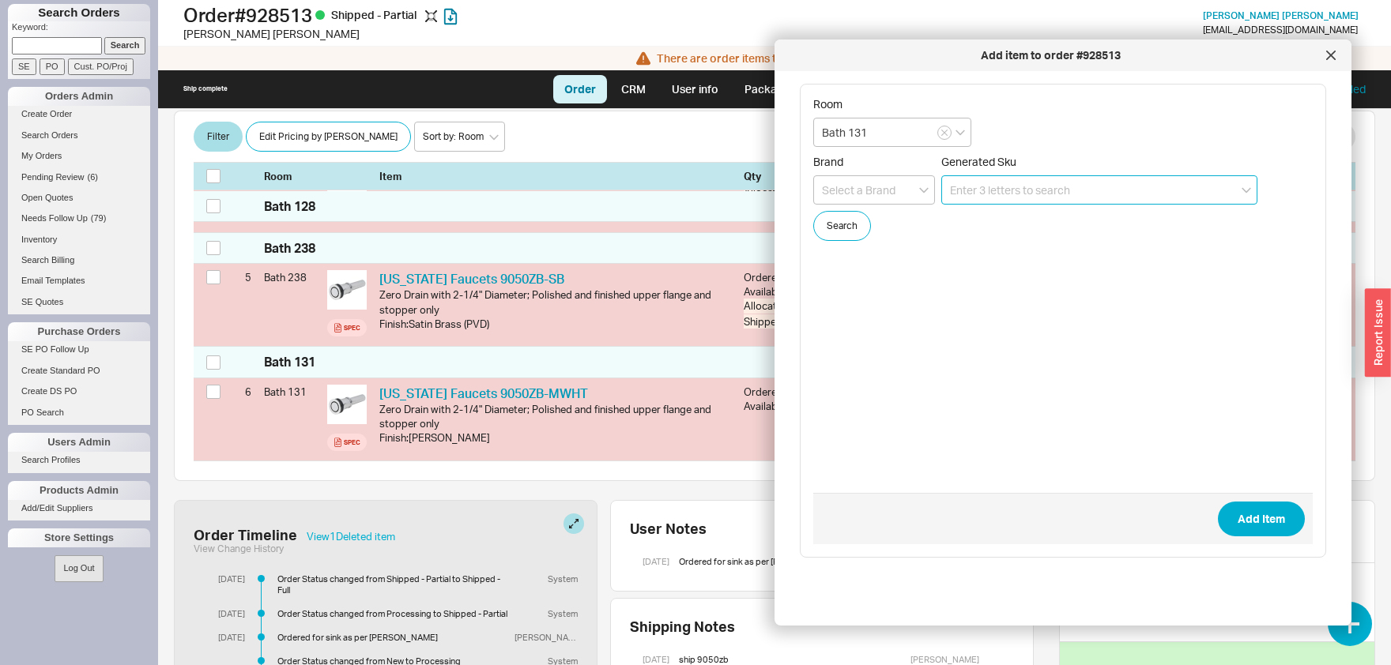
scroll to position [673, 0]
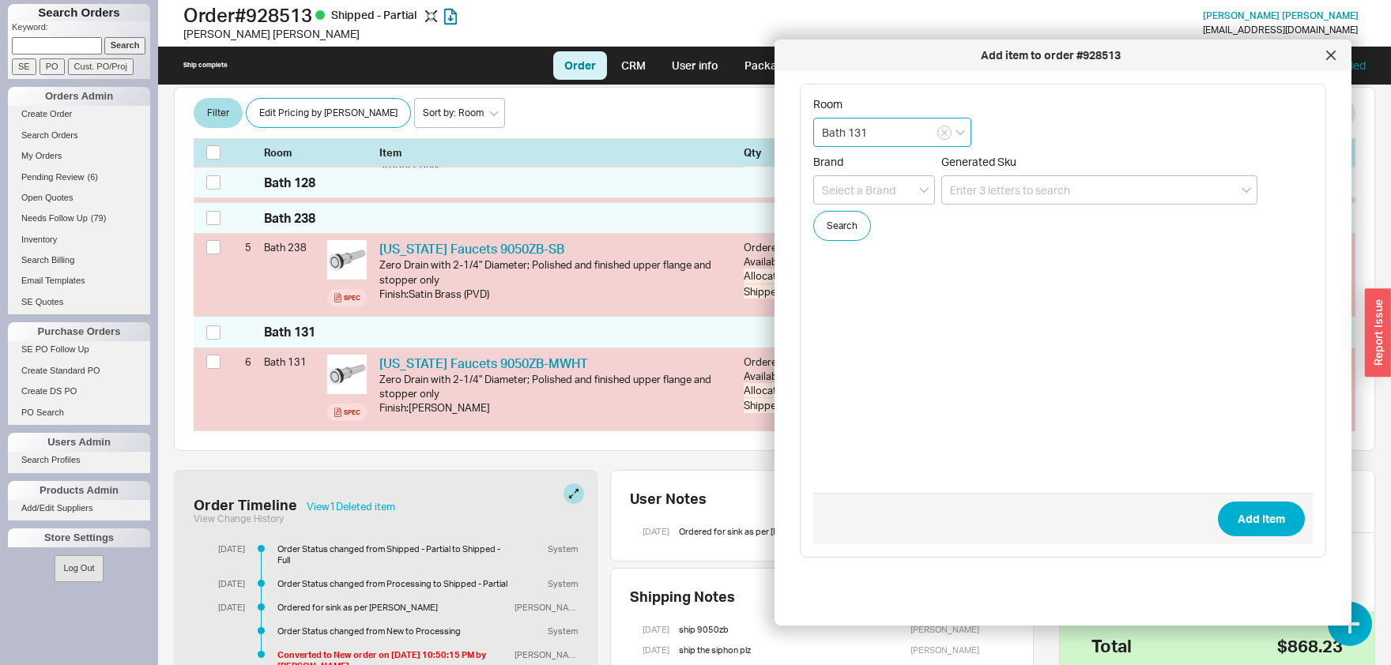
click at [901, 138] on input "Bath 131" at bounding box center [892, 132] width 158 height 29
type input "Bath 215"
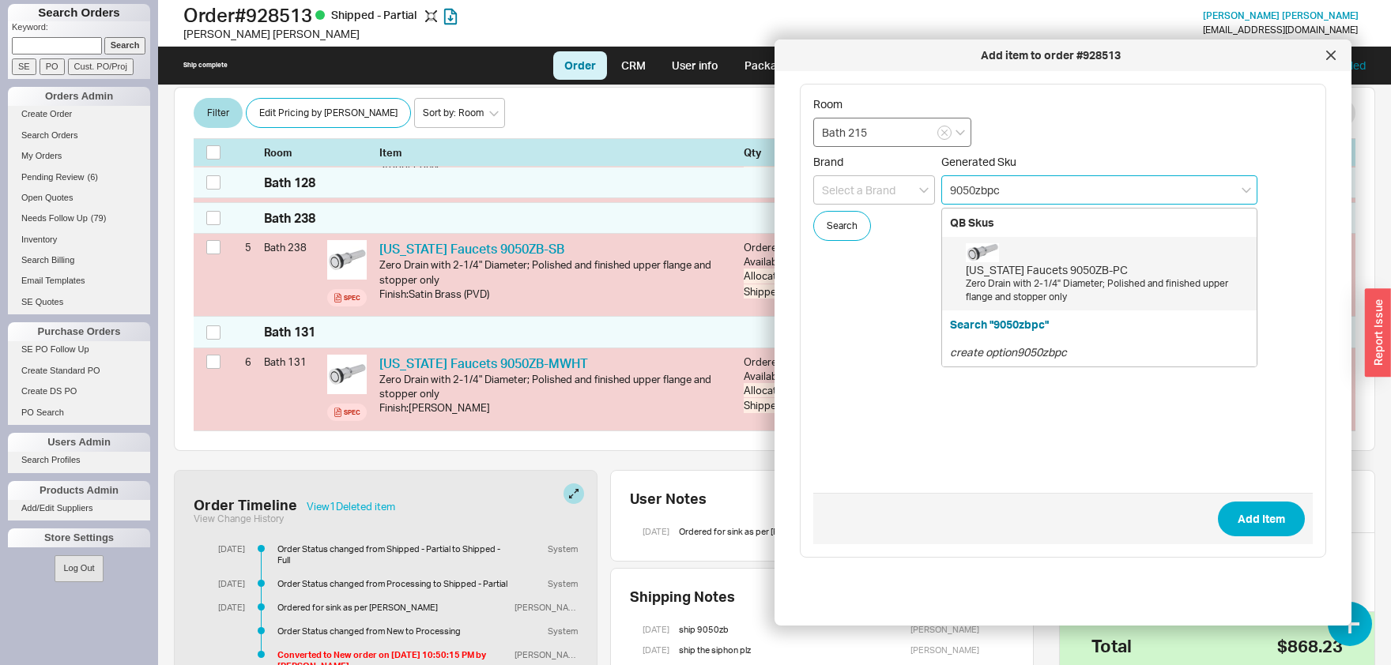
type input "9050ZB-PC"
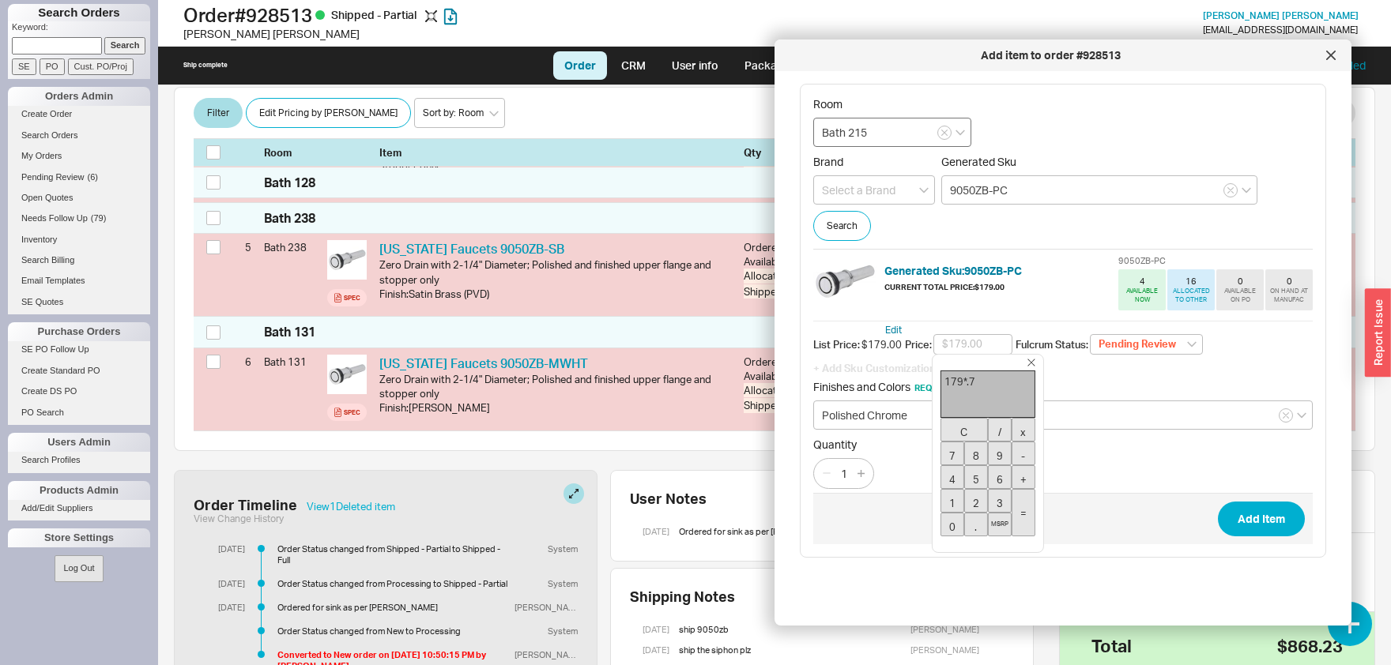
type input "$125.30"
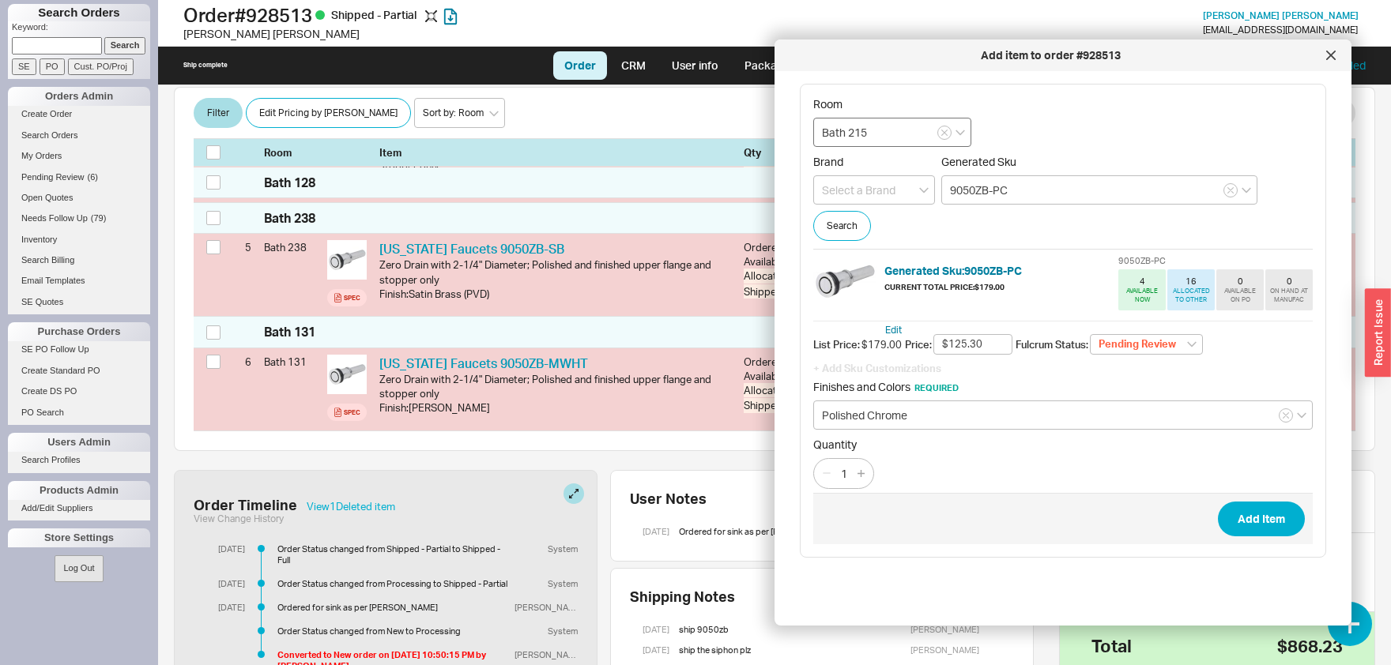
click at [1218, 502] on button "Add Item" at bounding box center [1261, 519] width 87 height 35
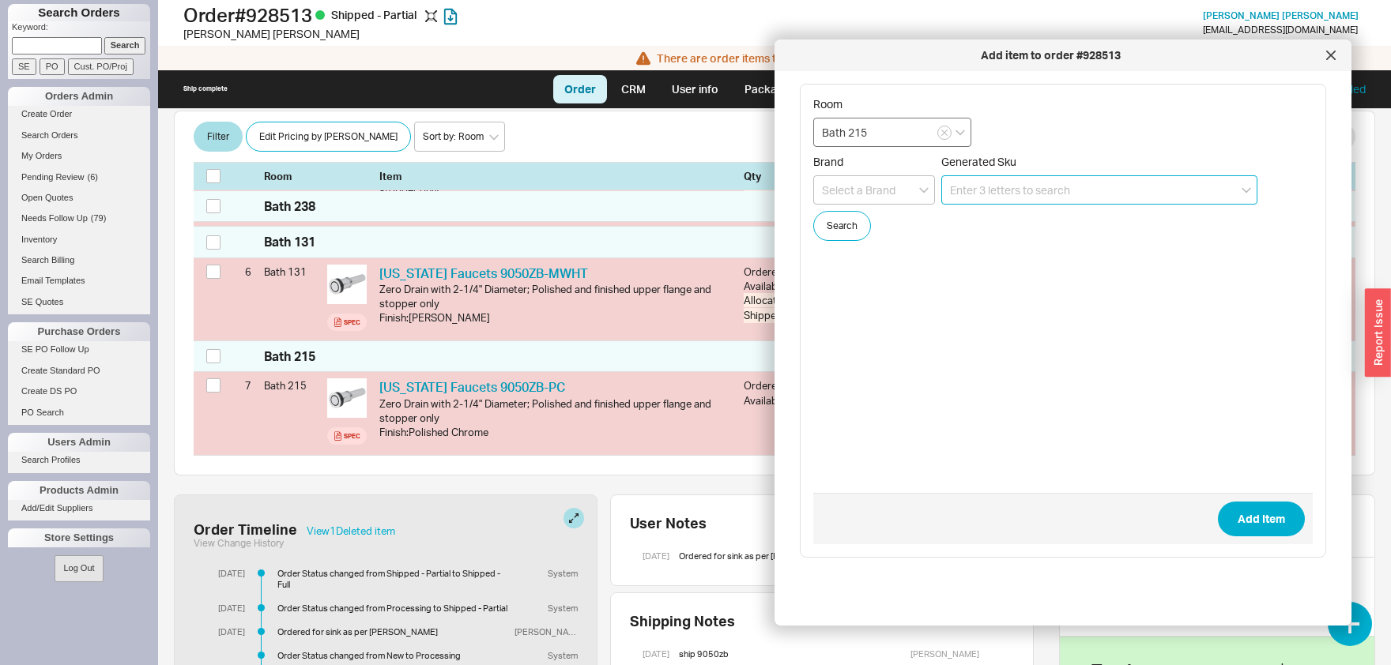
scroll to position [787, 0]
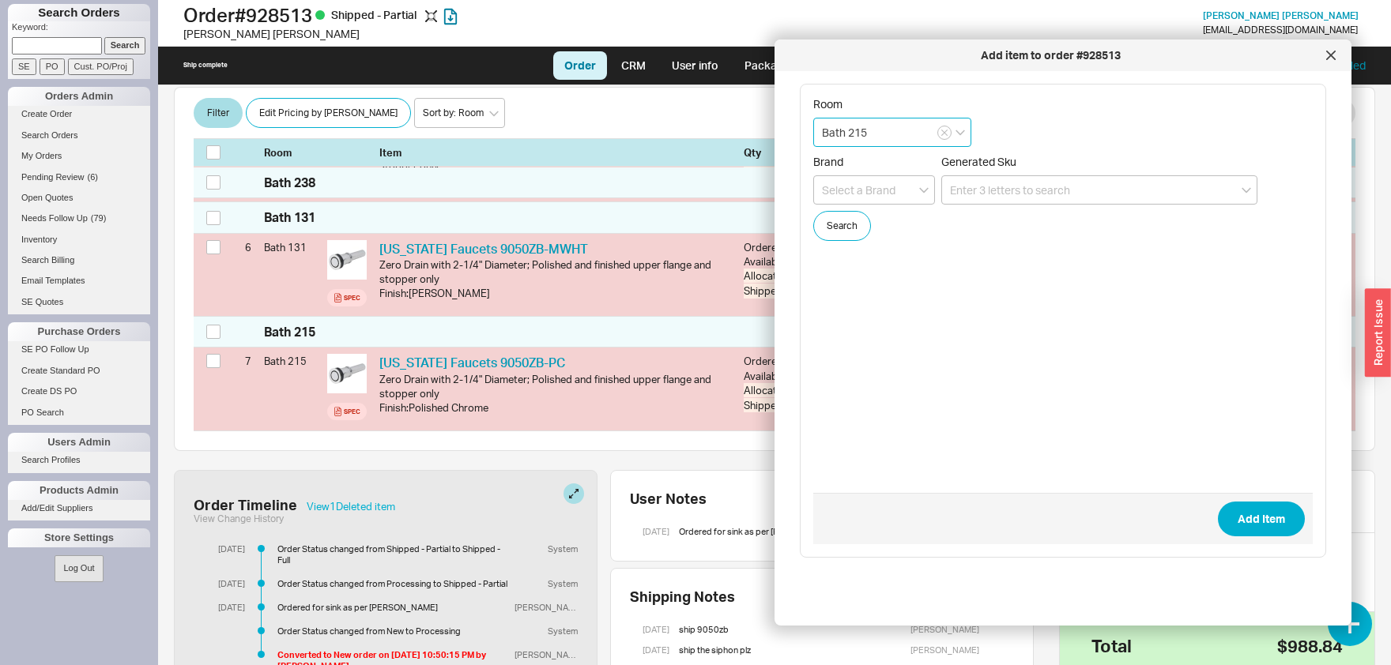
click at [854, 133] on input "Bath 215" at bounding box center [892, 132] width 158 height 29
type input "Bath 222"
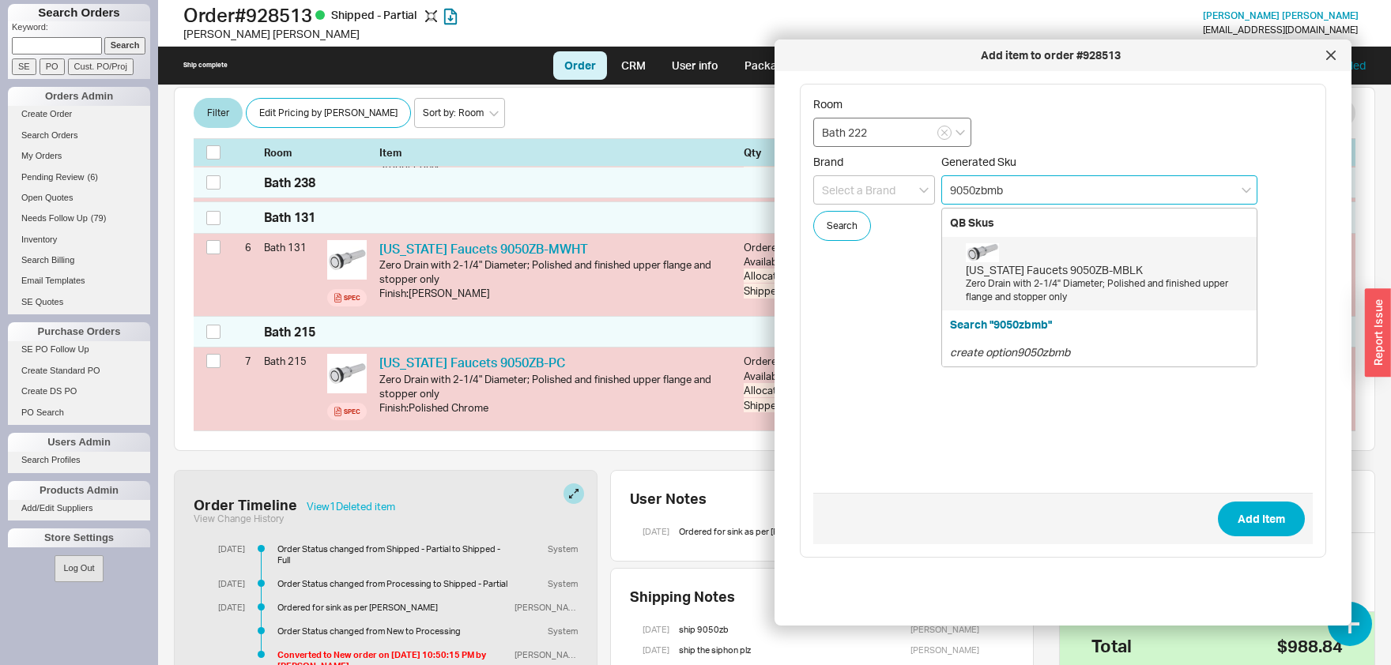
type input "9050ZB-MBLK"
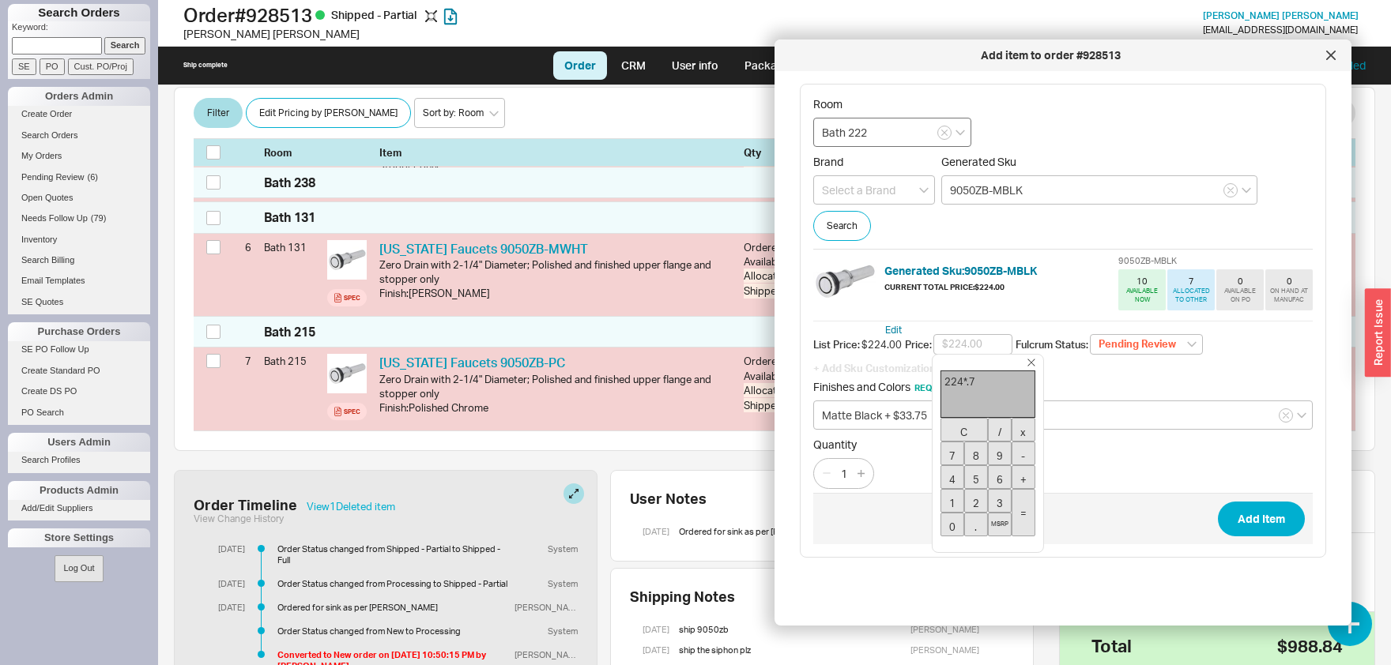
type input "$156.80"
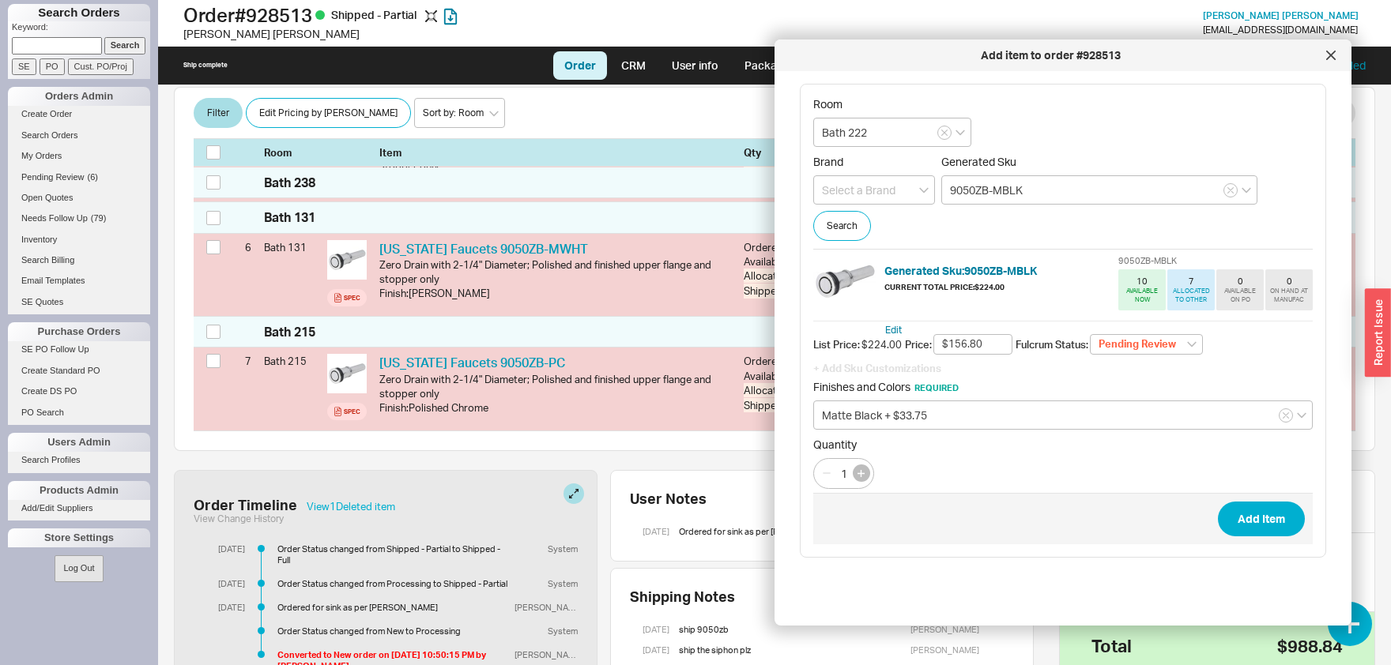
click at [861, 474] on icon "button" at bounding box center [860, 473] width 7 height 7
type input "2"
click at [1279, 520] on button "Add Item" at bounding box center [1261, 519] width 87 height 35
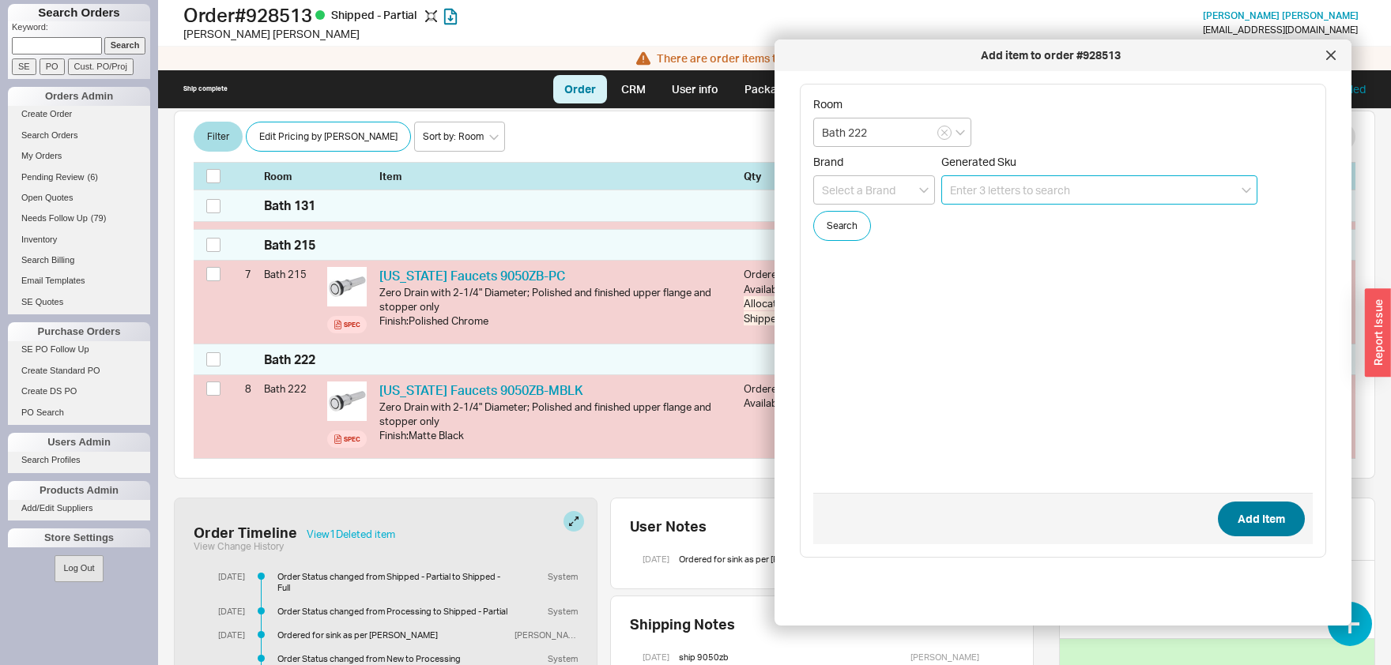
scroll to position [901, 0]
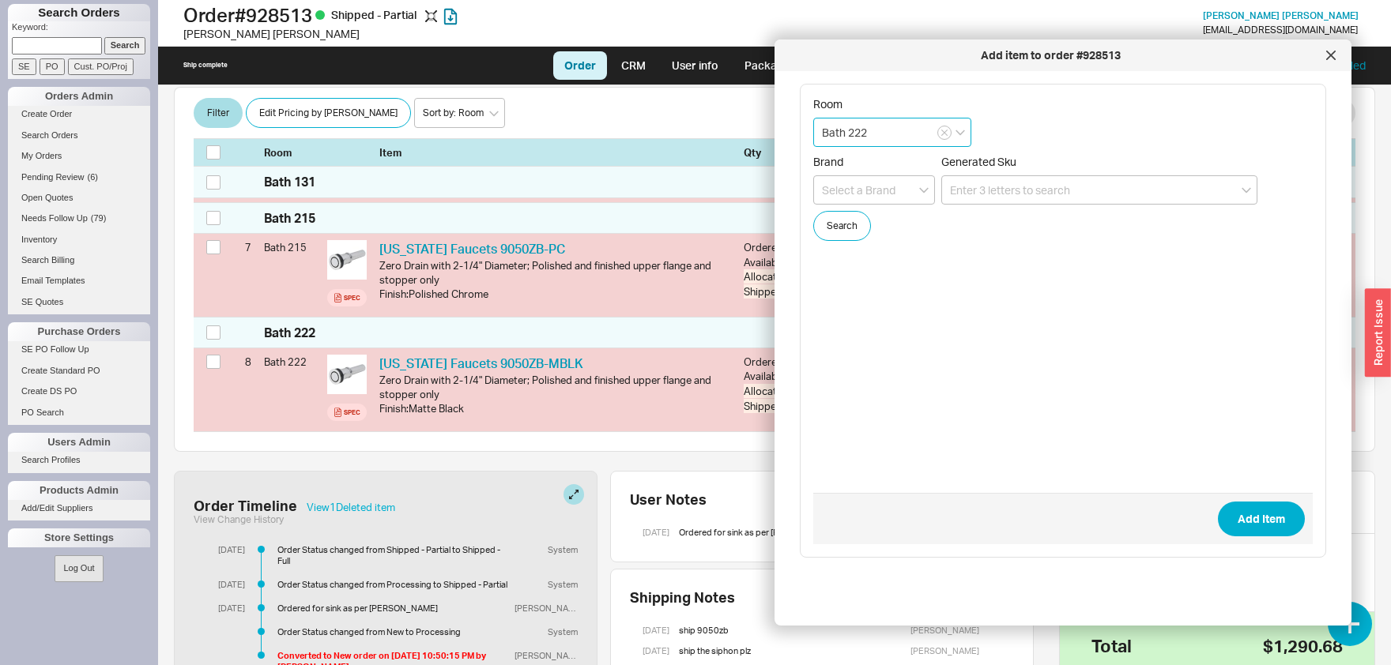
click at [918, 137] on input "Bath 222" at bounding box center [892, 132] width 158 height 29
type input "Bath 238"
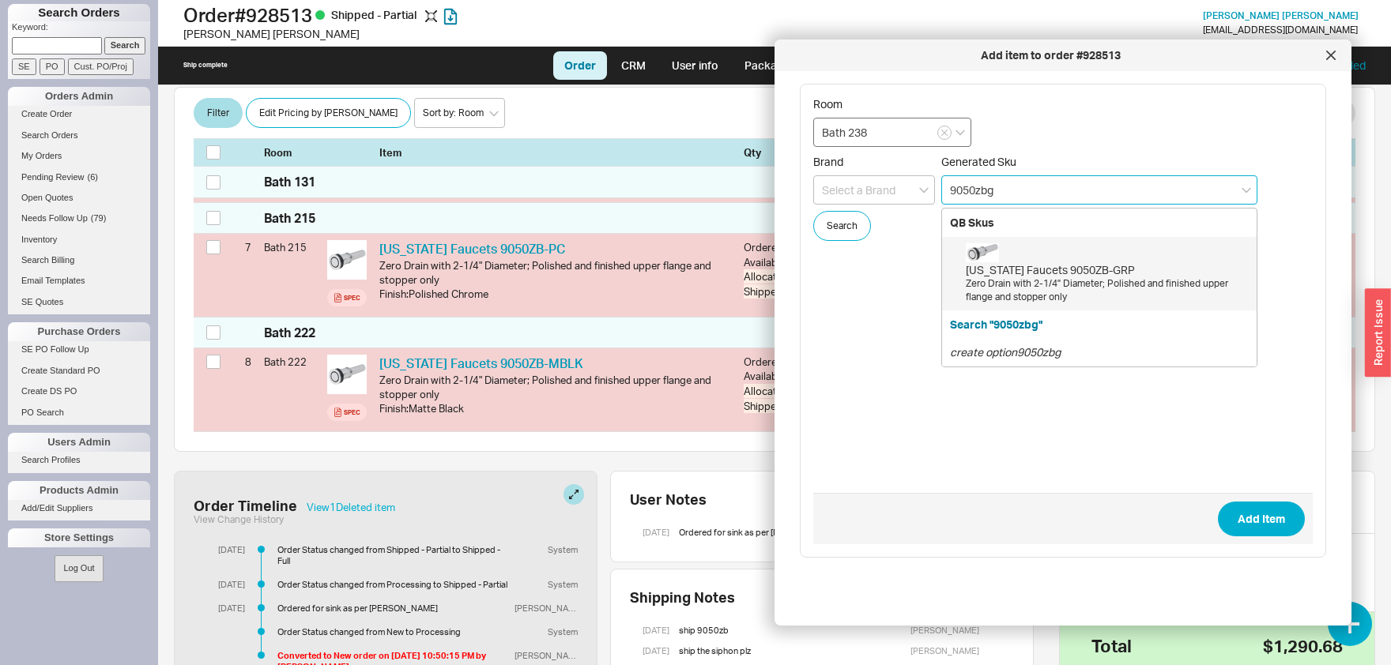
type input "9050ZB-GRP"
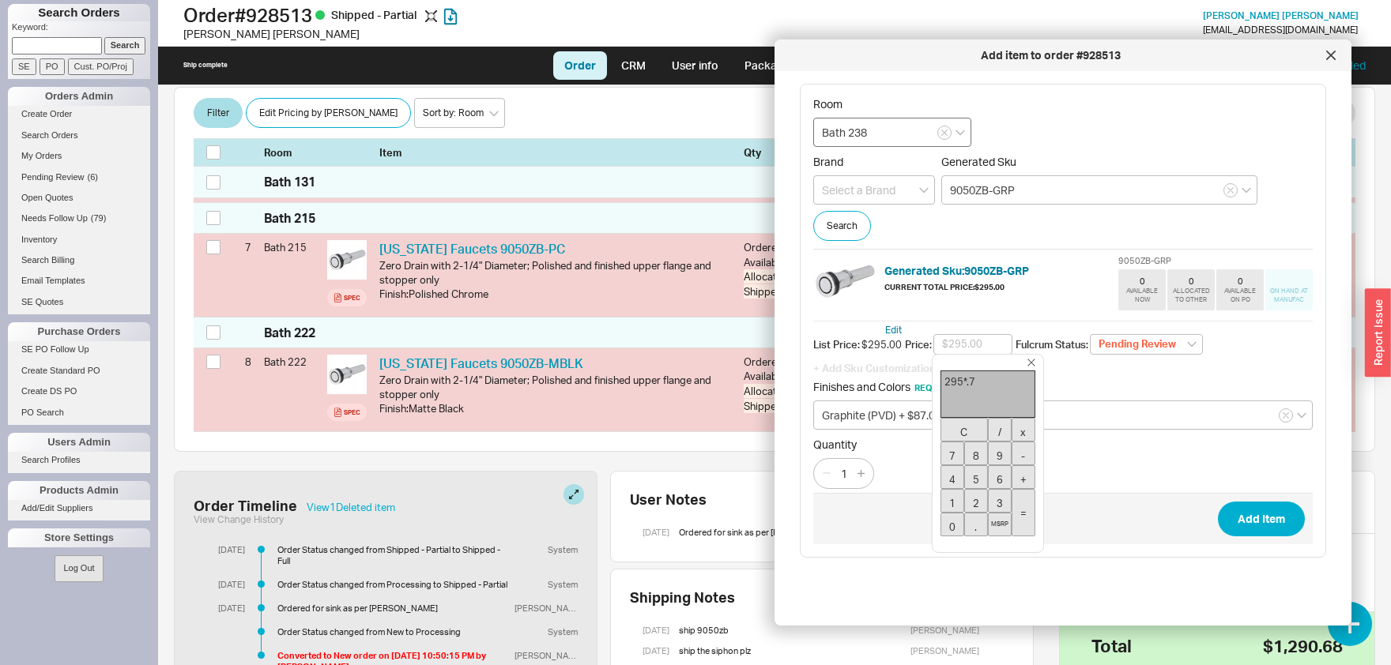
type input "$206.50"
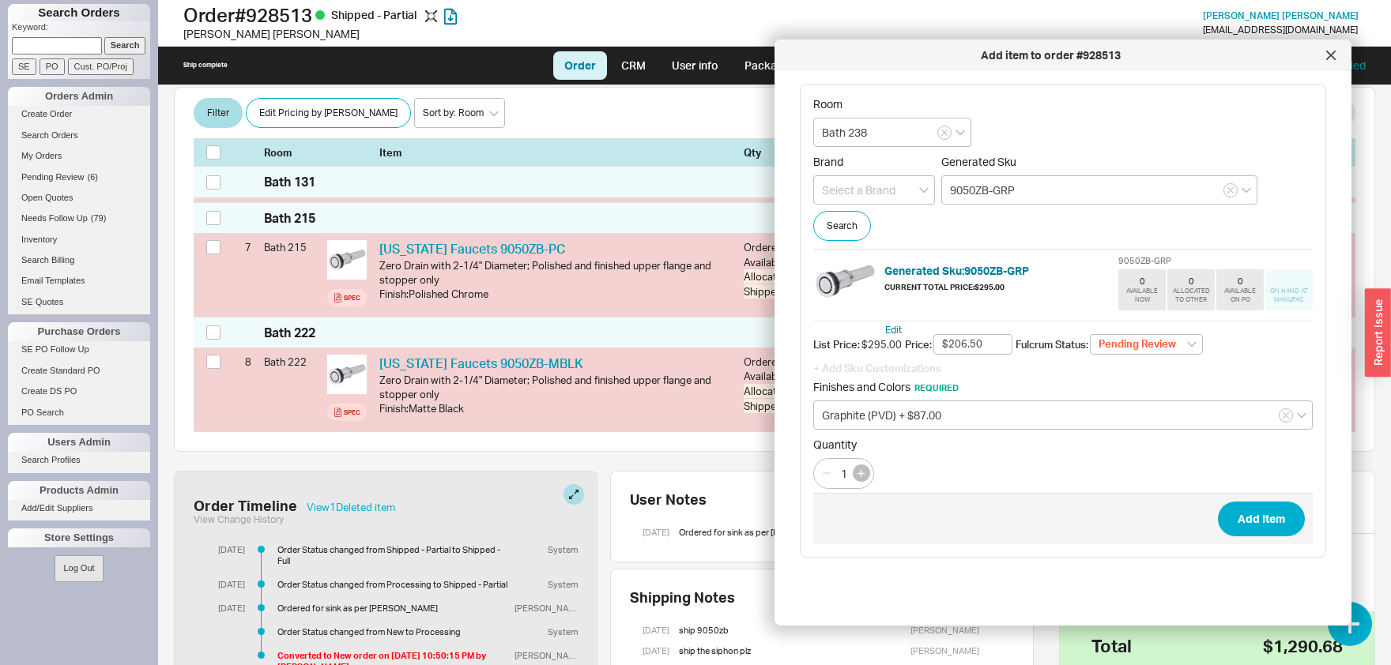
click at [864, 473] on icon "button" at bounding box center [860, 473] width 7 height 7
type input "2"
click at [1272, 529] on button "Add Item" at bounding box center [1261, 519] width 87 height 35
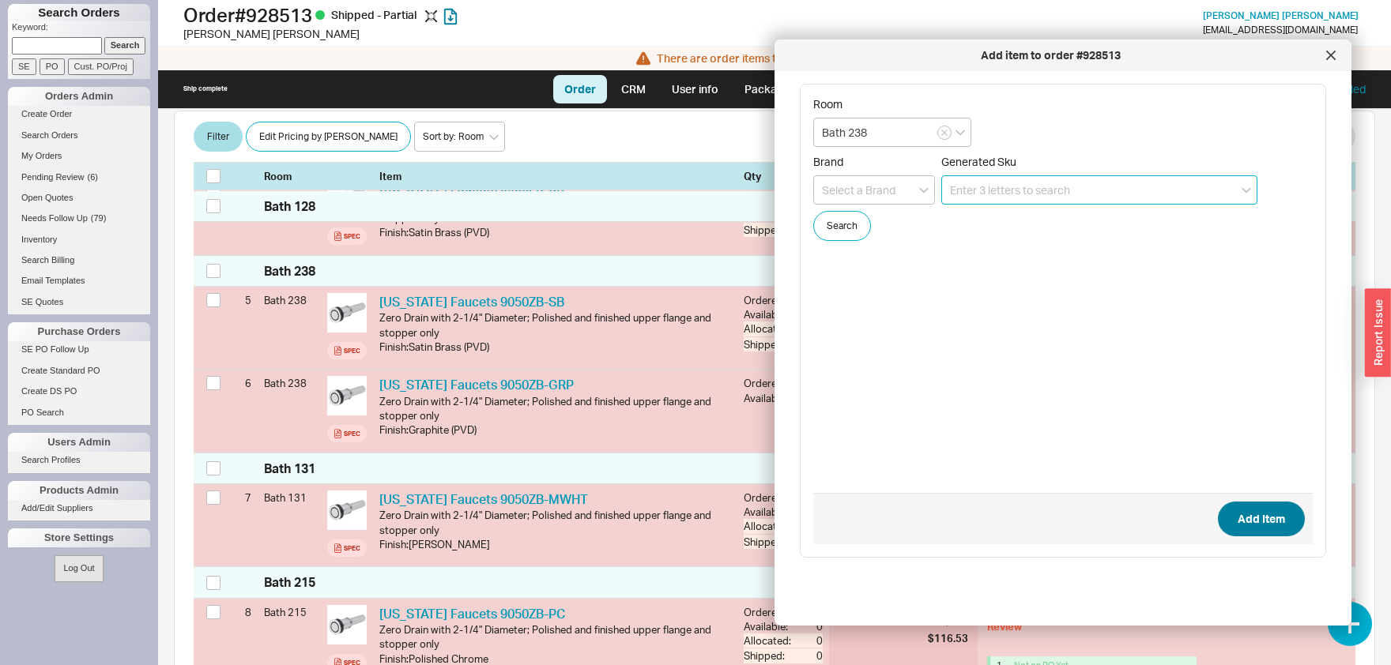
scroll to position [642, 0]
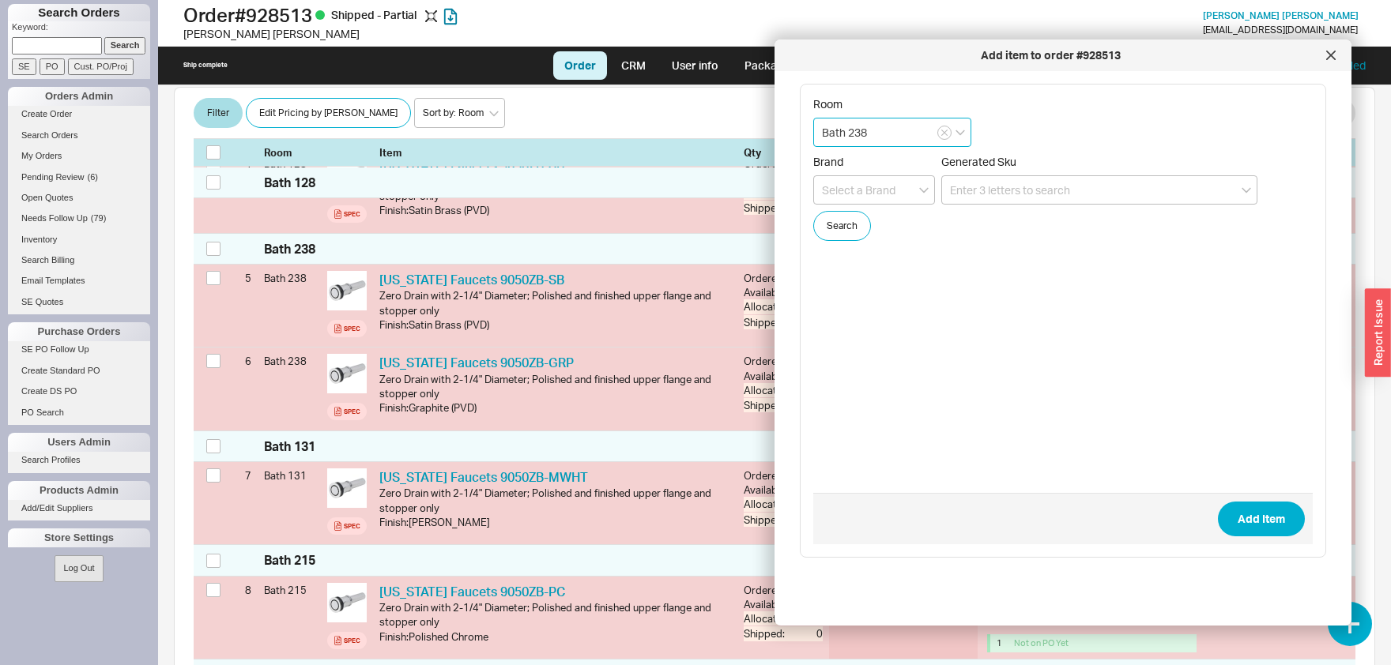
click at [813, 123] on input "Bath 238" at bounding box center [892, 132] width 158 height 29
type input "Gym"
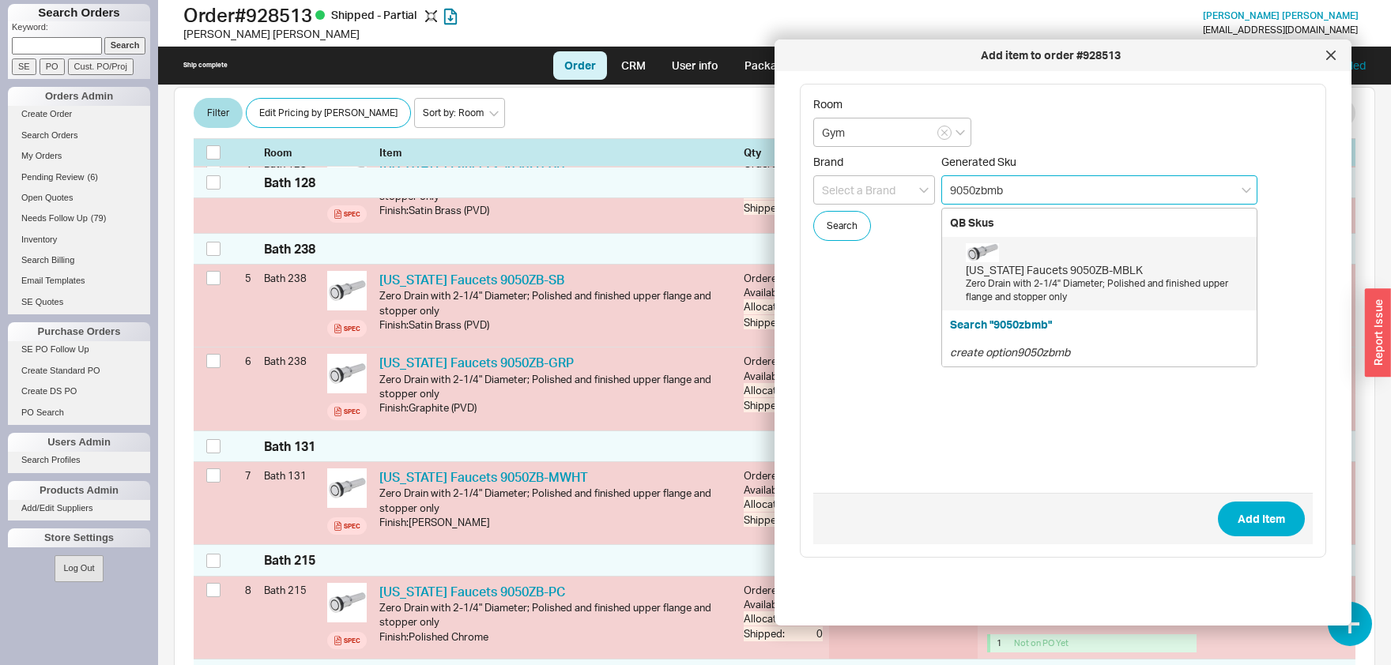
type input "9050ZB-MBLK"
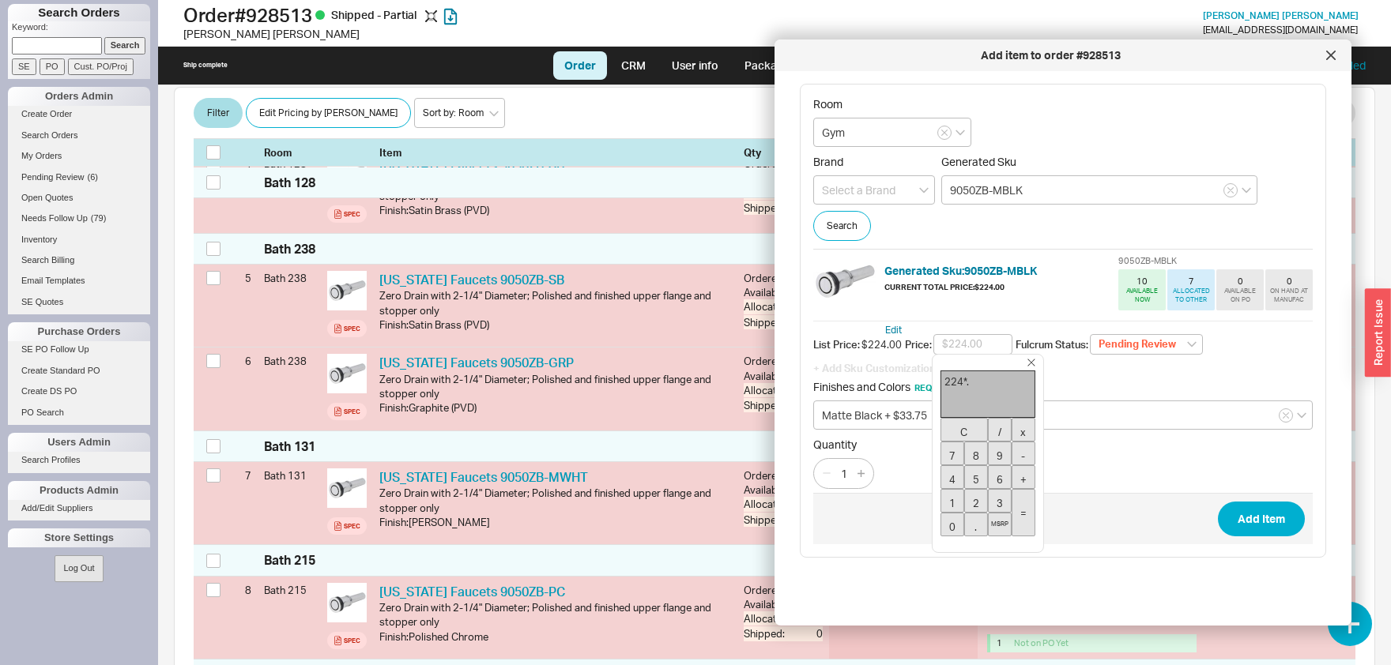
type input "$156.80"
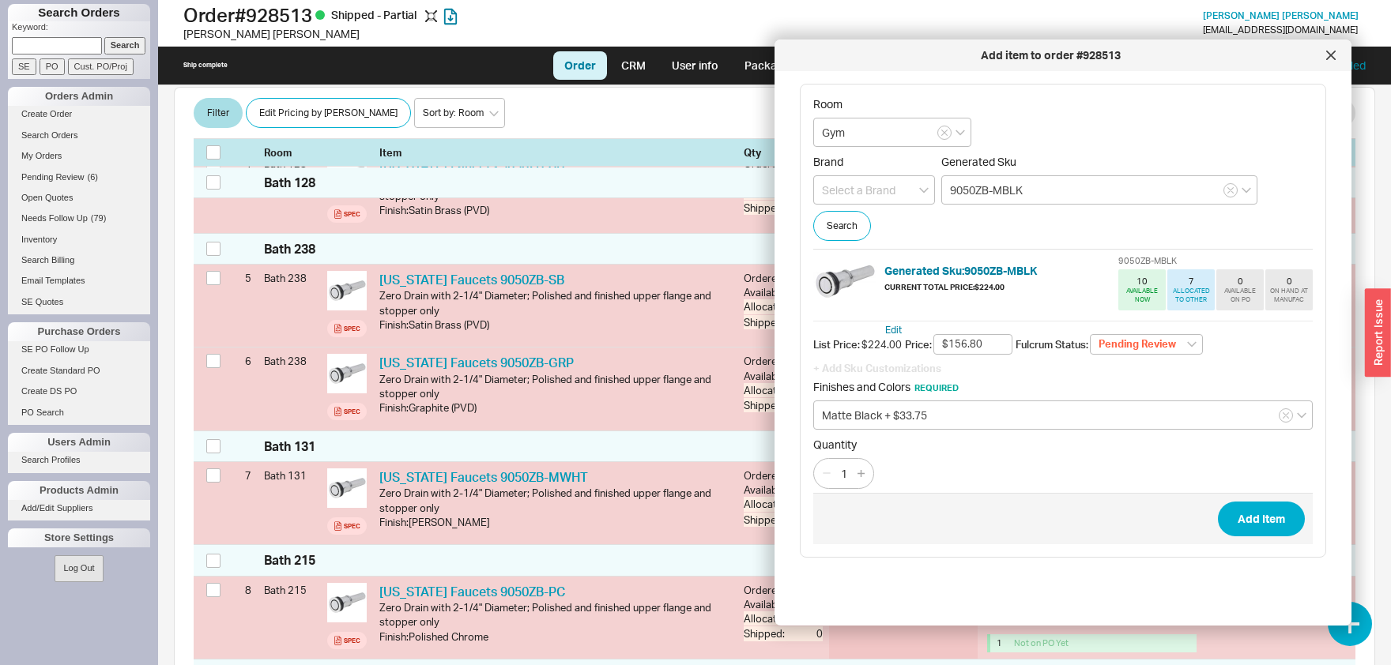
click at [1218, 502] on button "Add Item" at bounding box center [1261, 519] width 87 height 35
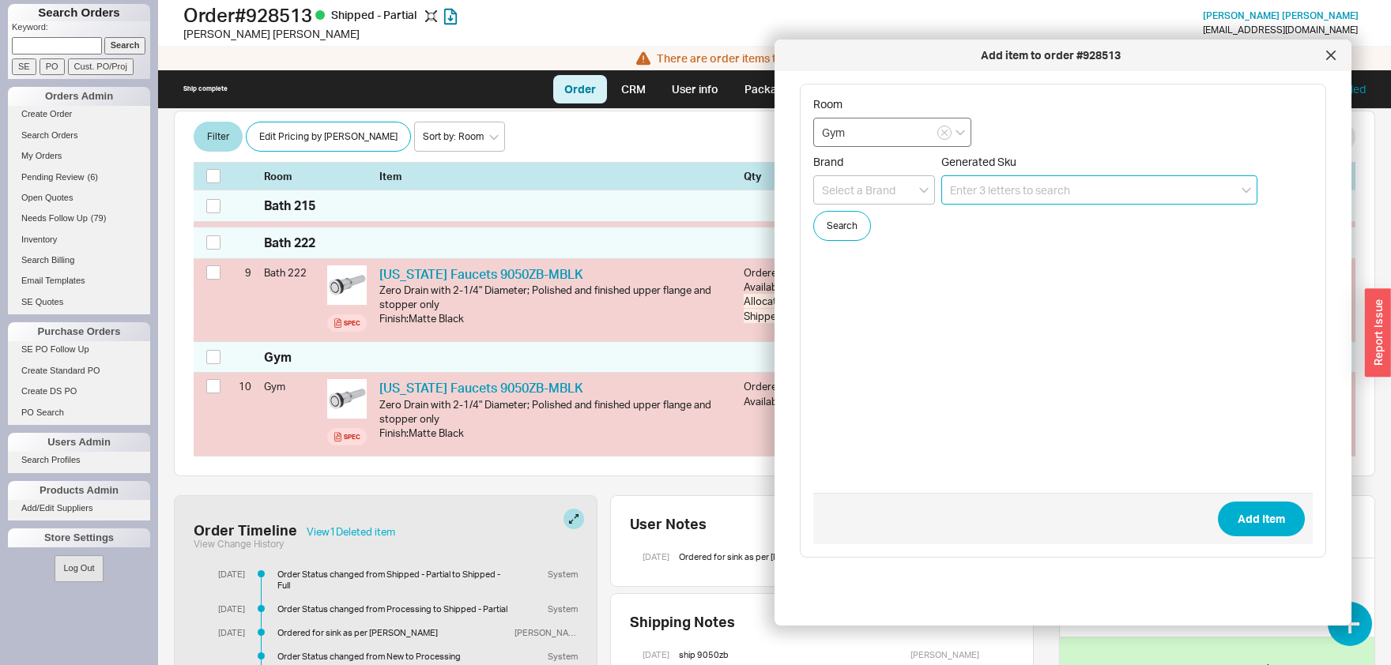
scroll to position [1098, 0]
click at [847, 137] on input "Gym" at bounding box center [892, 132] width 158 height 29
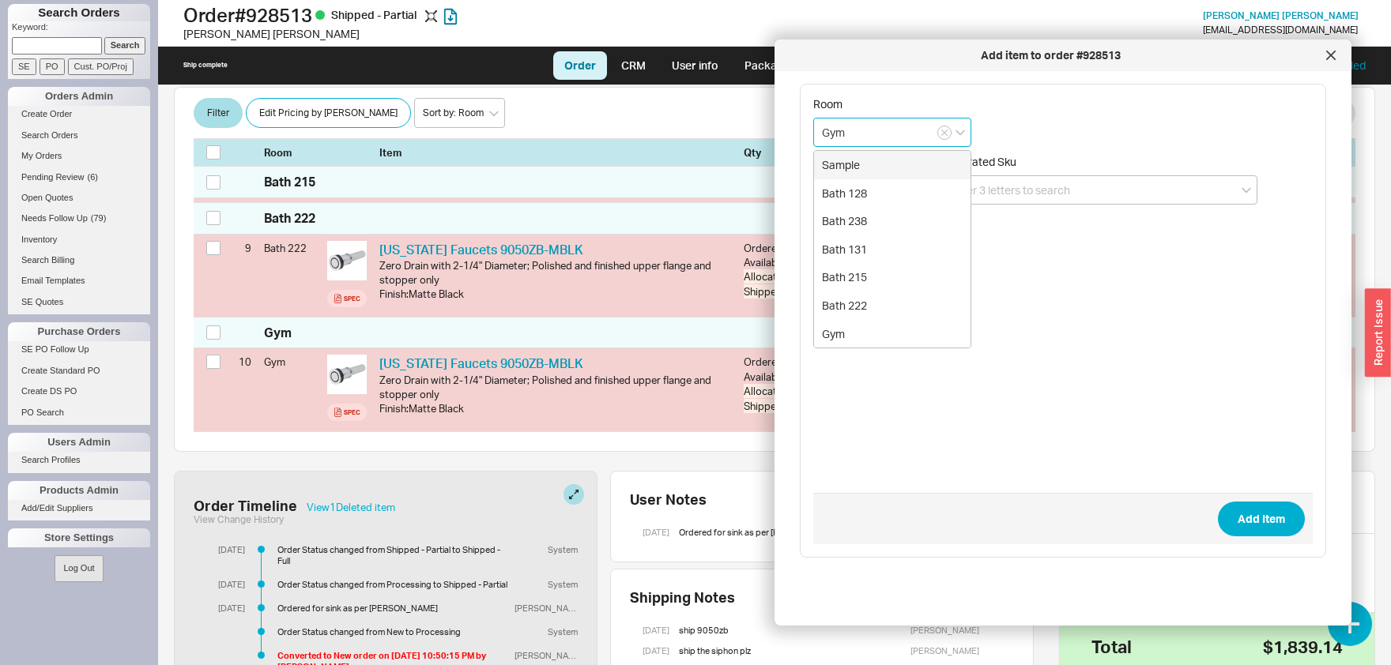
click at [847, 137] on input "Gym" at bounding box center [892, 132] width 158 height 29
type input "Master"
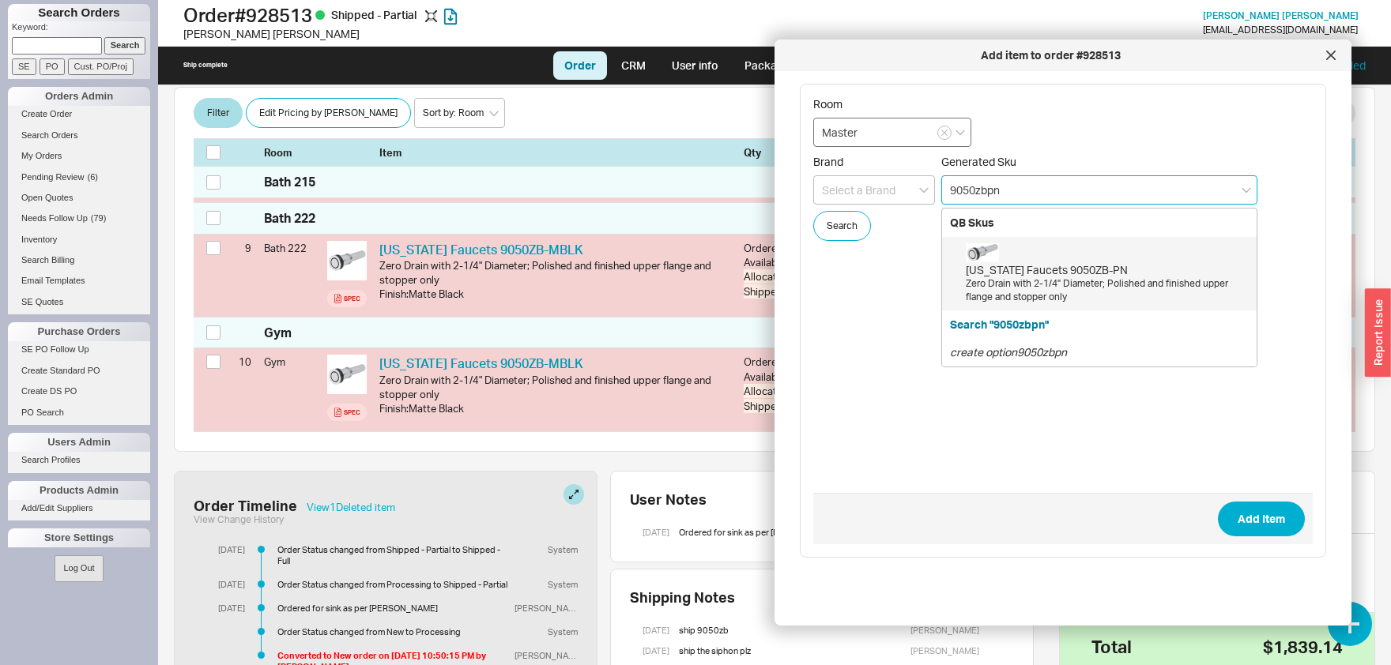
type input "9050ZB-PN"
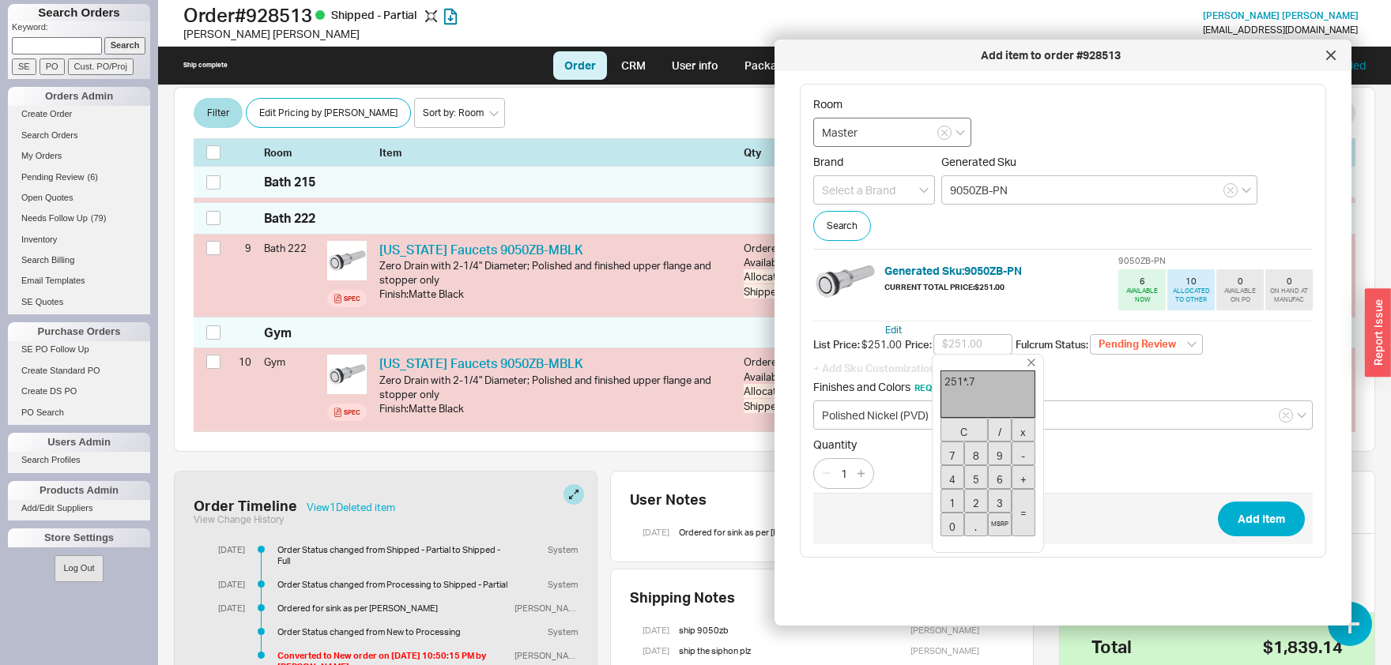
type input "$175.70"
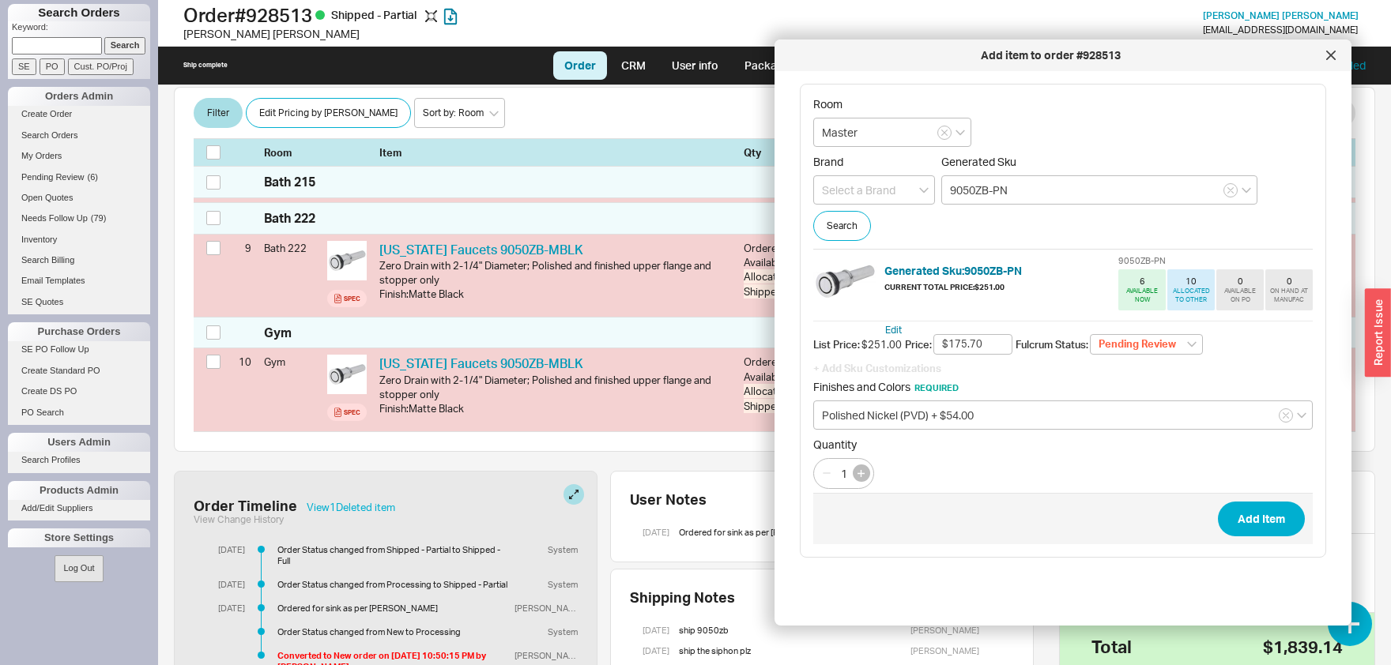
click at [865, 466] on button "button" at bounding box center [861, 473] width 17 height 17
type input "2"
click at [1262, 522] on button "Add Item" at bounding box center [1261, 519] width 87 height 35
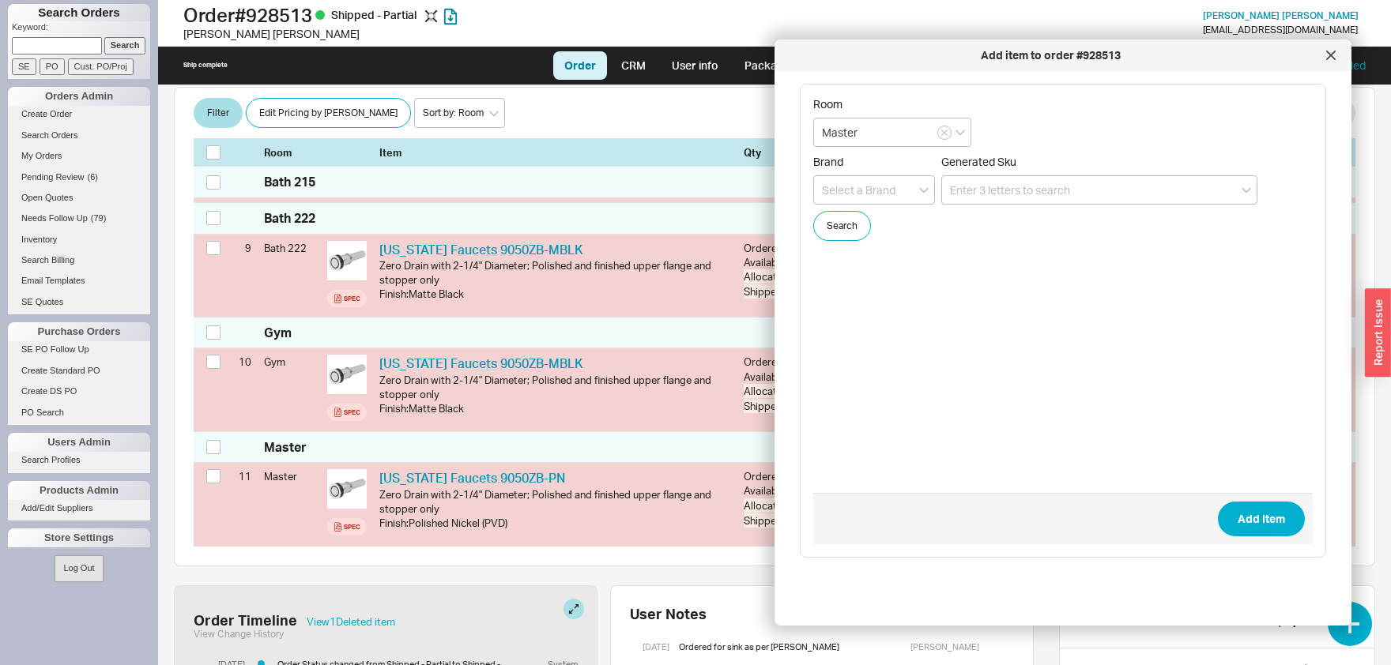
click at [1329, 55] on icon at bounding box center [1331, 55] width 8 height 8
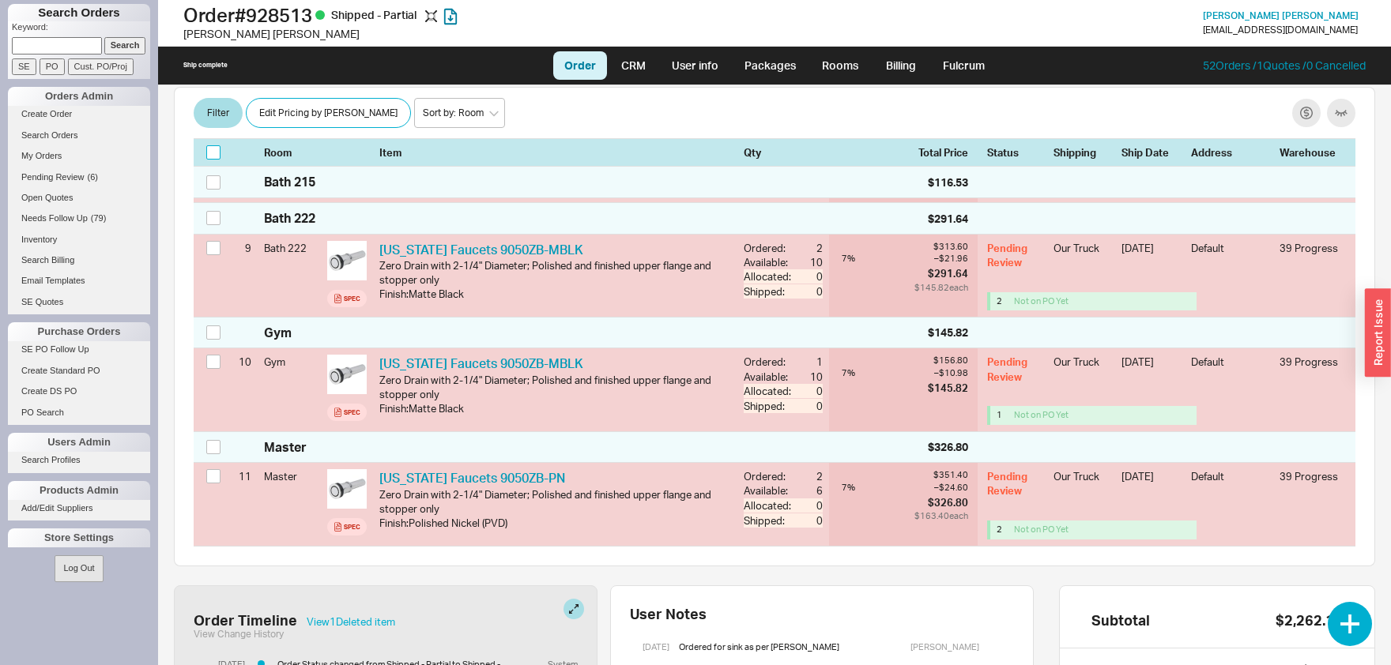
click at [209, 151] on input "checkbox" at bounding box center [213, 153] width 14 height 14
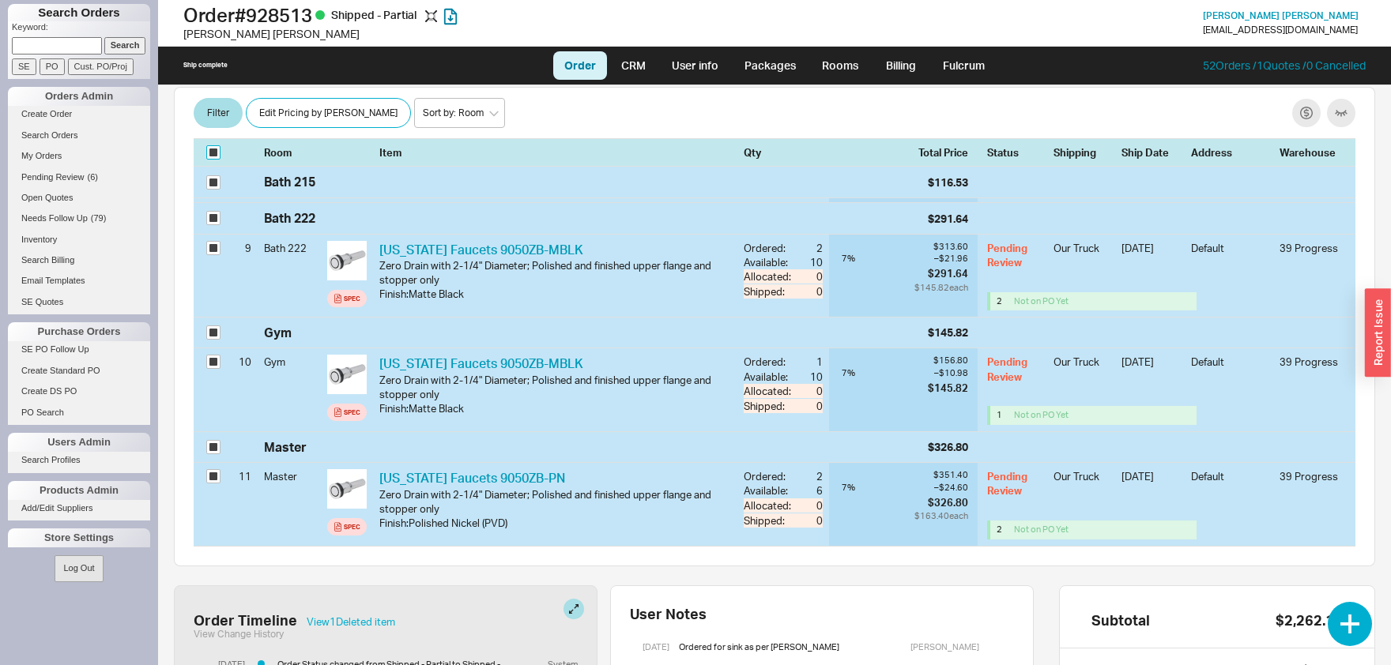
checkbox input "true"
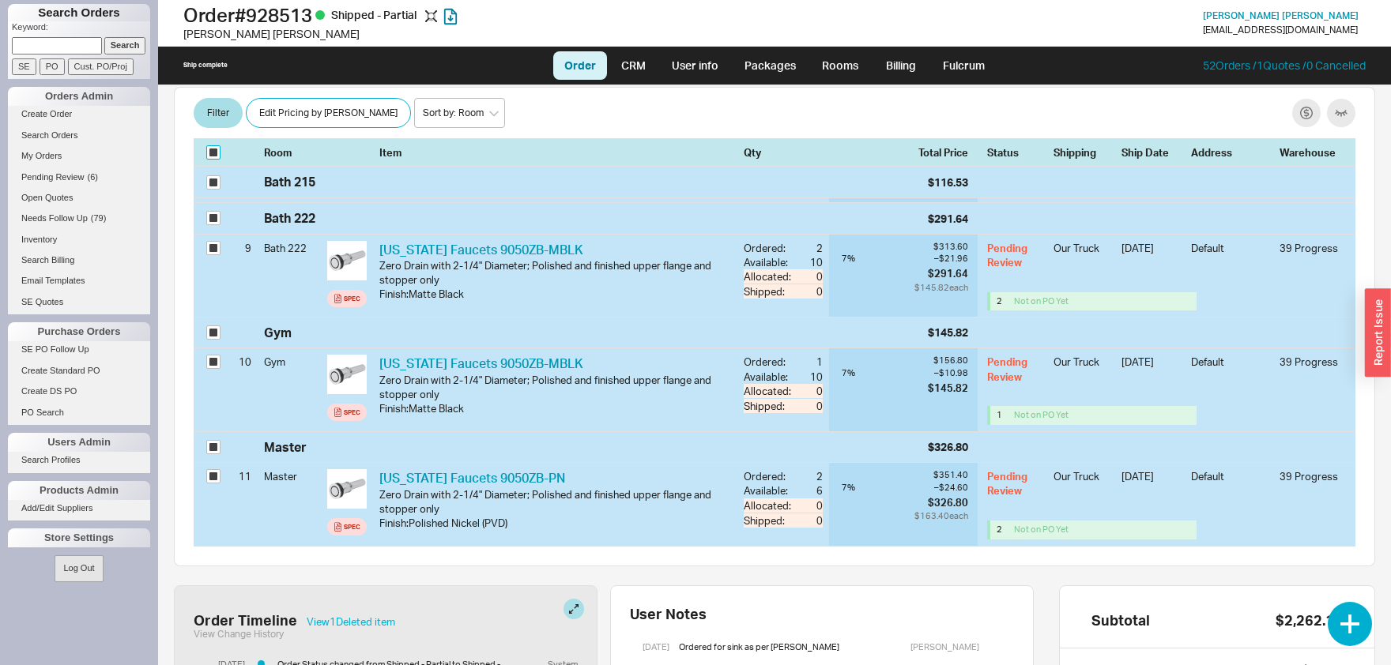
checkbox input "true"
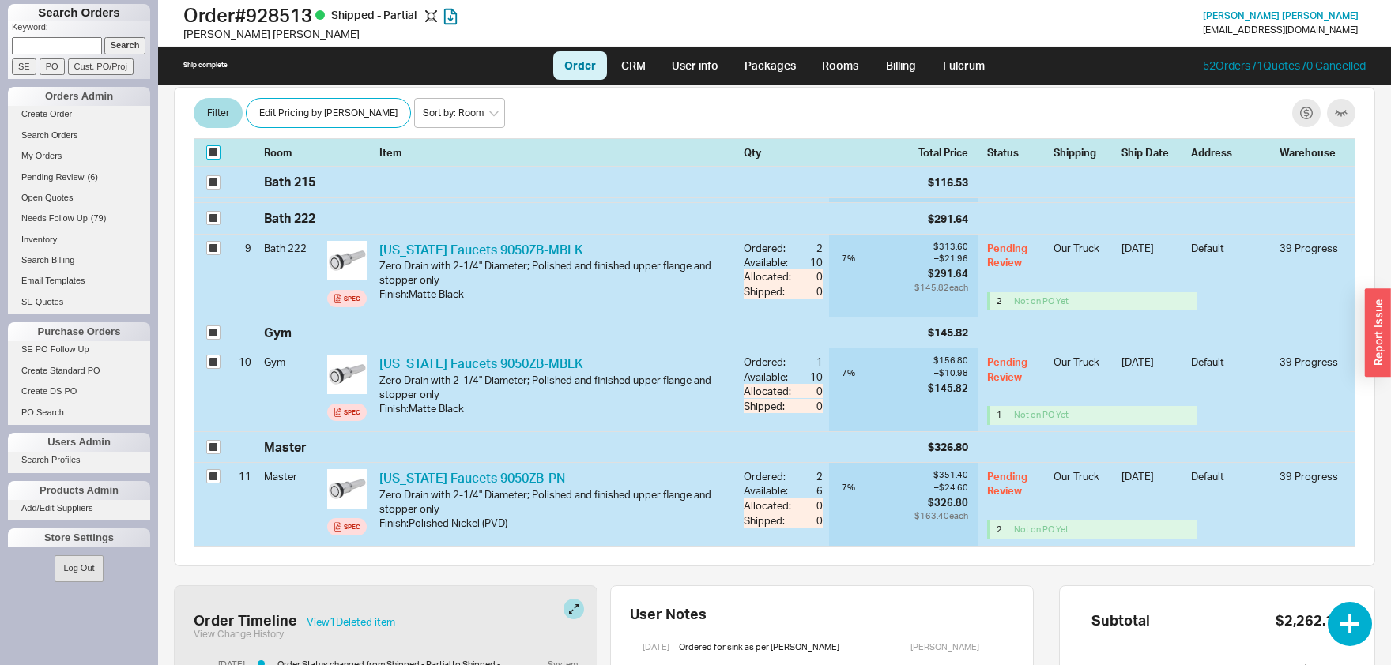
checkbox input "true"
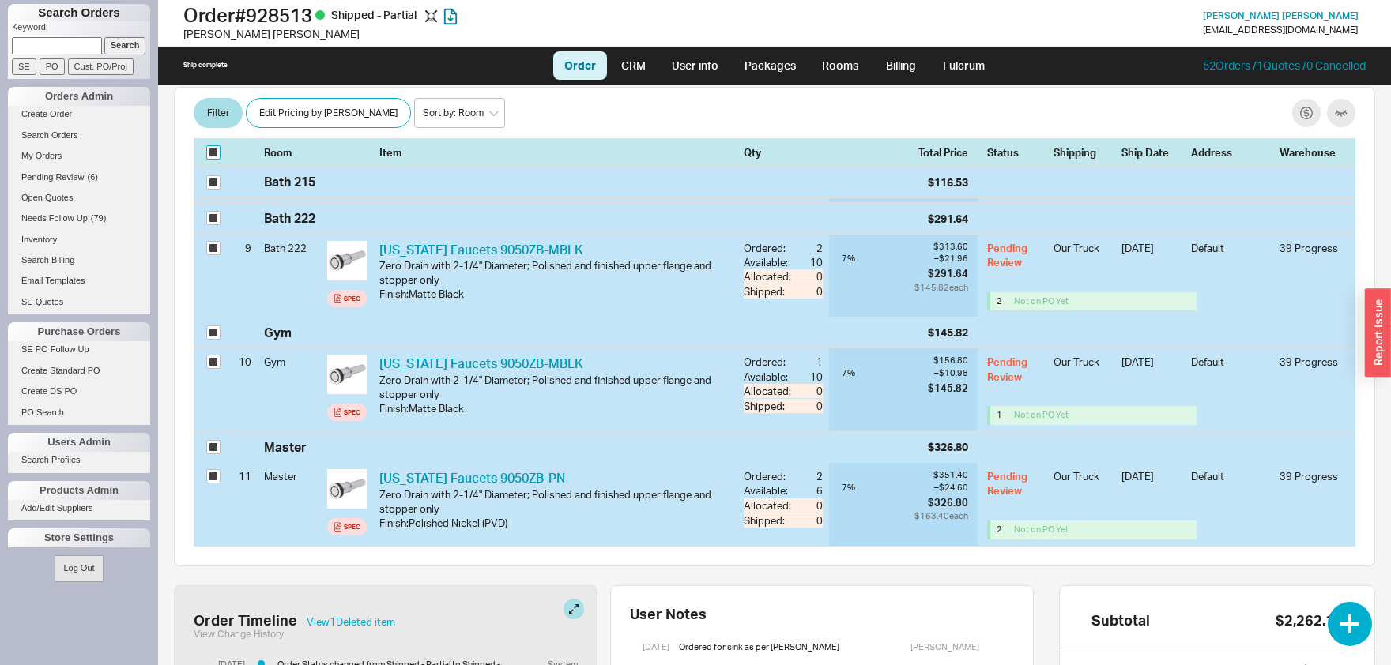
checkbox input "true"
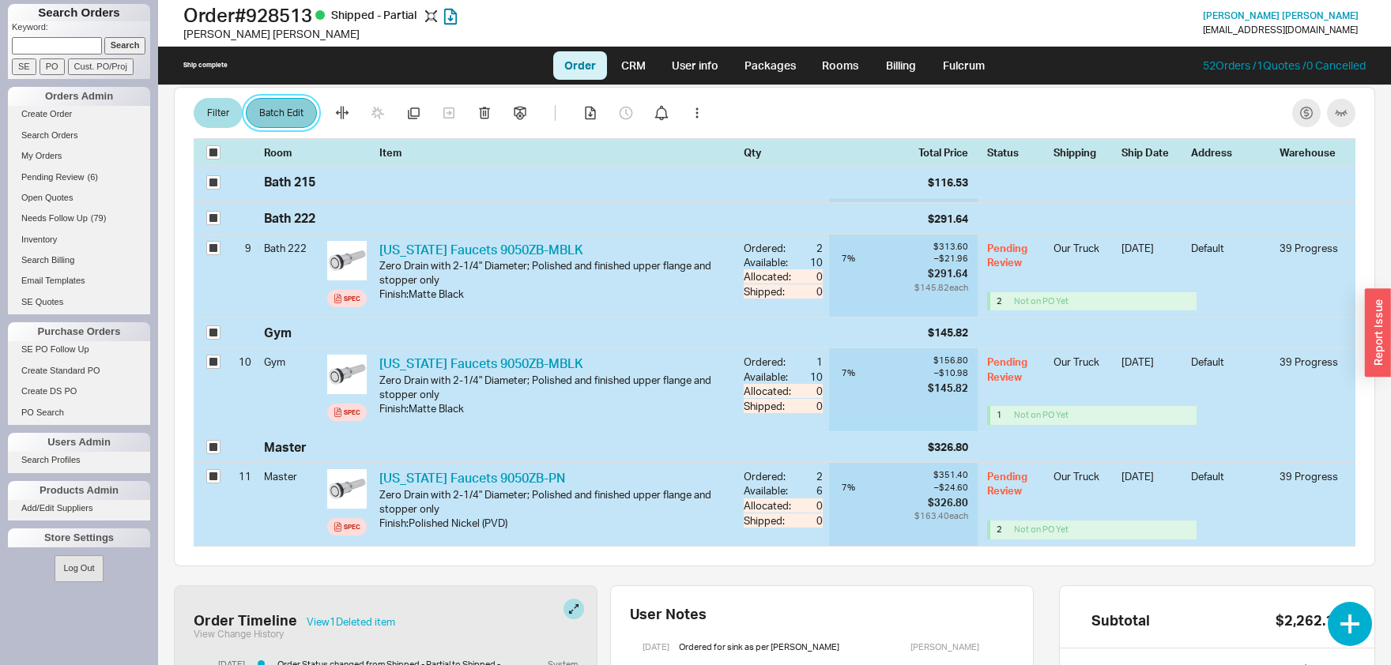
click at [285, 103] on button "Batch Edit" at bounding box center [281, 114] width 71 height 30
select select "1"
select select "3"
select select "1"
select select "18"
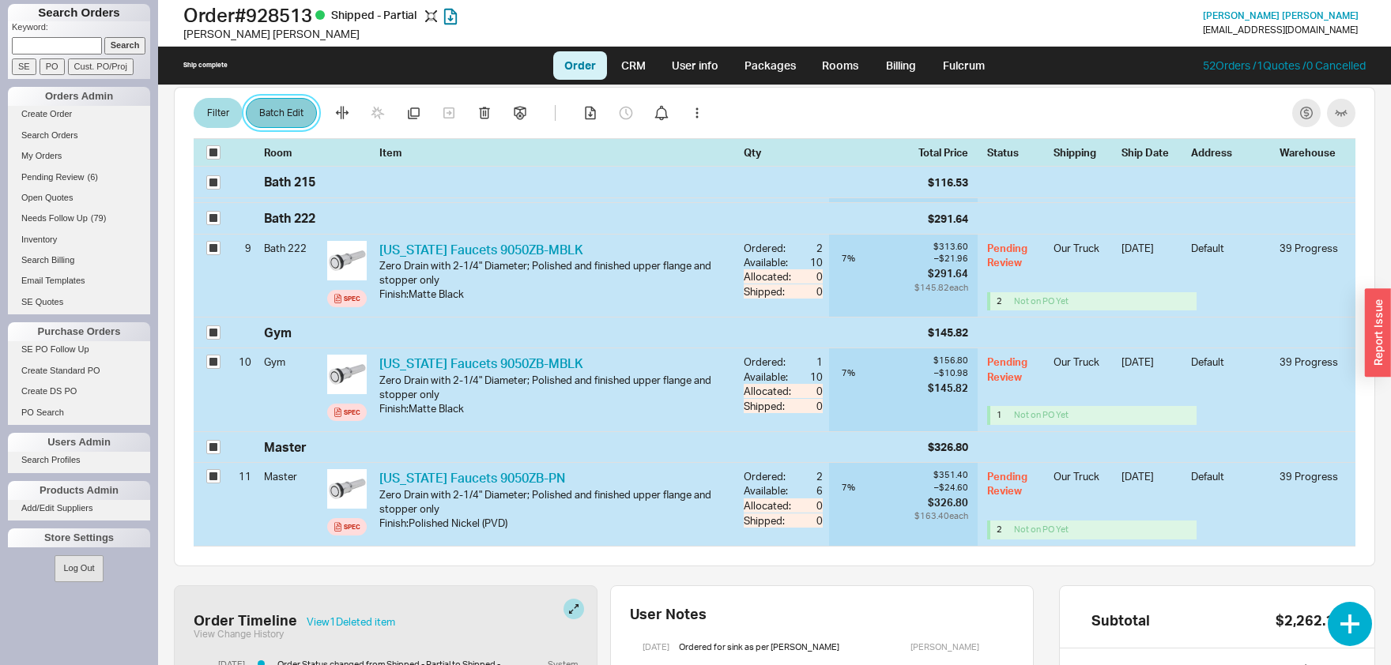
select select "1"
select select "3"
select select "8"
select select "3"
select select "8"
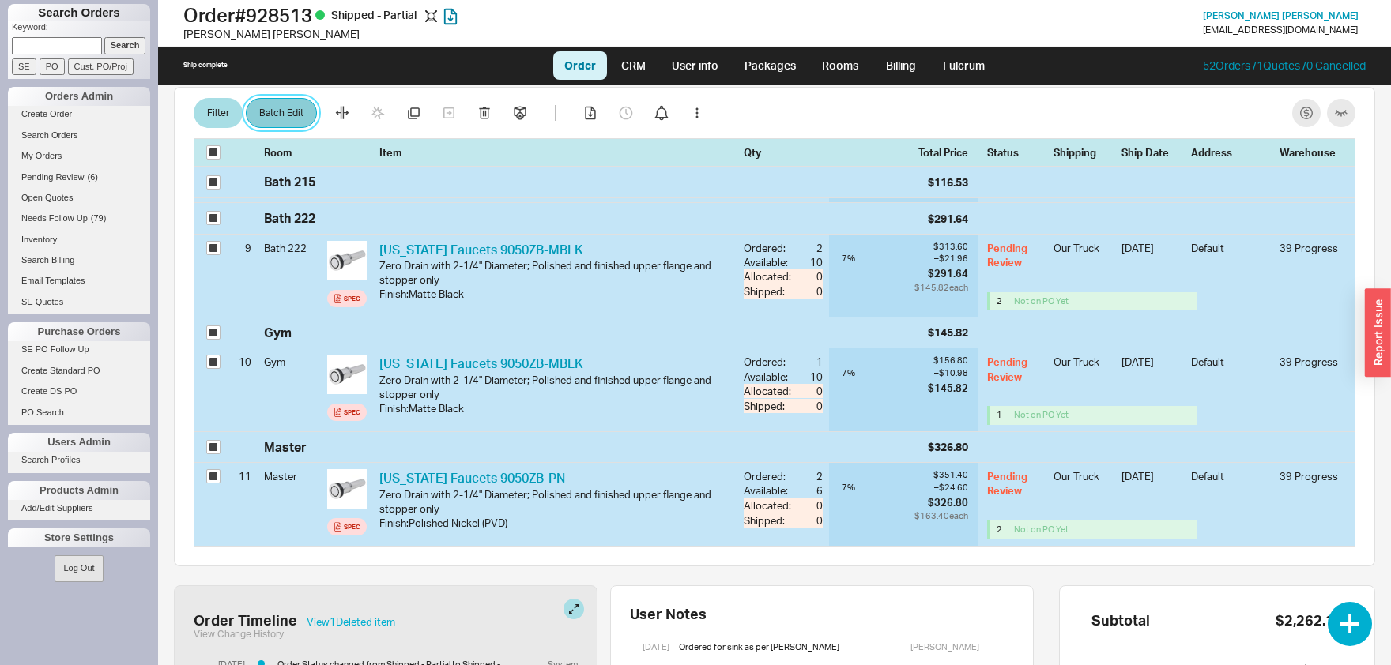
select select "3"
select select "8"
select select "3"
select select "8"
select select "3"
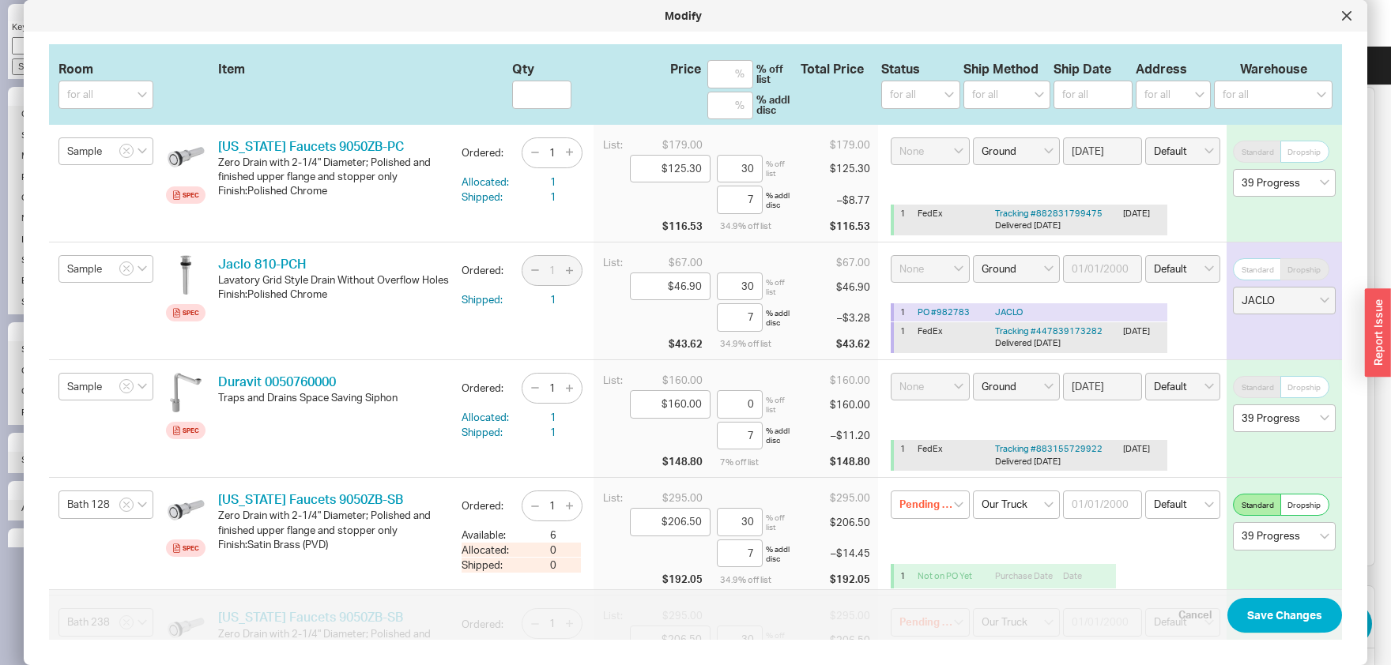
select select "8"
select select "3"
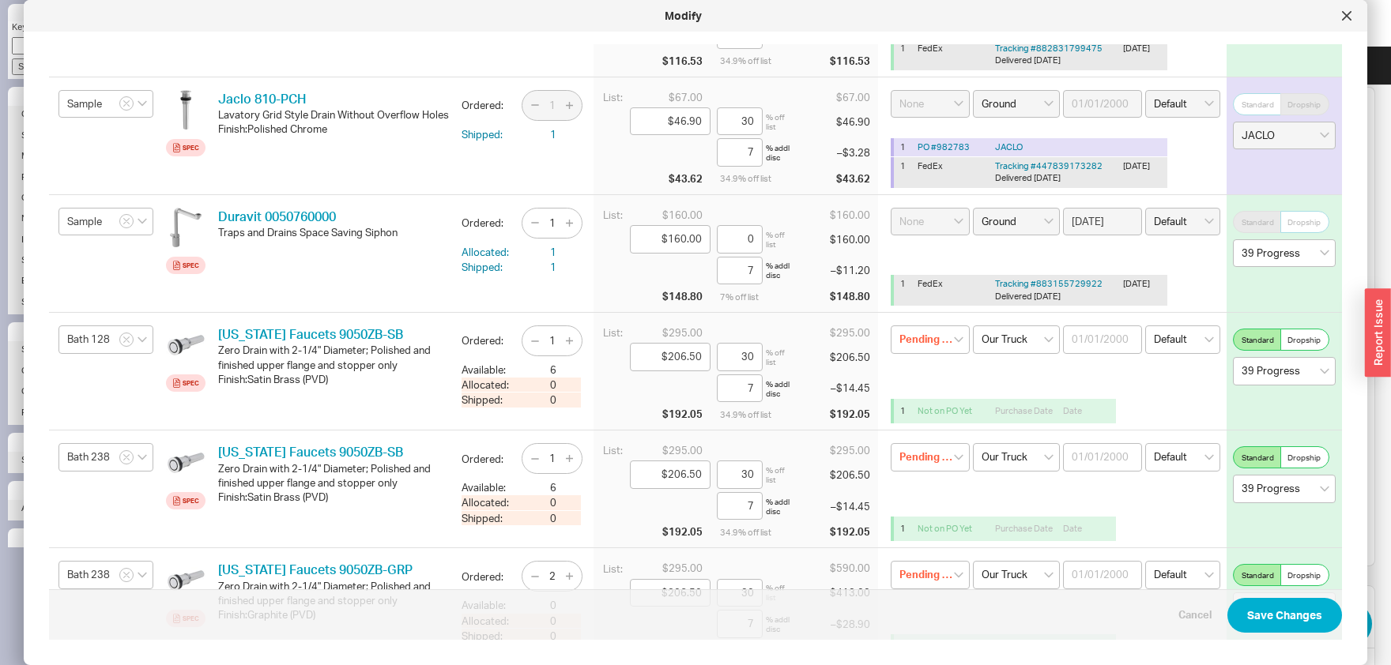
select select "8"
select select "3"
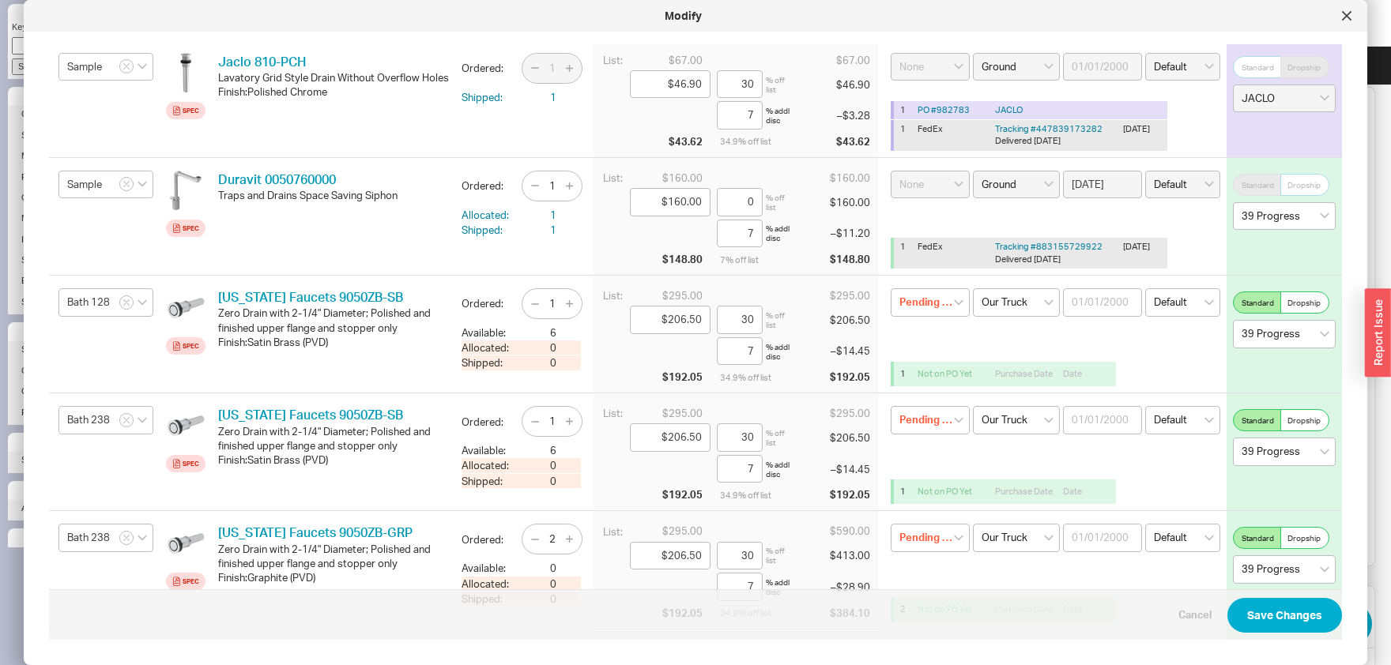
select select "8"
select select "3"
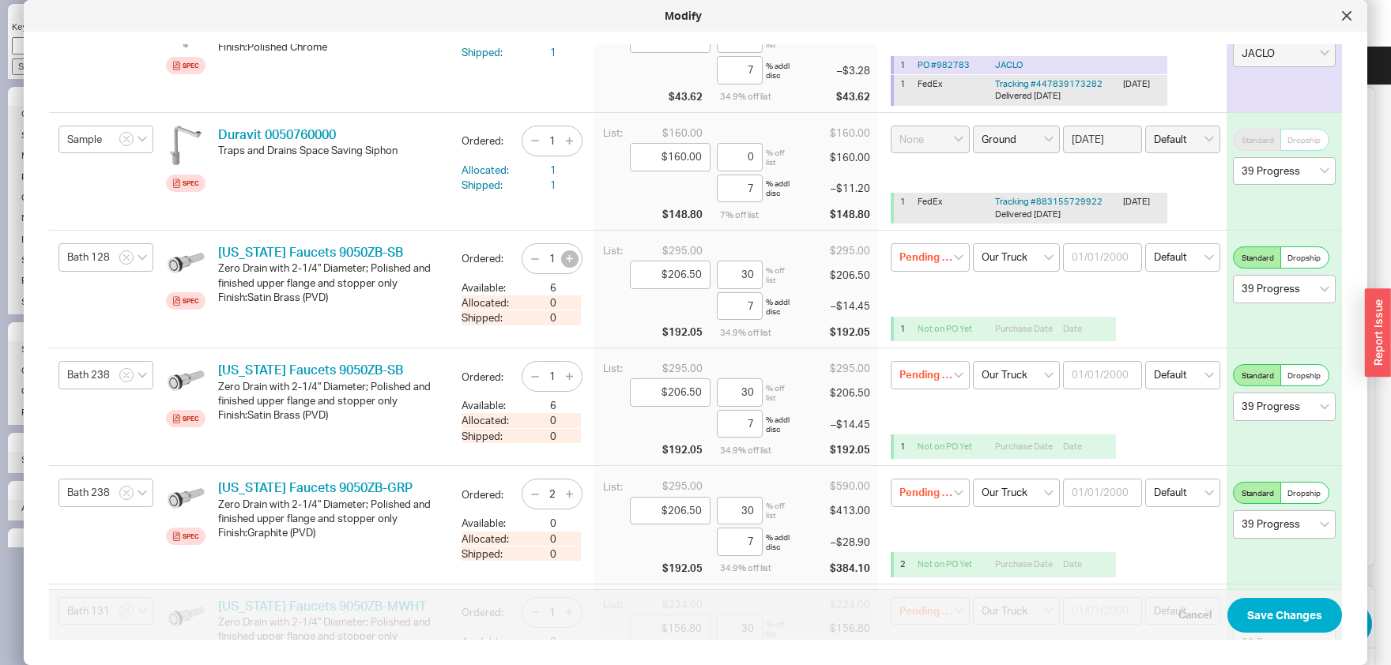
click at [574, 258] on button "button" at bounding box center [569, 259] width 17 height 17
type input "2"
click at [578, 375] on div "1" at bounding box center [552, 376] width 61 height 31
click at [575, 375] on button "button" at bounding box center [569, 376] width 17 height 17
type input "2"
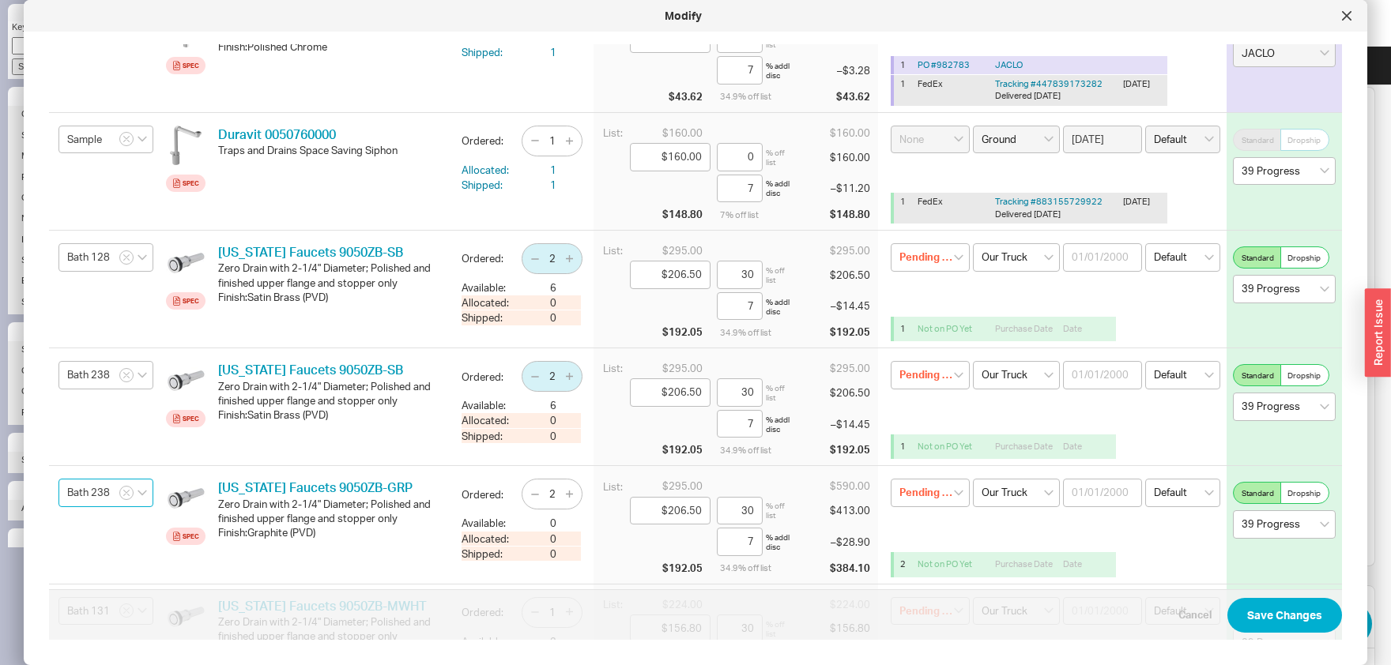
click at [103, 490] on input "Bath 238" at bounding box center [105, 493] width 95 height 28
click at [102, 492] on input "Bath 238" at bounding box center [105, 493] width 95 height 28
type input "Bath 232"
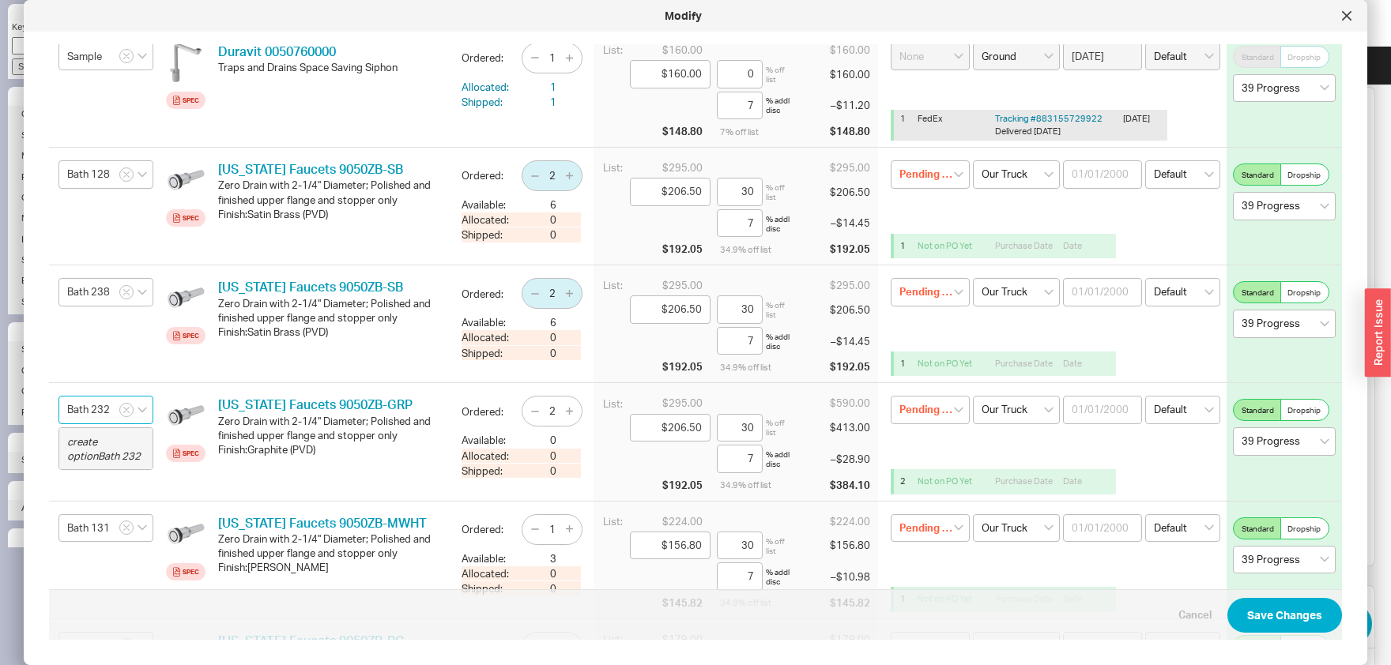
select select "8"
select select "3"
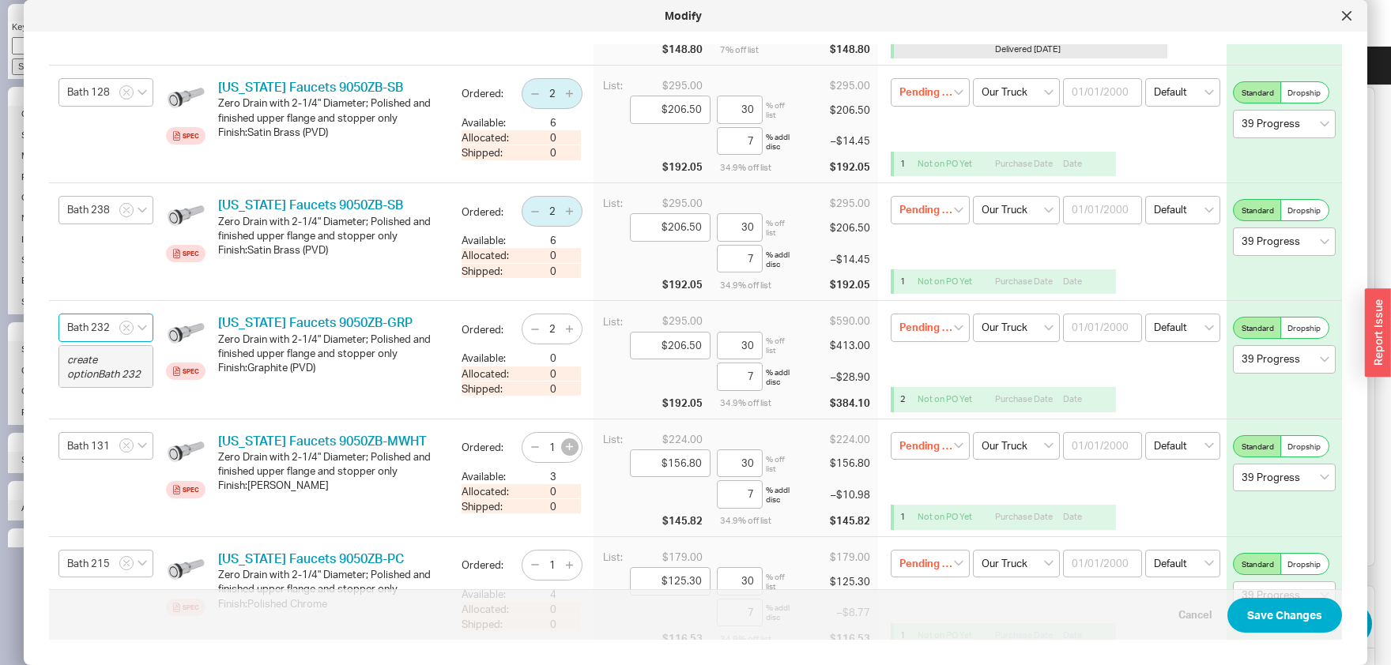
type input "Bath 232"
click at [574, 448] on button "button" at bounding box center [569, 447] width 17 height 17
type input "2"
click at [571, 562] on icon "button" at bounding box center [569, 565] width 7 height 7
type input "2"
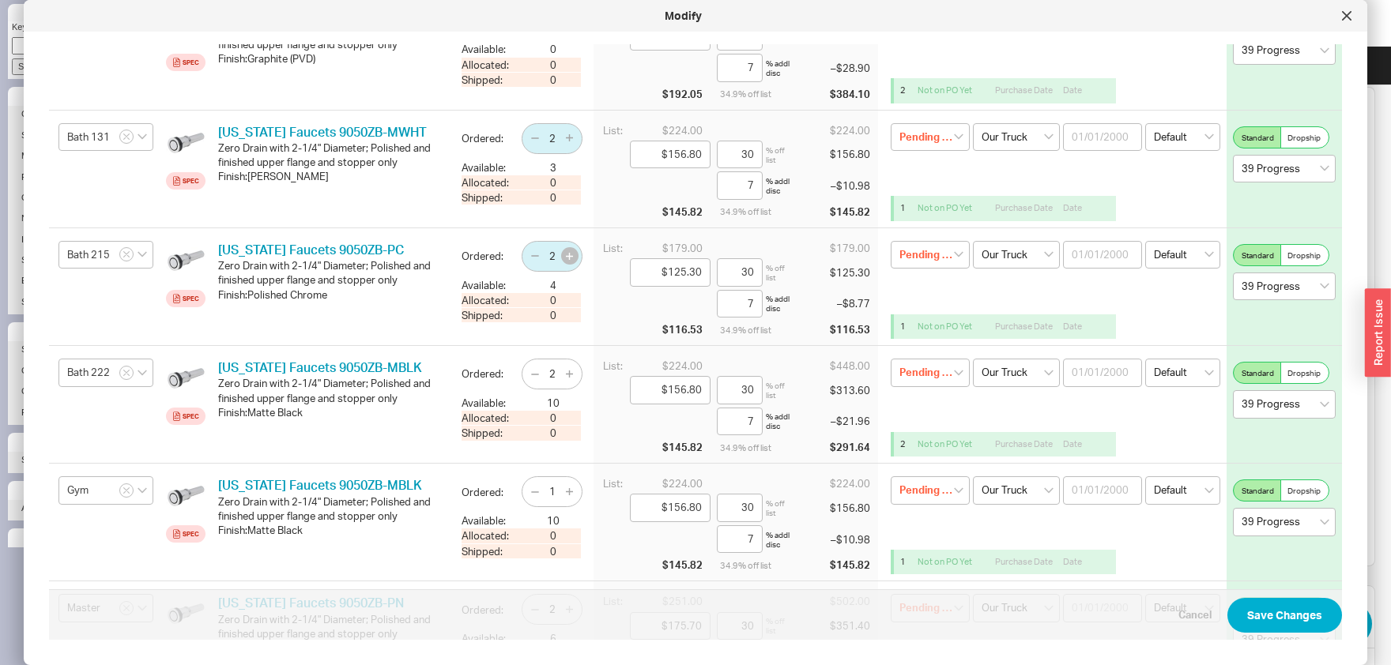
scroll to position [743, 0]
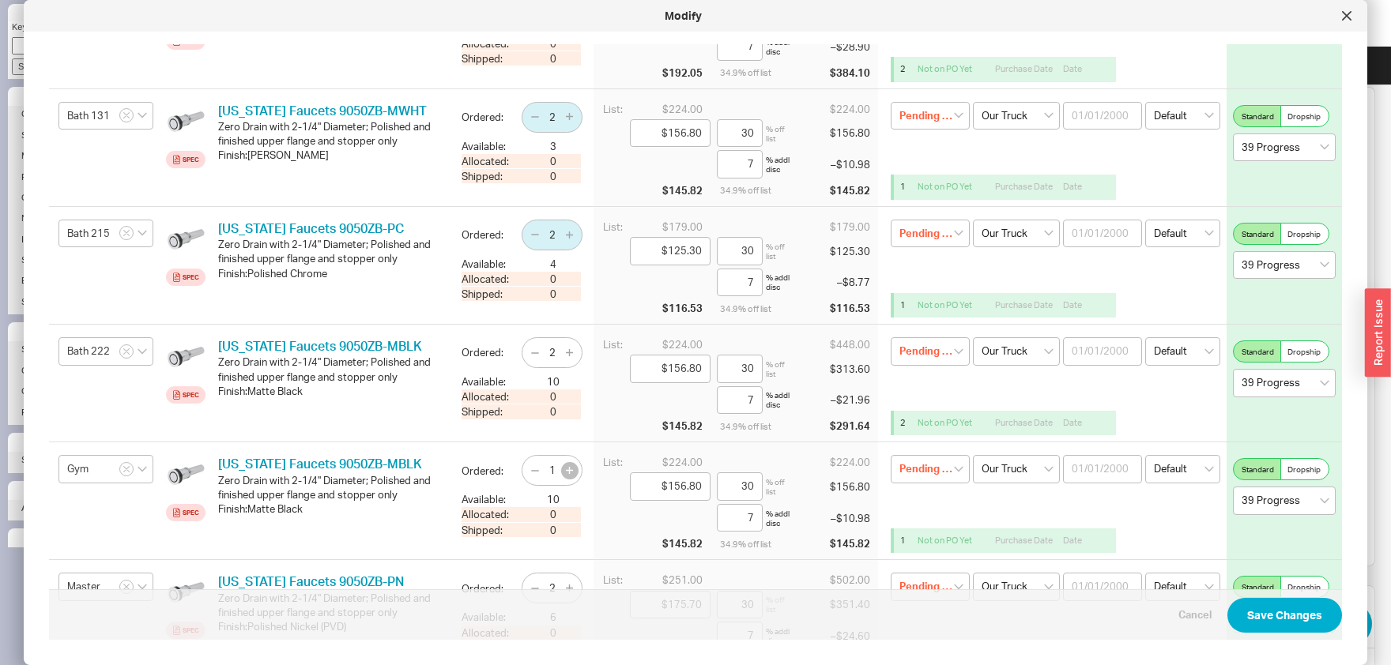
click at [572, 468] on icon "button" at bounding box center [569, 470] width 7 height 7
type input "2"
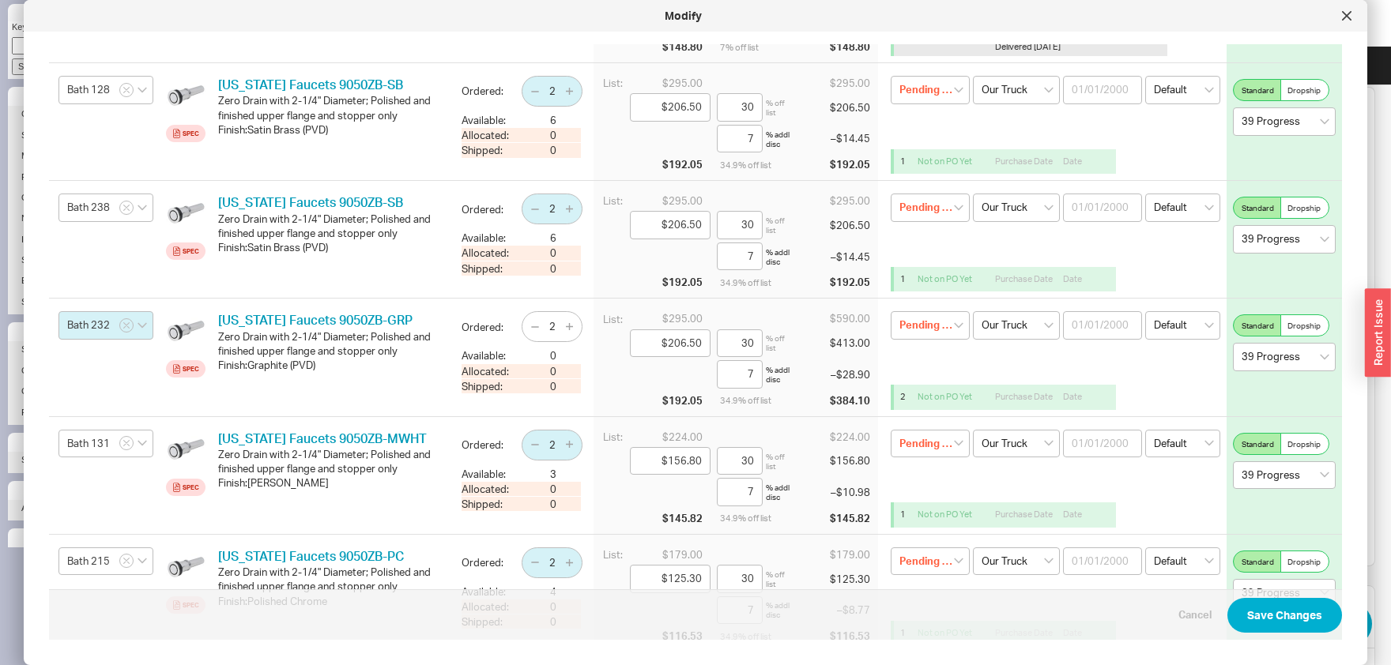
scroll to position [0, 0]
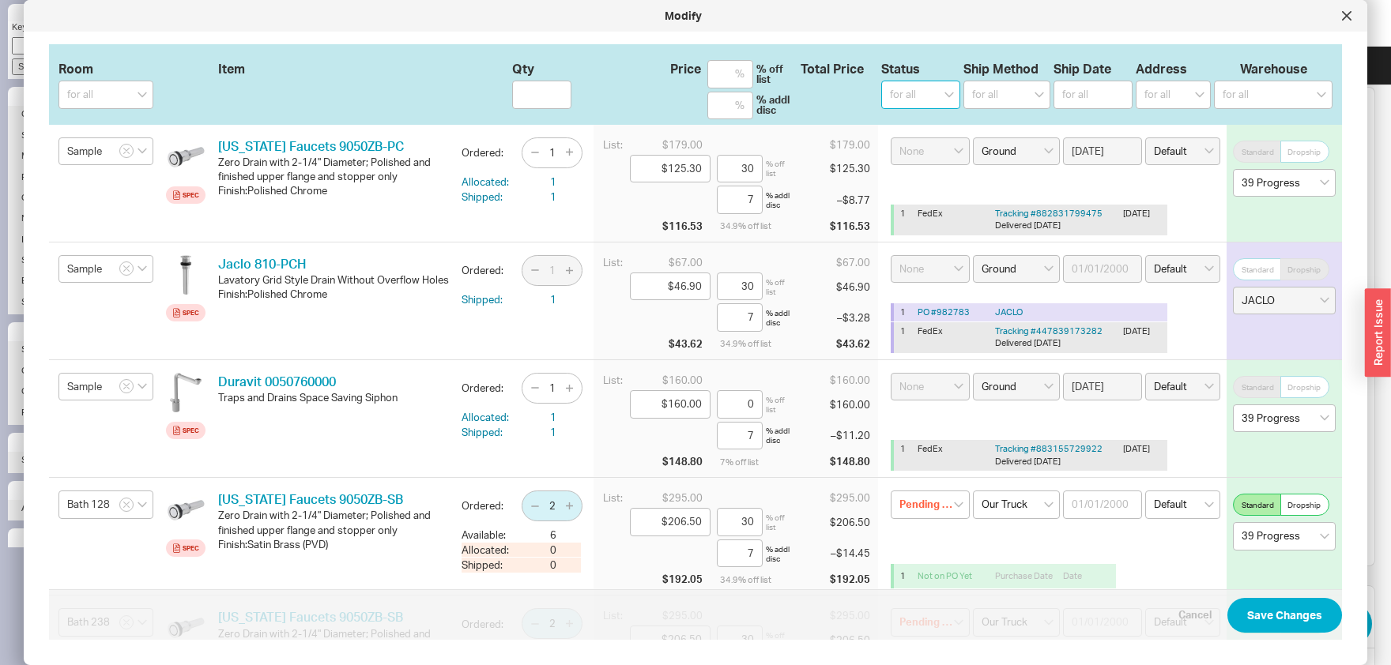
click at [881, 81] on select "for all (none) On Hold Call Before Ship Hold for Balance Wait For Cust. Call Wa…" at bounding box center [920, 95] width 79 height 28
select select
click option "(none)" at bounding box center [0, 0] width 0 height 0
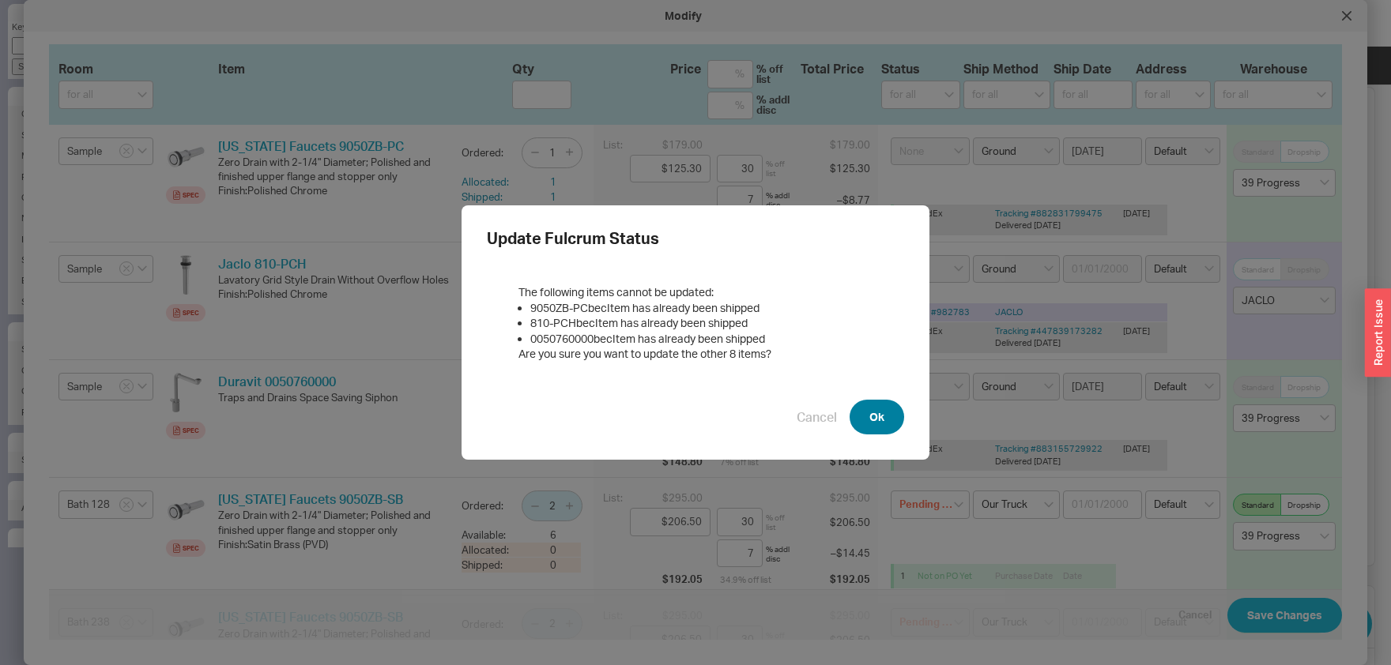
click at [876, 428] on button "Ok" at bounding box center [877, 417] width 55 height 35
select select
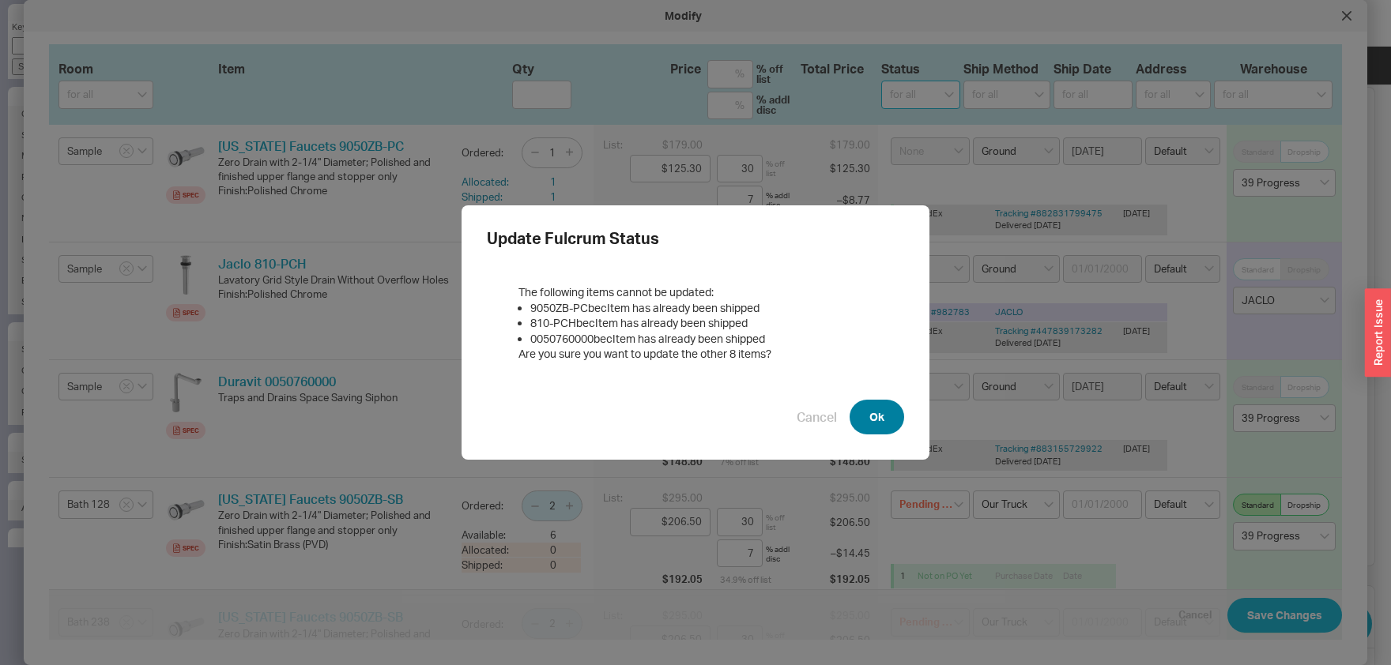
select select
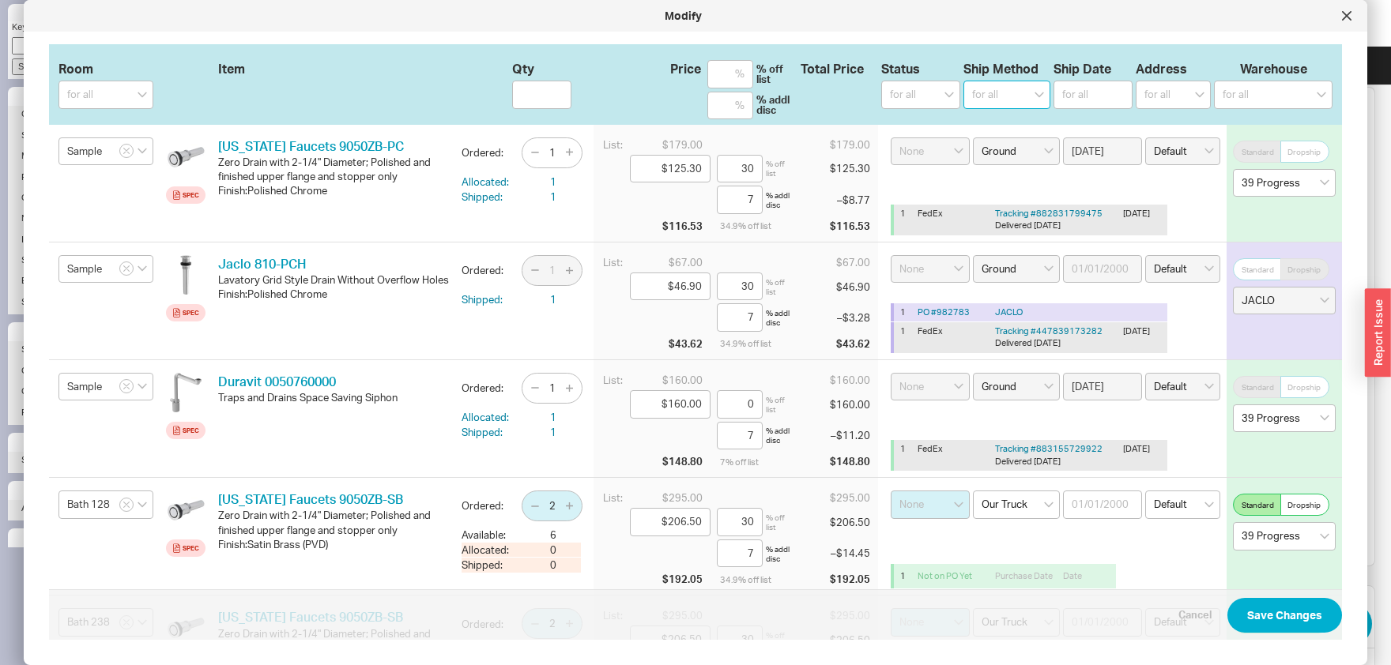
click at [963, 81] on select "for all Ground LTL Our Truck --------------- Customer Pickup - Showroom Custome…" at bounding box center [1006, 95] width 87 height 28
select select "1"
click option "Ground" at bounding box center [0, 0] width 0 height 0
select select
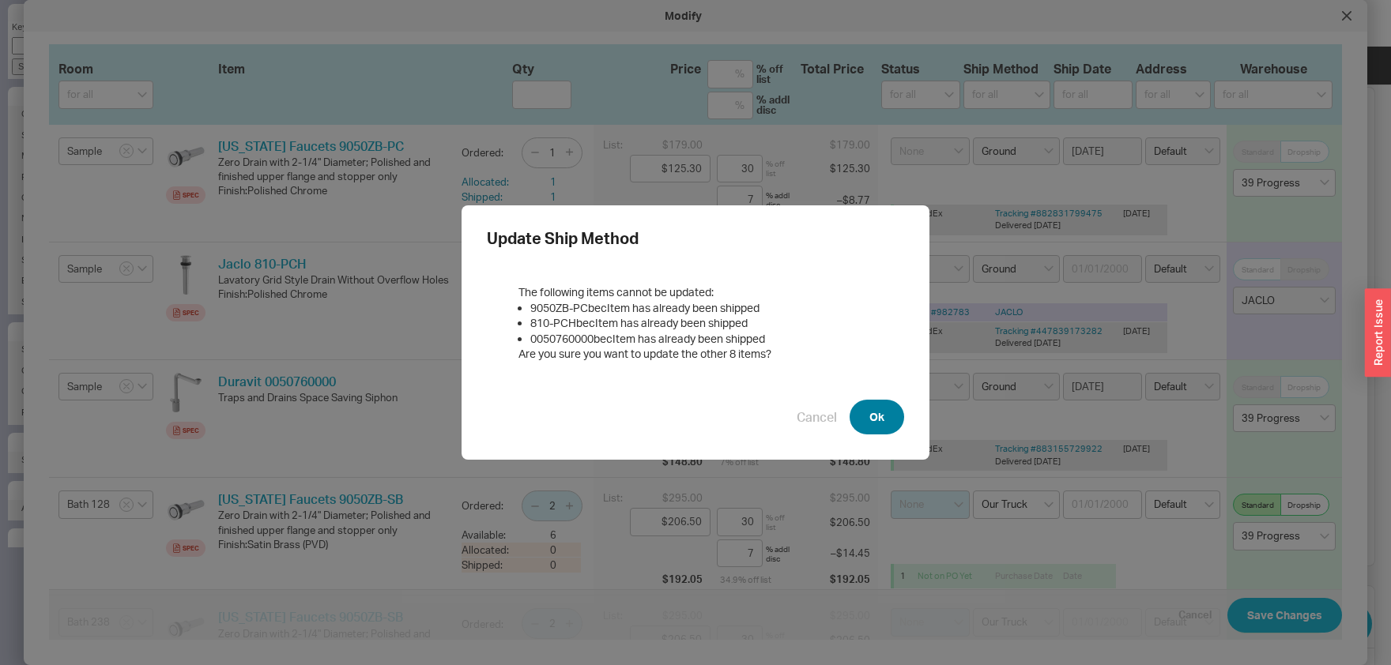
click at [872, 413] on button "Ok" at bounding box center [877, 417] width 55 height 35
select select "1"
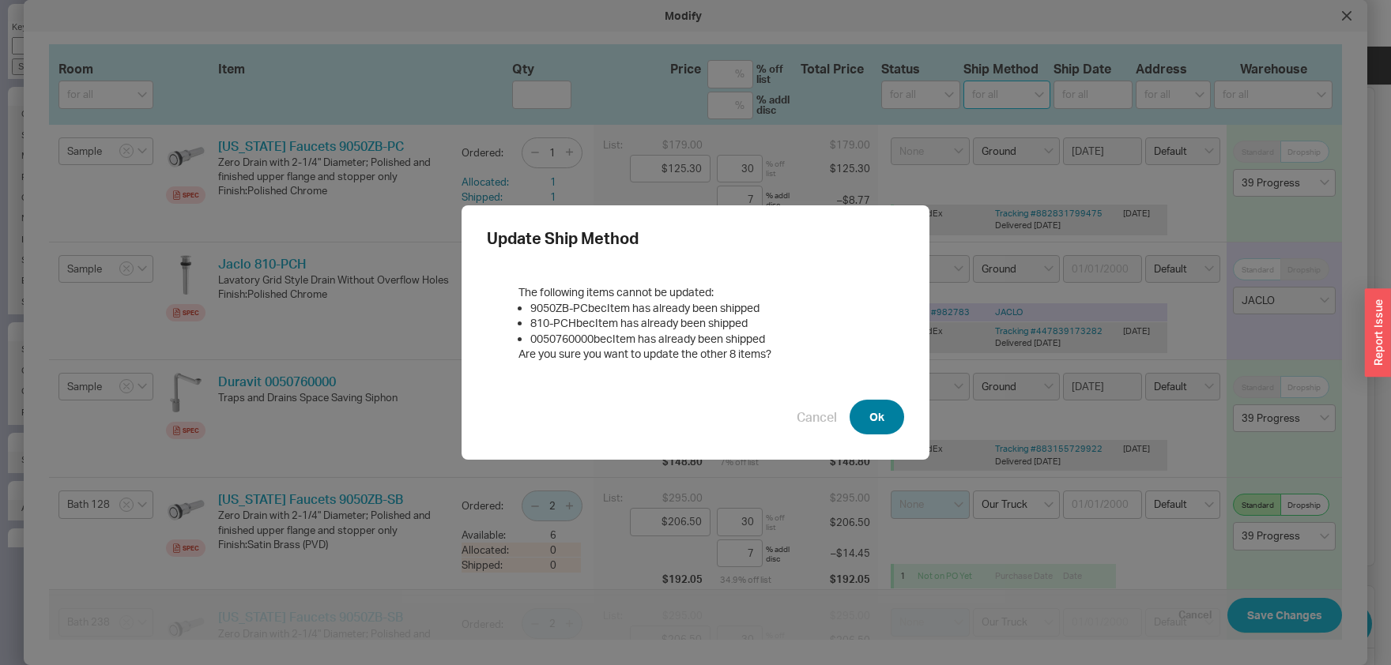
select select "1"
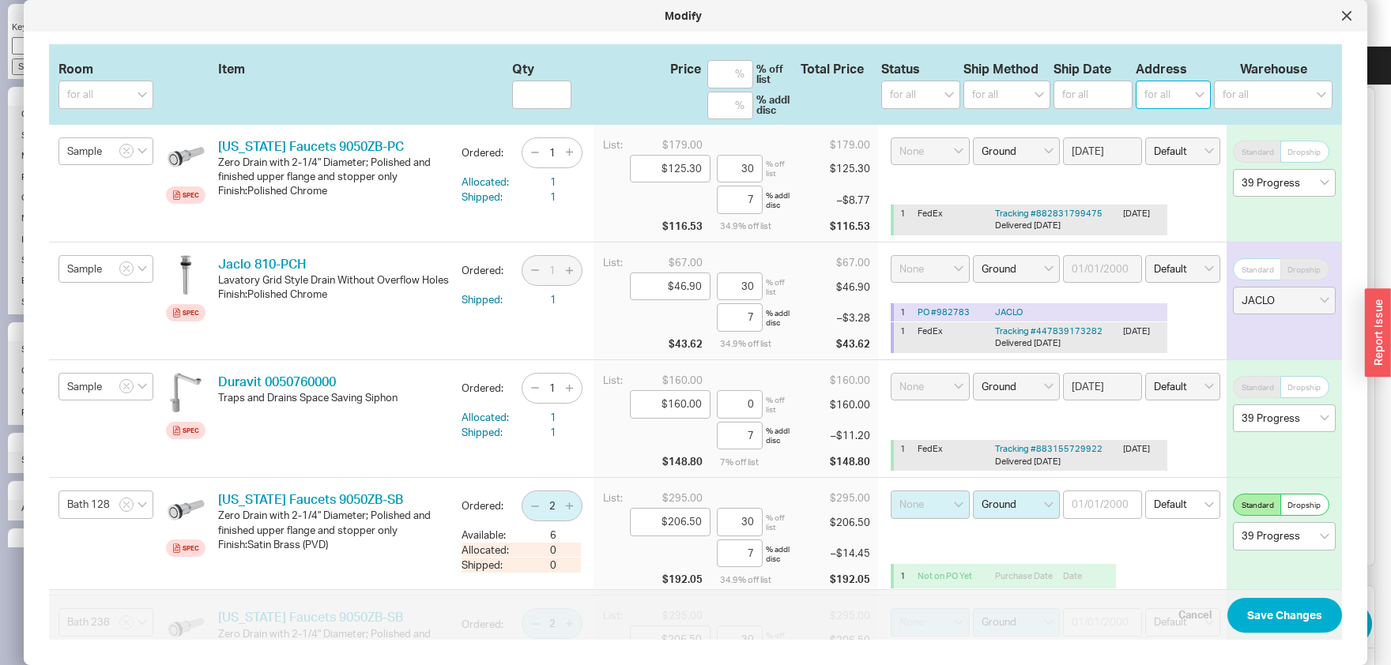
click at [1136, 81] on select "for all Default ----- Add New Address" at bounding box center [1173, 95] width 75 height 28
select select "0"
click option "Default" at bounding box center [0, 0] width 0 height 0
select select
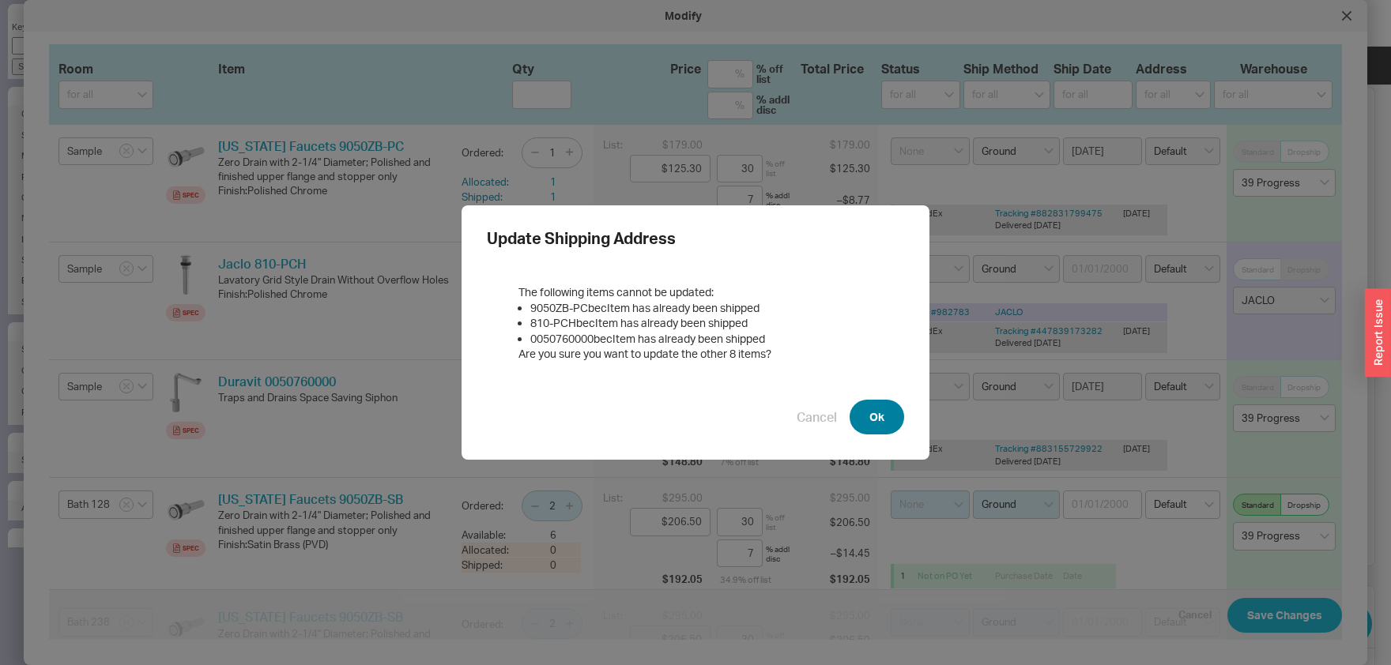
click at [886, 410] on button "Ok" at bounding box center [877, 417] width 55 height 35
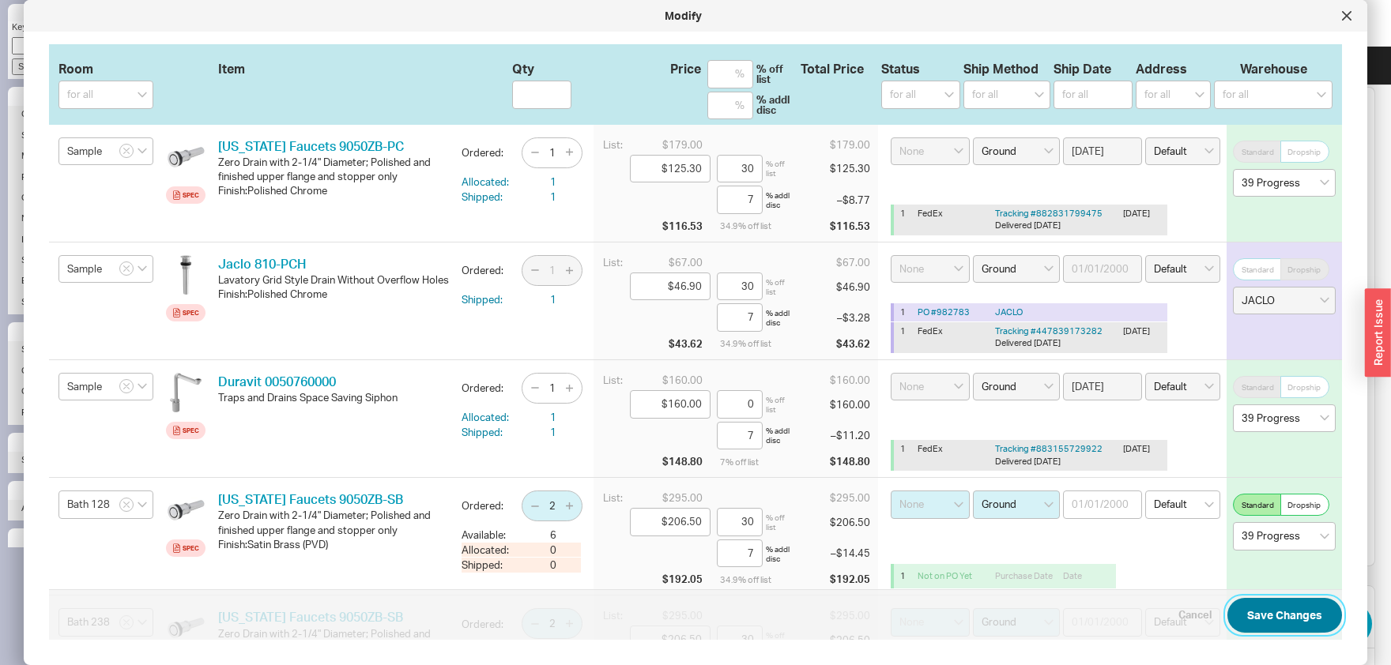
click at [1291, 619] on button "Save Changes" at bounding box center [1284, 615] width 115 height 35
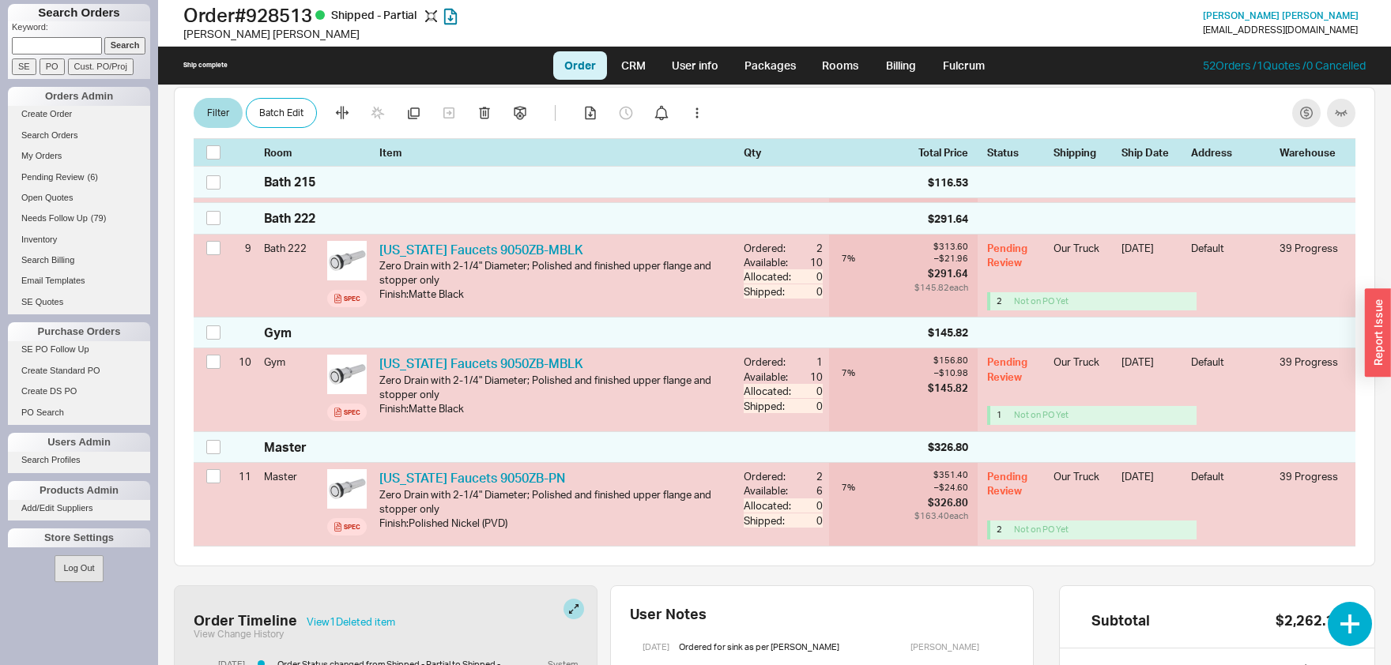
checkbox input "false"
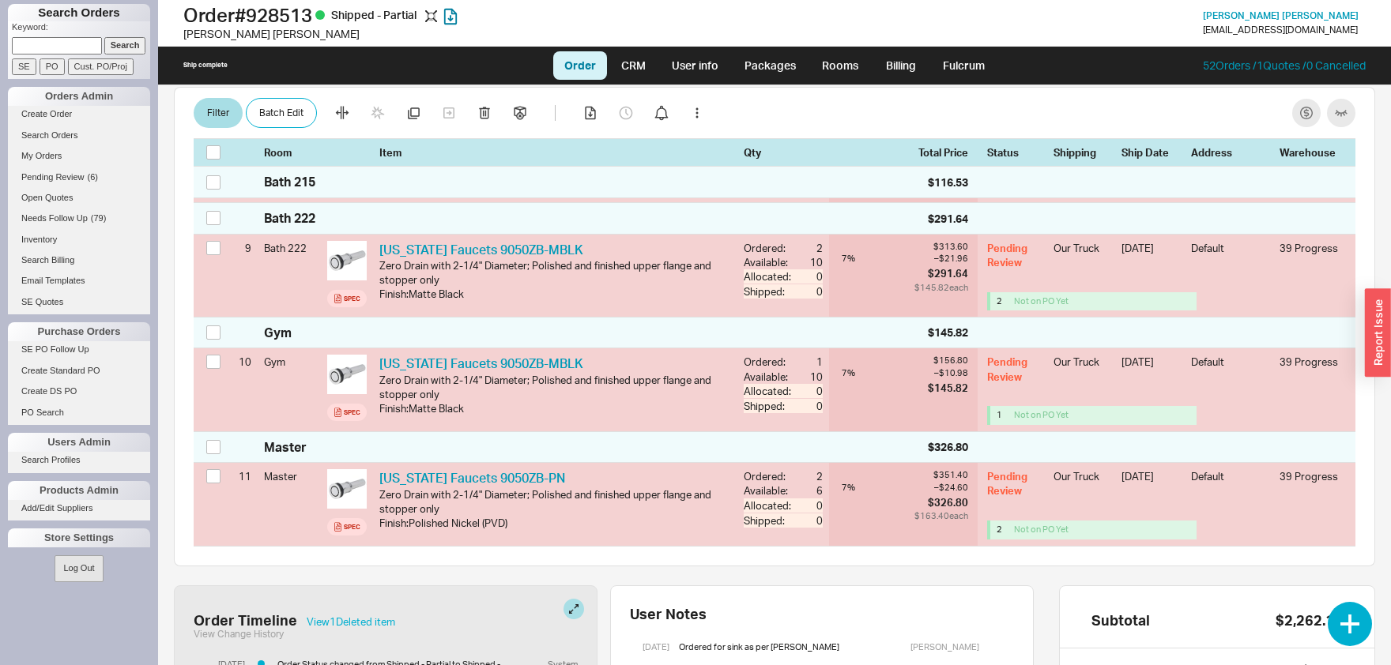
checkbox input "false"
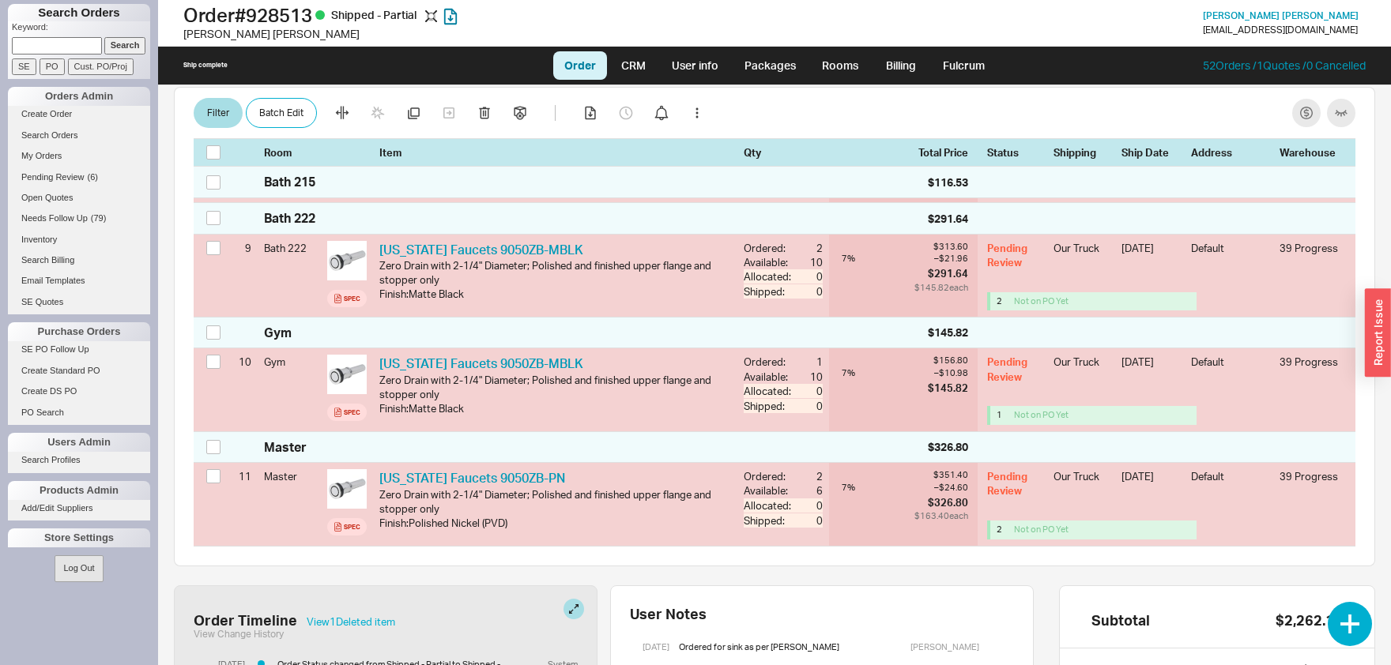
checkbox input "false"
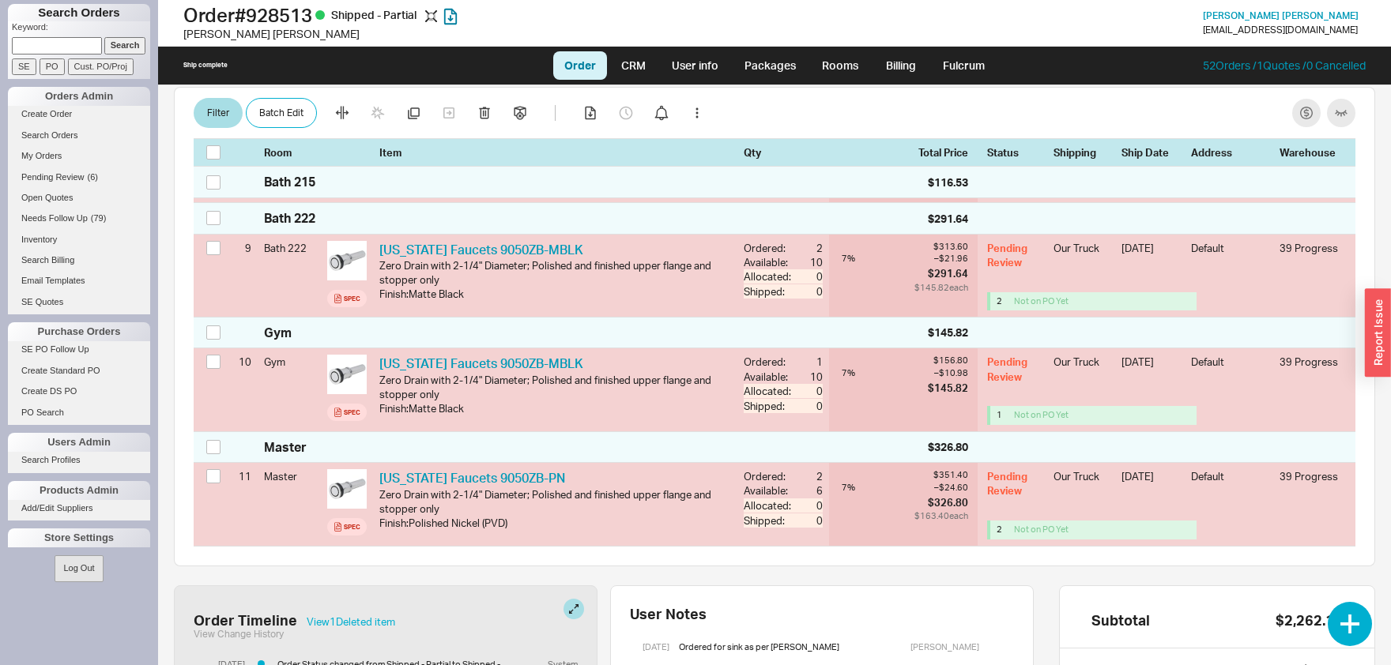
checkbox input "false"
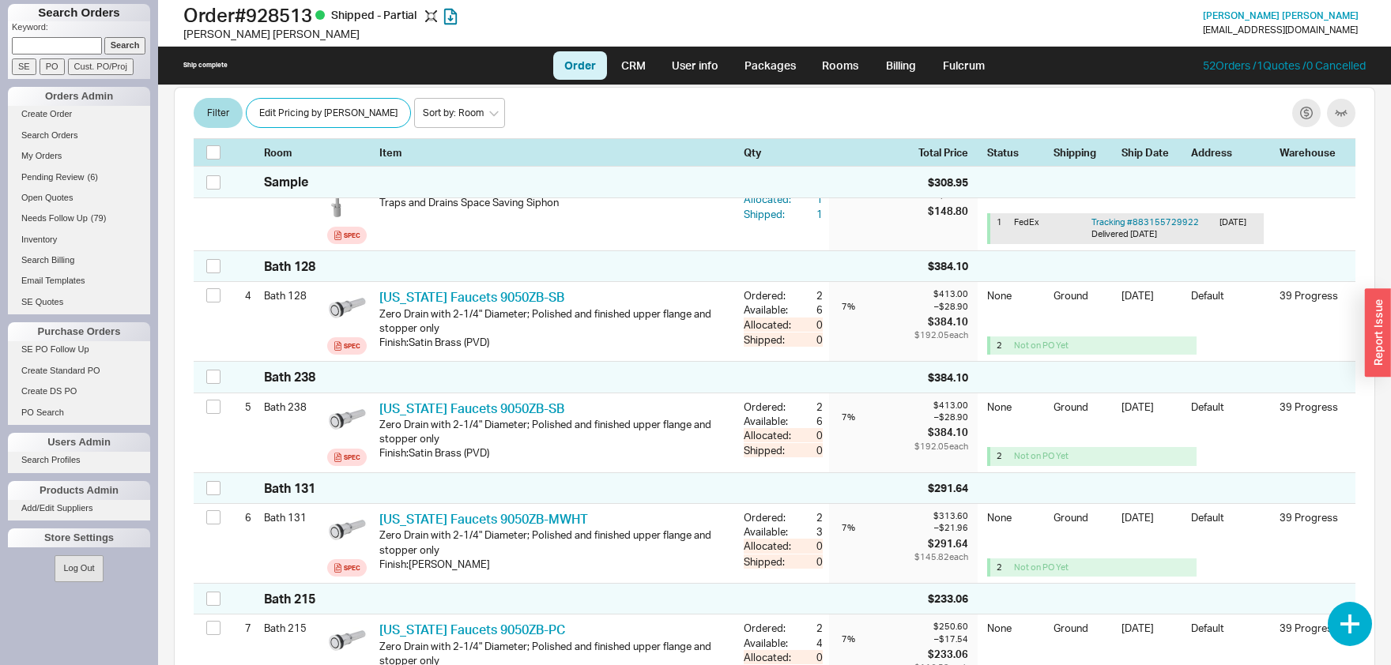
scroll to position [179, 0]
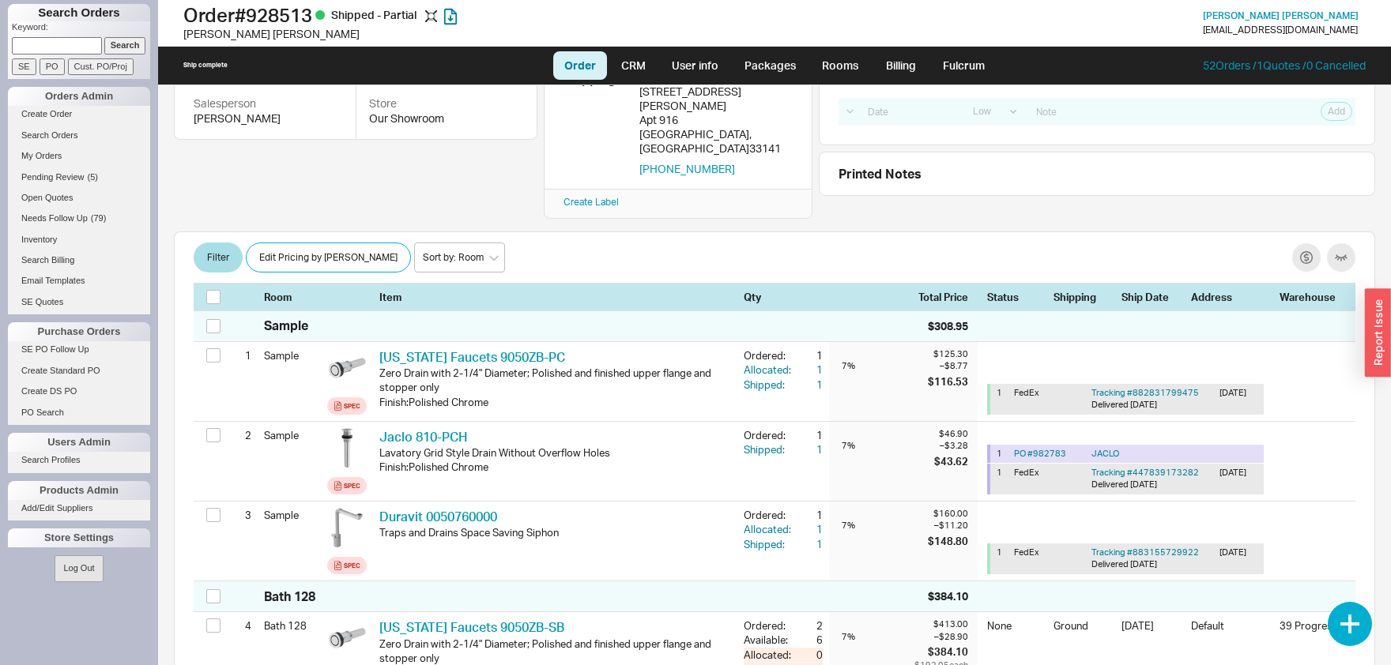
paste input "846212"
type input "846212"
click at [118, 42] on input "Search" at bounding box center [125, 45] width 42 height 17
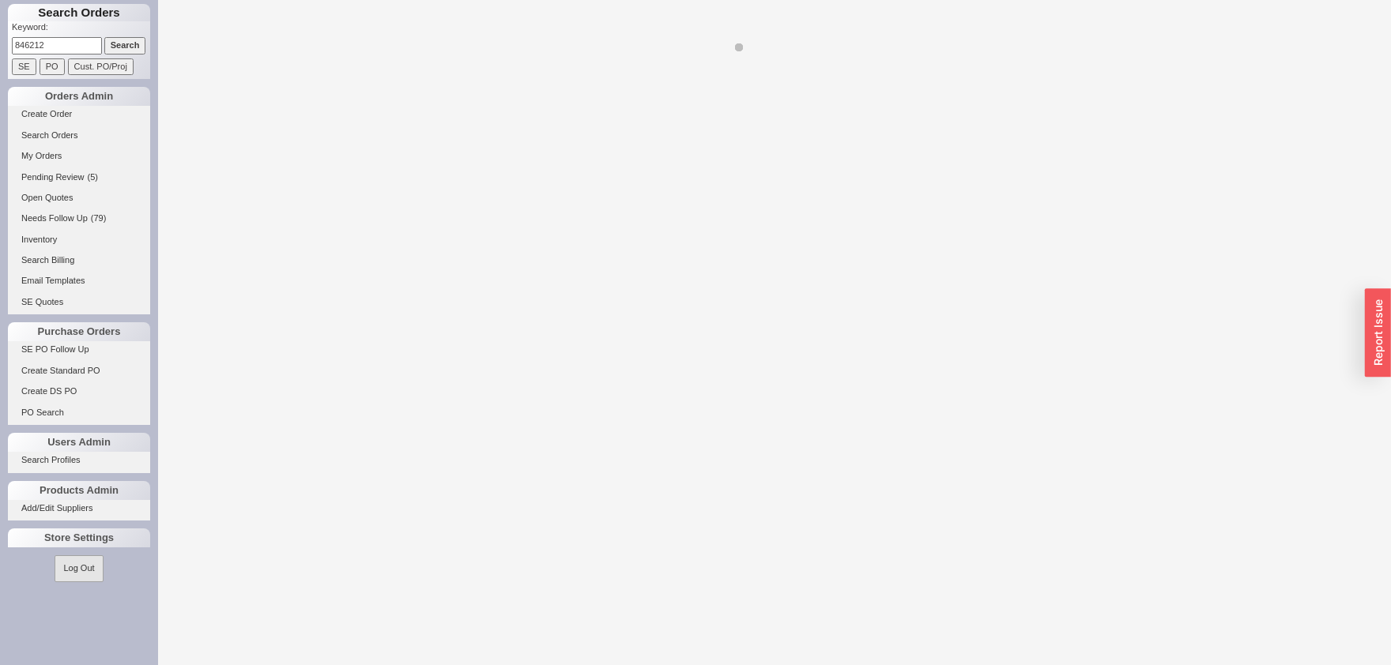
select select "LOW"
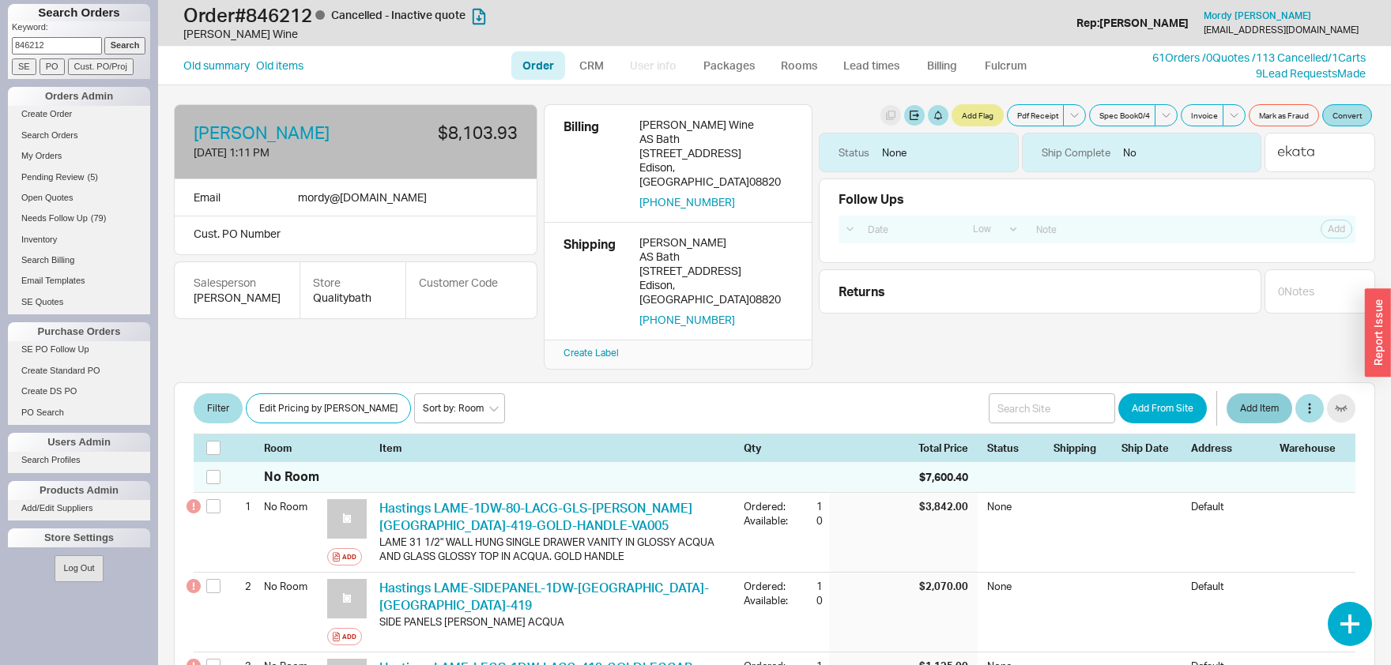
scroll to position [82, 0]
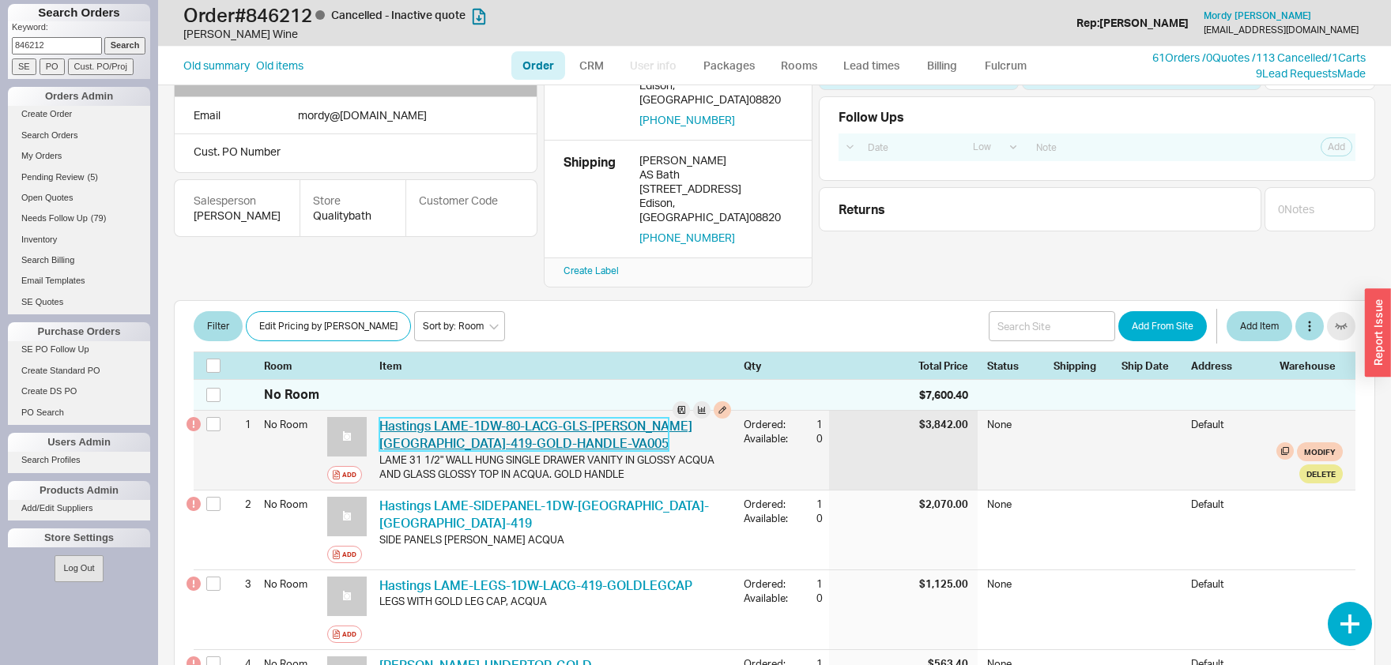
click at [614, 418] on link "Hastings LAME-1DW-80-LACG-GLS-GL-GALLES-419-GOLD-HANDLE-VA005" at bounding box center [535, 434] width 313 height 33
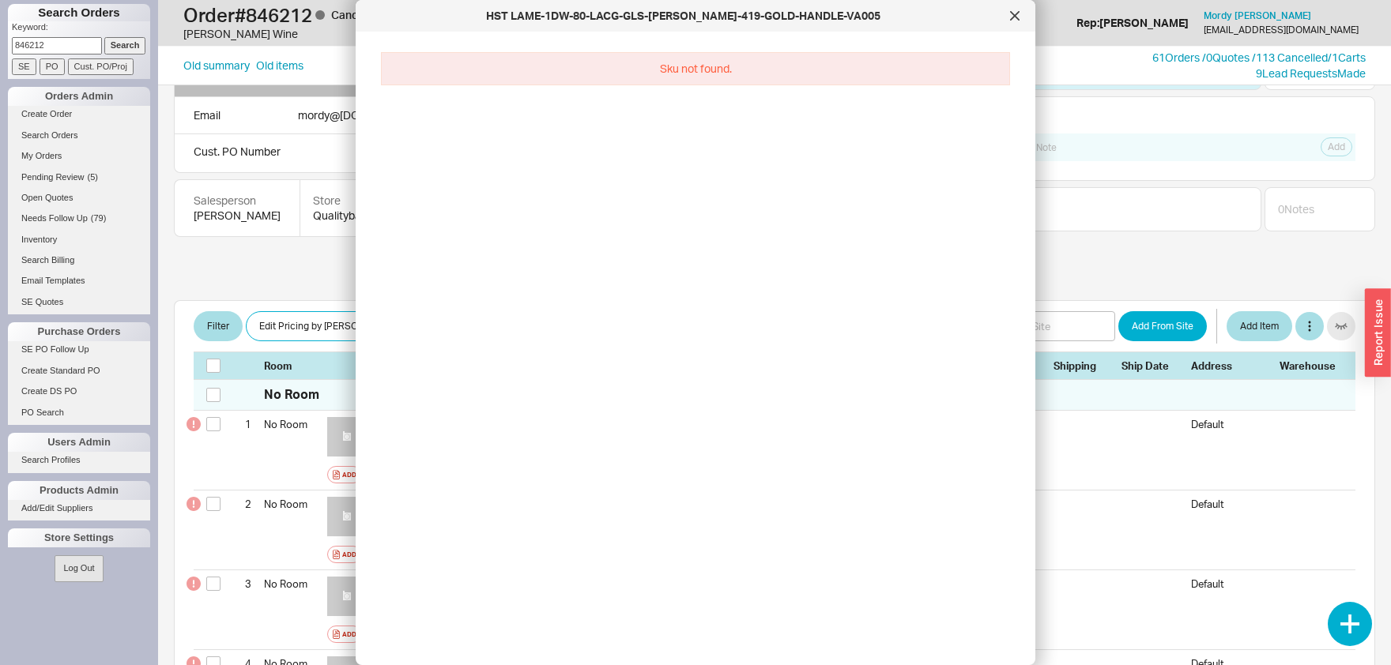
click at [1003, 20] on div "HST LAME-1DW-80-LACG-GLS-GL-GALLES-419-GOLD-HANDLE-VA005" at bounding box center [696, 16] width 680 height 32
click at [1005, 18] on div at bounding box center [1014, 15] width 25 height 25
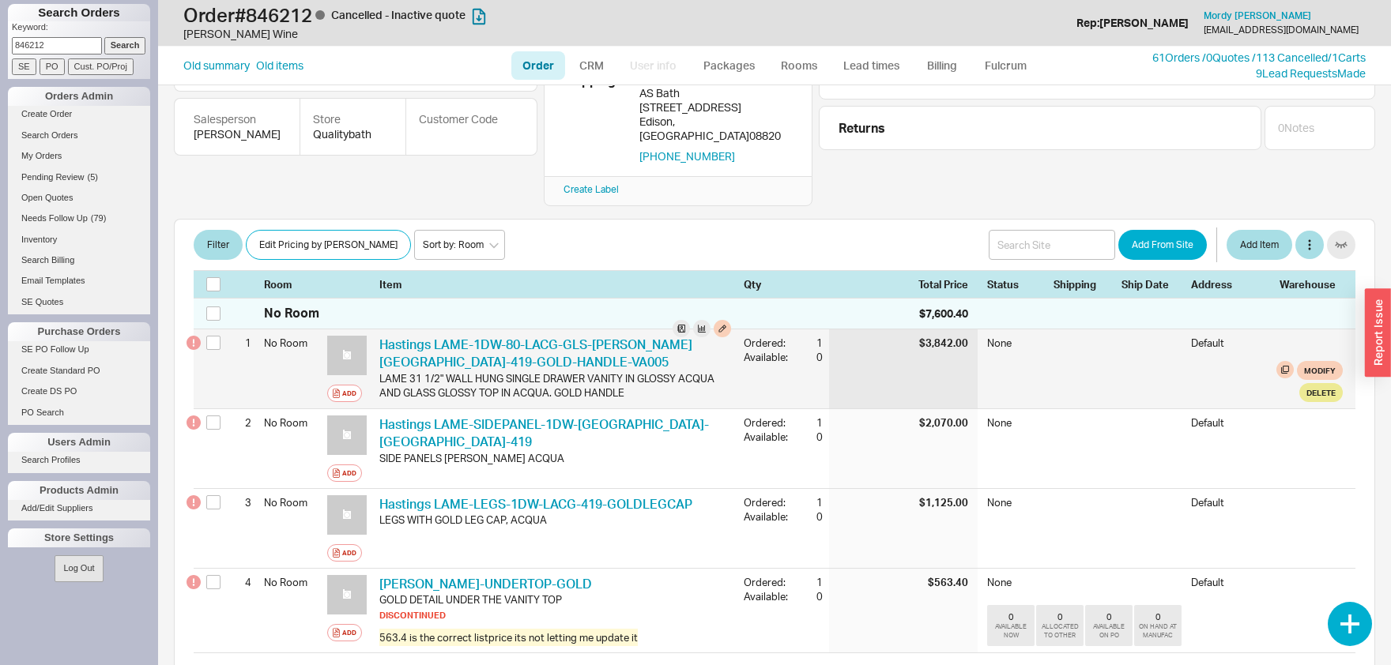
scroll to position [165, 0]
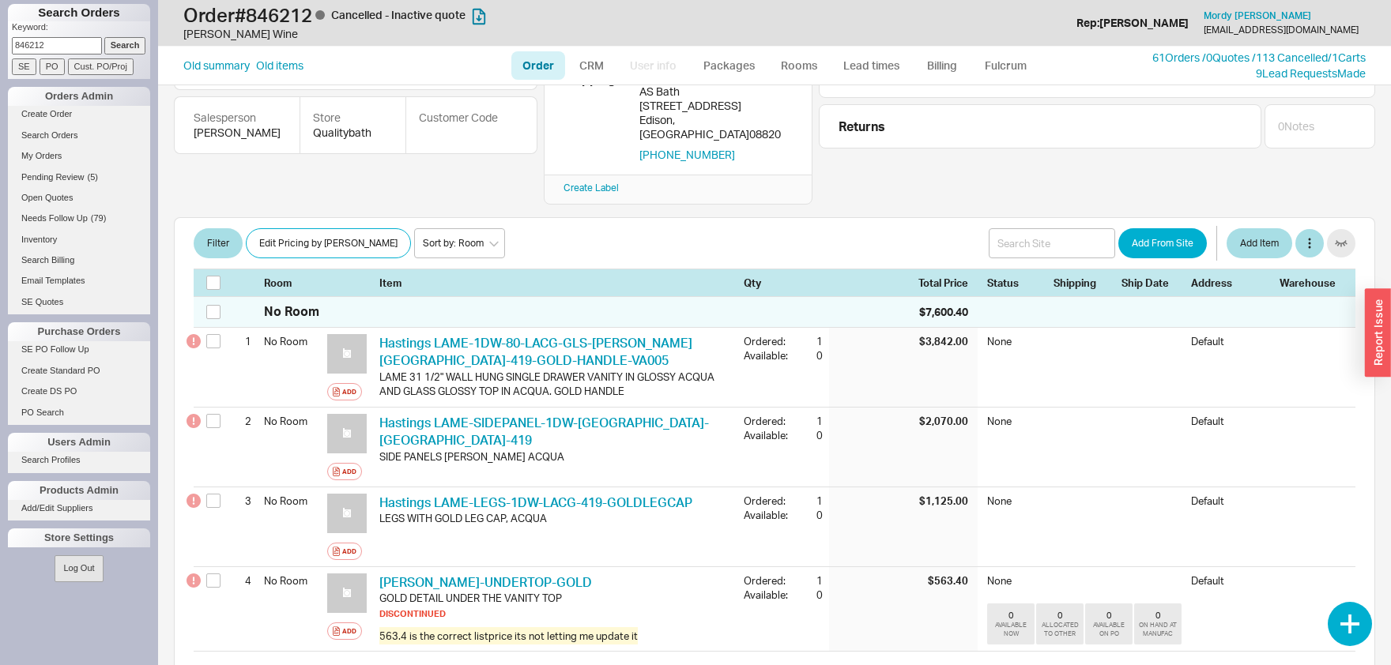
click at [74, 44] on input "846212" at bounding box center [57, 45] width 90 height 17
click at [74, 45] on input "846212" at bounding box center [57, 45] width 90 height 17
paste input "910135"
type input "910135"
click at [104, 37] on input "Search" at bounding box center [125, 45] width 42 height 17
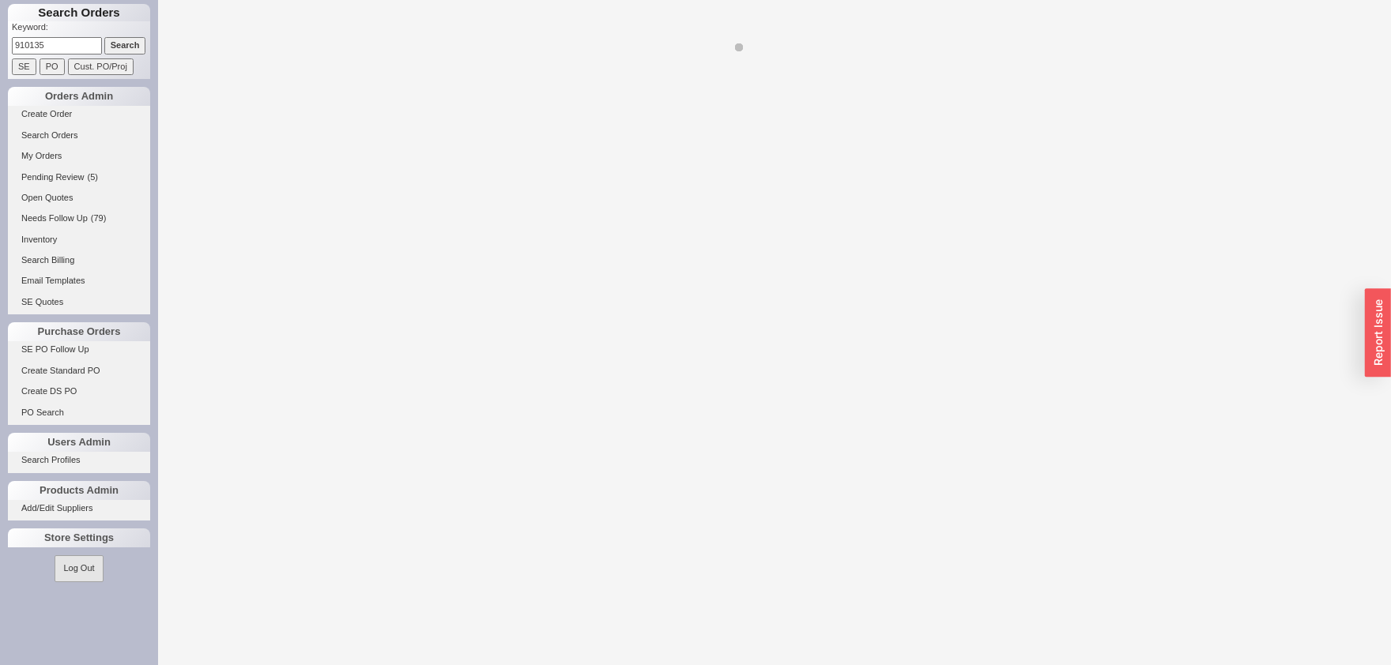
select select "LOW"
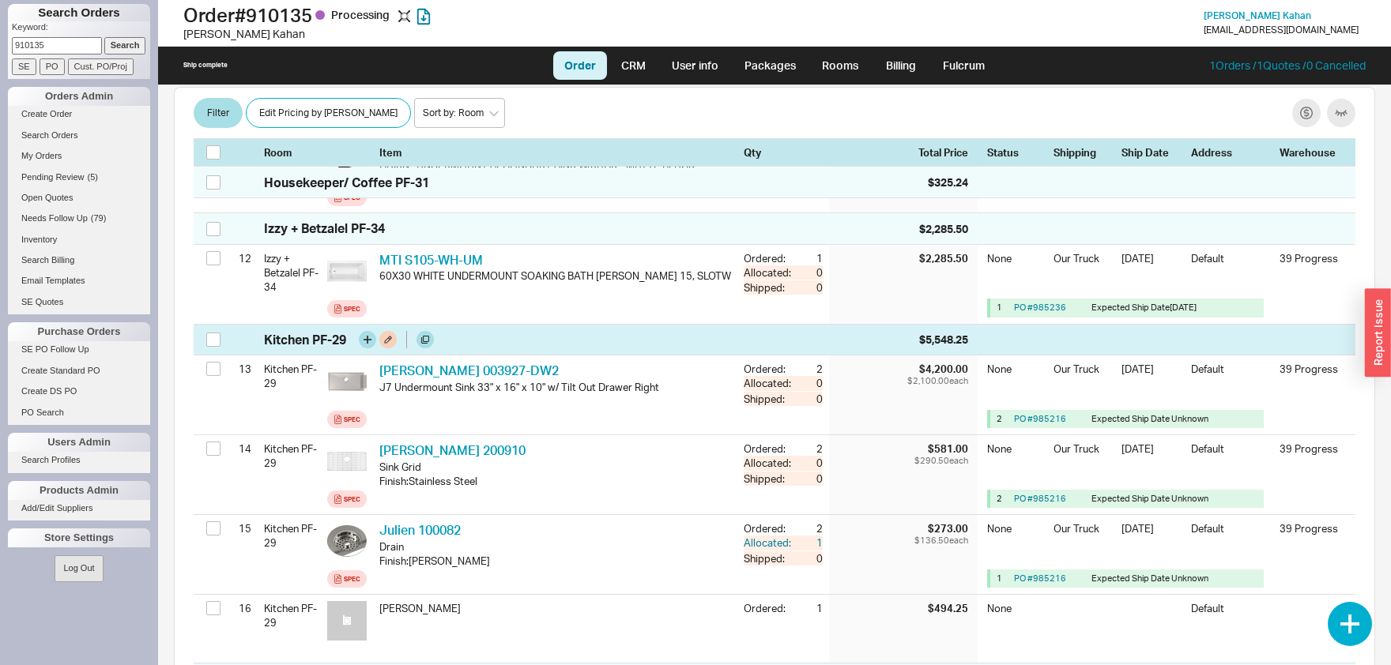
scroll to position [1734, 0]
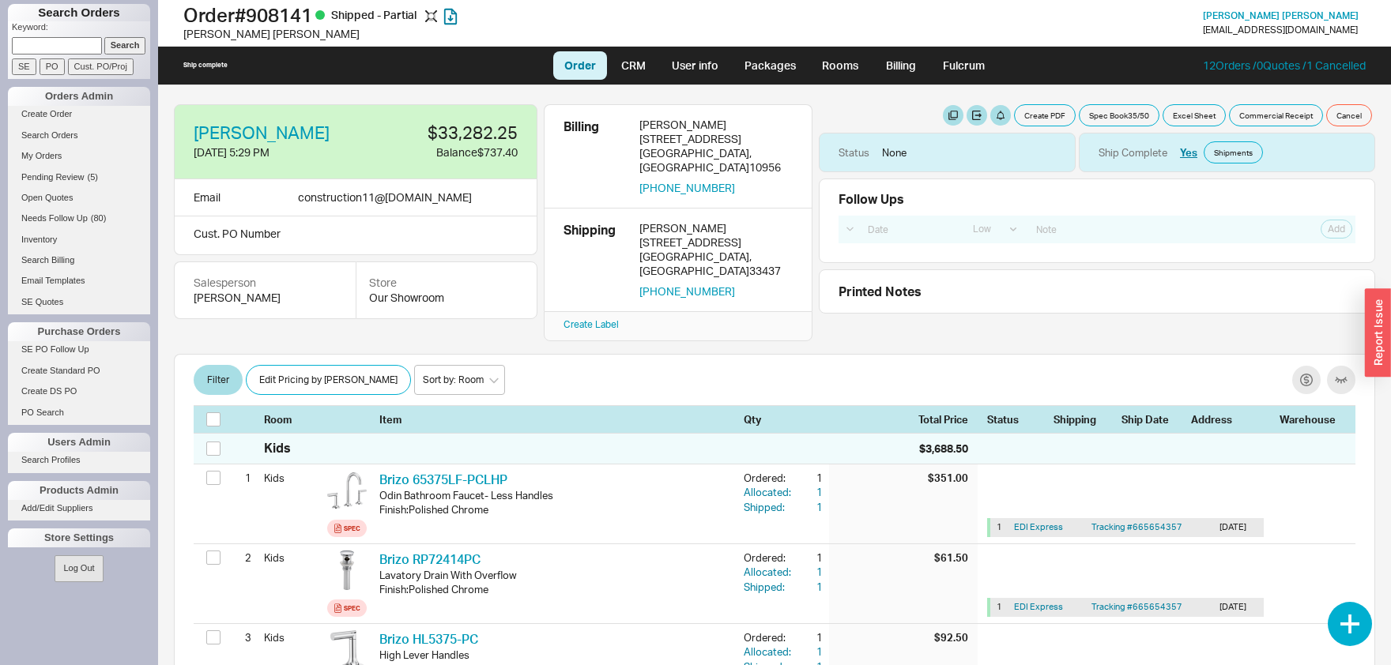
select select "LOW"
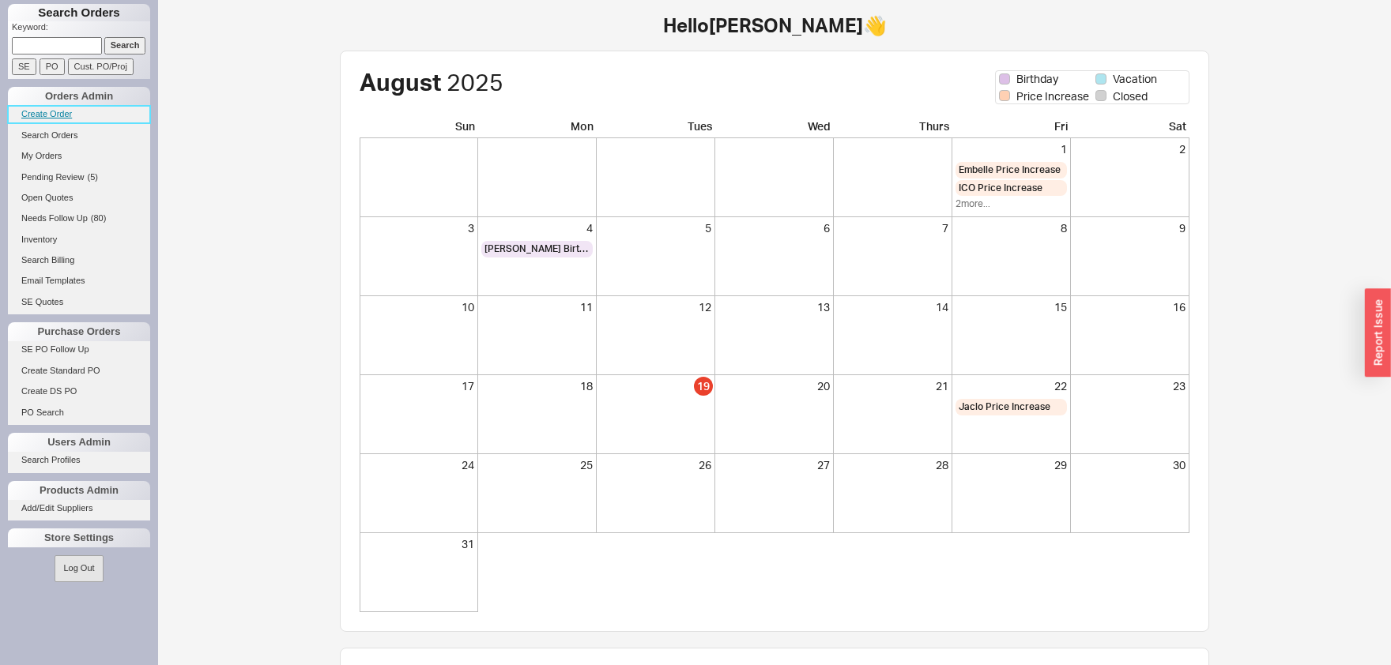
click at [46, 114] on link "Create Order" at bounding box center [79, 114] width 142 height 17
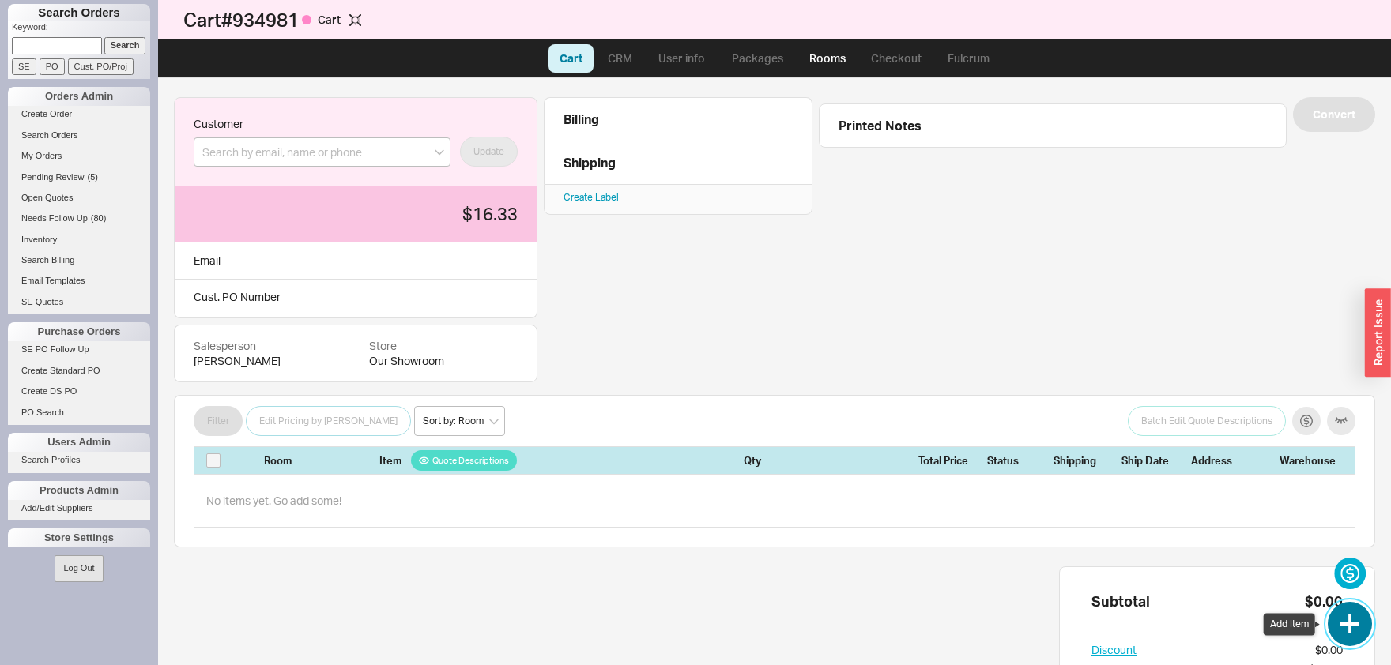
click at [1355, 618] on button "button" at bounding box center [1350, 624] width 44 height 44
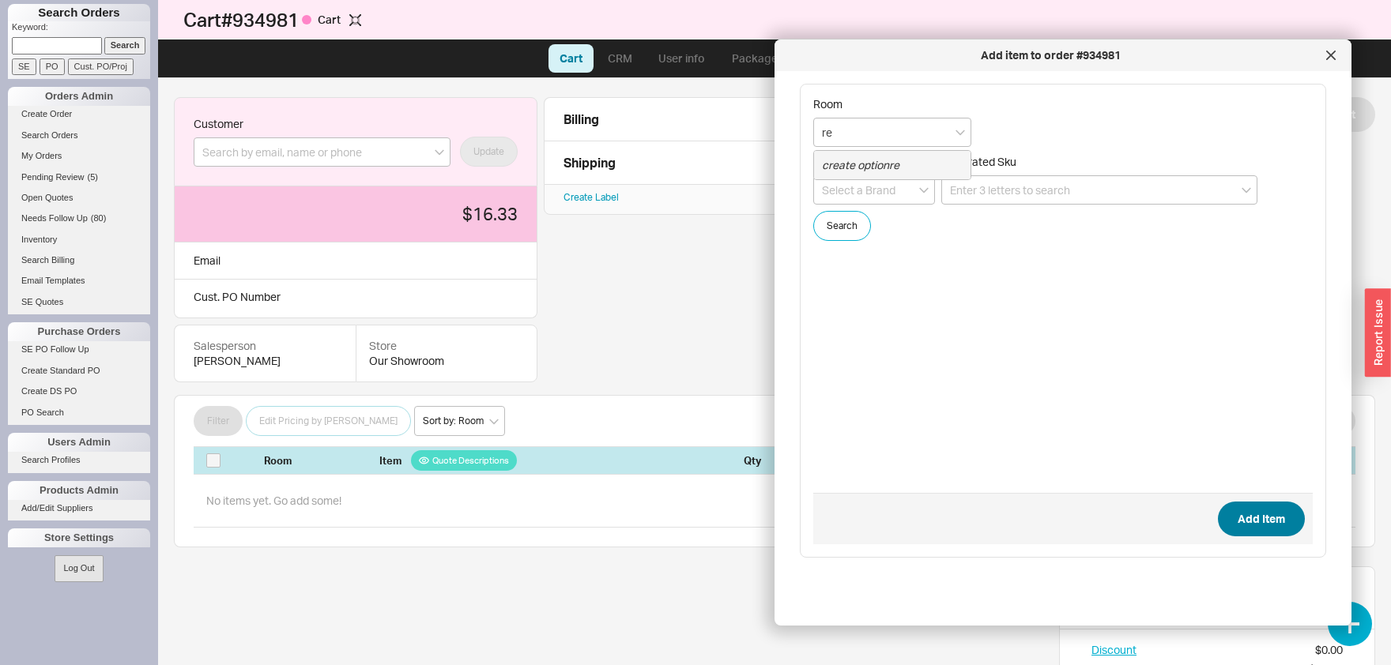
type input "r"
drag, startPoint x: 1333, startPoint y: 54, endPoint x: 1221, endPoint y: 51, distance: 112.2
click at [1333, 53] on icon at bounding box center [1331, 55] width 8 height 8
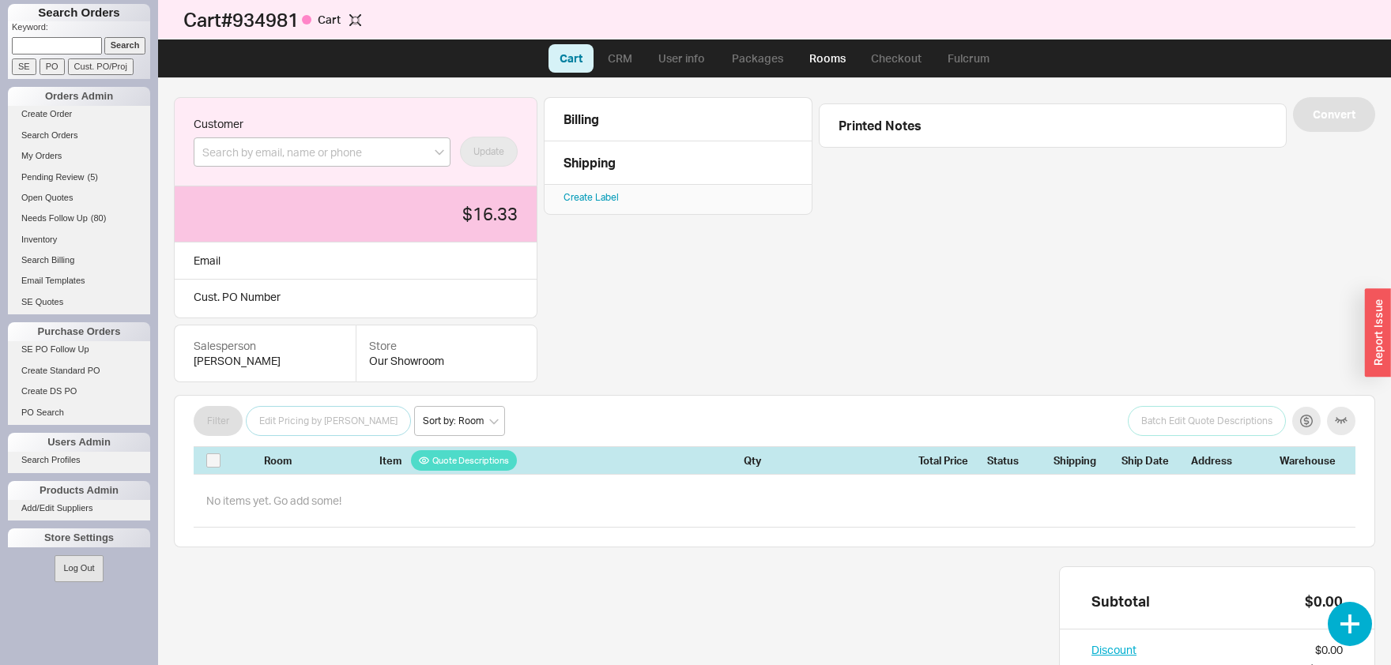
click at [40, 40] on input at bounding box center [57, 45] width 90 height 17
type input "rebenwur"
click at [140, 48] on input "Search" at bounding box center [125, 45] width 42 height 17
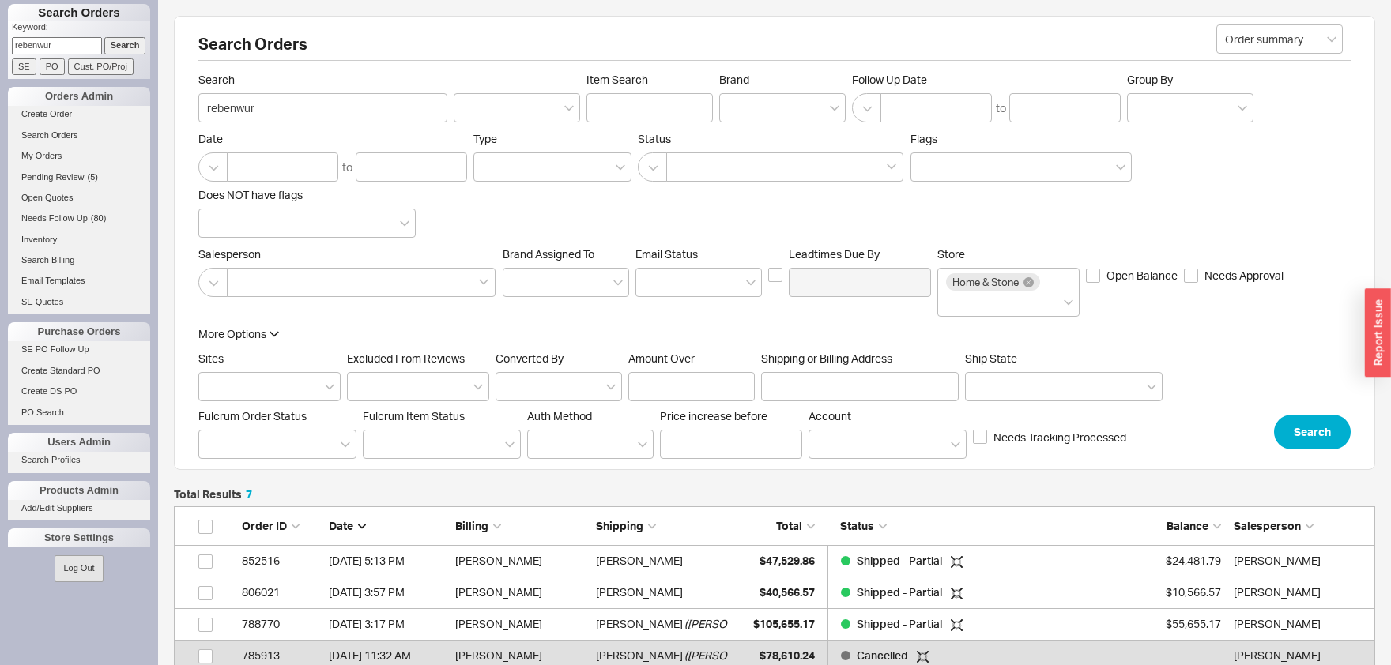
scroll to position [261, 1200]
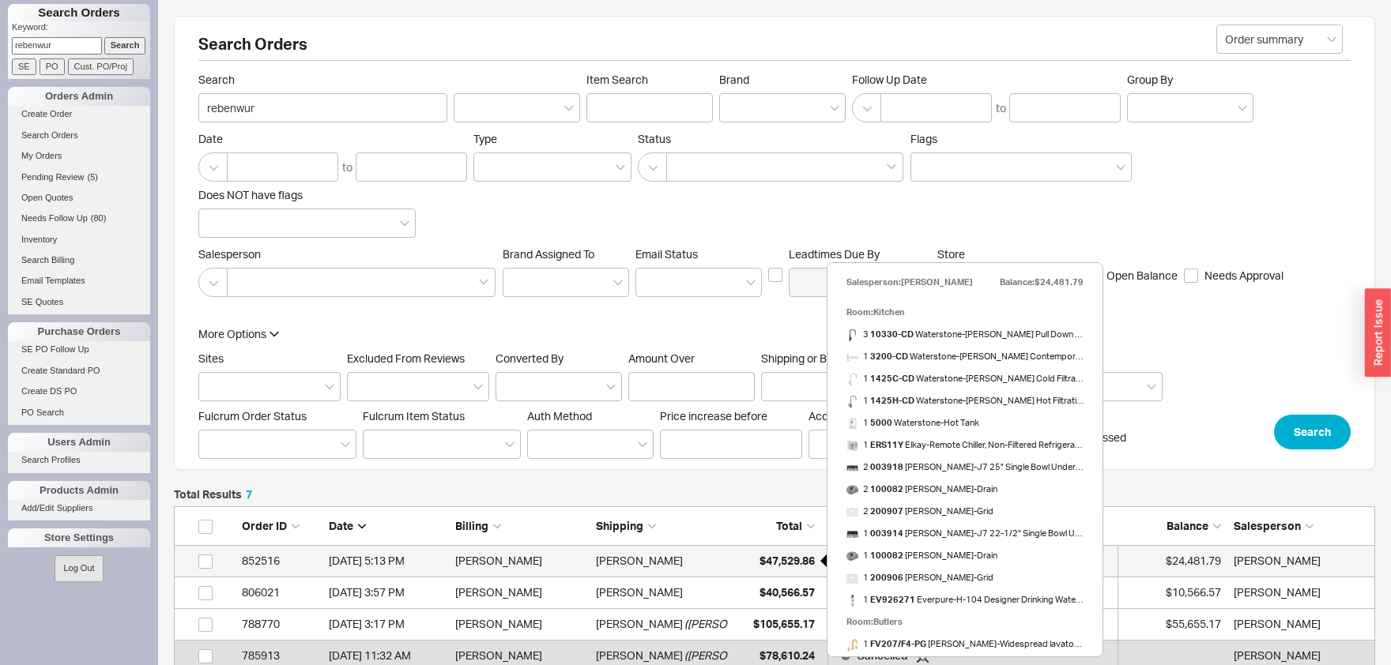
click at [797, 568] on div "$47,529.86" at bounding box center [775, 561] width 79 height 32
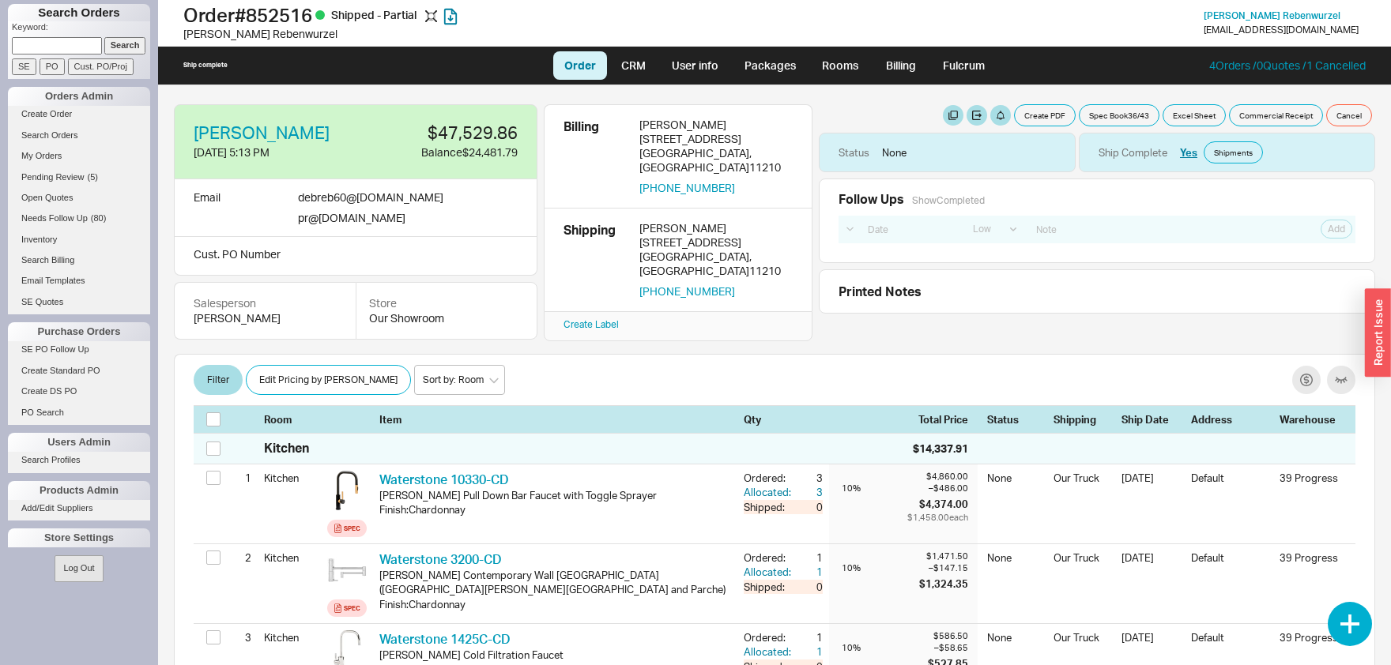
select select "LOW"
click at [1325, 14] on span "[PERSON_NAME]" at bounding box center [1272, 15] width 137 height 12
click at [57, 136] on link "Search Orders" at bounding box center [79, 135] width 142 height 17
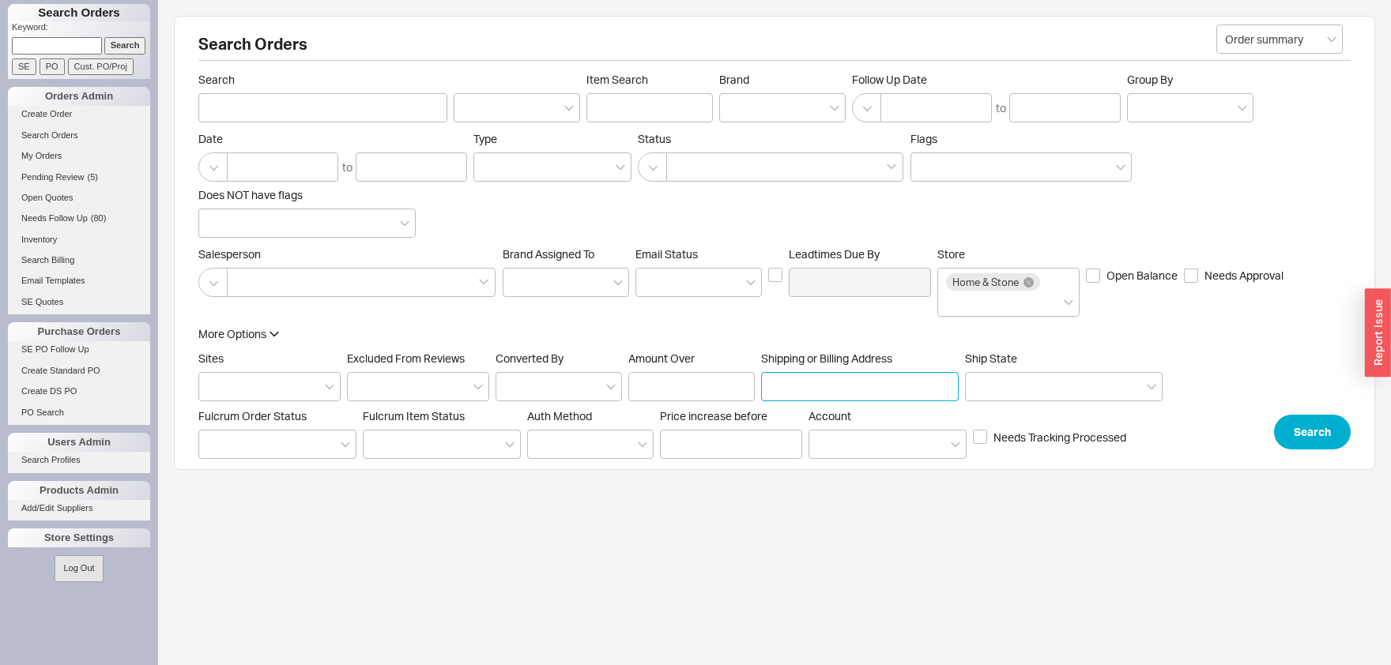
click at [807, 379] on input "Shipping or Billing Address" at bounding box center [860, 386] width 198 height 29
type input "88 [MEDICAL_DATA][GEOGRAPHIC_DATA]"
click at [1319, 434] on button "Search" at bounding box center [1312, 432] width 77 height 35
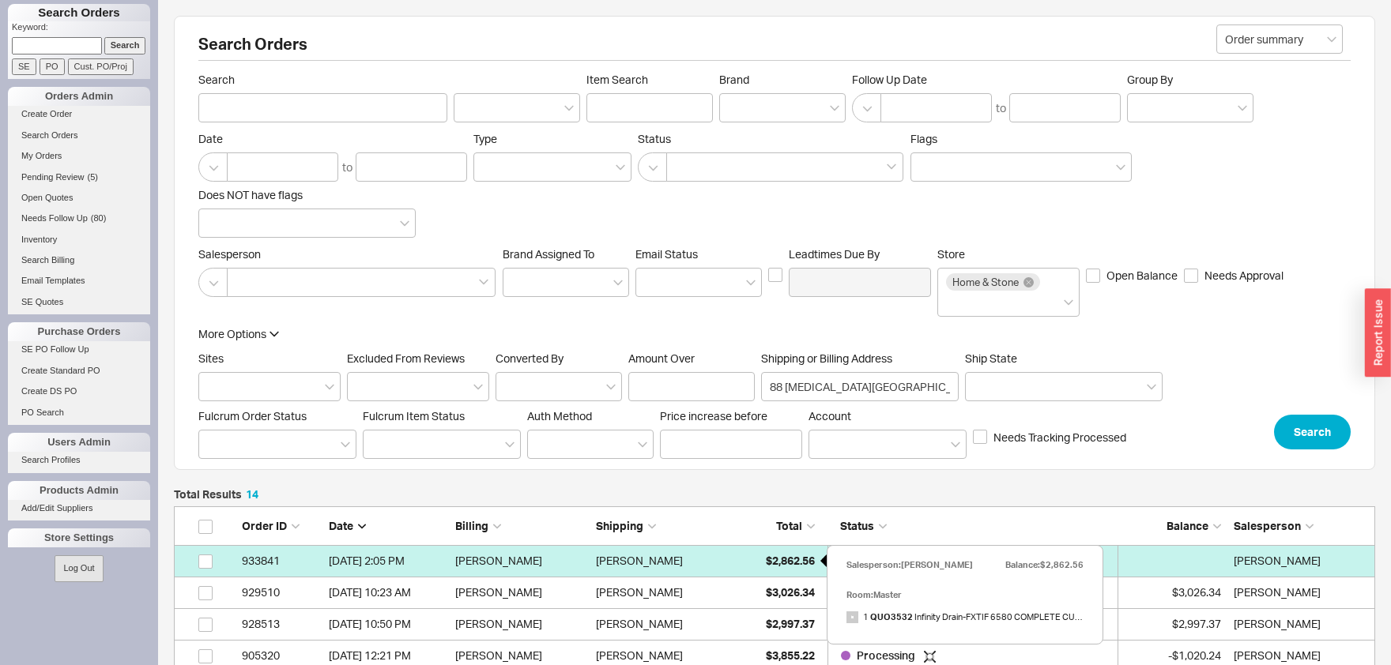
click at [786, 560] on span "$2,862.56" at bounding box center [790, 560] width 49 height 13
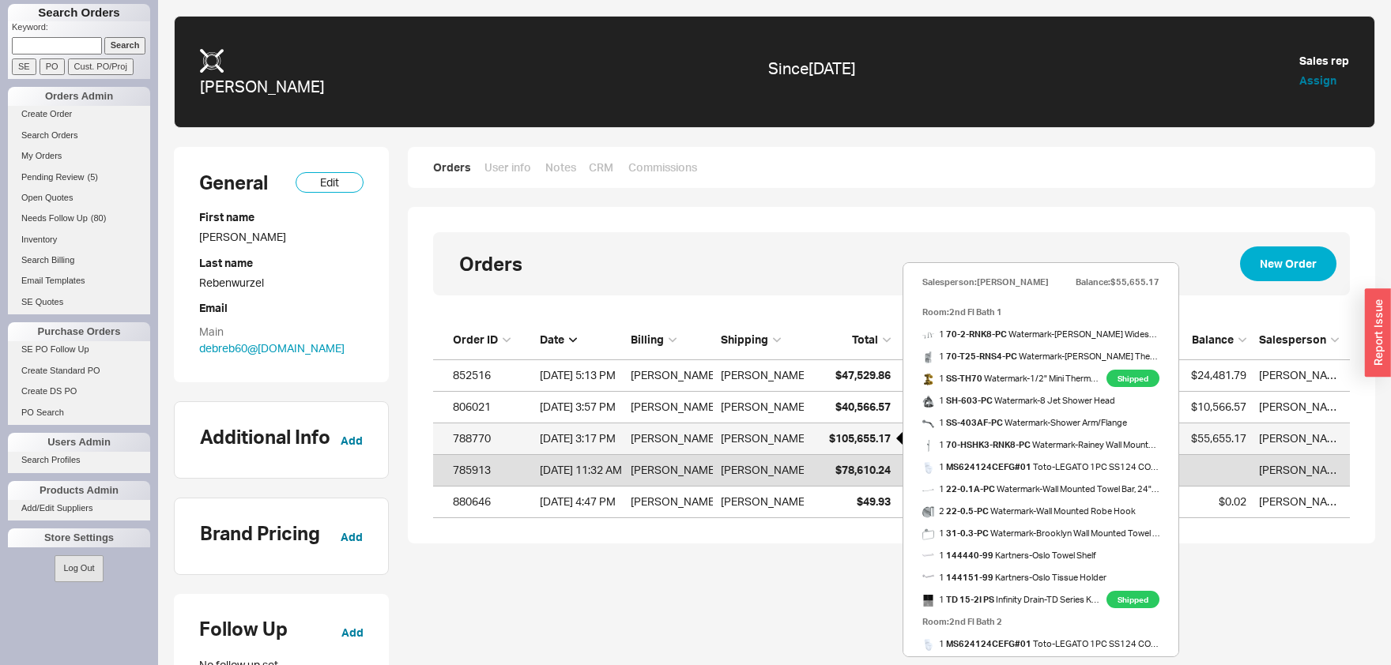
click at [861, 439] on span "$105,655.17" at bounding box center [860, 437] width 62 height 13
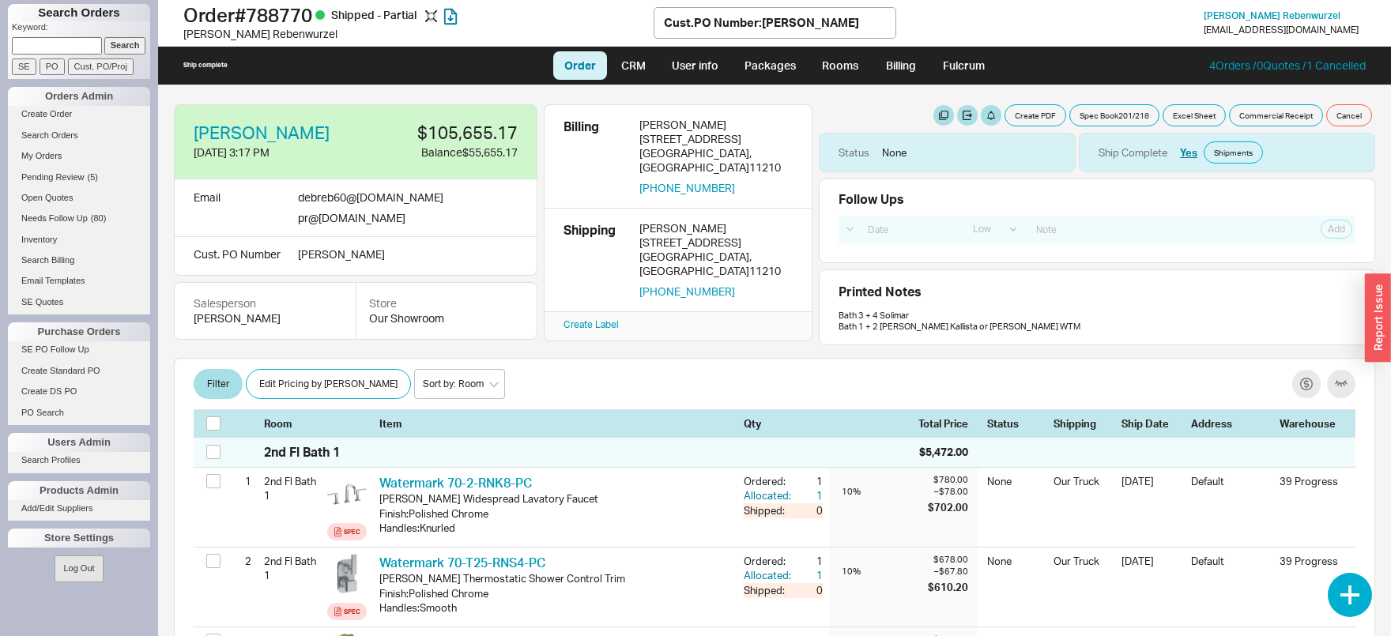
select select "LOW"
click at [353, 131] on button "button" at bounding box center [344, 132] width 17 height 17
select select "PO Number"
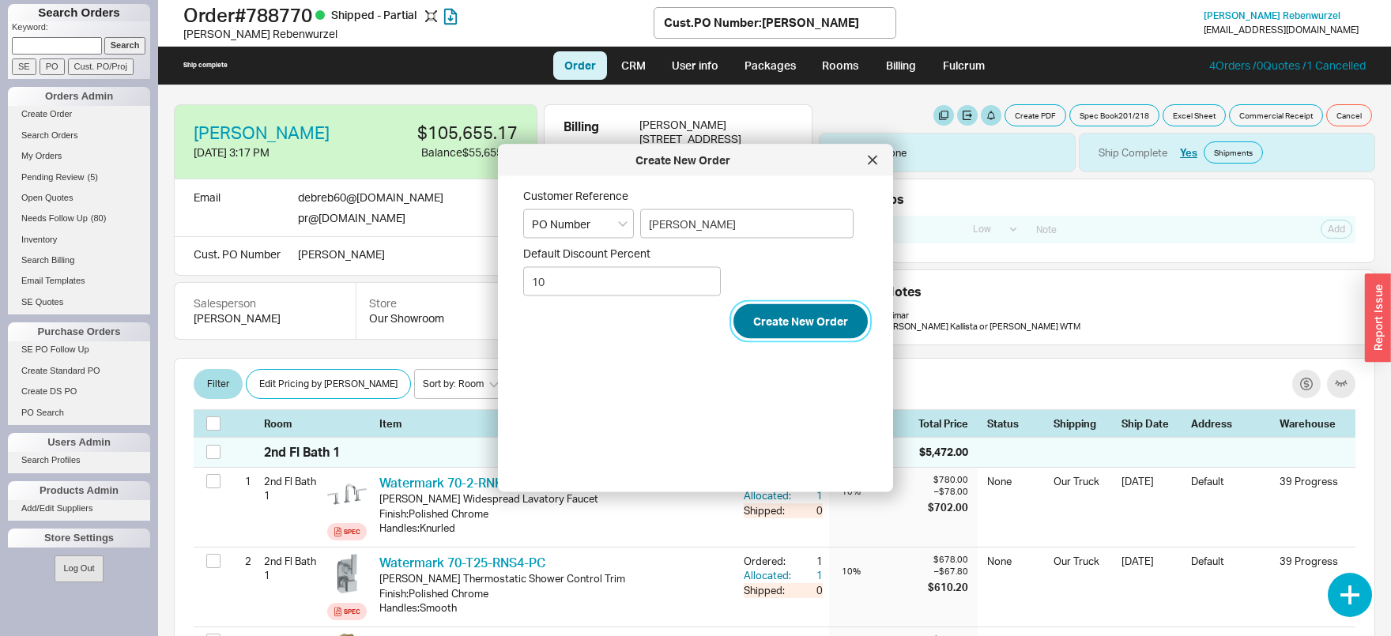
click at [771, 330] on button "Create New Order" at bounding box center [800, 321] width 134 height 35
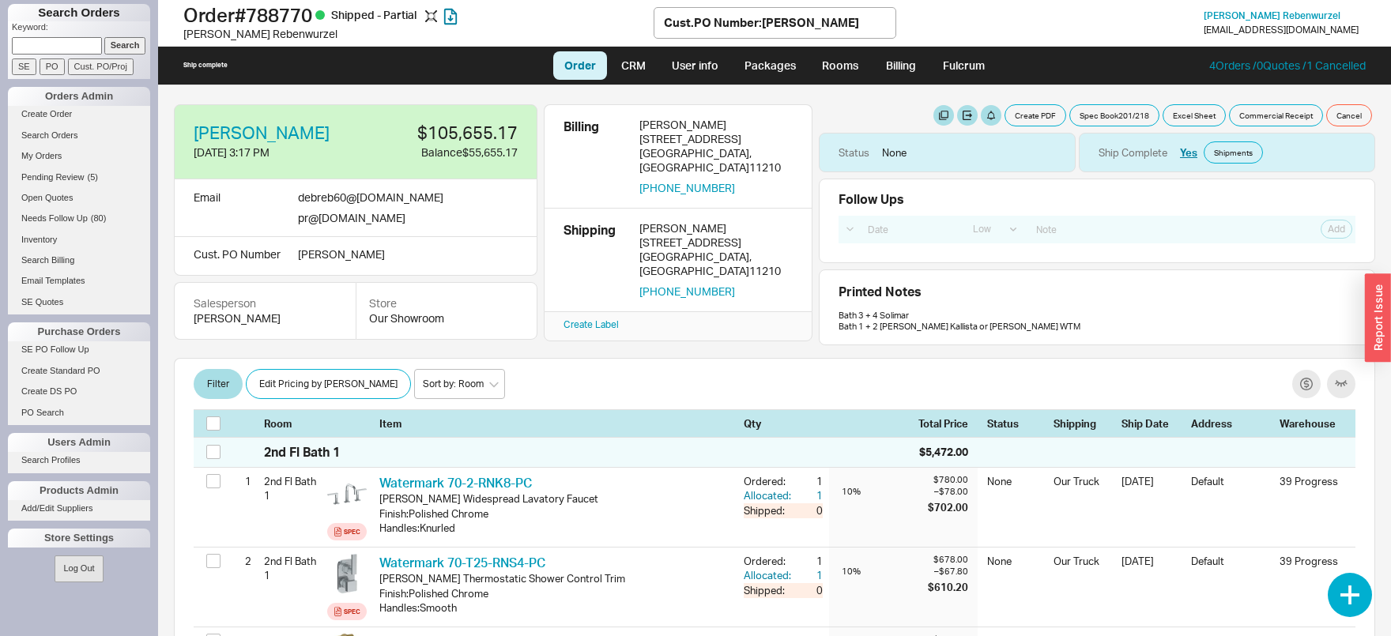
click at [82, 45] on input at bounding box center [57, 45] width 90 height 17
type input "[PERSON_NAME]"
click at [136, 45] on input "Search" at bounding box center [125, 45] width 42 height 17
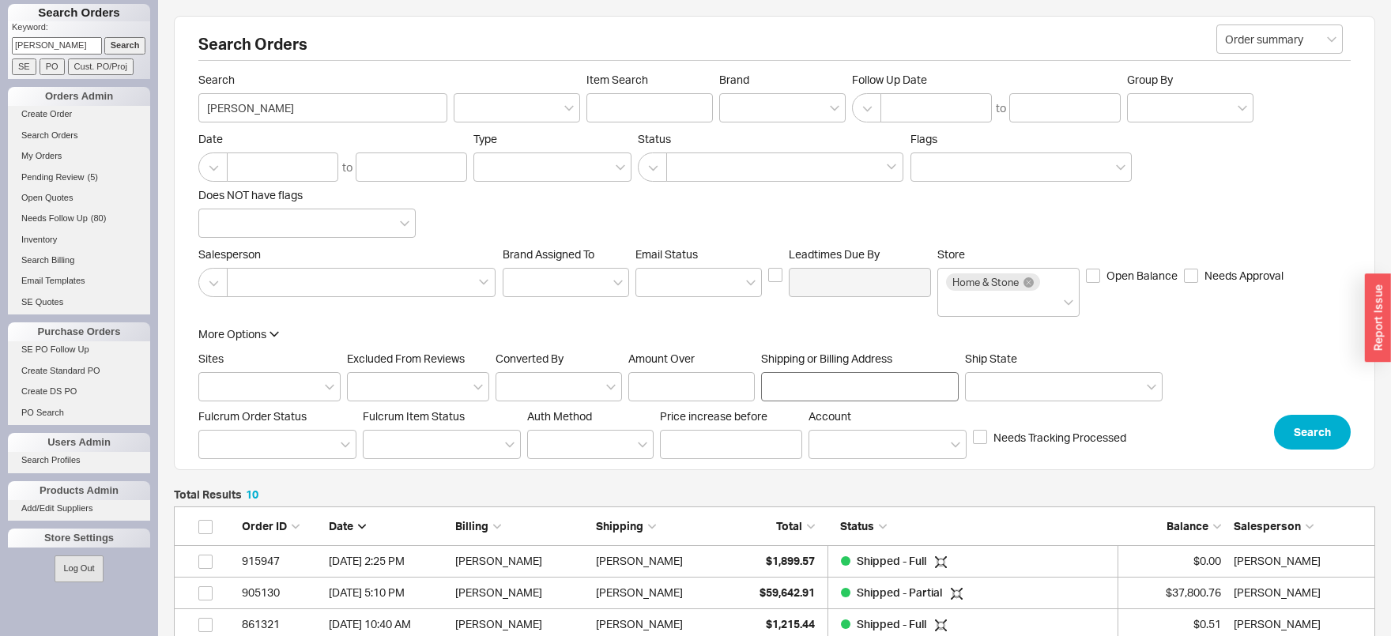
scroll to position [356, 1200]
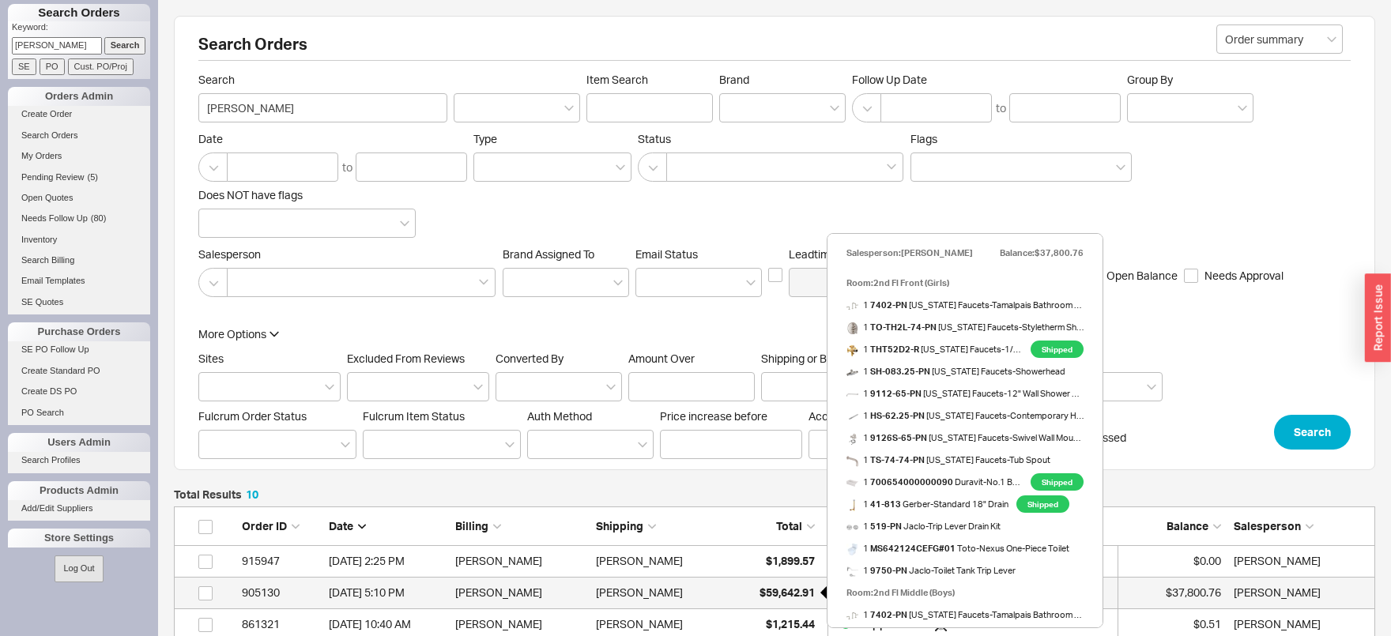
click at [778, 587] on span "$59,642.91" at bounding box center [786, 592] width 55 height 13
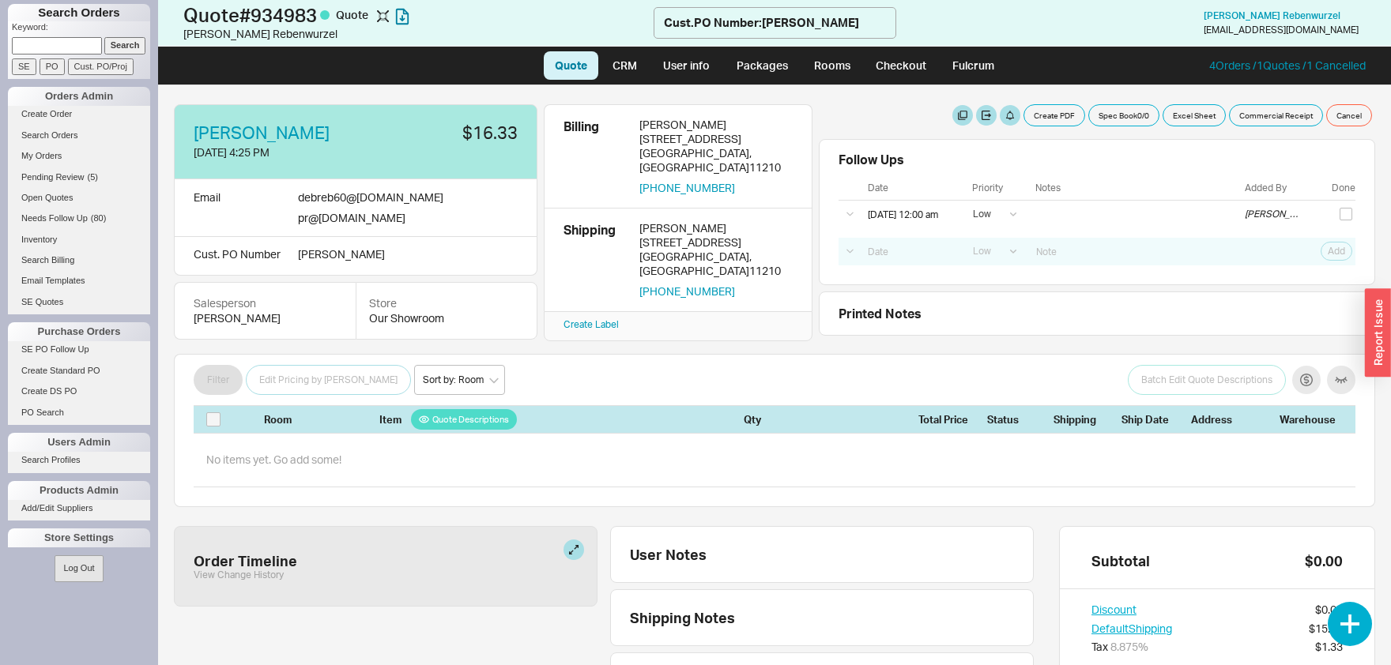
select select "LOW"
click at [1352, 624] on button "button" at bounding box center [1350, 624] width 44 height 44
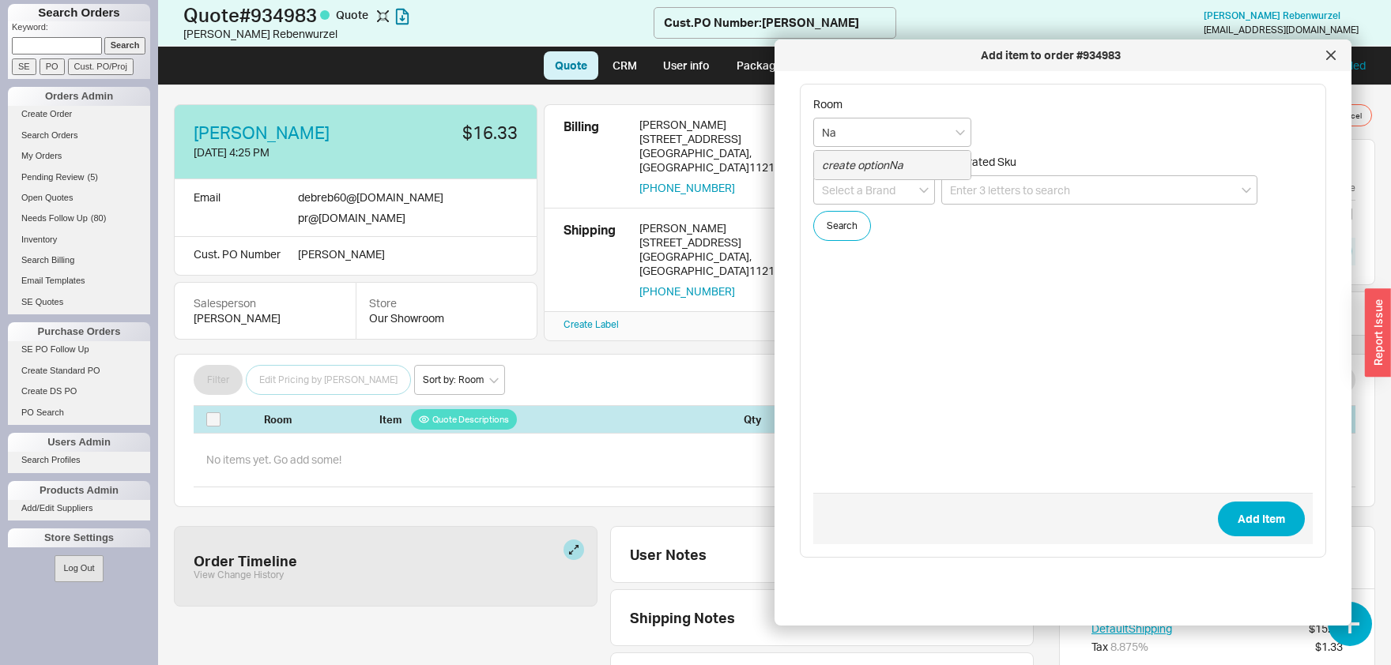
type input "N"
type input "Master"
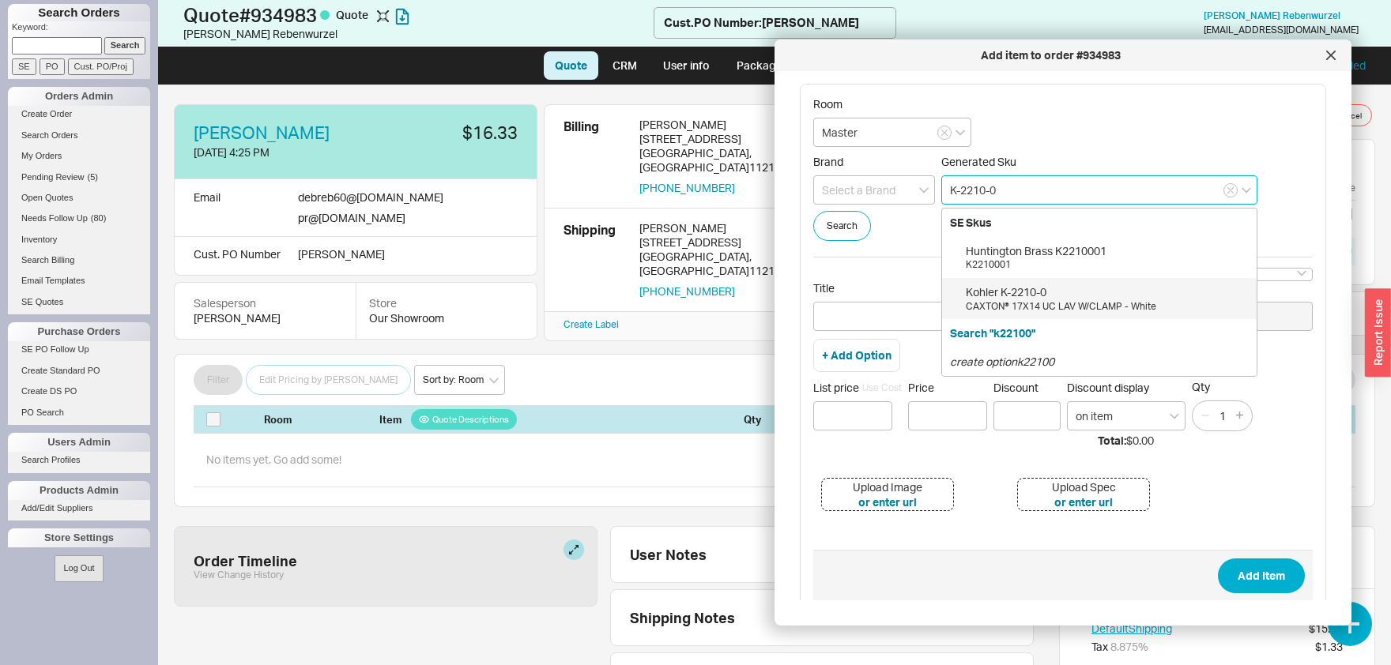
type input "K-2210-0"
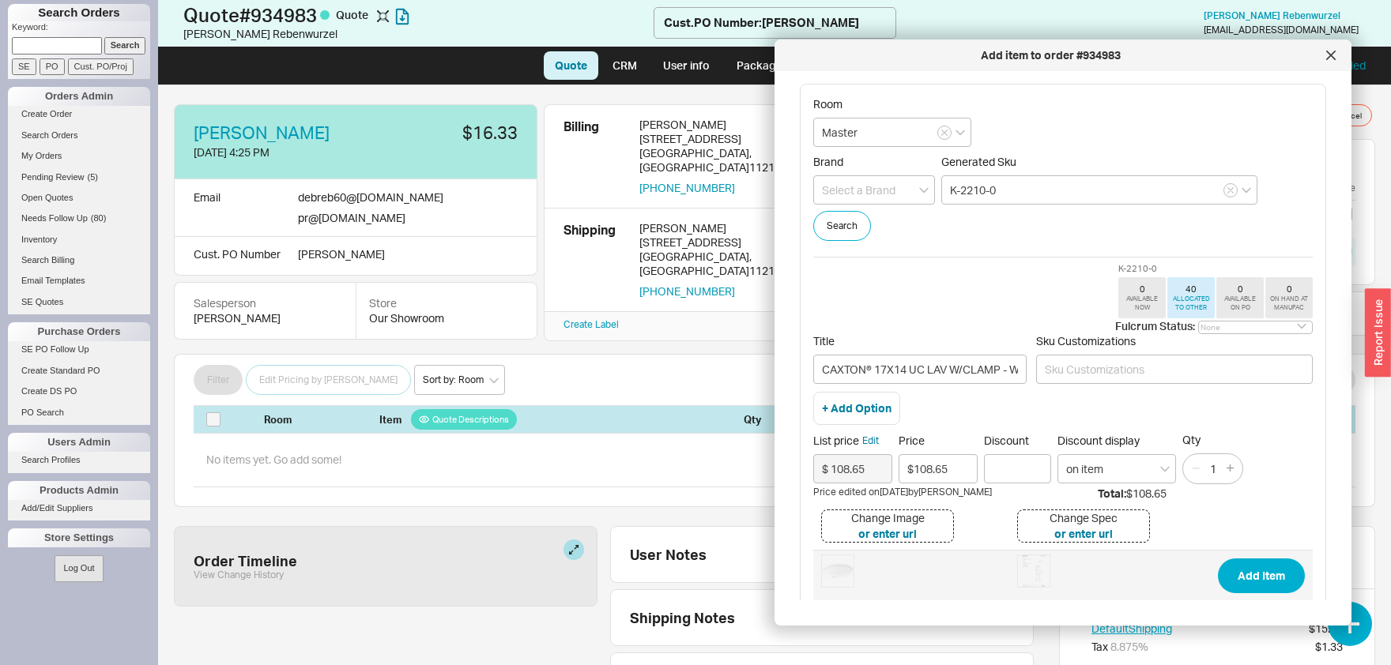
click at [1218, 559] on button "Add Item" at bounding box center [1261, 576] width 87 height 35
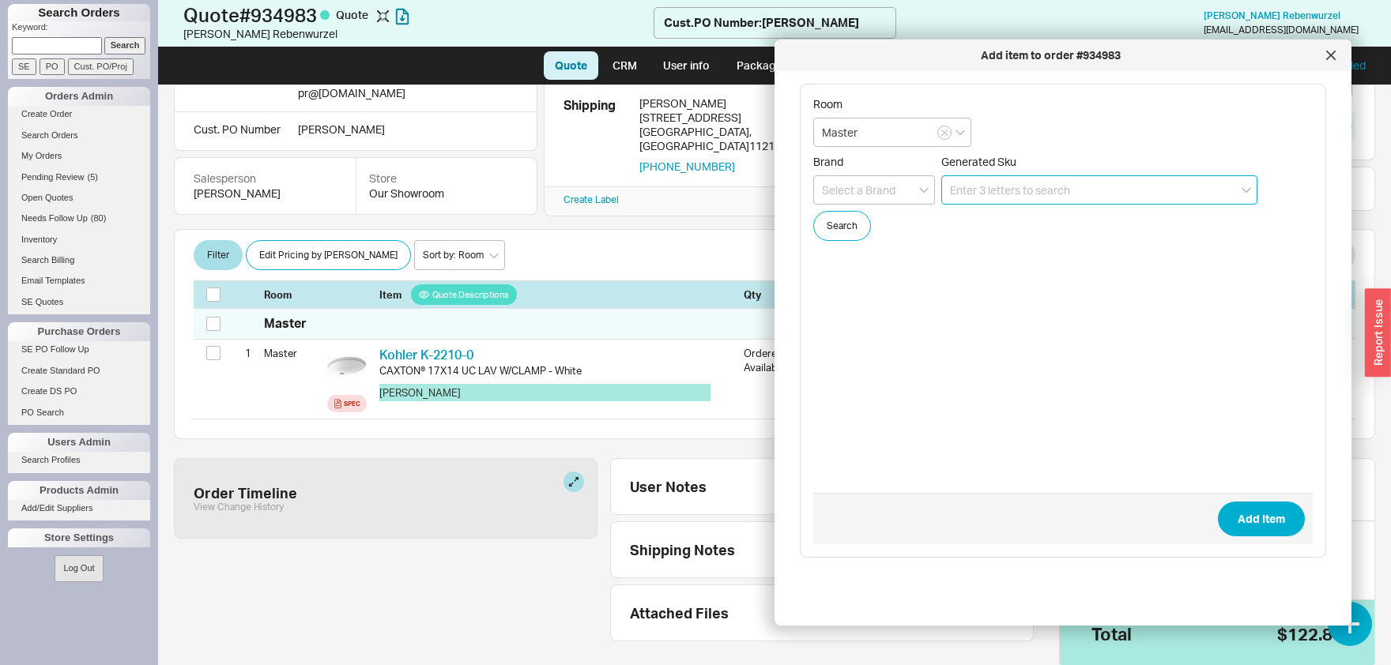
scroll to position [126, 0]
drag, startPoint x: 880, startPoint y: 130, endPoint x: 756, endPoint y: 134, distance: 124.1
click at [813, 131] on input "Master" at bounding box center [892, 132] width 158 height 29
type input "Laundry"
paste input "IHX60-DS-252212-G"
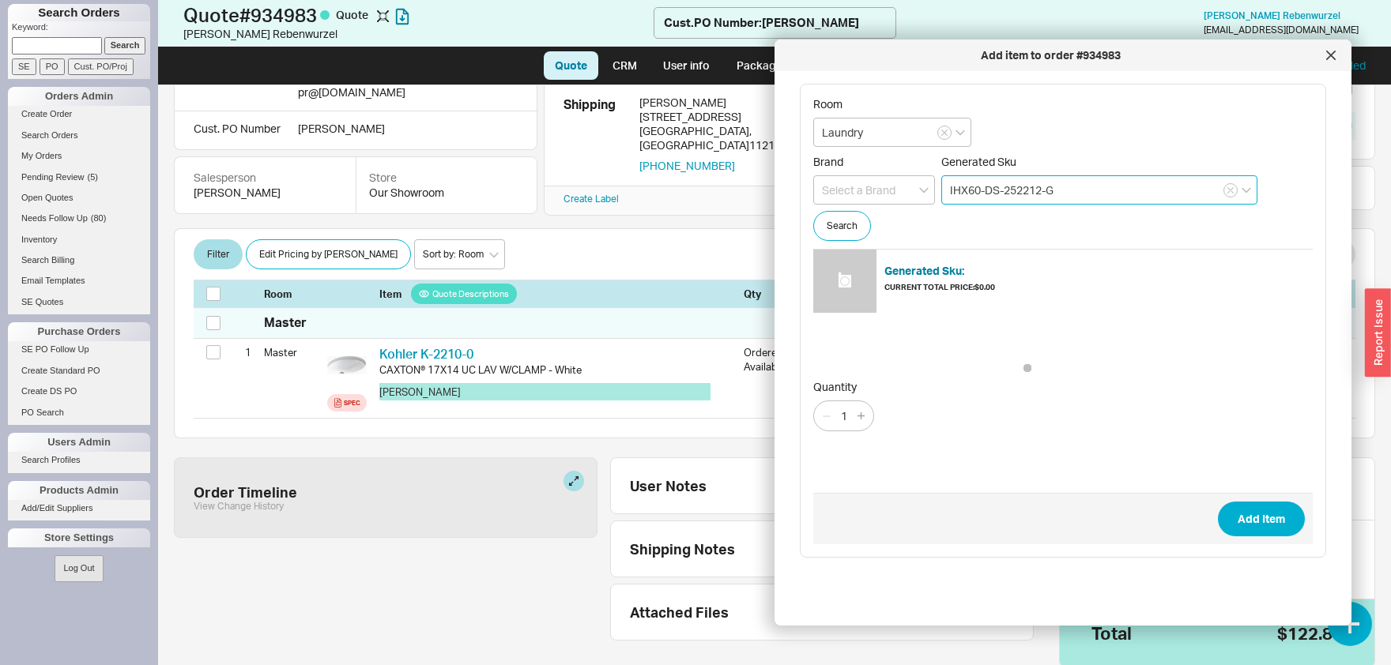
type input "IHX60-DS-252212-G"
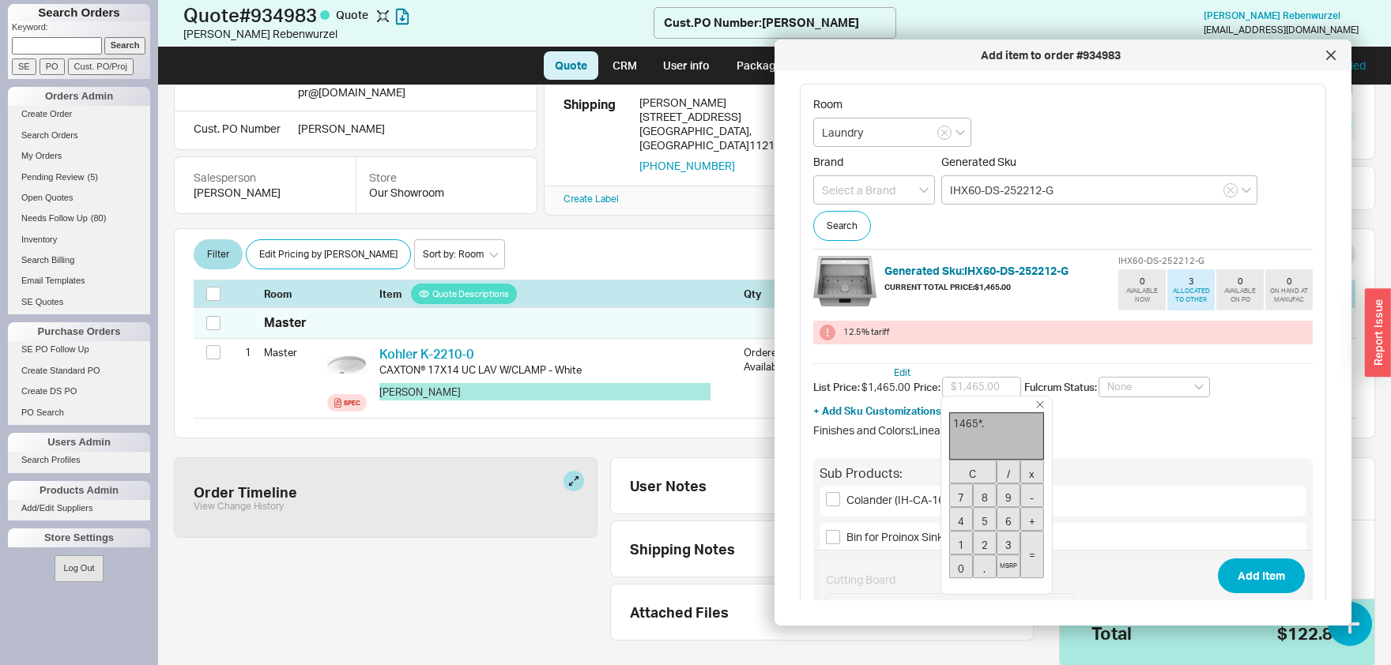
type input "$1,025.50"
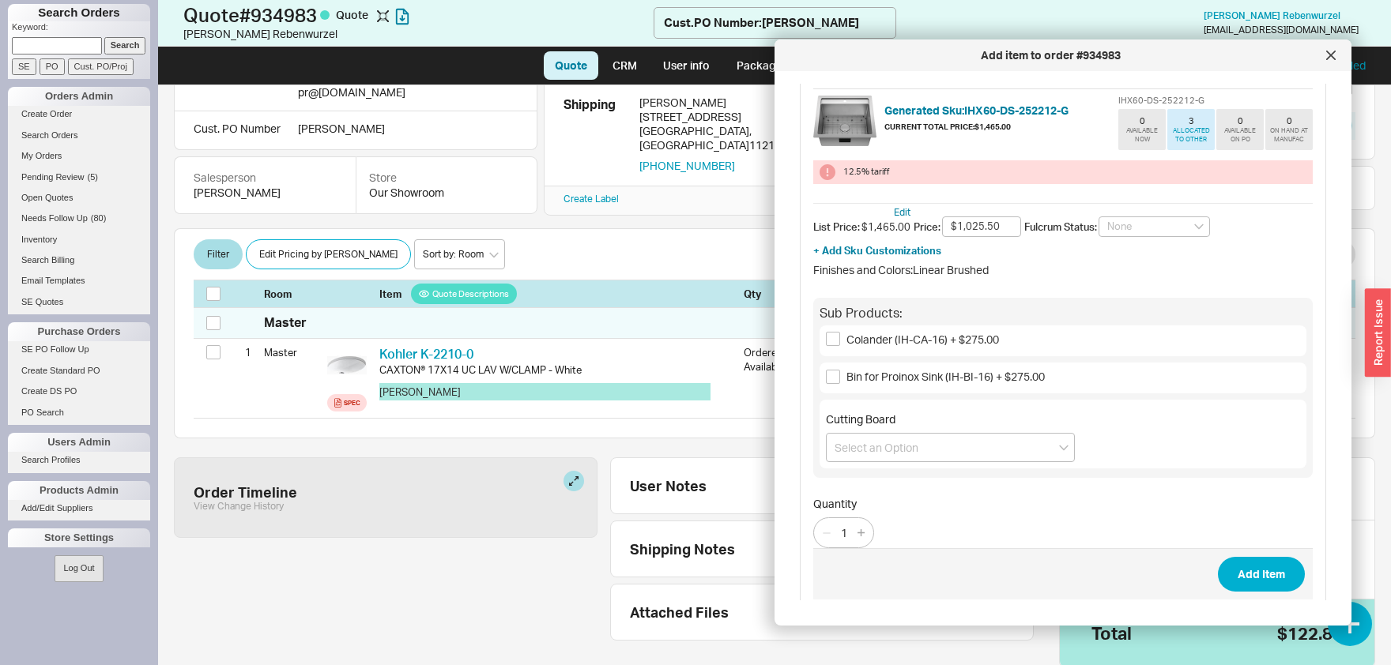
scroll to position [165, 0]
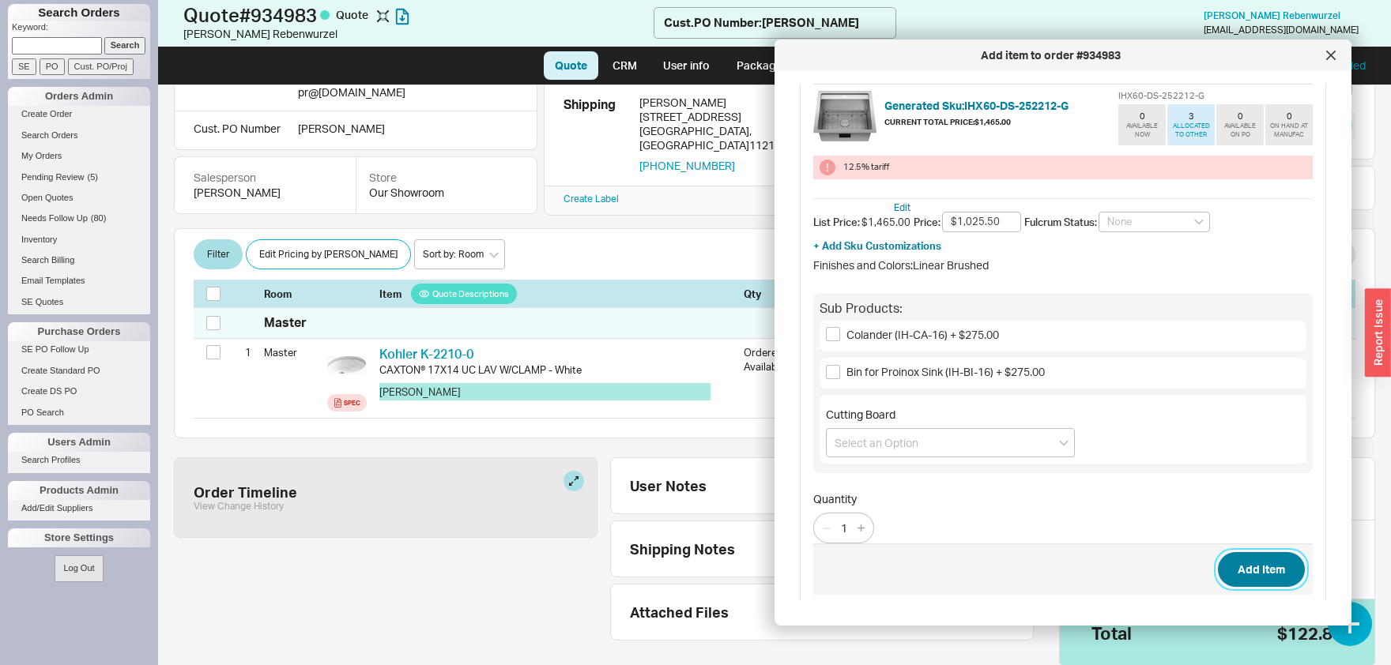
click at [1291, 575] on button "Add Item" at bounding box center [1261, 569] width 87 height 35
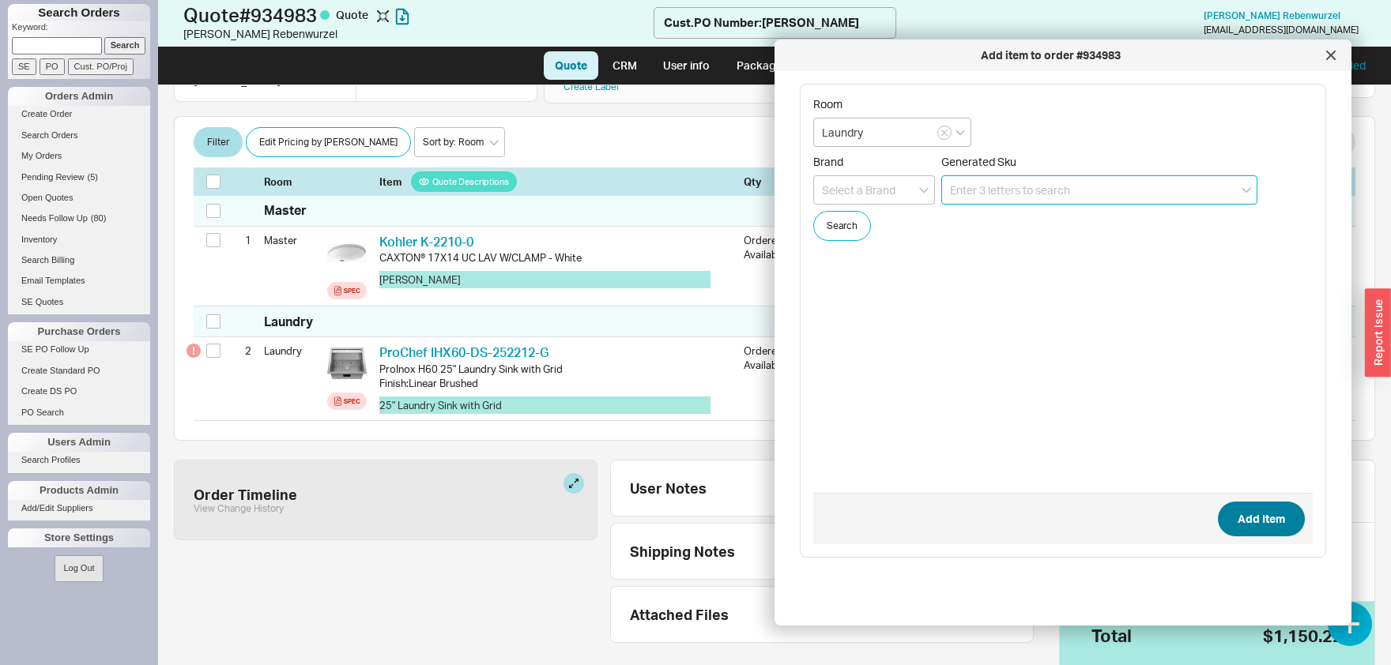
scroll to position [239, 0]
click at [840, 220] on button "Search" at bounding box center [842, 226] width 58 height 30
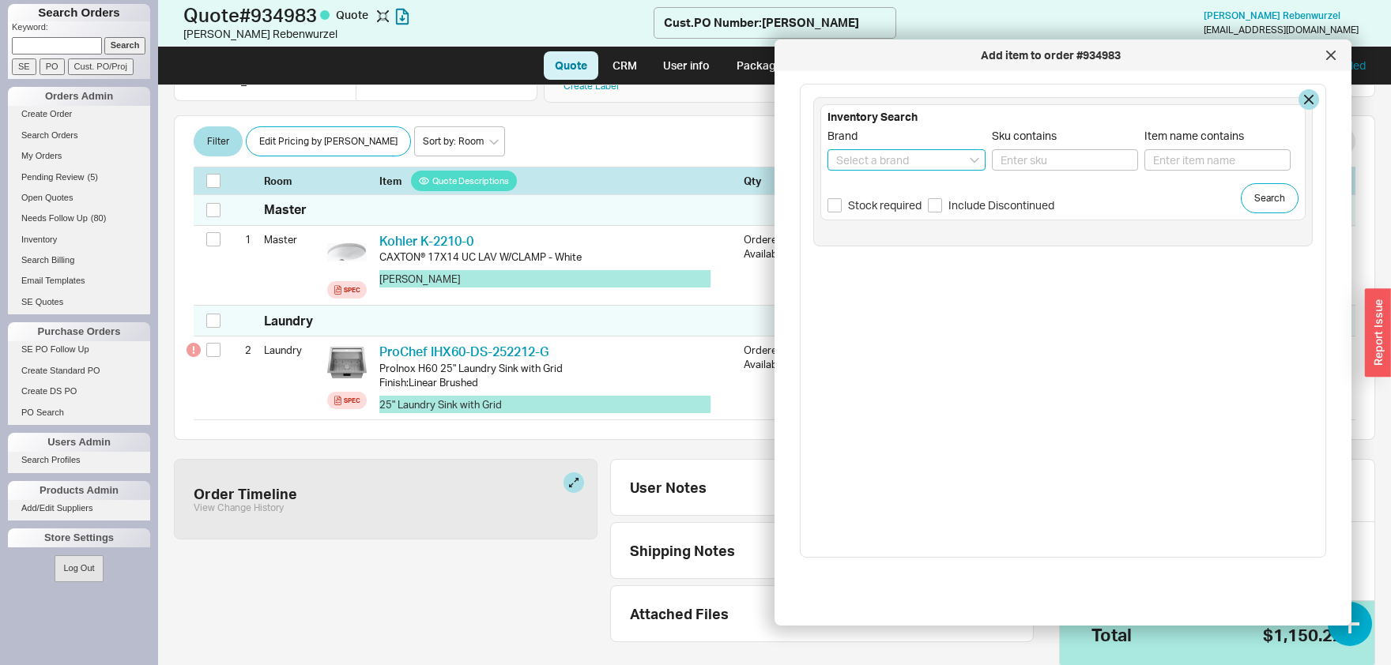
click at [914, 159] on input at bounding box center [906, 159] width 158 height 21
type input "HGR - Hansgrohe"
click at [831, 206] on input "Stock required" at bounding box center [834, 205] width 14 height 14
checkbox input "true"
click at [1225, 152] on input "Item name contains" at bounding box center [1217, 159] width 146 height 21
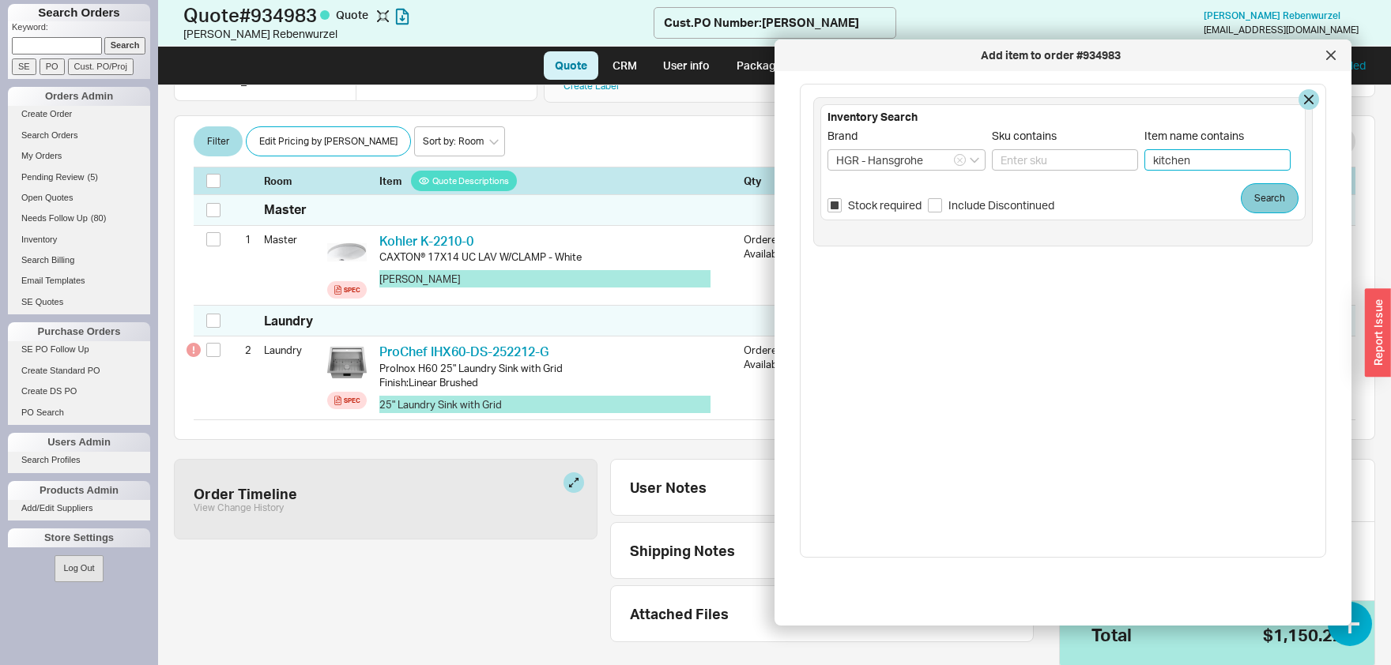
type input "kitchen"
click at [1260, 212] on div "Inventory Search Brand HGR - Hansgrohe Sku contains Item name contains kitchen …" at bounding box center [1062, 162] width 485 height 116
click at [1263, 207] on button "Search" at bounding box center [1270, 198] width 58 height 30
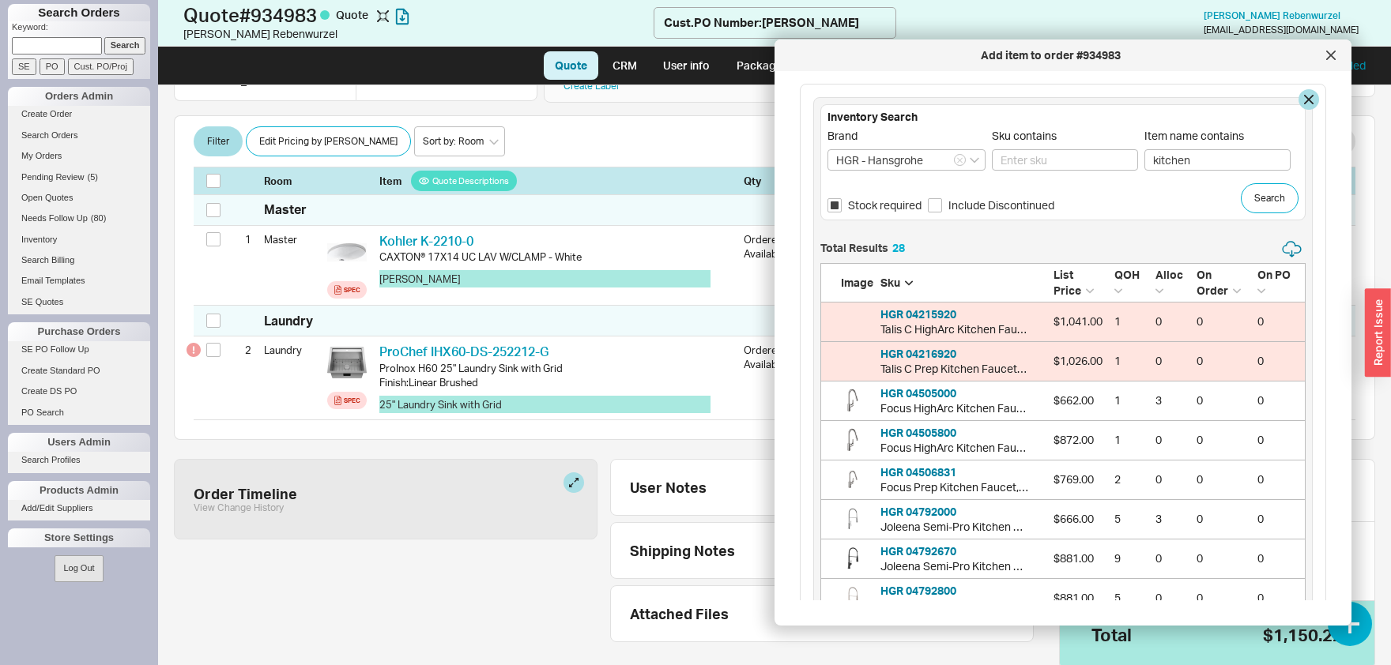
scroll to position [1169, 485]
click at [1086, 288] on icon "List Price" at bounding box center [1090, 290] width 8 height 5
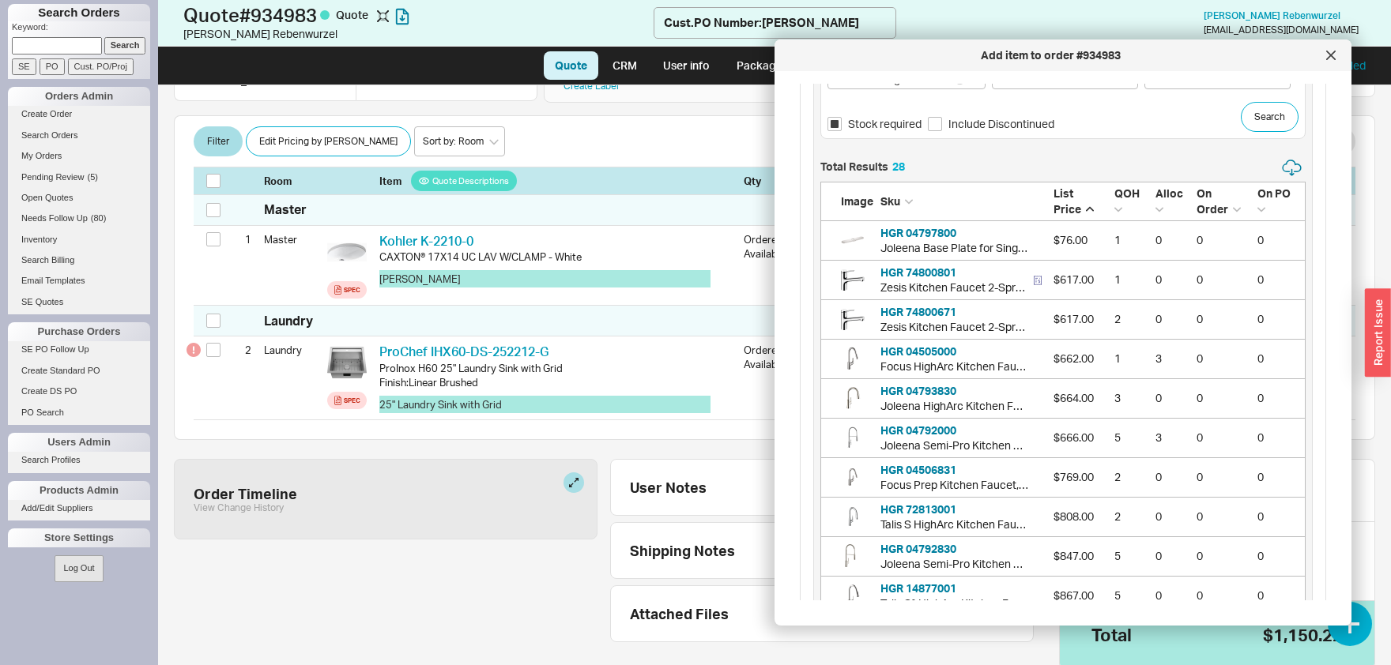
scroll to position [82, 0]
click at [921, 352] on button "HGR 04505000" at bounding box center [918, 351] width 76 height 16
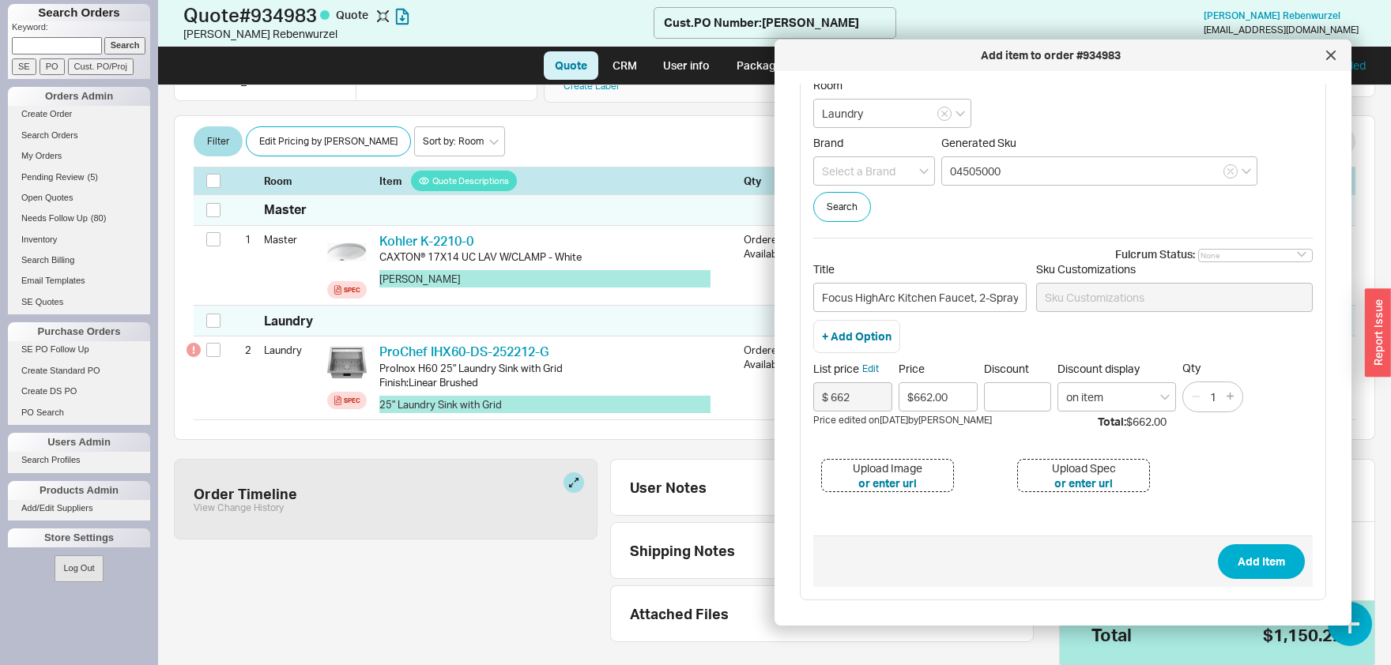
scroll to position [17, 0]
click at [973, 407] on input "$662.00" at bounding box center [938, 398] width 79 height 29
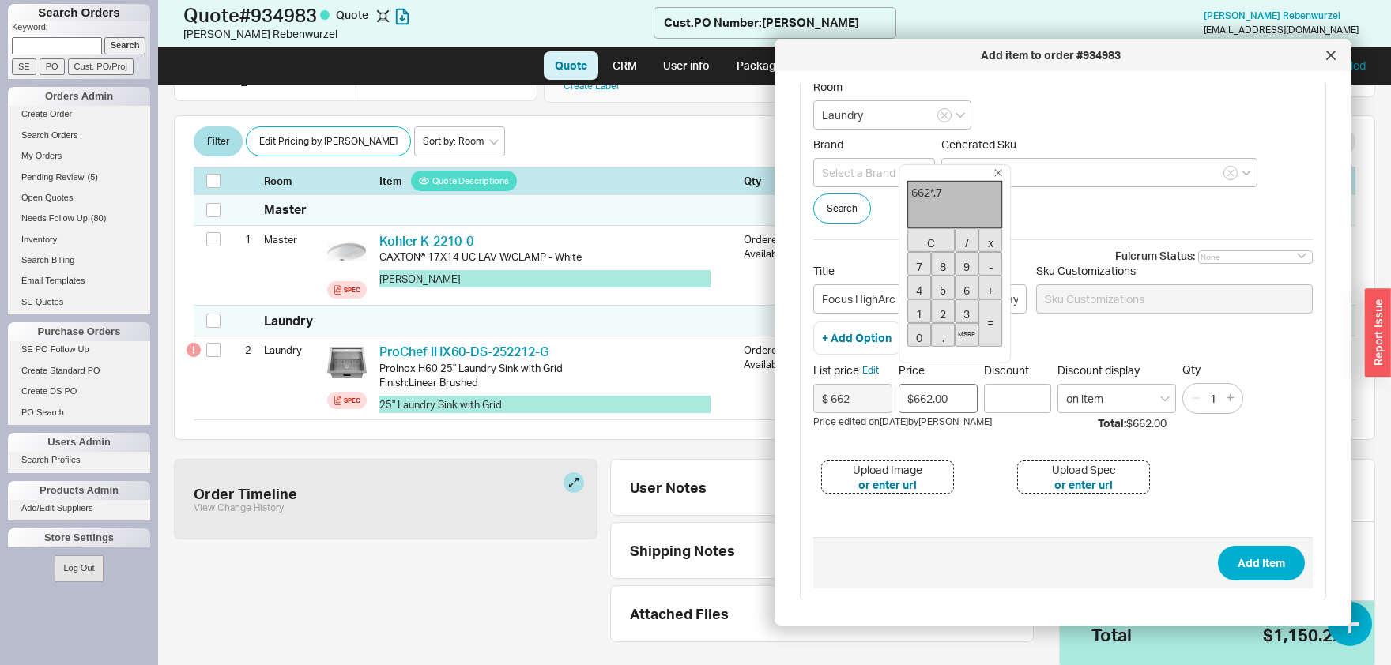
type input "$463.40"
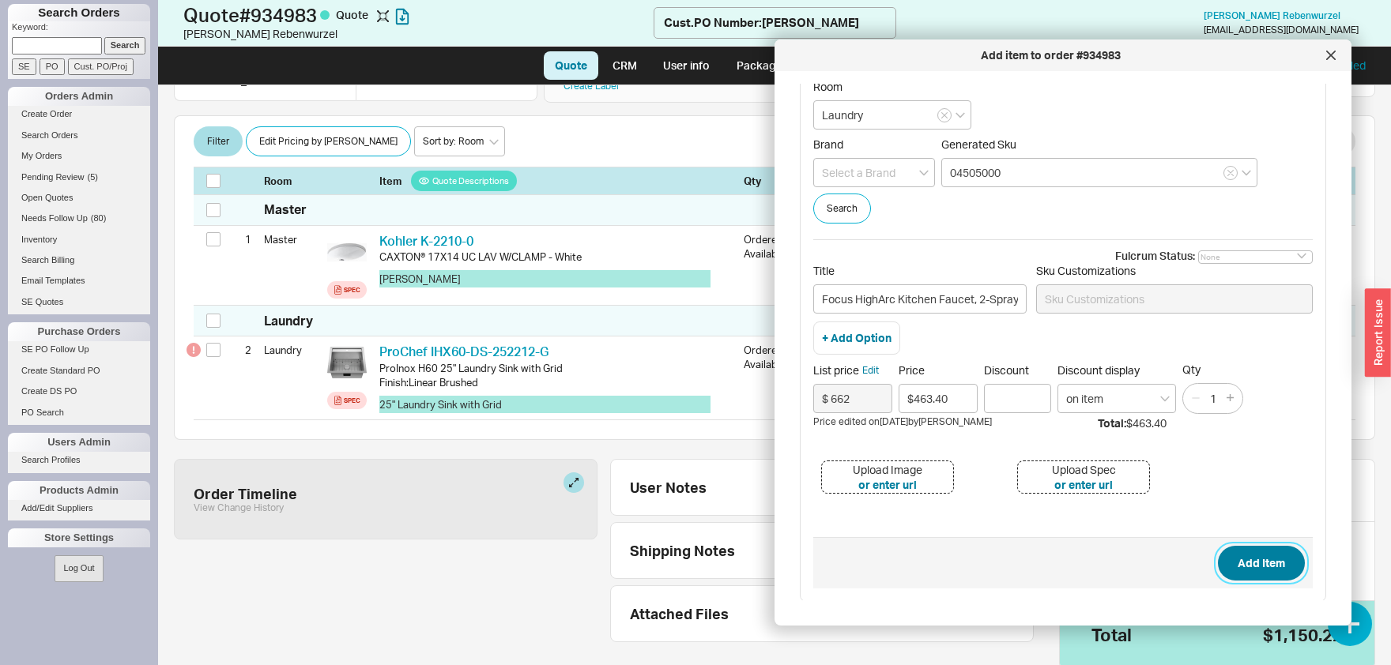
click at [1263, 567] on button "Add Item" at bounding box center [1261, 563] width 87 height 35
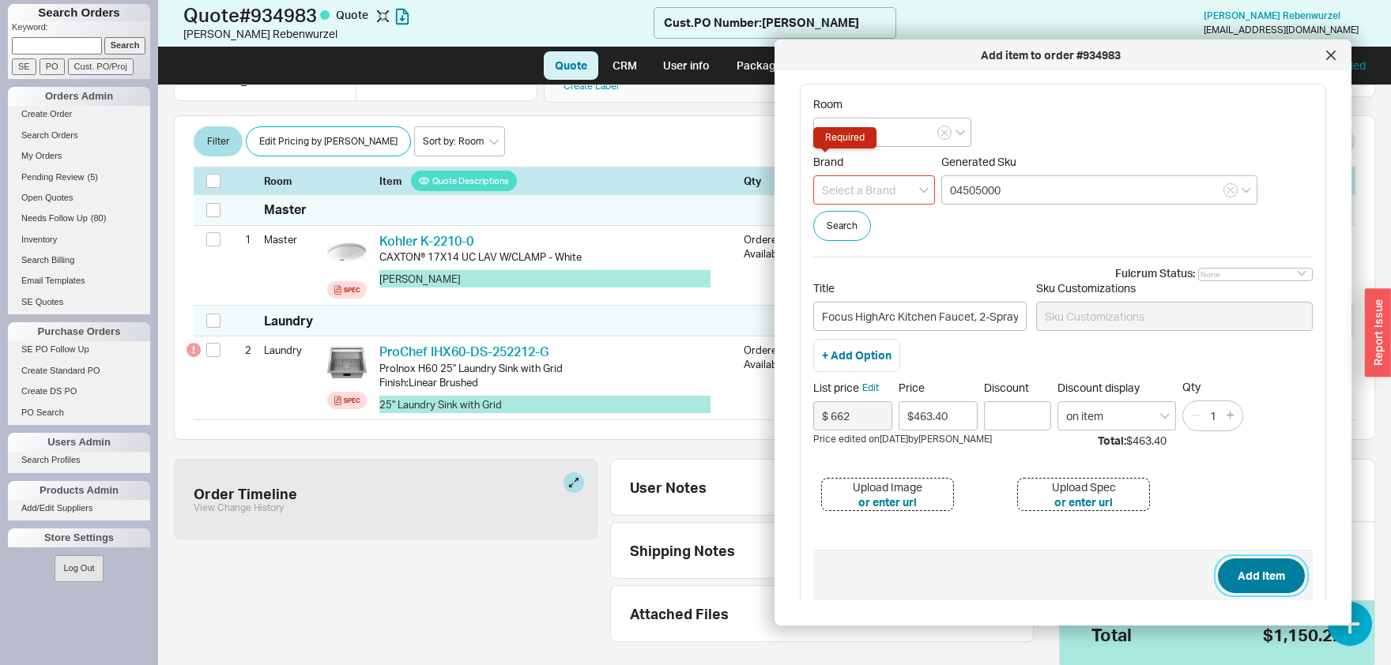
scroll to position [0, 0]
click at [906, 173] on div "Brand Required" at bounding box center [874, 180] width 122 height 50
click at [884, 196] on input at bounding box center [874, 189] width 122 height 29
click at [843, 245] on div "Hansgrohe" at bounding box center [874, 251] width 120 height 28
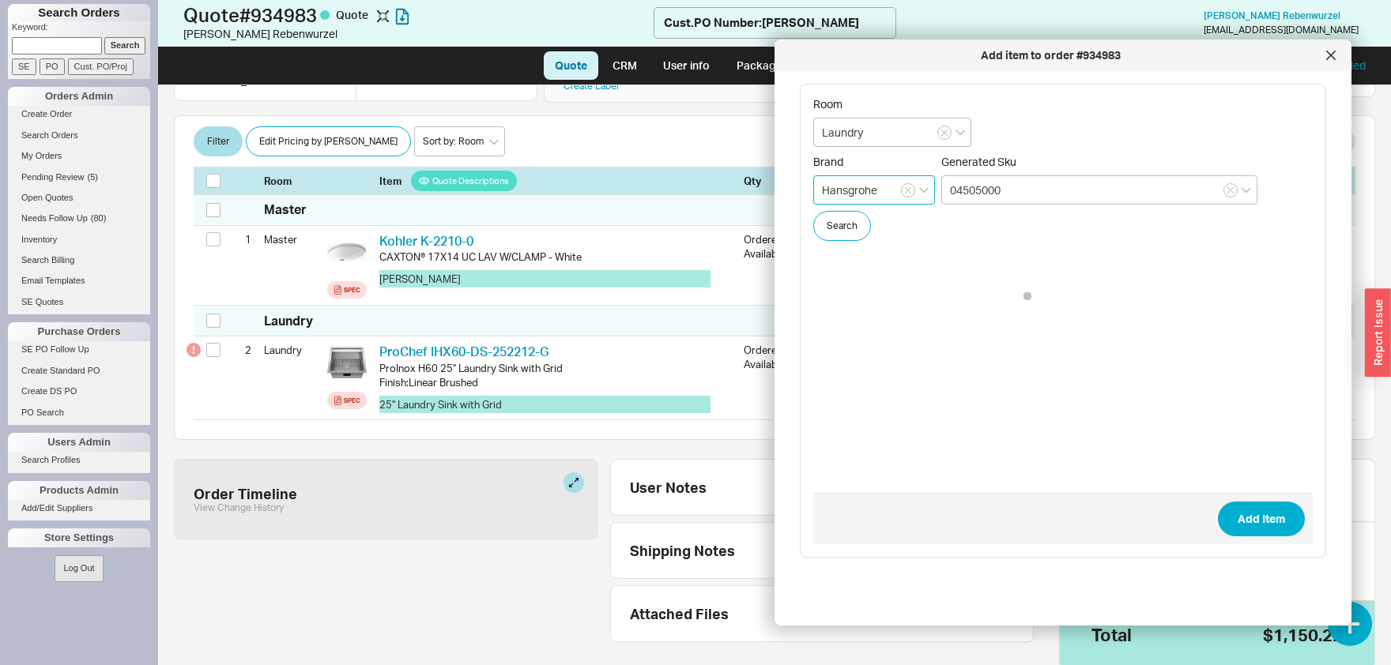
type input "Hansgrohe"
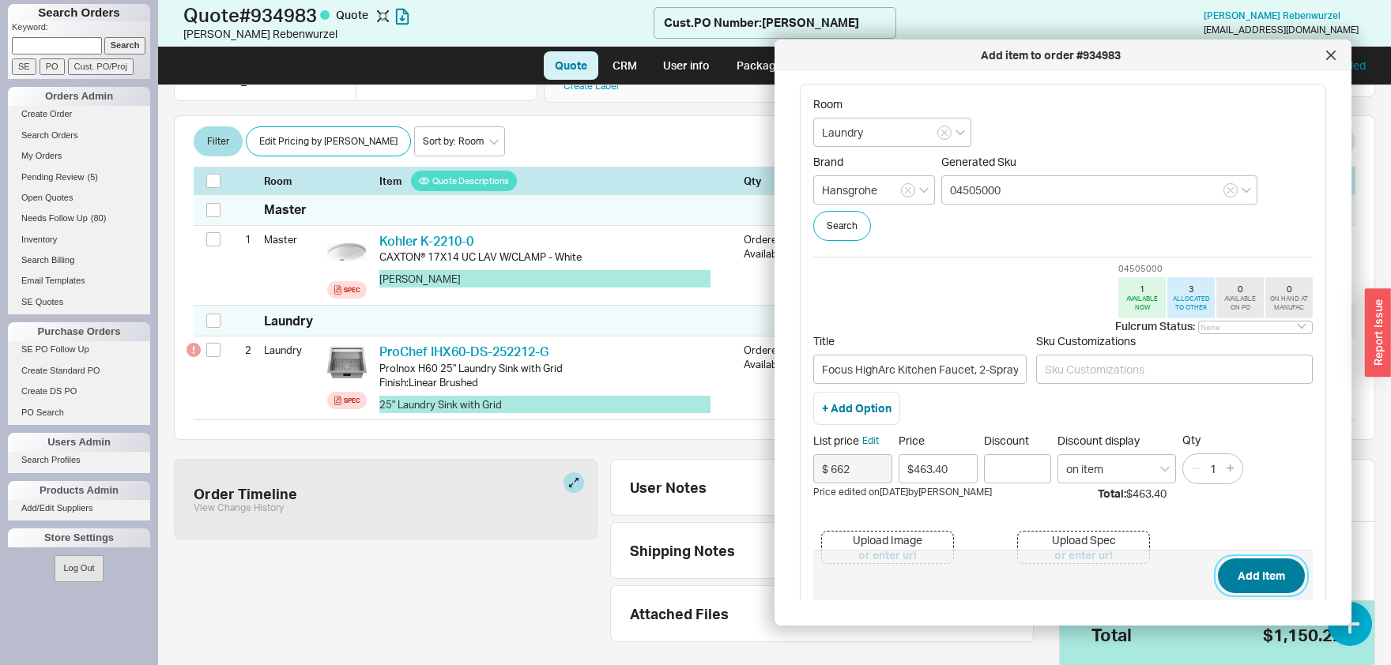
click at [1263, 582] on button "Add Item" at bounding box center [1261, 576] width 87 height 35
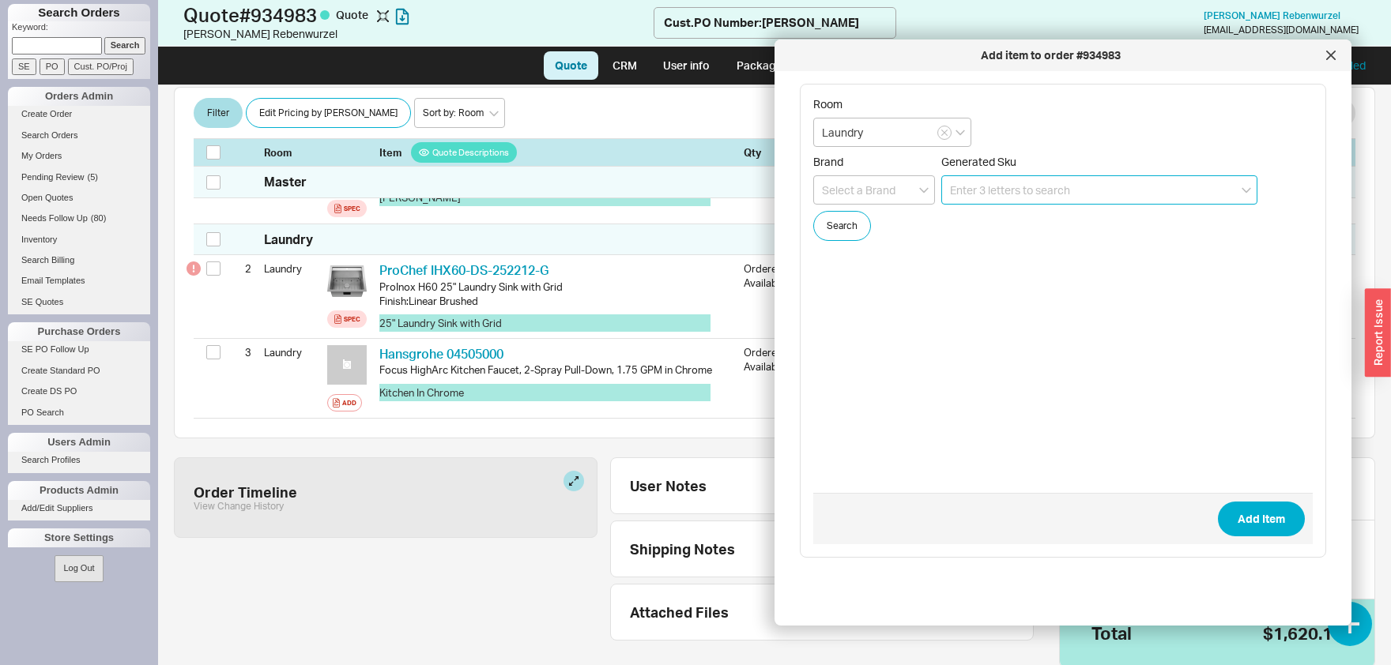
scroll to position [321, 0]
click at [1334, 51] on icon at bounding box center [1330, 55] width 9 height 9
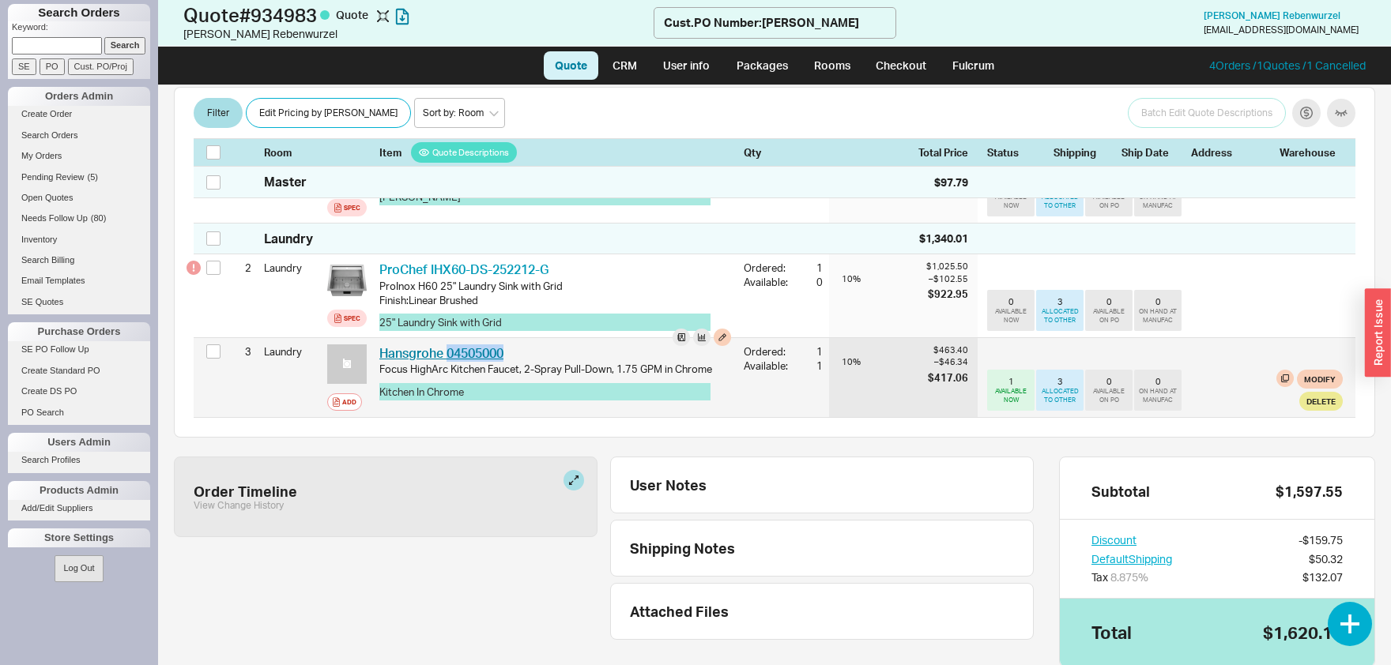
drag, startPoint x: 516, startPoint y: 354, endPoint x: 448, endPoint y: 356, distance: 68.0
click at [448, 356] on div "Hansgrohe 04505000 HGR 04505000" at bounding box center [555, 353] width 352 height 17
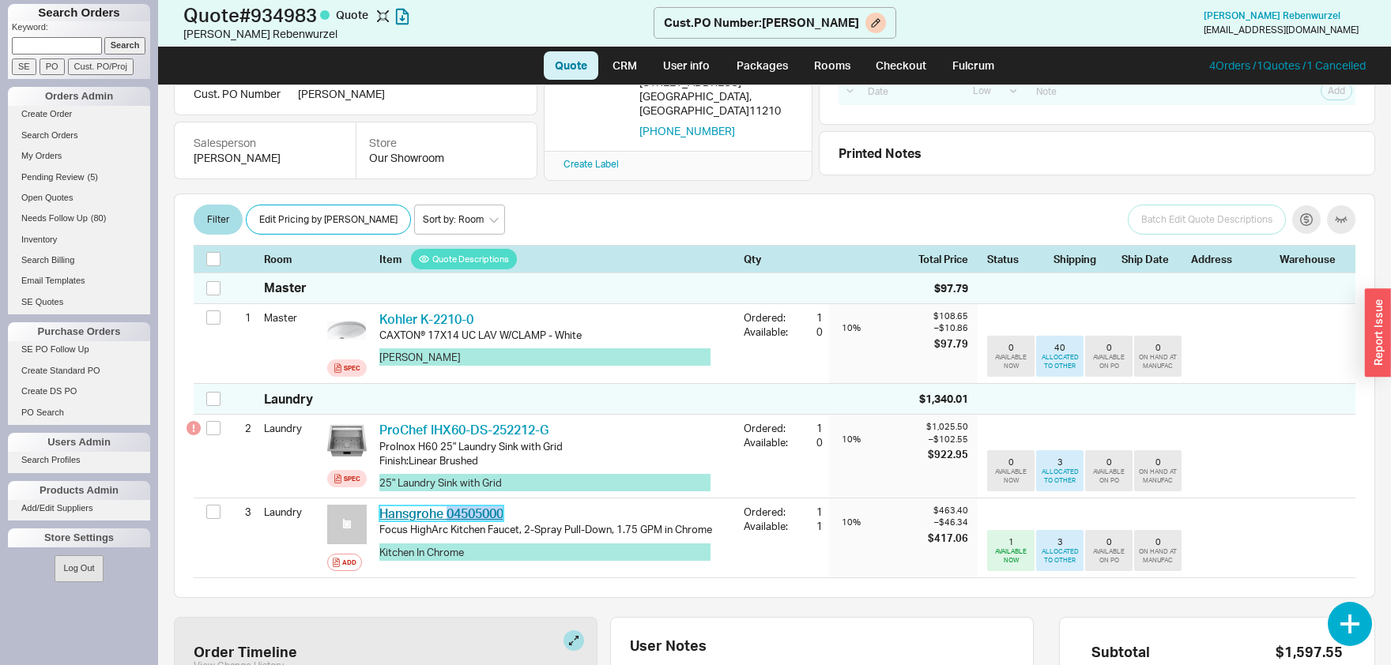
scroll to position [114, 0]
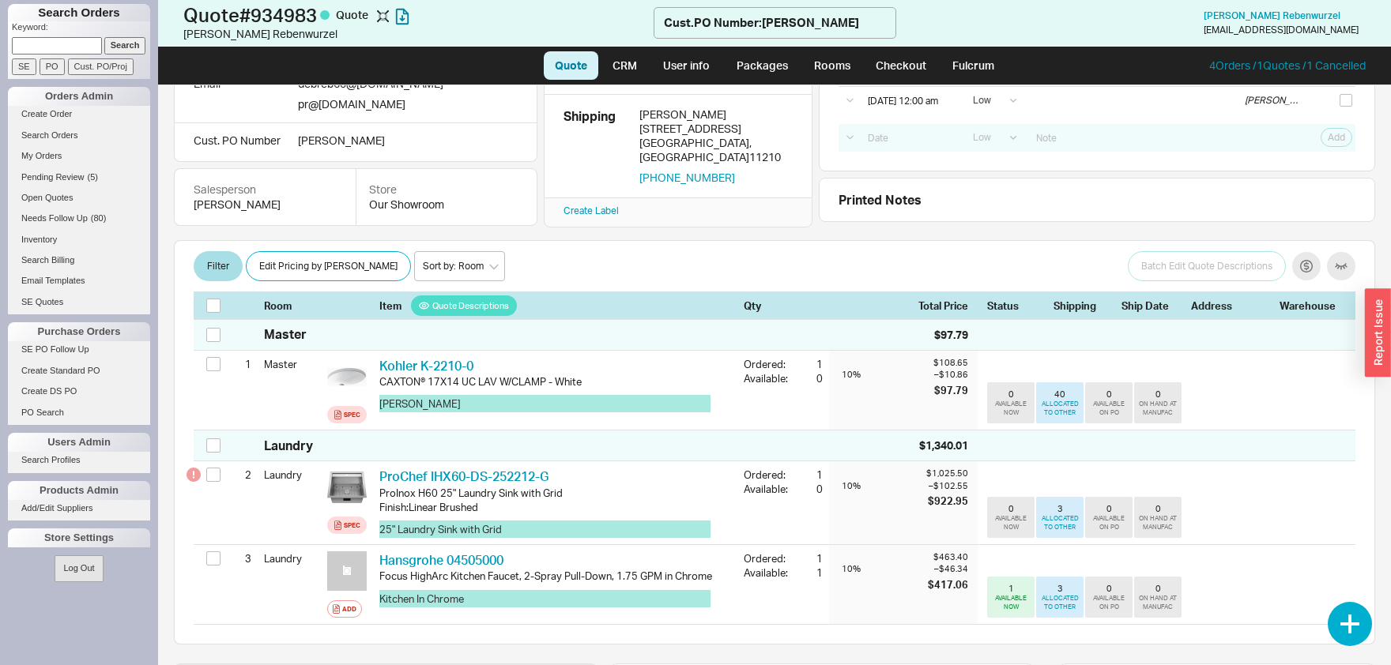
click at [77, 42] on input at bounding box center [57, 45] width 90 height 17
type input "schwebel"
click at [125, 40] on input "Search" at bounding box center [125, 45] width 42 height 17
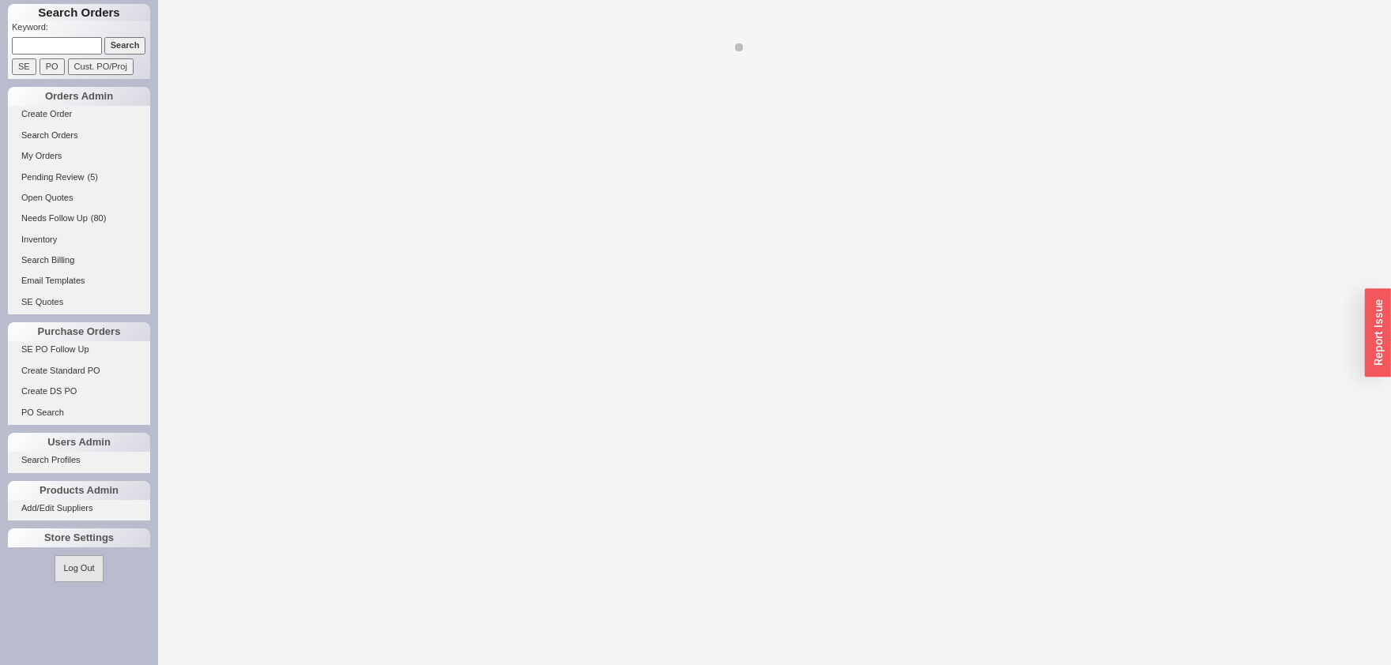
select select "LOW"
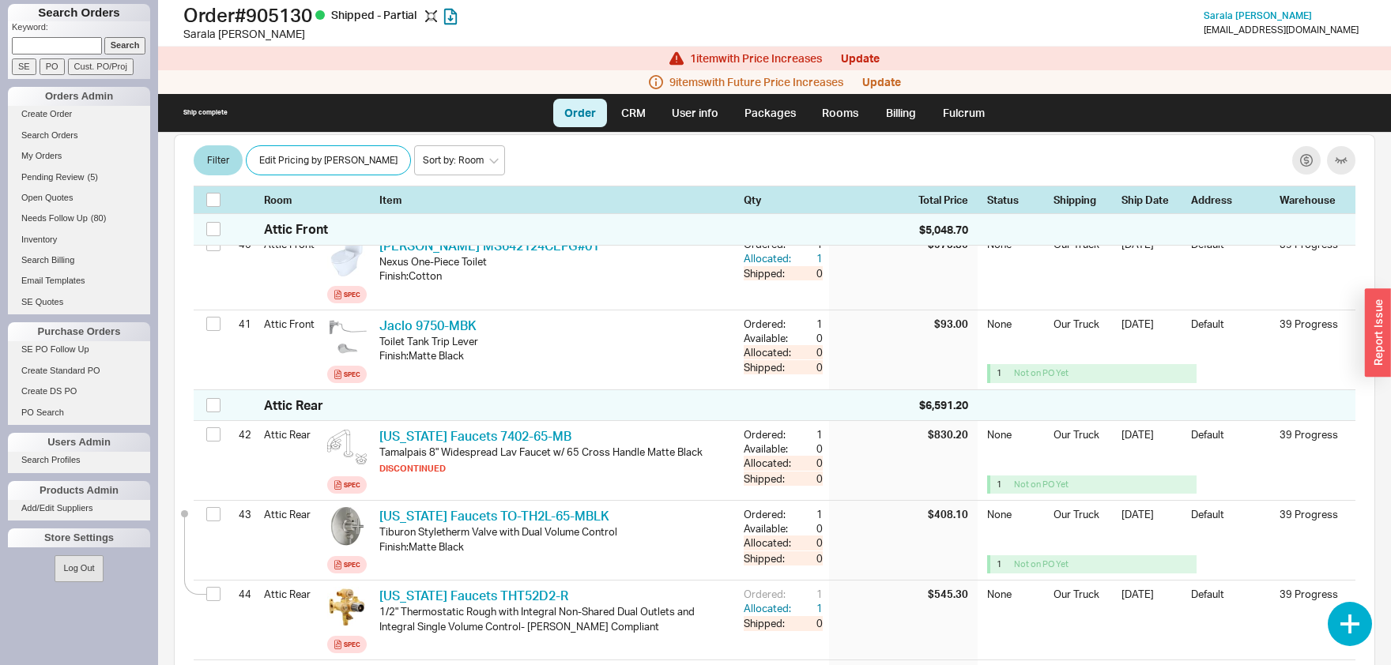
scroll to position [3551, 0]
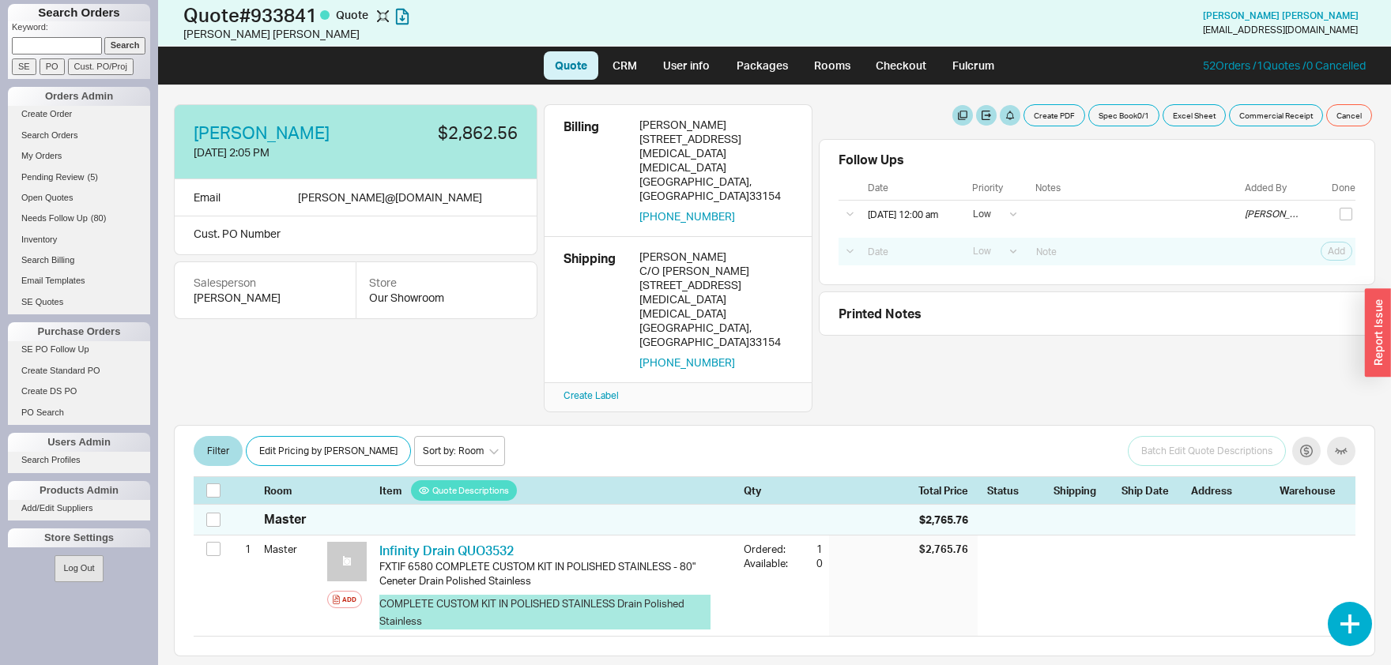
select select "LOW"
click at [886, 58] on link "Checkout" at bounding box center [901, 65] width 73 height 28
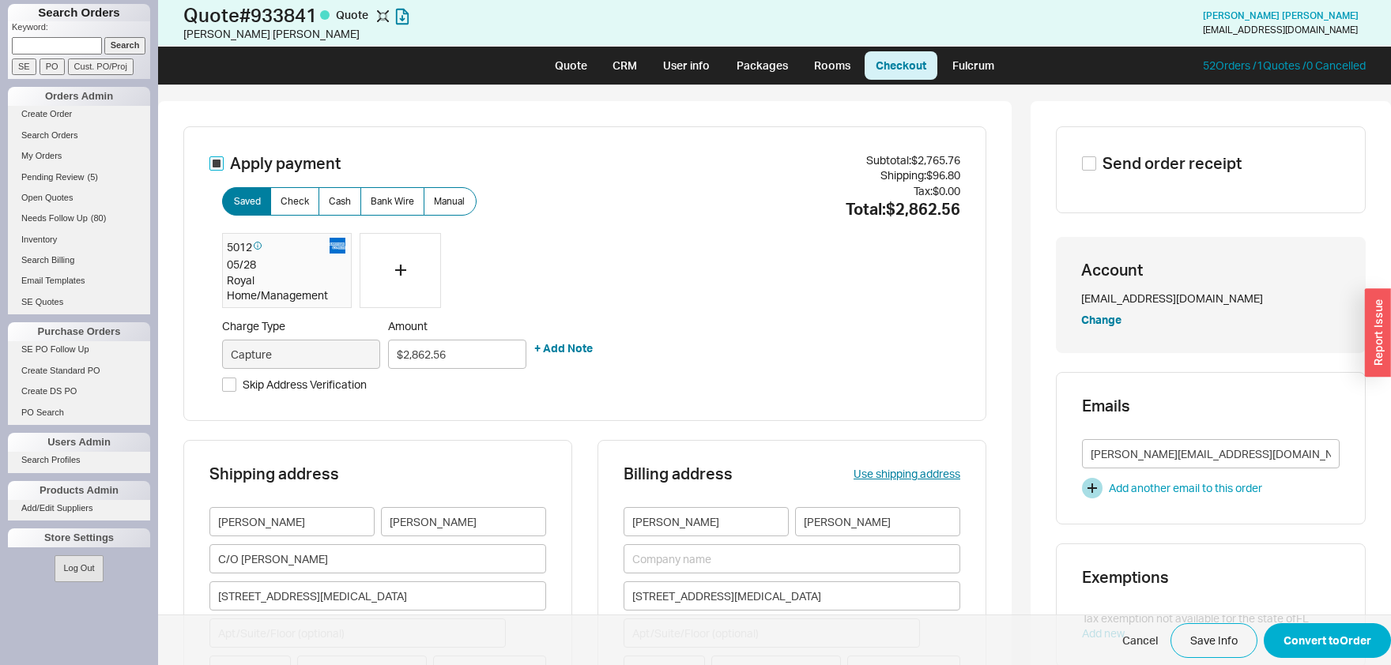
click at [221, 166] on input "Apply payment" at bounding box center [216, 163] width 14 height 14
checkbox input "false"
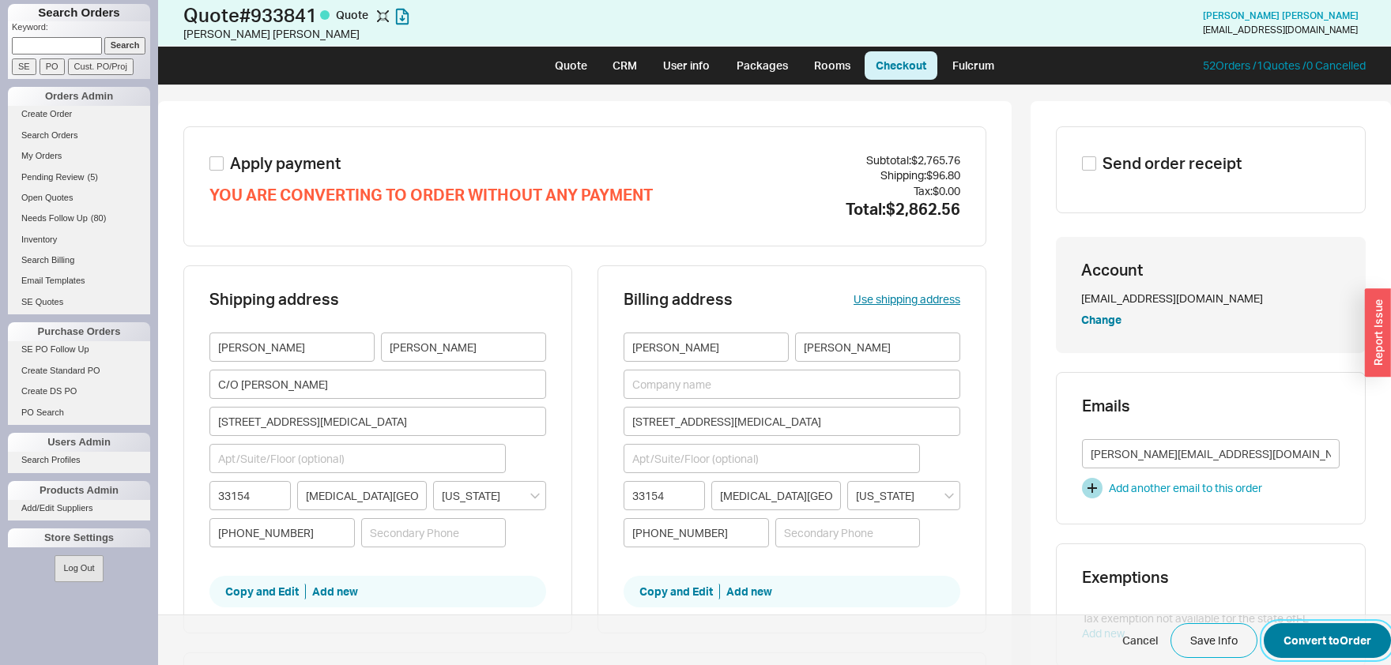
click at [1377, 629] on button "Convert to Order" at bounding box center [1327, 641] width 127 height 35
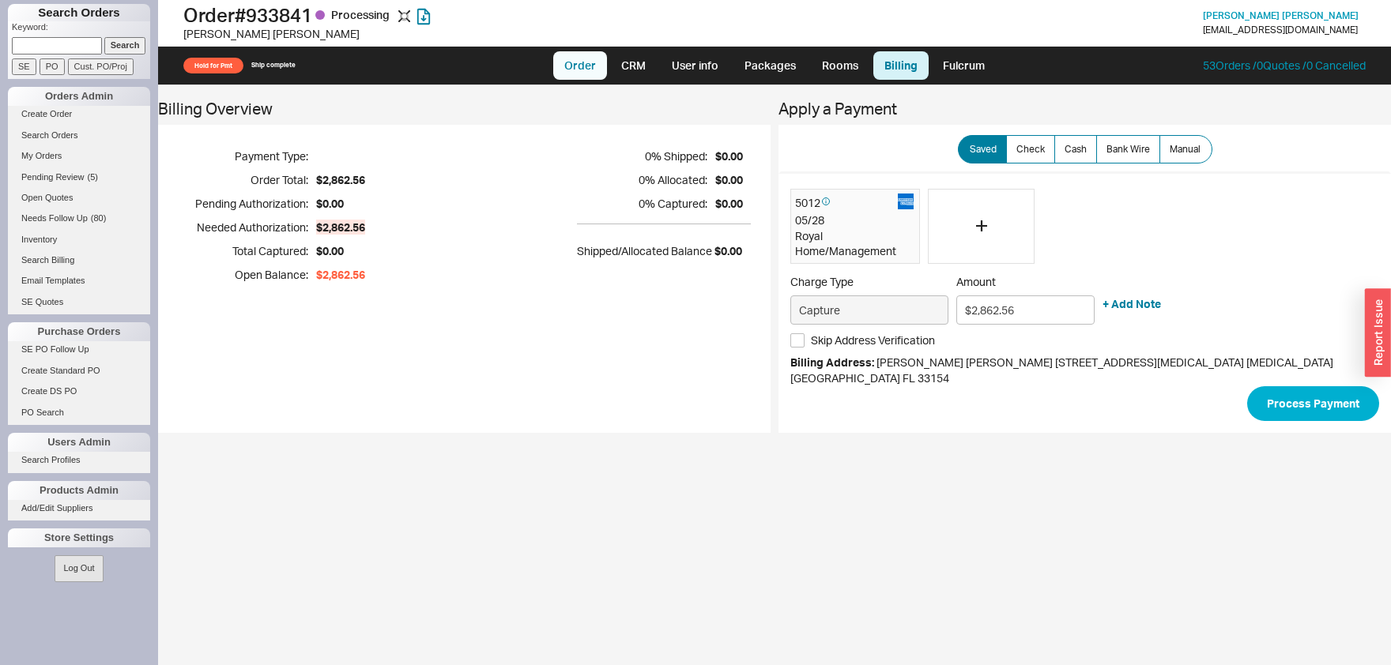
click at [570, 65] on link "Order" at bounding box center [580, 65] width 54 height 28
select select "LOW"
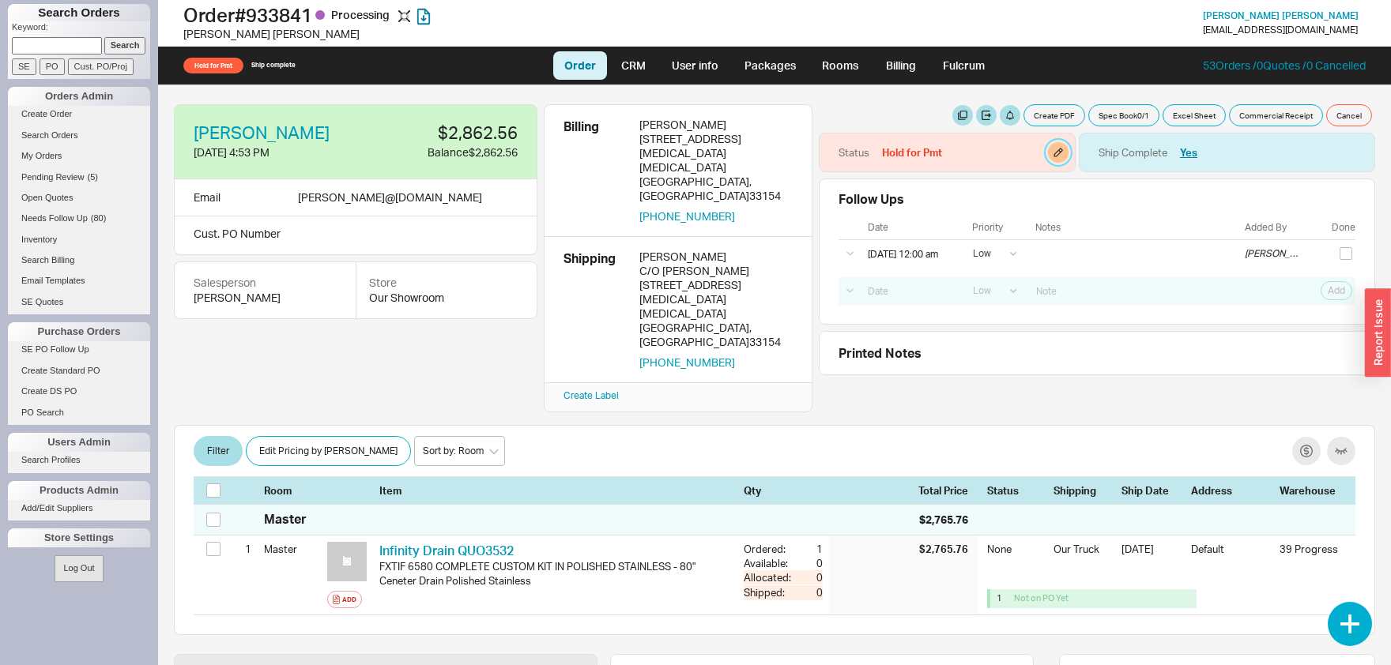
click at [1057, 157] on button "button" at bounding box center [1058, 152] width 21 height 21
click at [924, 198] on select "None On Hold Call Before Ship Hold for Balance Hold For Payment Wait For Cust. …" at bounding box center [999, 212] width 150 height 29
select select "Hold for Balance"
click option "Hold for Balance" at bounding box center [0, 0] width 0 height 0
click at [1046, 248] on button "Update" at bounding box center [1050, 251] width 47 height 22
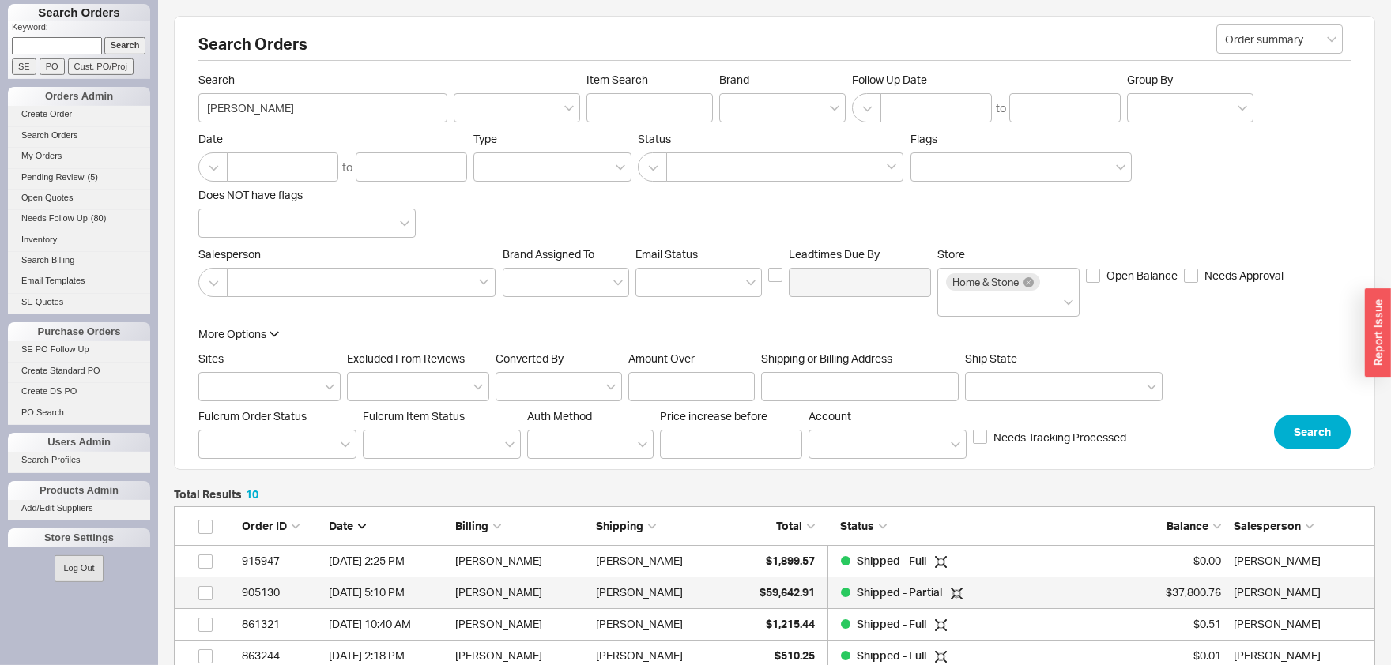
scroll to position [87, 0]
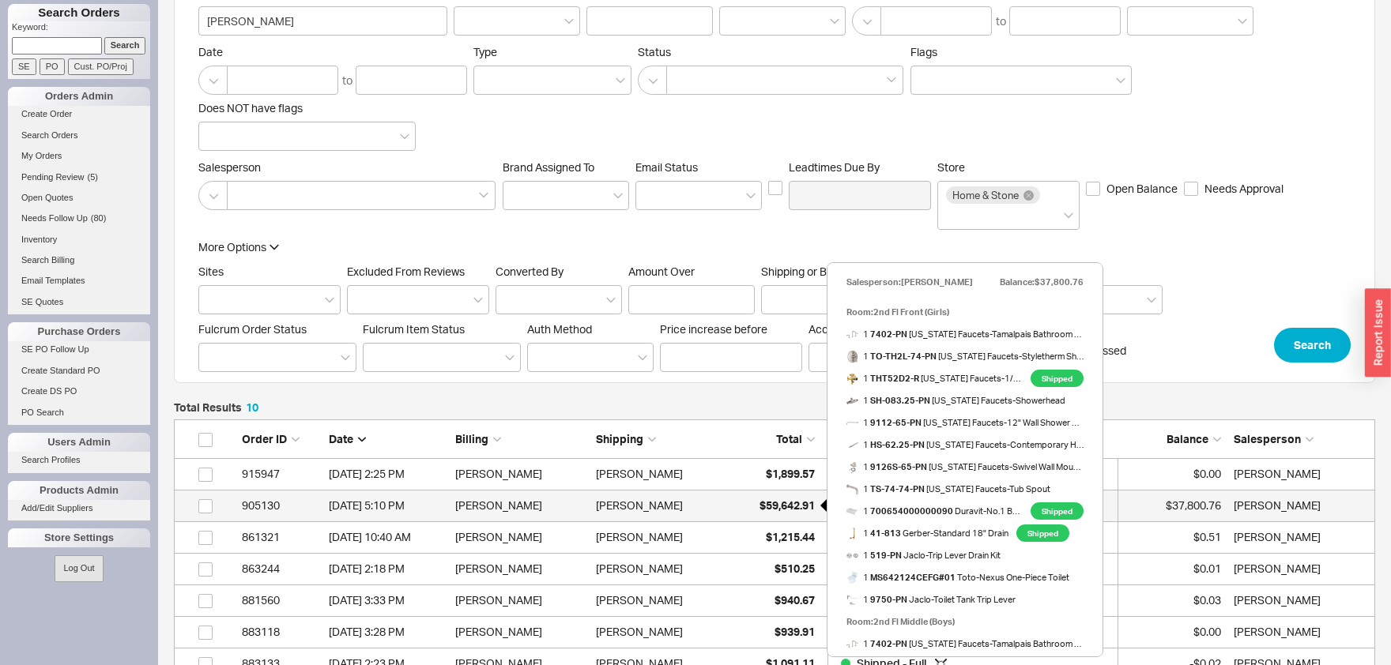
click at [790, 507] on span "$59,642.91" at bounding box center [786, 505] width 55 height 13
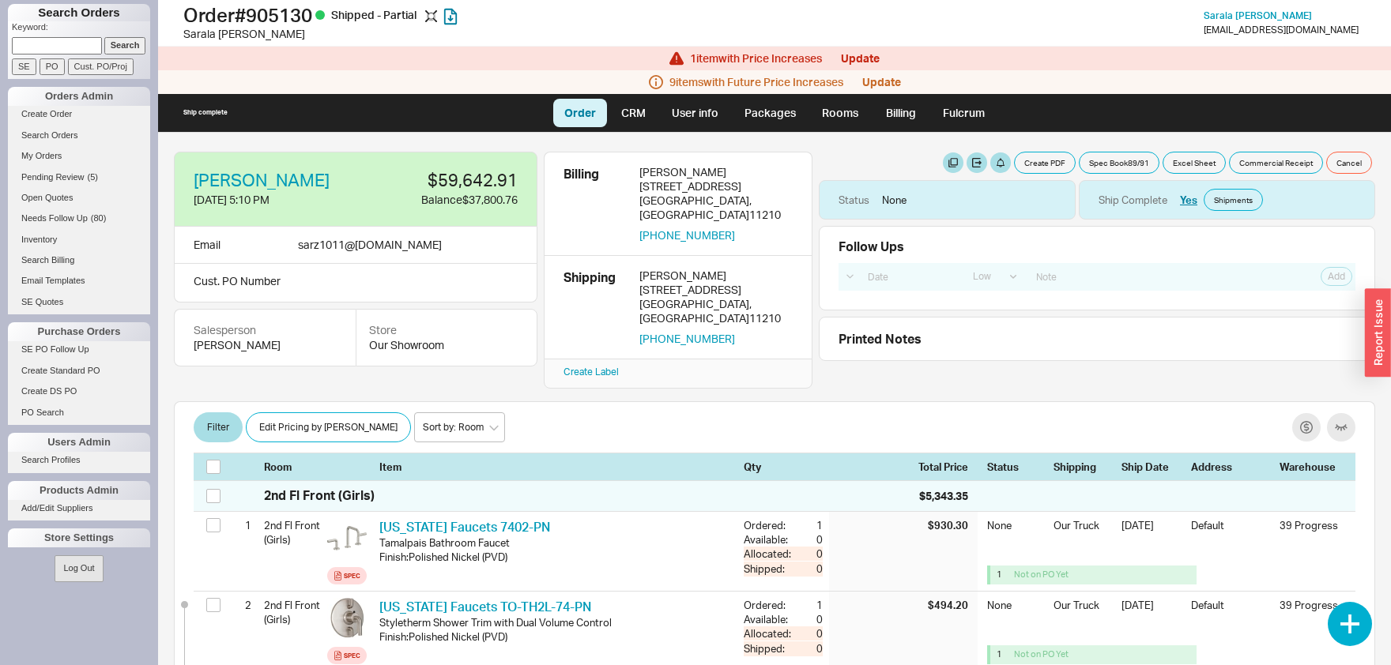
select select "LOW"
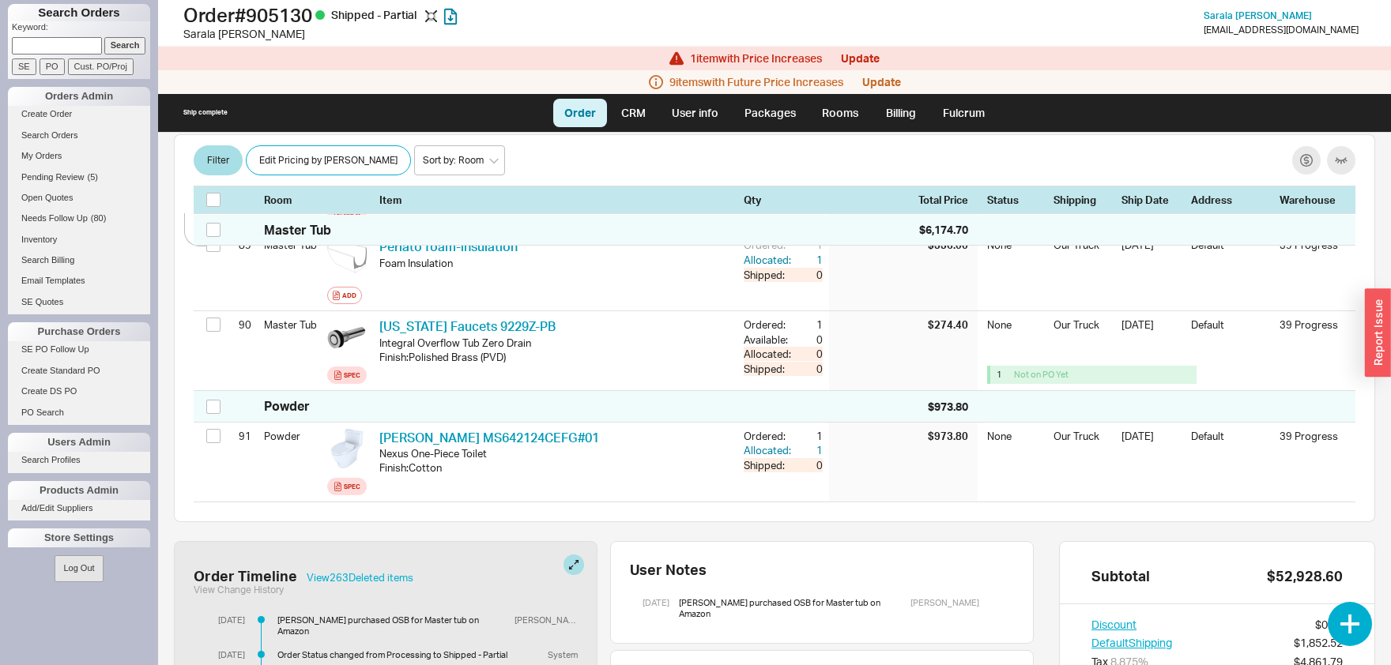
scroll to position [7589, 0]
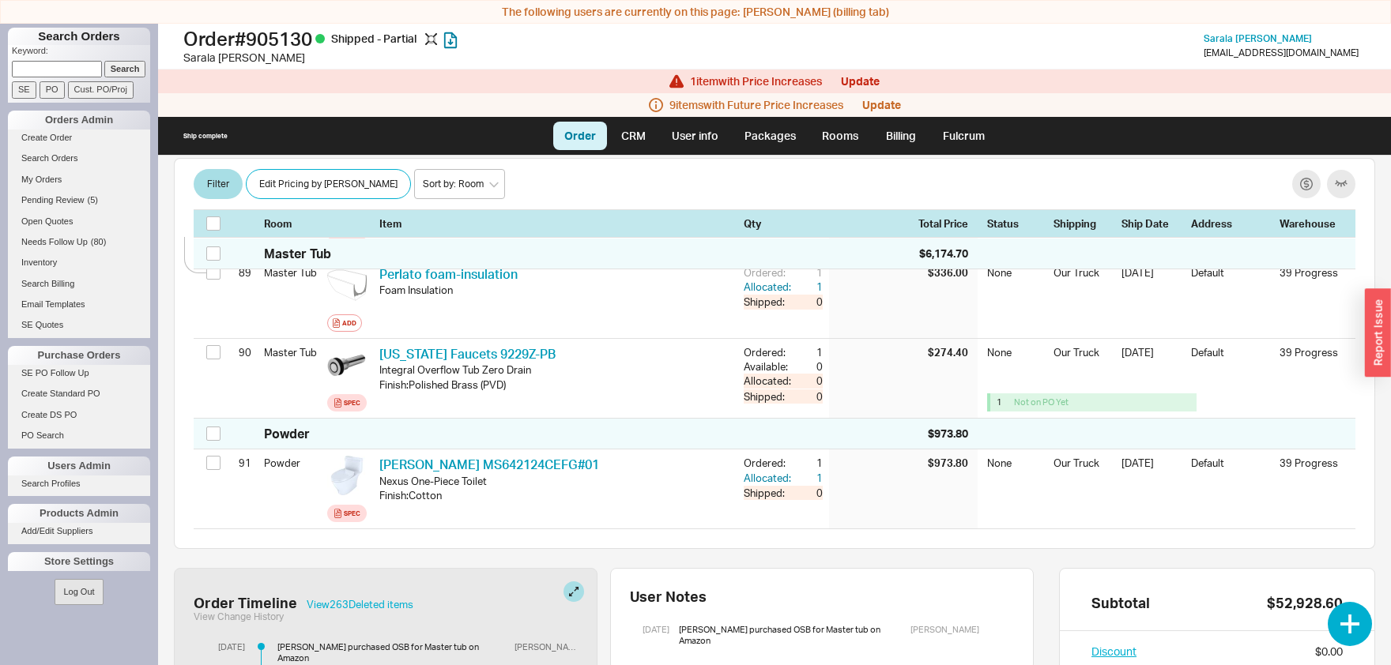
click at [73, 72] on input at bounding box center [57, 69] width 90 height 17
click at [124, 70] on input "Search" at bounding box center [125, 69] width 42 height 17
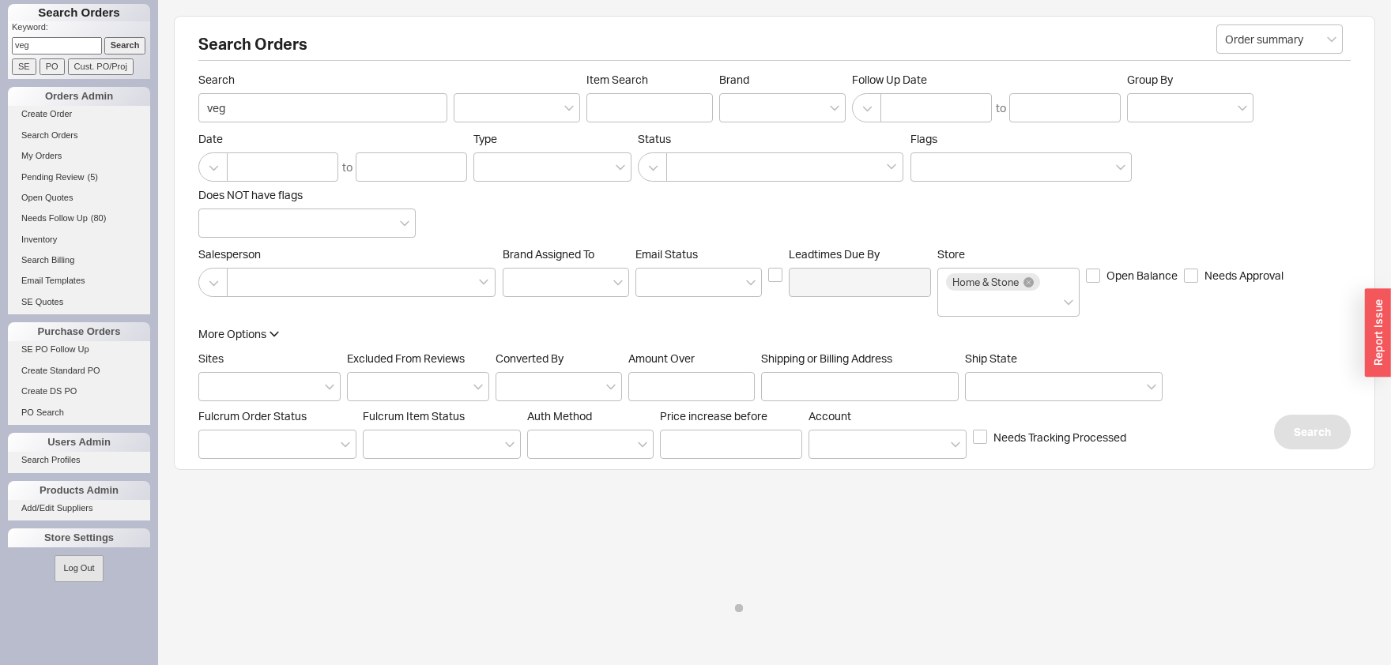
click at [44, 47] on input "veg" at bounding box center [57, 45] width 90 height 17
drag, startPoint x: 48, startPoint y: 49, endPoint x: 0, endPoint y: 33, distance: 50.7
click at [12, 37] on input "veg" at bounding box center [57, 45] width 90 height 17
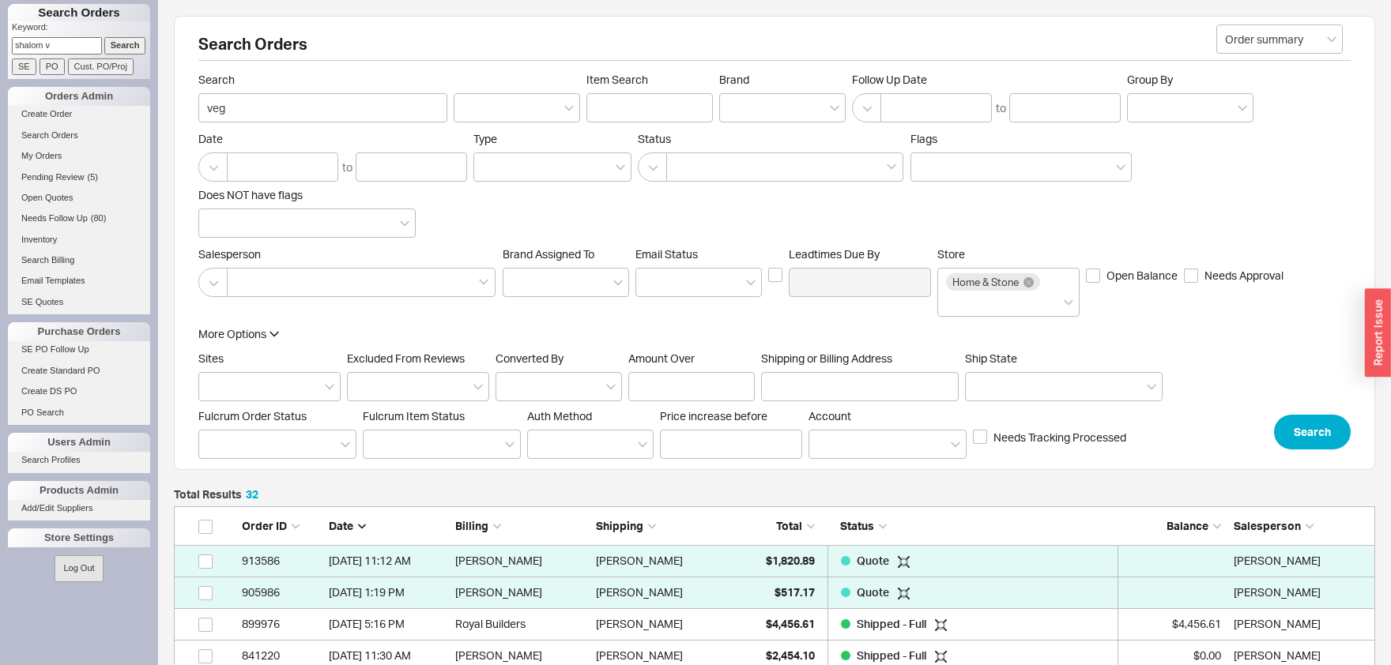
type input "shalom v"
click at [140, 46] on input "Search" at bounding box center [125, 45] width 42 height 17
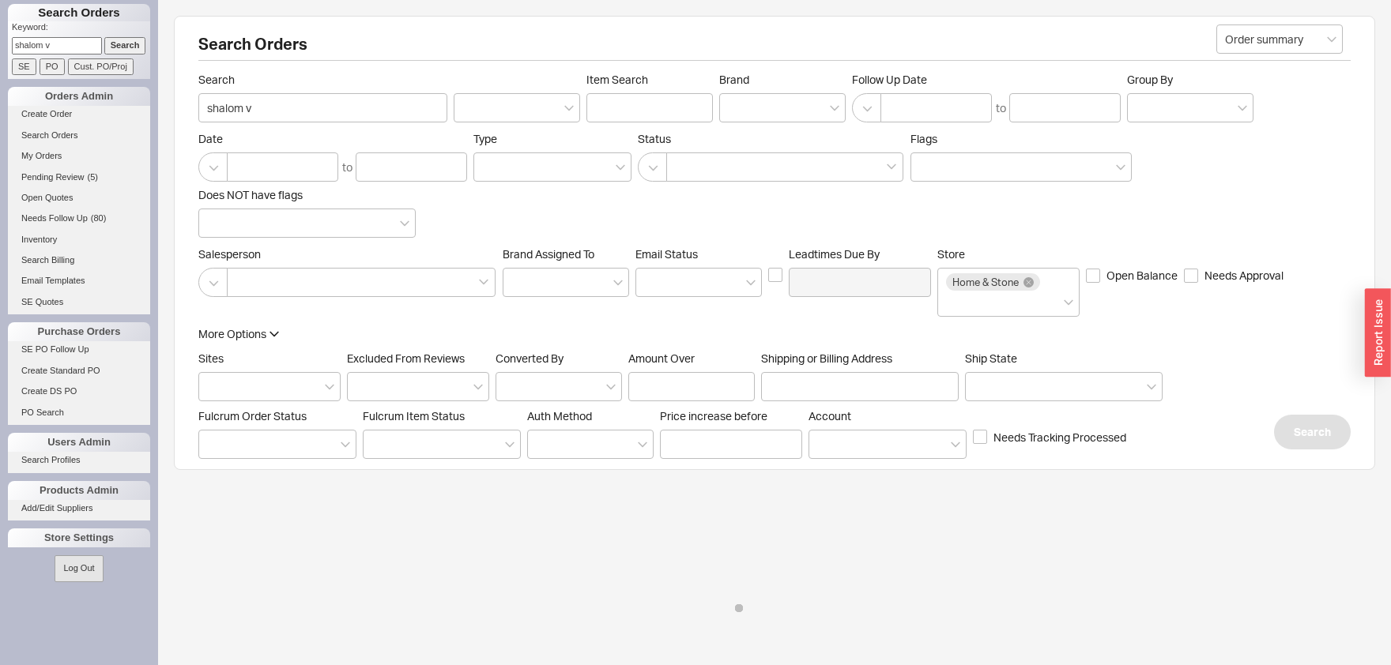
type input "shalom v"
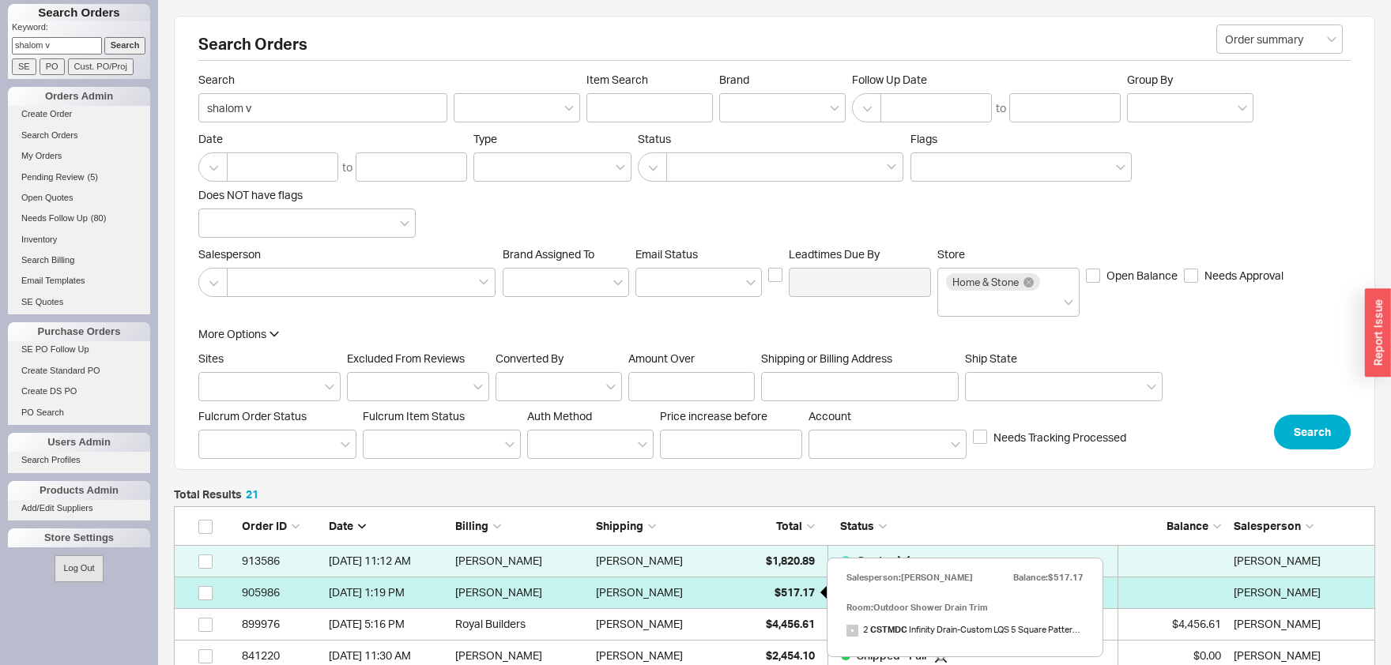
scroll to position [87, 0]
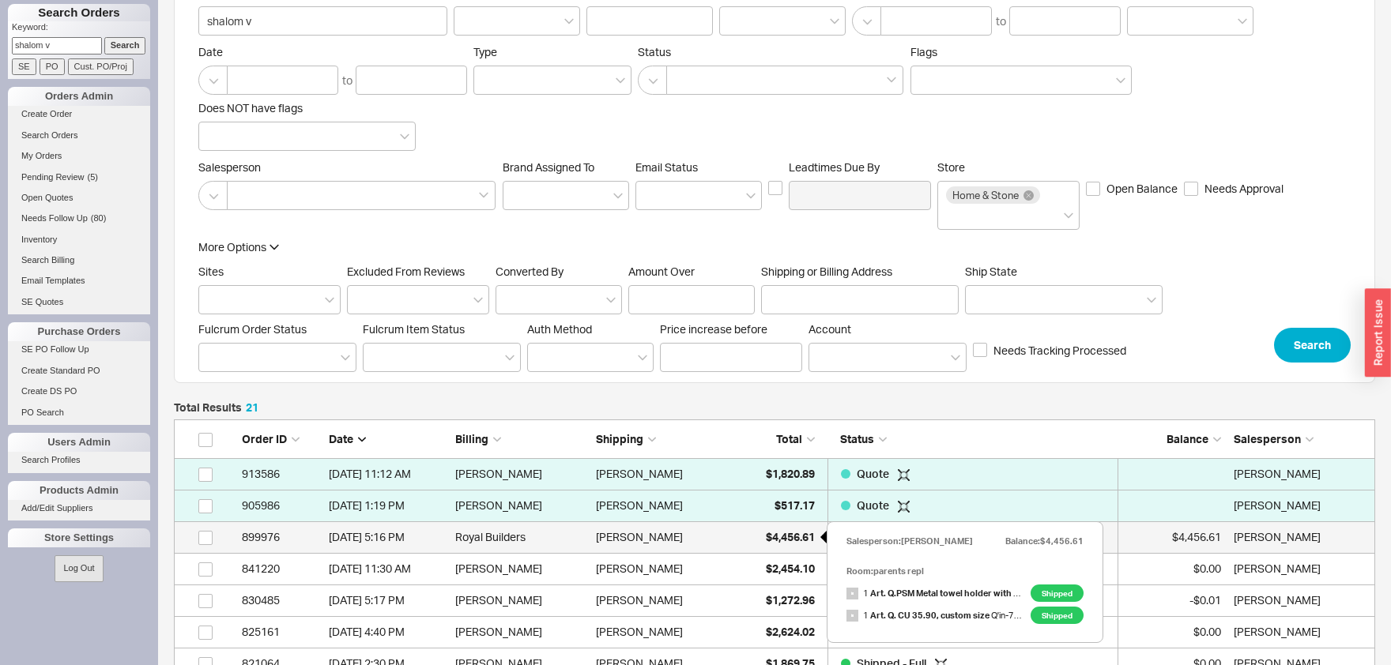
click at [789, 538] on span "$4,456.61" at bounding box center [790, 536] width 49 height 13
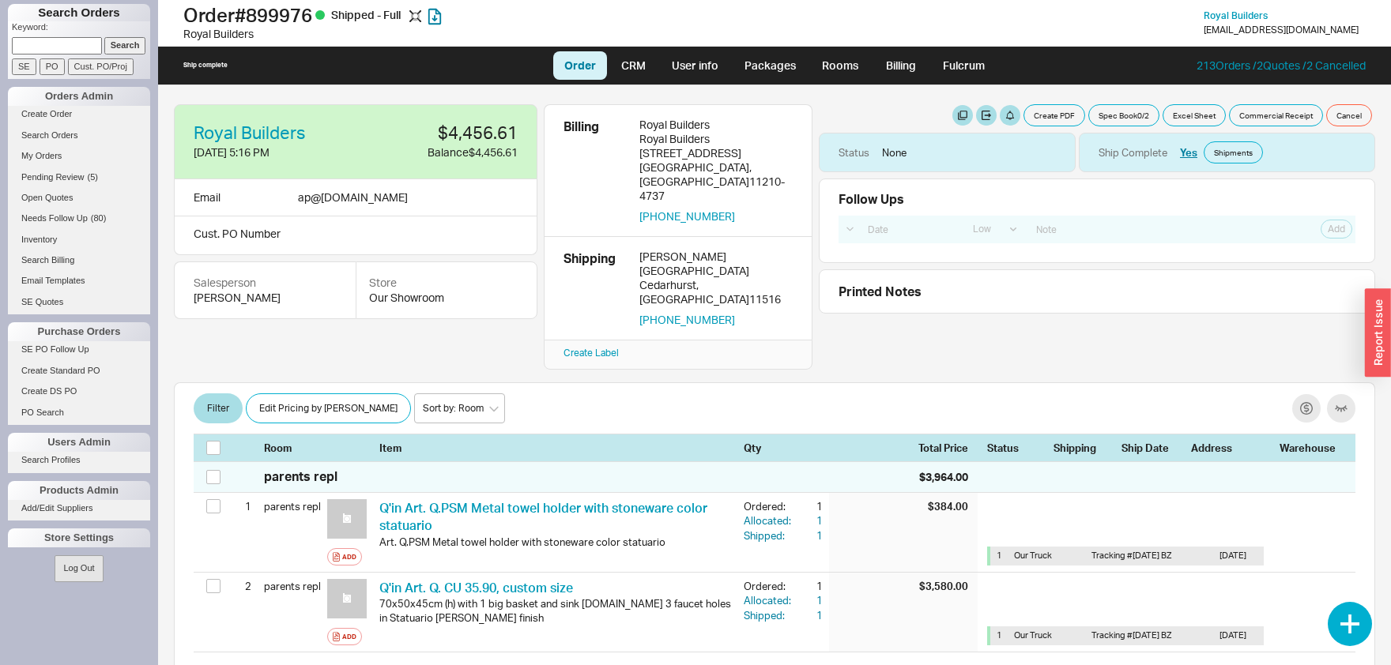
select select "LOW"
click at [441, 16] on icon "button" at bounding box center [434, 17] width 13 height 16
click at [66, 40] on input at bounding box center [57, 45] width 90 height 17
type input "golomb"
click at [133, 55] on form "Keyword: golomb Search SE PO Cust. PO/Proj" at bounding box center [81, 48] width 138 height 54
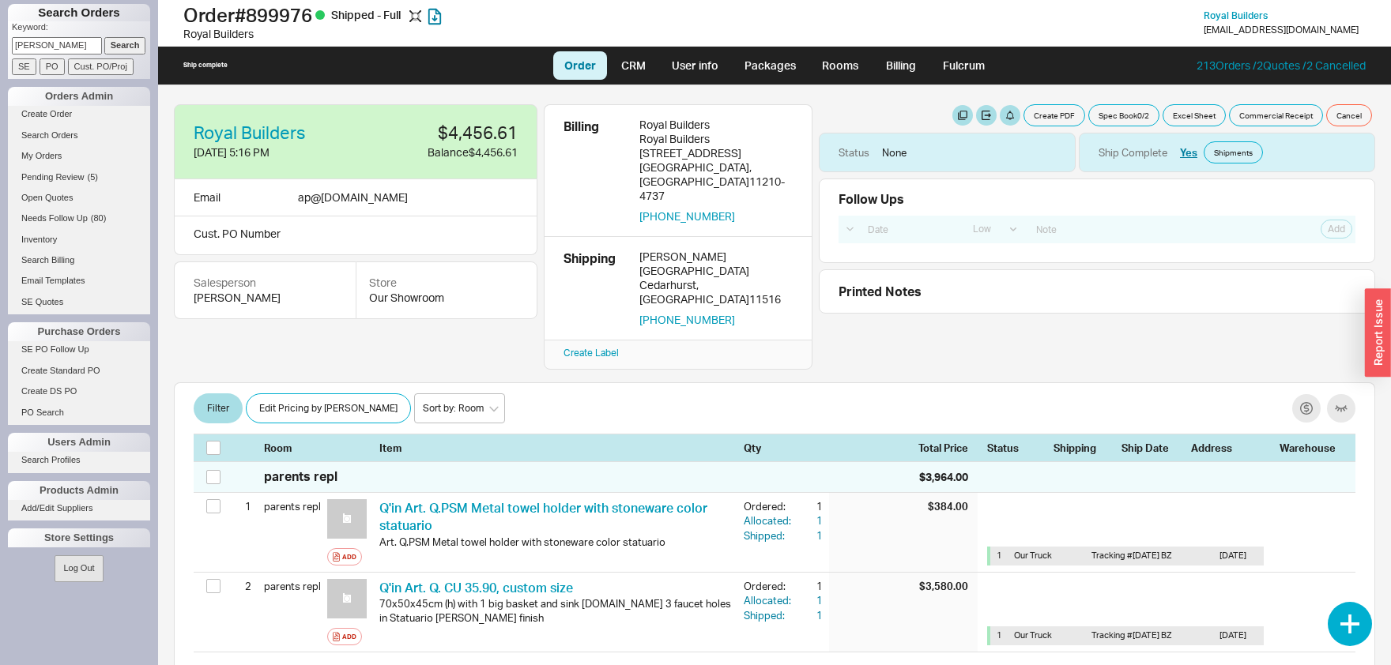
click at [138, 45] on input "Search" at bounding box center [125, 45] width 42 height 17
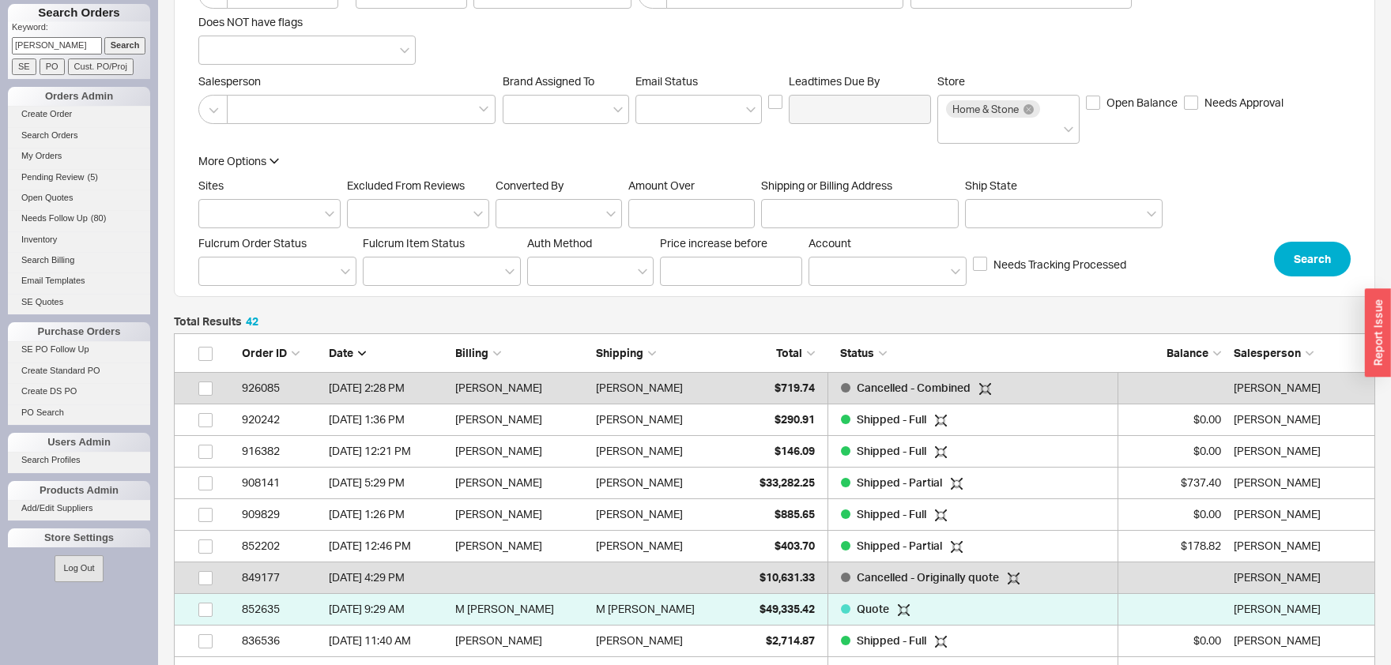
scroll to position [174, 0]
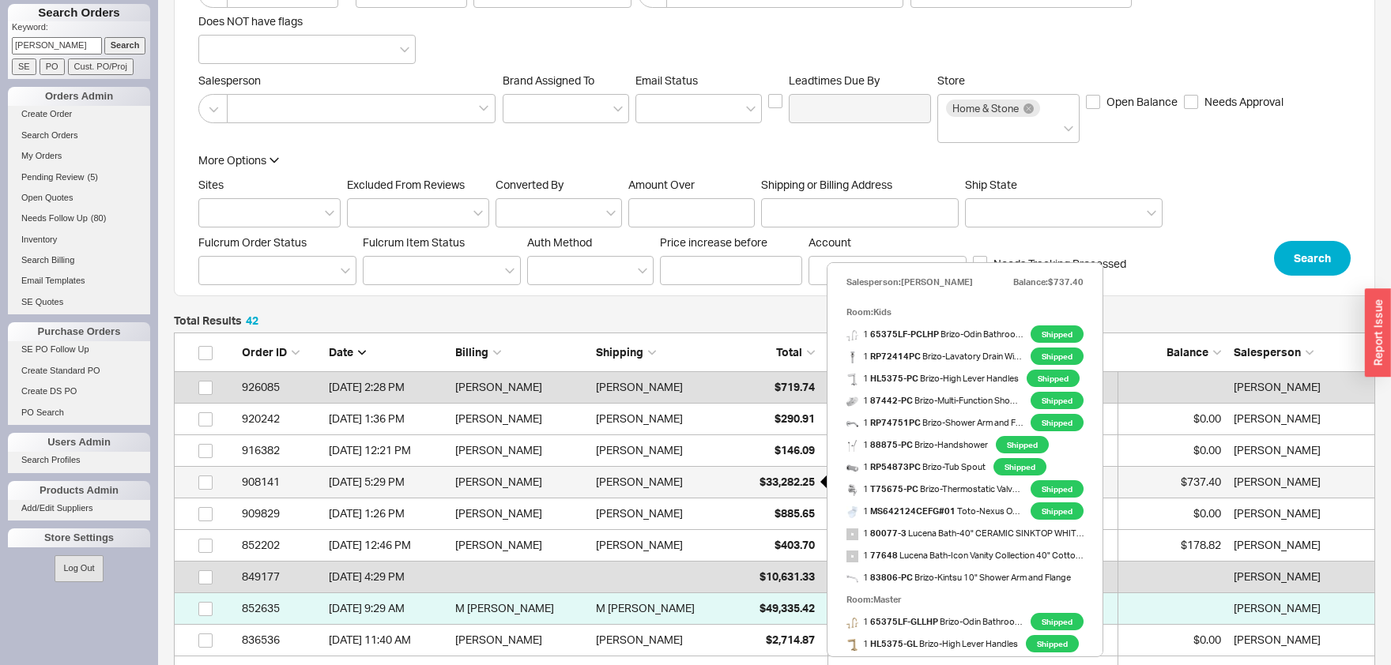
click at [786, 485] on span "$33,282.25" at bounding box center [786, 481] width 55 height 13
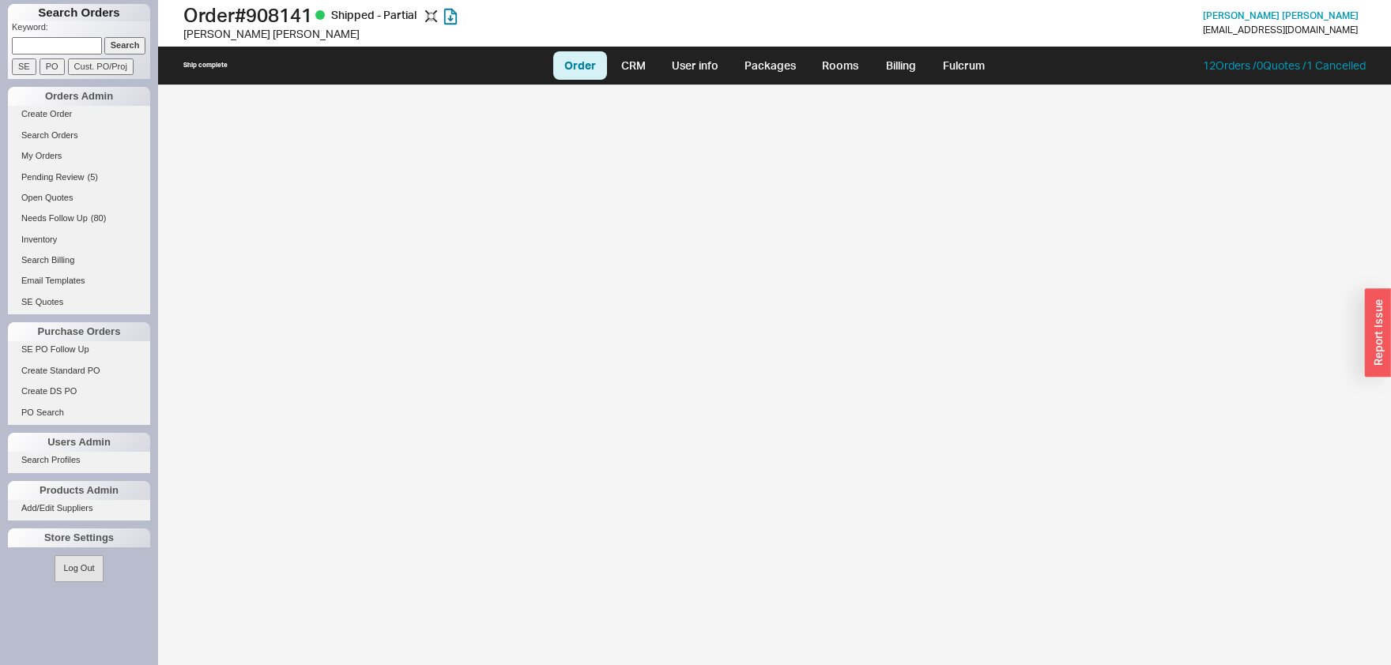
select select "LOW"
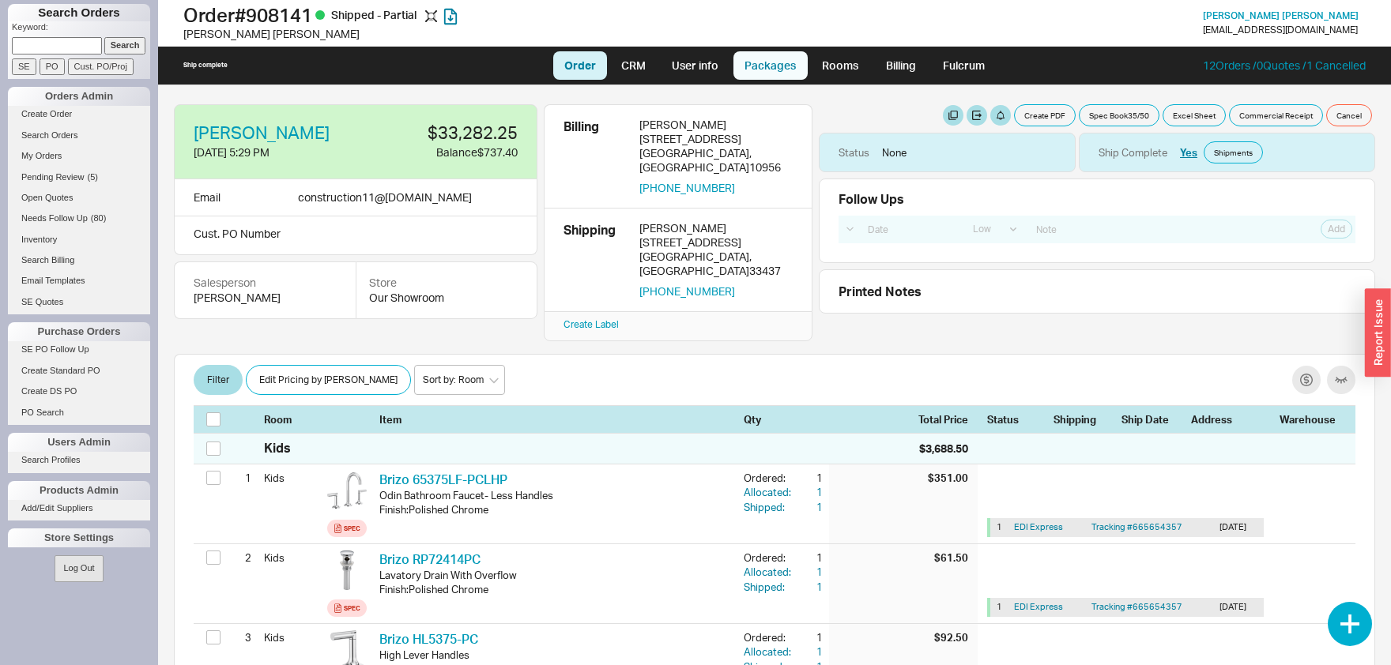
click at [767, 74] on link "Packages" at bounding box center [770, 65] width 74 height 28
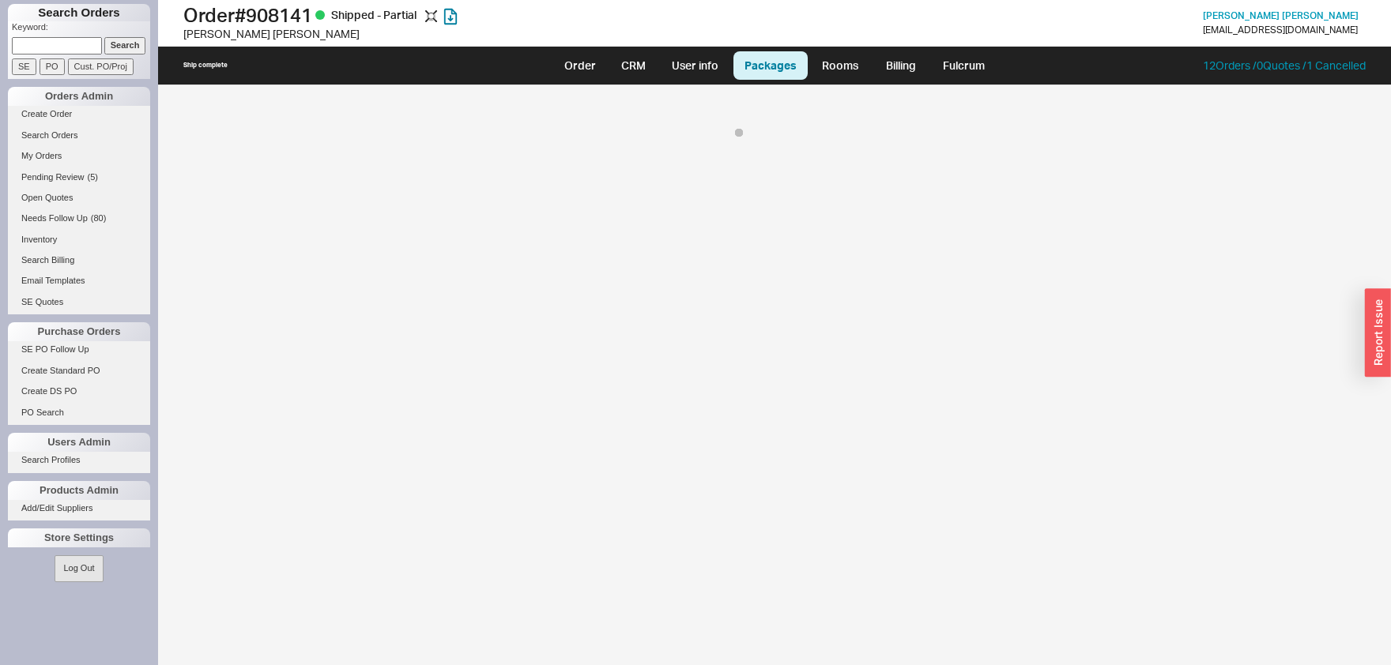
select select "8"
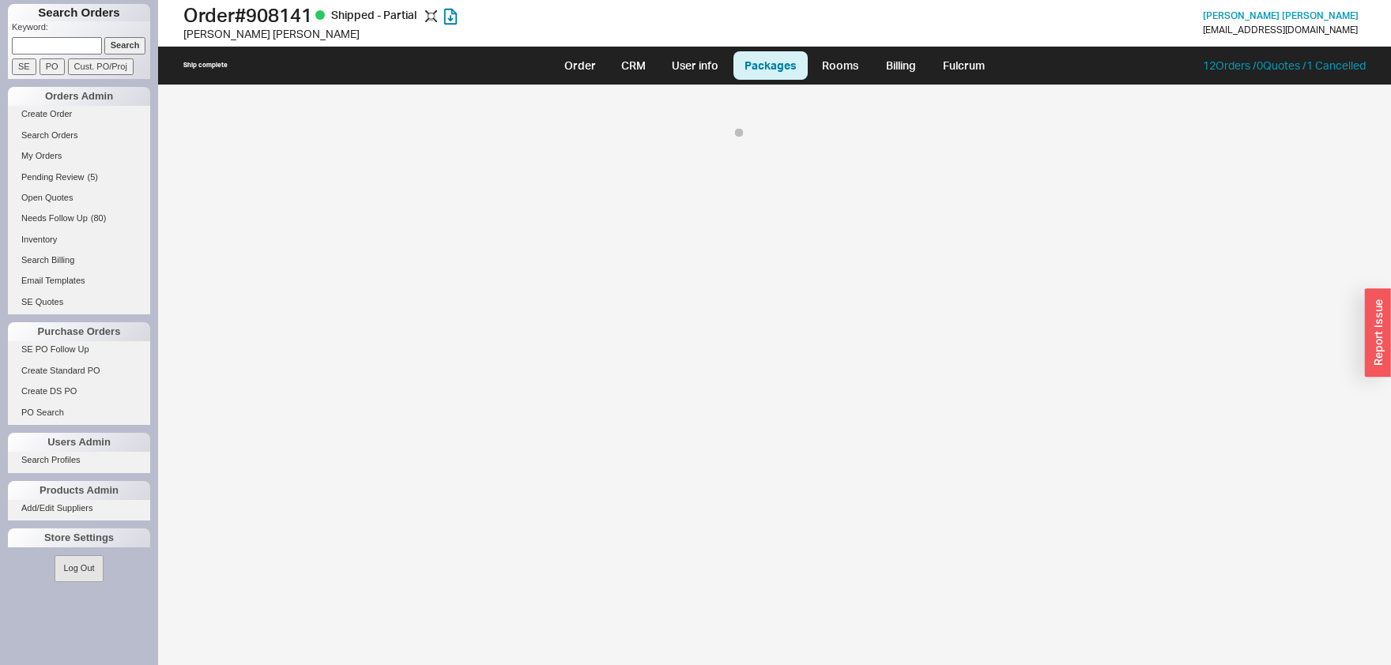
select select "8"
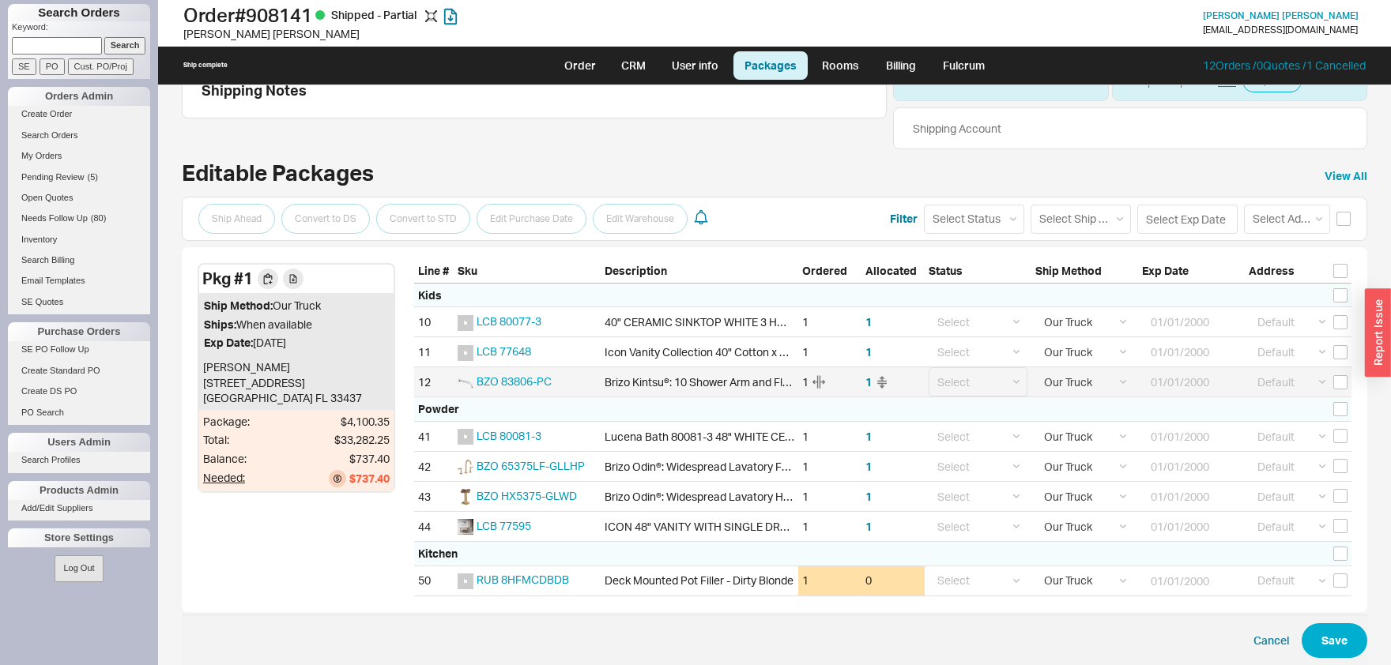
scroll to position [77, 0]
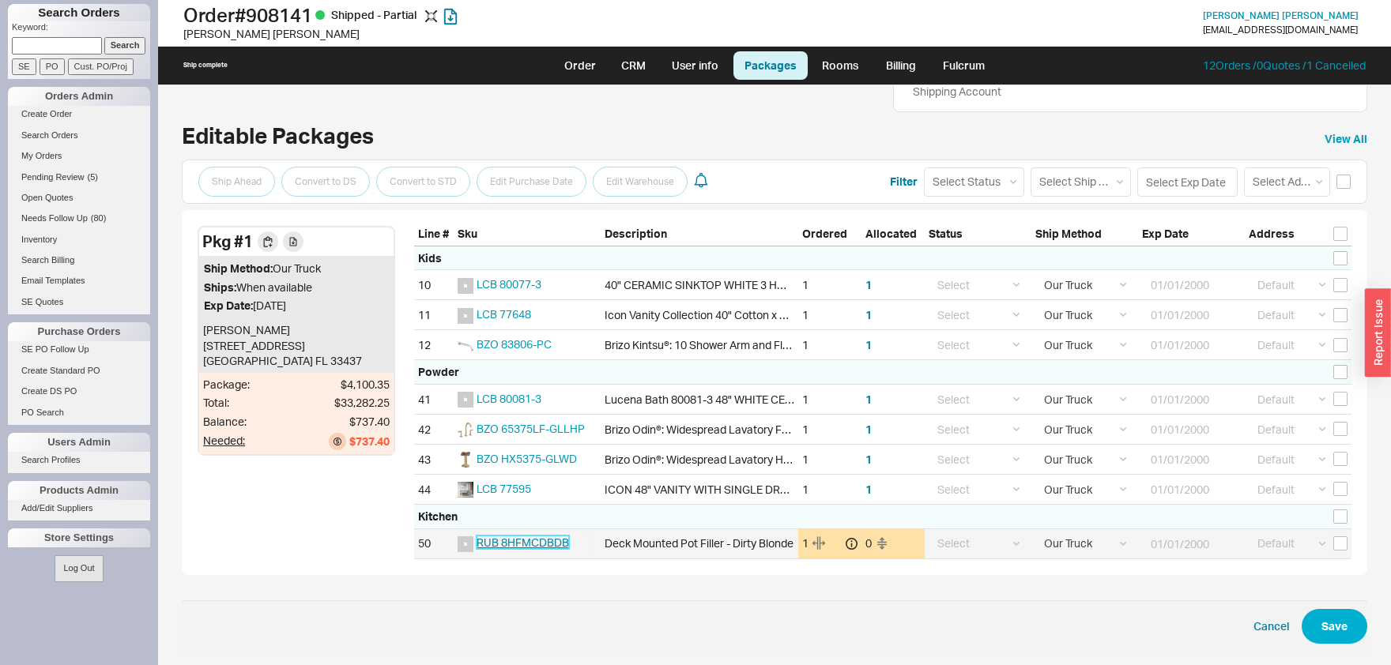
click at [548, 548] on span "RUB 8HFMCDBDB" at bounding box center [523, 542] width 92 height 13
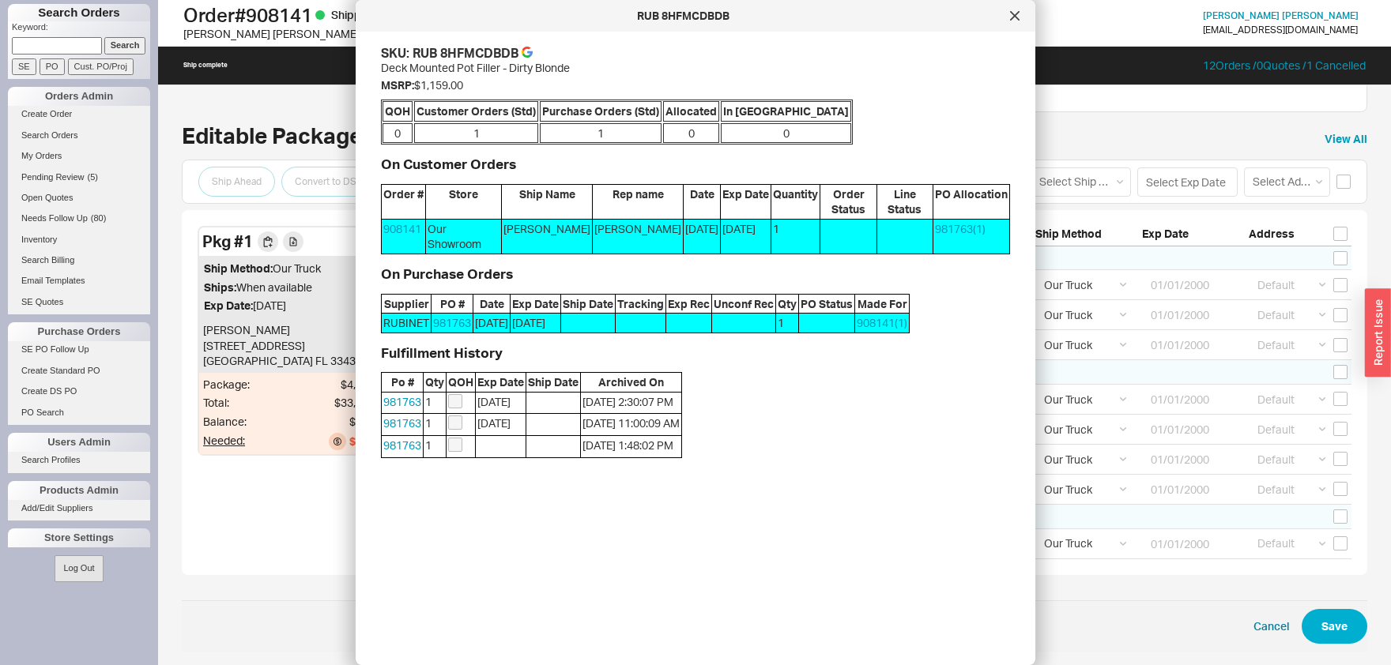
drag, startPoint x: 1012, startPoint y: 13, endPoint x: 1004, endPoint y: 1, distance: 14.5
click at [1012, 13] on icon at bounding box center [1014, 15] width 9 height 9
